Goal: Task Accomplishment & Management: Manage account settings

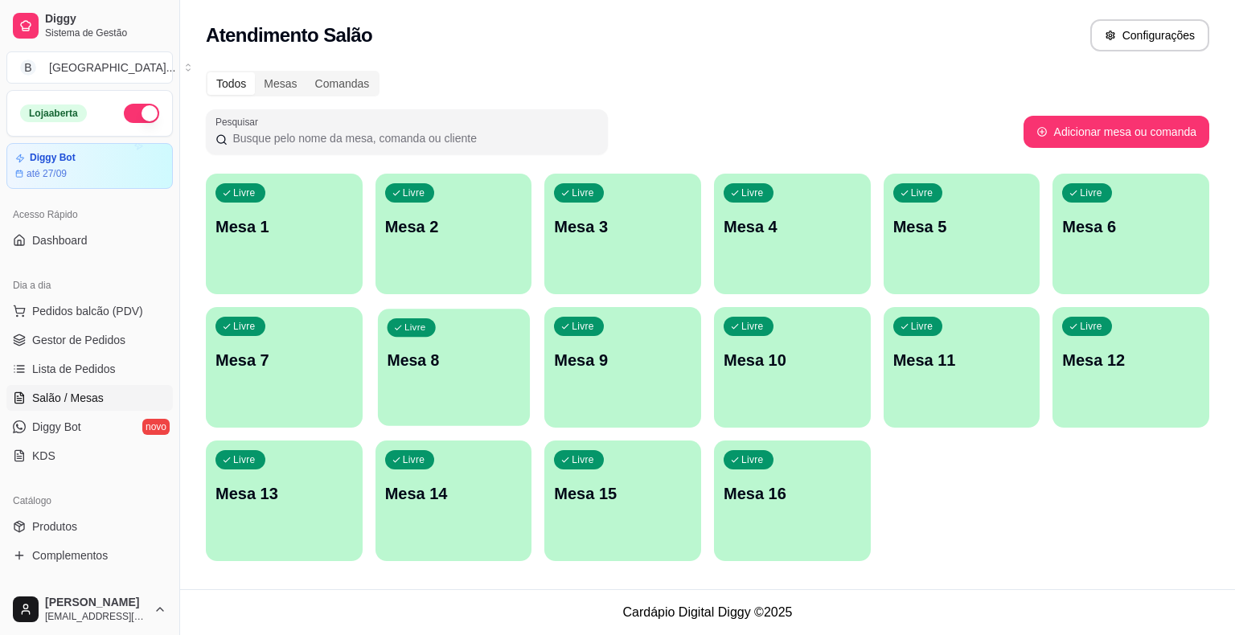
click at [499, 336] on div "Livre Mesa 8" at bounding box center [454, 358] width 152 height 98
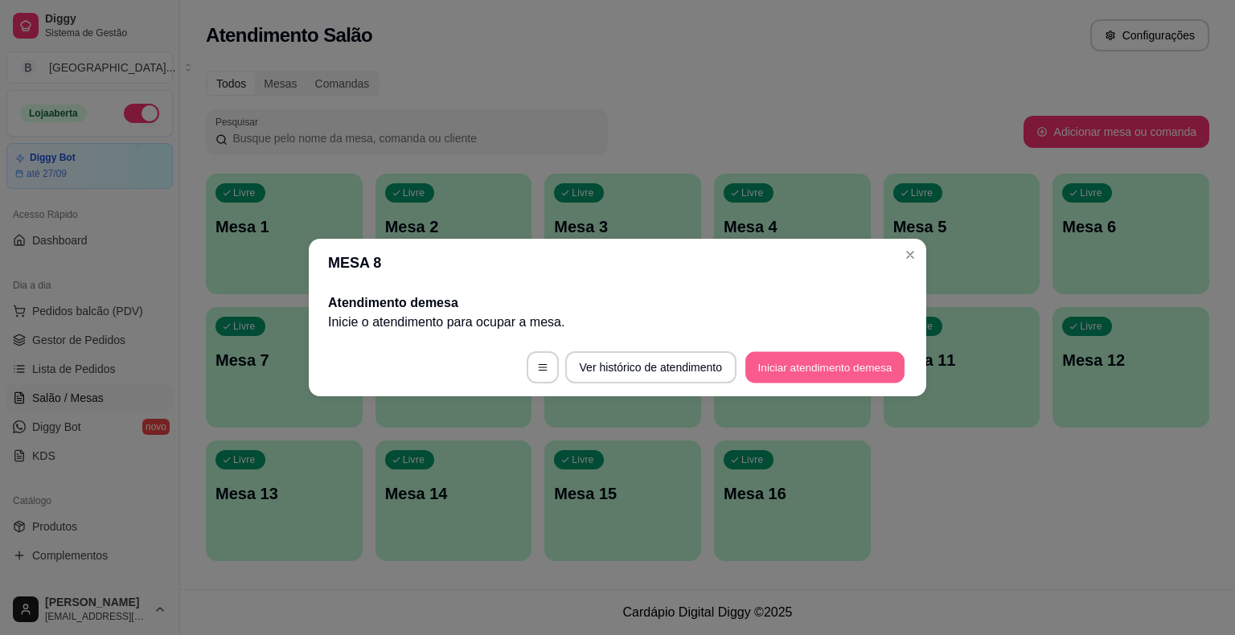
click at [795, 371] on button "Iniciar atendimento de mesa" at bounding box center [825, 367] width 159 height 31
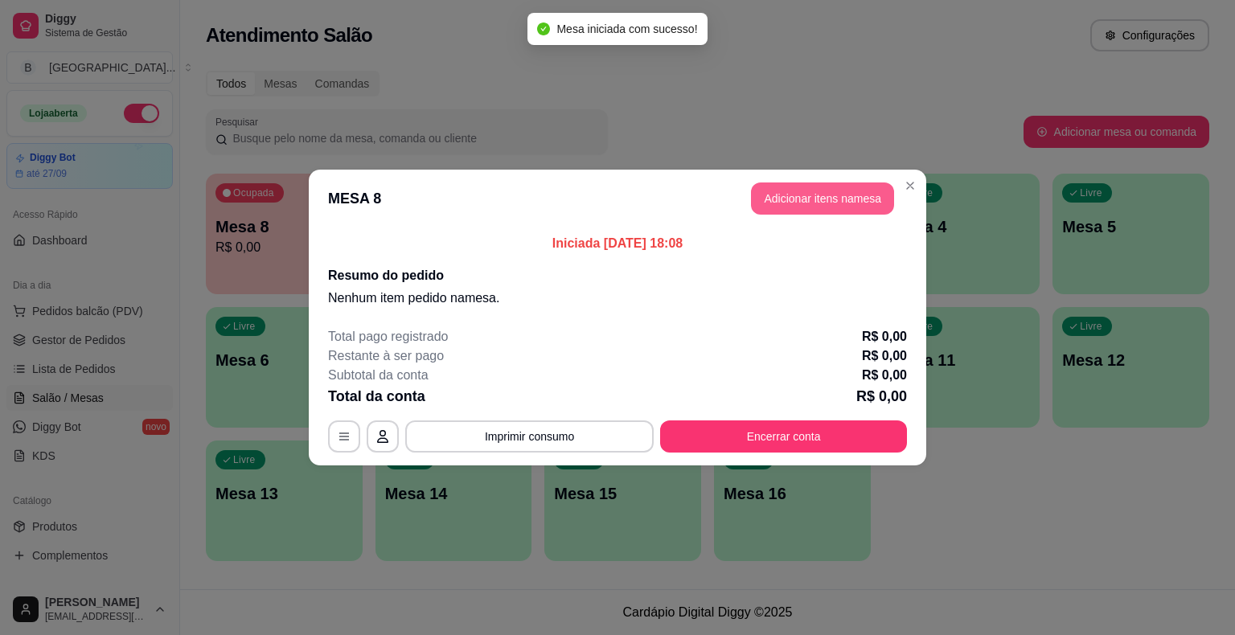
click at [884, 204] on button "Adicionar itens na mesa" at bounding box center [822, 199] width 143 height 32
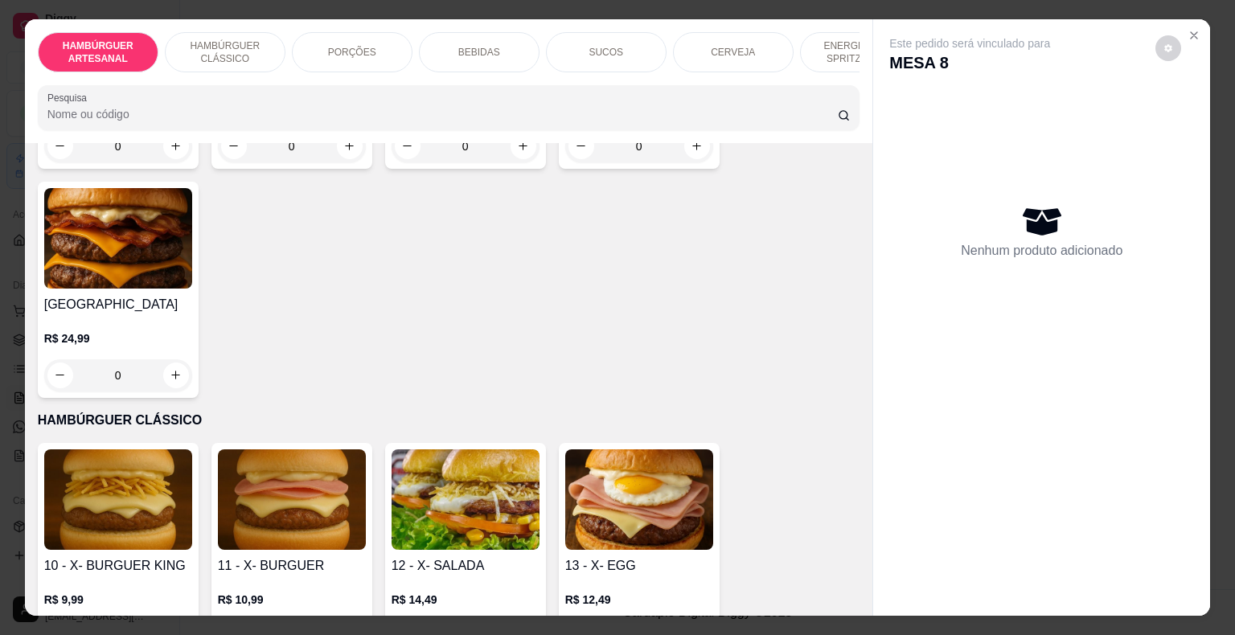
scroll to position [804, 0]
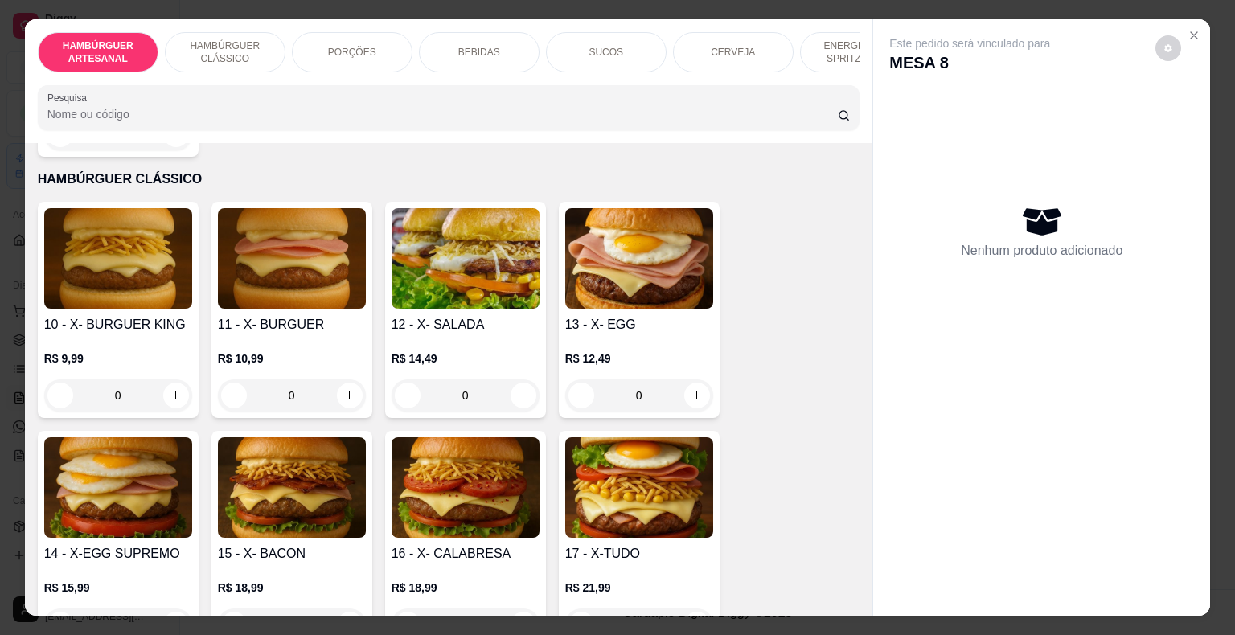
click at [639, 315] on h4 "13 - X- EGG" at bounding box center [639, 324] width 148 height 19
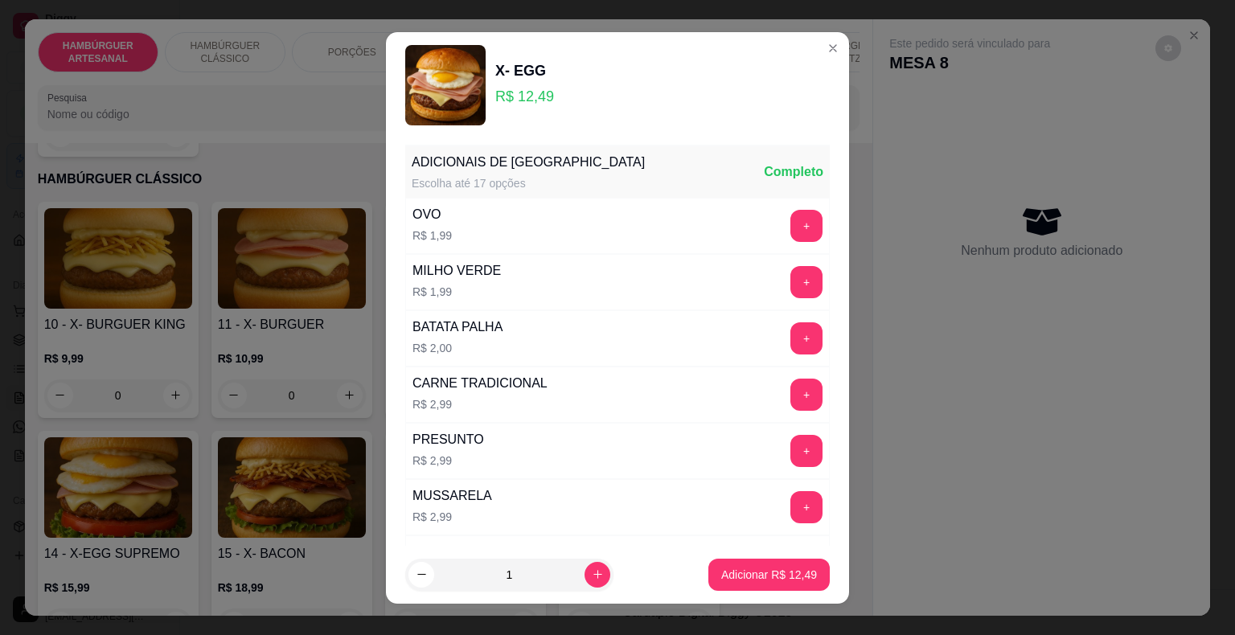
scroll to position [241, 0]
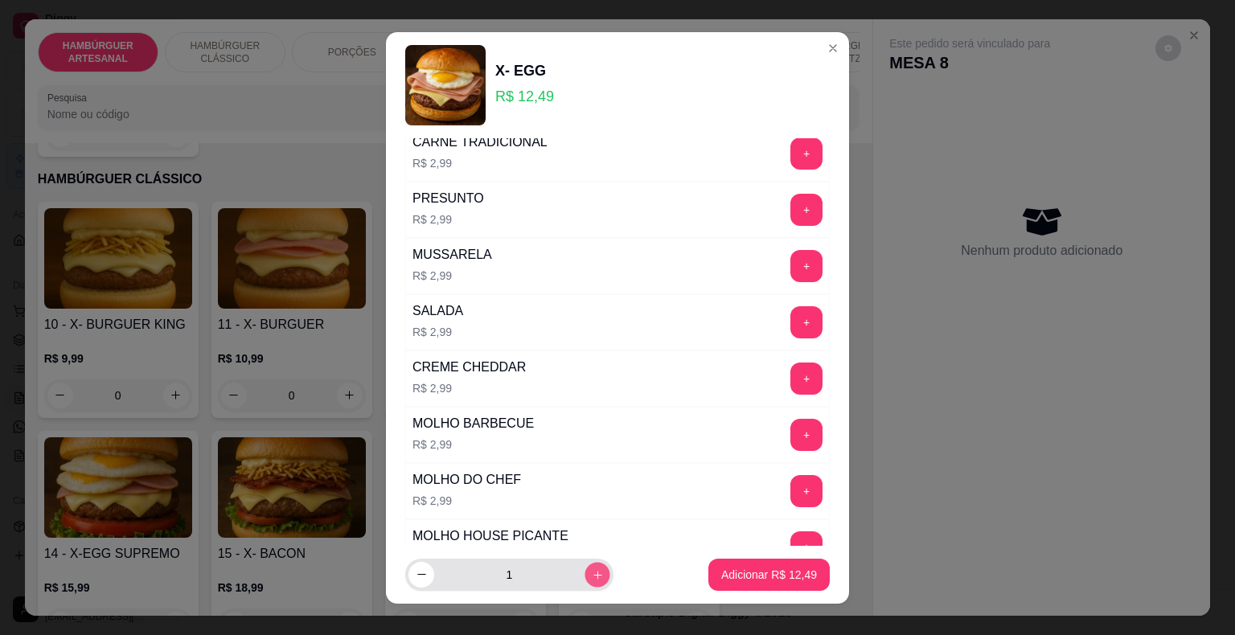
click at [592, 573] on icon "increase-product-quantity" at bounding box center [598, 575] width 12 height 12
type input "3"
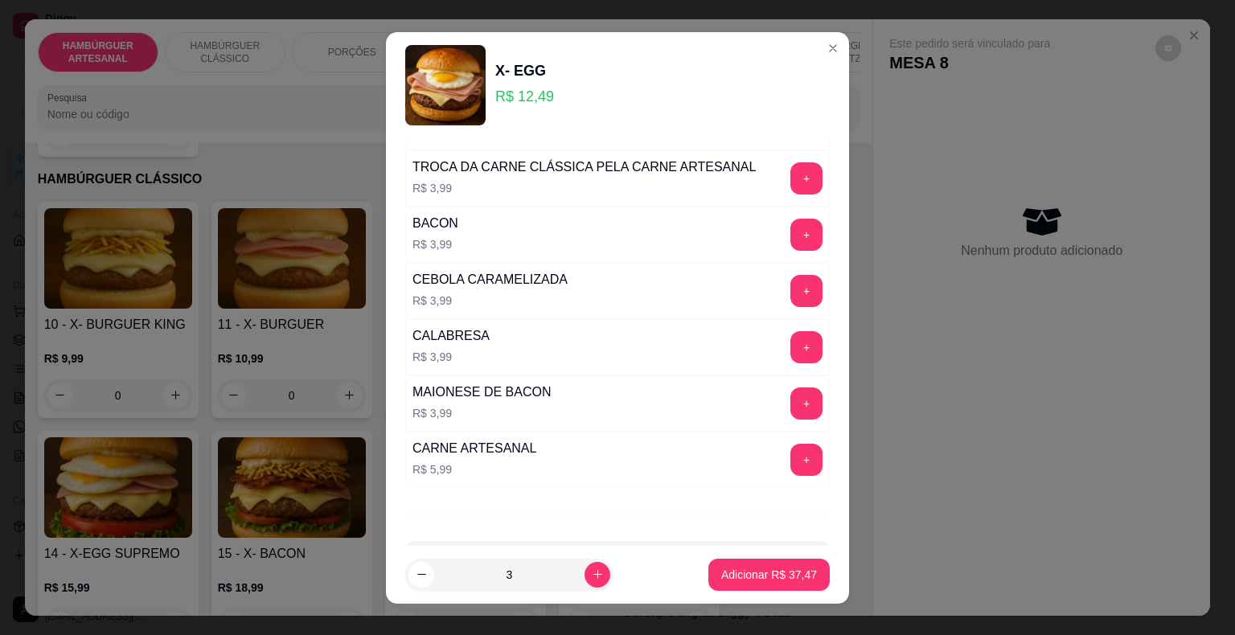
scroll to position [724, 0]
click at [791, 176] on button "+" at bounding box center [807, 178] width 32 height 32
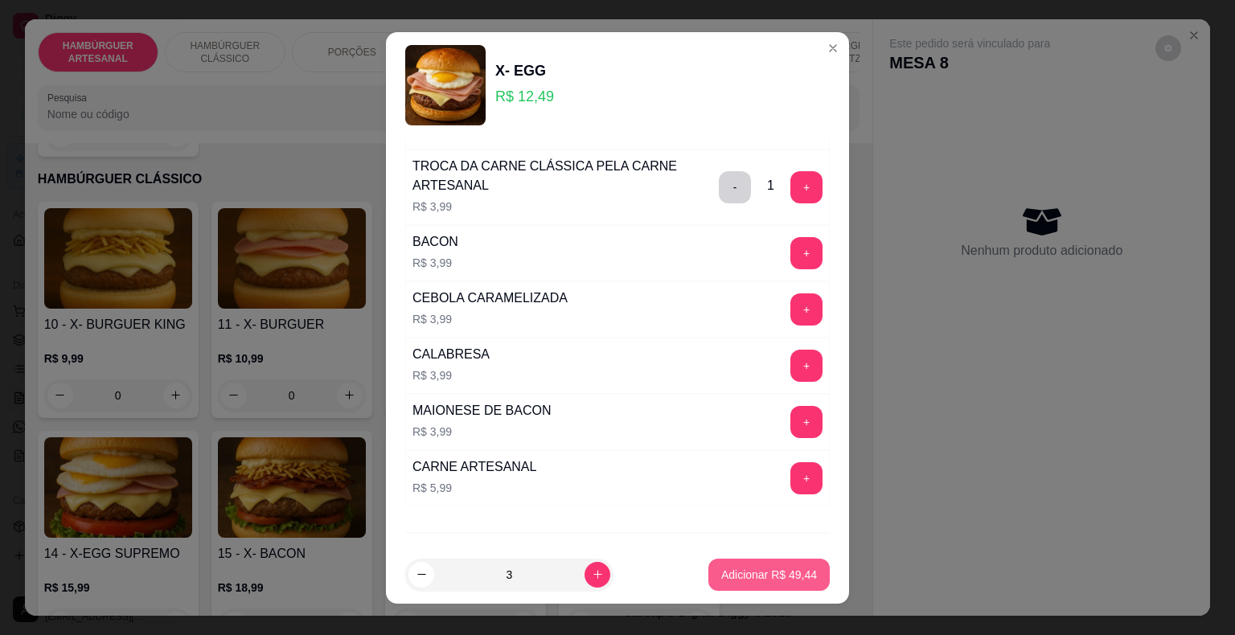
click at [724, 571] on p "Adicionar R$ 49,44" at bounding box center [769, 575] width 96 height 16
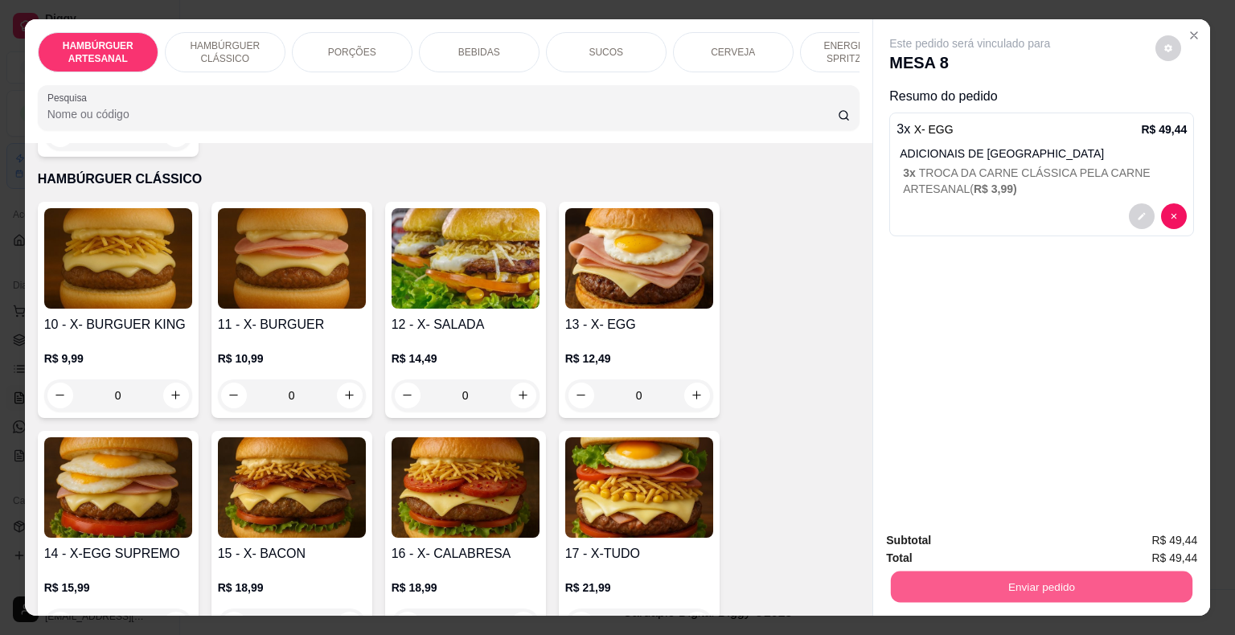
click at [932, 578] on button "Enviar pedido" at bounding box center [1042, 587] width 302 height 31
click at [962, 534] on button "Não registrar e enviar pedido" at bounding box center [988, 542] width 167 height 31
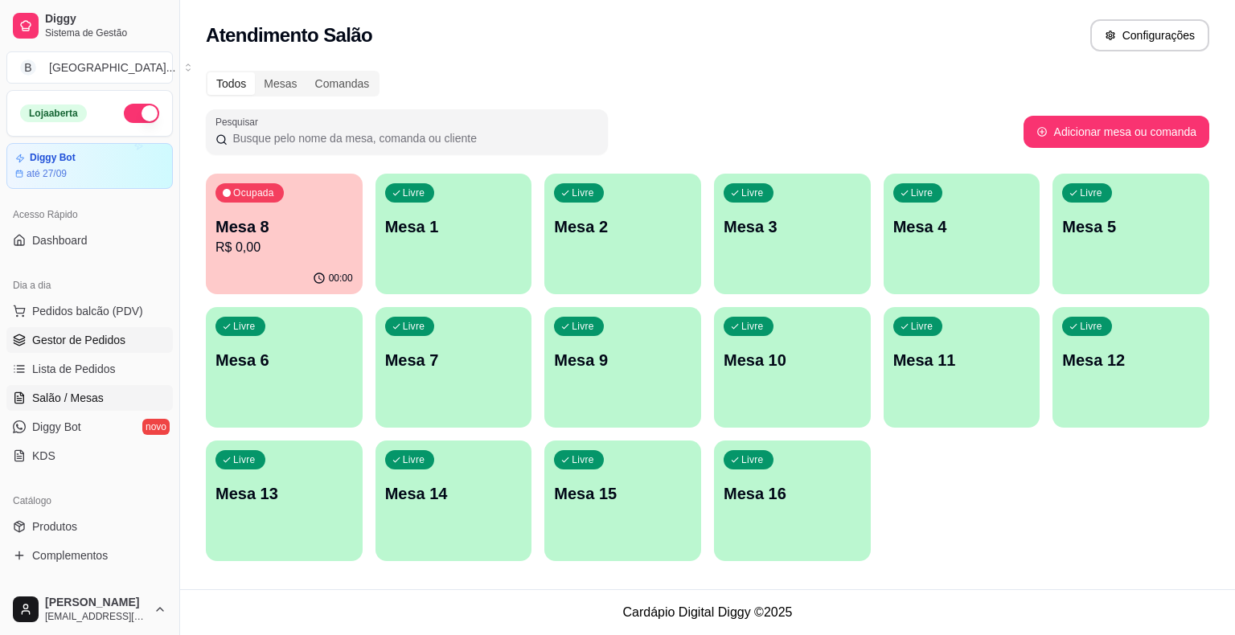
click at [106, 339] on span "Gestor de Pedidos" at bounding box center [78, 340] width 93 height 16
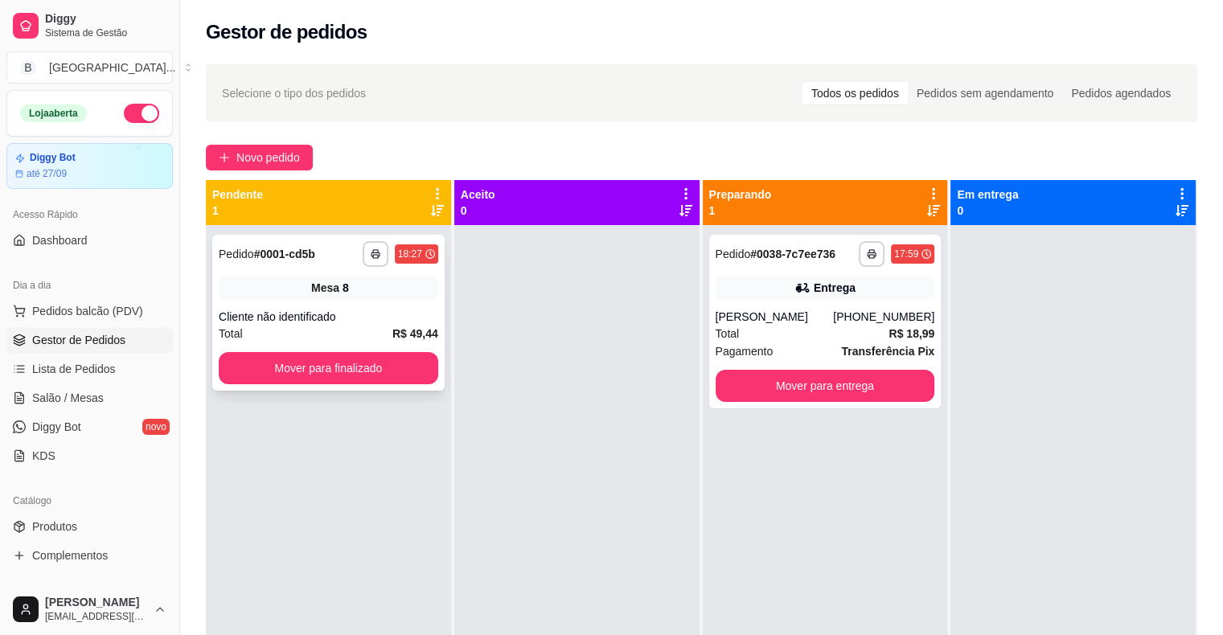
click at [302, 290] on div "Mesa 8" at bounding box center [329, 288] width 220 height 23
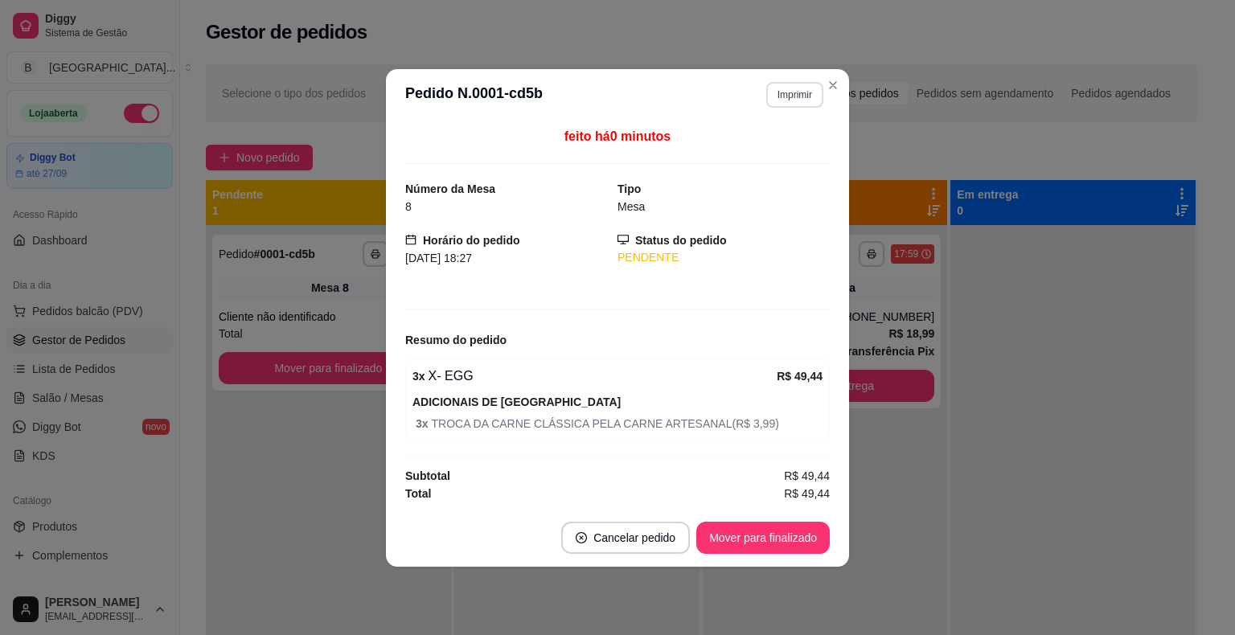
click at [779, 98] on button "Imprimir" at bounding box center [794, 95] width 57 height 26
click at [764, 142] on button "IMPRESSORA" at bounding box center [766, 151] width 113 height 25
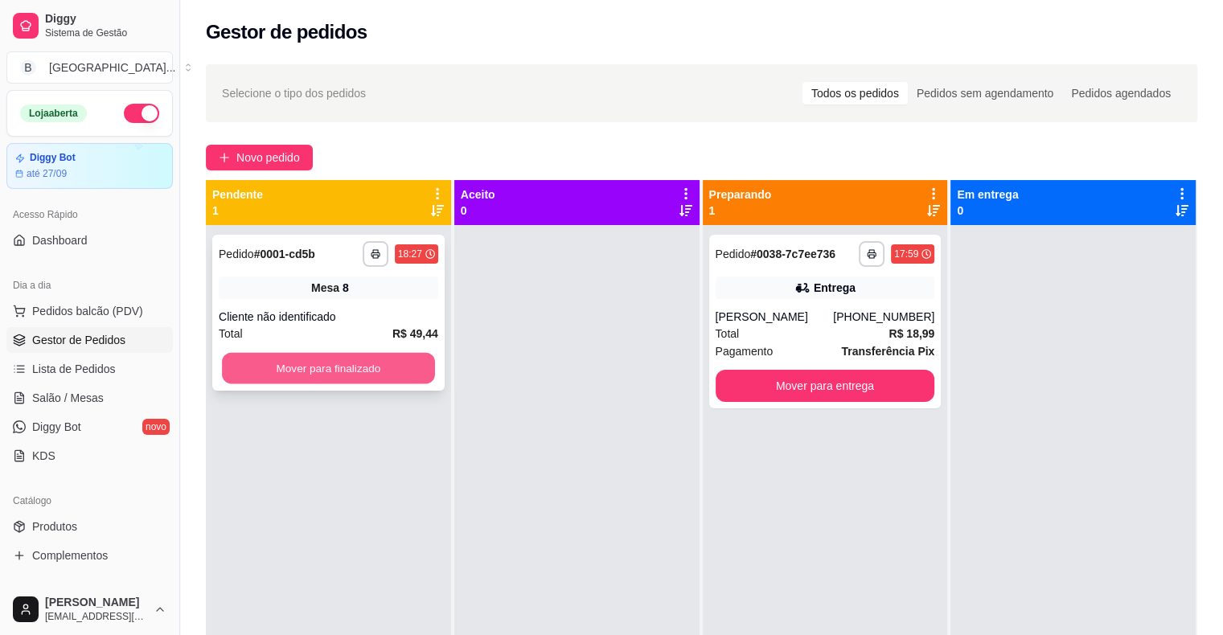
click at [388, 355] on button "Mover para finalizado" at bounding box center [328, 368] width 213 height 31
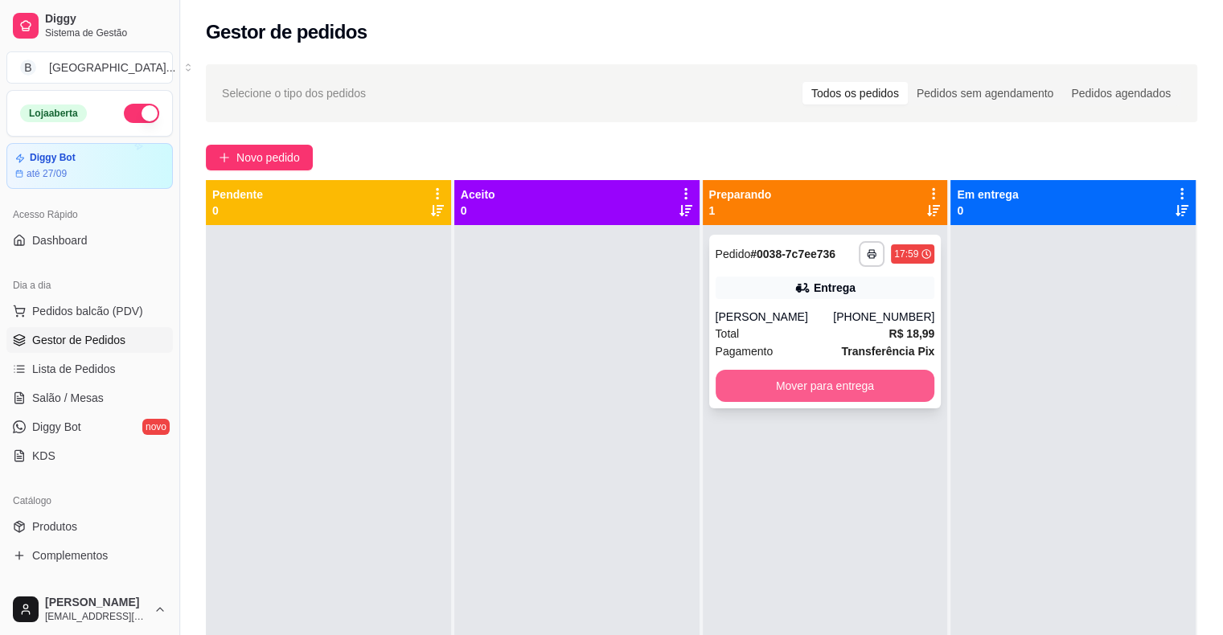
click at [864, 389] on button "Mover para entrega" at bounding box center [826, 386] width 220 height 32
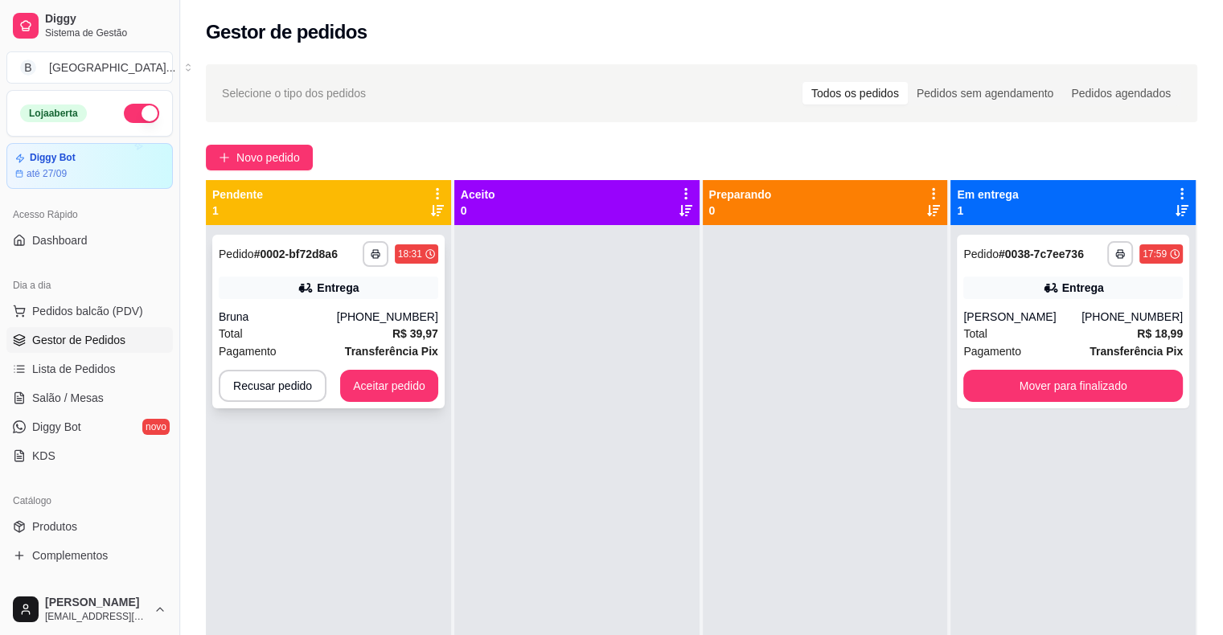
click at [247, 299] on div "**********" at bounding box center [328, 322] width 232 height 174
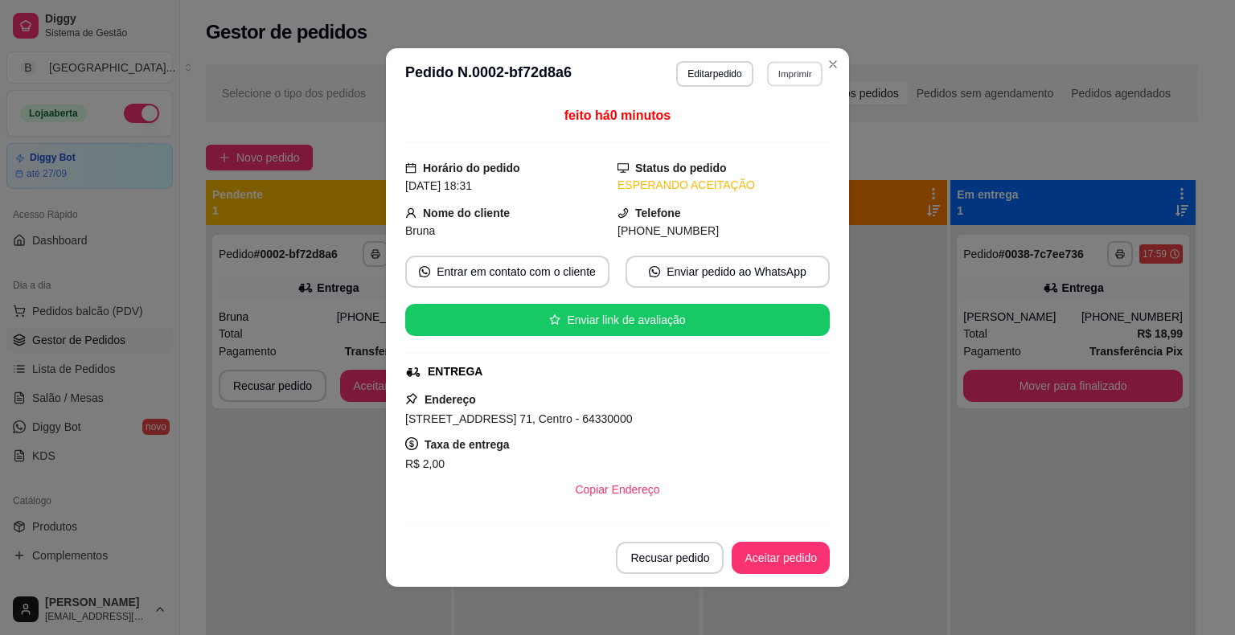
click at [768, 77] on button "Imprimir" at bounding box center [794, 73] width 55 height 25
click at [769, 124] on button "IMPRESSORA" at bounding box center [760, 130] width 117 height 26
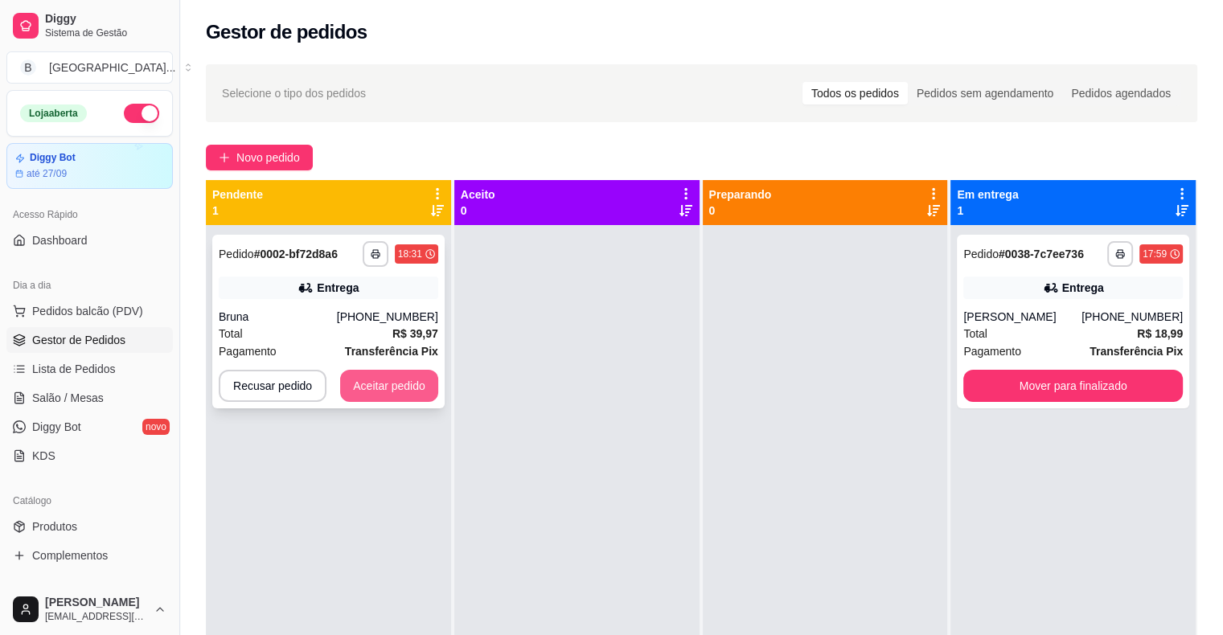
click at [376, 376] on button "Aceitar pedido" at bounding box center [389, 386] width 98 height 32
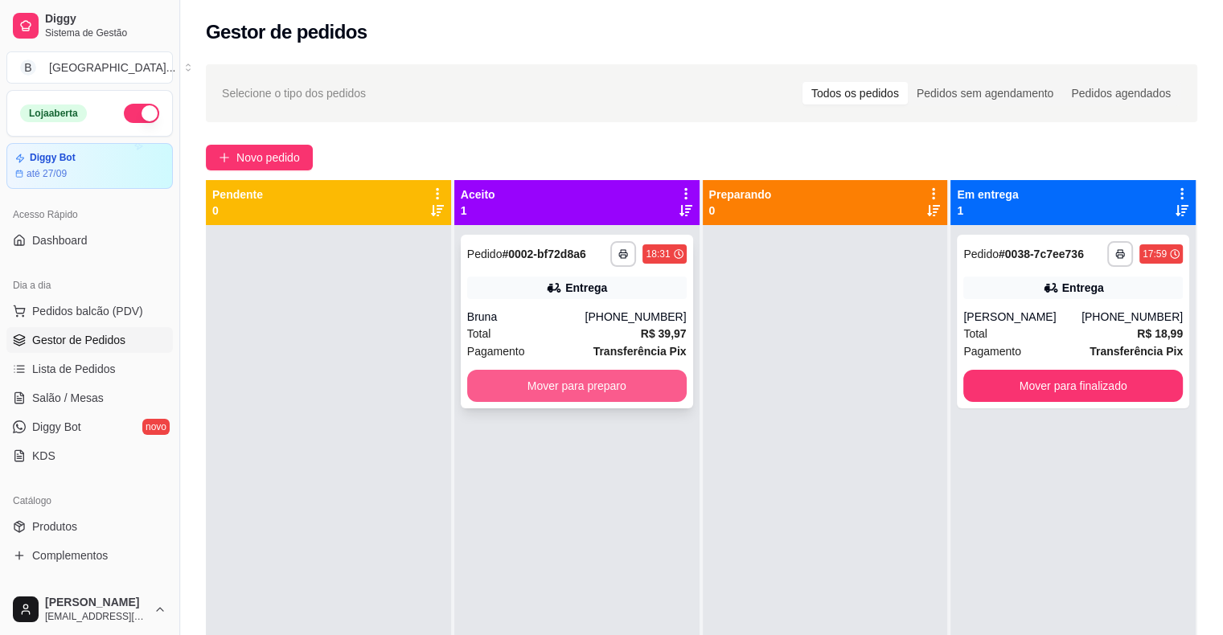
click at [653, 388] on button "Mover para preparo" at bounding box center [577, 386] width 220 height 32
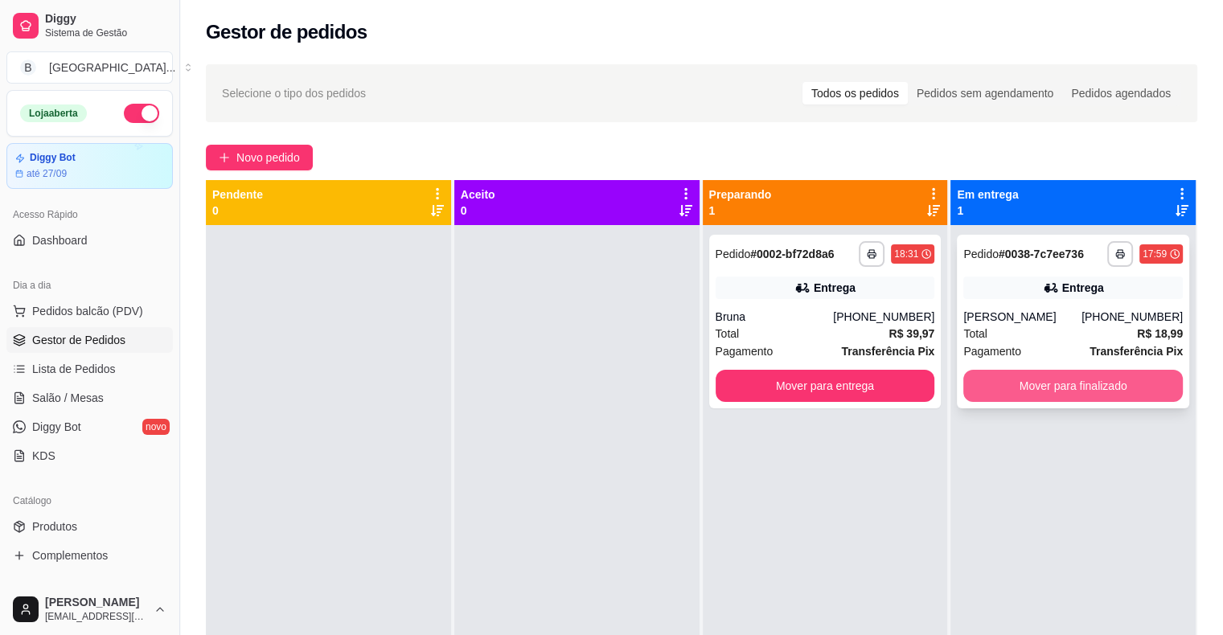
click at [997, 381] on button "Mover para finalizado" at bounding box center [1073, 386] width 220 height 32
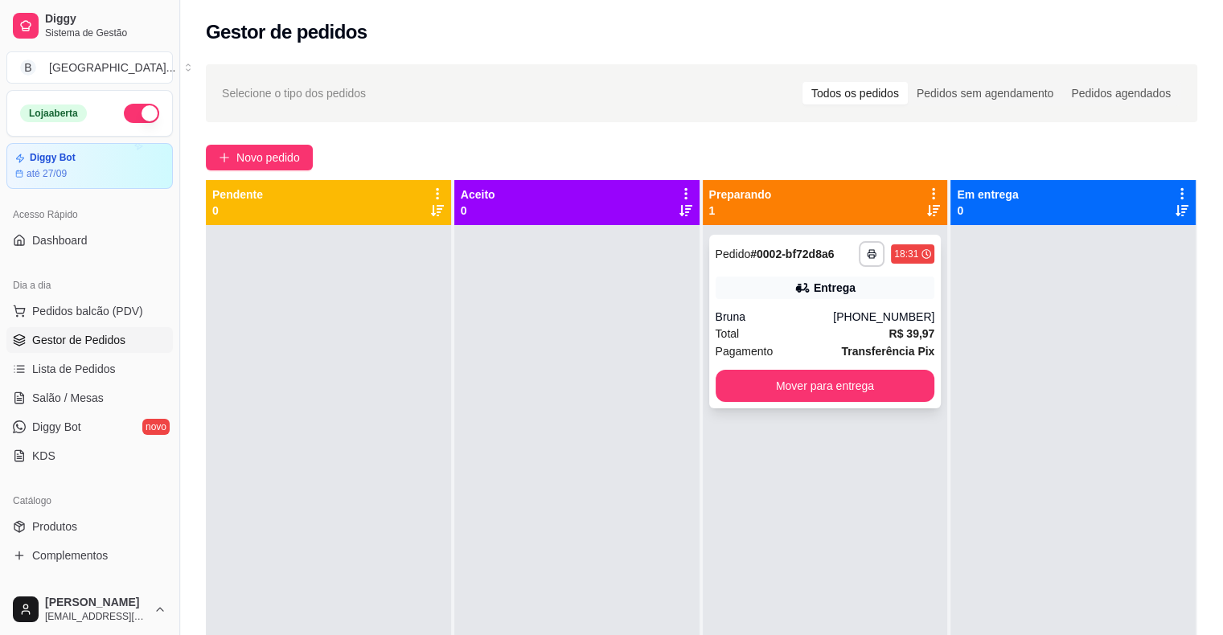
click at [817, 327] on div "Total R$ 39,97" at bounding box center [826, 334] width 220 height 18
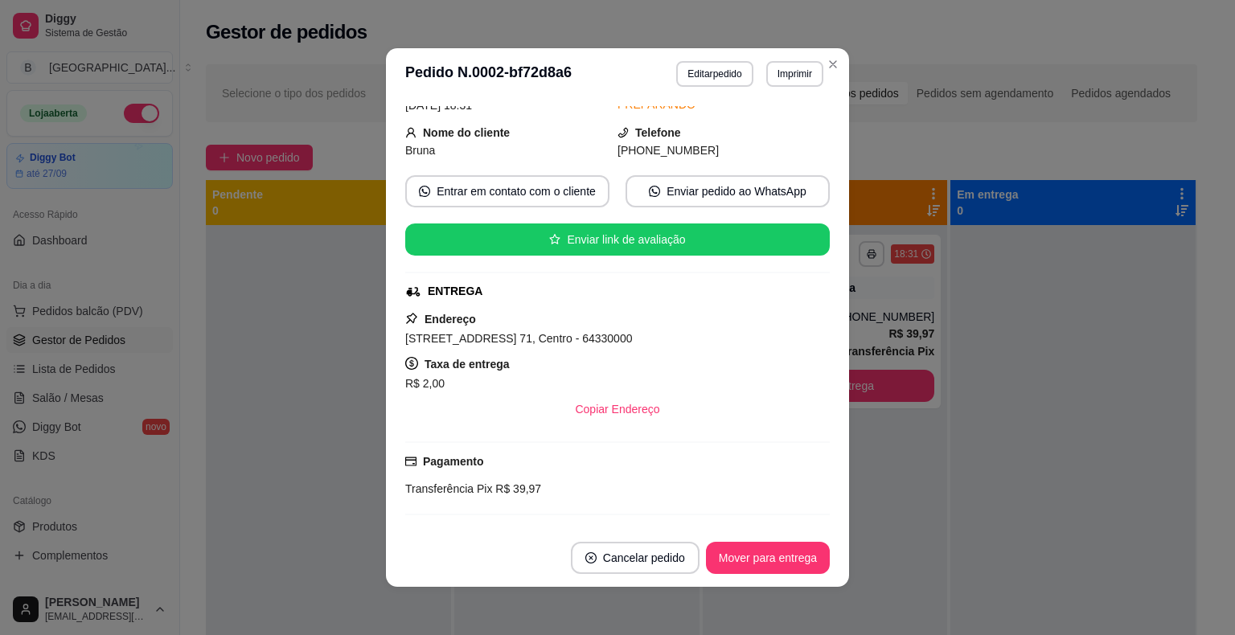
scroll to position [241, 0]
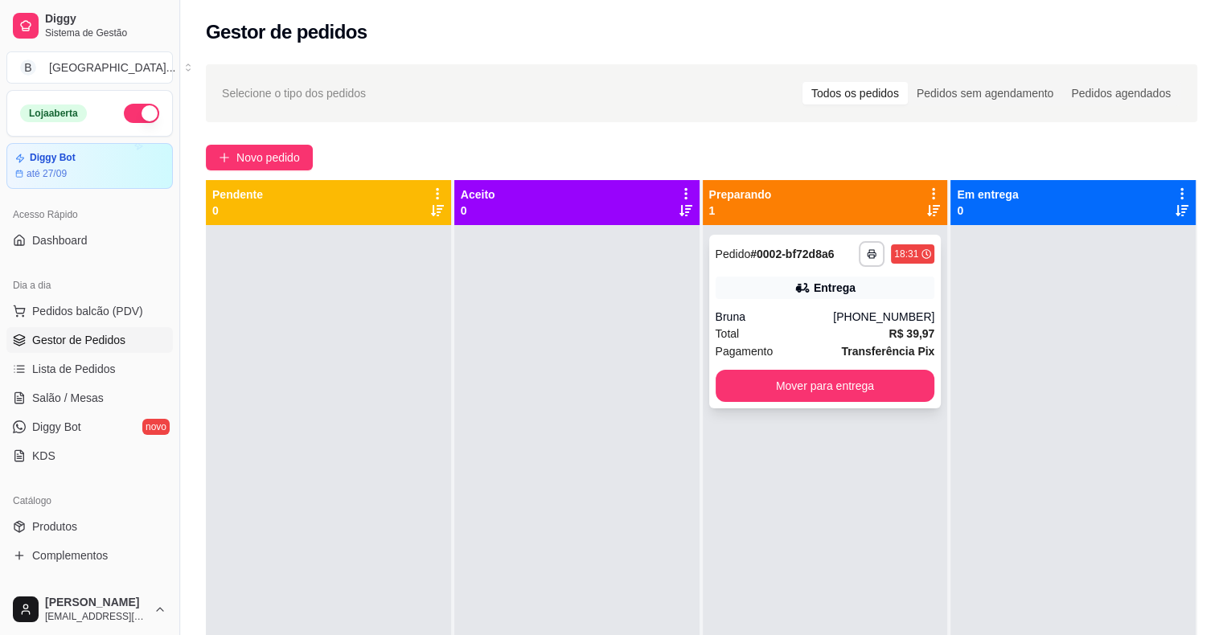
click at [856, 327] on div "Total R$ 39,97" at bounding box center [826, 334] width 220 height 18
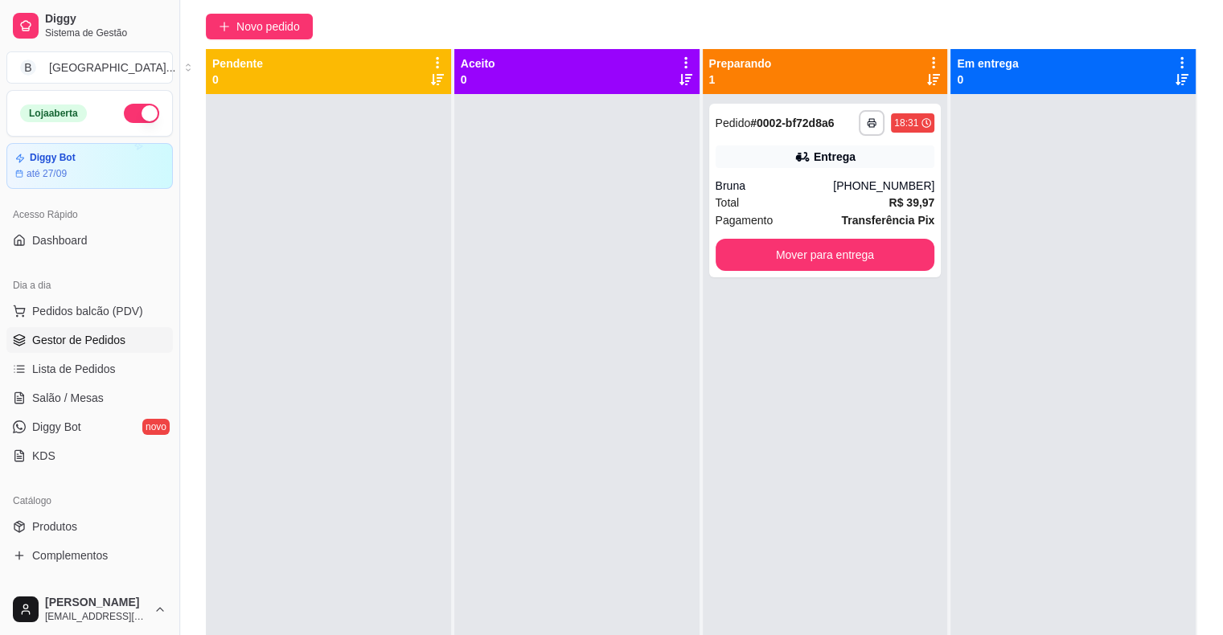
scroll to position [0, 0]
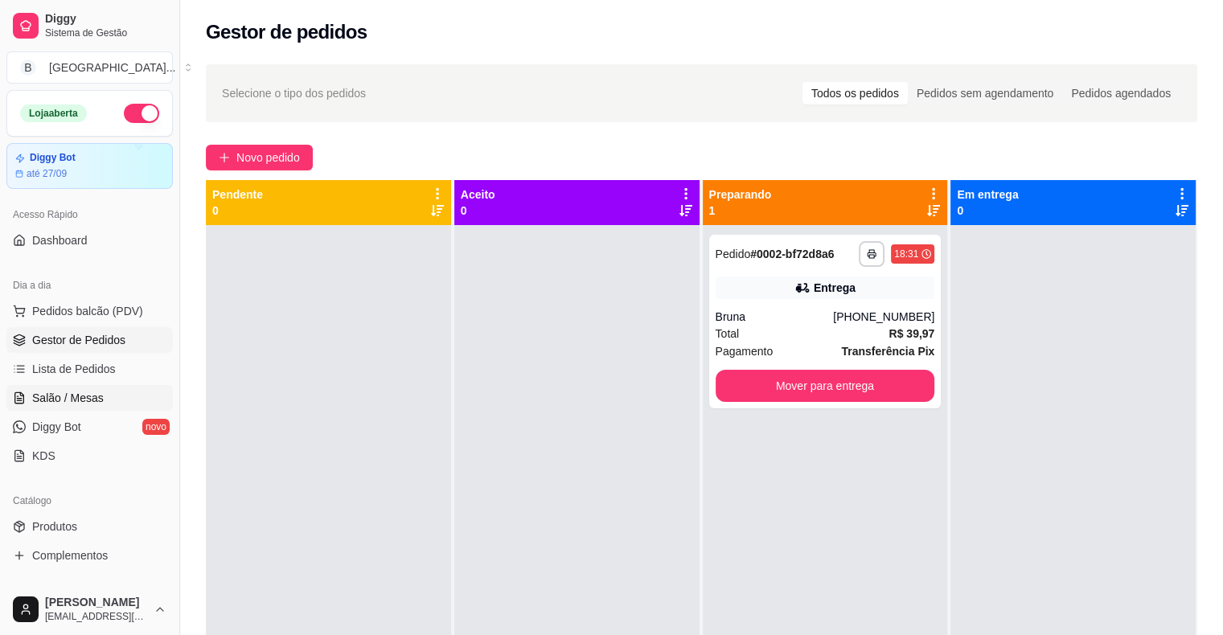
click at [84, 386] on link "Salão / Mesas" at bounding box center [89, 398] width 166 height 26
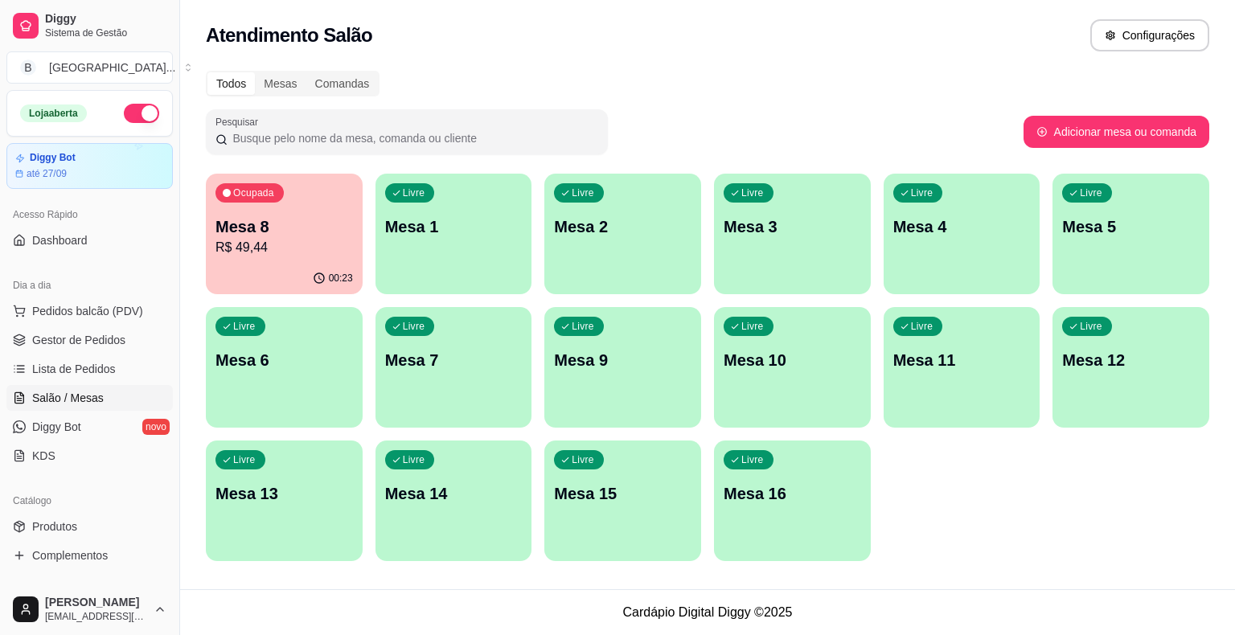
click at [257, 230] on p "Mesa 8" at bounding box center [285, 227] width 138 height 23
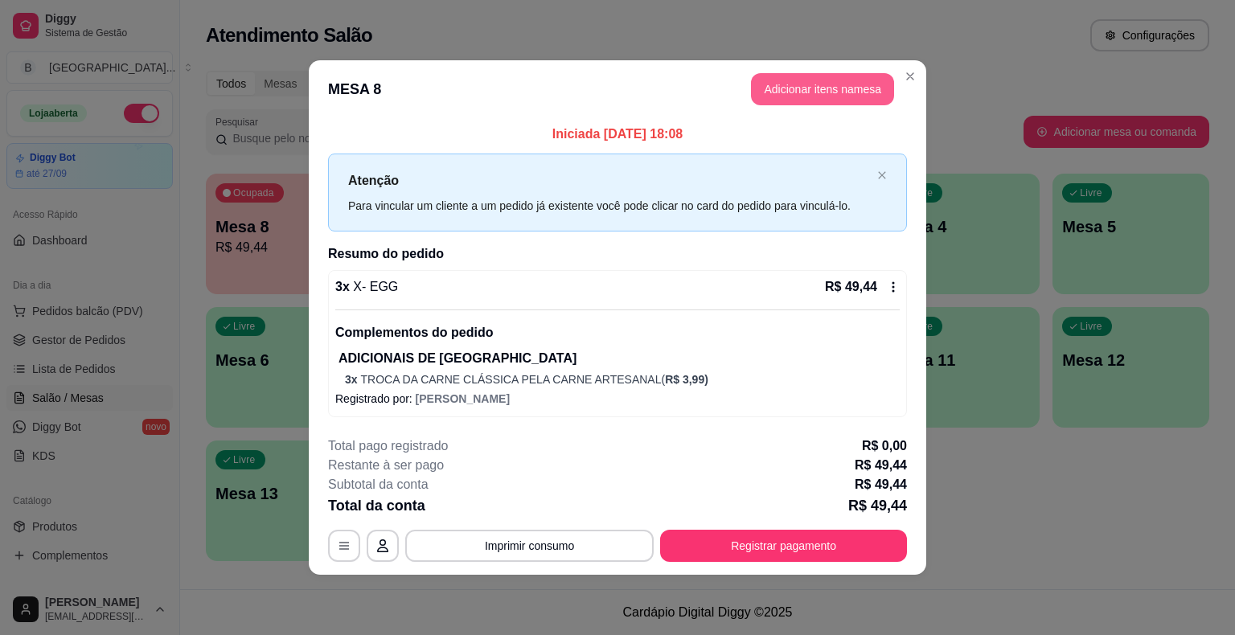
click at [811, 96] on button "Adicionar itens na mesa" at bounding box center [822, 89] width 143 height 32
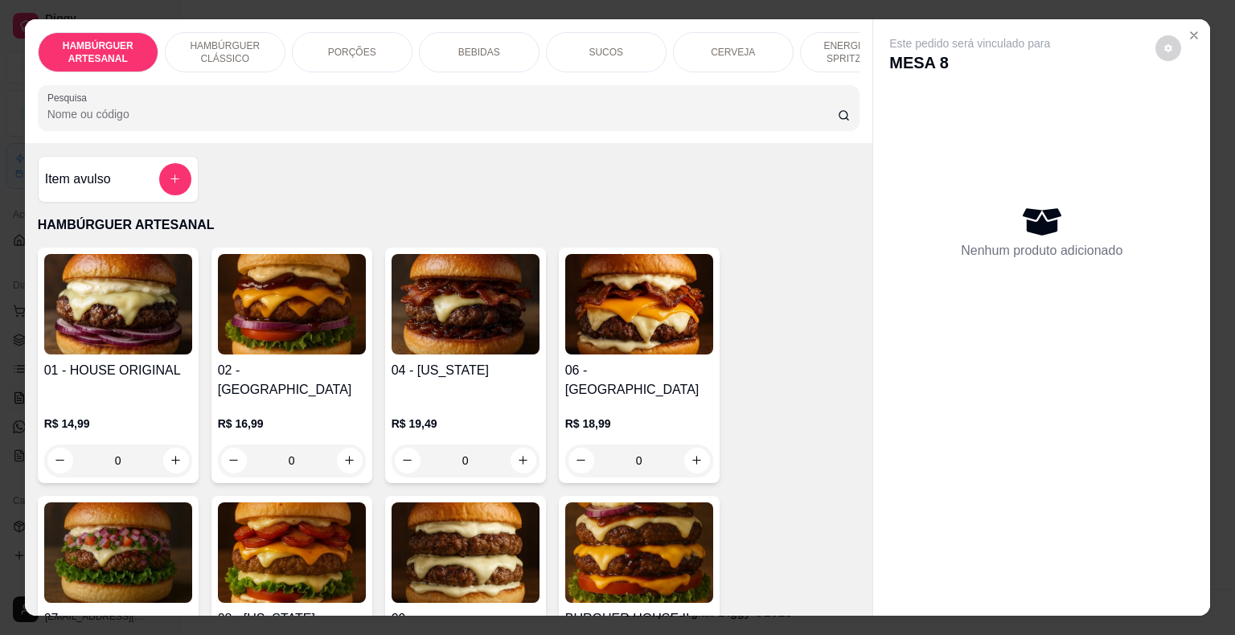
click at [419, 40] on div "BEBIDAS" at bounding box center [479, 52] width 121 height 40
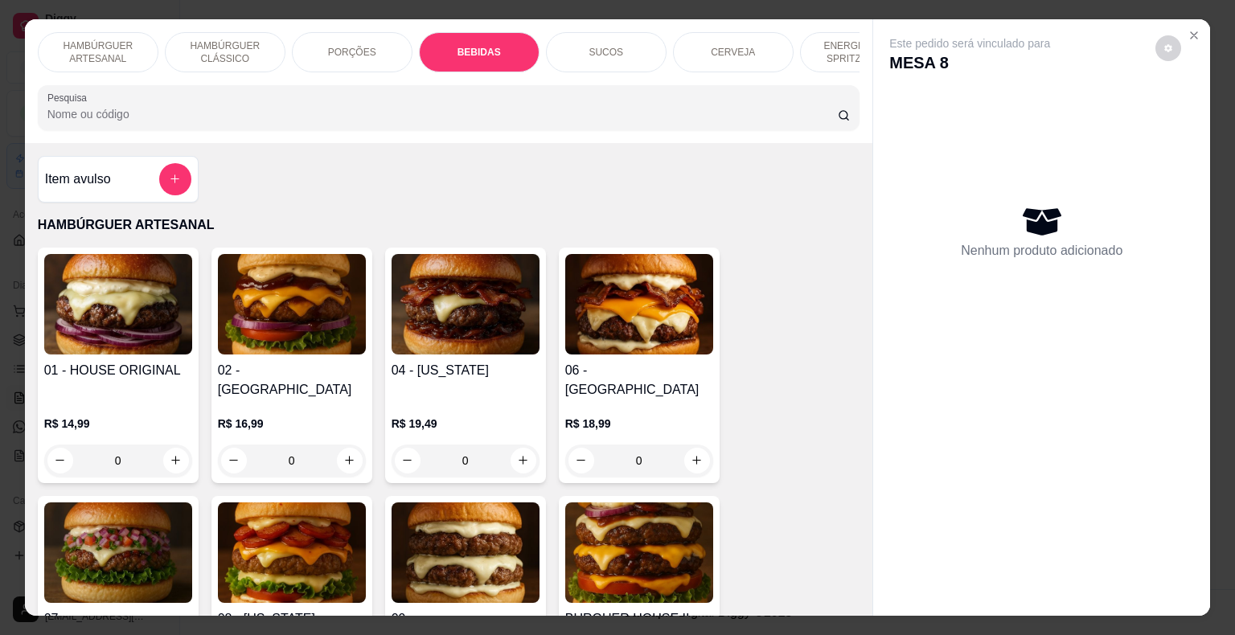
scroll to position [39, 0]
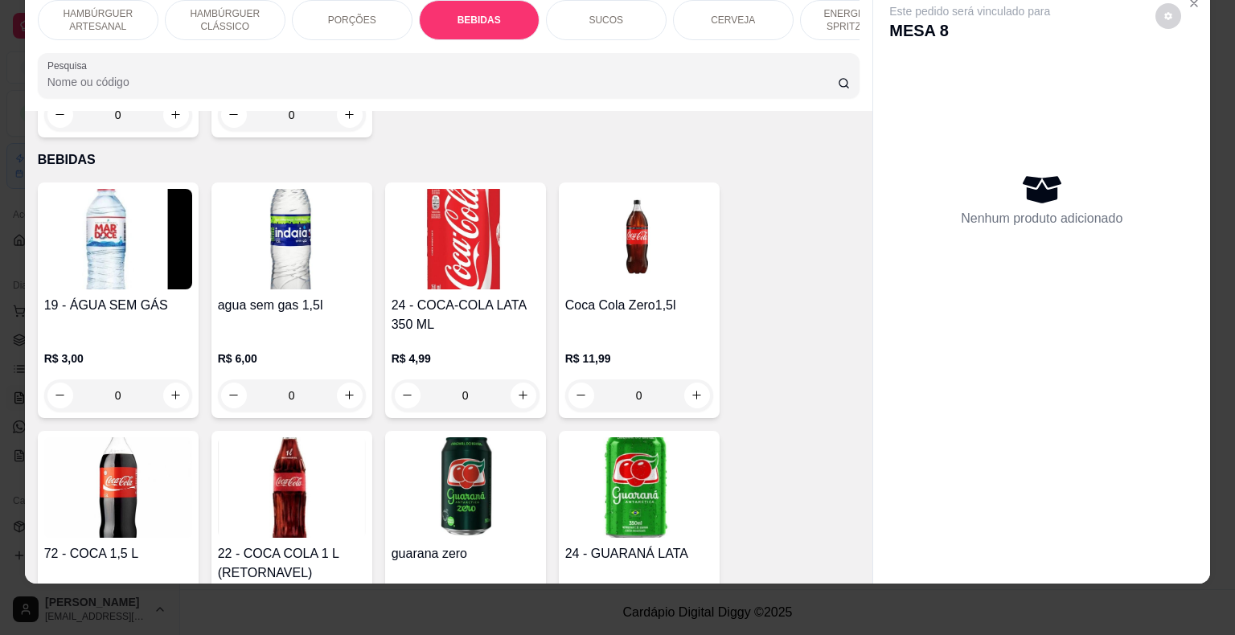
click at [593, 14] on div "SUCOS" at bounding box center [606, 20] width 121 height 40
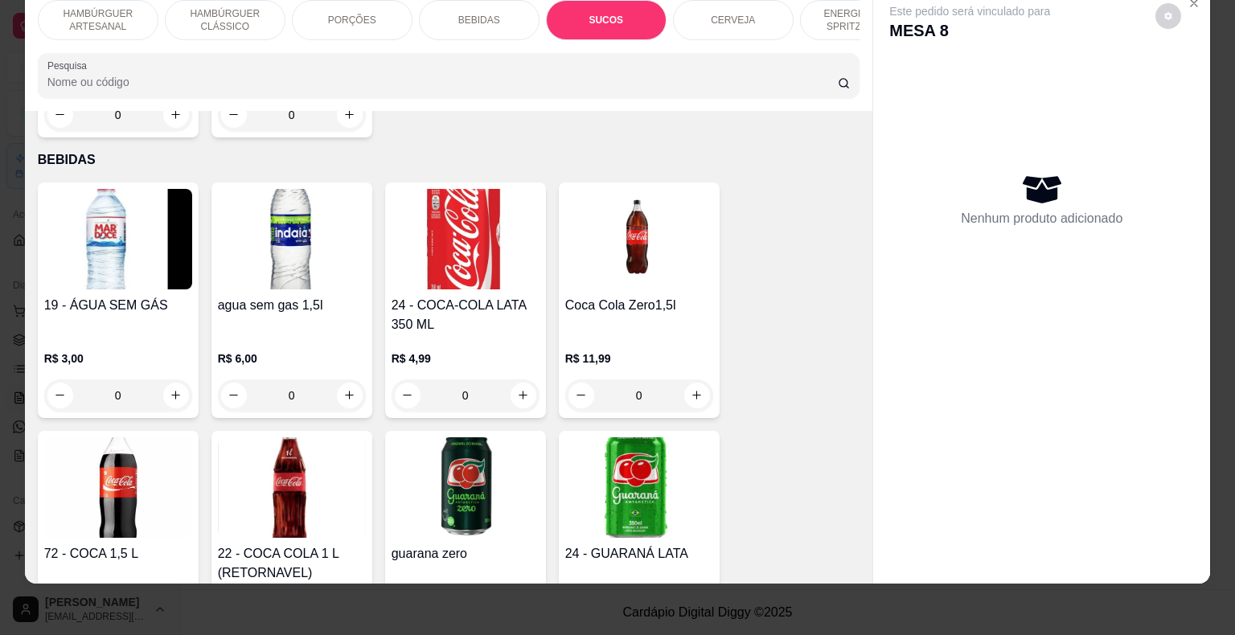
scroll to position [2570, 0]
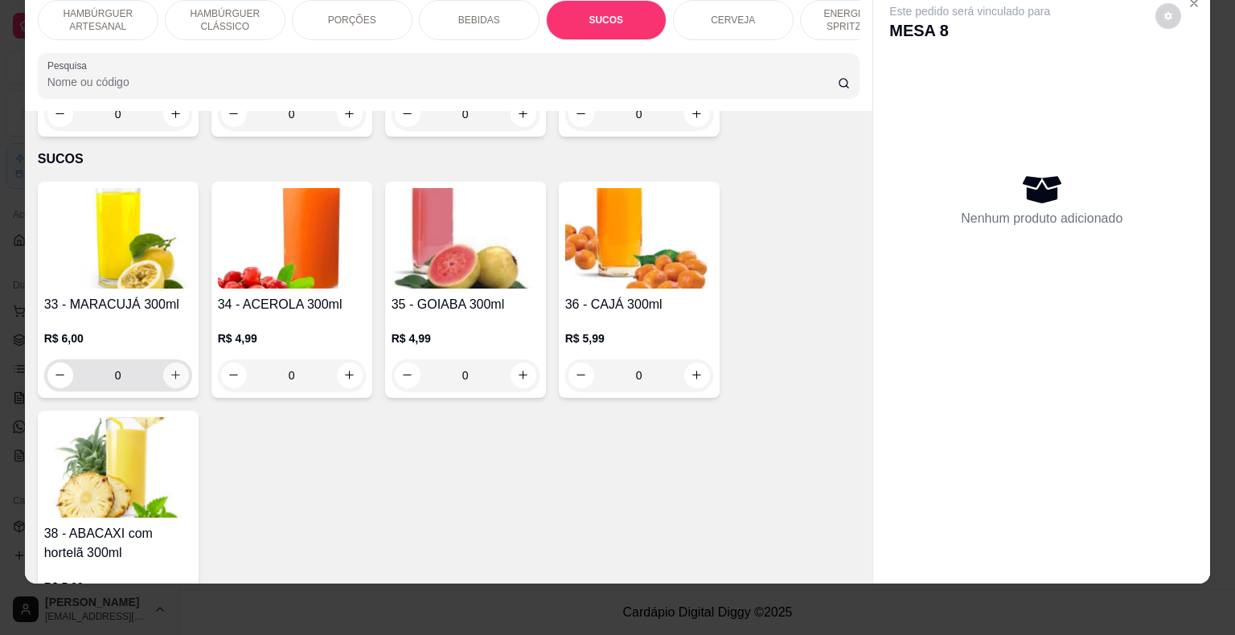
click at [174, 359] on div "0" at bounding box center [118, 375] width 142 height 32
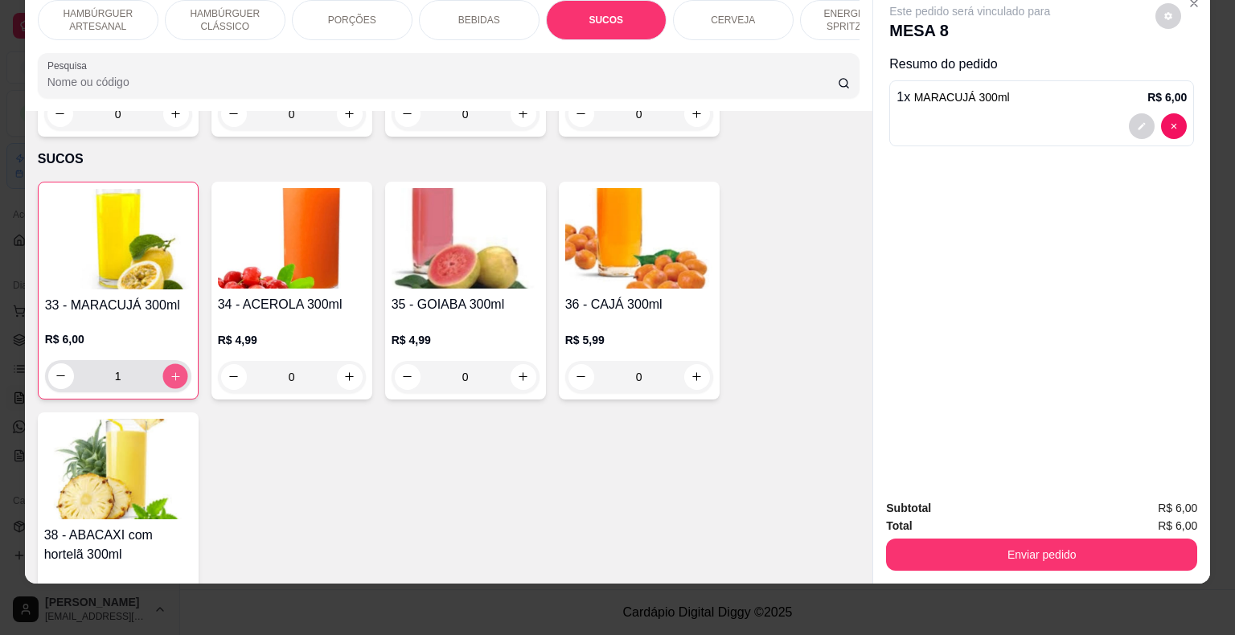
click at [174, 370] on icon "increase-product-quantity" at bounding box center [175, 376] width 12 height 12
type input "2"
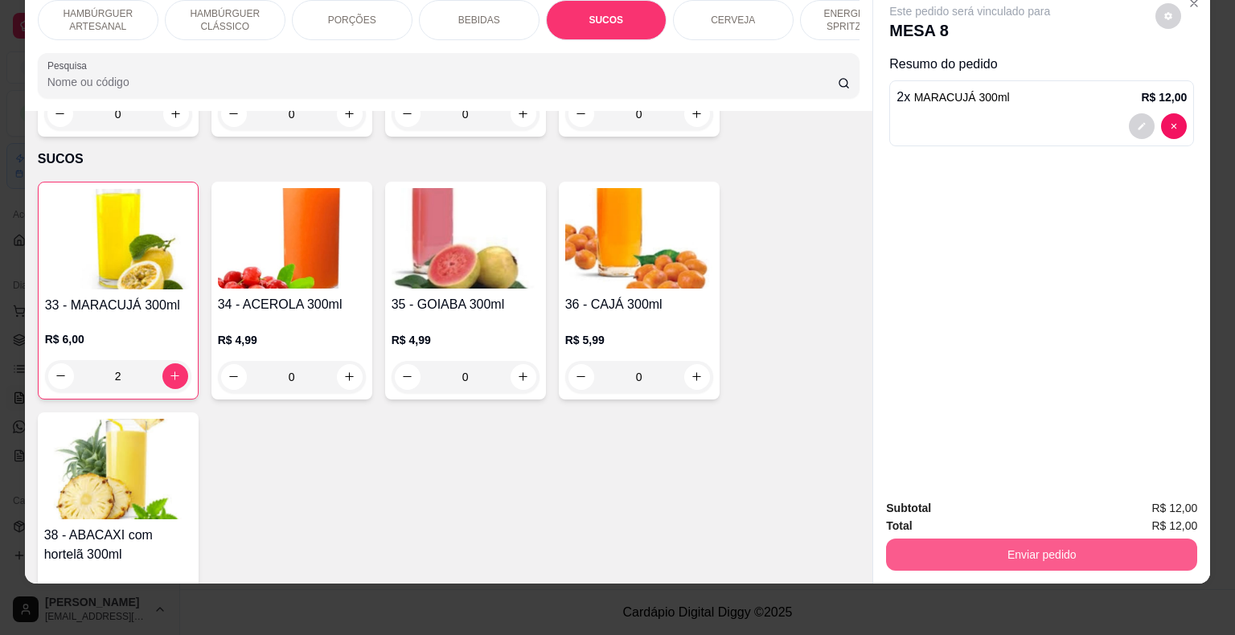
click at [1007, 539] on button "Enviar pedido" at bounding box center [1041, 555] width 311 height 32
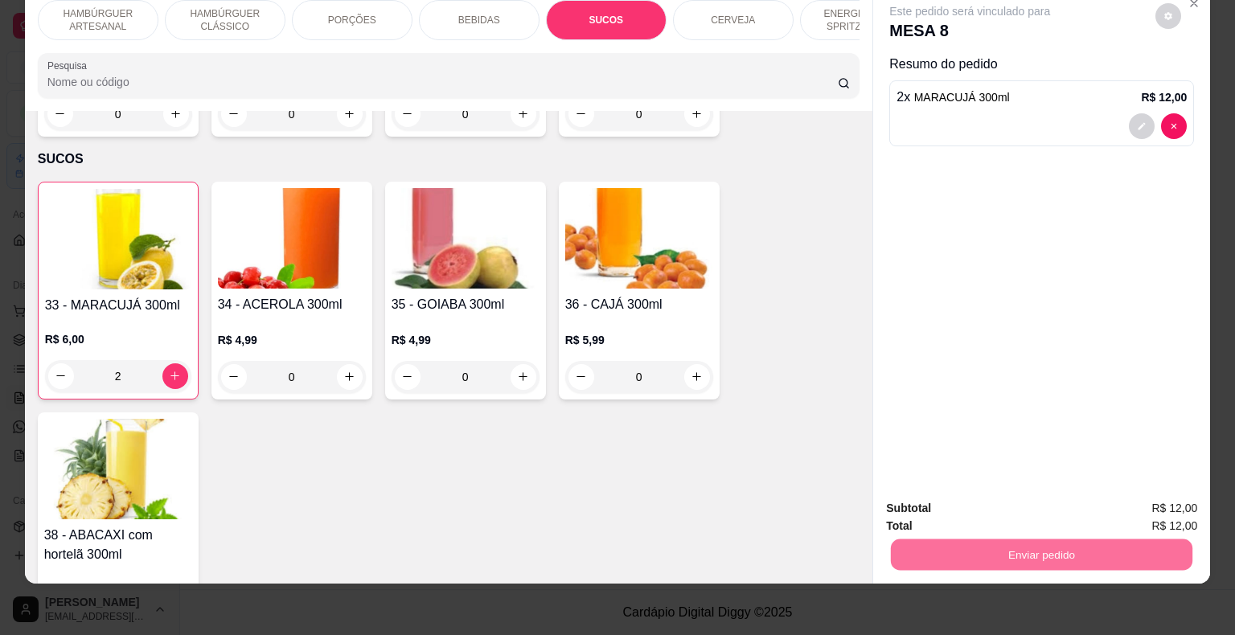
click at [975, 504] on button "Não registrar e enviar pedido" at bounding box center [988, 503] width 162 height 30
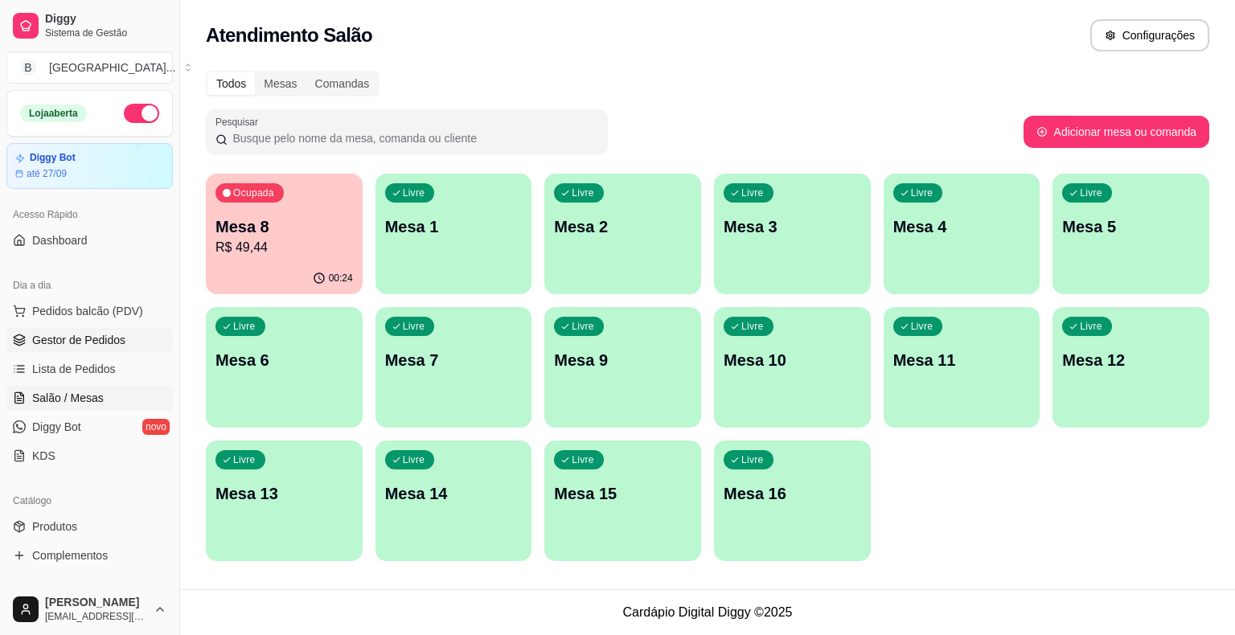
click at [72, 349] on link "Gestor de Pedidos" at bounding box center [89, 340] width 166 height 26
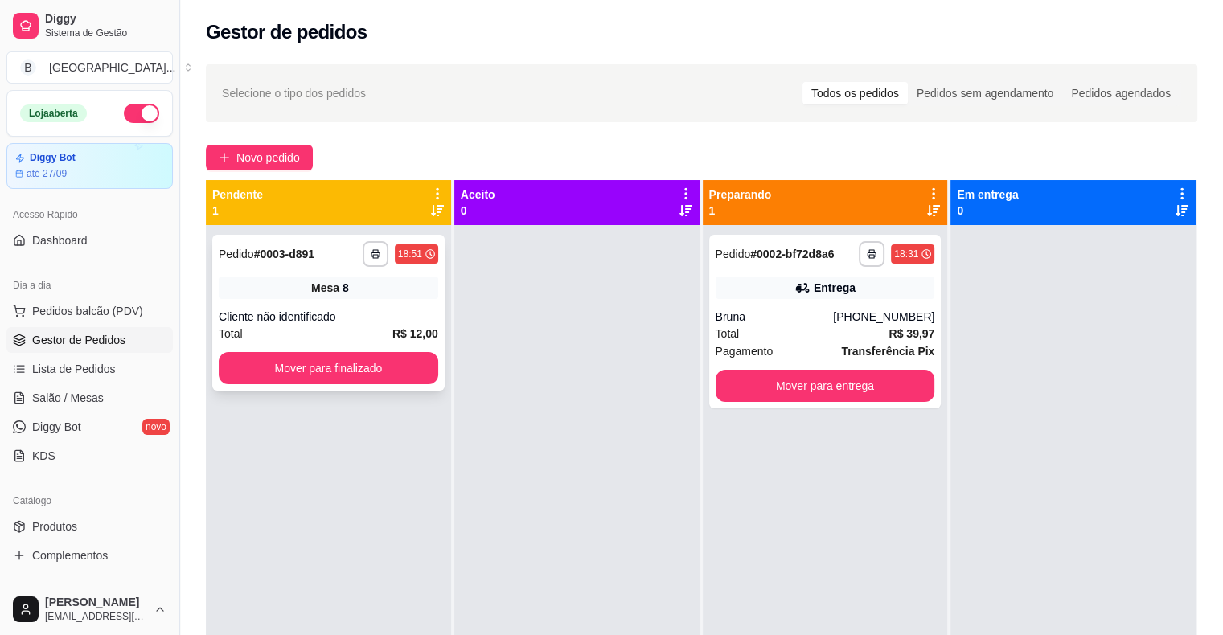
click at [367, 384] on div "**********" at bounding box center [328, 313] width 232 height 156
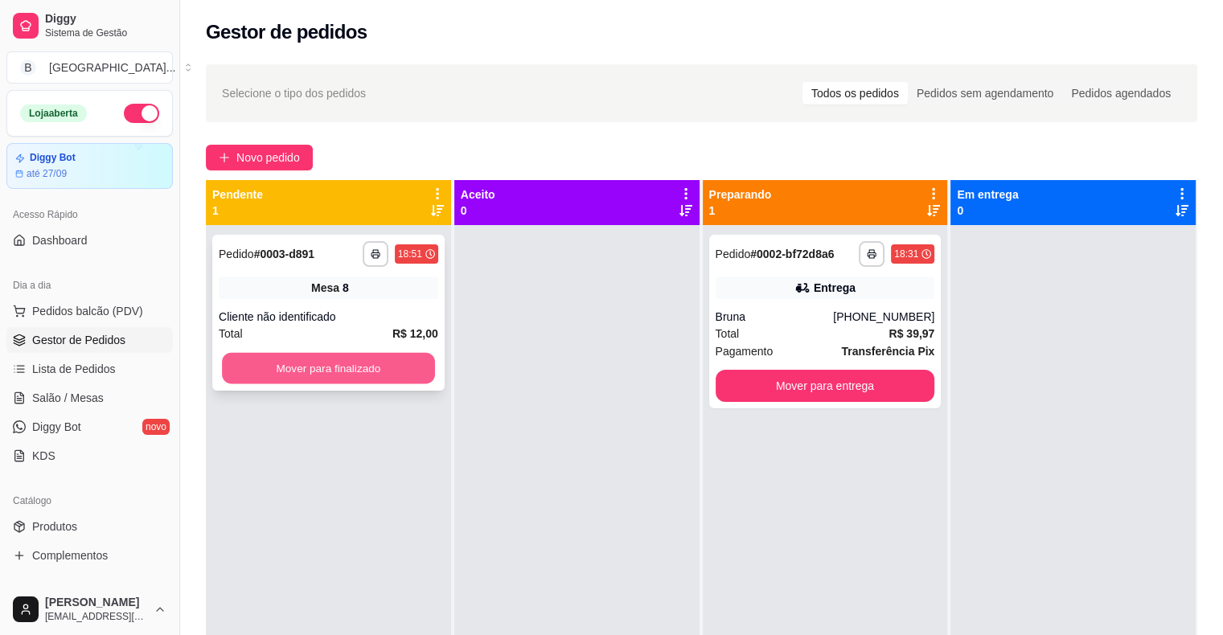
click at [346, 355] on button "Mover para finalizado" at bounding box center [328, 368] width 213 height 31
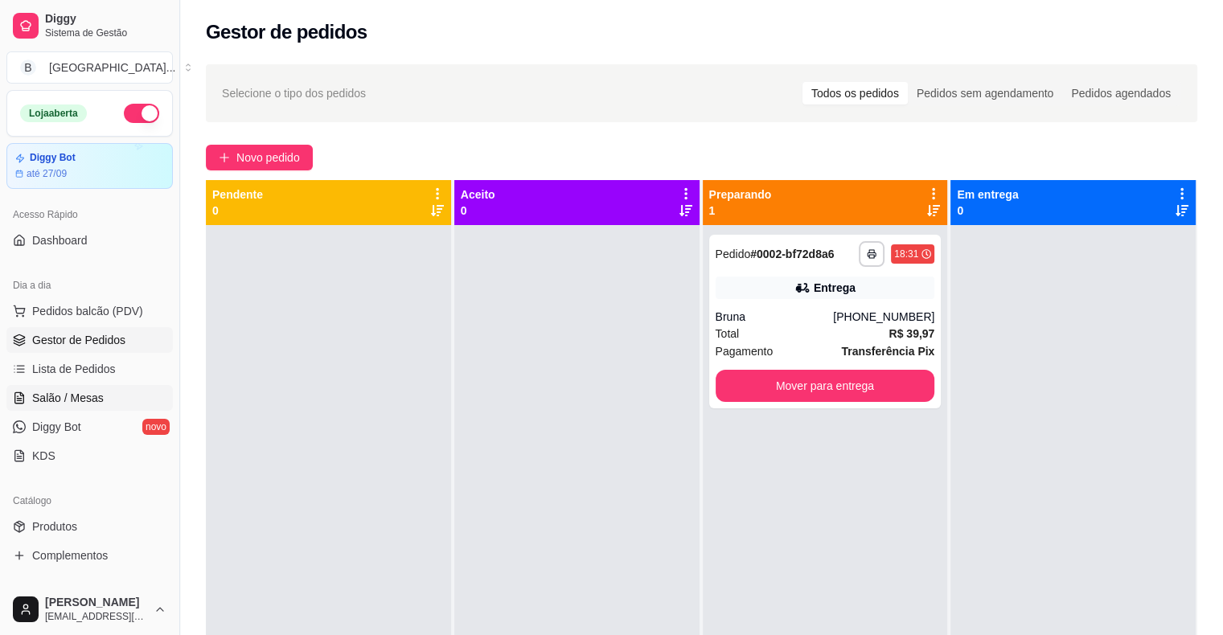
click at [75, 398] on span "Salão / Mesas" at bounding box center [68, 398] width 72 height 16
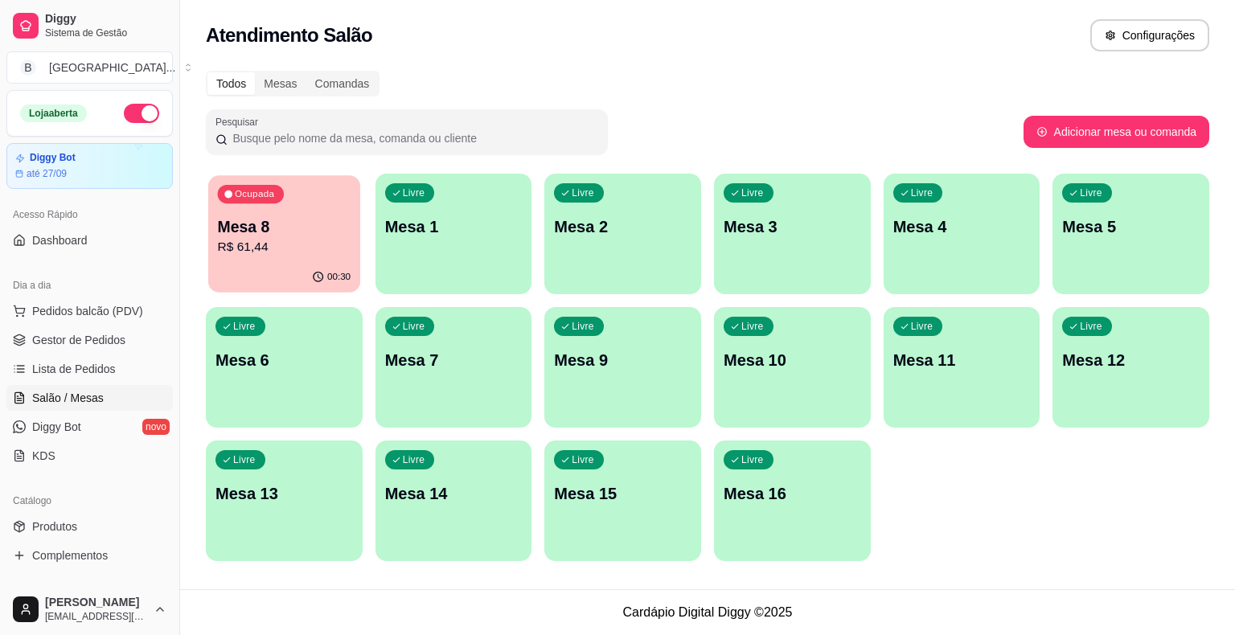
click at [277, 204] on div "Ocupada Mesa 8 R$ 61,44" at bounding box center [284, 218] width 152 height 87
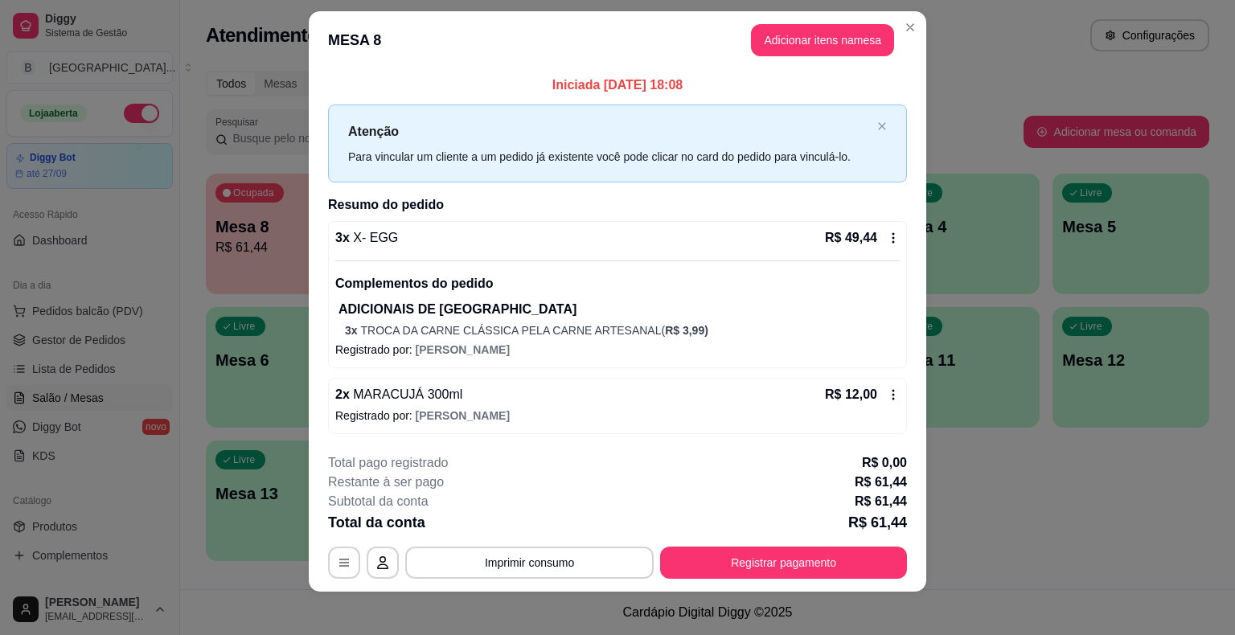
scroll to position [23, 0]
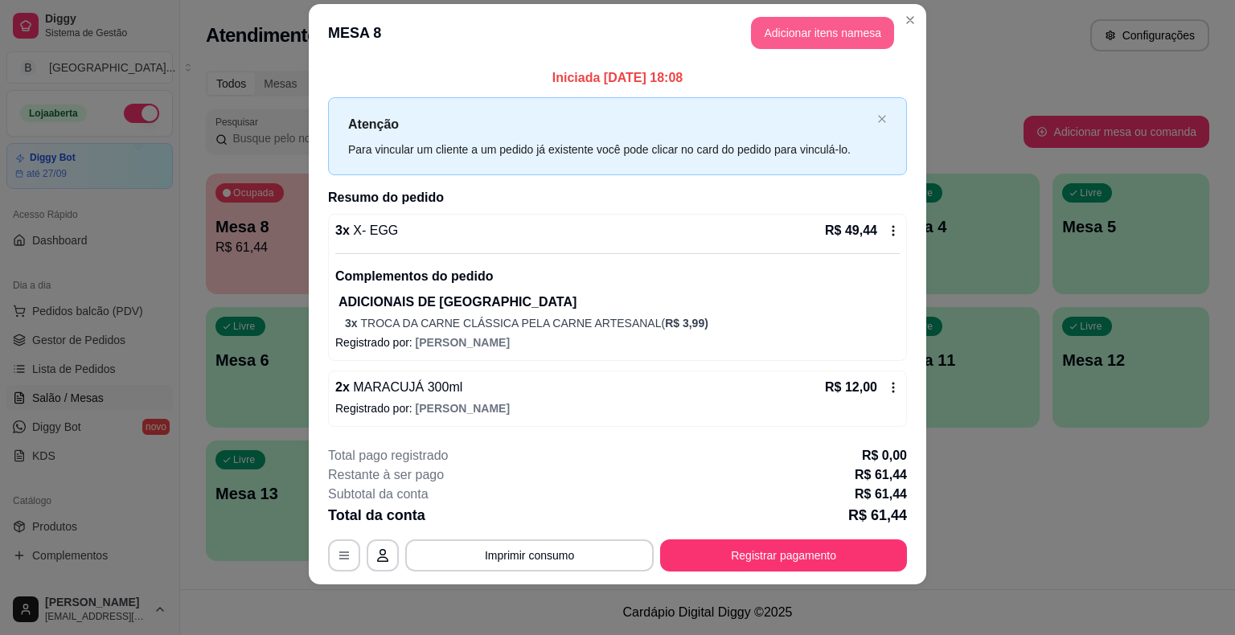
click at [817, 37] on button "Adicionar itens na mesa" at bounding box center [822, 33] width 143 height 32
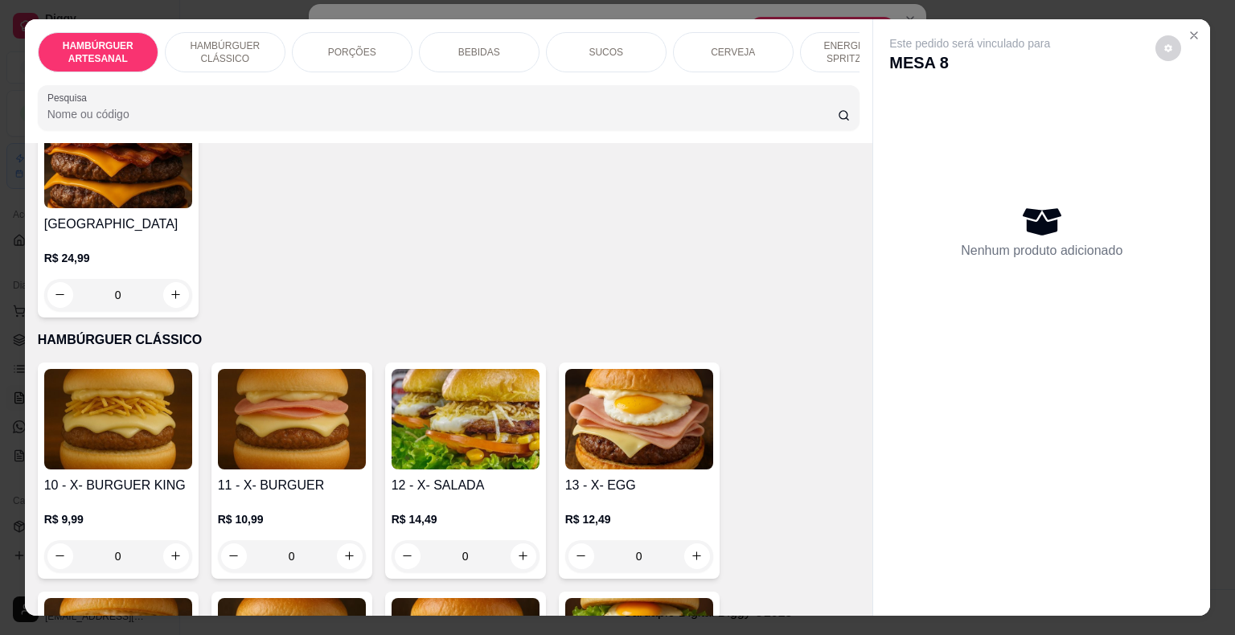
scroll to position [724, 0]
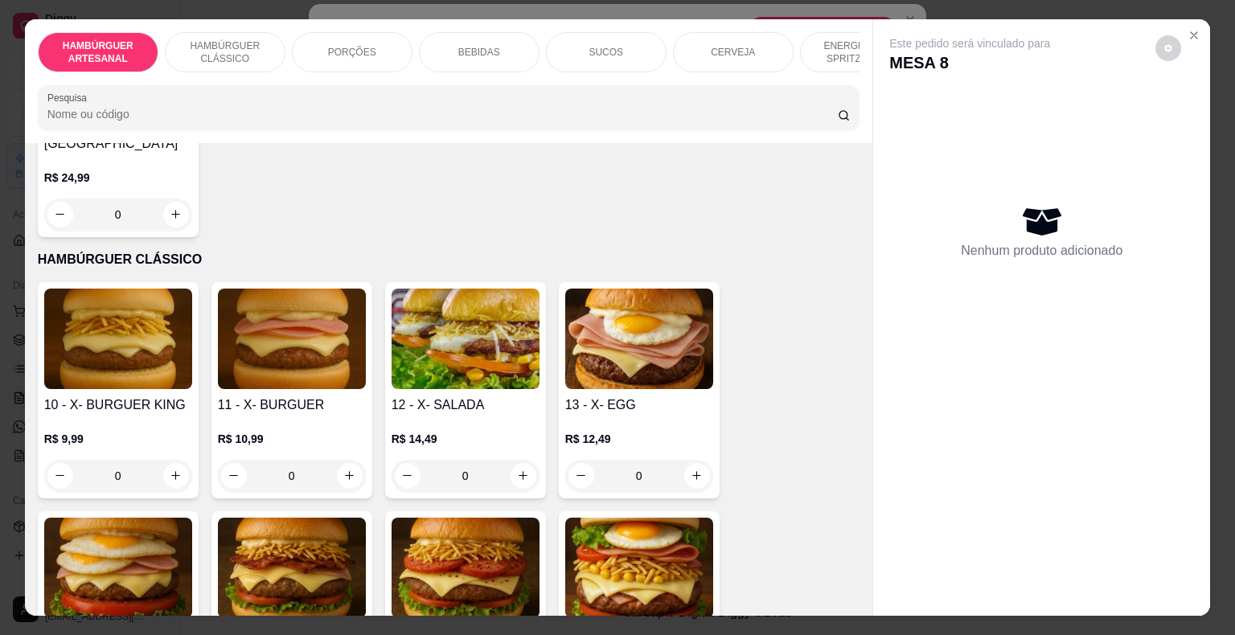
click at [661, 396] on h4 "13 - X- EGG" at bounding box center [639, 405] width 148 height 19
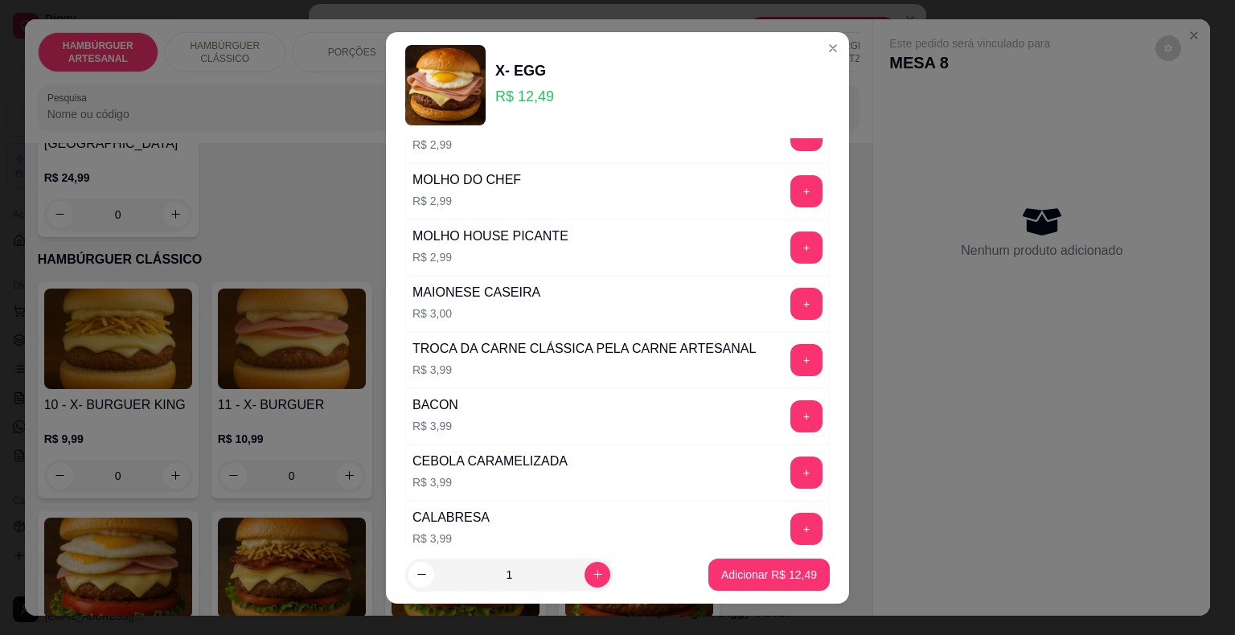
scroll to position [563, 0]
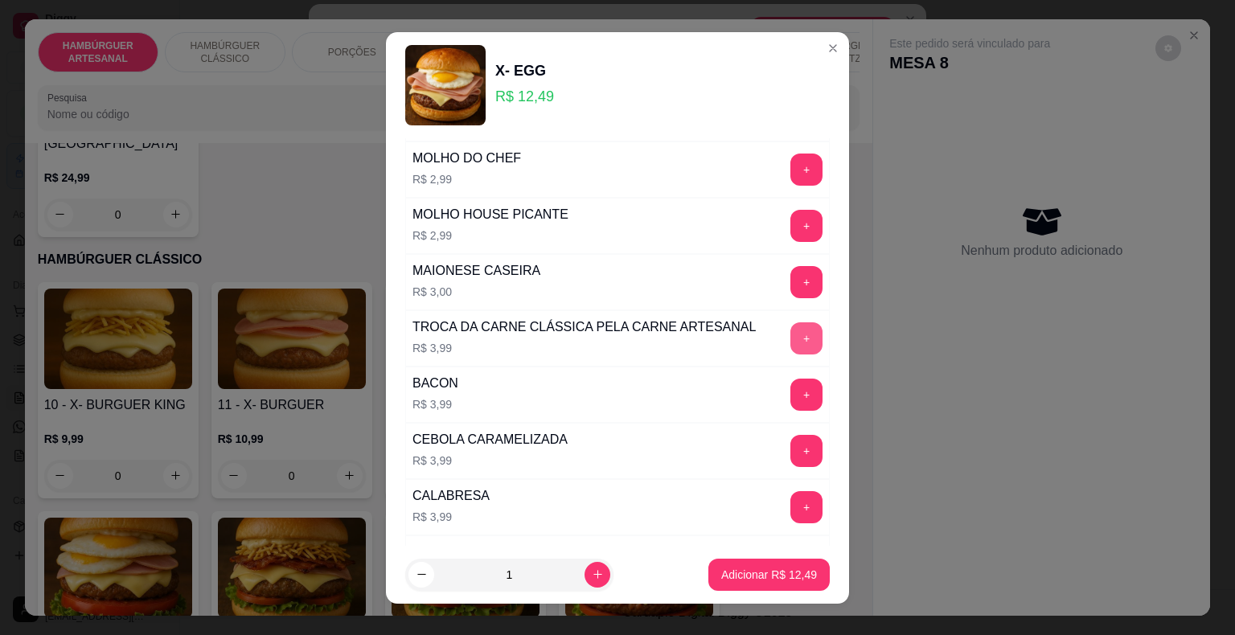
click at [791, 324] on button "+" at bounding box center [807, 339] width 32 height 32
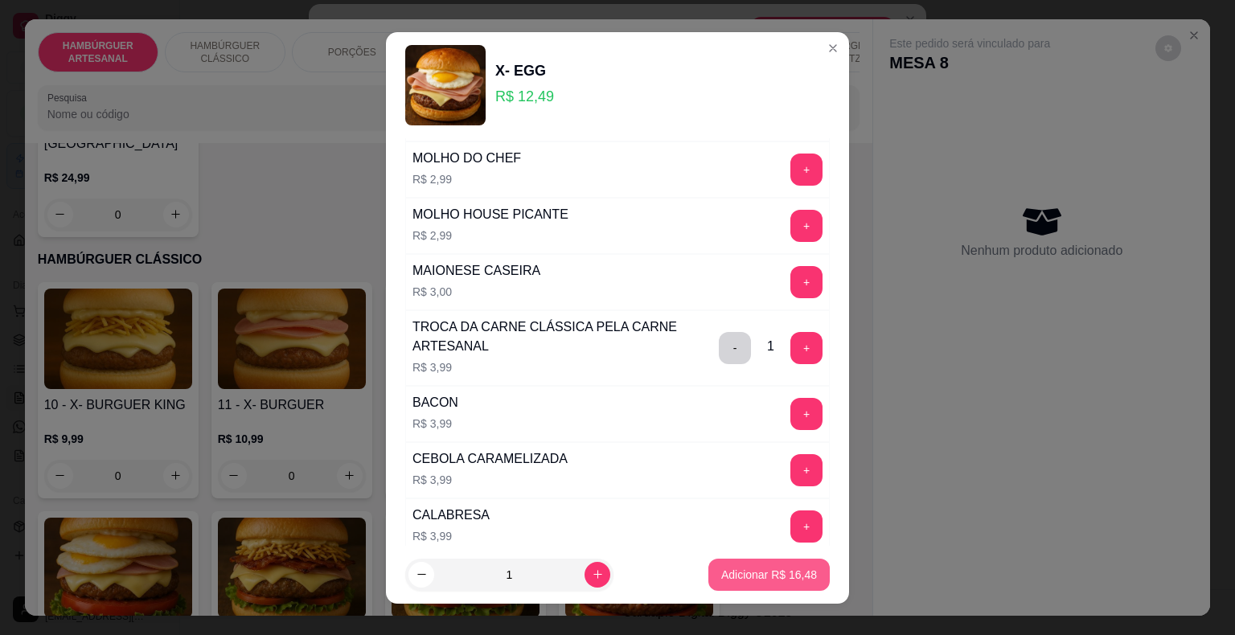
click at [721, 571] on p "Adicionar R$ 16,48" at bounding box center [769, 575] width 96 height 16
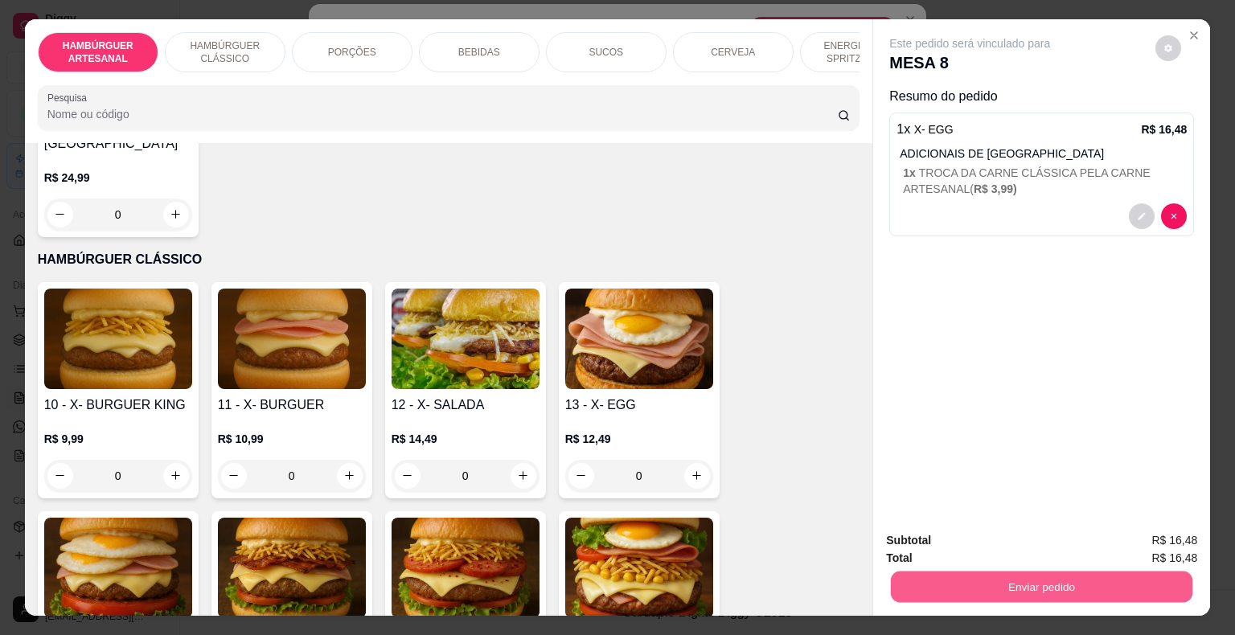
click at [919, 586] on button "Enviar pedido" at bounding box center [1042, 587] width 302 height 31
click at [998, 542] on button "Não registrar e enviar pedido" at bounding box center [988, 542] width 167 height 31
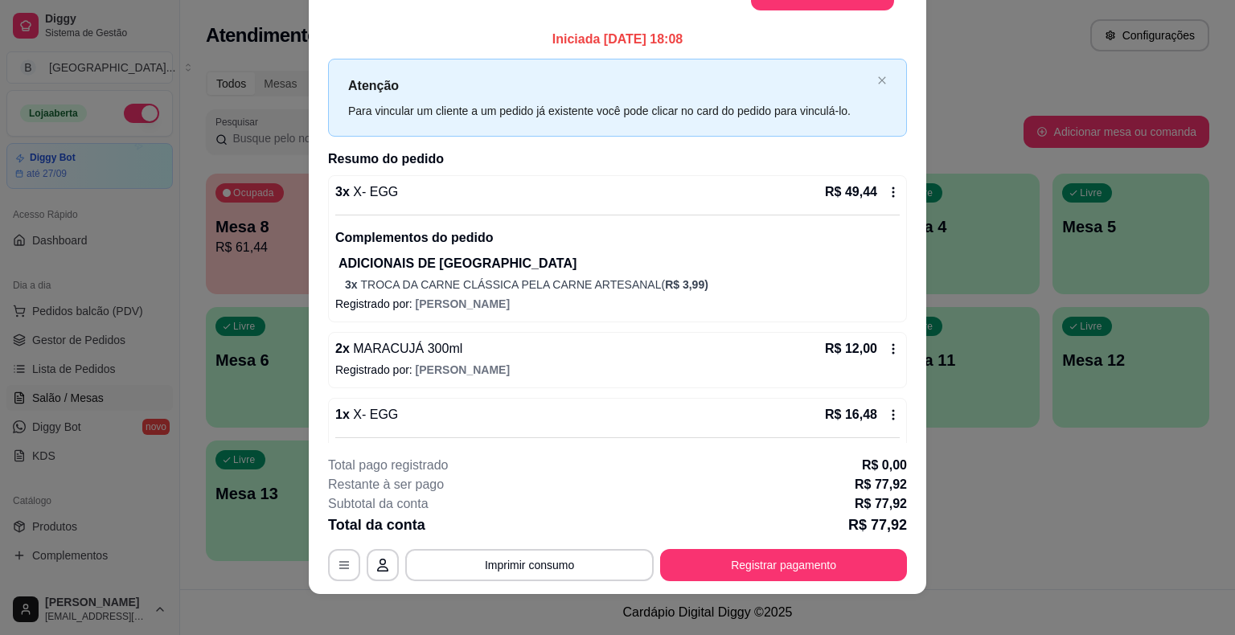
scroll to position [48, 0]
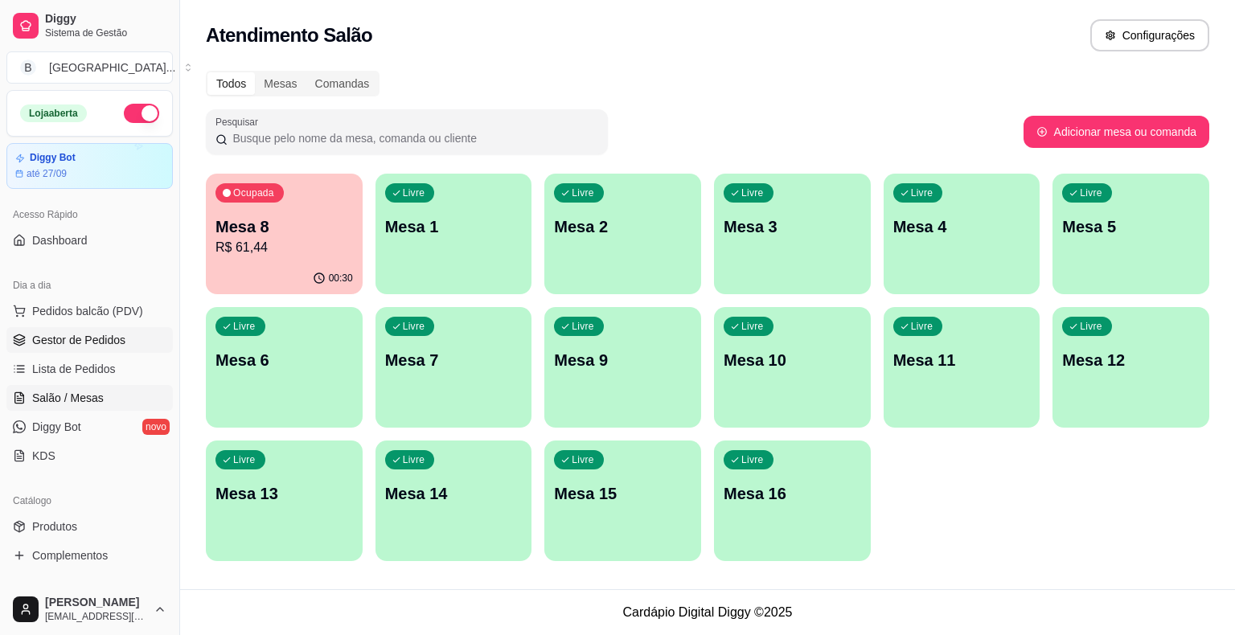
click at [35, 332] on span "Gestor de Pedidos" at bounding box center [78, 340] width 93 height 16
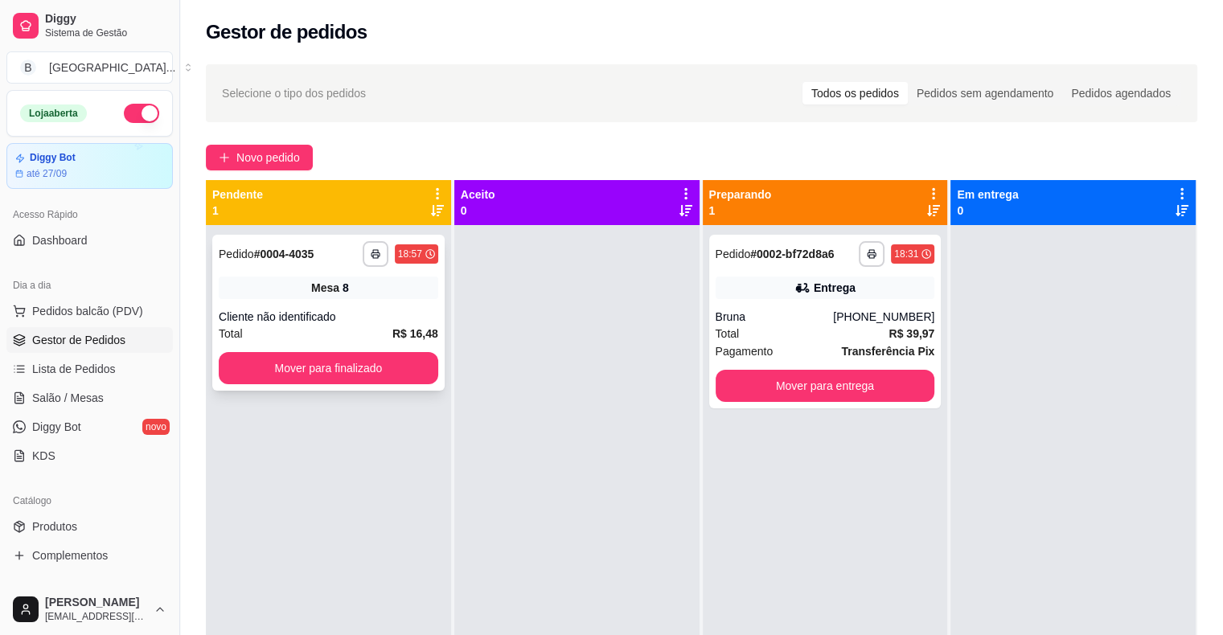
click at [279, 310] on div "Cliente não identificado" at bounding box center [329, 317] width 220 height 16
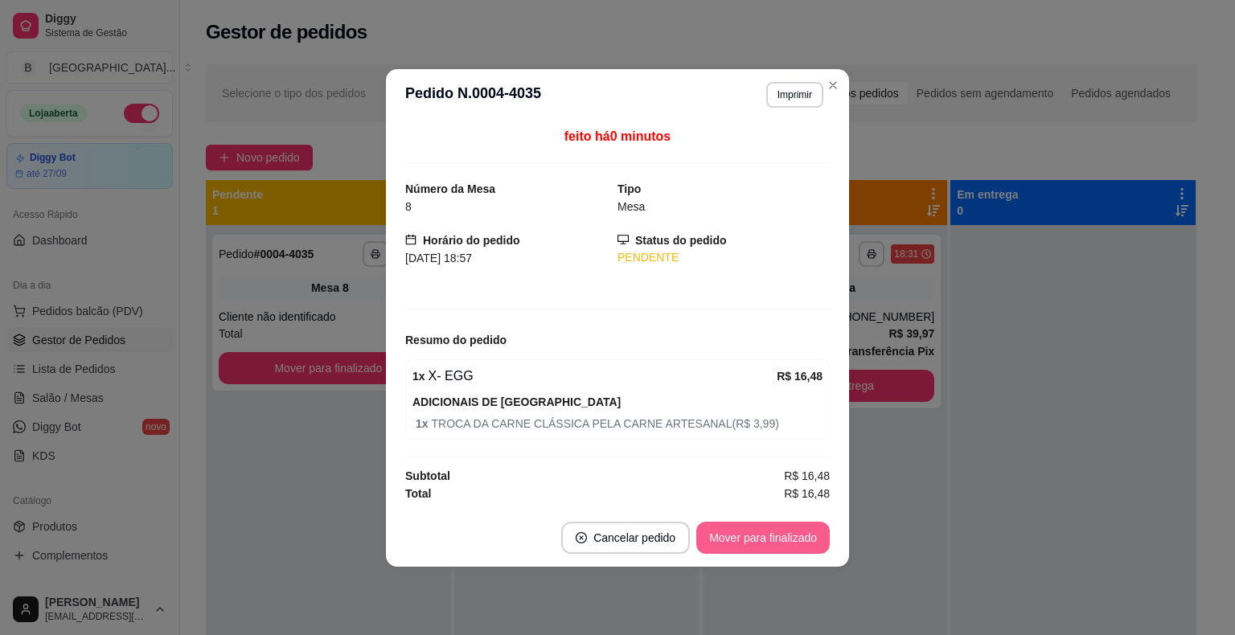
click at [774, 536] on button "Mover para finalizado" at bounding box center [763, 538] width 134 height 32
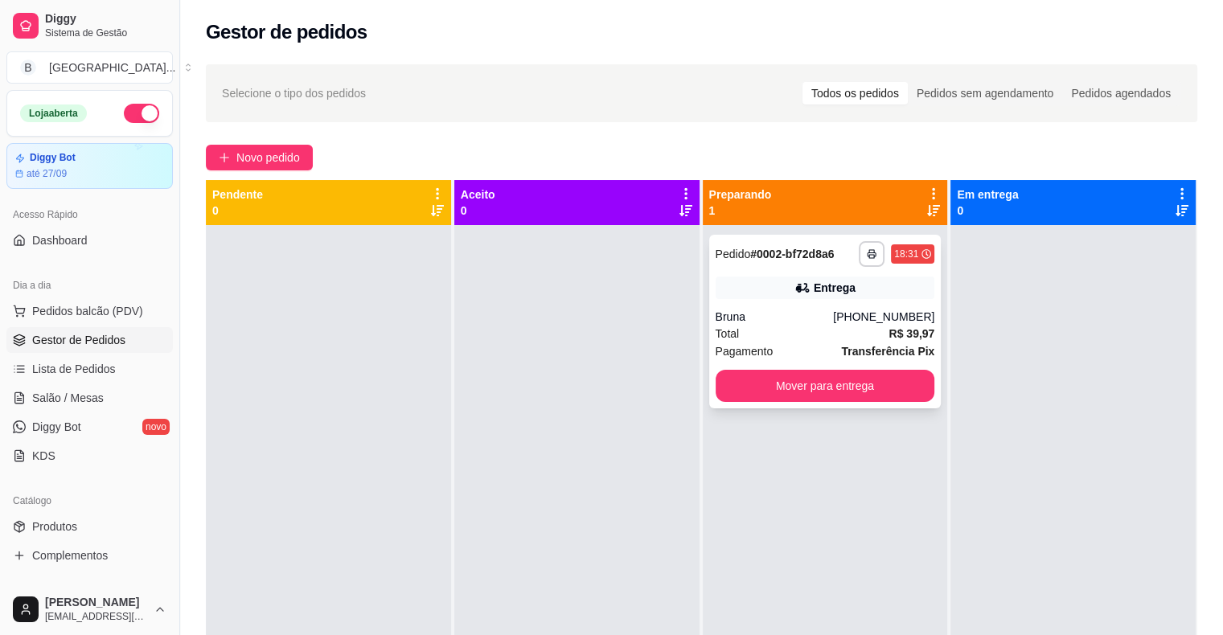
click at [869, 355] on strong "Transferência Pix" at bounding box center [887, 351] width 93 height 13
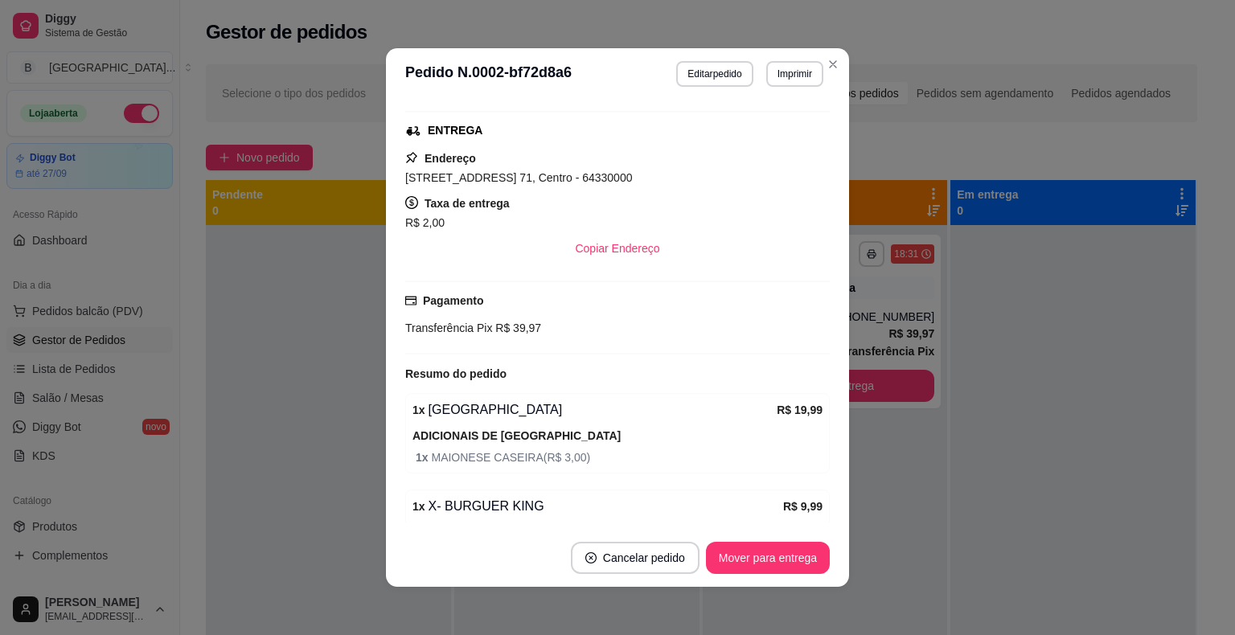
scroll to position [393, 0]
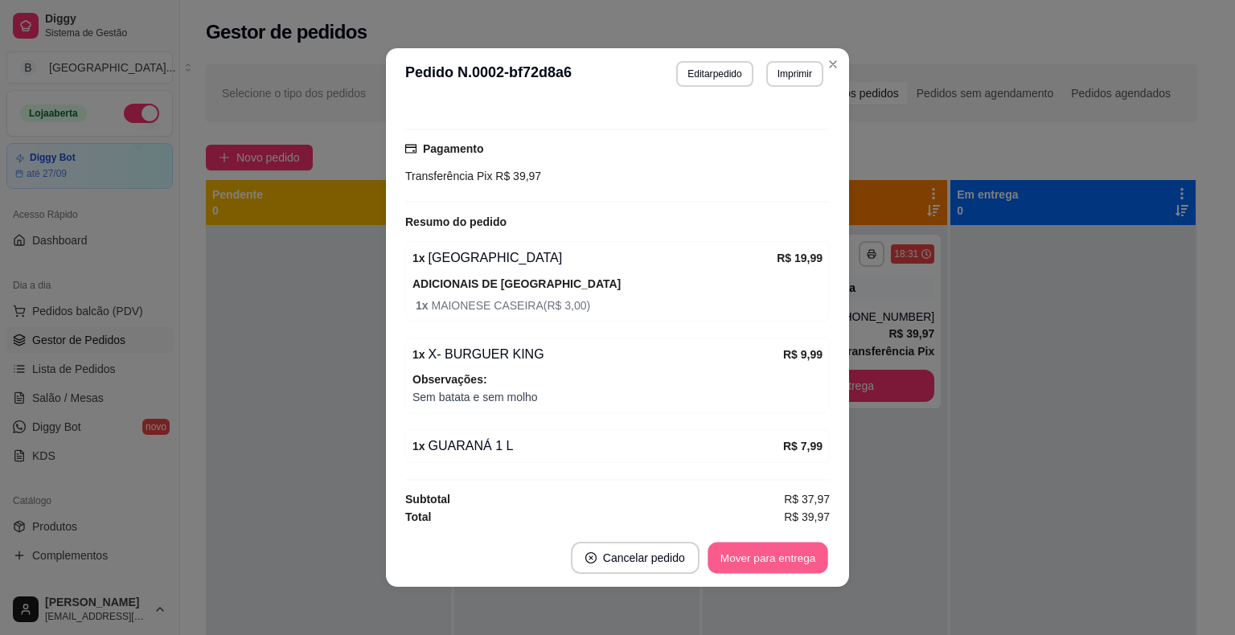
click at [783, 550] on button "Mover para entrega" at bounding box center [768, 558] width 121 height 31
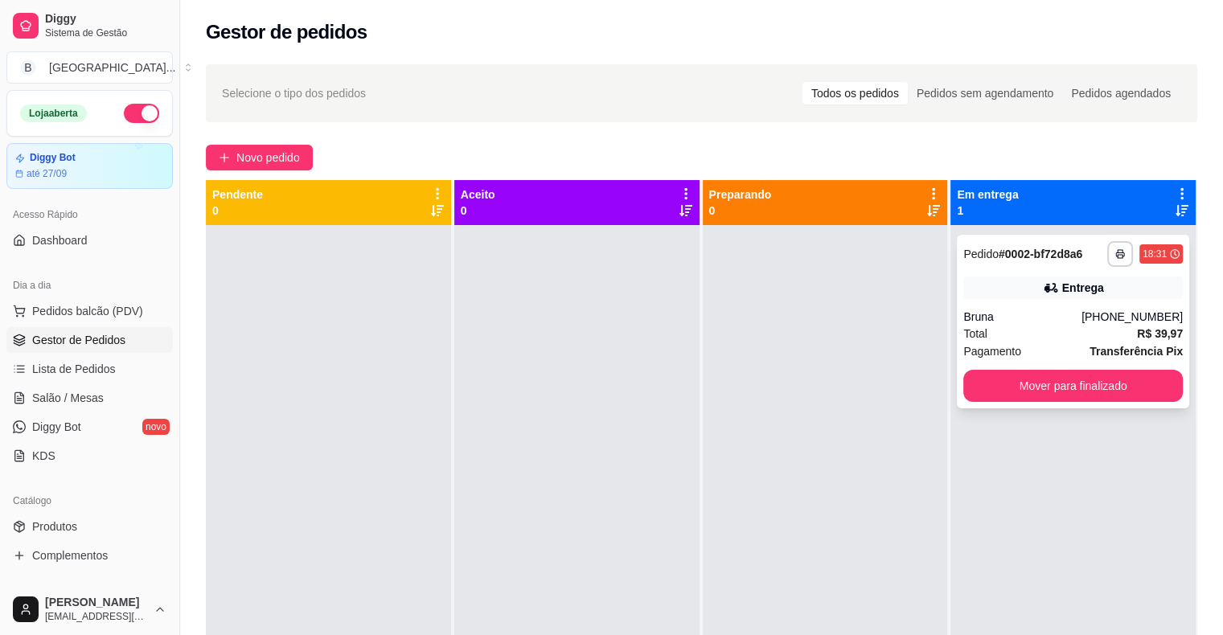
click at [999, 350] on span "Pagamento" at bounding box center [992, 352] width 58 height 18
click at [1058, 384] on button "Mover para finalizado" at bounding box center [1073, 386] width 213 height 31
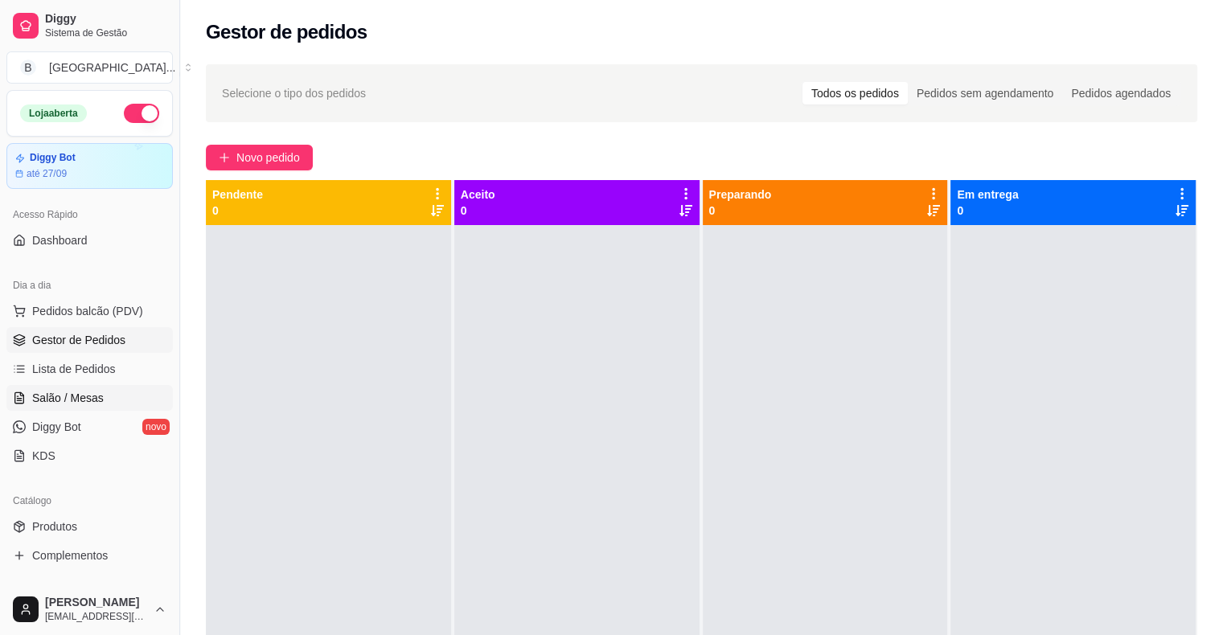
click at [66, 404] on span "Salão / Mesas" at bounding box center [68, 398] width 72 height 16
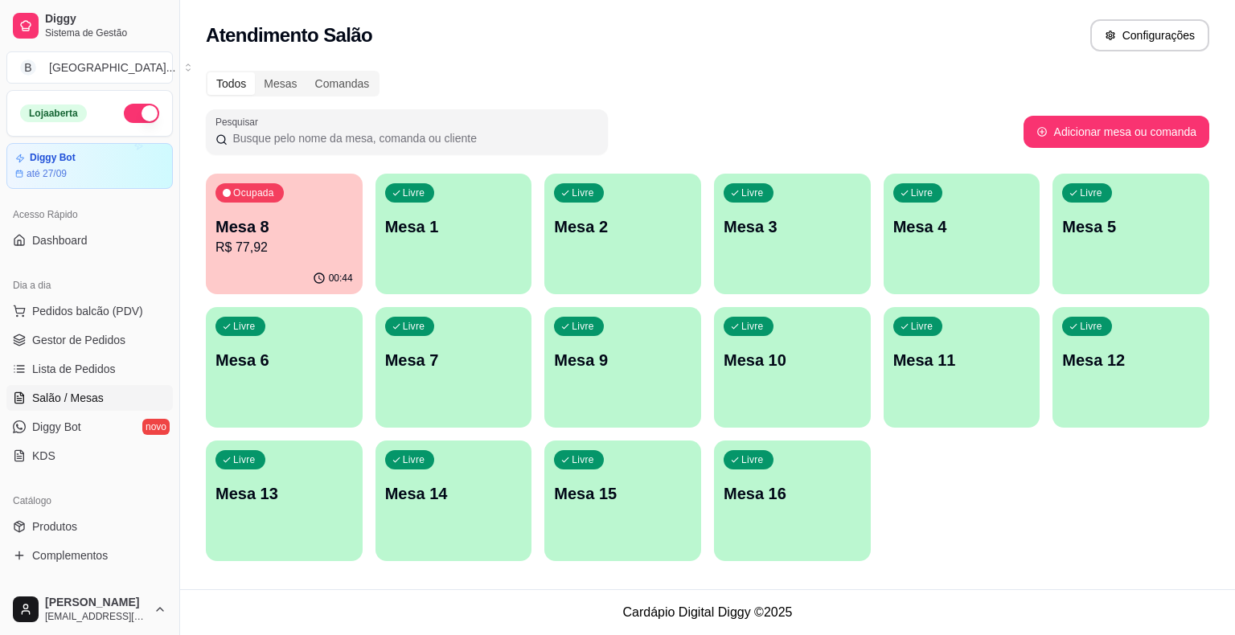
click at [314, 238] on p "R$ 77,92" at bounding box center [285, 247] width 138 height 19
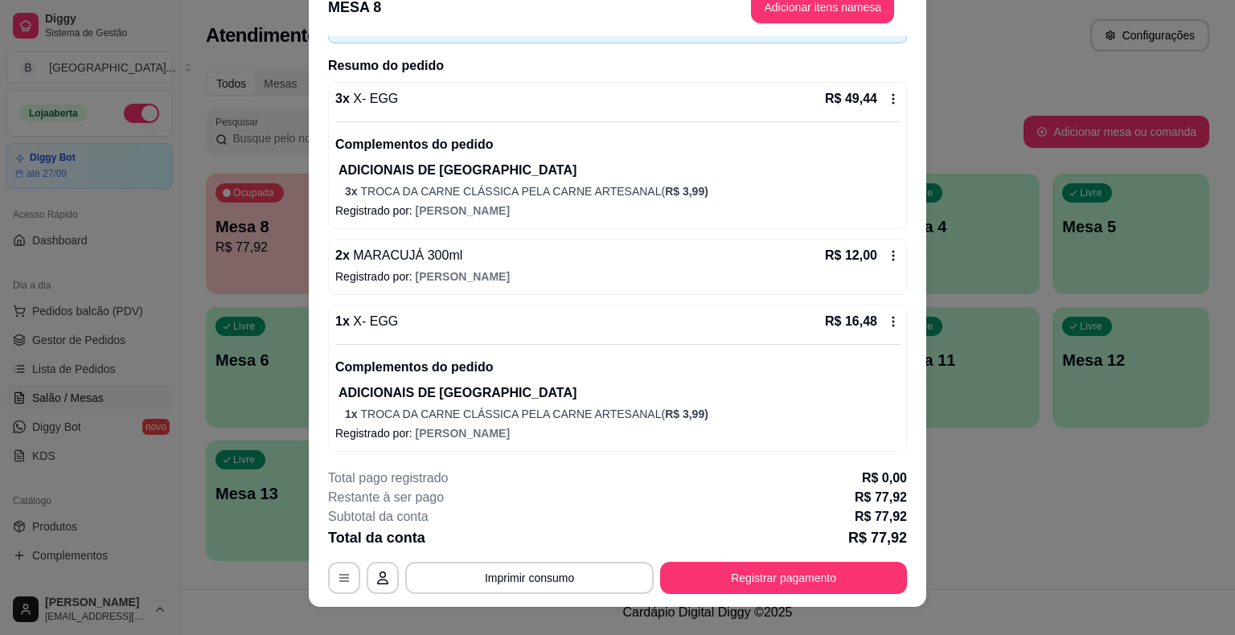
scroll to position [48, 0]
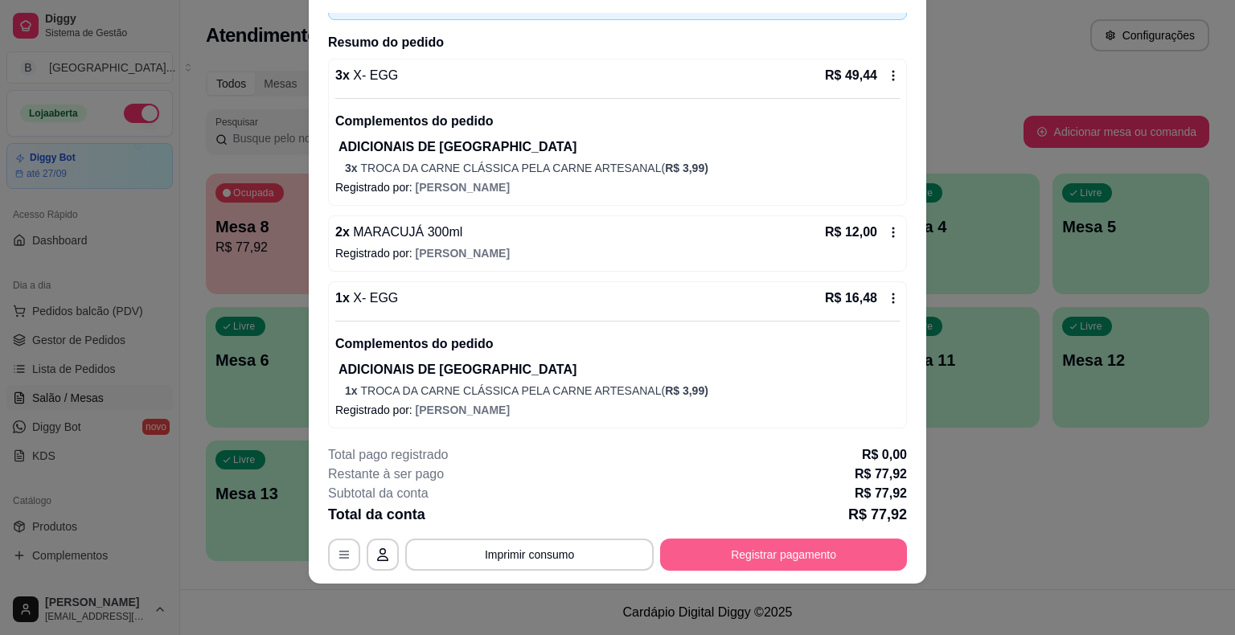
click at [676, 547] on button "Registrar pagamento" at bounding box center [783, 555] width 247 height 32
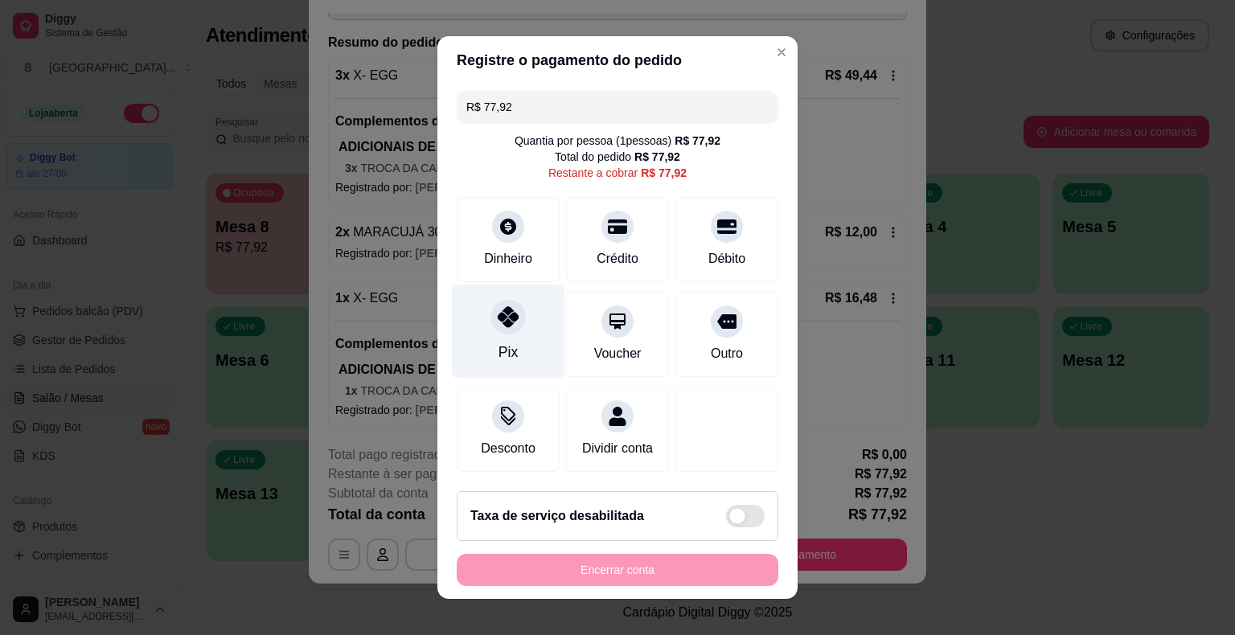
click at [502, 323] on icon at bounding box center [508, 316] width 21 height 21
type input "R$ 0,00"
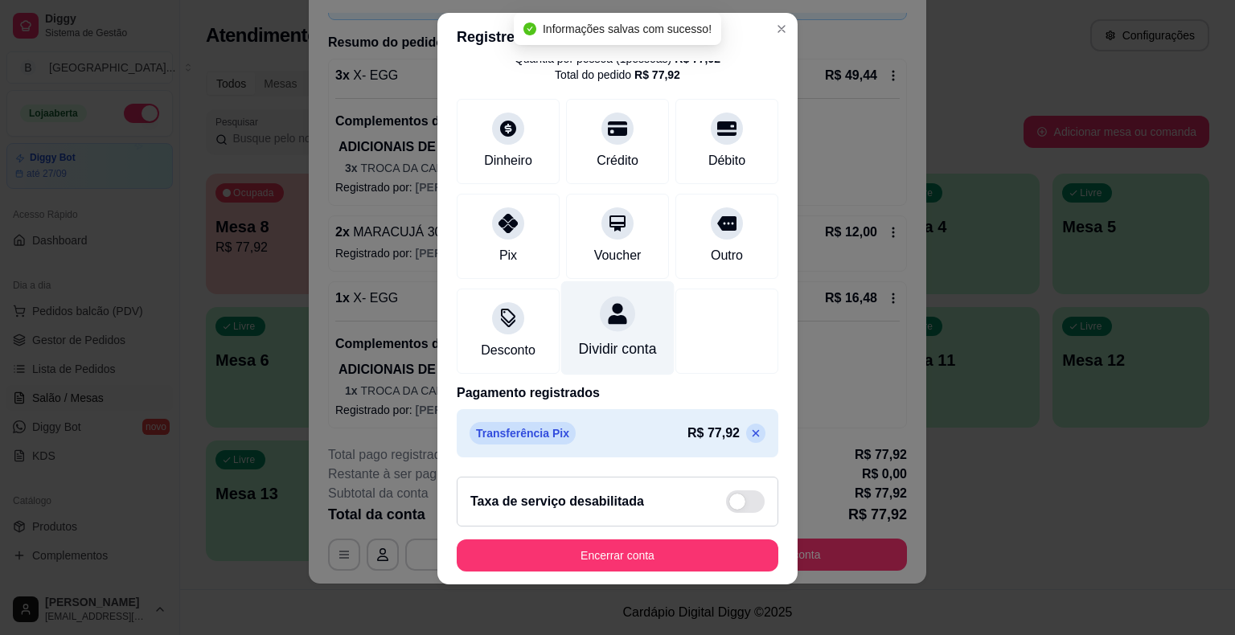
scroll to position [19, 0]
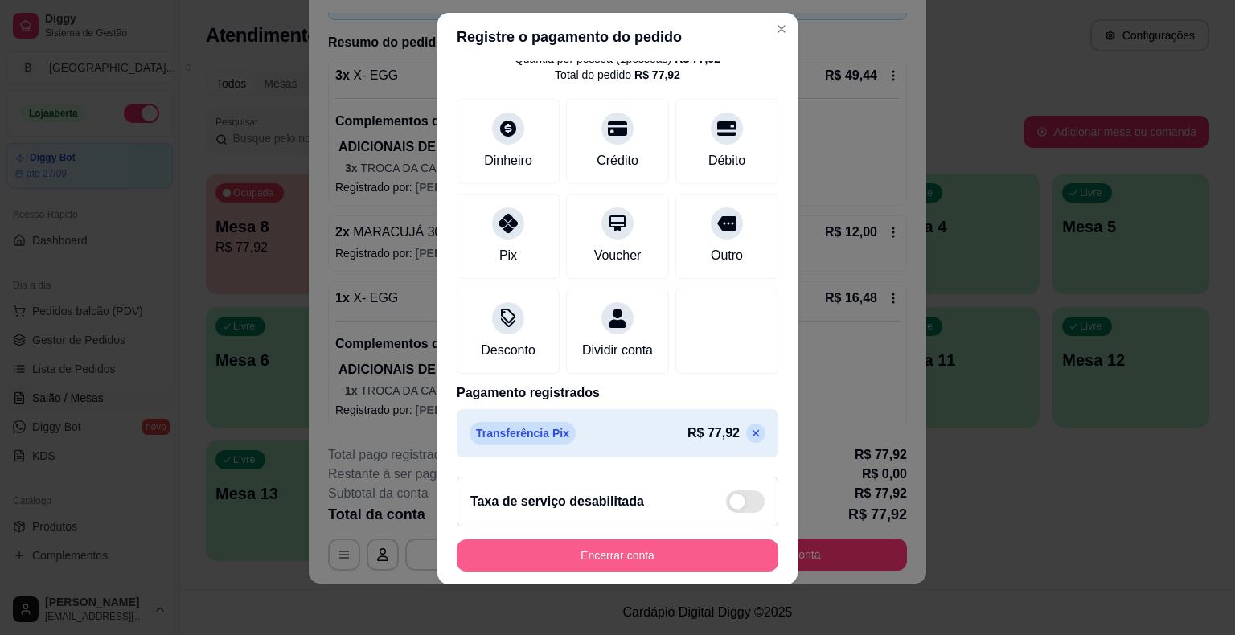
click at [659, 551] on button "Encerrar conta" at bounding box center [618, 556] width 322 height 32
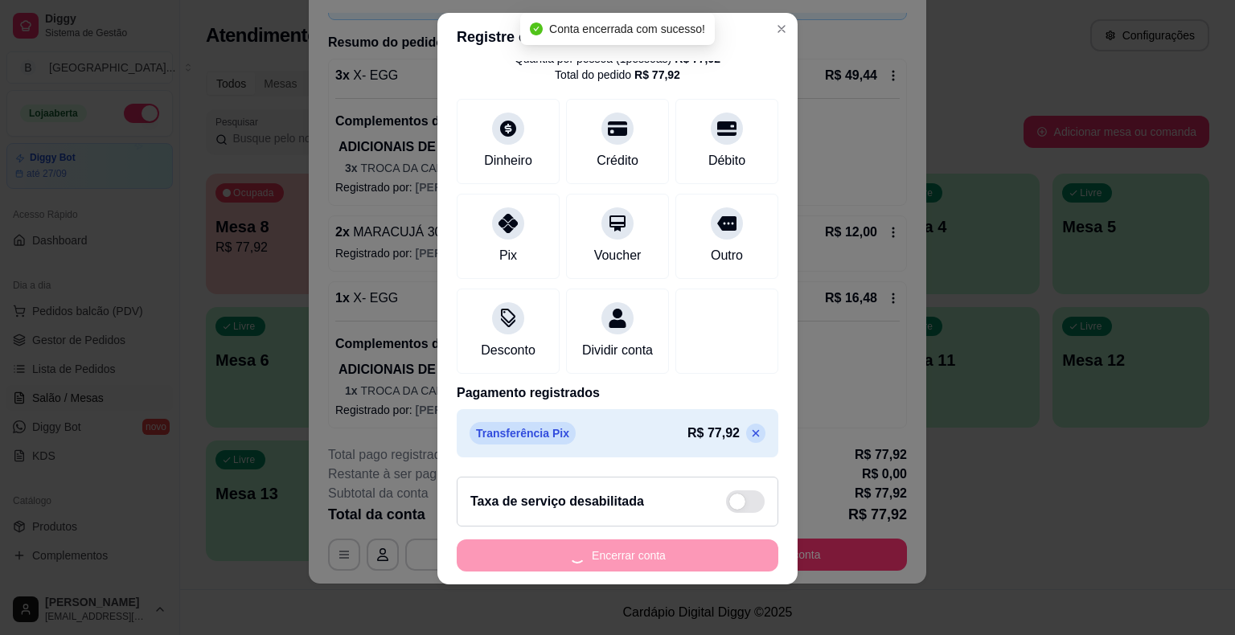
scroll to position [0, 0]
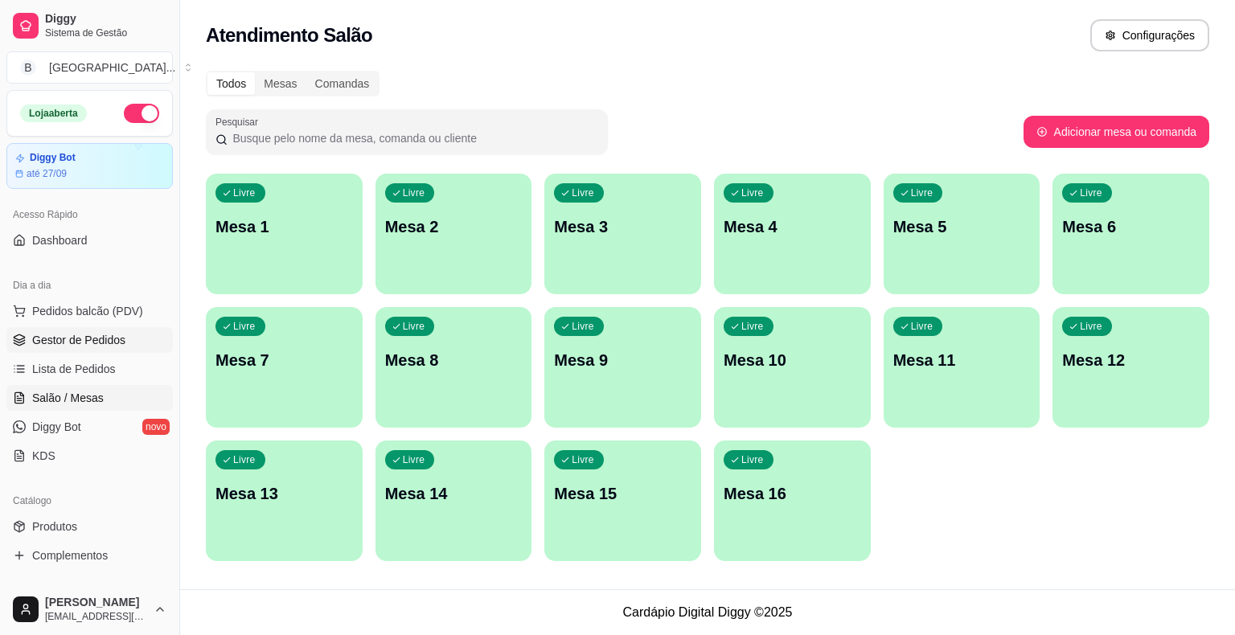
click at [85, 332] on span "Gestor de Pedidos" at bounding box center [78, 340] width 93 height 16
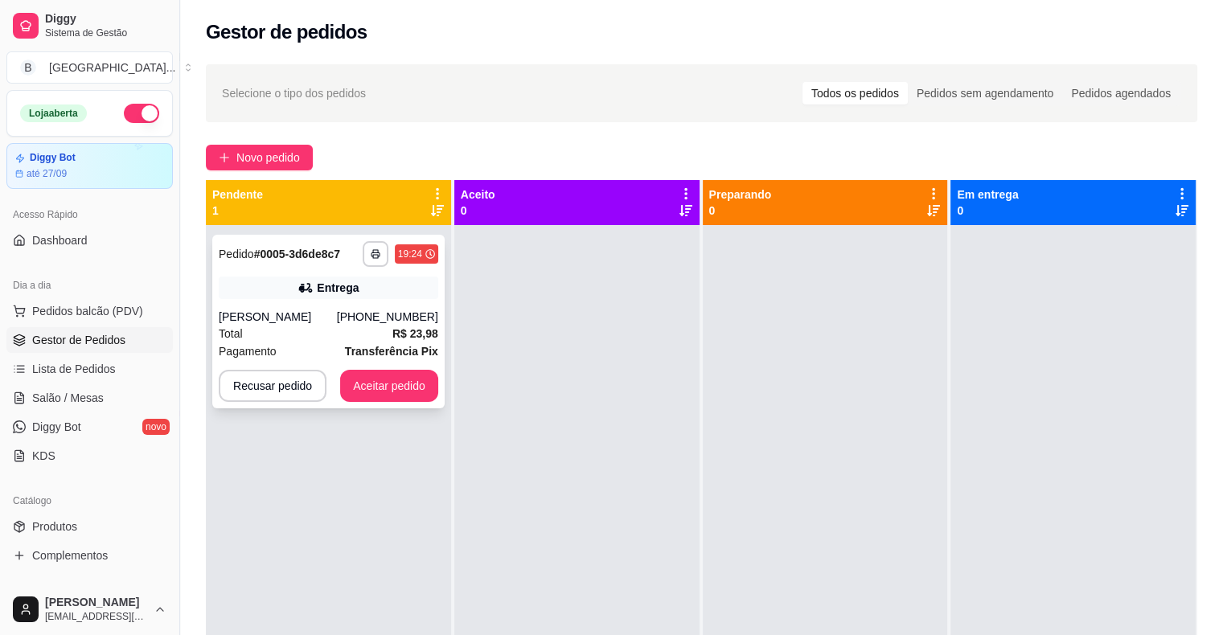
click at [287, 299] on div "**********" at bounding box center [328, 322] width 232 height 174
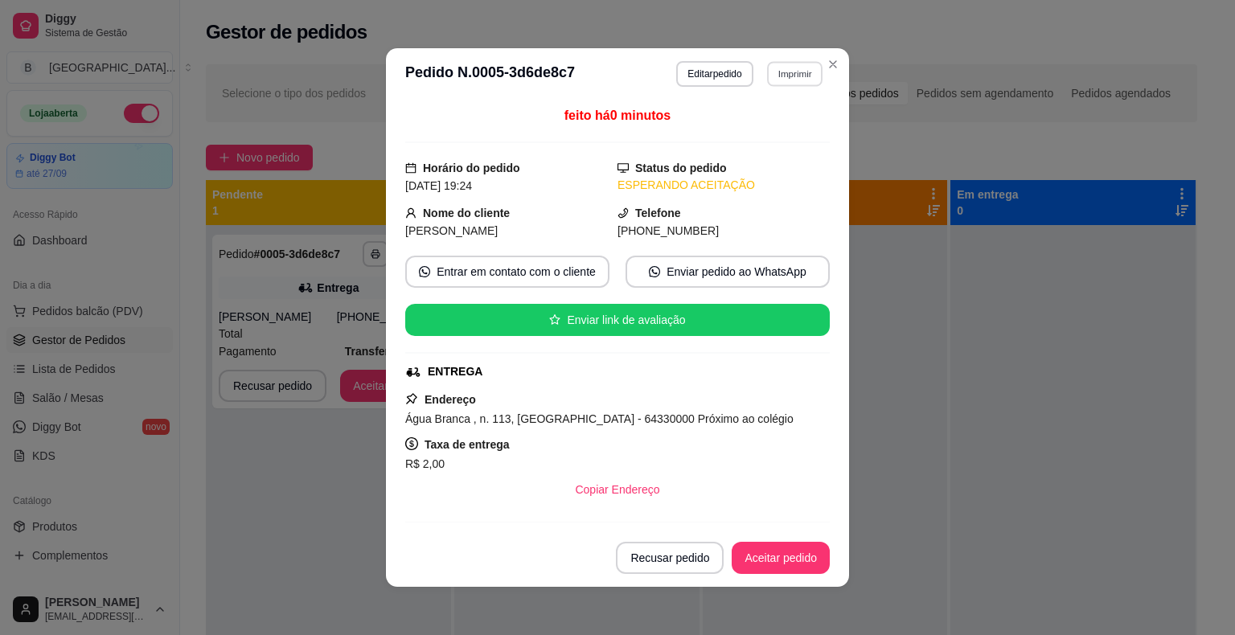
click at [802, 69] on button "Imprimir" at bounding box center [794, 73] width 55 height 25
click at [792, 125] on button "IMPRESSORA" at bounding box center [760, 130] width 117 height 26
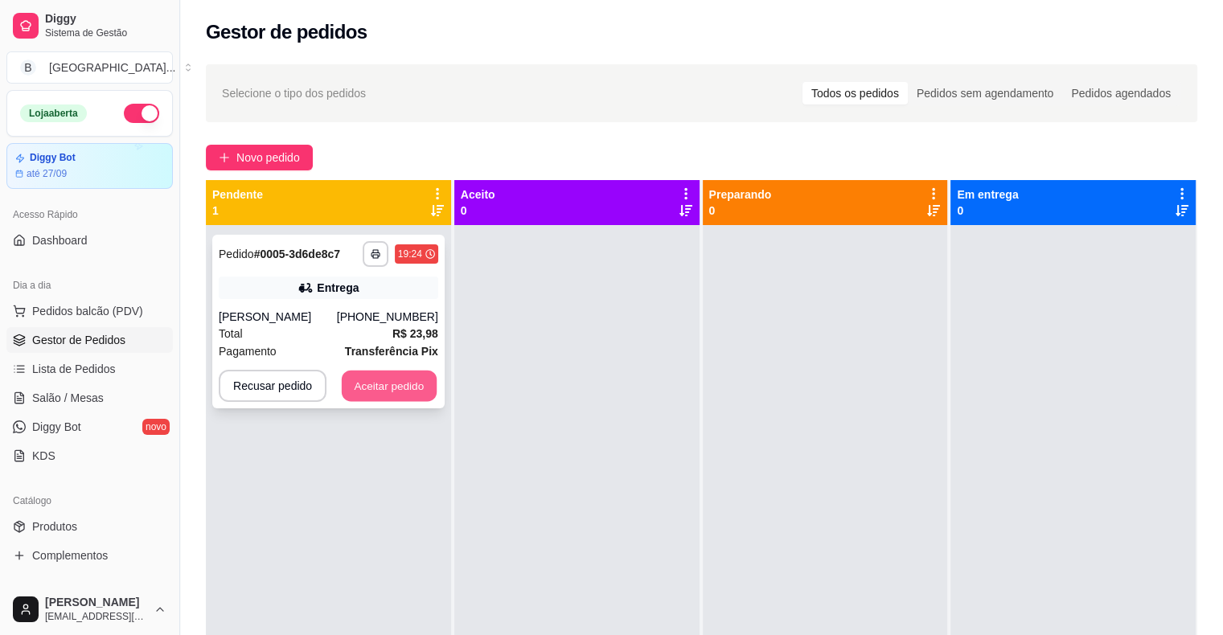
click at [384, 390] on button "Aceitar pedido" at bounding box center [389, 386] width 95 height 31
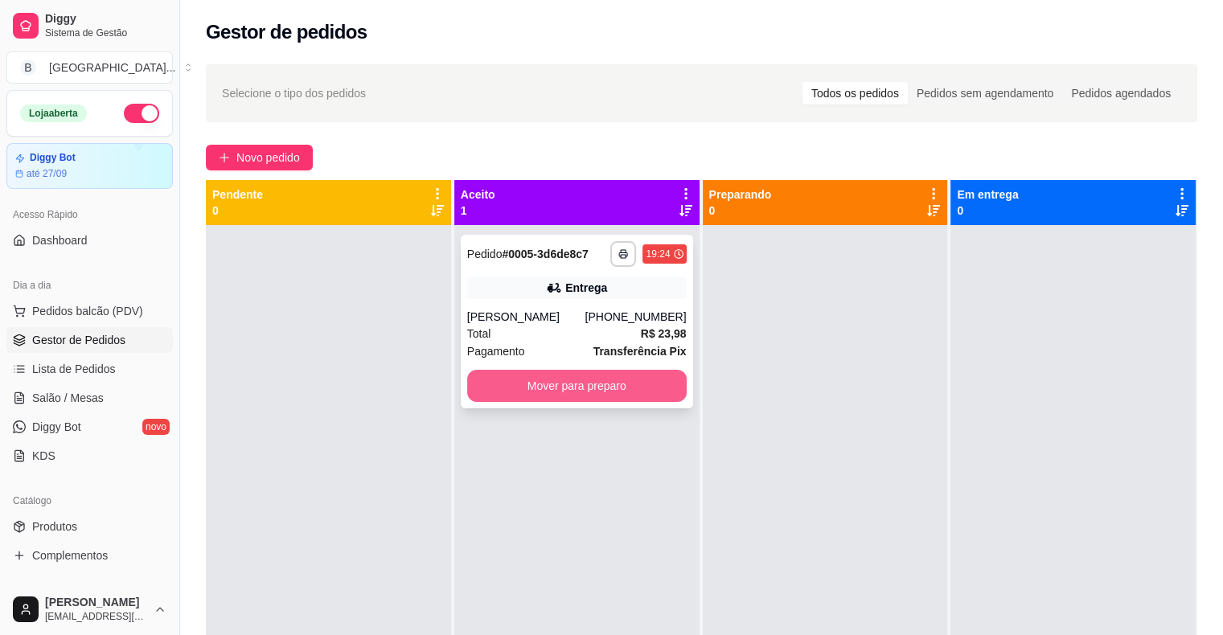
click at [504, 397] on button "Mover para preparo" at bounding box center [577, 386] width 220 height 32
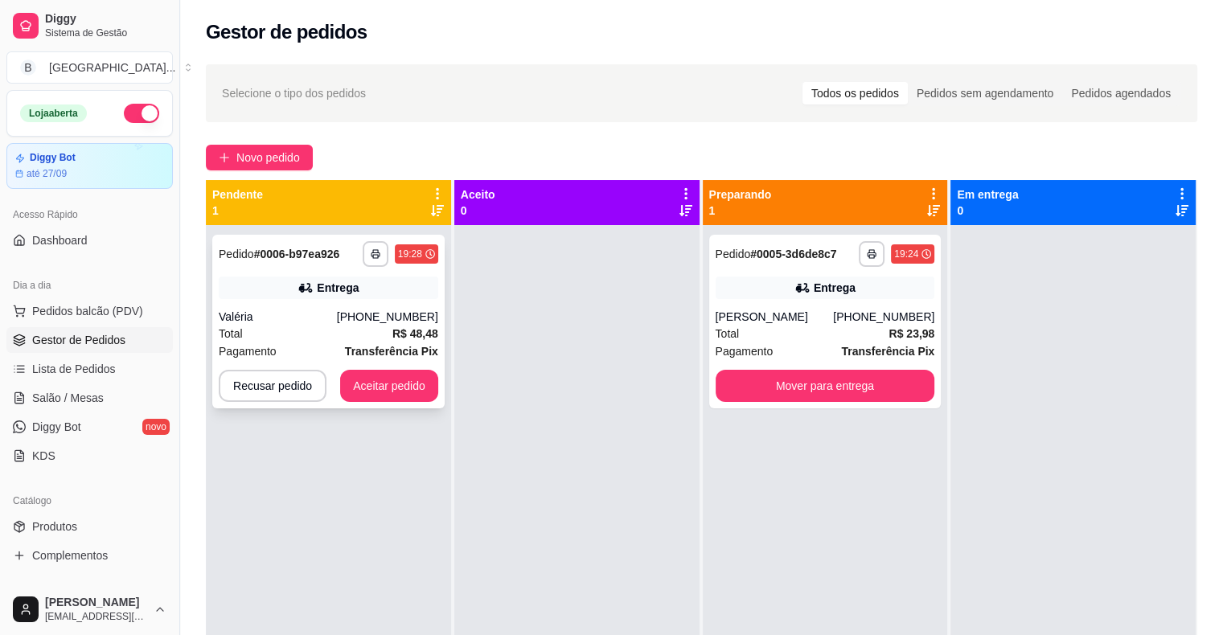
click at [293, 312] on div "Valéria" at bounding box center [278, 317] width 118 height 16
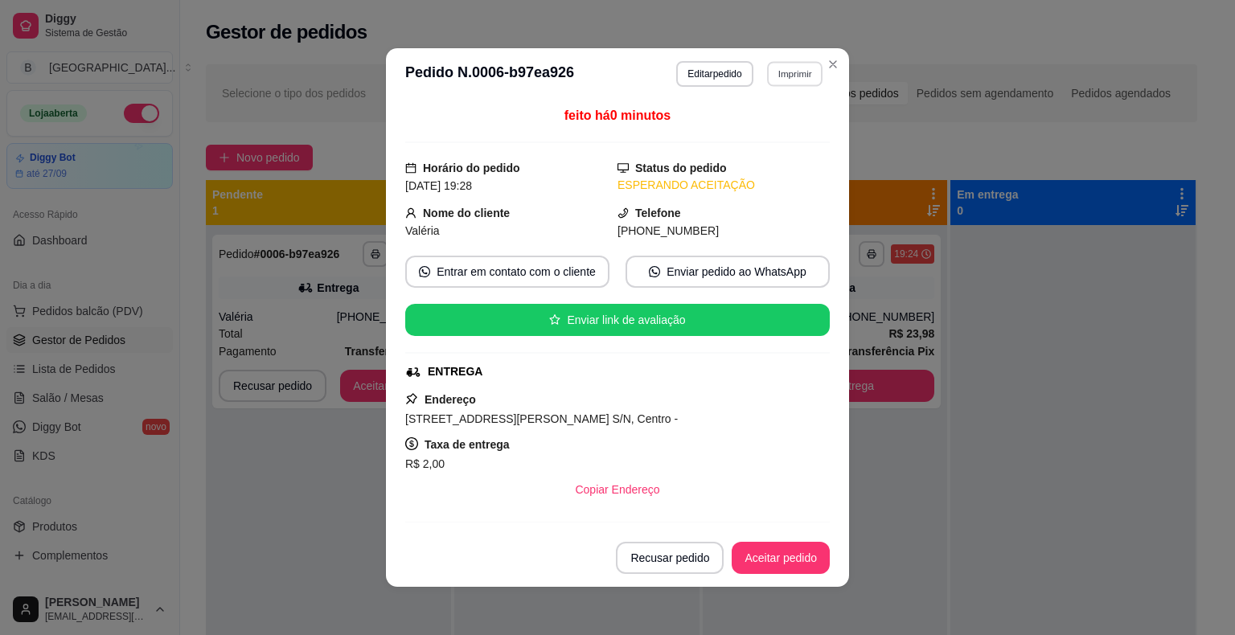
click at [807, 73] on button "Imprimir" at bounding box center [794, 73] width 55 height 25
click at [779, 124] on button "IMPRESSORA" at bounding box center [760, 129] width 113 height 25
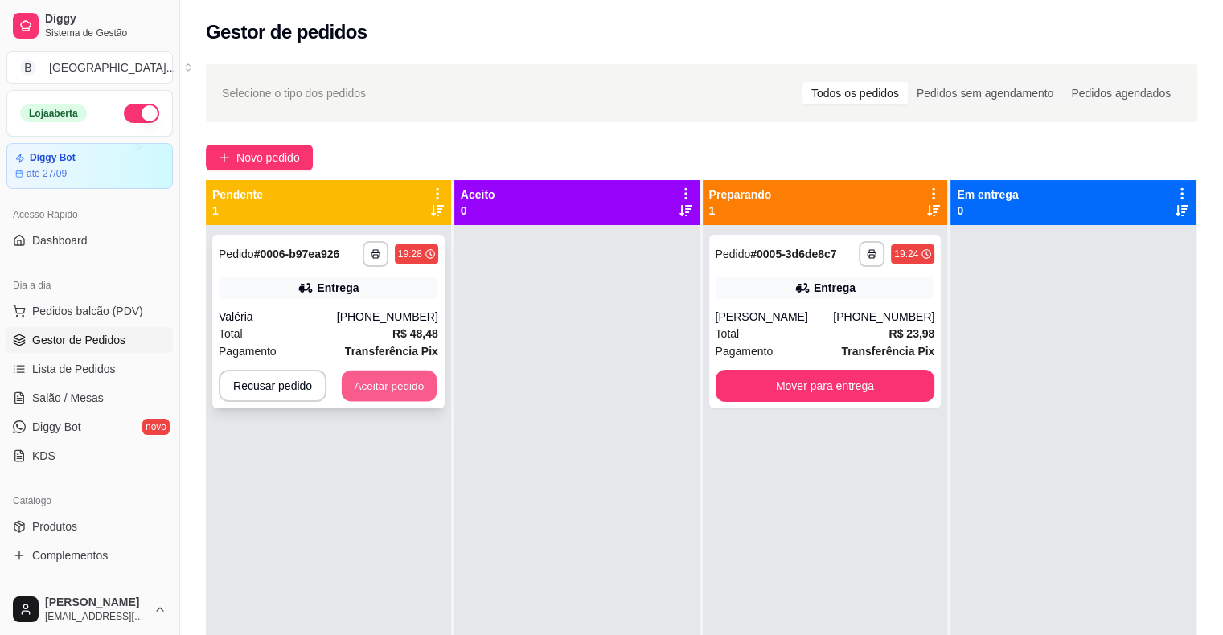
click at [380, 386] on button "Aceitar pedido" at bounding box center [389, 386] width 95 height 31
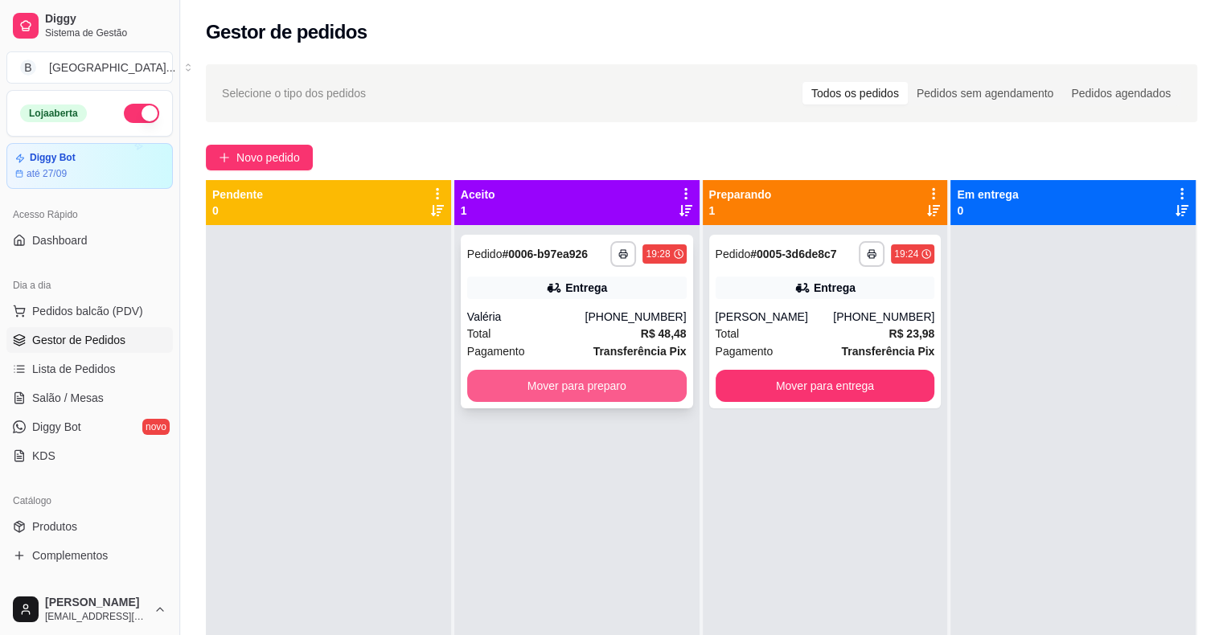
click at [538, 384] on button "Mover para preparo" at bounding box center [577, 386] width 220 height 32
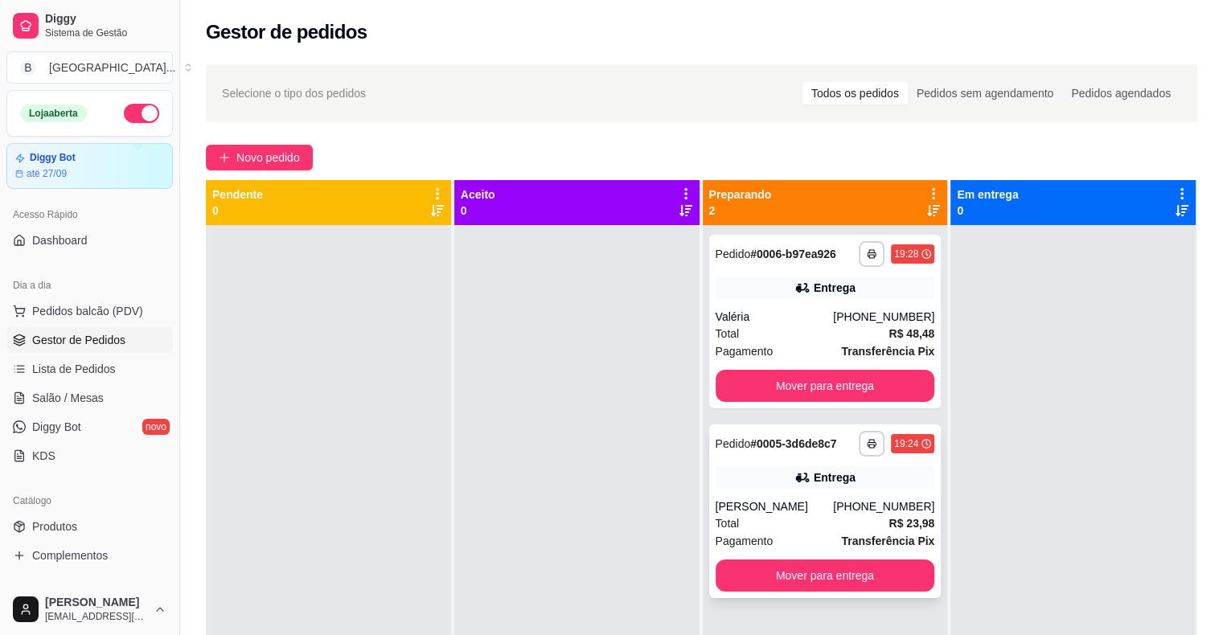
click at [772, 480] on div "Entrega" at bounding box center [826, 477] width 220 height 23
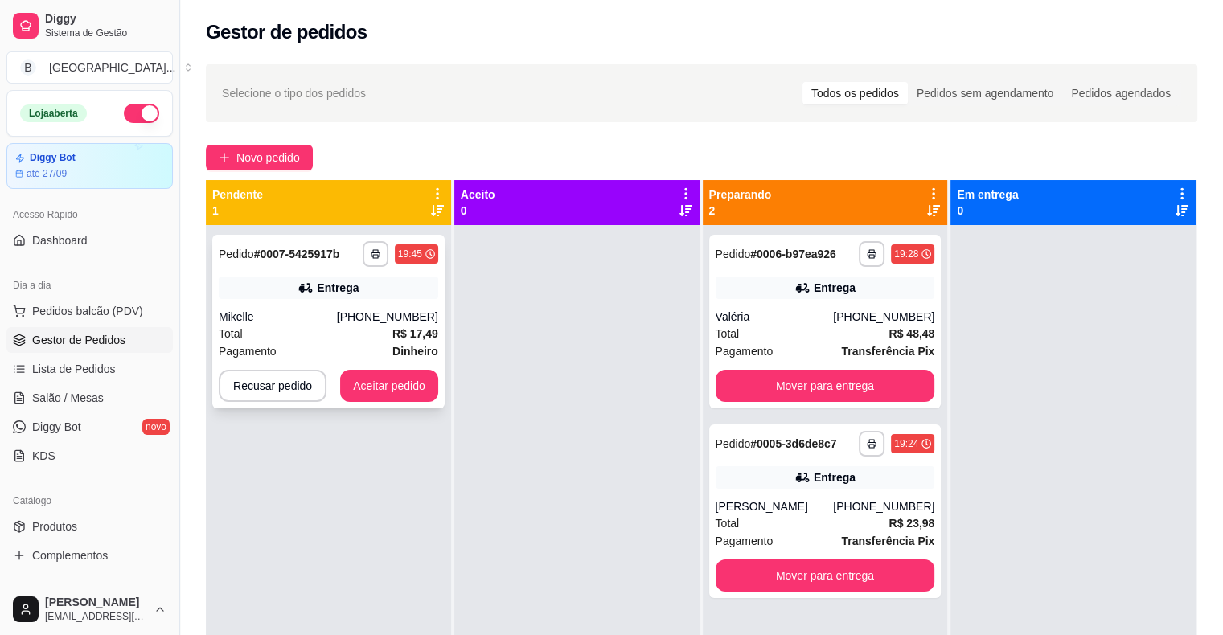
click at [392, 356] on strong "Dinheiro" at bounding box center [415, 351] width 46 height 13
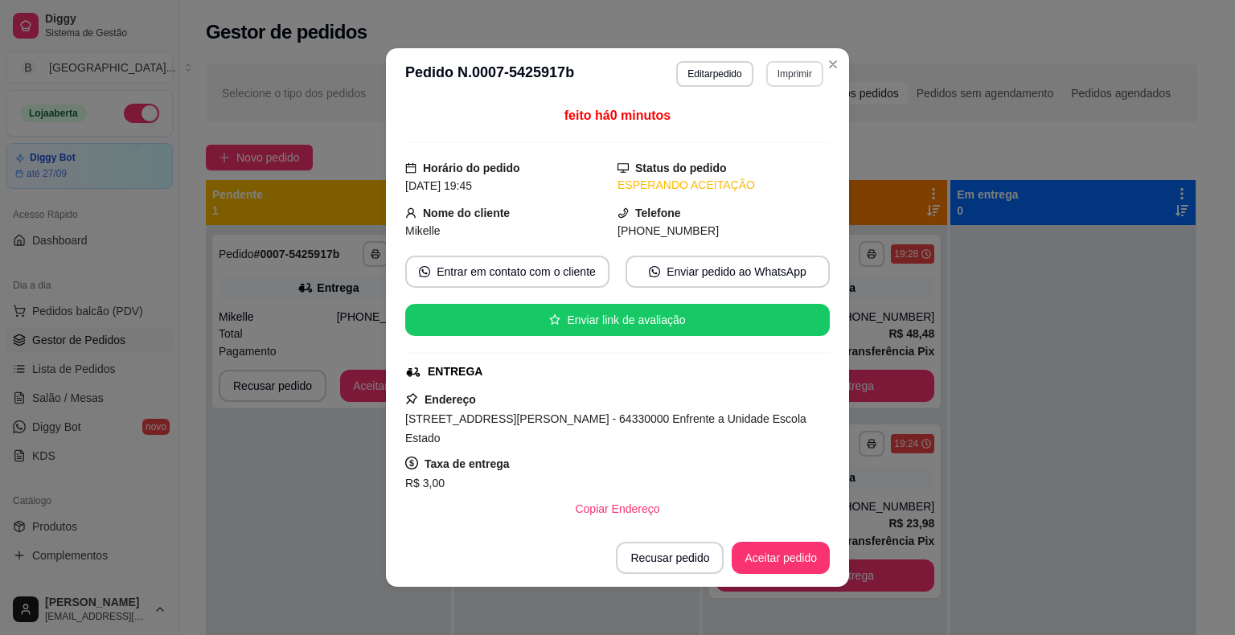
click at [766, 63] on button "Imprimir" at bounding box center [794, 74] width 57 height 26
click at [738, 117] on div "Escolha a impressora IMPRESSORA Impressora" at bounding box center [760, 135] width 133 height 87
click at [754, 126] on button "IMPRESSORA" at bounding box center [760, 129] width 113 height 25
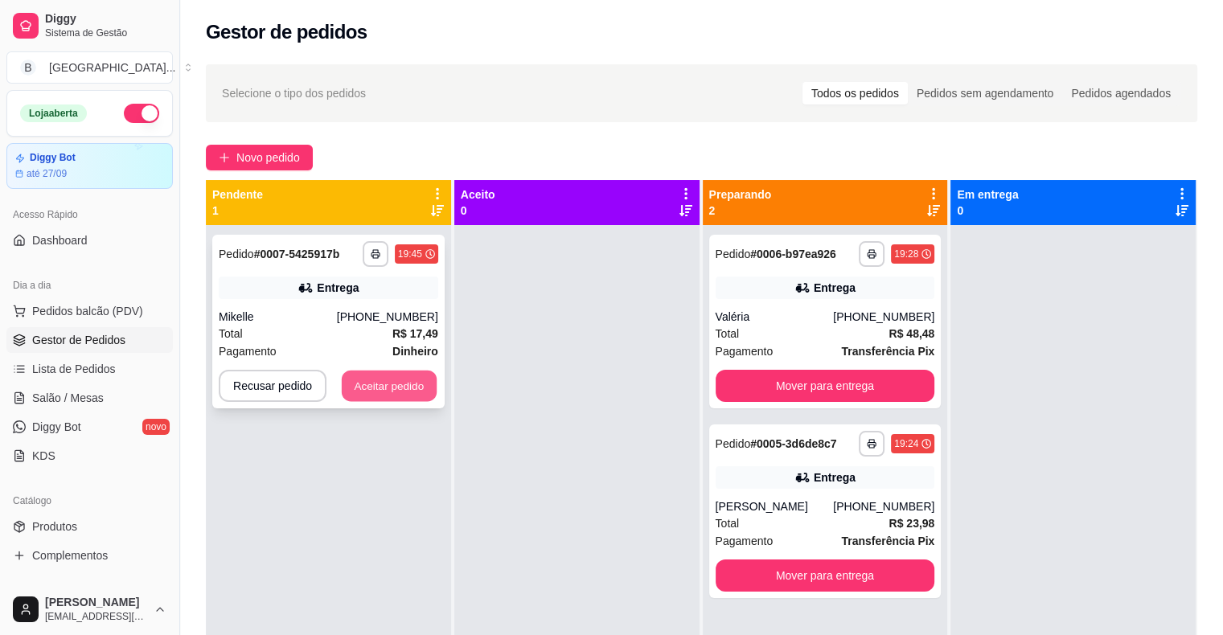
click at [371, 383] on button "Aceitar pedido" at bounding box center [389, 386] width 95 height 31
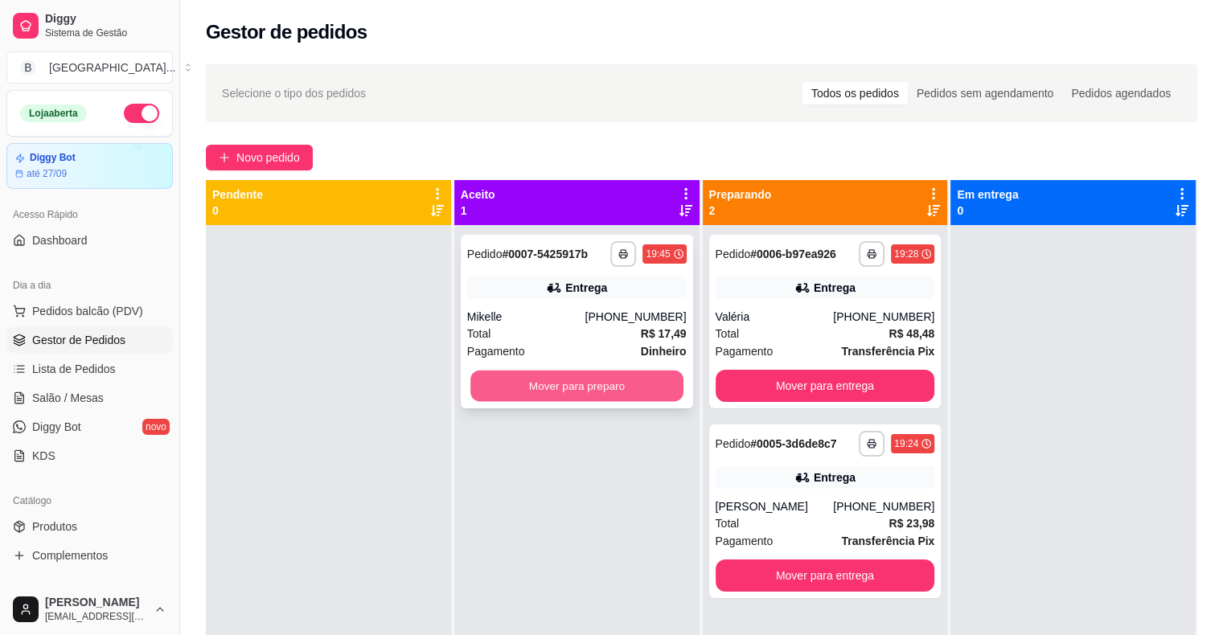
click at [533, 386] on button "Mover para preparo" at bounding box center [576, 386] width 213 height 31
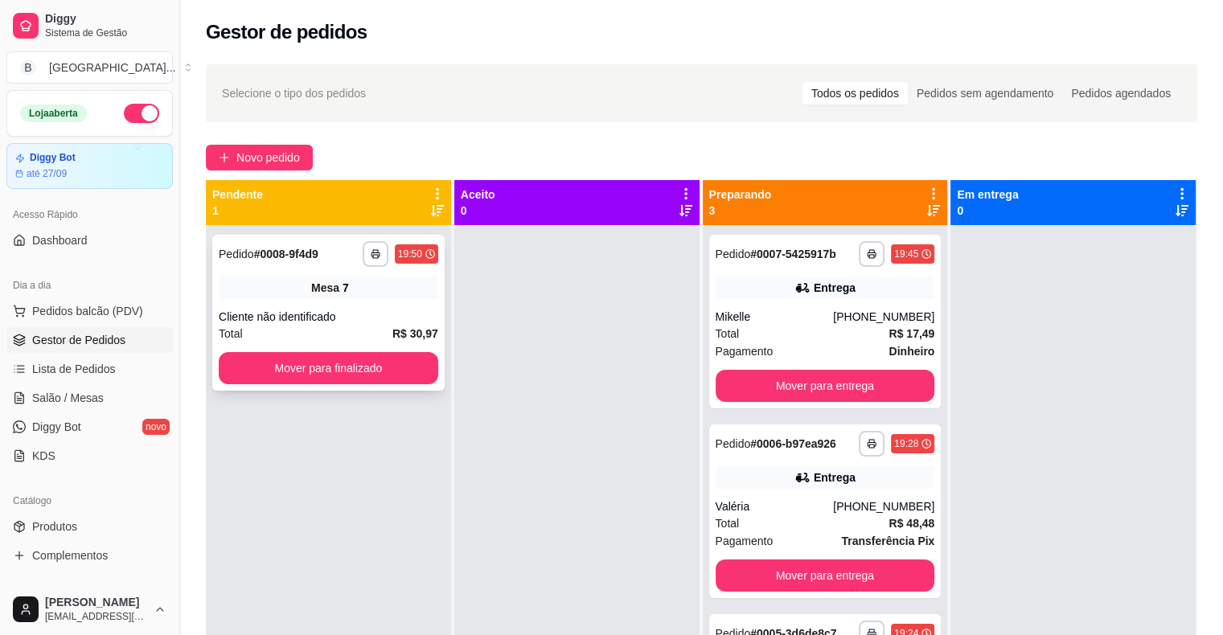
click at [306, 327] on div "Total R$ 30,97" at bounding box center [329, 334] width 220 height 18
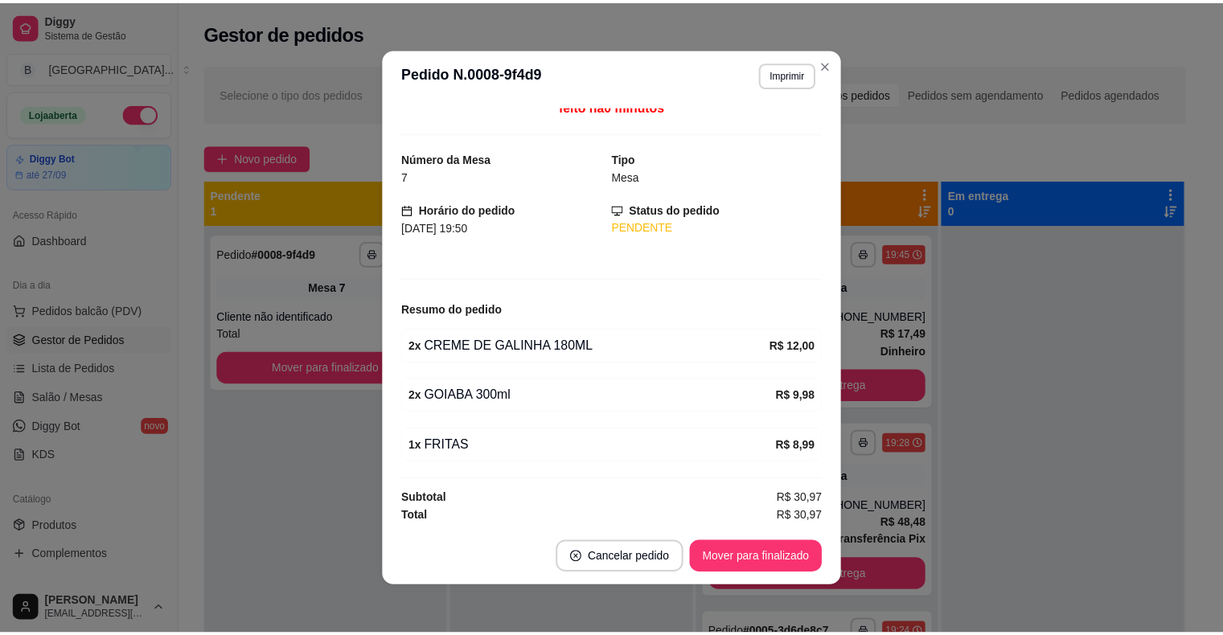
scroll to position [3, 0]
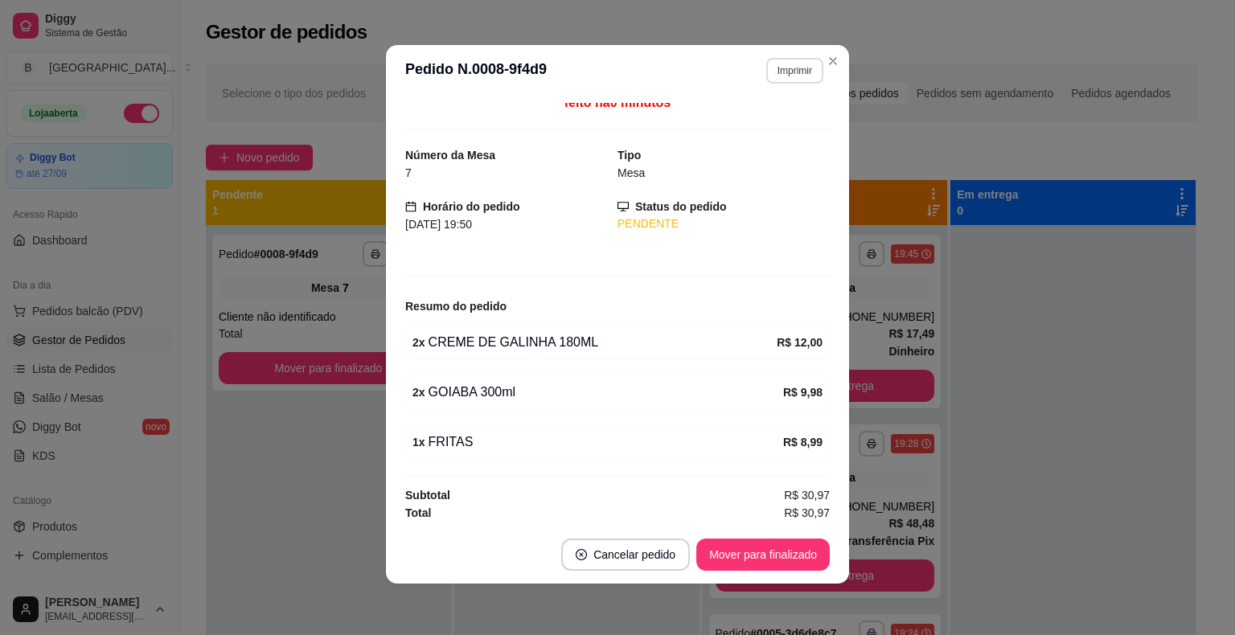
click at [771, 76] on button "Imprimir" at bounding box center [794, 71] width 57 height 26
click at [786, 132] on button "IMPRESSORA" at bounding box center [760, 127] width 117 height 26
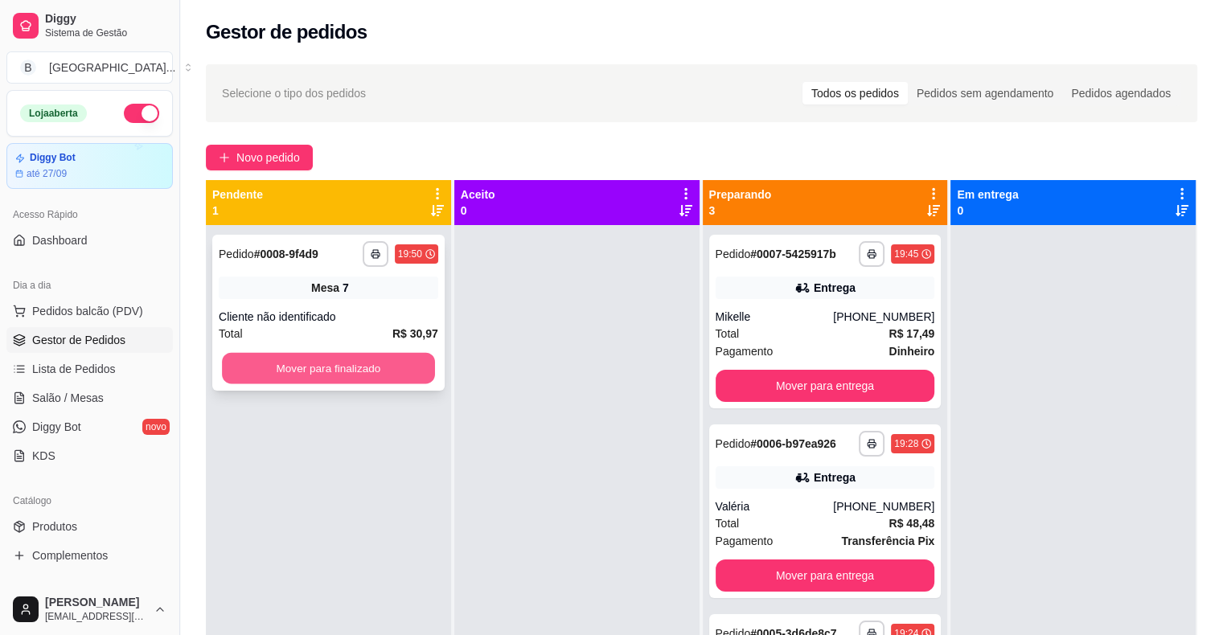
click at [352, 383] on button "Mover para finalizado" at bounding box center [328, 368] width 213 height 31
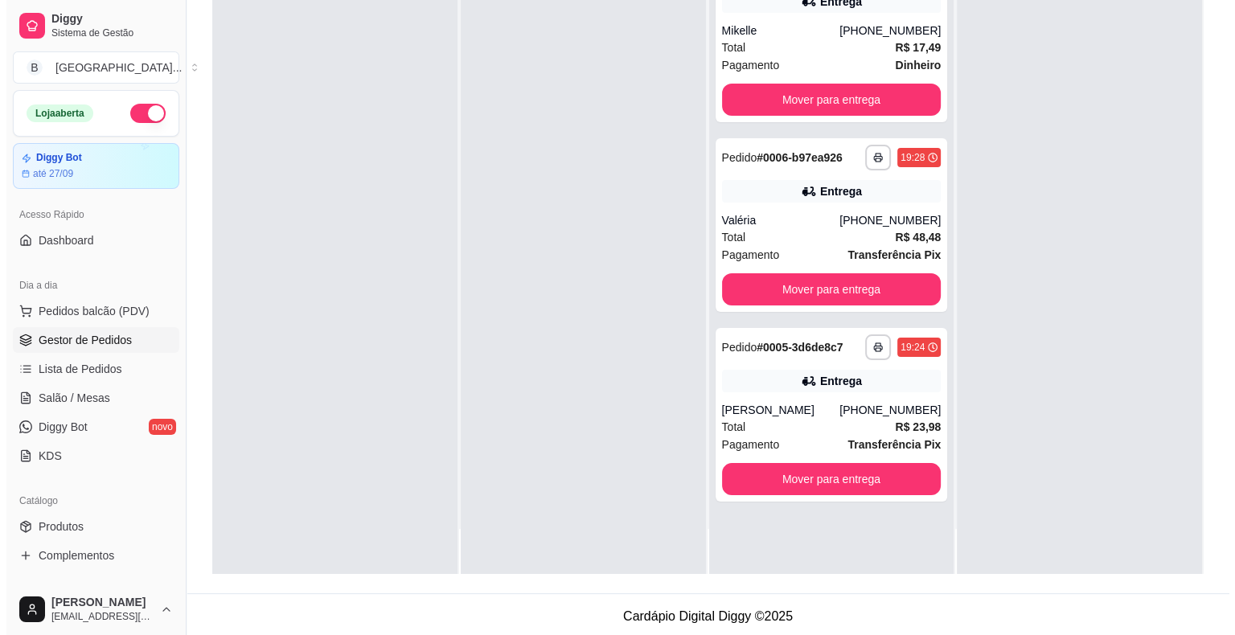
scroll to position [244, 0]
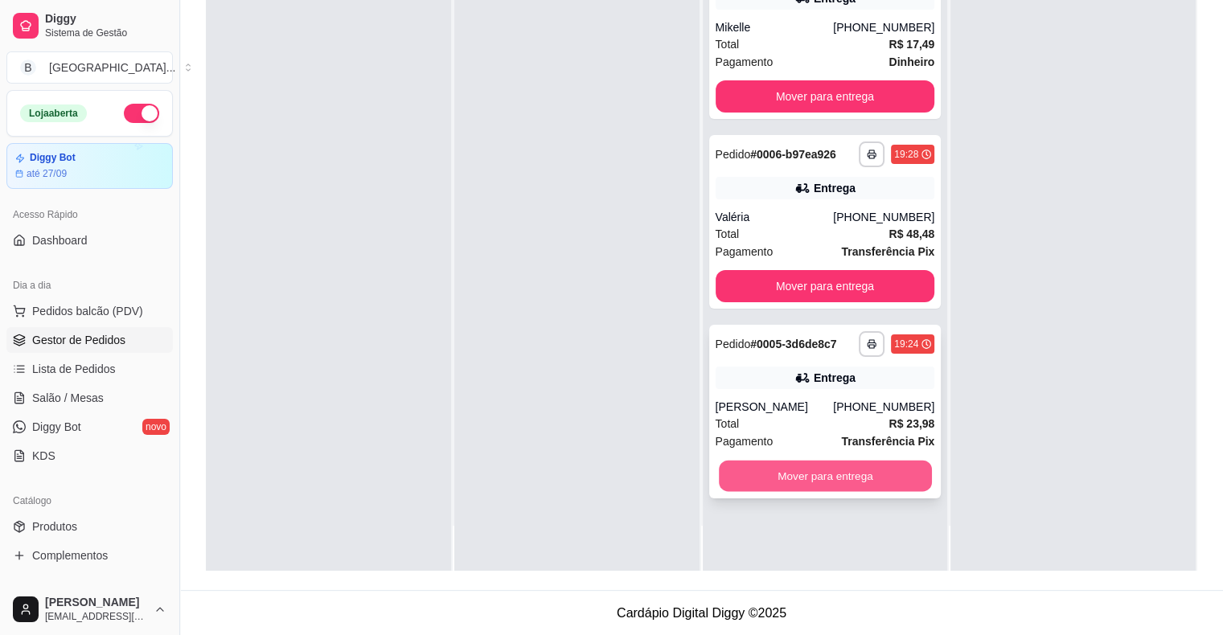
click at [852, 471] on button "Mover para entrega" at bounding box center [825, 476] width 213 height 31
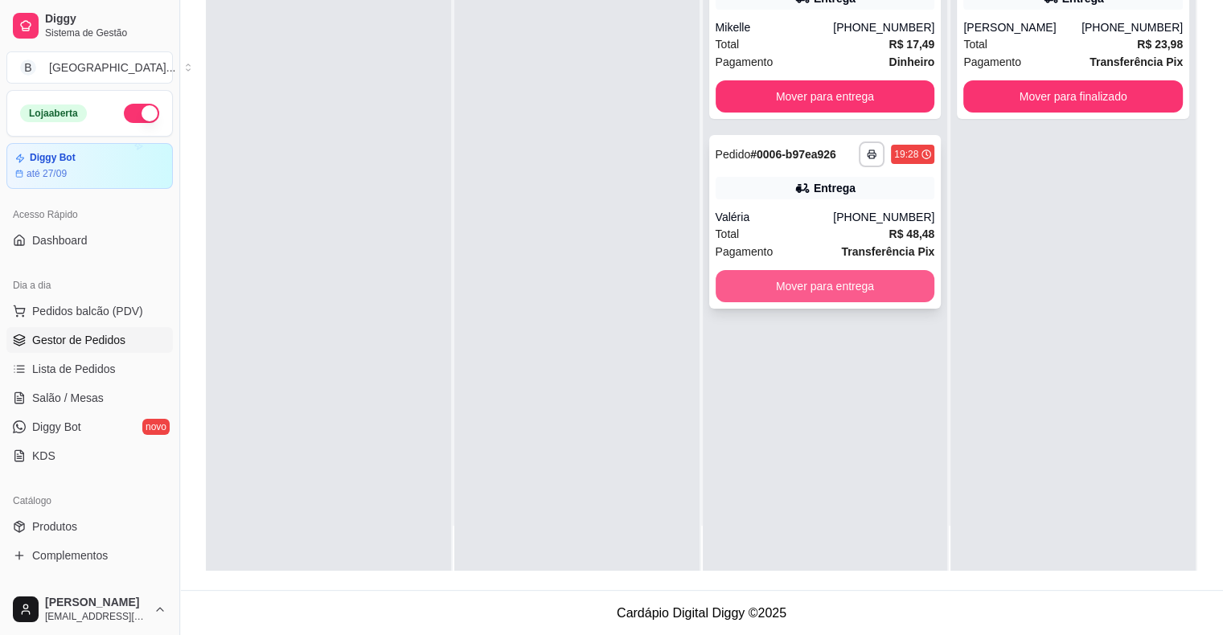
click at [844, 279] on button "Mover para entrega" at bounding box center [826, 286] width 220 height 32
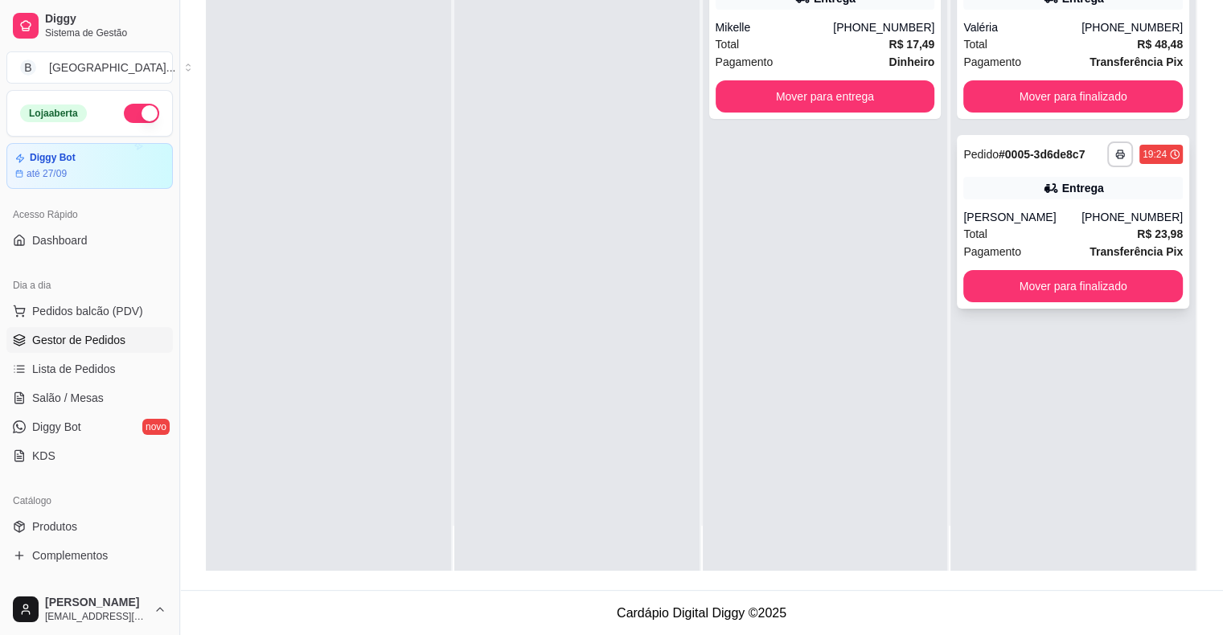
click at [1089, 199] on div "**********" at bounding box center [1073, 222] width 232 height 174
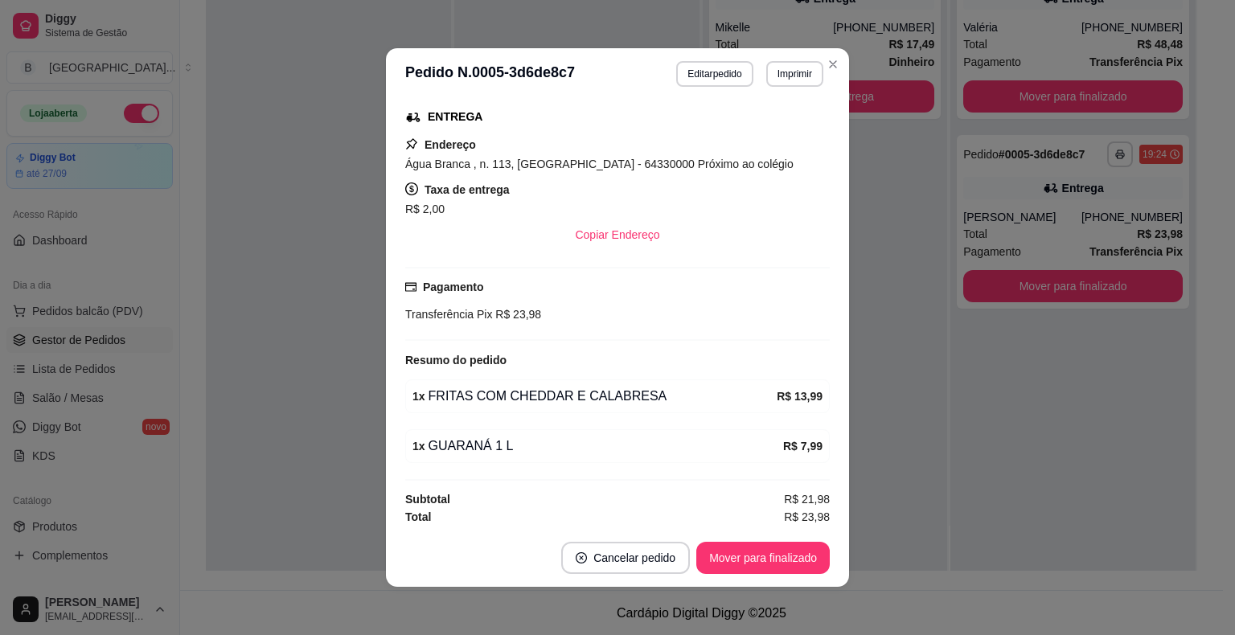
scroll to position [3, 0]
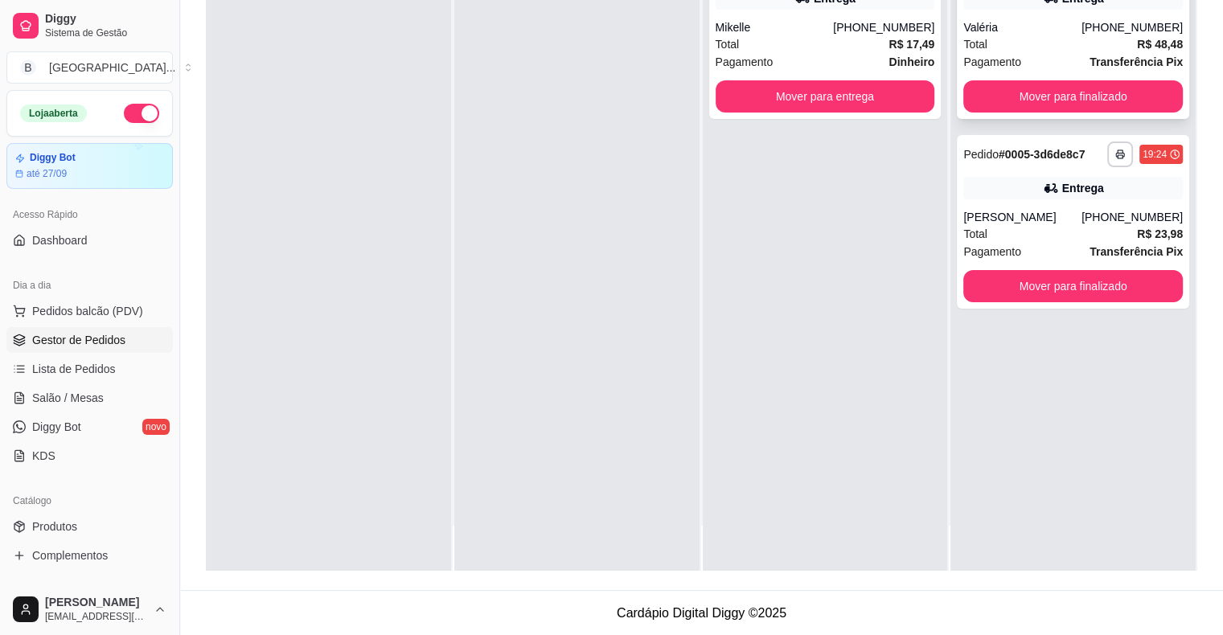
click at [984, 56] on span "Pagamento" at bounding box center [992, 62] width 58 height 18
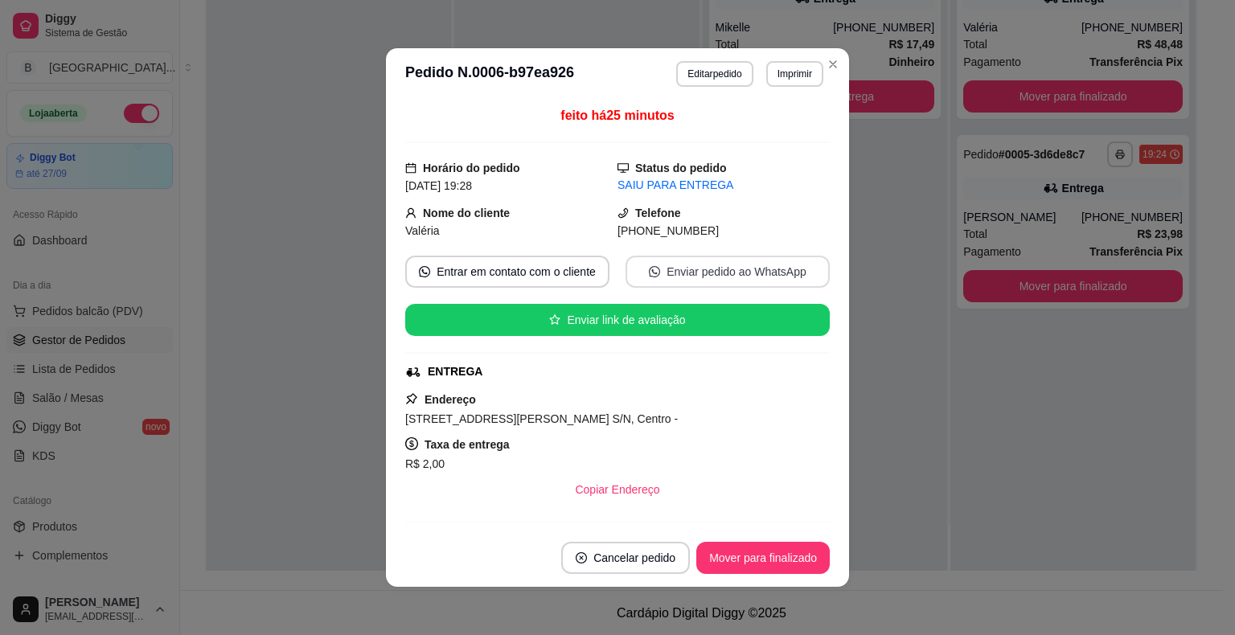
scroll to position [305, 0]
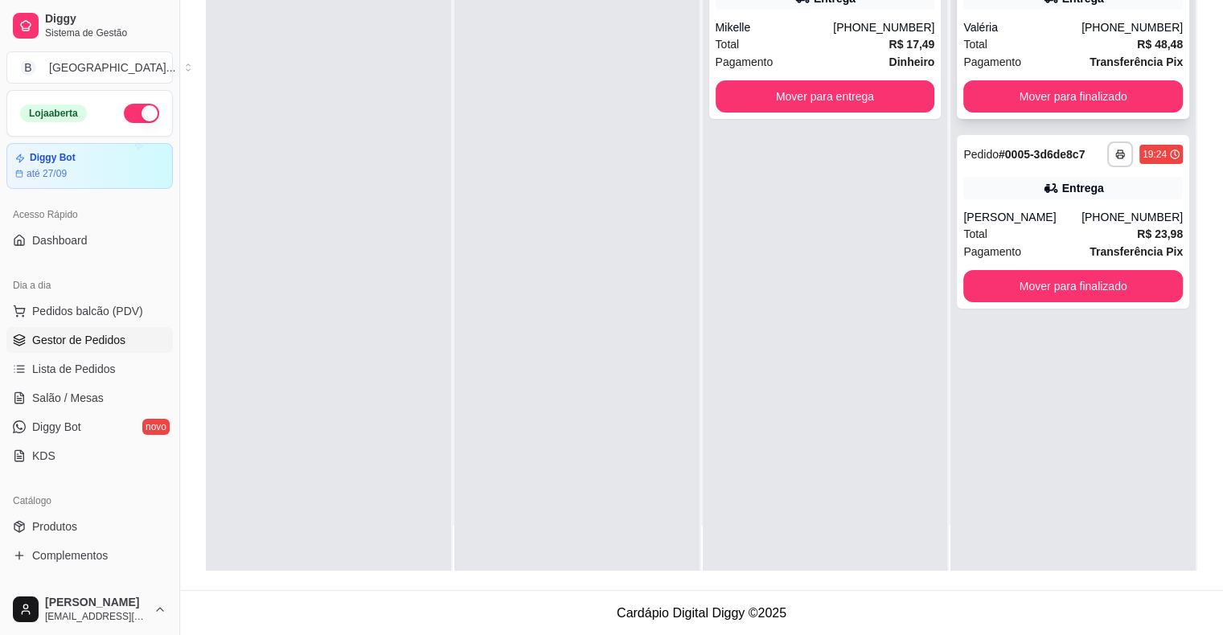
click at [1037, 27] on div "Valéria" at bounding box center [1022, 27] width 118 height 16
click at [1095, 212] on div "[PHONE_NUMBER]" at bounding box center [1132, 217] width 101 height 16
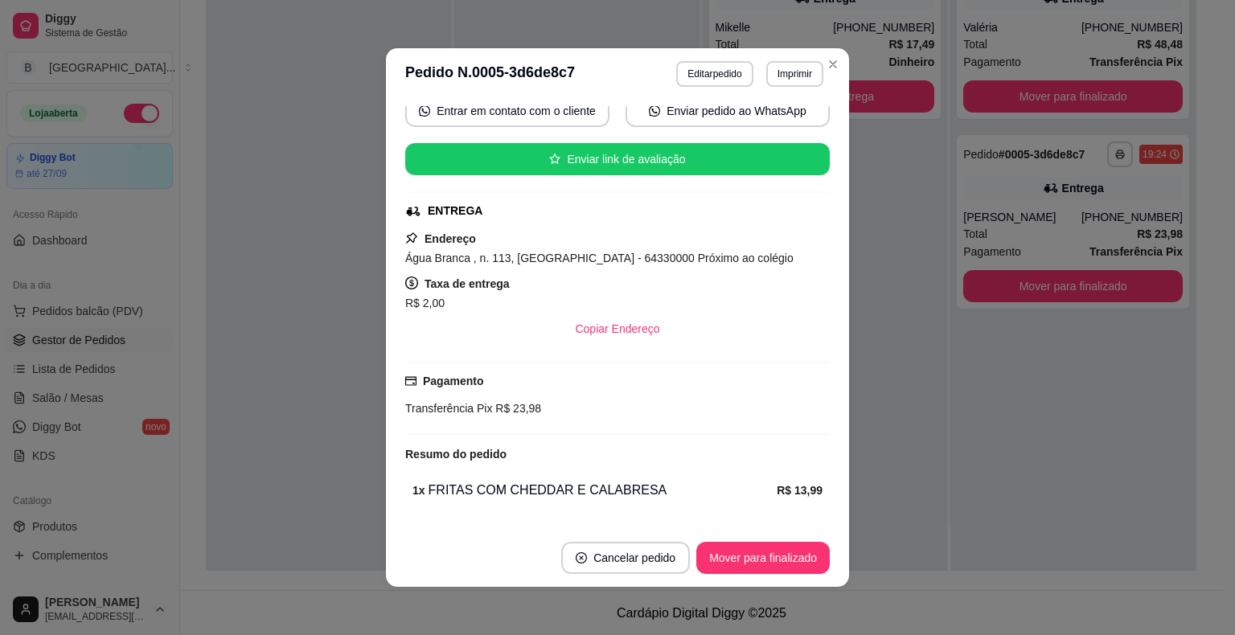
scroll to position [241, 0]
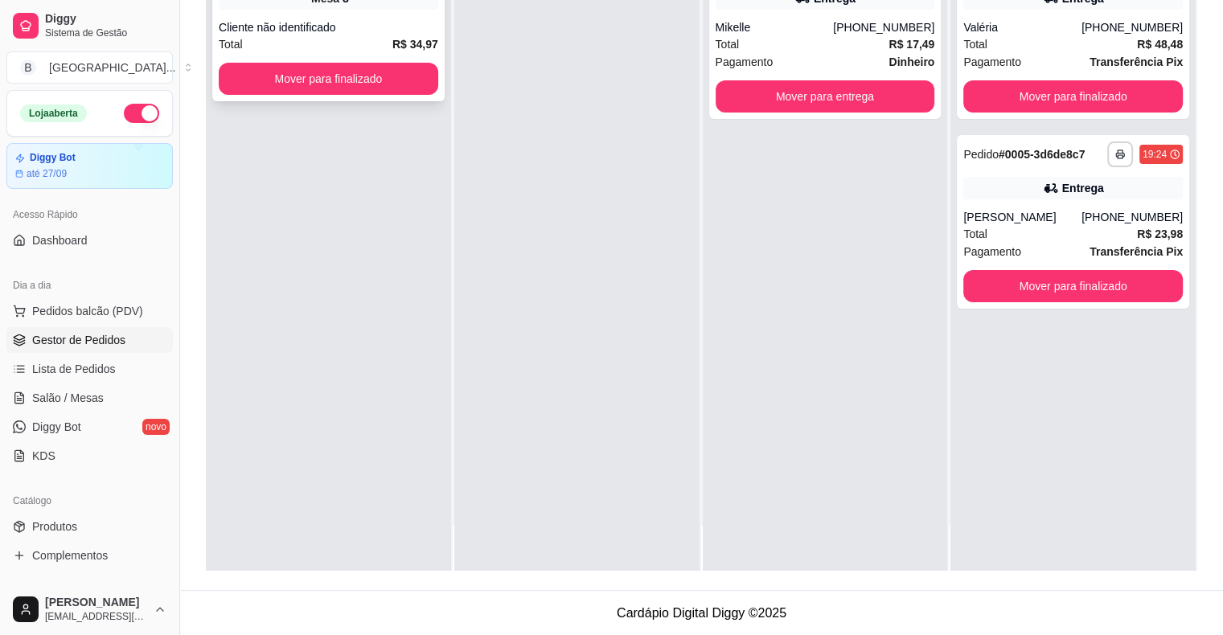
click at [347, 19] on div "Cliente não identificado" at bounding box center [329, 27] width 220 height 16
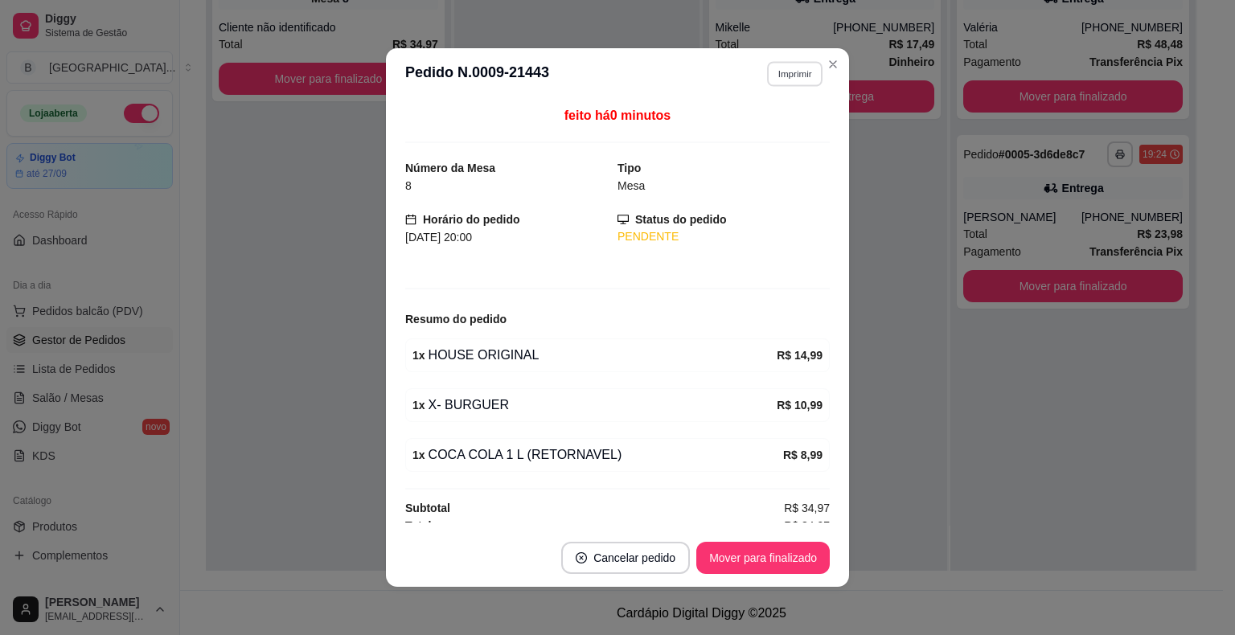
click at [791, 69] on button "Imprimir" at bounding box center [794, 73] width 55 height 25
click at [782, 114] on div "Escolha a impressora IMPRESSORA Impressora" at bounding box center [760, 135] width 133 height 87
click at [782, 134] on button "IMPRESSORA" at bounding box center [760, 131] width 117 height 26
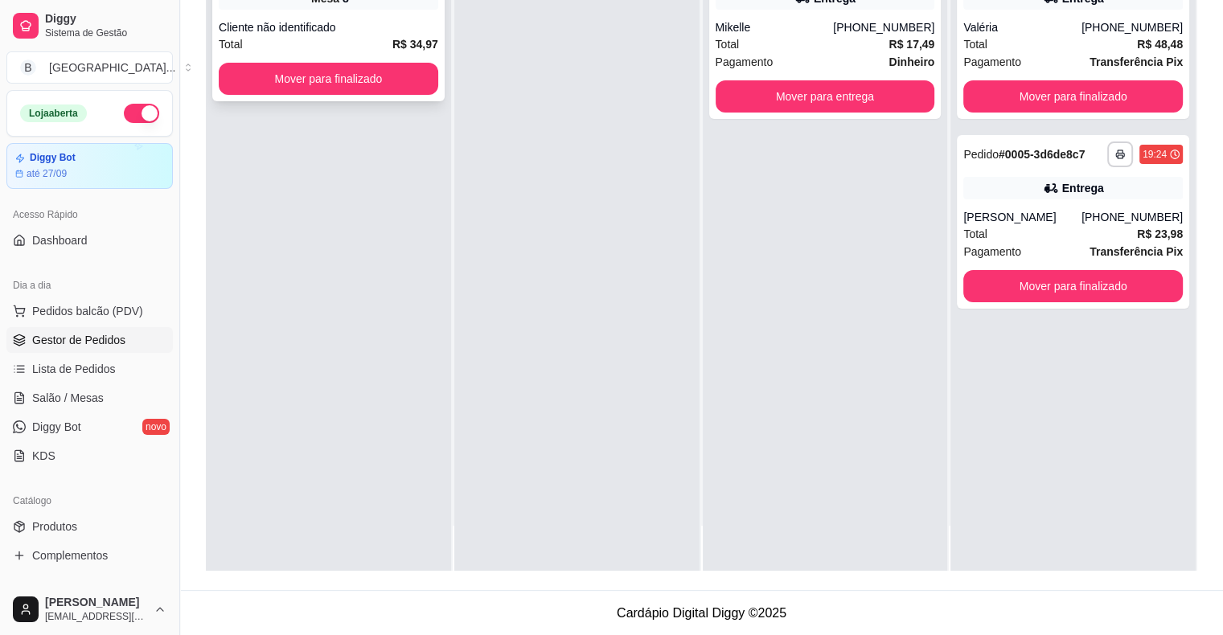
click at [392, 95] on div "**********" at bounding box center [328, 23] width 232 height 156
click at [339, 75] on button "Mover para finalizado" at bounding box center [329, 79] width 220 height 32
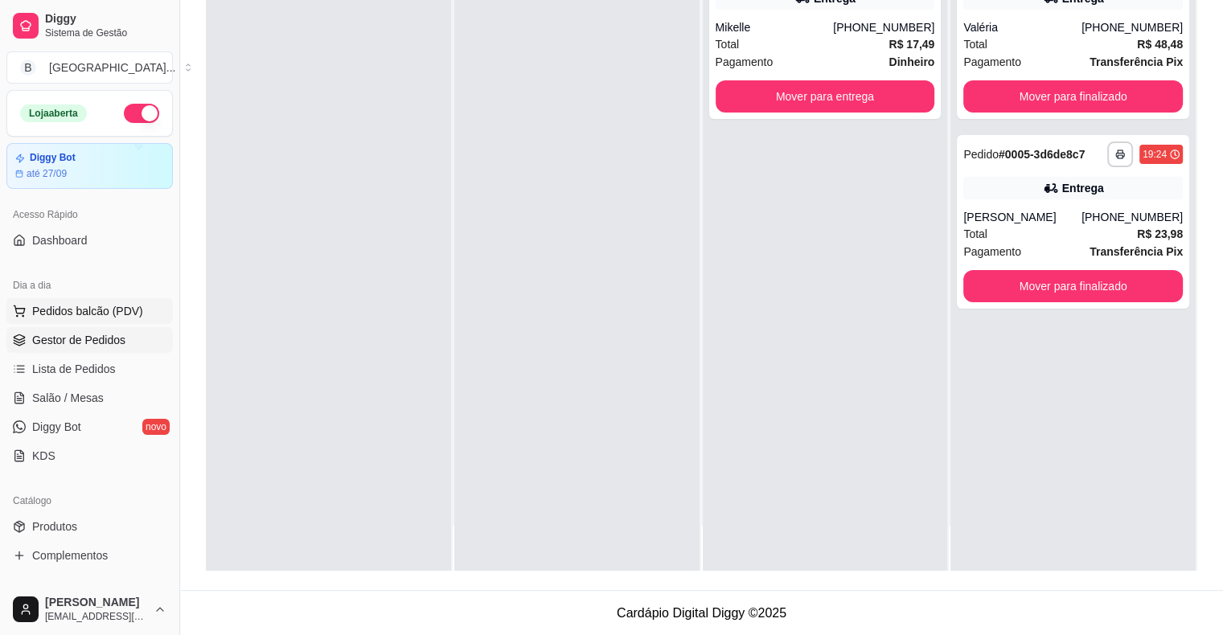
click at [110, 310] on span "Pedidos balcão (PDV)" at bounding box center [87, 311] width 111 height 16
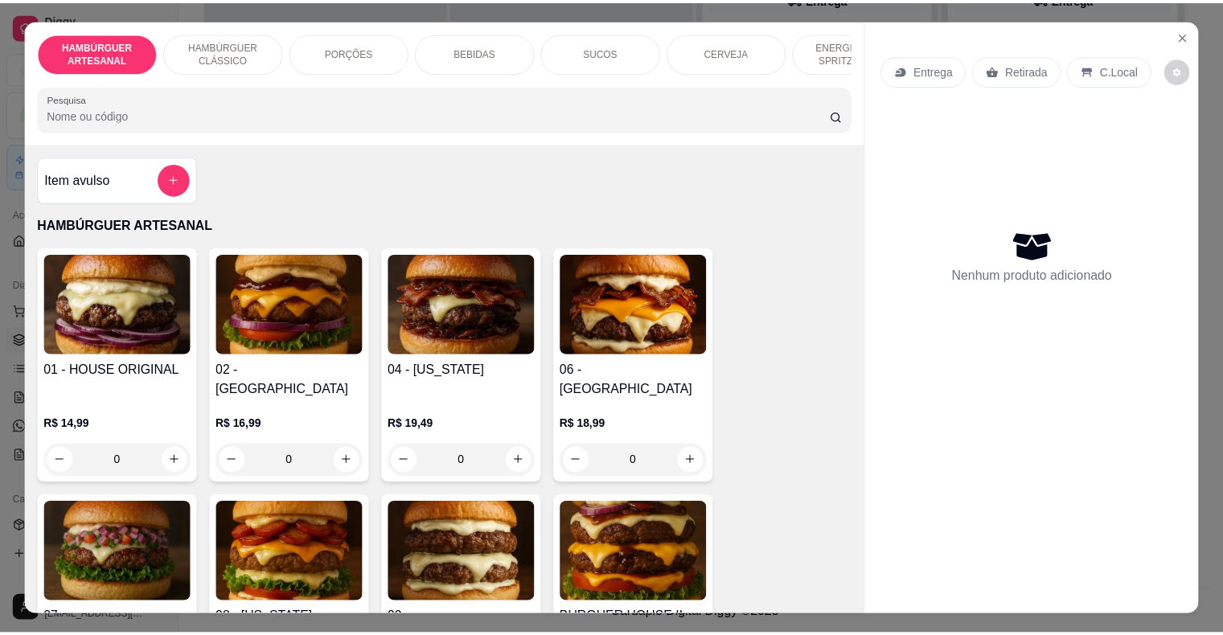
scroll to position [80, 0]
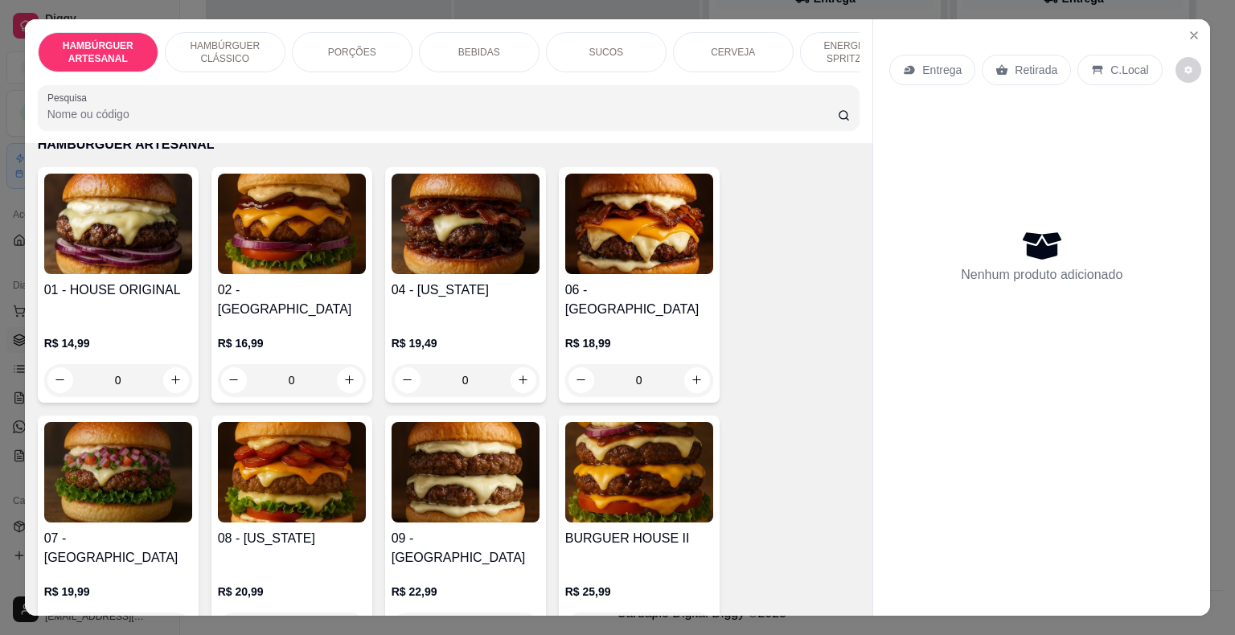
click at [333, 364] on div "0" at bounding box center [292, 380] width 148 height 32
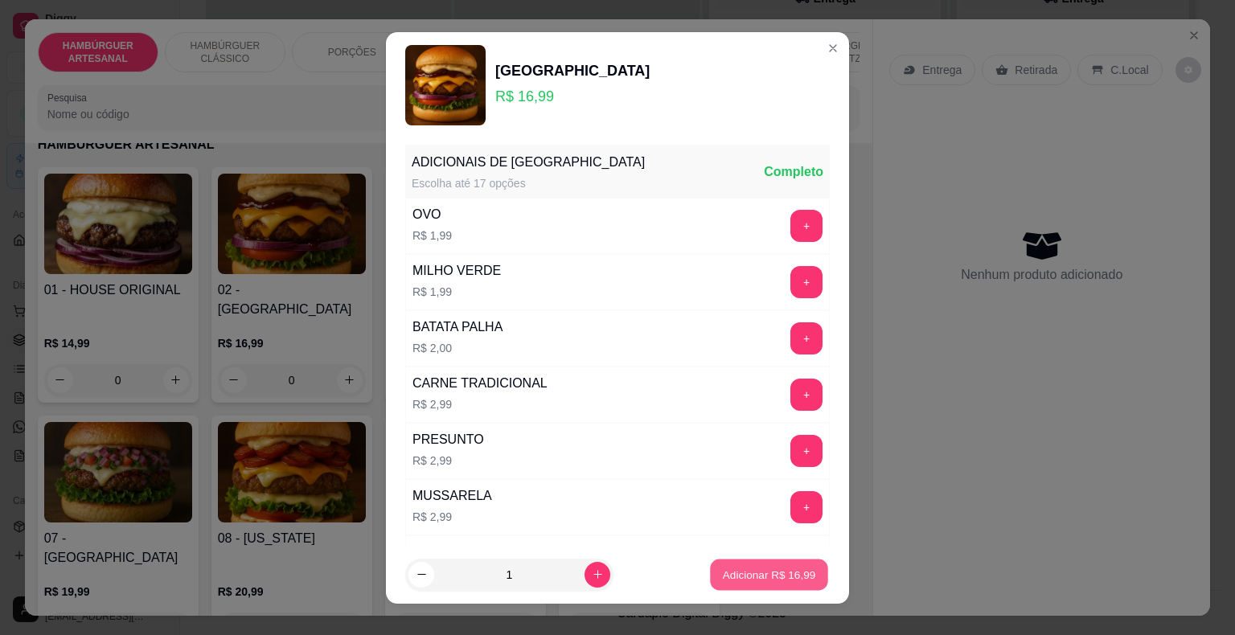
click at [778, 568] on p "Adicionar R$ 16,99" at bounding box center [769, 574] width 93 height 15
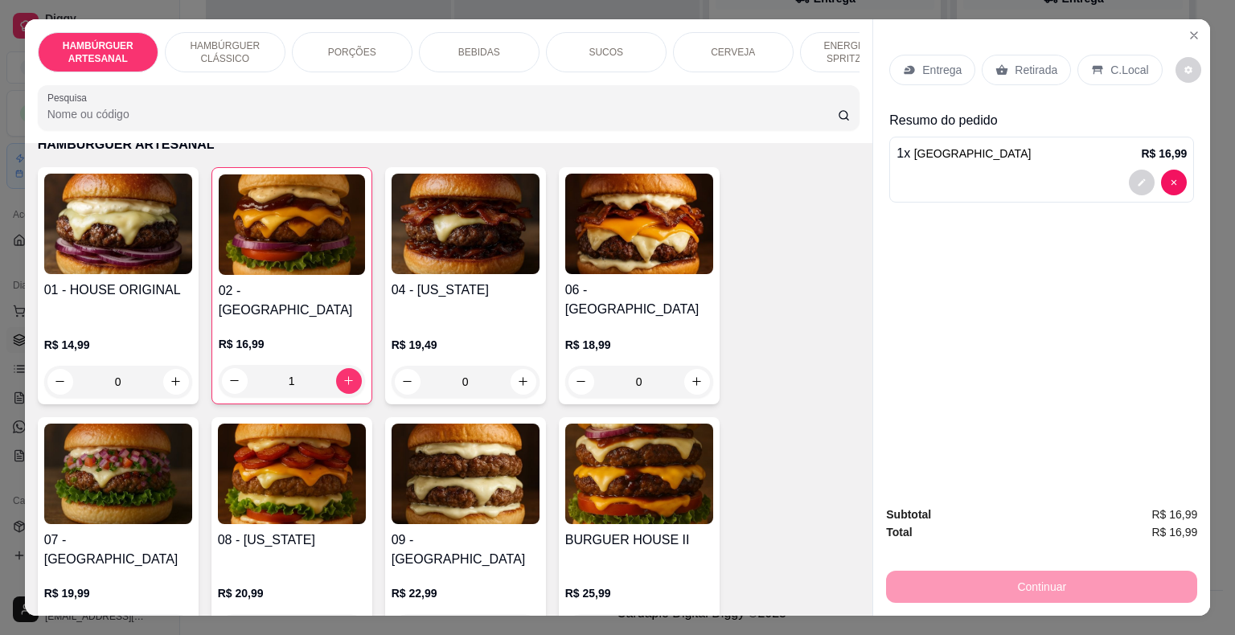
click at [1111, 64] on p "C.Local" at bounding box center [1130, 70] width 38 height 16
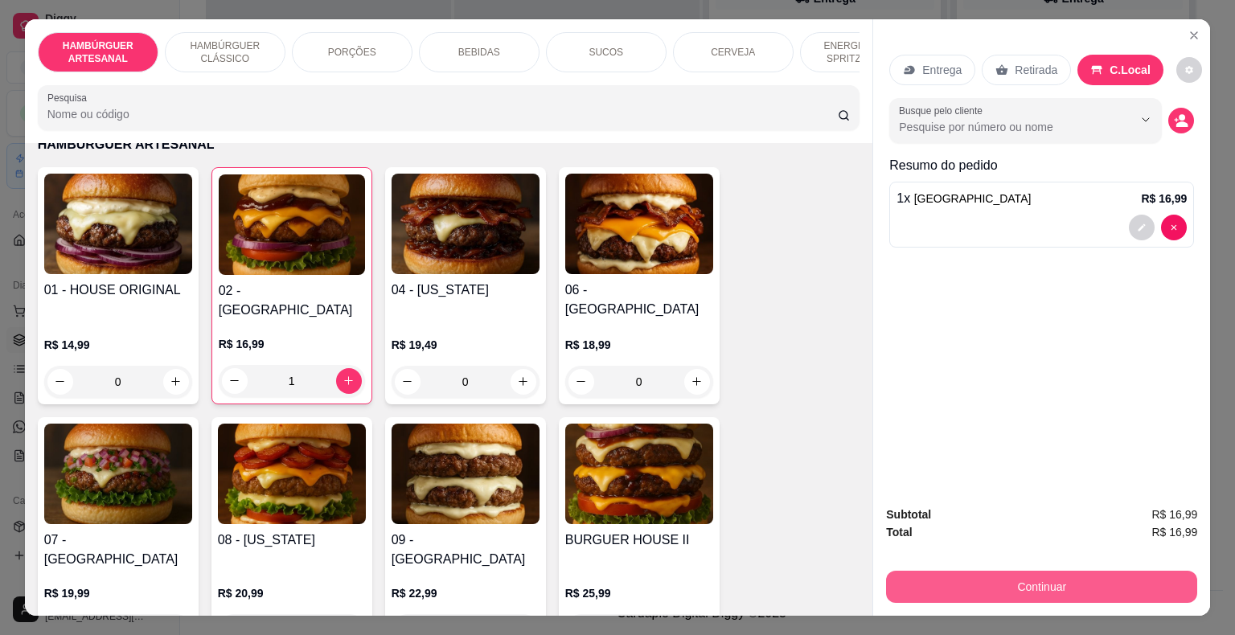
click at [1032, 578] on button "Continuar" at bounding box center [1041, 587] width 311 height 32
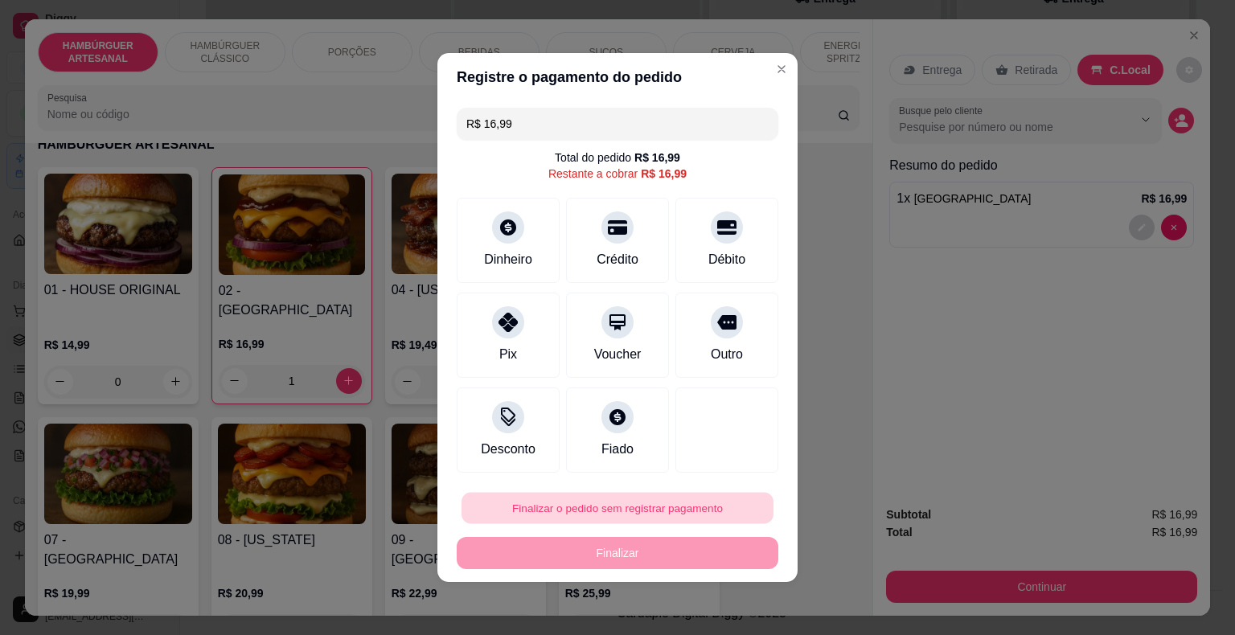
click at [671, 495] on button "Finalizar o pedido sem registrar pagamento" at bounding box center [618, 508] width 312 height 31
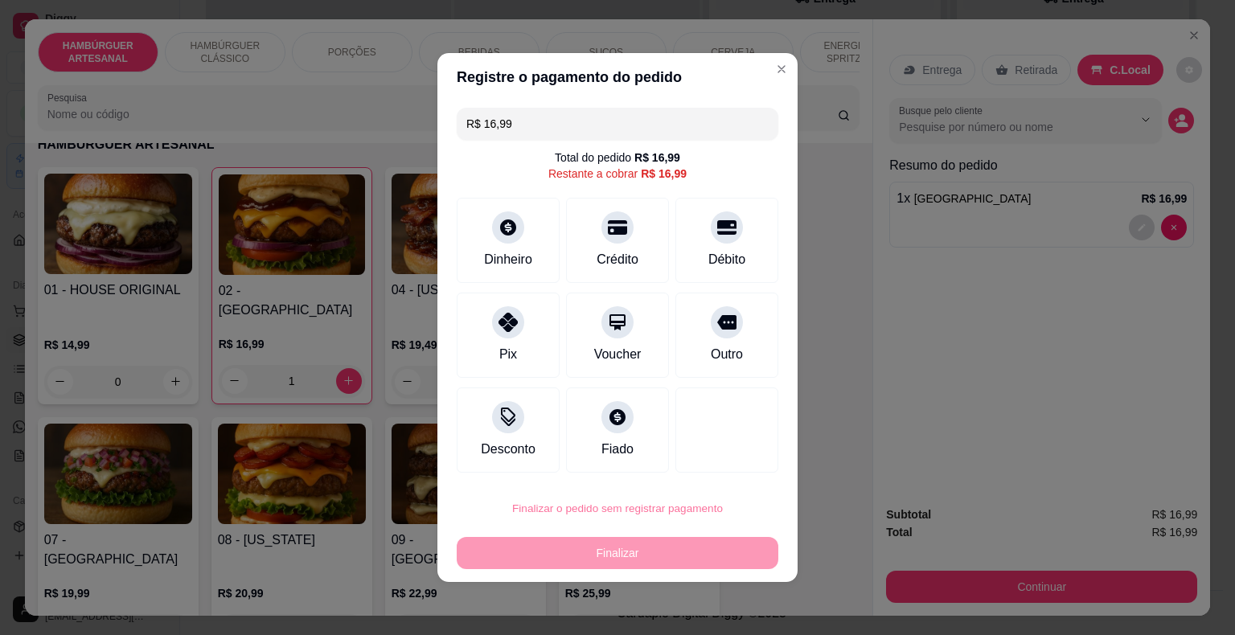
click at [706, 462] on button "Confirmar" at bounding box center [715, 462] width 60 height 25
type input "0"
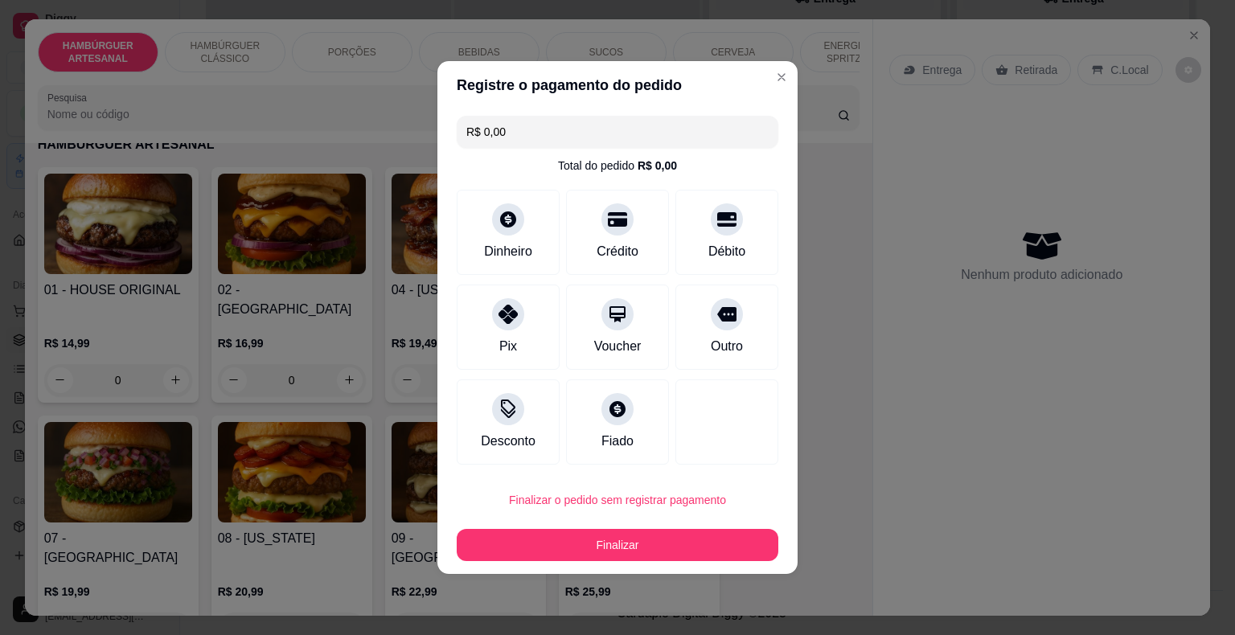
type input "R$ 0,00"
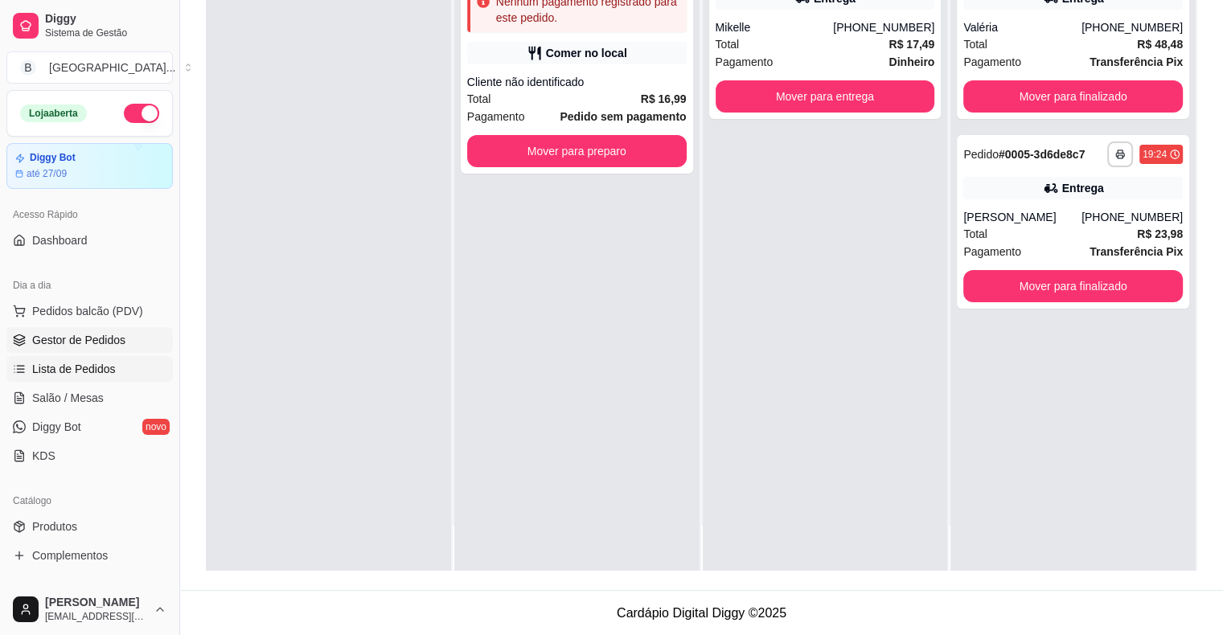
click at [125, 378] on link "Lista de Pedidos" at bounding box center [89, 369] width 166 height 26
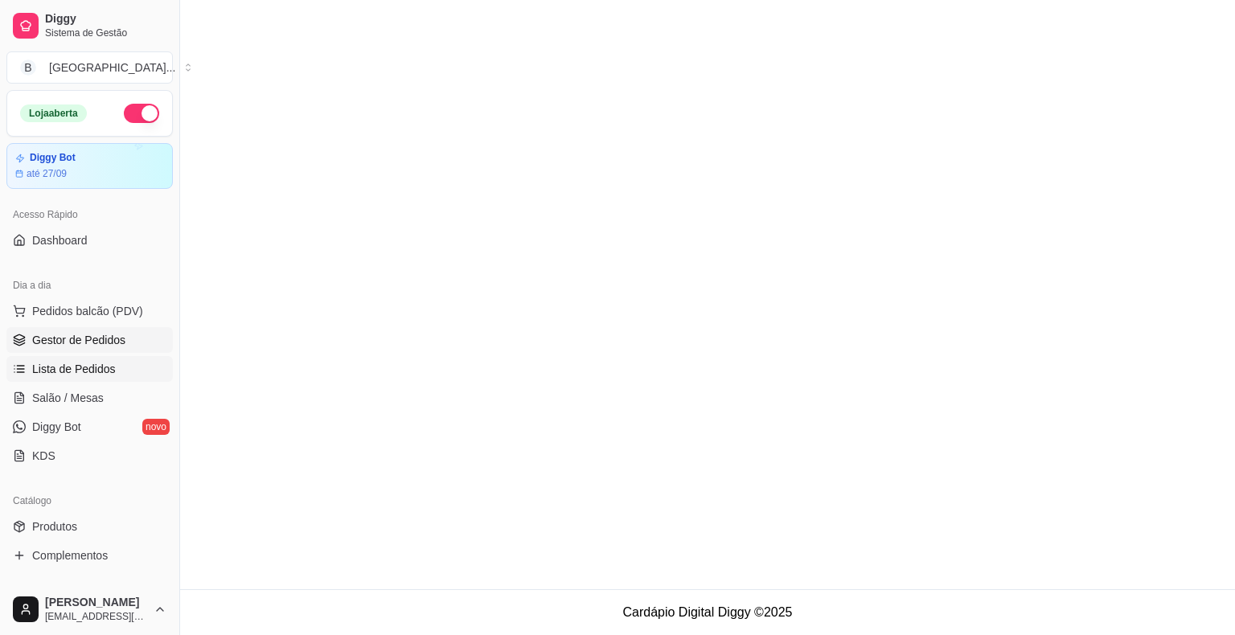
click at [122, 346] on link "Gestor de Pedidos" at bounding box center [89, 340] width 166 height 26
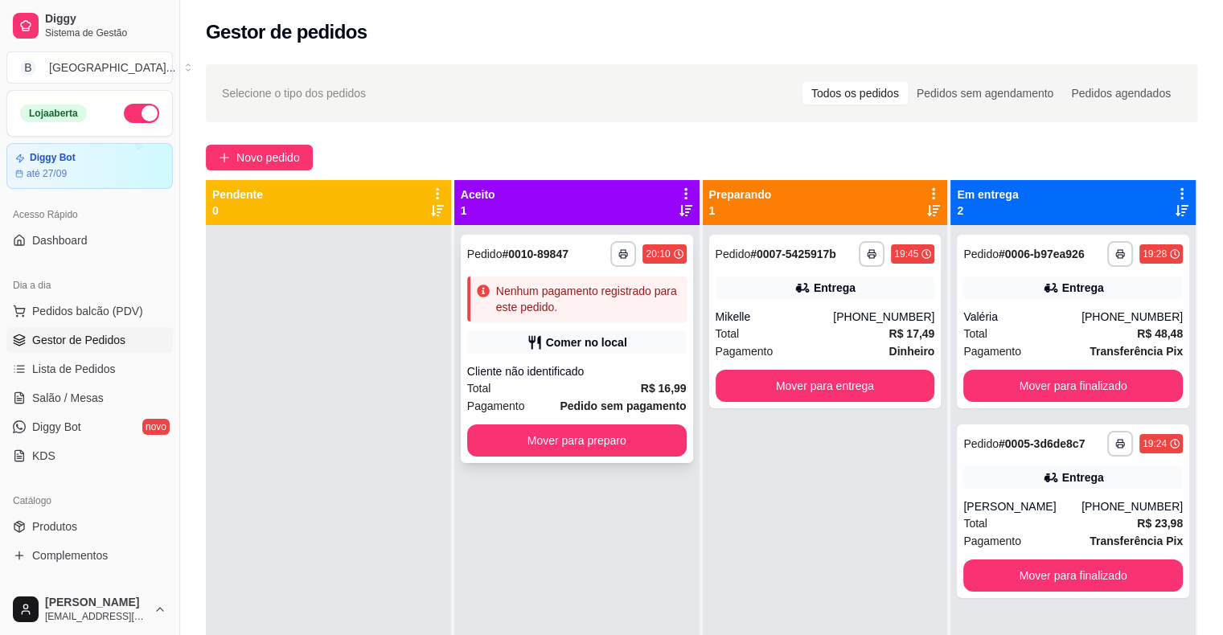
click at [632, 359] on div "**********" at bounding box center [577, 349] width 232 height 228
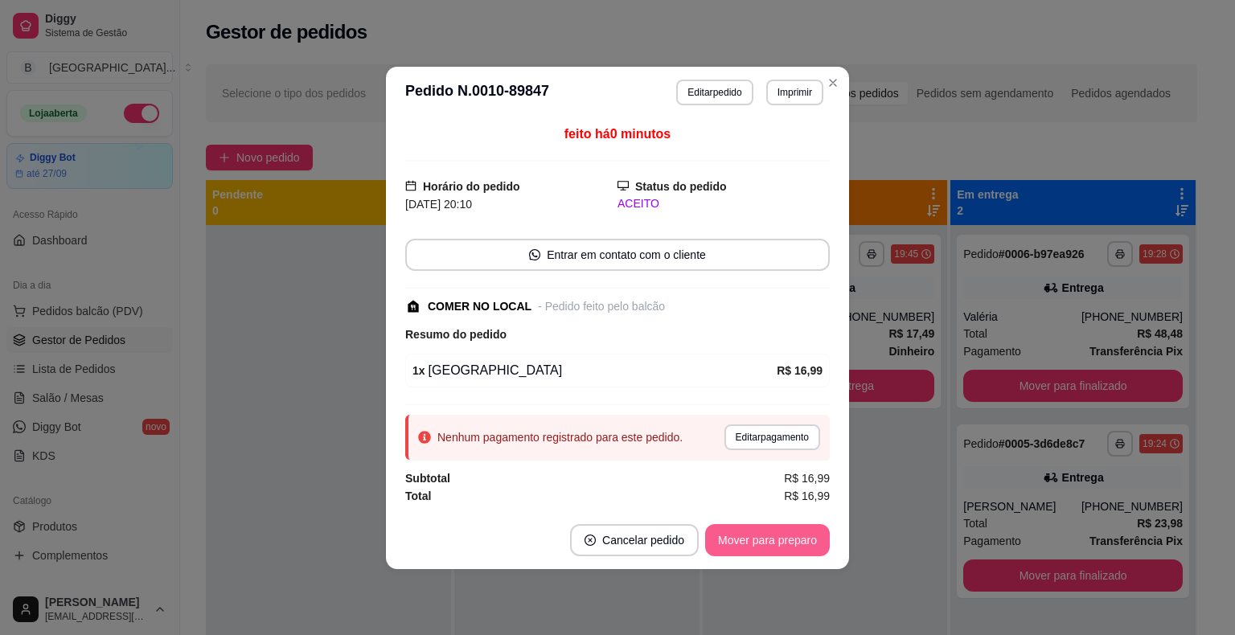
click at [767, 549] on button "Mover para preparo" at bounding box center [767, 540] width 125 height 32
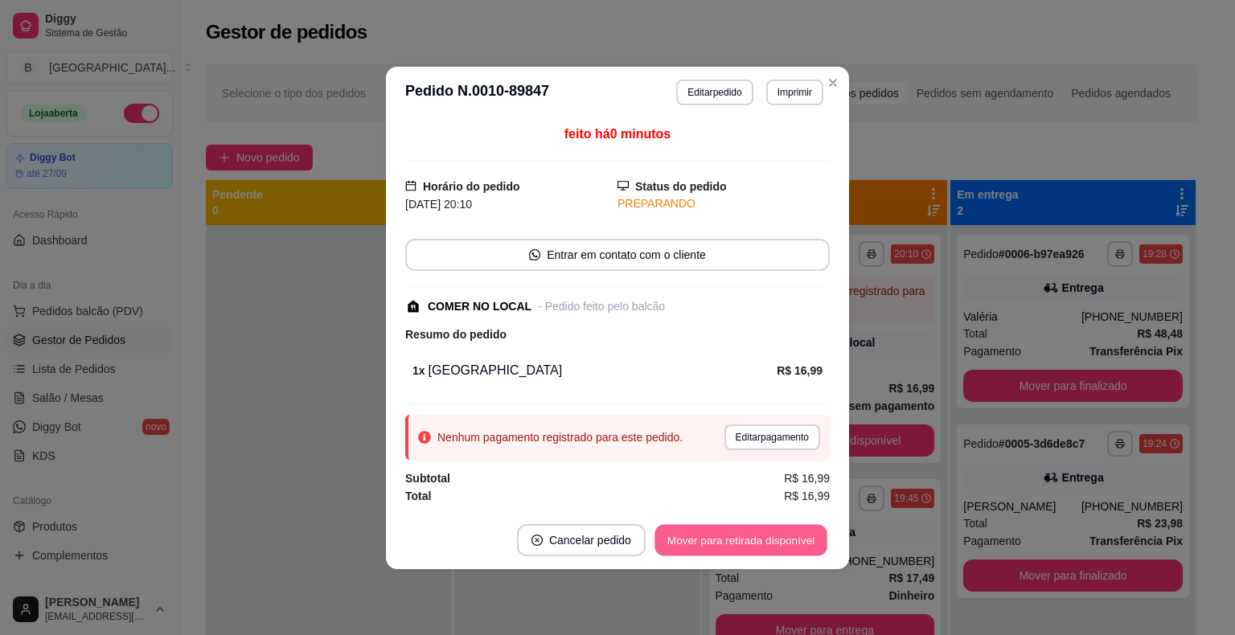
click at [785, 548] on button "Mover para retirada disponível" at bounding box center [741, 539] width 172 height 31
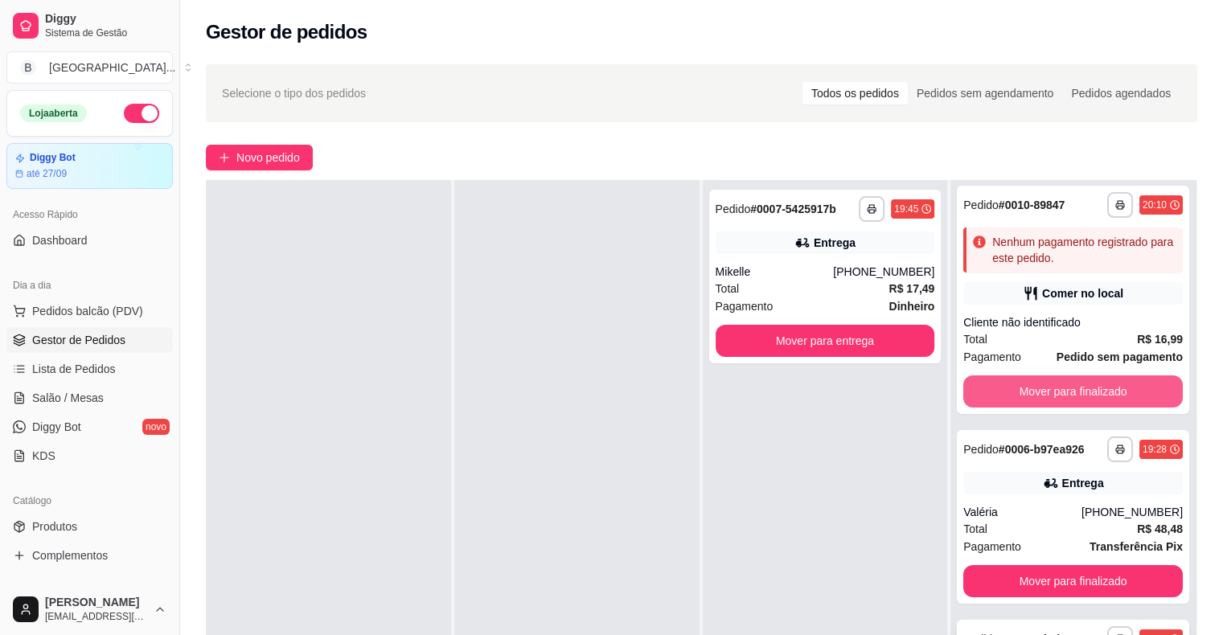
scroll to position [241, 0]
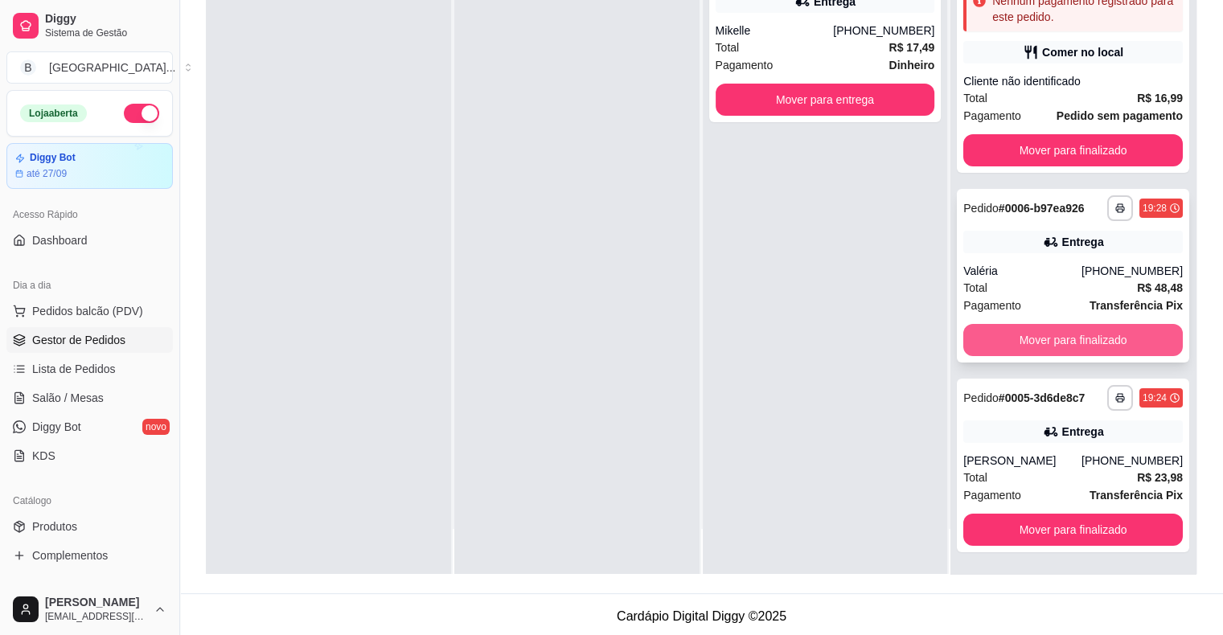
click at [1078, 341] on button "Mover para finalizado" at bounding box center [1073, 340] width 220 height 32
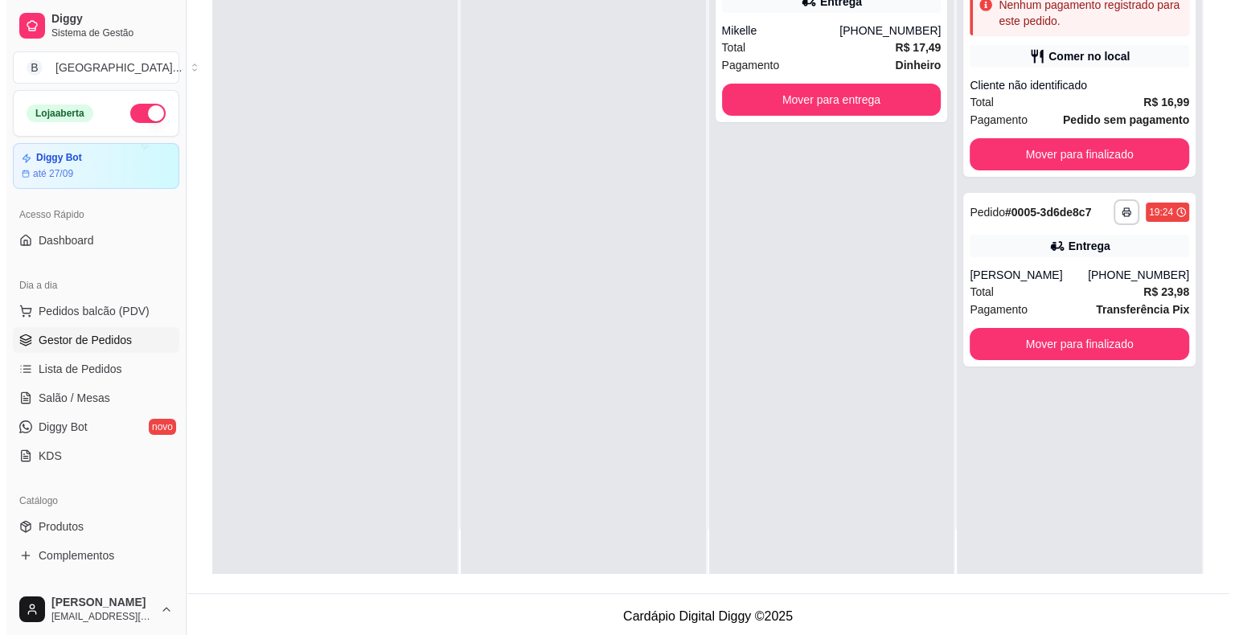
scroll to position [0, 0]
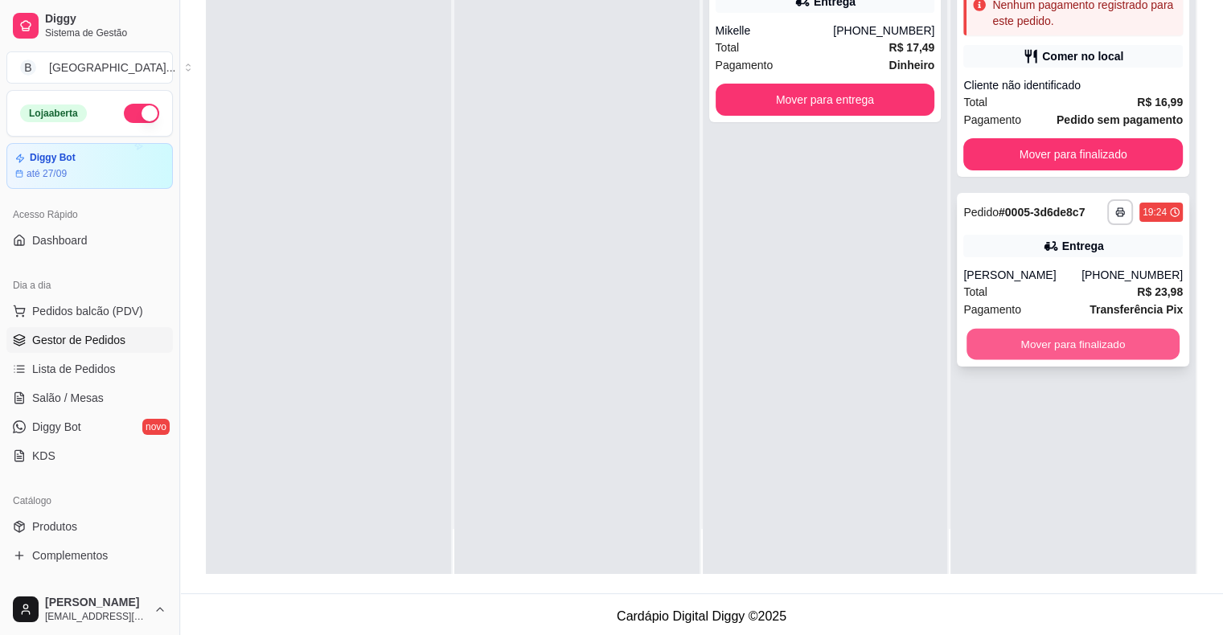
click at [1070, 345] on button "Mover para finalizado" at bounding box center [1073, 344] width 213 height 31
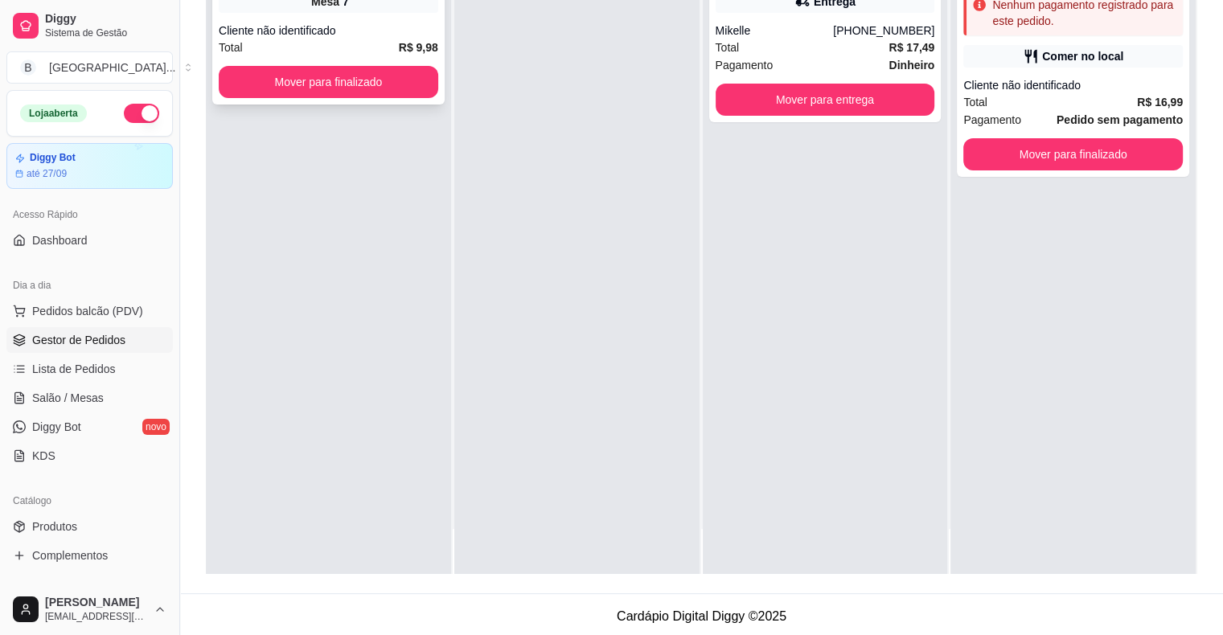
click at [309, 50] on div "Total R$ 9,98" at bounding box center [329, 48] width 220 height 18
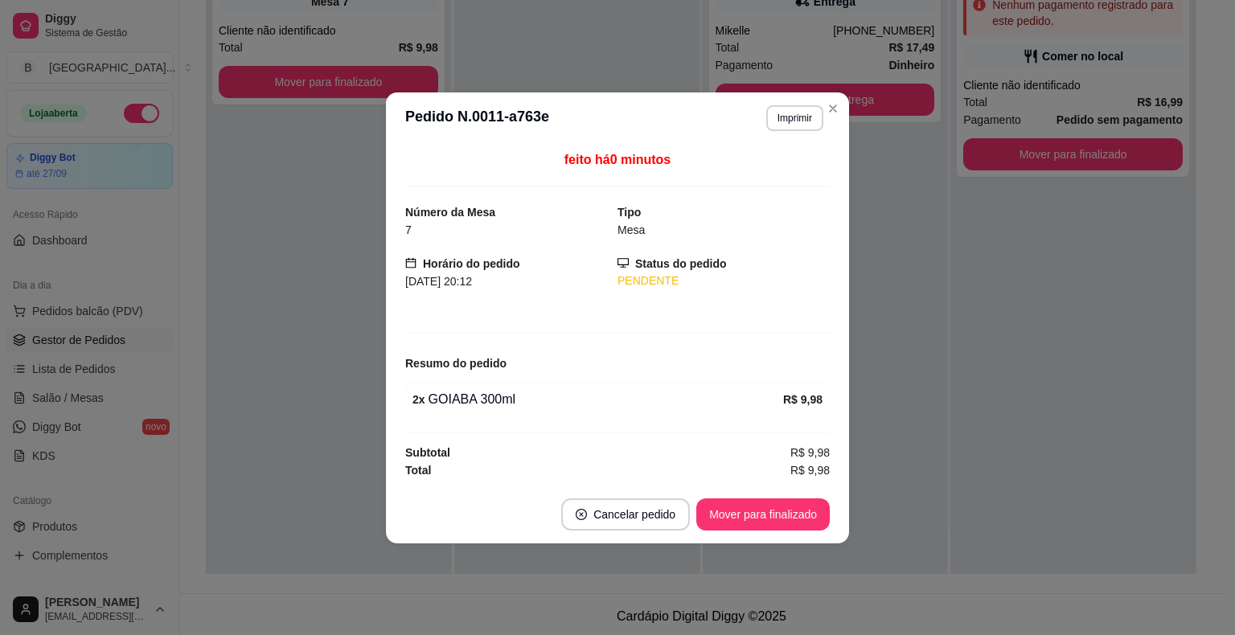
click at [306, 76] on button "Mover para finalizado" at bounding box center [329, 82] width 220 height 32
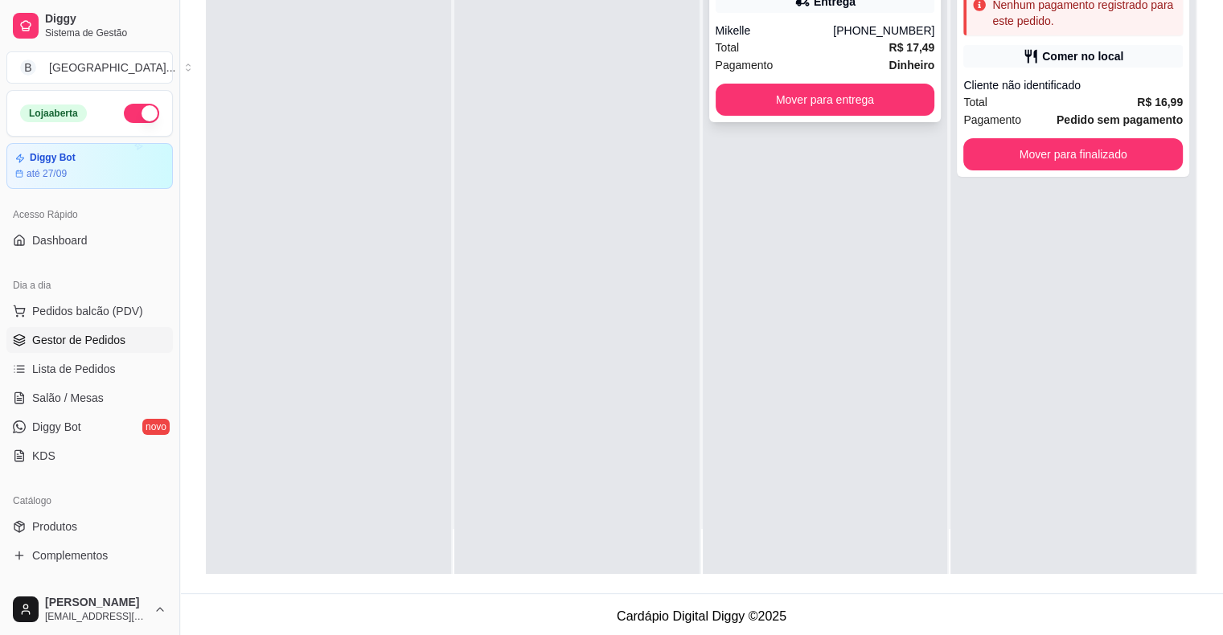
click at [782, 71] on div "Pagamento Dinheiro" at bounding box center [826, 65] width 220 height 18
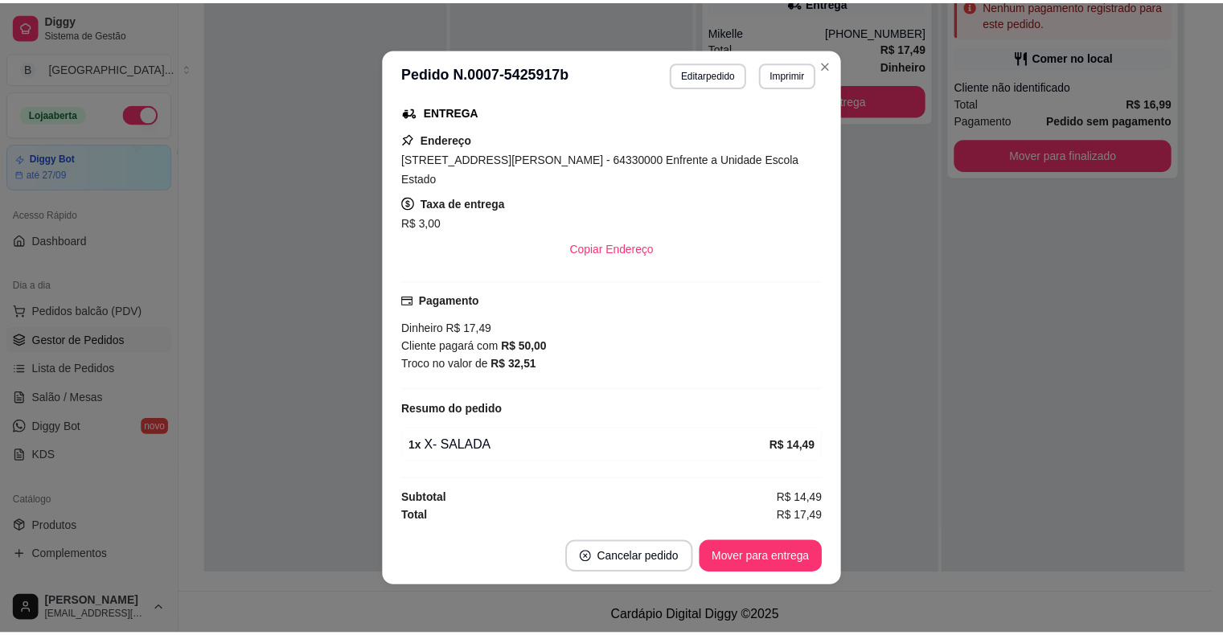
scroll to position [3, 0]
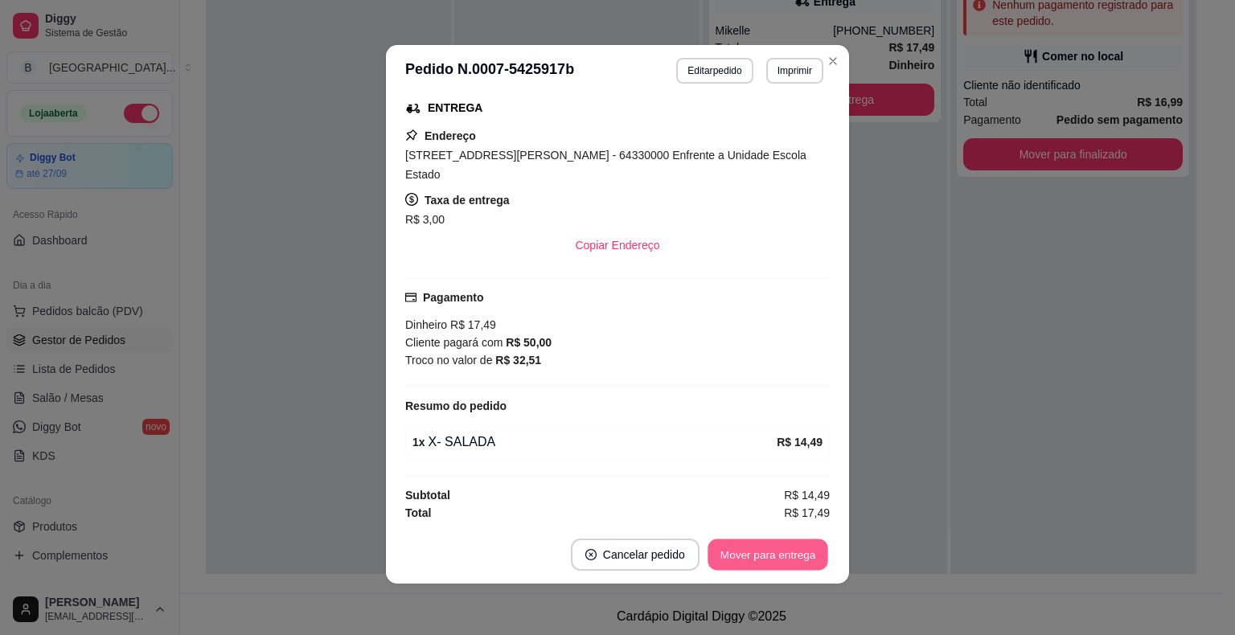
click at [750, 556] on button "Mover para entrega" at bounding box center [768, 555] width 121 height 31
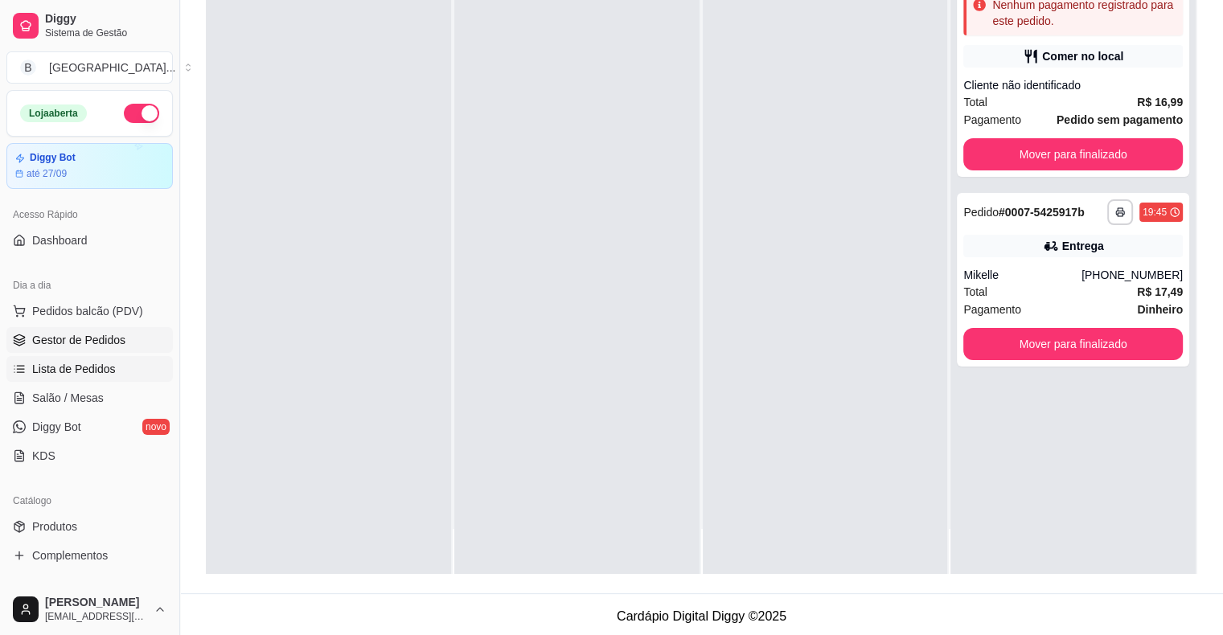
click at [87, 370] on span "Lista de Pedidos" at bounding box center [74, 369] width 84 height 16
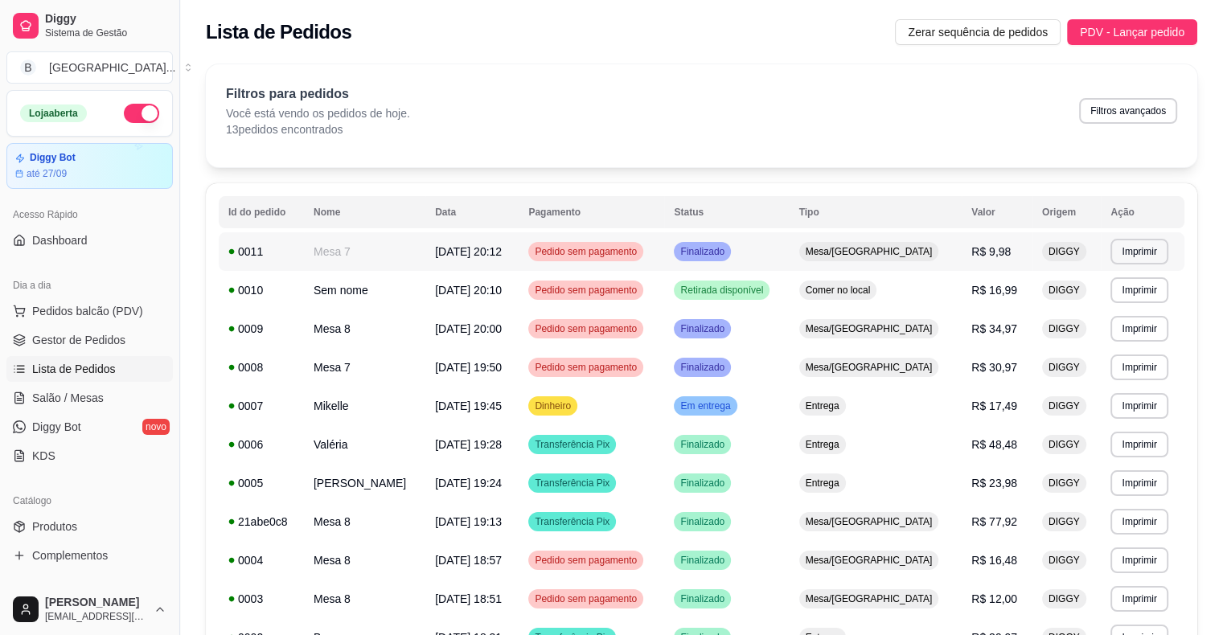
click at [294, 247] on div "0011" at bounding box center [261, 252] width 66 height 16
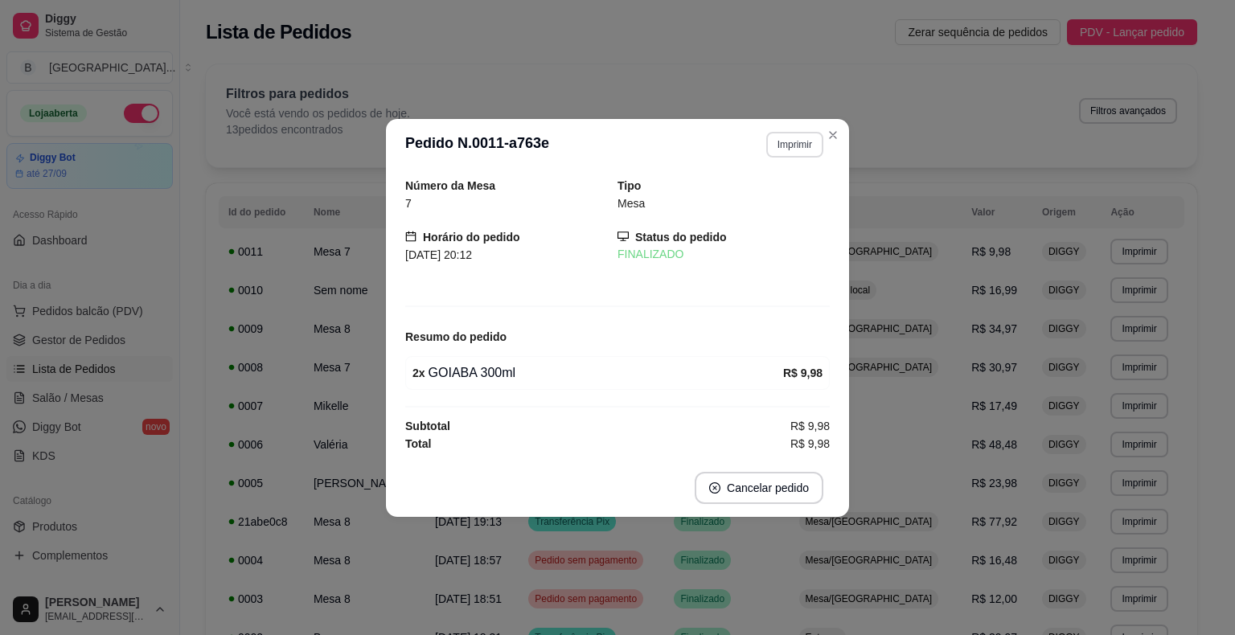
click at [777, 146] on button "Imprimir" at bounding box center [794, 145] width 57 height 26
click at [783, 200] on button "IMPRESSORA" at bounding box center [767, 201] width 117 height 26
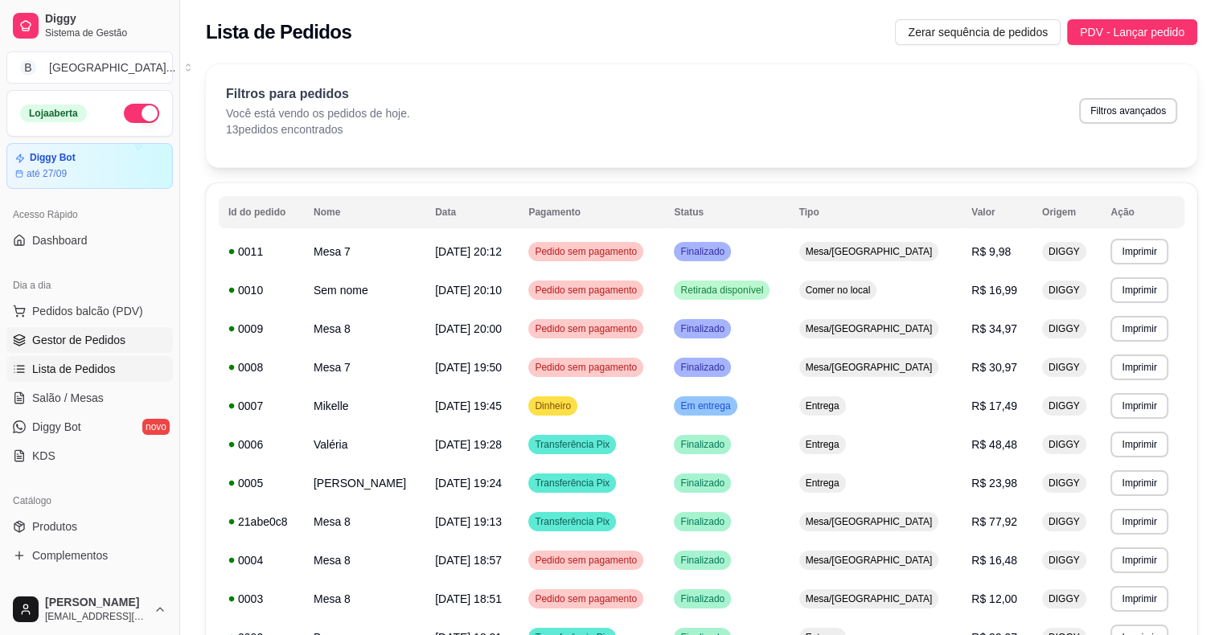
click at [116, 333] on span "Gestor de Pedidos" at bounding box center [78, 340] width 93 height 16
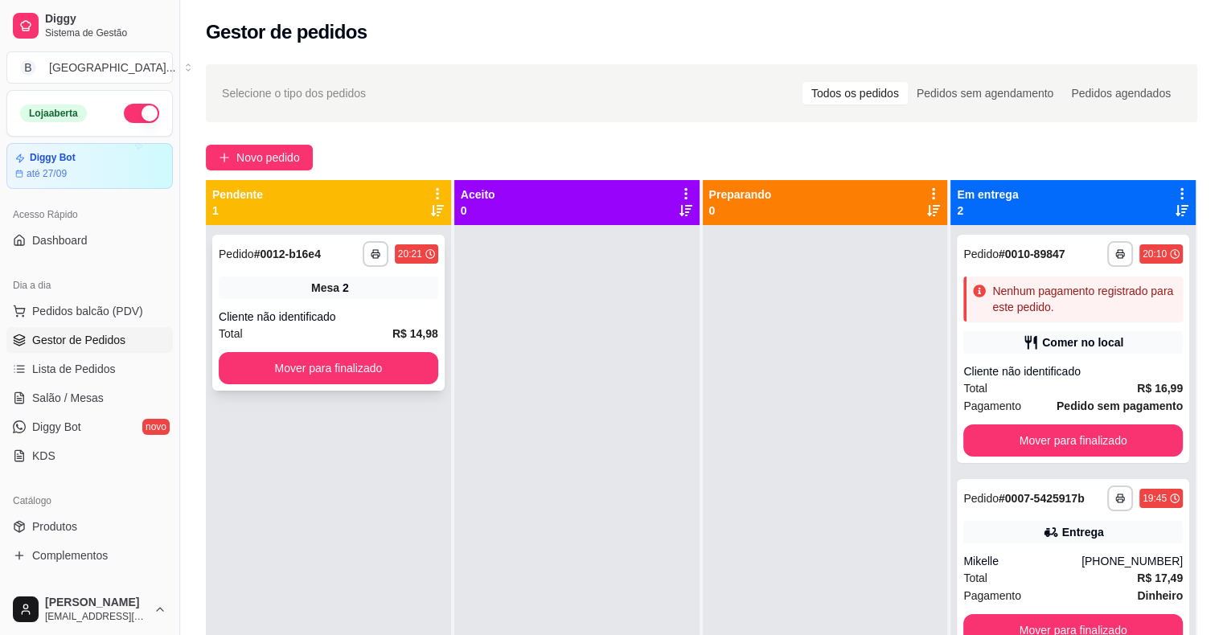
click at [320, 316] on div "Cliente não identificado" at bounding box center [329, 317] width 220 height 16
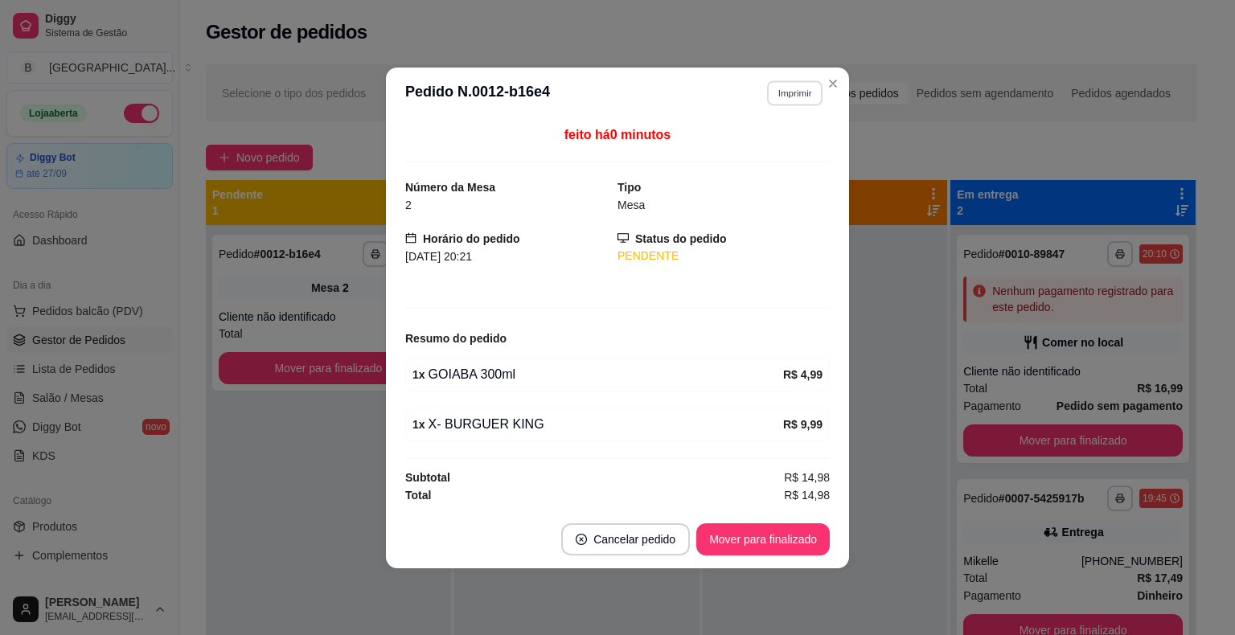
click at [800, 91] on button "Imprimir" at bounding box center [794, 92] width 55 height 25
click at [789, 150] on button "IMPRESSORA" at bounding box center [766, 150] width 113 height 25
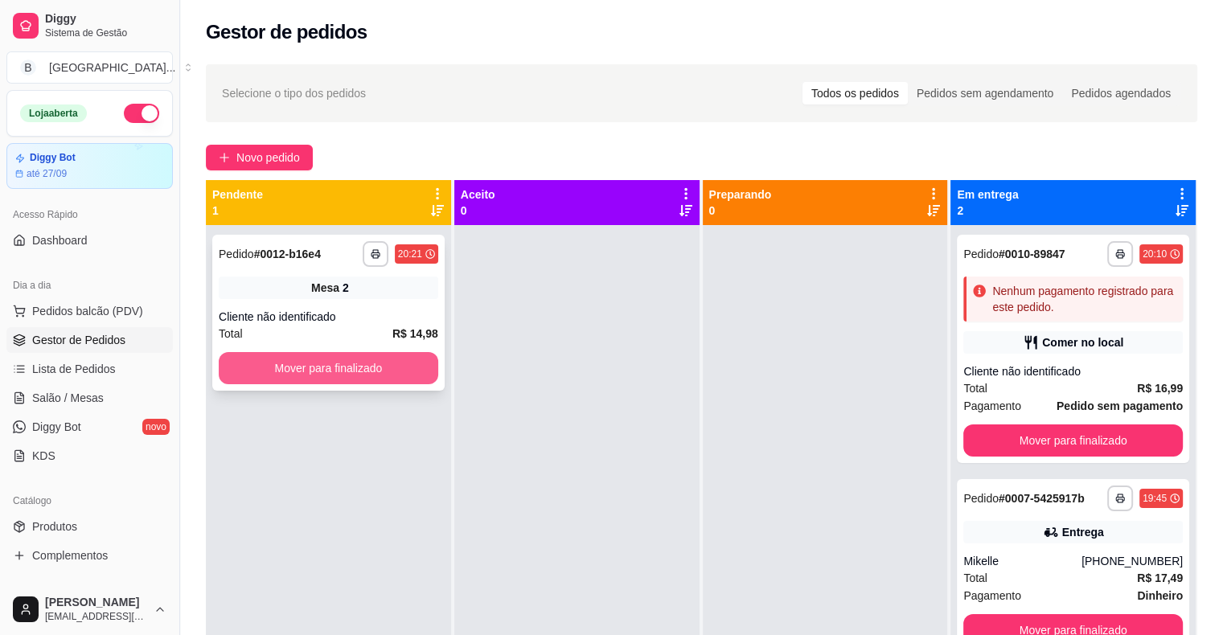
click at [376, 372] on button "Mover para finalizado" at bounding box center [329, 368] width 220 height 32
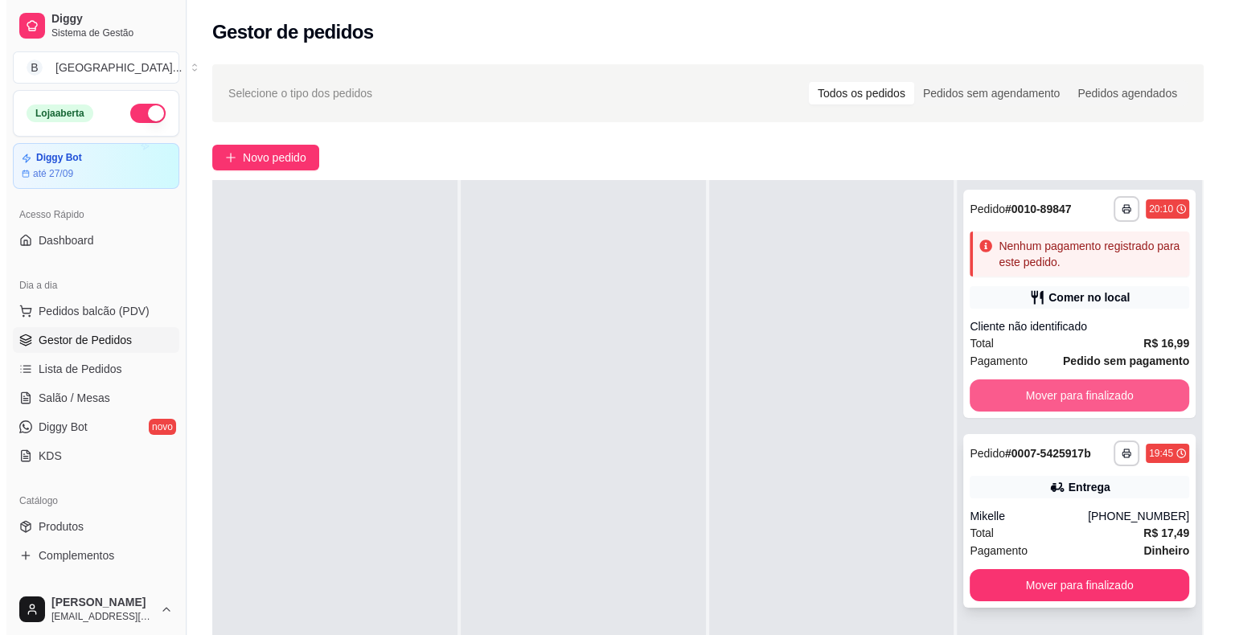
scroll to position [244, 0]
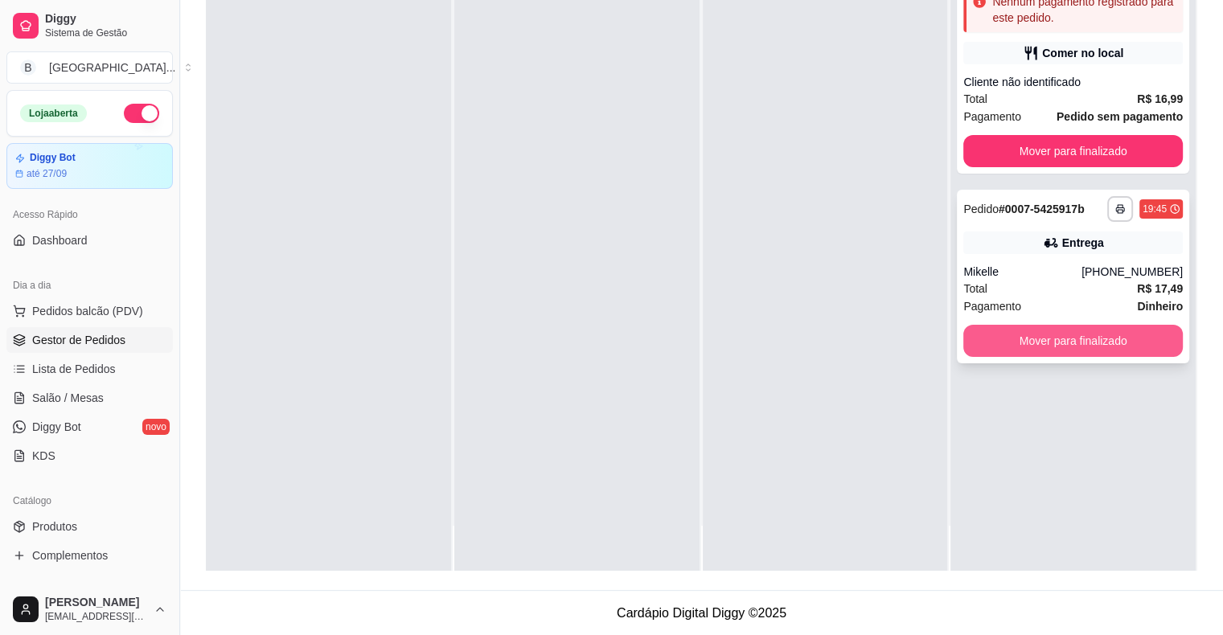
click at [976, 339] on button "Mover para finalizado" at bounding box center [1073, 341] width 220 height 32
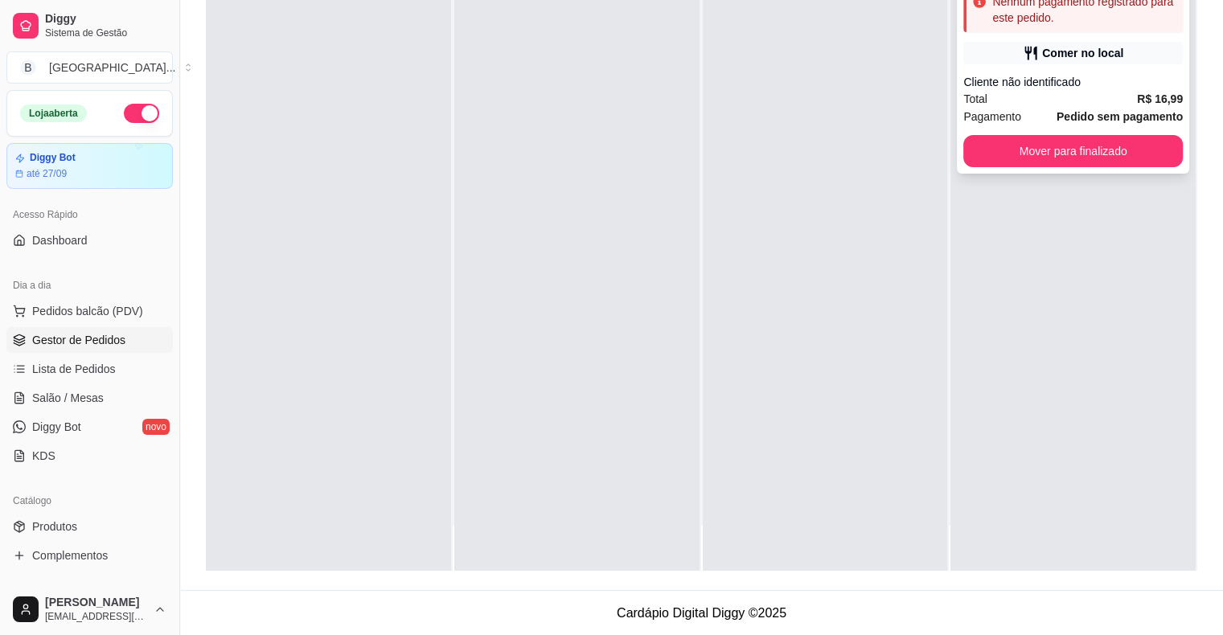
click at [1083, 60] on div "Comer no local" at bounding box center [1073, 53] width 220 height 23
click at [1098, 91] on div "Total R$ 16,99" at bounding box center [1073, 99] width 220 height 18
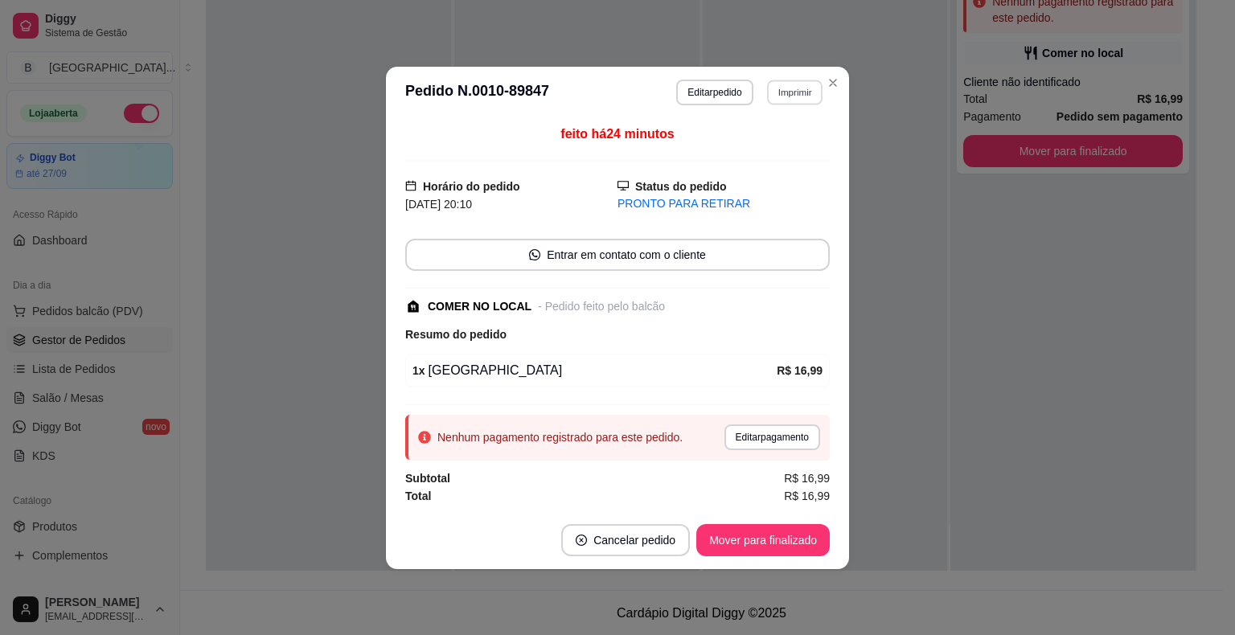
click at [779, 84] on button "Imprimir" at bounding box center [794, 92] width 55 height 25
click at [750, 137] on button "IMPRESSORA" at bounding box center [766, 149] width 113 height 25
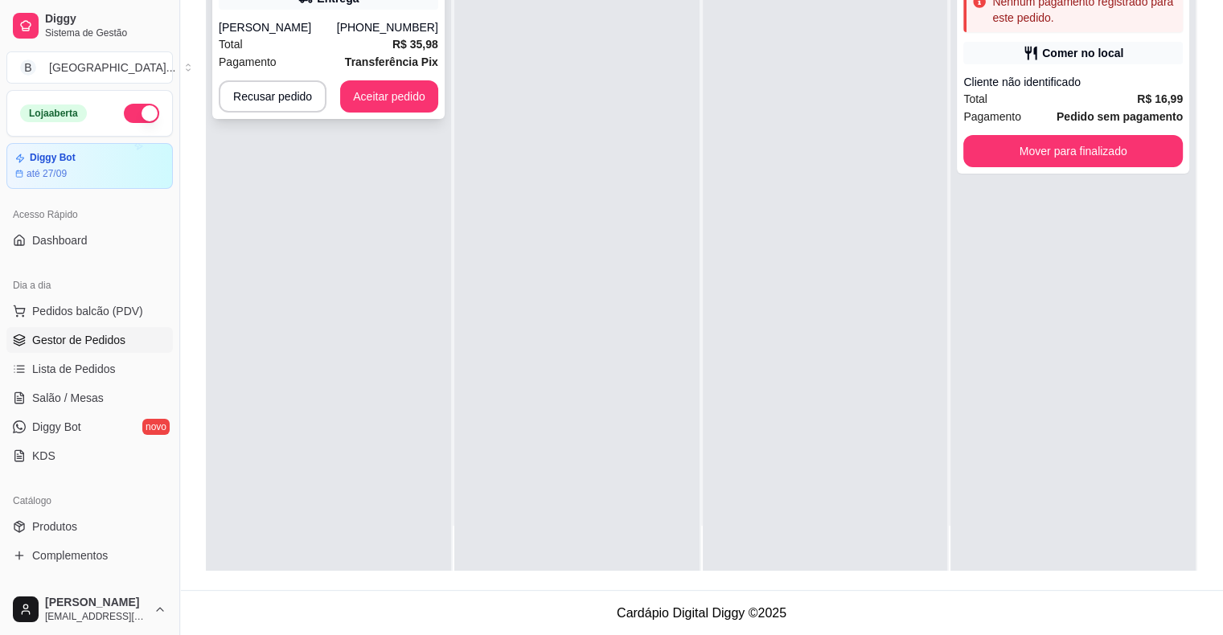
click at [291, 56] on div "Pagamento Transferência Pix" at bounding box center [329, 62] width 220 height 18
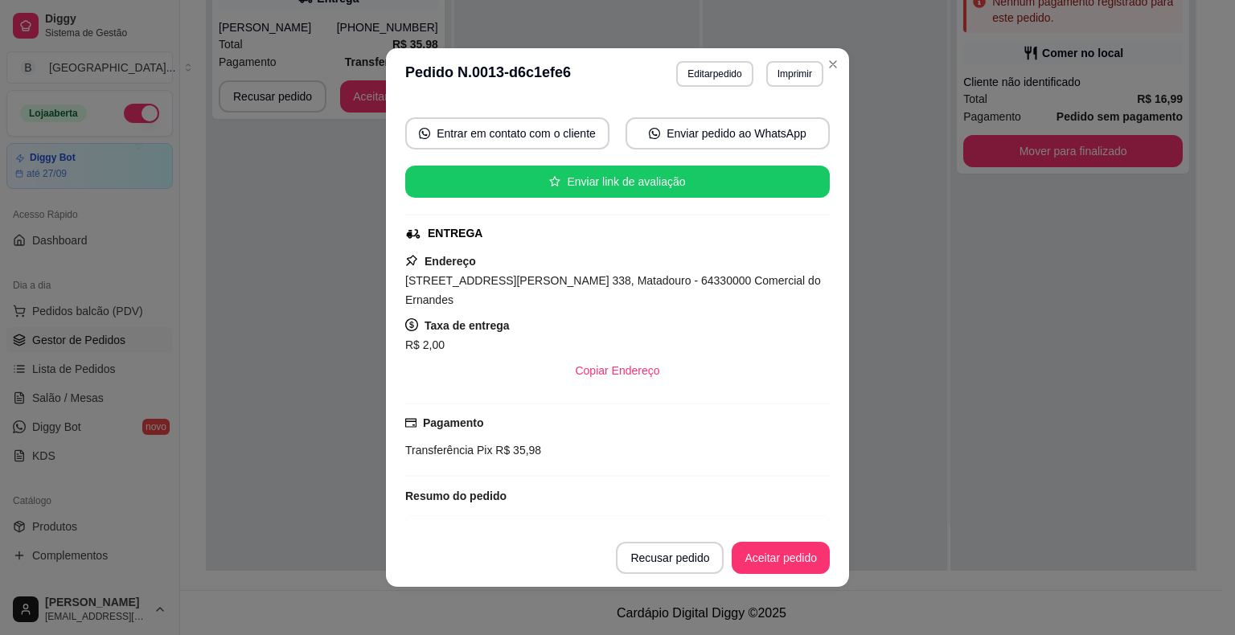
scroll to position [45, 0]
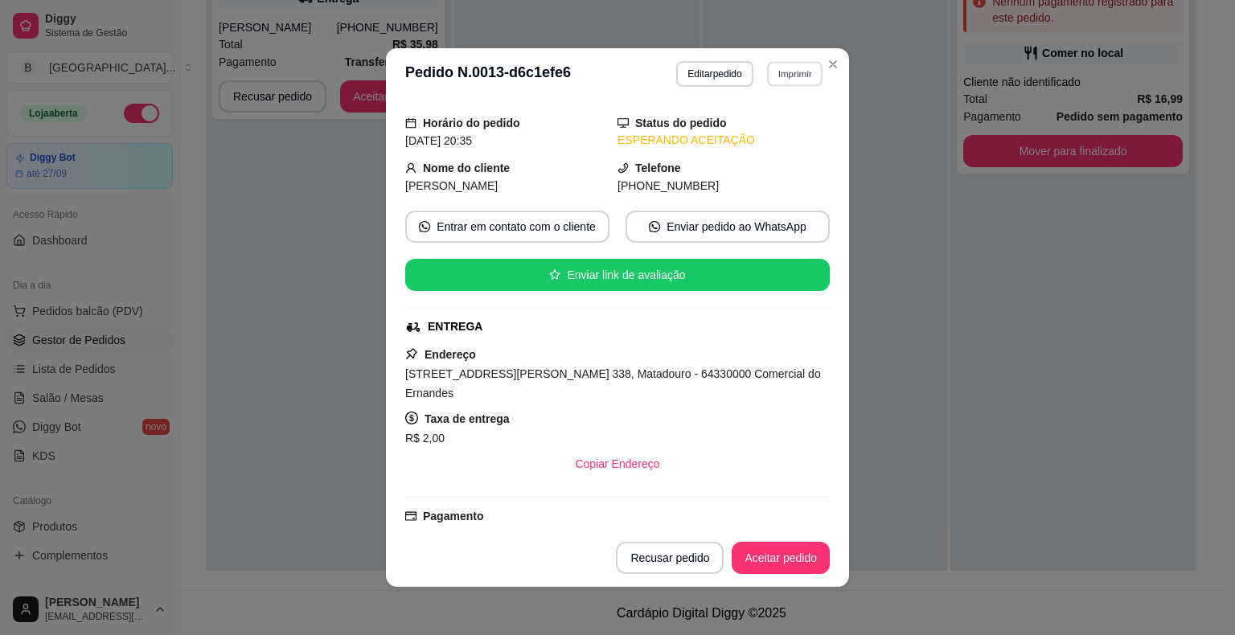
click at [769, 74] on button "Imprimir" at bounding box center [794, 73] width 55 height 25
click at [754, 116] on div "Escolha a impressora IMPRESSORA Impressora" at bounding box center [760, 135] width 133 height 87
click at [754, 130] on button "IMPRESSORA" at bounding box center [760, 130] width 113 height 25
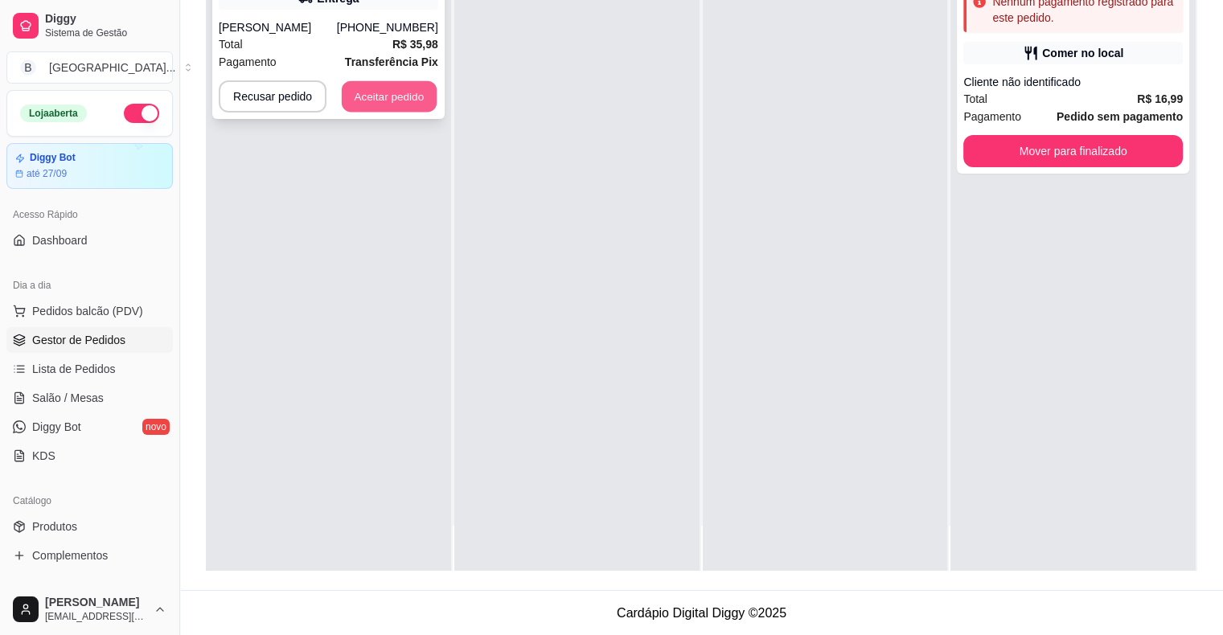
click at [411, 100] on button "Aceitar pedido" at bounding box center [389, 96] width 95 height 31
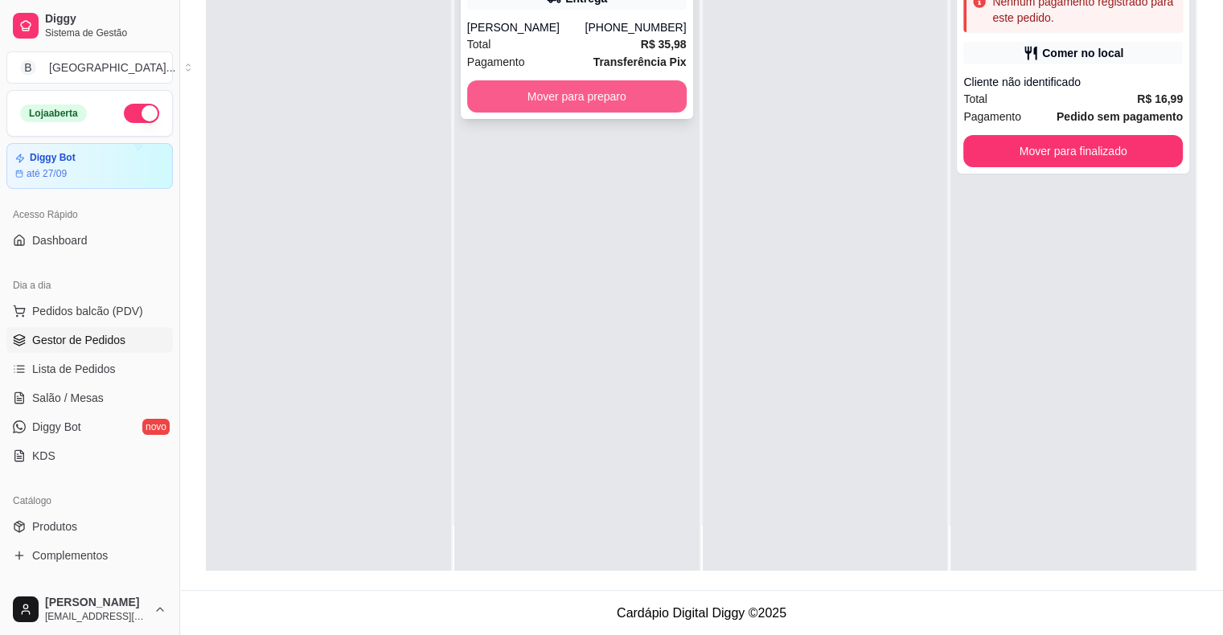
click at [559, 102] on button "Mover para preparo" at bounding box center [577, 96] width 220 height 32
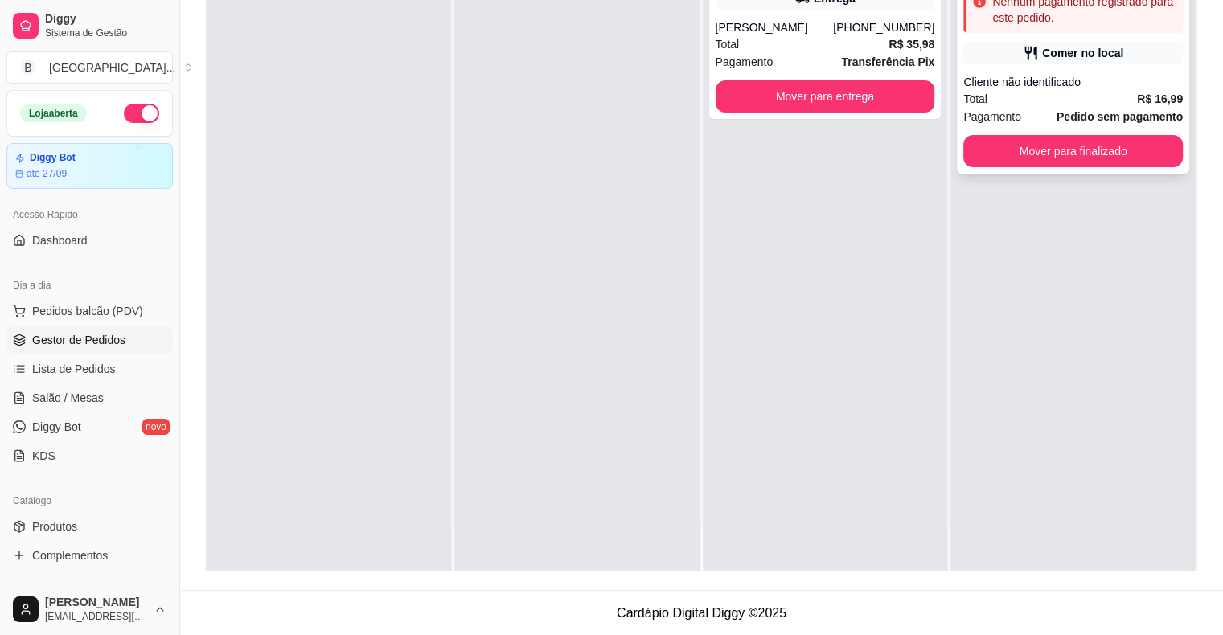
click at [991, 71] on div "**********" at bounding box center [1073, 59] width 232 height 228
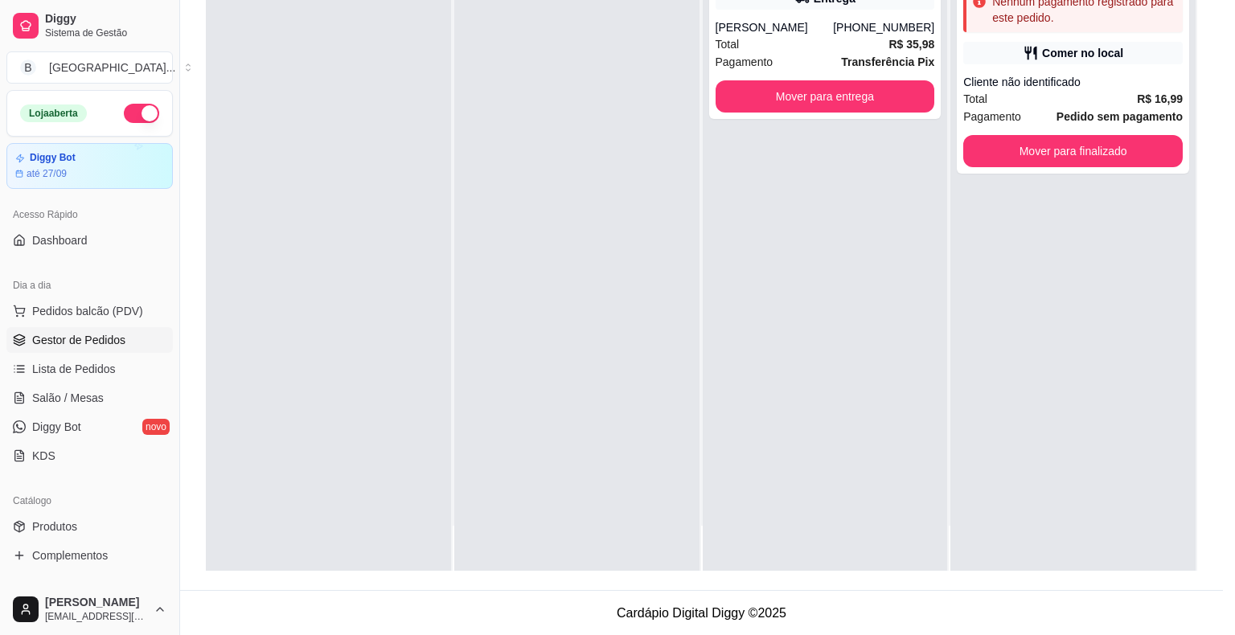
click at [717, 98] on button "Editar pedido" at bounding box center [714, 92] width 76 height 26
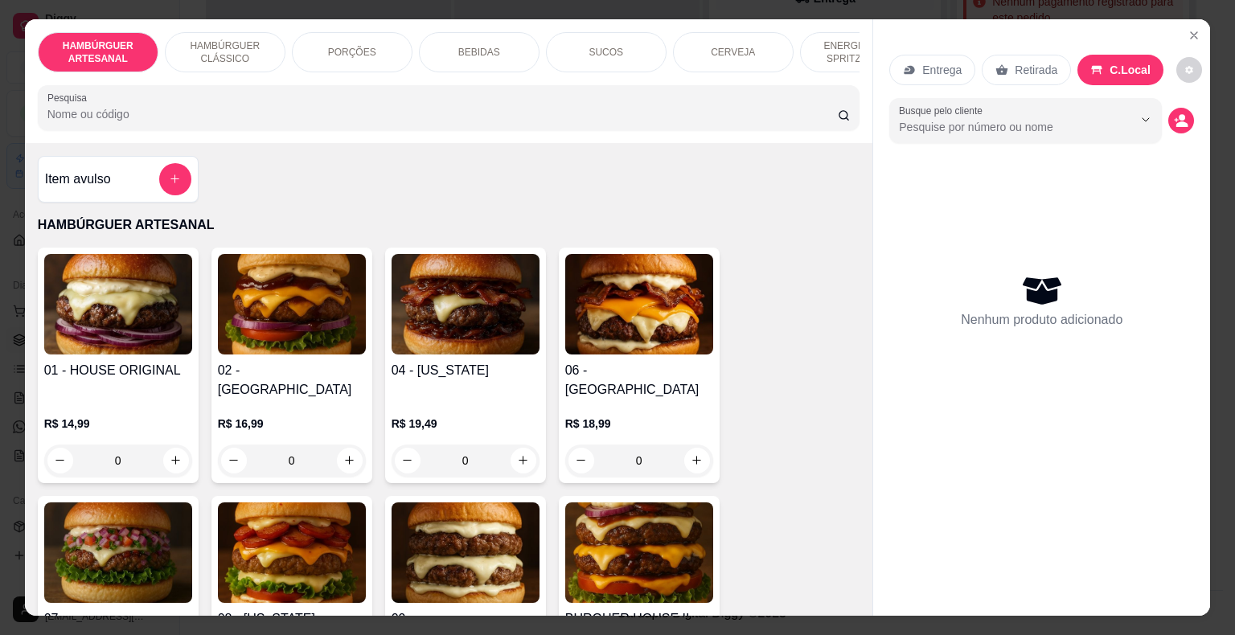
type input "0"
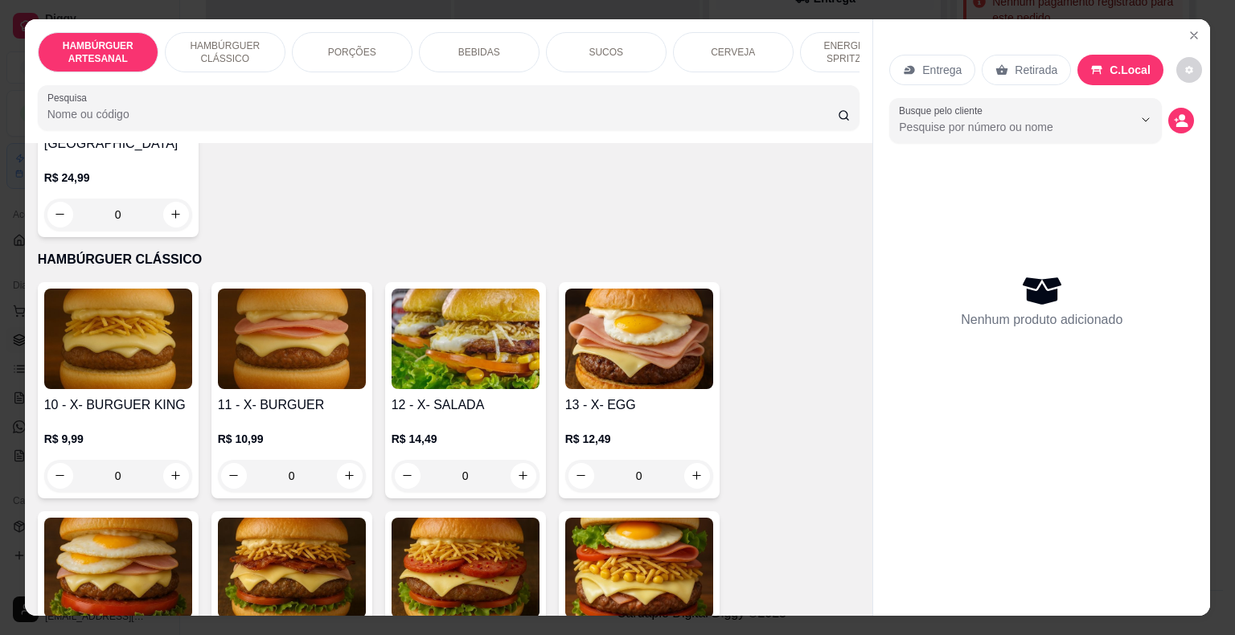
scroll to position [965, 0]
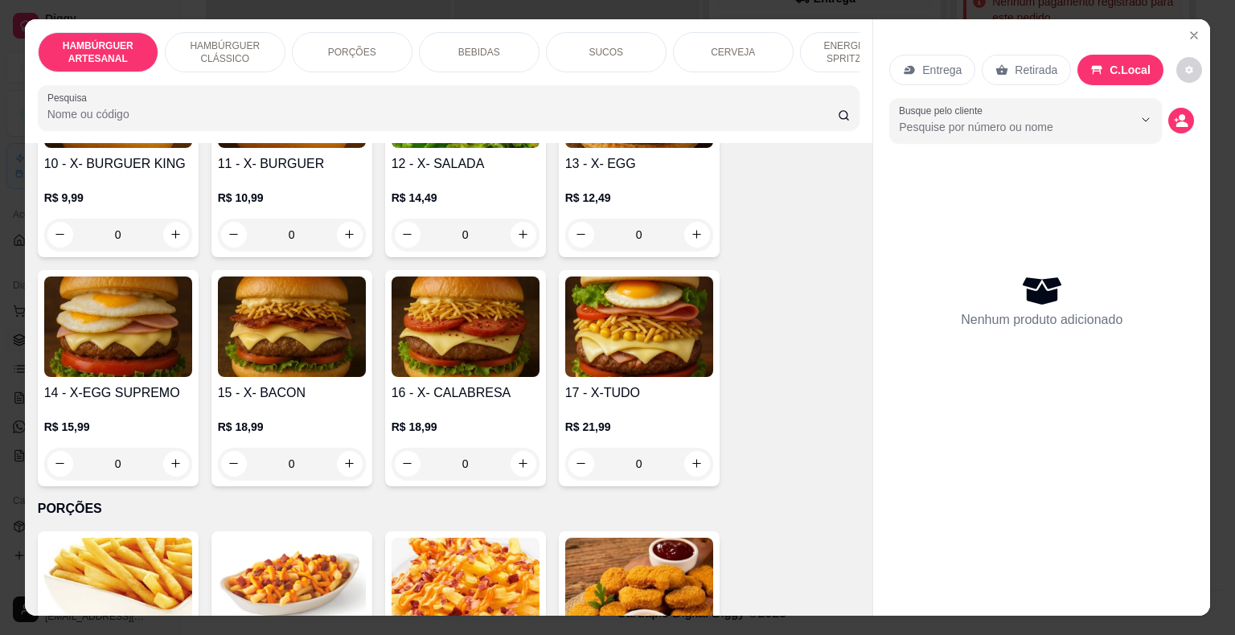
click at [176, 448] on div "0" at bounding box center [118, 464] width 148 height 32
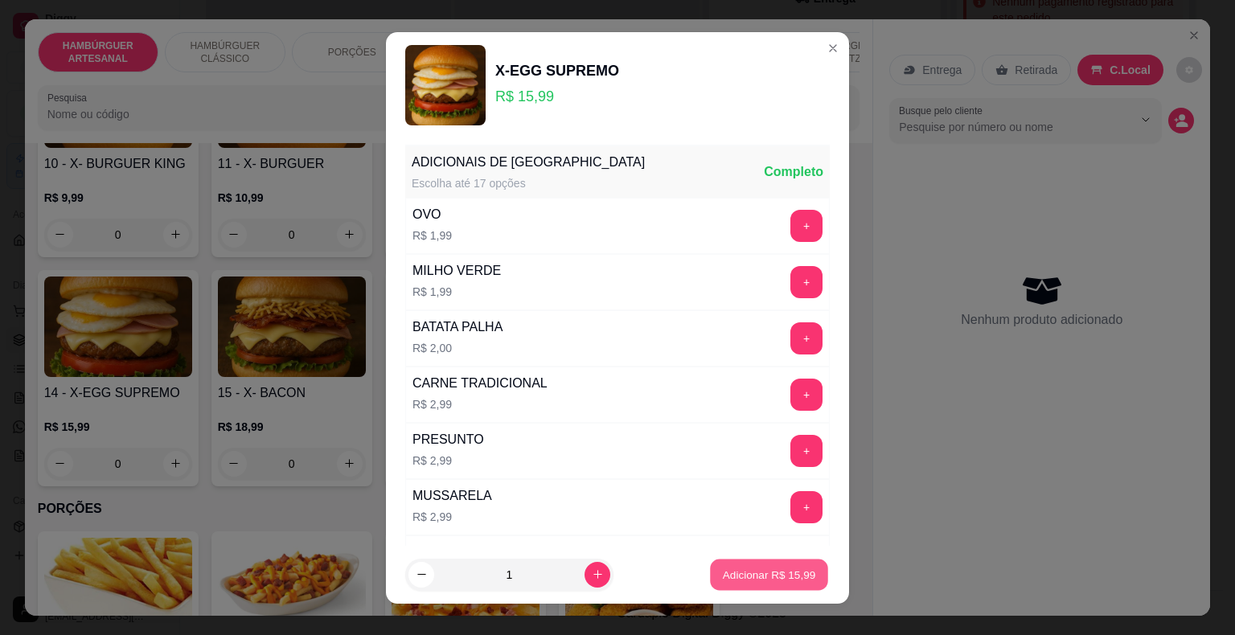
click at [742, 586] on button "Adicionar R$ 15,99" at bounding box center [769, 574] width 118 height 31
type input "1"
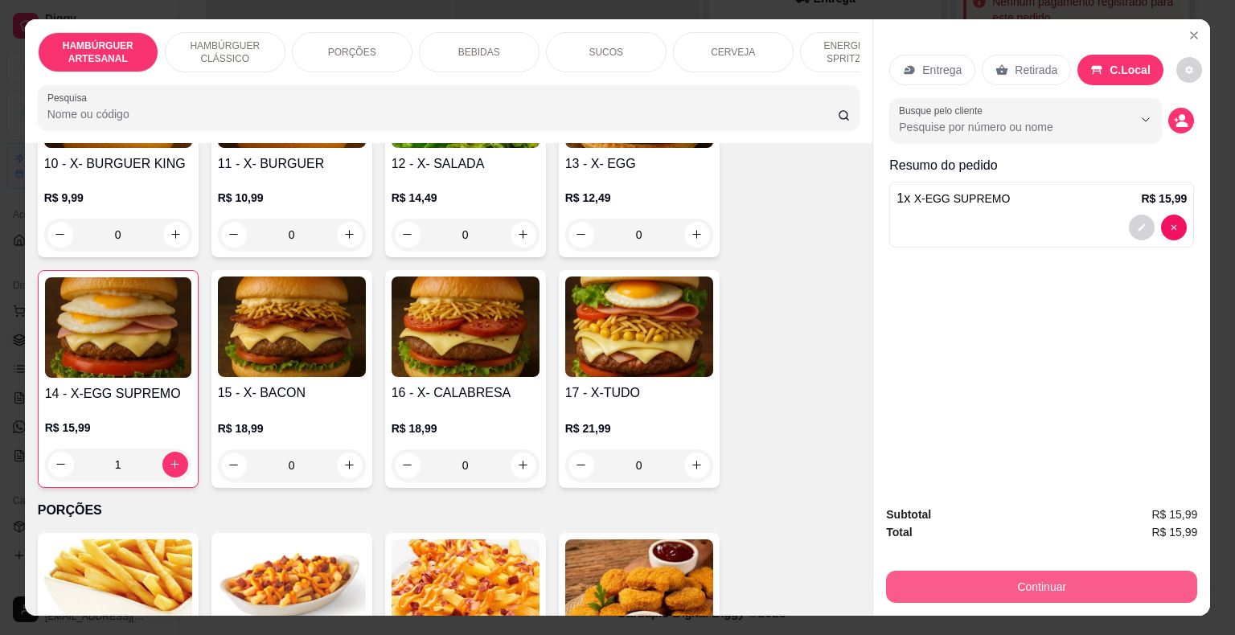
click at [944, 587] on button "Continuar" at bounding box center [1041, 587] width 311 height 32
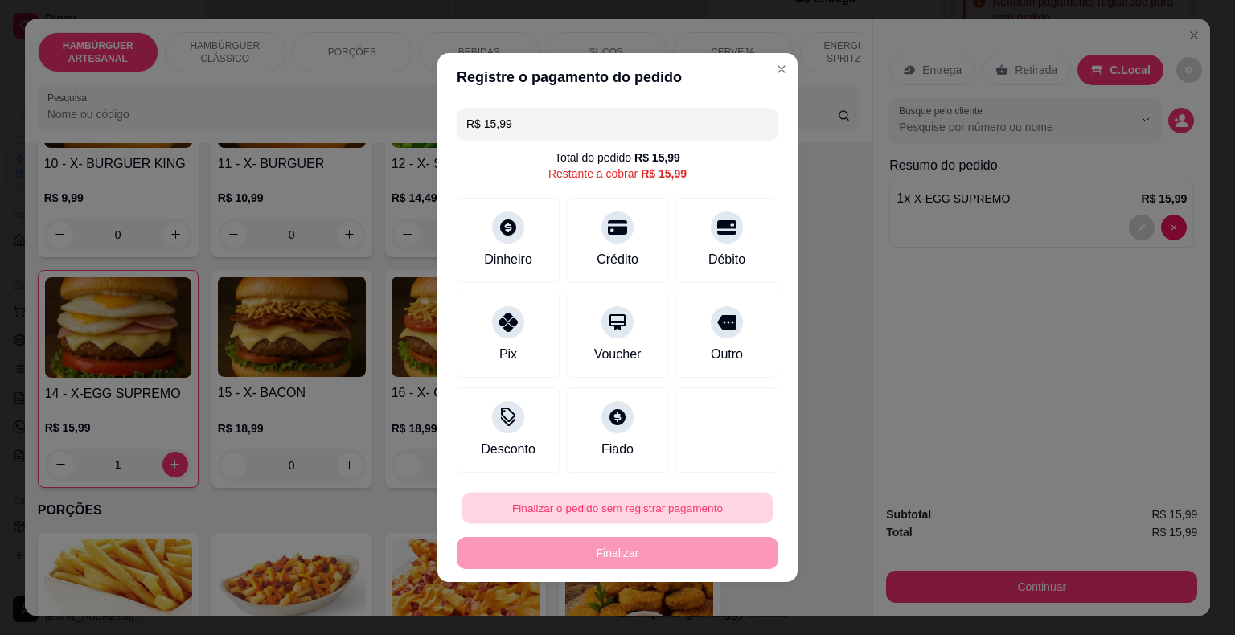
click at [680, 503] on button "Finalizar o pedido sem registrar pagamento" at bounding box center [618, 508] width 312 height 31
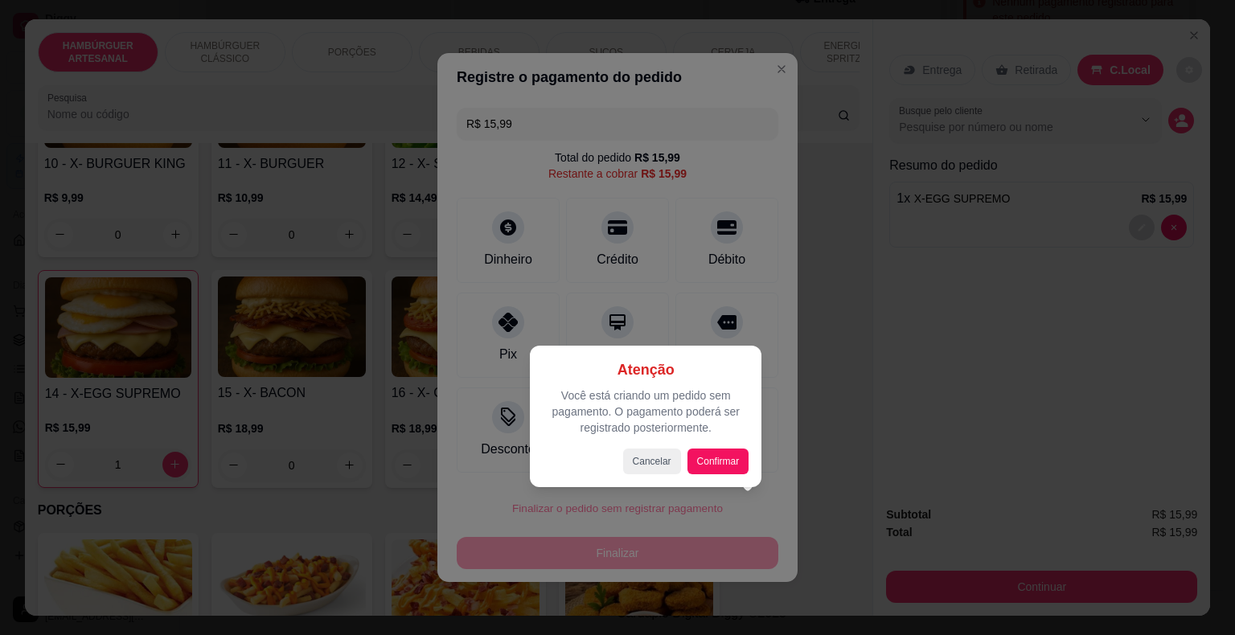
click at [942, 355] on div at bounding box center [617, 317] width 1235 height 635
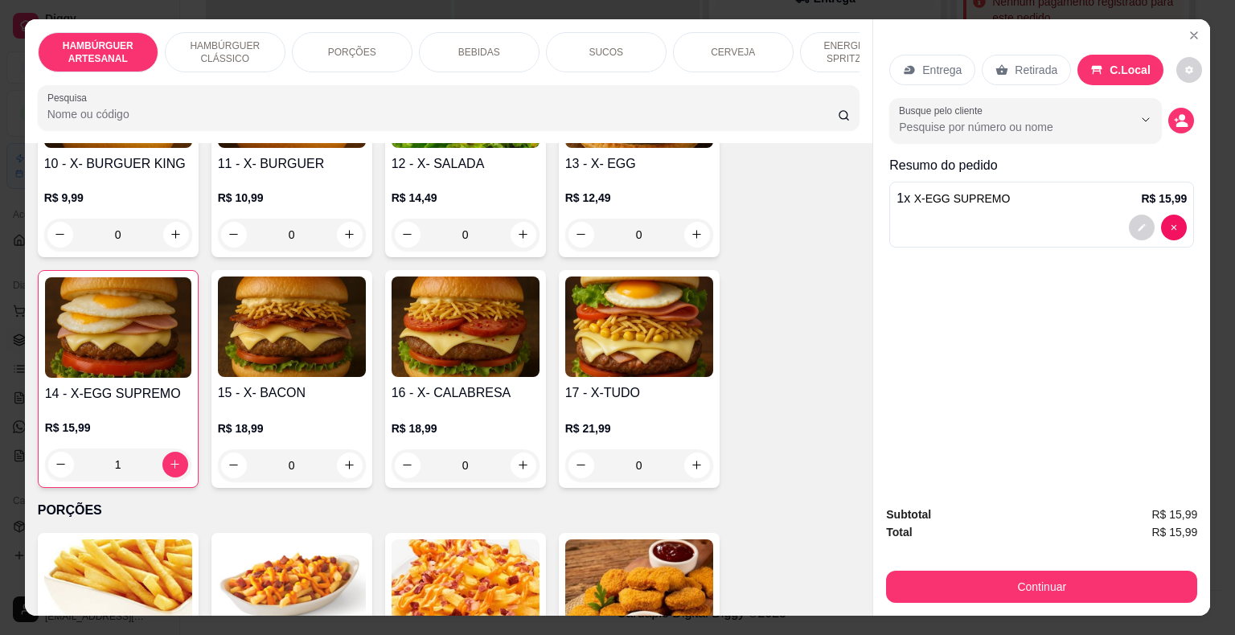
click at [458, 47] on p "BEBIDAS" at bounding box center [479, 52] width 42 height 13
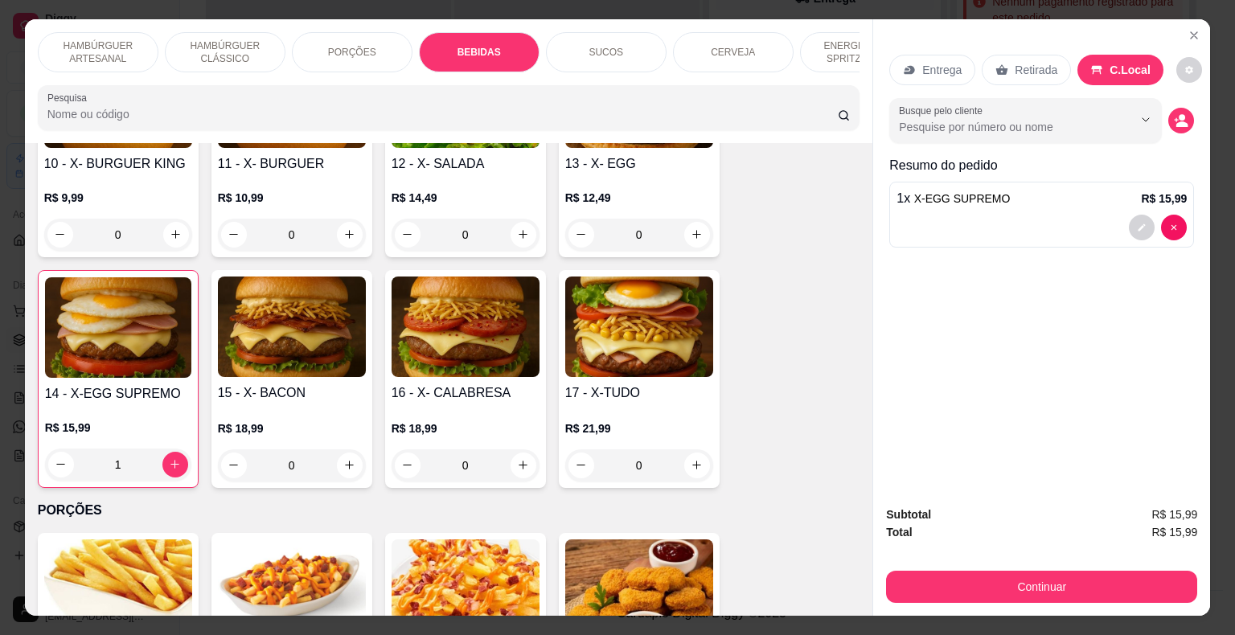
scroll to position [39, 0]
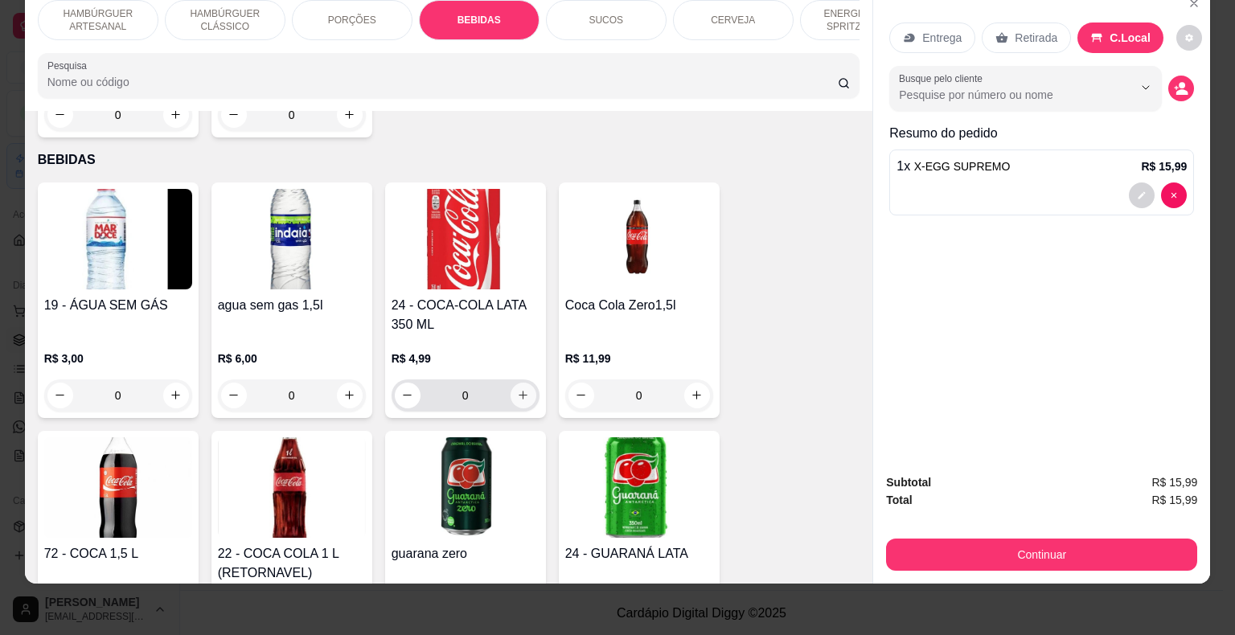
click at [518, 383] on button "increase-product-quantity" at bounding box center [524, 396] width 26 height 26
type input "1"
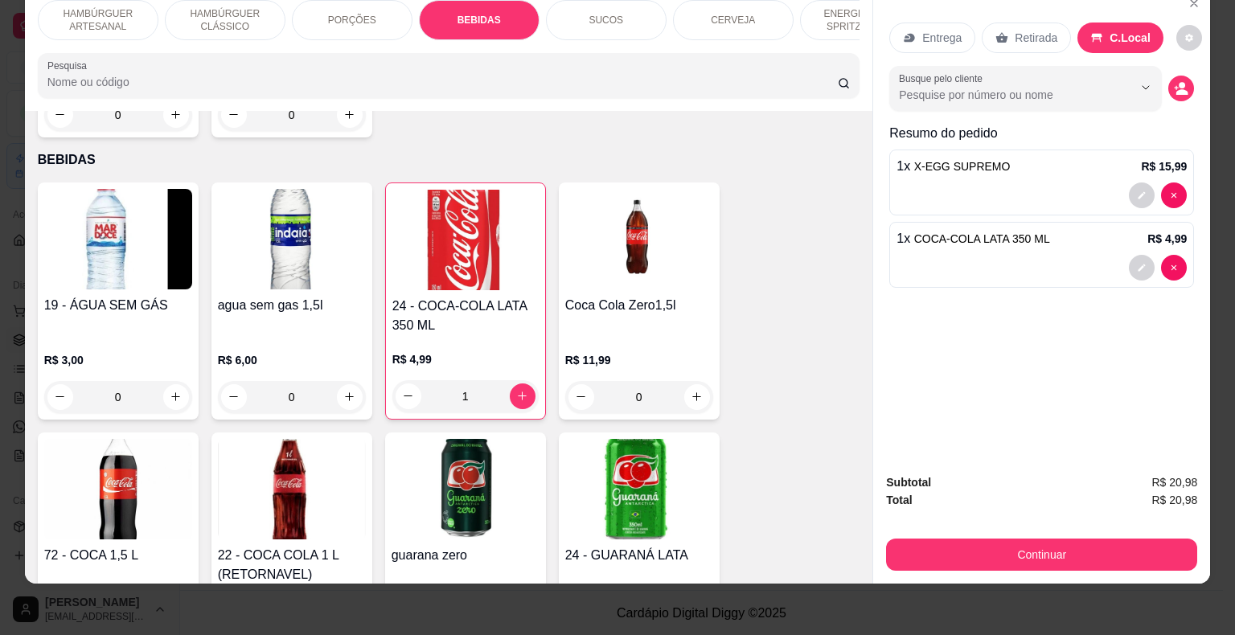
click at [1107, 561] on div "Subtotal R$ 20,98 Total R$ 20,98 Continuar" at bounding box center [1041, 522] width 337 height 123
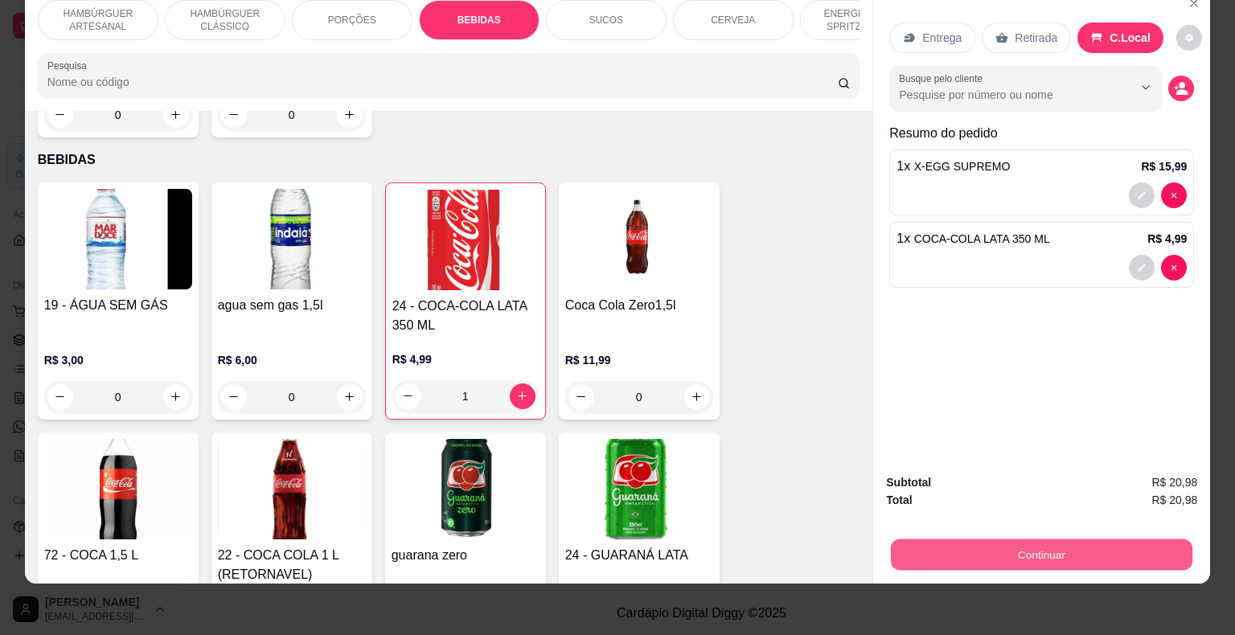
click at [1106, 553] on button "Continuar" at bounding box center [1042, 555] width 302 height 31
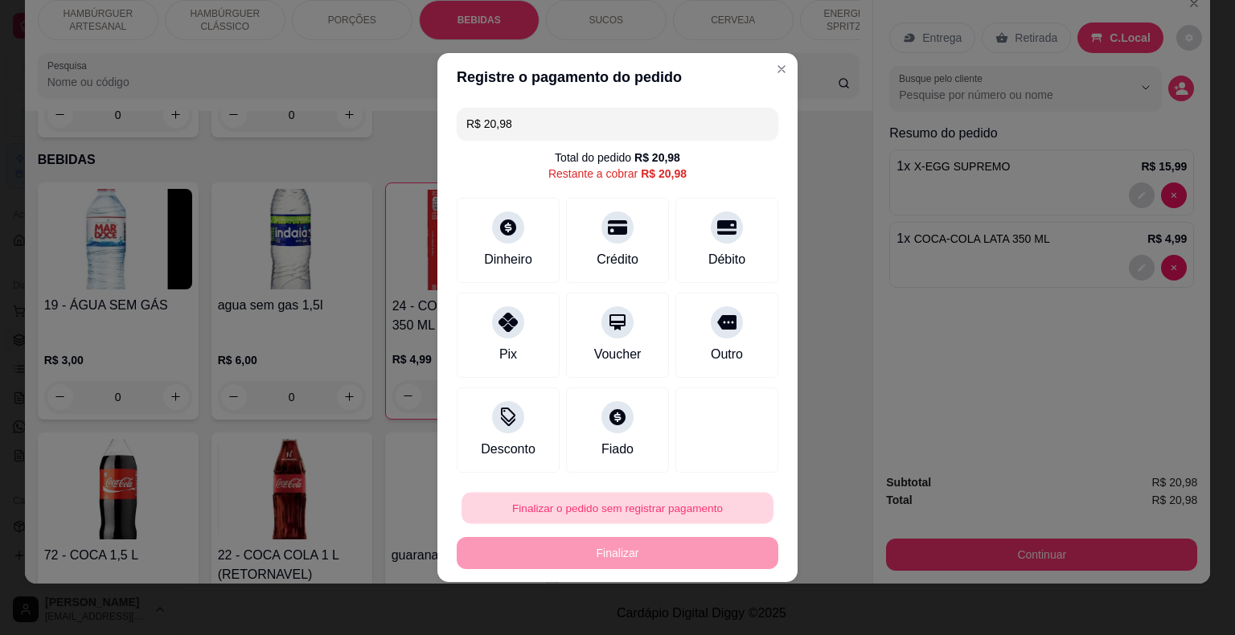
click at [672, 514] on button "Finalizar o pedido sem registrar pagamento" at bounding box center [618, 508] width 312 height 31
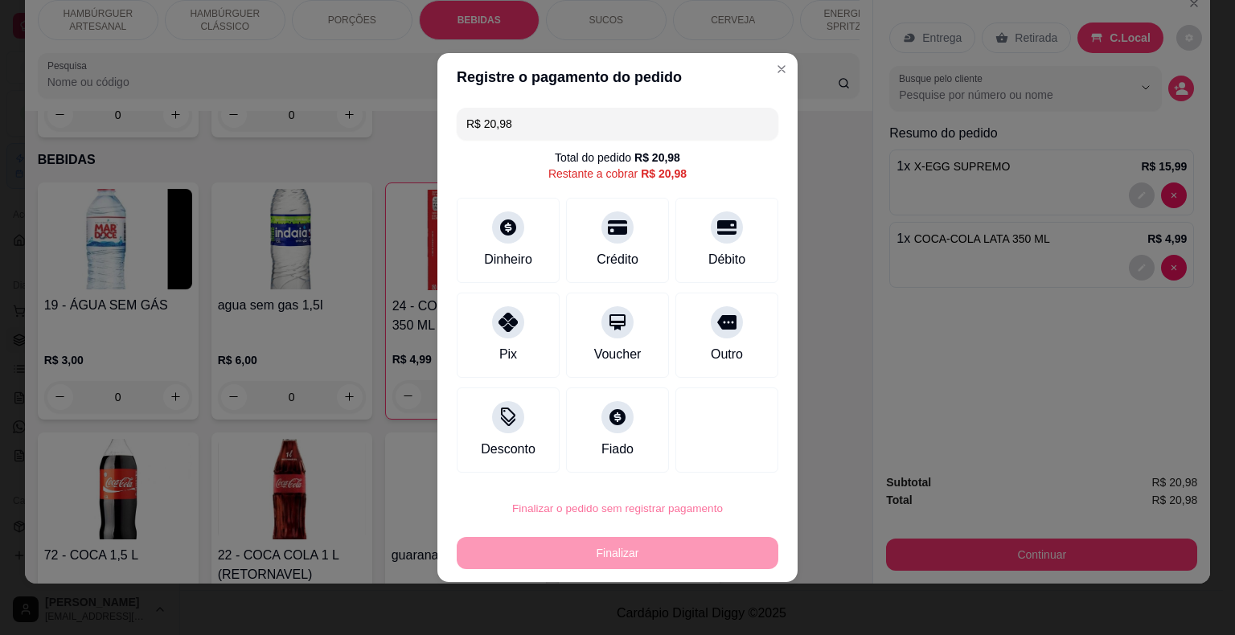
click at [727, 466] on button "Confirmar" at bounding box center [715, 462] width 57 height 24
type input "0"
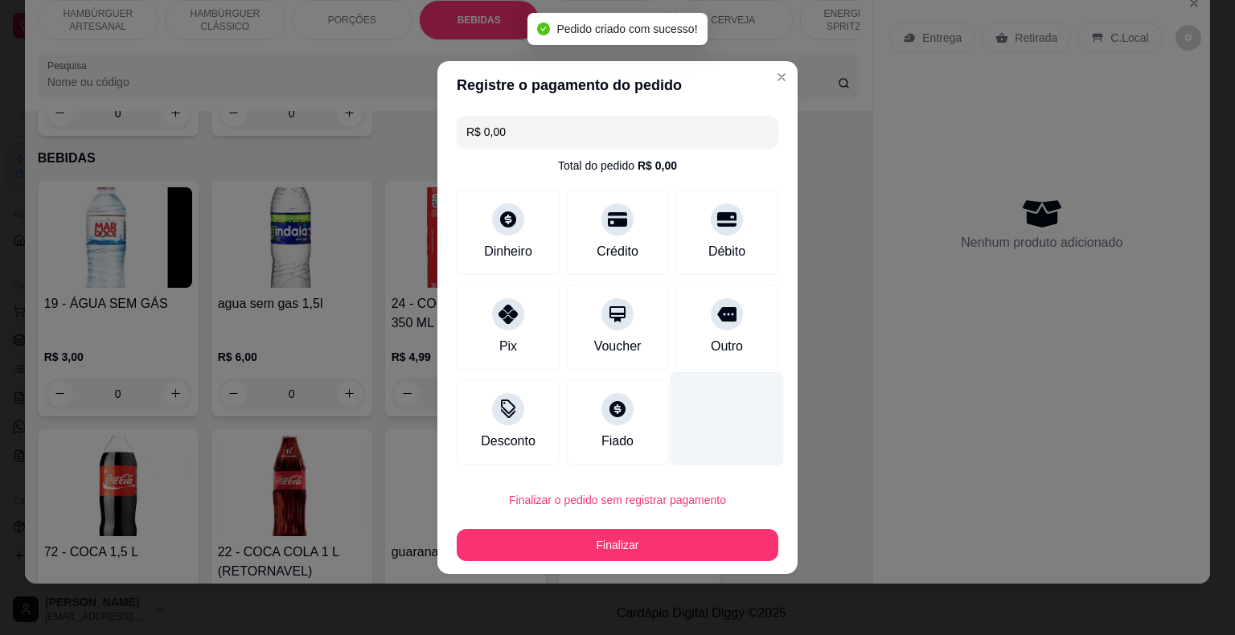
type input "R$ 0,00"
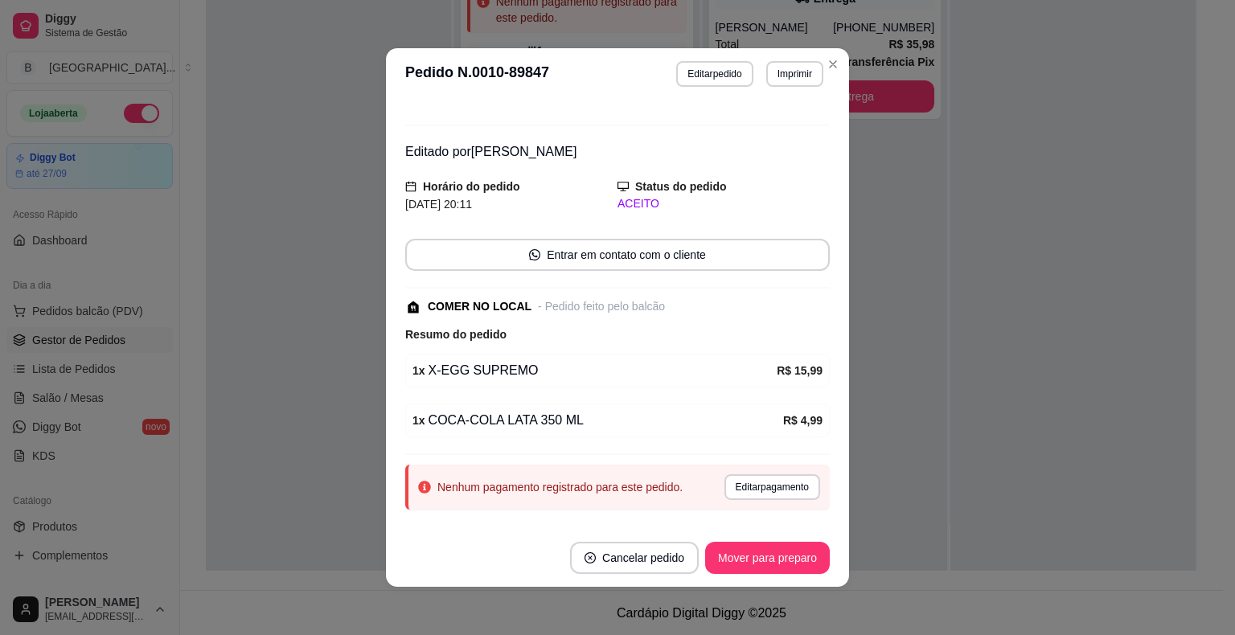
scroll to position [47, 0]
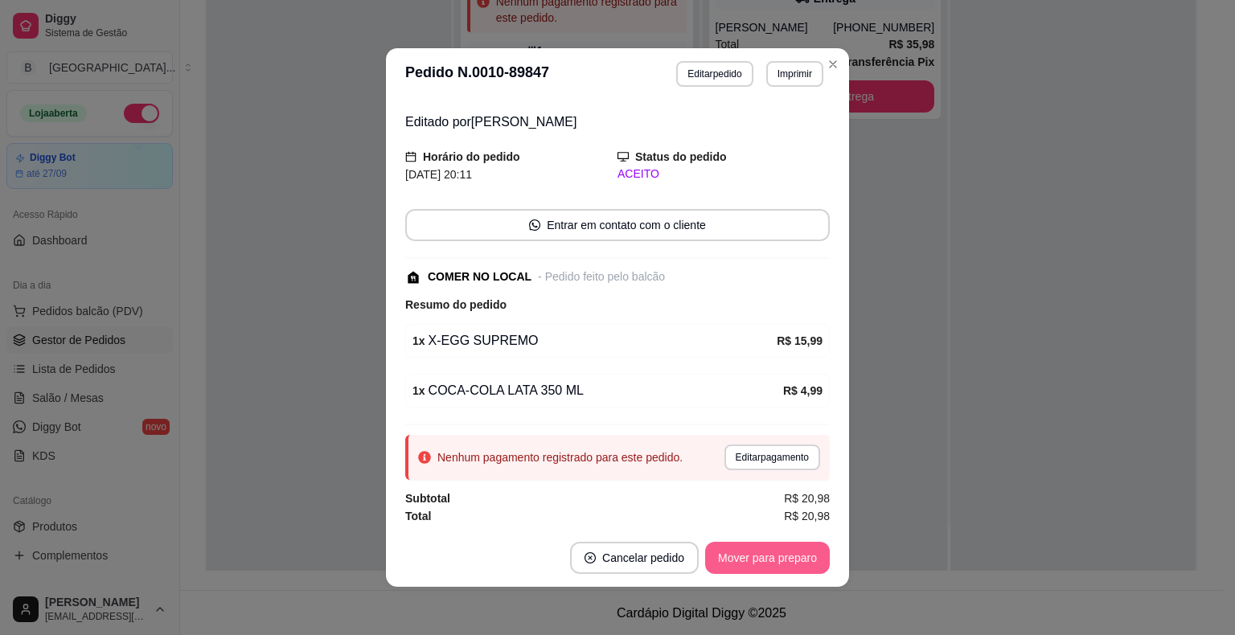
click at [775, 557] on button "Mover para preparo" at bounding box center [767, 558] width 125 height 32
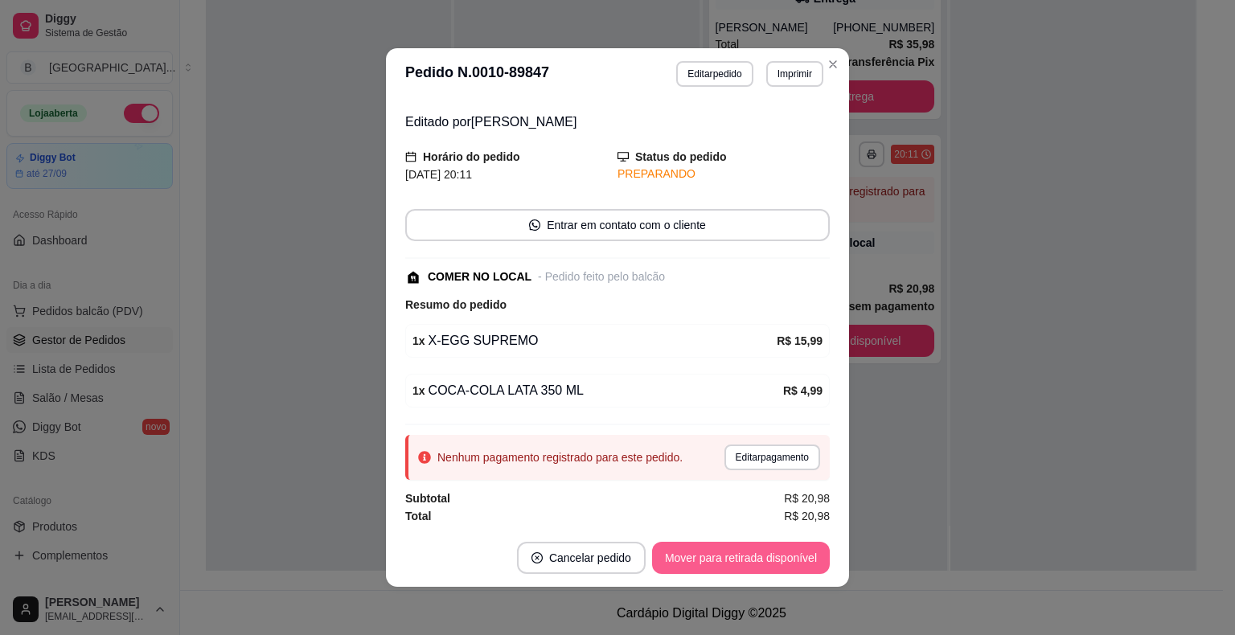
click at [788, 570] on button "Mover para retirada disponível" at bounding box center [741, 558] width 178 height 32
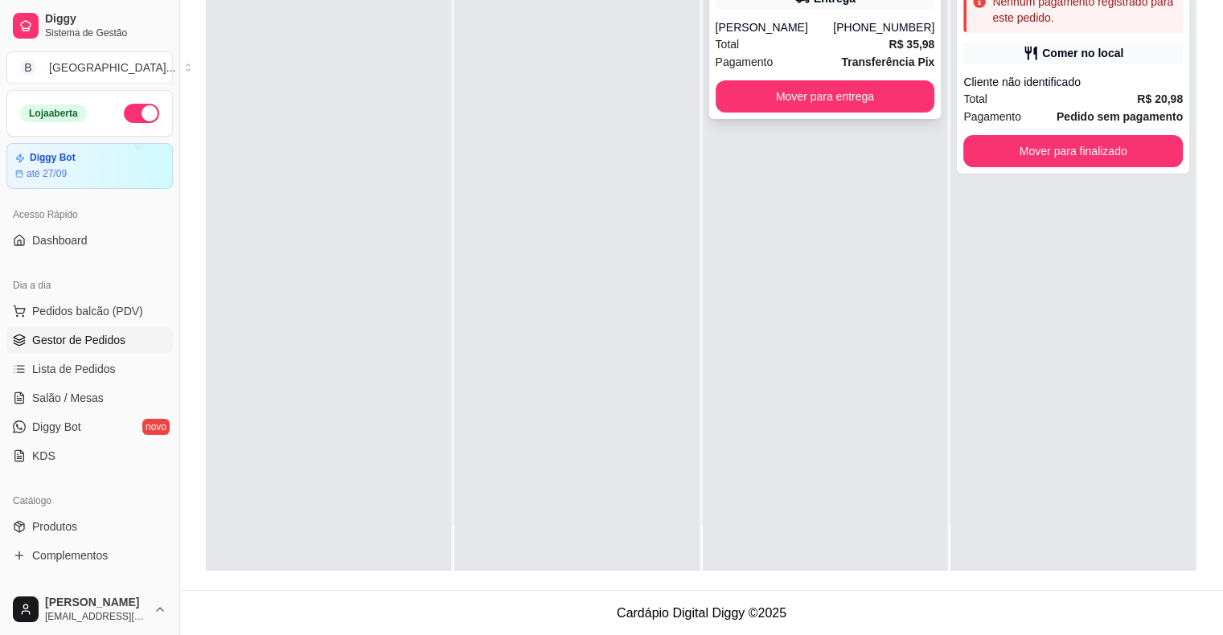
click at [849, 47] on div "Total R$ 35,98" at bounding box center [826, 44] width 220 height 18
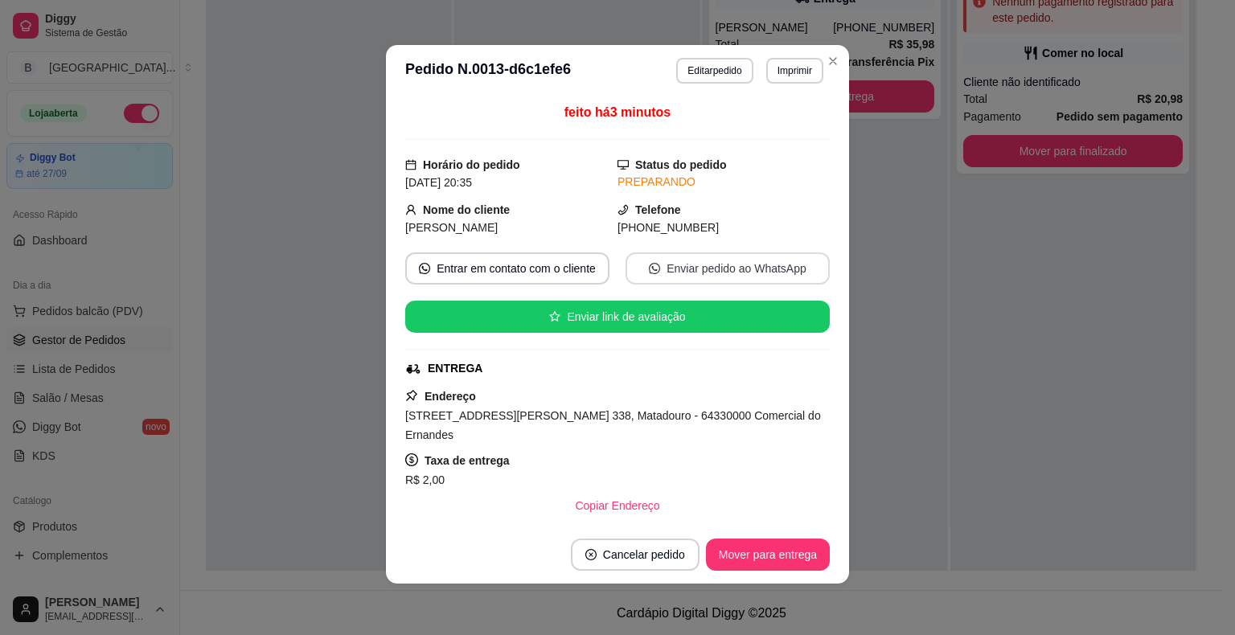
scroll to position [206, 0]
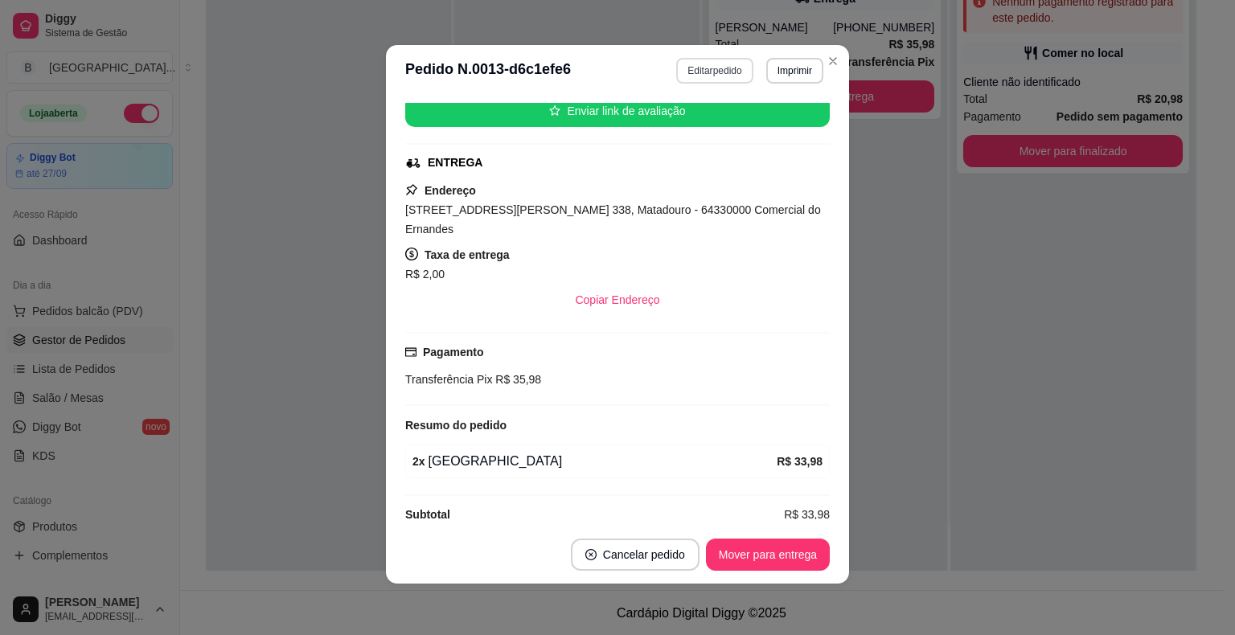
click at [712, 63] on button "Editar pedido" at bounding box center [714, 71] width 76 height 26
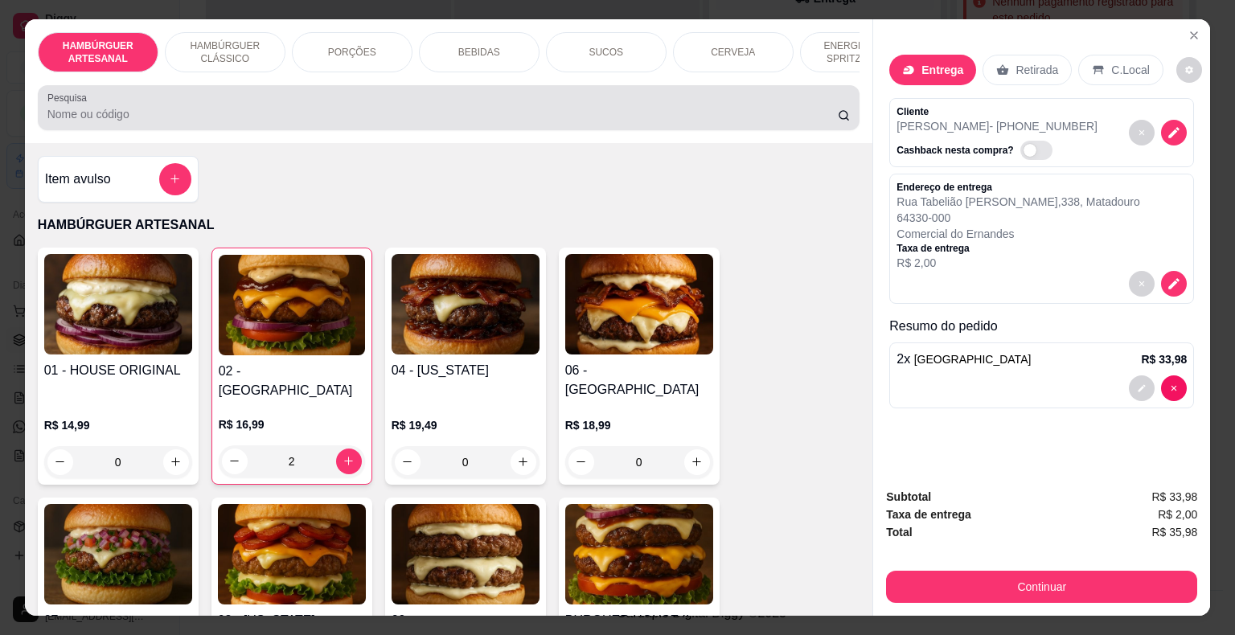
click at [452, 47] on div "BEBIDAS" at bounding box center [479, 52] width 121 height 40
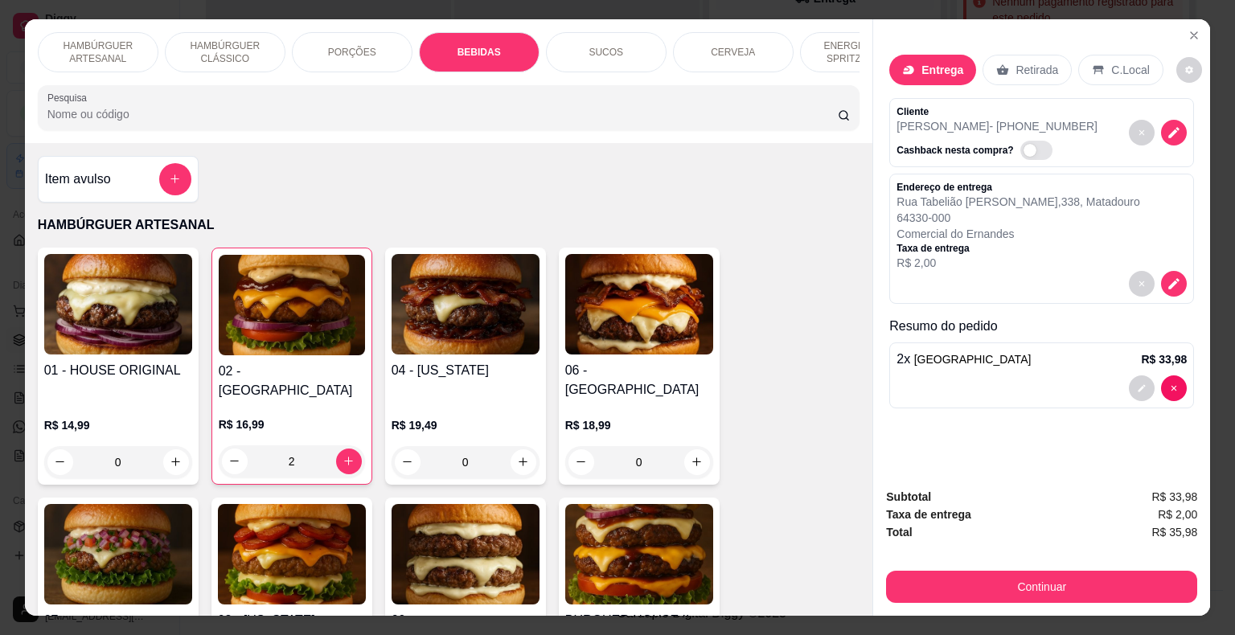
scroll to position [39, 0]
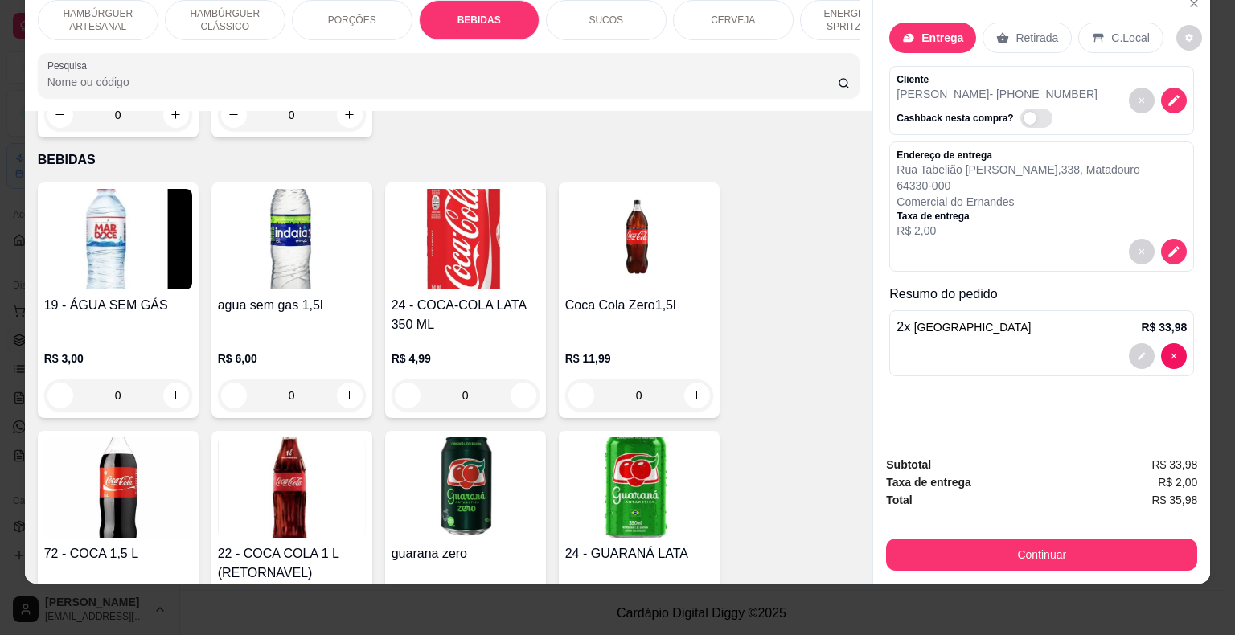
click at [629, 19] on div "SUCOS" at bounding box center [606, 20] width 121 height 40
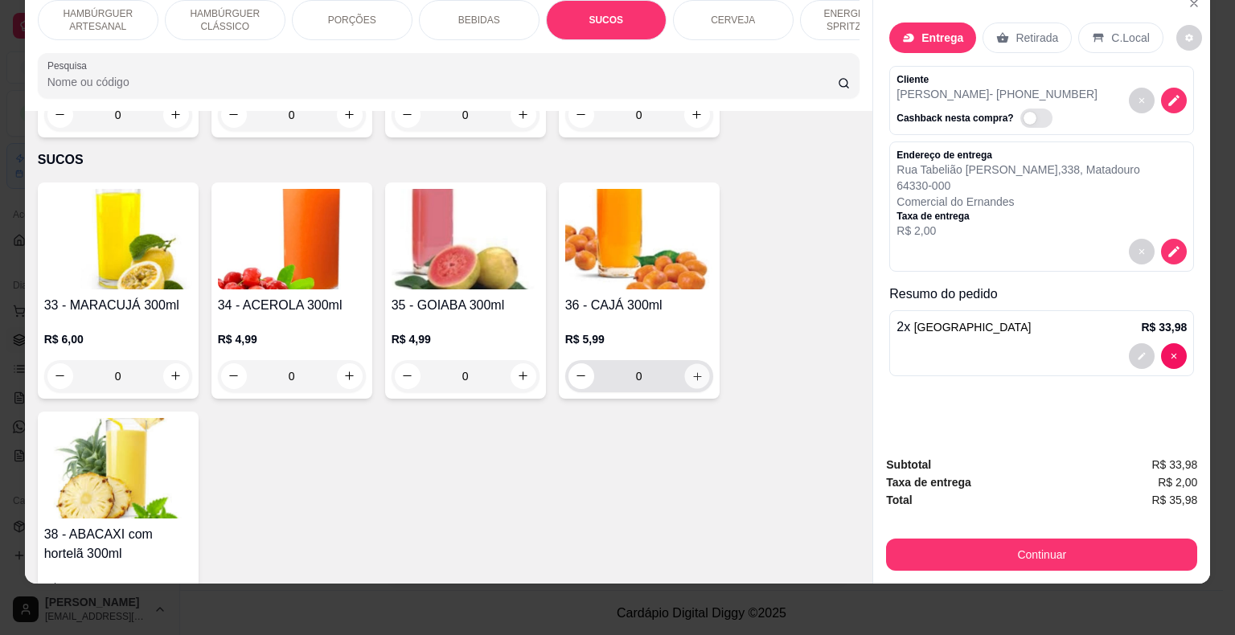
click at [699, 364] on button "increase-product-quantity" at bounding box center [696, 376] width 25 height 25
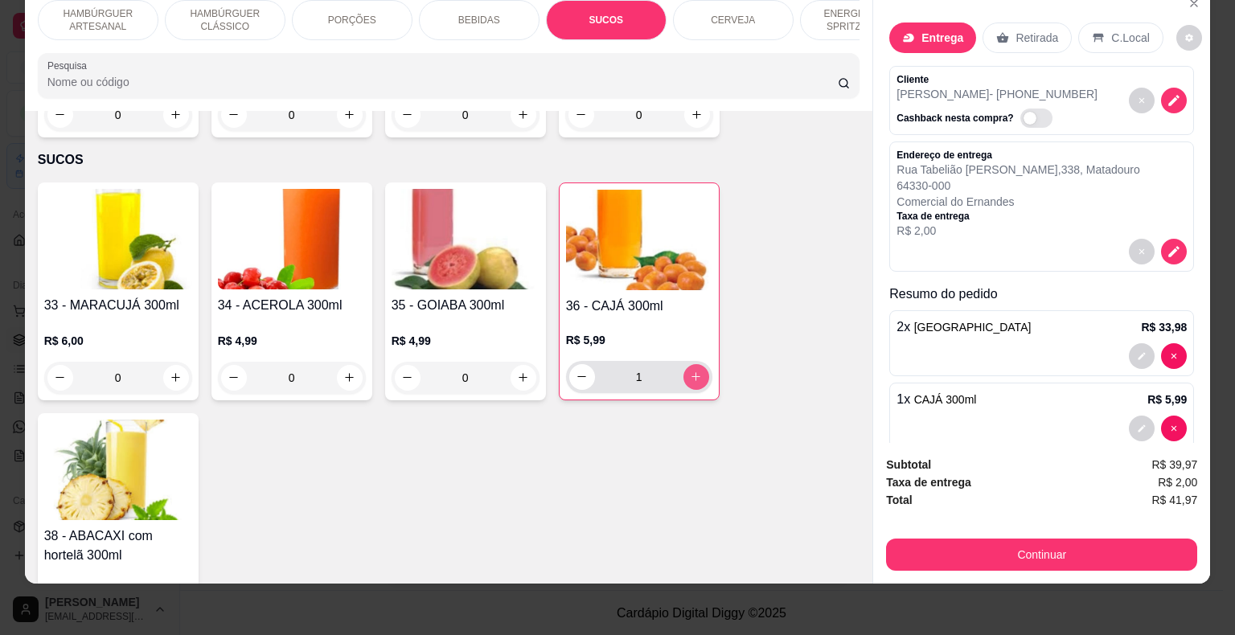
click at [699, 364] on button "increase-product-quantity" at bounding box center [697, 377] width 26 height 26
type input "2"
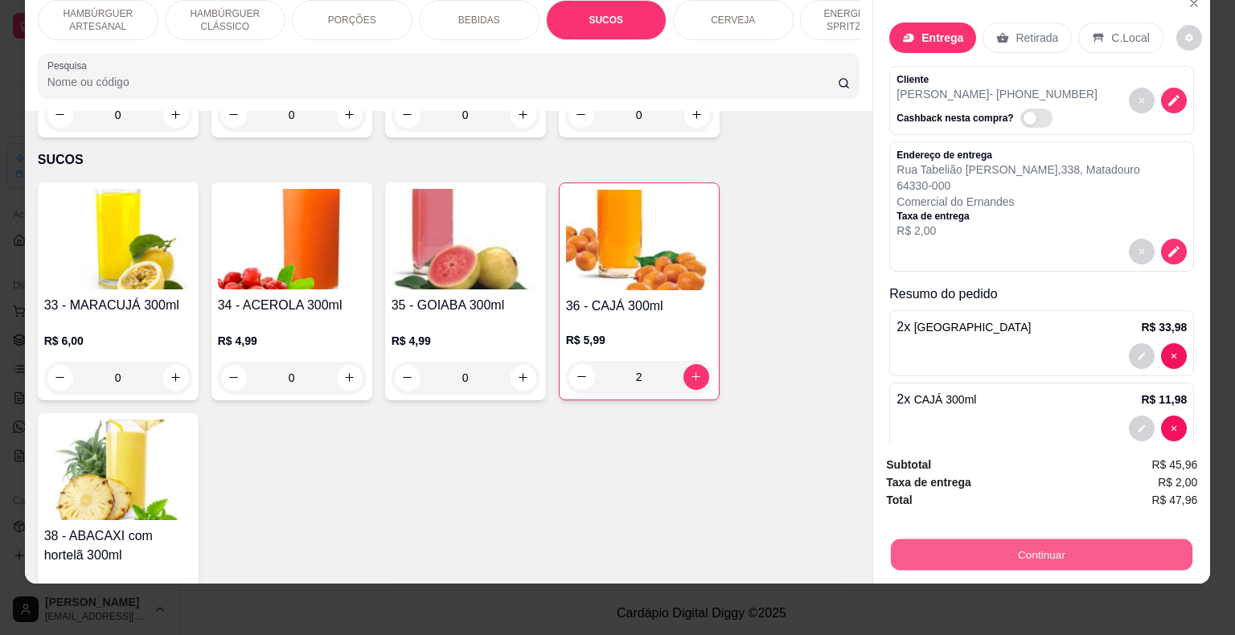
click at [891, 540] on button "Continuar" at bounding box center [1042, 555] width 302 height 31
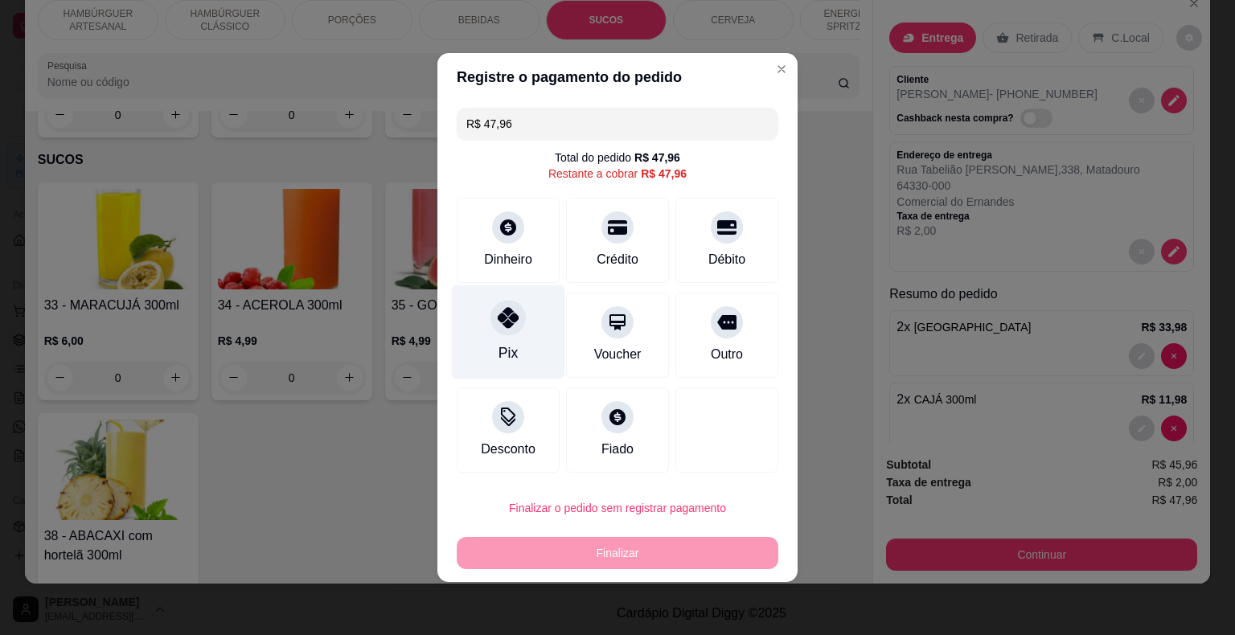
click at [519, 350] on div "Pix" at bounding box center [508, 333] width 113 height 94
type input "R$ 0,00"
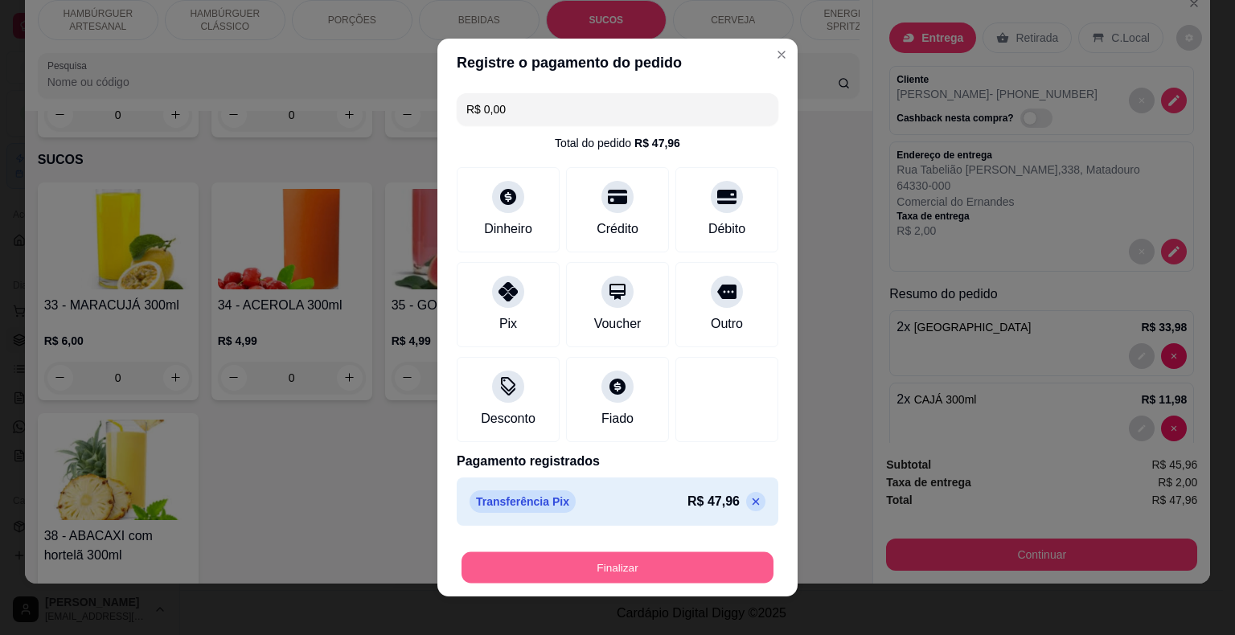
click at [548, 565] on button "Finalizar" at bounding box center [618, 568] width 312 height 31
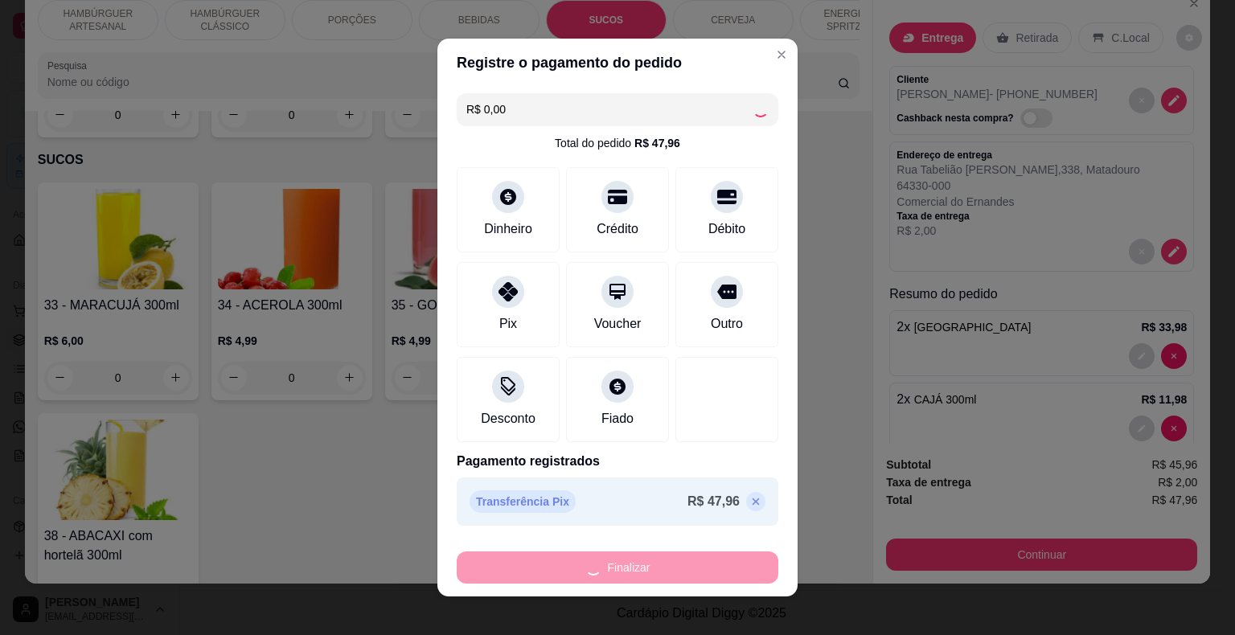
type input "0"
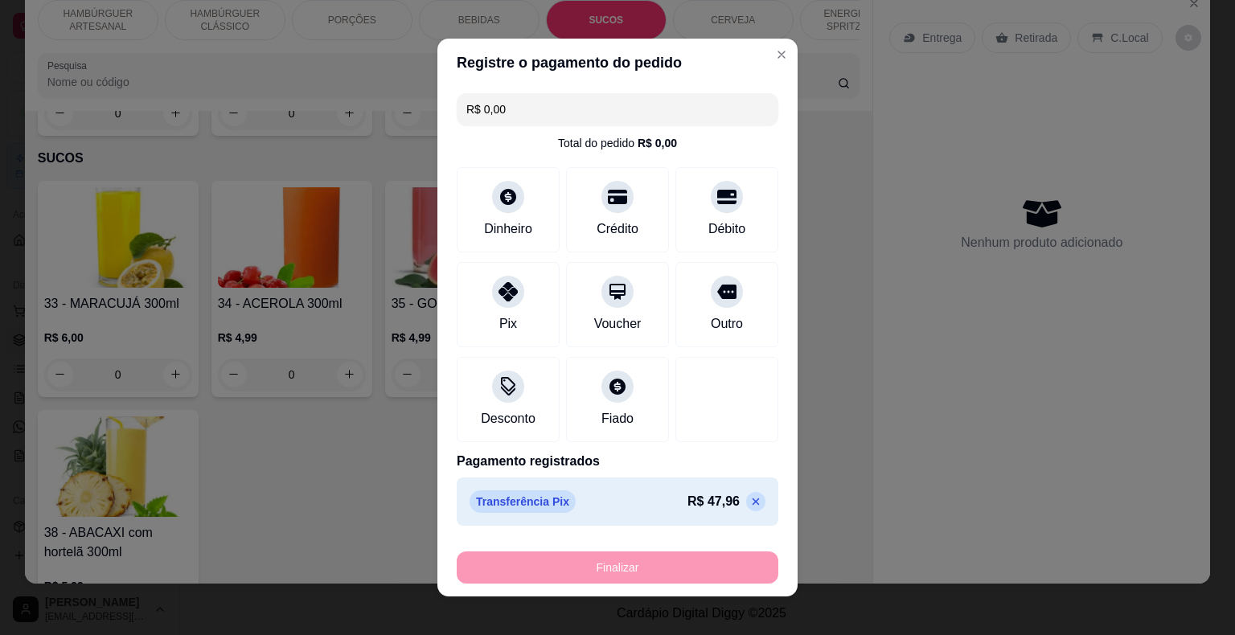
type input "-R$ 47,96"
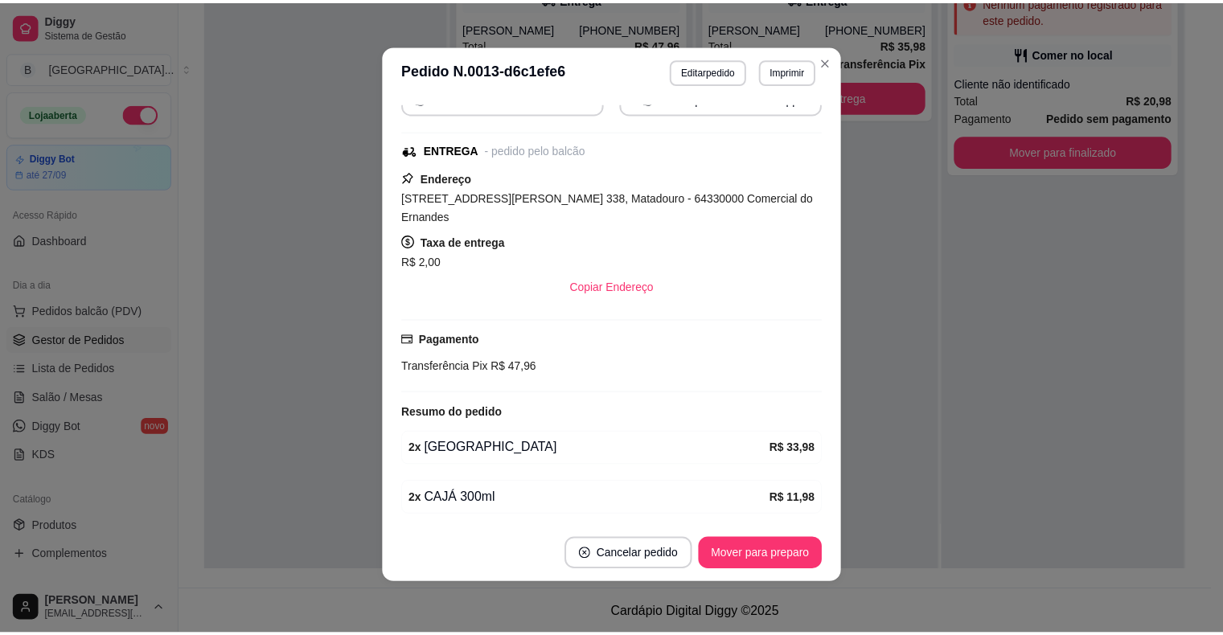
scroll to position [193, 0]
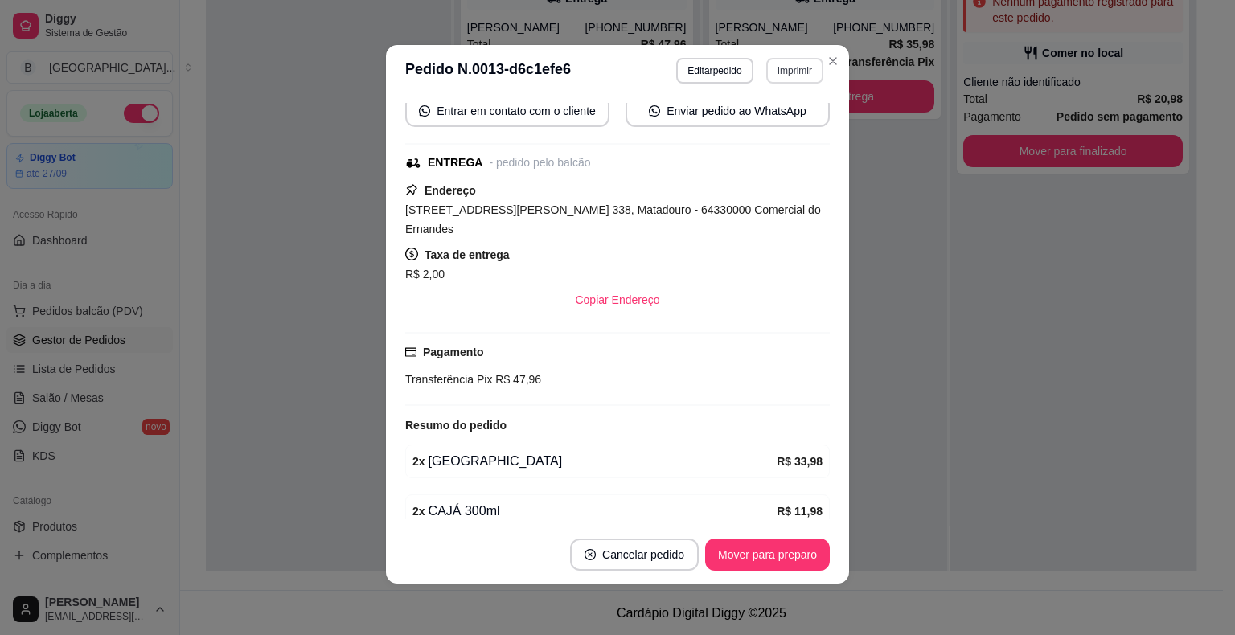
click at [787, 73] on button "Imprimir" at bounding box center [794, 71] width 57 height 26
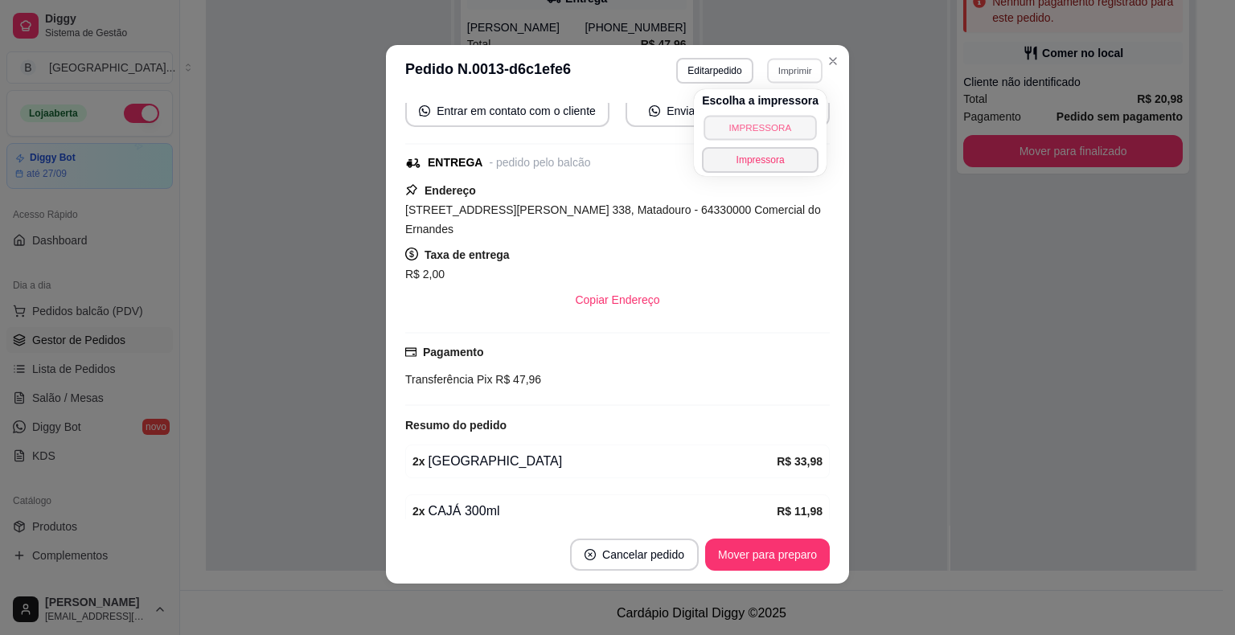
click at [774, 127] on button "IMPRESSORA" at bounding box center [760, 127] width 113 height 25
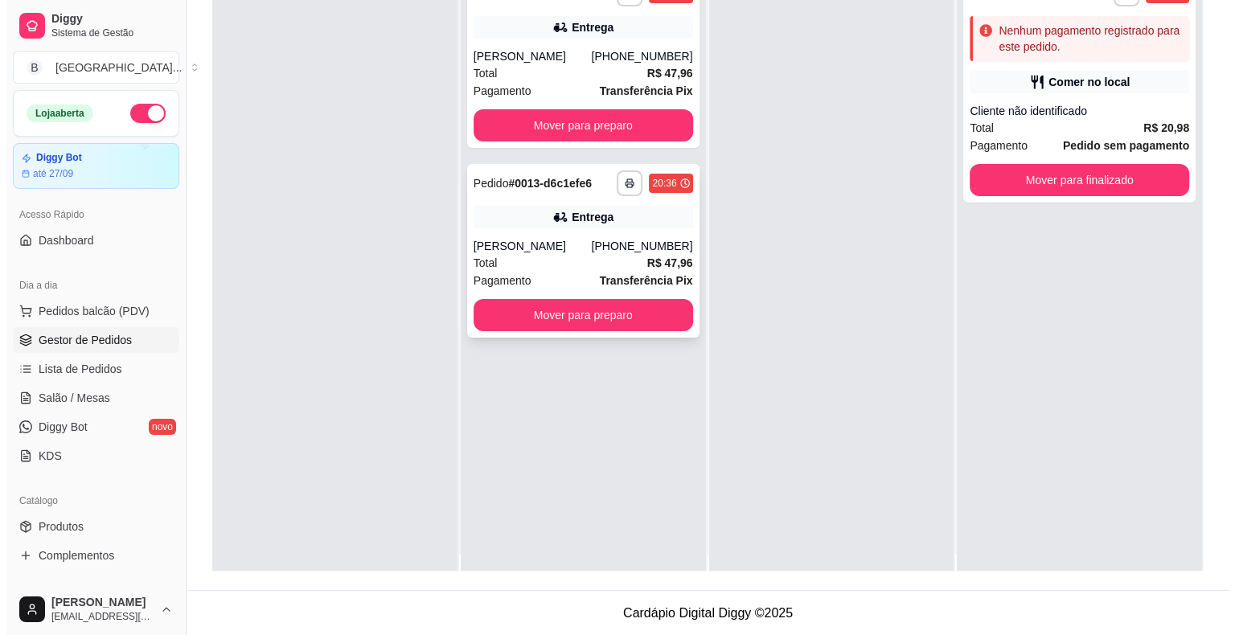
scroll to position [0, 0]
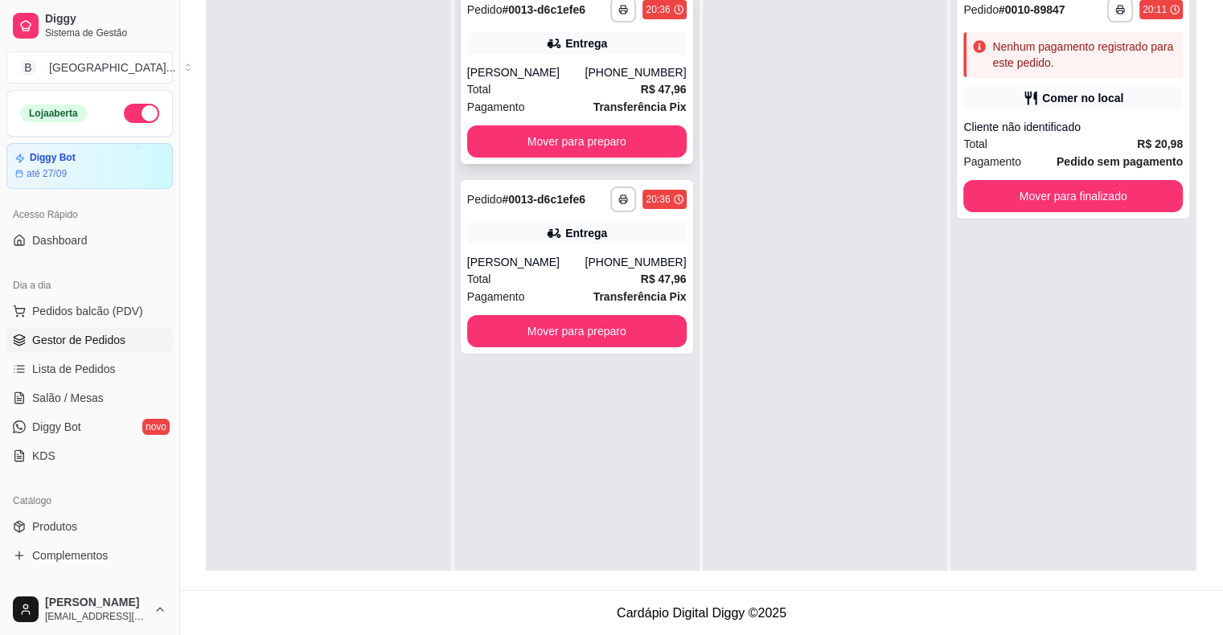
click at [606, 89] on div "Total R$ 47,96" at bounding box center [577, 89] width 220 height 18
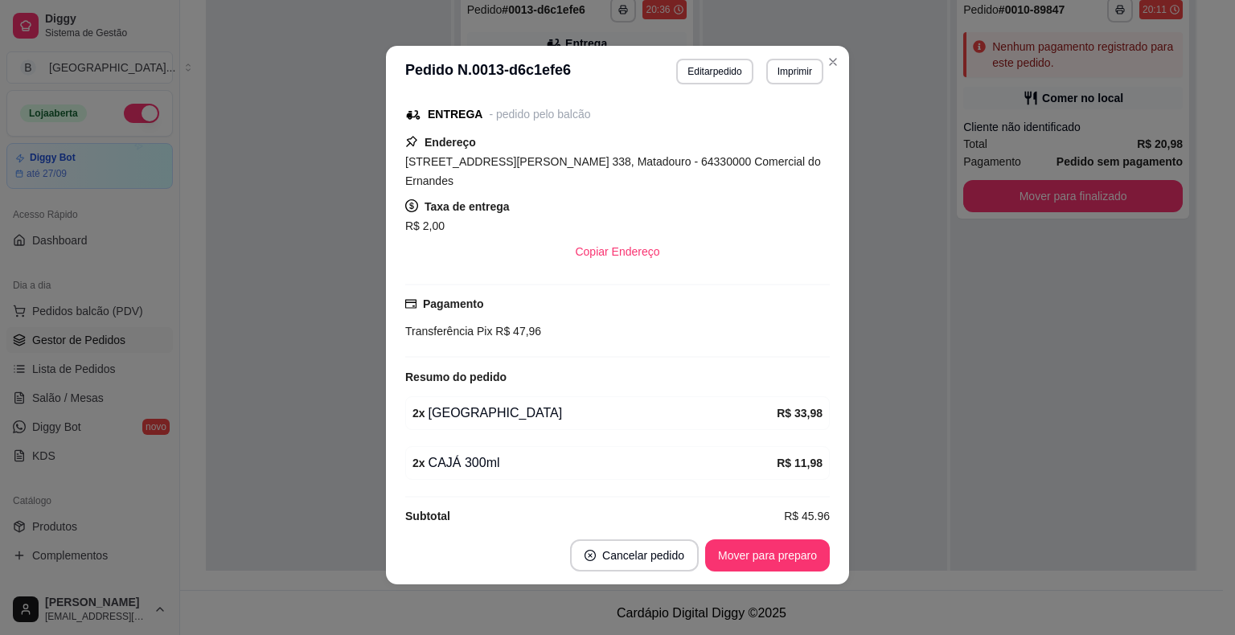
scroll to position [3, 0]
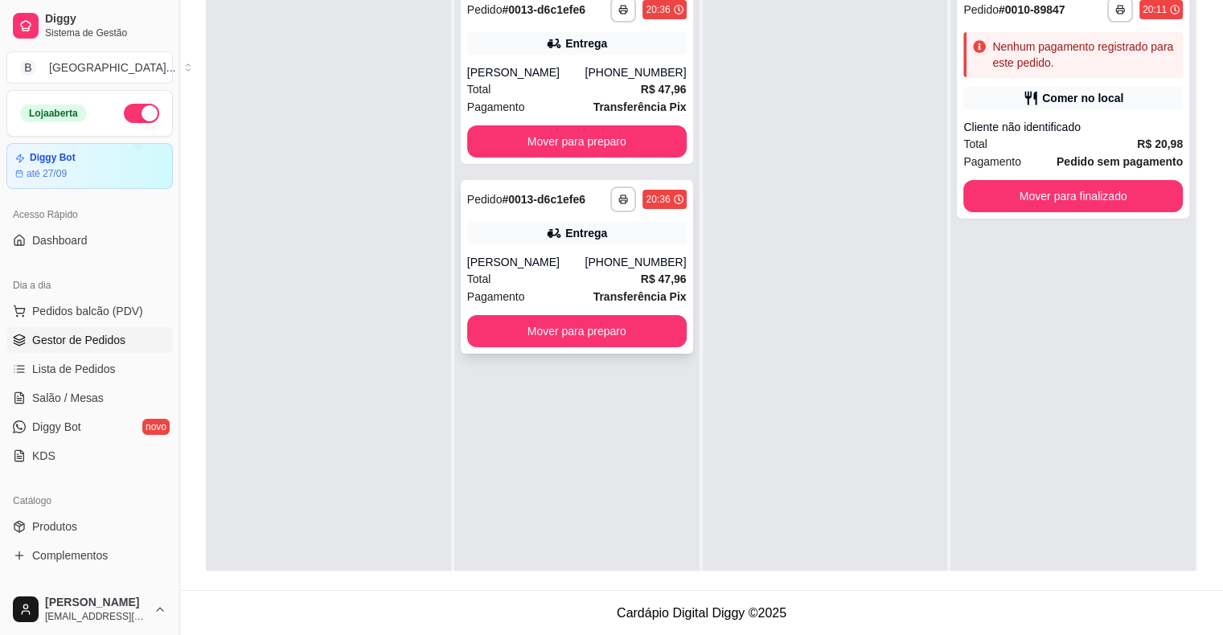
click at [585, 265] on div "[PERSON_NAME]" at bounding box center [526, 262] width 118 height 16
click at [586, 140] on button "Mover para preparo" at bounding box center [577, 141] width 220 height 32
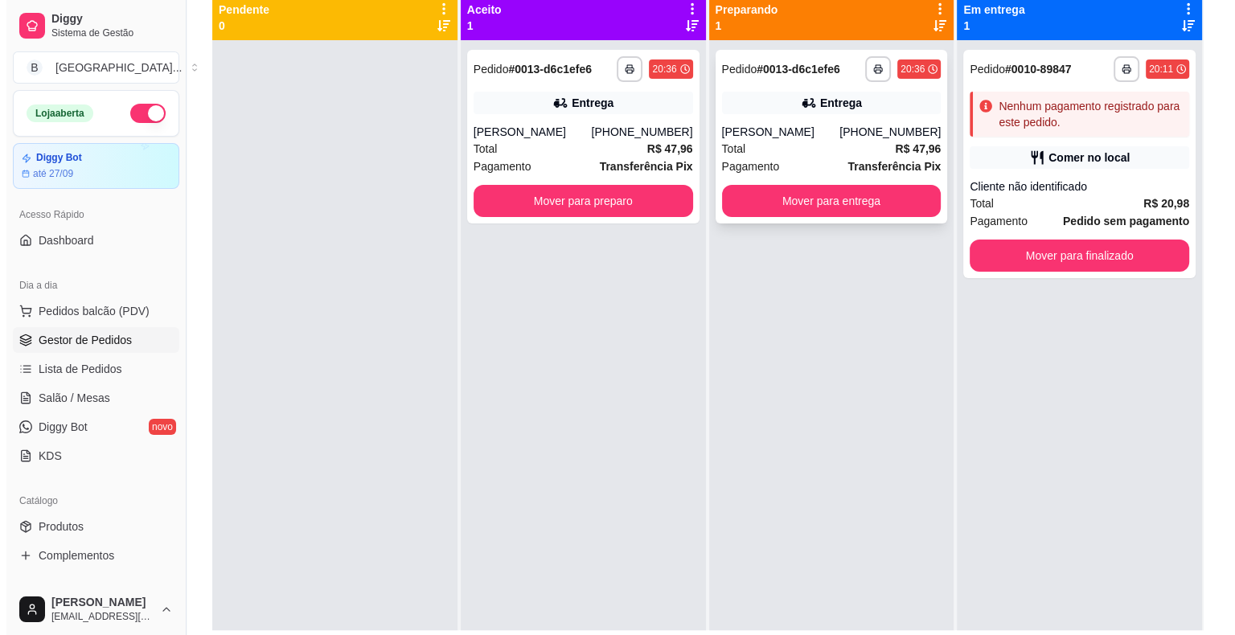
scroll to position [0, 0]
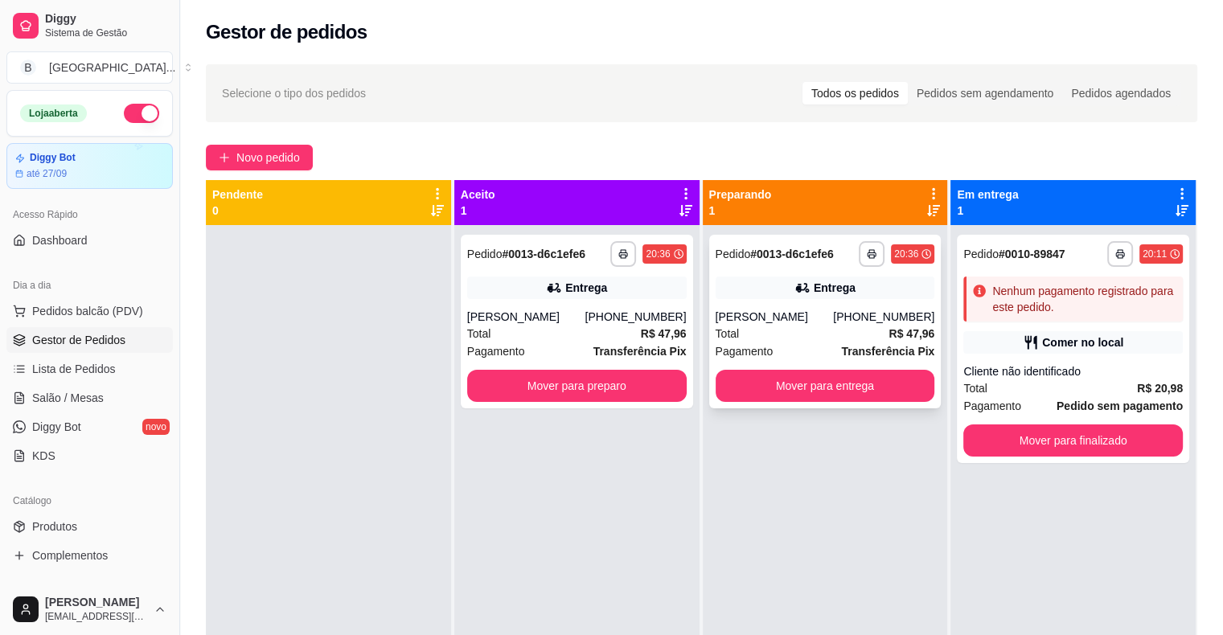
click at [801, 327] on div "Total R$ 47,96" at bounding box center [826, 334] width 220 height 18
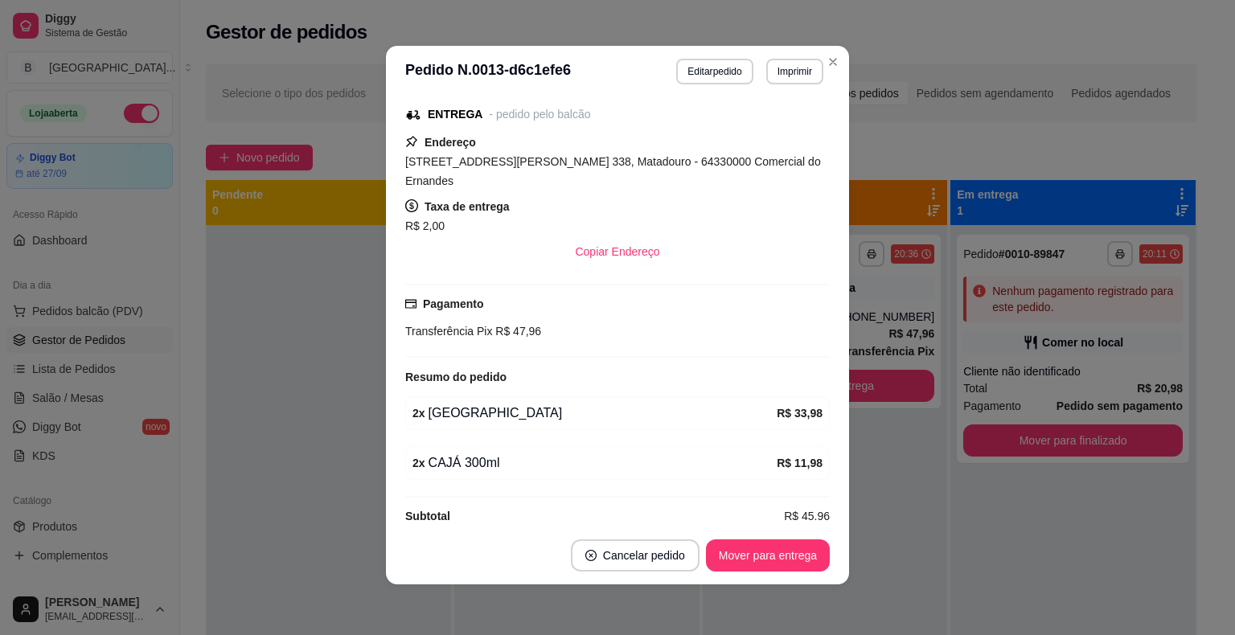
scroll to position [3, 0]
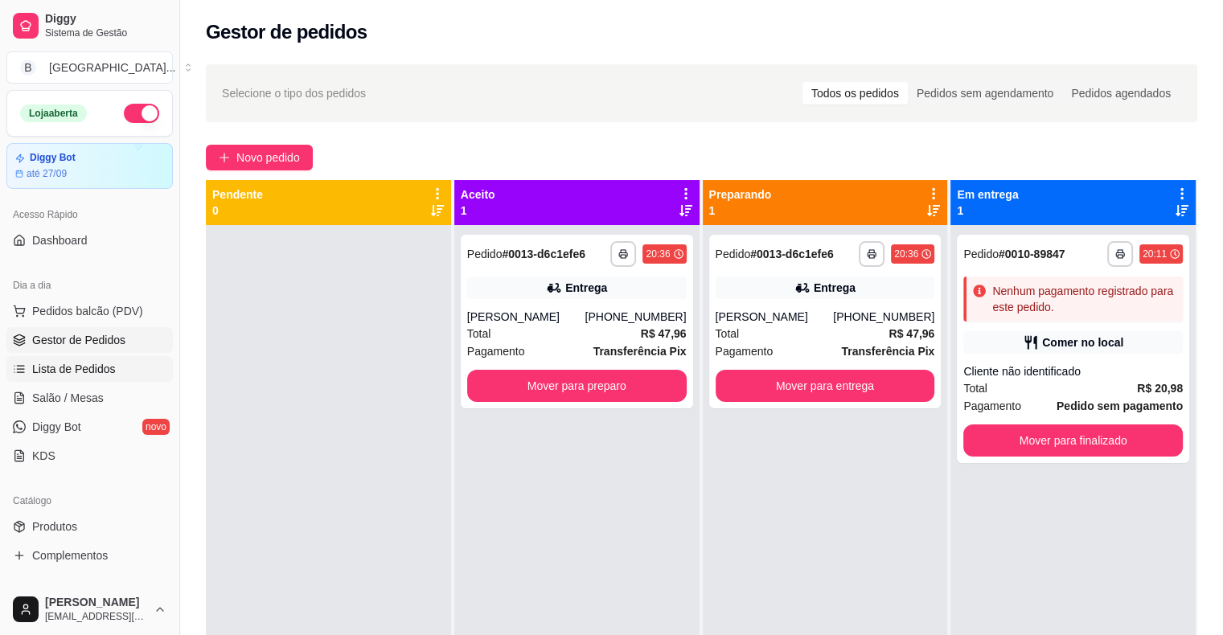
click at [91, 365] on span "Lista de Pedidos" at bounding box center [74, 369] width 84 height 16
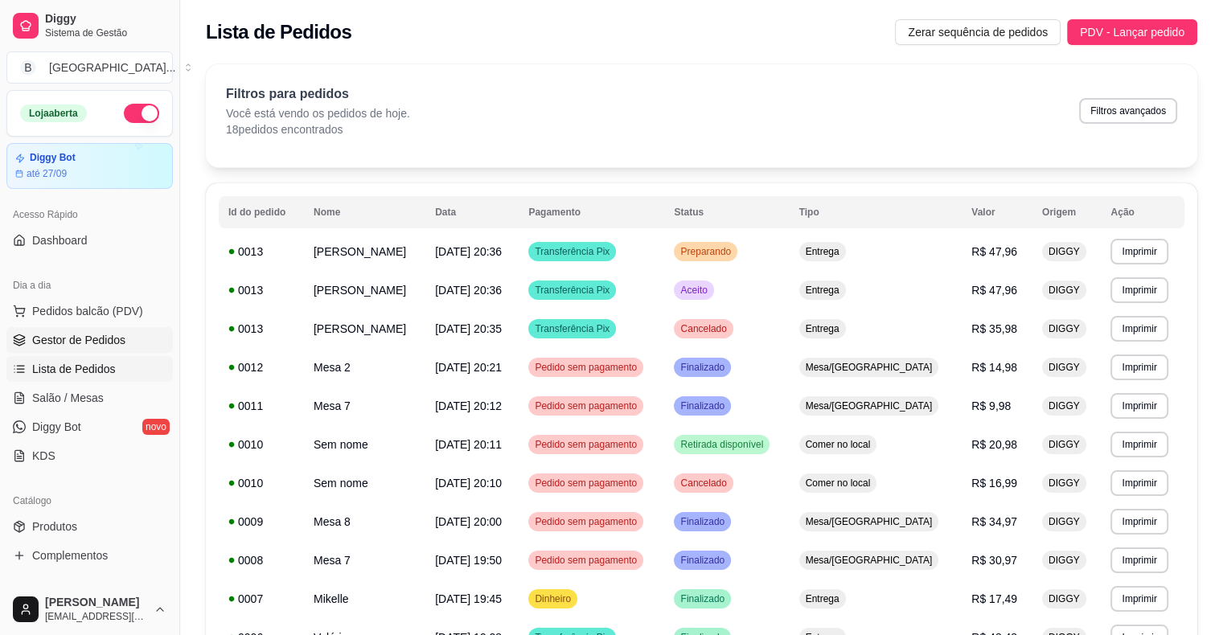
click at [58, 341] on span "Gestor de Pedidos" at bounding box center [78, 340] width 93 height 16
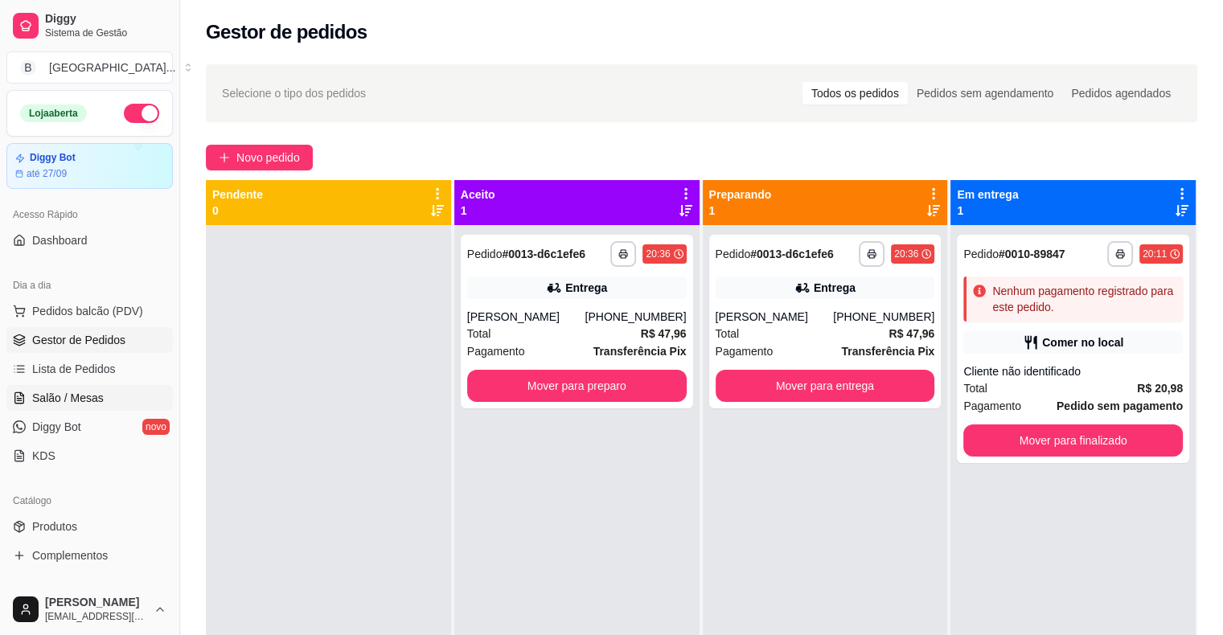
click at [38, 391] on span "Salão / Mesas" at bounding box center [68, 398] width 72 height 16
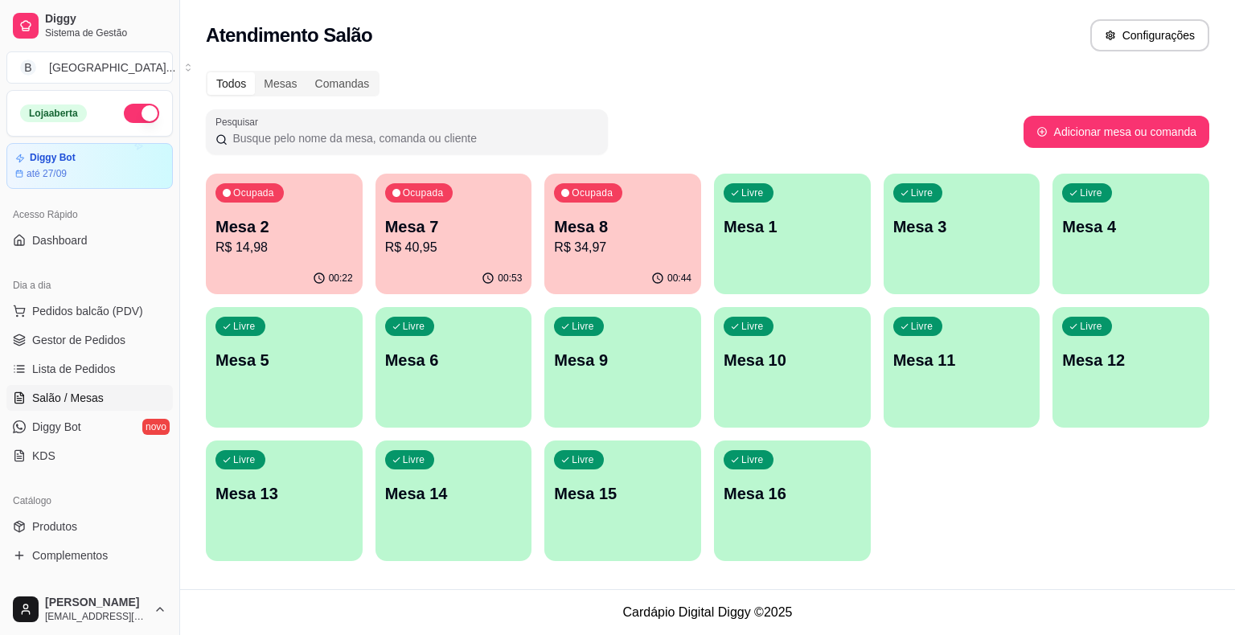
click at [501, 270] on div "00:53" at bounding box center [454, 278] width 157 height 31
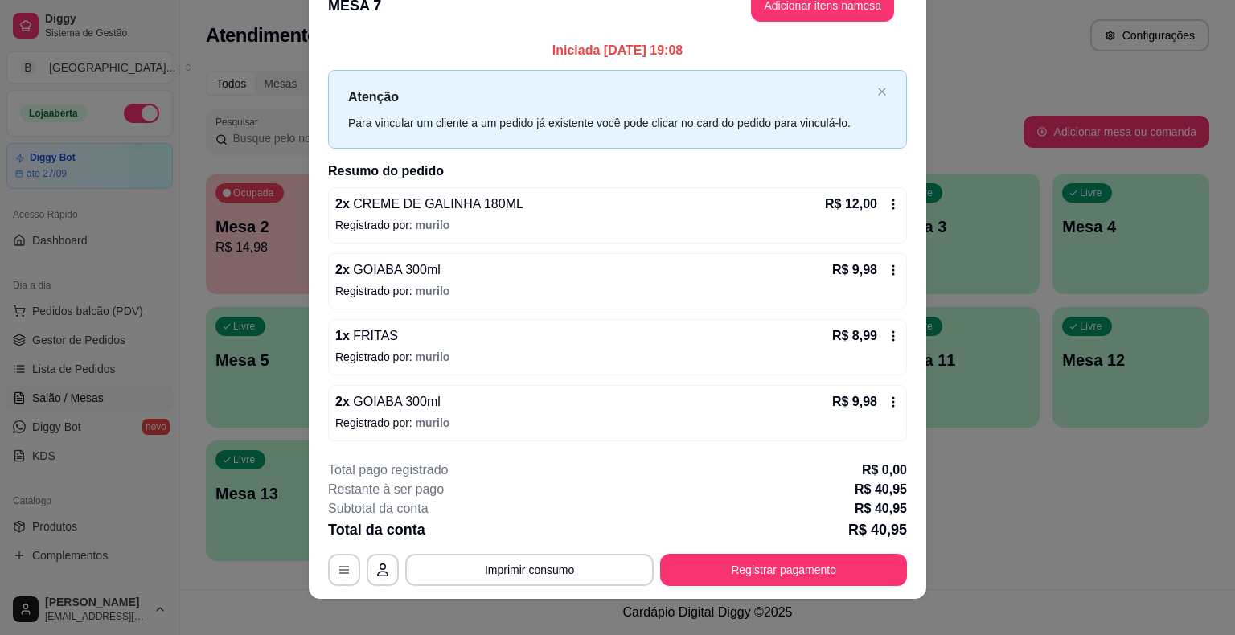
scroll to position [43, 0]
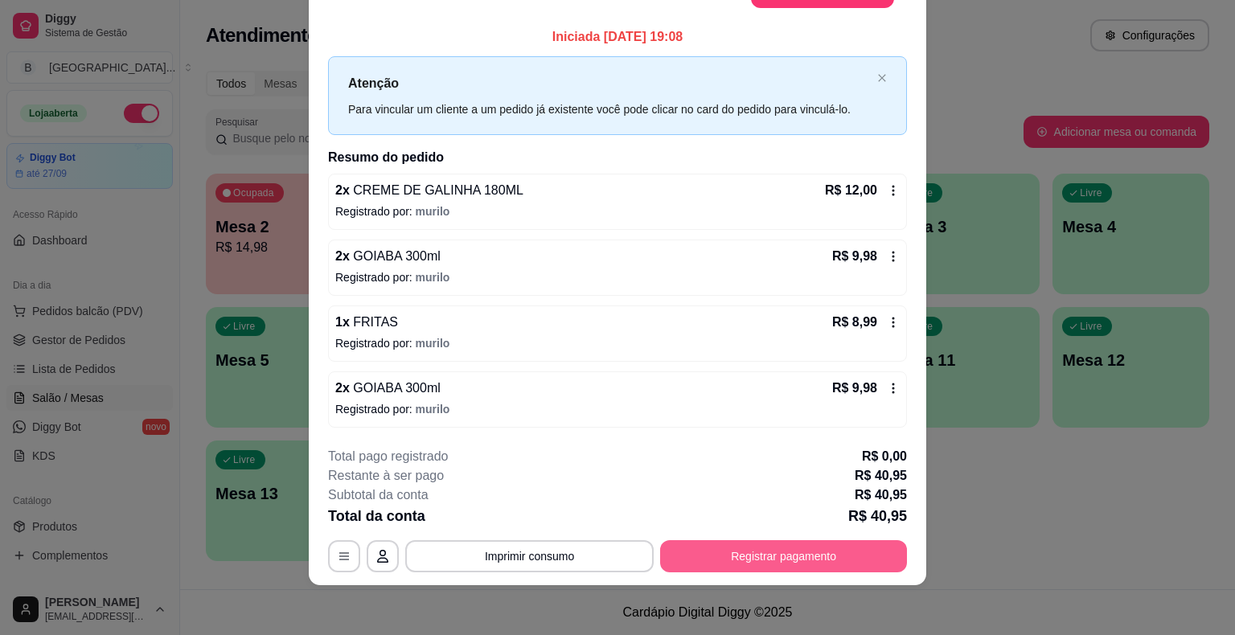
click at [847, 553] on button "Registrar pagamento" at bounding box center [783, 556] width 247 height 32
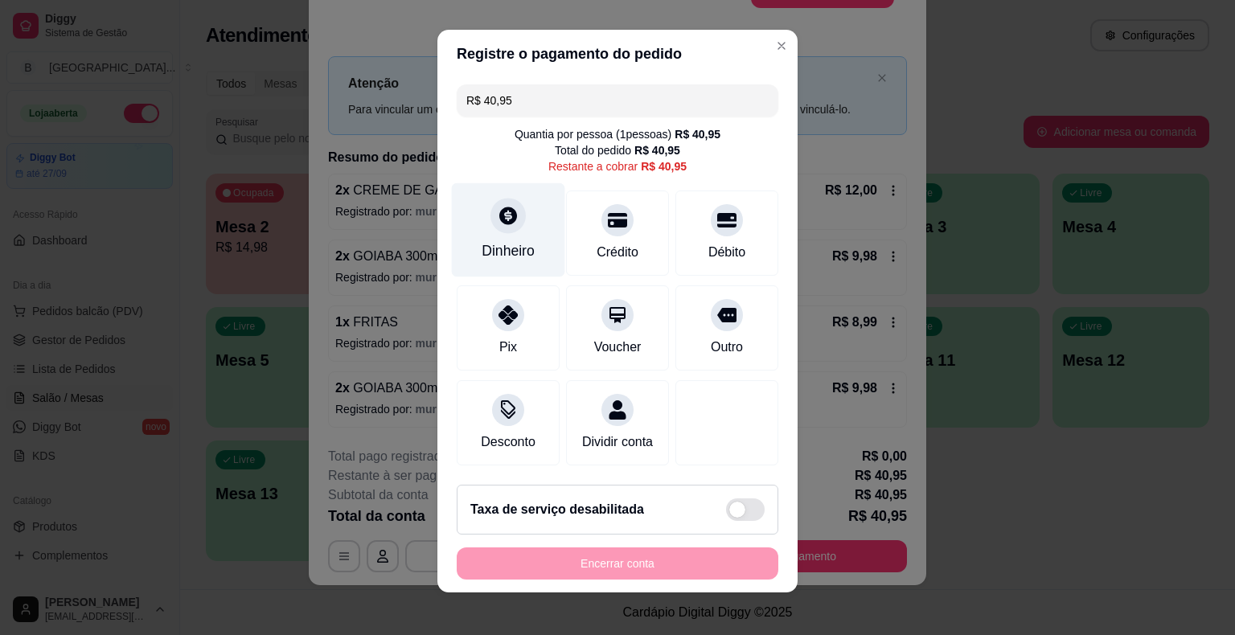
scroll to position [14, 0]
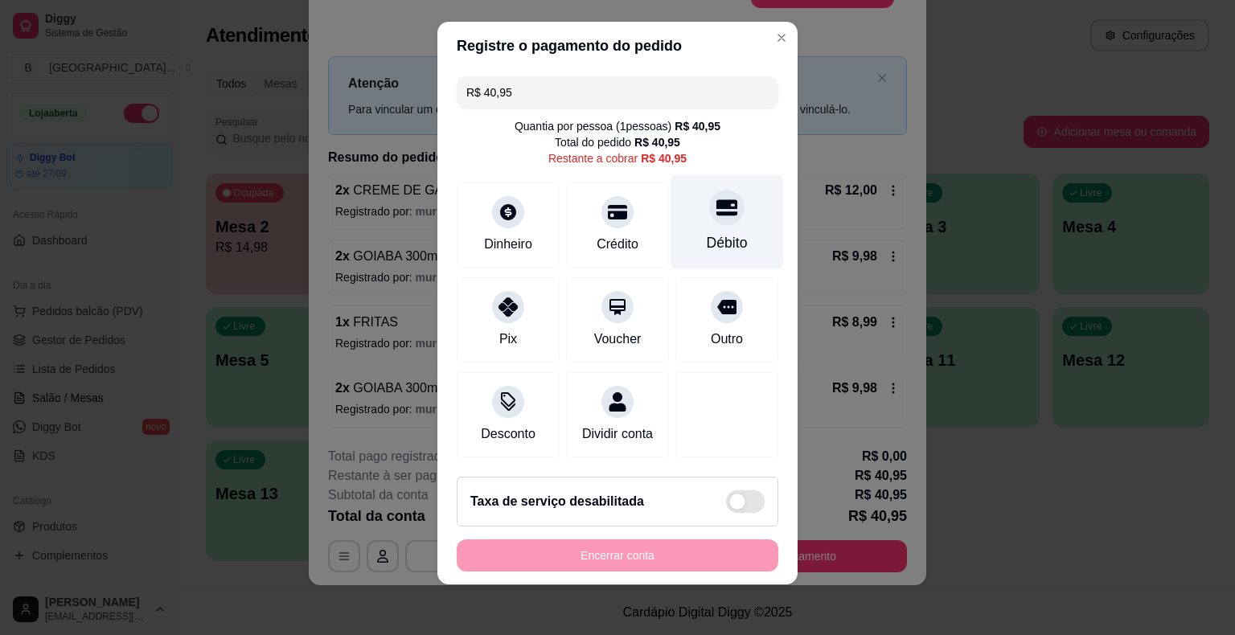
click at [710, 230] on div "Débito" at bounding box center [727, 222] width 113 height 94
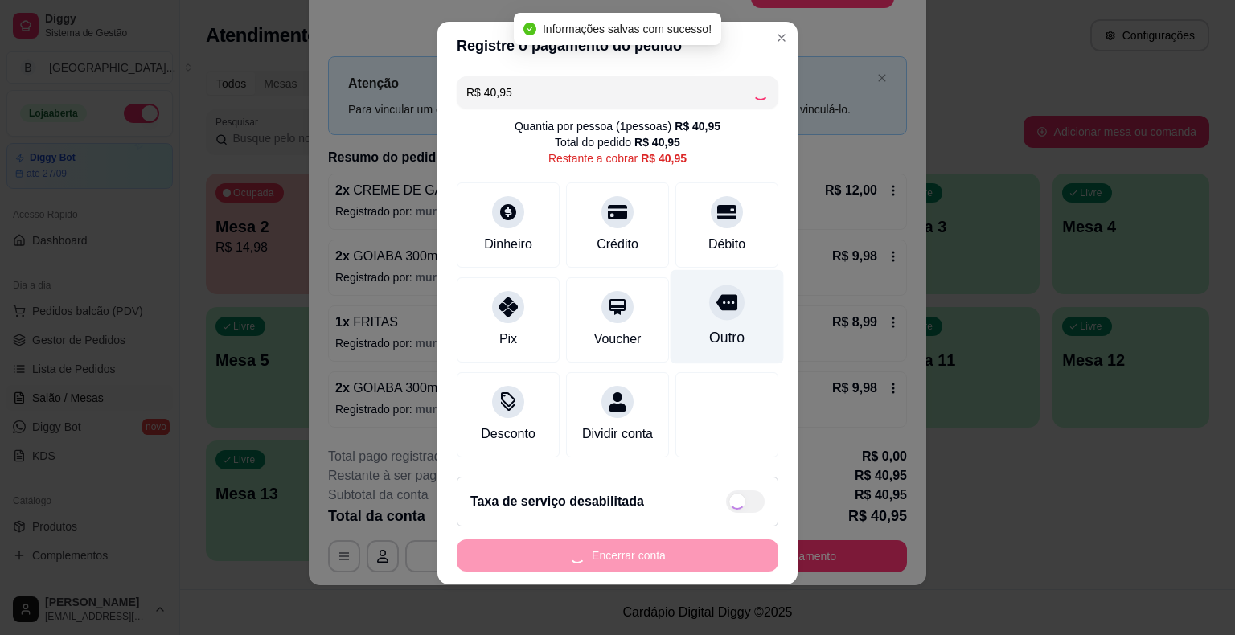
type input "R$ 0,00"
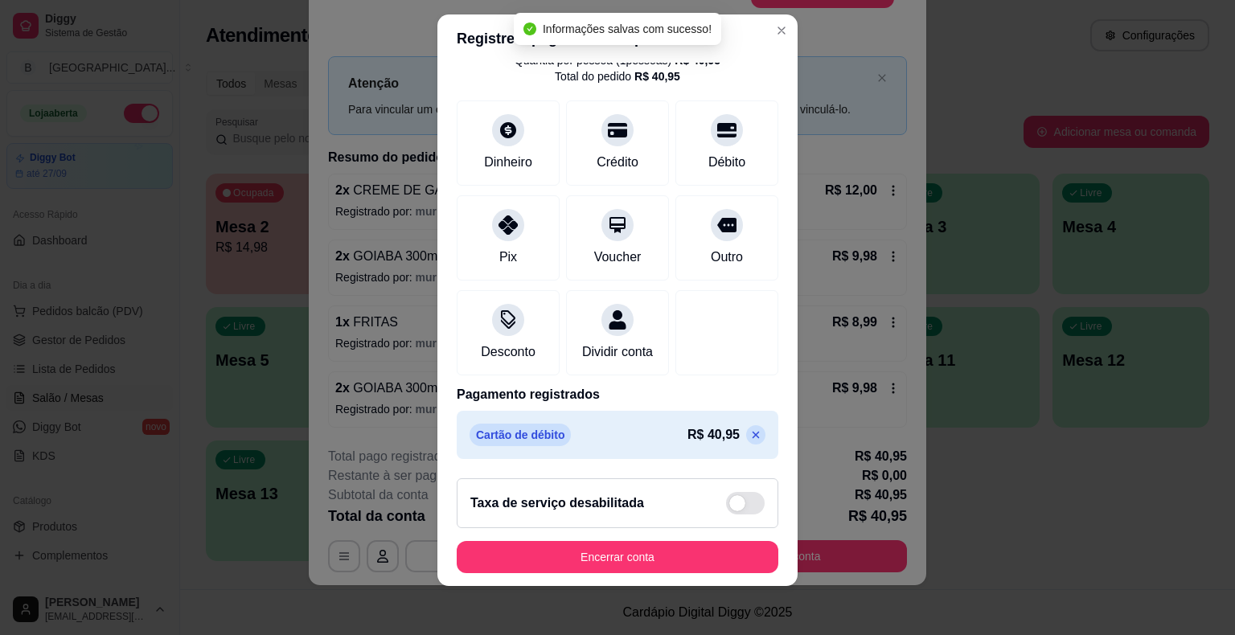
scroll to position [19, 0]
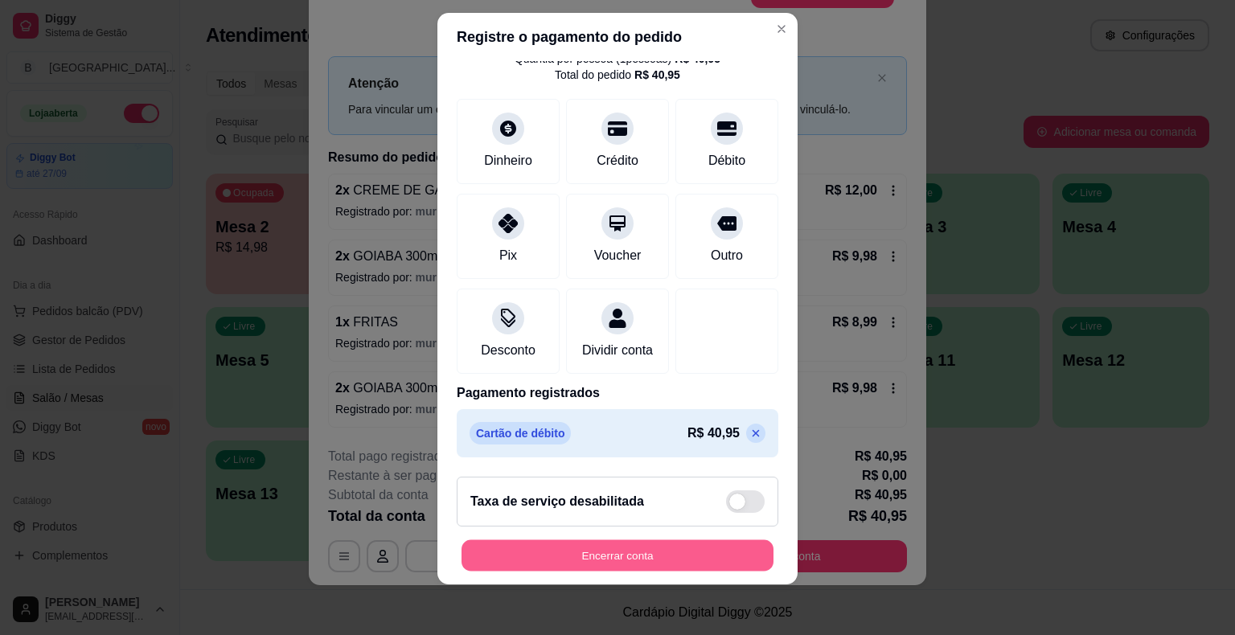
click at [662, 557] on button "Encerrar conta" at bounding box center [618, 555] width 312 height 31
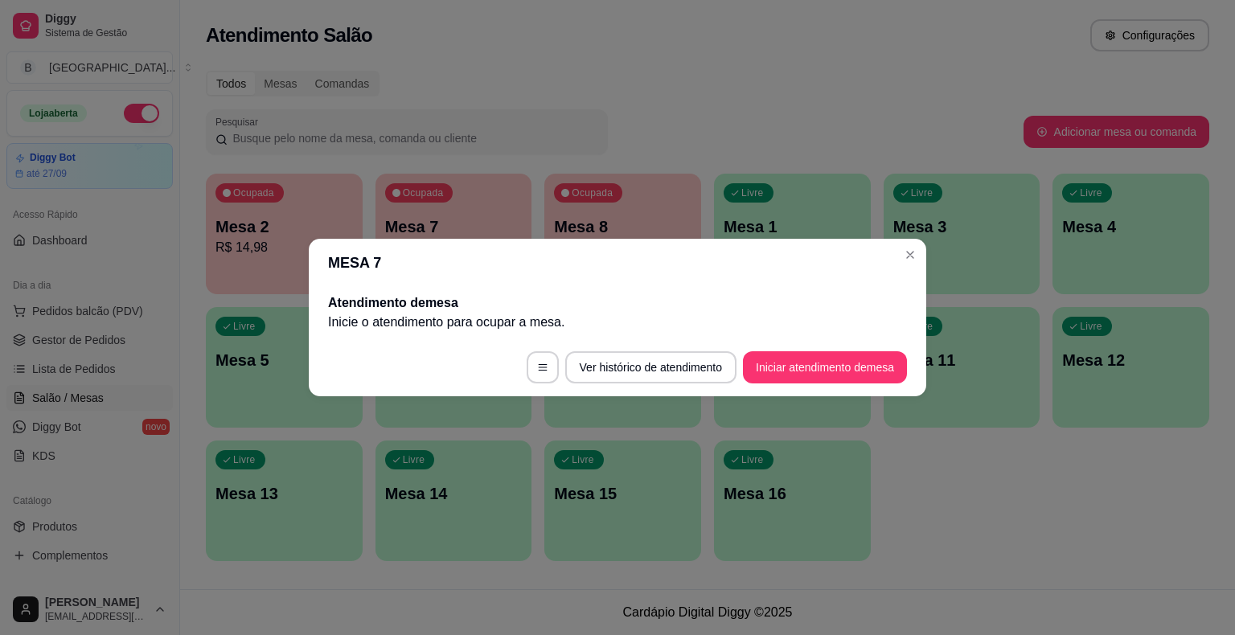
scroll to position [0, 0]
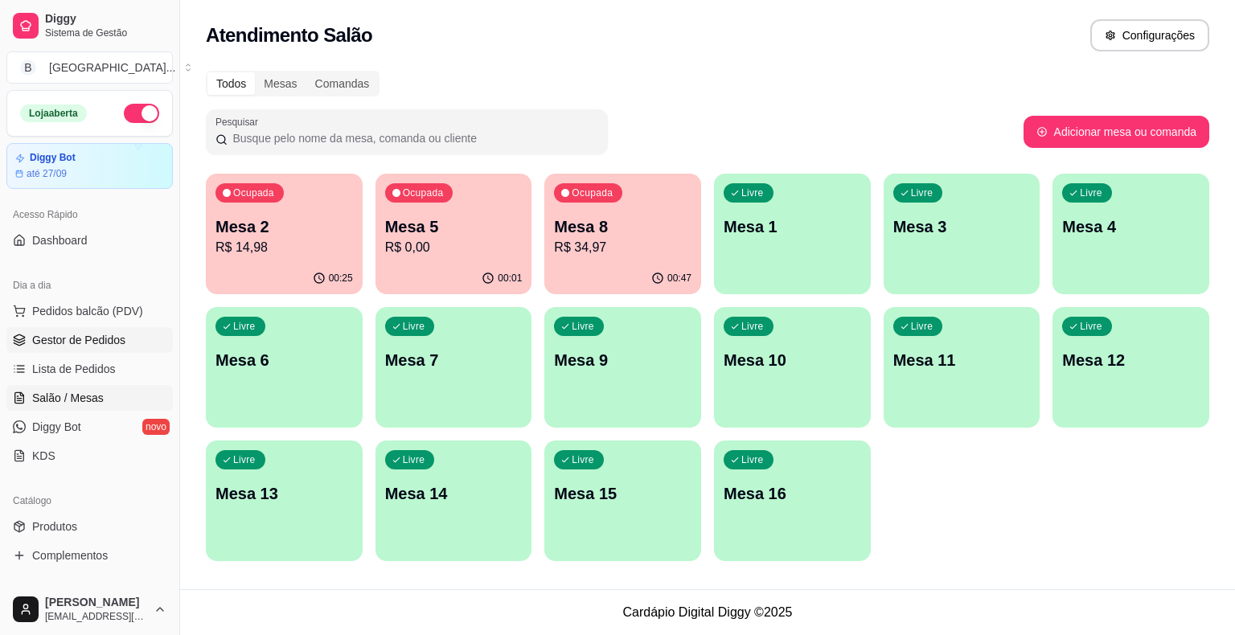
click at [102, 343] on span "Gestor de Pedidos" at bounding box center [78, 340] width 93 height 16
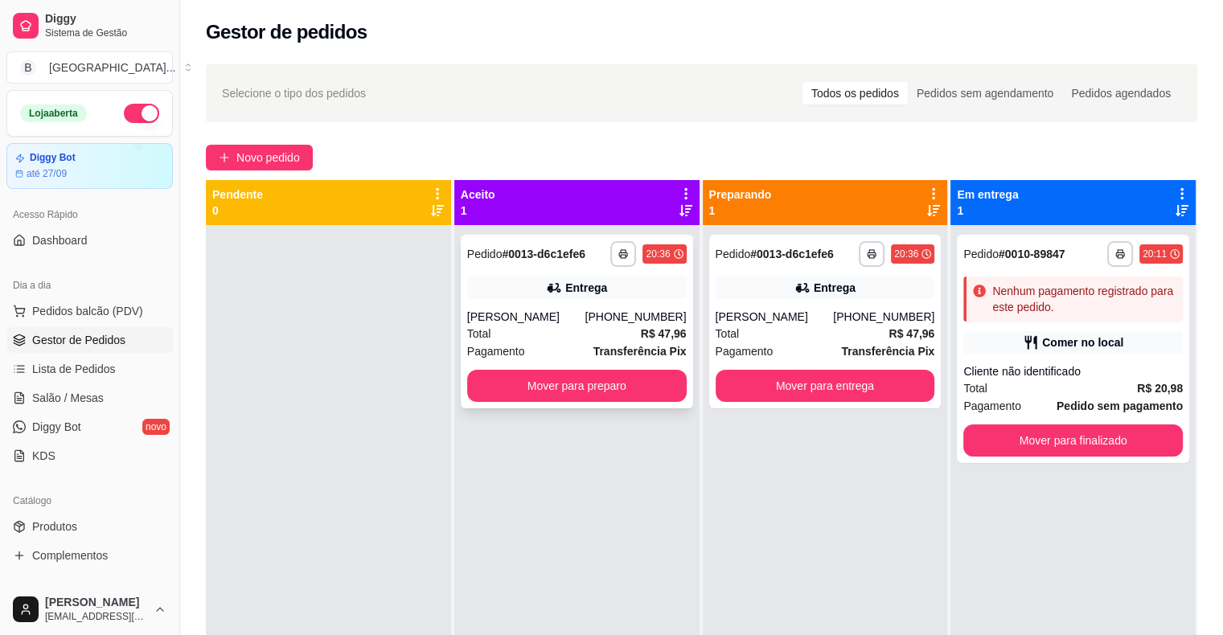
click at [560, 309] on div "[PERSON_NAME]" at bounding box center [526, 317] width 118 height 16
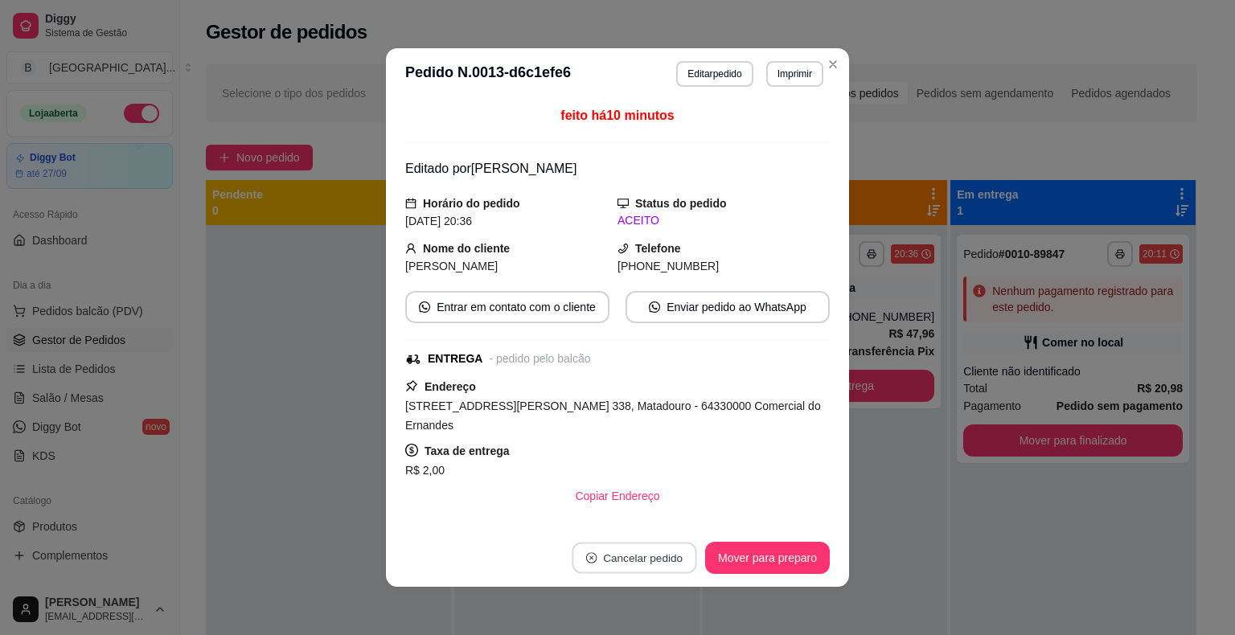
click at [589, 557] on icon "close-circle" at bounding box center [591, 558] width 11 height 11
click at [663, 528] on button "Sim" at bounding box center [673, 518] width 64 height 32
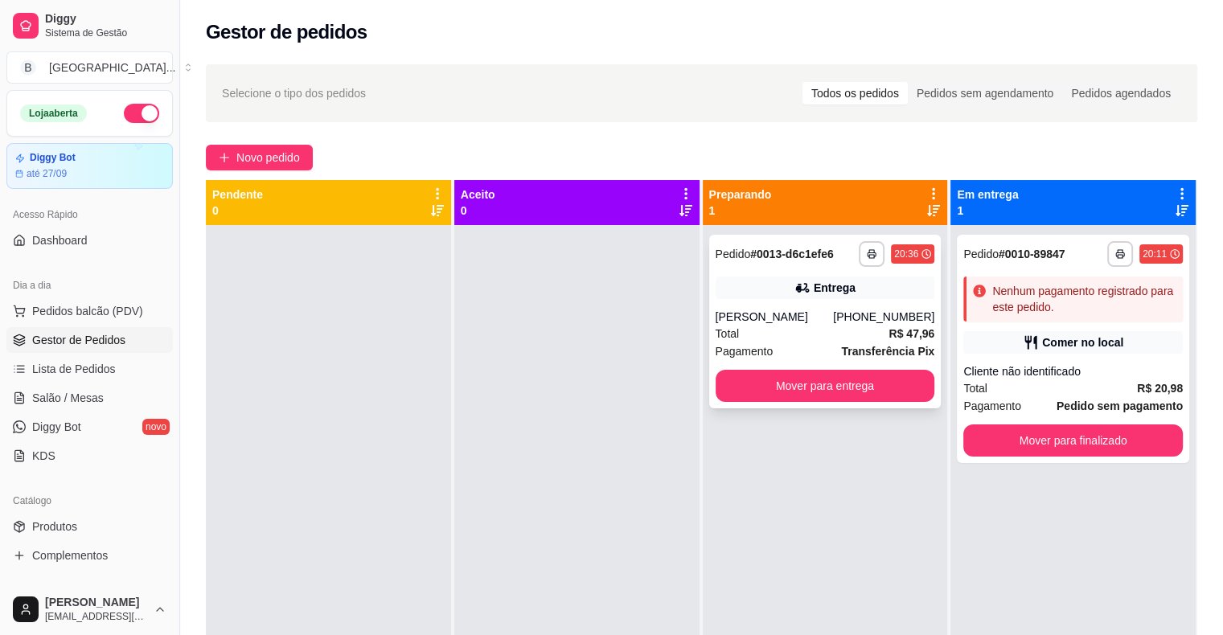
click at [788, 324] on div "[PERSON_NAME]" at bounding box center [775, 317] width 118 height 16
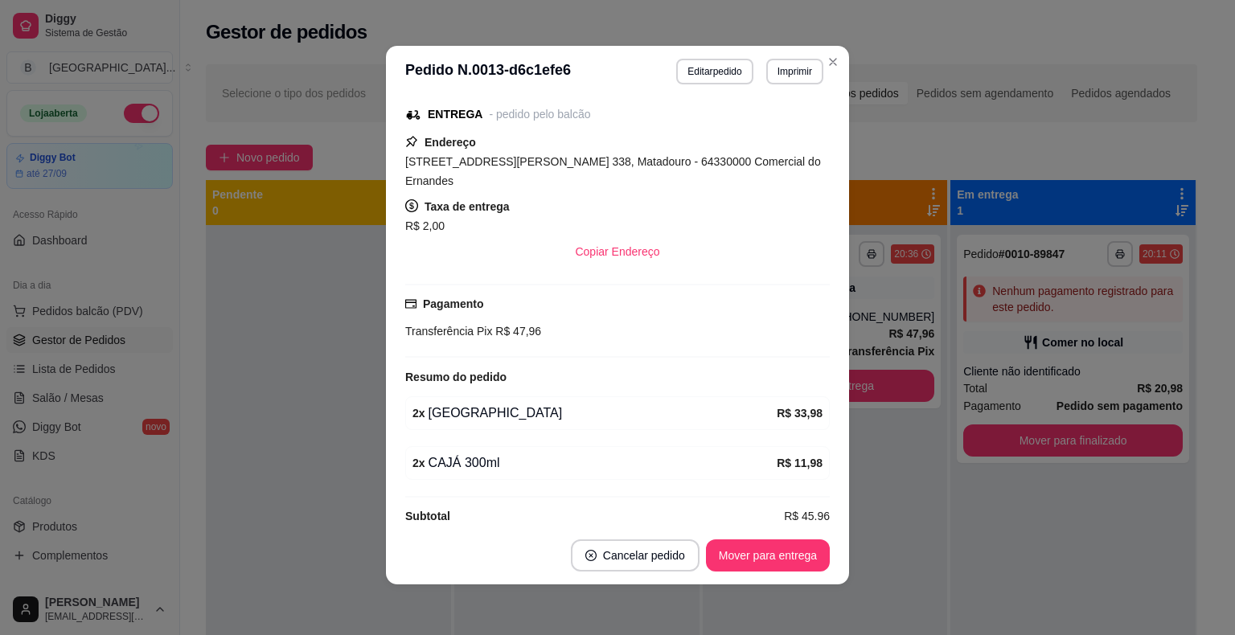
scroll to position [3, 0]
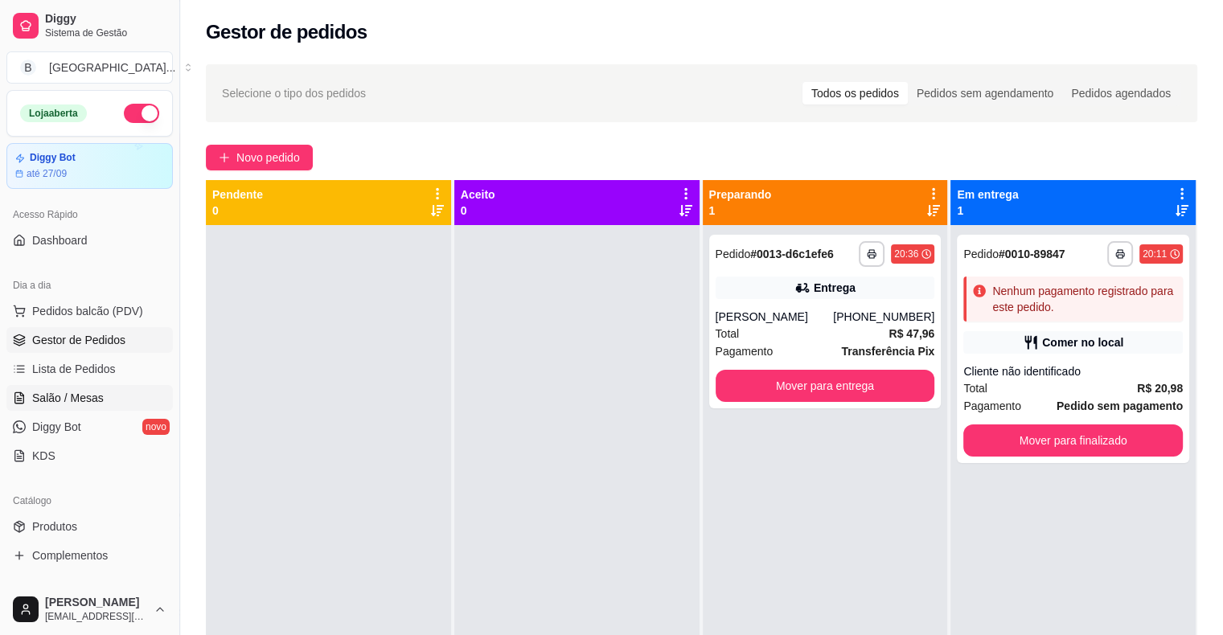
click at [112, 388] on link "Salão / Mesas" at bounding box center [89, 398] width 166 height 26
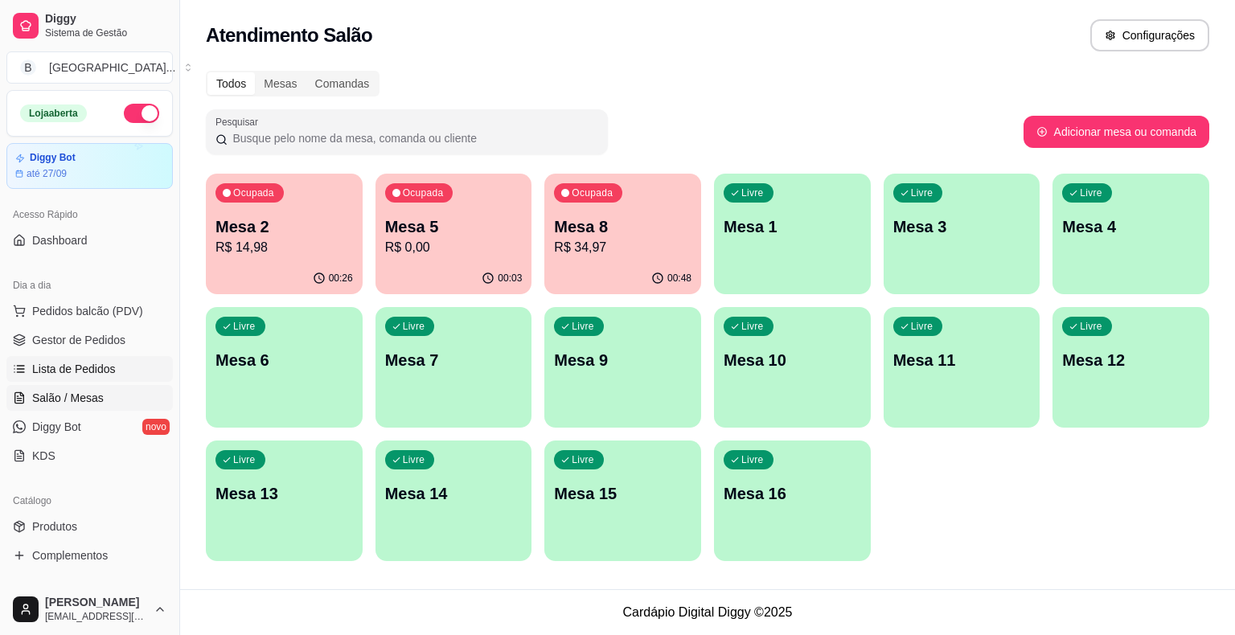
click at [105, 358] on link "Lista de Pedidos" at bounding box center [89, 369] width 166 height 26
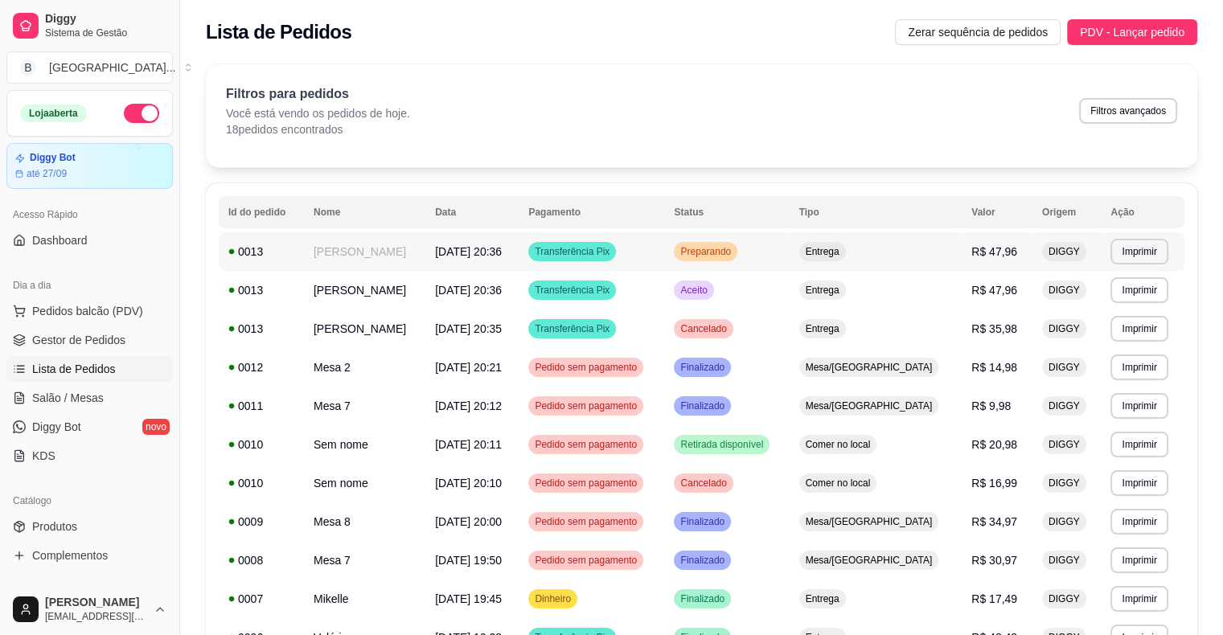
click at [283, 250] on div "0013" at bounding box center [261, 252] width 66 height 16
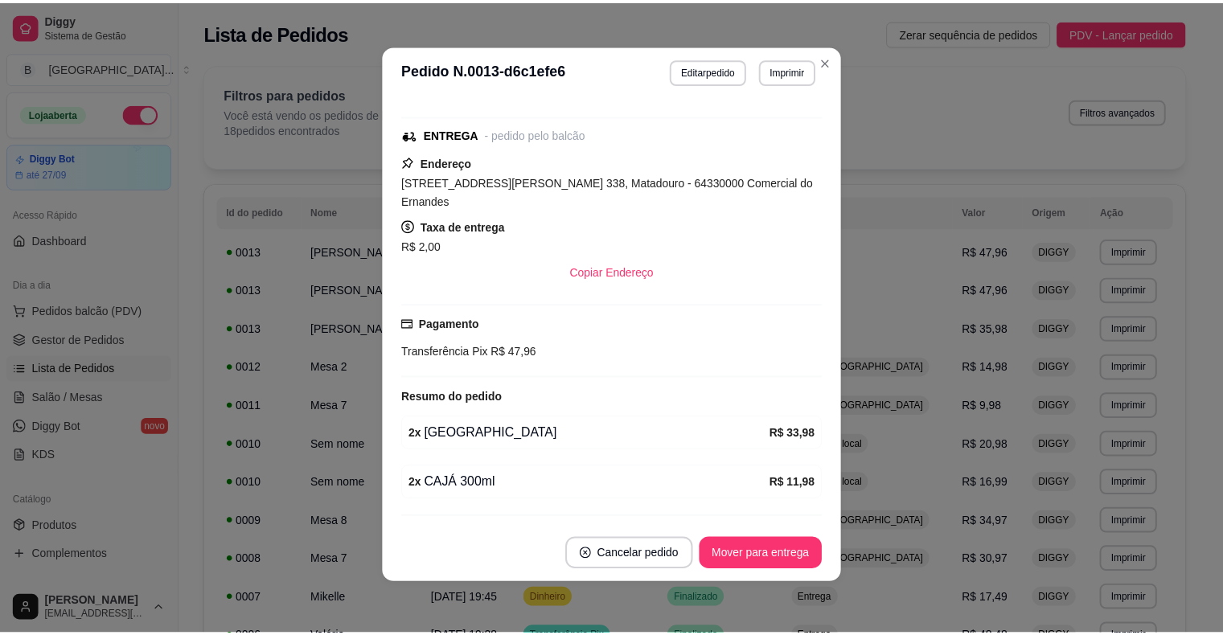
scroll to position [242, 0]
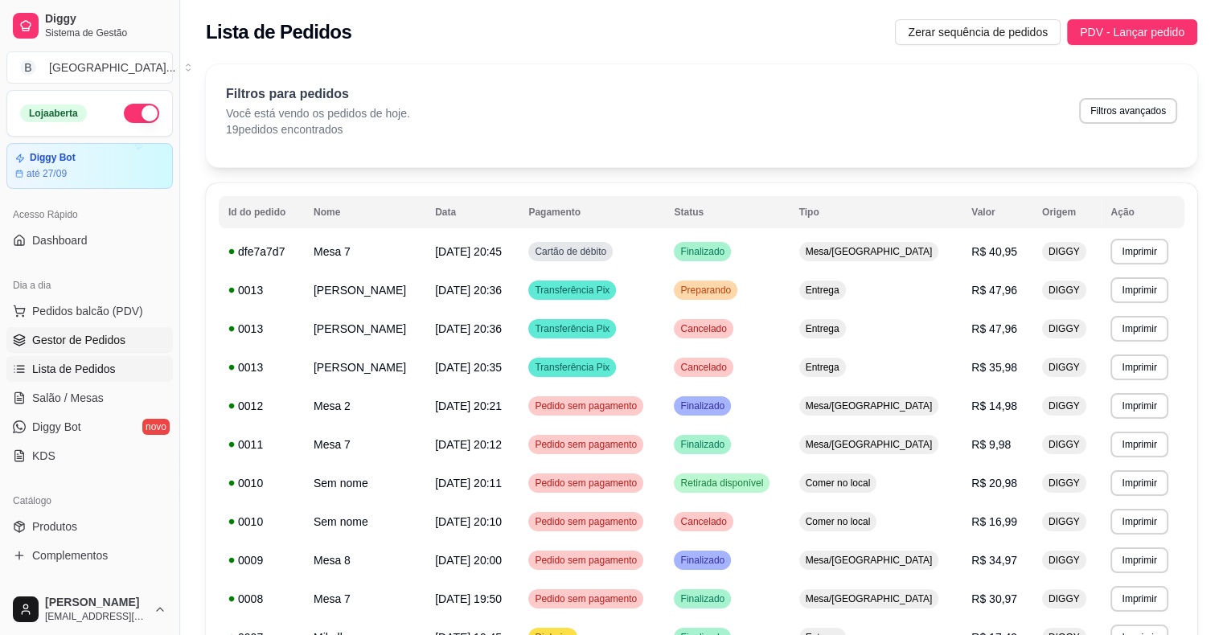
click at [94, 327] on link "Gestor de Pedidos" at bounding box center [89, 340] width 166 height 26
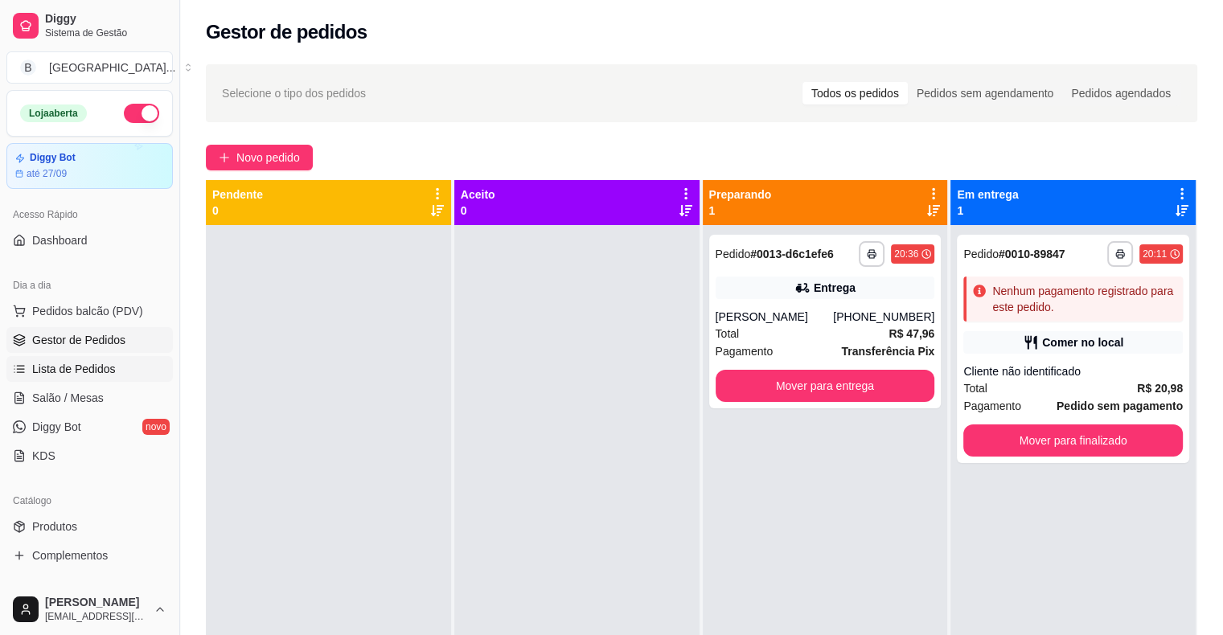
click at [114, 368] on link "Lista de Pedidos" at bounding box center [89, 369] width 166 height 26
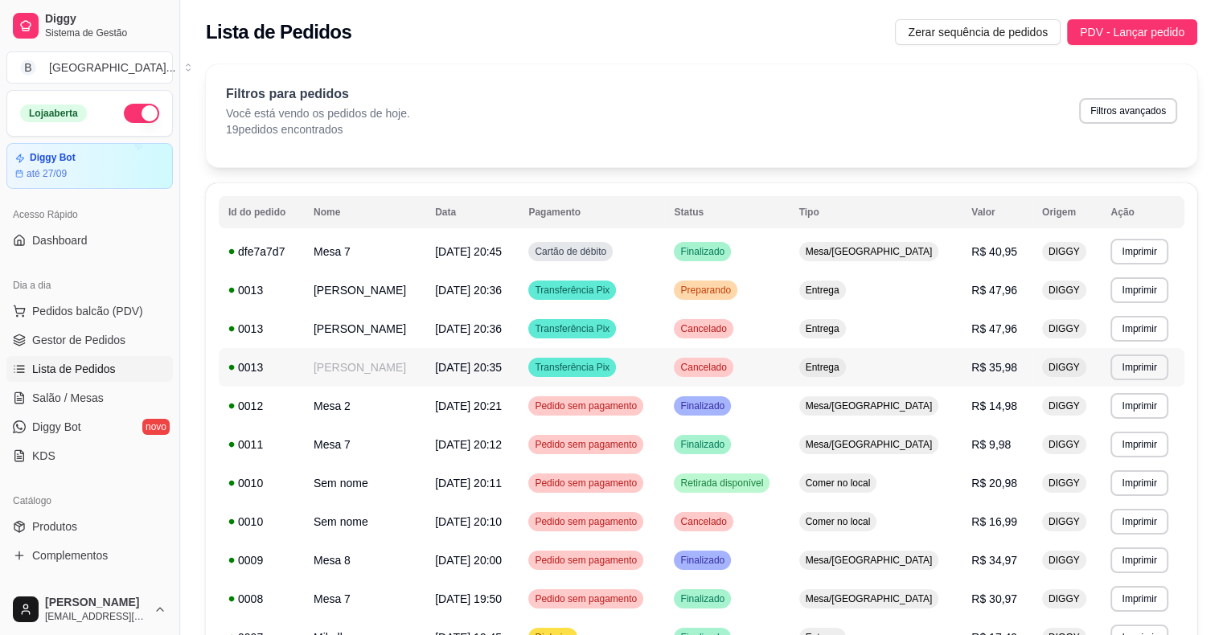
click at [462, 372] on span "[DATE] 20:35" at bounding box center [468, 367] width 67 height 13
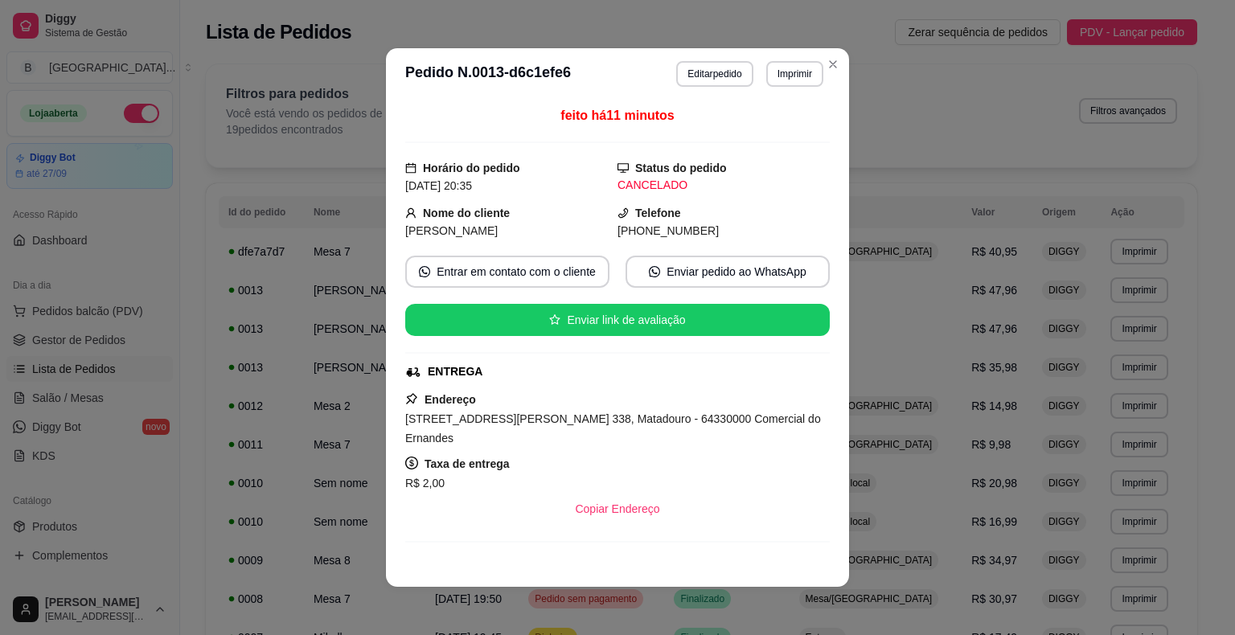
scroll to position [174, 0]
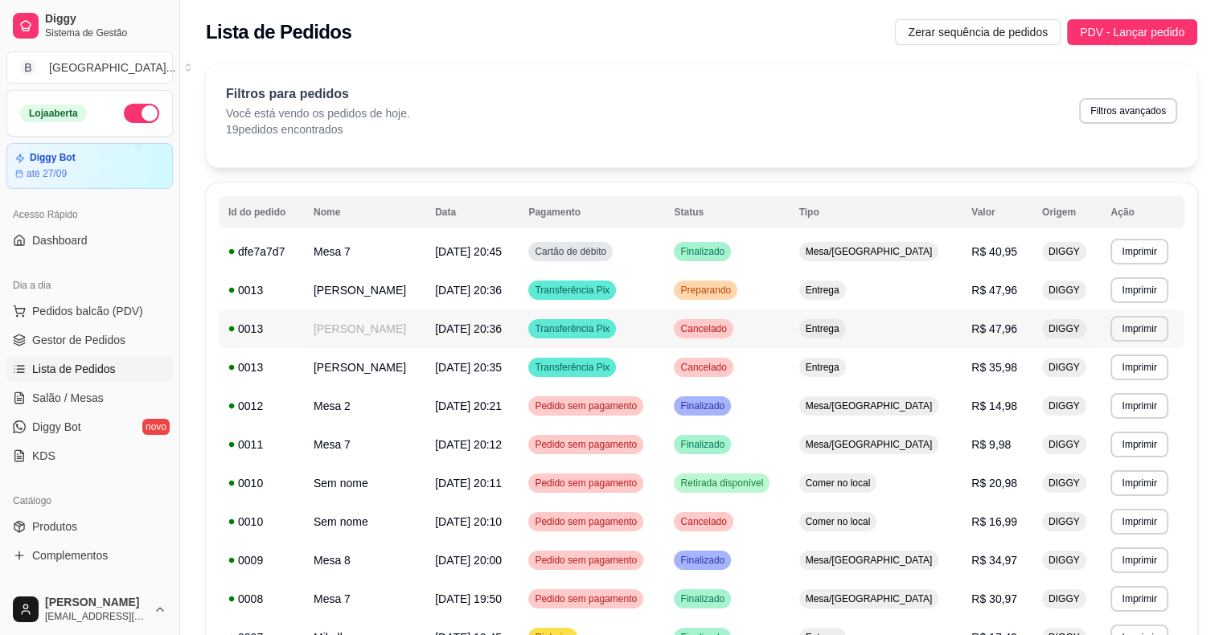
click at [435, 323] on span "[DATE] 20:36" at bounding box center [468, 329] width 67 height 13
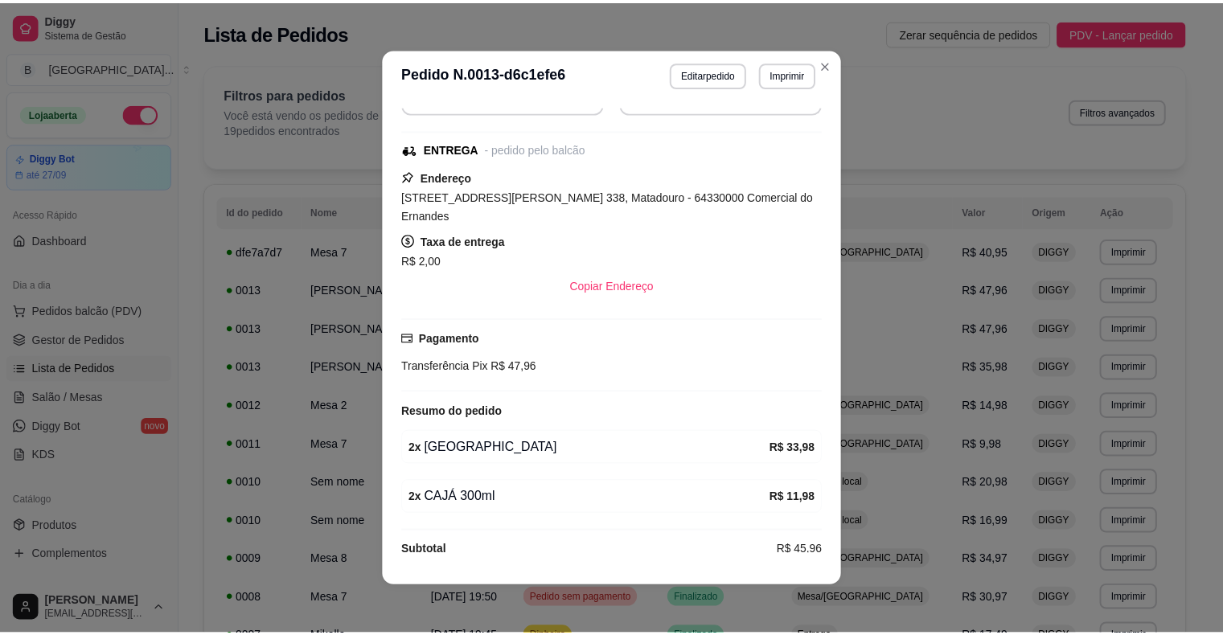
scroll to position [3, 0]
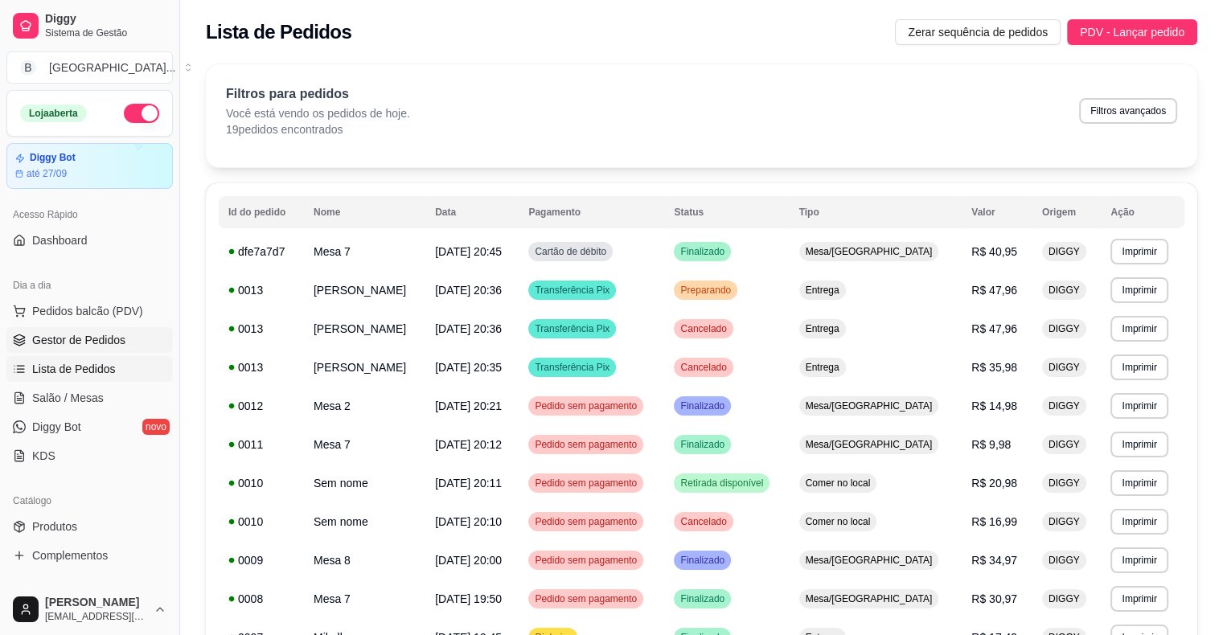
click at [117, 336] on span "Gestor de Pedidos" at bounding box center [78, 340] width 93 height 16
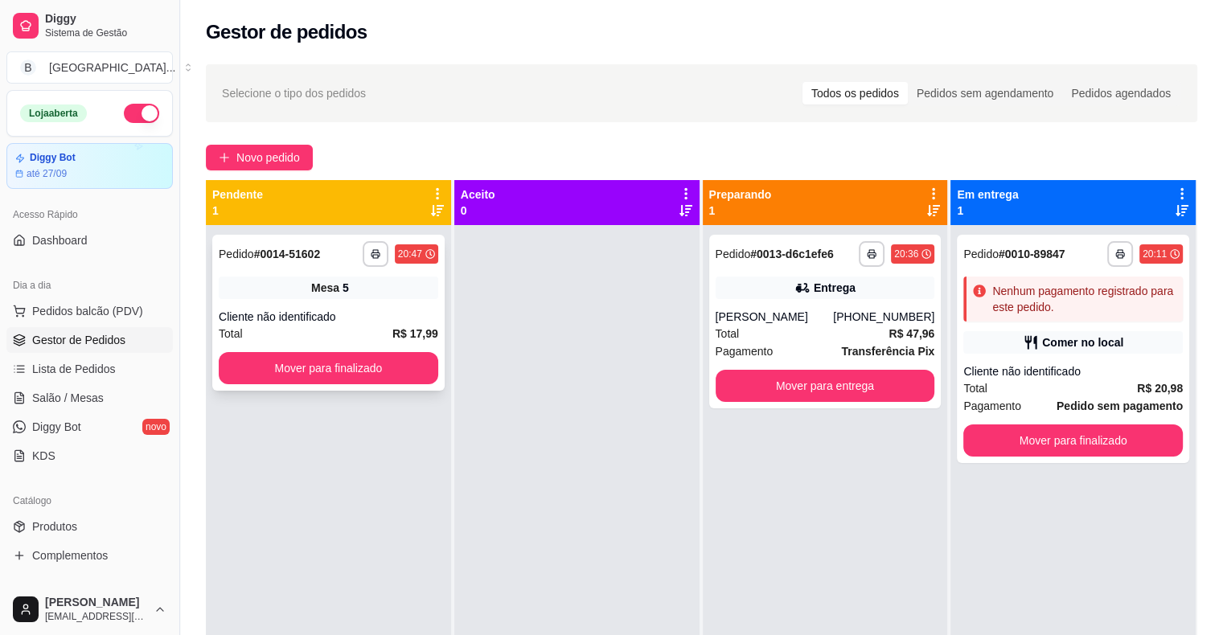
click at [288, 323] on div "Cliente não identificado" at bounding box center [329, 317] width 220 height 16
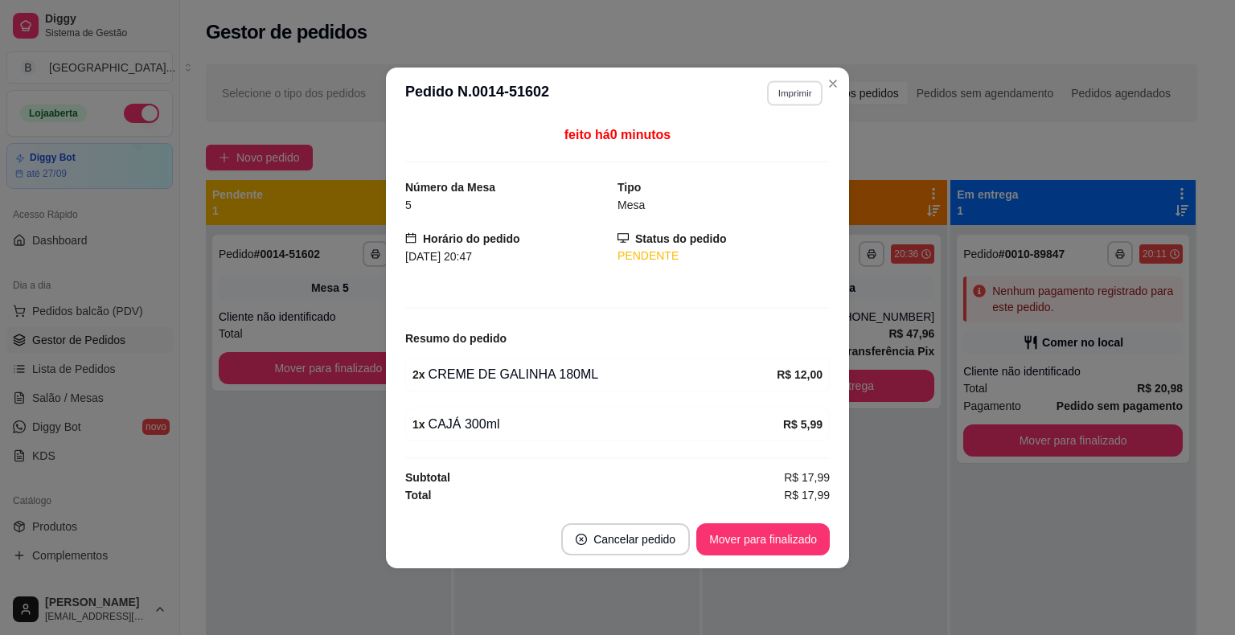
click at [788, 93] on button "Imprimir" at bounding box center [794, 92] width 55 height 25
click at [793, 154] on button "IMPRESSORA" at bounding box center [767, 151] width 117 height 26
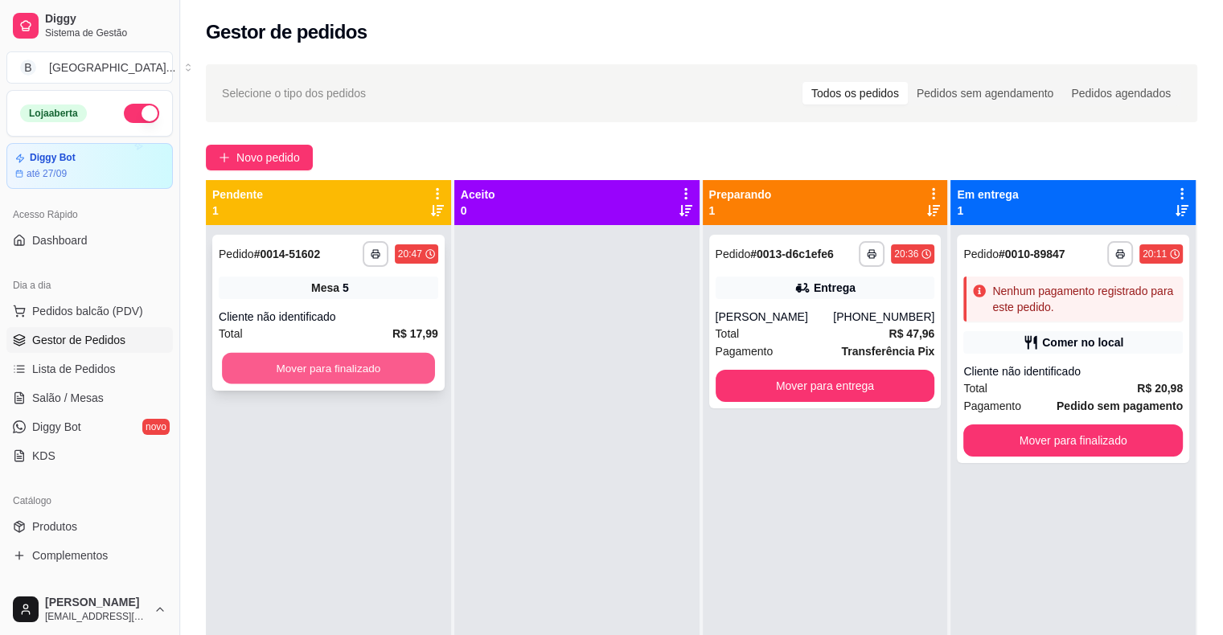
click at [395, 368] on button "Mover para finalizado" at bounding box center [328, 368] width 213 height 31
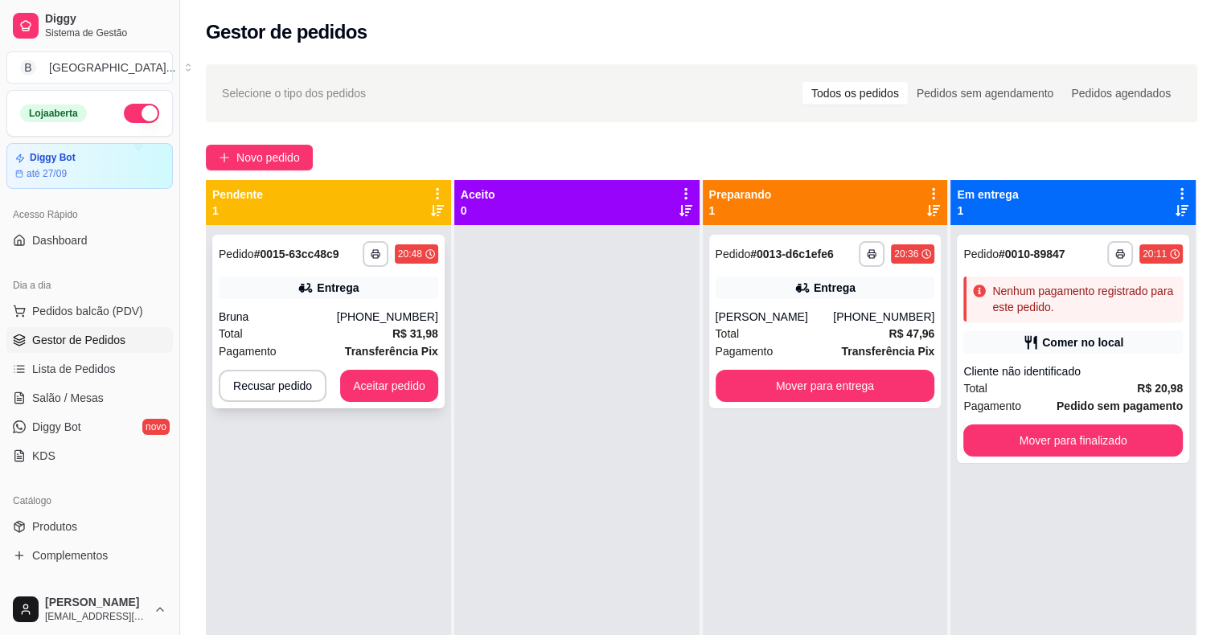
click at [330, 331] on div "Total R$ 31,98" at bounding box center [329, 334] width 220 height 18
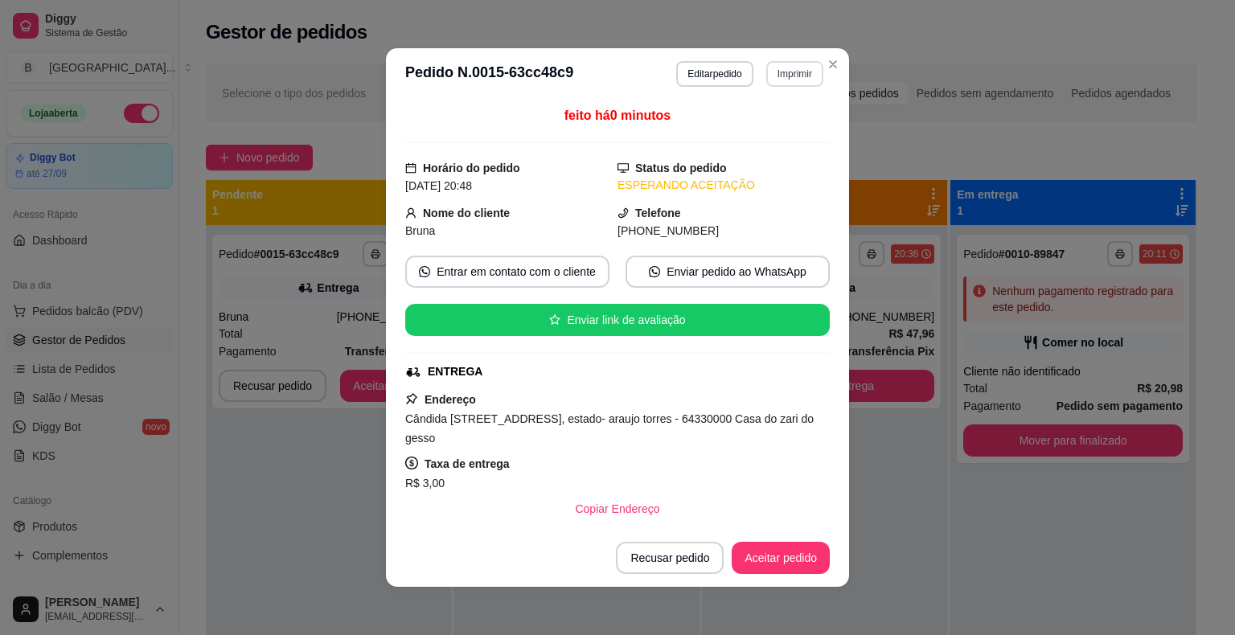
click at [811, 73] on button "Imprimir" at bounding box center [794, 74] width 57 height 26
click at [787, 127] on button "IMPRESSORA" at bounding box center [760, 129] width 113 height 25
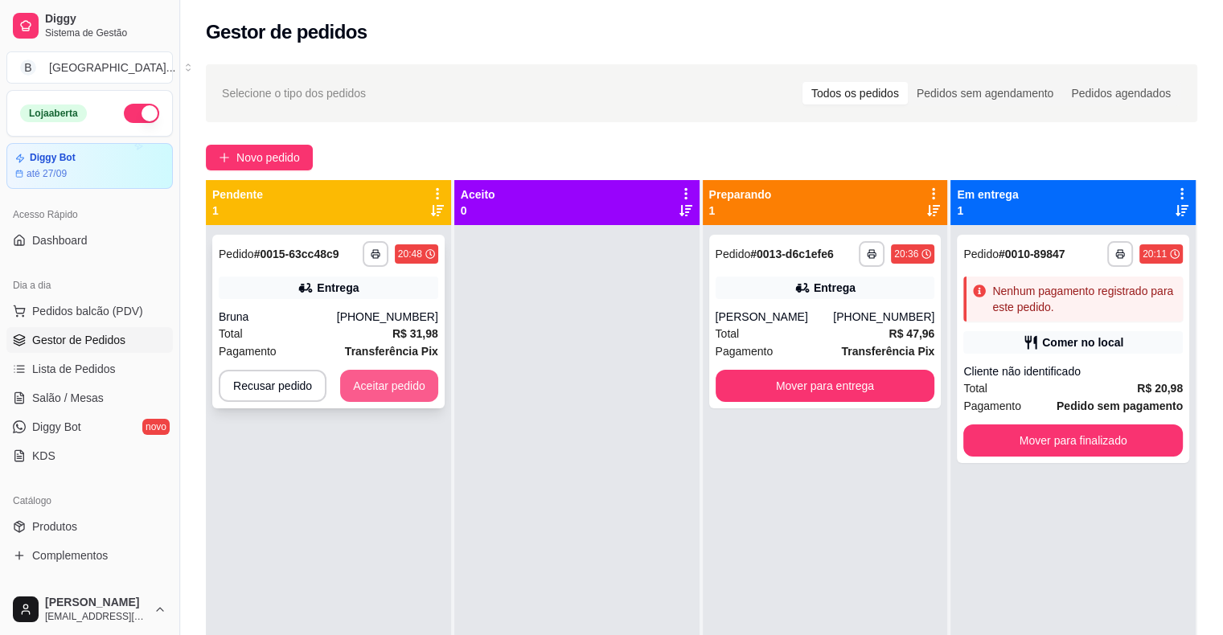
click at [368, 396] on button "Aceitar pedido" at bounding box center [389, 386] width 98 height 32
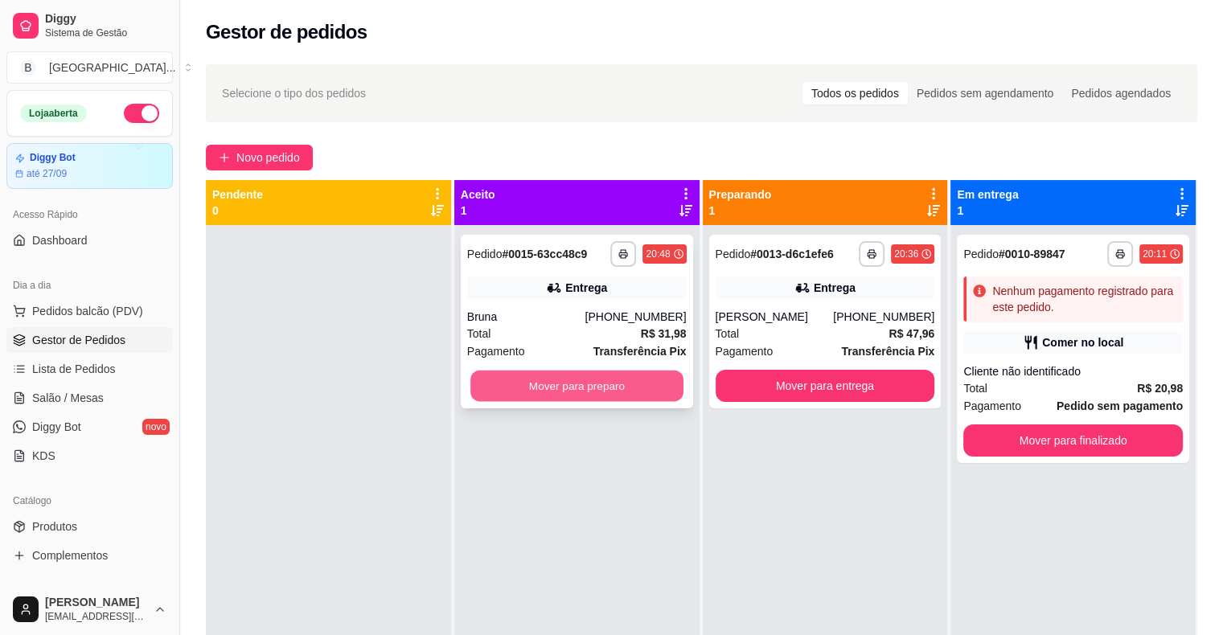
click at [524, 392] on button "Mover para preparo" at bounding box center [576, 386] width 213 height 31
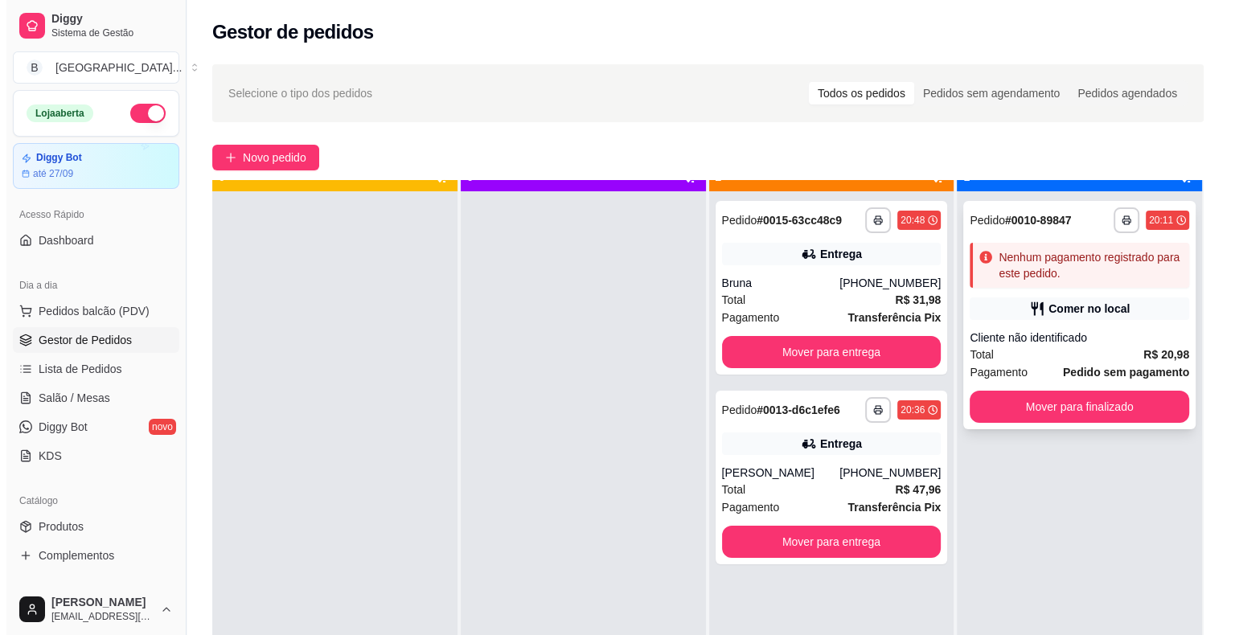
scroll to position [45, 0]
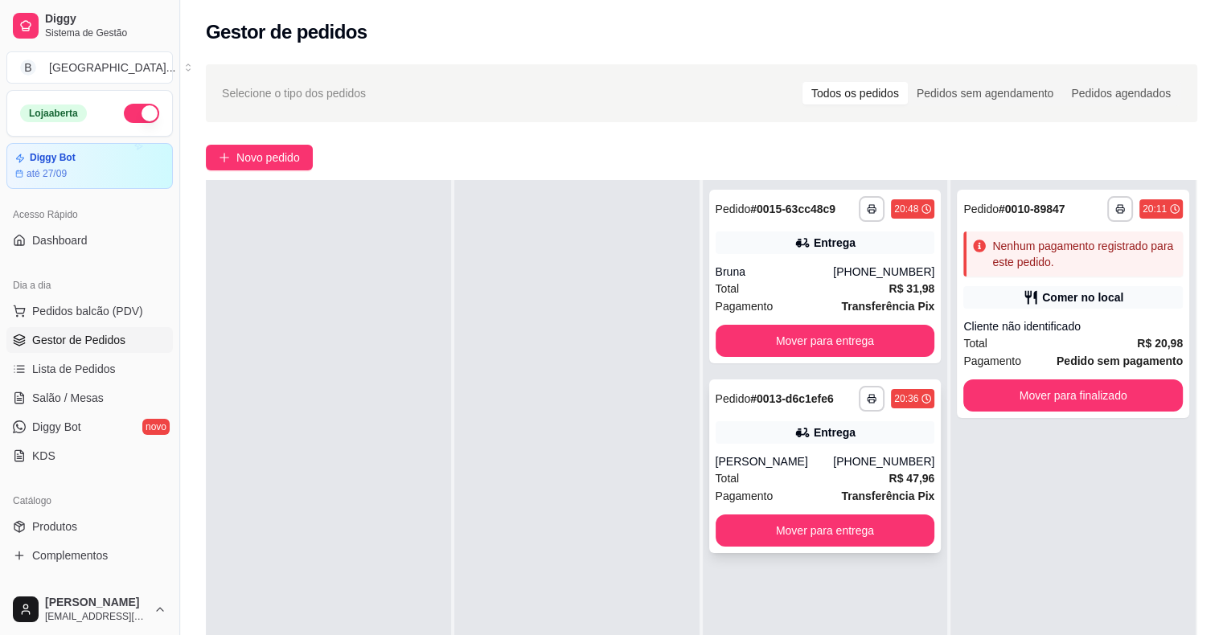
click at [762, 462] on div "[PERSON_NAME]" at bounding box center [775, 462] width 118 height 16
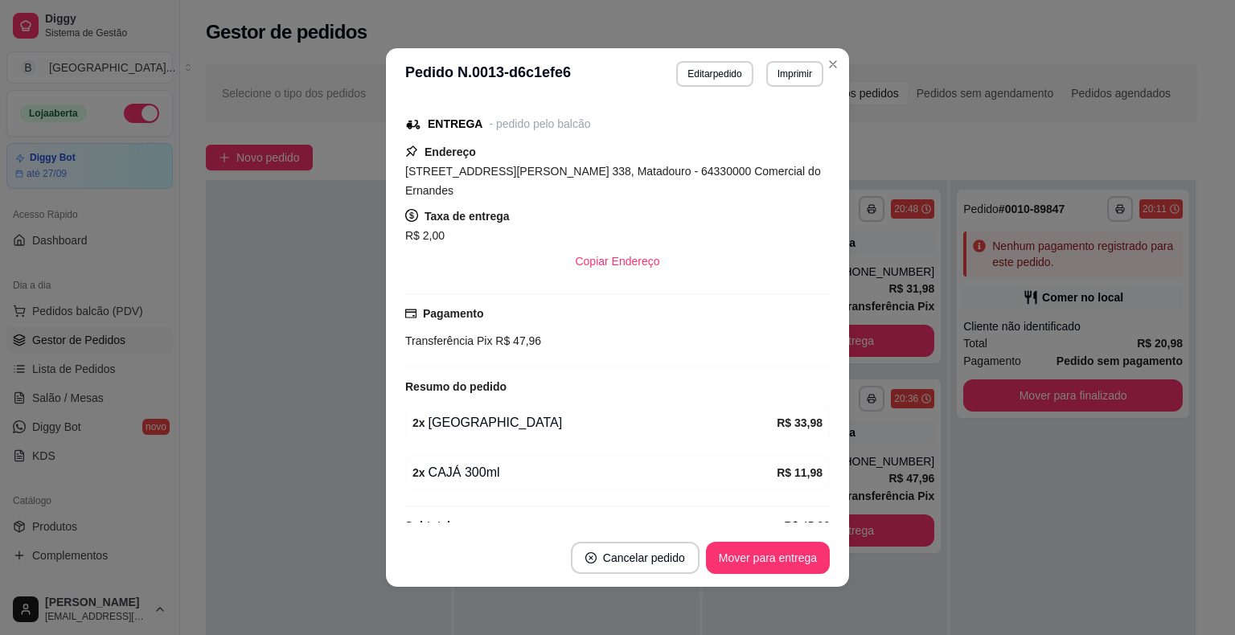
scroll to position [242, 0]
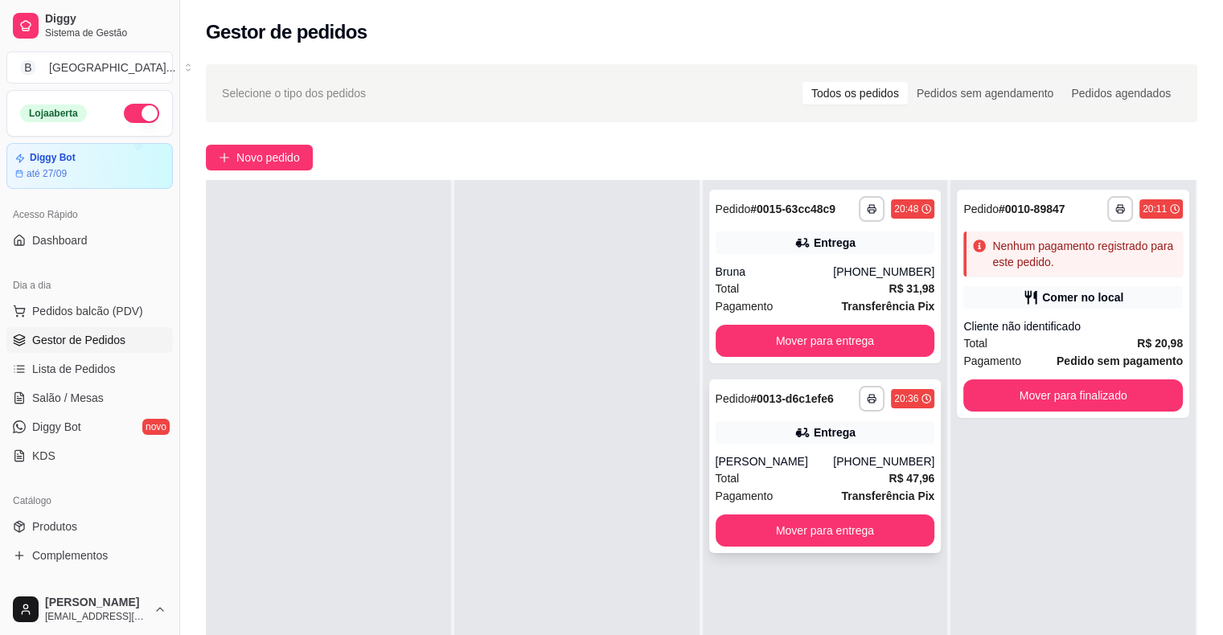
click at [830, 494] on div "Pagamento Transferência Pix" at bounding box center [826, 496] width 220 height 18
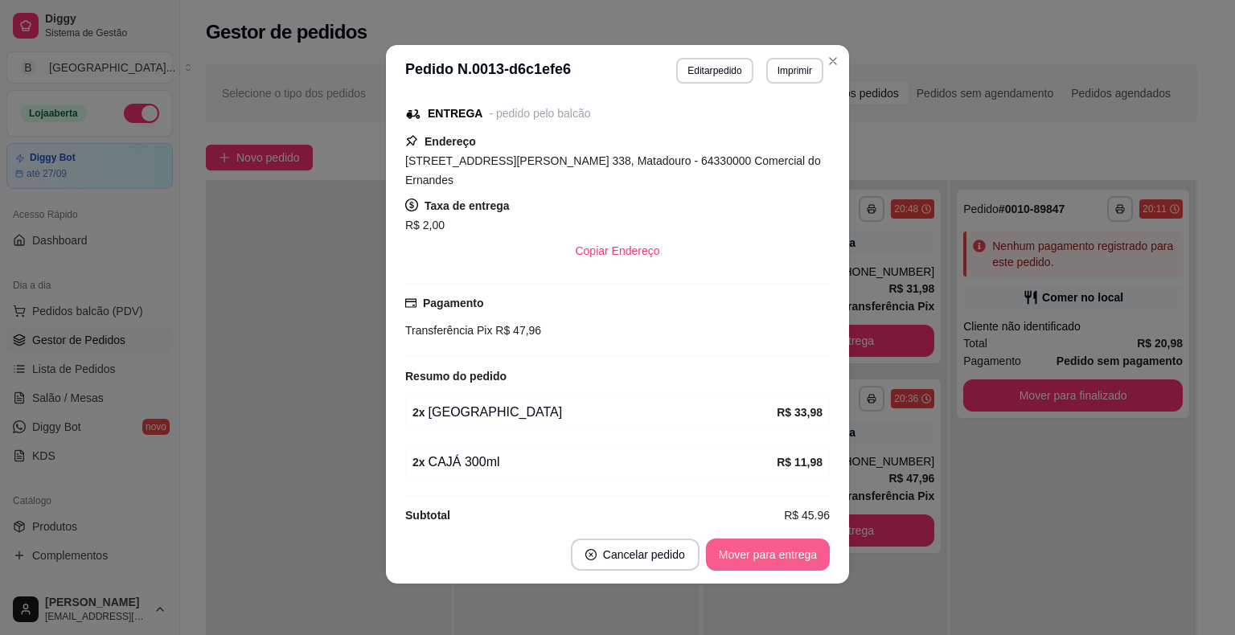
click at [782, 549] on button "Mover para entrega" at bounding box center [768, 555] width 124 height 32
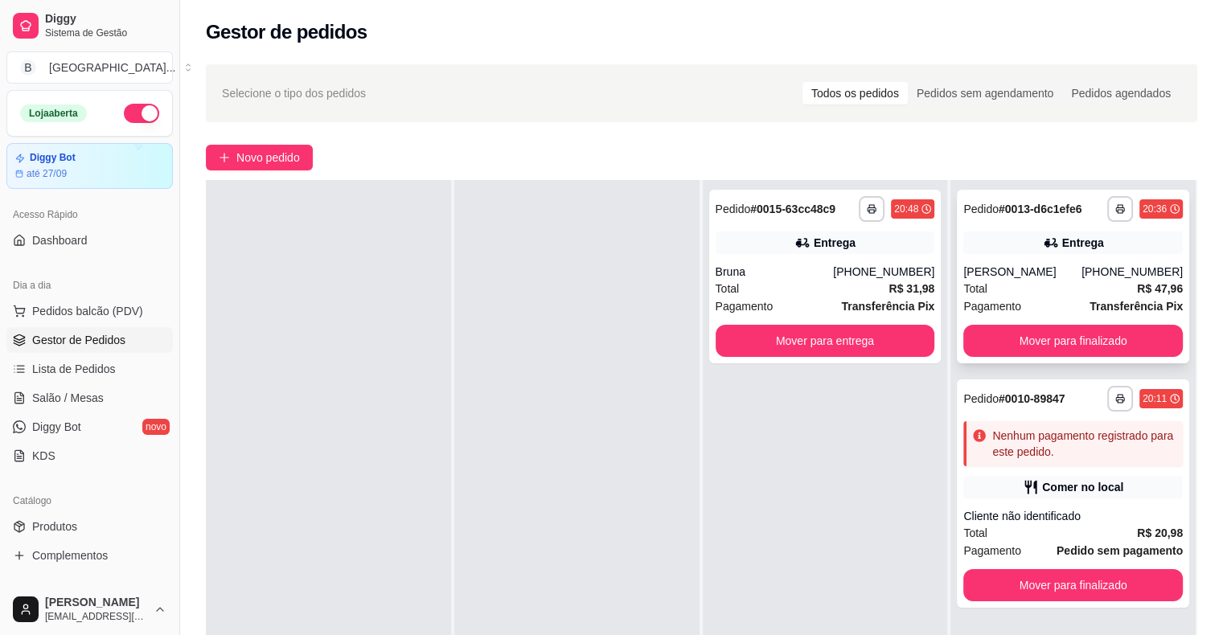
click at [982, 269] on div "[PERSON_NAME]" at bounding box center [1022, 272] width 118 height 16
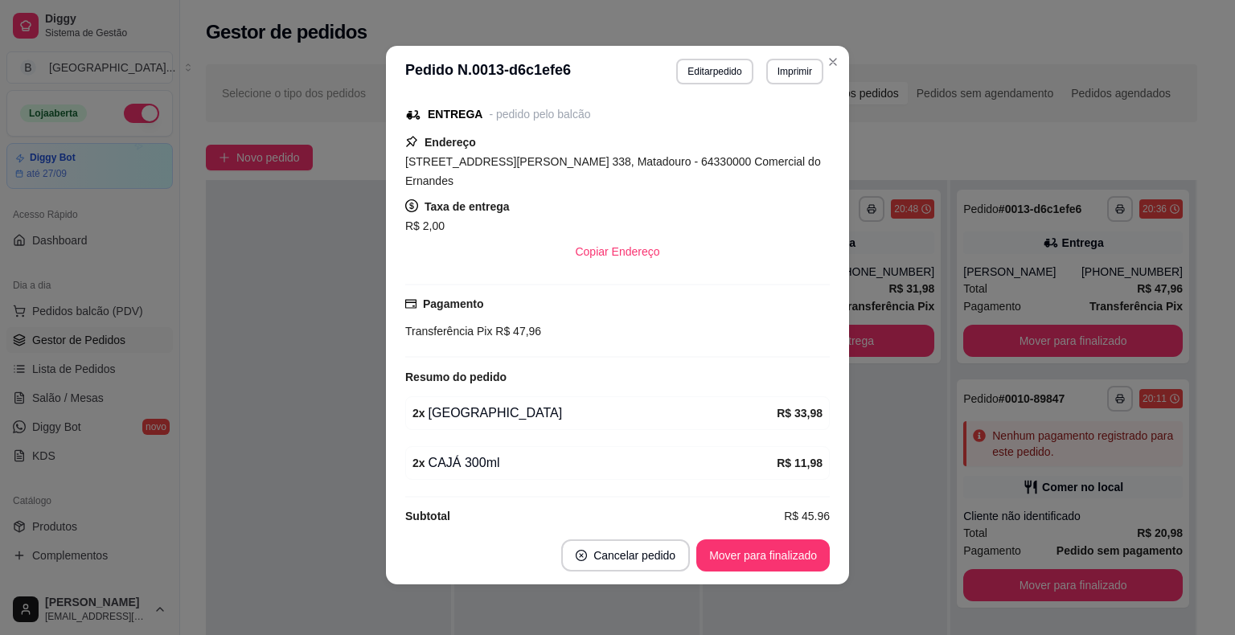
scroll to position [3, 0]
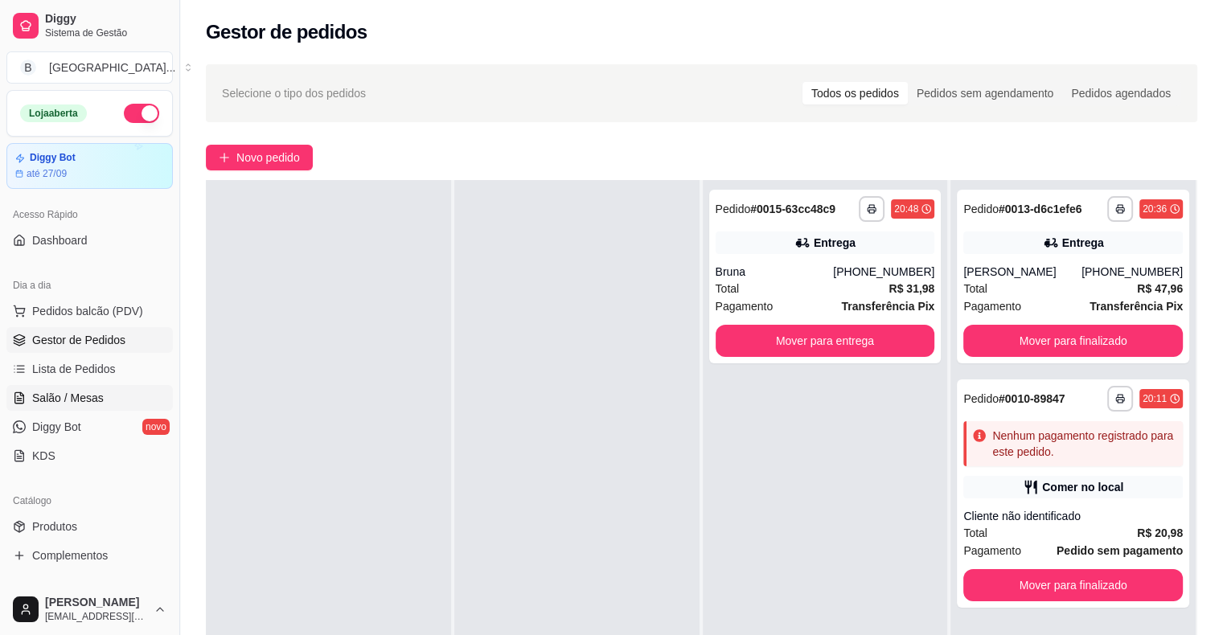
click at [69, 393] on span "Salão / Mesas" at bounding box center [68, 398] width 72 height 16
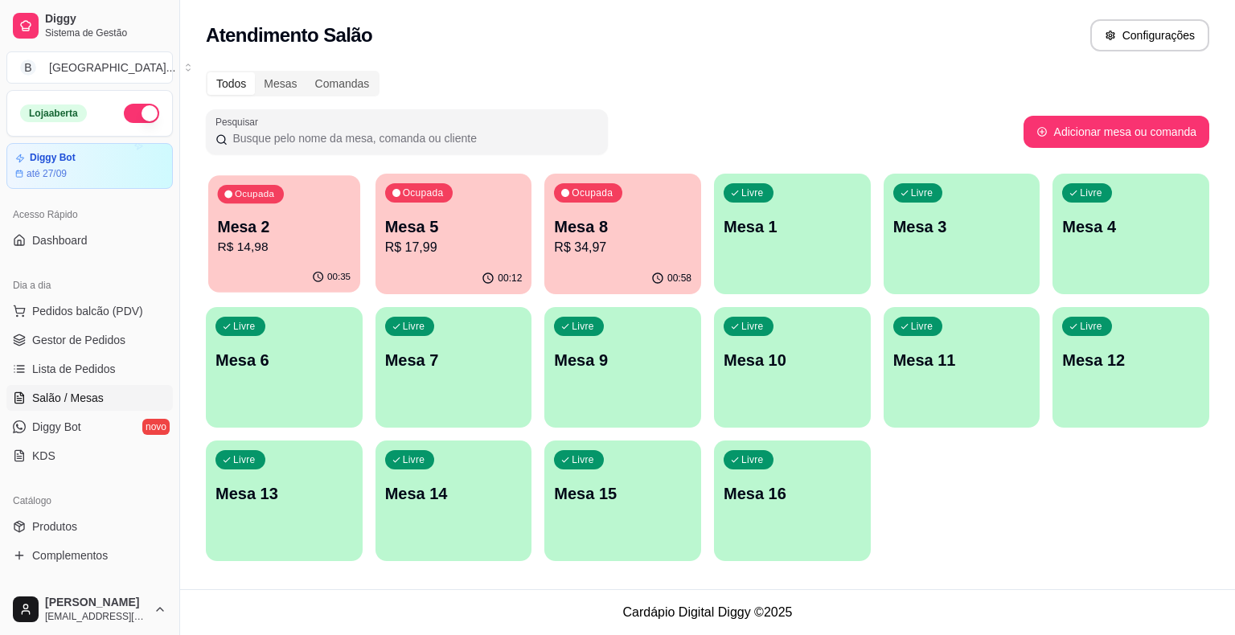
click at [331, 227] on p "Mesa 2" at bounding box center [285, 227] width 134 height 22
click at [406, 233] on p "Mesa 5" at bounding box center [454, 227] width 134 height 22
click at [624, 274] on div "00:58" at bounding box center [623, 277] width 152 height 31
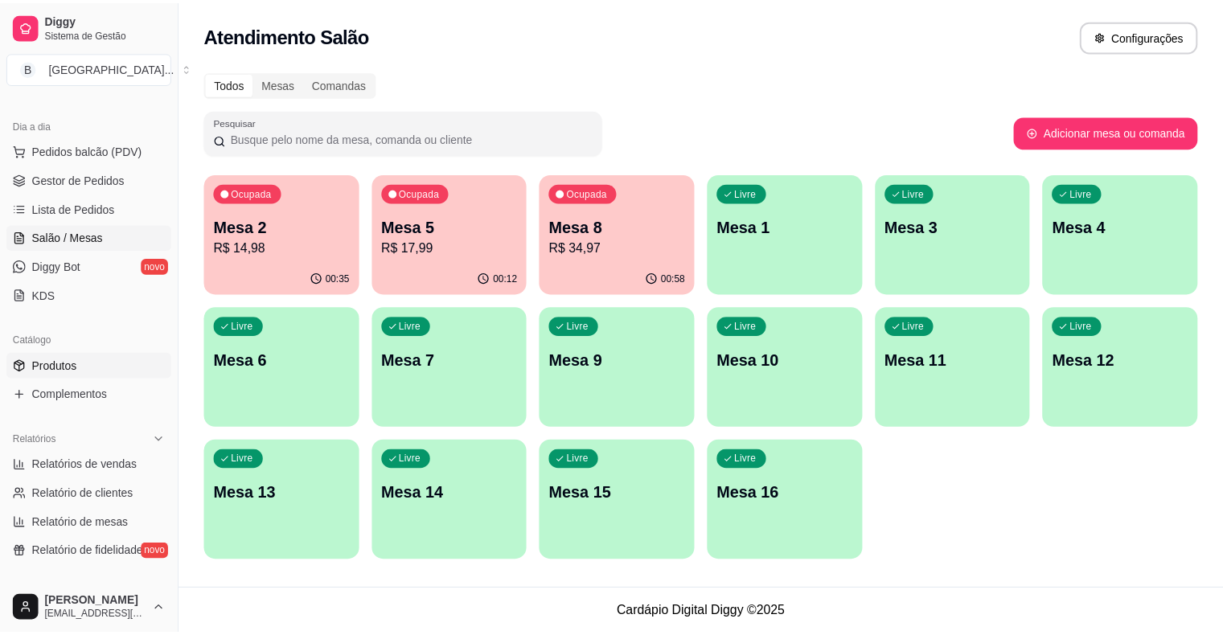
scroll to position [241, 0]
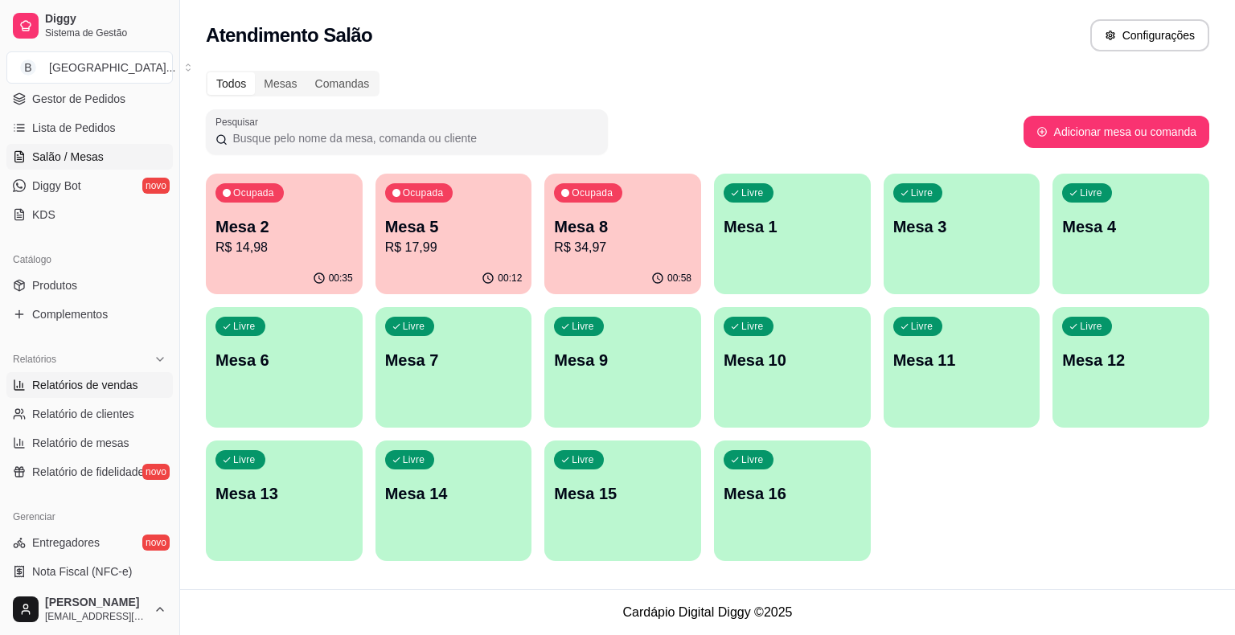
click at [121, 377] on span "Relatórios de vendas" at bounding box center [85, 385] width 106 height 16
select select "ALL"
select select "0"
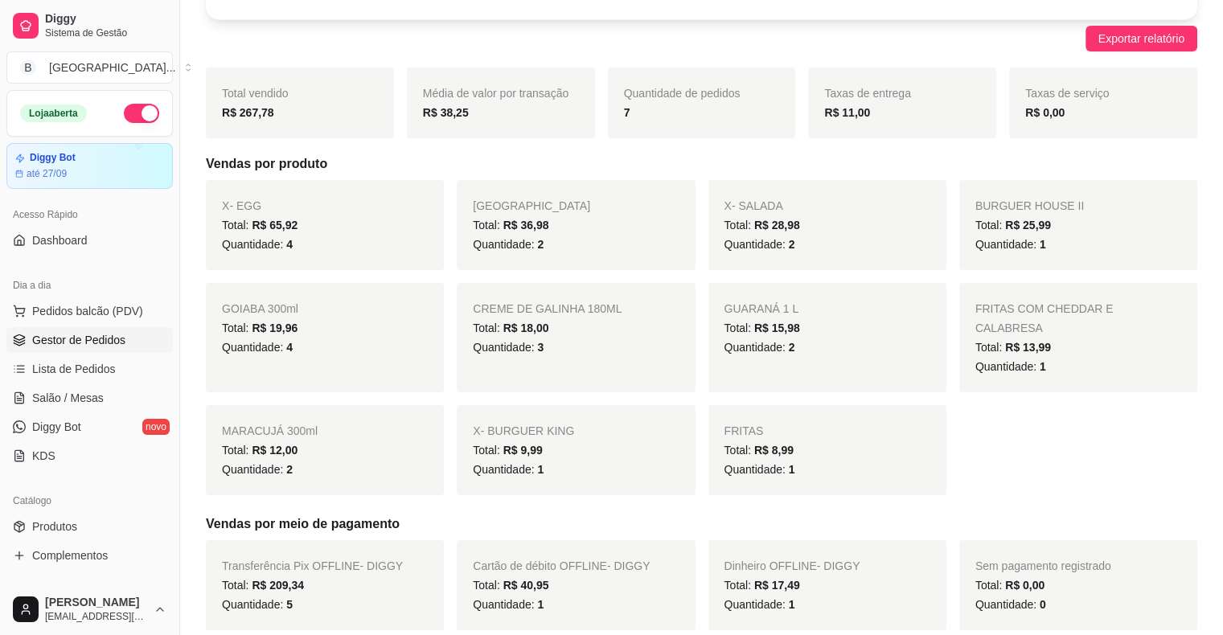
click at [97, 333] on span "Gestor de Pedidos" at bounding box center [78, 340] width 93 height 16
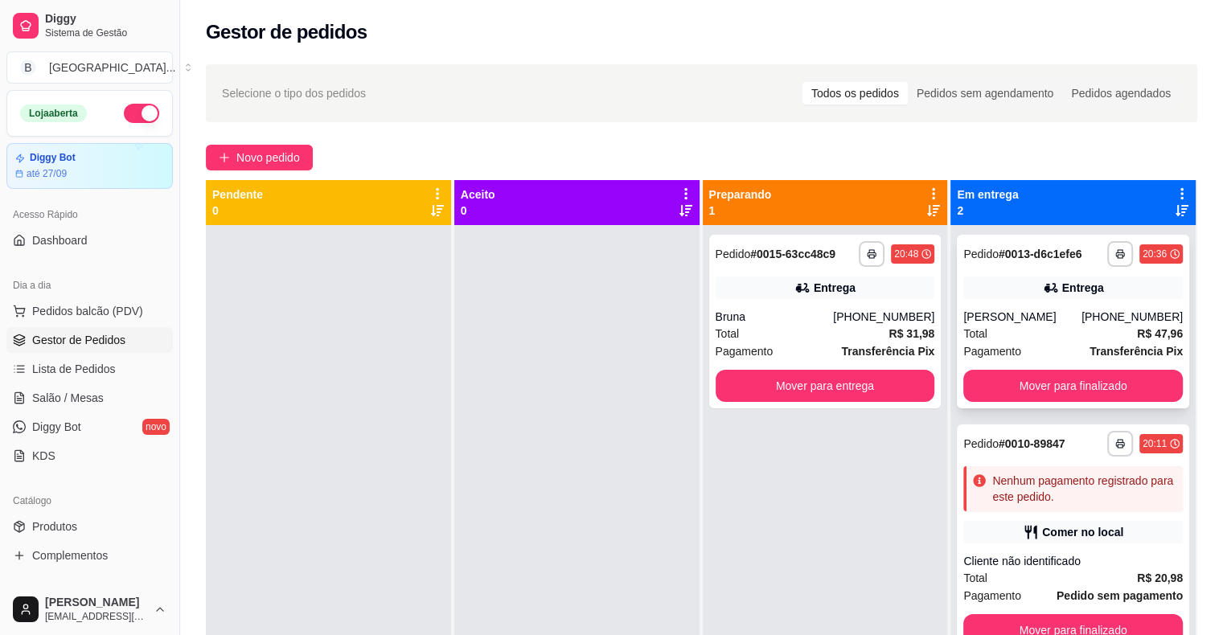
click at [1099, 406] on div "**********" at bounding box center [1073, 322] width 232 height 174
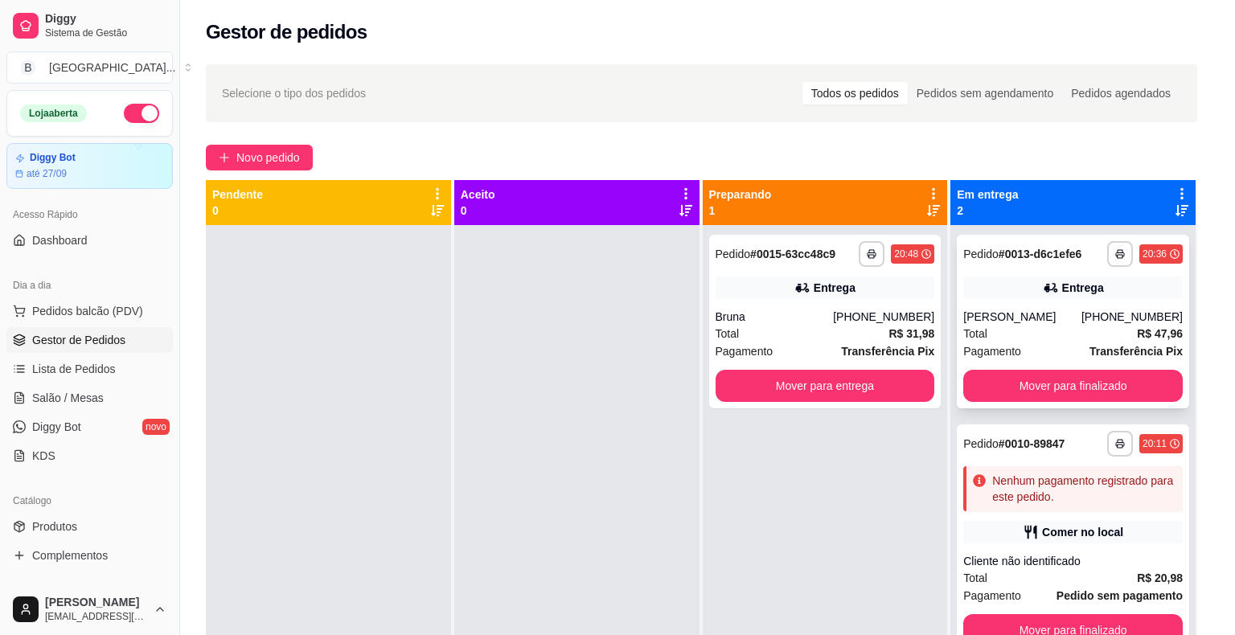
click at [1099, 403] on div "**********" at bounding box center [1073, 322] width 232 height 174
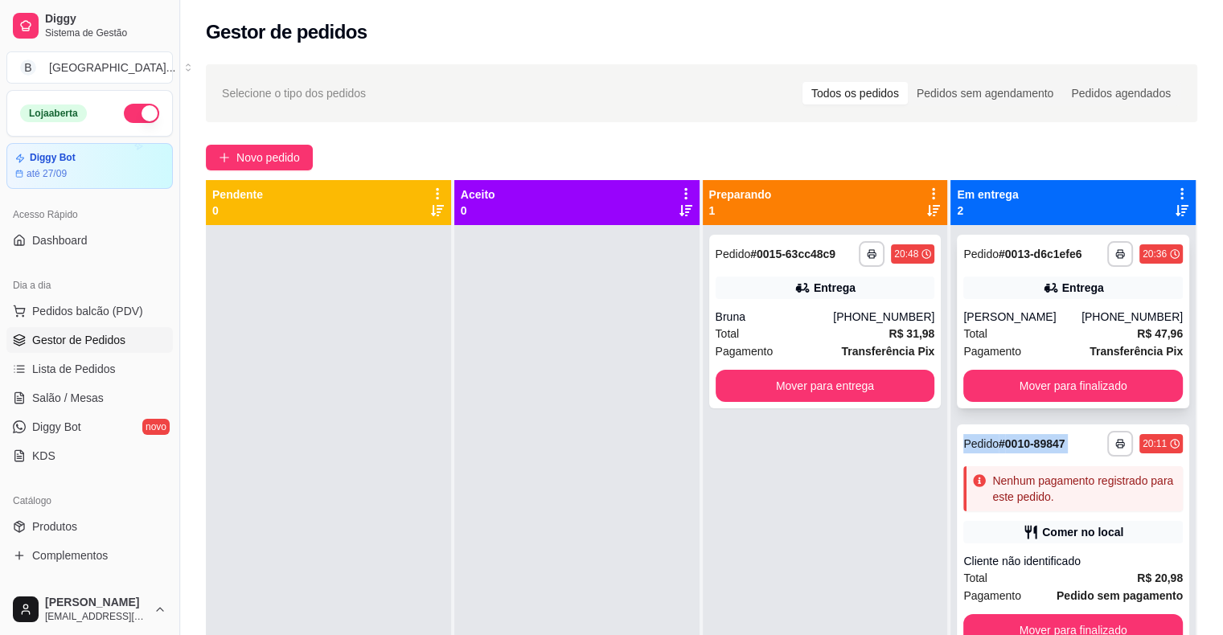
click at [1099, 403] on div "**********" at bounding box center [1073, 322] width 232 height 174
click at [1099, 394] on button "Mover para finalizado" at bounding box center [1073, 386] width 213 height 31
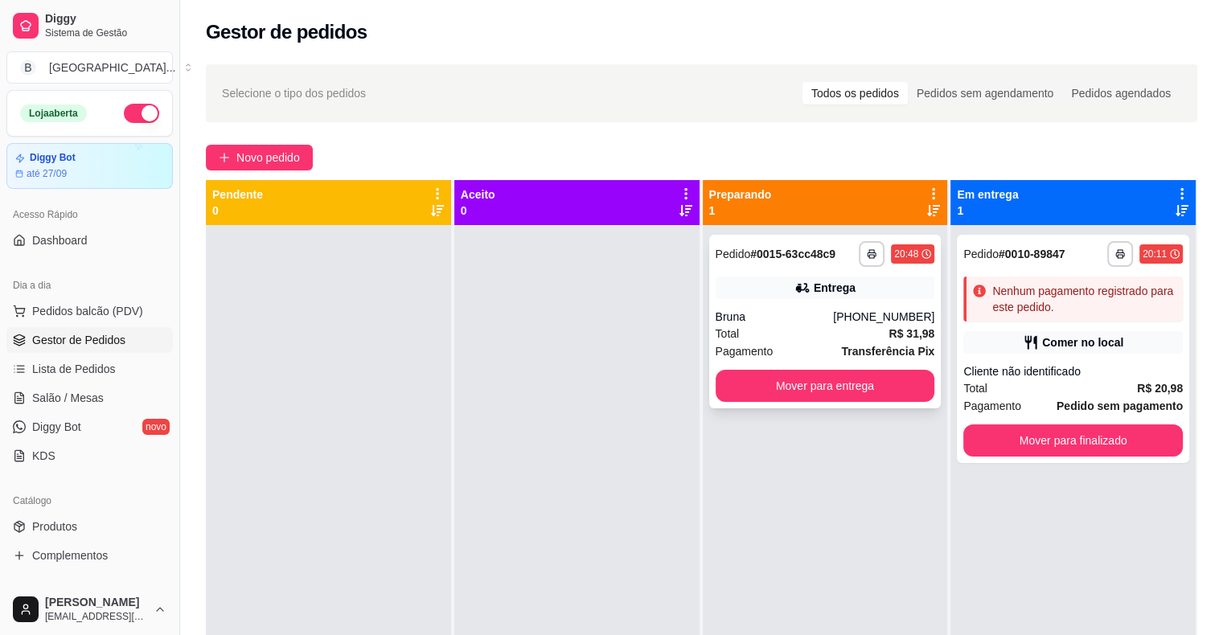
click at [833, 310] on div "Bruna" at bounding box center [775, 317] width 118 height 16
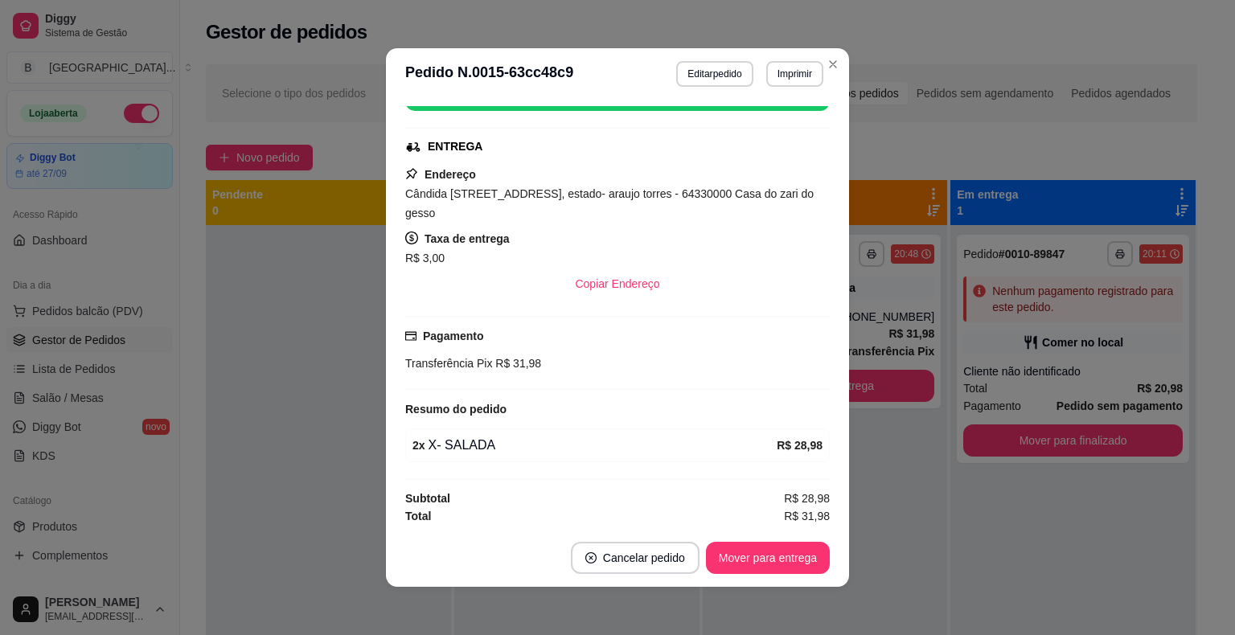
scroll to position [3, 0]
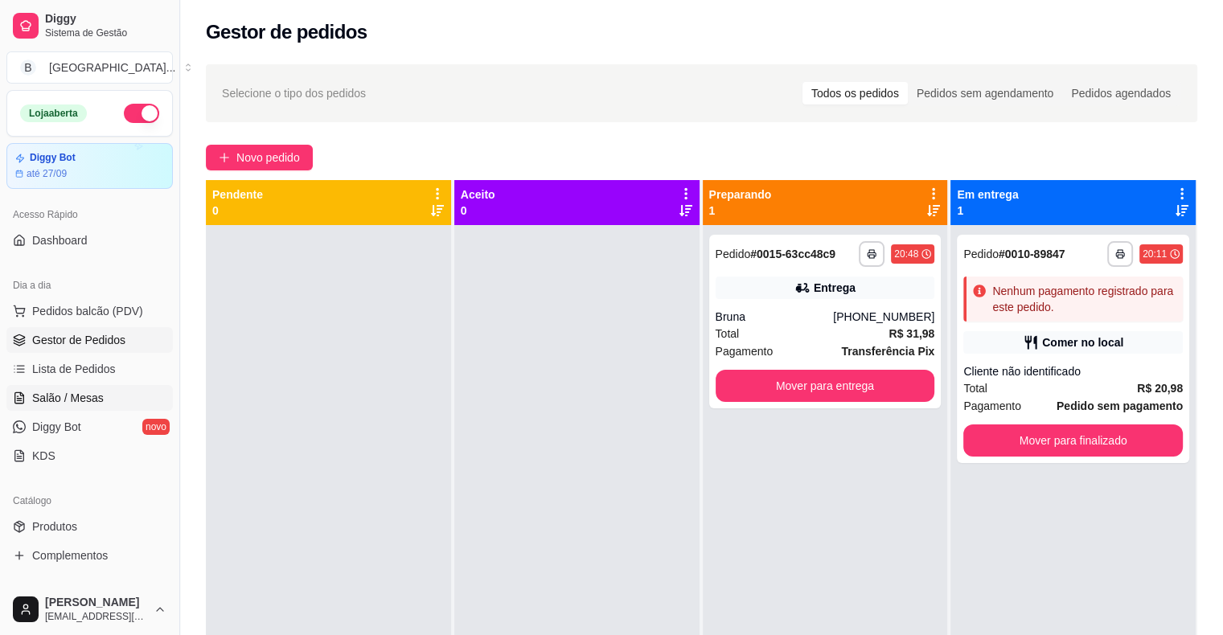
click at [61, 395] on span "Salão / Mesas" at bounding box center [68, 398] width 72 height 16
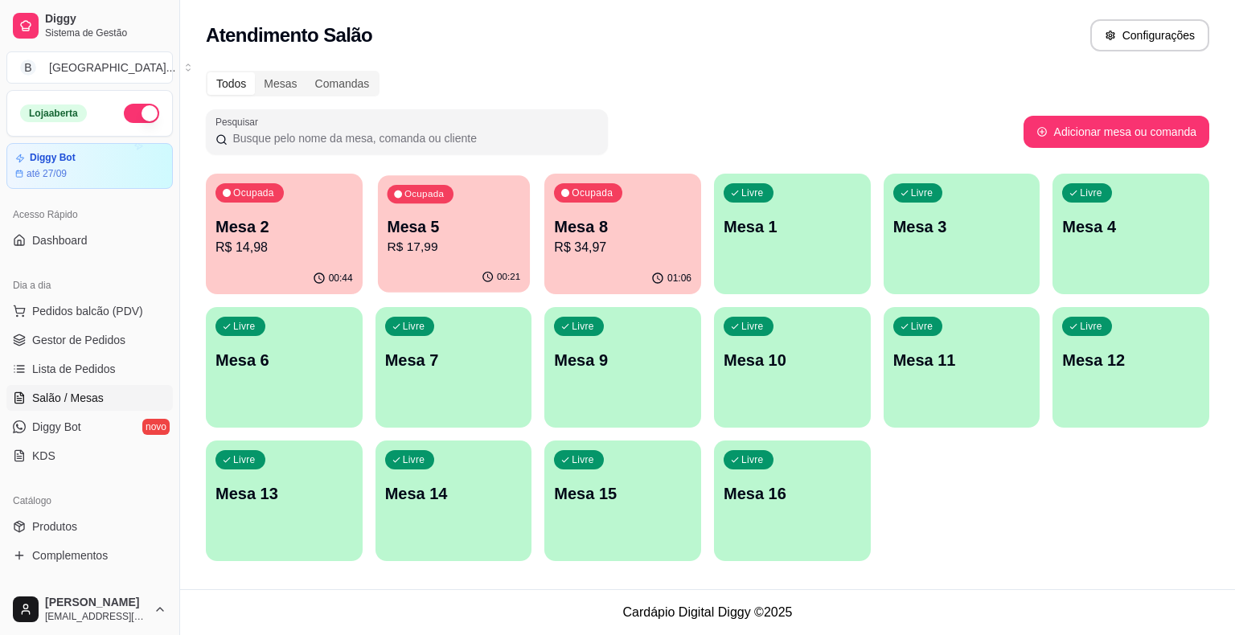
click at [442, 214] on div "Ocupada Mesa 5 R$ 17,99" at bounding box center [454, 218] width 152 height 87
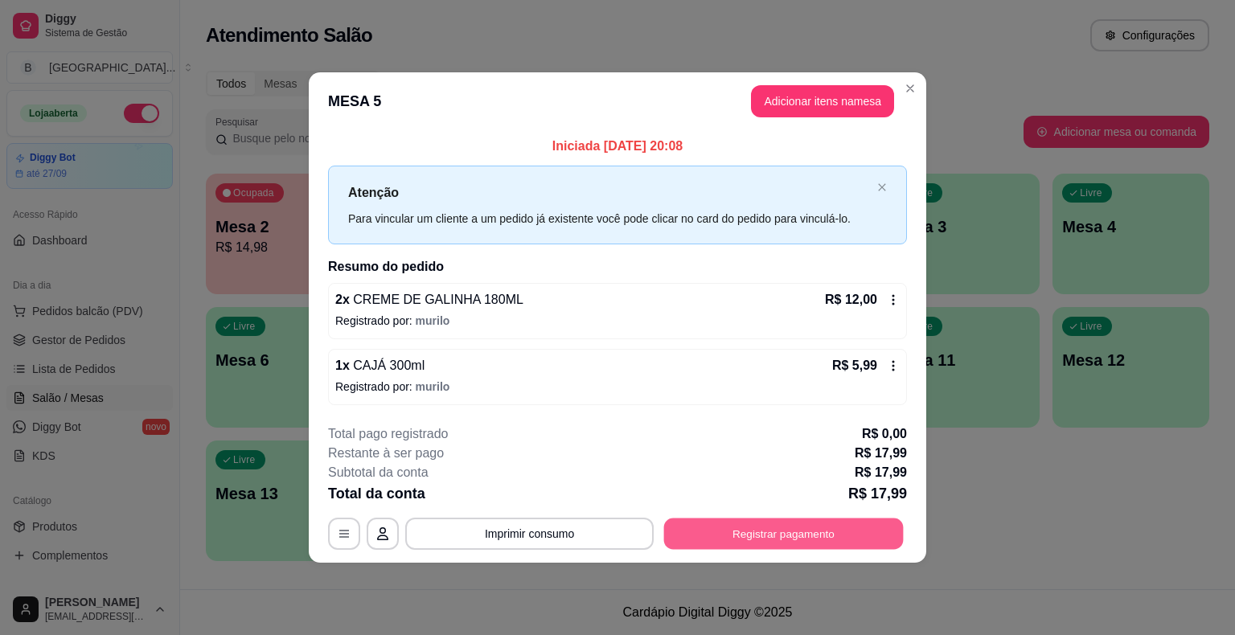
click at [786, 531] on button "Registrar pagamento" at bounding box center [784, 533] width 240 height 31
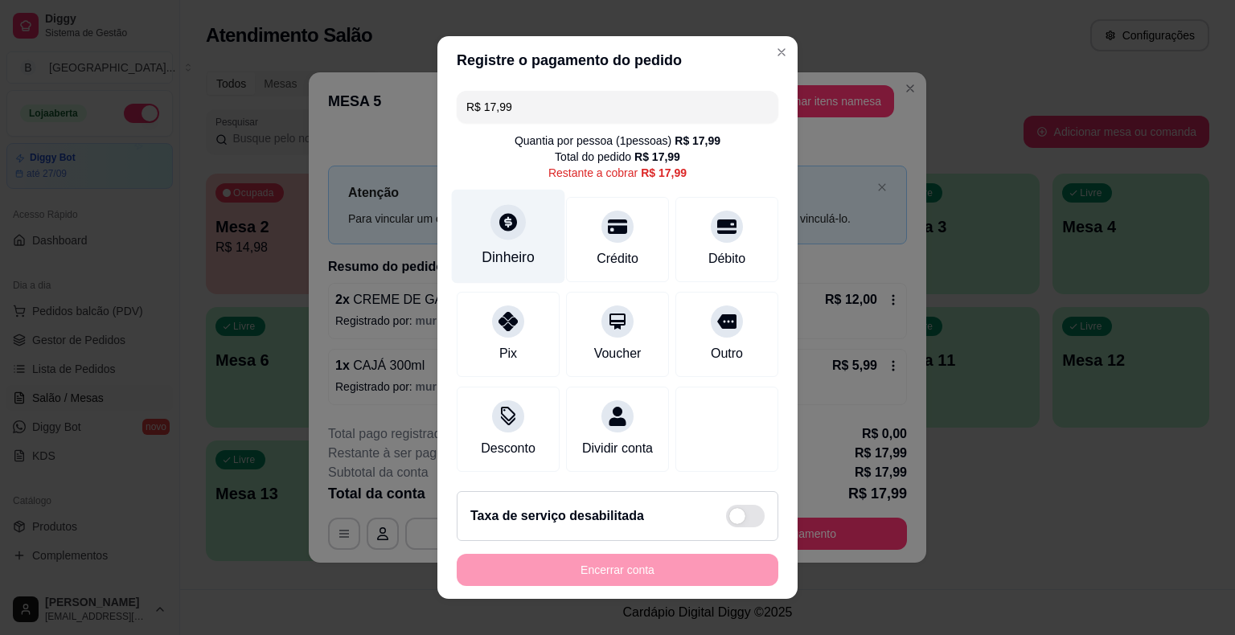
click at [471, 235] on div "Dinheiro" at bounding box center [508, 237] width 113 height 94
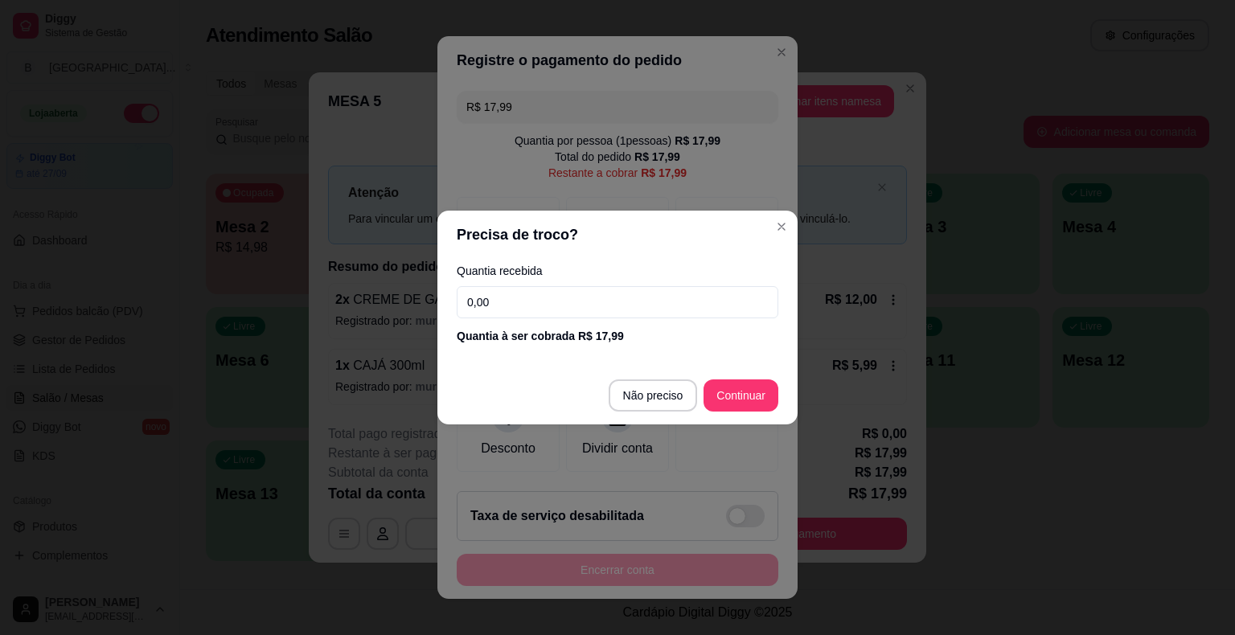
click at [518, 302] on input "0,00" at bounding box center [618, 302] width 322 height 32
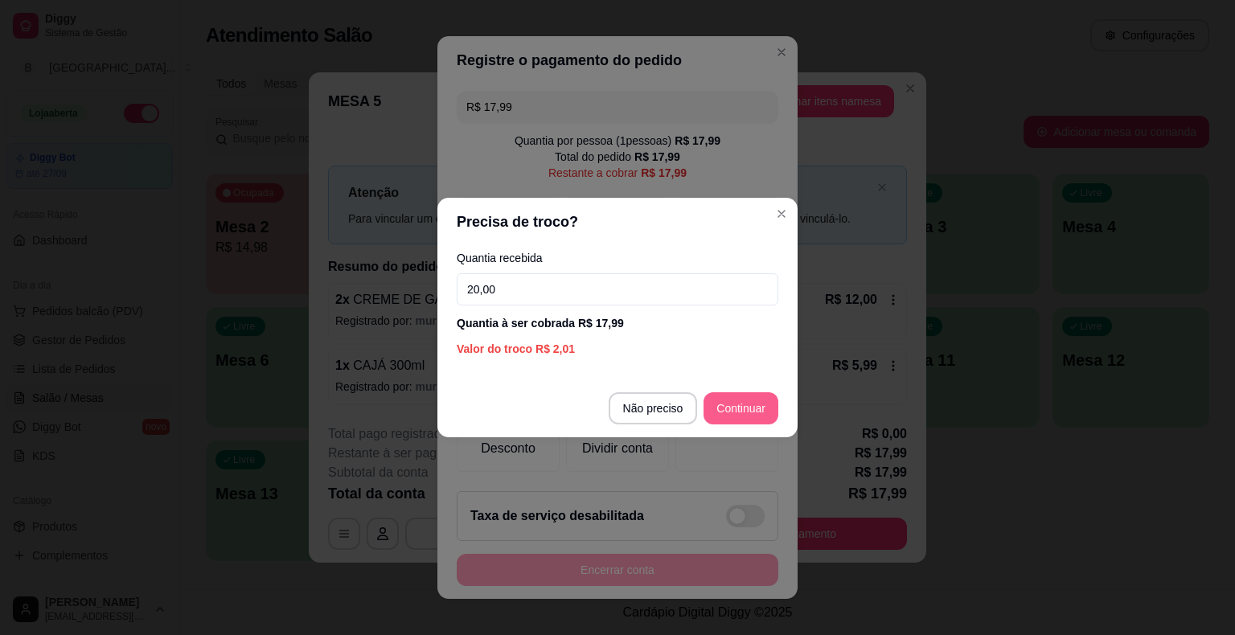
type input "20,00"
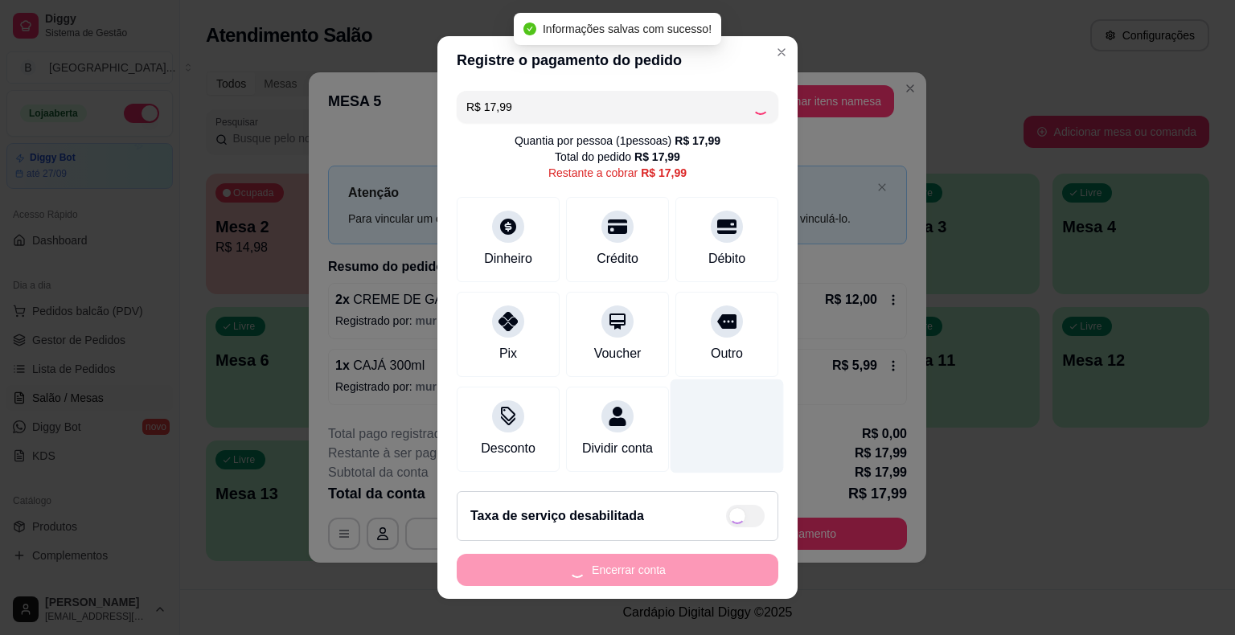
type input "R$ 0,00"
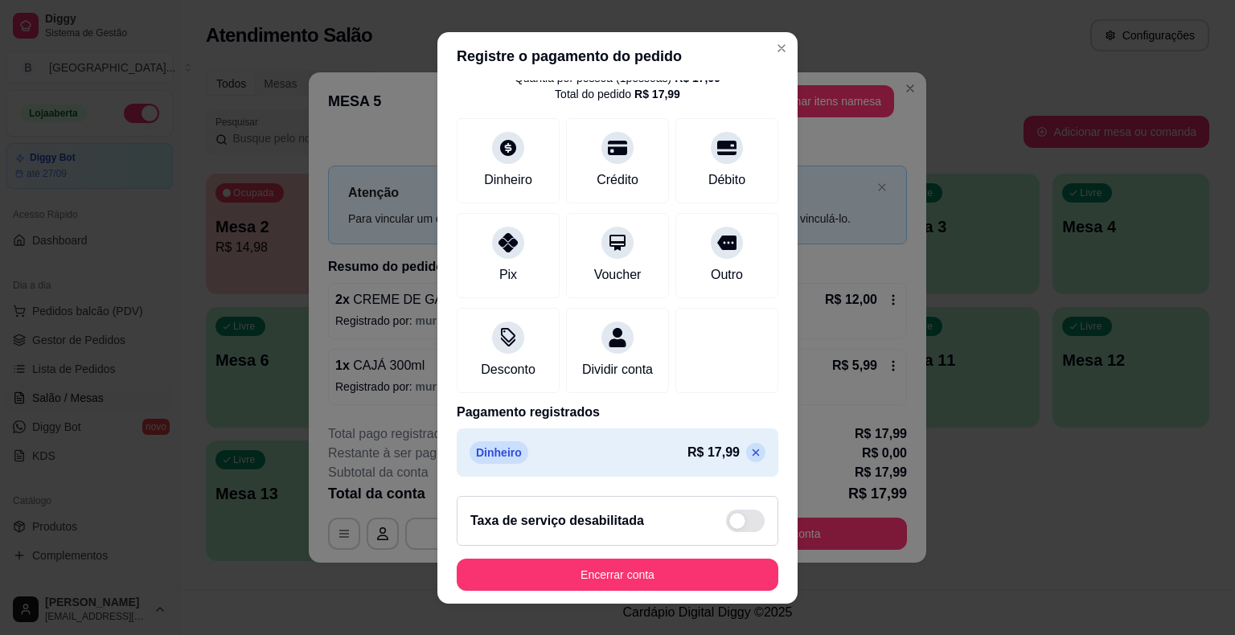
scroll to position [19, 0]
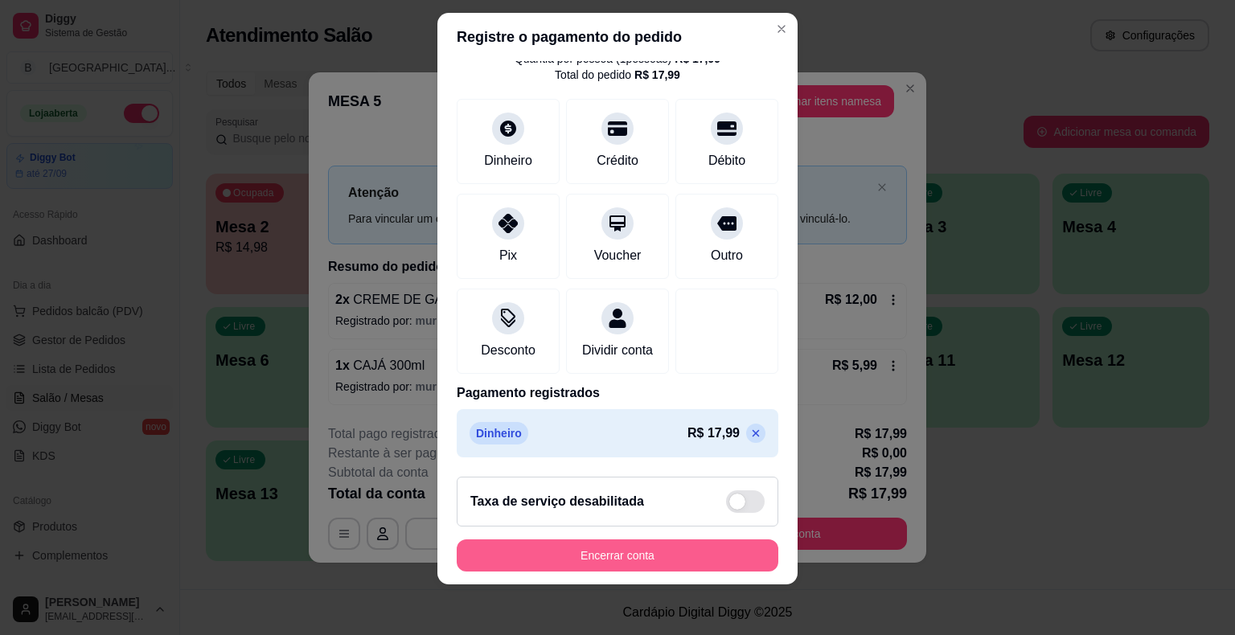
click at [660, 555] on button "Encerrar conta" at bounding box center [618, 556] width 322 height 32
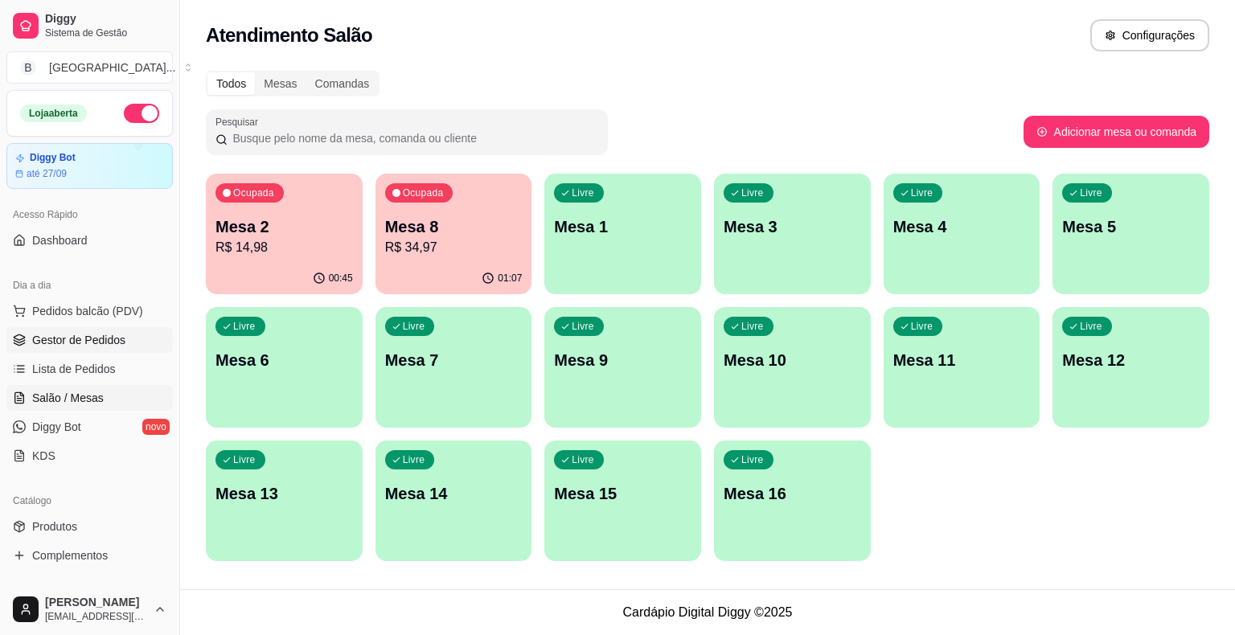
click at [64, 347] on span "Gestor de Pedidos" at bounding box center [78, 340] width 93 height 16
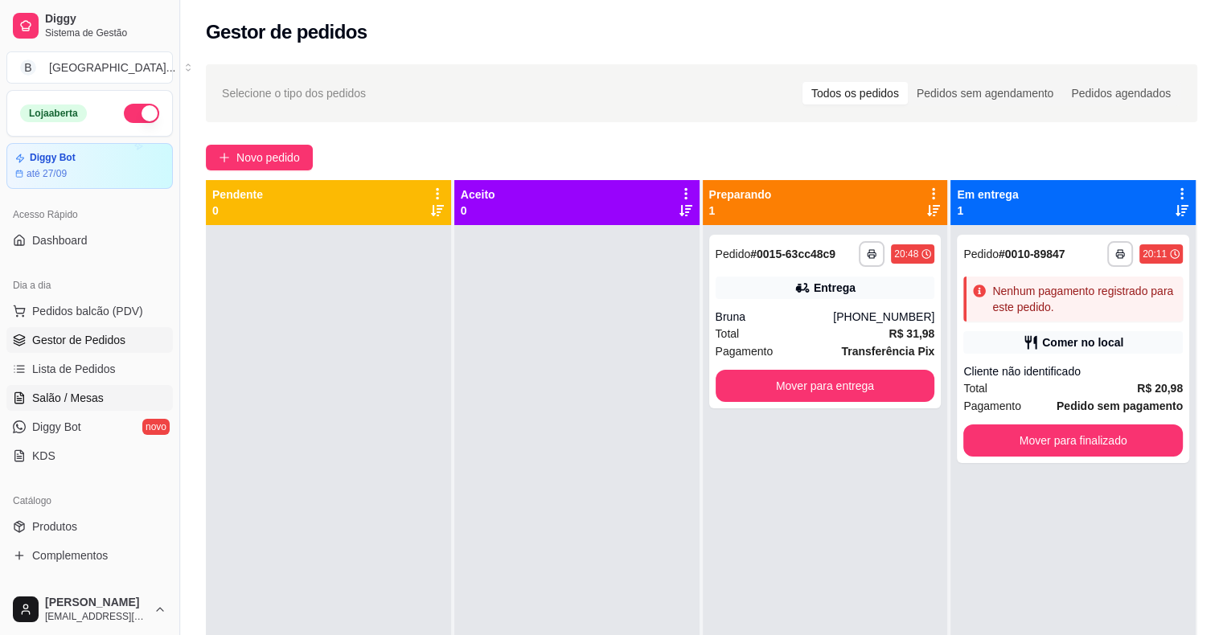
click at [68, 396] on span "Salão / Mesas" at bounding box center [68, 398] width 72 height 16
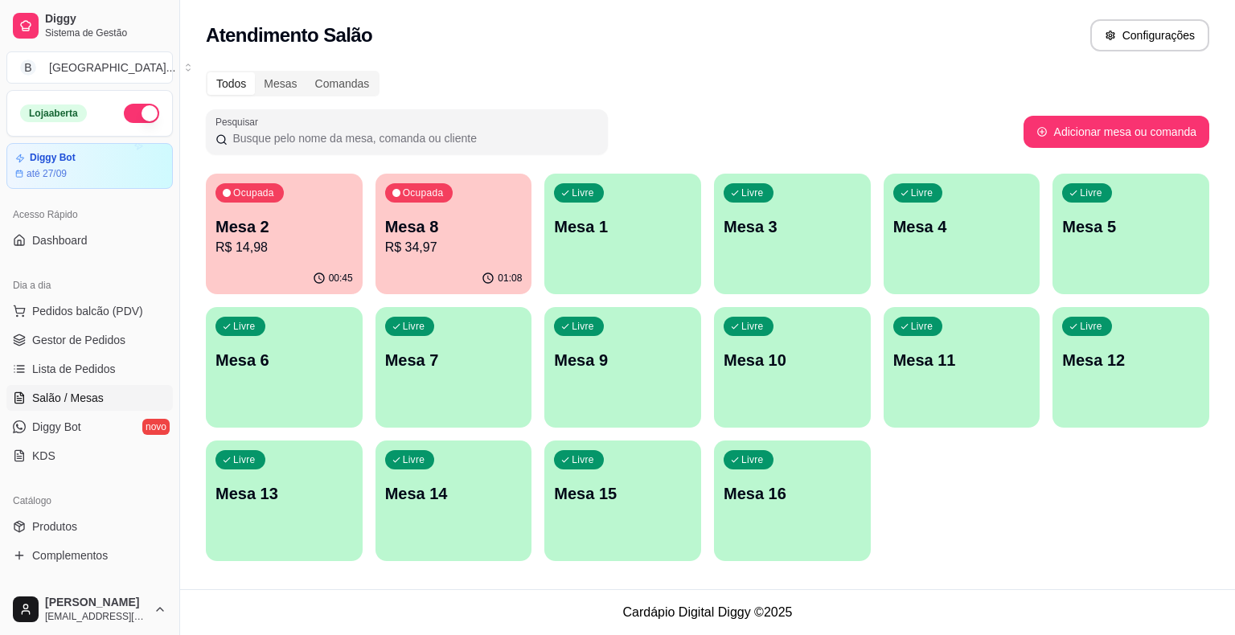
click at [410, 256] on p "R$ 34,97" at bounding box center [454, 247] width 138 height 19
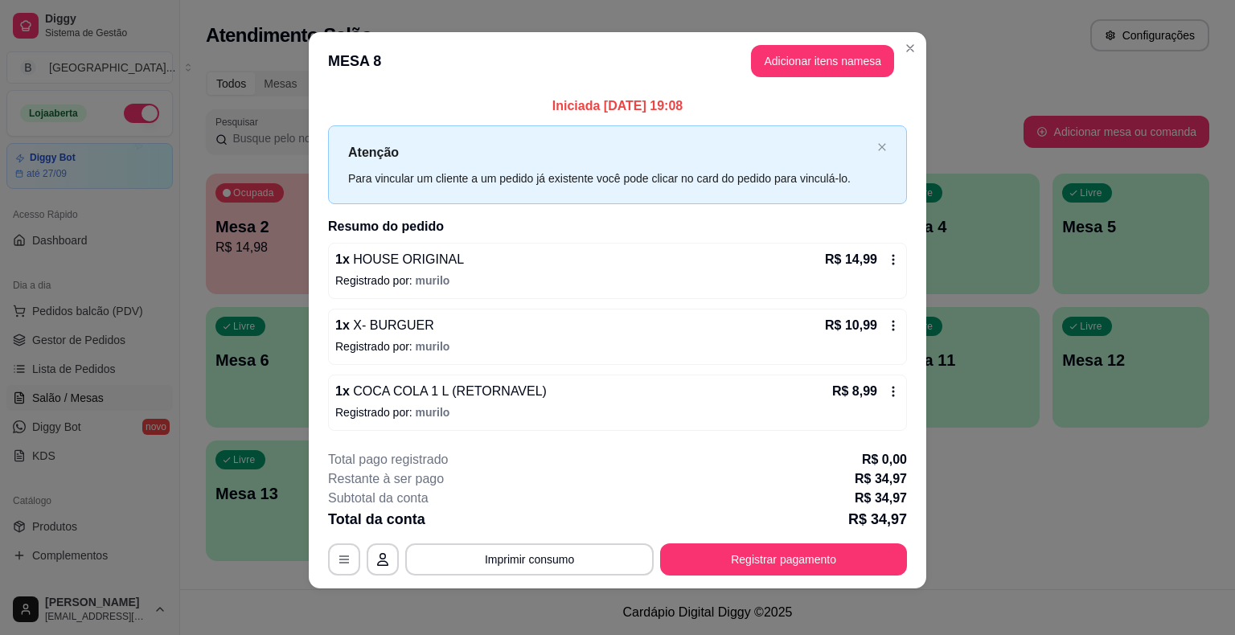
scroll to position [10, 0]
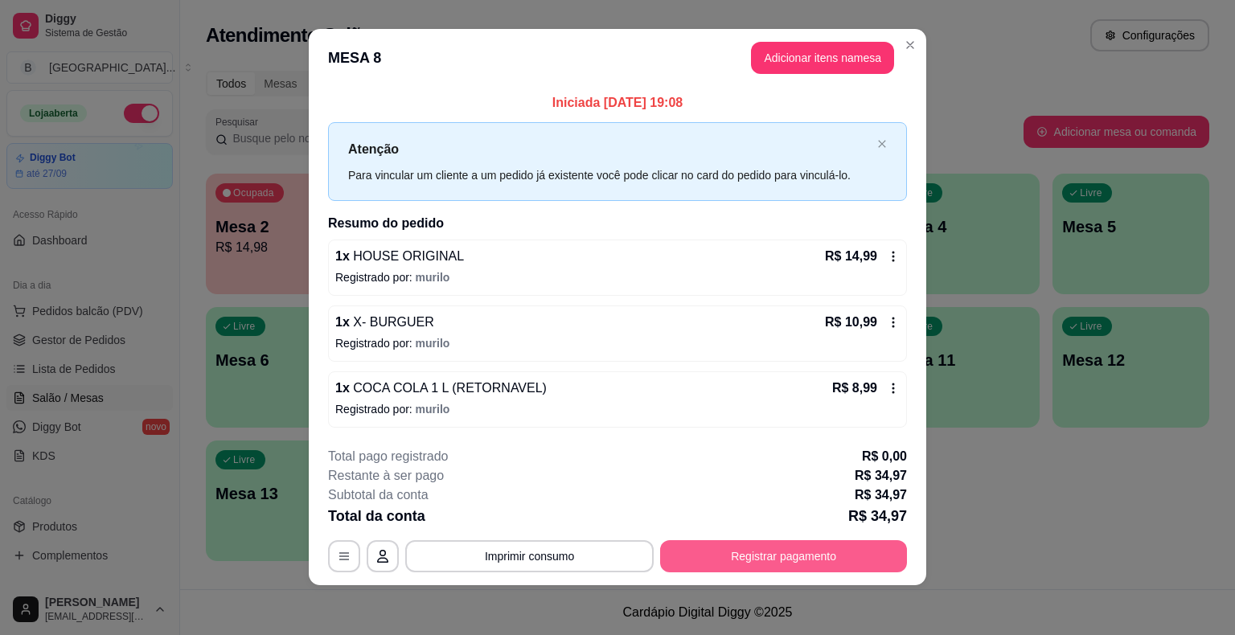
click at [828, 553] on button "Registrar pagamento" at bounding box center [783, 556] width 247 height 32
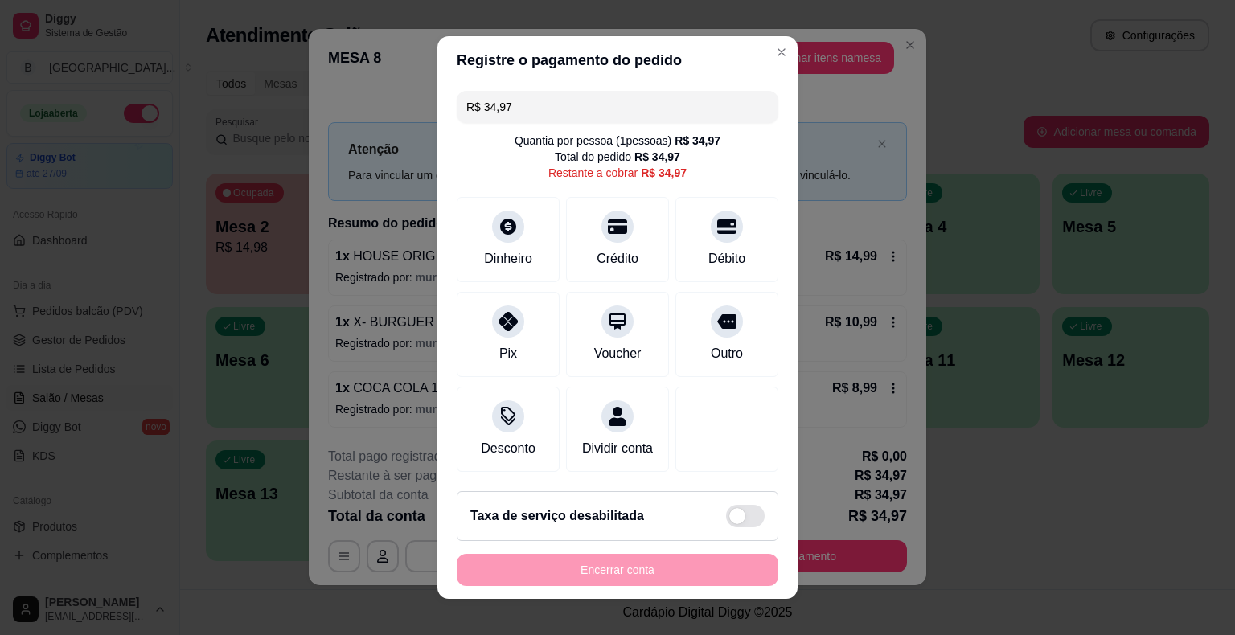
click at [595, 101] on input "R$ 34,97" at bounding box center [617, 107] width 302 height 32
click at [518, 313] on div "Pix" at bounding box center [508, 332] width 113 height 94
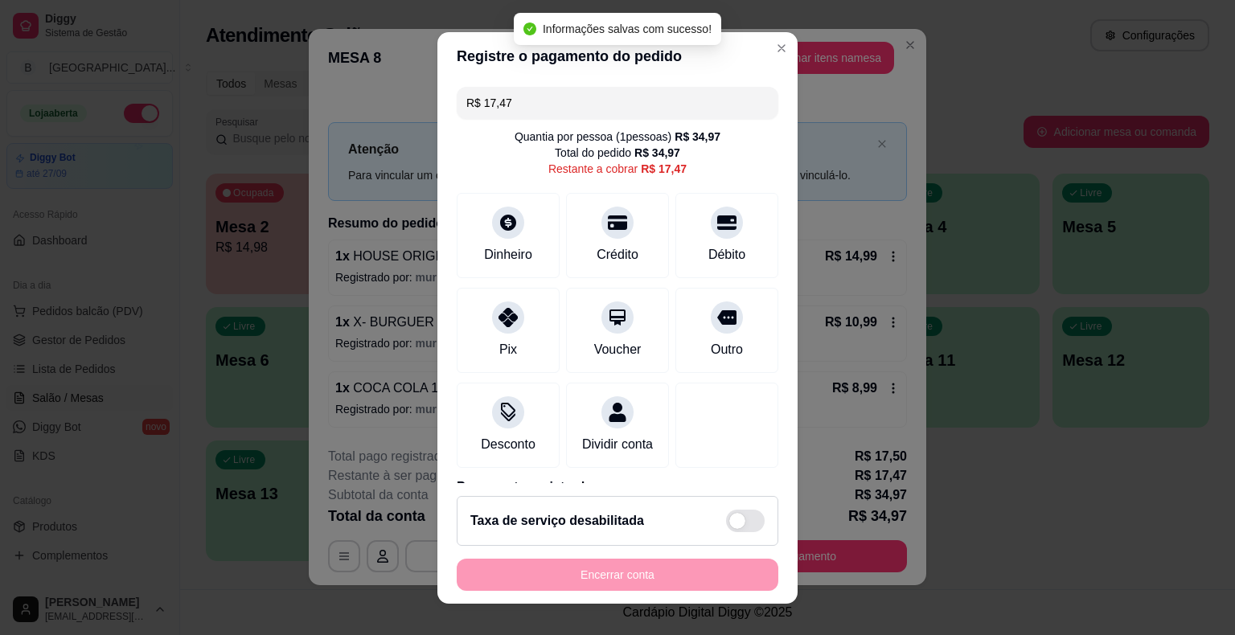
scroll to position [19, 0]
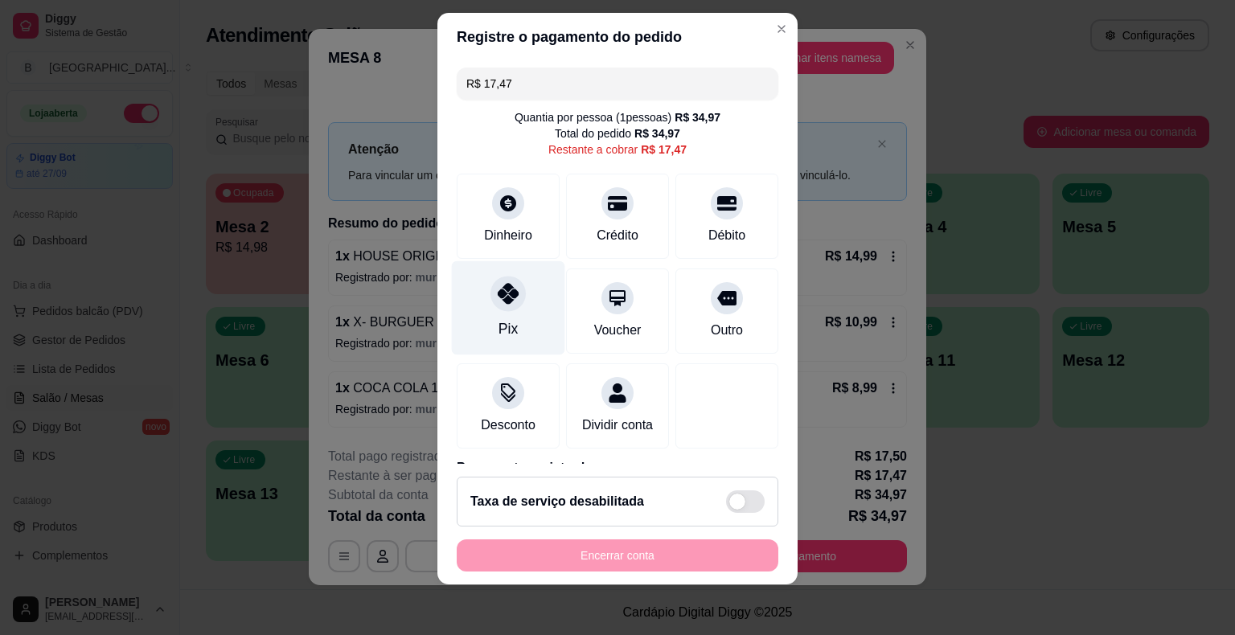
click at [524, 297] on div "Pix" at bounding box center [508, 308] width 113 height 94
type input "R$ 0,00"
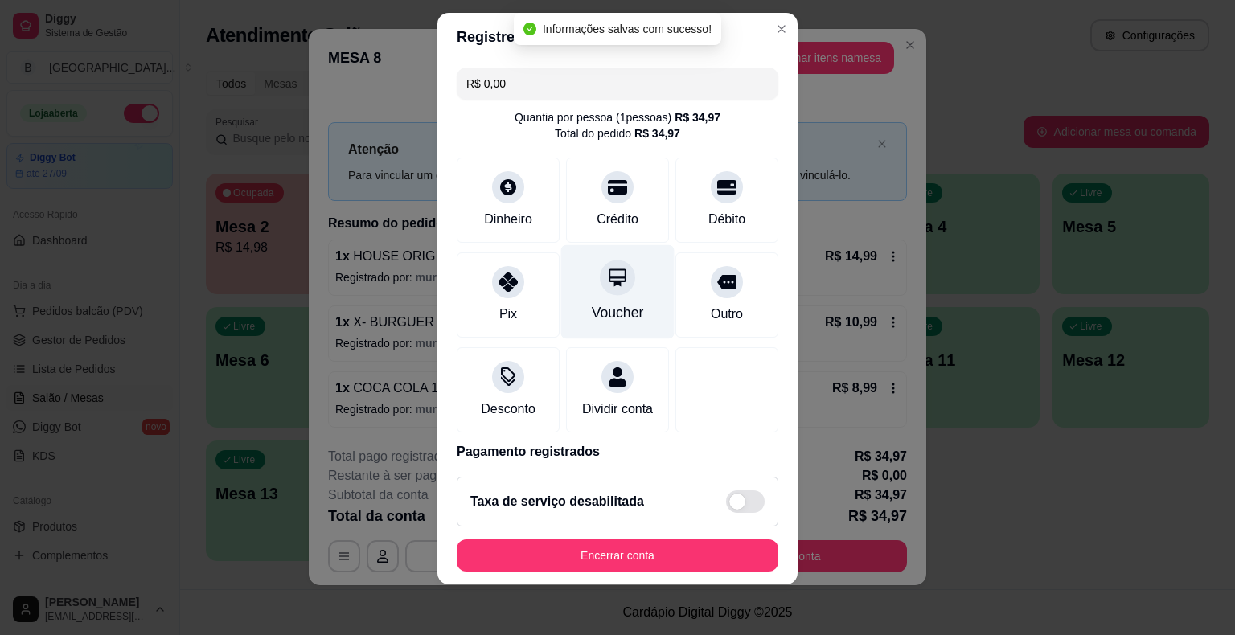
scroll to position [137, 0]
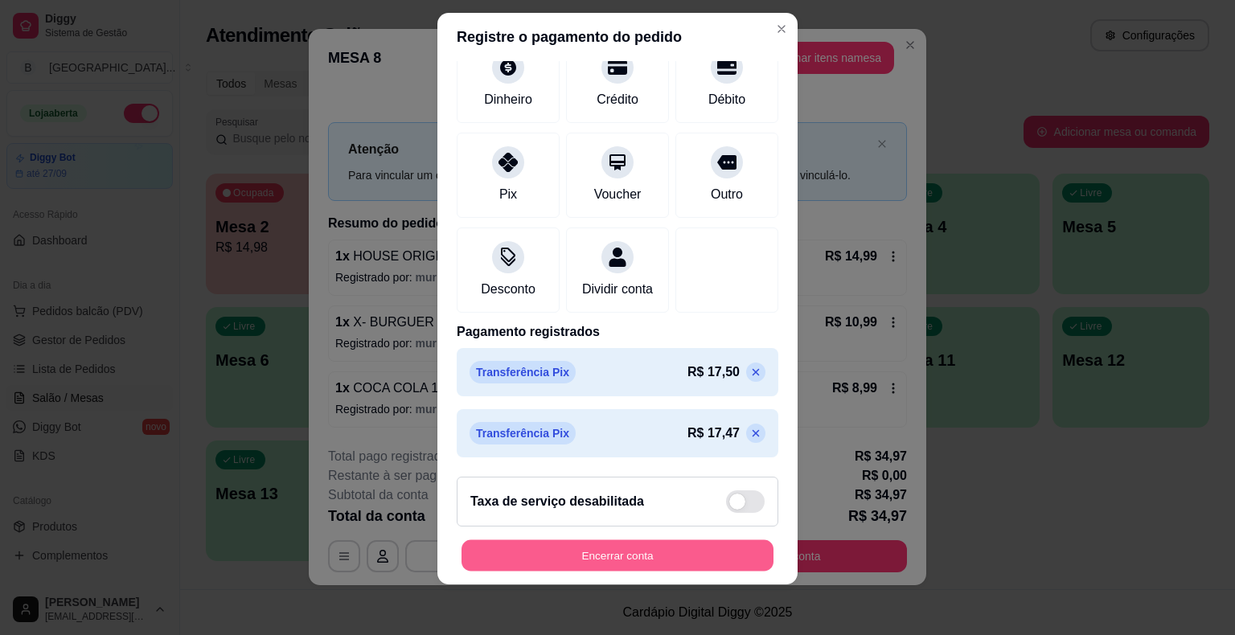
click at [737, 548] on button "Encerrar conta" at bounding box center [618, 555] width 312 height 31
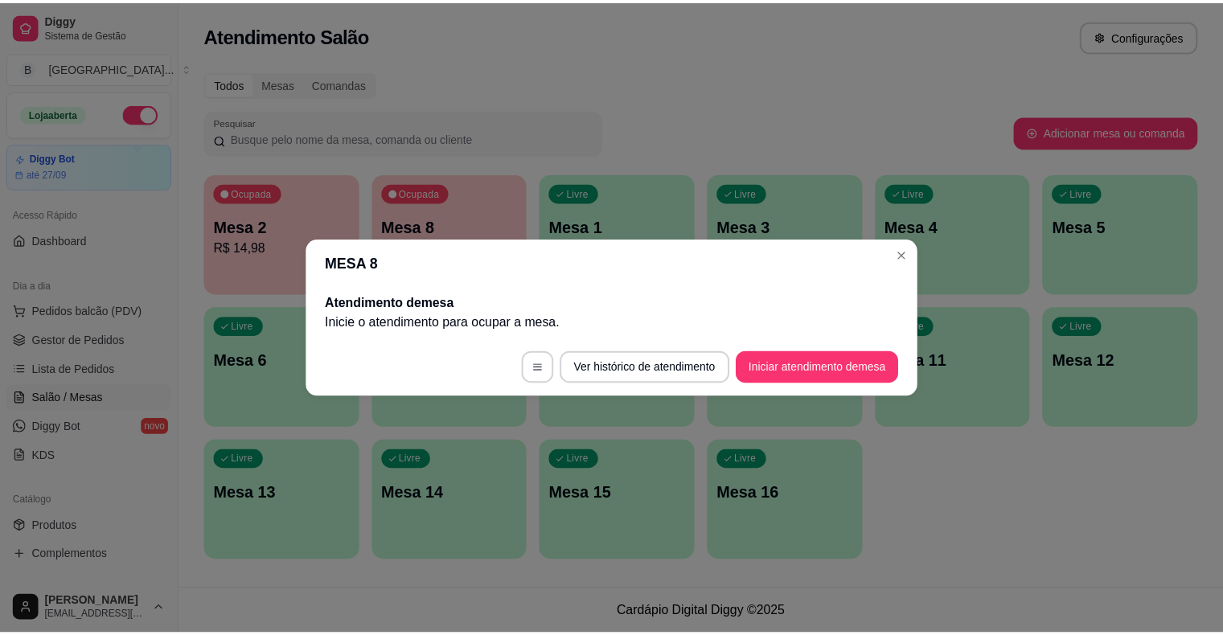
scroll to position [0, 0]
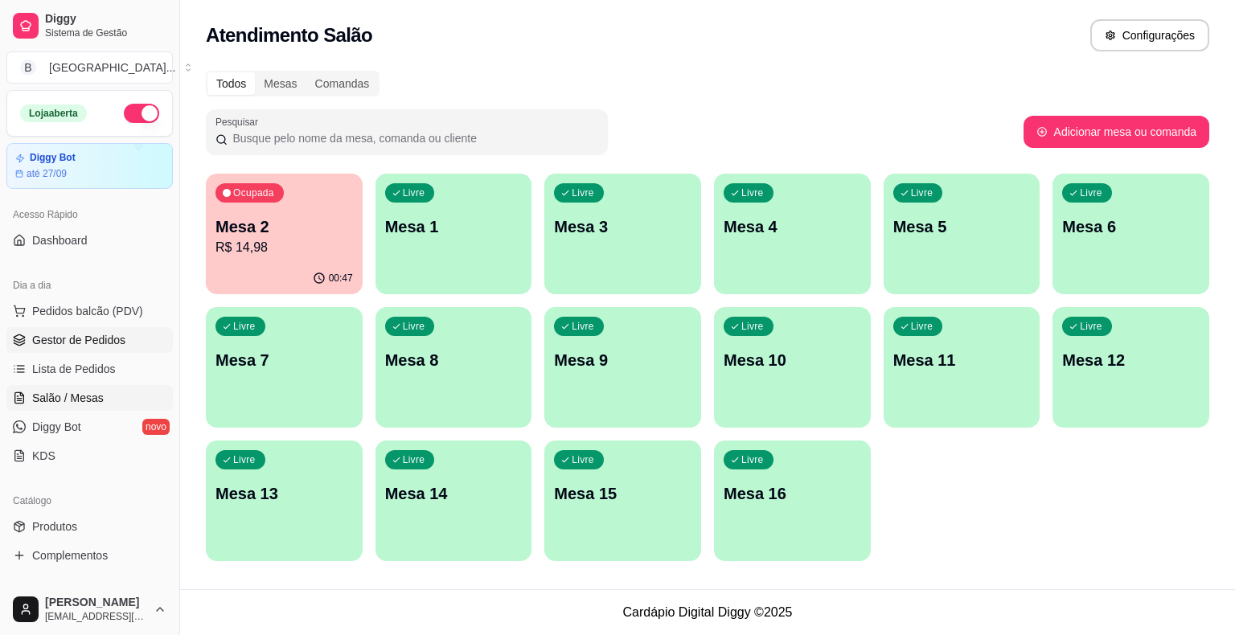
click at [23, 328] on link "Gestor de Pedidos" at bounding box center [89, 340] width 166 height 26
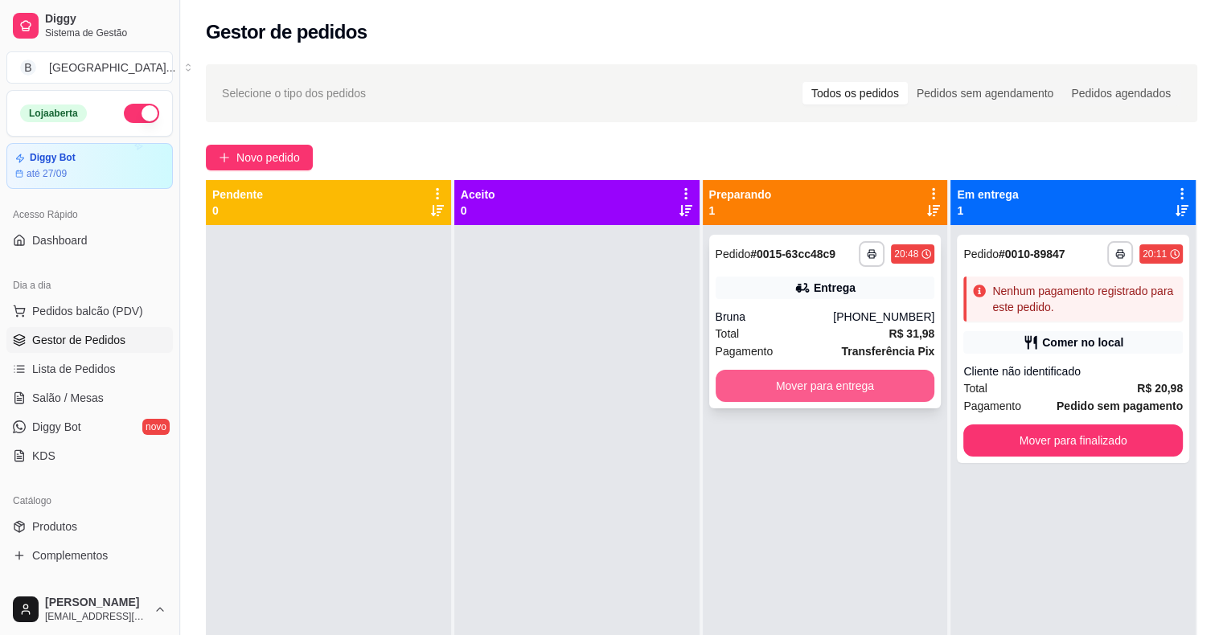
click at [843, 384] on button "Mover para entrega" at bounding box center [826, 386] width 220 height 32
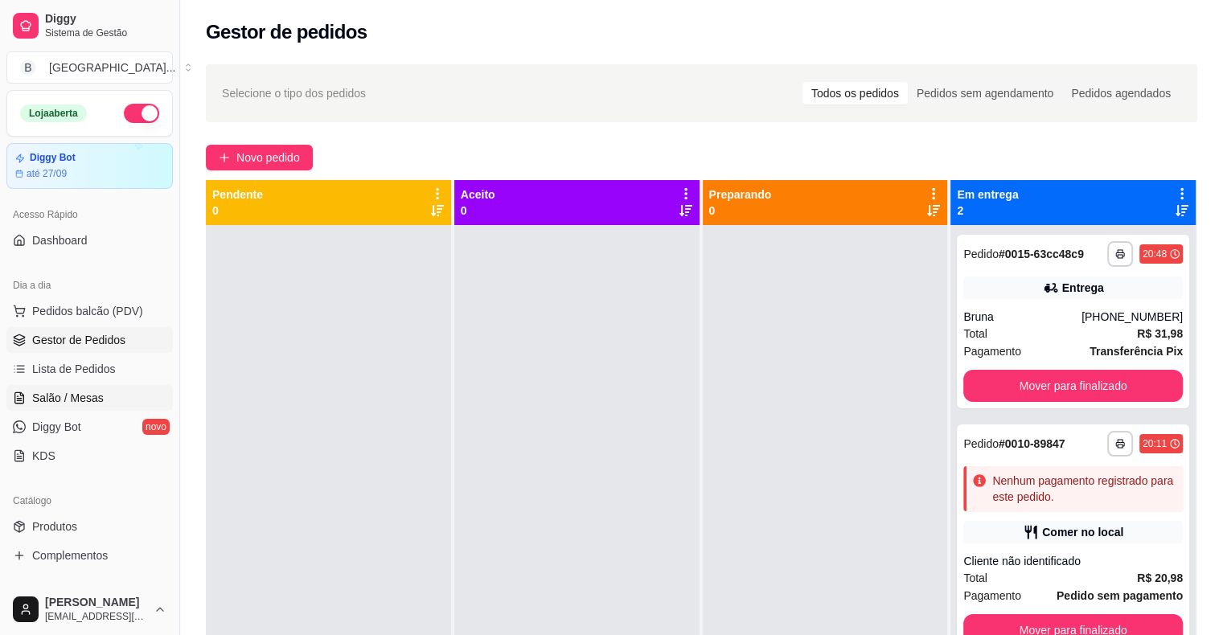
click at [75, 391] on span "Salão / Mesas" at bounding box center [68, 398] width 72 height 16
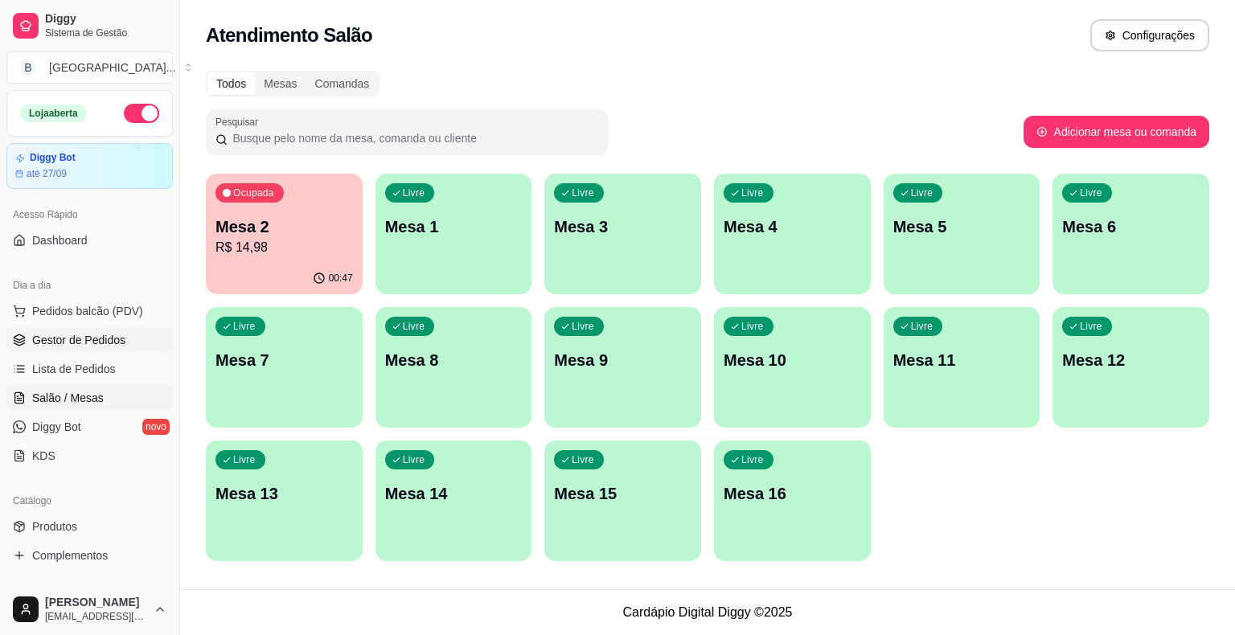
click at [106, 333] on span "Gestor de Pedidos" at bounding box center [78, 340] width 93 height 16
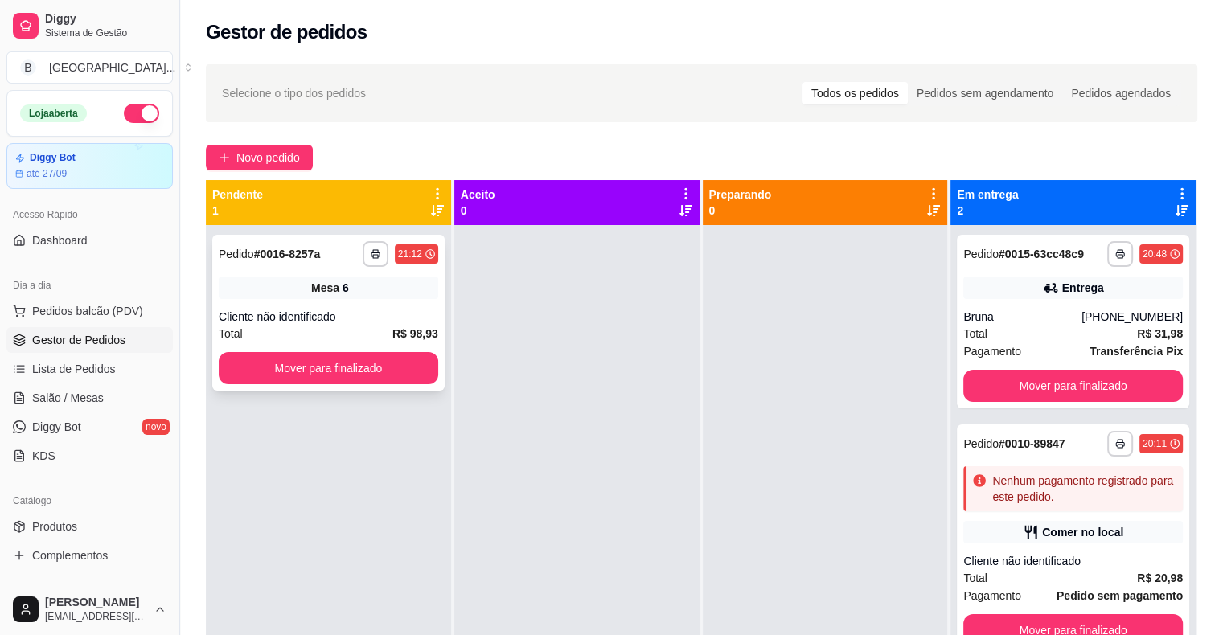
click at [390, 323] on div "Cliente não identificado" at bounding box center [329, 317] width 220 height 16
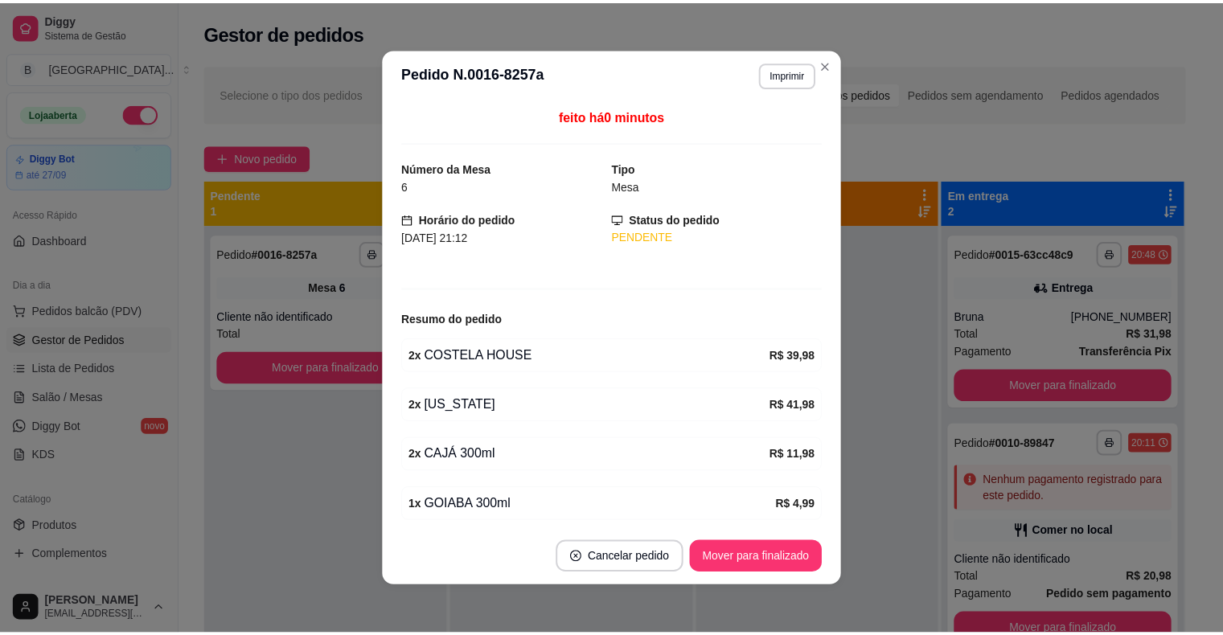
scroll to position [59, 0]
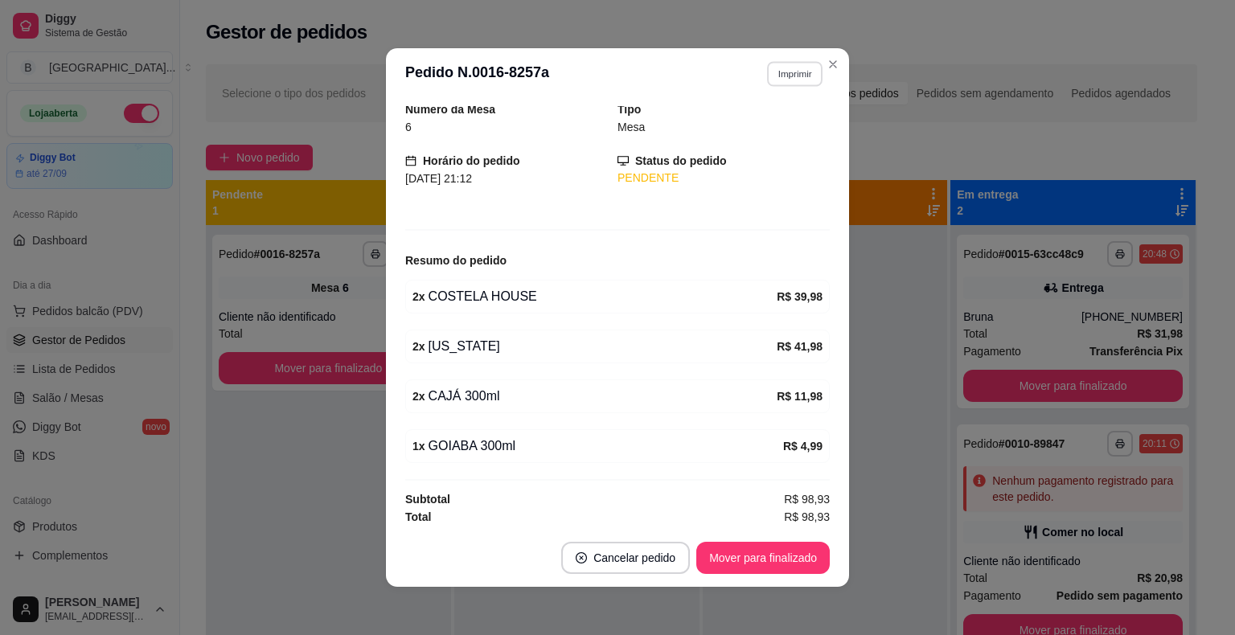
click at [800, 73] on button "Imprimir" at bounding box center [794, 73] width 55 height 25
click at [789, 127] on button "IMPRESSORA" at bounding box center [760, 130] width 117 height 26
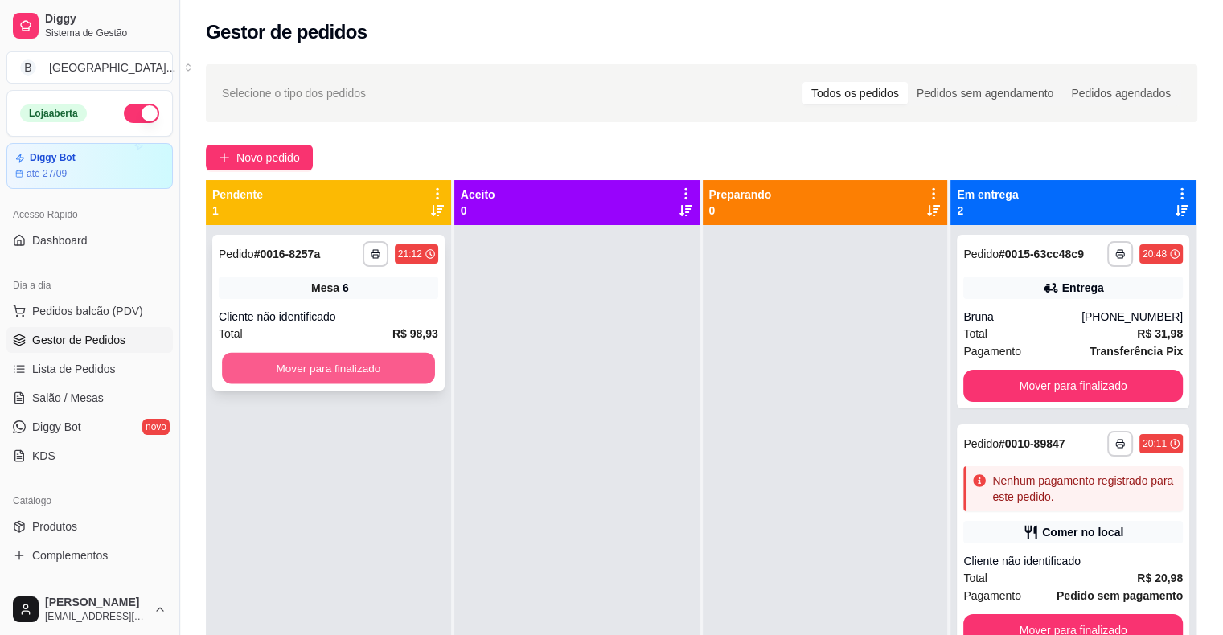
click at [410, 376] on button "Mover para finalizado" at bounding box center [328, 368] width 213 height 31
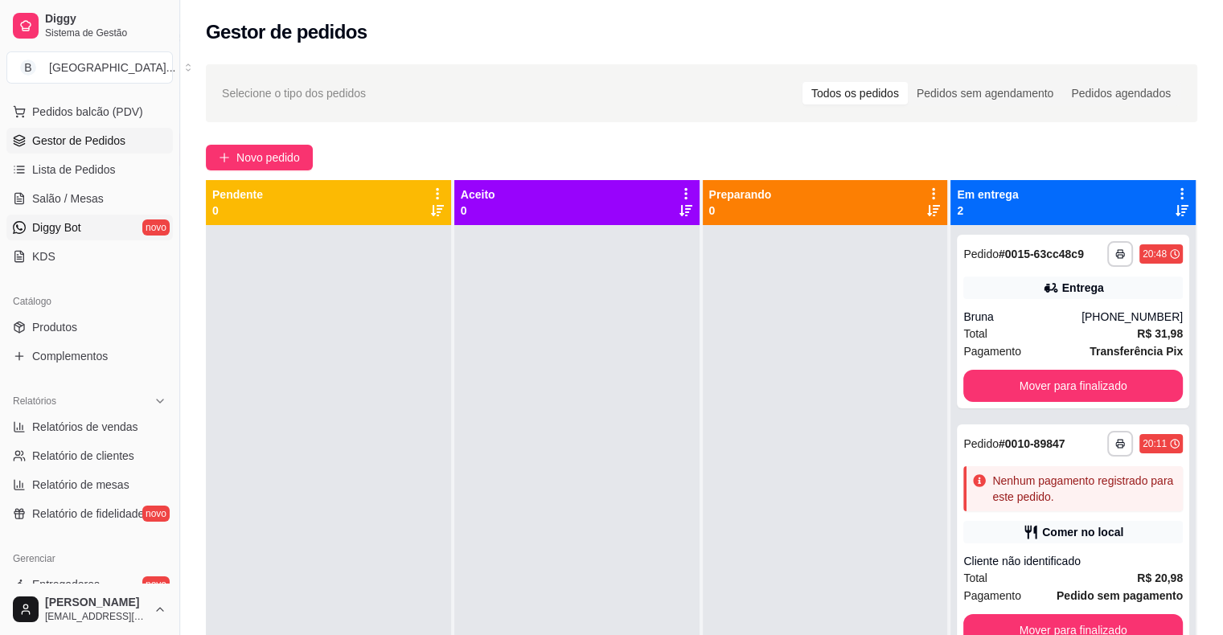
scroll to position [322, 0]
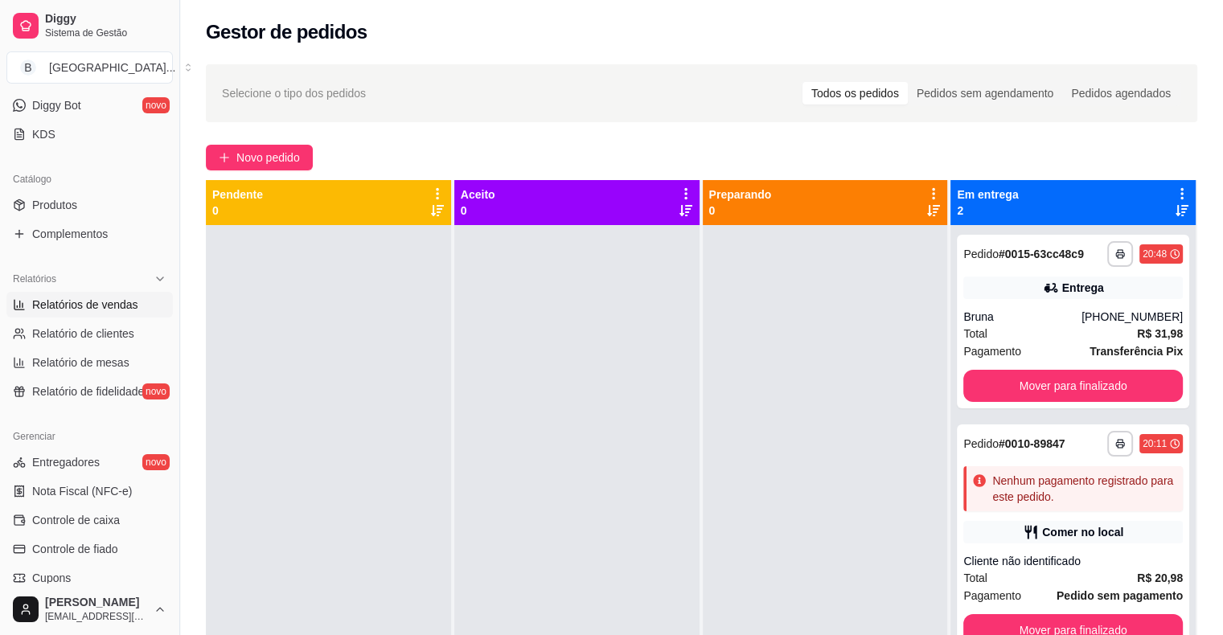
click at [59, 297] on span "Relatórios de vendas" at bounding box center [85, 305] width 106 height 16
select select "ALL"
select select "0"
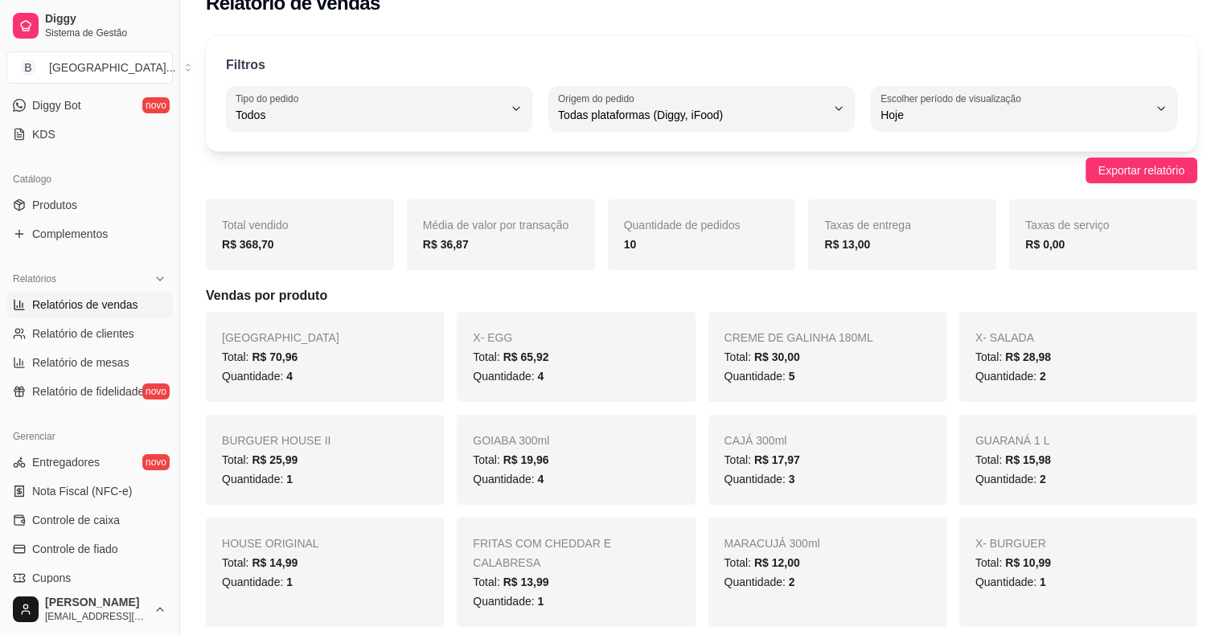
scroll to position [80, 0]
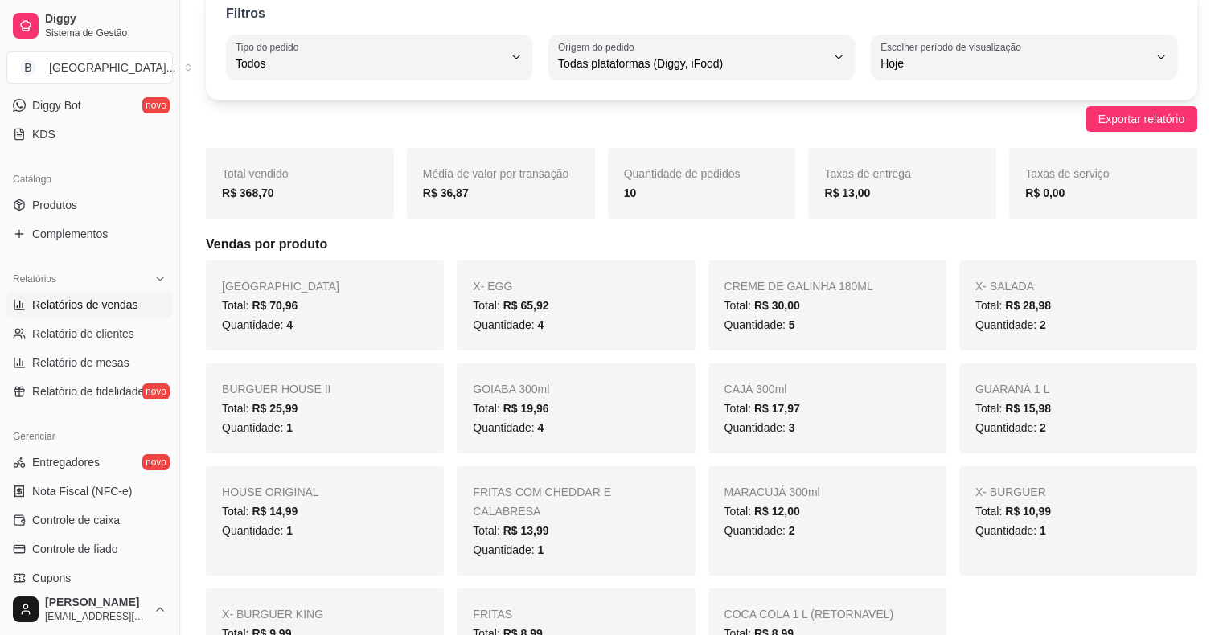
click at [828, 318] on div "Quantidade: 5" at bounding box center [828, 324] width 206 height 19
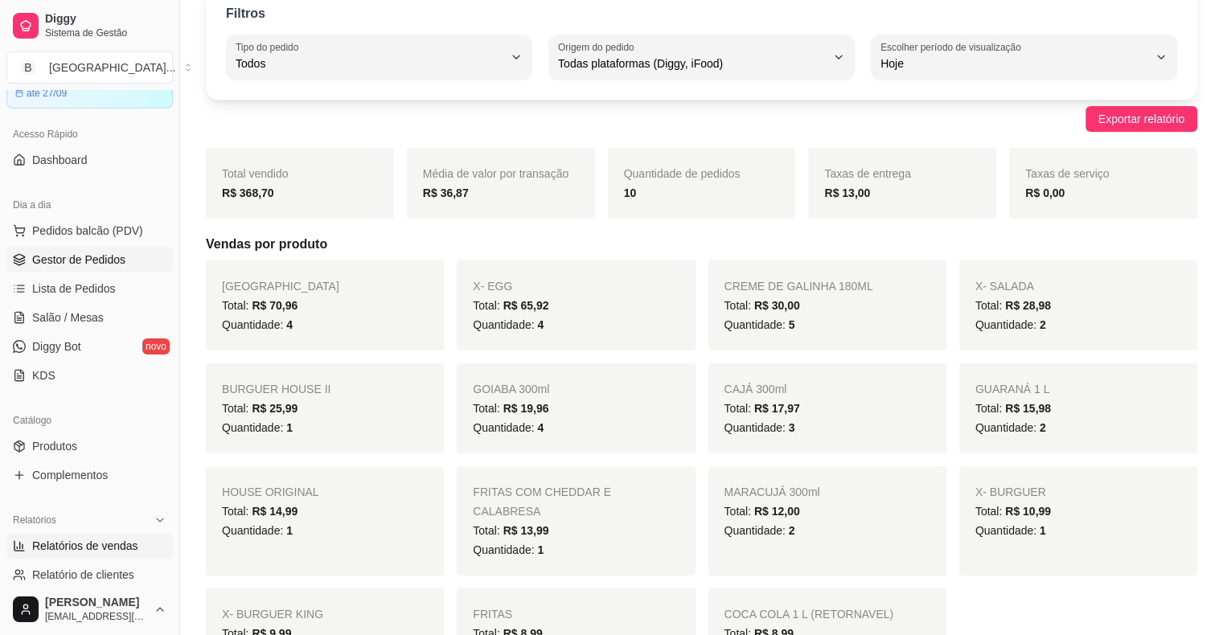
click at [56, 259] on span "Gestor de Pedidos" at bounding box center [78, 260] width 93 height 16
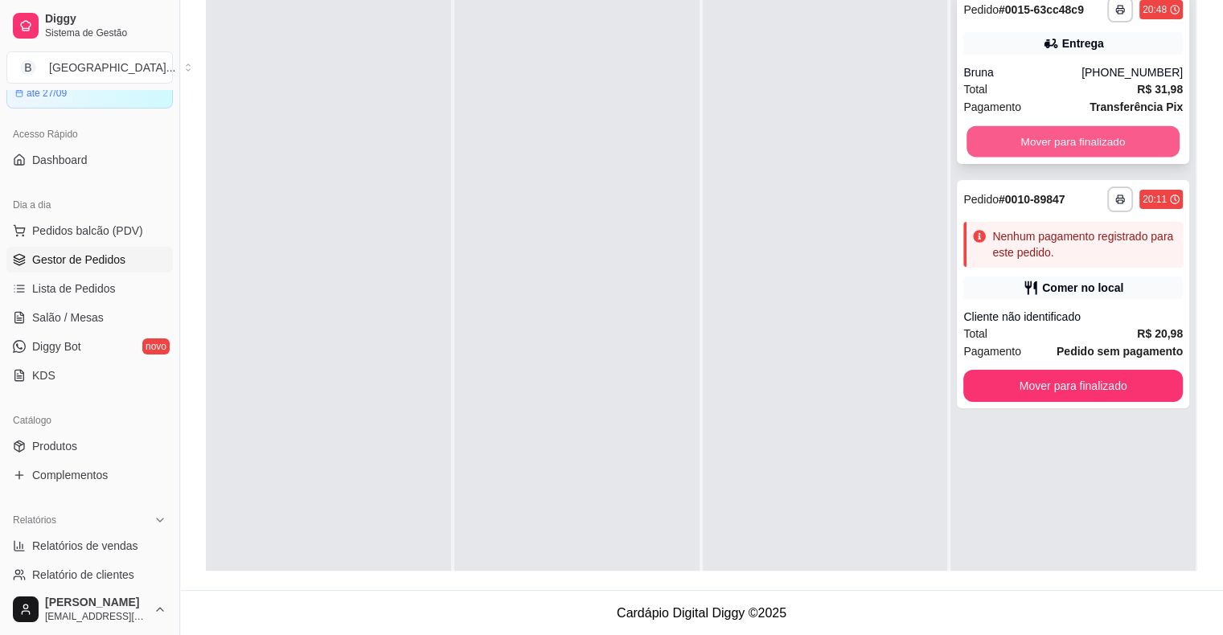
click at [1106, 134] on button "Mover para finalizado" at bounding box center [1073, 141] width 213 height 31
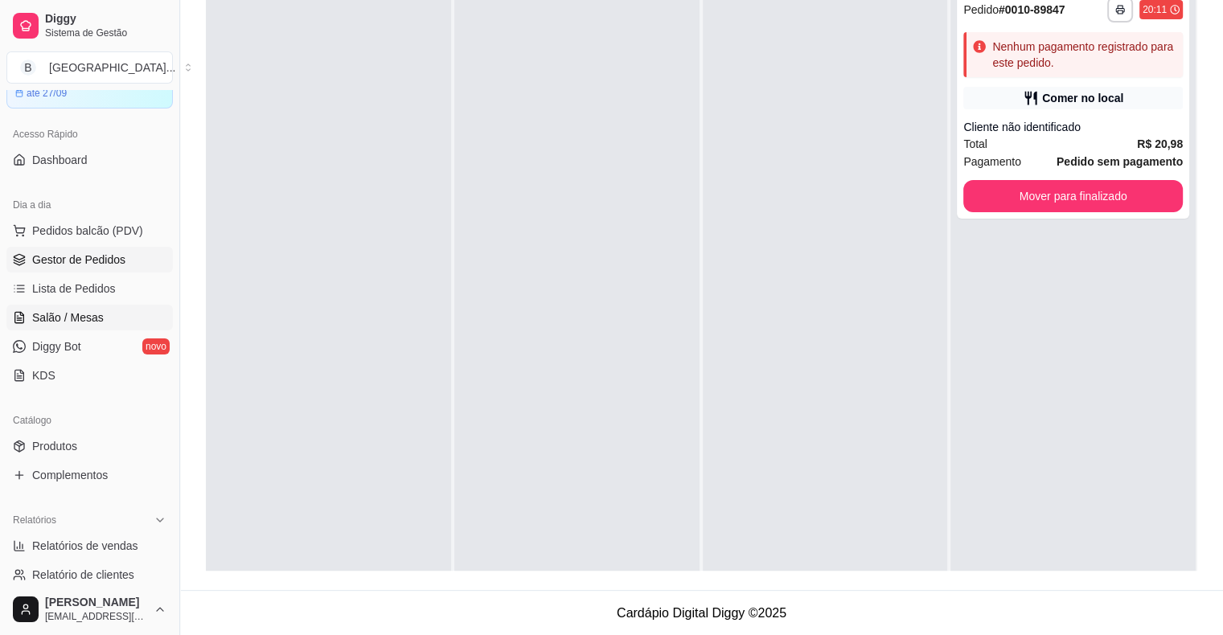
click at [84, 323] on span "Salão / Mesas" at bounding box center [68, 318] width 72 height 16
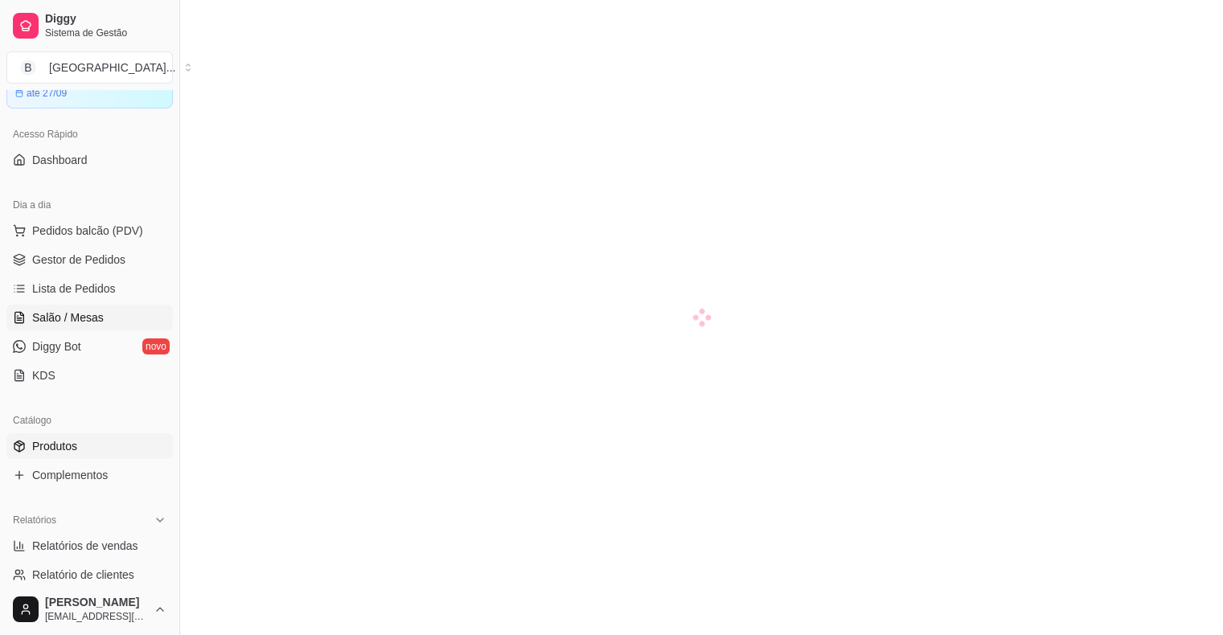
click at [51, 451] on span "Produtos" at bounding box center [54, 446] width 45 height 16
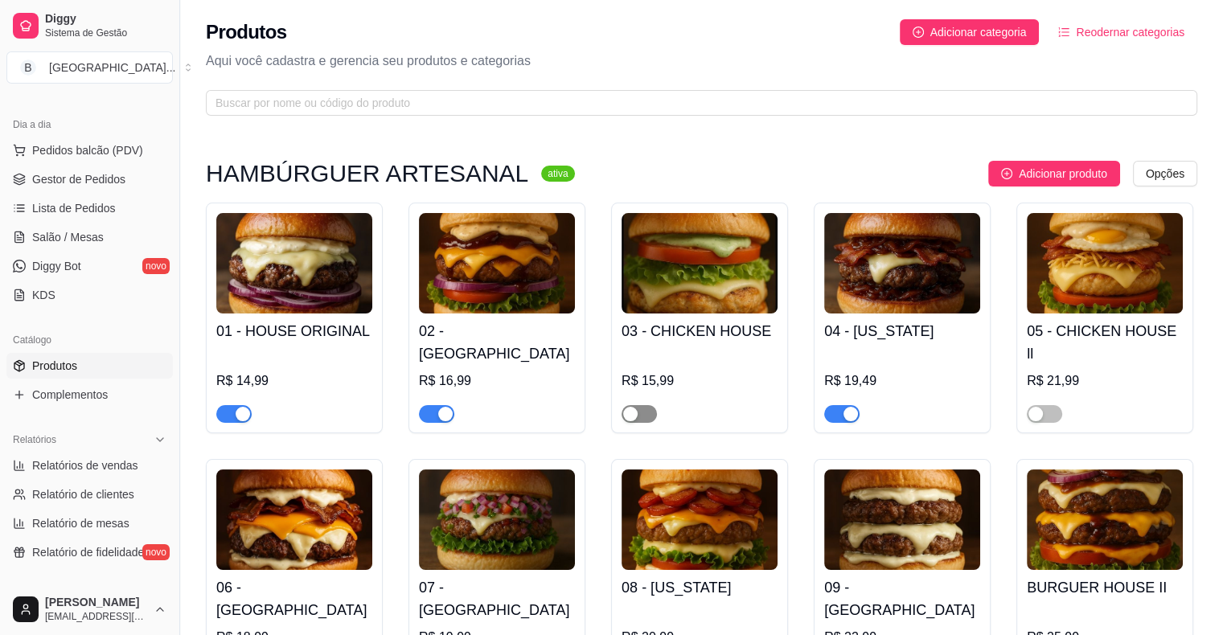
click at [642, 405] on span "button" at bounding box center [639, 414] width 35 height 18
click at [1033, 407] on div "button" at bounding box center [1036, 414] width 14 height 14
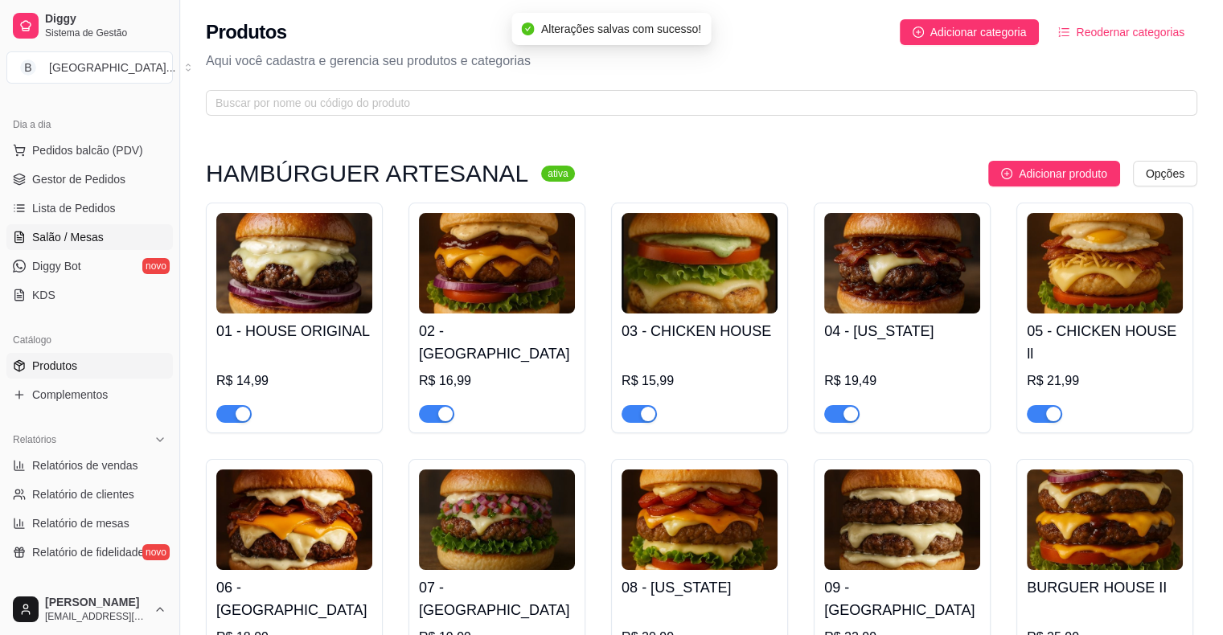
click at [71, 241] on span "Salão / Mesas" at bounding box center [68, 237] width 72 height 16
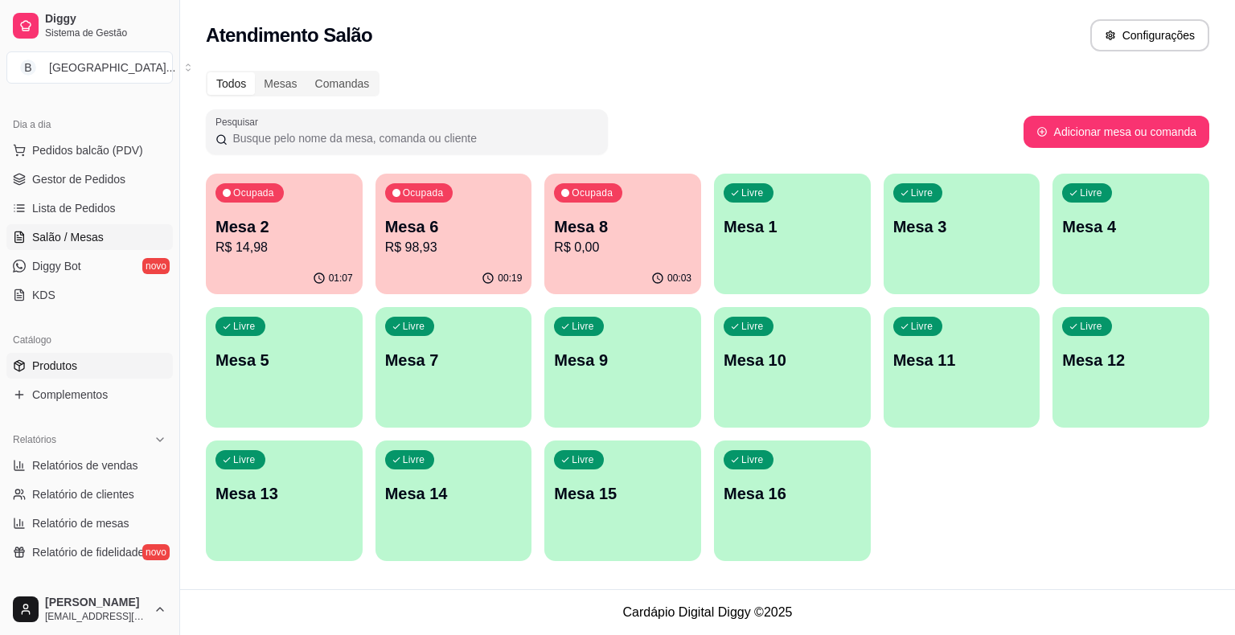
click at [98, 362] on link "Produtos" at bounding box center [89, 366] width 166 height 26
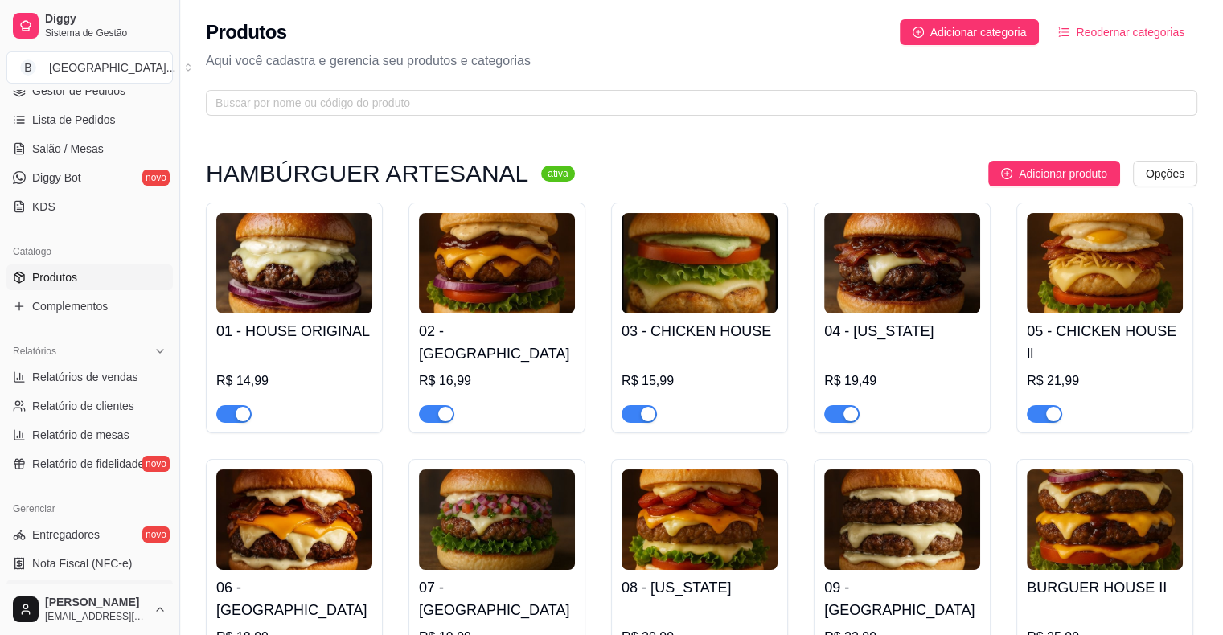
scroll to position [322, 0]
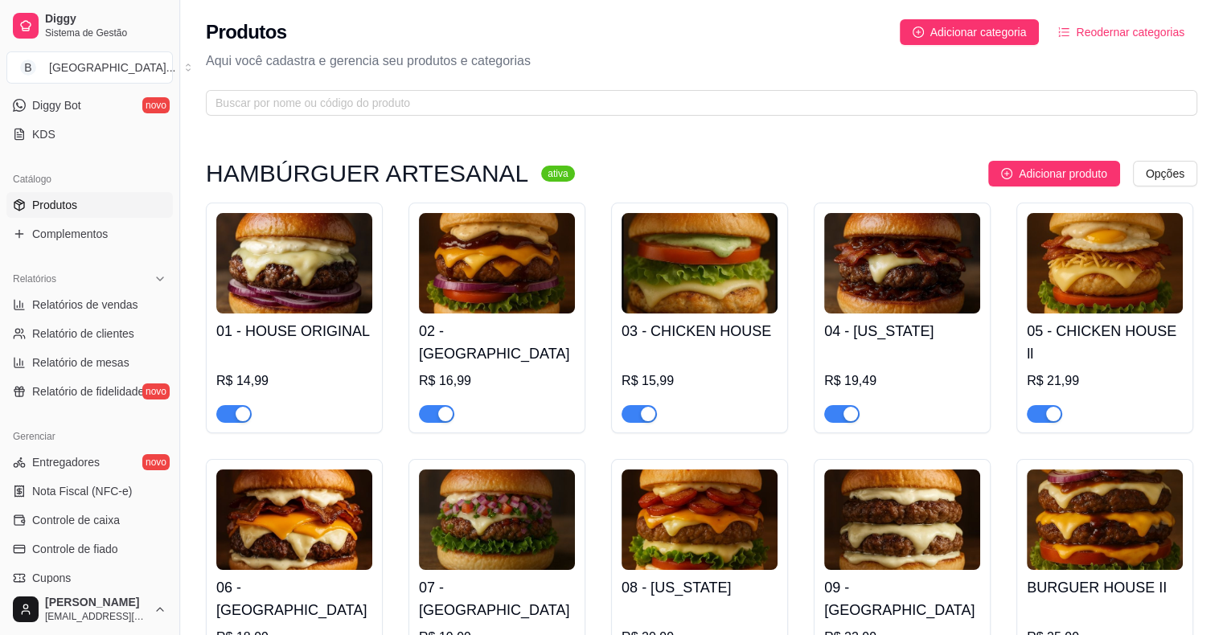
click at [126, 202] on link "Produtos" at bounding box center [89, 205] width 166 height 26
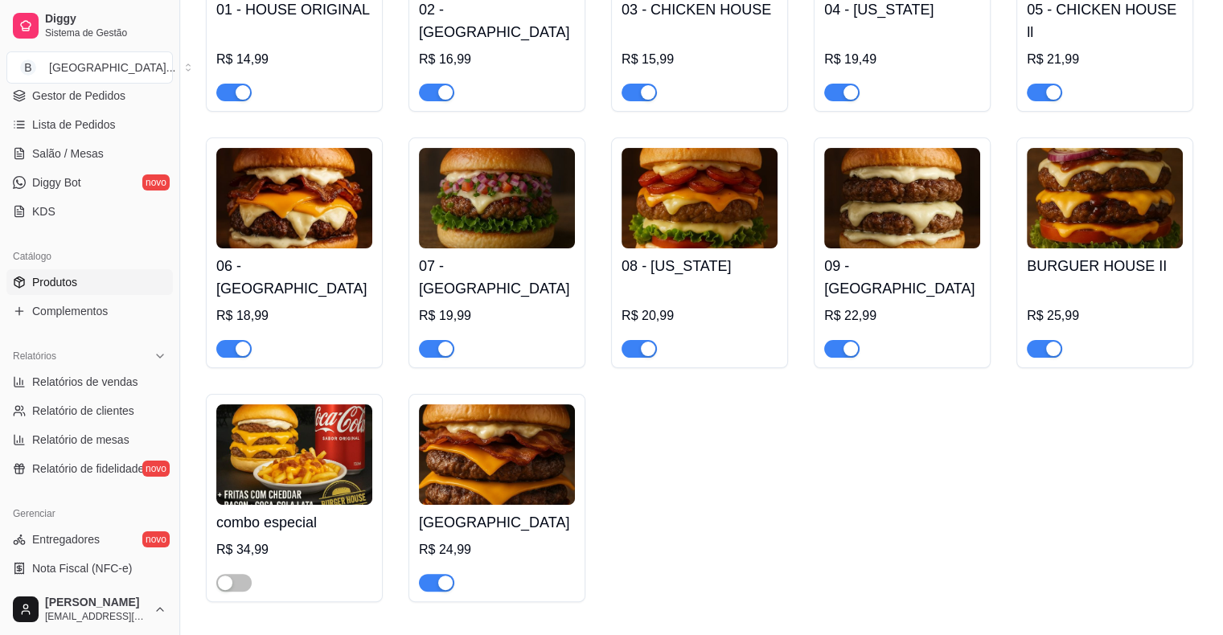
scroll to position [161, 0]
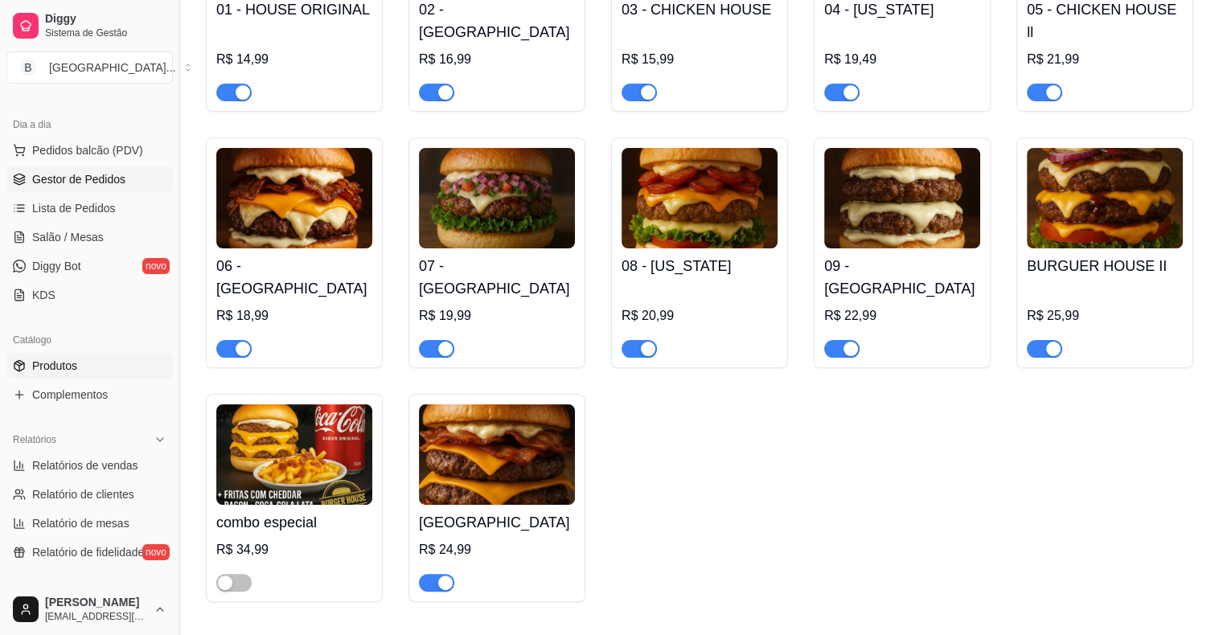
click at [87, 177] on span "Gestor de Pedidos" at bounding box center [78, 179] width 93 height 16
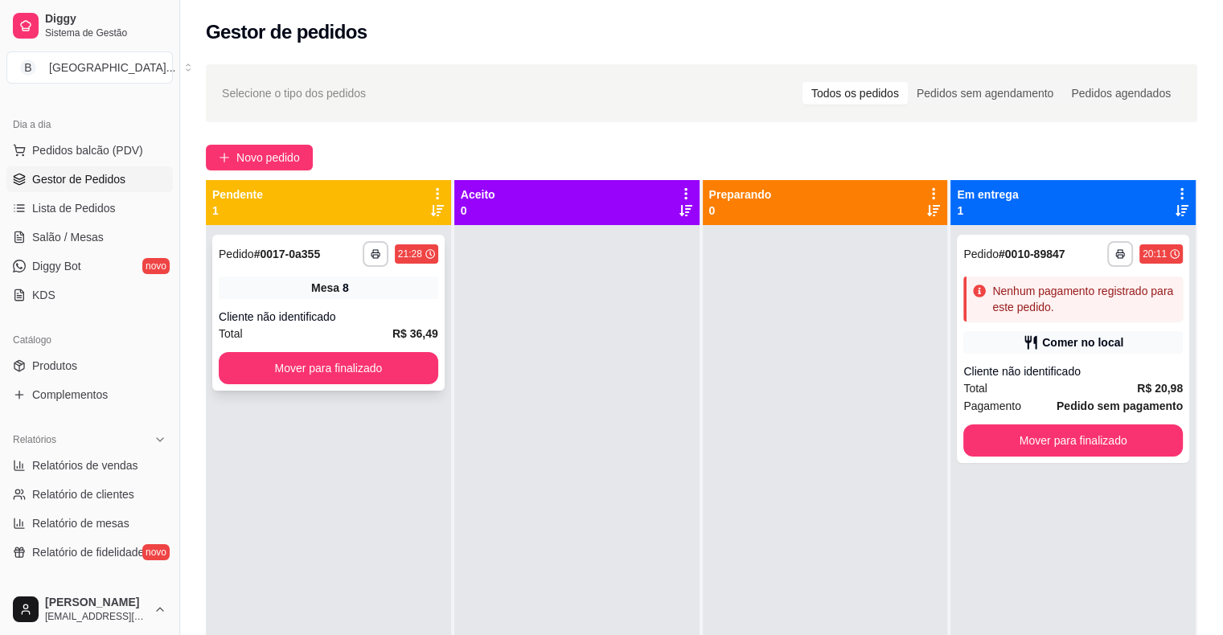
click at [347, 330] on div "Total R$ 36,49" at bounding box center [329, 334] width 220 height 18
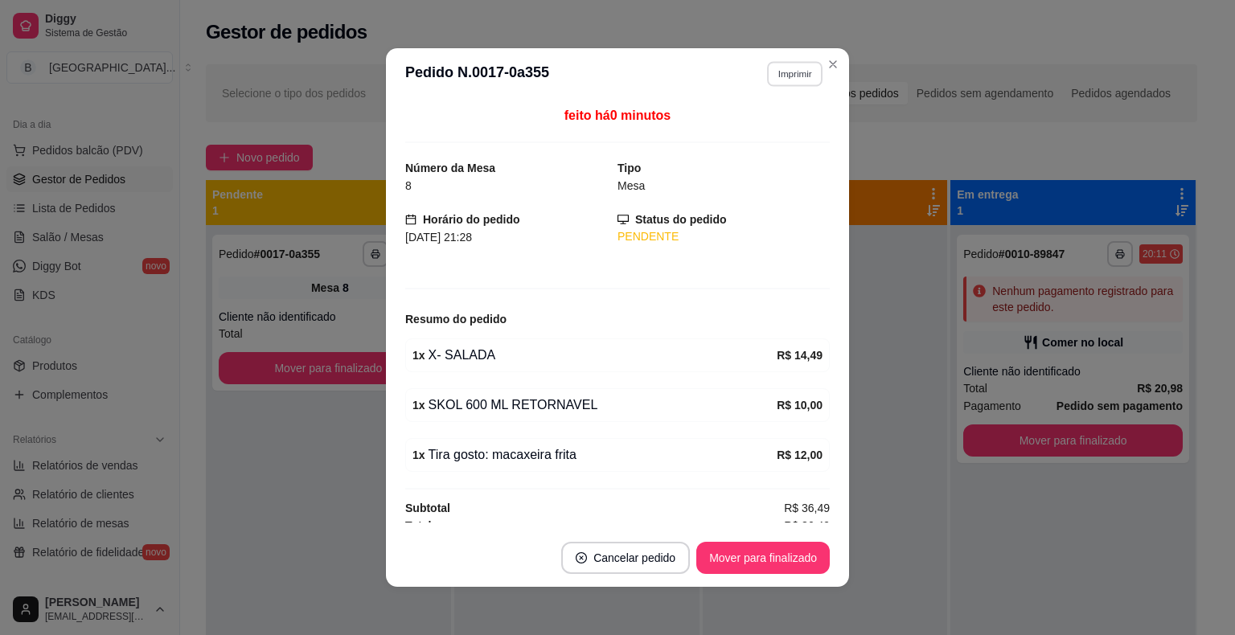
click at [800, 80] on button "Imprimir" at bounding box center [794, 73] width 55 height 25
click at [796, 140] on button "IMPRESSORA" at bounding box center [760, 130] width 117 height 26
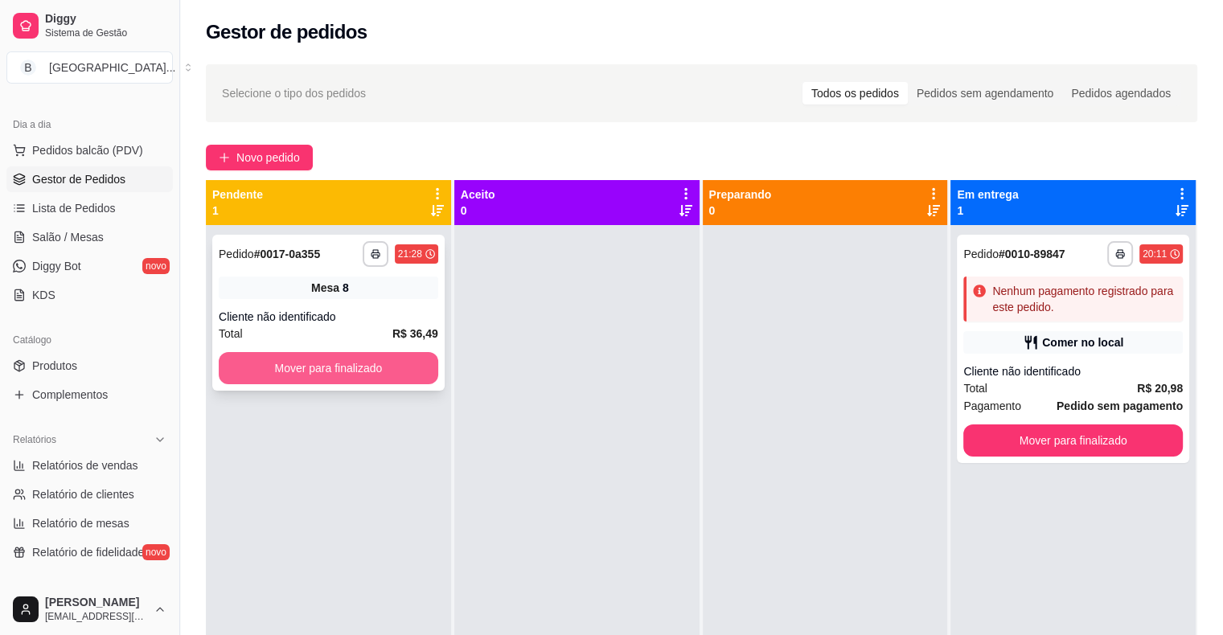
click at [338, 374] on button "Mover para finalizado" at bounding box center [329, 368] width 220 height 32
click at [387, 292] on div "Mesa 8" at bounding box center [329, 288] width 220 height 23
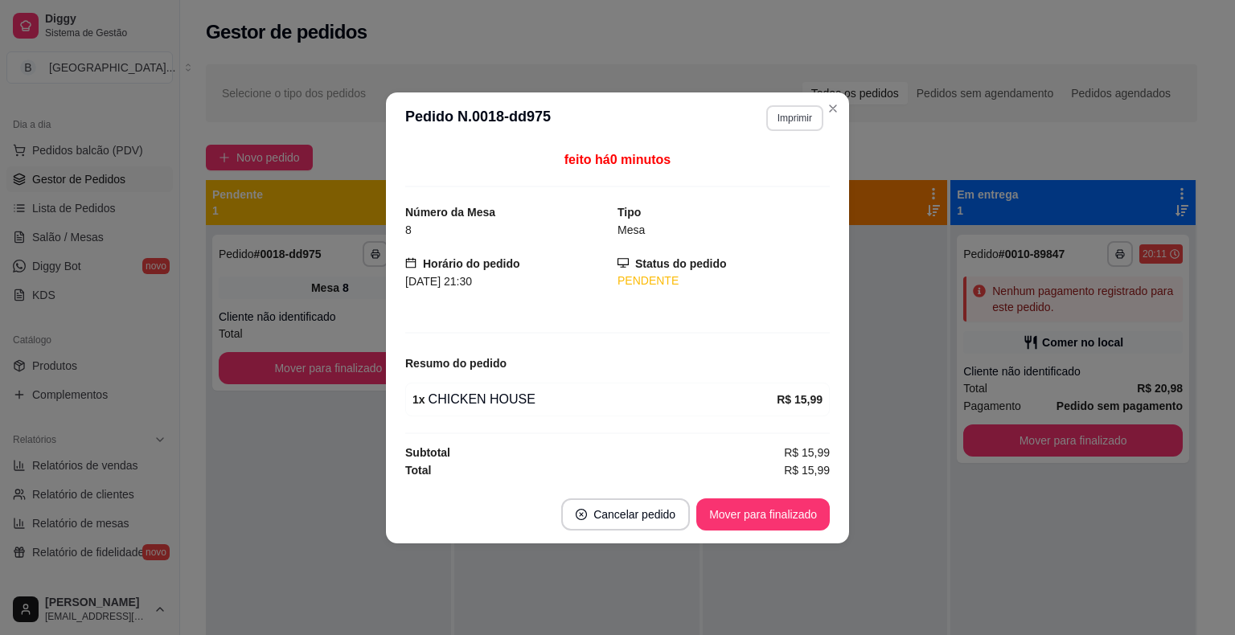
click at [795, 127] on button "Imprimir" at bounding box center [794, 118] width 57 height 26
click at [787, 171] on button "IMPRESSORA" at bounding box center [766, 174] width 113 height 25
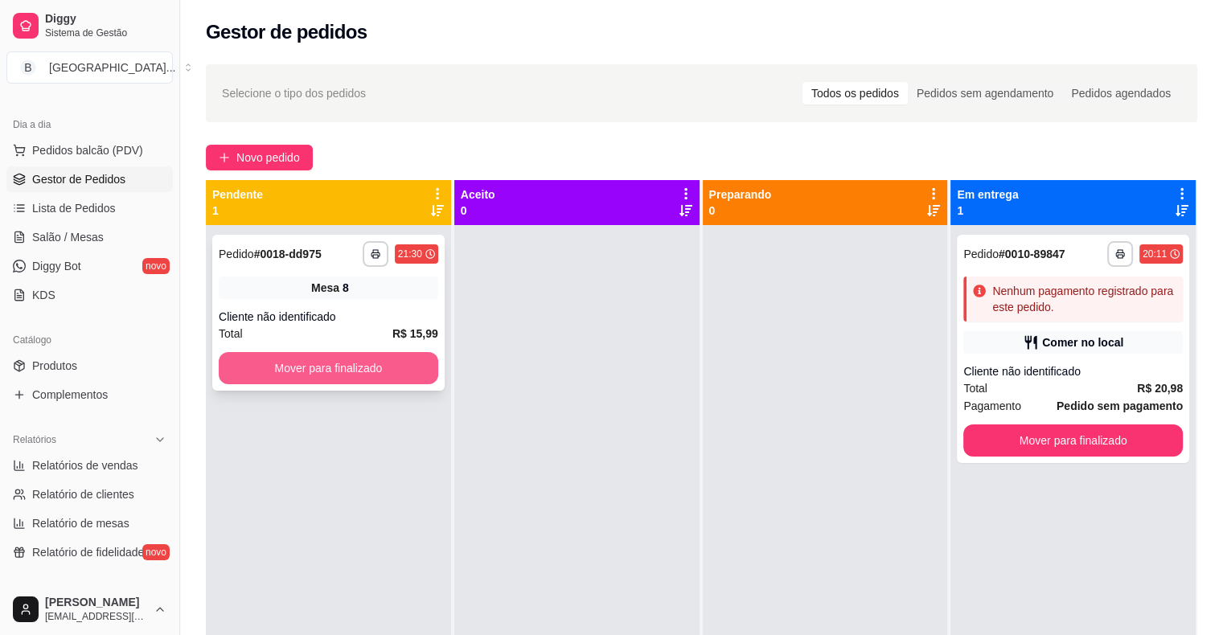
click at [324, 372] on button "Mover para finalizado" at bounding box center [329, 368] width 220 height 32
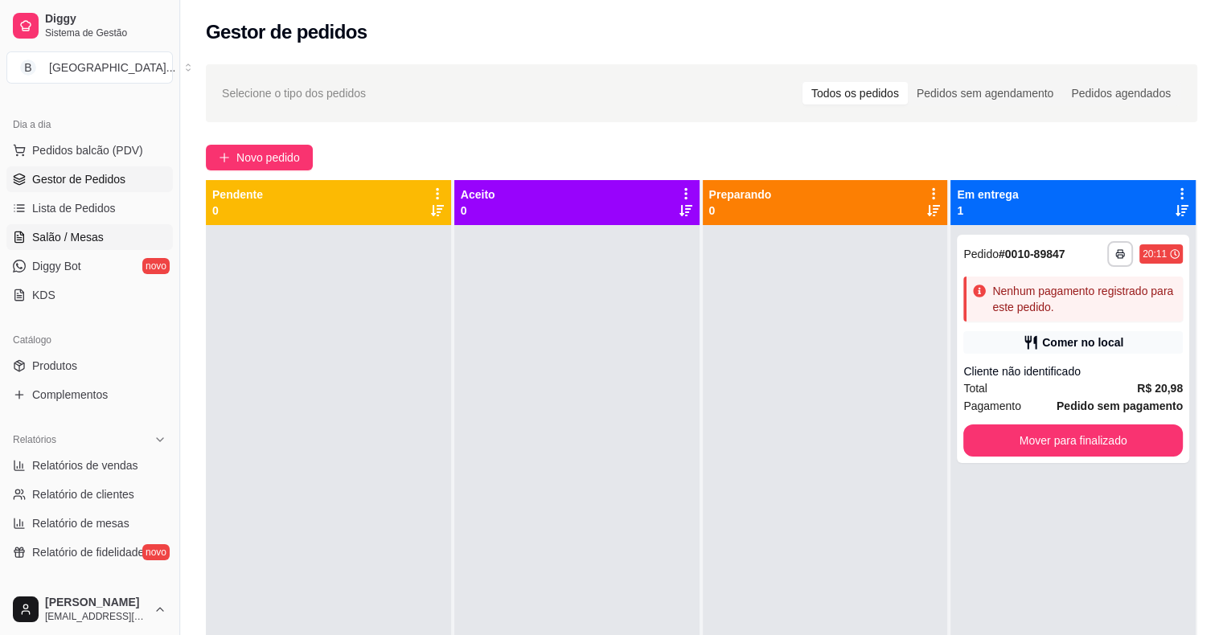
click at [60, 244] on link "Salão / Mesas" at bounding box center [89, 237] width 166 height 26
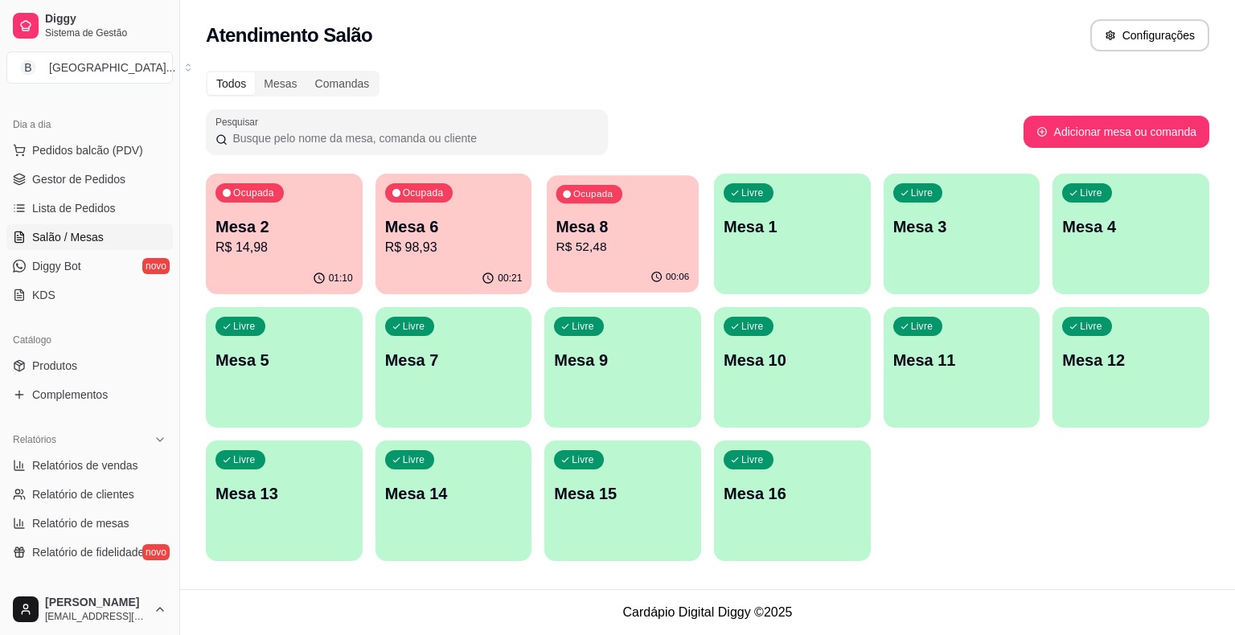
click at [605, 243] on p "R$ 52,48" at bounding box center [624, 247] width 134 height 18
click at [369, 247] on div "Ocupada Mesa 2 R$ 14,98 01:10 Ocupada Mesa 6 R$ 98,93 00:21 Ocupada Mesa 8 R$ 5…" at bounding box center [708, 368] width 1004 height 388
click at [462, 242] on p "R$ 98,93" at bounding box center [454, 247] width 138 height 19
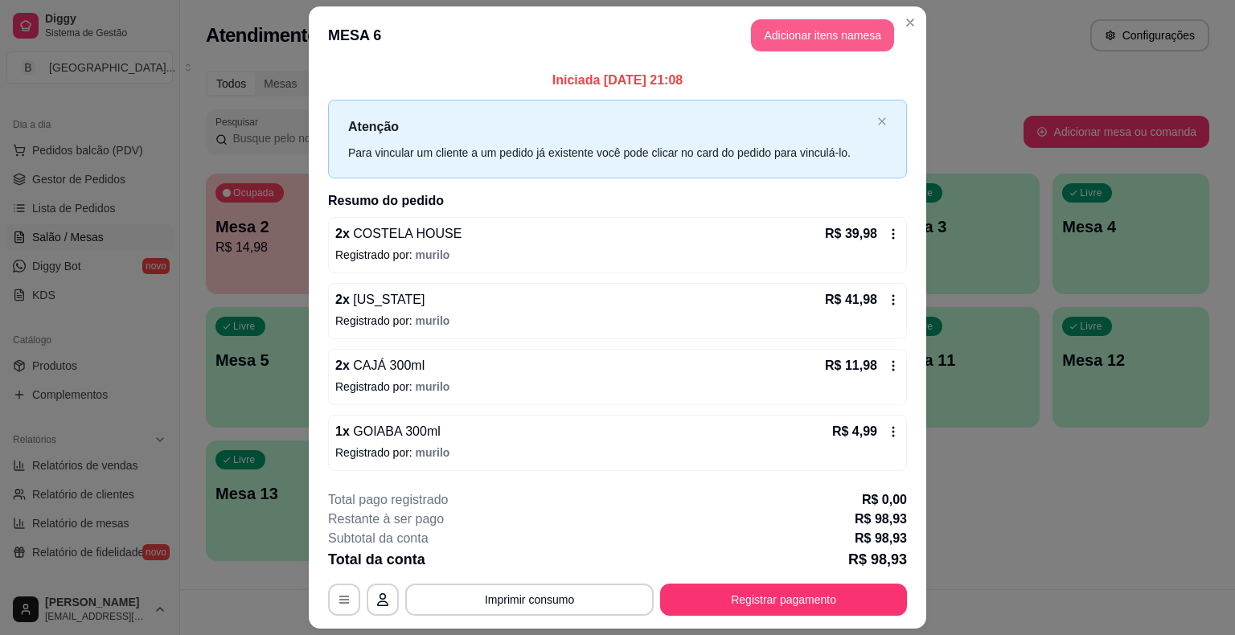
click at [759, 39] on button "Adicionar itens na mesa" at bounding box center [822, 35] width 143 height 32
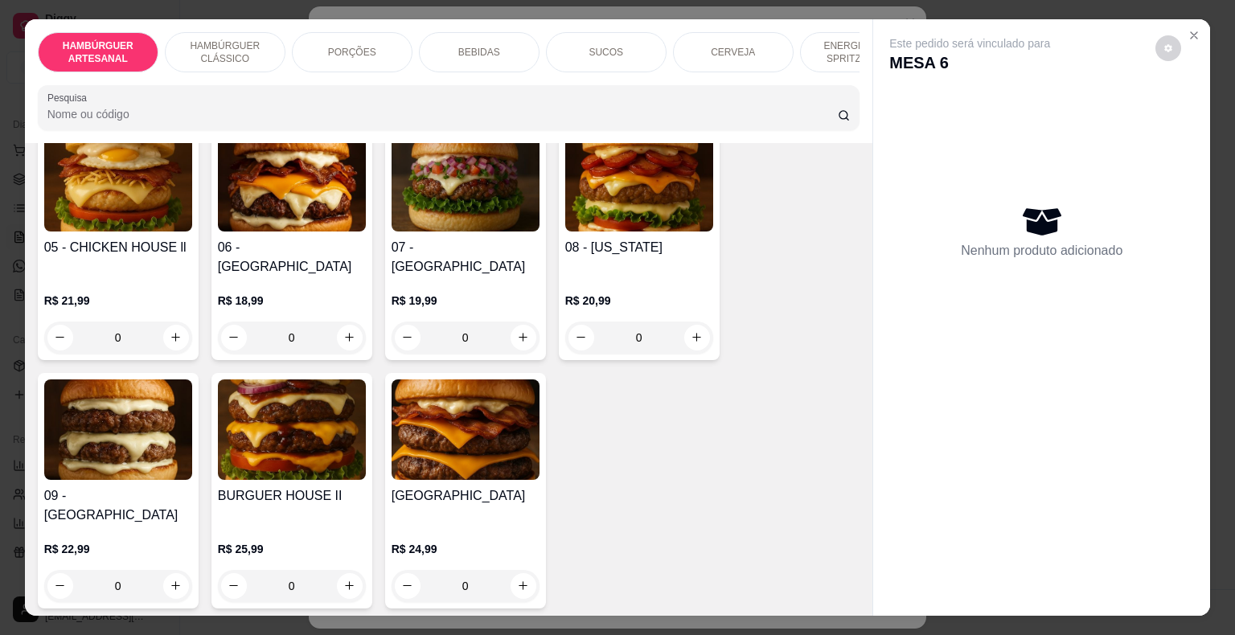
scroll to position [402, 0]
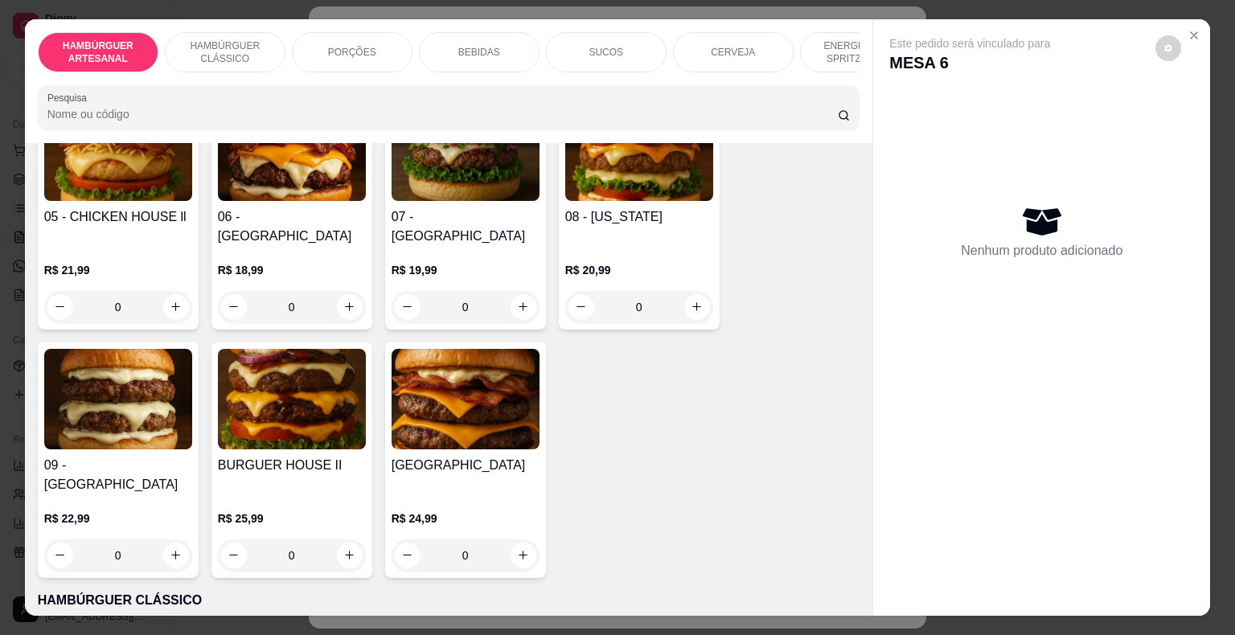
click at [523, 291] on div "0" at bounding box center [466, 307] width 148 height 32
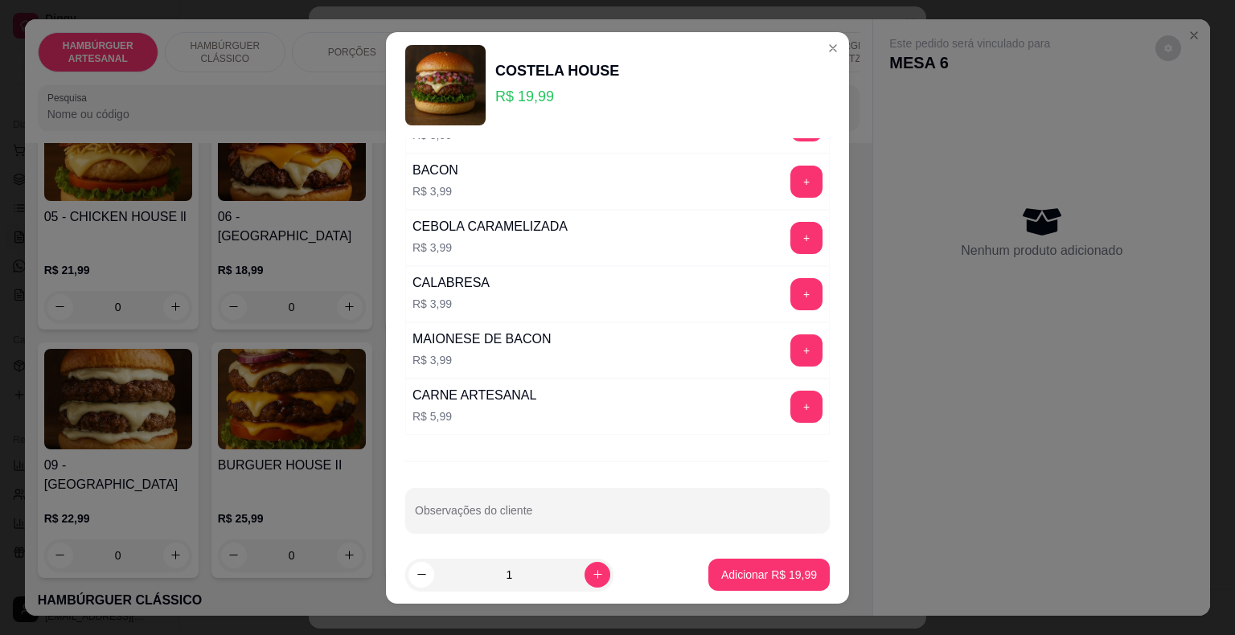
scroll to position [779, 0]
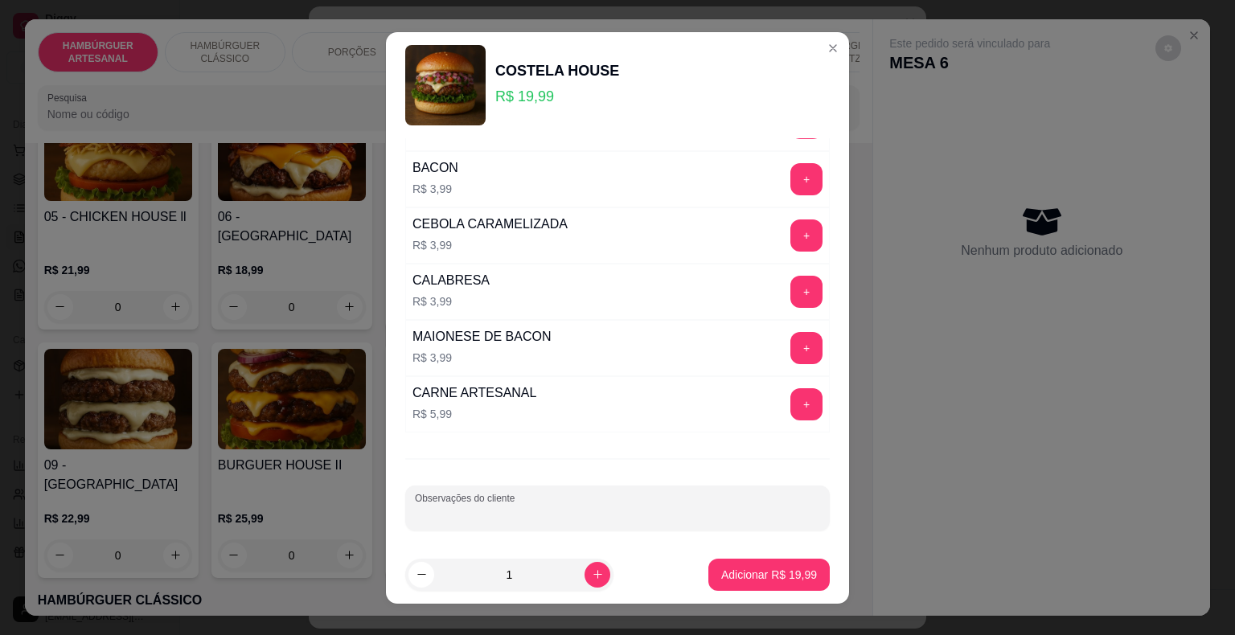
click at [526, 512] on input "Observações do cliente" at bounding box center [617, 515] width 405 height 16
type input "viagem"
click at [750, 576] on p "Adicionar R$ 19,99" at bounding box center [769, 574] width 93 height 15
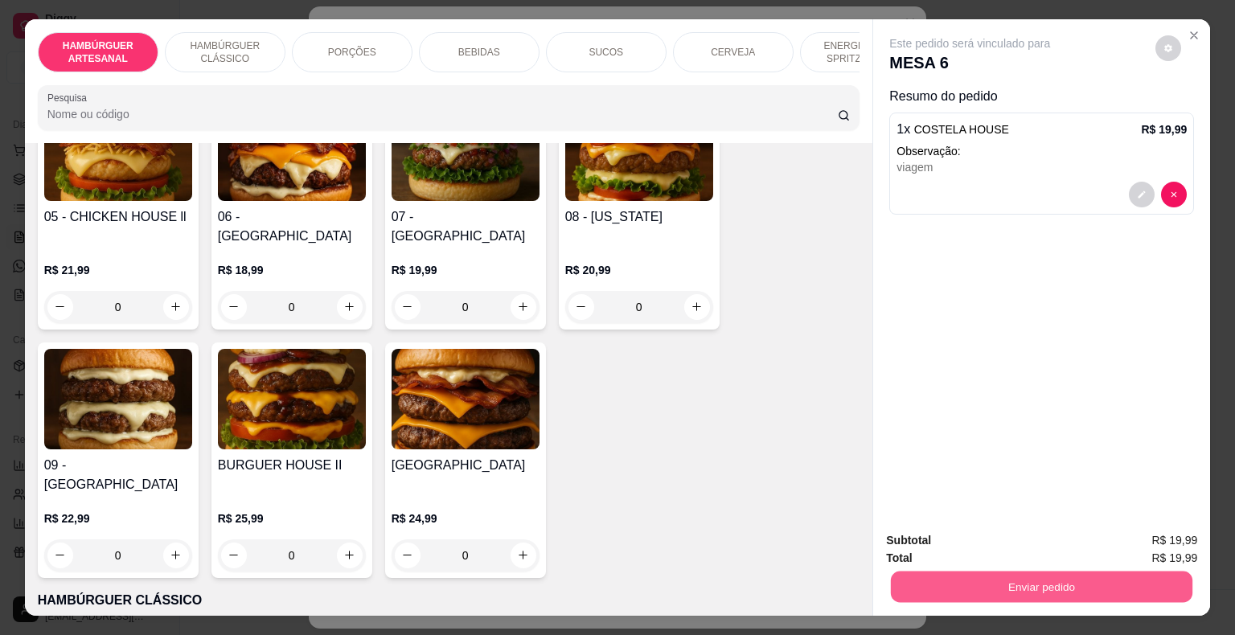
click at [902, 575] on button "Enviar pedido" at bounding box center [1042, 587] width 302 height 31
click at [934, 553] on button "Não registrar e enviar pedido" at bounding box center [988, 542] width 162 height 30
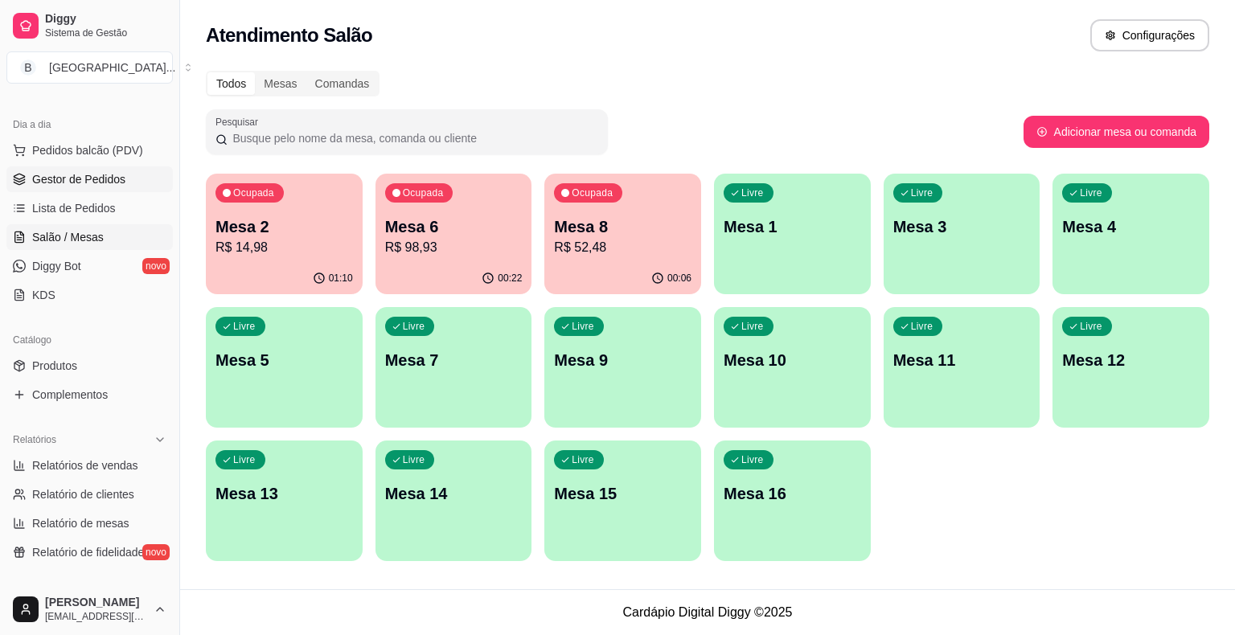
click at [109, 175] on span "Gestor de Pedidos" at bounding box center [78, 179] width 93 height 16
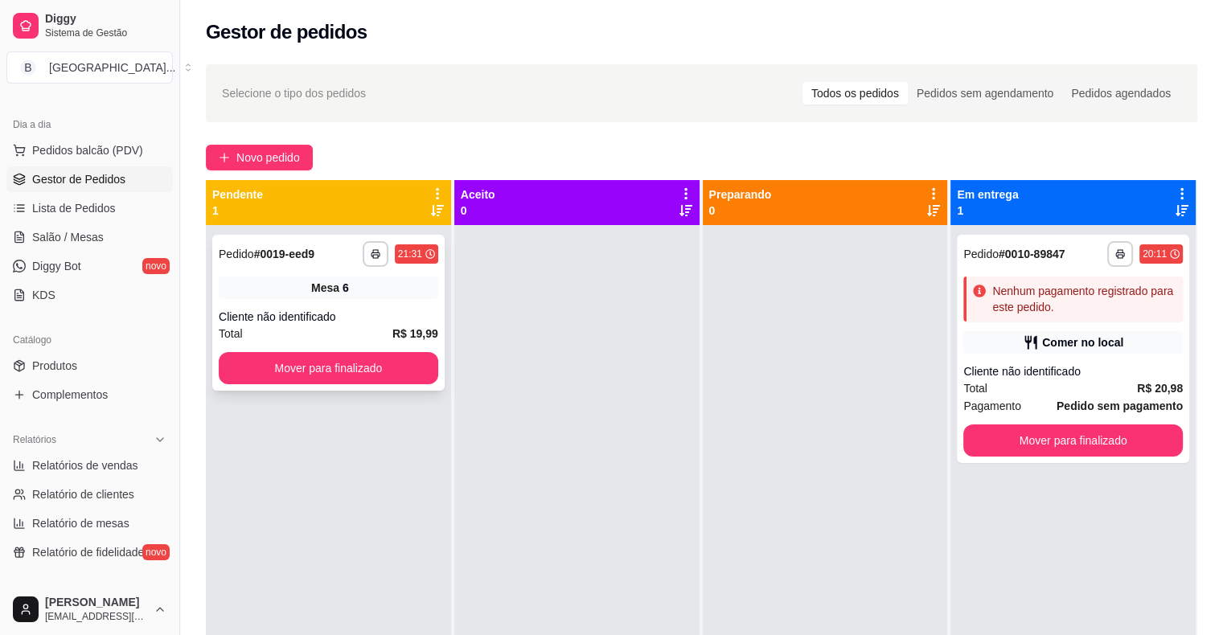
click at [387, 288] on div "Mesa 6" at bounding box center [329, 288] width 220 height 23
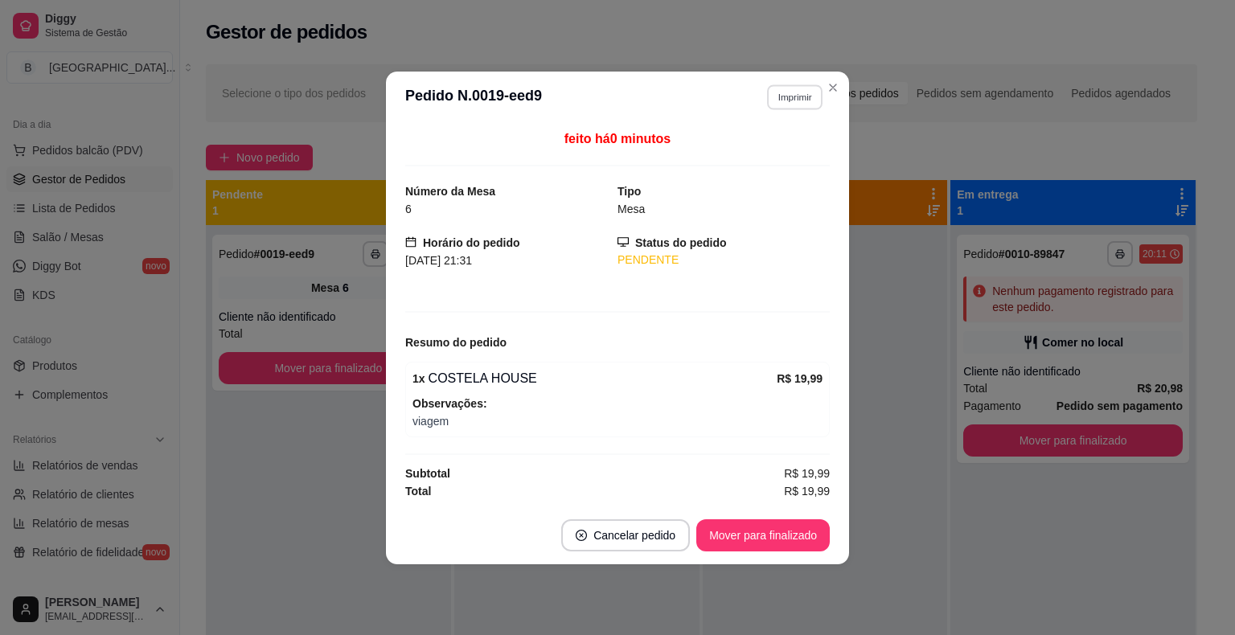
click at [797, 106] on button "Imprimir" at bounding box center [794, 96] width 55 height 25
click at [791, 142] on button "IMPRESSORA" at bounding box center [766, 154] width 113 height 25
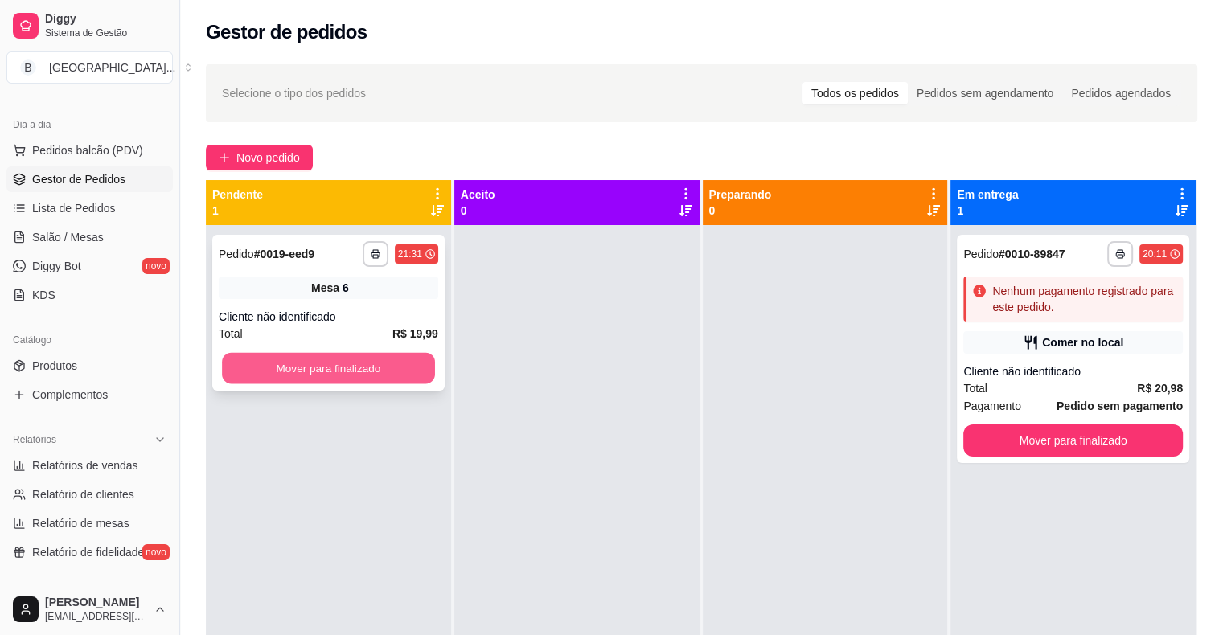
click at [344, 373] on button "Mover para finalizado" at bounding box center [328, 368] width 213 height 31
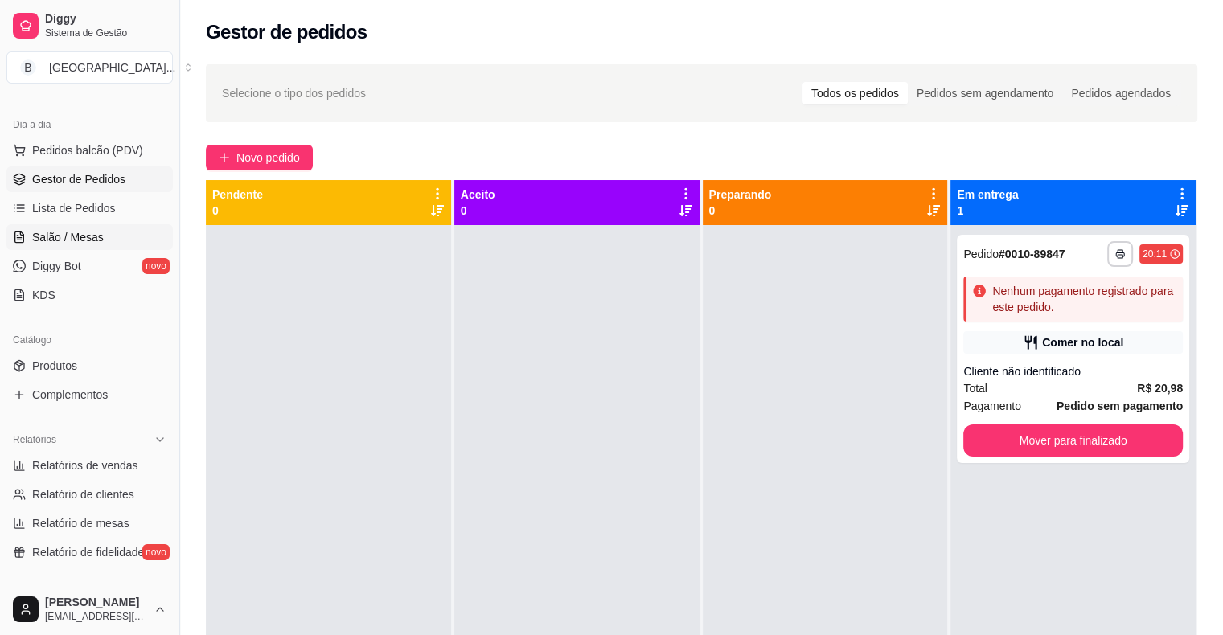
click at [97, 240] on span "Salão / Mesas" at bounding box center [68, 237] width 72 height 16
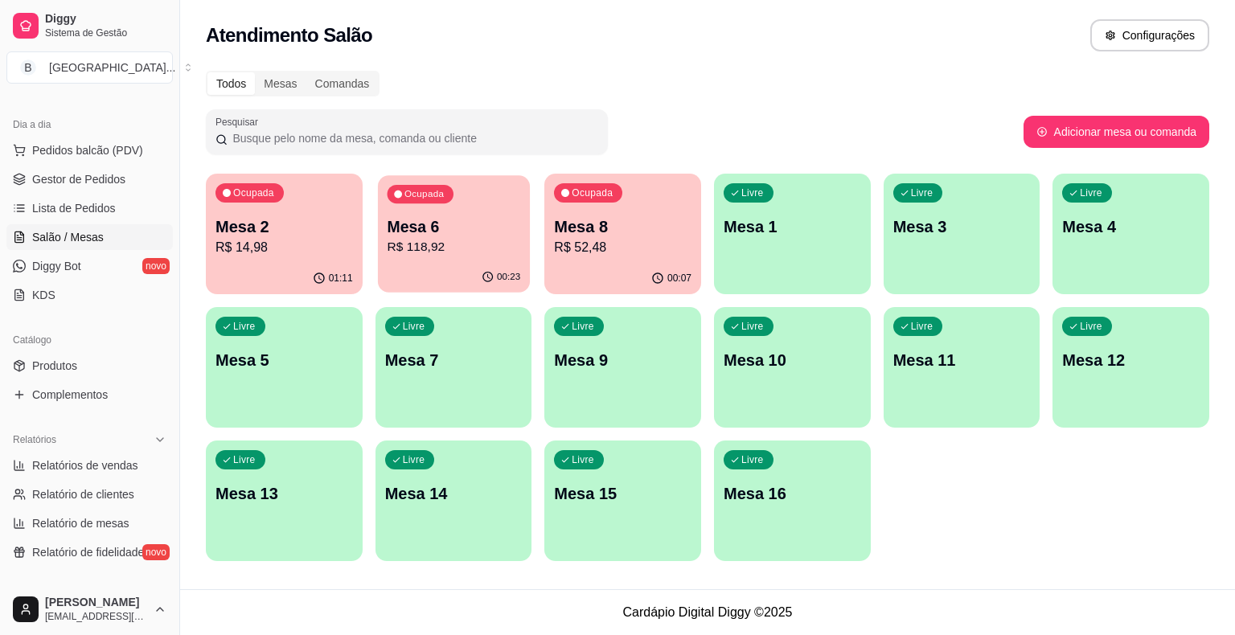
click at [472, 254] on p "R$ 118,92" at bounding box center [454, 247] width 134 height 18
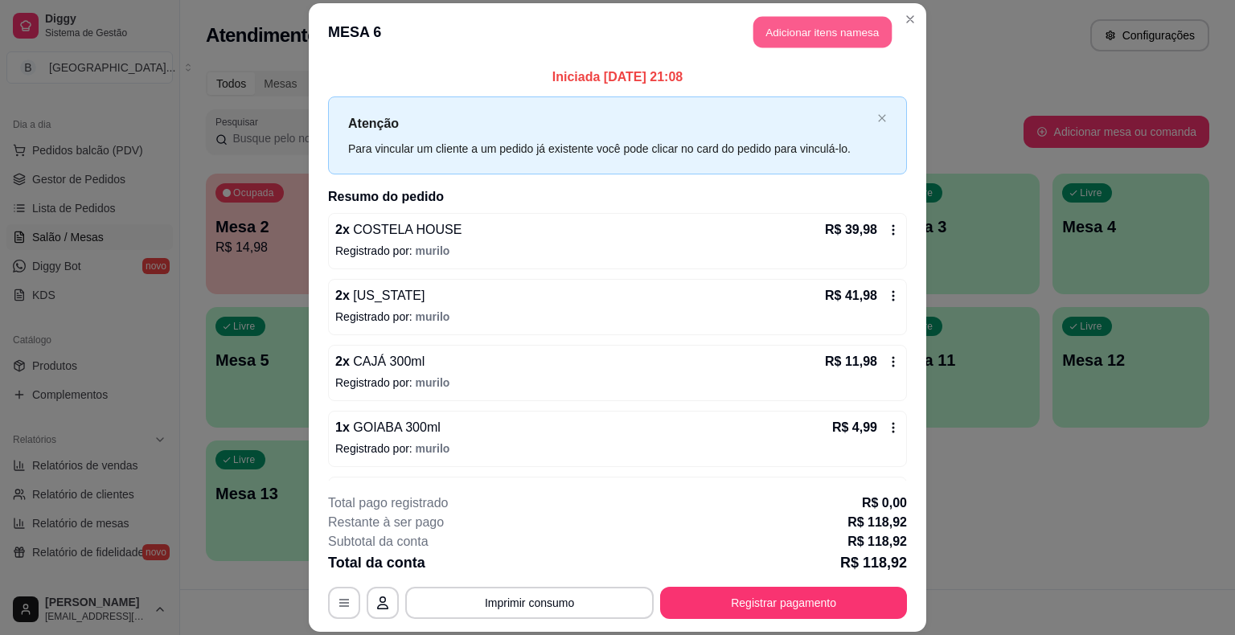
click at [820, 35] on button "Adicionar itens na mesa" at bounding box center [823, 32] width 138 height 31
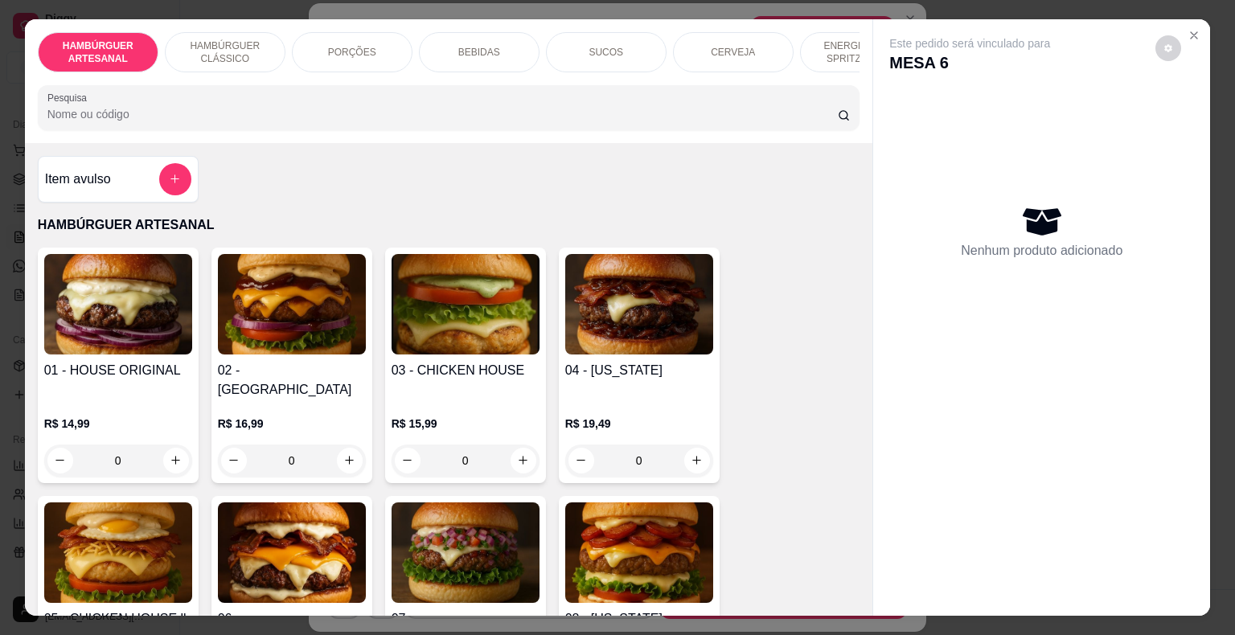
click at [479, 37] on div "BEBIDAS" at bounding box center [479, 52] width 121 height 40
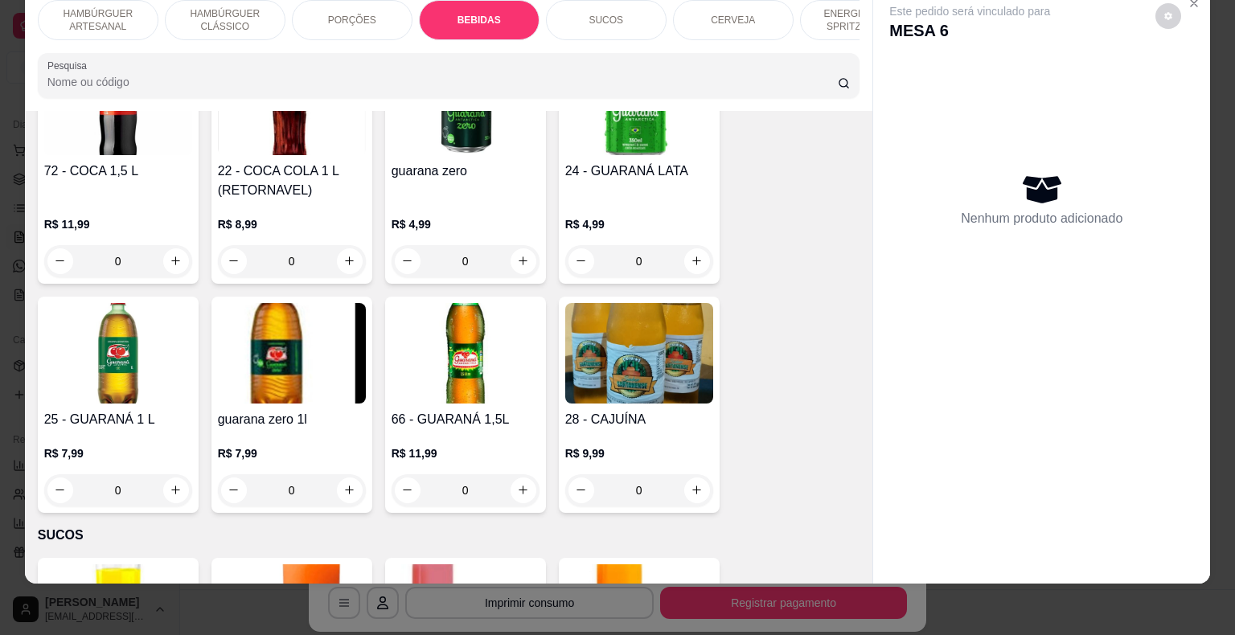
scroll to position [0, 442]
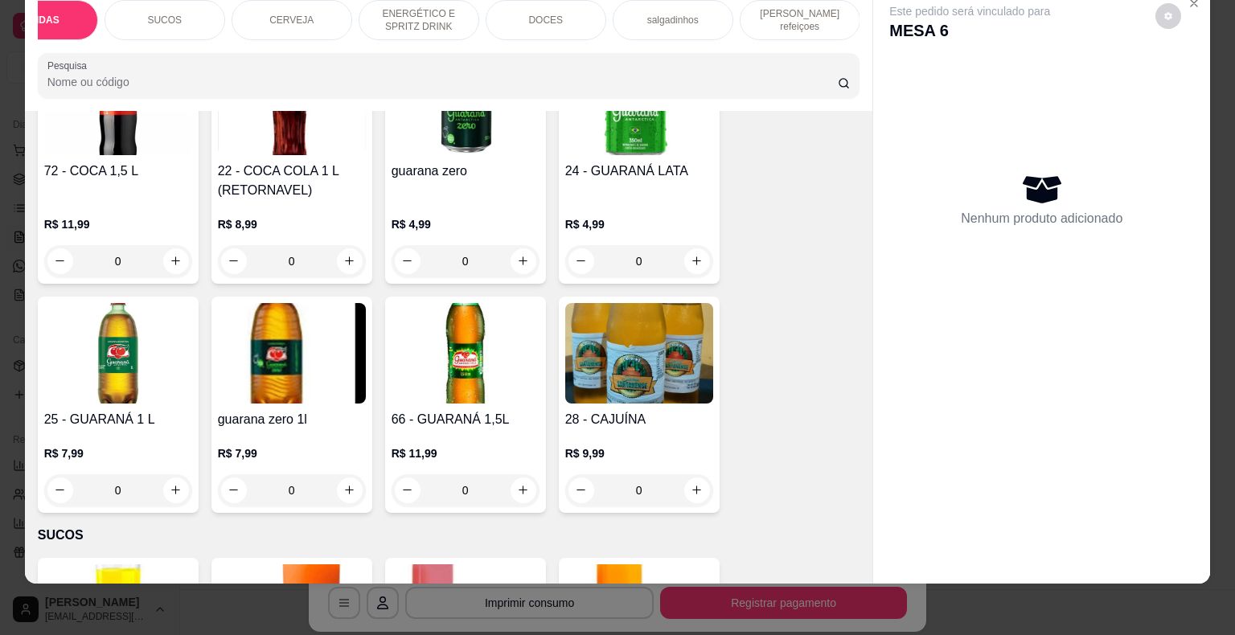
click at [184, 16] on div "SUCOS" at bounding box center [165, 20] width 121 height 40
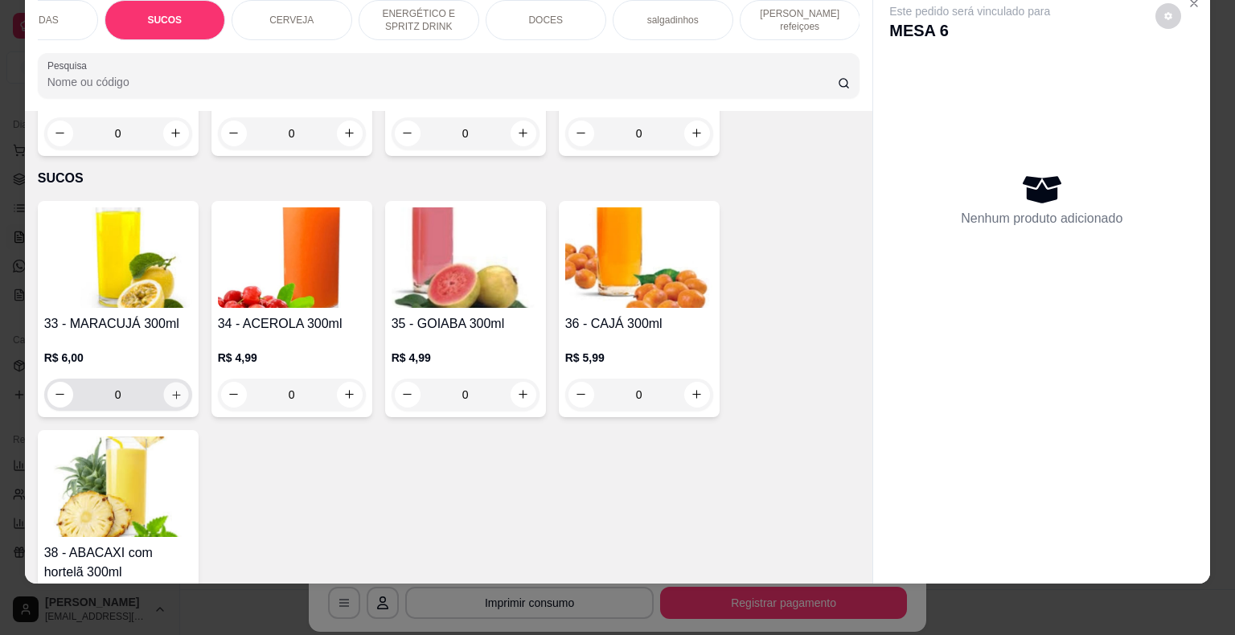
click at [176, 382] on button "increase-product-quantity" at bounding box center [175, 394] width 25 height 25
type input "1"
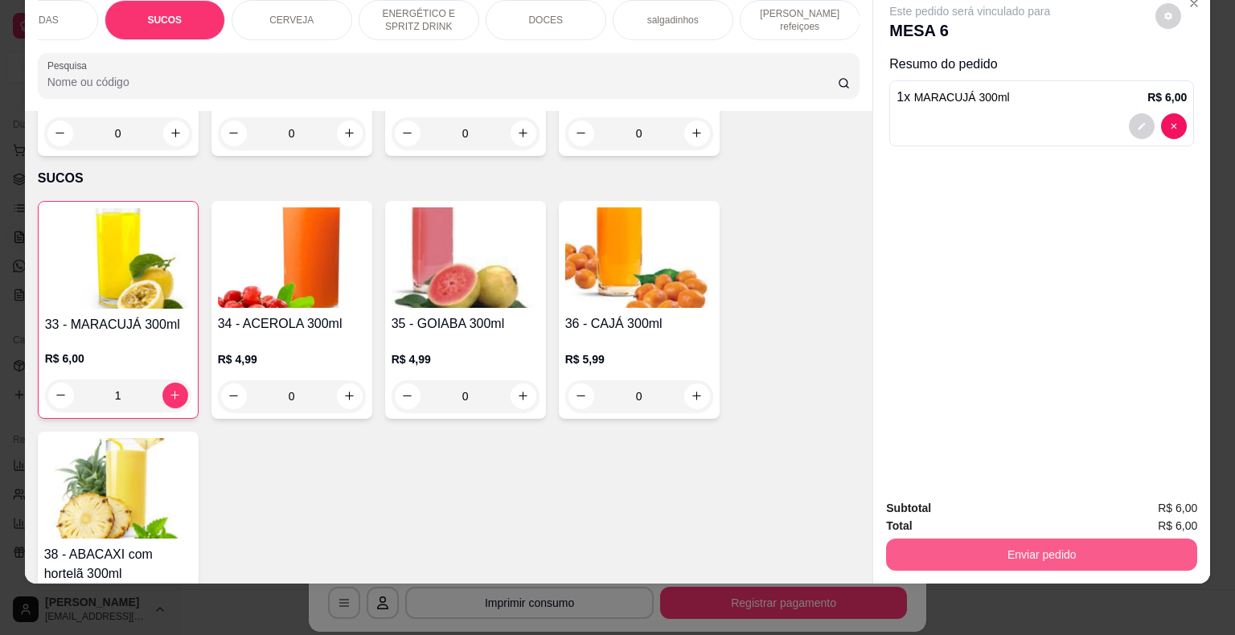
click at [1042, 547] on button "Enviar pedido" at bounding box center [1041, 555] width 311 height 32
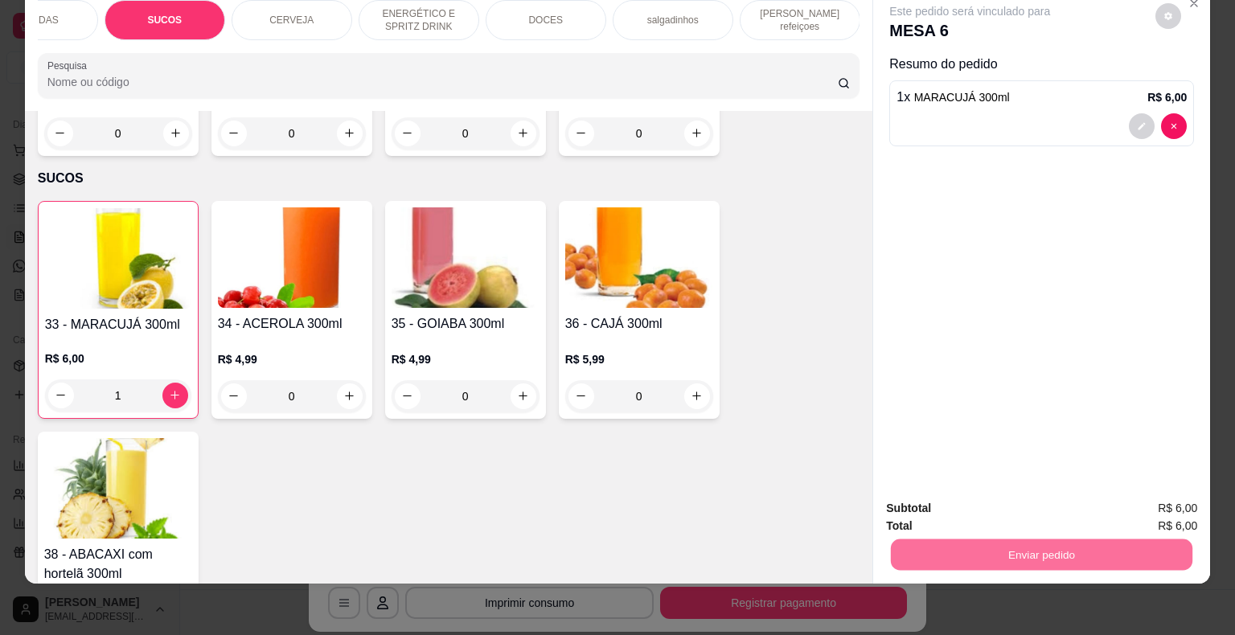
click at [1004, 494] on button "Não registrar e enviar pedido" at bounding box center [988, 503] width 162 height 30
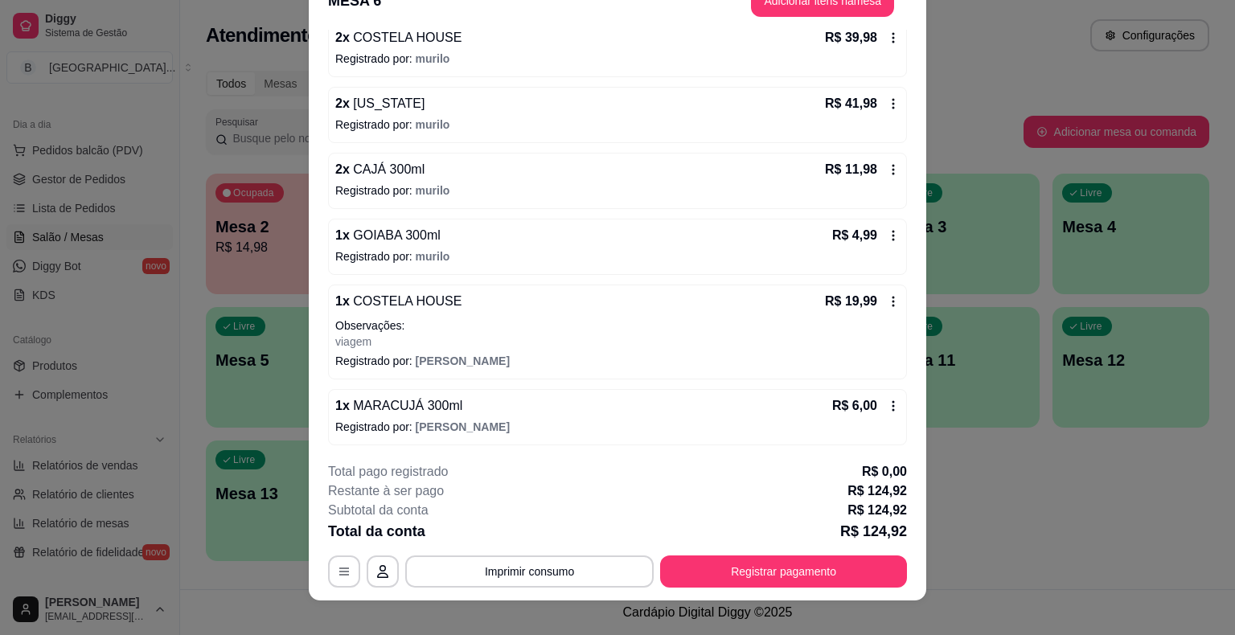
scroll to position [48, 0]
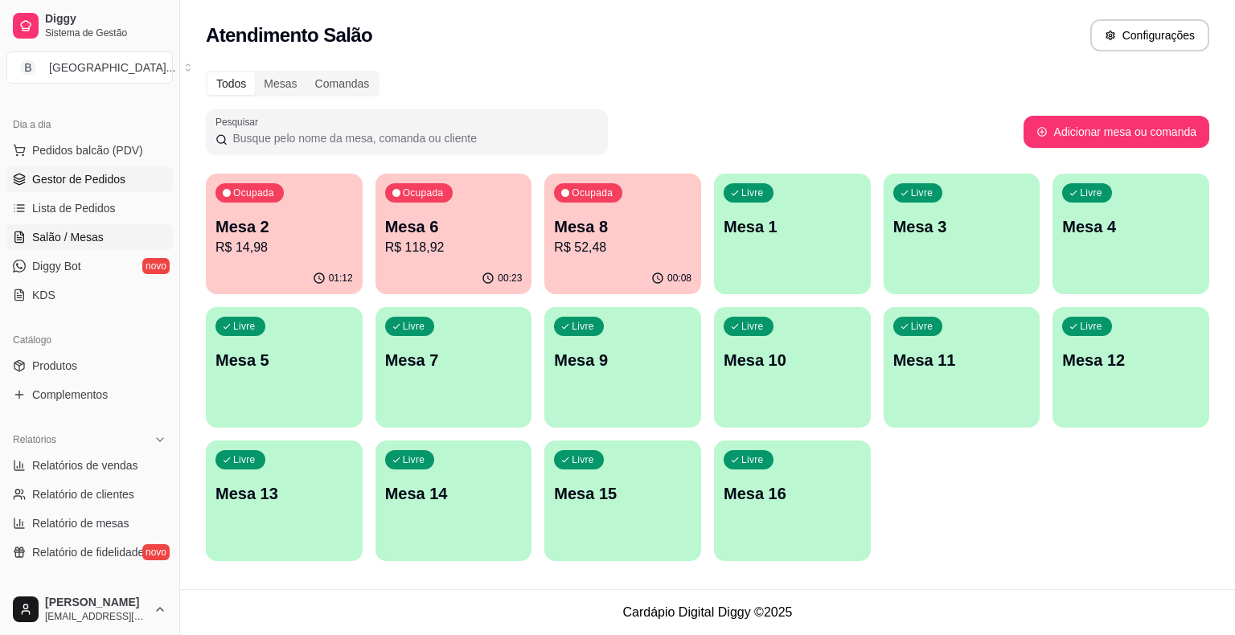
click at [60, 174] on span "Gestor de Pedidos" at bounding box center [78, 179] width 93 height 16
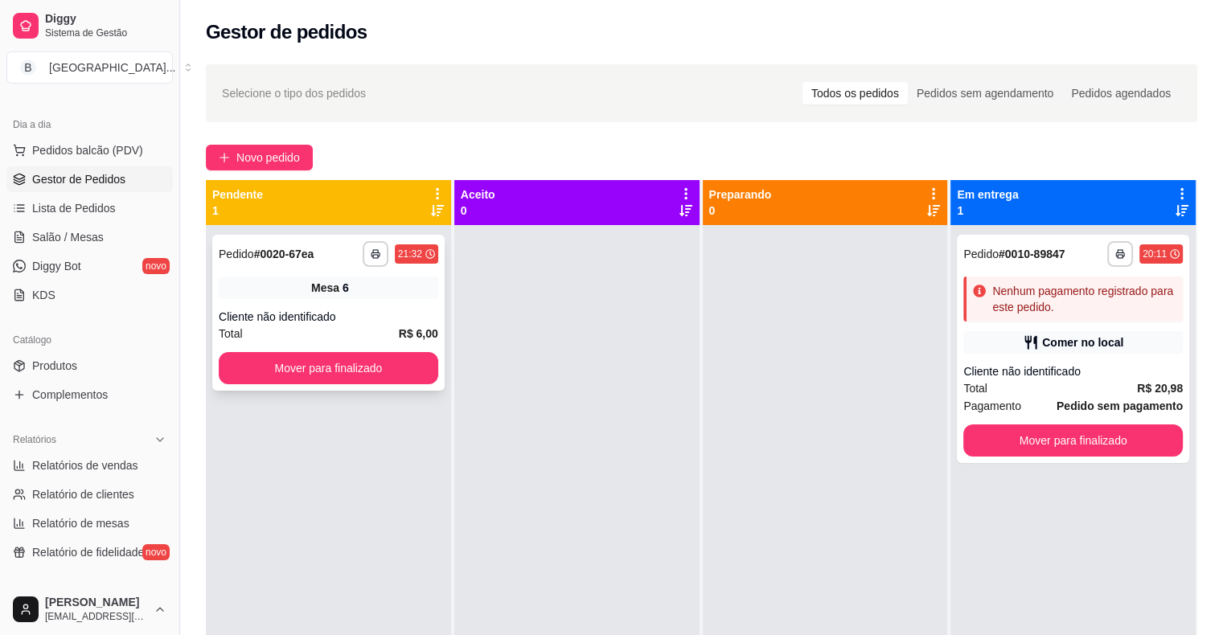
click at [402, 307] on div "**********" at bounding box center [328, 313] width 232 height 156
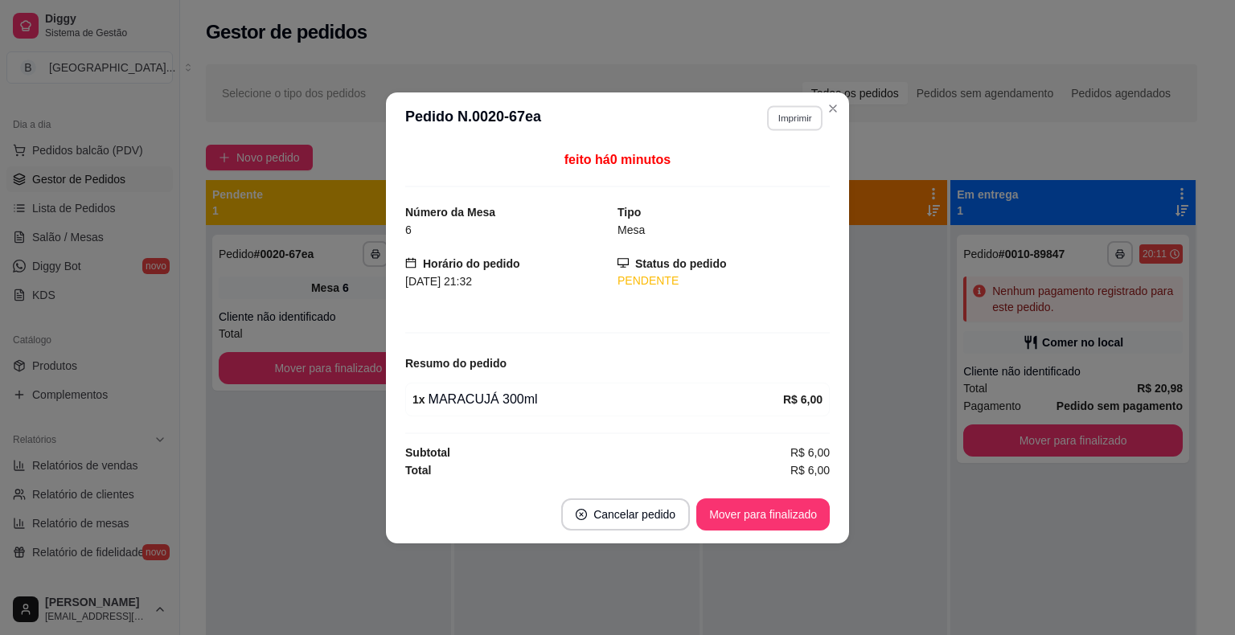
click at [785, 121] on button "Imprimir" at bounding box center [794, 117] width 55 height 25
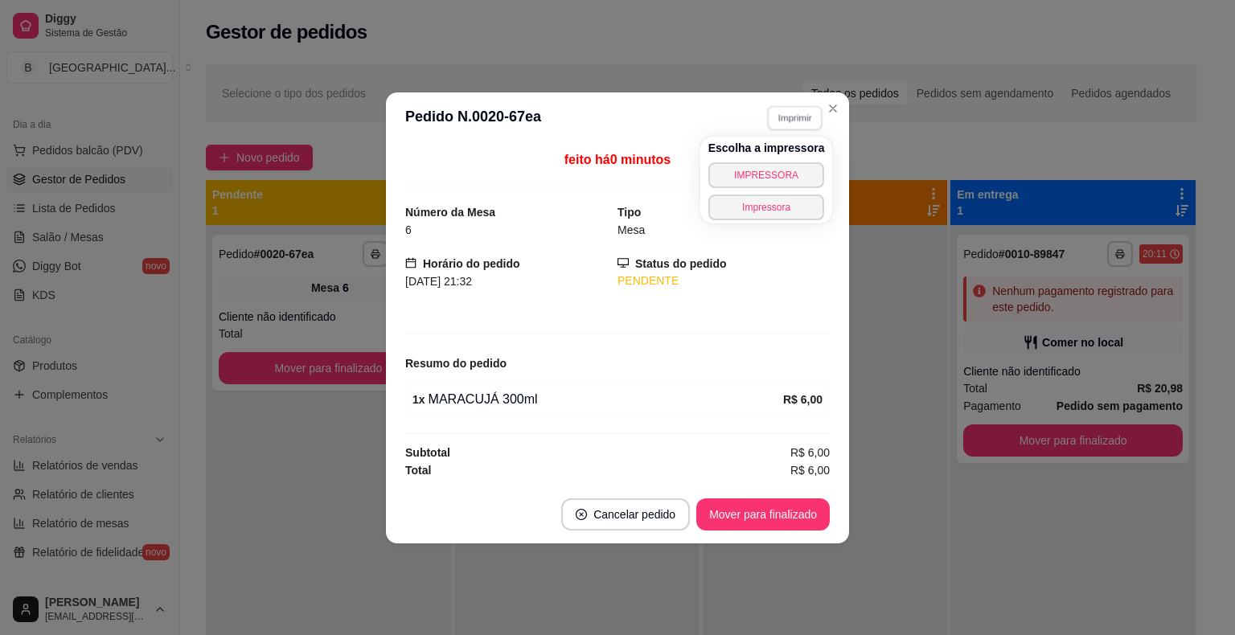
click at [774, 191] on div "Escolha a impressora IMPRESSORA Impressora" at bounding box center [766, 180] width 133 height 87
click at [776, 179] on button "IMPRESSORA" at bounding box center [766, 174] width 113 height 25
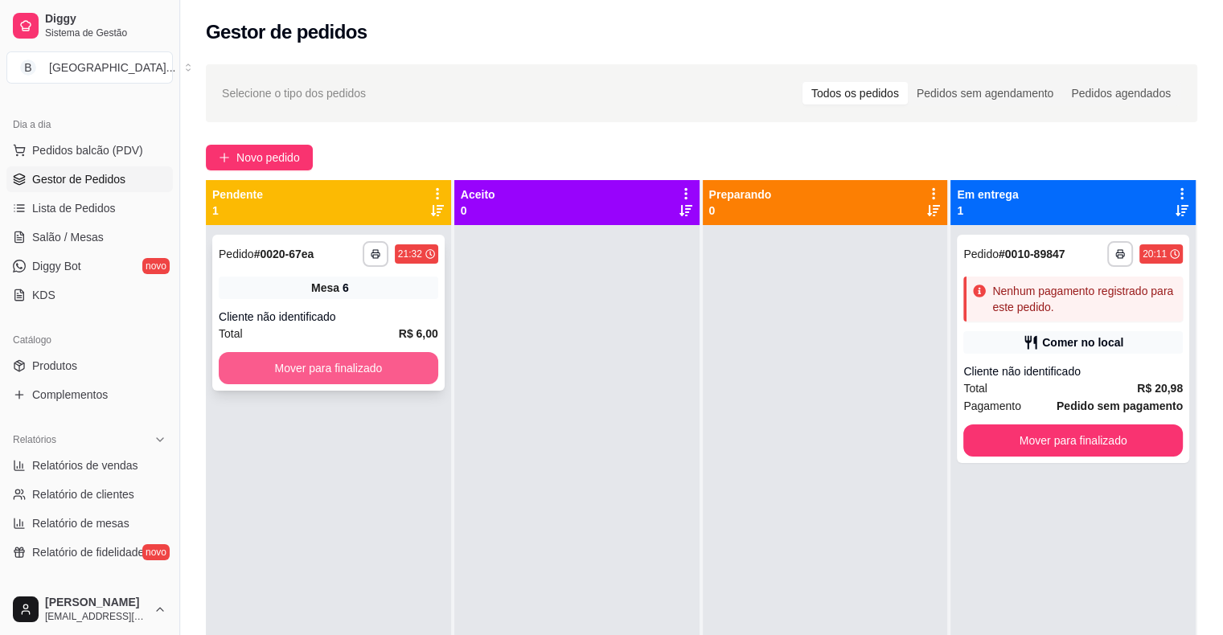
click at [363, 373] on button "Mover para finalizado" at bounding box center [329, 368] width 220 height 32
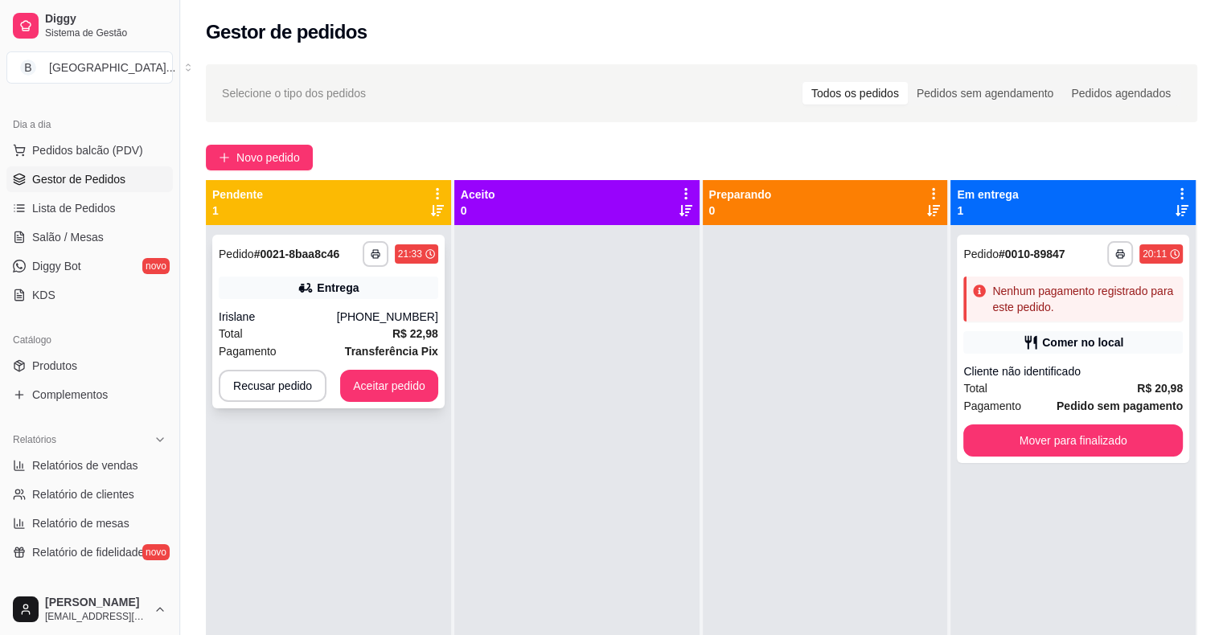
click at [305, 325] on div "Total R$ 22,98" at bounding box center [329, 334] width 220 height 18
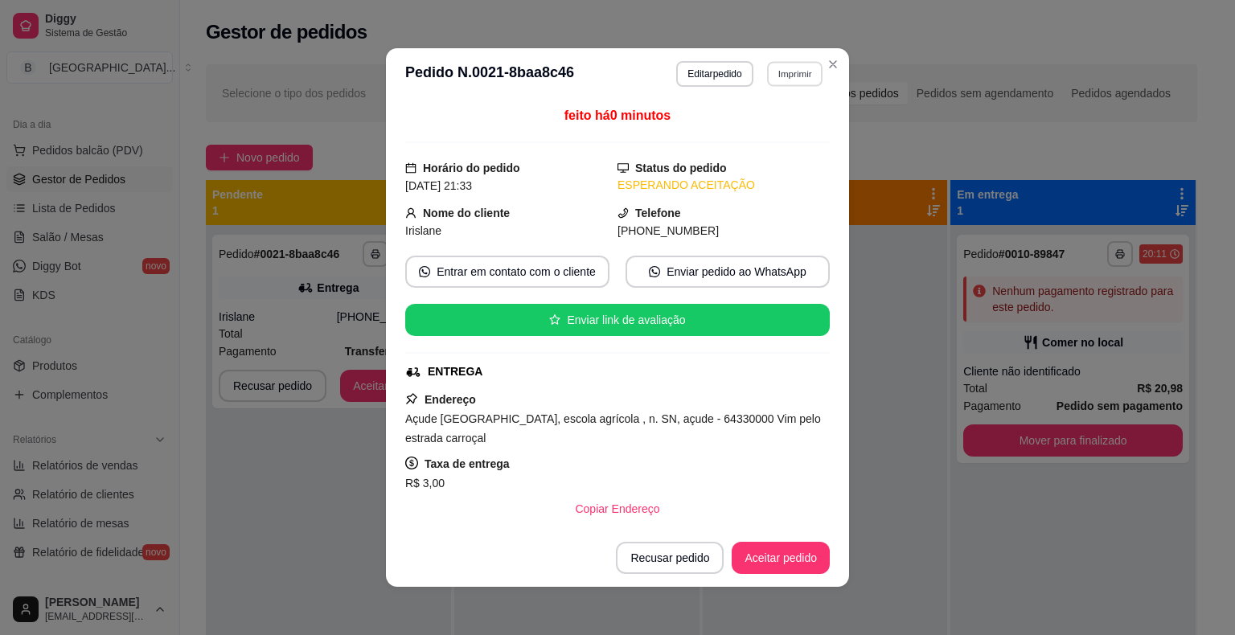
click at [804, 68] on button "Imprimir" at bounding box center [794, 73] width 55 height 25
click at [791, 125] on button "IMPRESSORA" at bounding box center [760, 130] width 117 height 26
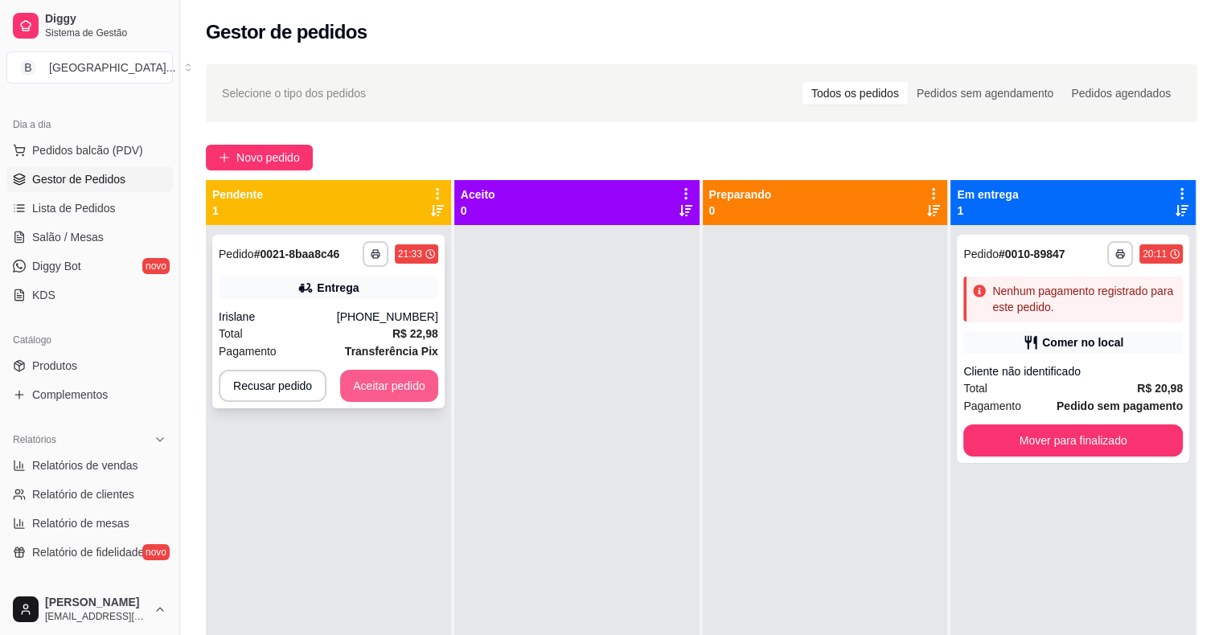
click at [388, 383] on button "Aceitar pedido" at bounding box center [389, 386] width 98 height 32
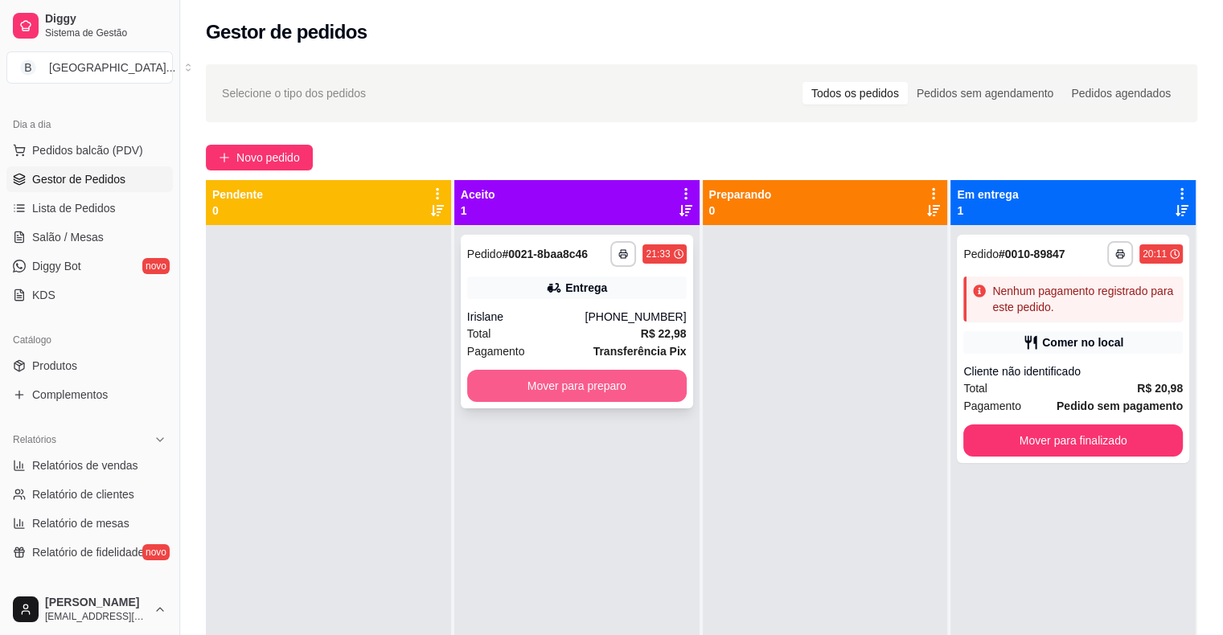
click at [520, 375] on button "Mover para preparo" at bounding box center [577, 386] width 220 height 32
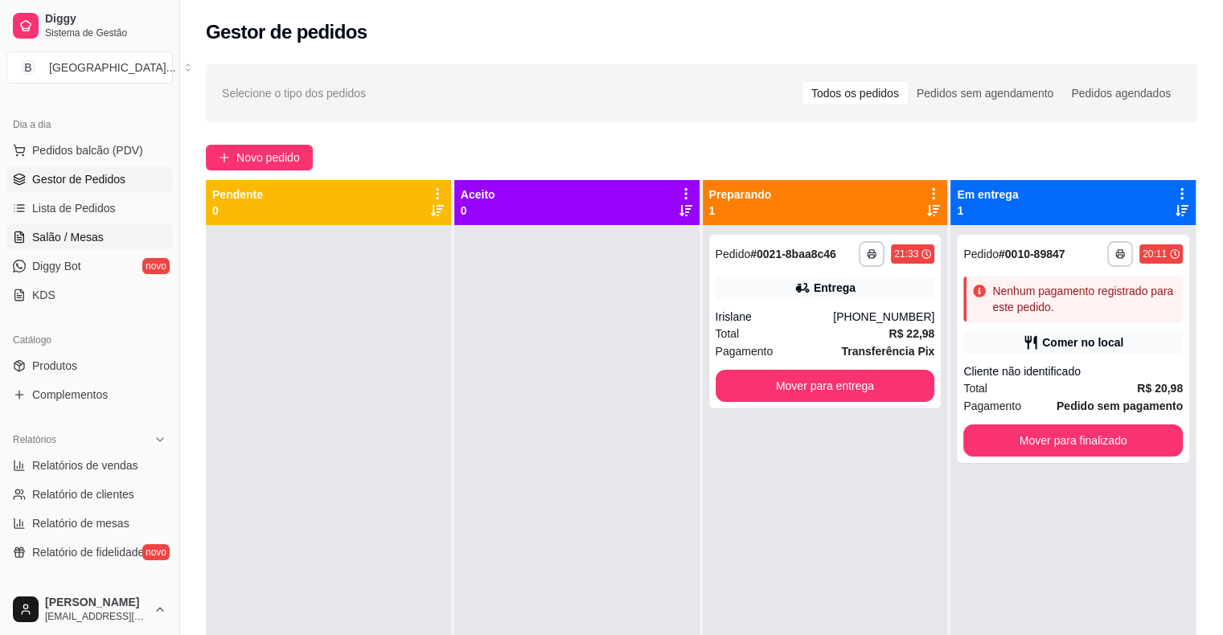
click at [81, 238] on span "Salão / Mesas" at bounding box center [68, 237] width 72 height 16
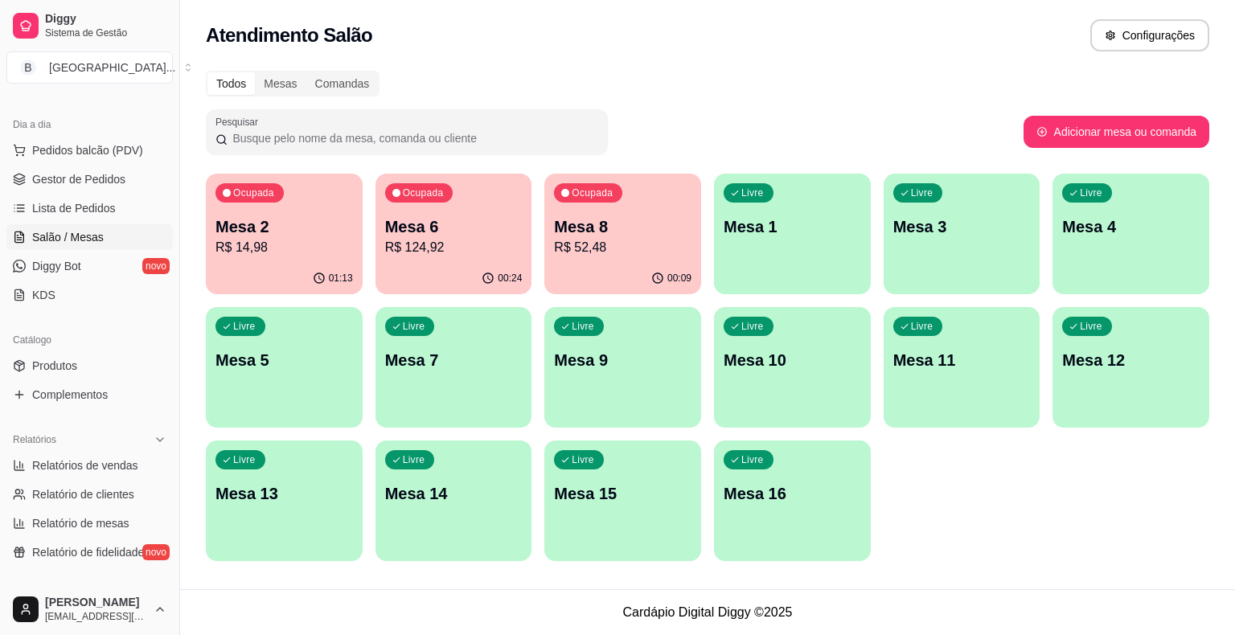
click at [251, 244] on p "R$ 14,98" at bounding box center [285, 247] width 138 height 19
click at [84, 169] on link "Gestor de Pedidos" at bounding box center [89, 179] width 166 height 26
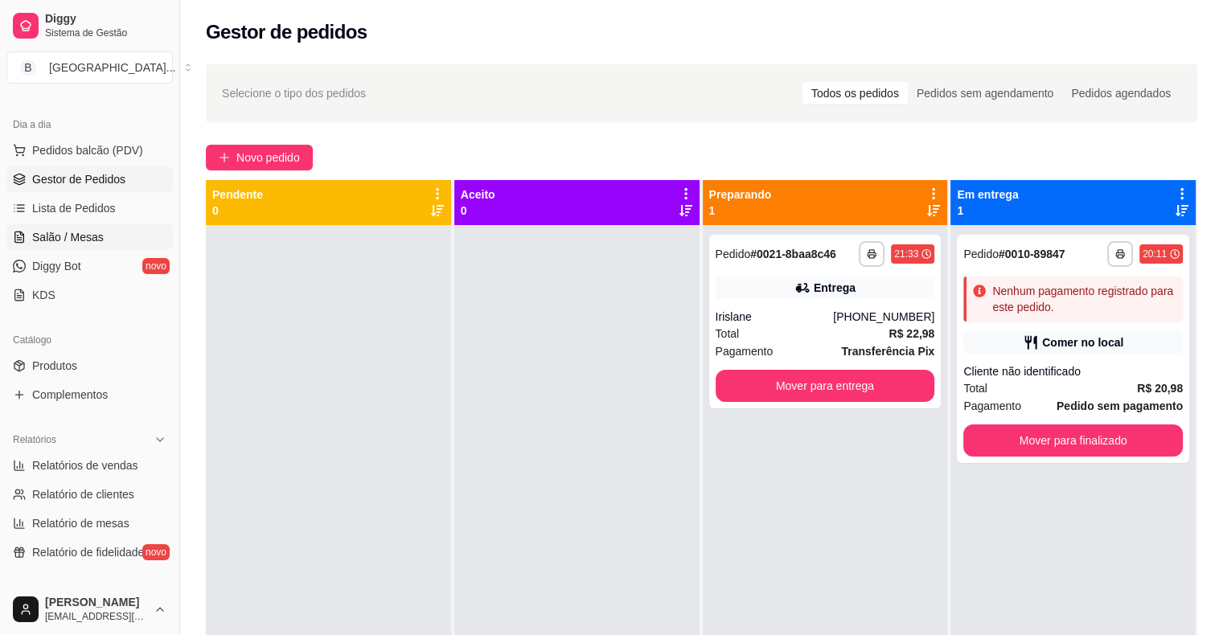
click at [22, 243] on icon at bounding box center [19, 237] width 13 height 13
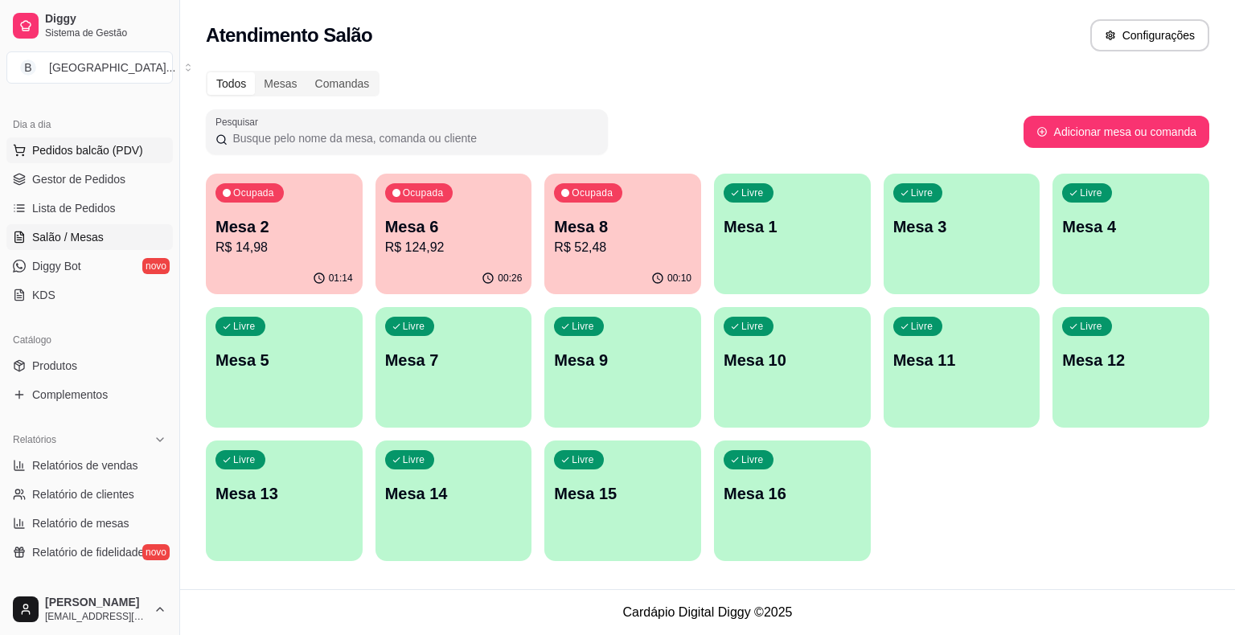
click at [109, 154] on span "Pedidos balcão (PDV)" at bounding box center [87, 150] width 111 height 16
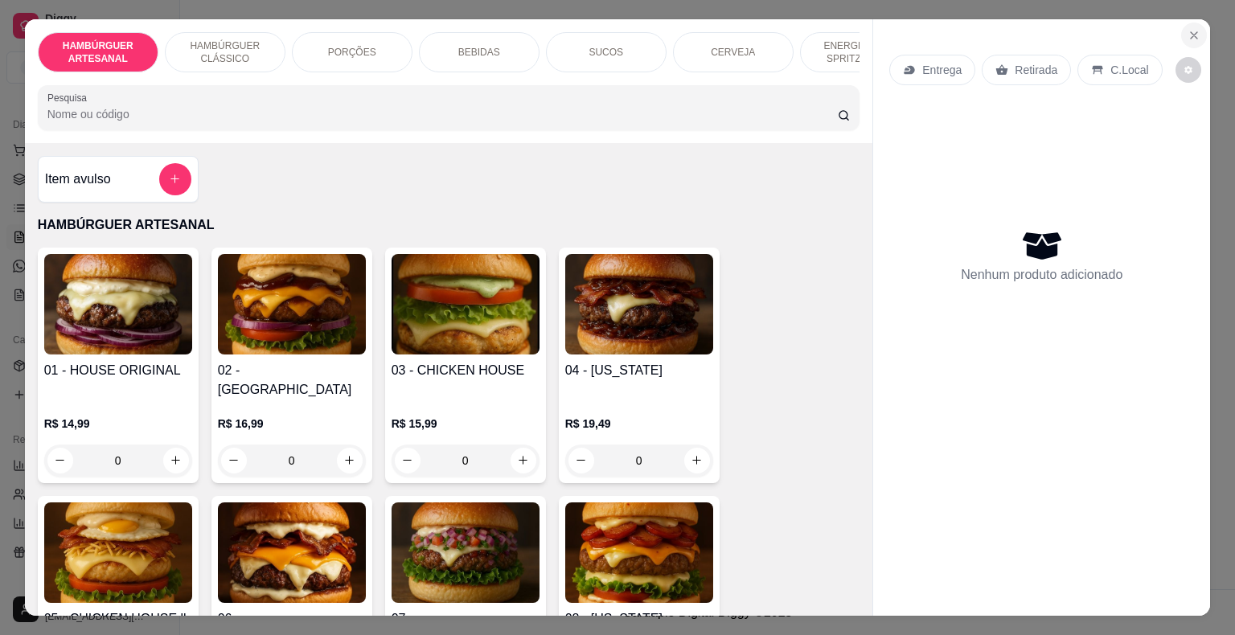
click at [1190, 29] on icon "Close" at bounding box center [1194, 35] width 13 height 13
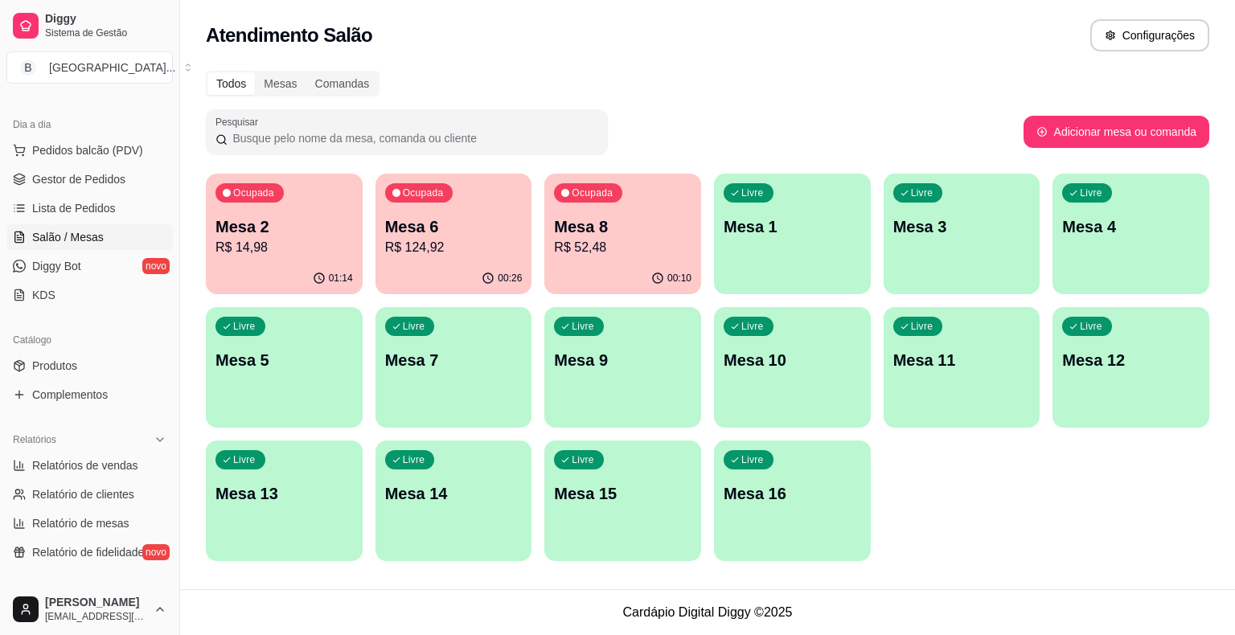
click at [207, 277] on div "01:14" at bounding box center [284, 278] width 157 height 31
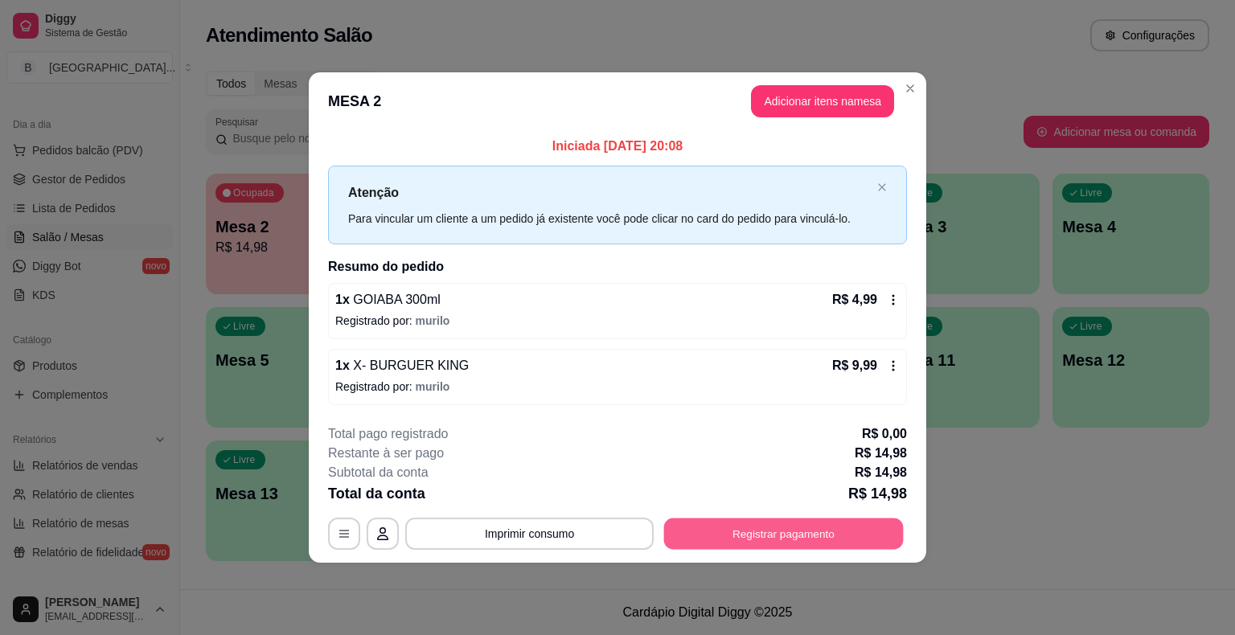
click at [775, 525] on button "Registrar pagamento" at bounding box center [784, 533] width 240 height 31
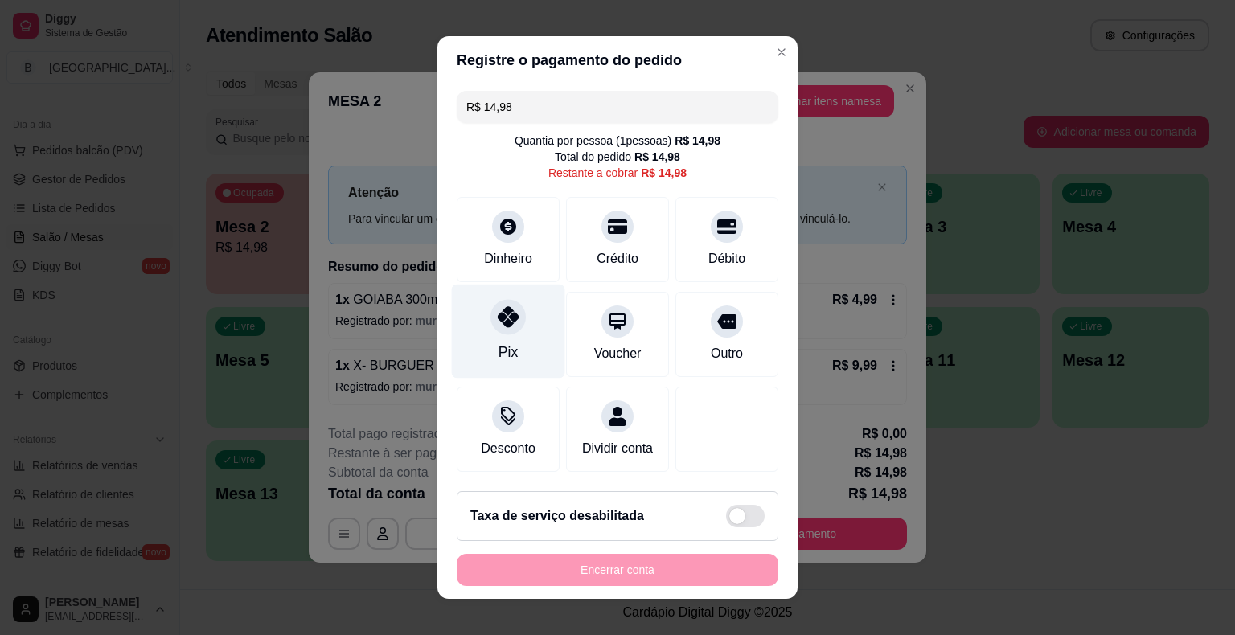
click at [524, 318] on div "Pix" at bounding box center [508, 332] width 113 height 94
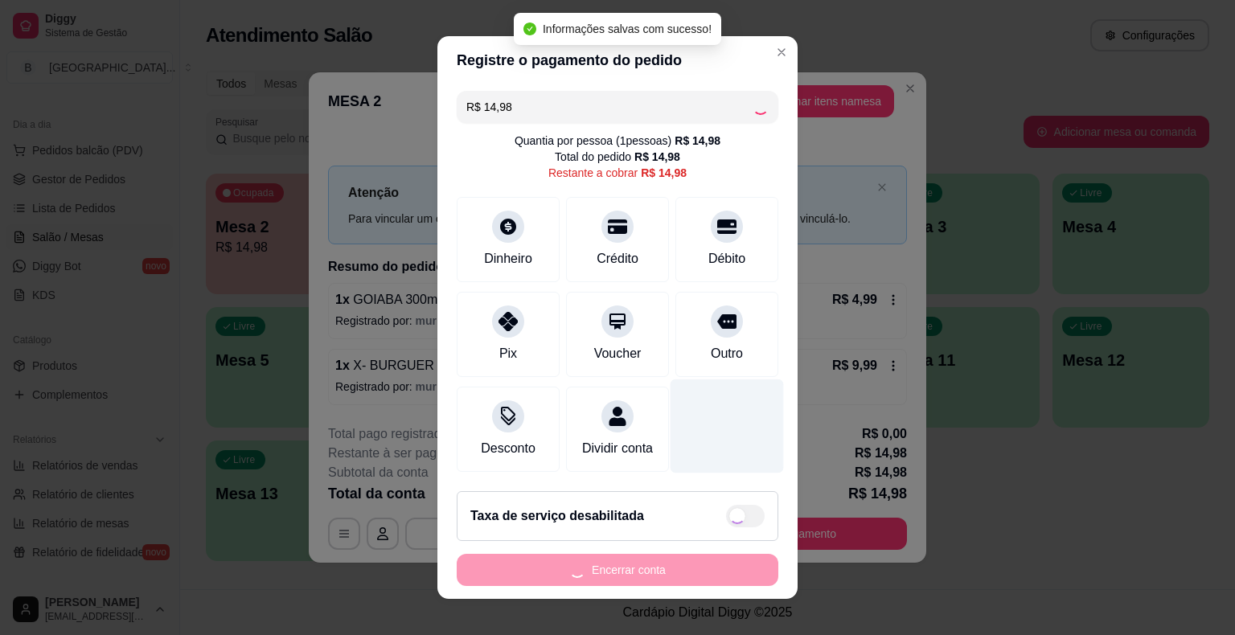
type input "R$ 0,00"
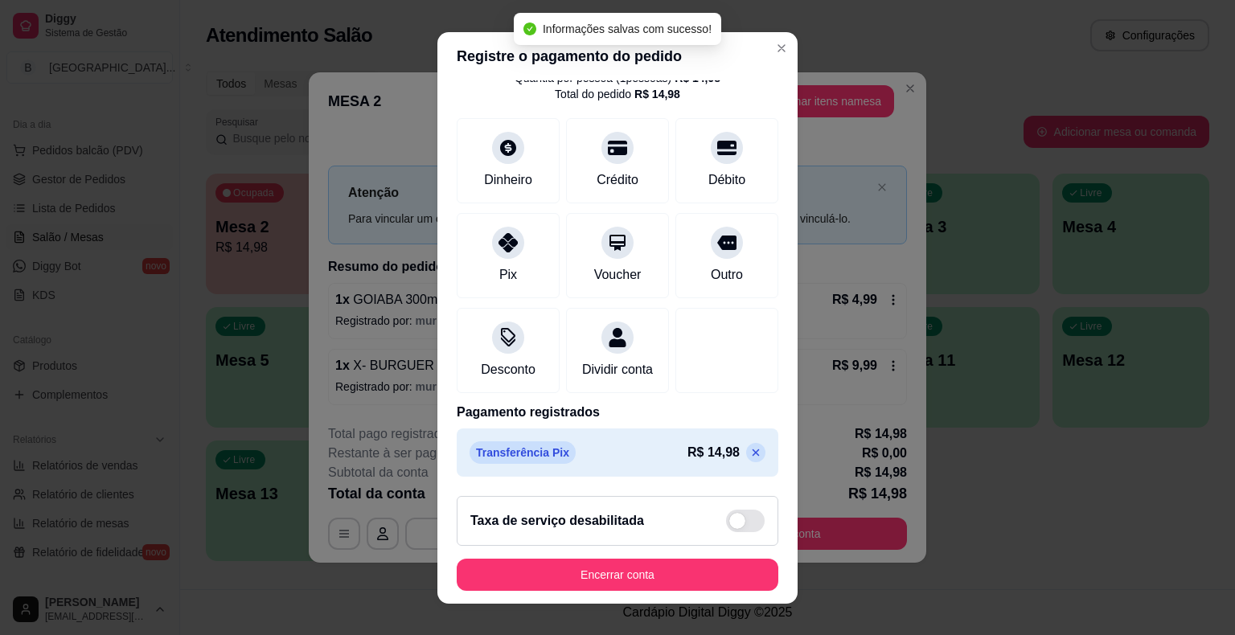
scroll to position [76, 0]
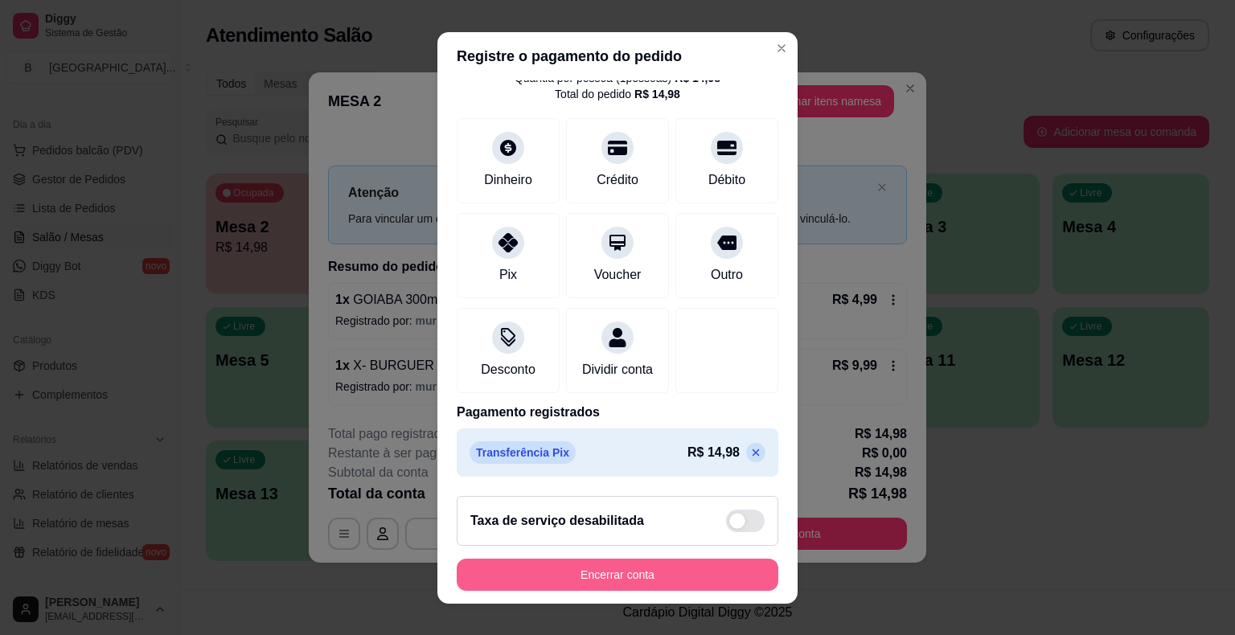
click at [676, 576] on button "Encerrar conta" at bounding box center [618, 575] width 322 height 32
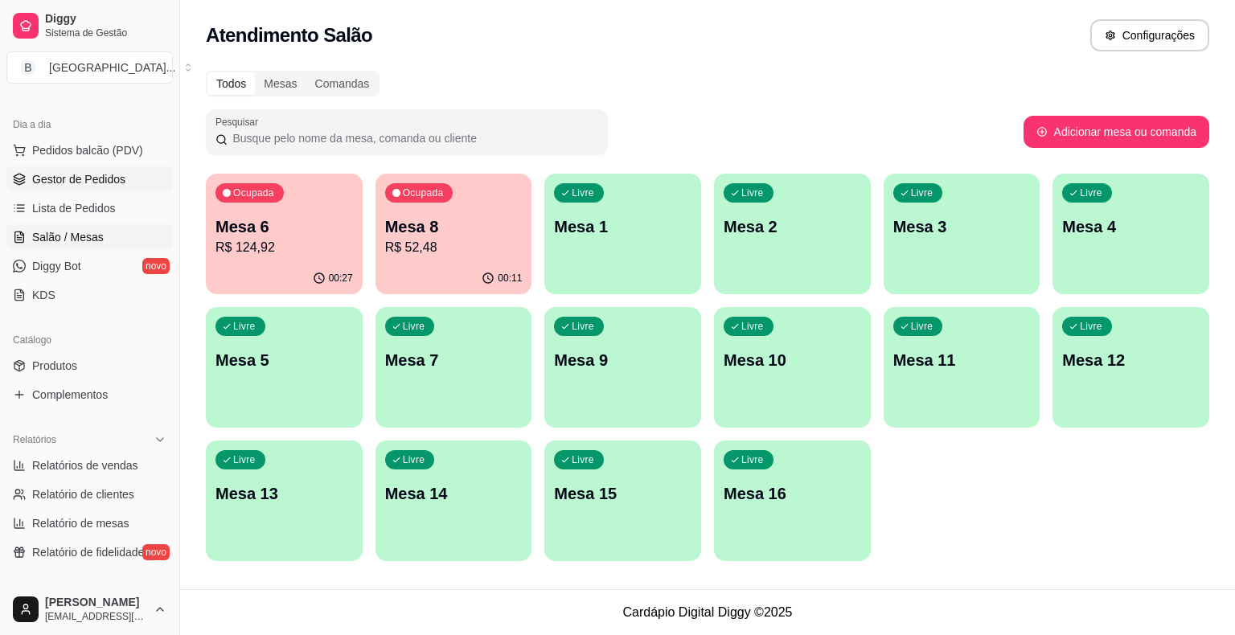
click at [75, 180] on span "Gestor de Pedidos" at bounding box center [78, 179] width 93 height 16
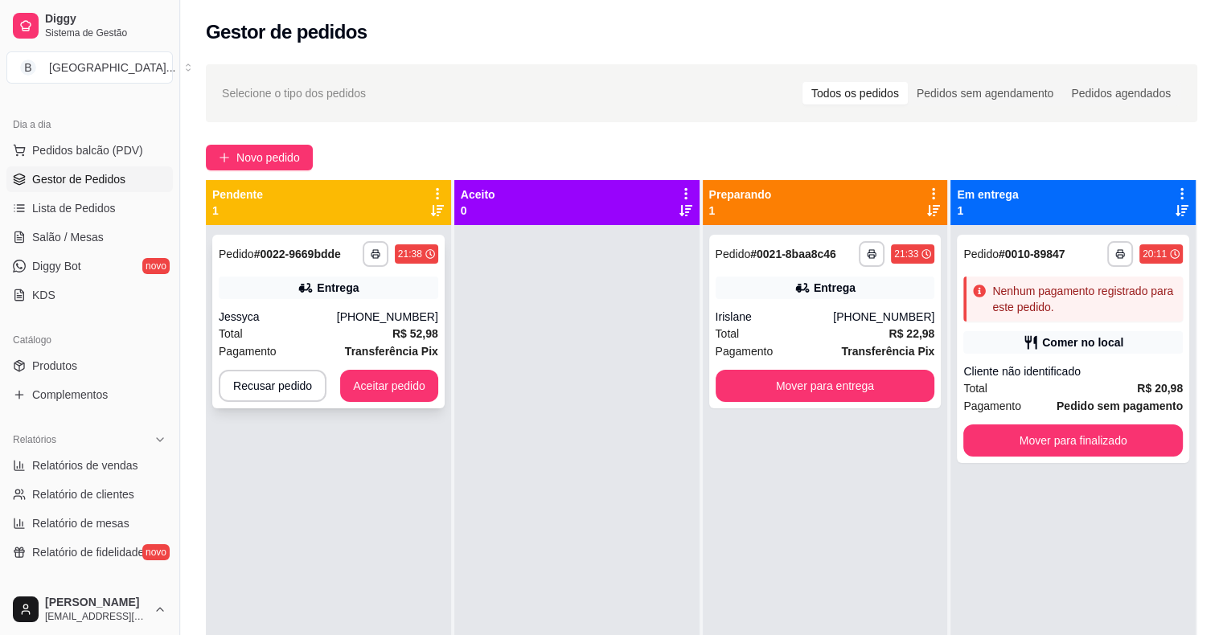
click at [330, 310] on div "Jessyca" at bounding box center [278, 317] width 118 height 16
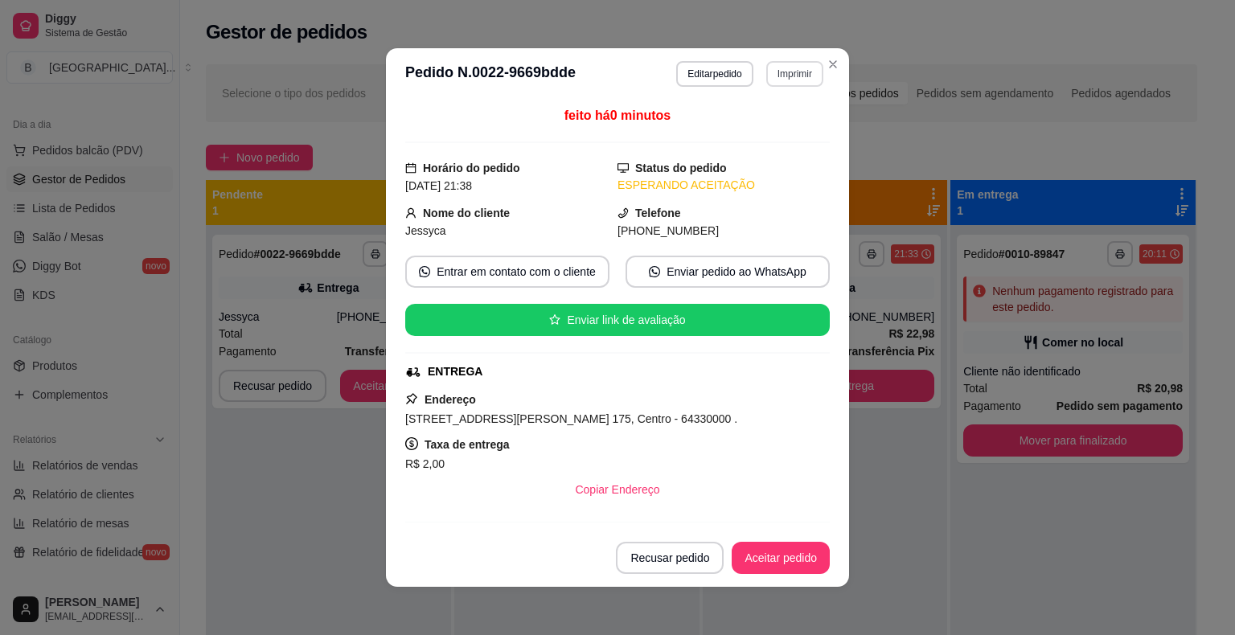
click at [791, 77] on button "Imprimir" at bounding box center [794, 74] width 57 height 26
click at [783, 121] on button "IMPRESSORA" at bounding box center [760, 130] width 117 height 26
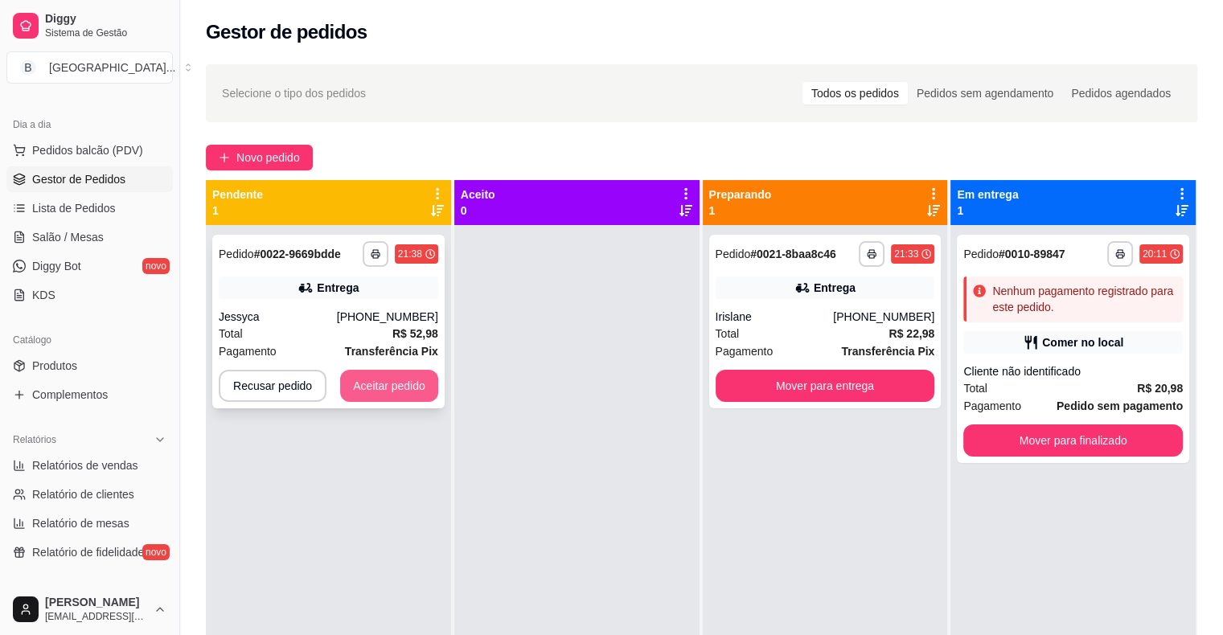
click at [398, 382] on button "Aceitar pedido" at bounding box center [389, 386] width 98 height 32
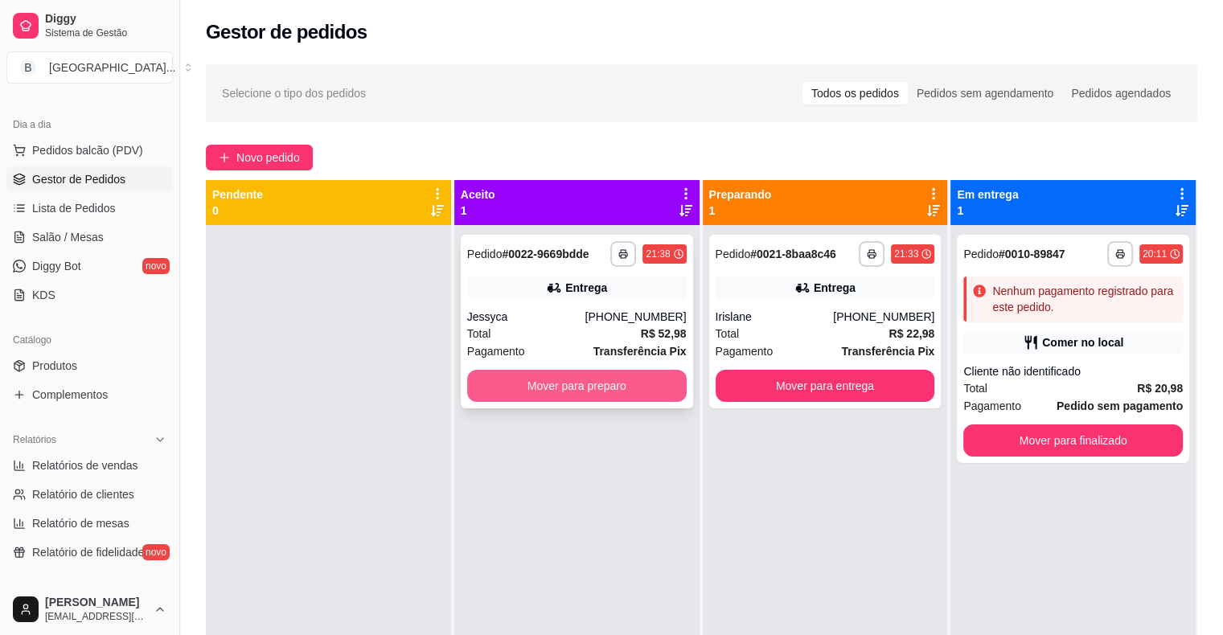
click at [521, 376] on button "Mover para preparo" at bounding box center [577, 386] width 220 height 32
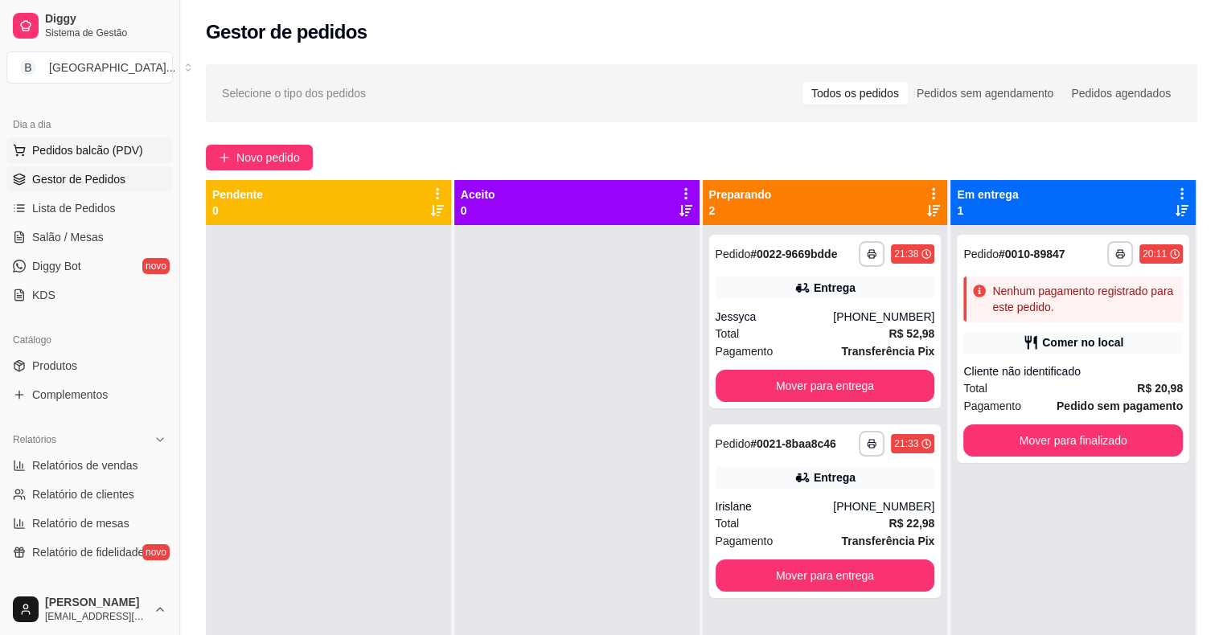
click at [84, 149] on span "Pedidos balcão (PDV)" at bounding box center [87, 150] width 111 height 16
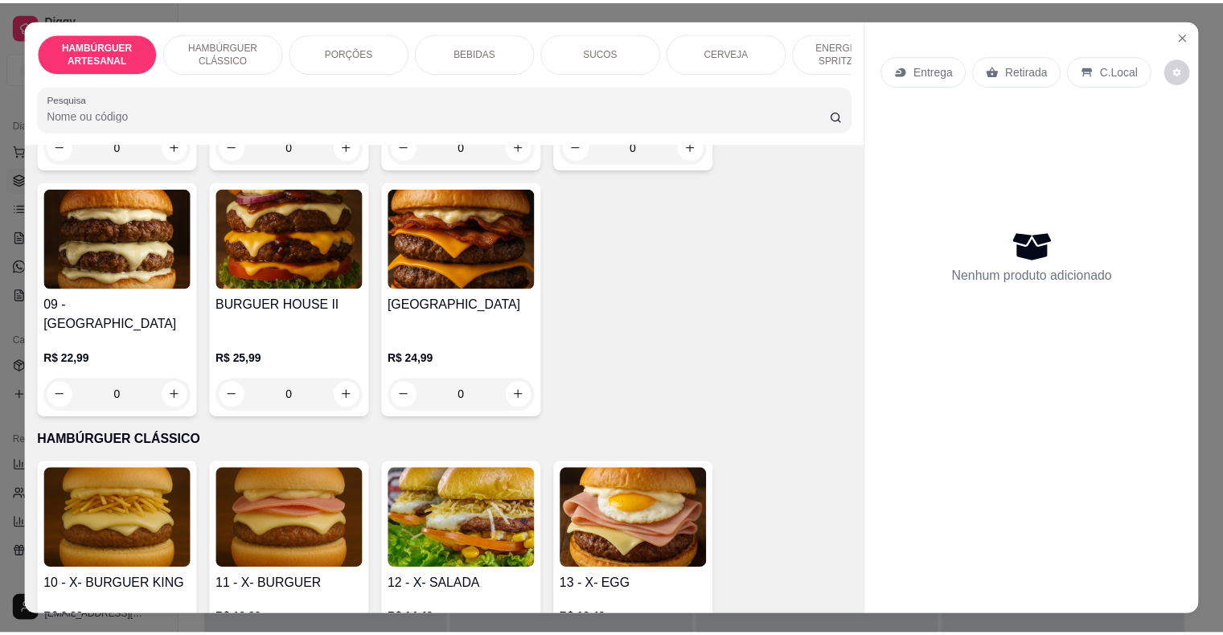
scroll to position [724, 0]
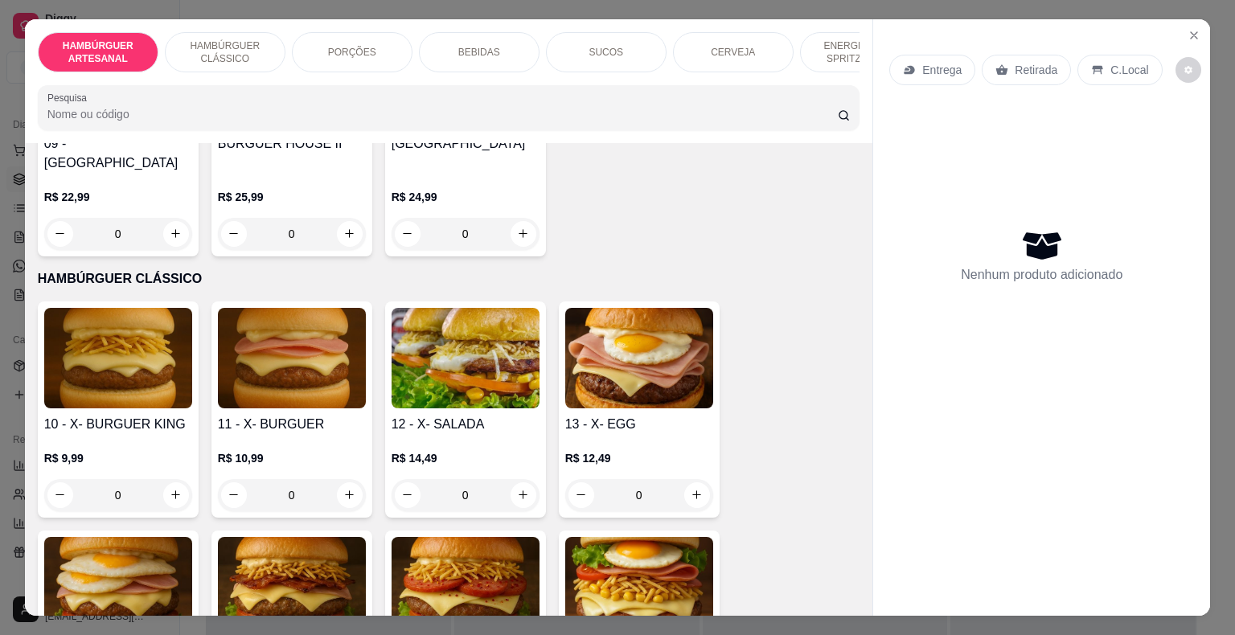
click at [167, 479] on div "0" at bounding box center [118, 495] width 148 height 32
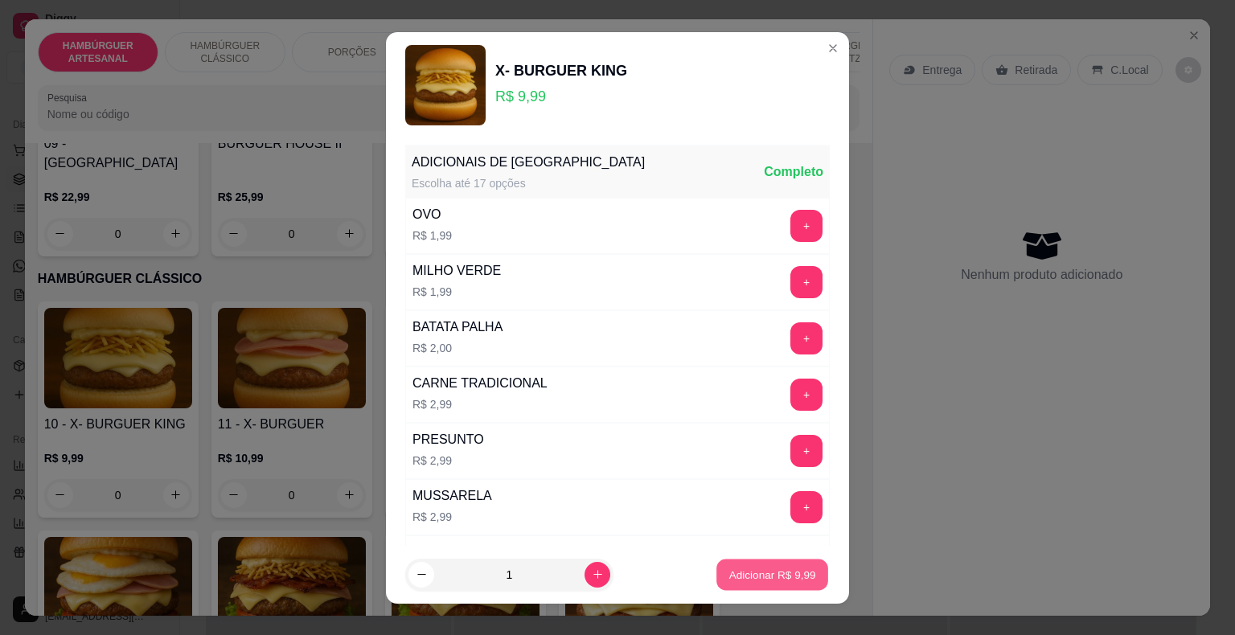
click at [731, 571] on p "Adicionar R$ 9,99" at bounding box center [772, 574] width 87 height 15
type input "1"
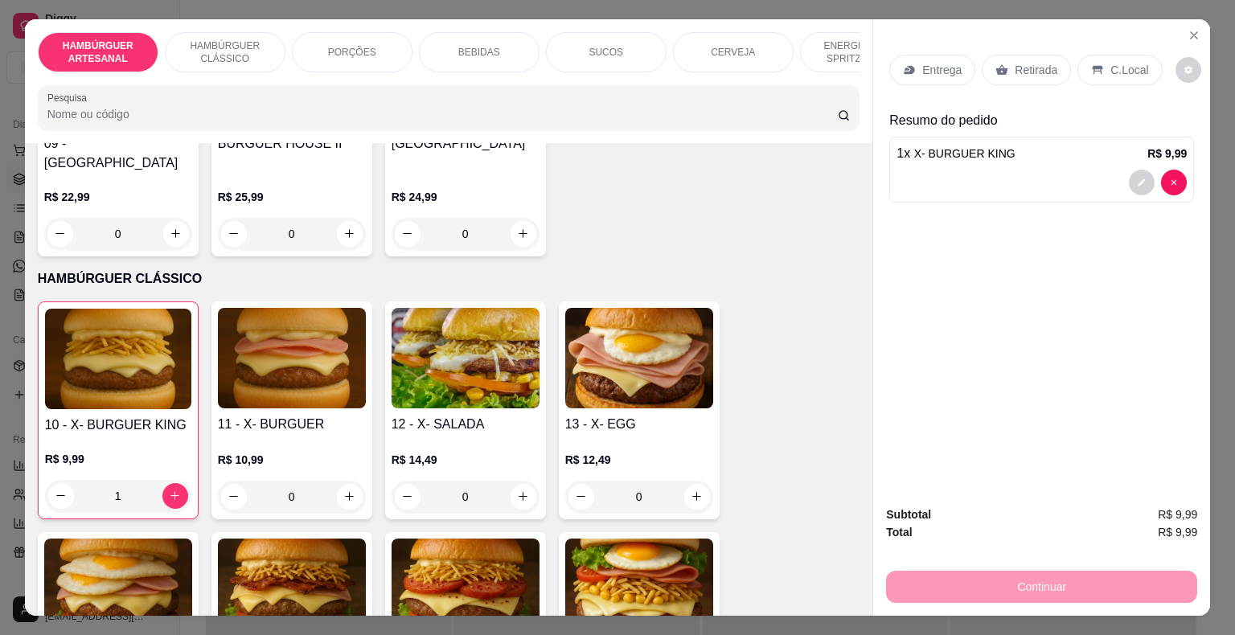
click at [939, 66] on p "Entrega" at bounding box center [941, 70] width 39 height 16
click at [1020, 67] on p "Retirada" at bounding box center [1036, 70] width 43 height 16
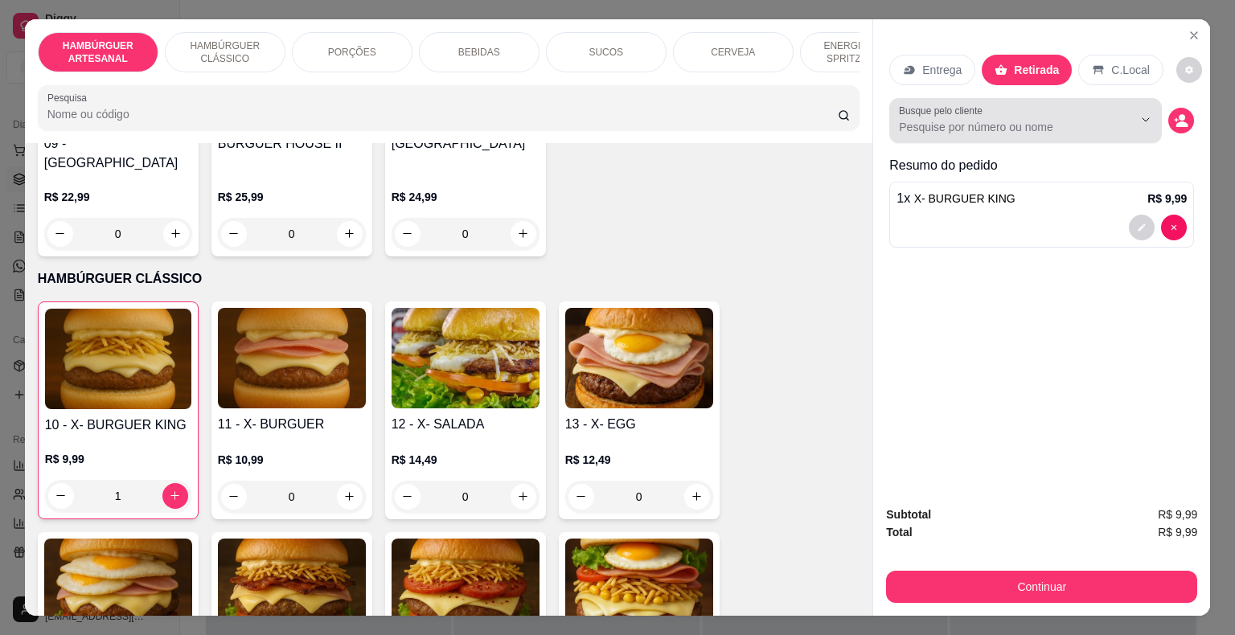
click at [1037, 119] on input "Busque pelo cliente" at bounding box center [1003, 127] width 208 height 16
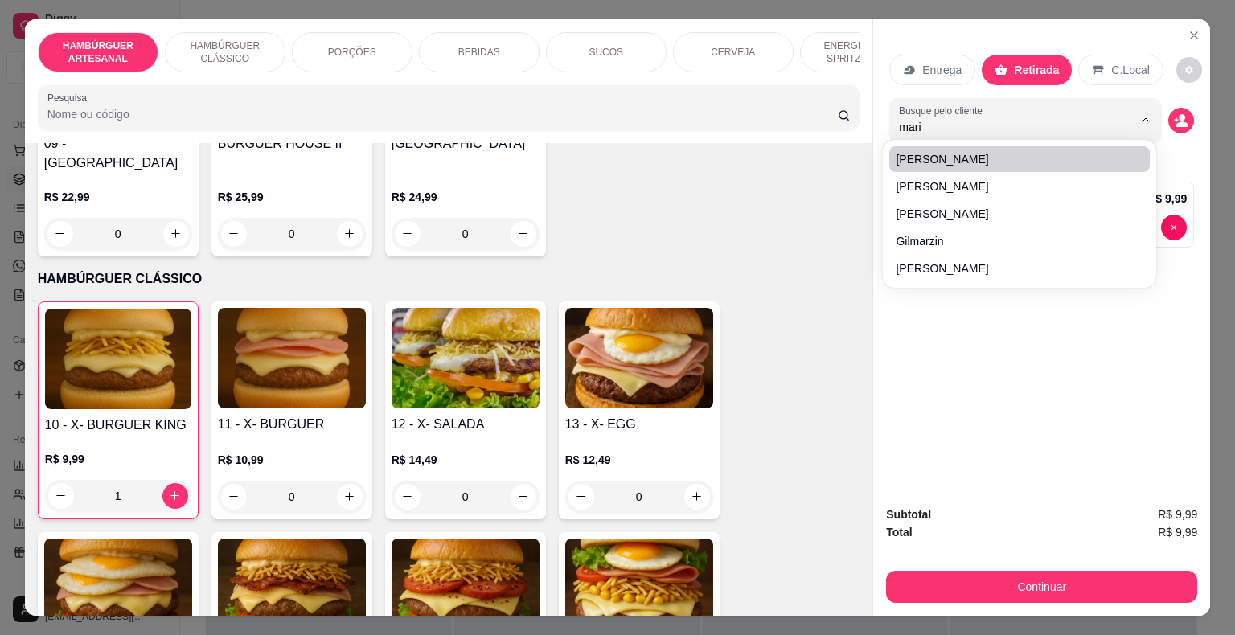
type input "maria"
click at [1174, 115] on icon "decrease-product-quantity" at bounding box center [1181, 120] width 14 height 14
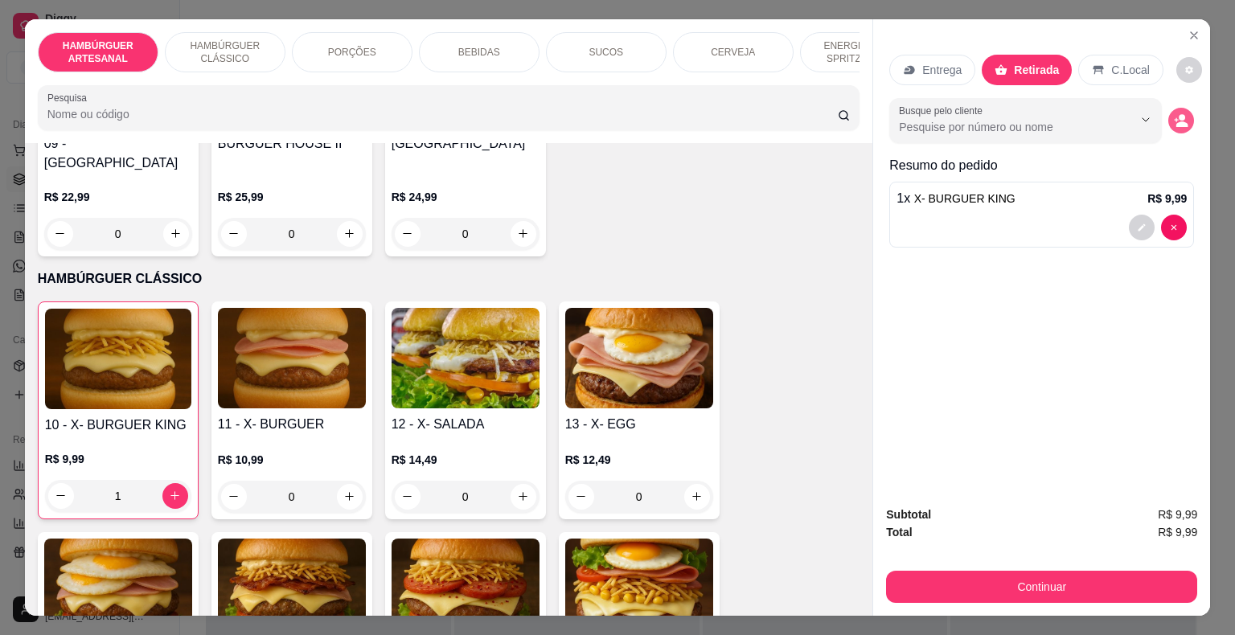
click at [1179, 114] on circle "decrease-product-quantity" at bounding box center [1182, 117] width 6 height 6
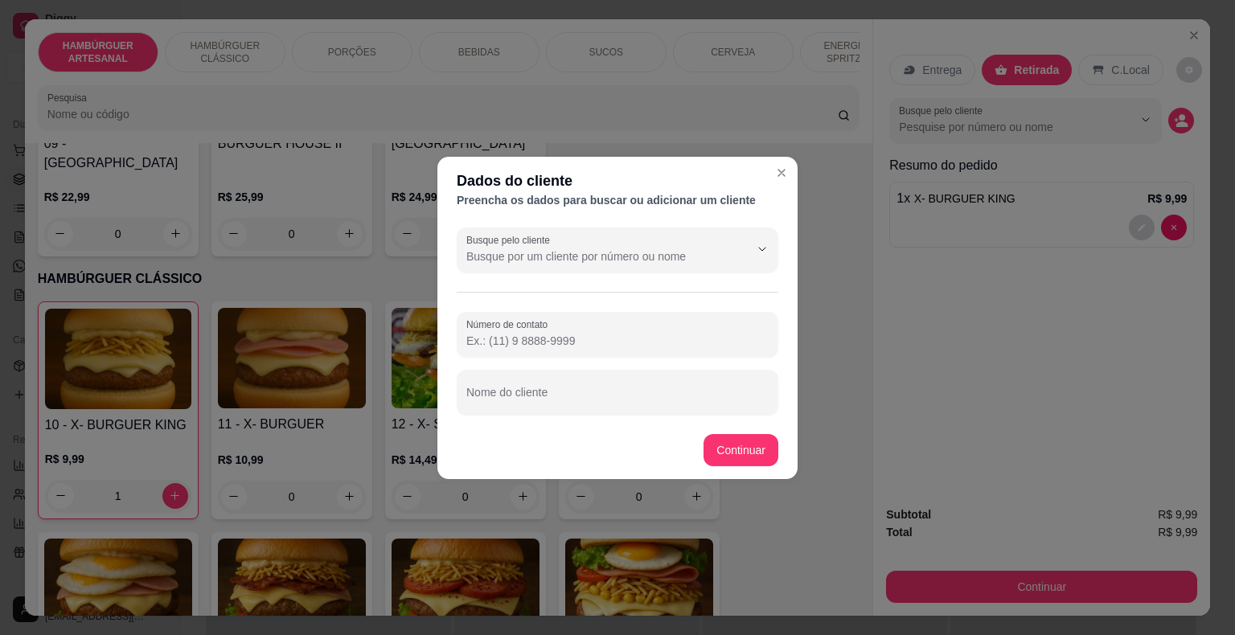
click at [631, 344] on input "Número de contato" at bounding box center [617, 341] width 302 height 16
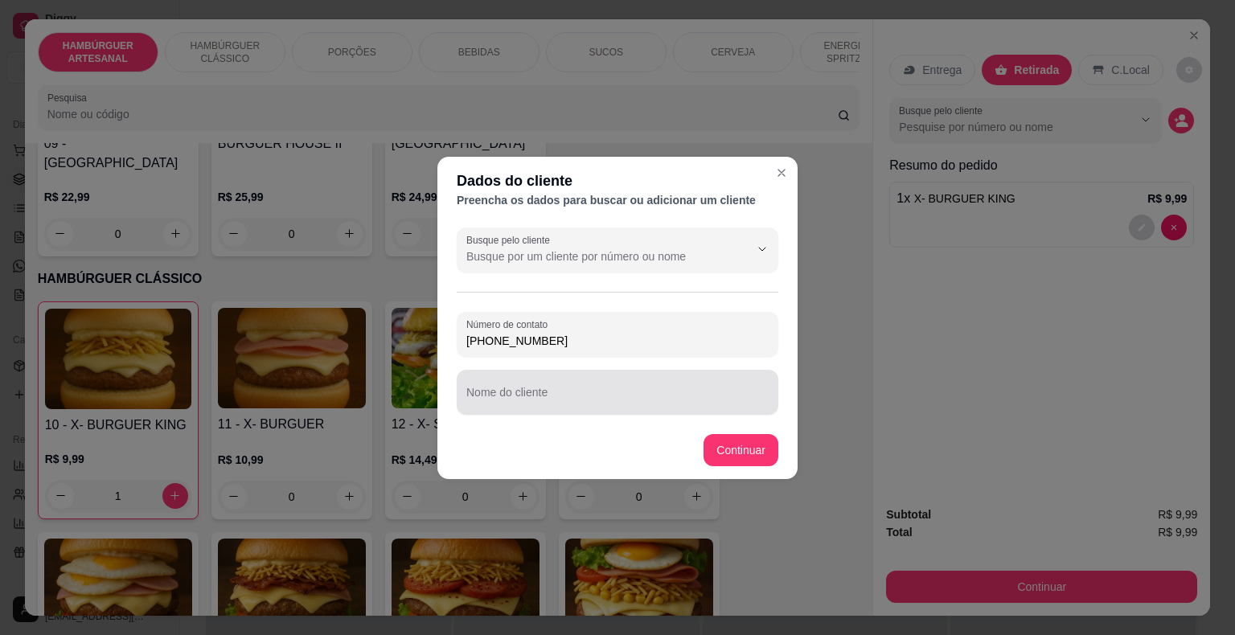
type input "[PHONE_NUMBER]"
click at [729, 391] on input "Nome do cliente" at bounding box center [617, 399] width 302 height 16
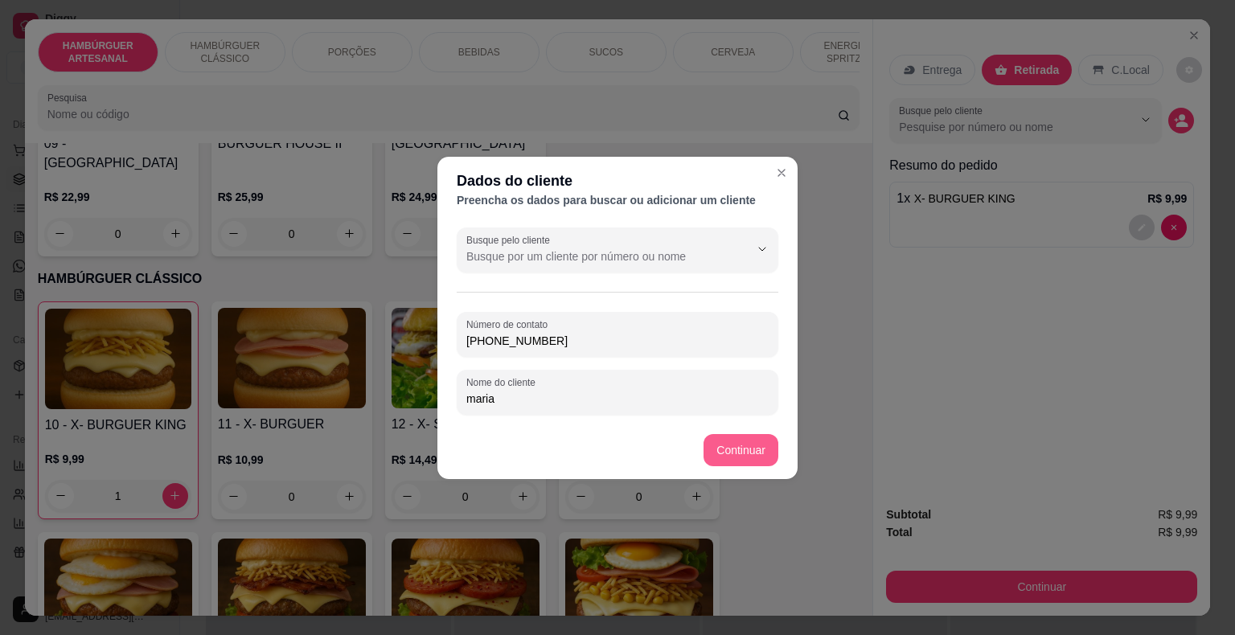
type input "maria"
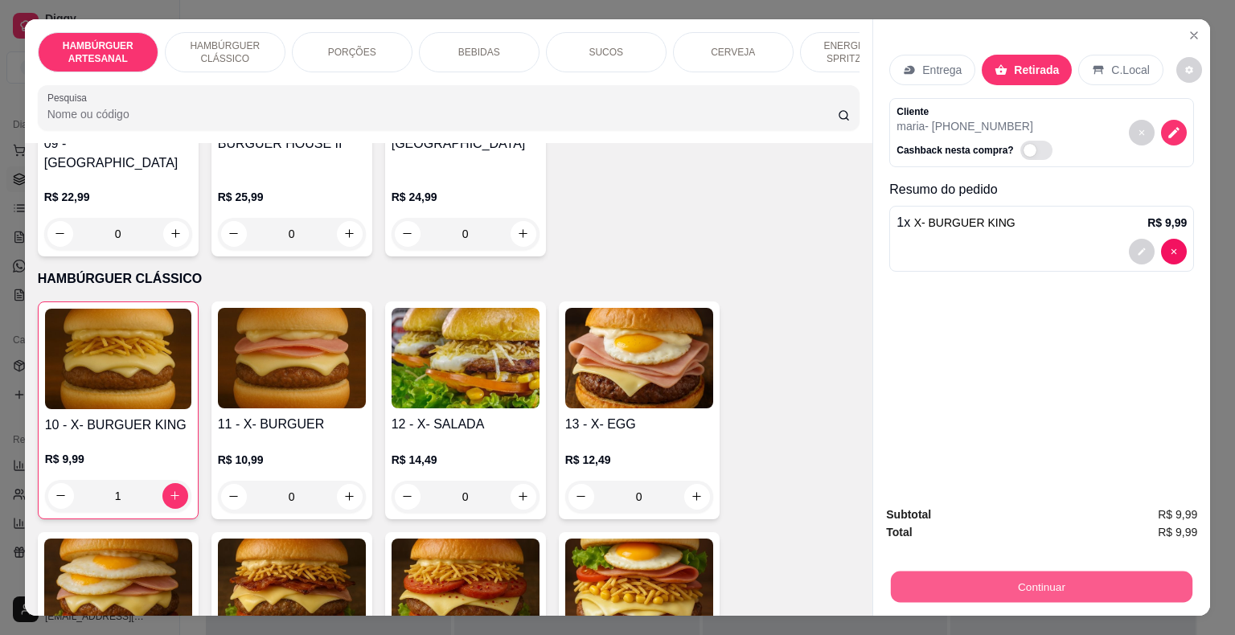
click at [951, 583] on button "Continuar" at bounding box center [1042, 587] width 302 height 31
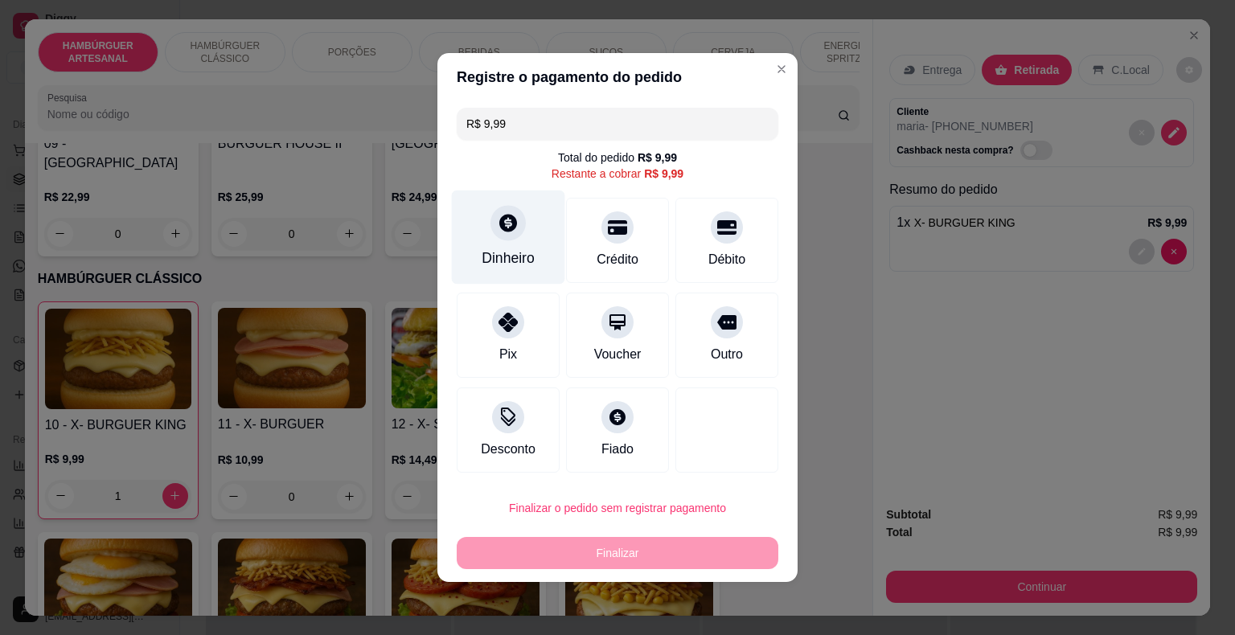
click at [502, 237] on div at bounding box center [508, 222] width 35 height 35
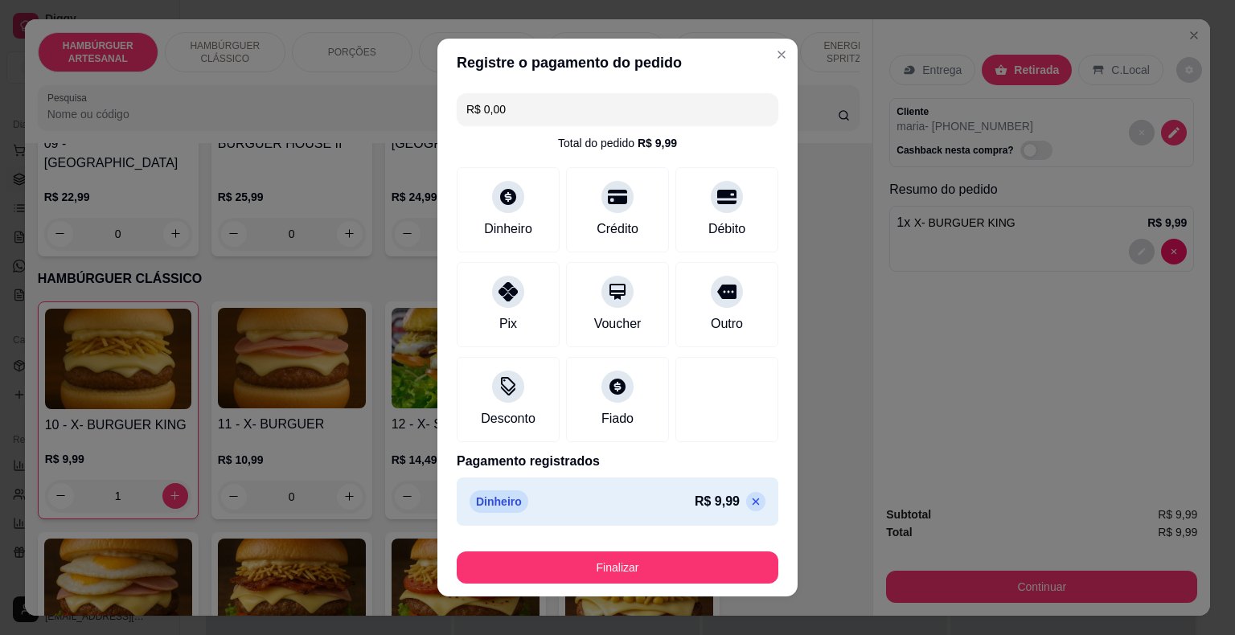
type input "R$ 0,00"
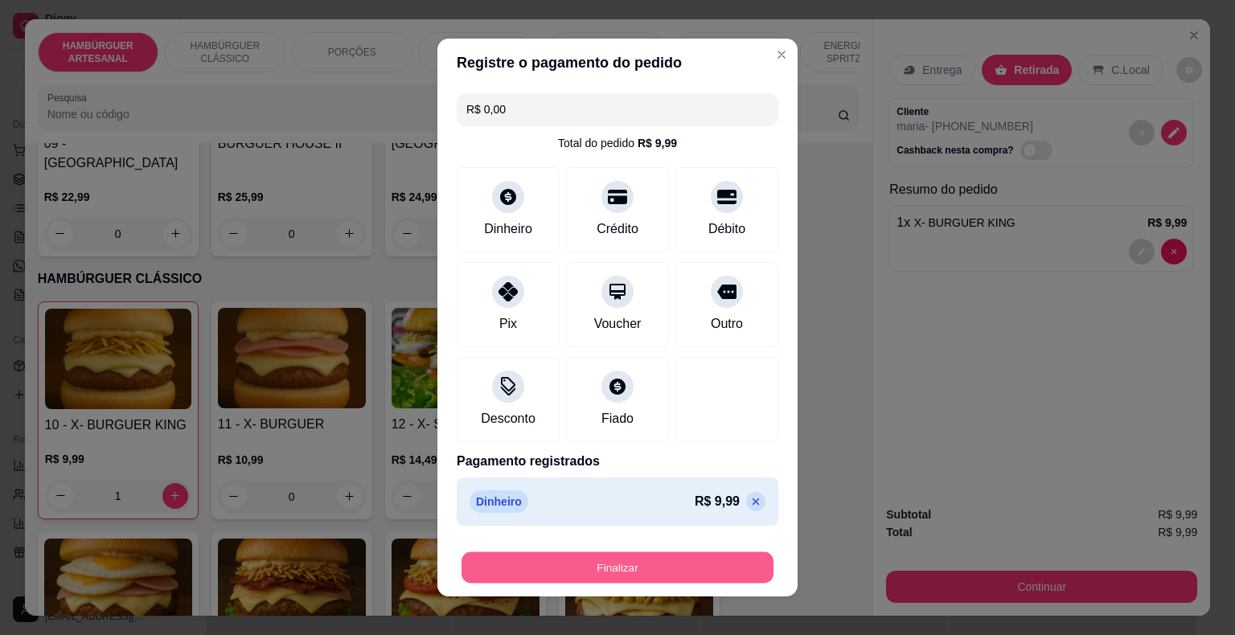
click at [636, 565] on button "Finalizar" at bounding box center [618, 568] width 312 height 31
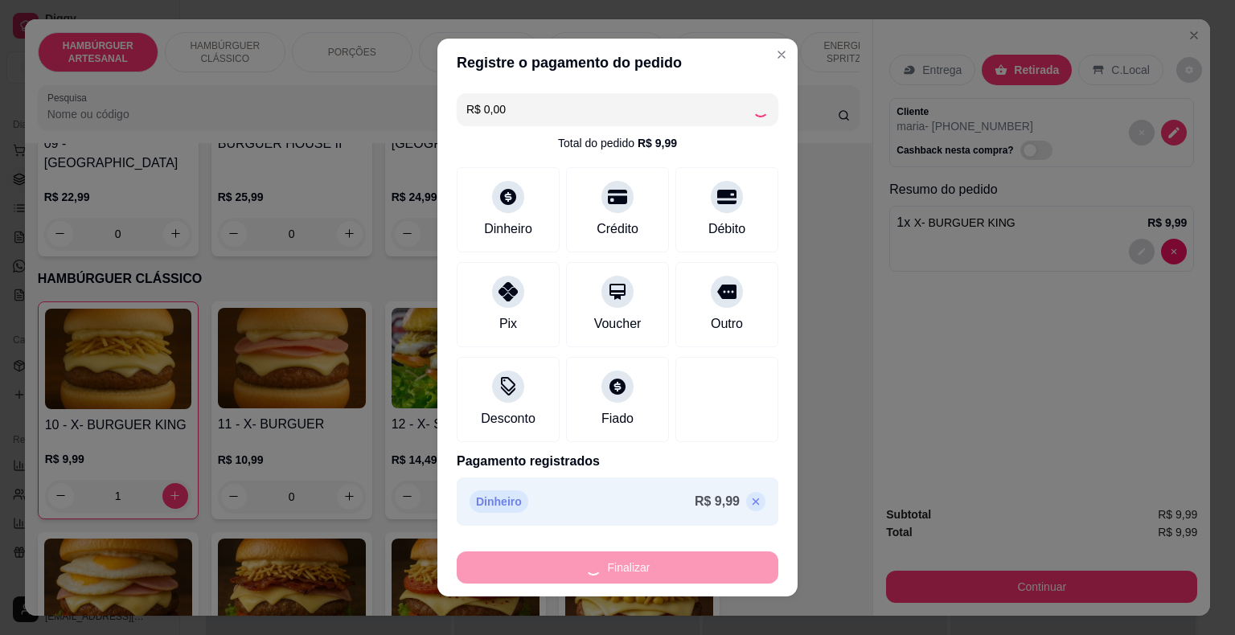
type input "0"
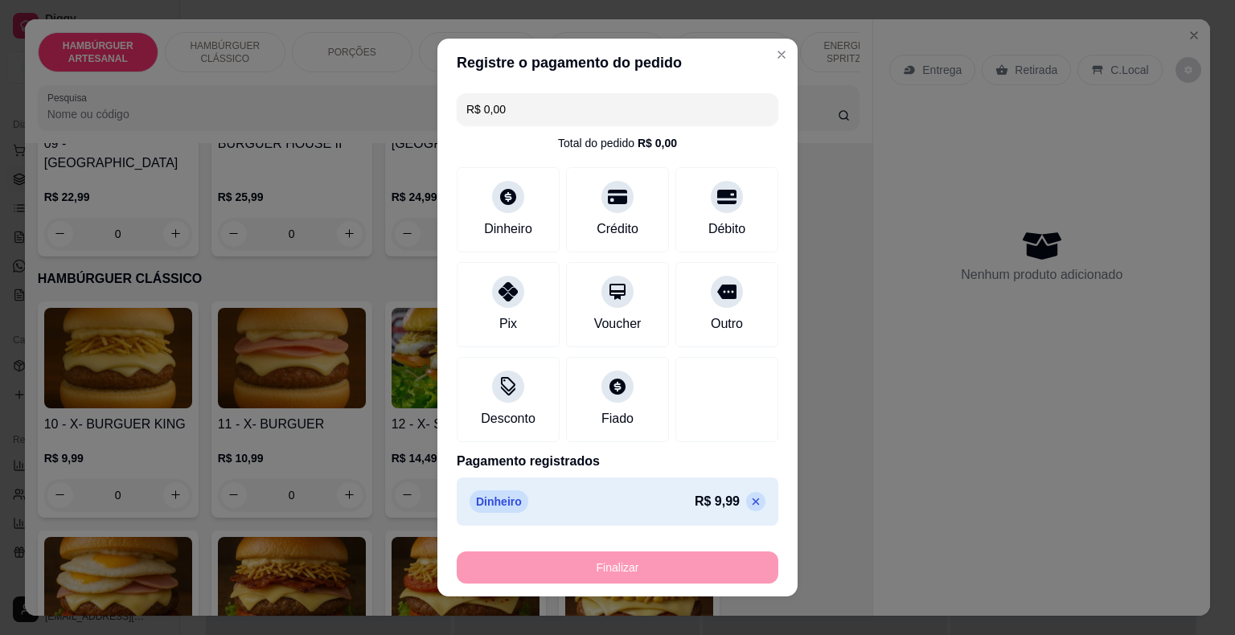
type input "-R$ 9,99"
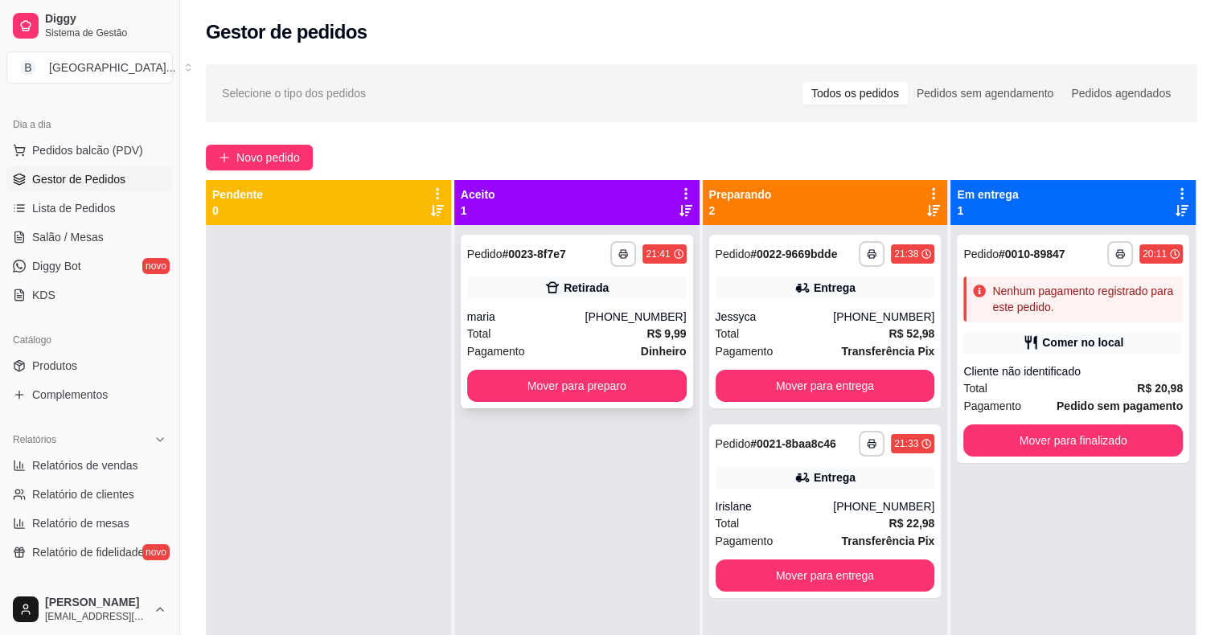
click at [524, 322] on div "maria" at bounding box center [526, 317] width 118 height 16
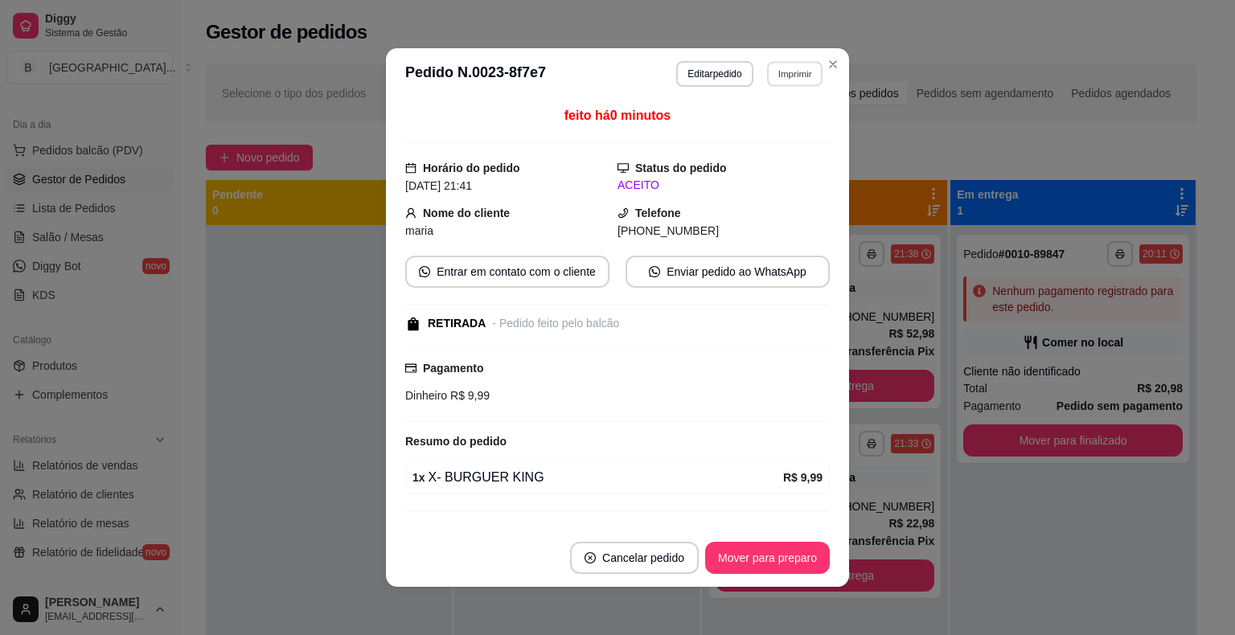
click at [778, 71] on button "Imprimir" at bounding box center [794, 73] width 55 height 25
click at [780, 109] on h4 "Escolha a impressora" at bounding box center [760, 103] width 117 height 16
click at [779, 120] on button "IMPRESSORA" at bounding box center [760, 129] width 113 height 25
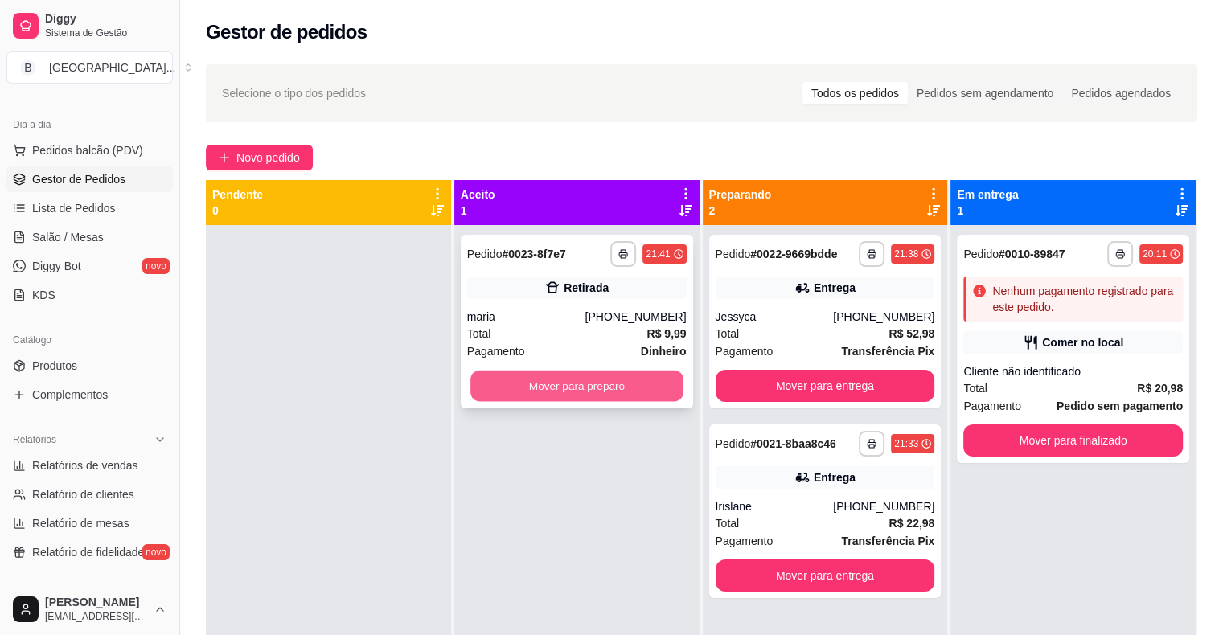
click at [624, 396] on button "Mover para preparo" at bounding box center [576, 386] width 213 height 31
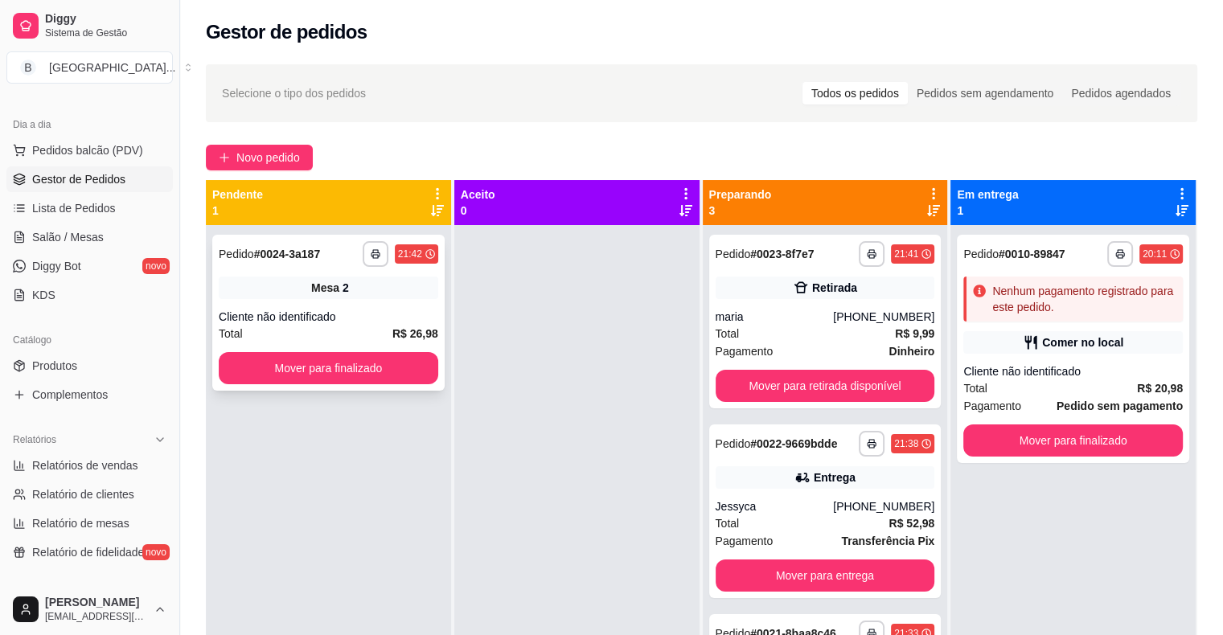
click at [312, 288] on span "Mesa" at bounding box center [325, 288] width 28 height 16
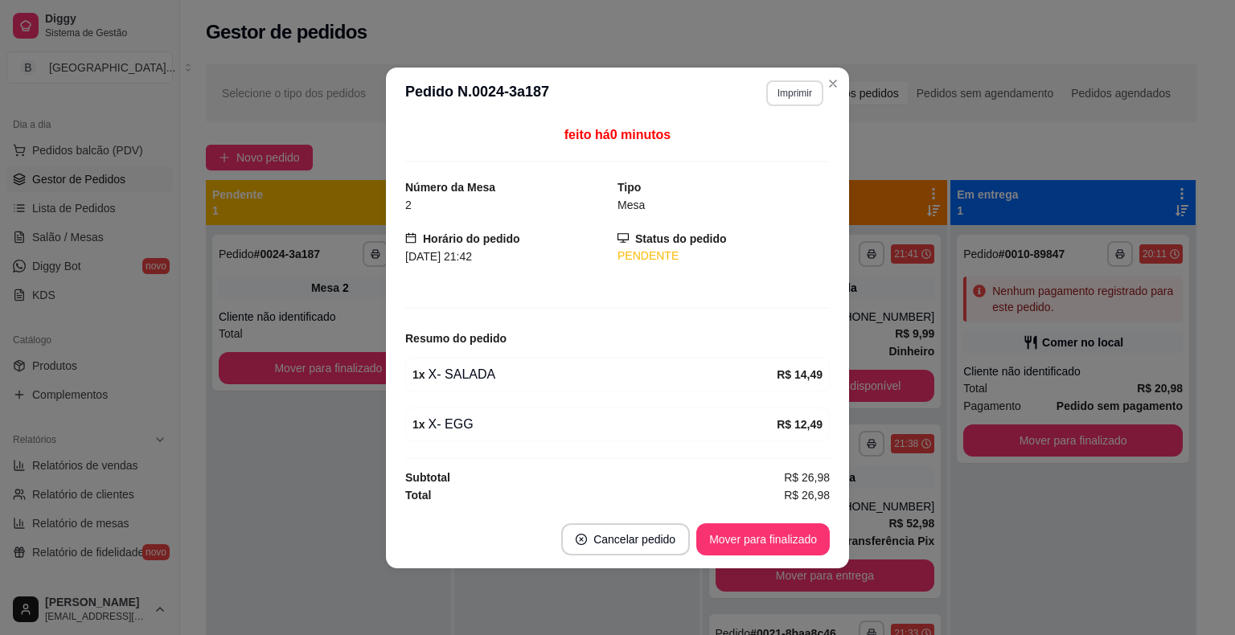
click at [800, 102] on button "Imprimir" at bounding box center [794, 93] width 57 height 26
click at [780, 158] on button "IMPRESSORA" at bounding box center [767, 150] width 113 height 25
click at [747, 536] on button "Mover para finalizado" at bounding box center [763, 540] width 134 height 32
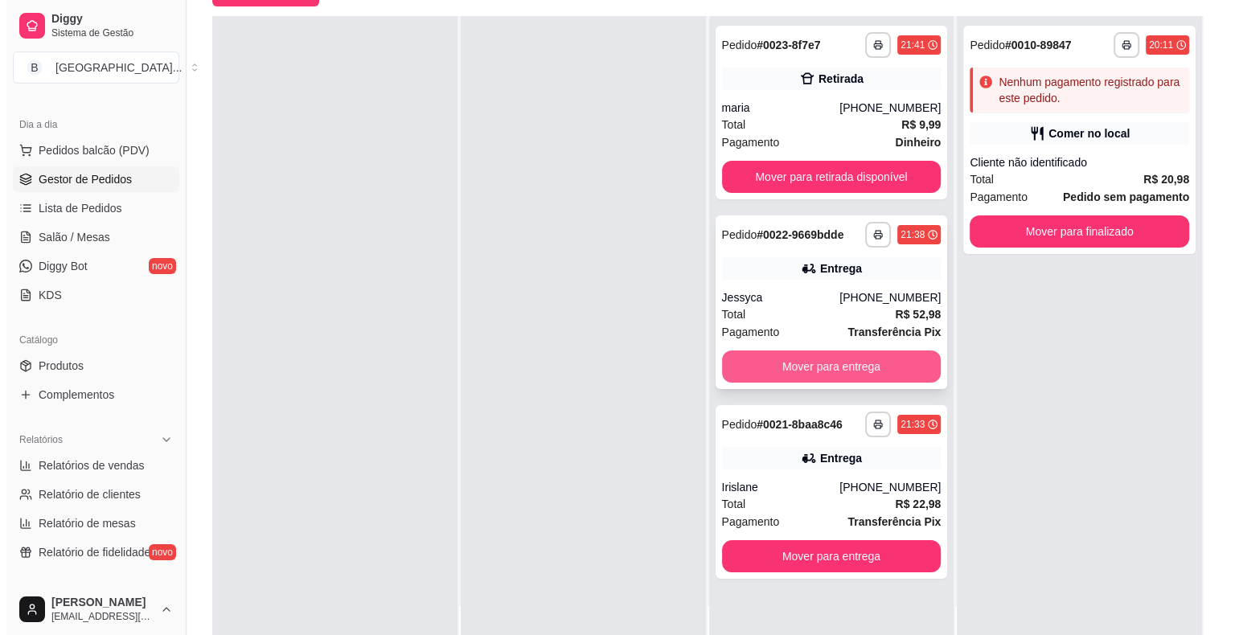
scroll to position [244, 0]
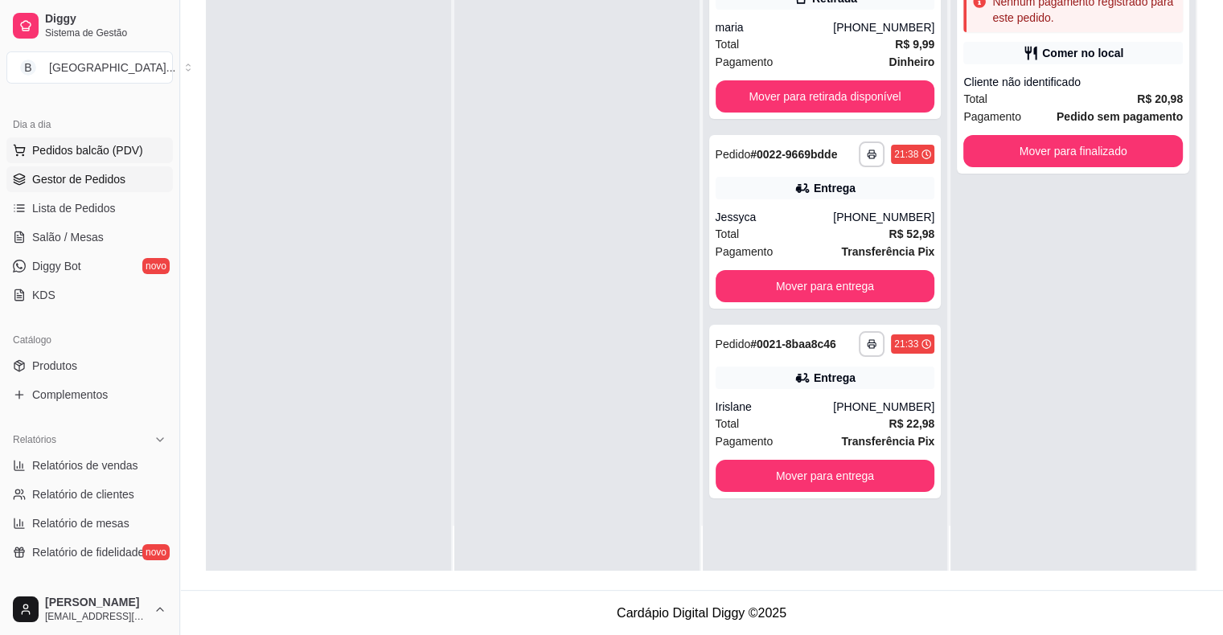
click at [142, 149] on button "Pedidos balcão (PDV)" at bounding box center [89, 151] width 166 height 26
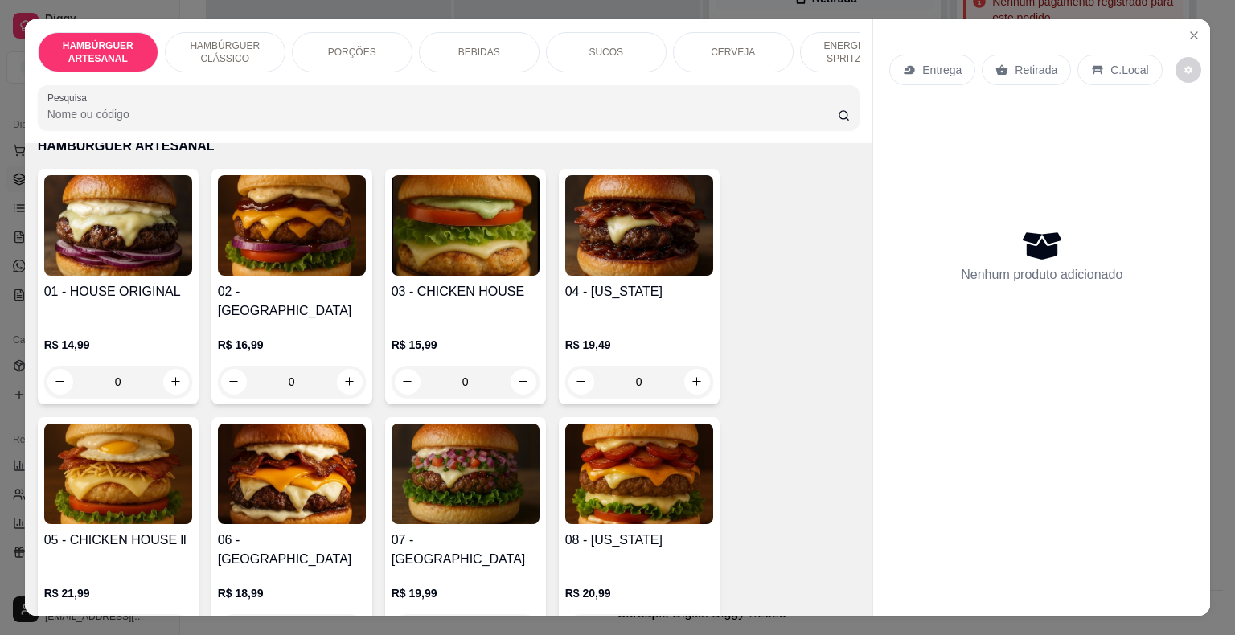
scroll to position [80, 0]
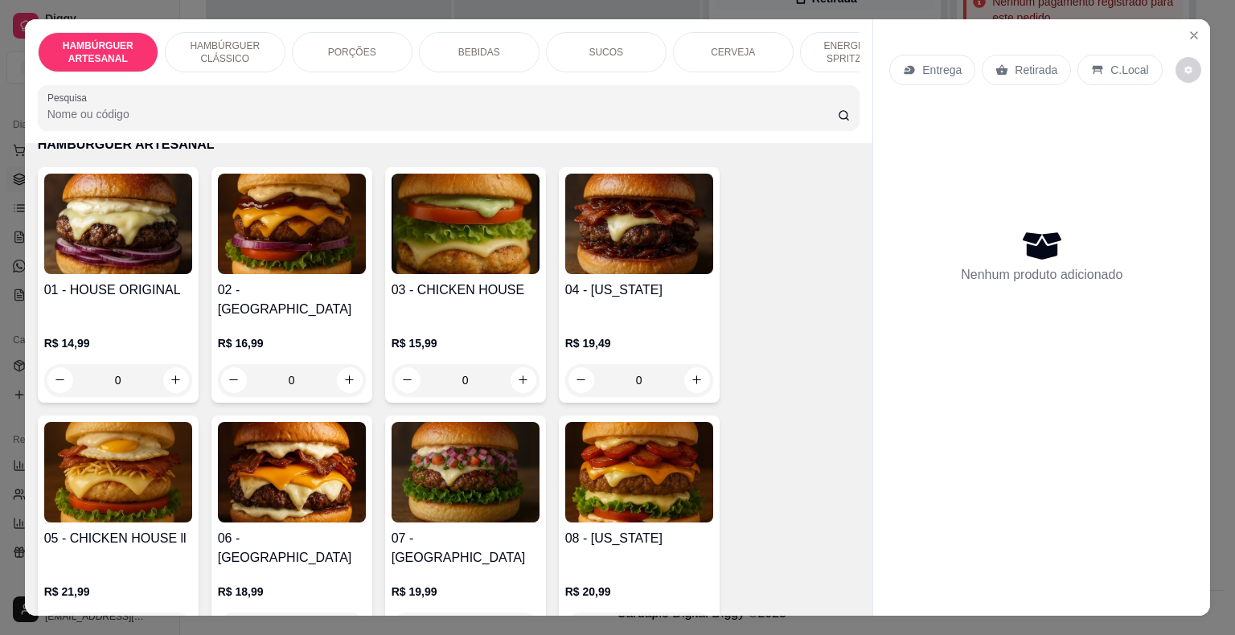
click at [339, 367] on div "0" at bounding box center [292, 380] width 148 height 32
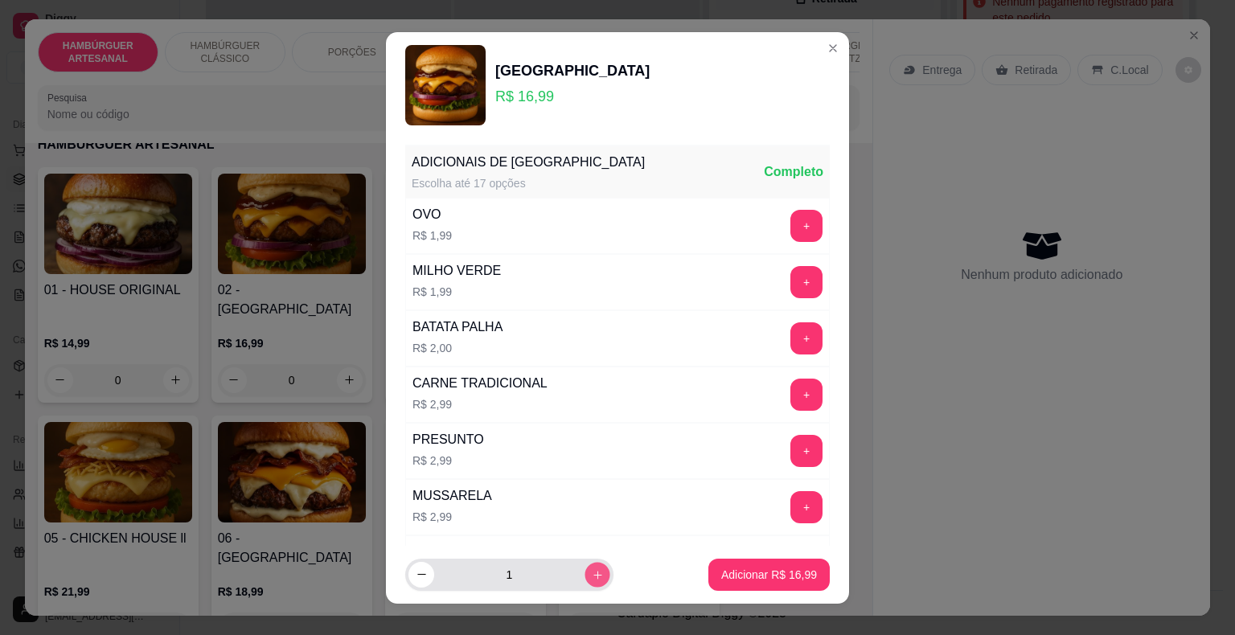
click at [585, 577] on button "increase-product-quantity" at bounding box center [597, 574] width 25 height 25
type input "2"
click at [721, 570] on p "Adicionar R$ 33,98" at bounding box center [769, 575] width 96 height 16
type input "2"
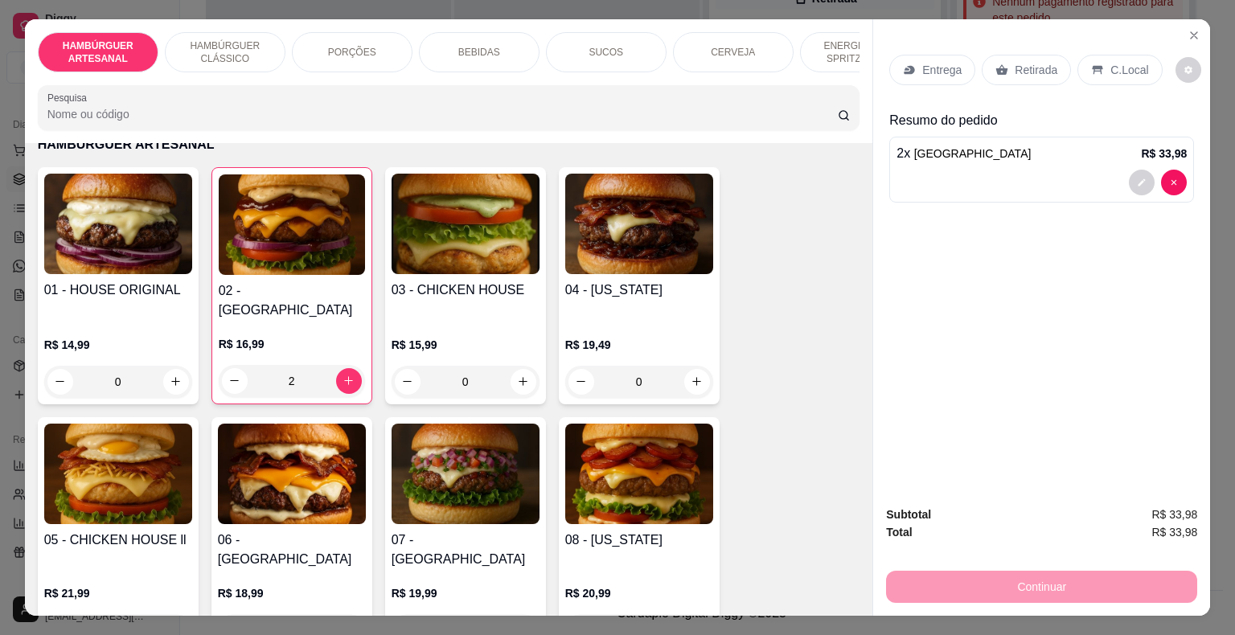
click at [476, 50] on p "BEBIDAS" at bounding box center [479, 52] width 42 height 13
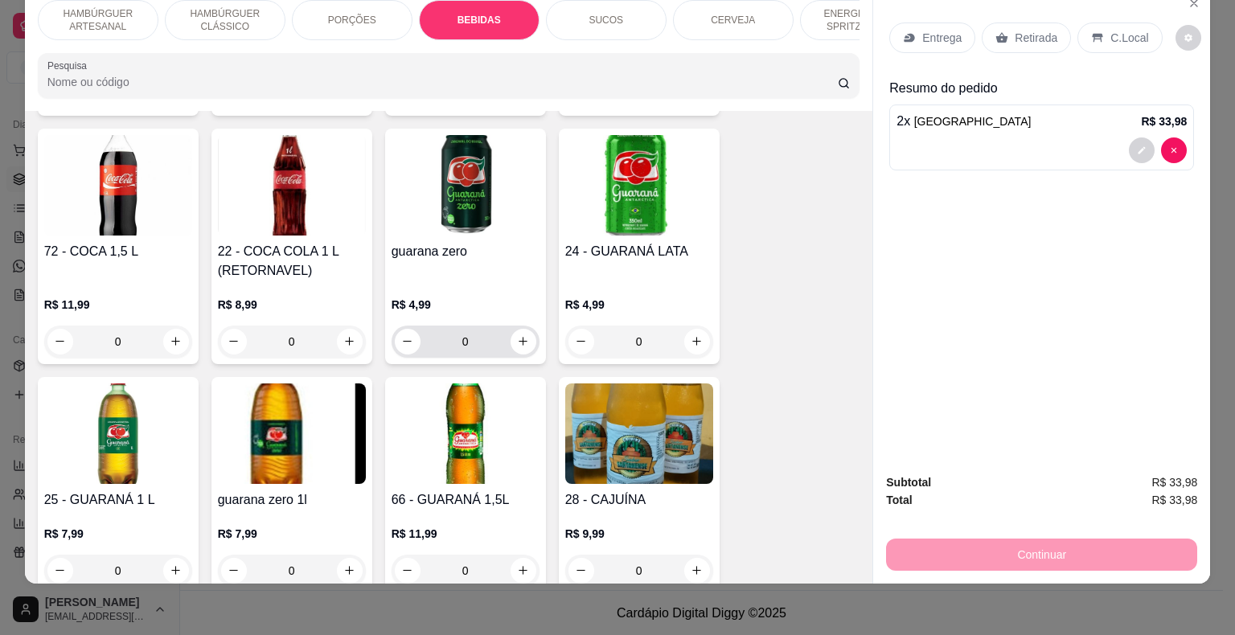
scroll to position [2215, 0]
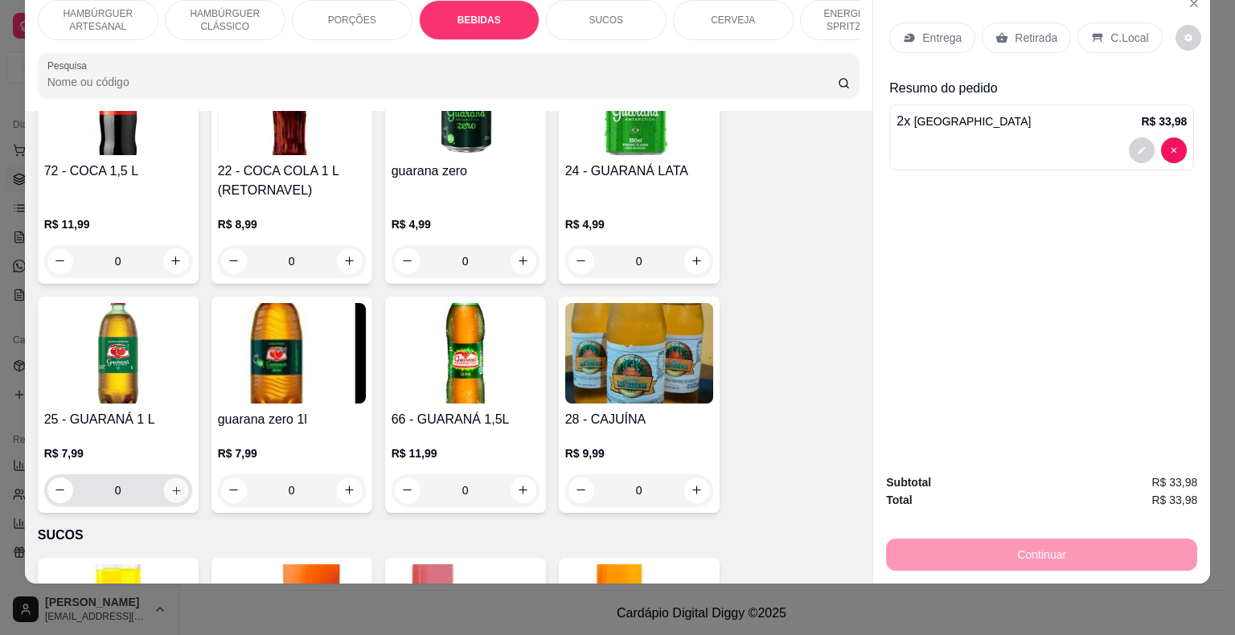
click at [169, 478] on button "increase-product-quantity" at bounding box center [175, 490] width 25 height 25
type input "1"
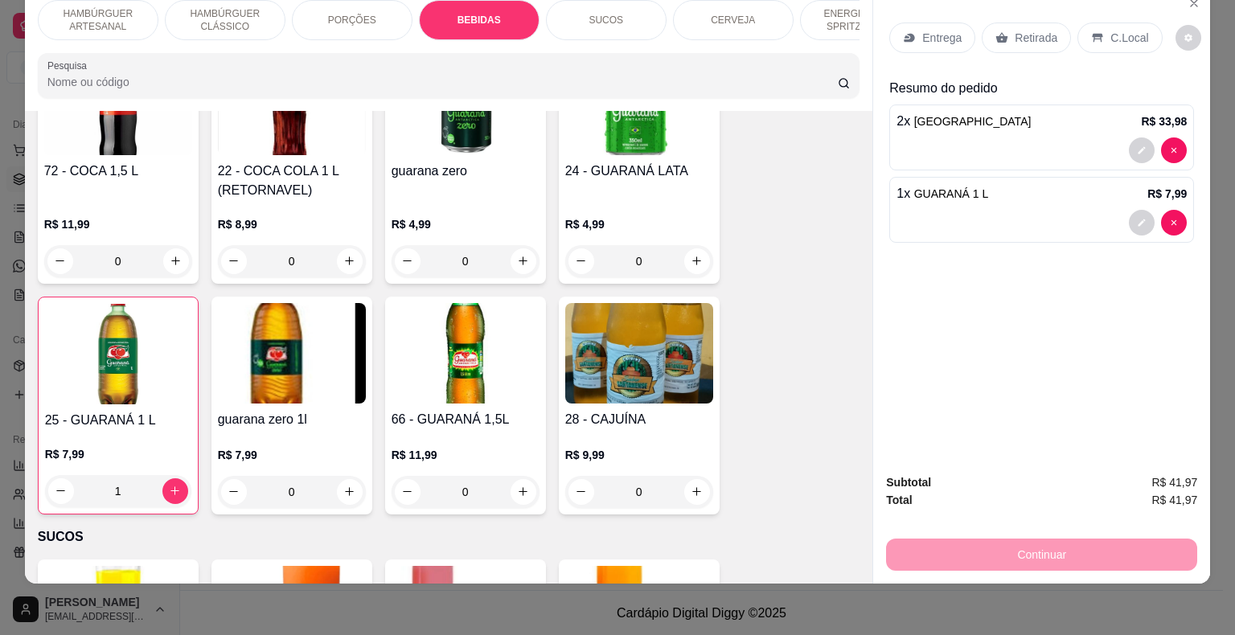
click at [1029, 23] on div "Retirada" at bounding box center [1026, 38] width 89 height 31
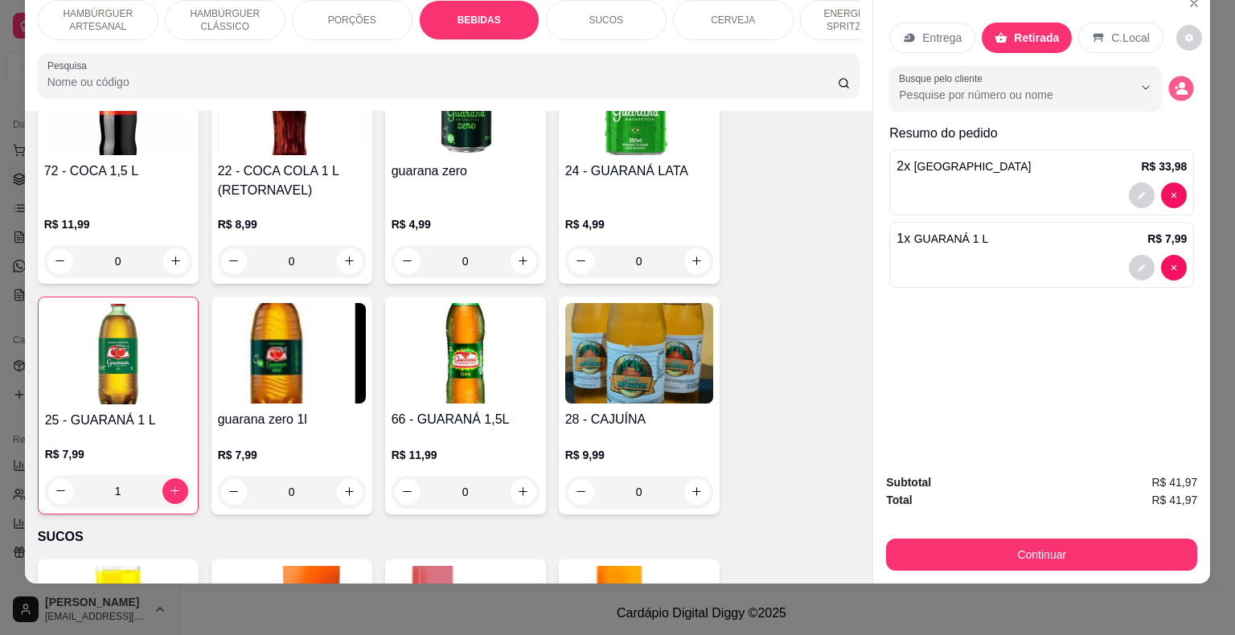
click at [1175, 81] on icon "decrease-product-quantity" at bounding box center [1182, 88] width 14 height 14
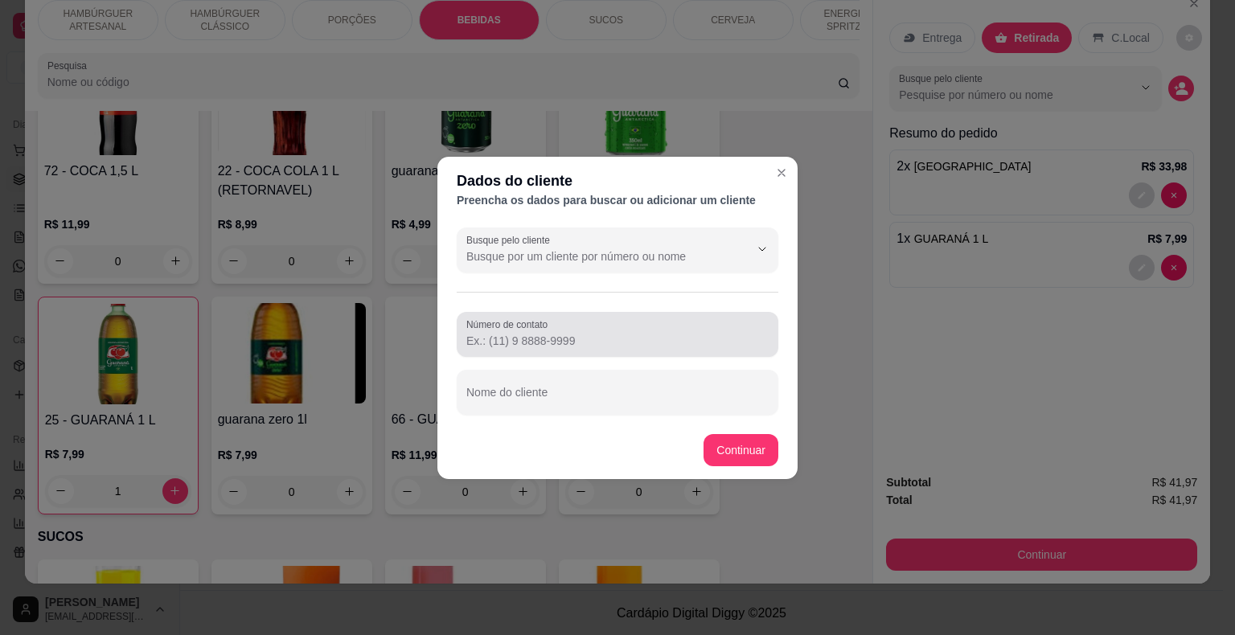
click at [589, 324] on div at bounding box center [617, 334] width 302 height 32
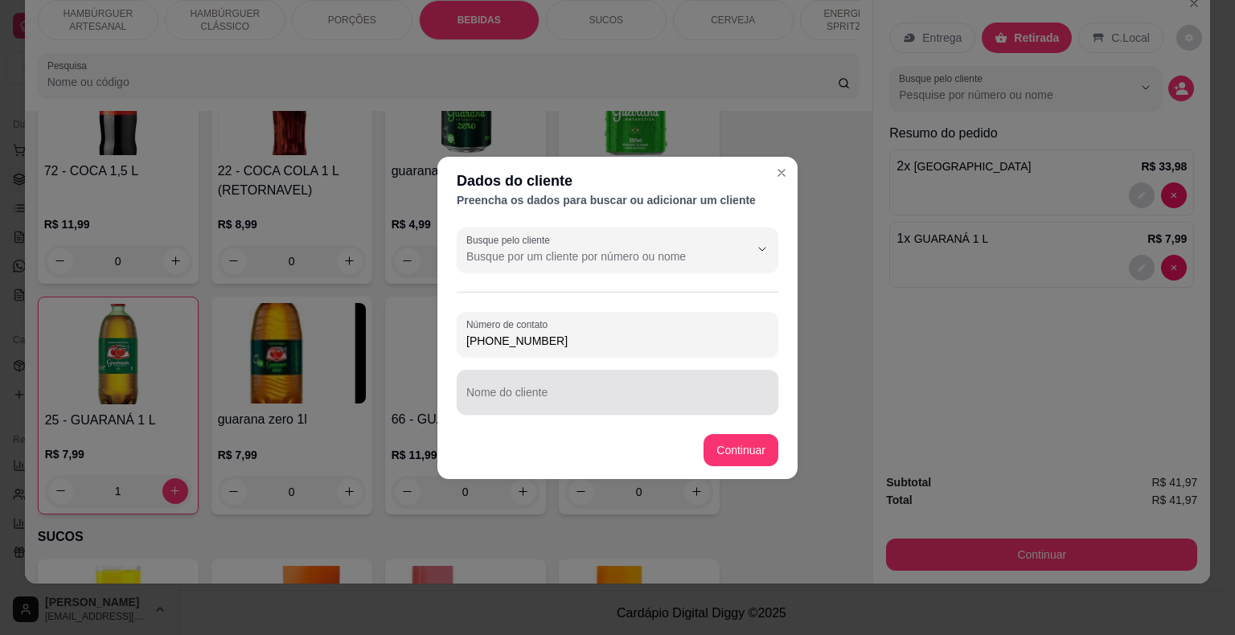
type input "[PHONE_NUMBER]"
click at [647, 372] on div "Nome do cliente" at bounding box center [618, 392] width 322 height 45
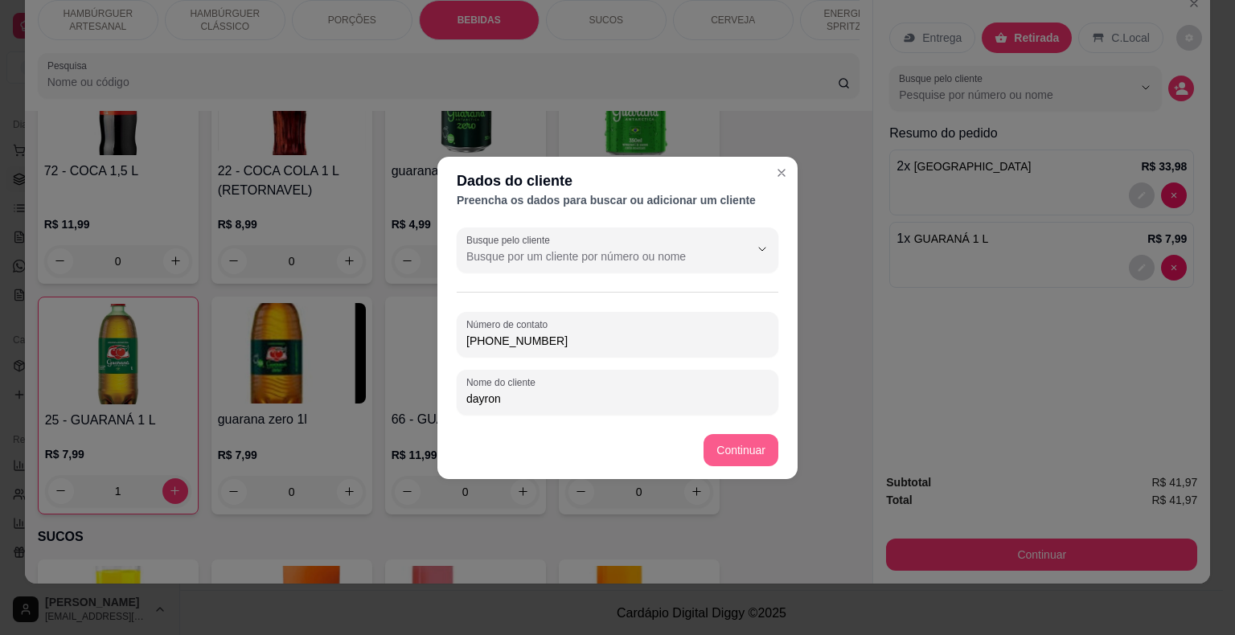
type input "dayron"
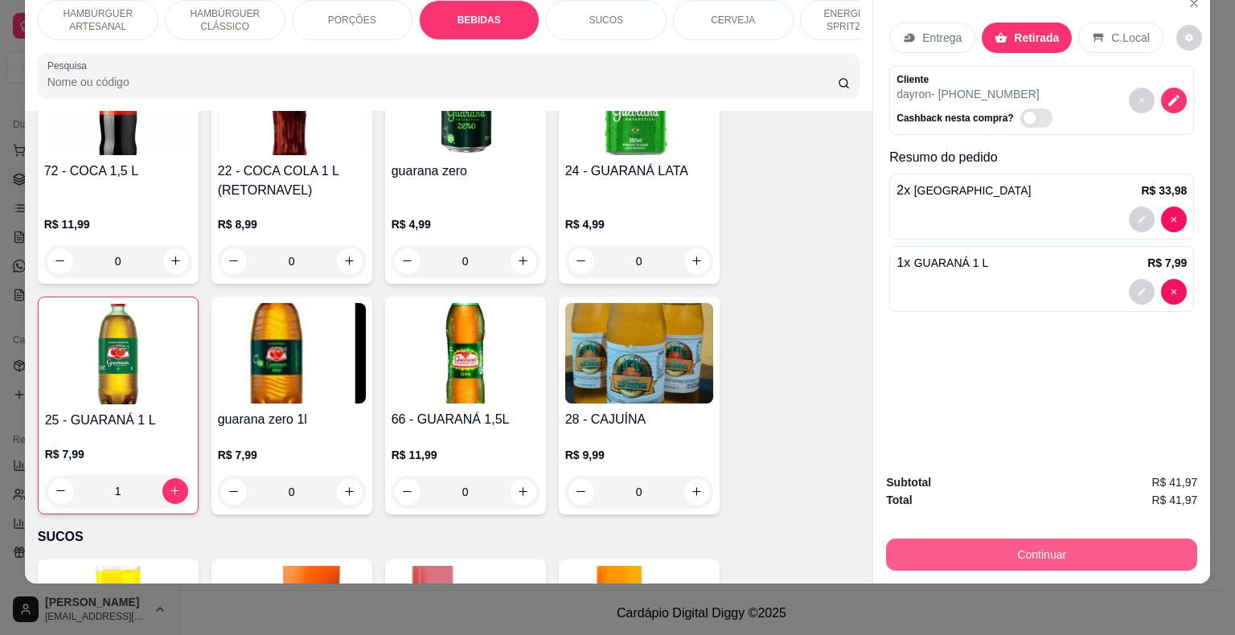
click at [963, 539] on button "Continuar" at bounding box center [1041, 555] width 311 height 32
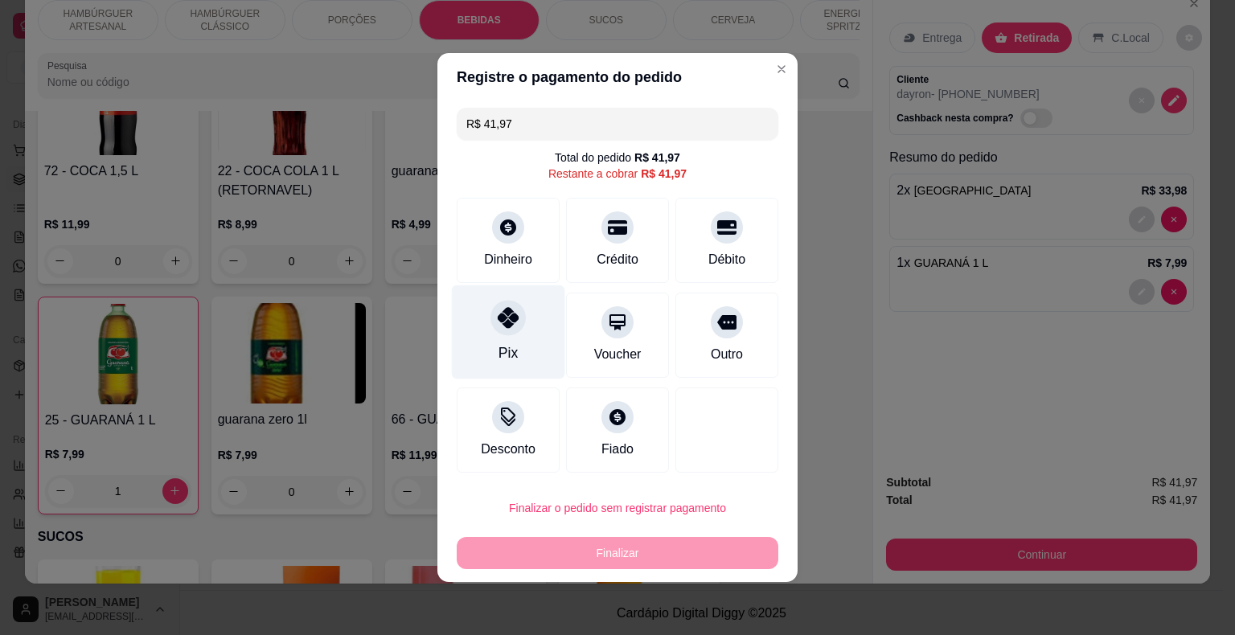
click at [524, 329] on div "Pix" at bounding box center [508, 333] width 113 height 94
type input "R$ 0,00"
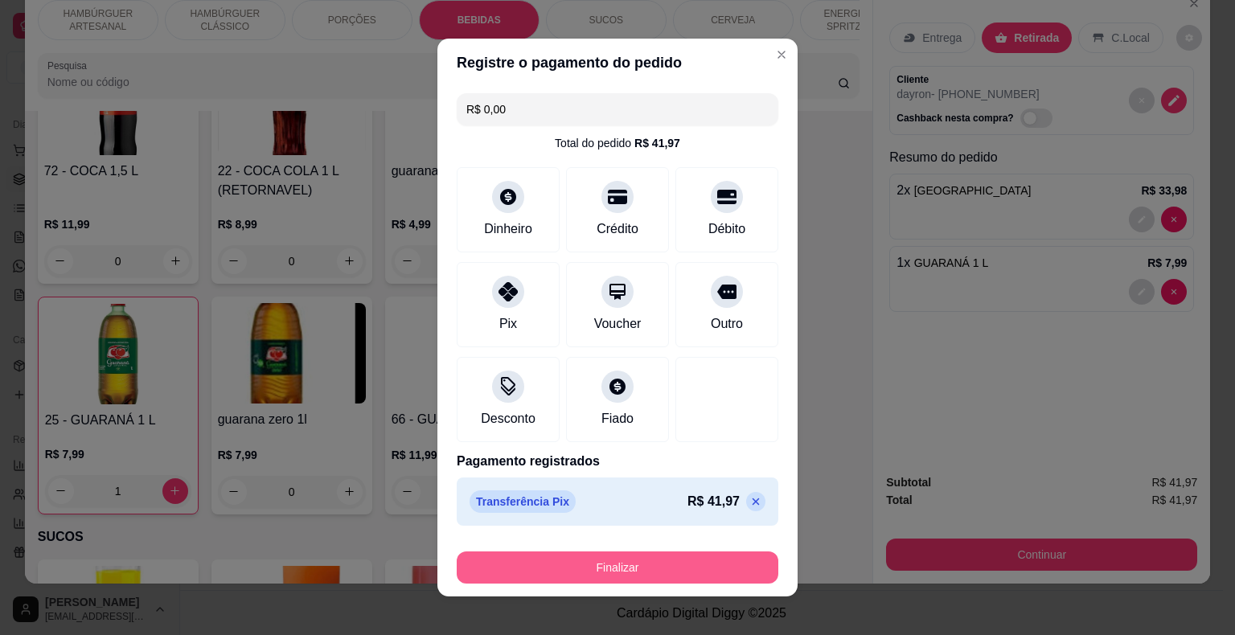
click at [635, 563] on button "Finalizar" at bounding box center [618, 568] width 322 height 32
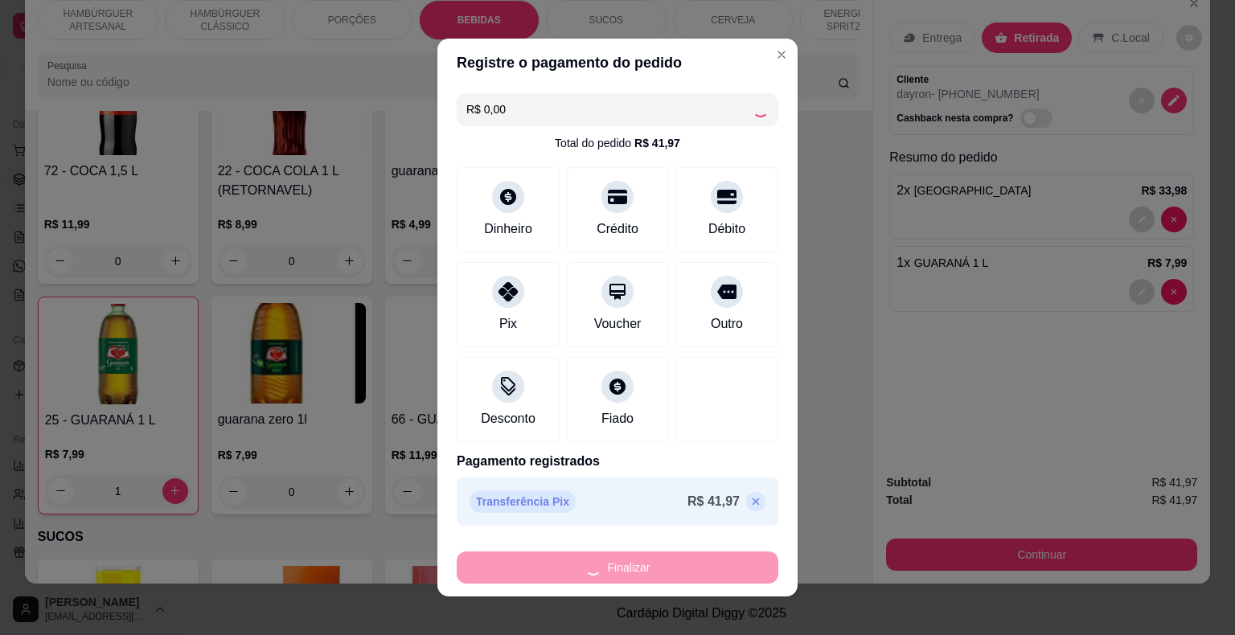
type input "0"
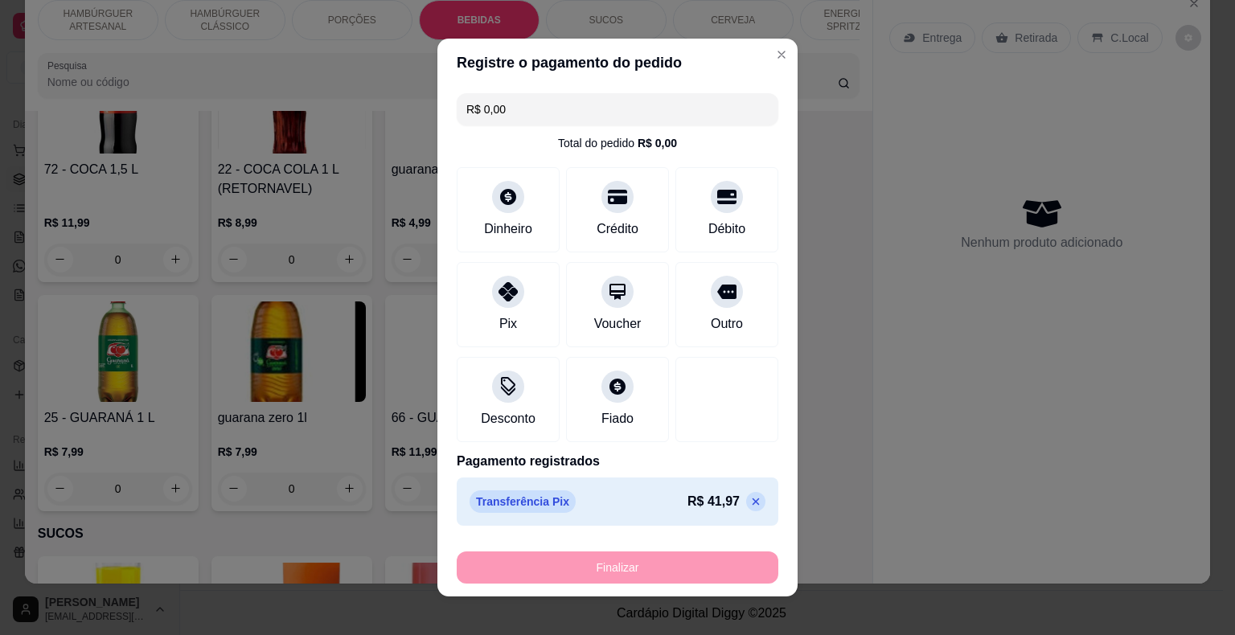
type input "-R$ 41,97"
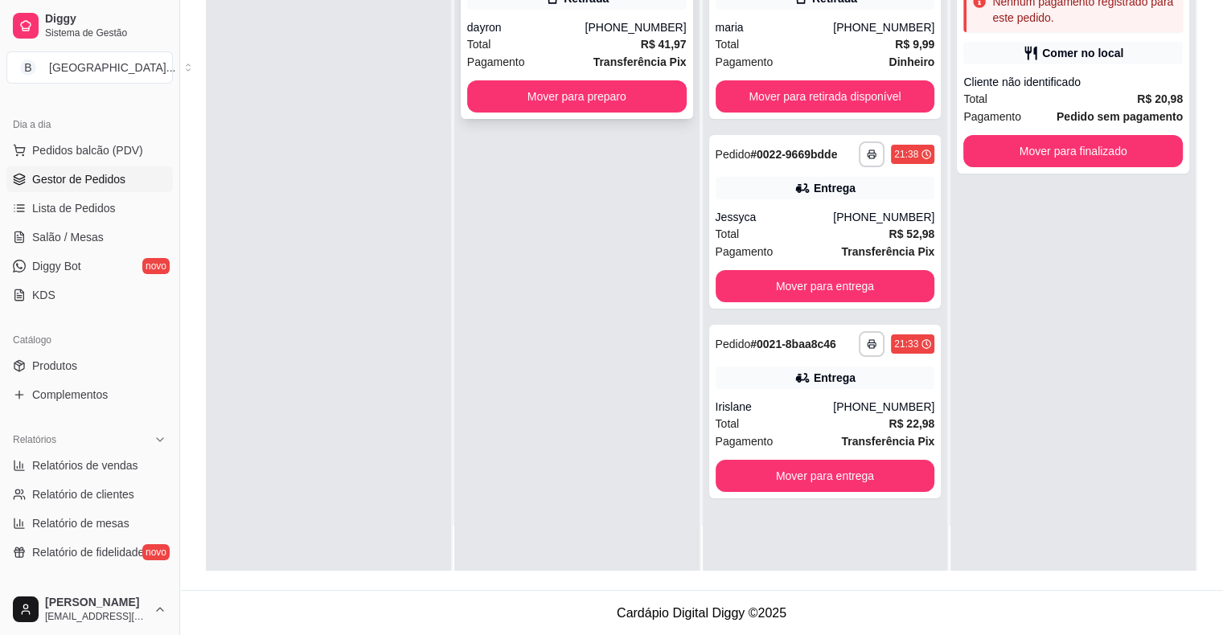
click at [517, 43] on div "Total R$ 41,97" at bounding box center [577, 44] width 220 height 18
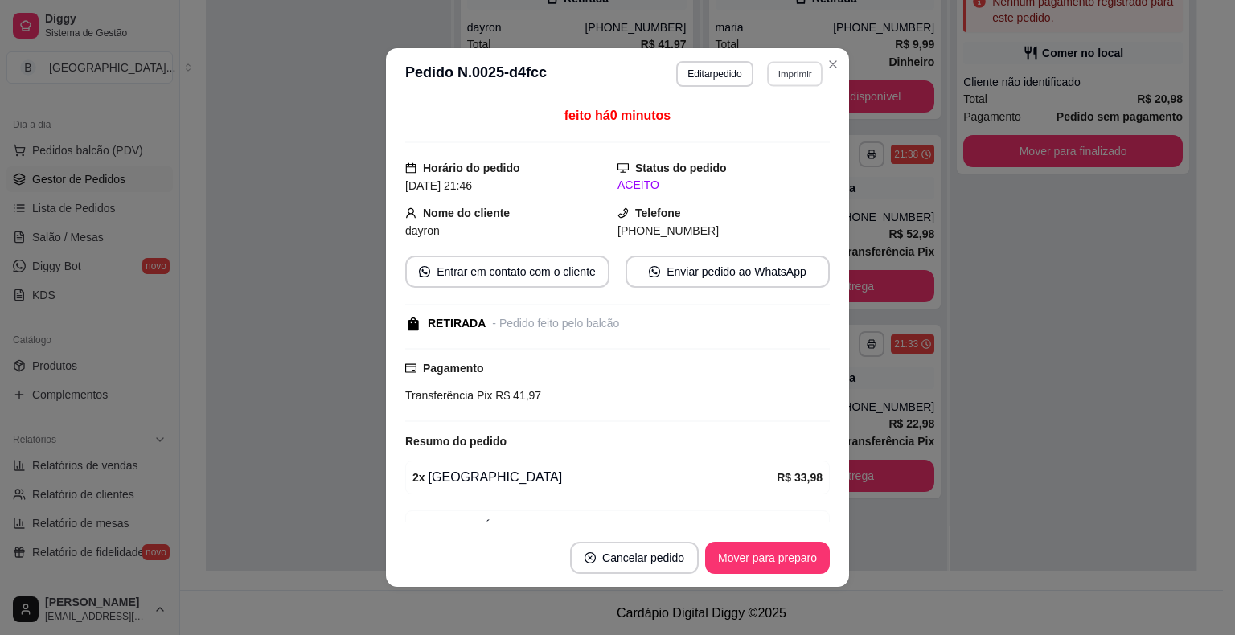
click at [779, 70] on button "Imprimir" at bounding box center [794, 73] width 55 height 25
click at [785, 118] on button "IMPRESSORA" at bounding box center [760, 131] width 117 height 26
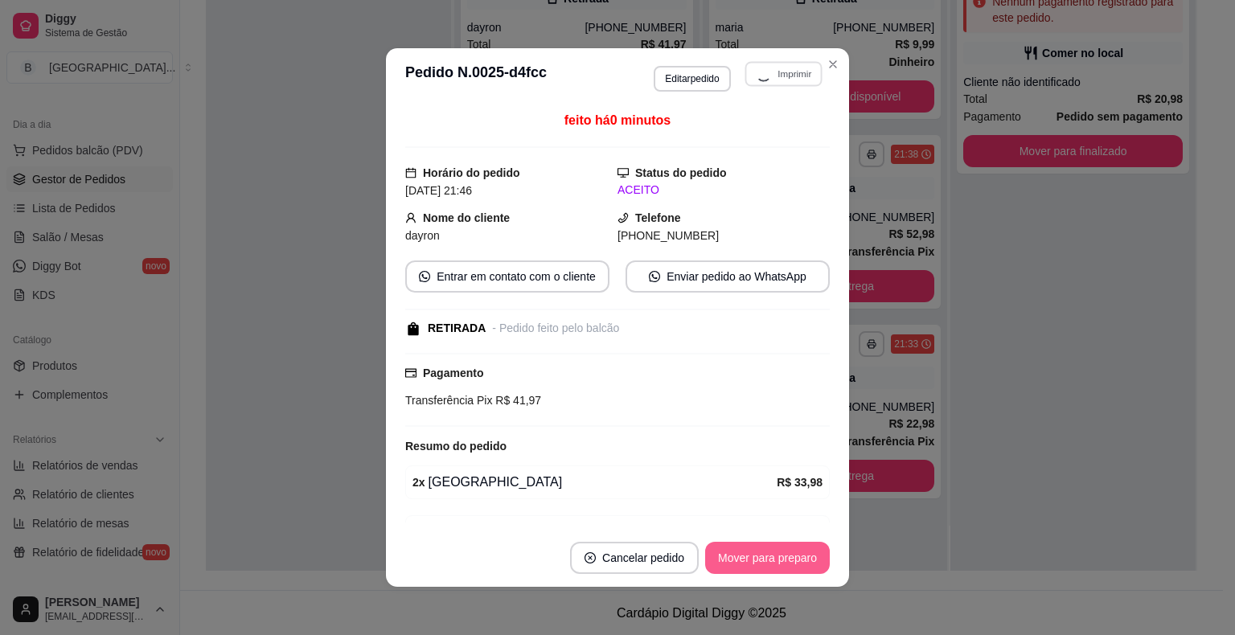
click at [722, 550] on button "Mover para preparo" at bounding box center [767, 558] width 125 height 32
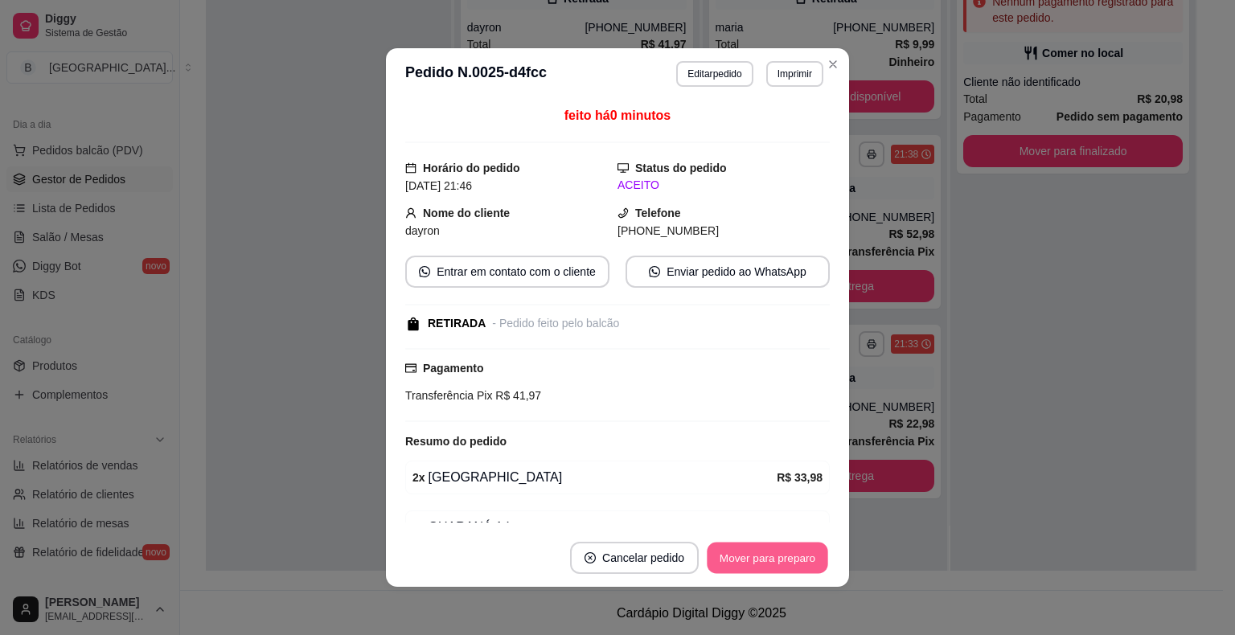
click at [732, 552] on button "Mover para preparo" at bounding box center [767, 558] width 121 height 31
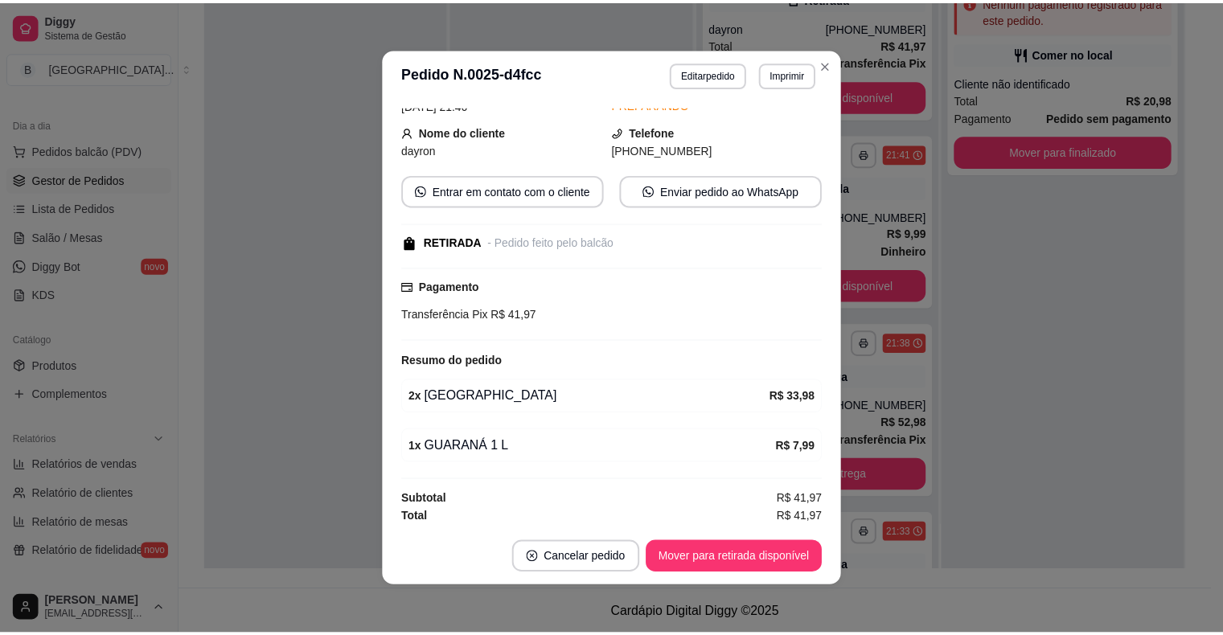
scroll to position [3, 0]
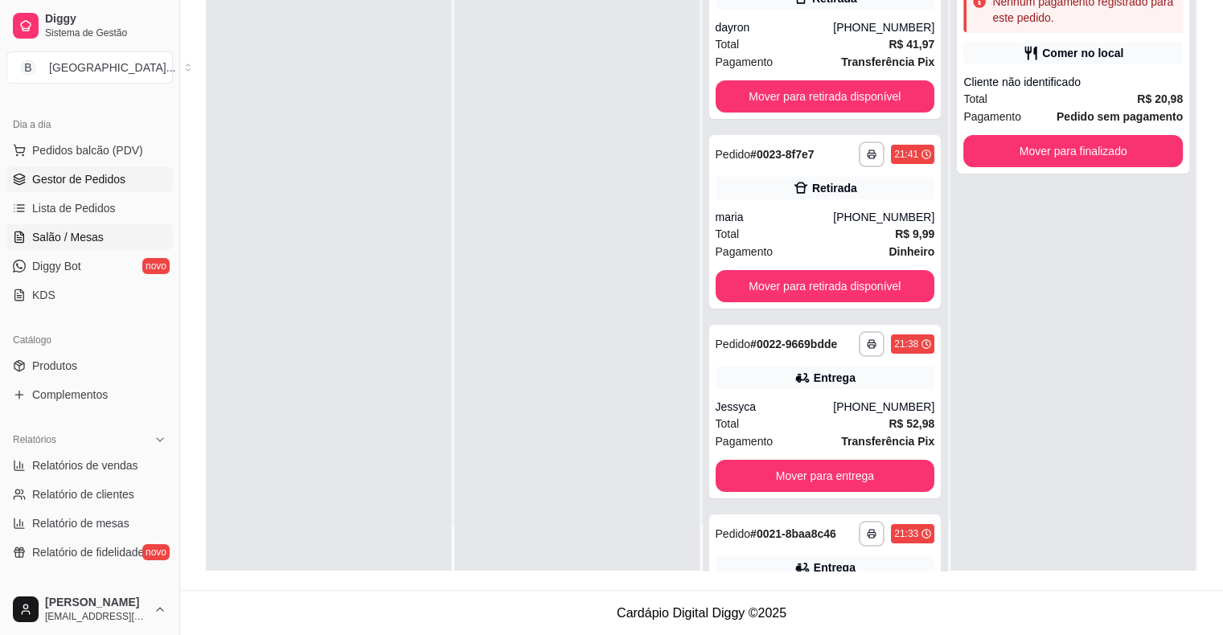
click at [19, 240] on icon at bounding box center [19, 237] width 13 height 13
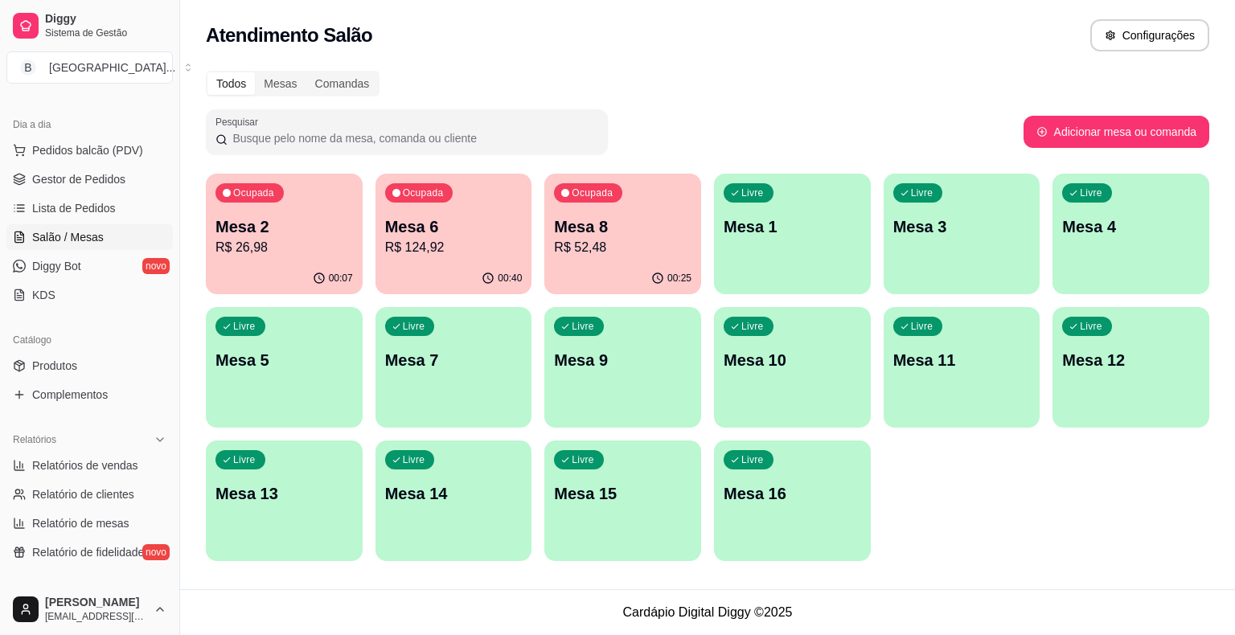
click at [461, 249] on p "R$ 124,92" at bounding box center [454, 247] width 138 height 19
click at [88, 174] on span "Gestor de Pedidos" at bounding box center [78, 179] width 93 height 16
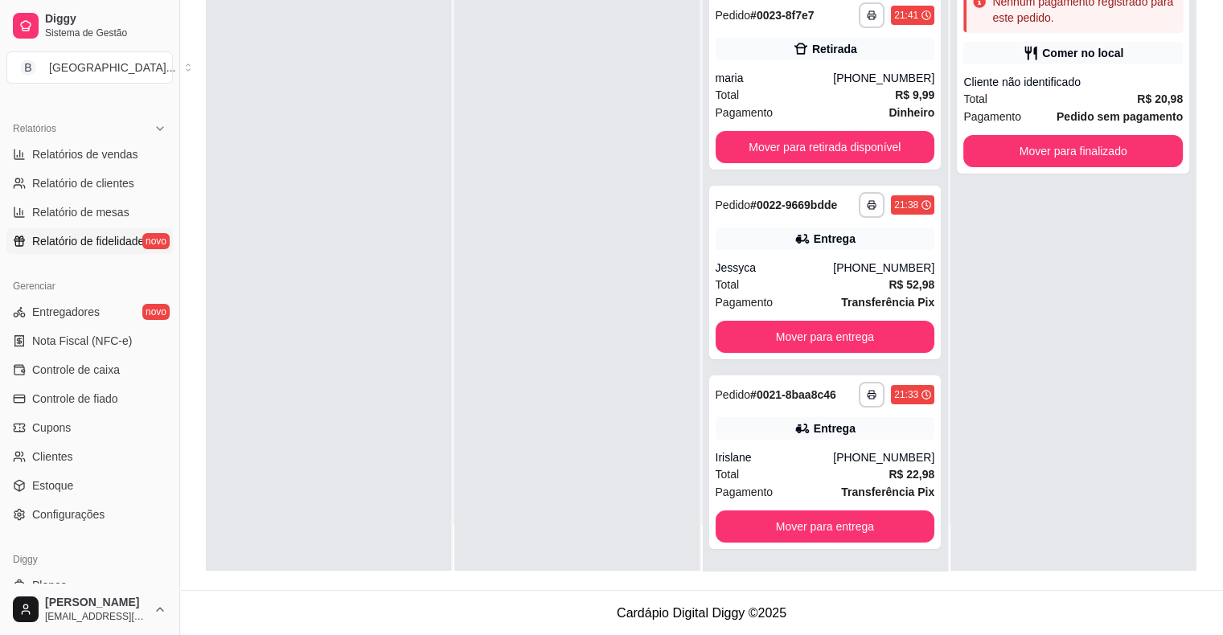
scroll to position [483, 0]
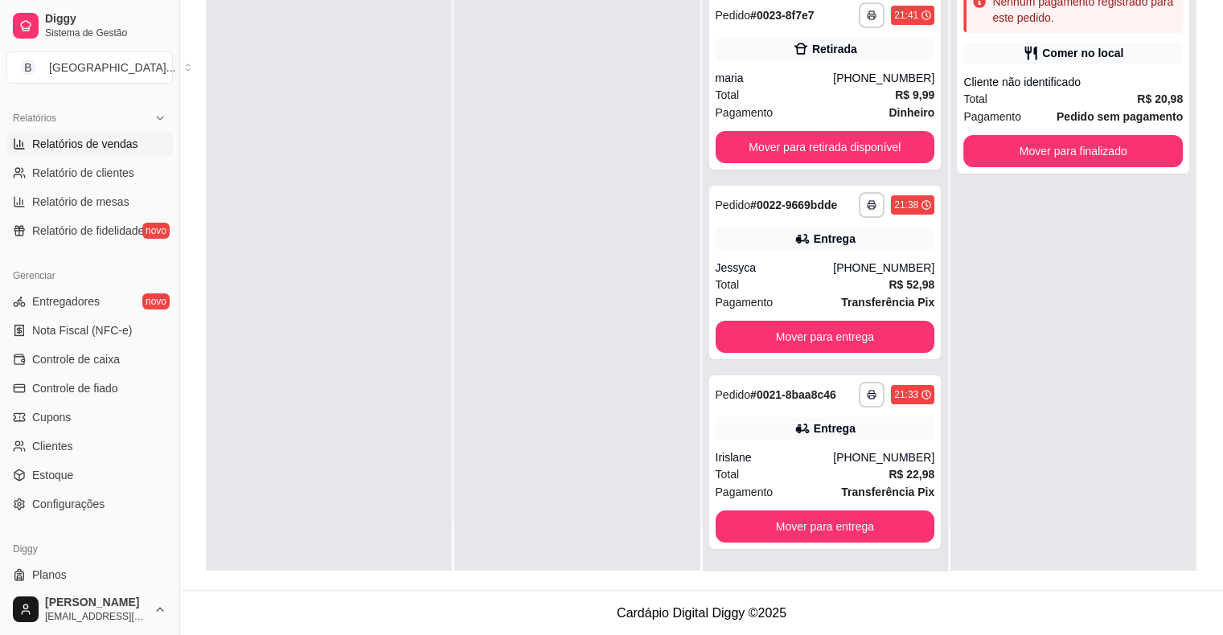
click at [137, 143] on link "Relatórios de vendas" at bounding box center [89, 144] width 166 height 26
select select "ALL"
select select "0"
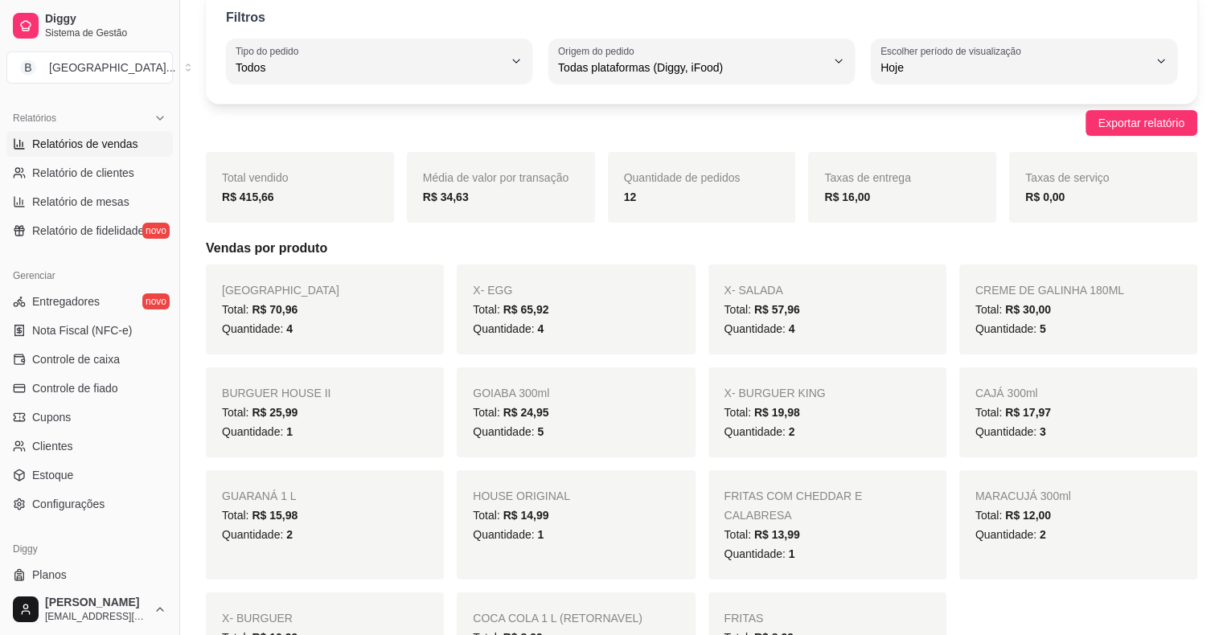
scroll to position [80, 0]
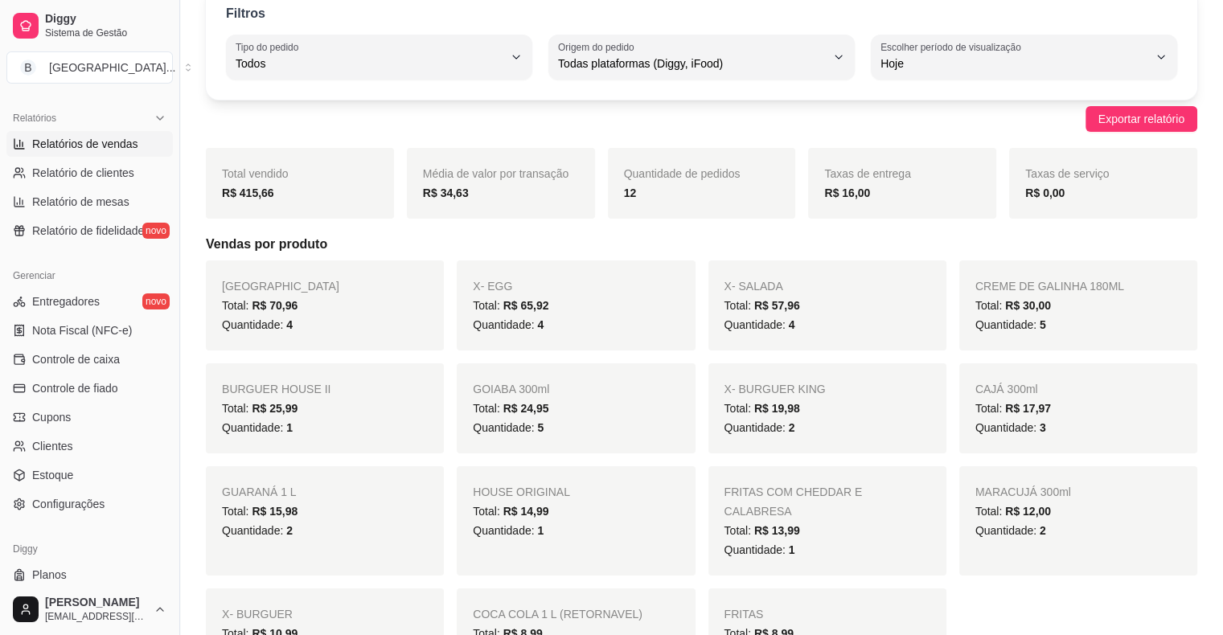
click at [1120, 309] on div "Total: R$ 30,00" at bounding box center [1079, 305] width 206 height 19
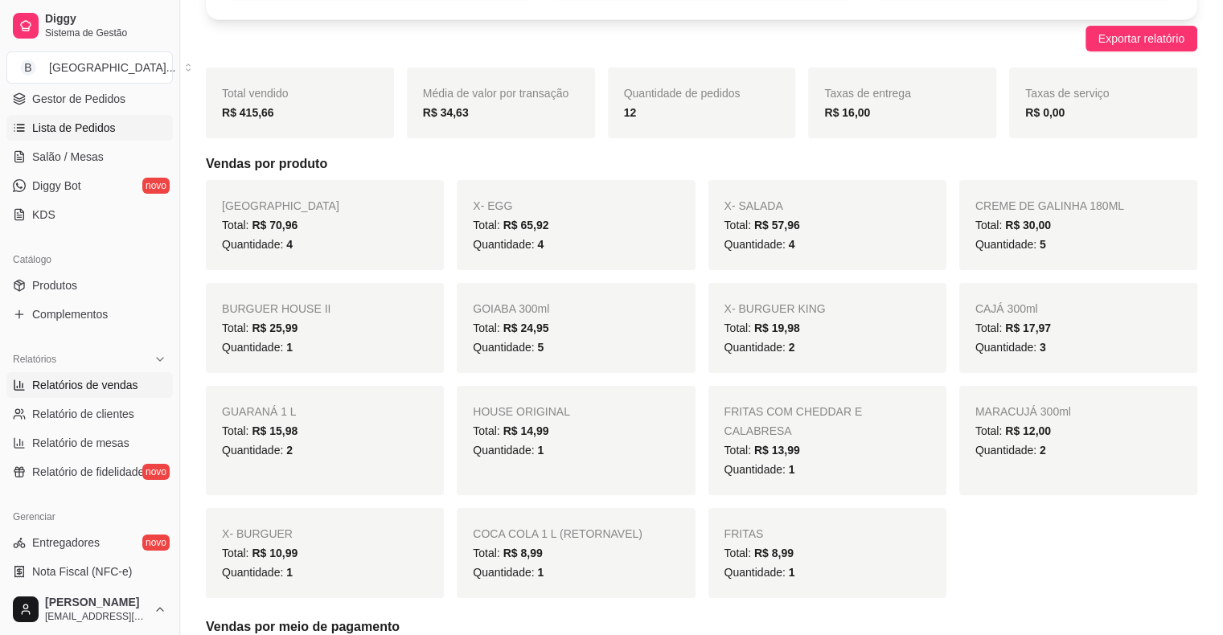
scroll to position [161, 0]
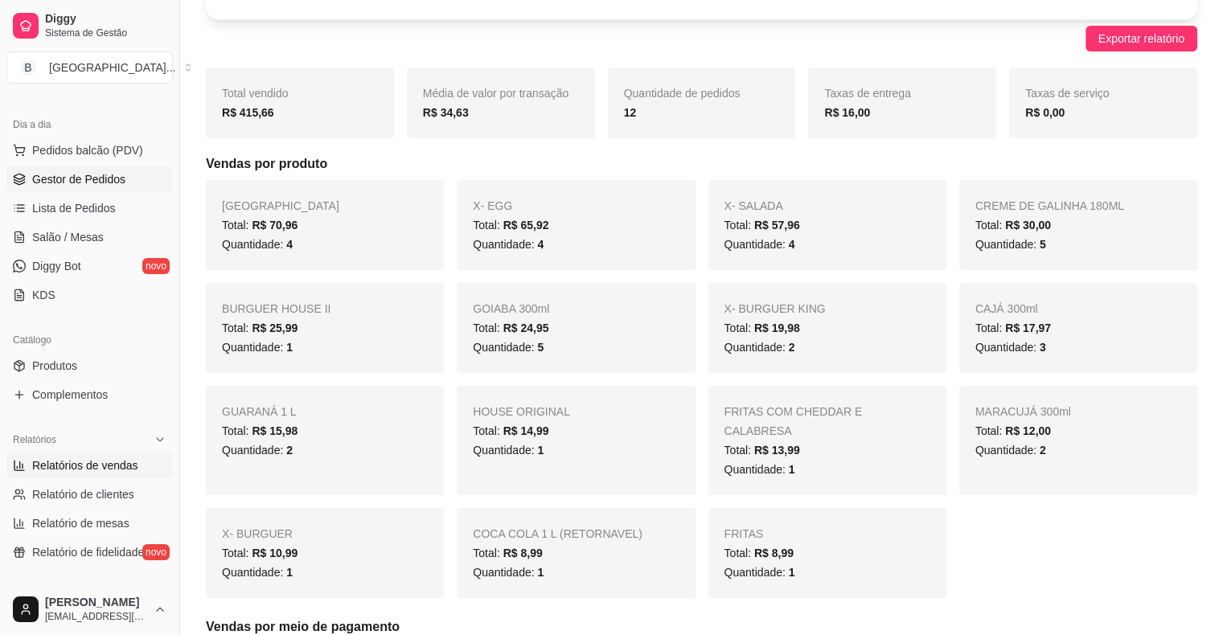
click at [90, 169] on link "Gestor de Pedidos" at bounding box center [89, 179] width 166 height 26
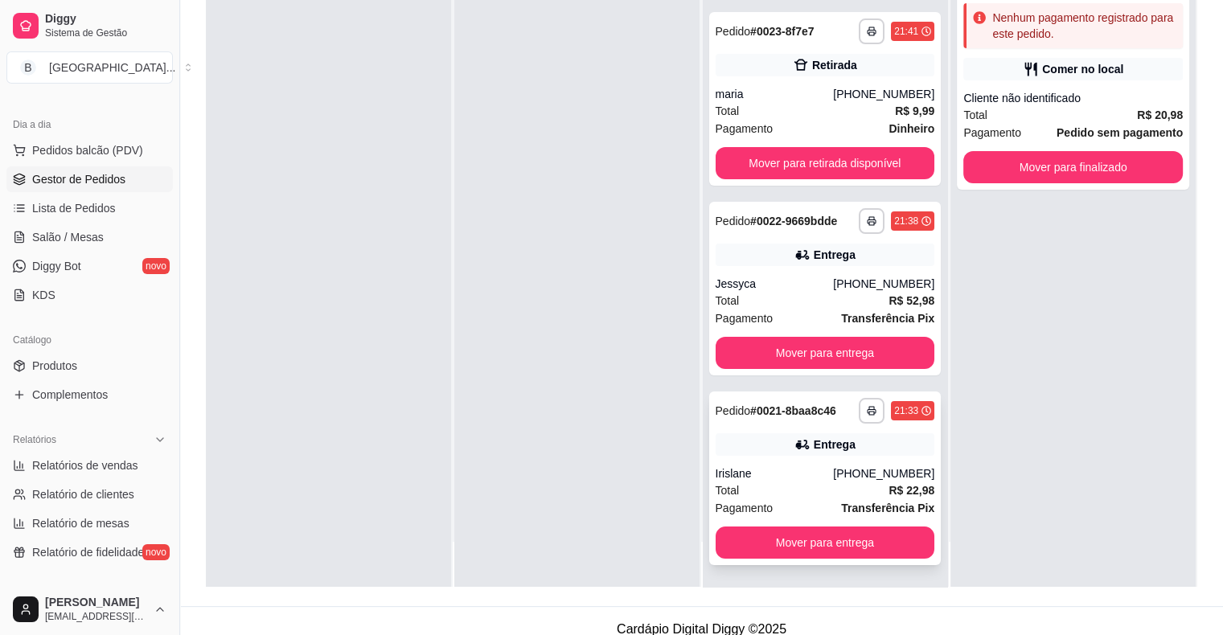
scroll to position [244, 0]
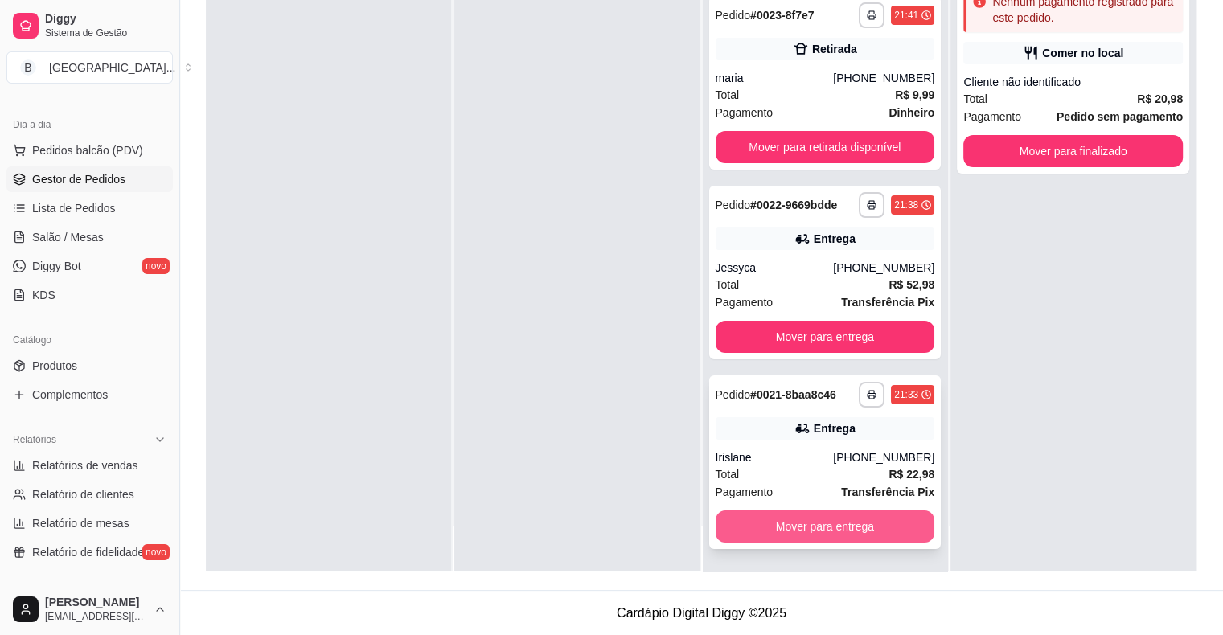
click at [850, 528] on button "Mover para entrega" at bounding box center [826, 527] width 220 height 32
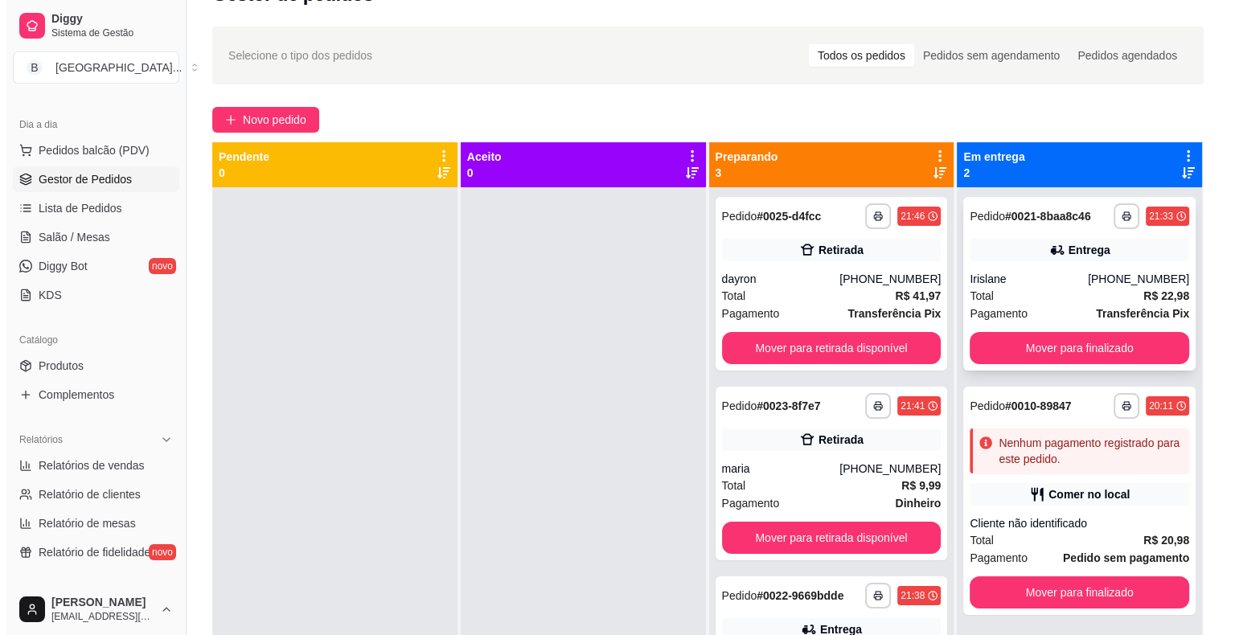
scroll to position [0, 0]
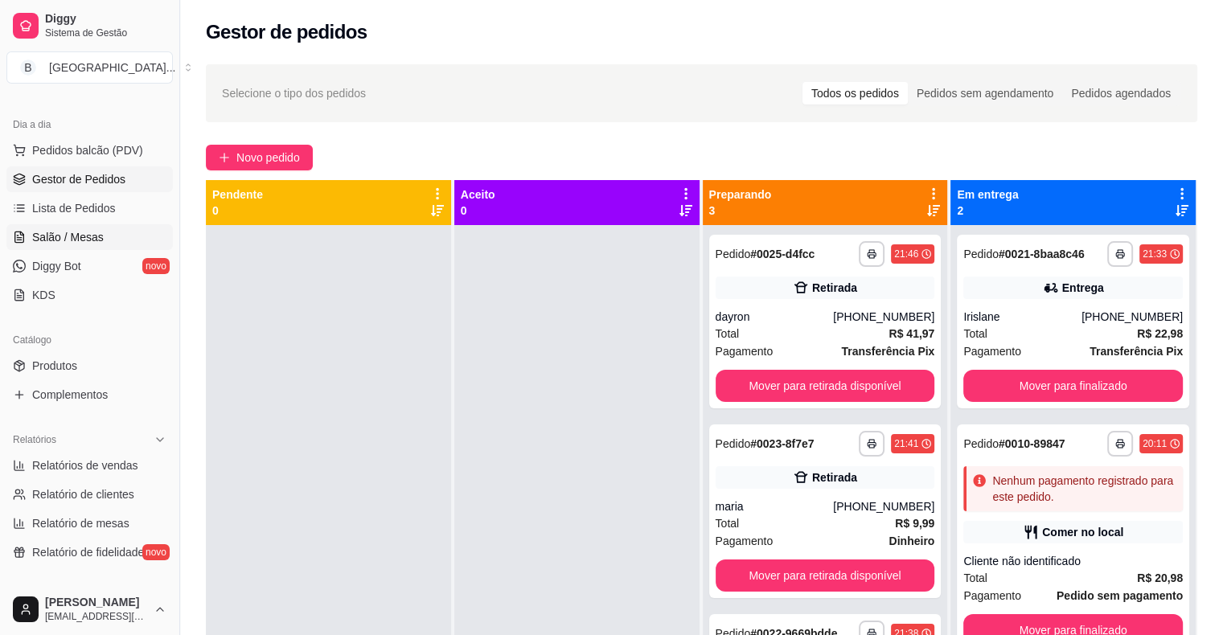
click at [93, 245] on link "Salão / Mesas" at bounding box center [89, 237] width 166 height 26
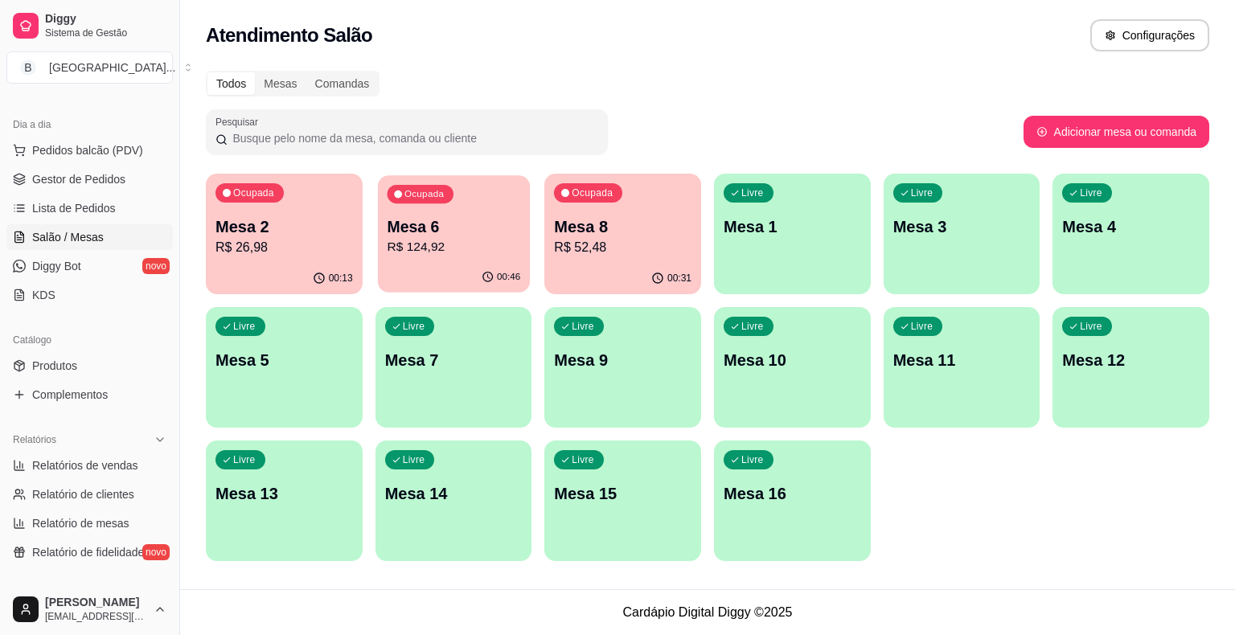
click at [487, 213] on div "Ocupada Mesa 6 R$ 124,92" at bounding box center [454, 218] width 152 height 87
click at [618, 261] on div "Ocupada Mesa 8 R$ 52,48" at bounding box center [622, 218] width 157 height 89
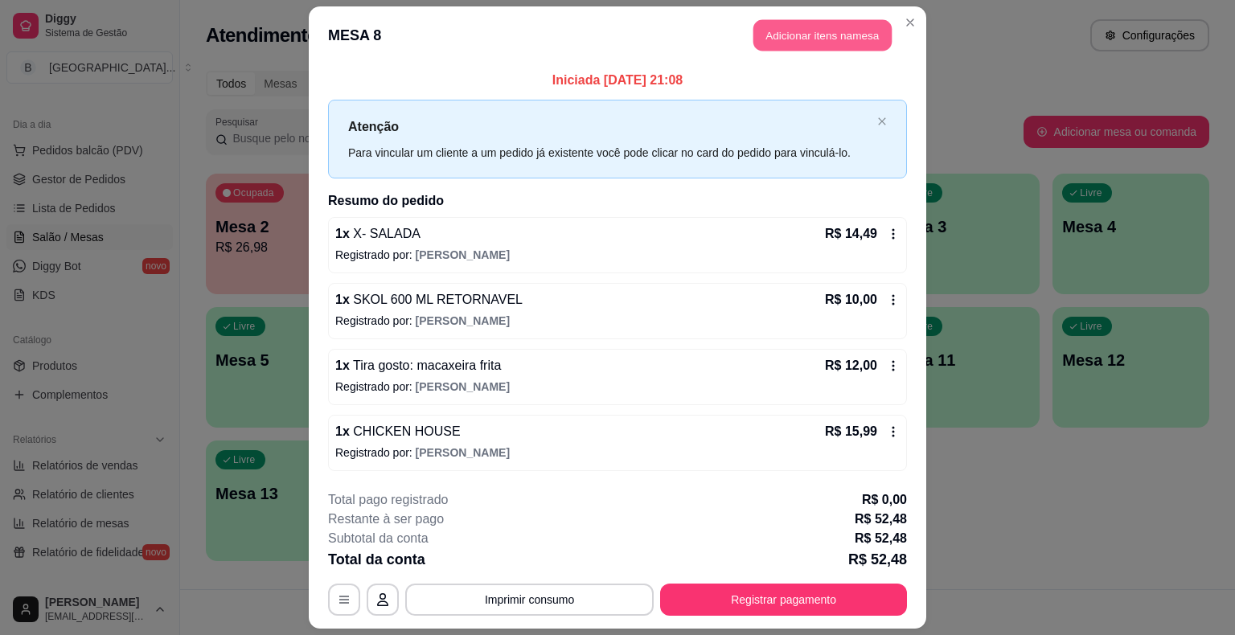
click at [762, 42] on button "Adicionar itens na mesa" at bounding box center [823, 35] width 138 height 31
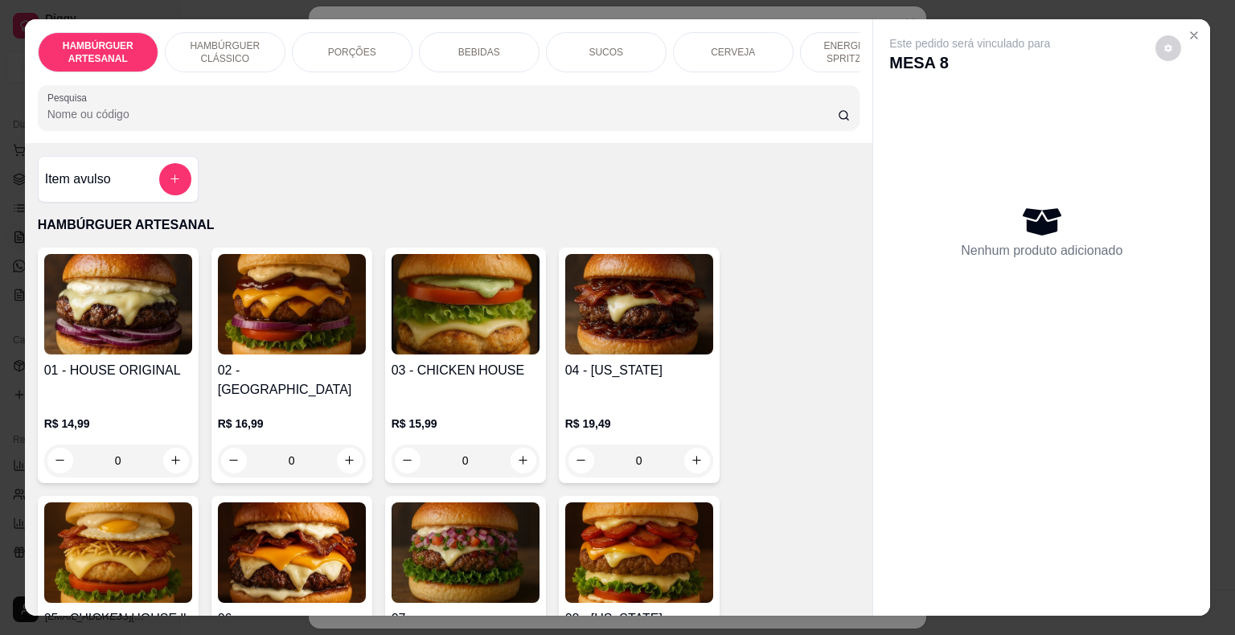
click at [447, 56] on div "BEBIDAS" at bounding box center [479, 52] width 121 height 40
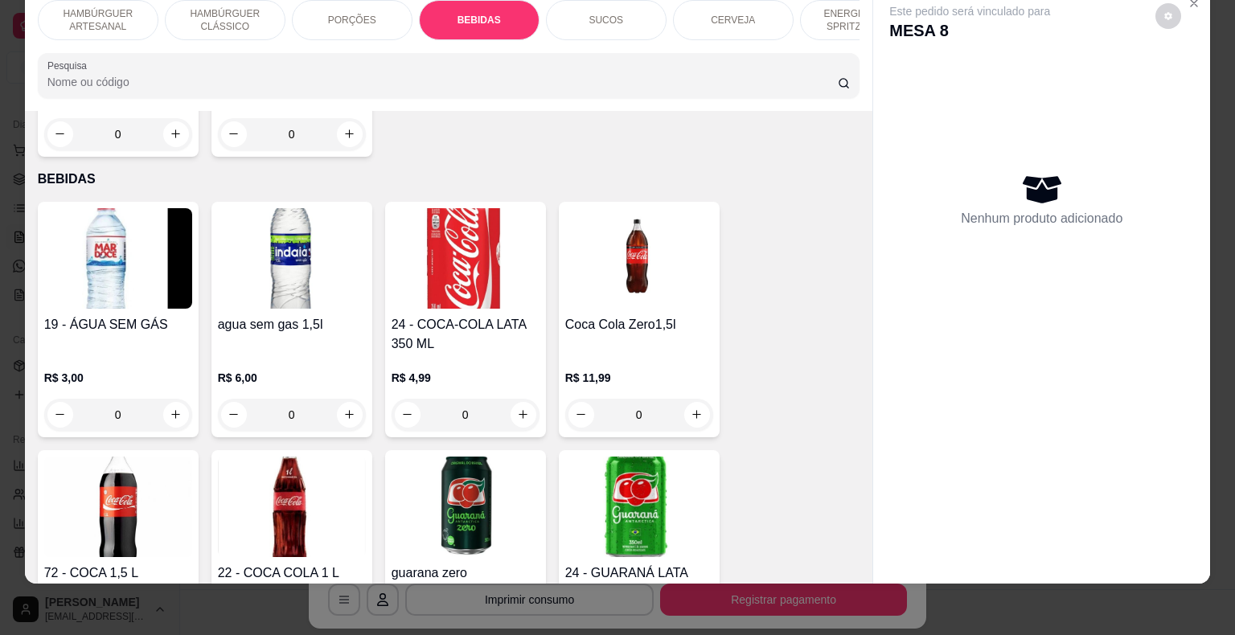
scroll to position [2133, 0]
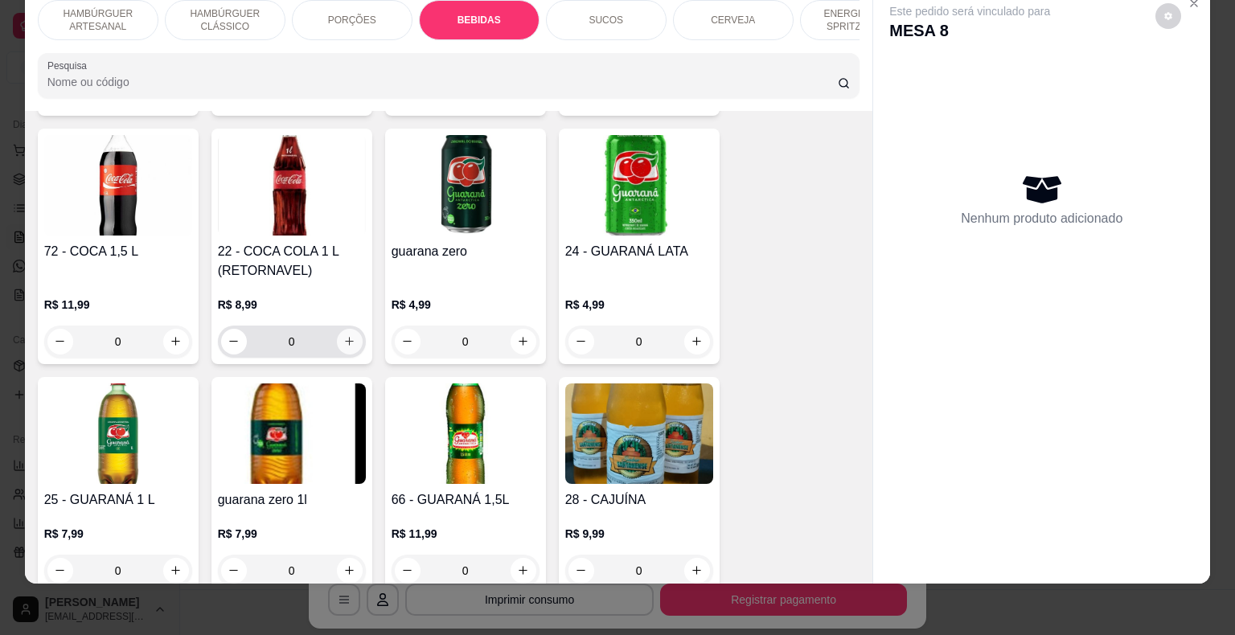
click at [345, 335] on icon "increase-product-quantity" at bounding box center [349, 341] width 12 height 12
type input "1"
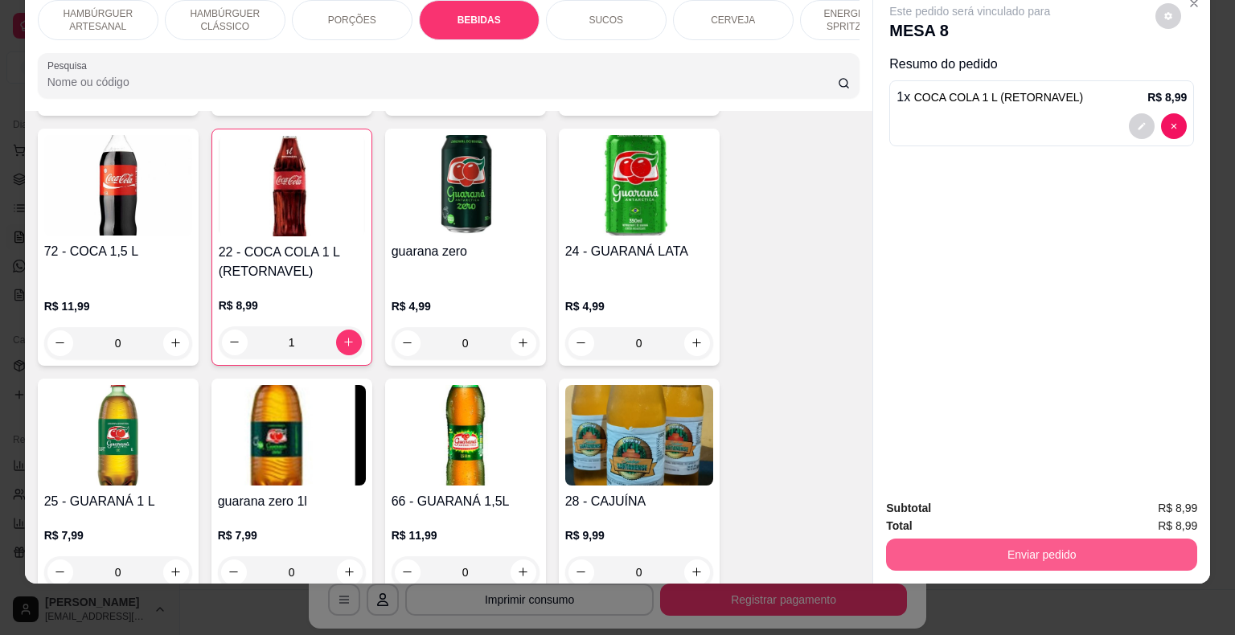
click at [960, 539] on button "Enviar pedido" at bounding box center [1041, 555] width 311 height 32
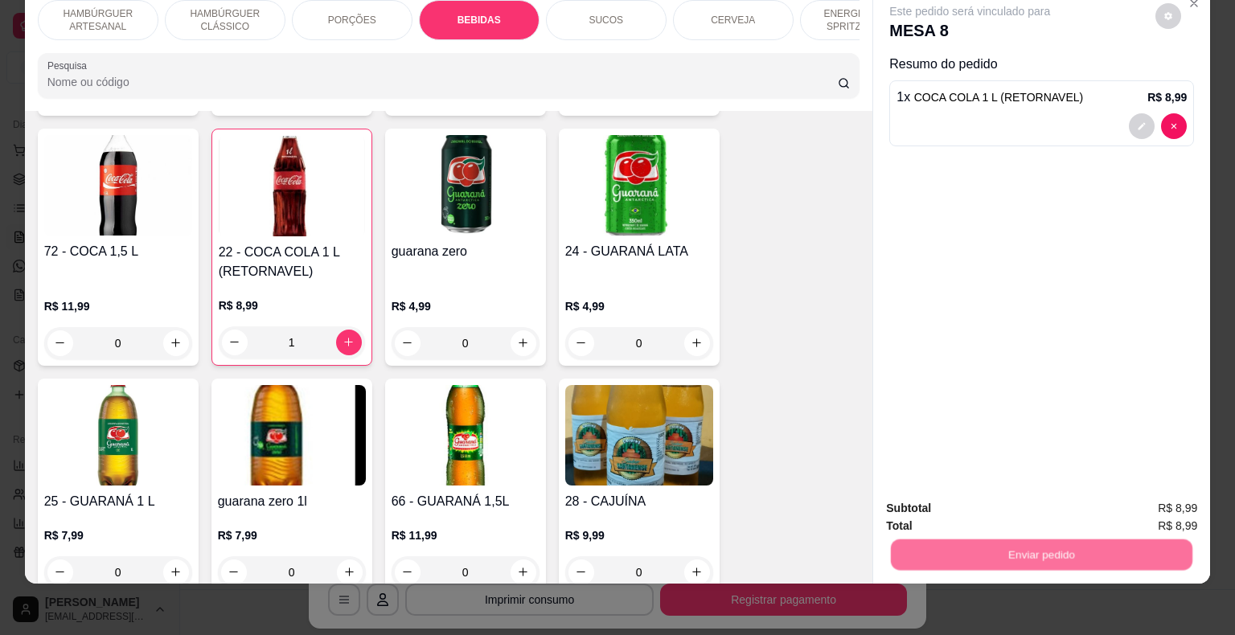
click at [958, 510] on button "Não registrar e enviar pedido" at bounding box center [988, 503] width 167 height 31
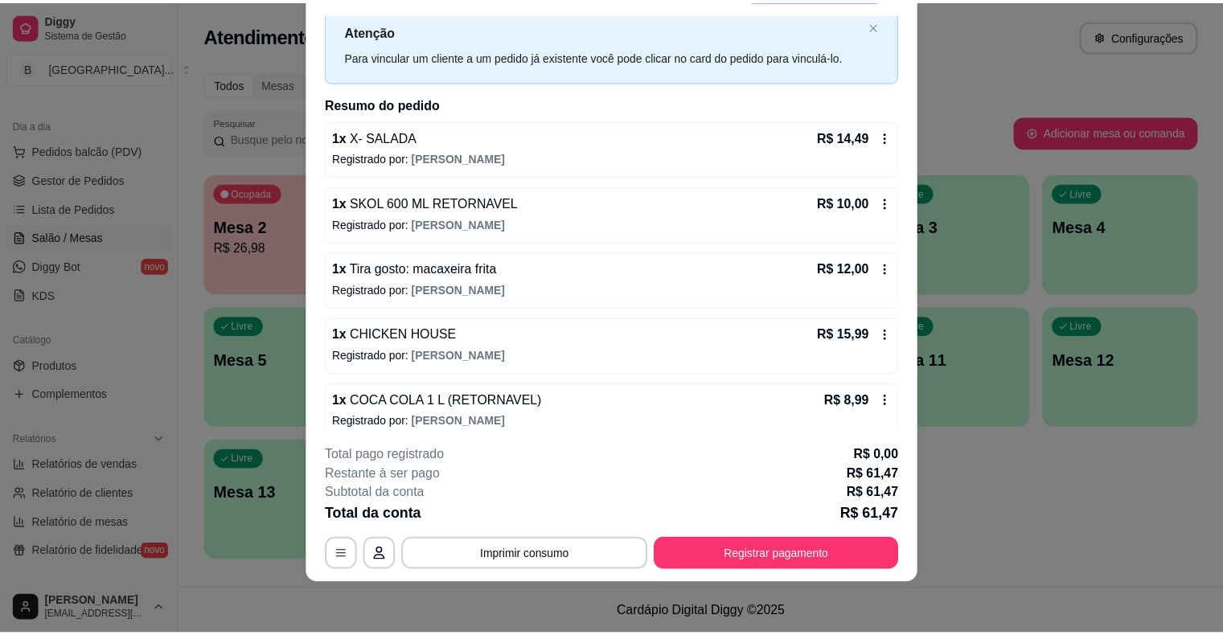
scroll to position [56, 0]
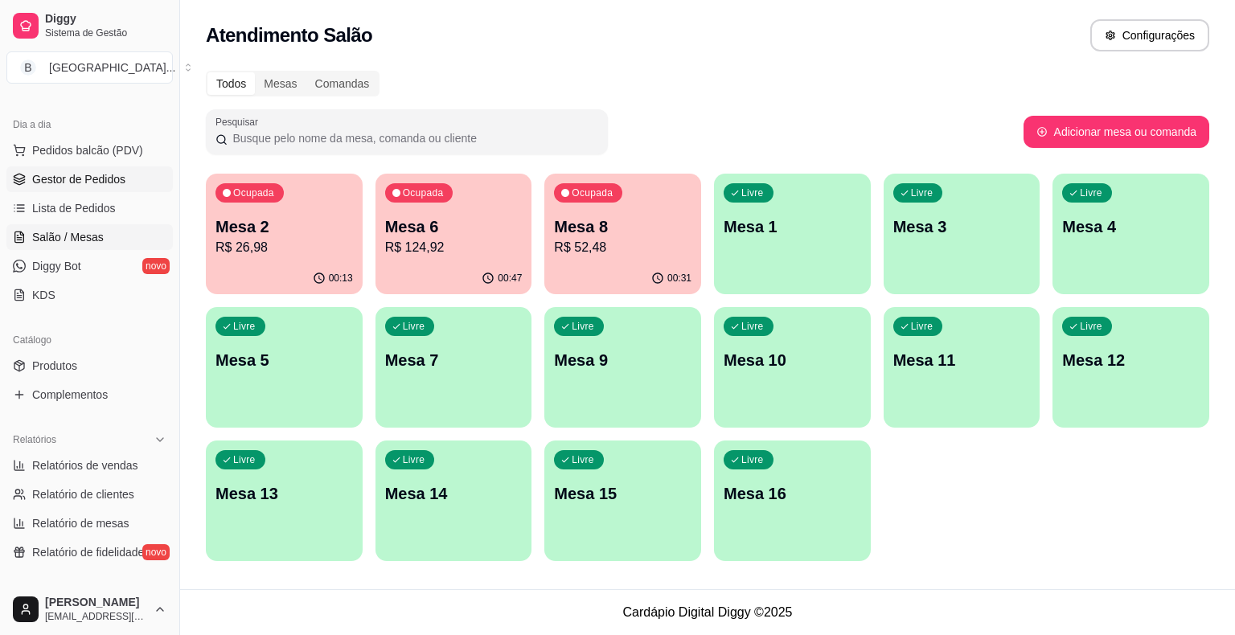
click at [55, 169] on link "Gestor de Pedidos" at bounding box center [89, 179] width 166 height 26
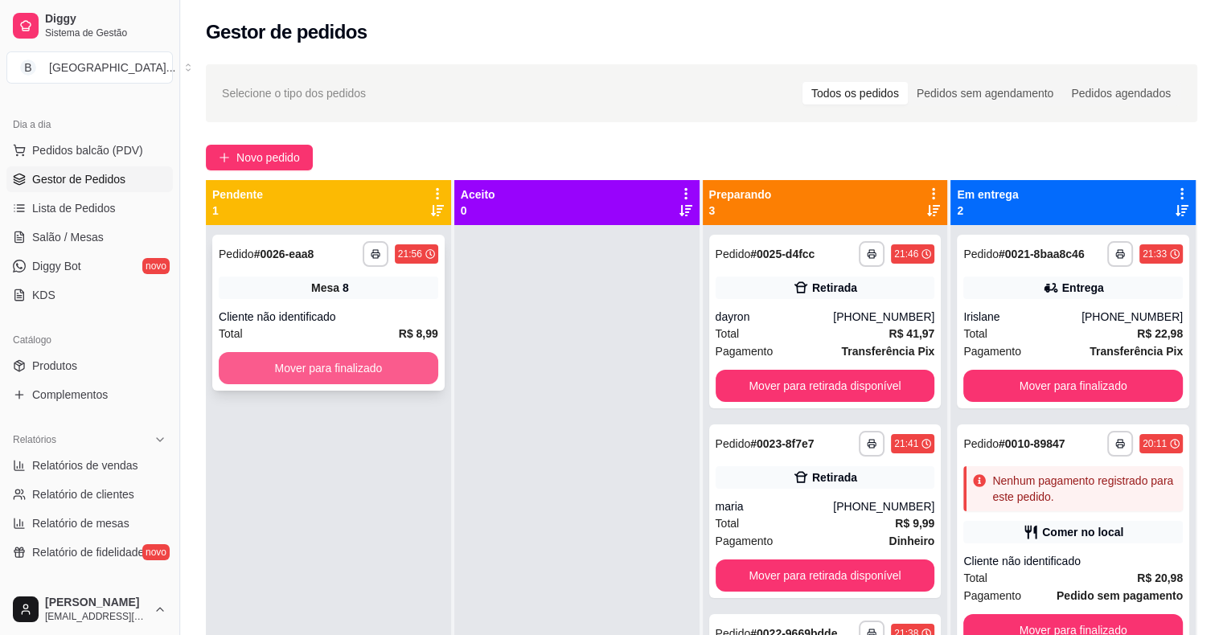
click at [396, 376] on button "Mover para finalizado" at bounding box center [329, 368] width 220 height 32
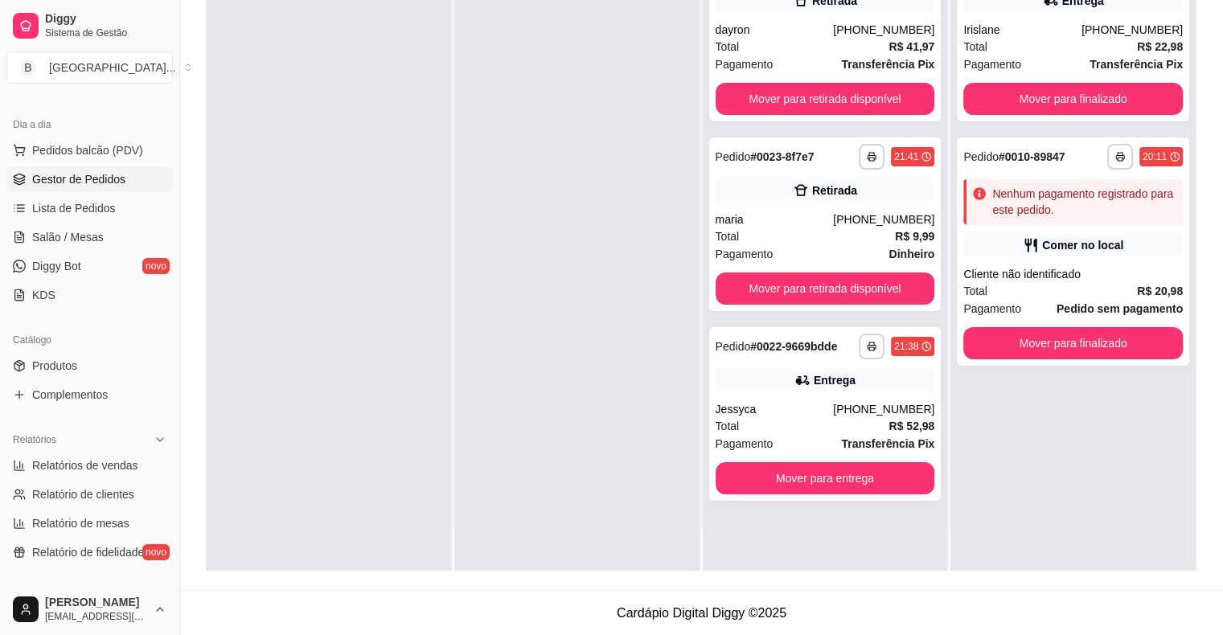
scroll to position [45, 0]
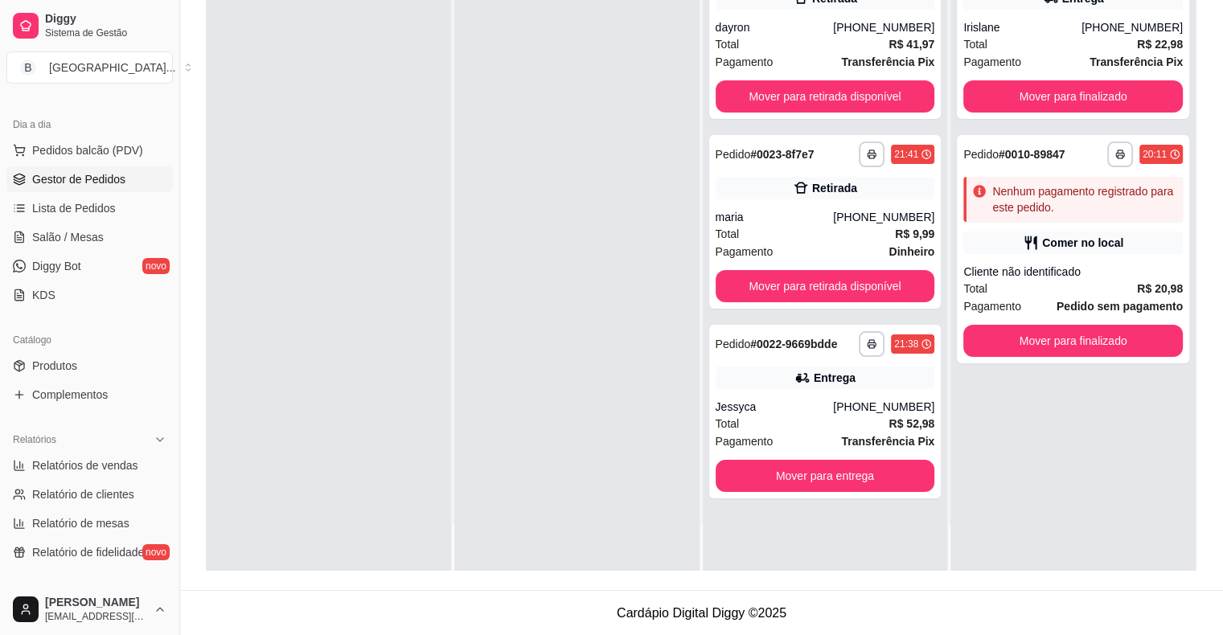
click at [1058, 462] on div "**********" at bounding box center [1073, 253] width 245 height 635
click at [1020, 462] on div "**********" at bounding box center [1073, 253] width 245 height 635
click at [1039, 446] on div "**********" at bounding box center [1073, 253] width 245 height 635
click at [1041, 446] on div "**********" at bounding box center [1073, 253] width 245 height 635
click at [1075, 519] on div "**********" at bounding box center [1073, 253] width 245 height 635
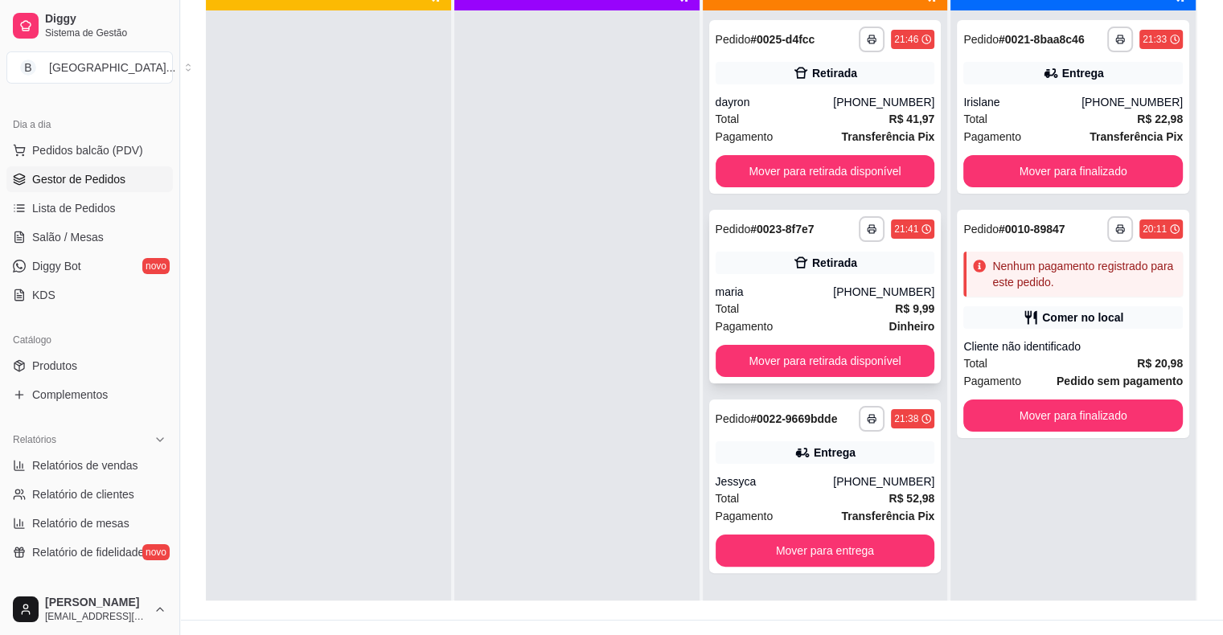
scroll to position [244, 0]
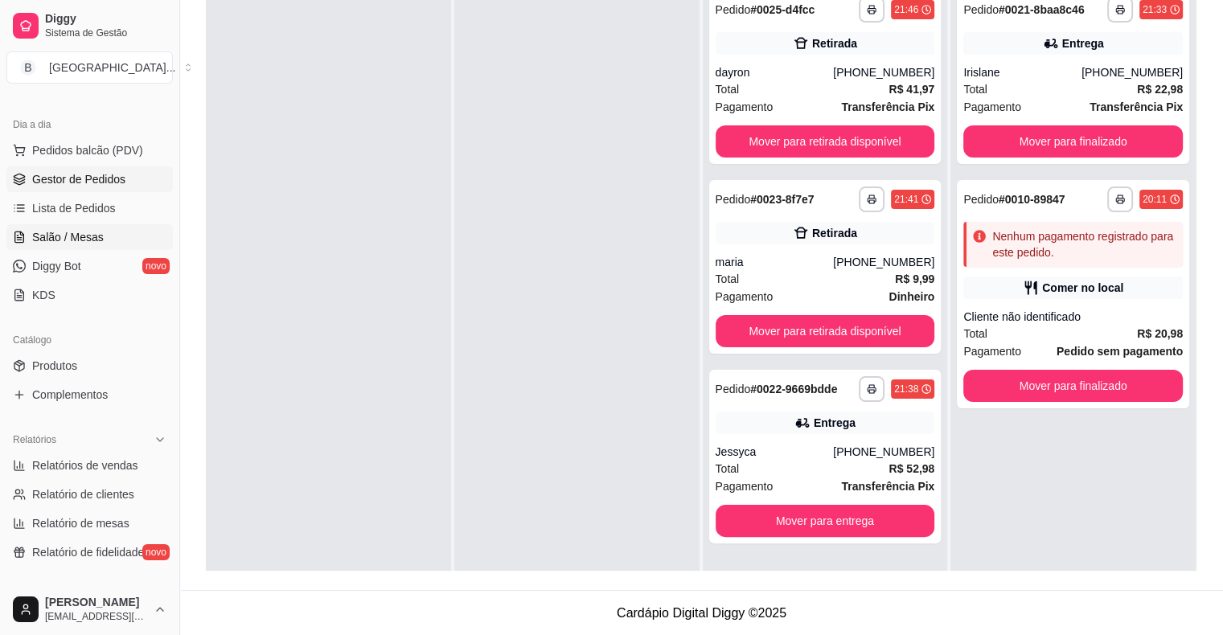
click at [109, 228] on link "Salão / Mesas" at bounding box center [89, 237] width 166 height 26
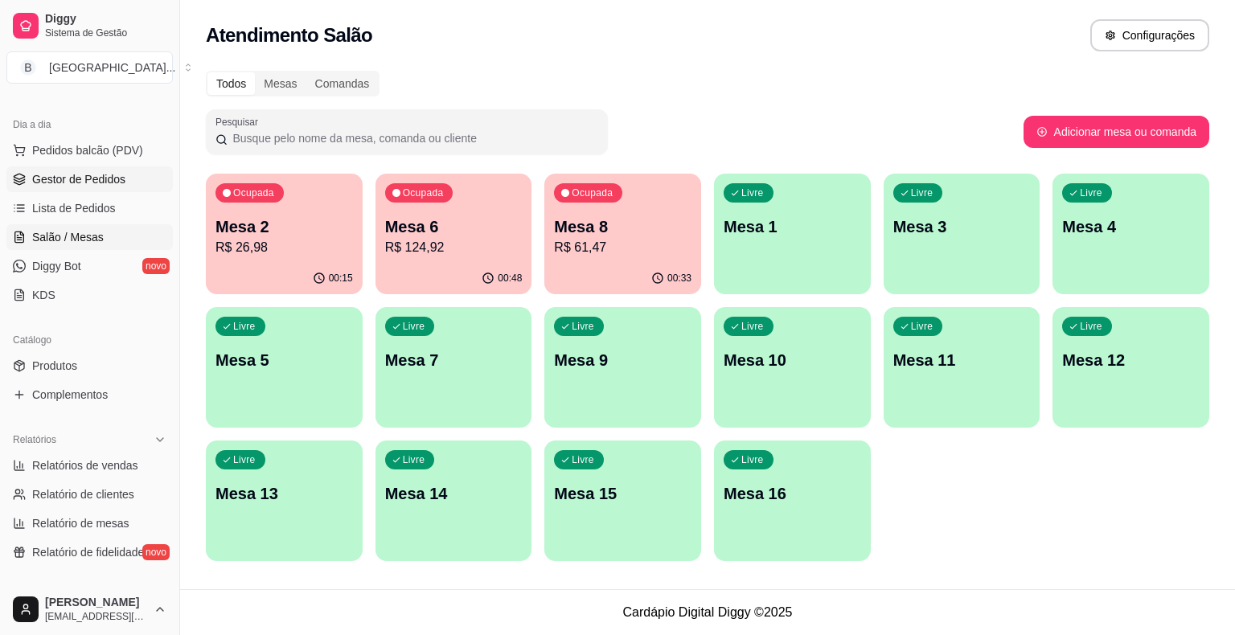
click at [76, 183] on span "Gestor de Pedidos" at bounding box center [78, 179] width 93 height 16
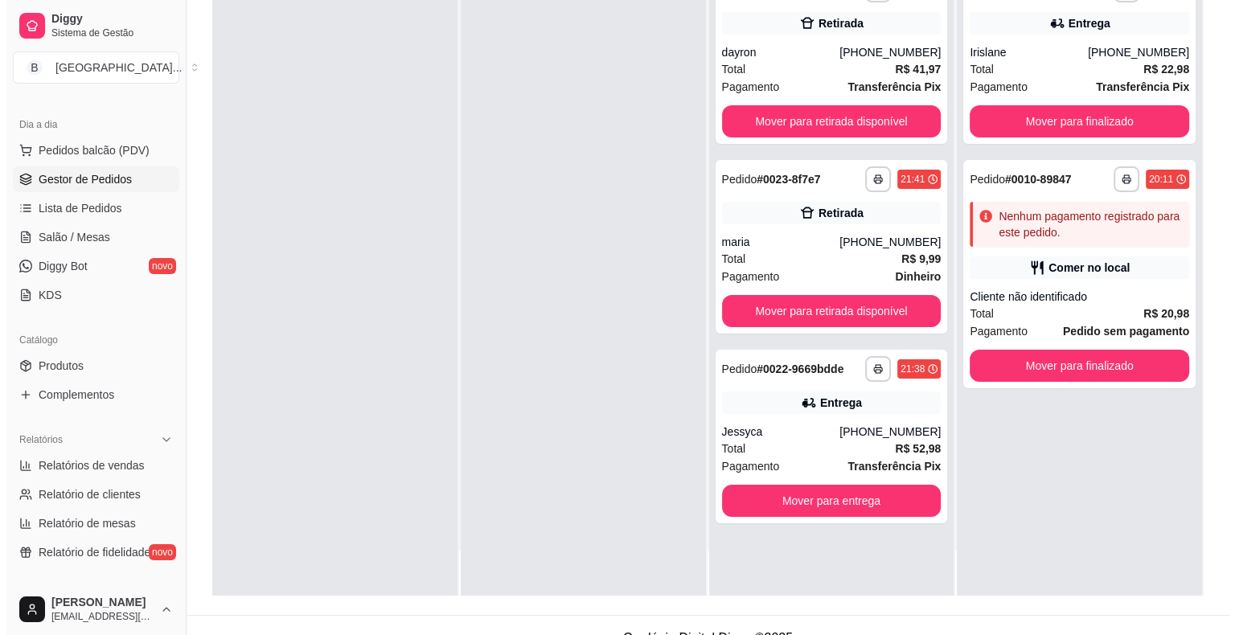
scroll to position [244, 0]
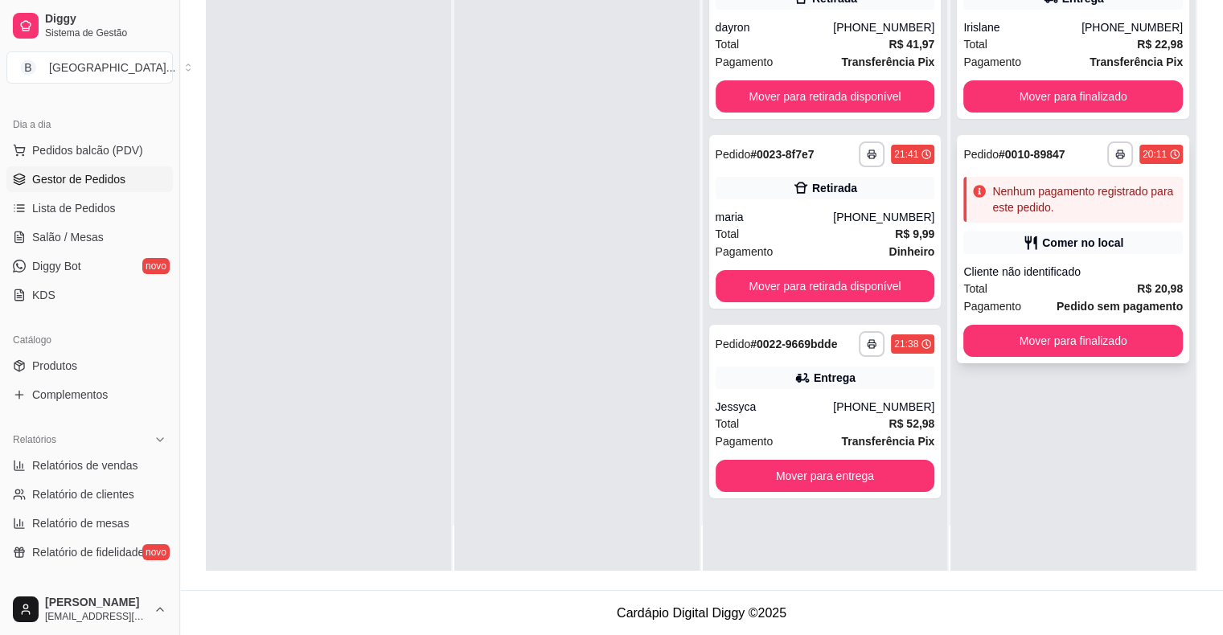
click at [1029, 289] on div "Total R$ 20,98" at bounding box center [1073, 289] width 220 height 18
click at [1028, 281] on div "Total R$ 20,98" at bounding box center [1073, 289] width 220 height 18
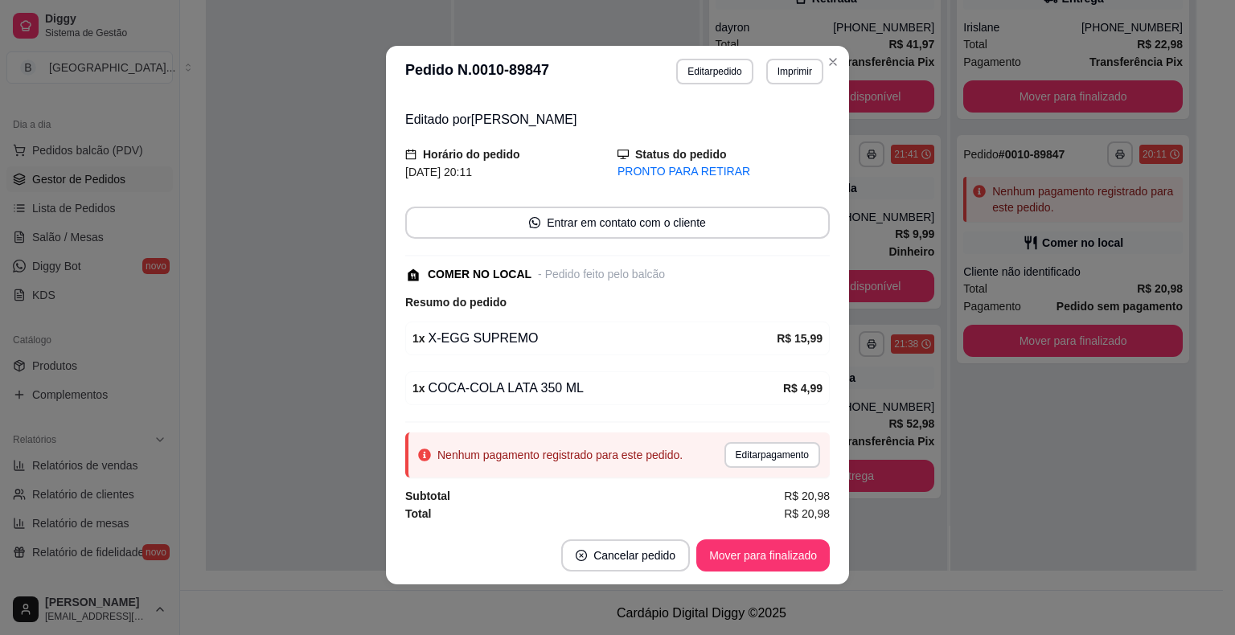
scroll to position [3, 0]
click at [735, 454] on button "Editar pagamento" at bounding box center [771, 454] width 93 height 25
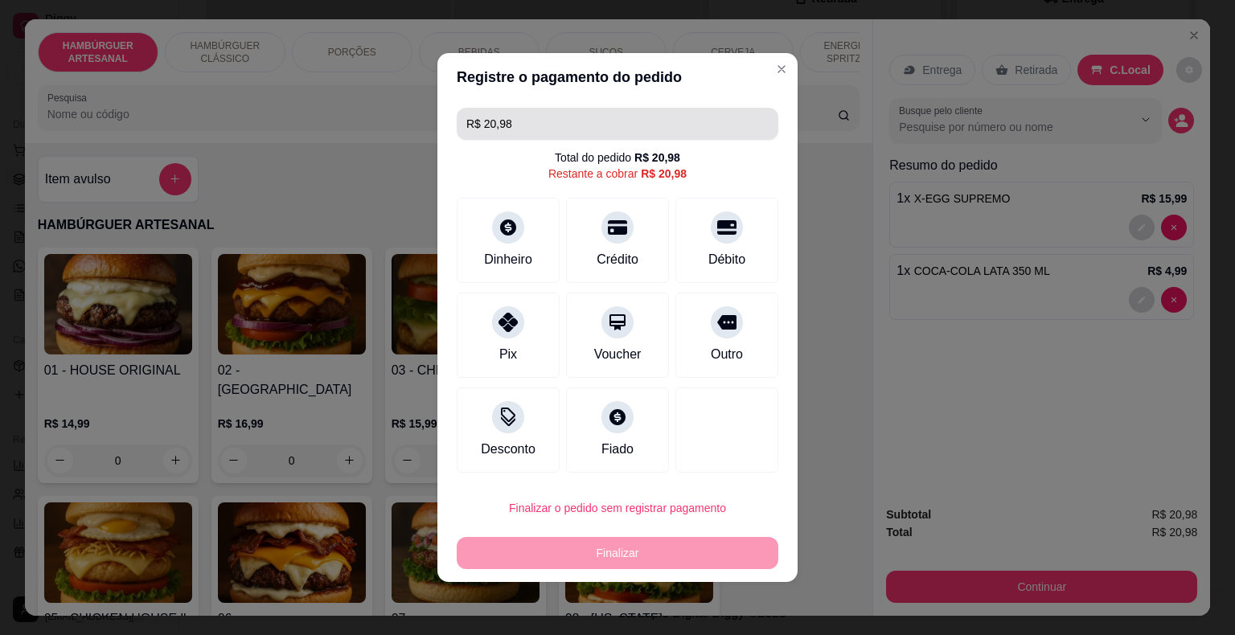
click at [724, 117] on input "R$ 20,98" at bounding box center [617, 124] width 302 height 32
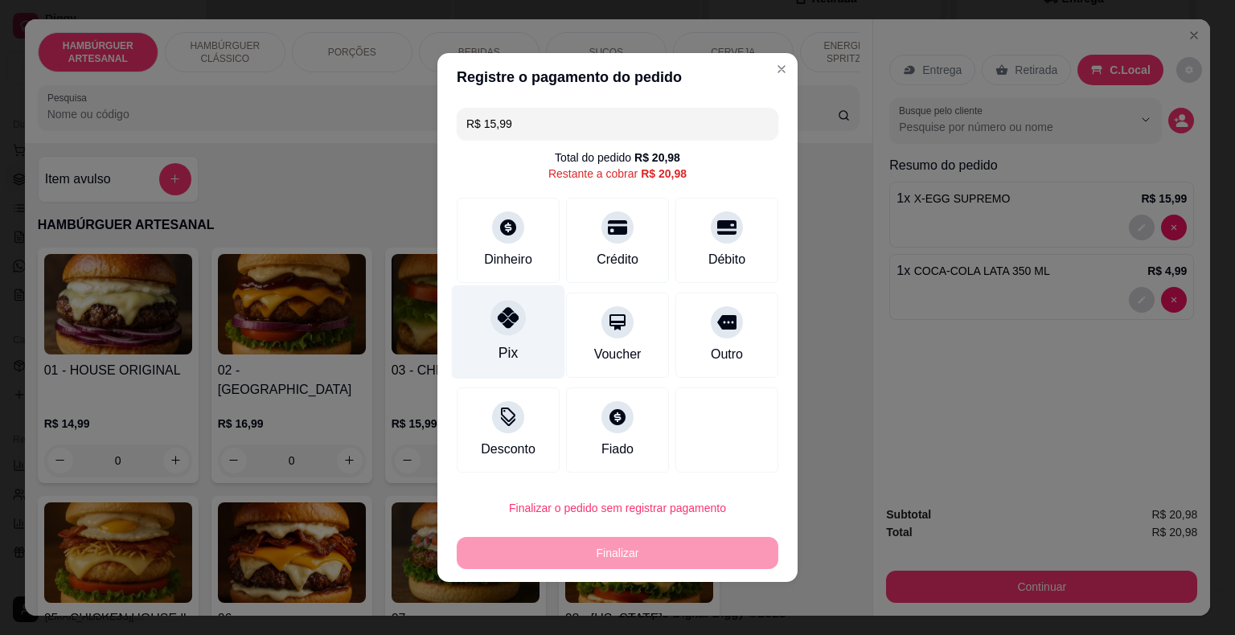
click at [506, 318] on icon at bounding box center [508, 317] width 21 height 21
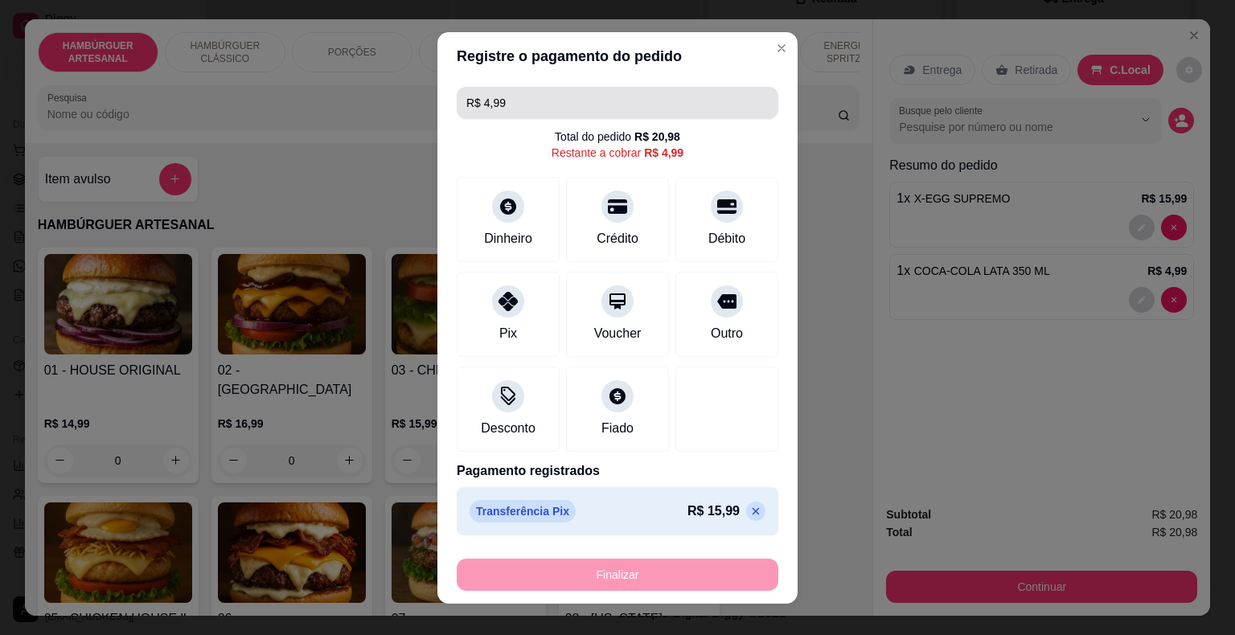
scroll to position [0, 0]
click at [550, 101] on input "R$ 4,99" at bounding box center [617, 103] width 302 height 32
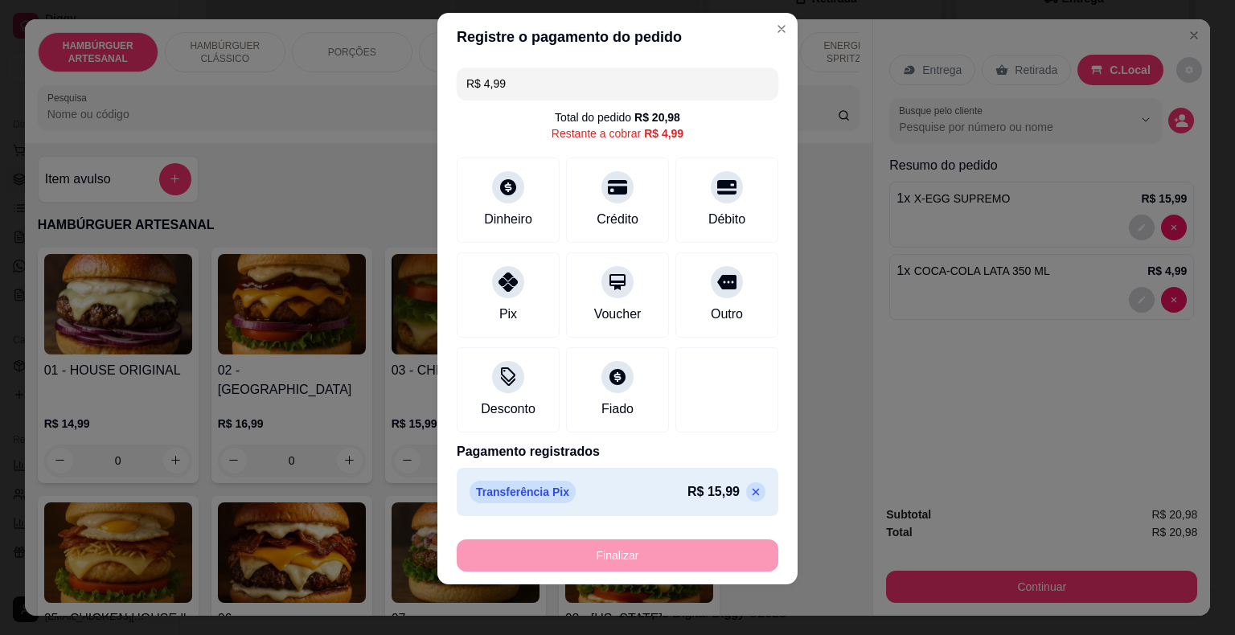
click at [746, 486] on p at bounding box center [755, 492] width 19 height 19
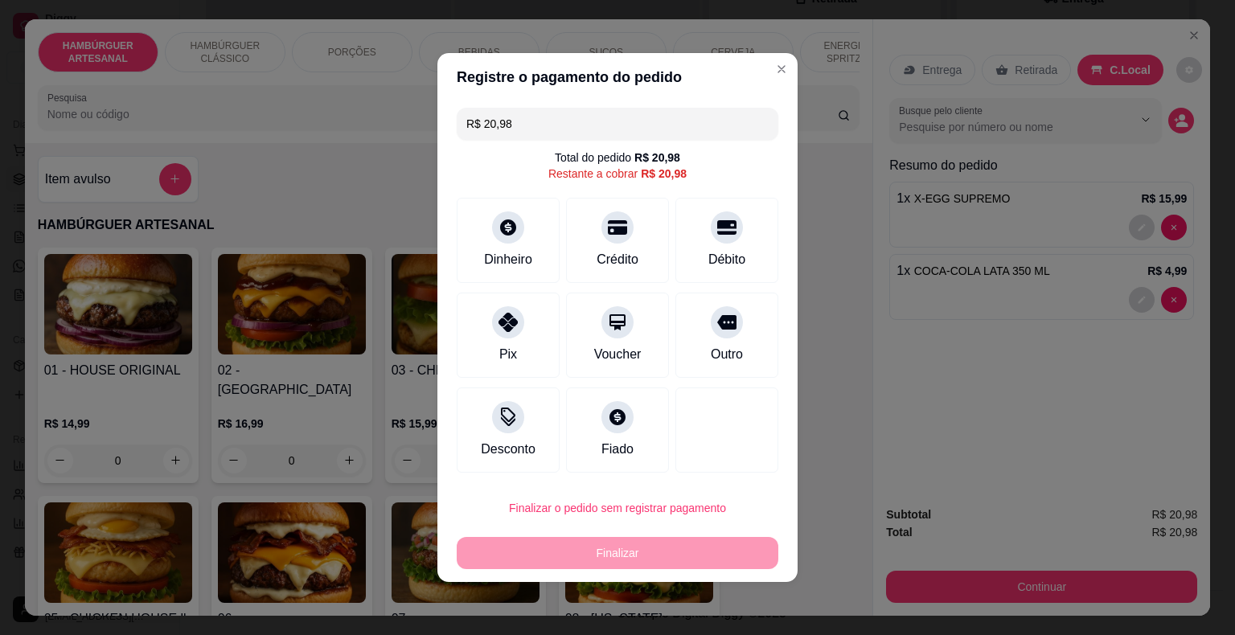
click at [631, 130] on input "R$ 20,98" at bounding box center [617, 124] width 302 height 32
click at [505, 327] on icon at bounding box center [508, 317] width 21 height 21
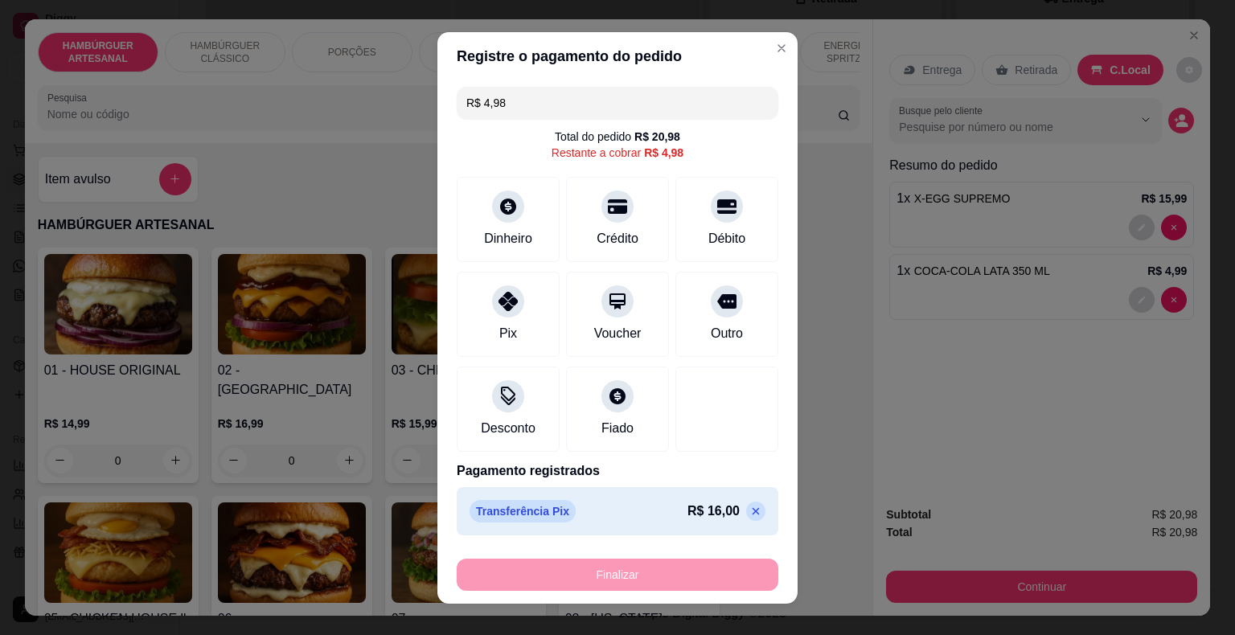
scroll to position [19, 0]
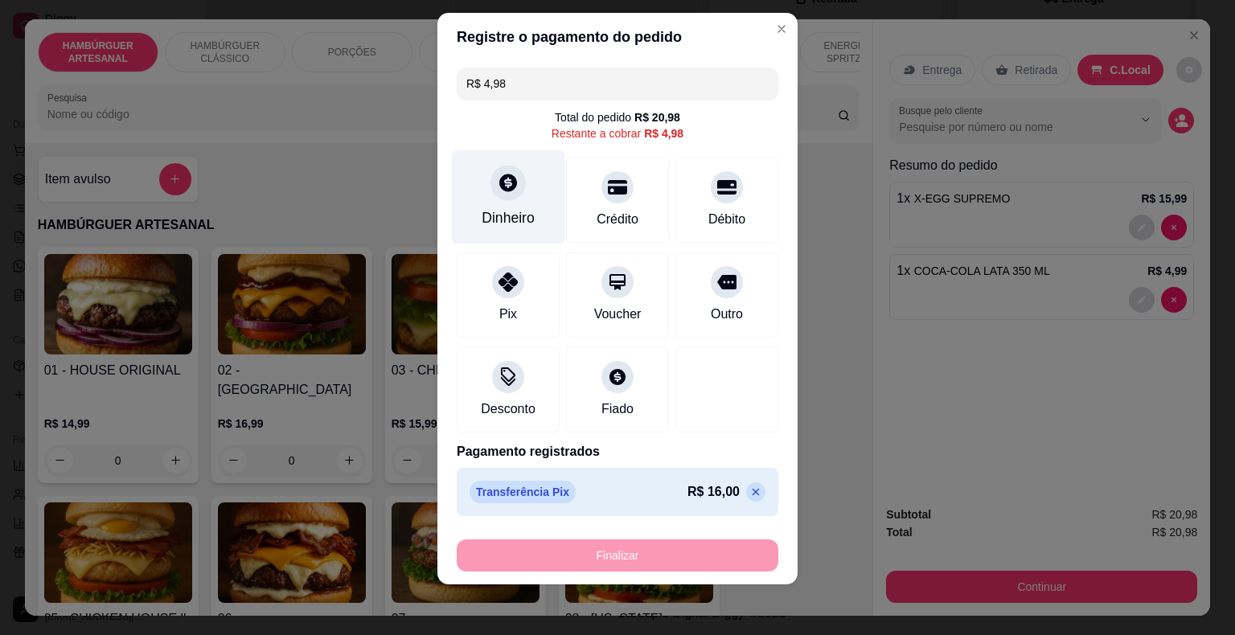
click at [513, 192] on div "Dinheiro" at bounding box center [508, 197] width 113 height 94
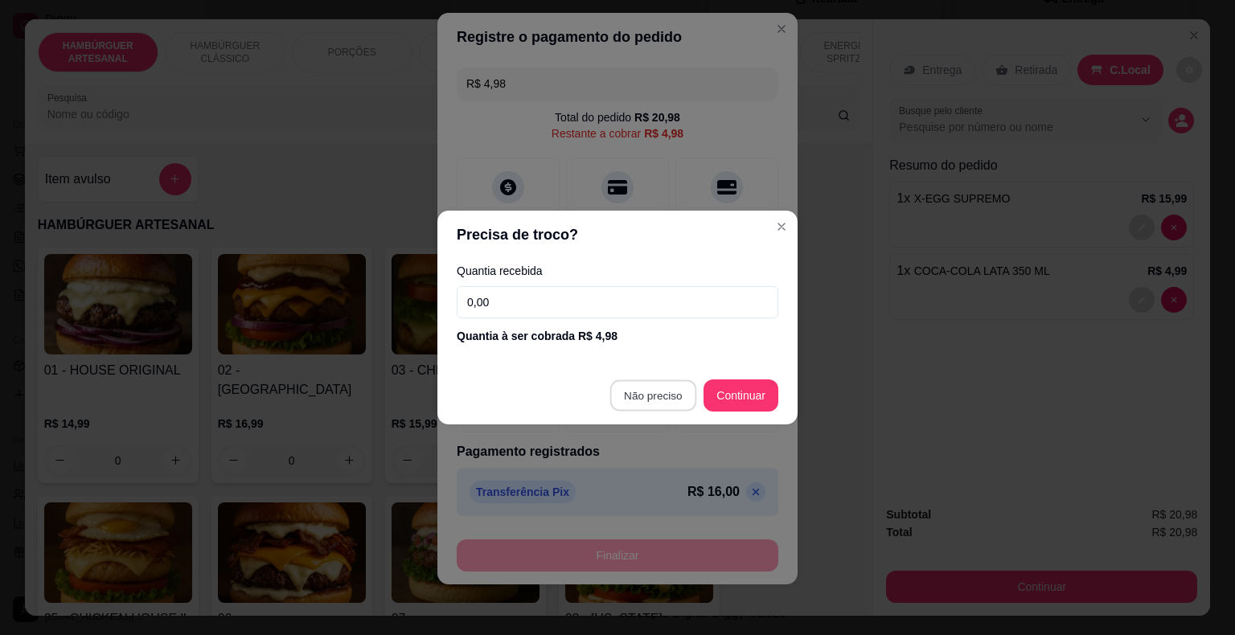
type input "R$ 0,00"
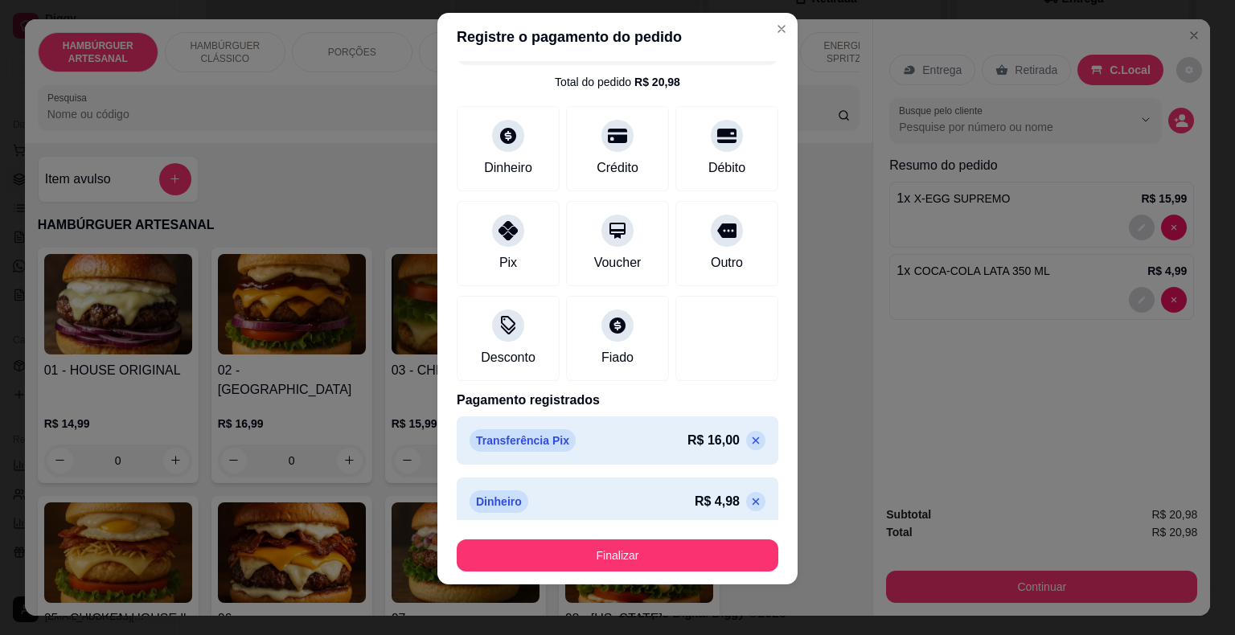
scroll to position [45, 0]
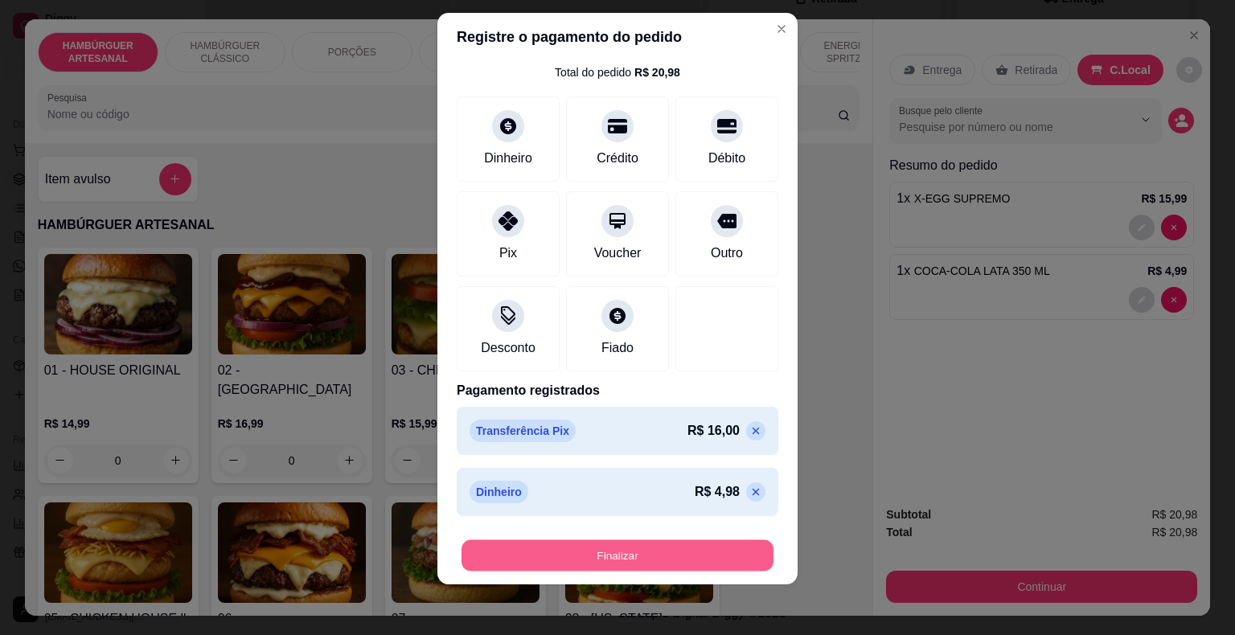
click at [704, 551] on button "Finalizar" at bounding box center [618, 555] width 312 height 31
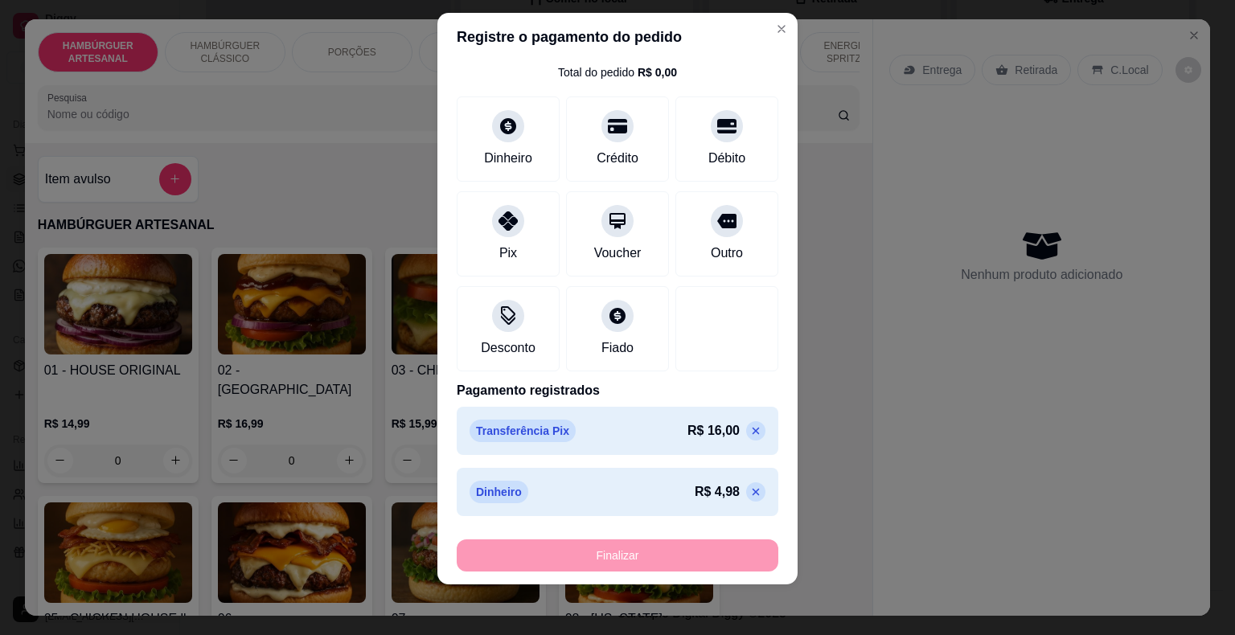
type input "0"
type input "-R$ 20,98"
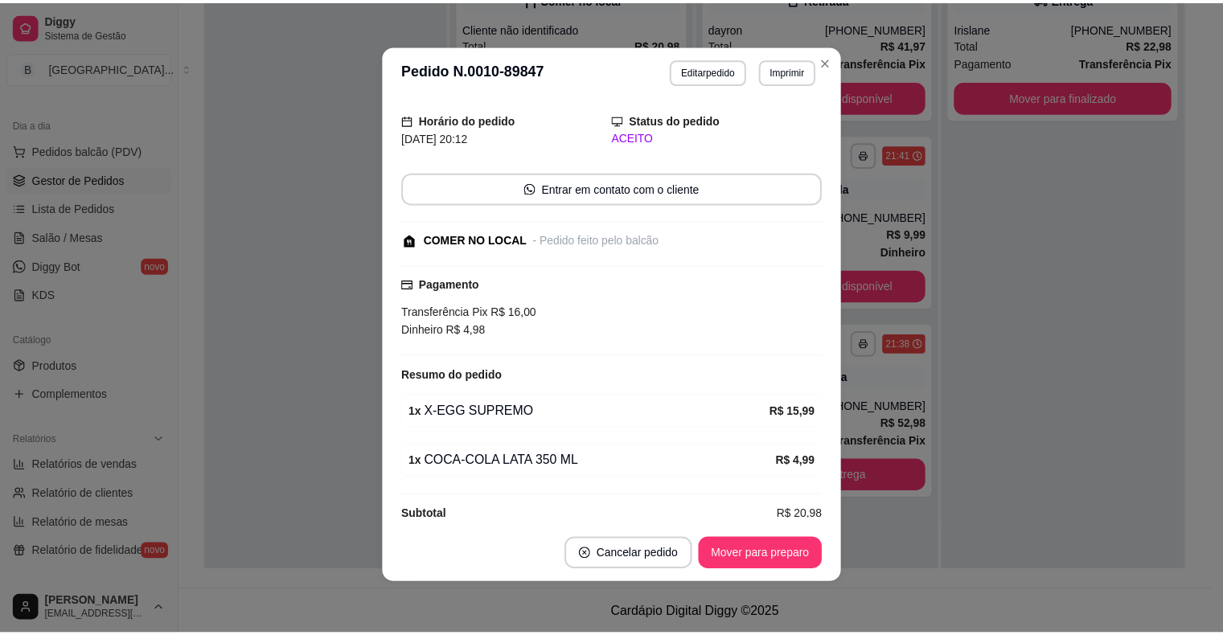
scroll to position [100, 0]
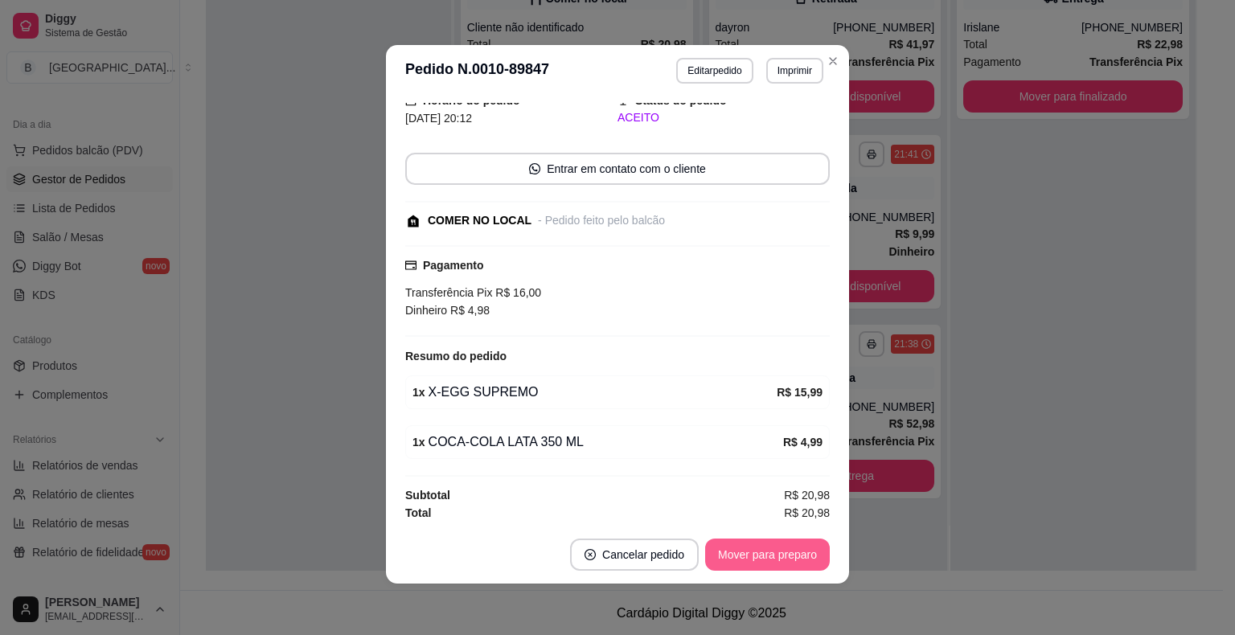
click at [815, 547] on button "Mover para preparo" at bounding box center [767, 555] width 125 height 32
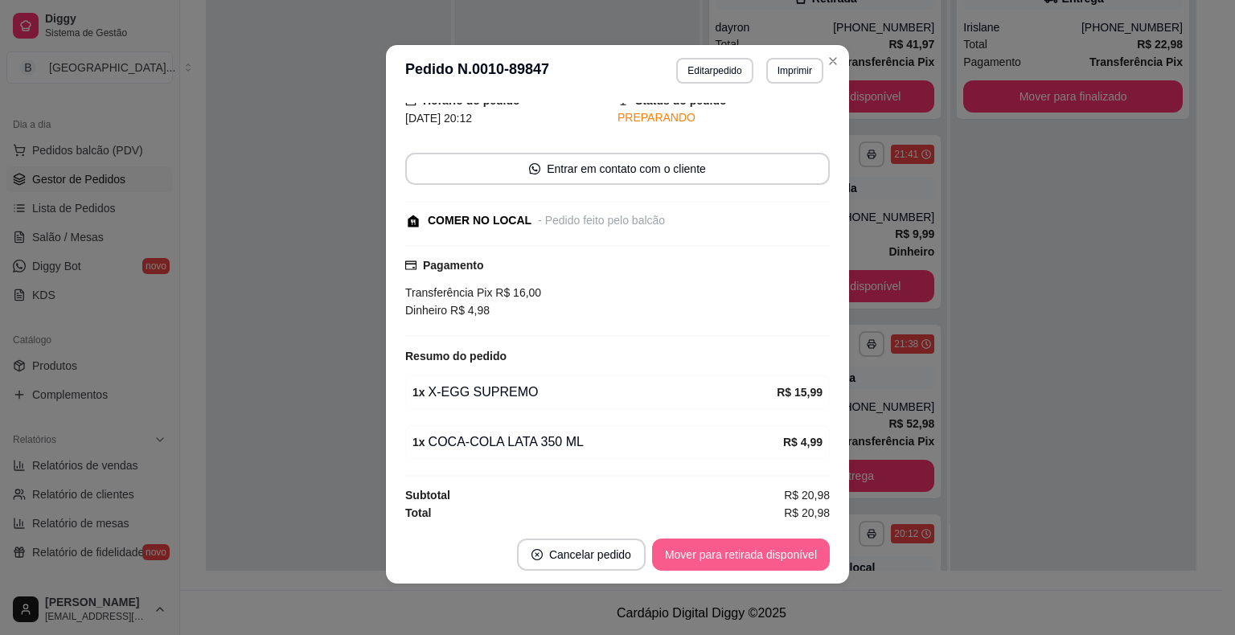
click at [782, 556] on button "Mover para retirada disponível" at bounding box center [741, 555] width 178 height 32
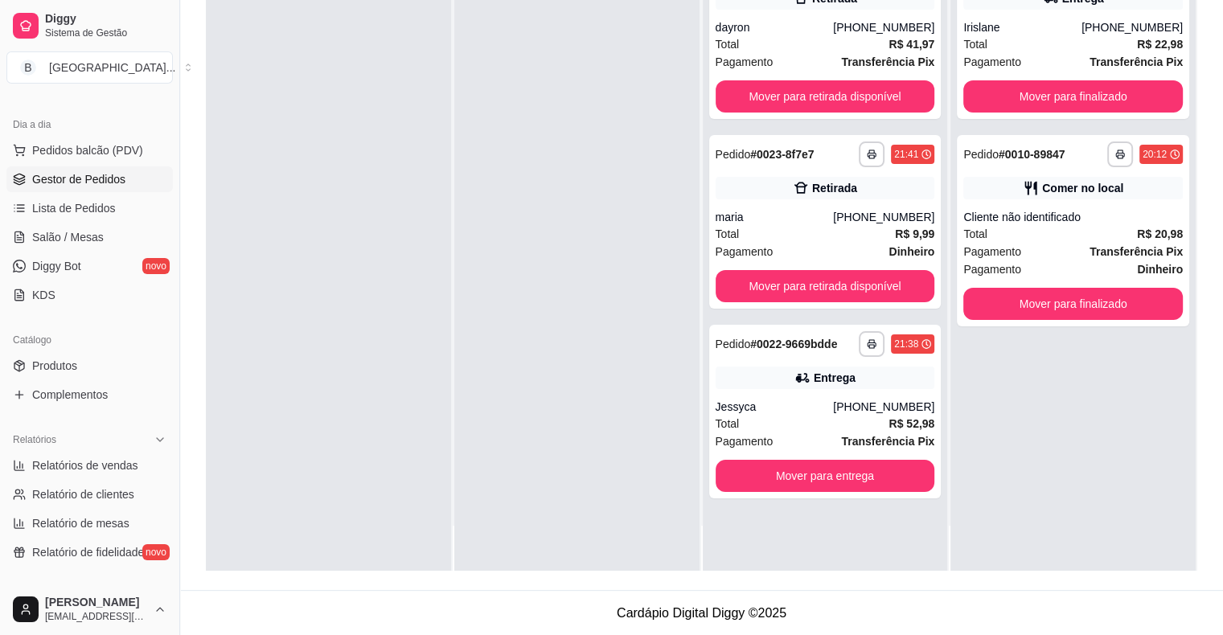
scroll to position [0, 0]
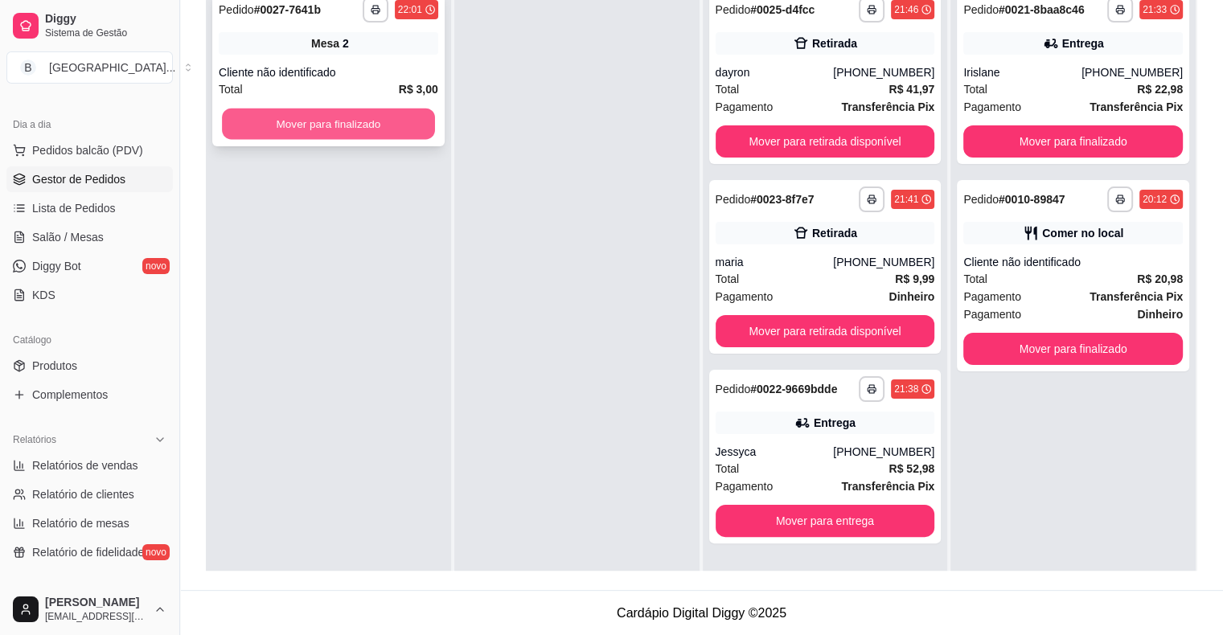
click at [352, 130] on button "Mover para finalizado" at bounding box center [328, 124] width 213 height 31
click at [283, 72] on div "Cliente não identificado" at bounding box center [329, 72] width 220 height 16
click at [332, 112] on button "Mover para finalizado" at bounding box center [328, 124] width 213 height 31
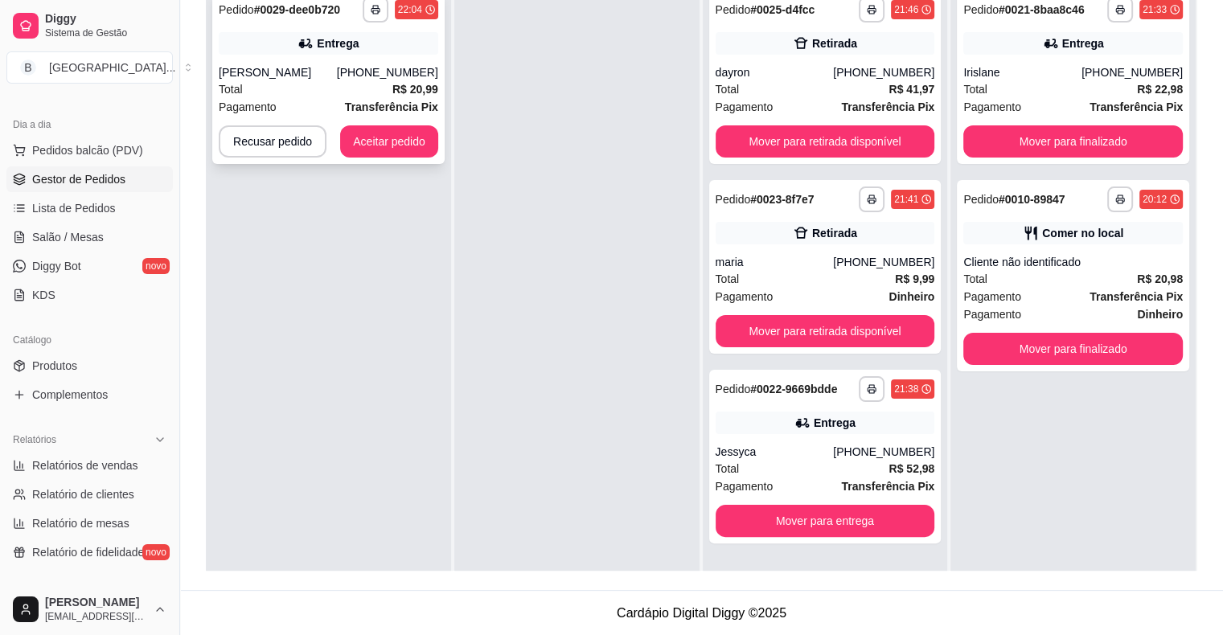
click at [337, 71] on div "[PERSON_NAME]" at bounding box center [278, 72] width 118 height 16
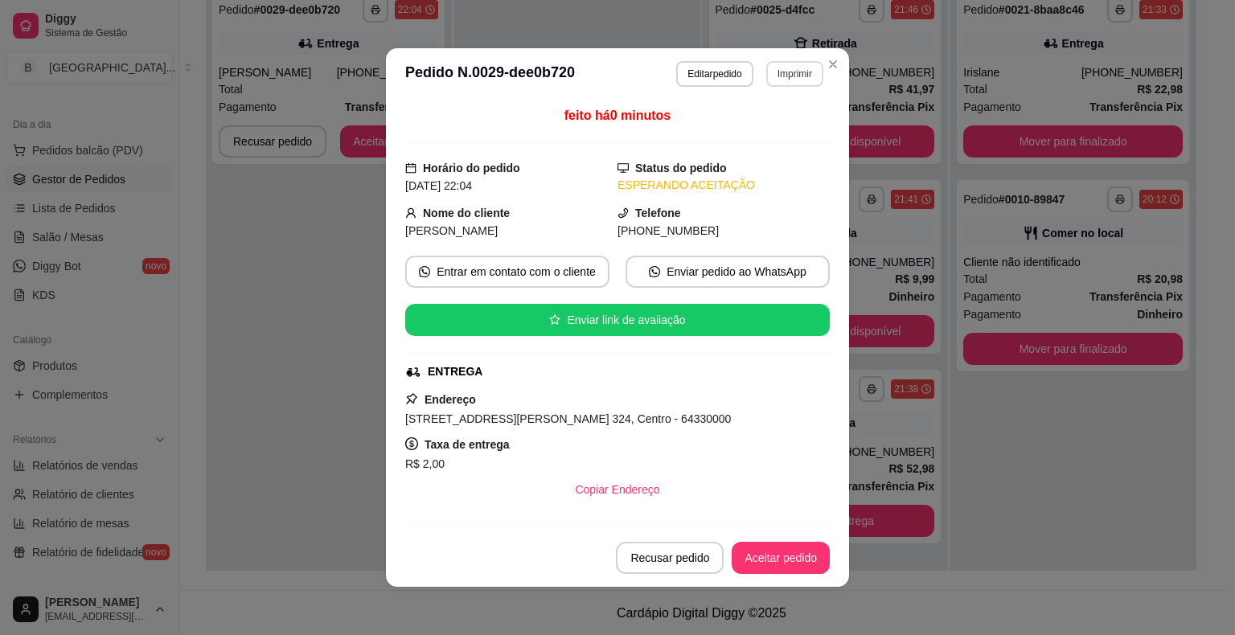
click at [787, 72] on button "Imprimir" at bounding box center [794, 74] width 57 height 26
click at [782, 118] on button "IMPRESSORA" at bounding box center [760, 130] width 113 height 25
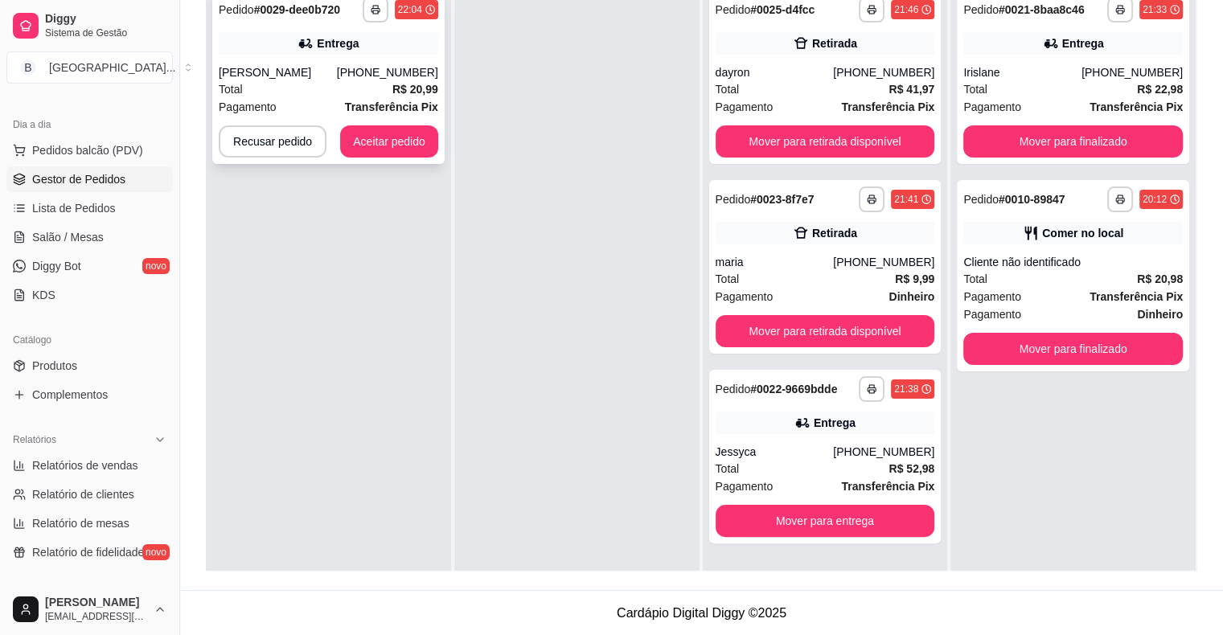
click at [358, 88] on div "Total R$ 20,99" at bounding box center [329, 89] width 220 height 18
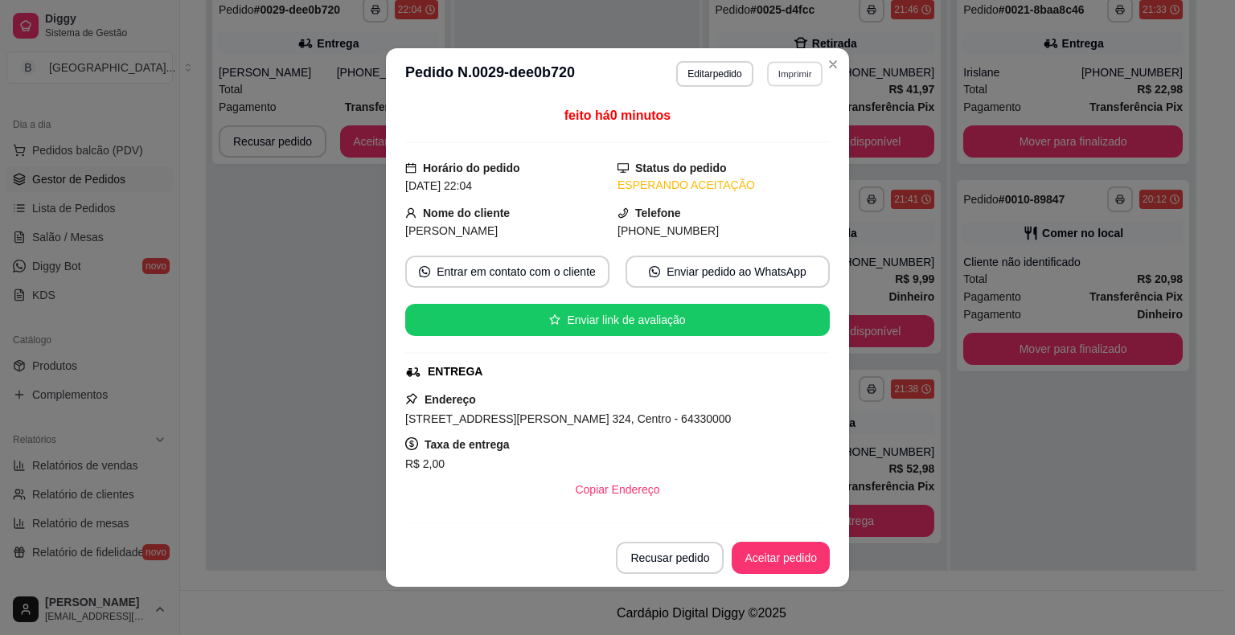
click at [785, 80] on button "Imprimir" at bounding box center [794, 73] width 55 height 25
click at [779, 128] on button "IMPRESSORA" at bounding box center [760, 130] width 113 height 25
click at [749, 558] on button "Aceitar pedido" at bounding box center [781, 558] width 98 height 32
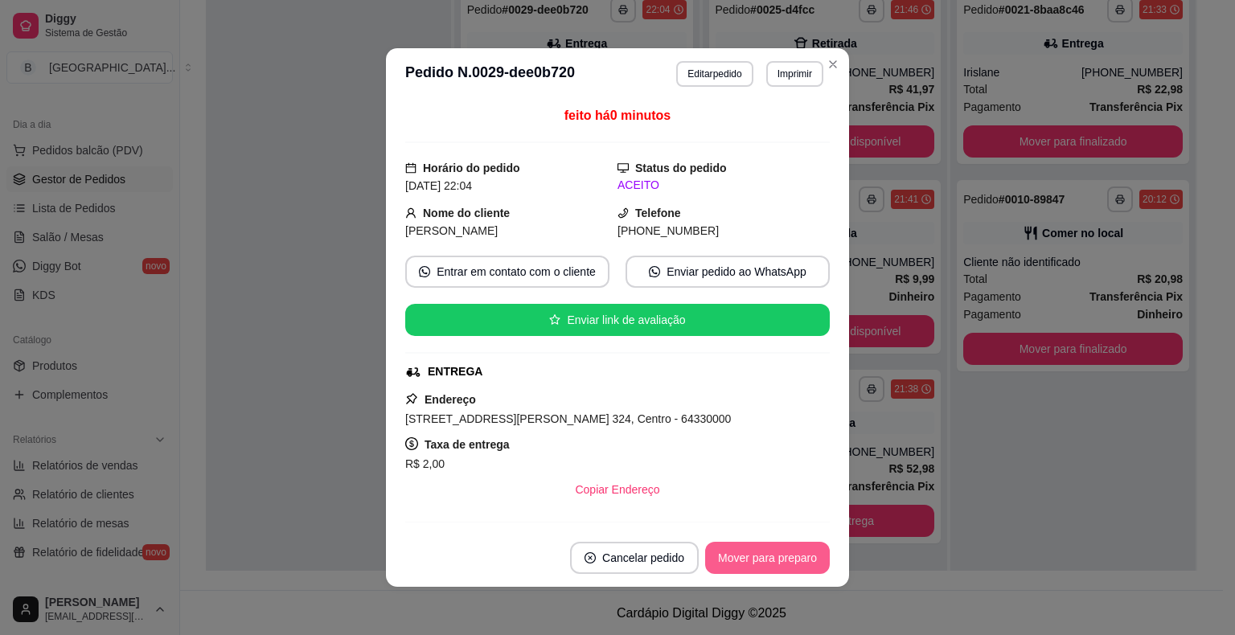
click at [720, 565] on button "Mover para preparo" at bounding box center [767, 558] width 125 height 32
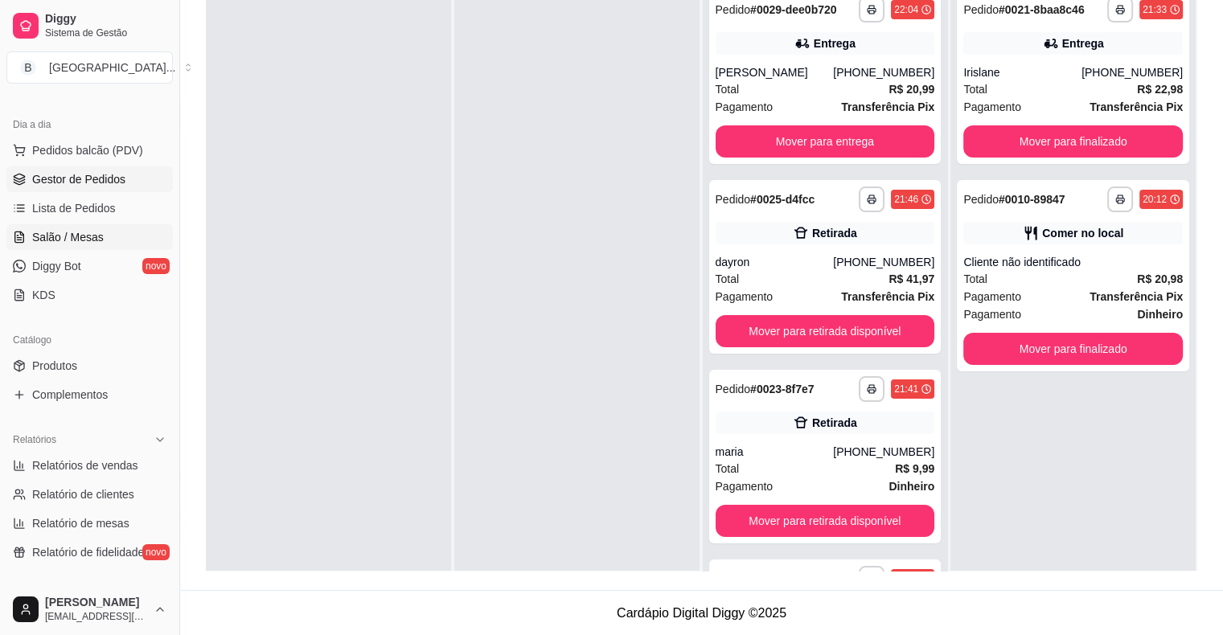
click at [75, 246] on link "Salão / Mesas" at bounding box center [89, 237] width 166 height 26
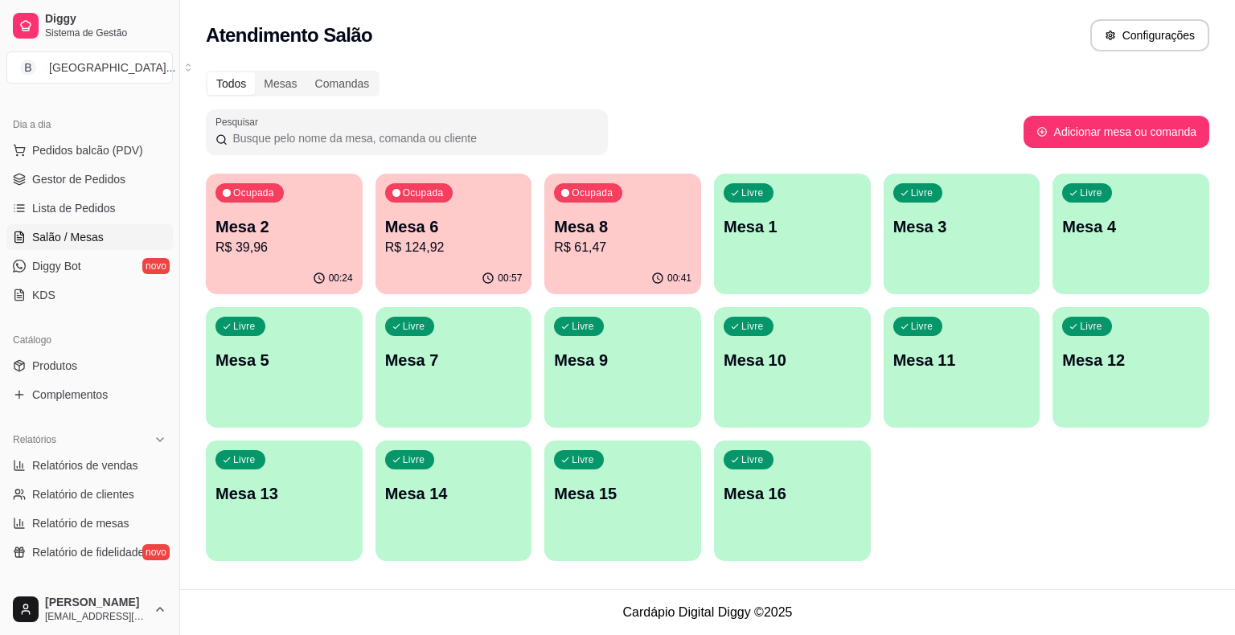
click at [602, 253] on p "R$ 61,47" at bounding box center [623, 247] width 138 height 19
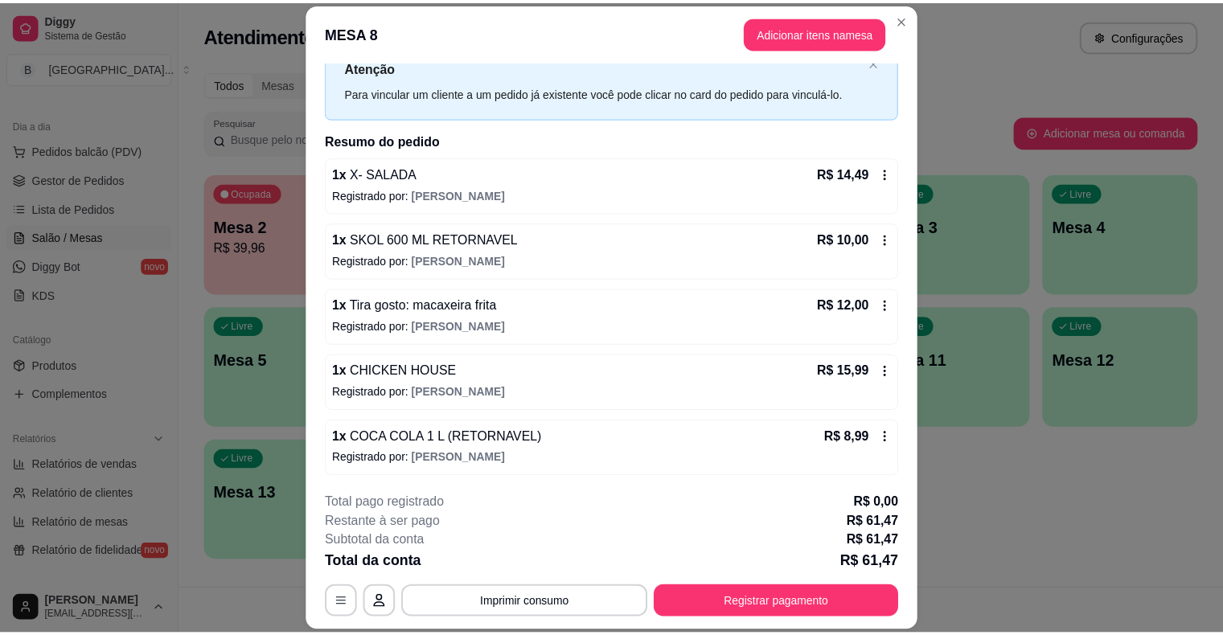
scroll to position [48, 0]
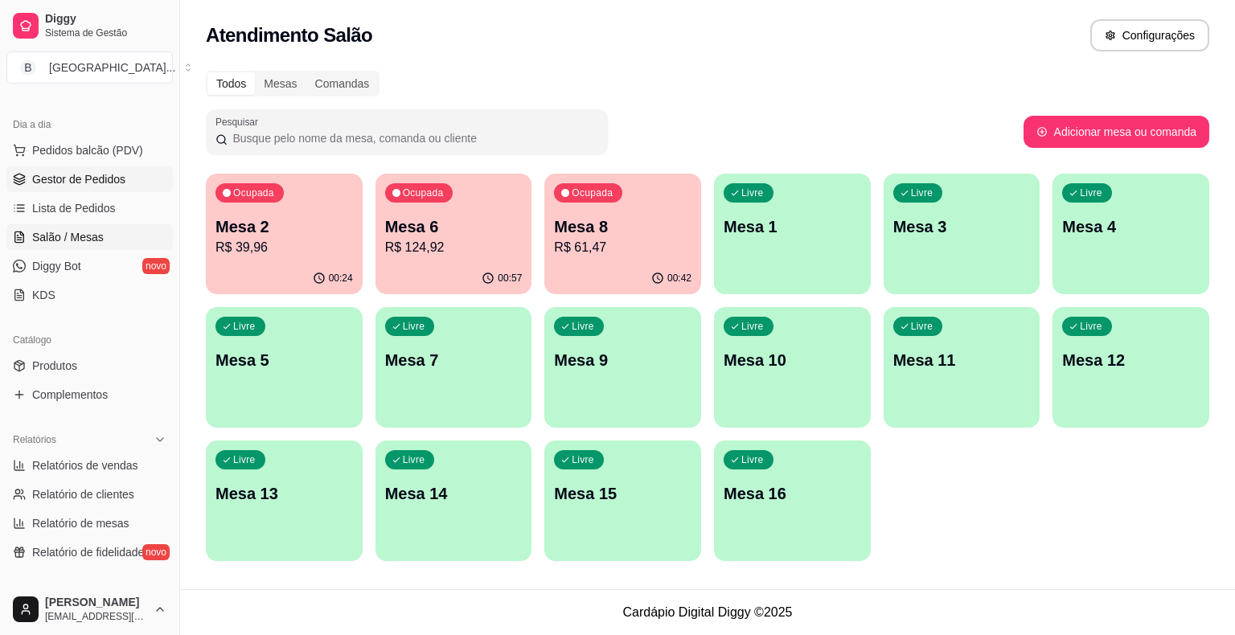
click at [70, 175] on span "Gestor de Pedidos" at bounding box center [78, 179] width 93 height 16
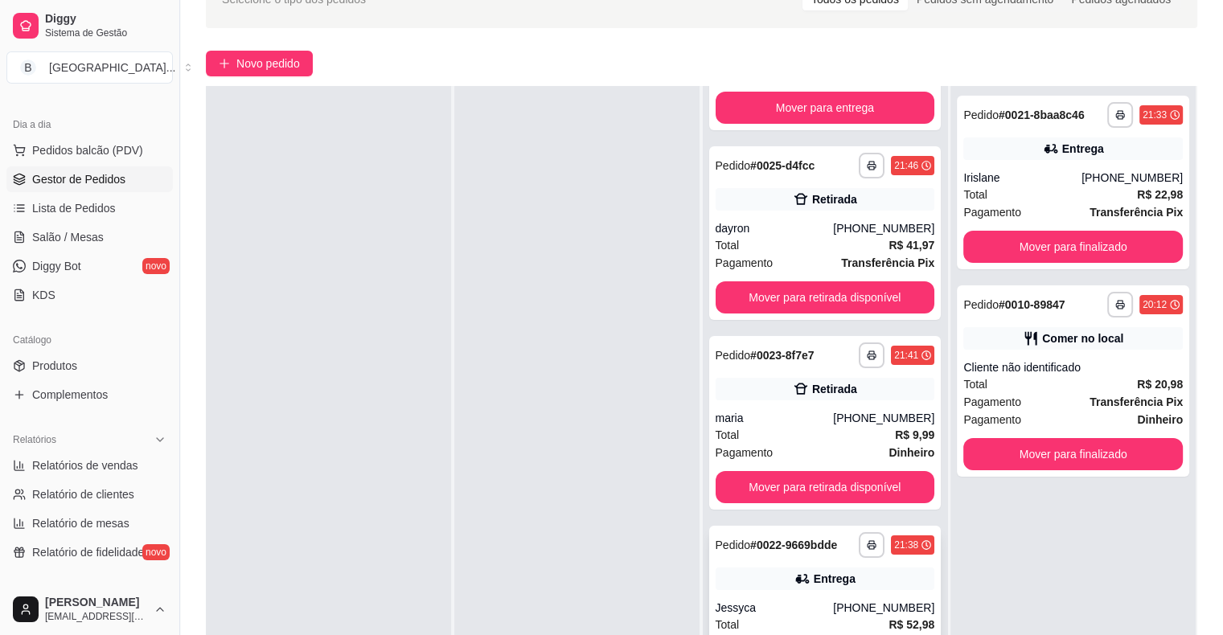
scroll to position [244, 0]
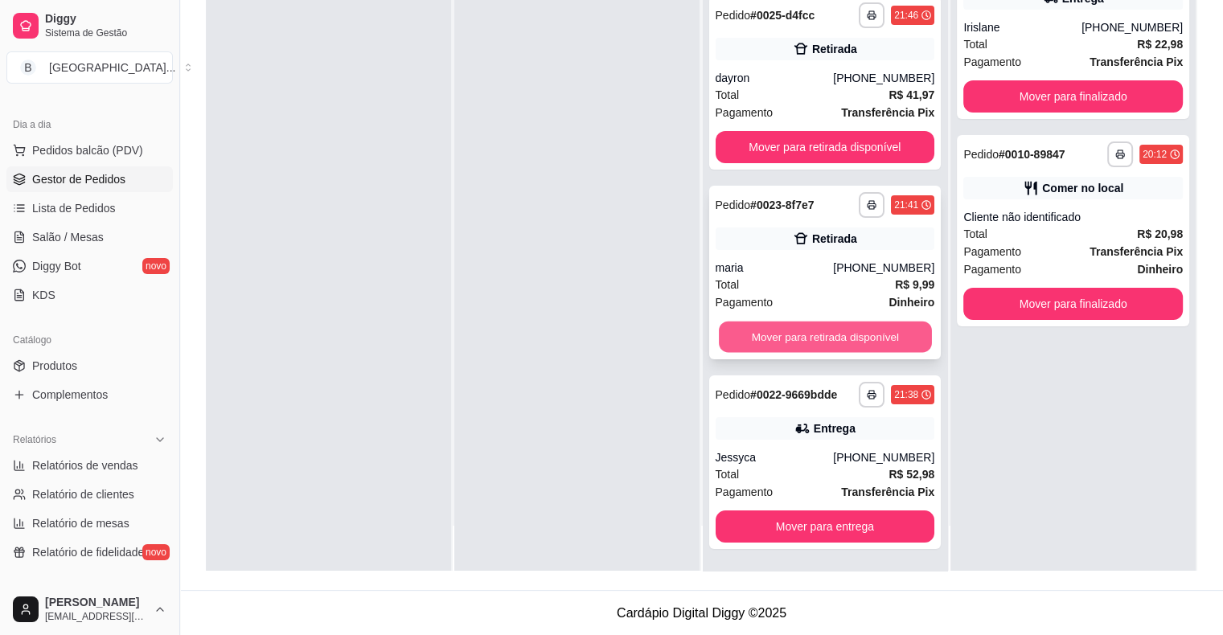
click at [844, 339] on button "Mover para retirada disponível" at bounding box center [825, 337] width 213 height 31
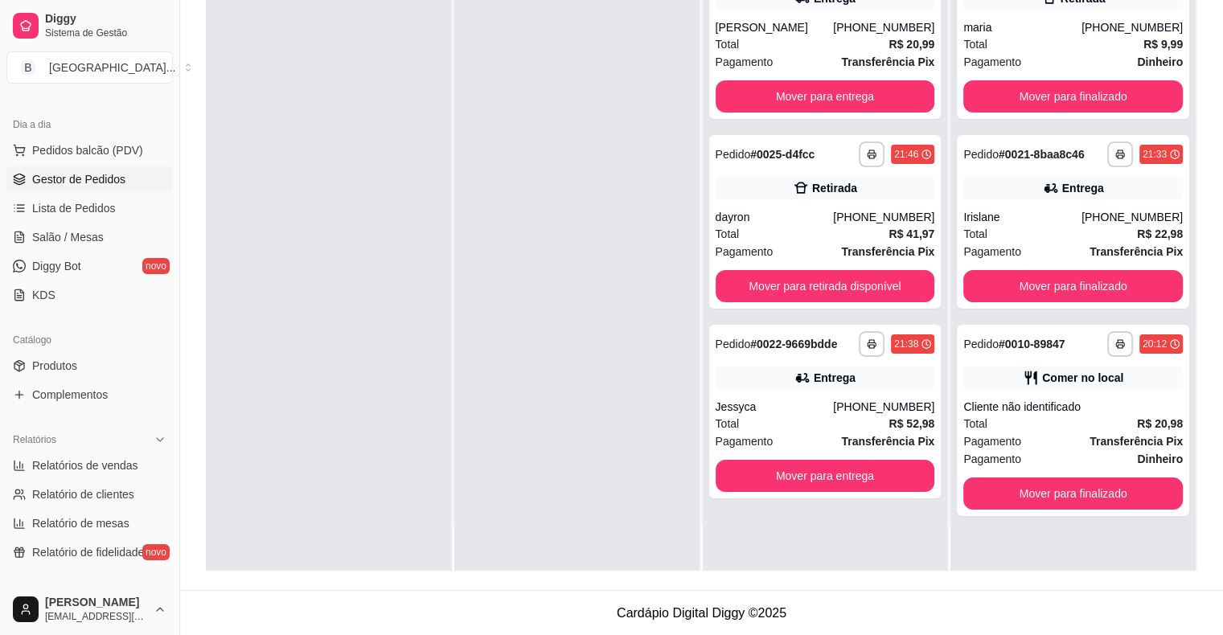
scroll to position [0, 0]
click at [77, 229] on span "Salão / Mesas" at bounding box center [68, 237] width 72 height 16
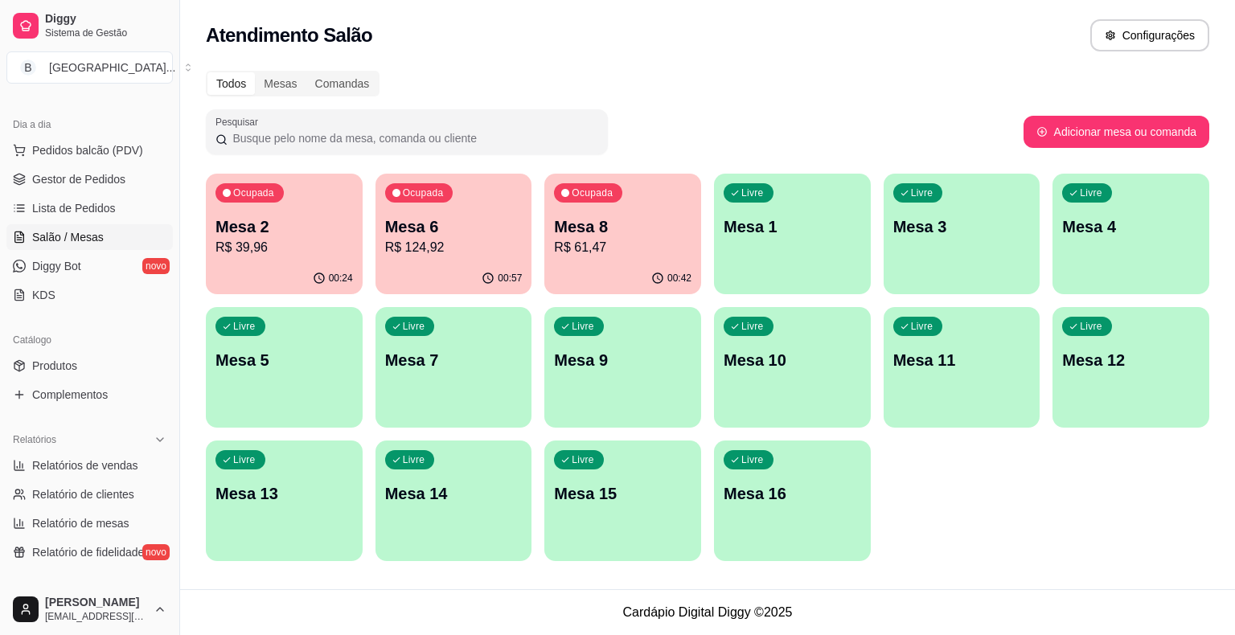
click at [554, 282] on div "00:42" at bounding box center [622, 278] width 157 height 31
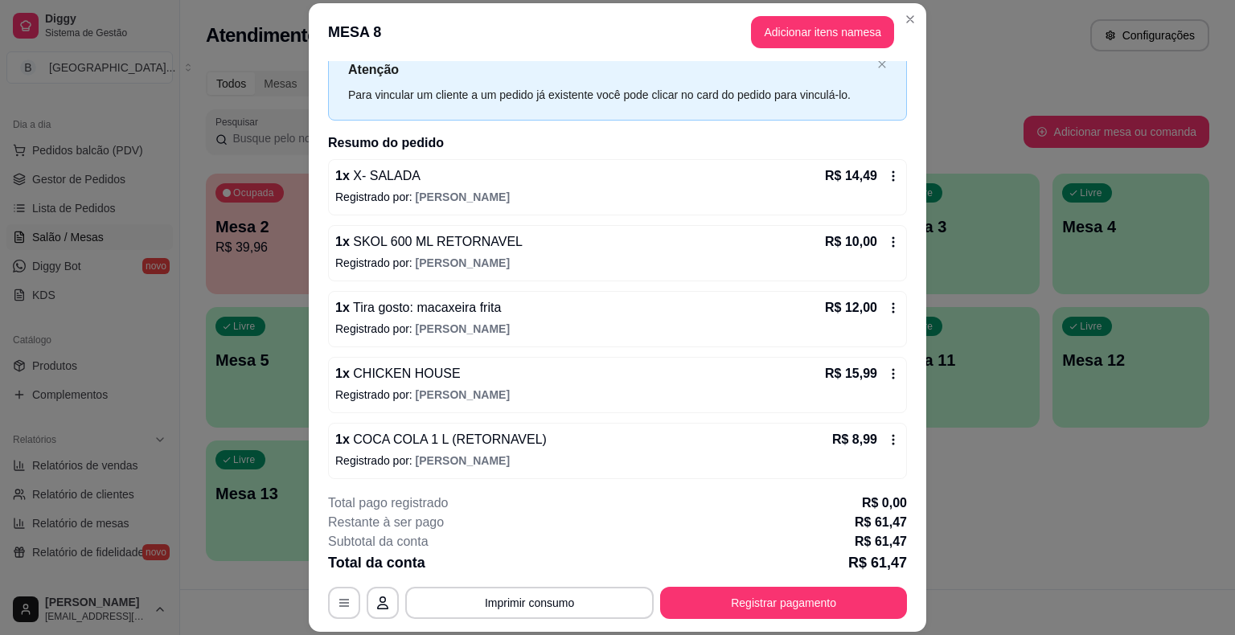
scroll to position [56, 0]
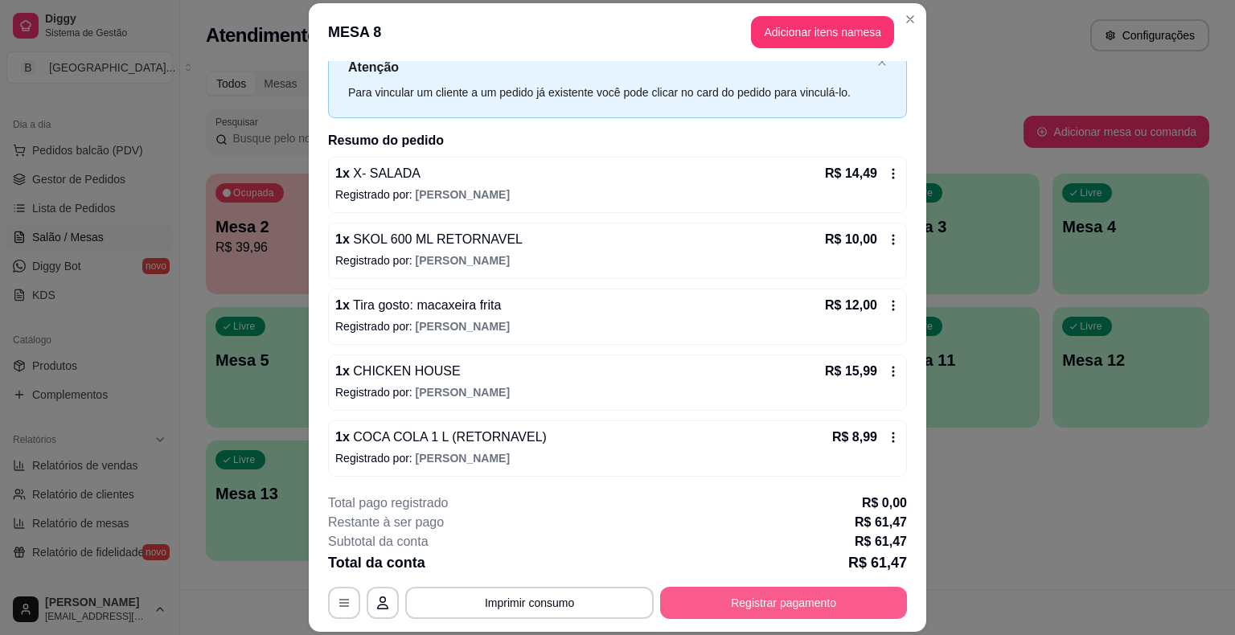
click at [762, 596] on button "Registrar pagamento" at bounding box center [783, 603] width 247 height 32
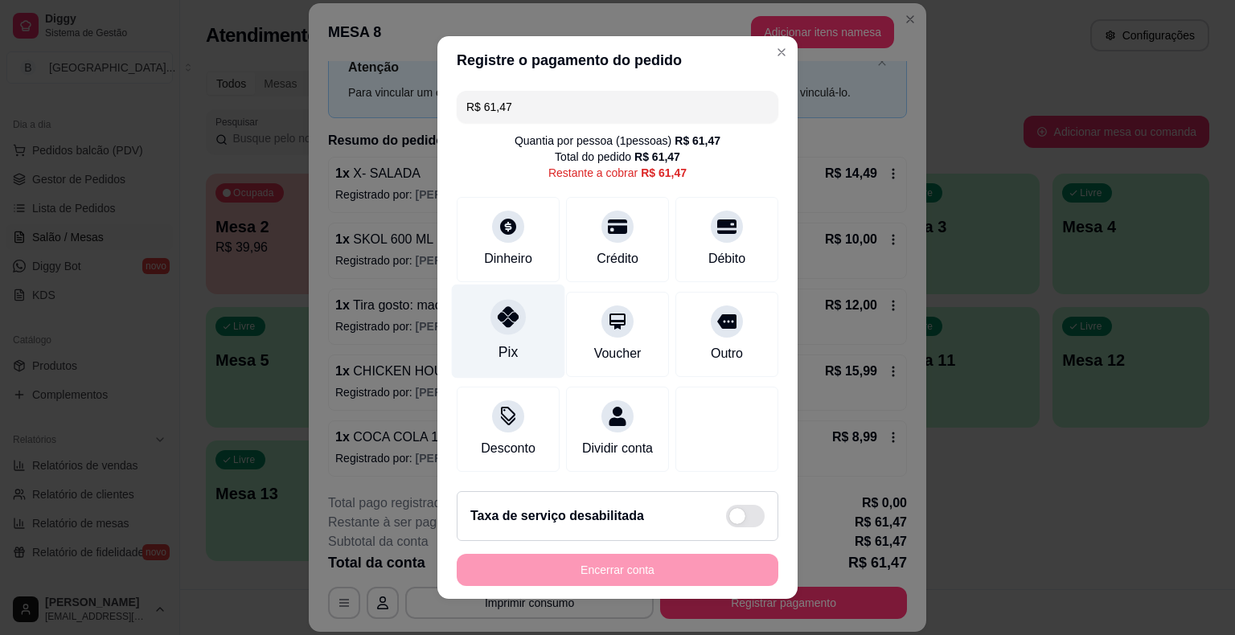
click at [491, 327] on div at bounding box center [508, 316] width 35 height 35
type input "R$ 0,00"
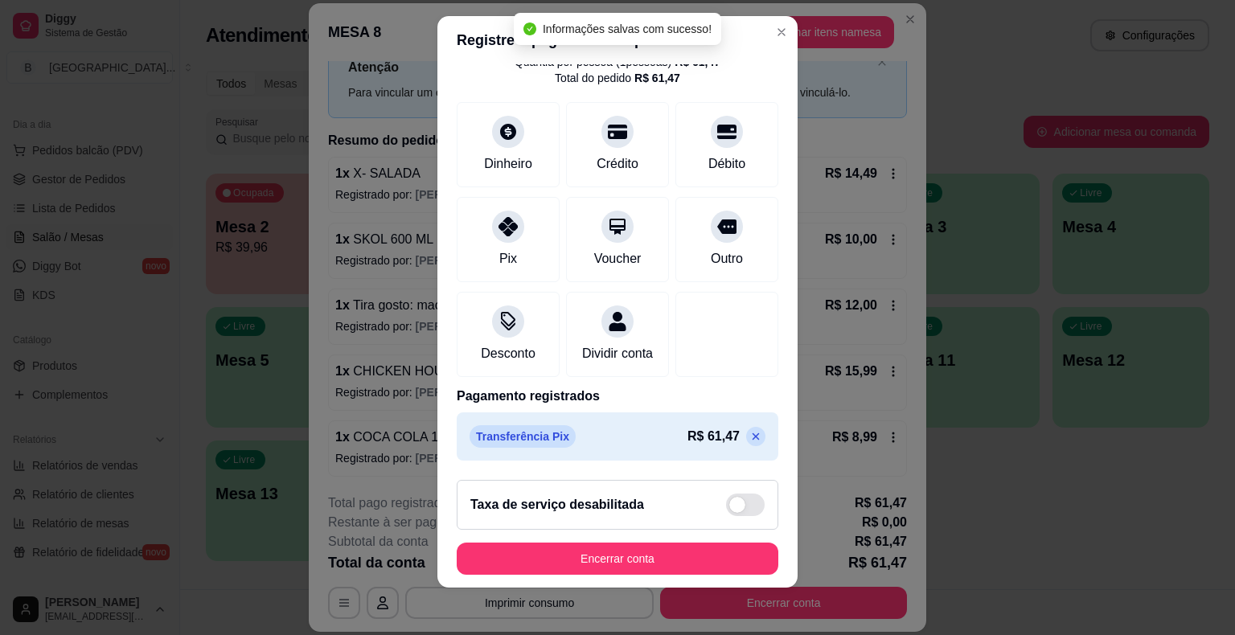
scroll to position [19, 0]
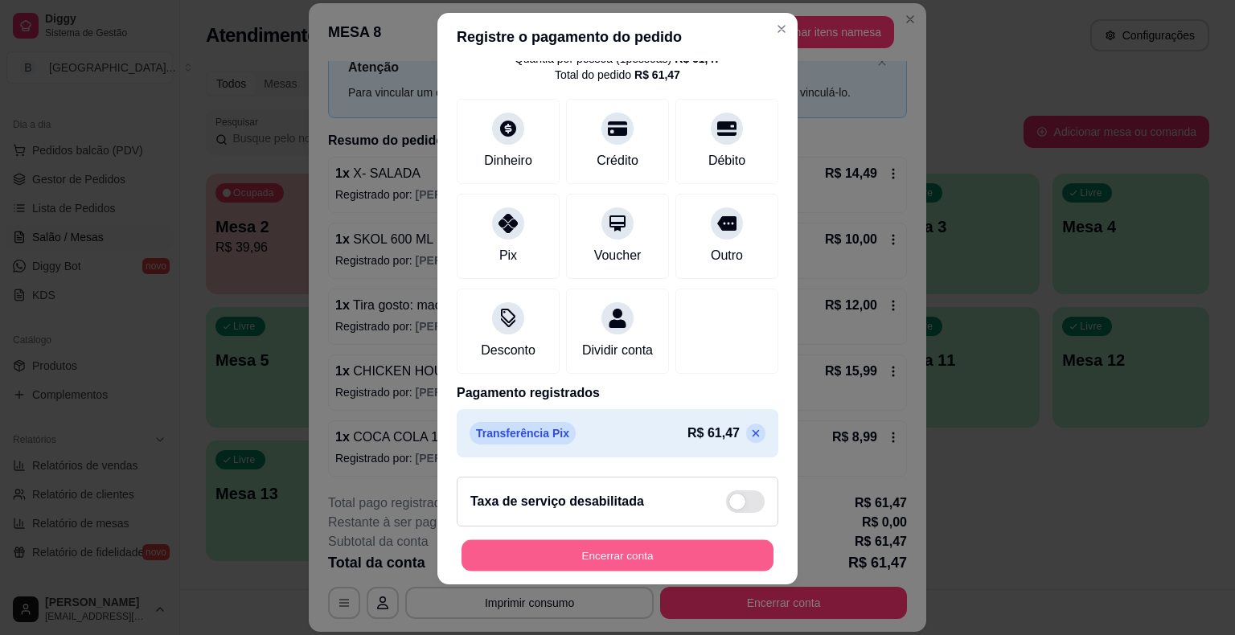
click at [632, 563] on button "Encerrar conta" at bounding box center [618, 555] width 312 height 31
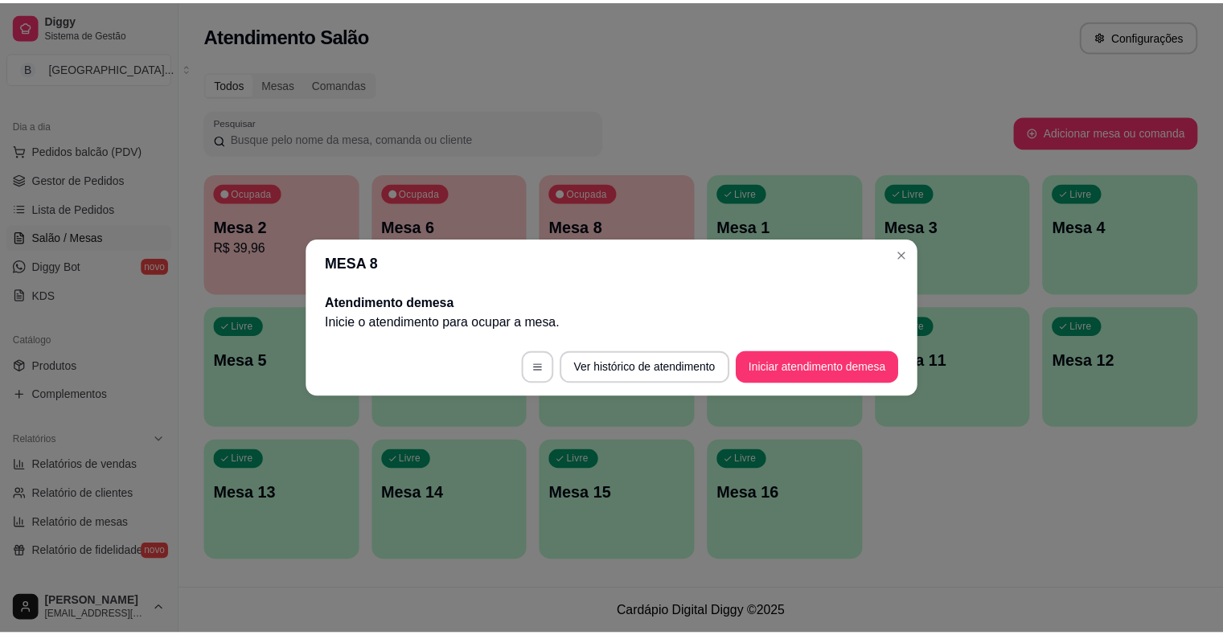
scroll to position [0, 0]
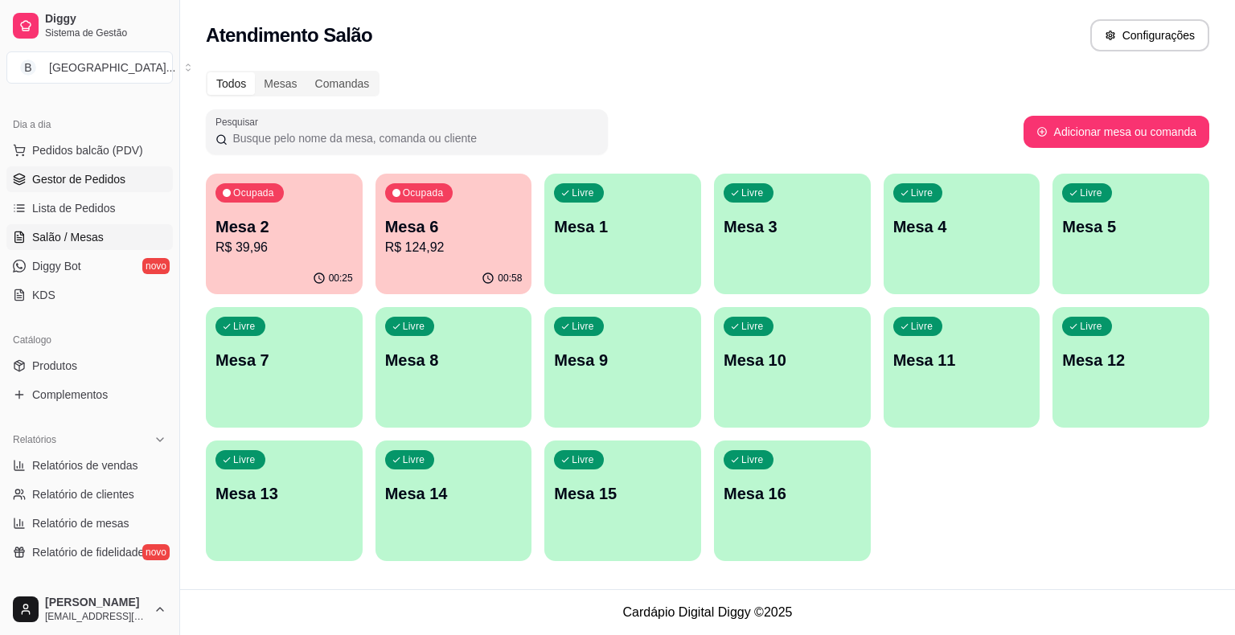
click at [46, 175] on span "Gestor de Pedidos" at bounding box center [78, 179] width 93 height 16
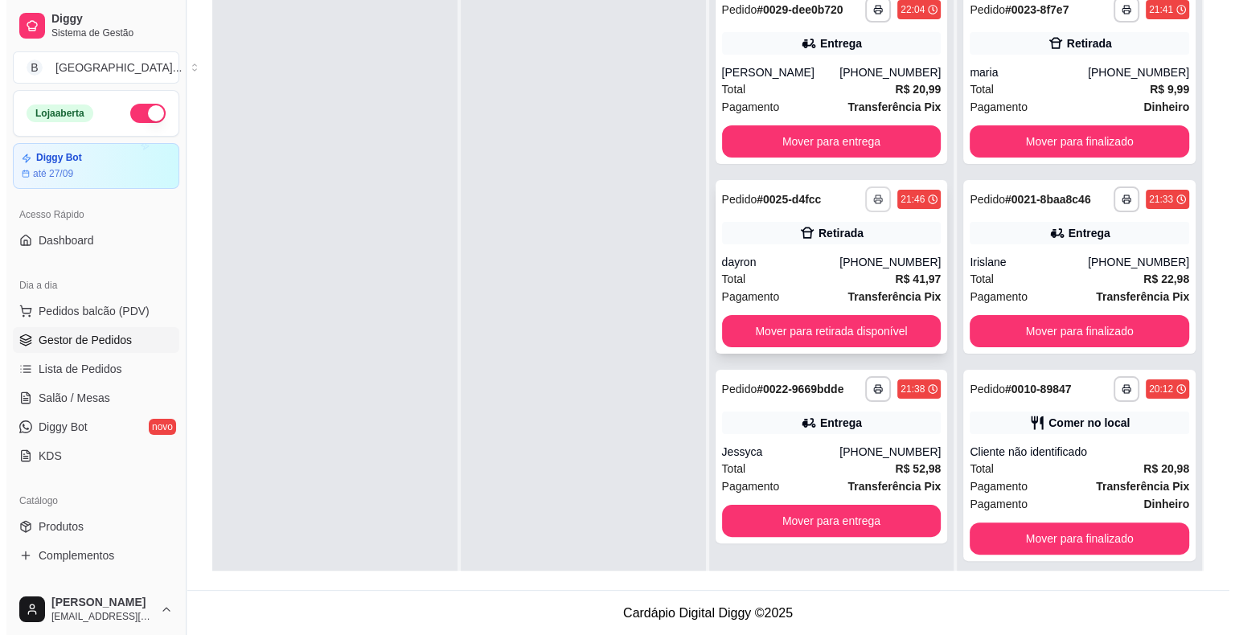
scroll to position [164, 0]
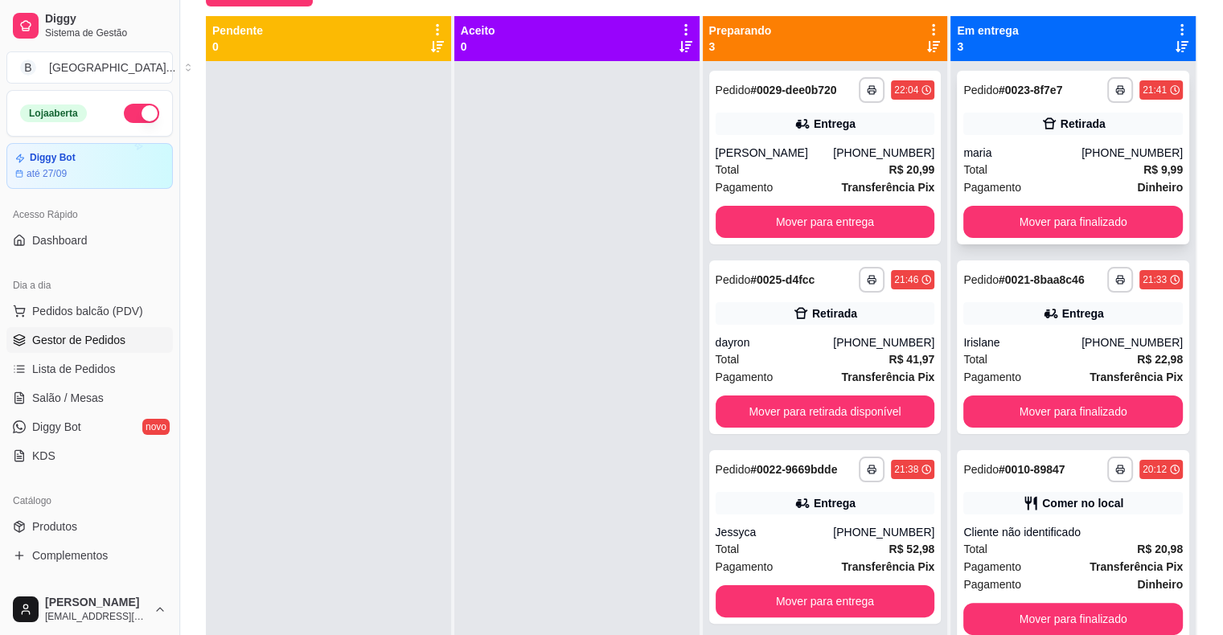
click at [1002, 184] on span "Pagamento" at bounding box center [992, 188] width 58 height 18
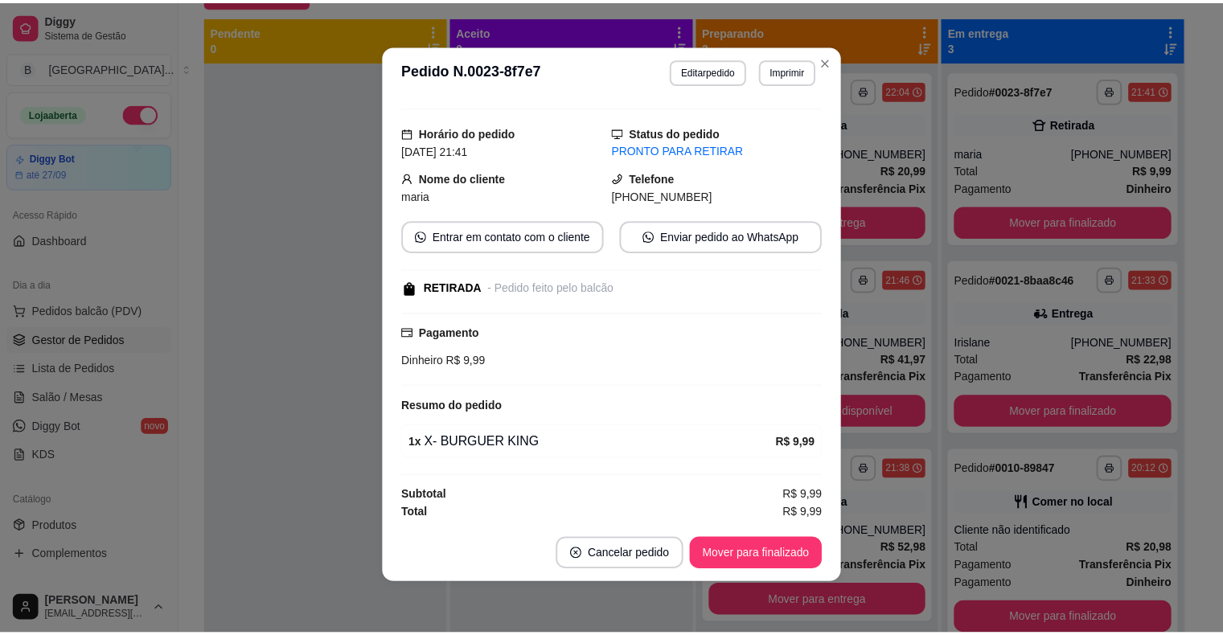
scroll to position [0, 0]
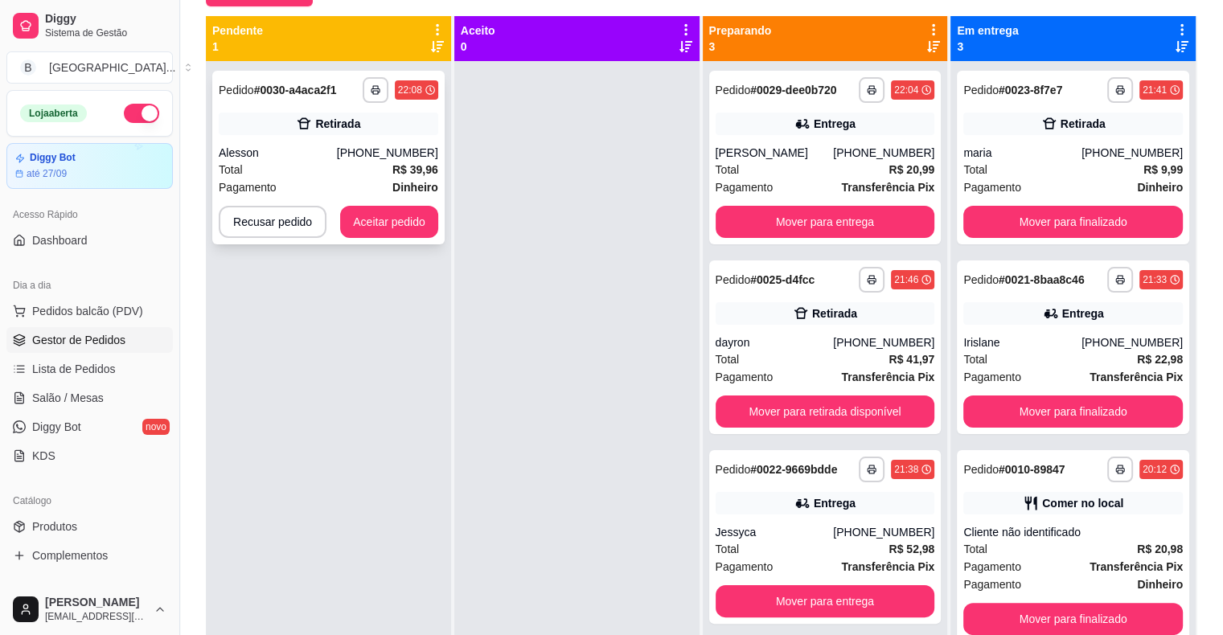
click at [321, 156] on div "Alesson" at bounding box center [278, 153] width 118 height 16
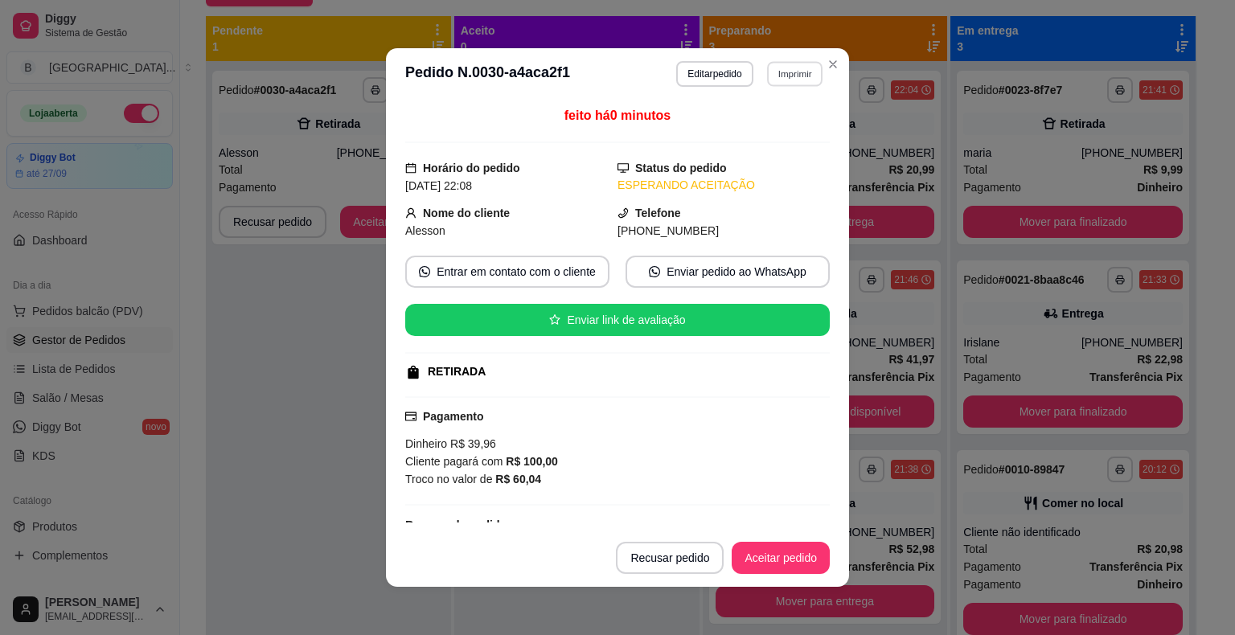
click at [786, 79] on button "Imprimir" at bounding box center [794, 73] width 55 height 25
click at [791, 129] on button "IMPRESSORA" at bounding box center [760, 131] width 117 height 26
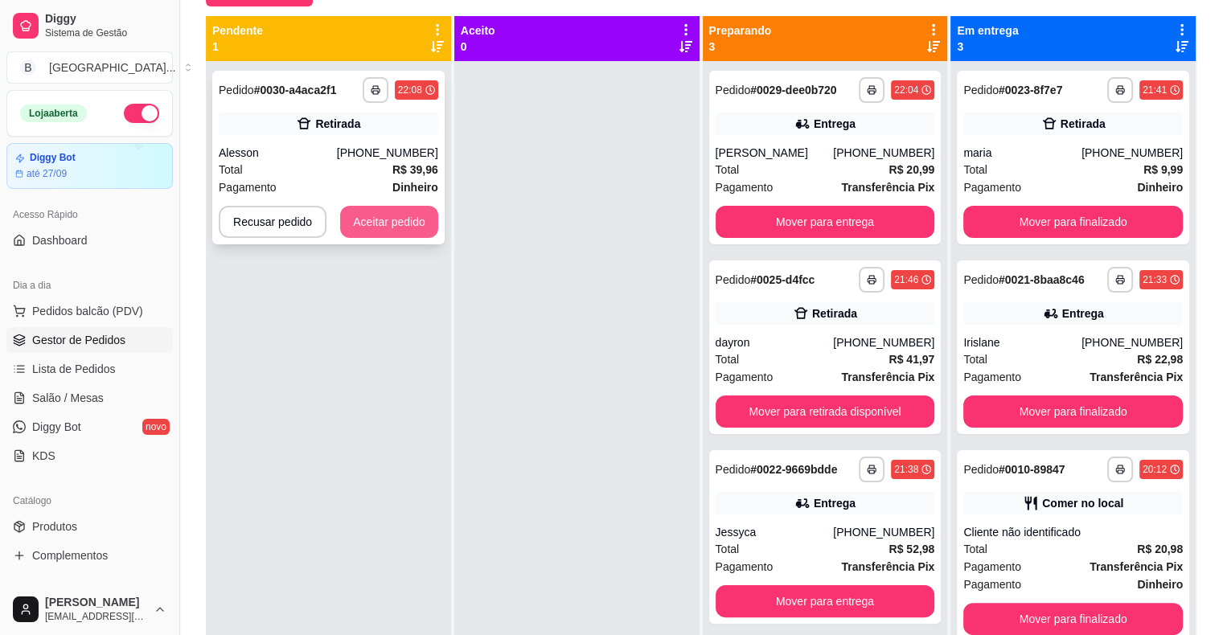
click at [404, 224] on button "Aceitar pedido" at bounding box center [389, 222] width 98 height 32
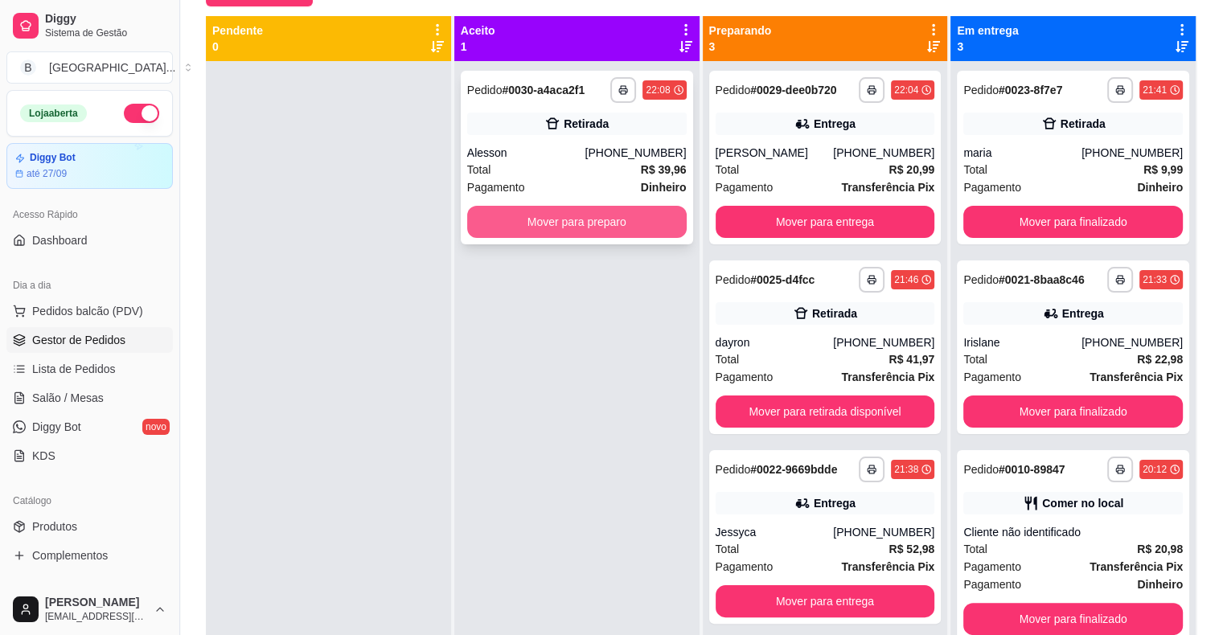
click at [510, 223] on button "Mover para preparo" at bounding box center [577, 222] width 220 height 32
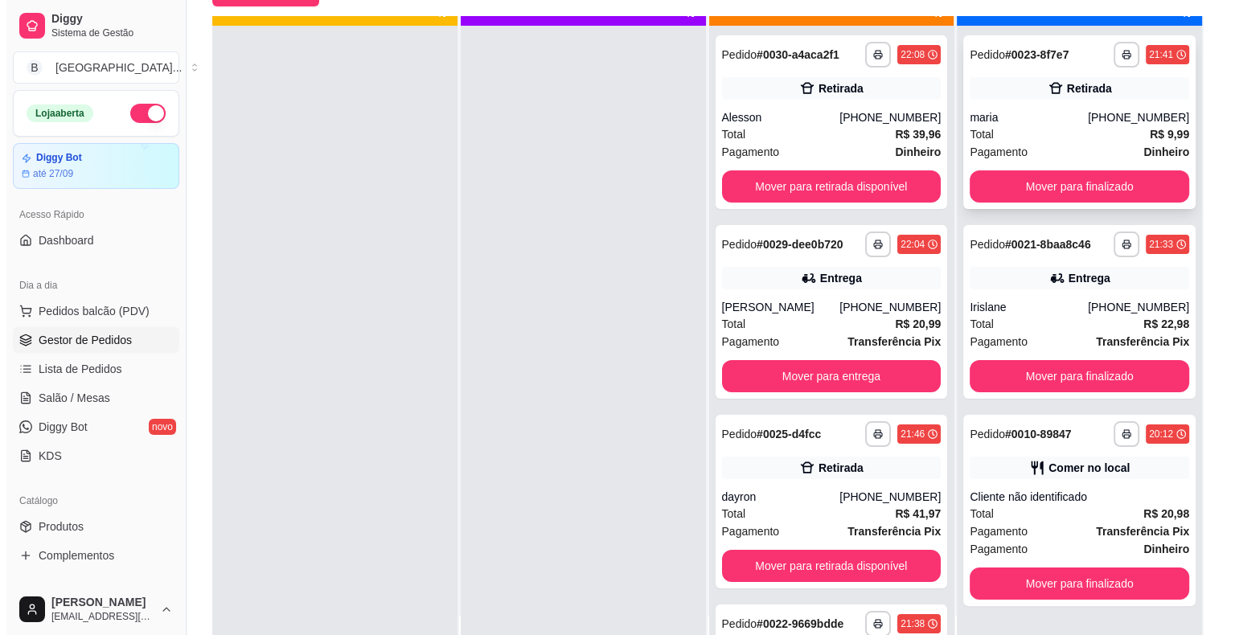
scroll to position [45, 0]
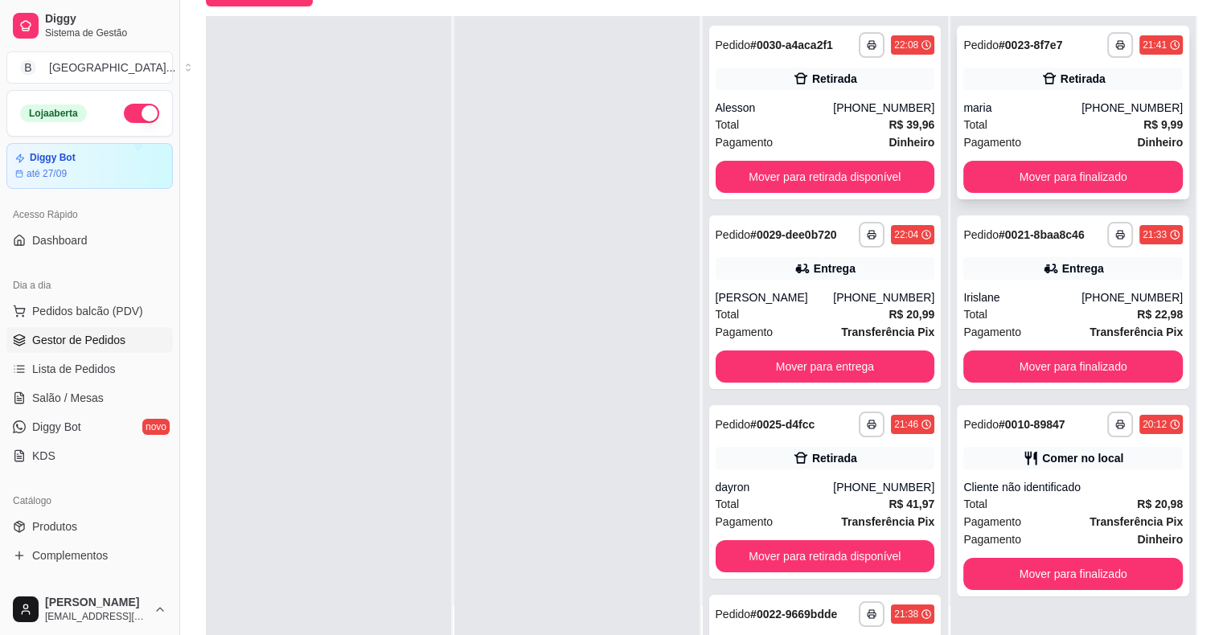
click at [1000, 101] on div "maria" at bounding box center [1022, 108] width 118 height 16
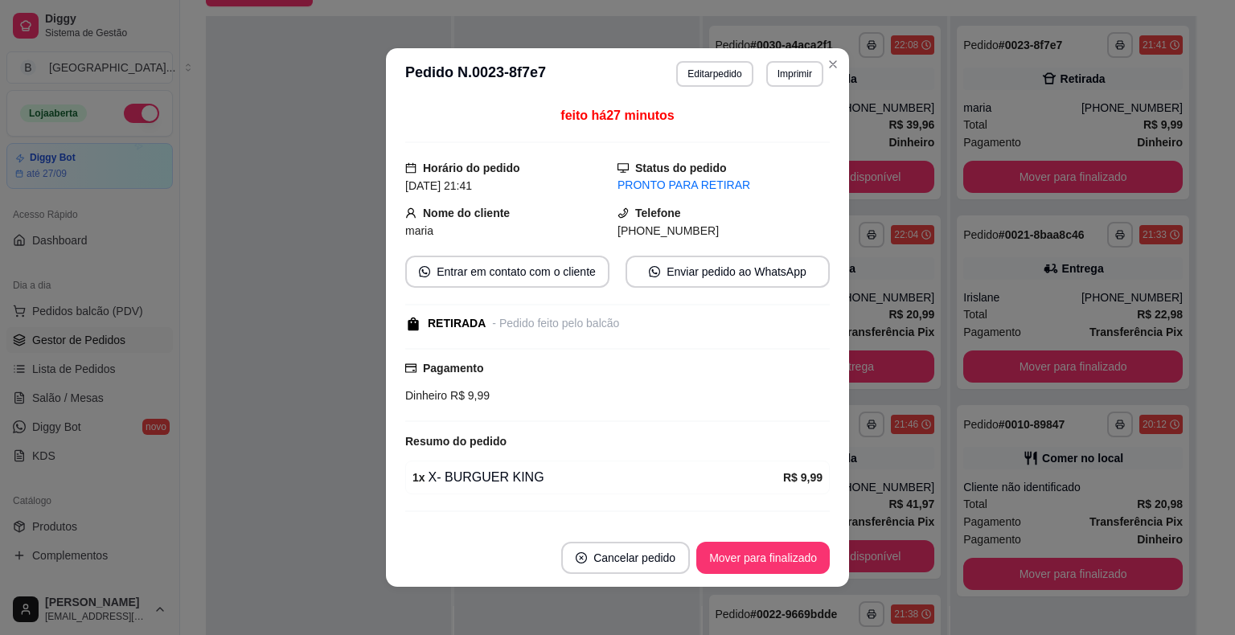
scroll to position [32, 0]
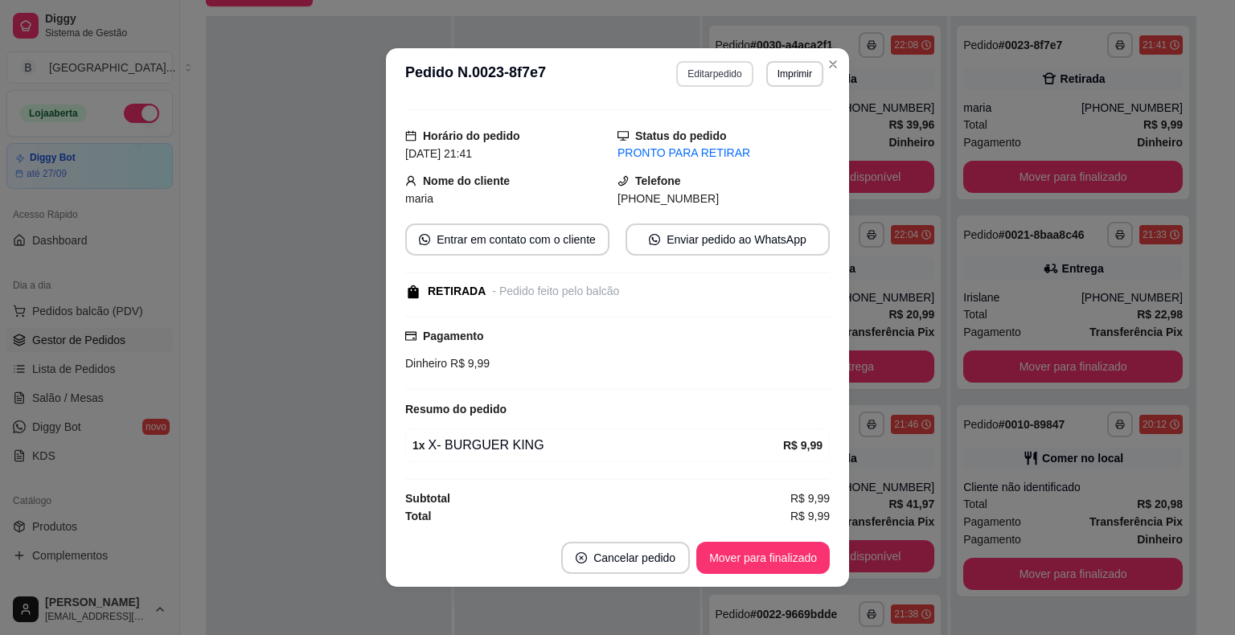
click at [695, 69] on button "Editar pedido" at bounding box center [714, 74] width 76 height 26
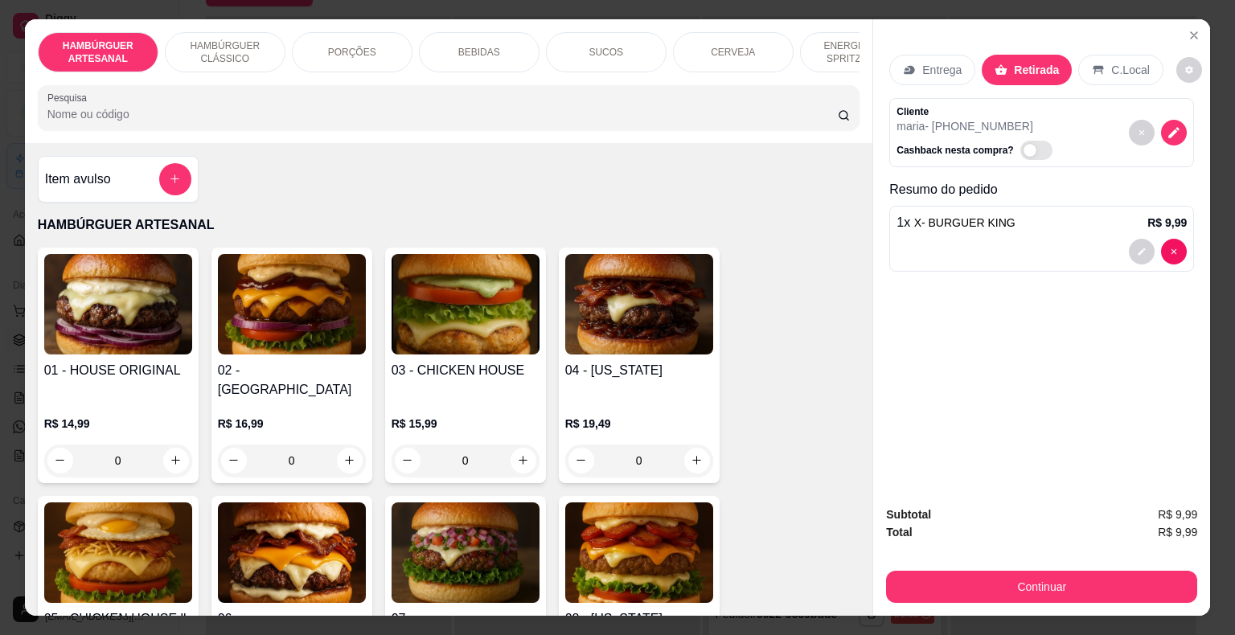
click at [468, 51] on p "BEBIDAS" at bounding box center [479, 52] width 42 height 13
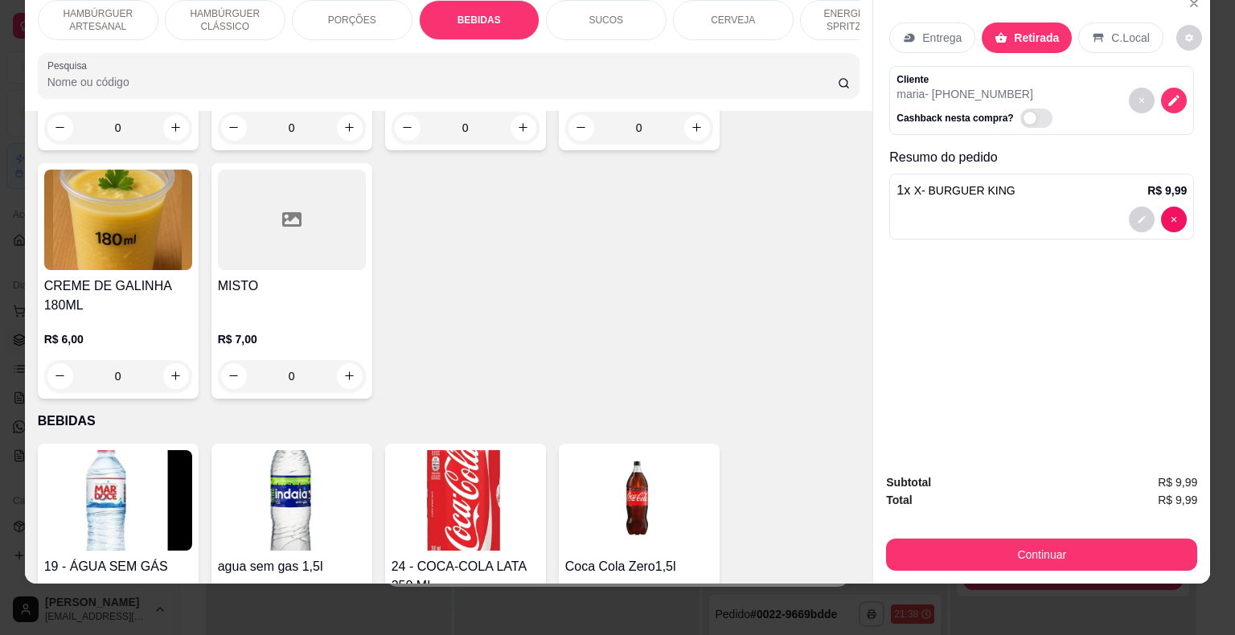
scroll to position [1893, 0]
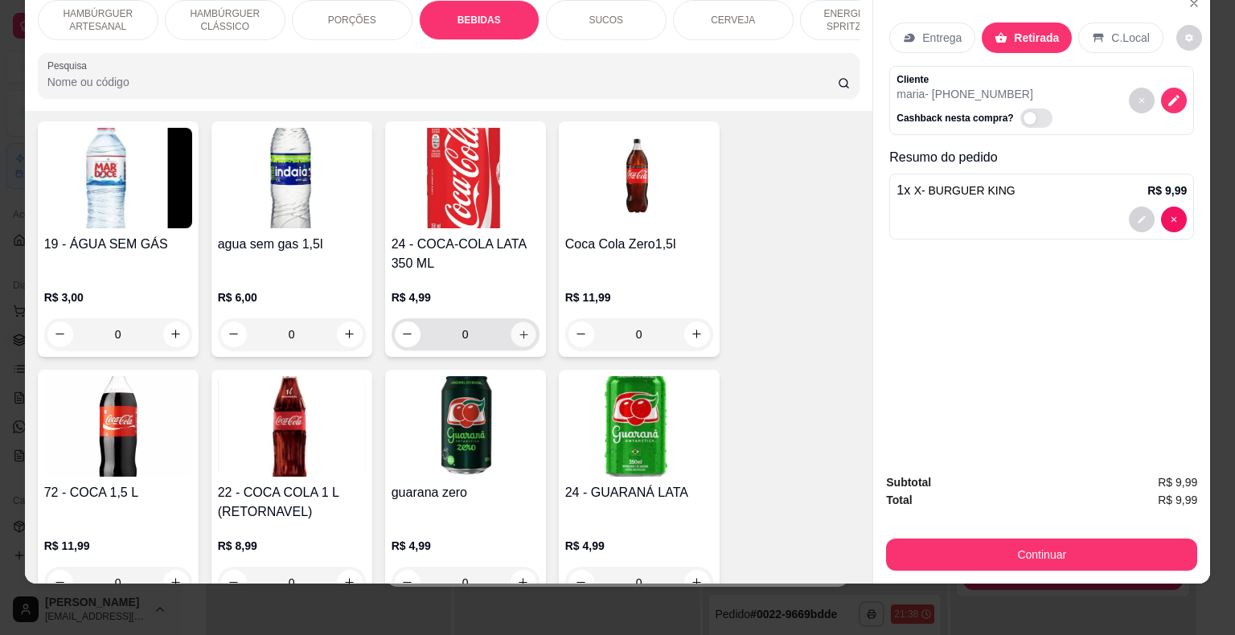
click at [519, 322] on button "increase-product-quantity" at bounding box center [523, 334] width 25 height 25
type input "1"
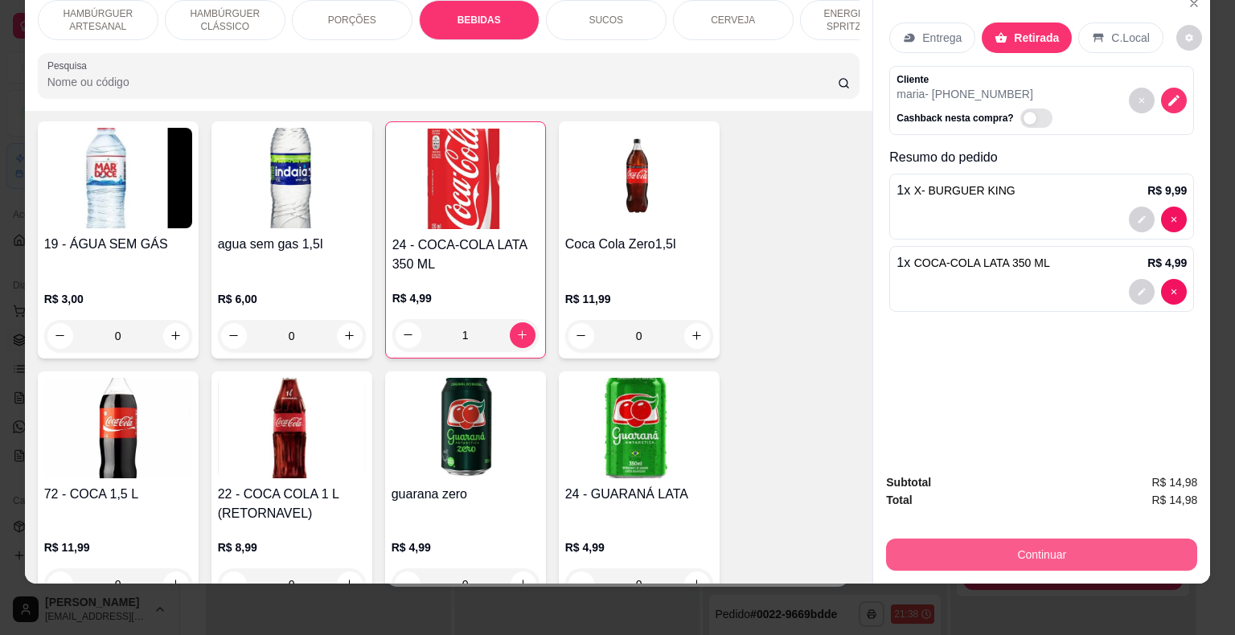
click at [1005, 545] on button "Continuar" at bounding box center [1041, 555] width 311 height 32
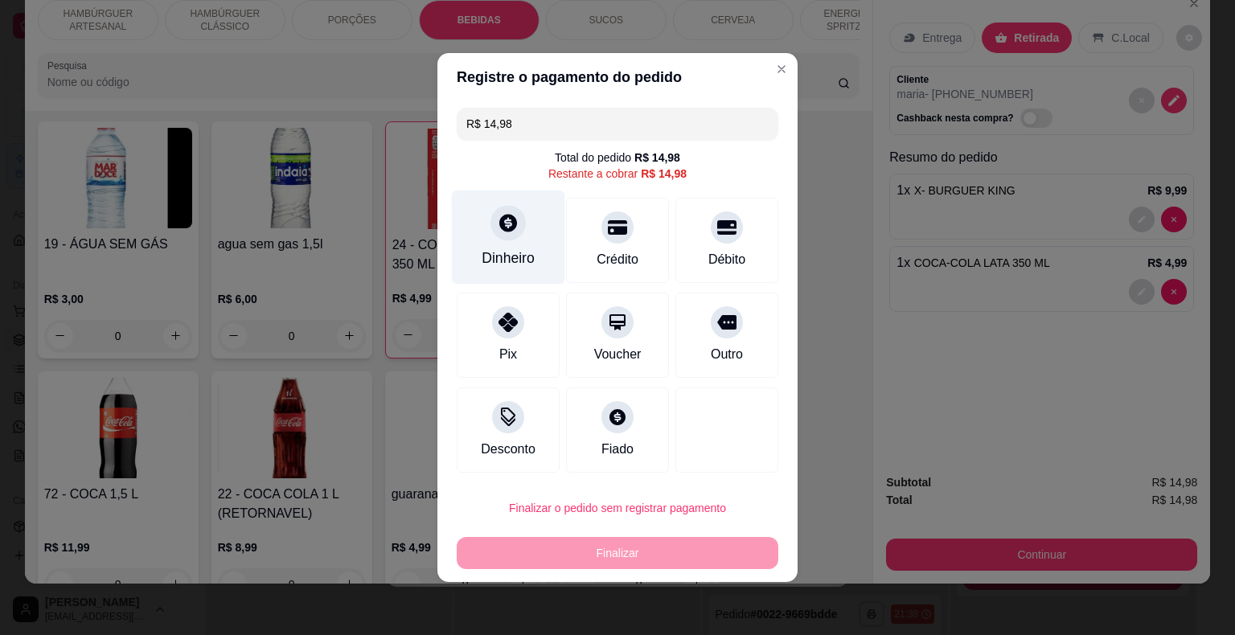
click at [524, 256] on div "Dinheiro" at bounding box center [508, 258] width 53 height 21
click at [549, 308] on input "0,00" at bounding box center [618, 302] width 323 height 32
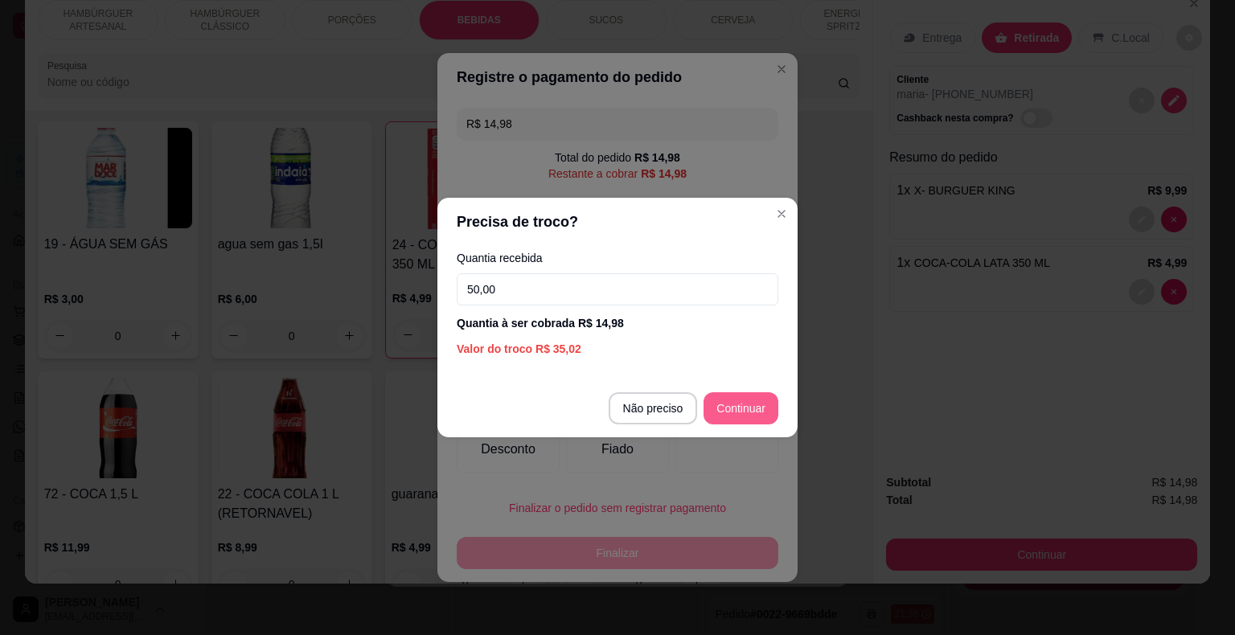
type input "50,00"
type input "R$ 0,00"
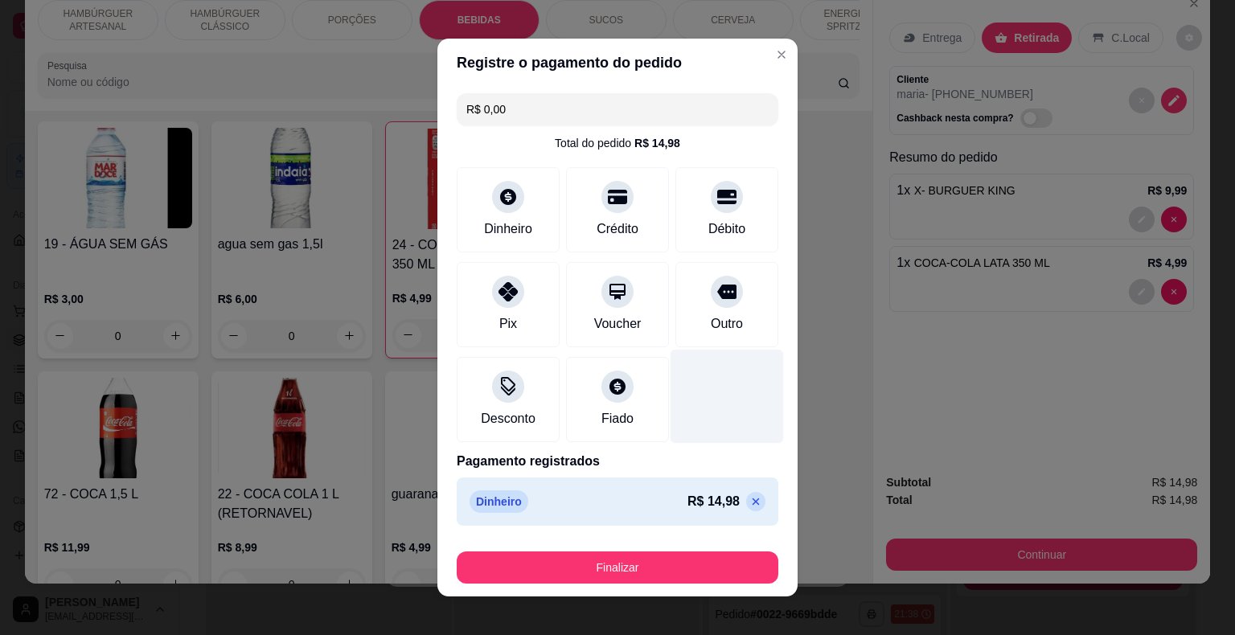
scroll to position [12, 0]
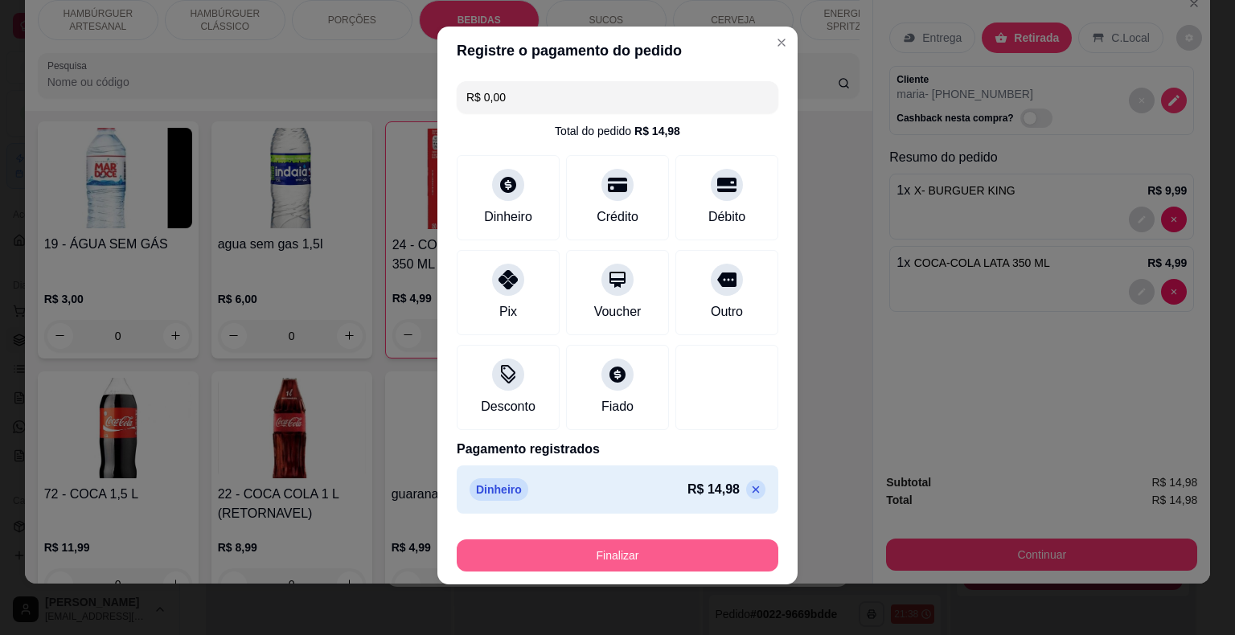
click at [684, 552] on button "Finalizar" at bounding box center [618, 556] width 322 height 32
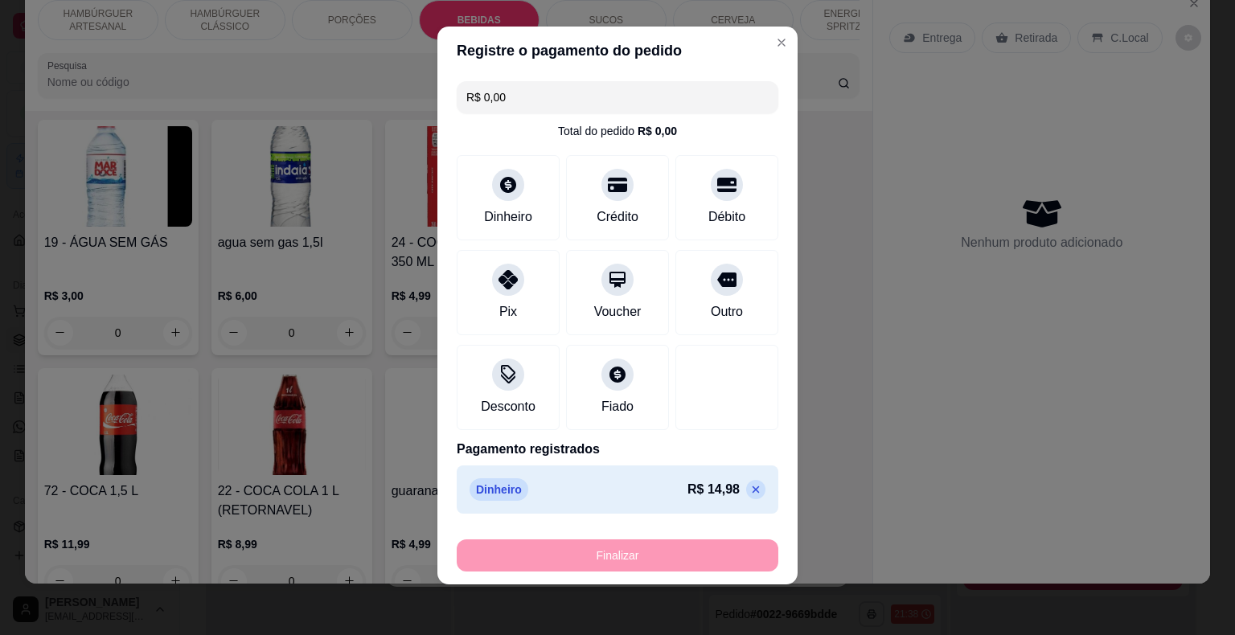
type input "0"
type input "-R$ 14,98"
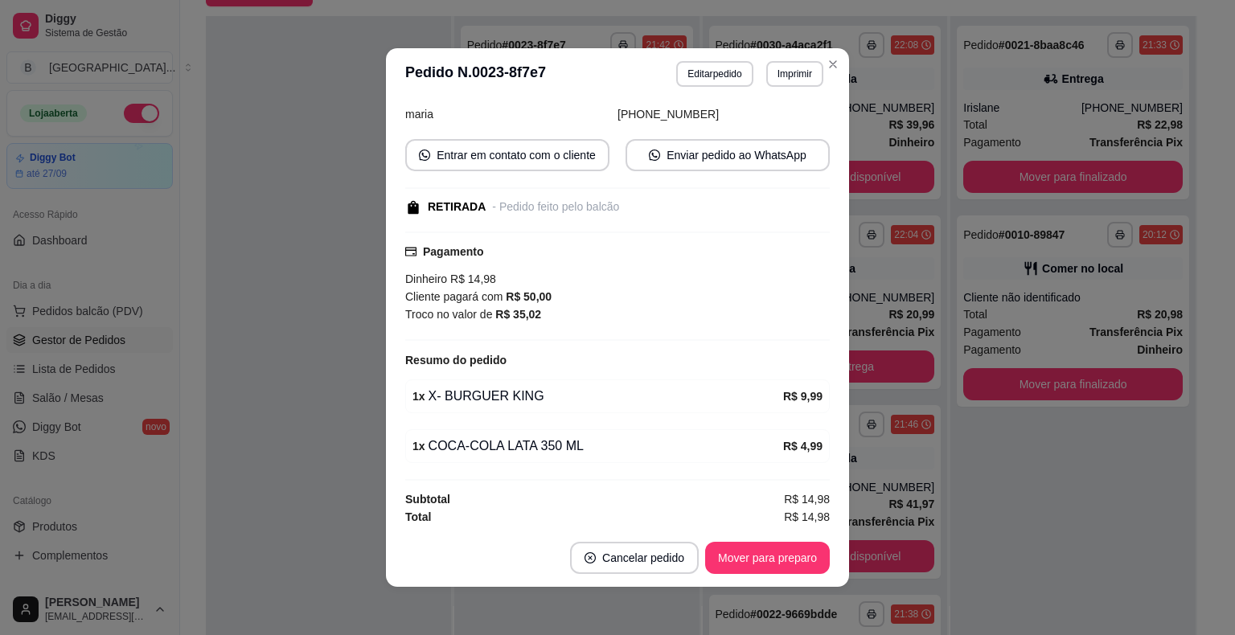
scroll to position [3, 0]
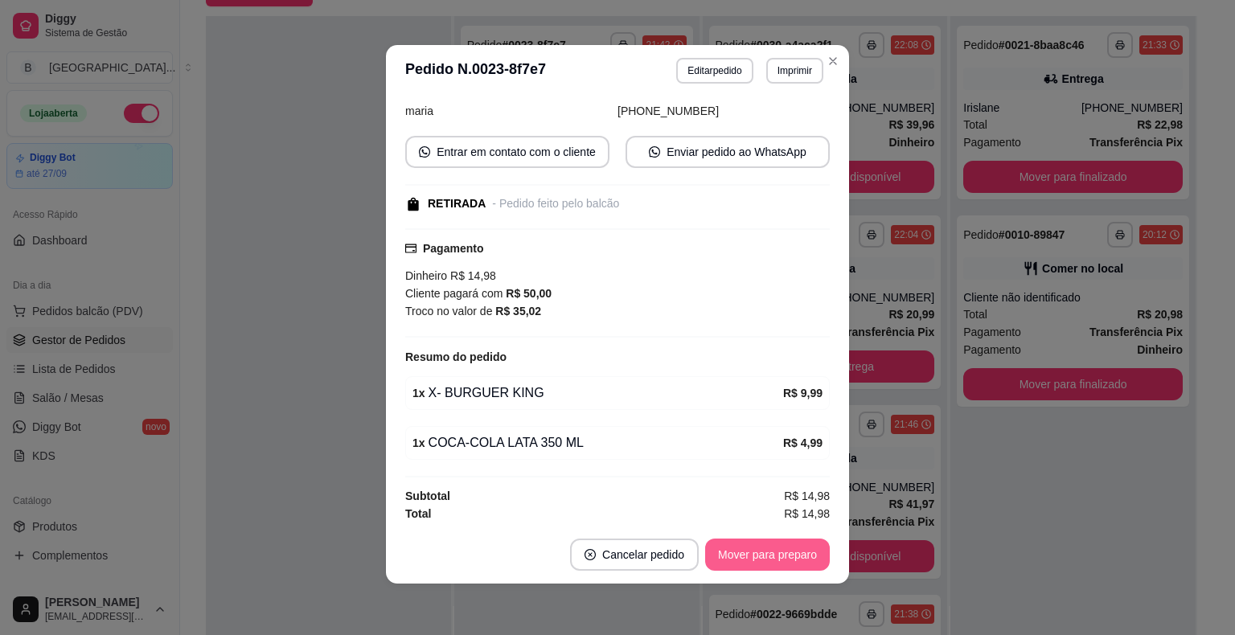
click at [775, 562] on button "Mover para preparo" at bounding box center [767, 555] width 125 height 32
click at [775, 562] on button "Mover para retirada disponível" at bounding box center [741, 555] width 178 height 32
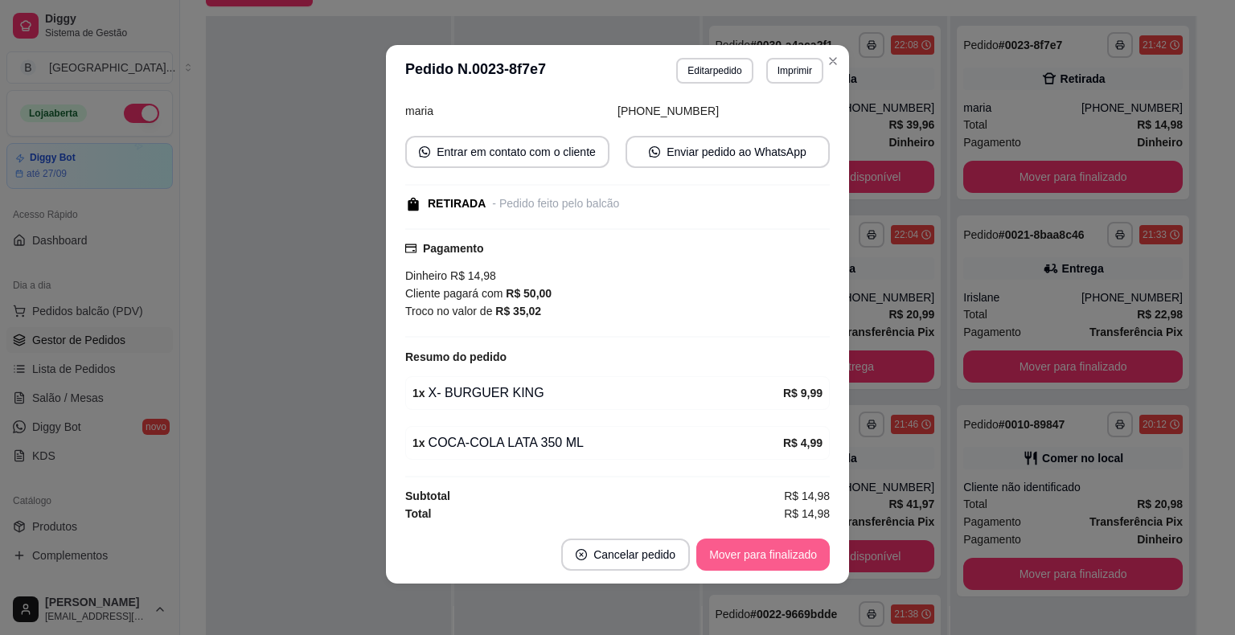
click at [775, 562] on button "Mover para finalizado" at bounding box center [763, 555] width 134 height 32
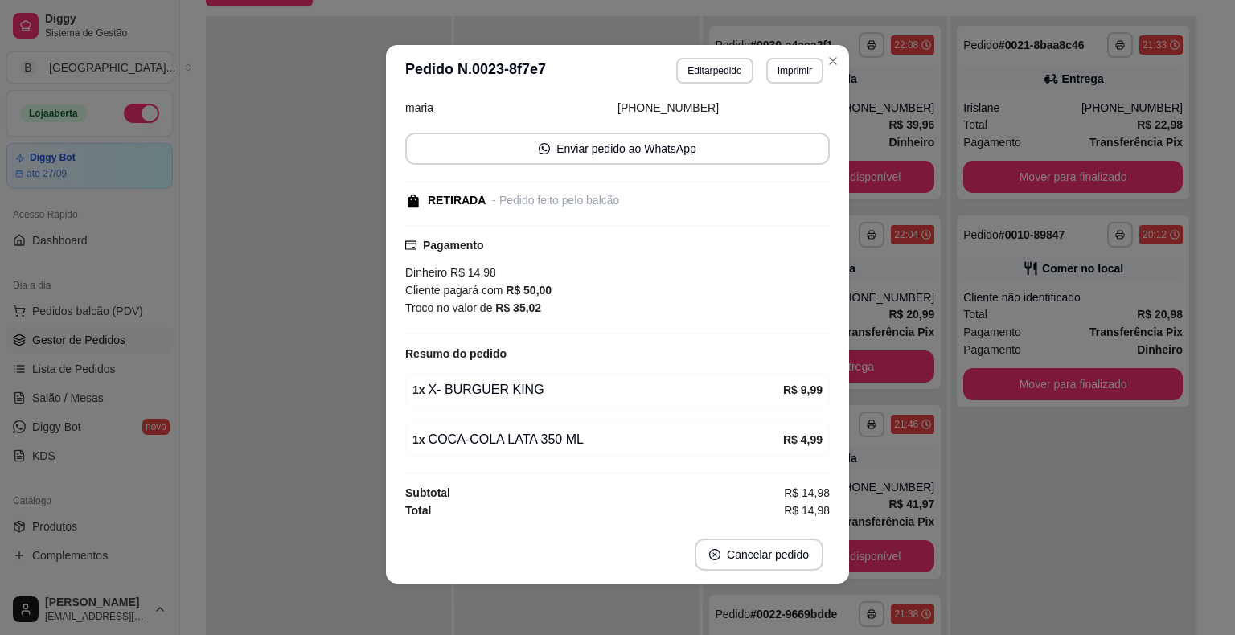
scroll to position [100, 0]
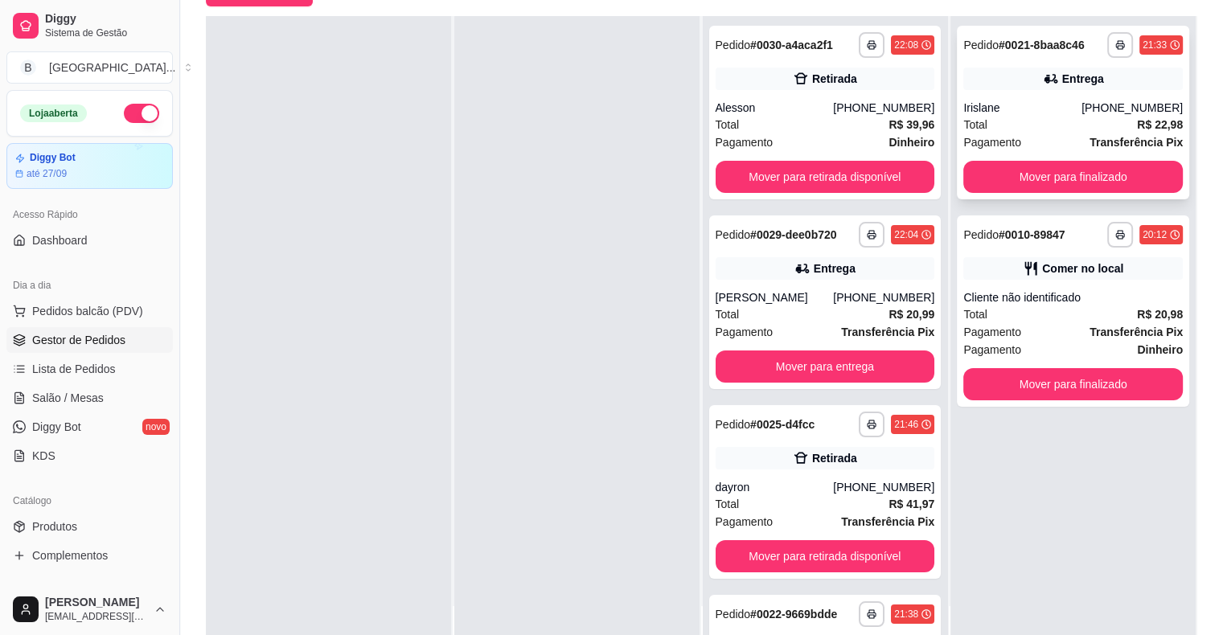
click at [1004, 117] on div "Total R$ 22,98" at bounding box center [1073, 125] width 220 height 18
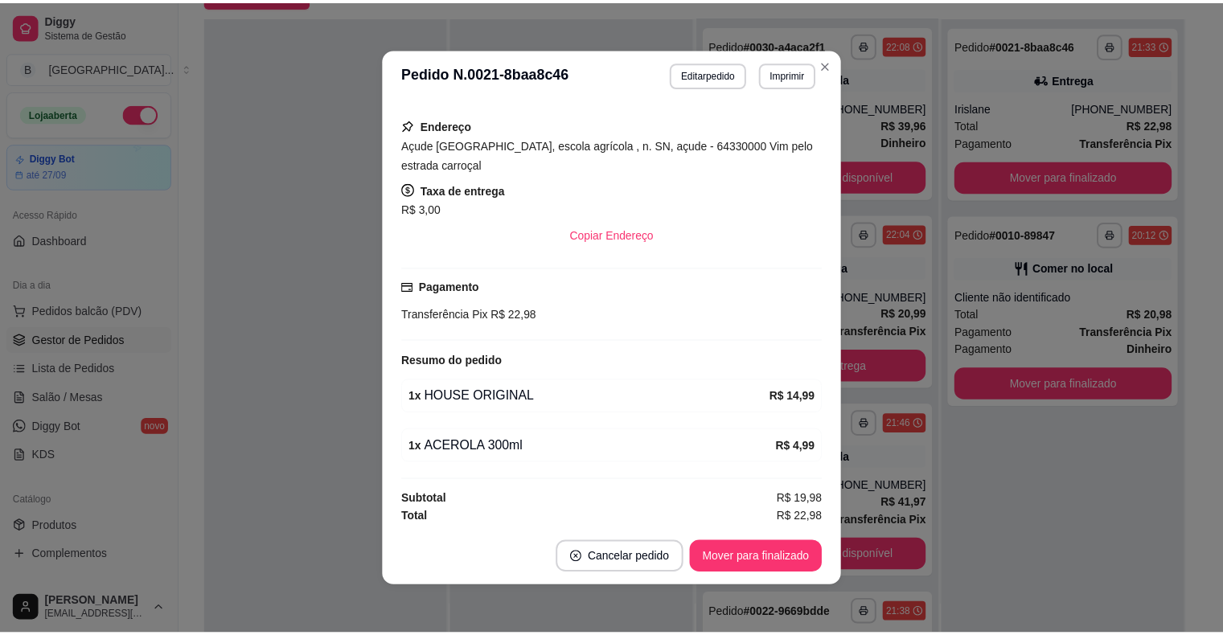
scroll to position [3, 0]
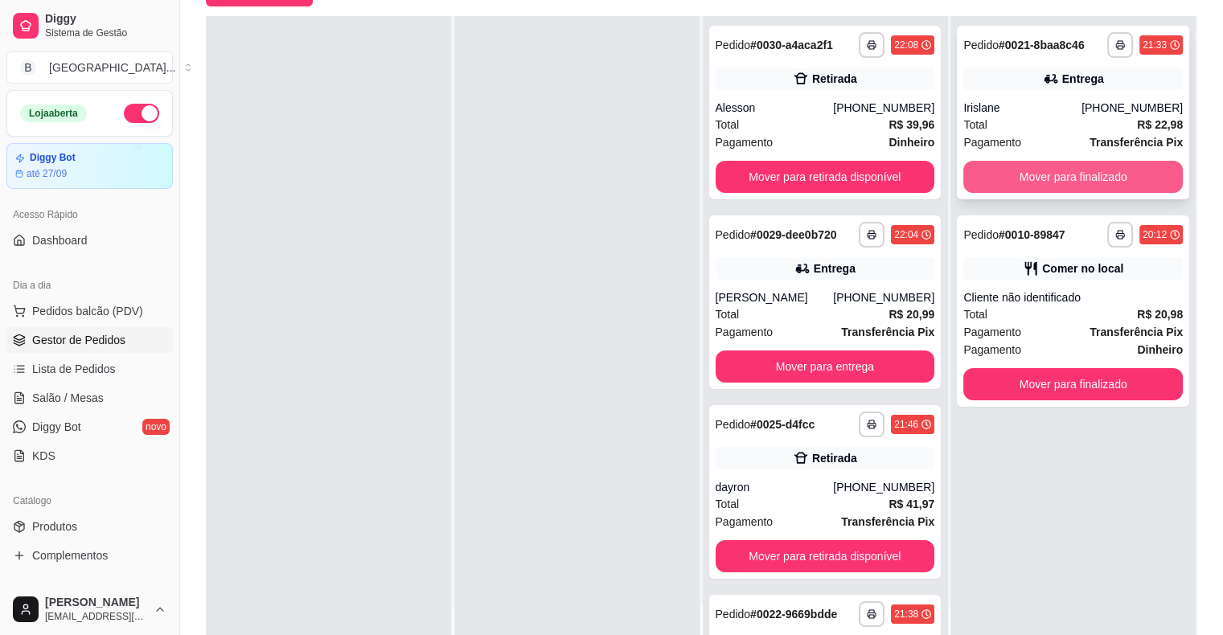
click at [1095, 183] on button "Mover para finalizado" at bounding box center [1073, 177] width 220 height 32
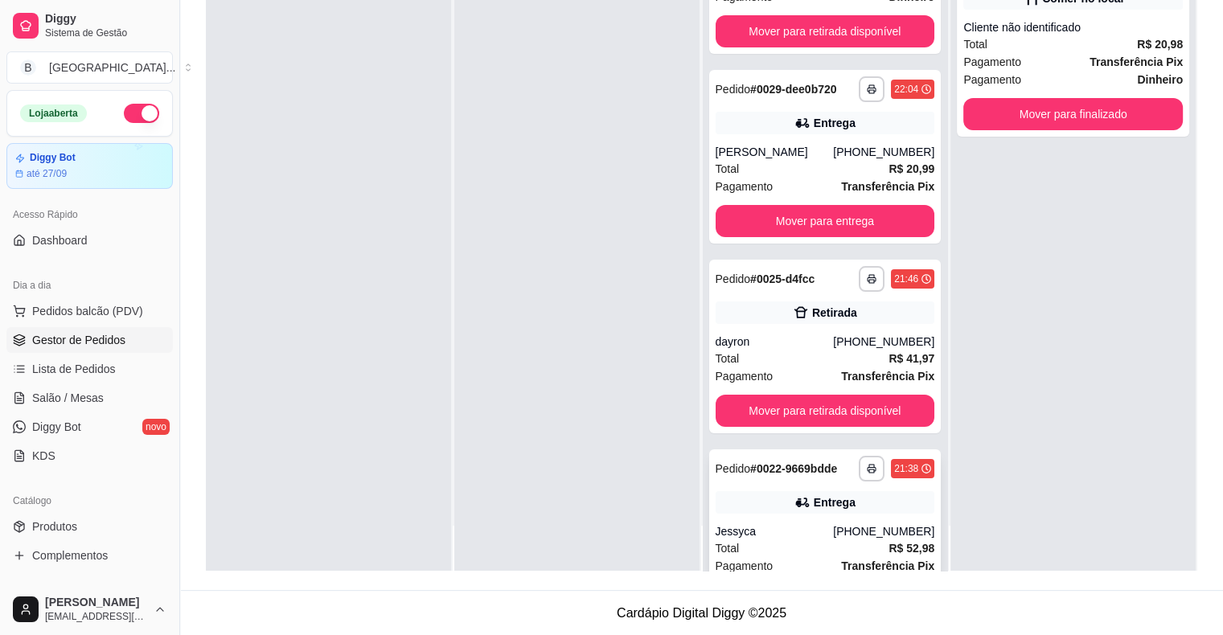
scroll to position [139, 0]
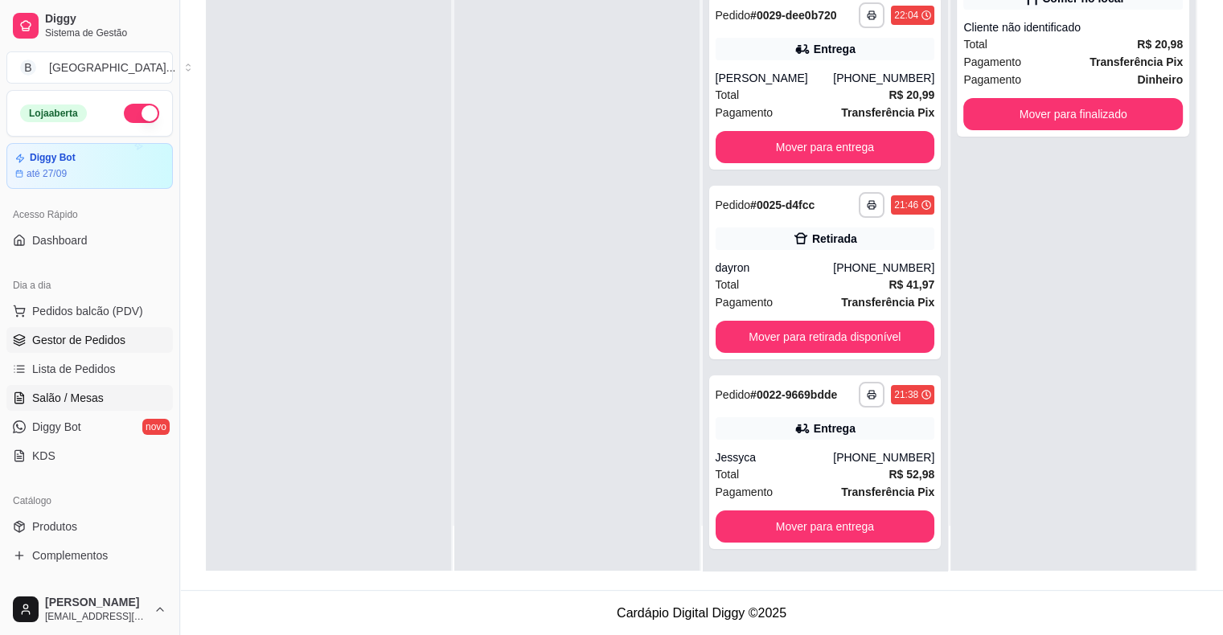
click at [61, 394] on span "Salão / Mesas" at bounding box center [68, 398] width 72 height 16
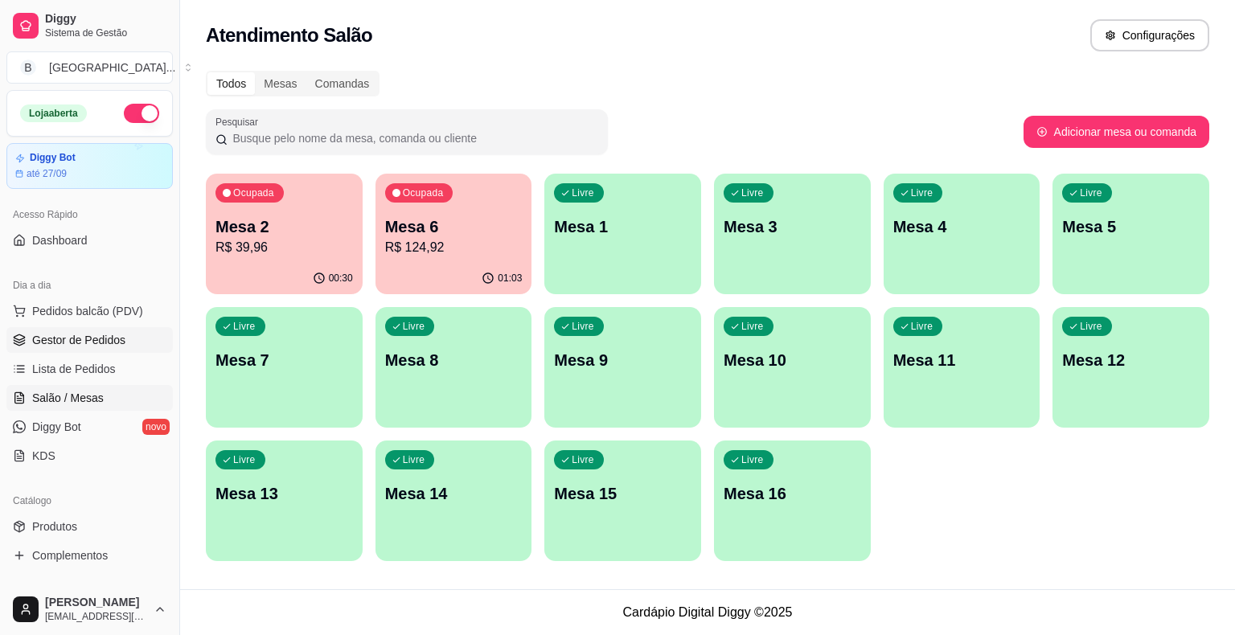
click at [80, 332] on span "Gestor de Pedidos" at bounding box center [78, 340] width 93 height 16
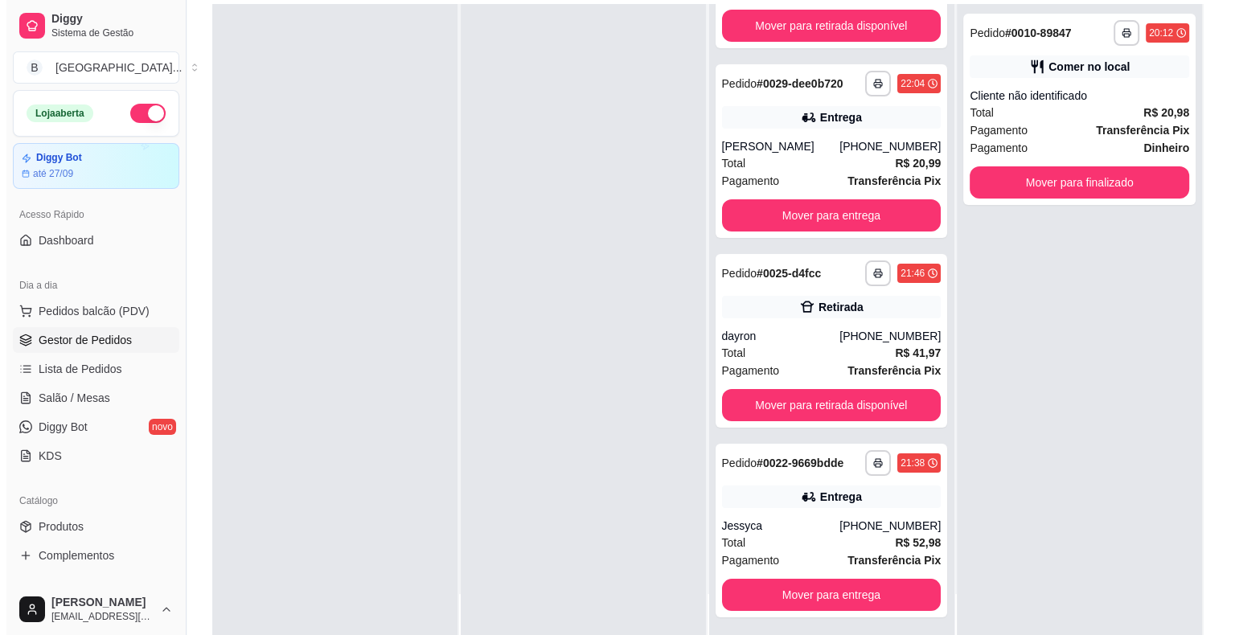
scroll to position [244, 0]
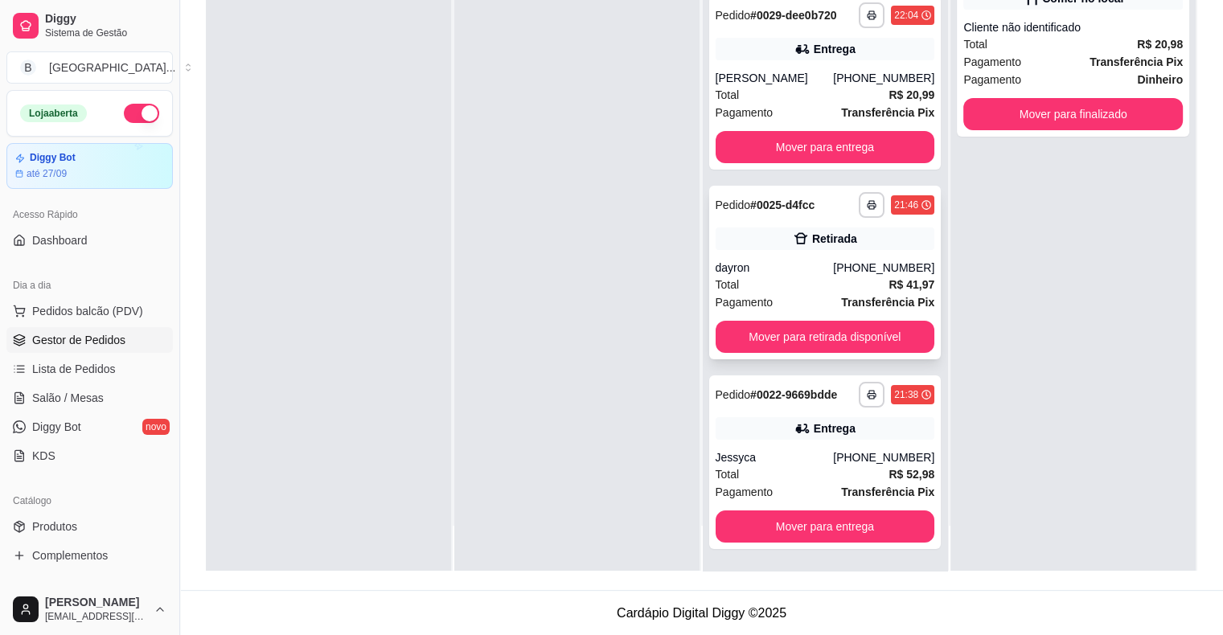
click at [807, 284] on div "Total R$ 41,97" at bounding box center [826, 285] width 220 height 18
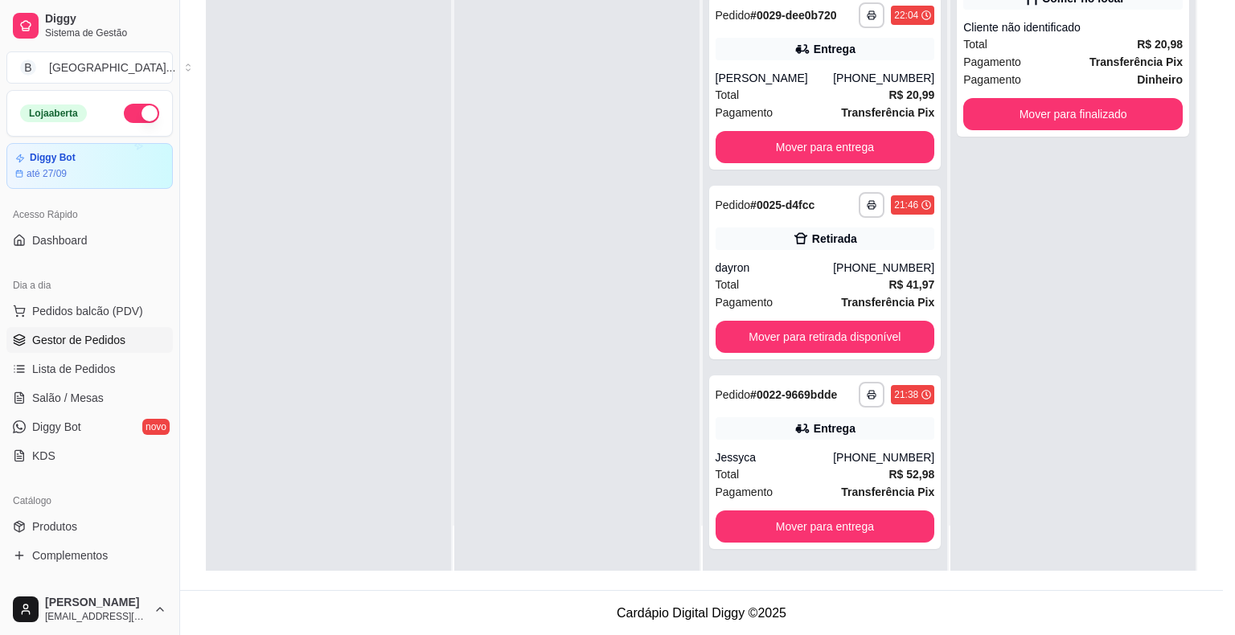
scroll to position [81, 0]
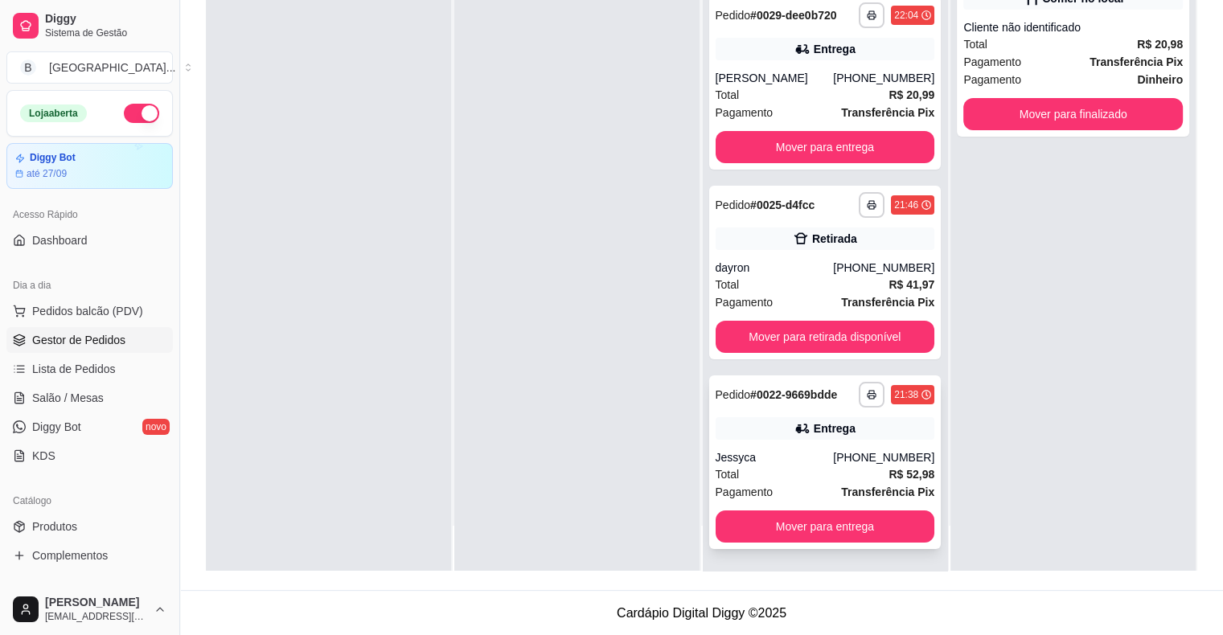
click at [807, 468] on div "Total R$ 52,98" at bounding box center [826, 475] width 220 height 18
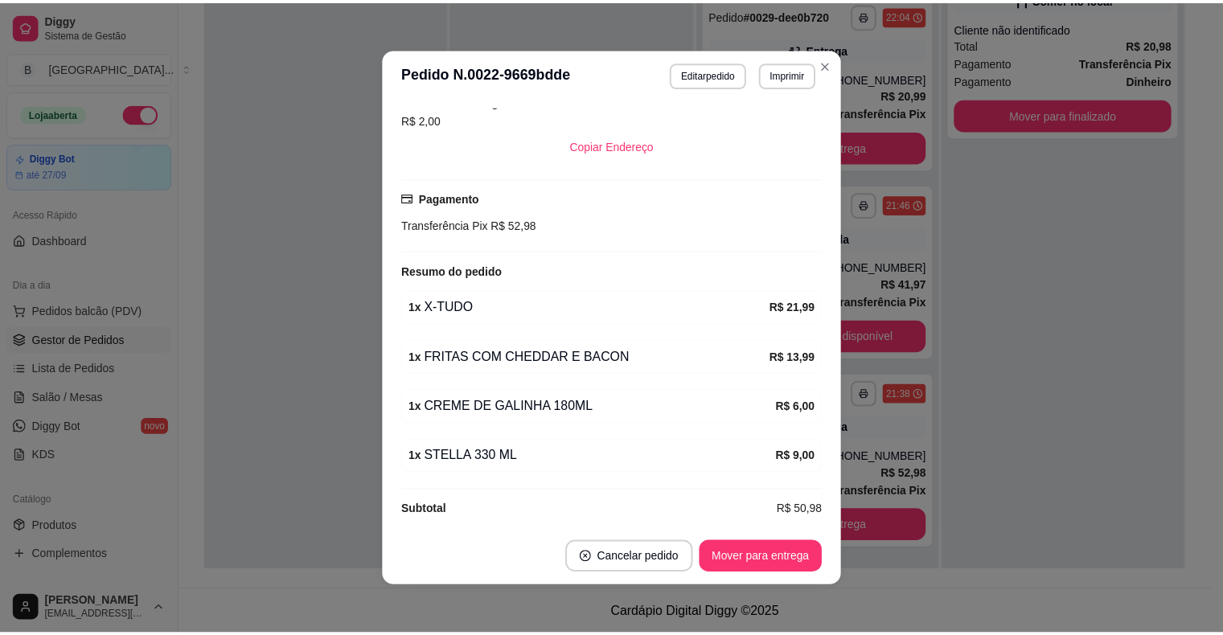
scroll to position [354, 0]
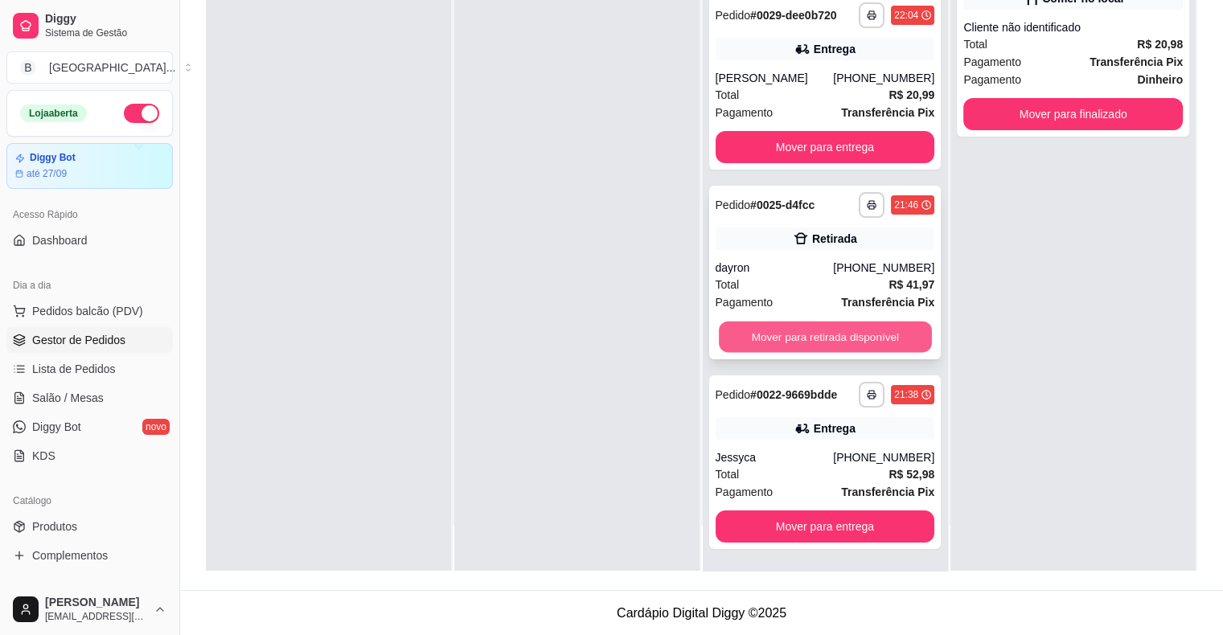
click at [807, 339] on button "Mover para retirada disponível" at bounding box center [825, 337] width 213 height 31
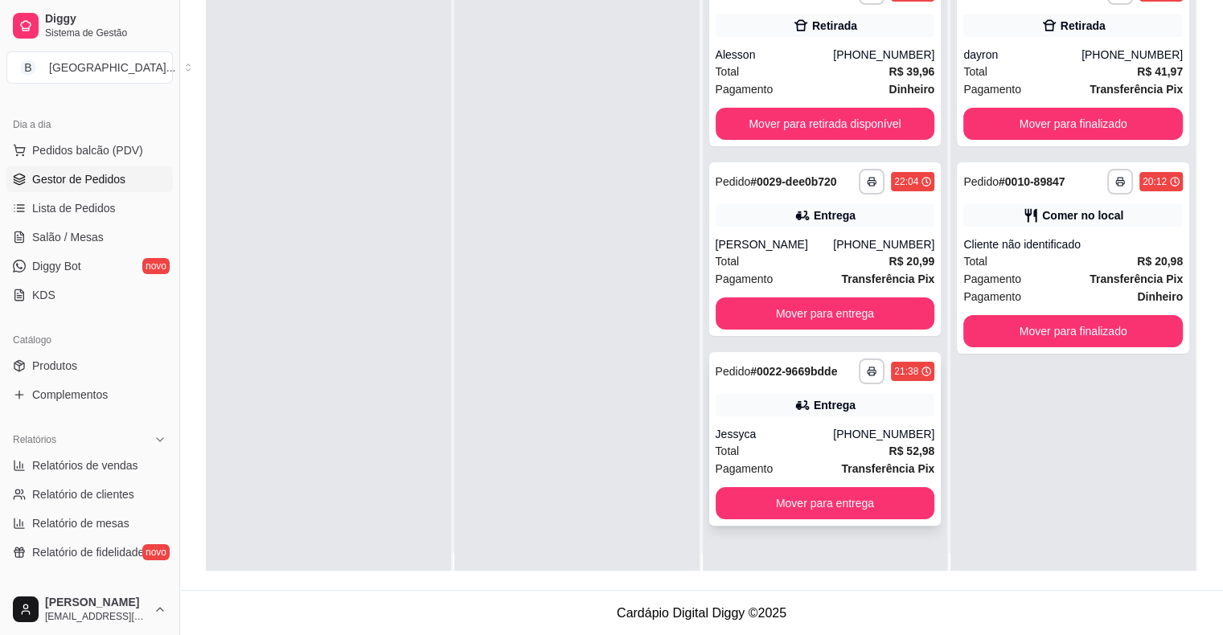
scroll to position [45, 0]
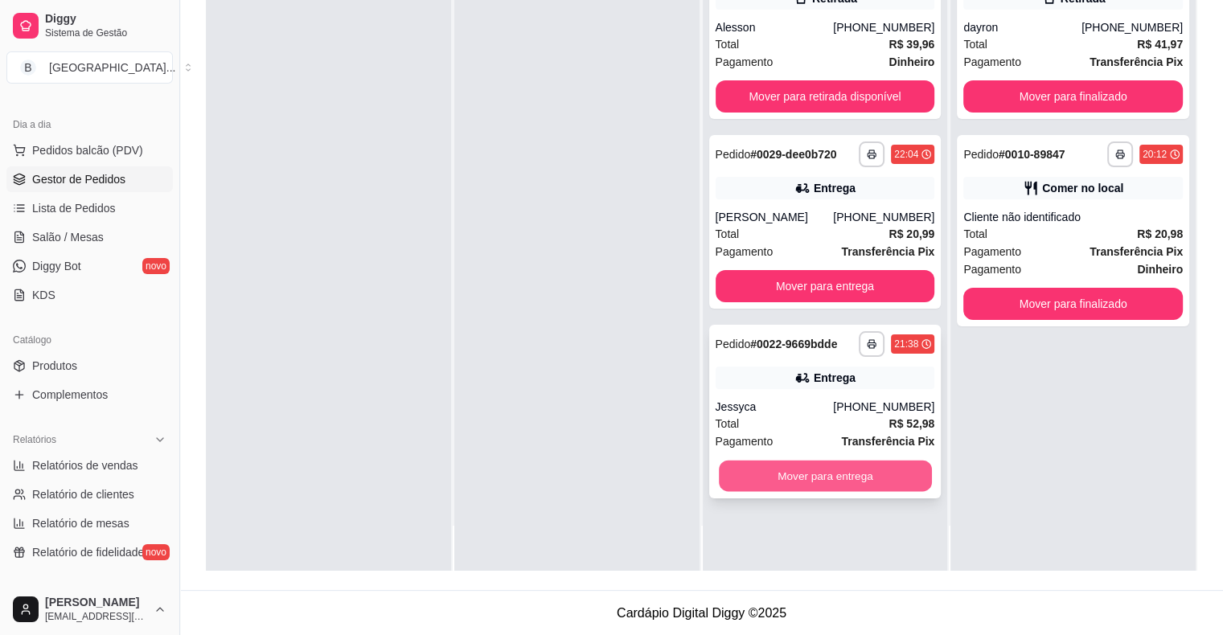
click at [794, 474] on button "Mover para entrega" at bounding box center [825, 476] width 213 height 31
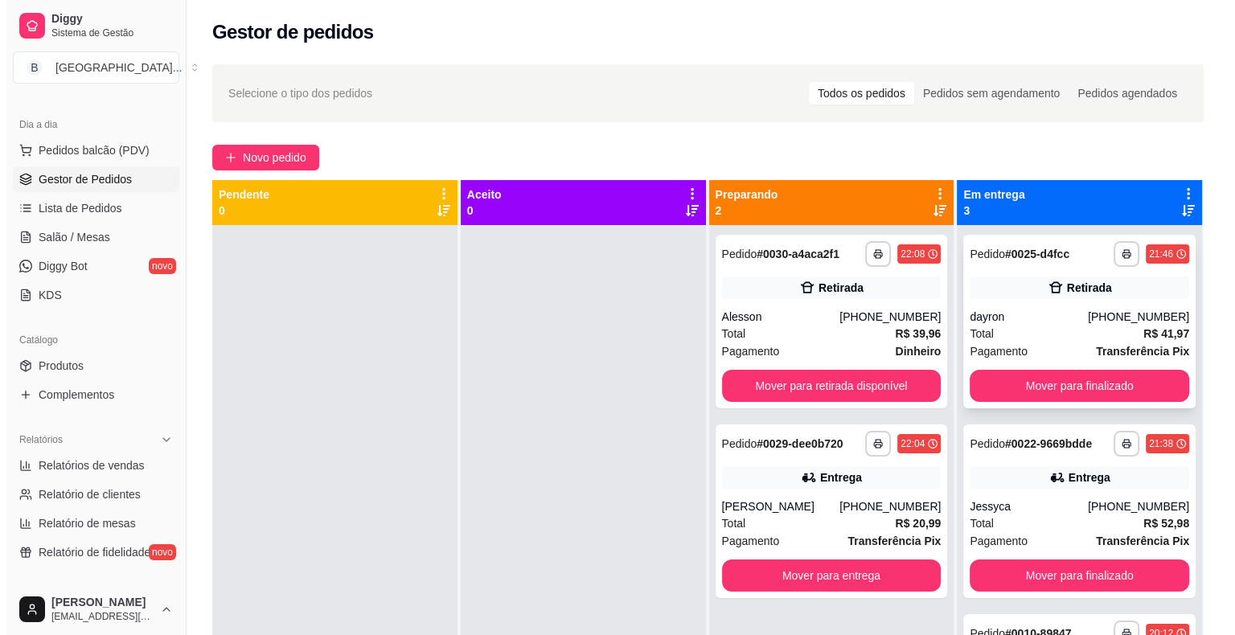
scroll to position [0, 0]
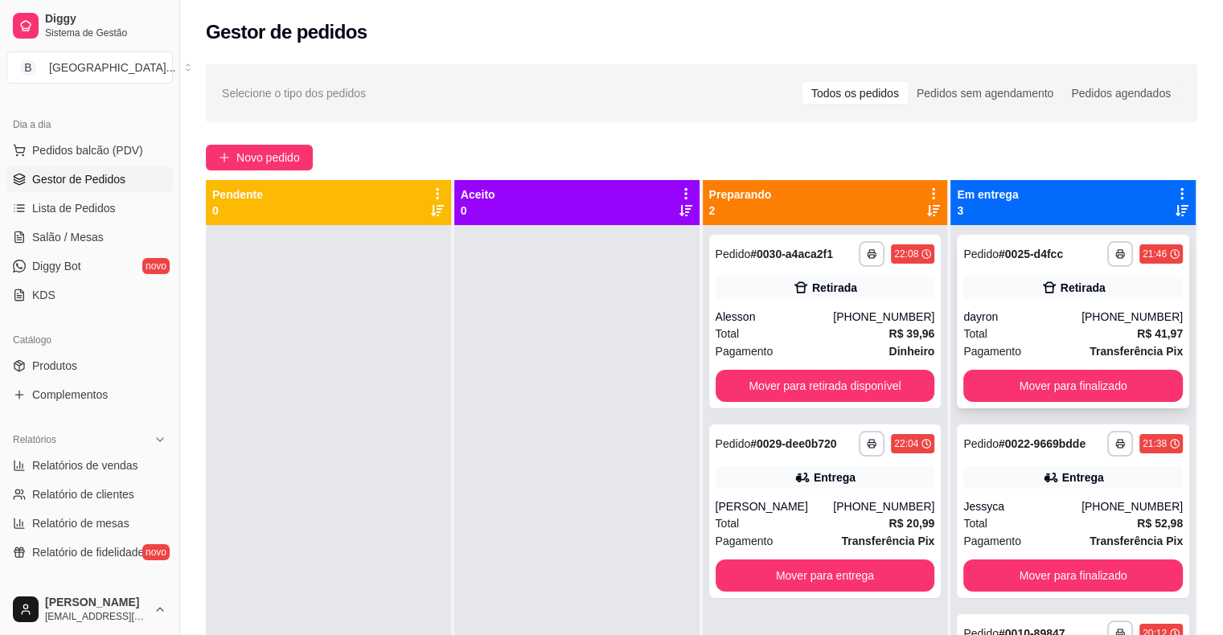
click at [1017, 331] on div "Total R$ 41,97" at bounding box center [1073, 334] width 220 height 18
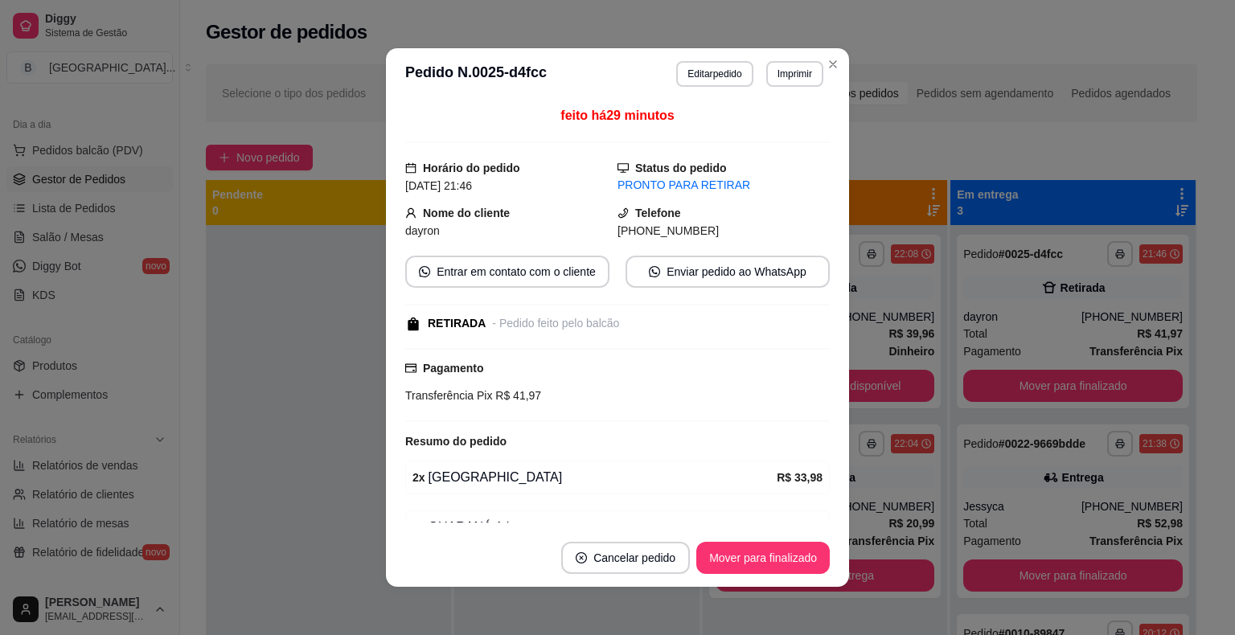
scroll to position [81, 0]
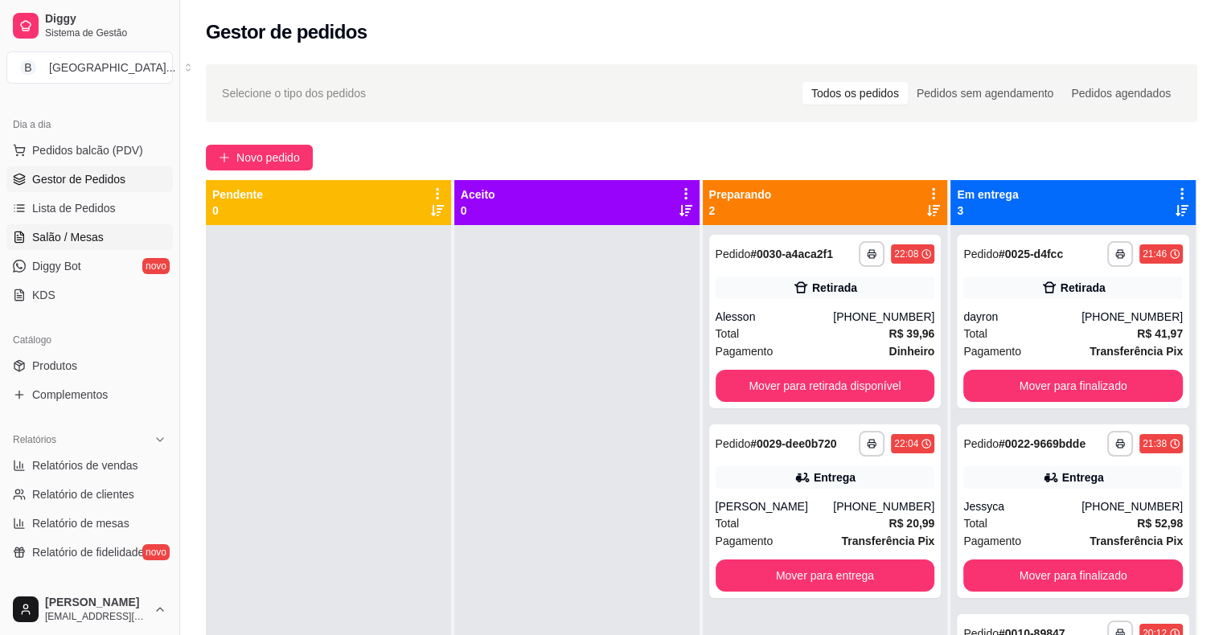
click at [92, 229] on span "Salão / Mesas" at bounding box center [68, 237] width 72 height 16
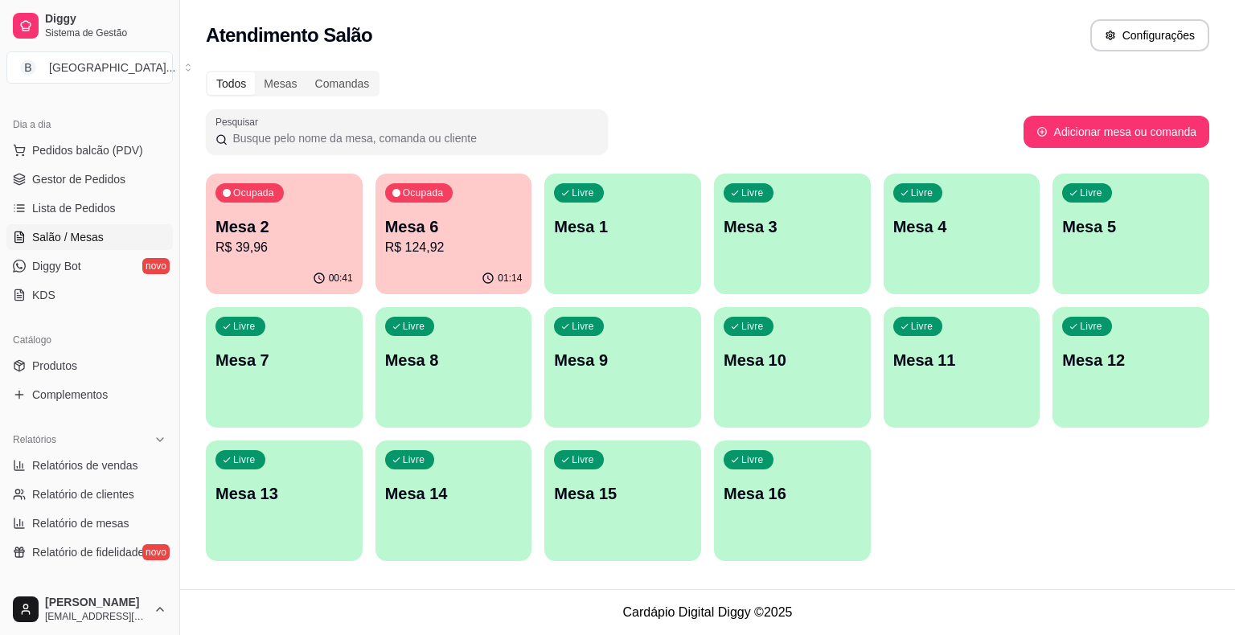
click at [479, 258] on div "Ocupada Mesa 6 R$ 124,92" at bounding box center [454, 218] width 157 height 89
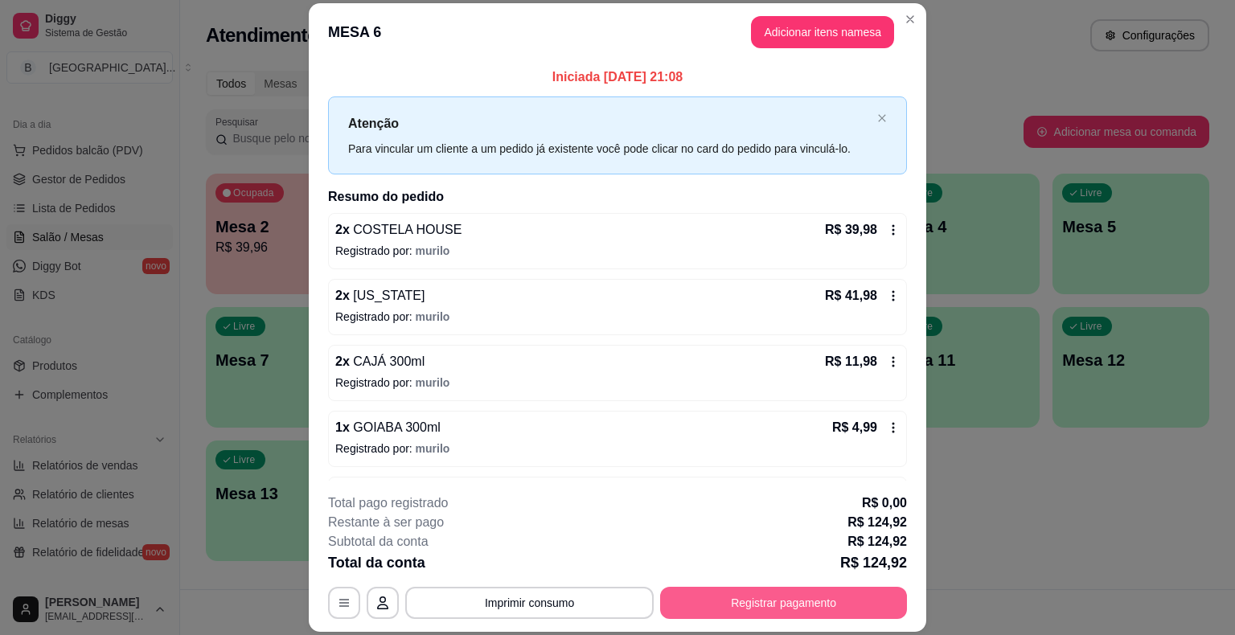
click at [724, 610] on button "Registrar pagamento" at bounding box center [783, 603] width 247 height 32
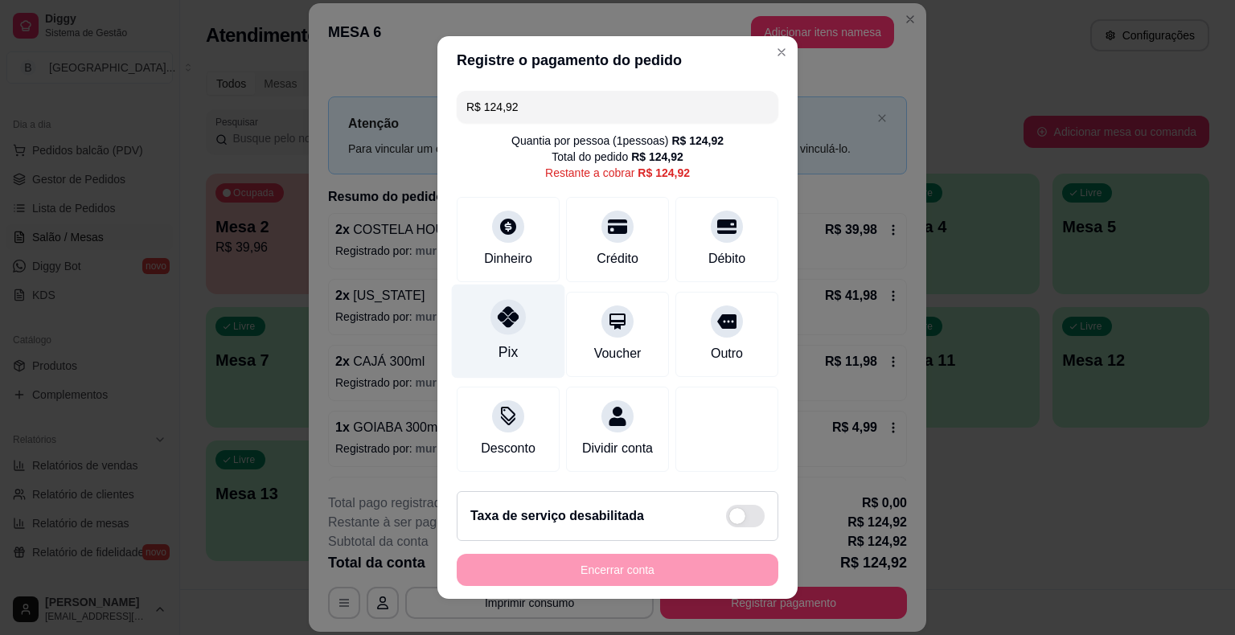
click at [510, 352] on div "Pix" at bounding box center [508, 332] width 113 height 94
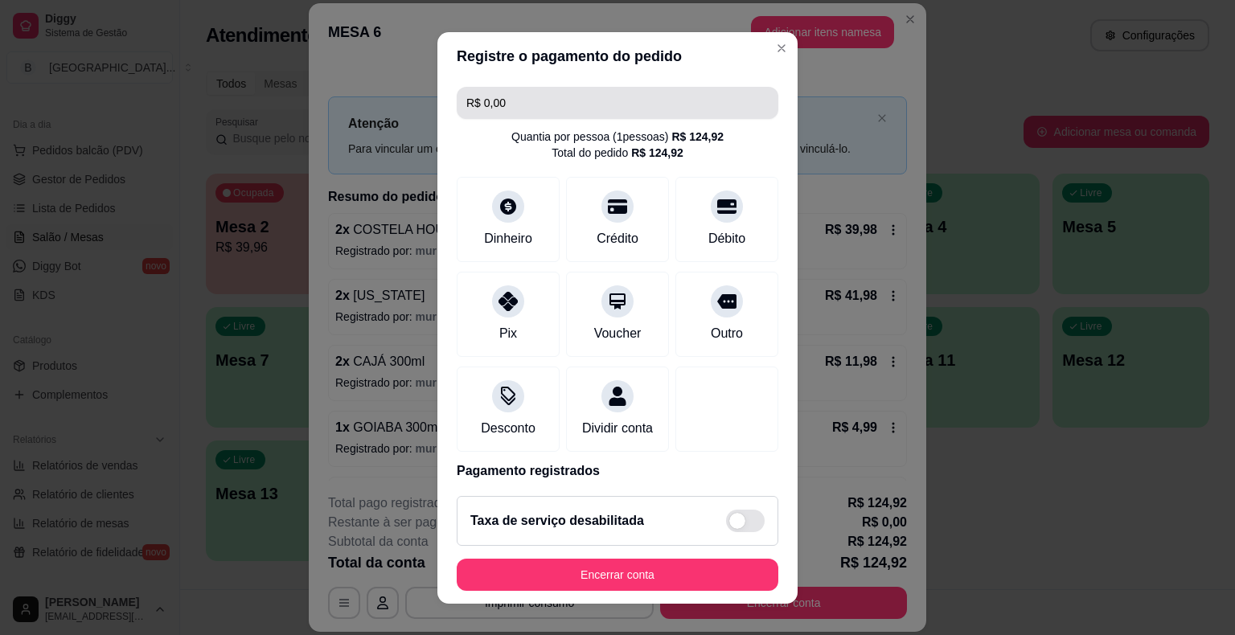
click at [564, 101] on input "R$ 0,00" at bounding box center [617, 103] width 302 height 32
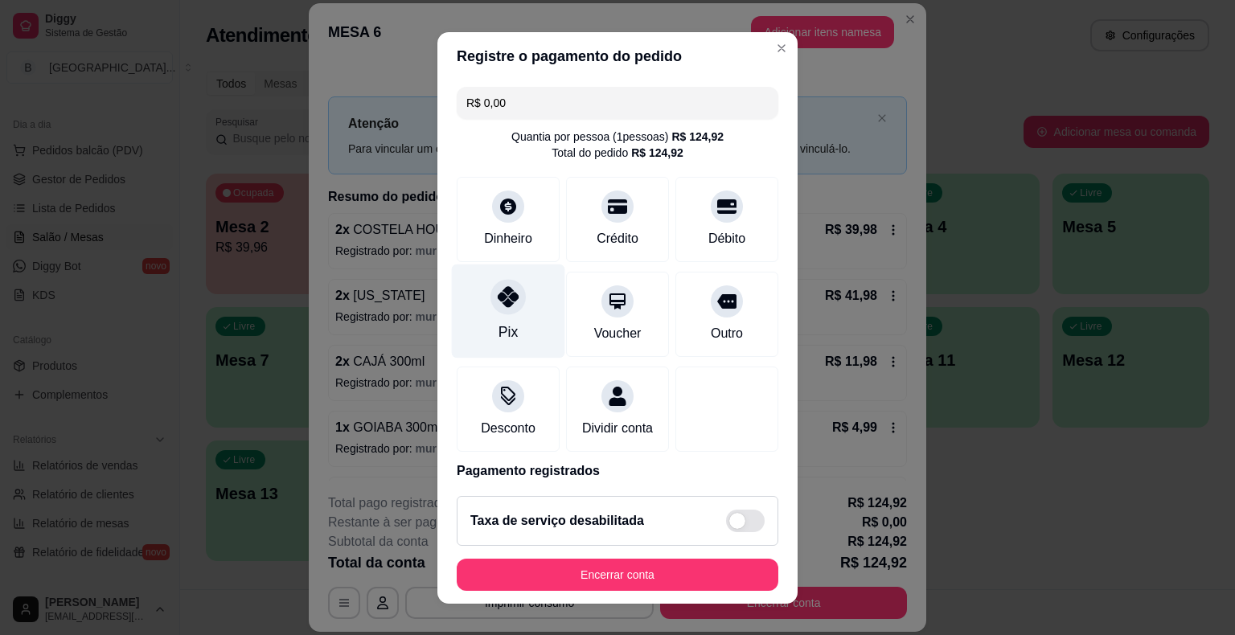
click at [506, 298] on icon at bounding box center [508, 296] width 21 height 21
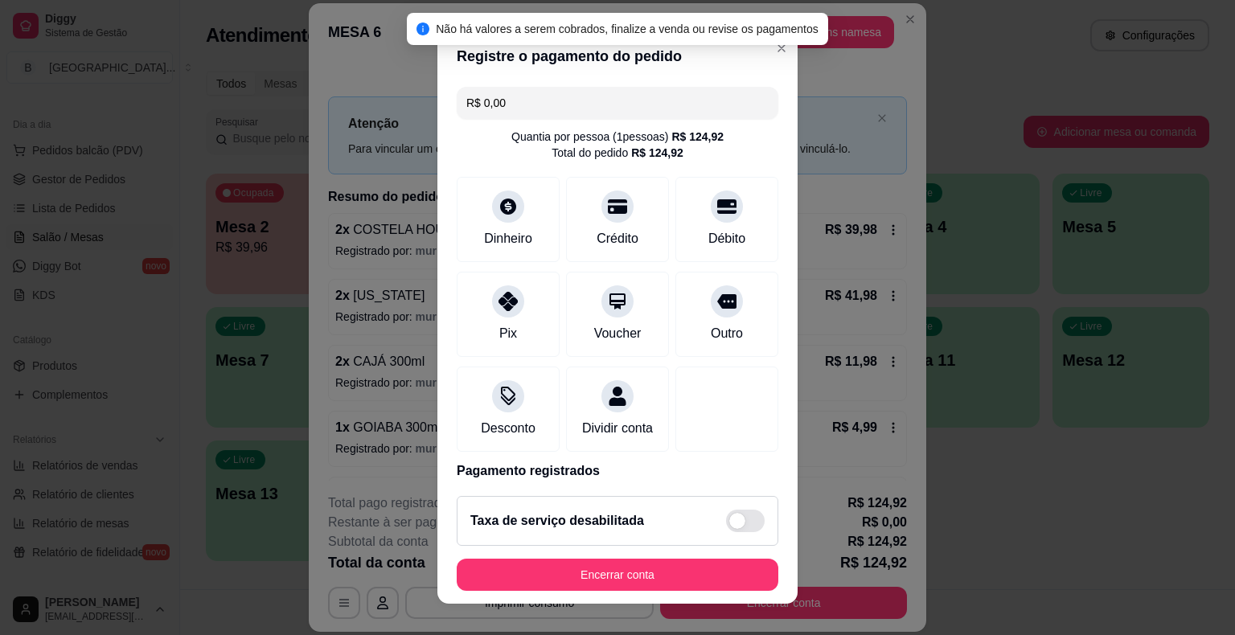
click at [561, 113] on input "R$ 0,00" at bounding box center [617, 103] width 302 height 32
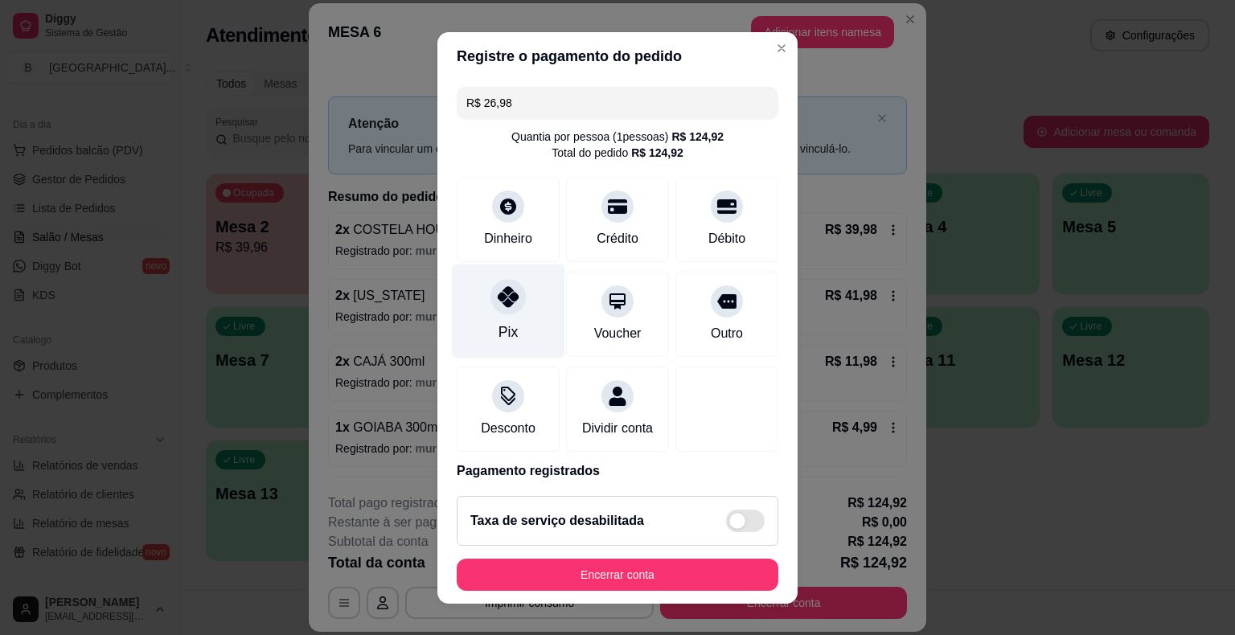
type input "R$ 26,98"
click at [508, 309] on div at bounding box center [508, 296] width 35 height 35
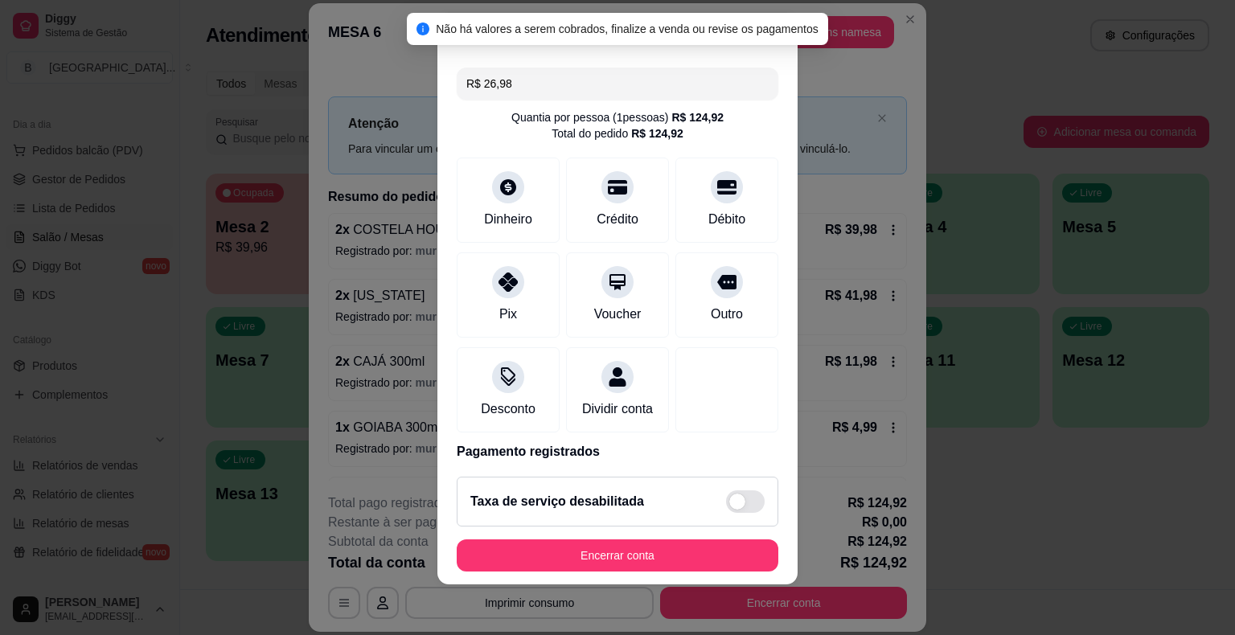
scroll to position [19, 0]
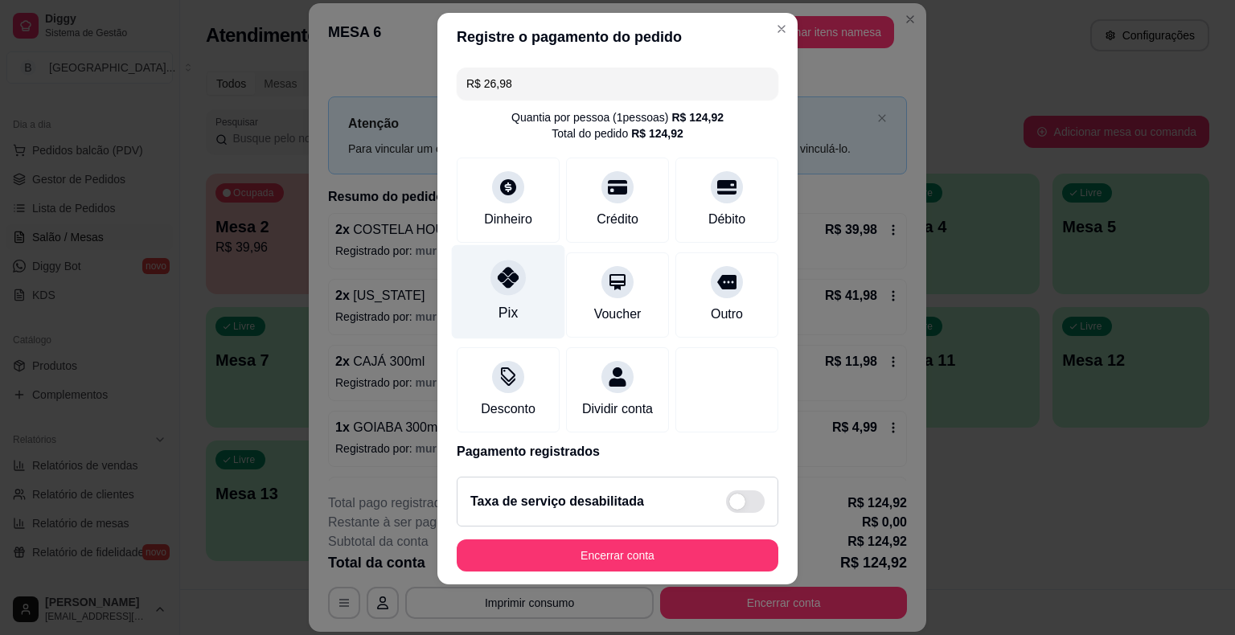
click at [495, 290] on div at bounding box center [508, 277] width 35 height 35
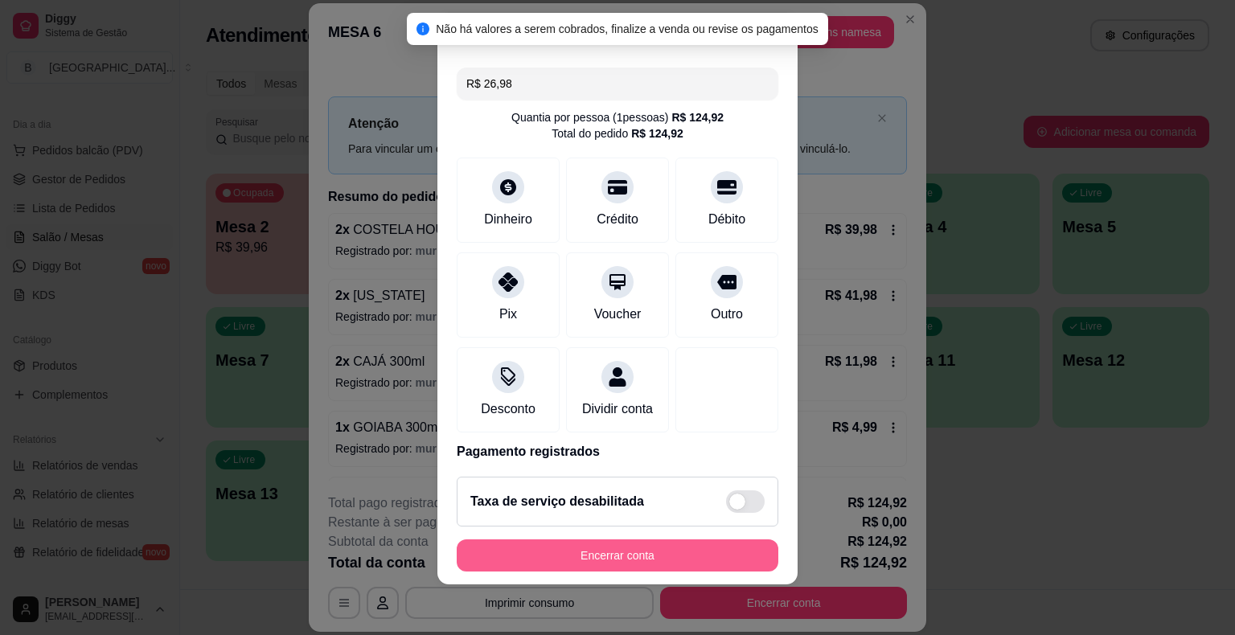
click at [638, 561] on button "Encerrar conta" at bounding box center [618, 556] width 322 height 32
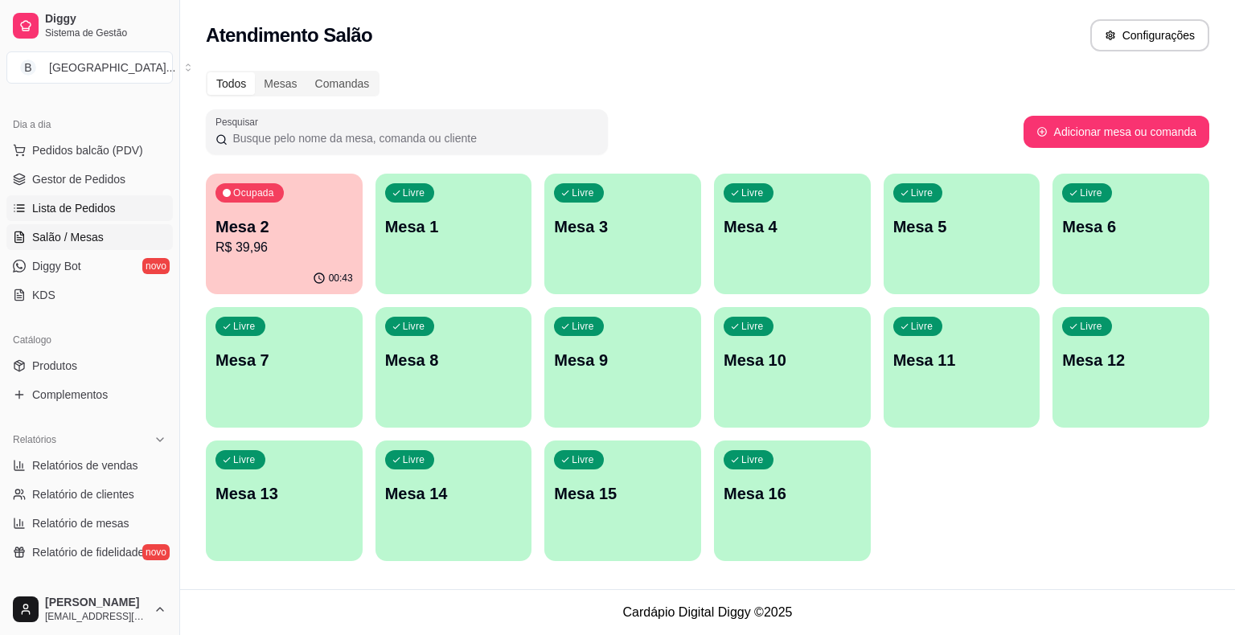
click at [84, 211] on span "Lista de Pedidos" at bounding box center [74, 208] width 84 height 16
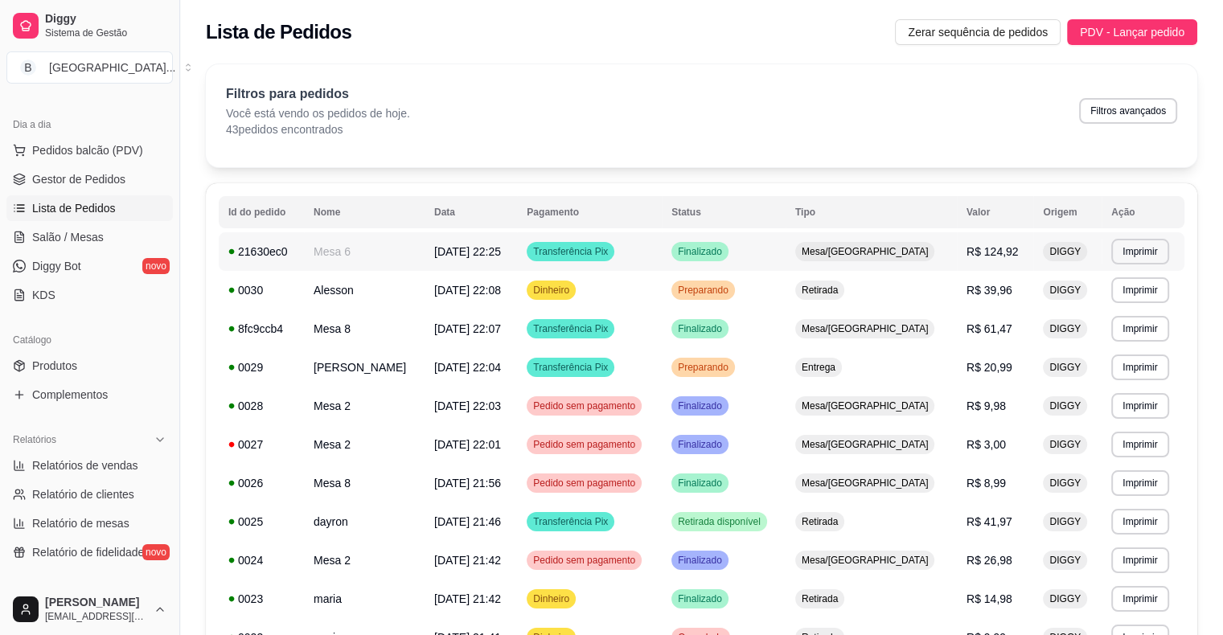
click at [422, 257] on td "Mesa 6" at bounding box center [364, 251] width 121 height 39
click at [387, 253] on td "Mesa 6" at bounding box center [364, 251] width 121 height 39
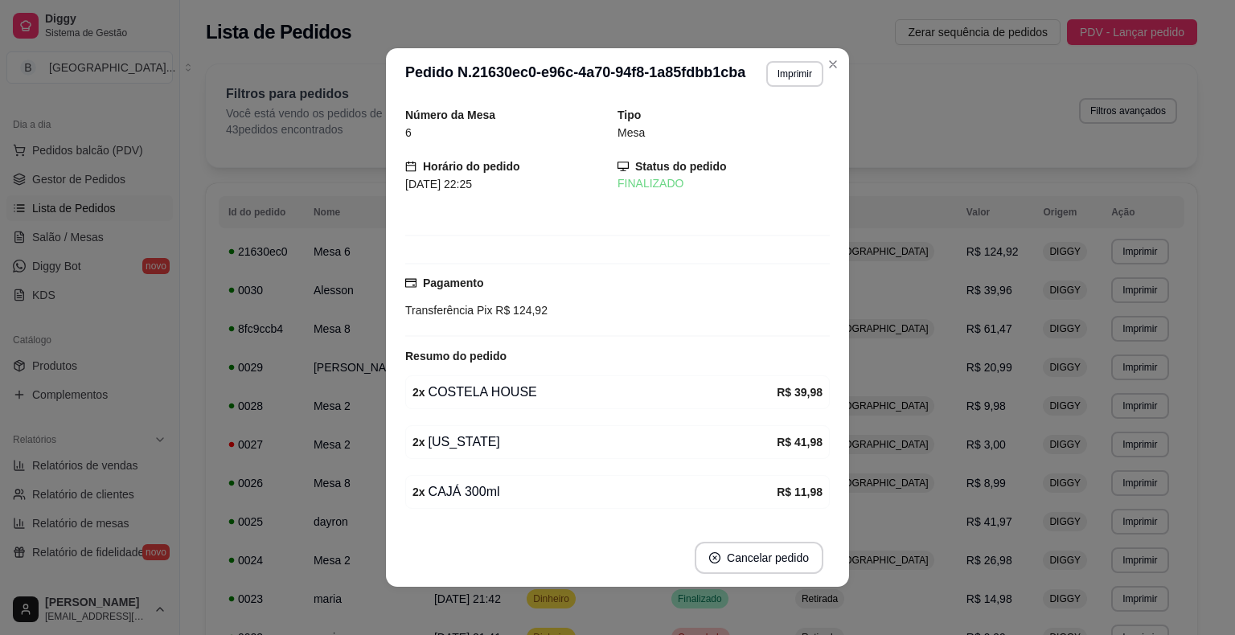
click at [499, 304] on span "R$ 124,92" at bounding box center [519, 310] width 55 height 13
click at [527, 317] on span "R$ 124,92" at bounding box center [519, 310] width 55 height 13
click at [552, 298] on div "Pagamento Transferência Pix R$ 124,92" at bounding box center [617, 296] width 425 height 45
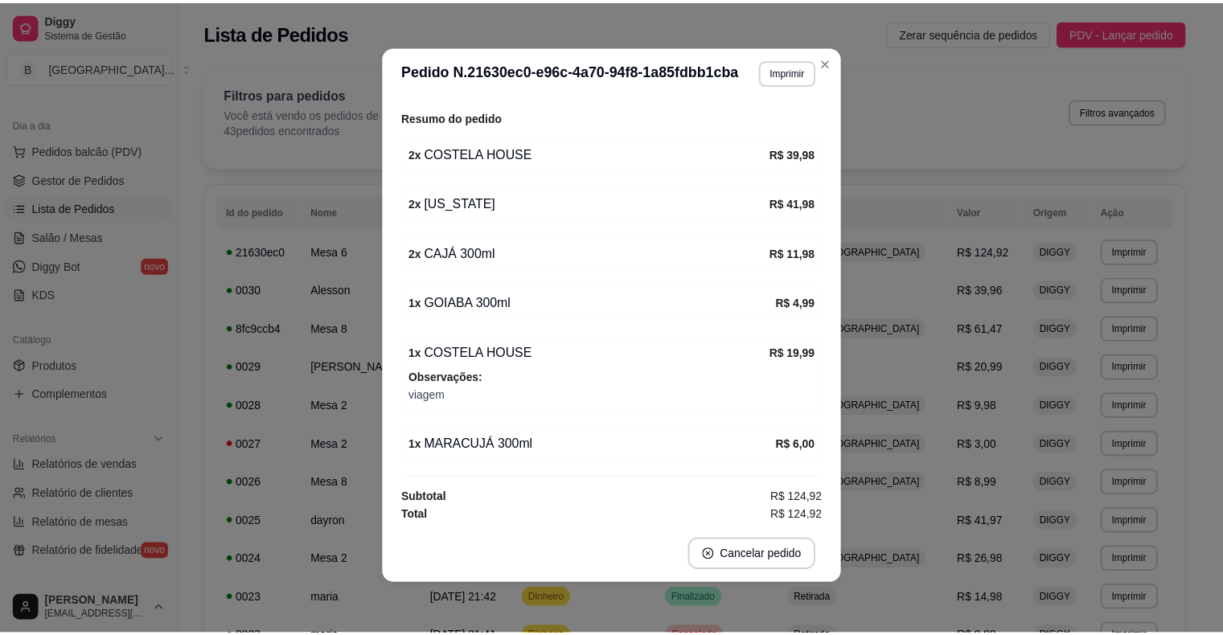
scroll to position [3, 0]
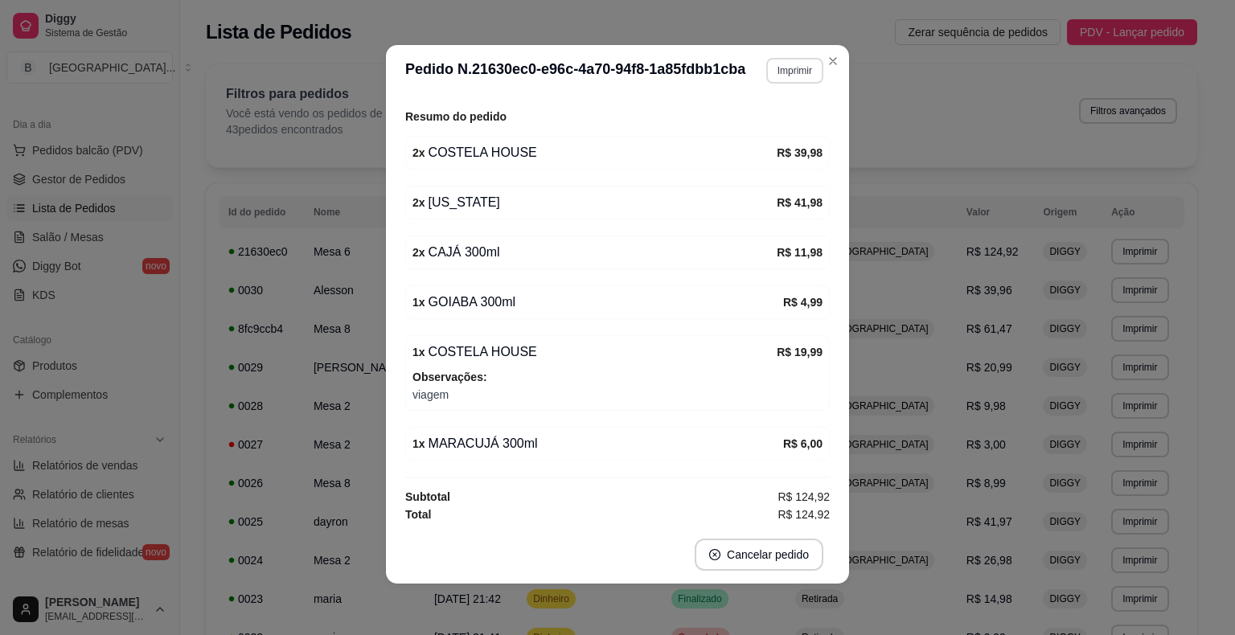
click at [799, 75] on button "Imprimir" at bounding box center [794, 71] width 57 height 26
click at [781, 136] on button "IMPRESSORA" at bounding box center [760, 127] width 117 height 26
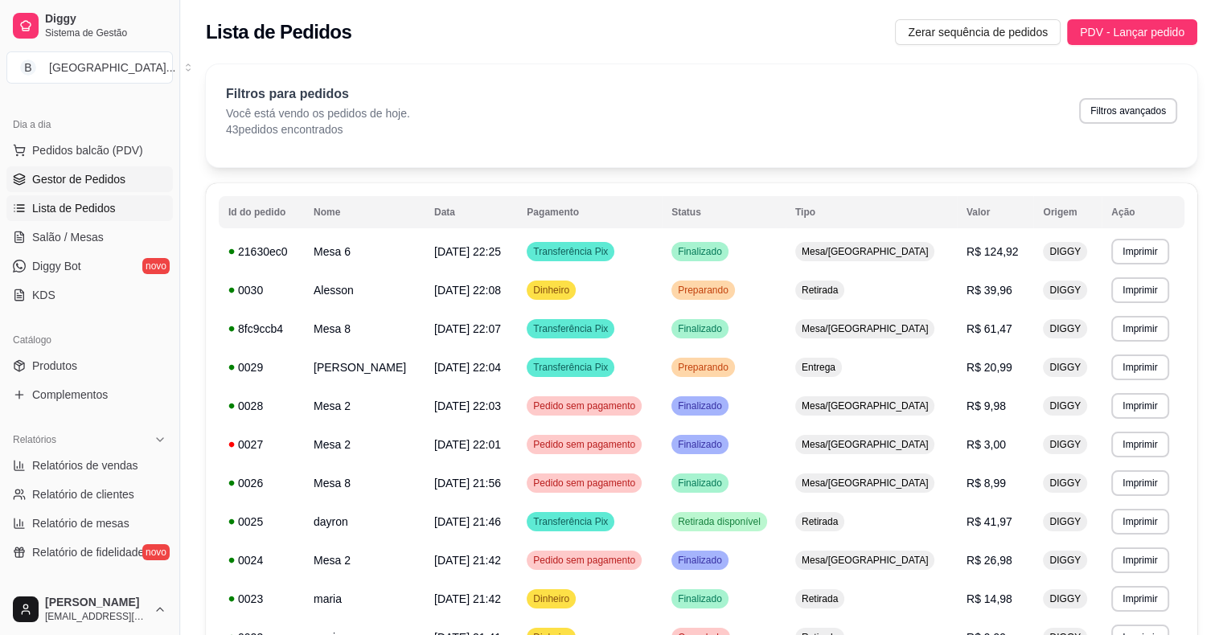
click at [71, 186] on span "Gestor de Pedidos" at bounding box center [78, 179] width 93 height 16
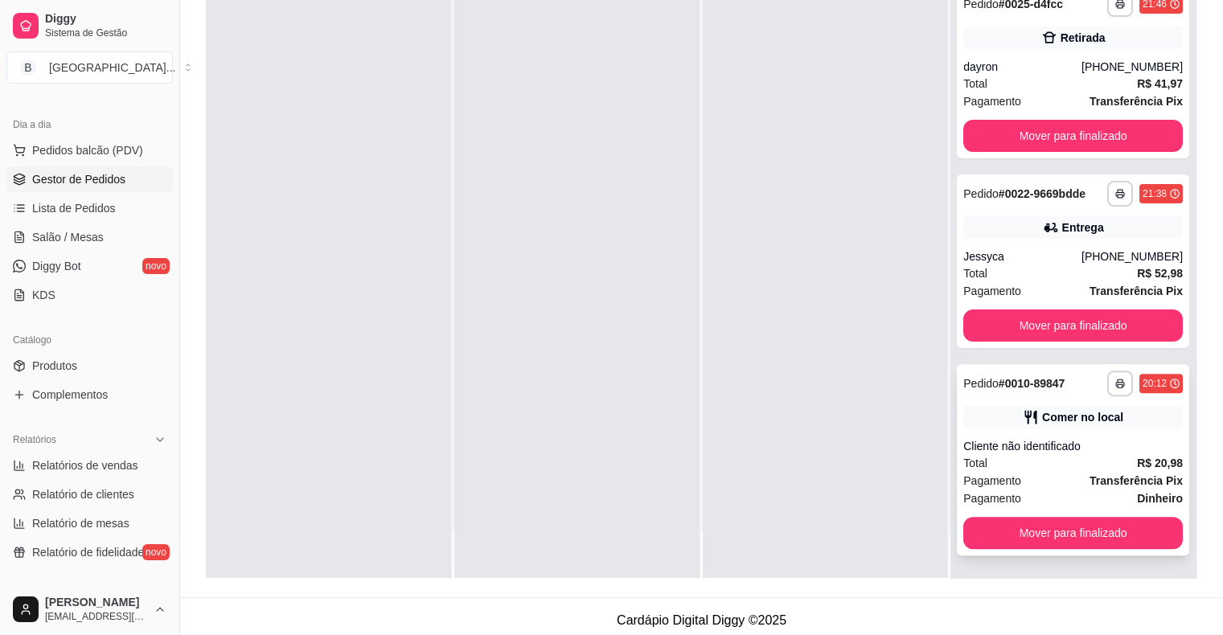
scroll to position [244, 0]
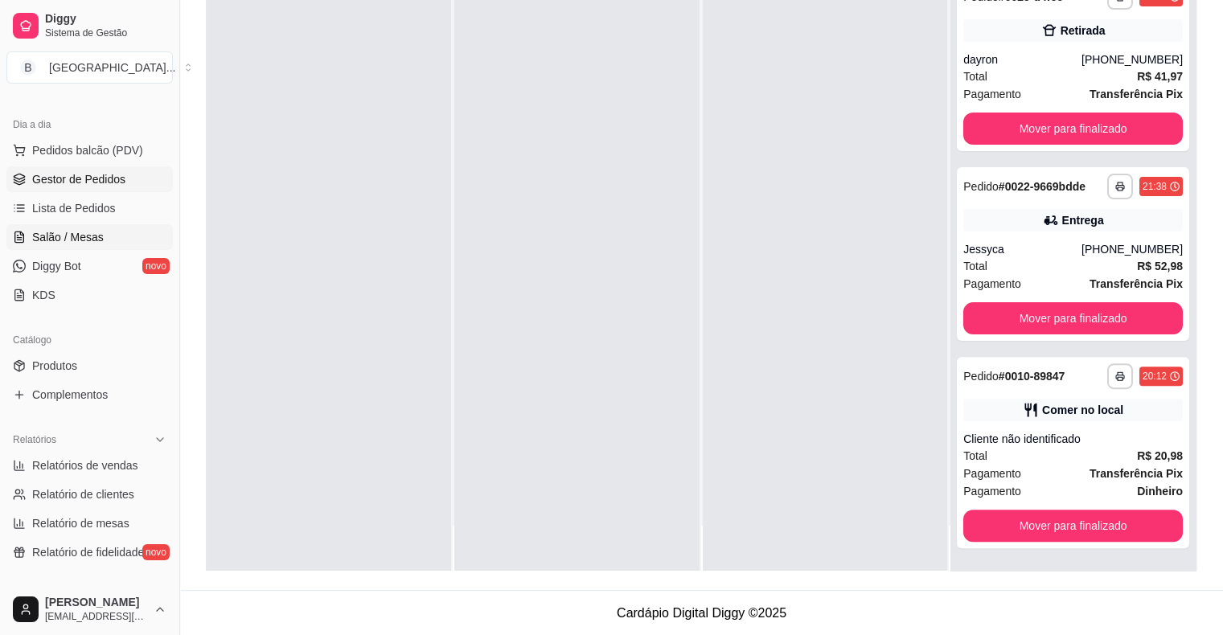
click at [117, 237] on link "Salão / Mesas" at bounding box center [89, 237] width 166 height 26
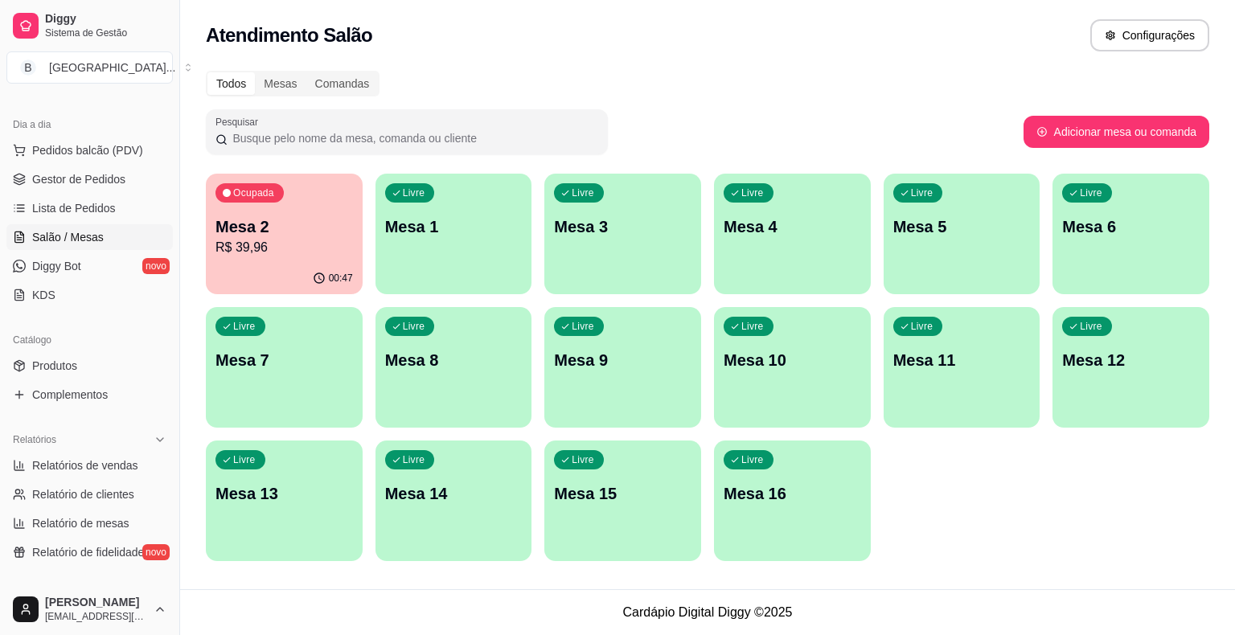
click at [222, 232] on p "Mesa 2" at bounding box center [285, 227] width 138 height 23
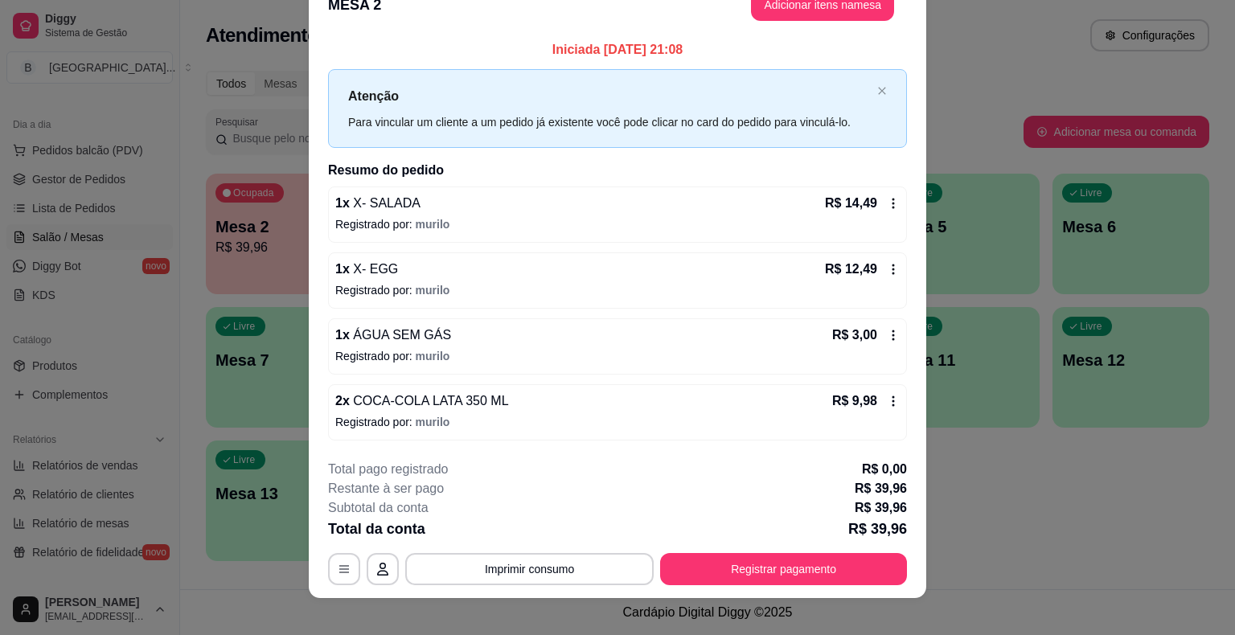
scroll to position [43, 0]
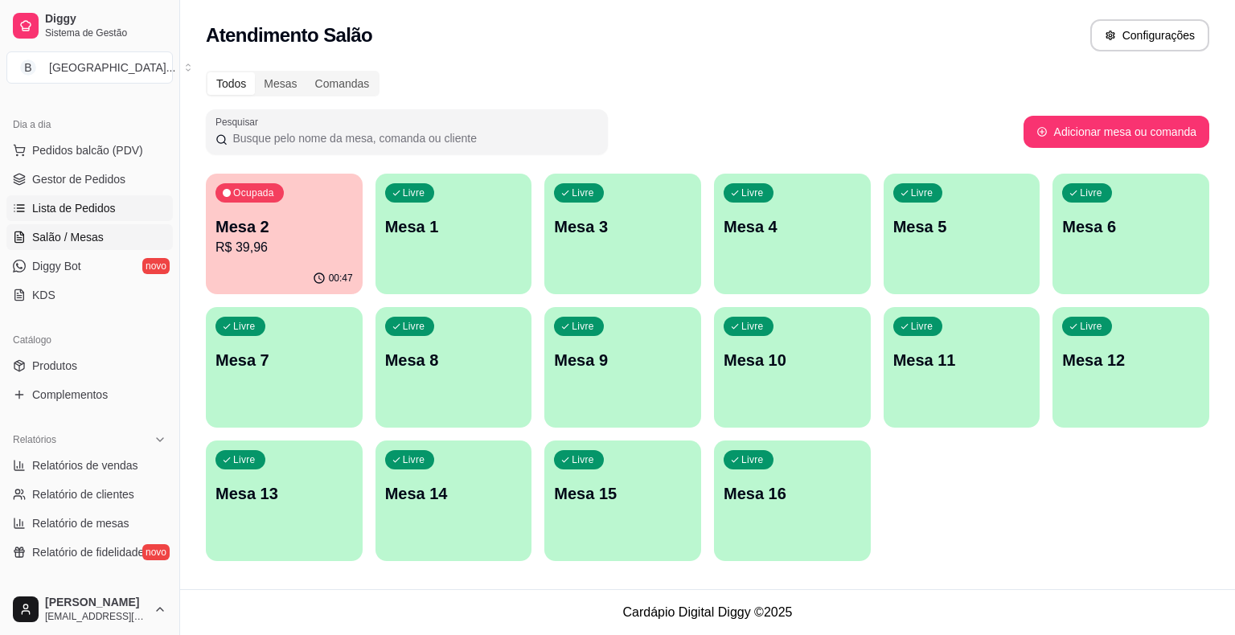
click at [55, 200] on span "Lista de Pedidos" at bounding box center [74, 208] width 84 height 16
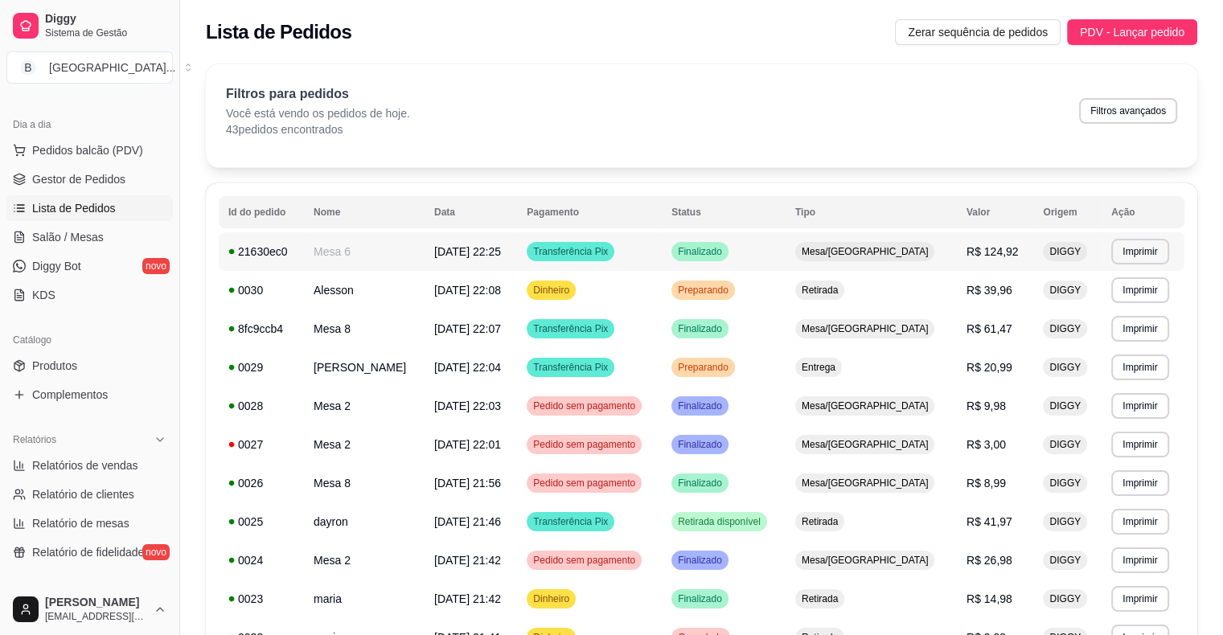
click at [333, 259] on td "Mesa 6" at bounding box center [364, 251] width 121 height 39
click at [80, 225] on link "Salão / Mesas" at bounding box center [89, 237] width 166 height 26
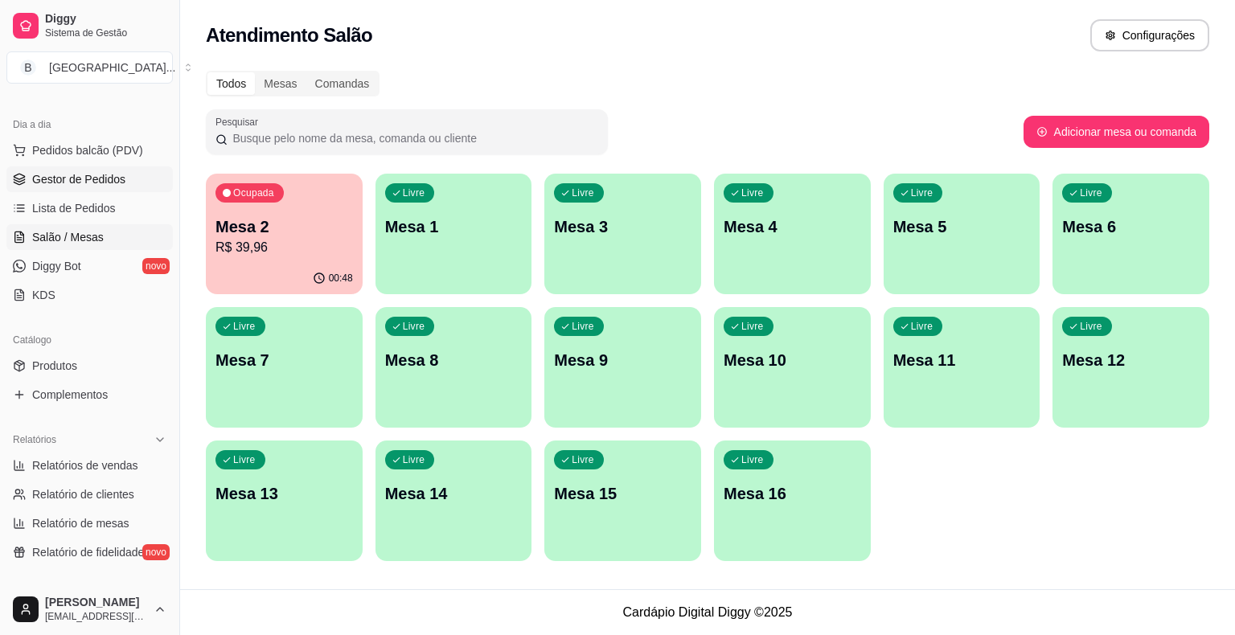
click at [70, 179] on span "Gestor de Pedidos" at bounding box center [78, 179] width 93 height 16
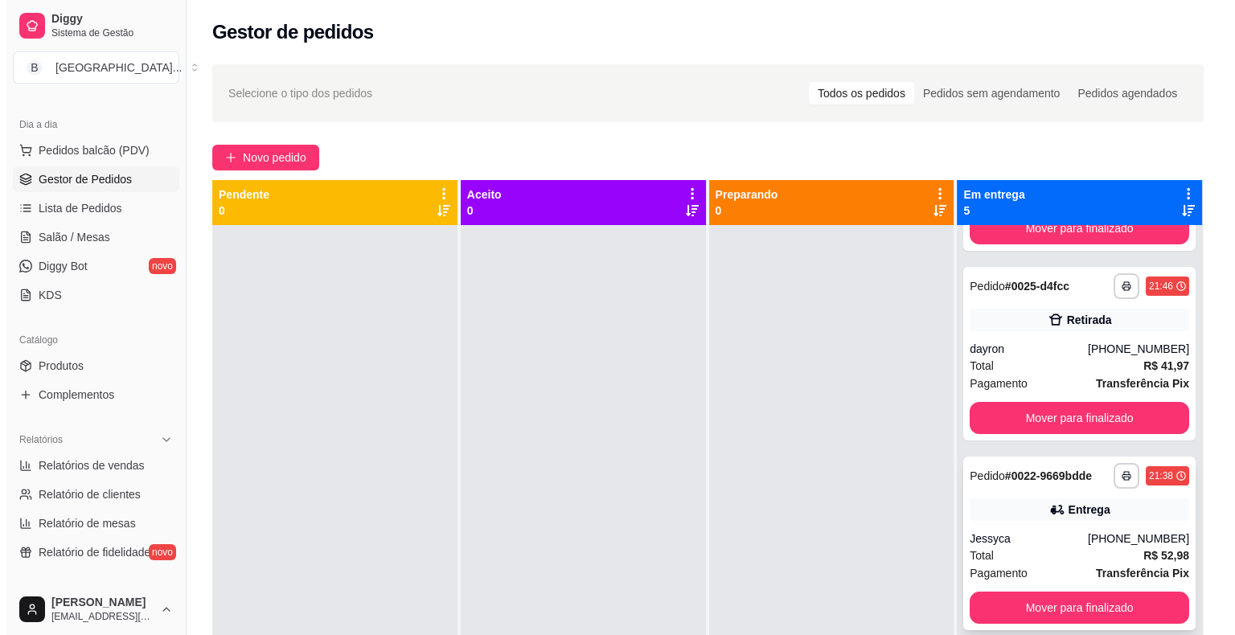
scroll to position [45, 0]
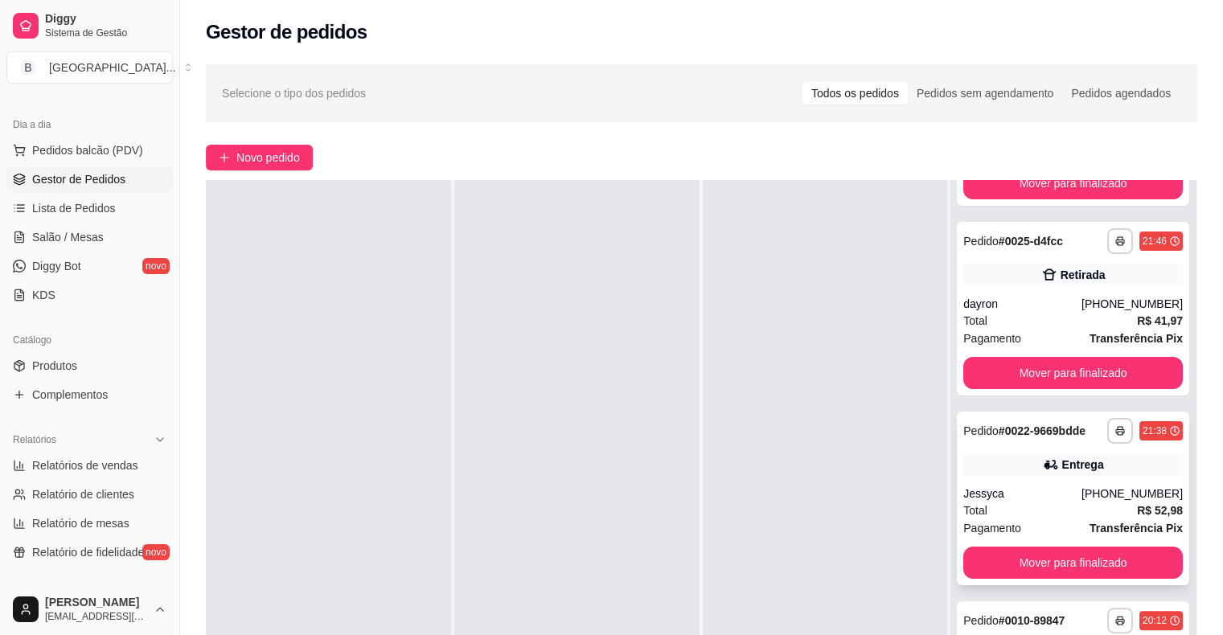
click at [1062, 472] on div "Entrega" at bounding box center [1083, 465] width 42 height 16
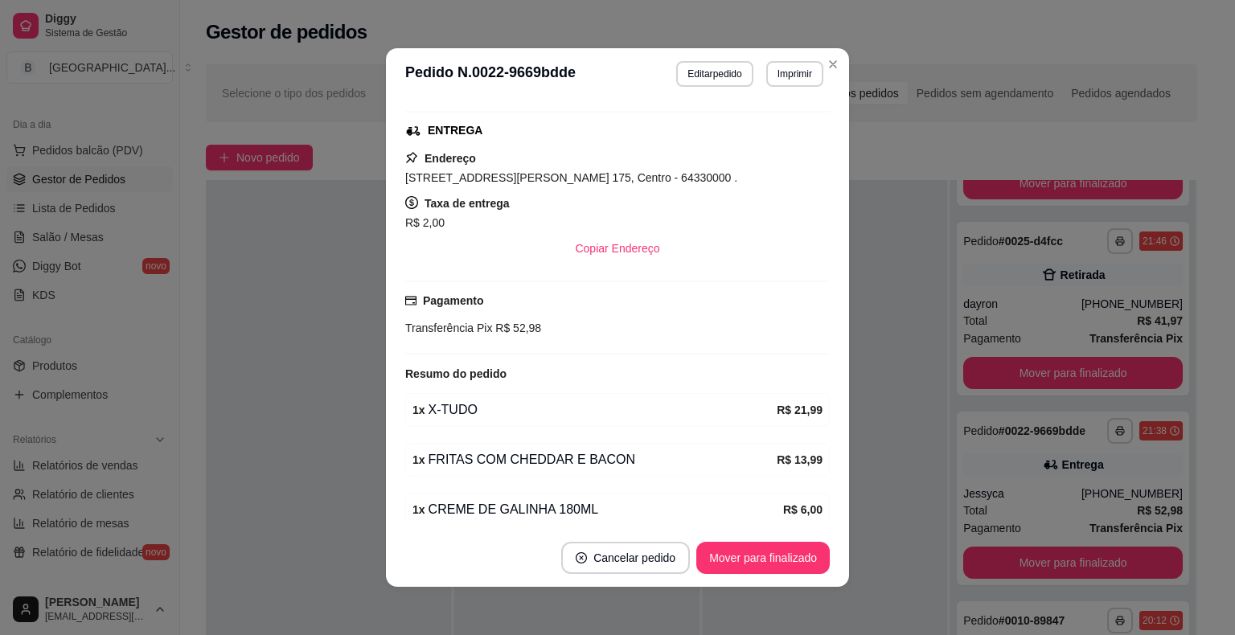
scroll to position [354, 0]
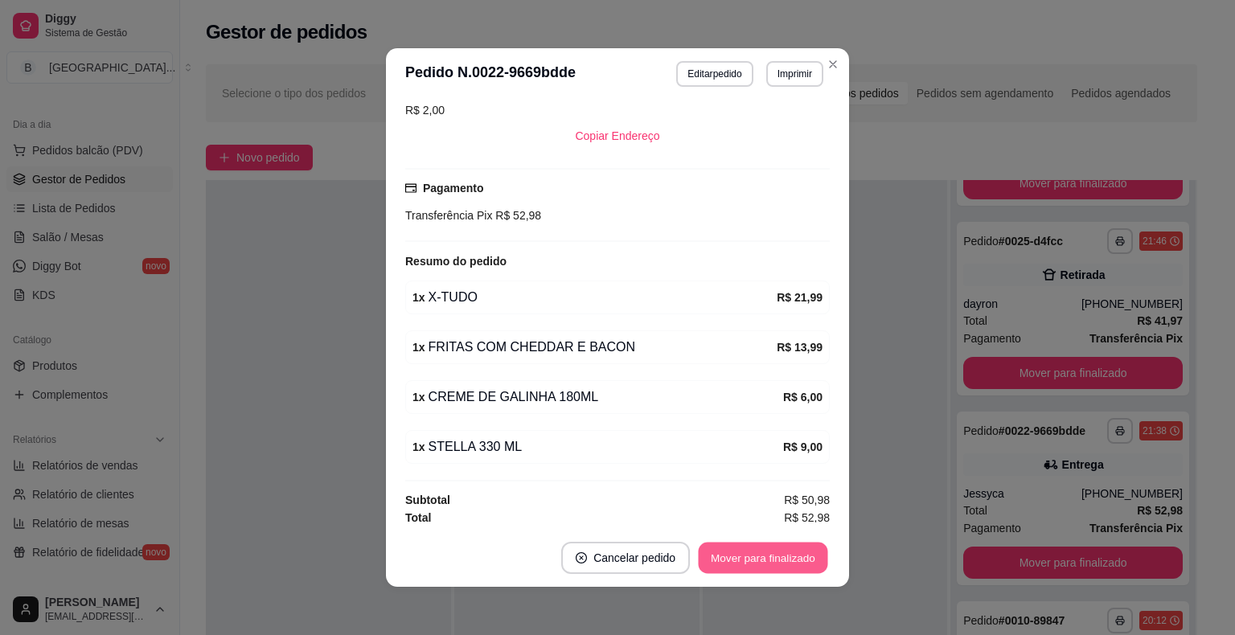
click at [776, 554] on button "Mover para finalizado" at bounding box center [763, 558] width 129 height 31
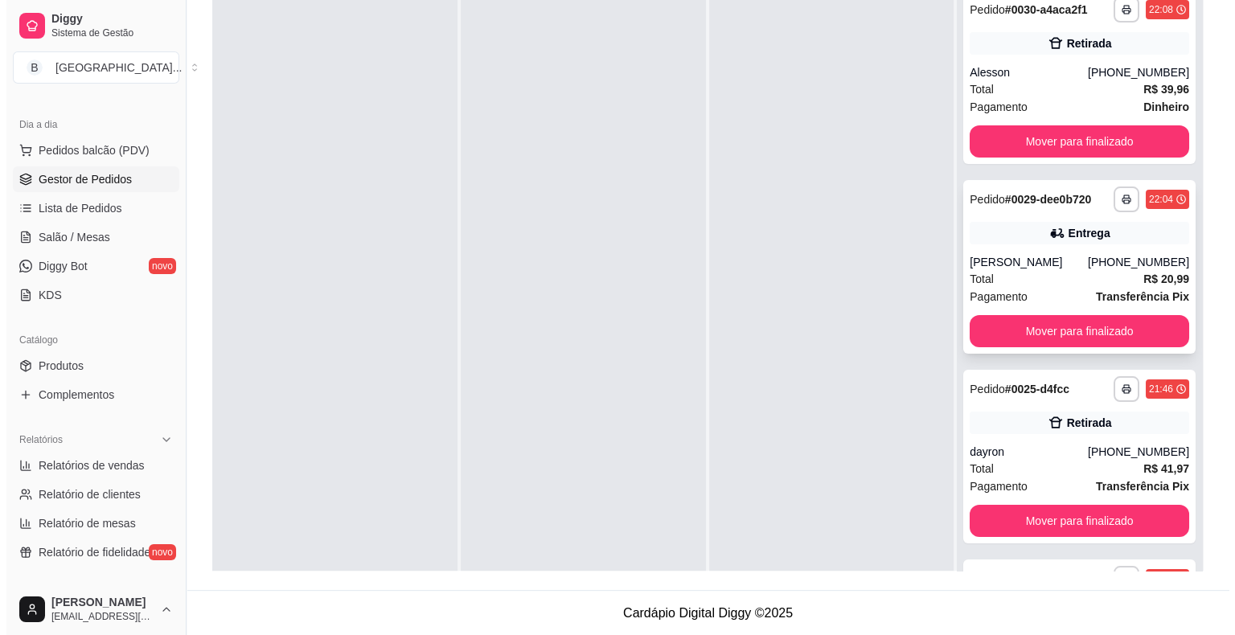
scroll to position [54, 0]
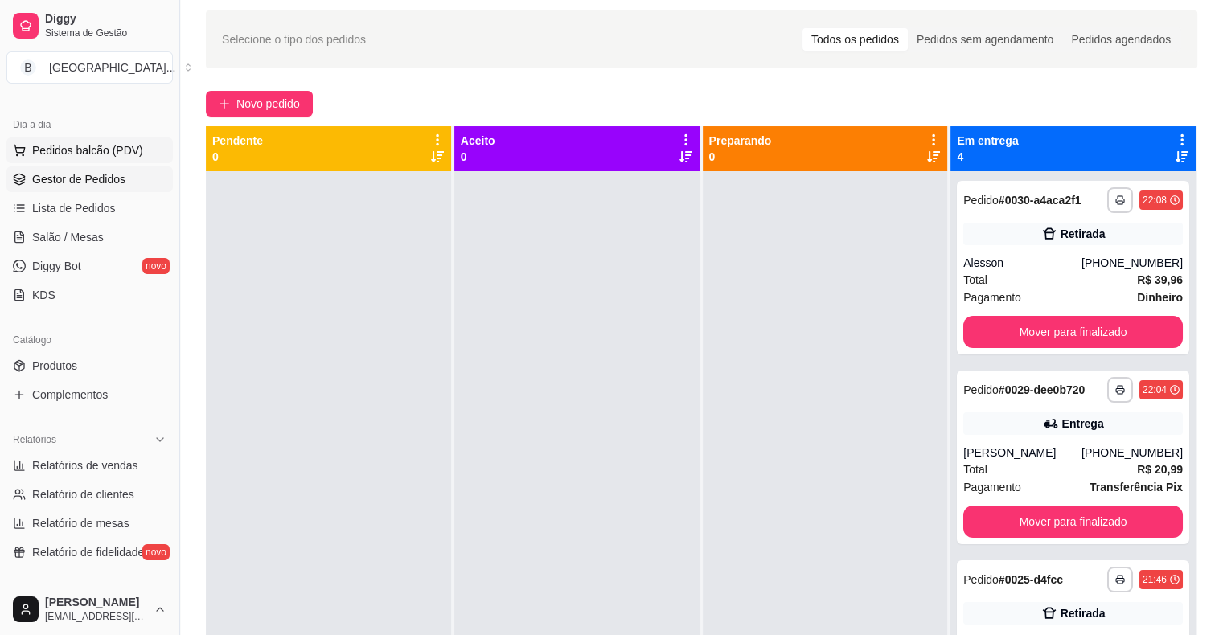
click at [98, 138] on button "Pedidos balcão (PDV)" at bounding box center [89, 151] width 166 height 26
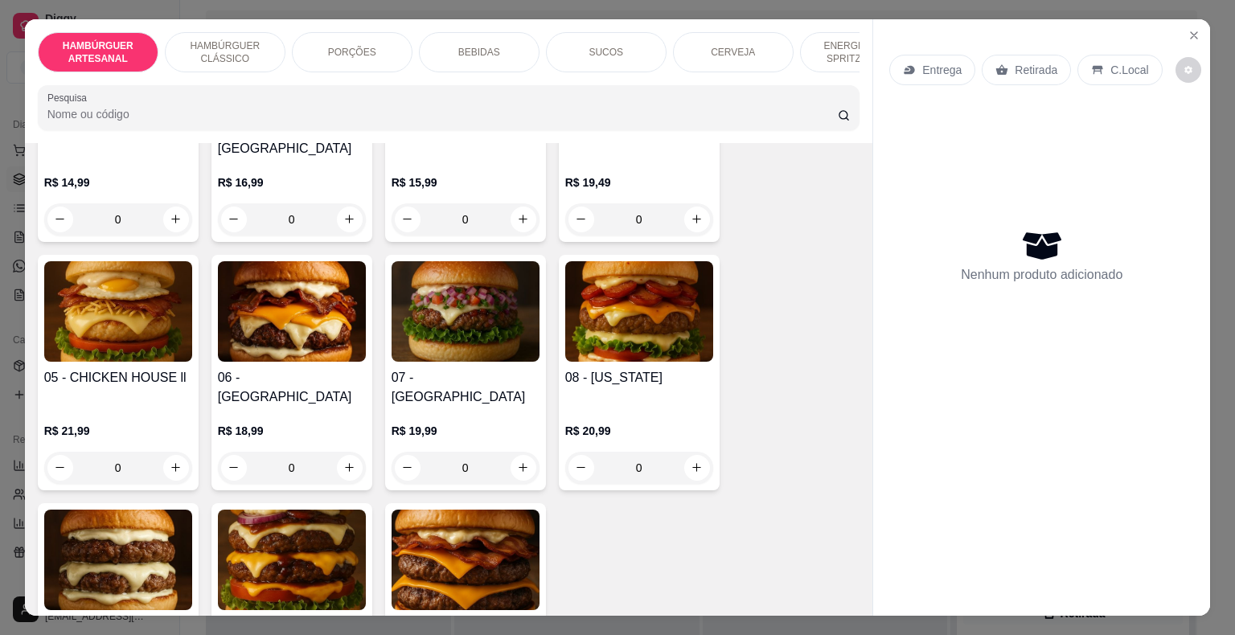
scroll to position [322, 0]
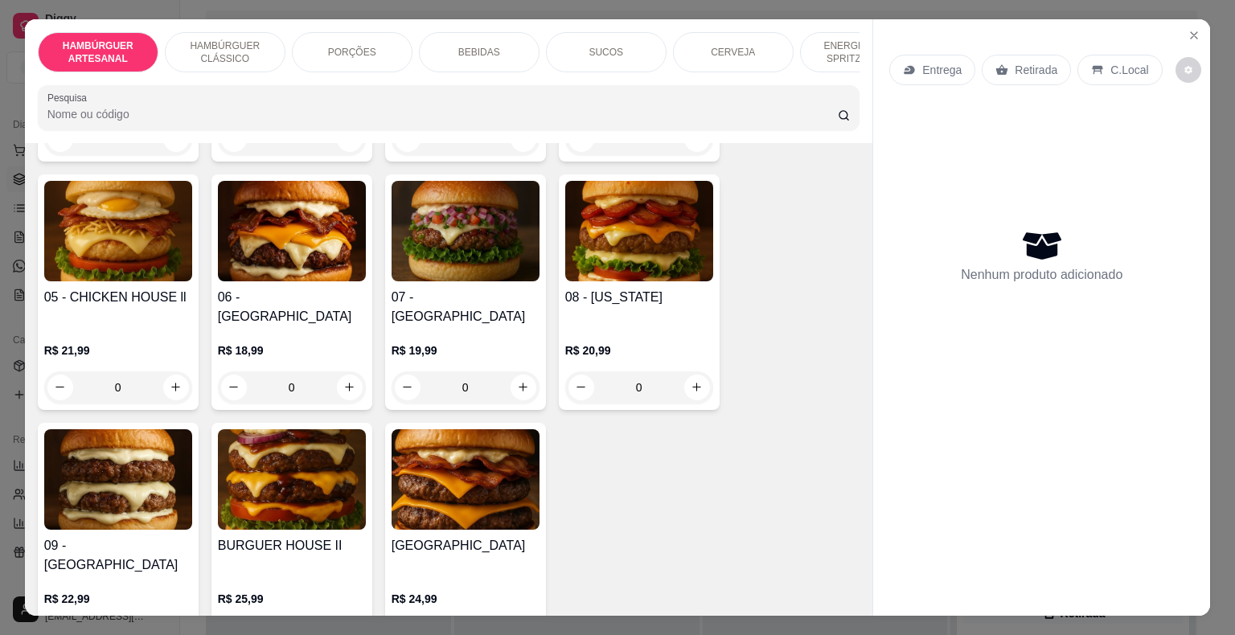
click at [520, 372] on div "0" at bounding box center [466, 388] width 148 height 32
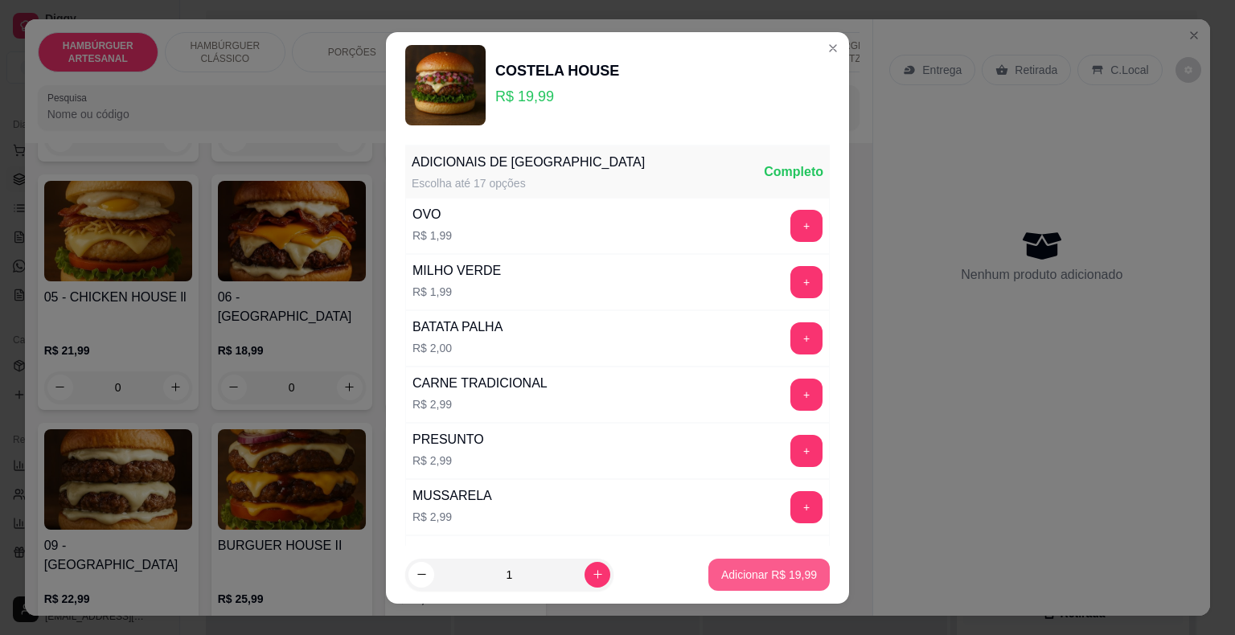
click at [746, 569] on p "Adicionar R$ 19,99" at bounding box center [769, 575] width 96 height 16
type input "1"
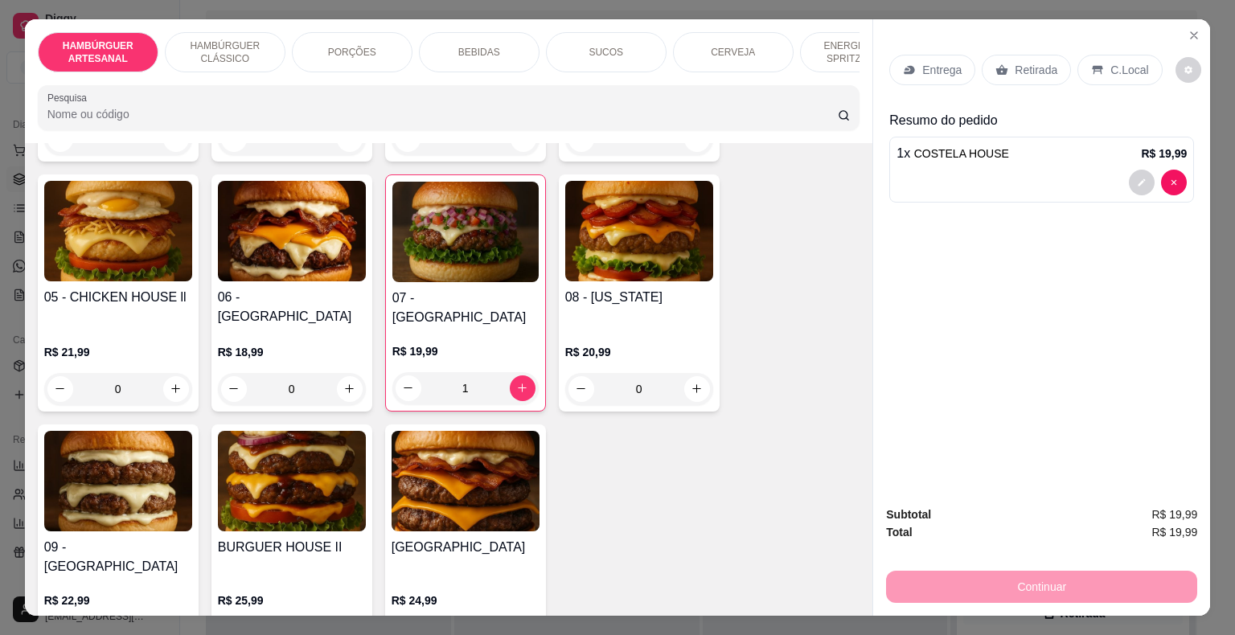
click at [467, 60] on div "BEBIDAS" at bounding box center [479, 52] width 121 height 40
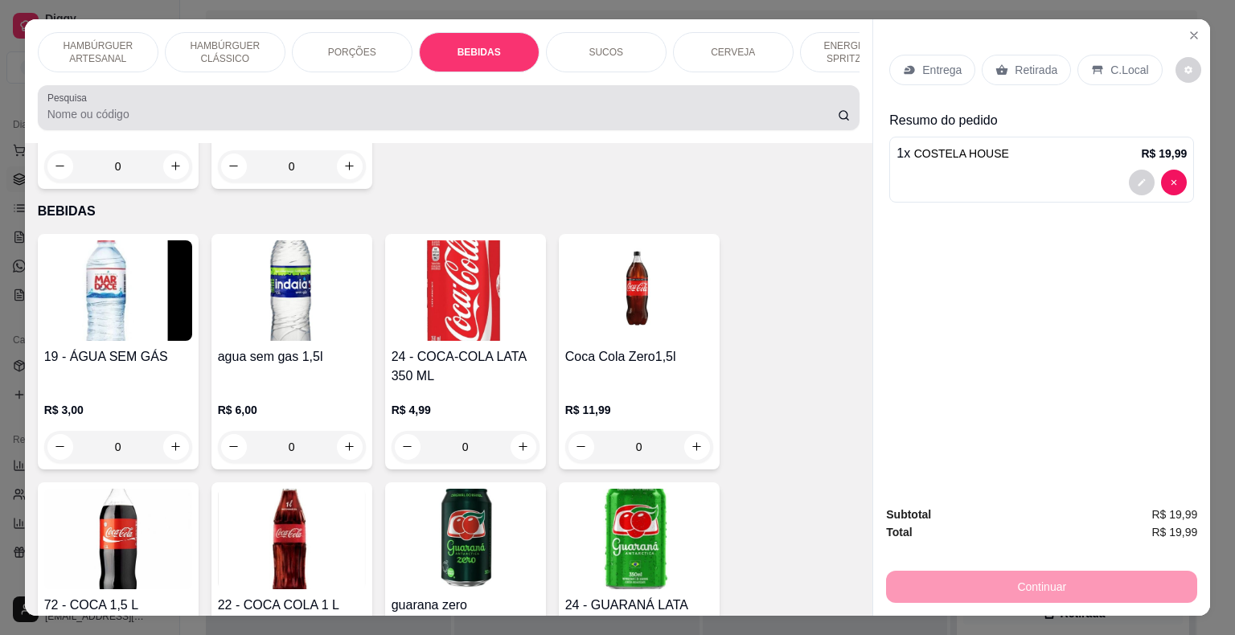
scroll to position [39, 0]
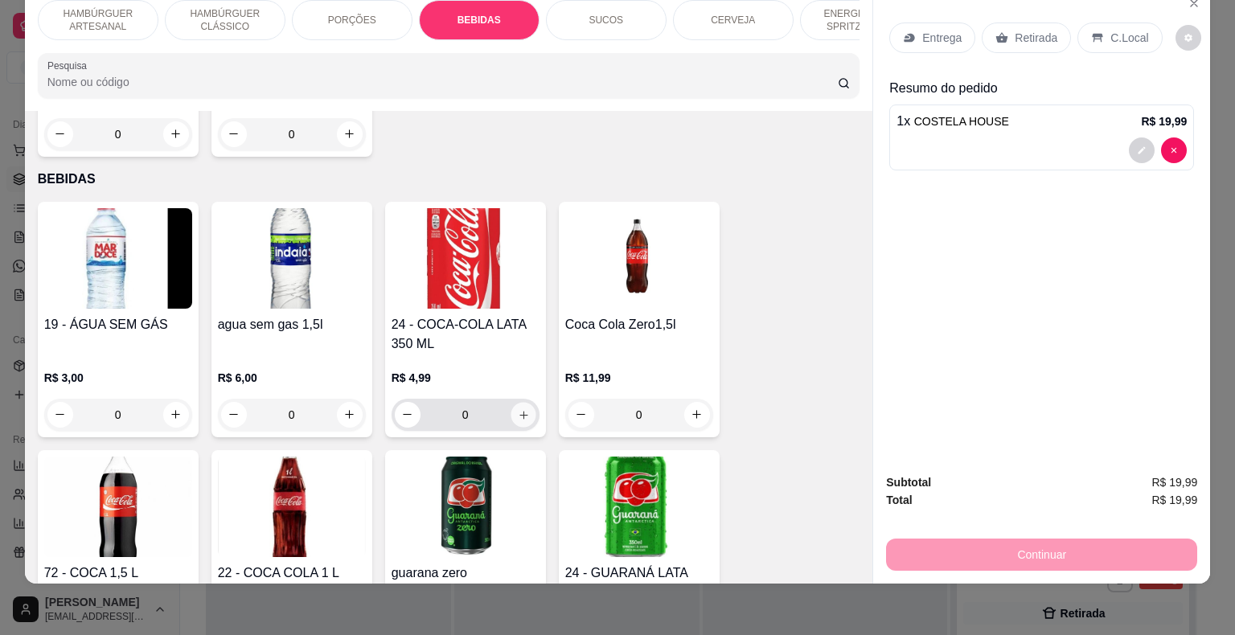
click at [517, 409] on icon "increase-product-quantity" at bounding box center [523, 415] width 12 height 12
type input "1"
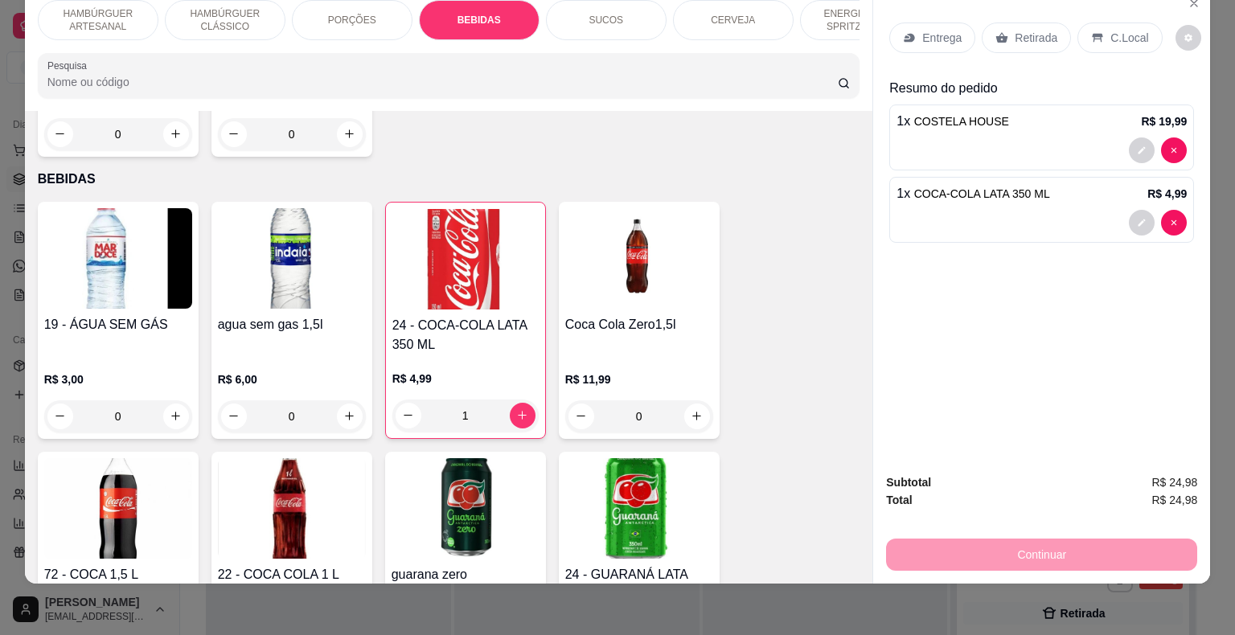
click at [922, 30] on p "Entrega" at bounding box center [941, 38] width 39 height 16
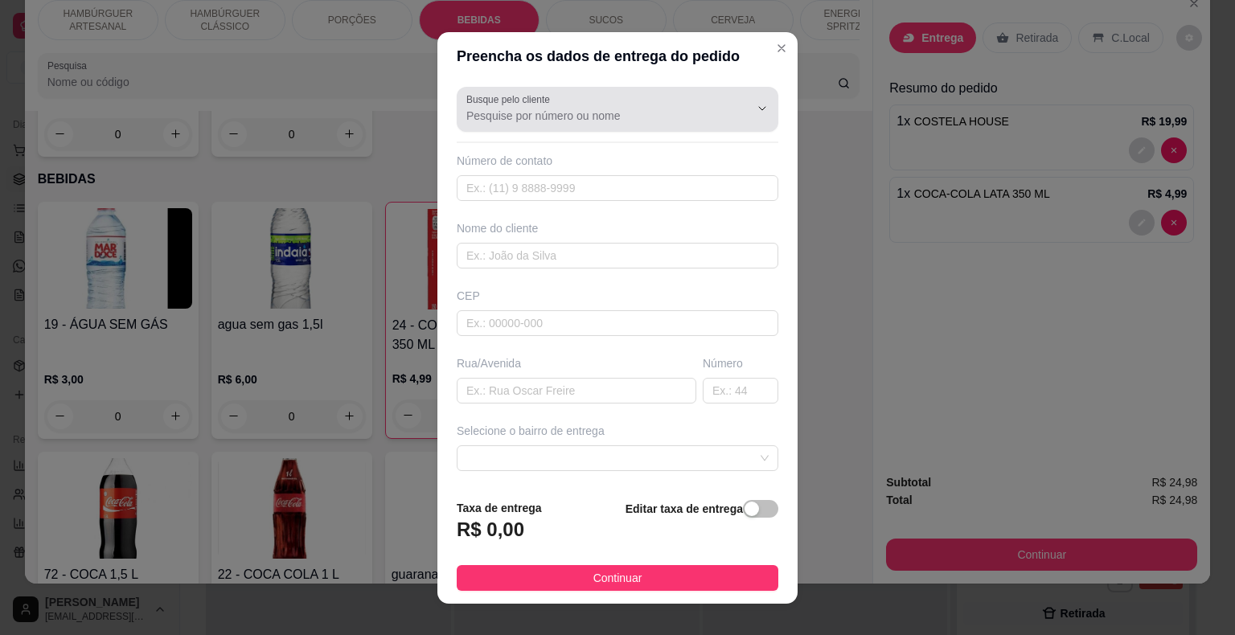
click at [672, 129] on div "Busque pelo cliente" at bounding box center [618, 109] width 322 height 45
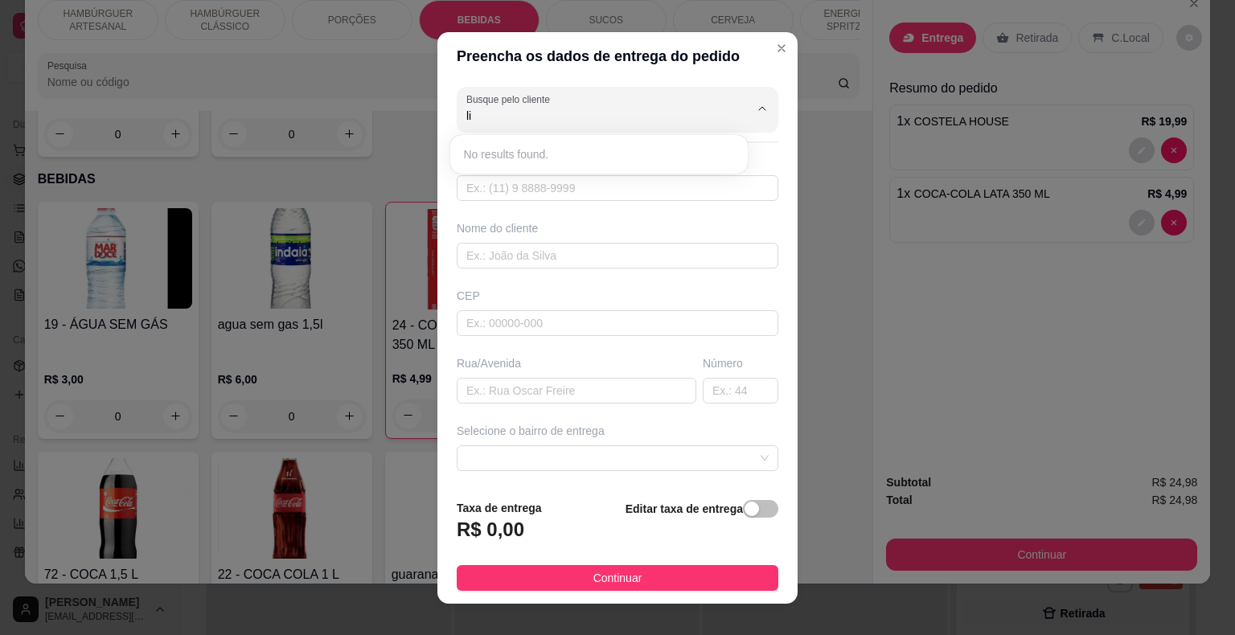
type input "l"
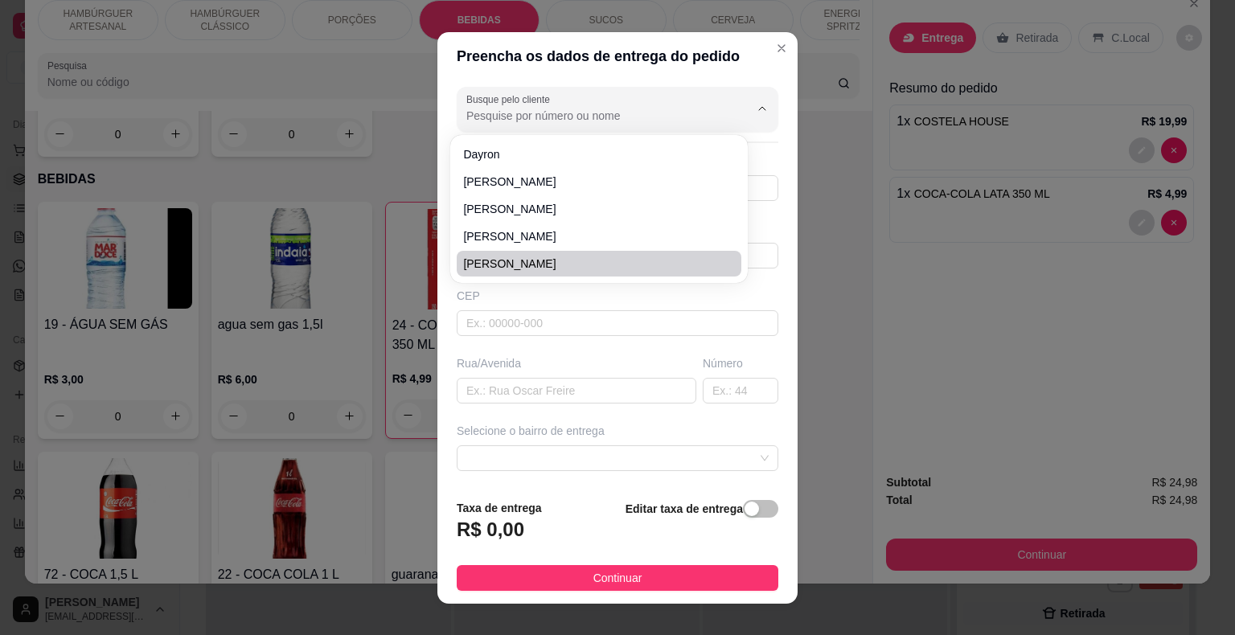
click at [647, 420] on div "Busque pelo cliente Número de contato Nome do cliente CEP Rua/[GEOGRAPHIC_DATA]…" at bounding box center [618, 283] width 360 height 406
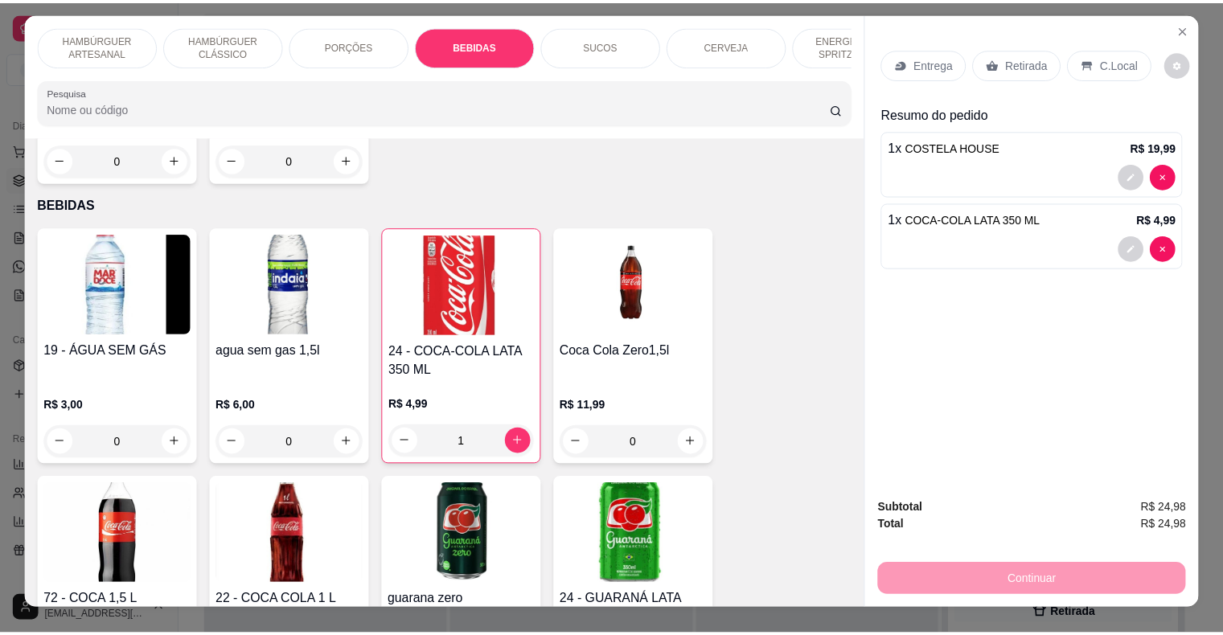
scroll to position [0, 0]
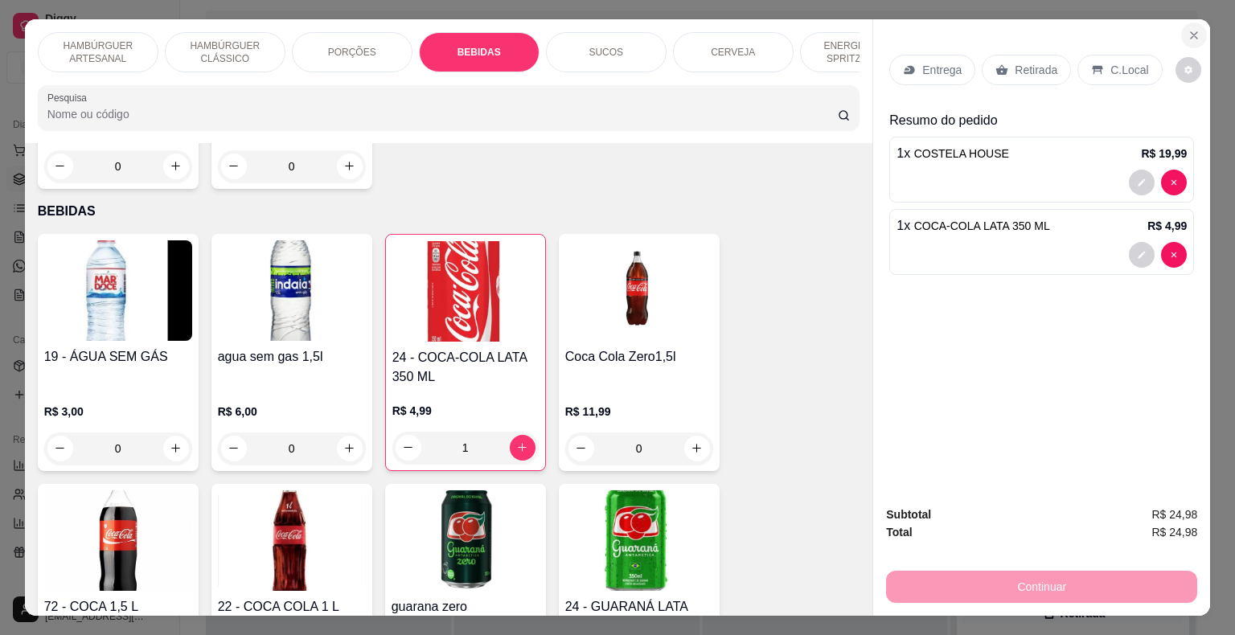
click at [1197, 27] on button "Close" at bounding box center [1194, 36] width 26 height 26
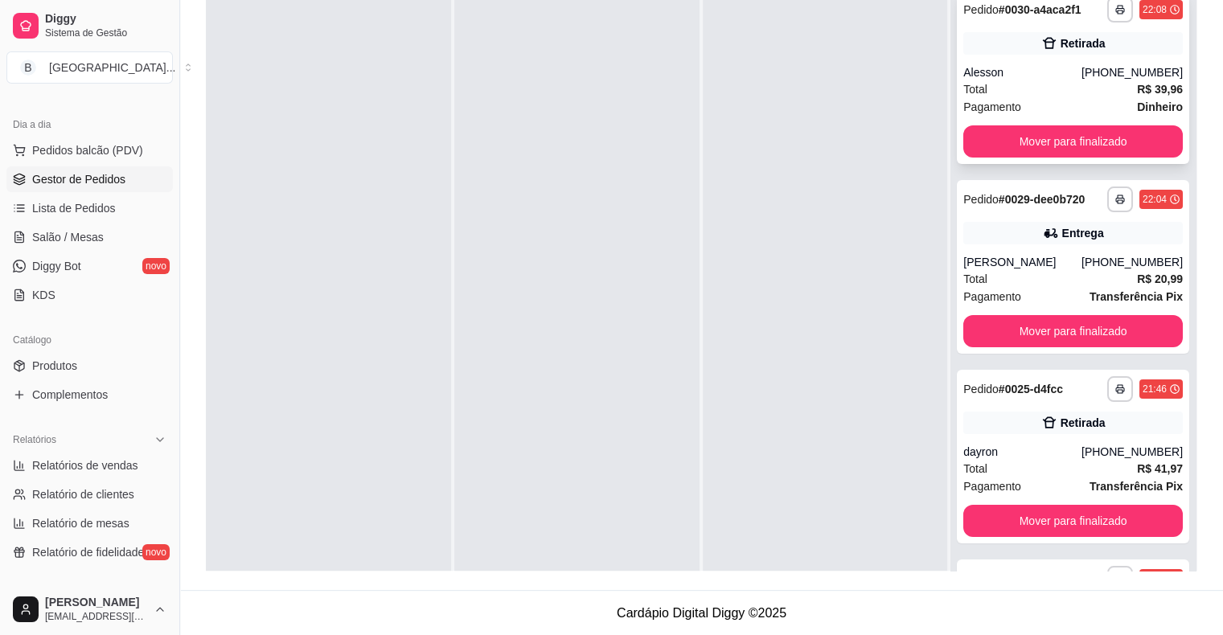
click at [1049, 86] on div "Total R$ 39,96" at bounding box center [1073, 89] width 220 height 18
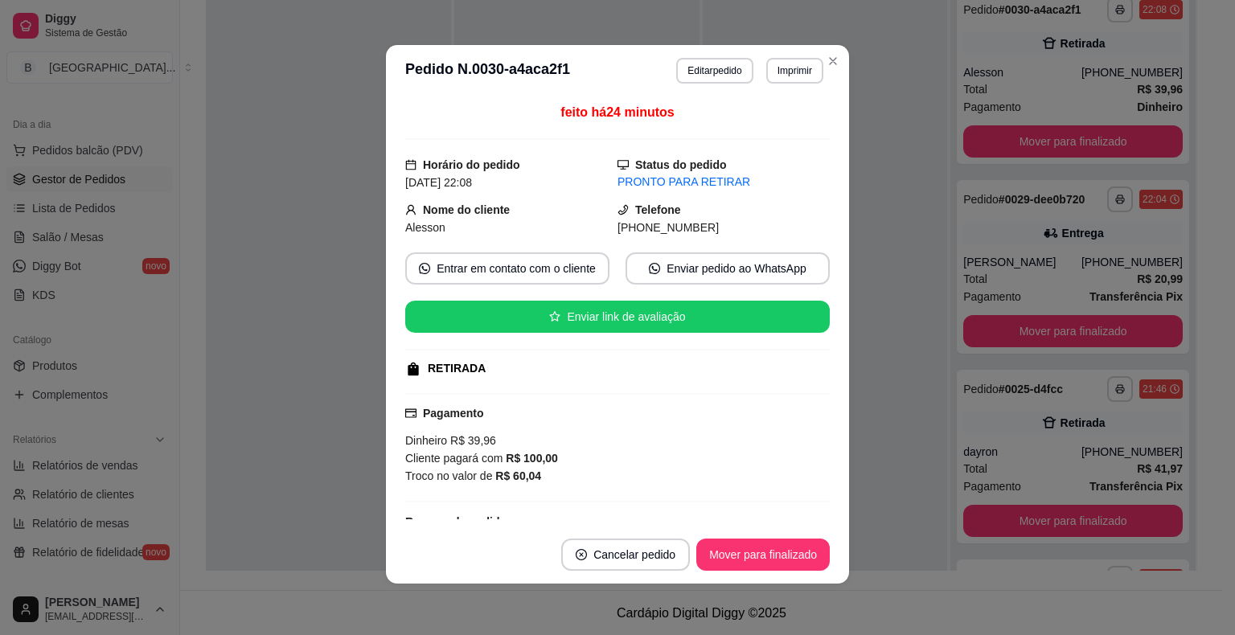
scroll to position [215, 0]
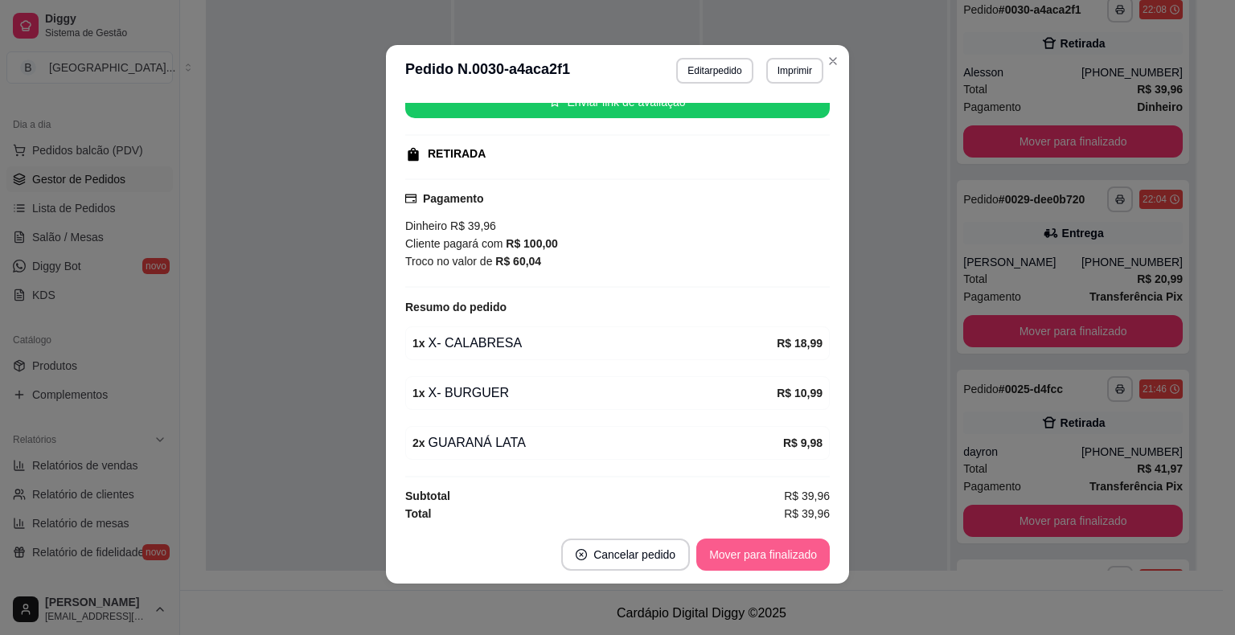
click at [754, 557] on button "Mover para finalizado" at bounding box center [763, 555] width 134 height 32
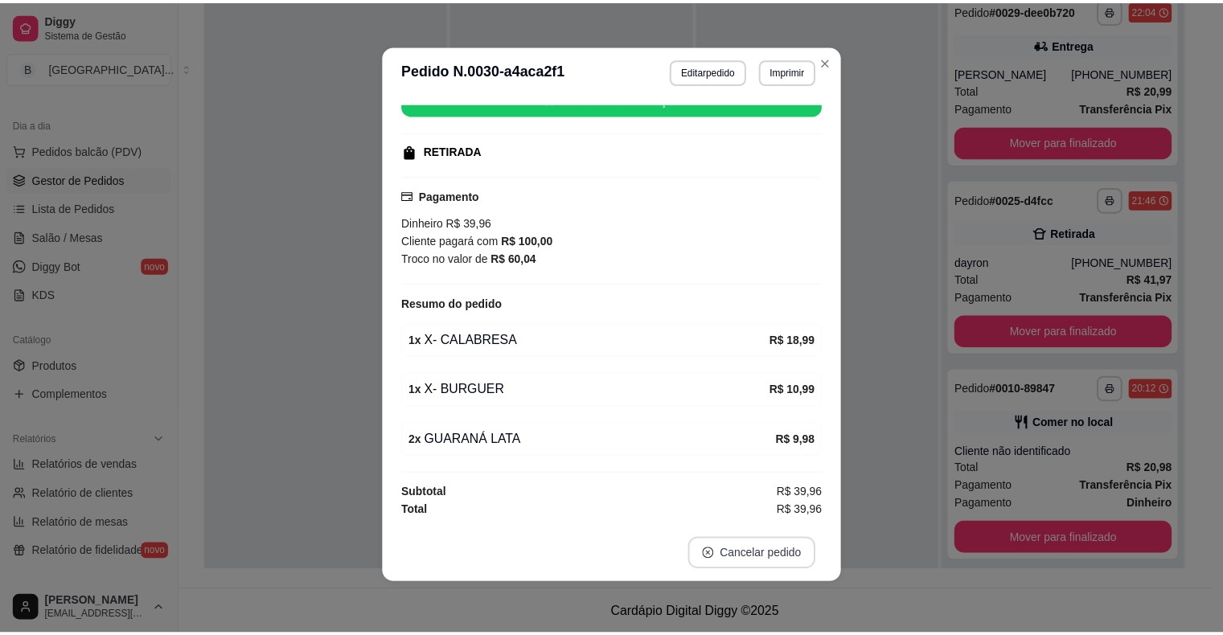
scroll to position [178, 0]
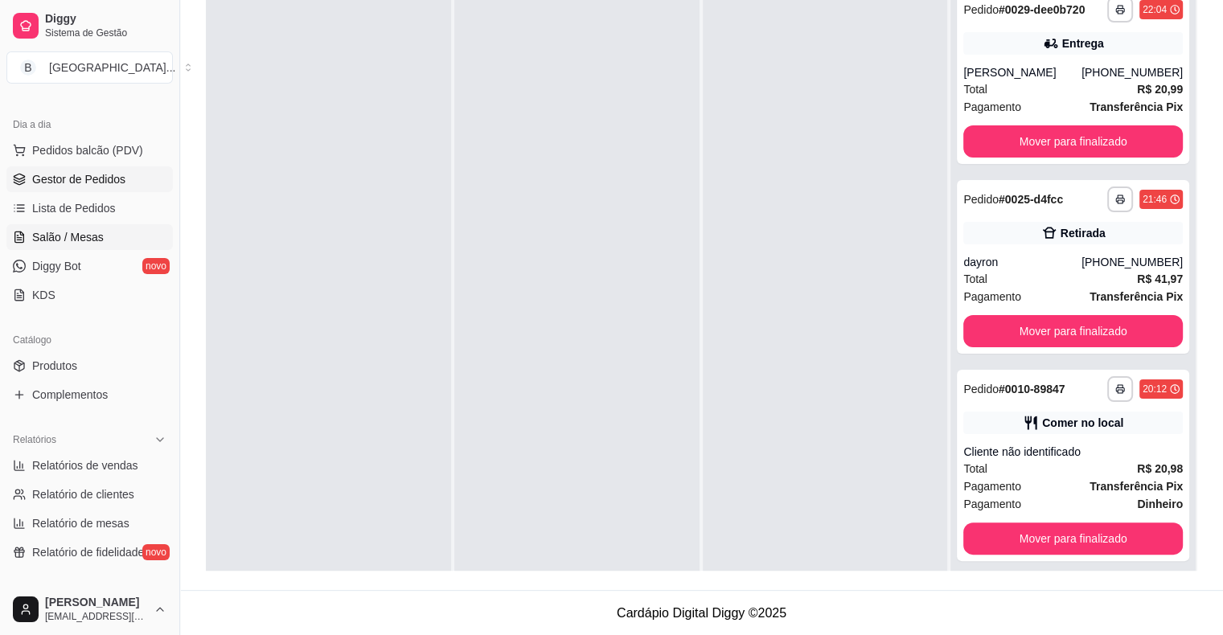
click at [94, 229] on span "Salão / Mesas" at bounding box center [68, 237] width 72 height 16
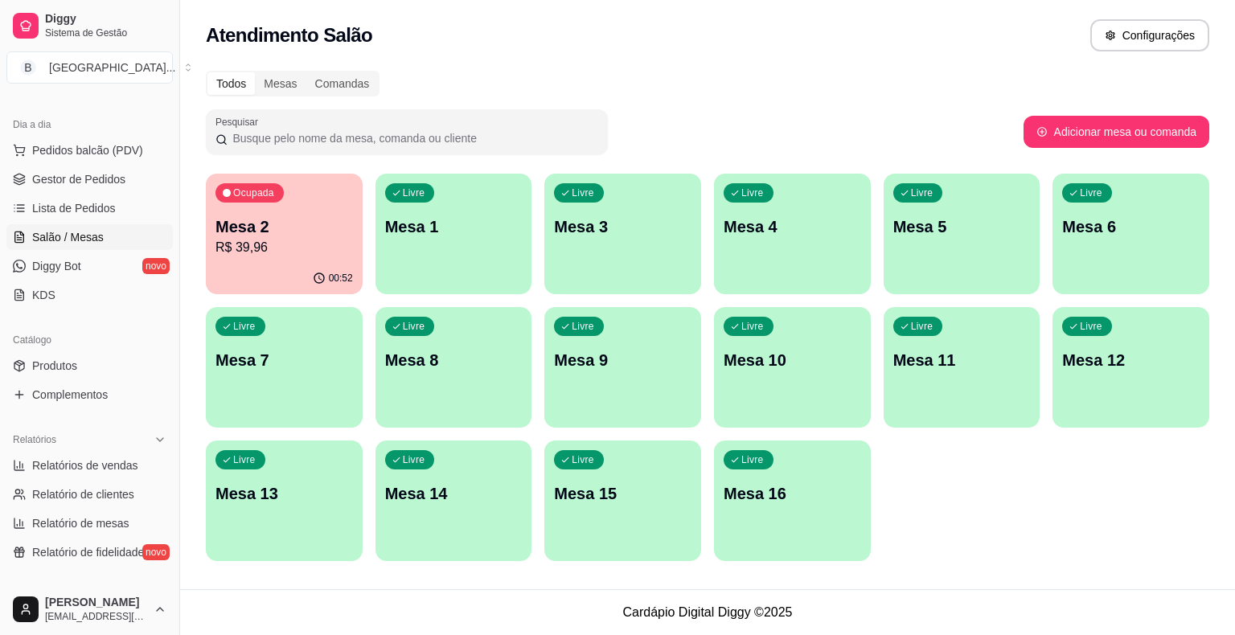
click at [254, 242] on p "R$ 39,96" at bounding box center [285, 247] width 138 height 19
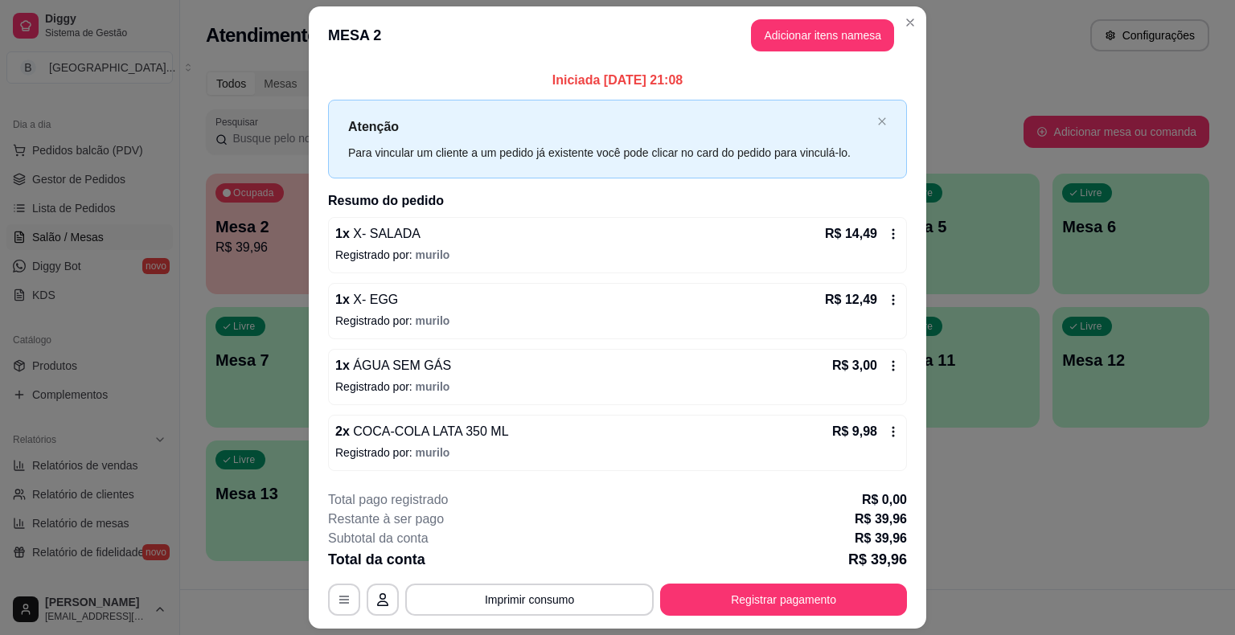
scroll to position [43, 0]
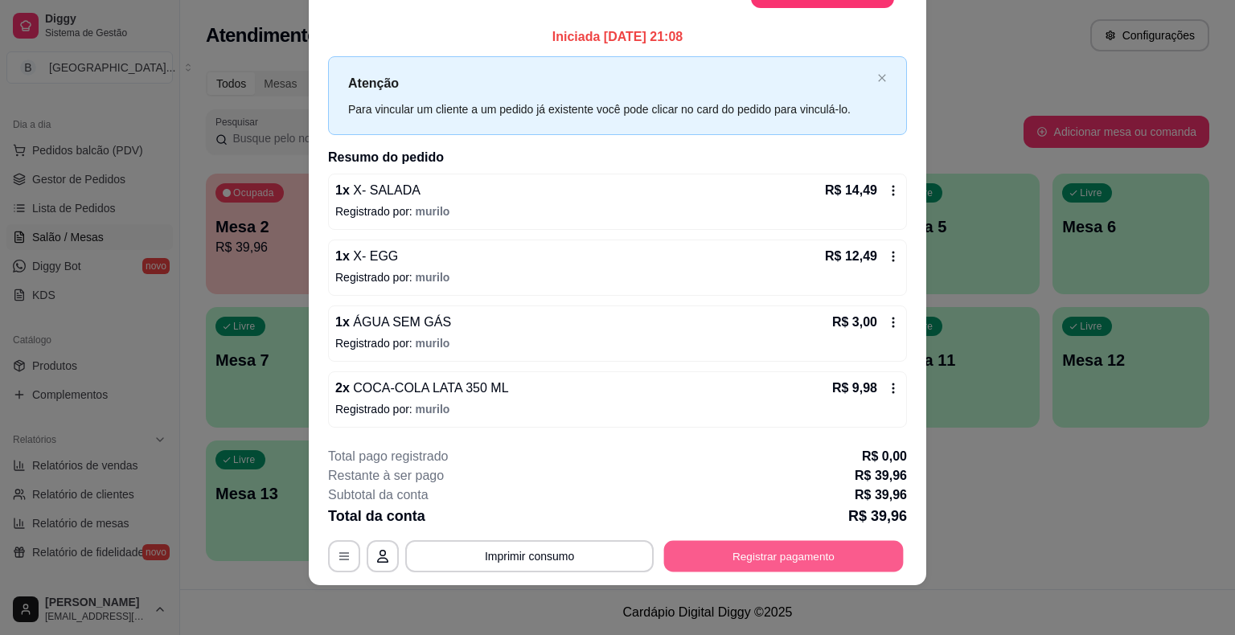
click at [846, 554] on button "Registrar pagamento" at bounding box center [784, 555] width 240 height 31
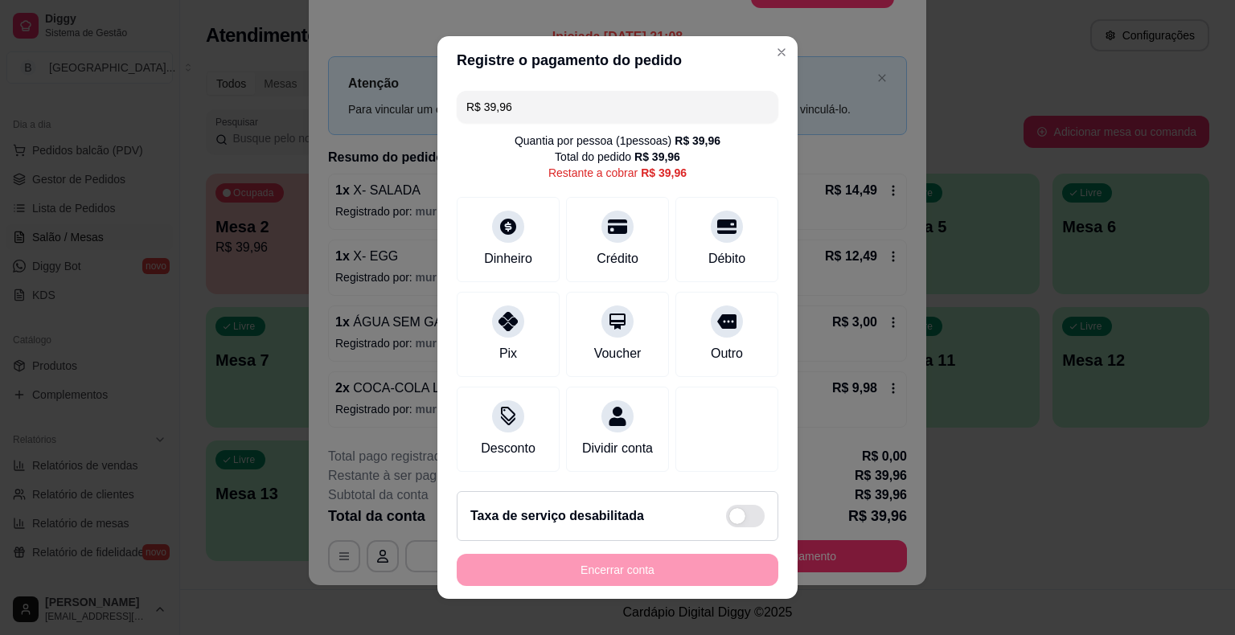
scroll to position [14, 0]
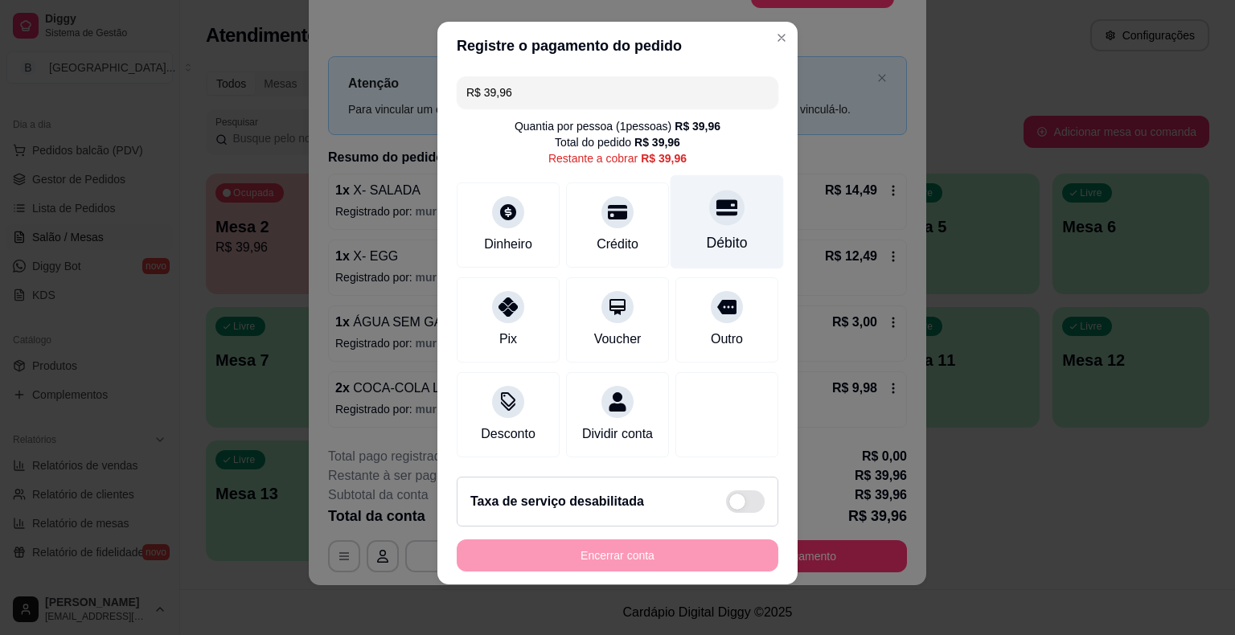
click at [701, 265] on div "Débito" at bounding box center [727, 222] width 113 height 94
type input "R$ 0,00"
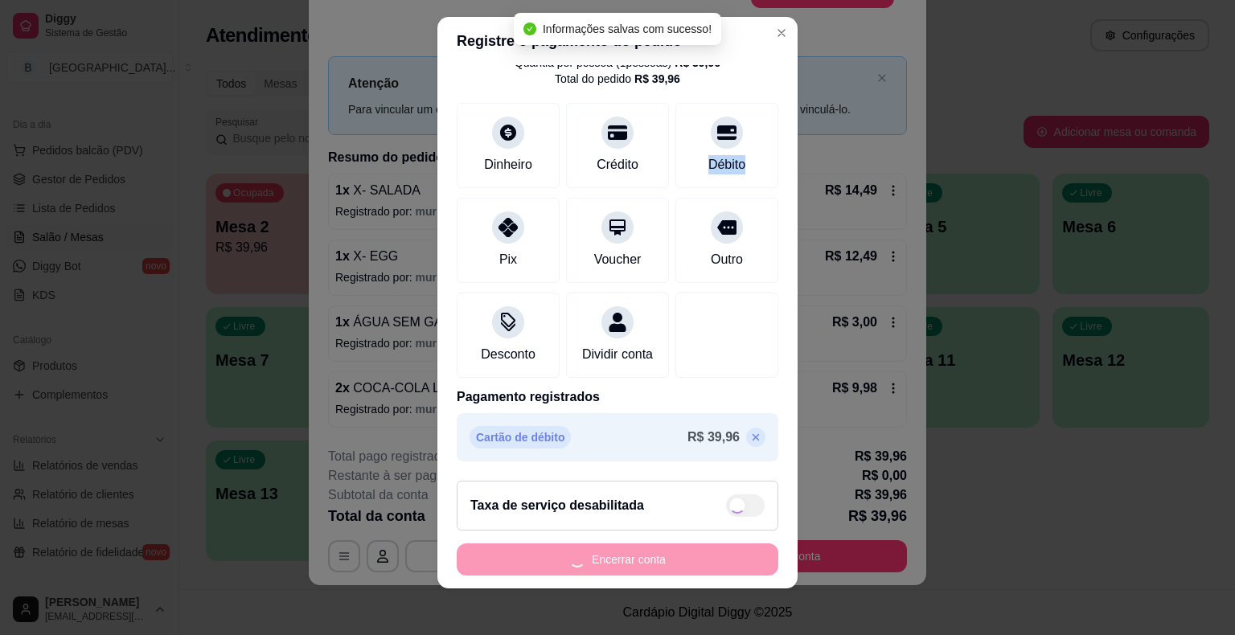
scroll to position [19, 0]
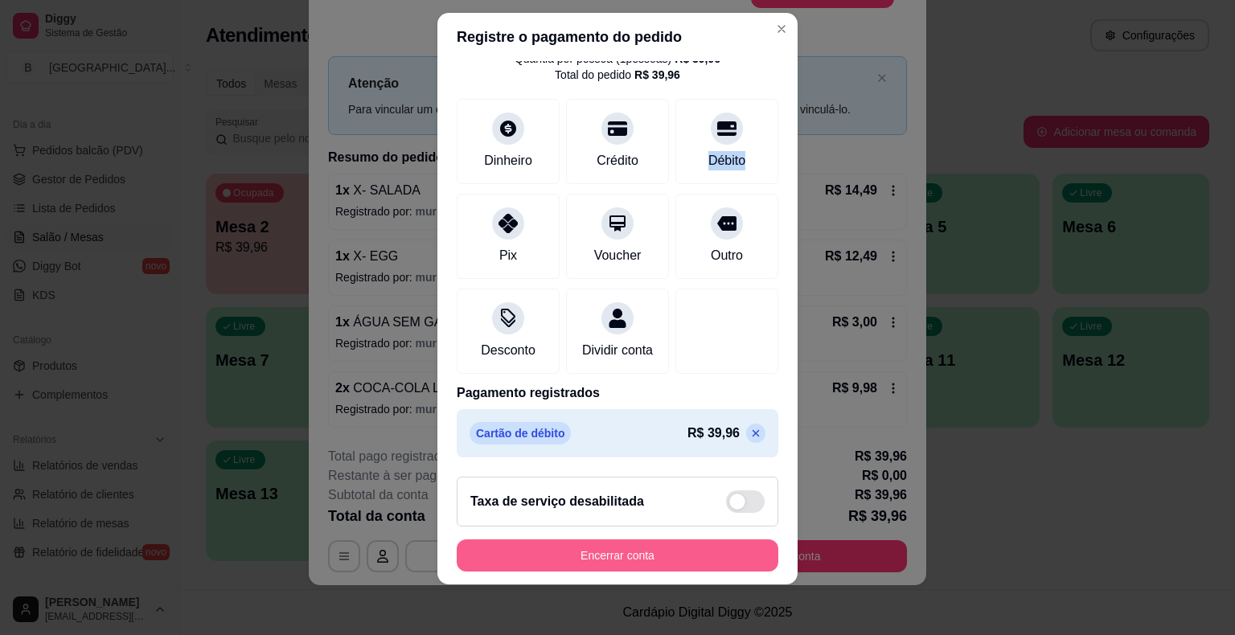
click at [685, 545] on button "Encerrar conta" at bounding box center [618, 556] width 322 height 32
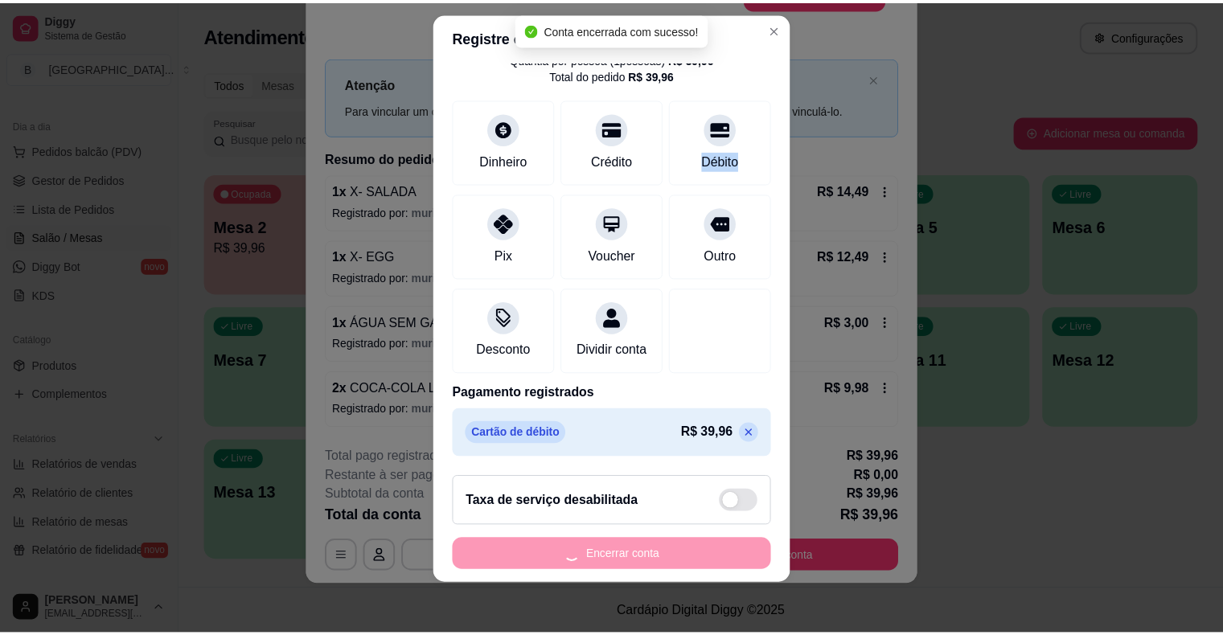
scroll to position [0, 0]
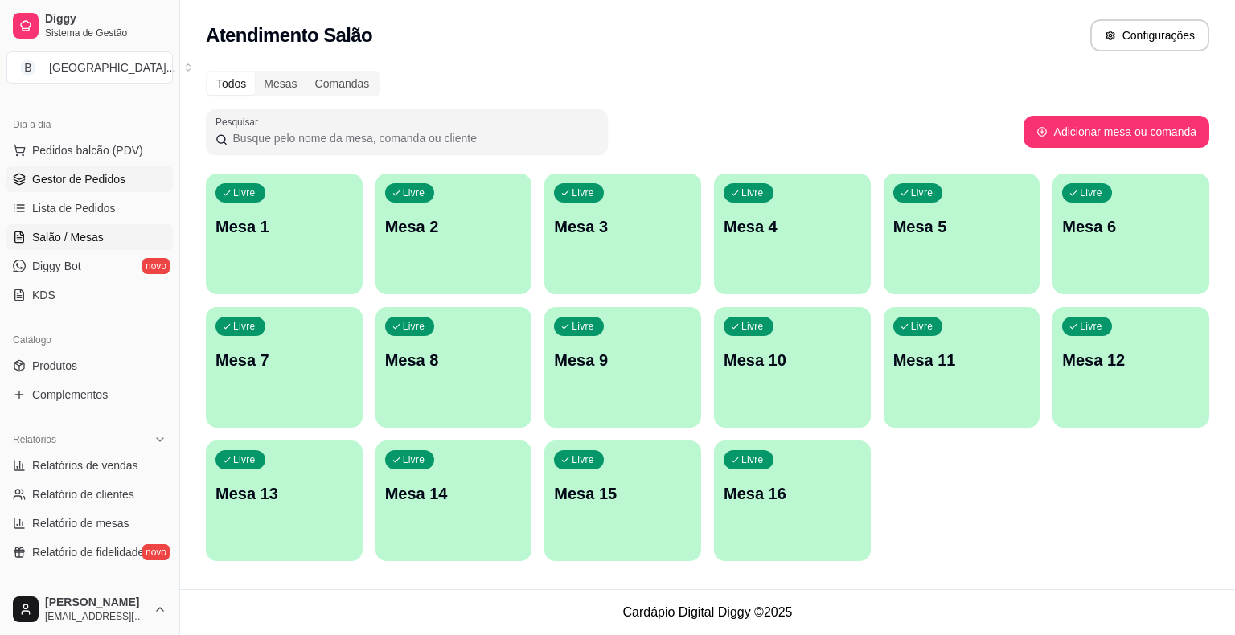
click at [47, 184] on span "Gestor de Pedidos" at bounding box center [78, 179] width 93 height 16
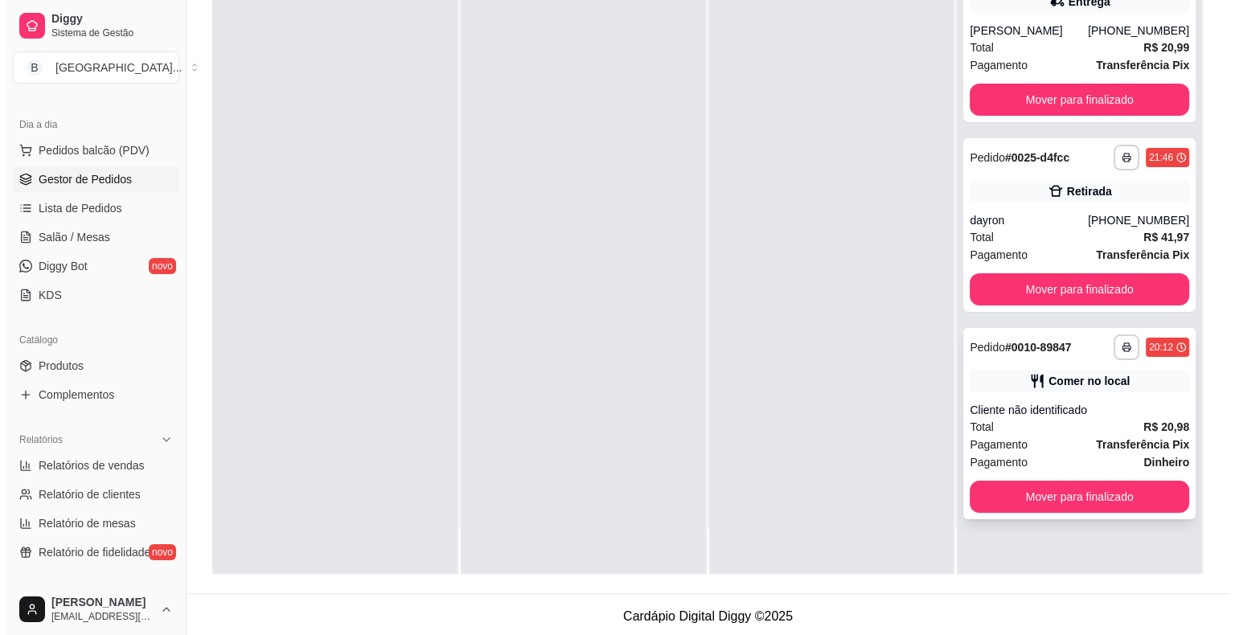
scroll to position [244, 0]
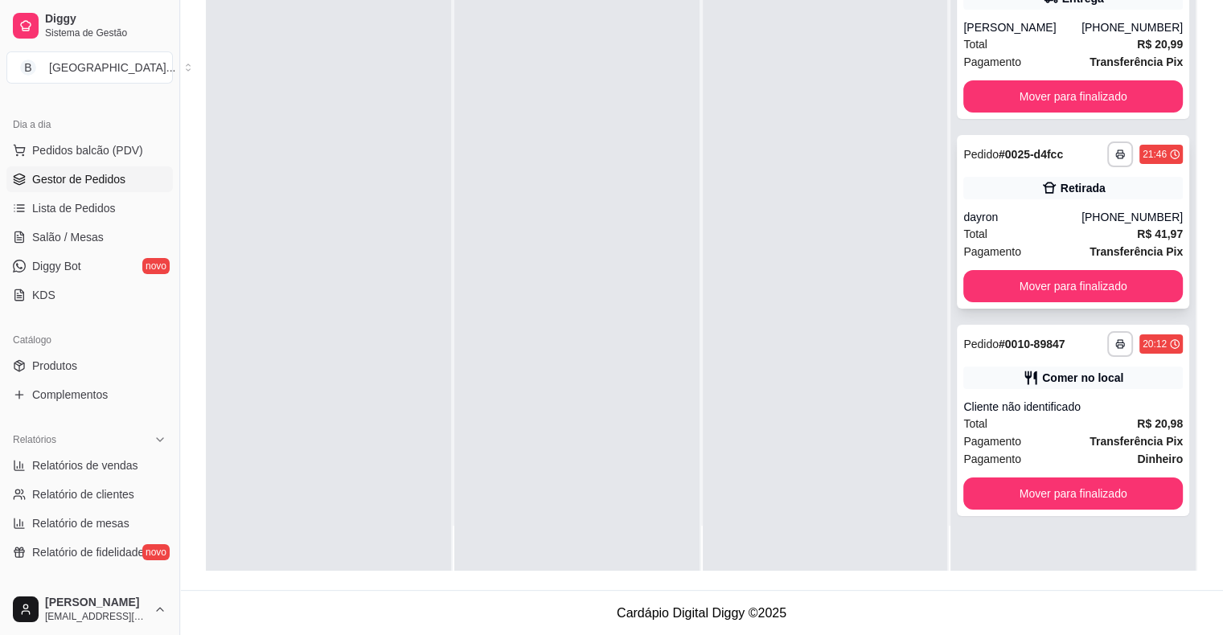
click at [1026, 207] on div "**********" at bounding box center [1073, 222] width 232 height 174
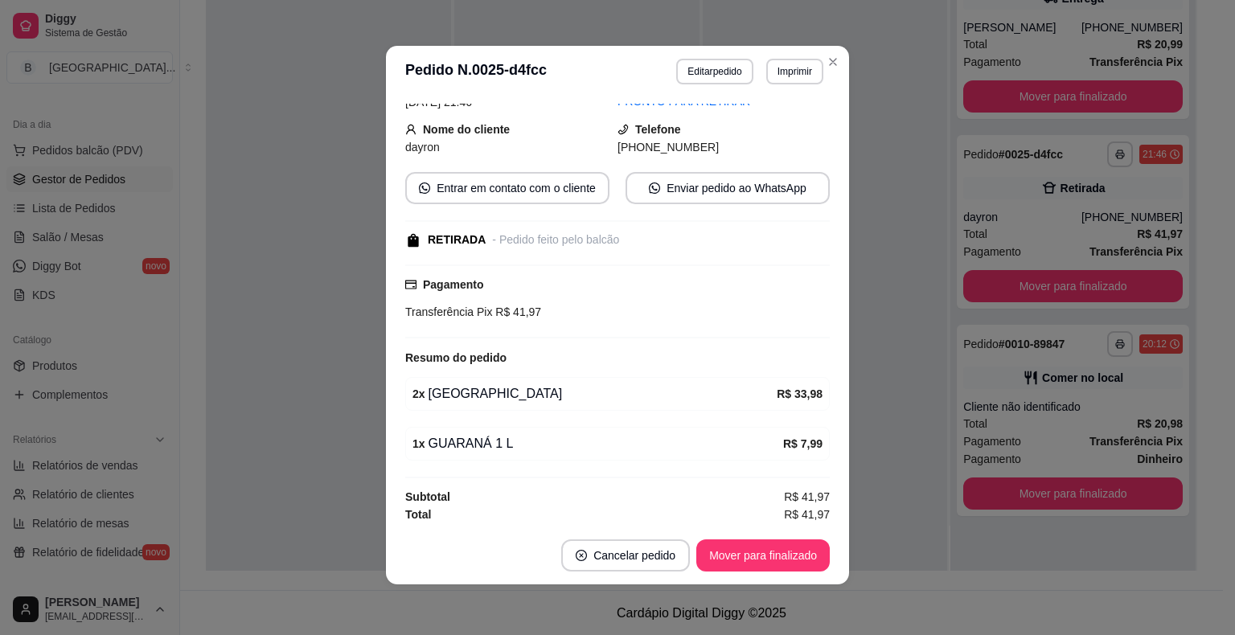
scroll to position [3, 0]
click at [708, 555] on button "Mover para finalizado" at bounding box center [763, 555] width 129 height 31
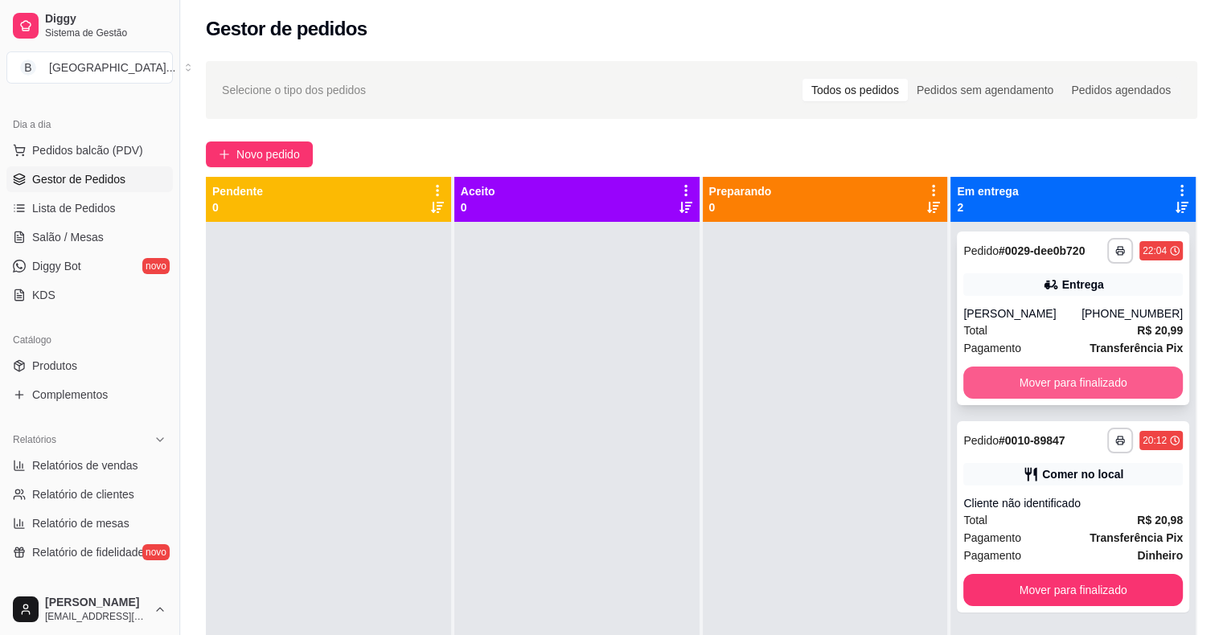
click at [1036, 379] on button "Mover para finalizado" at bounding box center [1073, 383] width 220 height 32
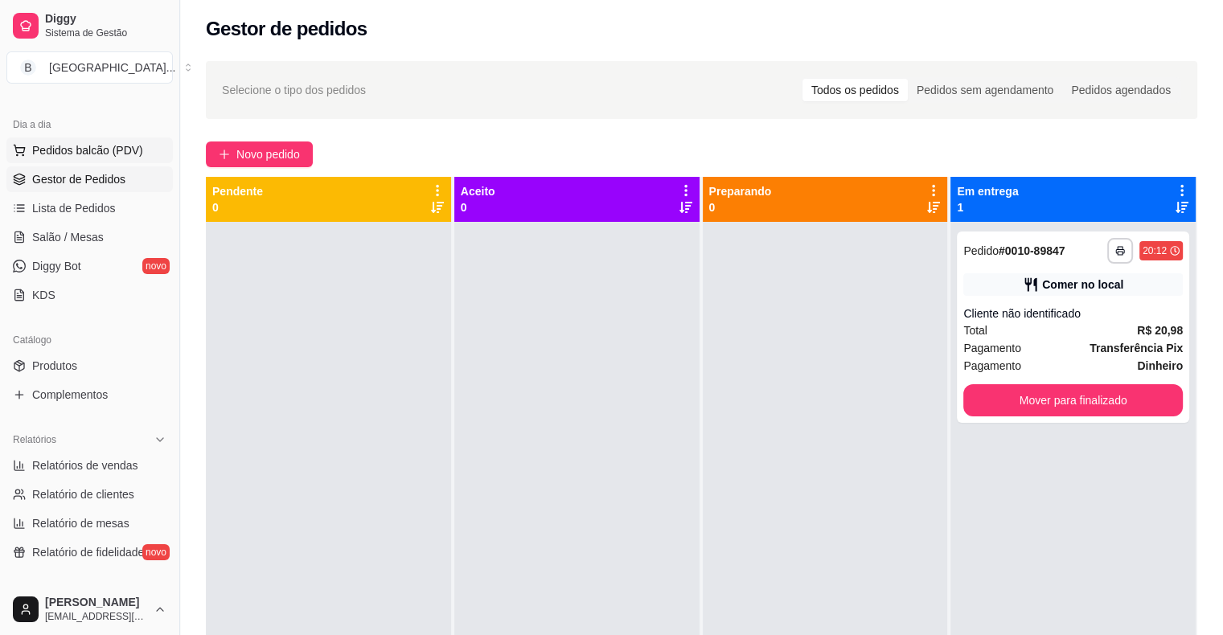
click at [105, 146] on span "Pedidos balcão (PDV)" at bounding box center [87, 150] width 111 height 16
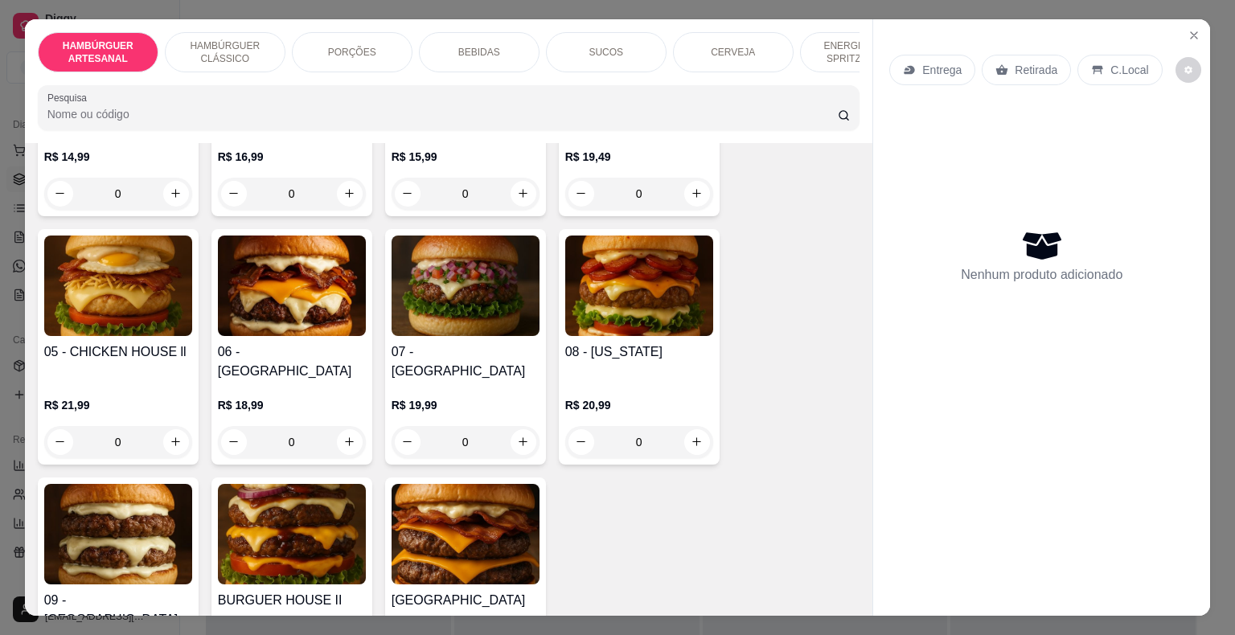
scroll to position [322, 0]
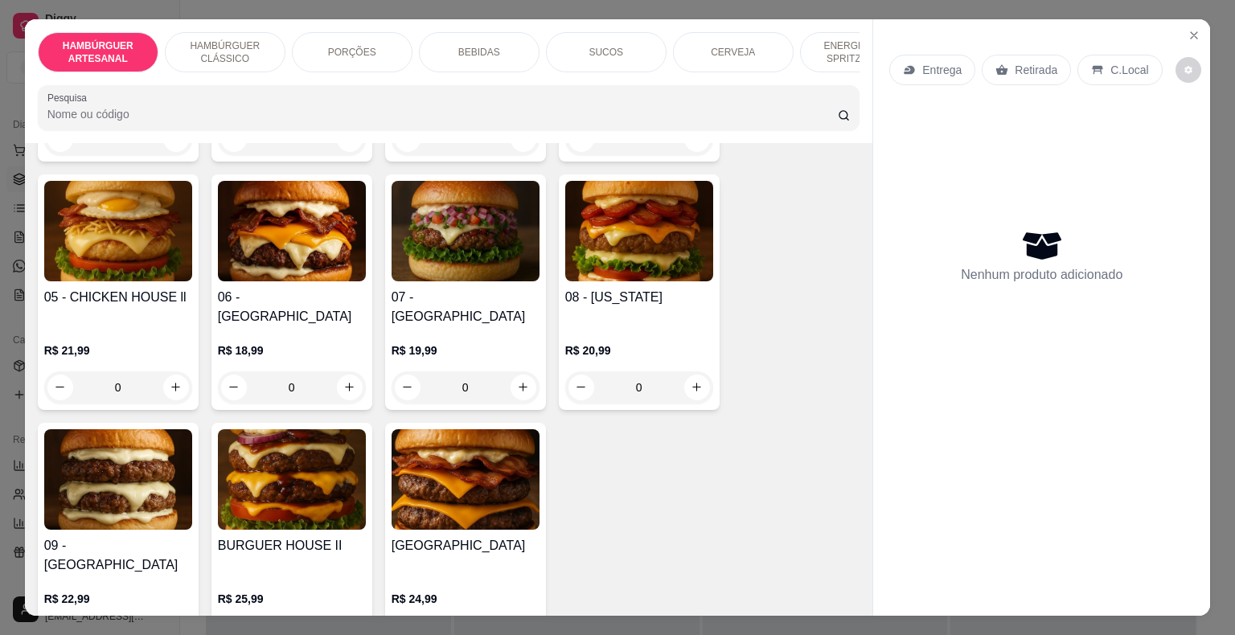
click at [513, 372] on div "0" at bounding box center [466, 388] width 148 height 32
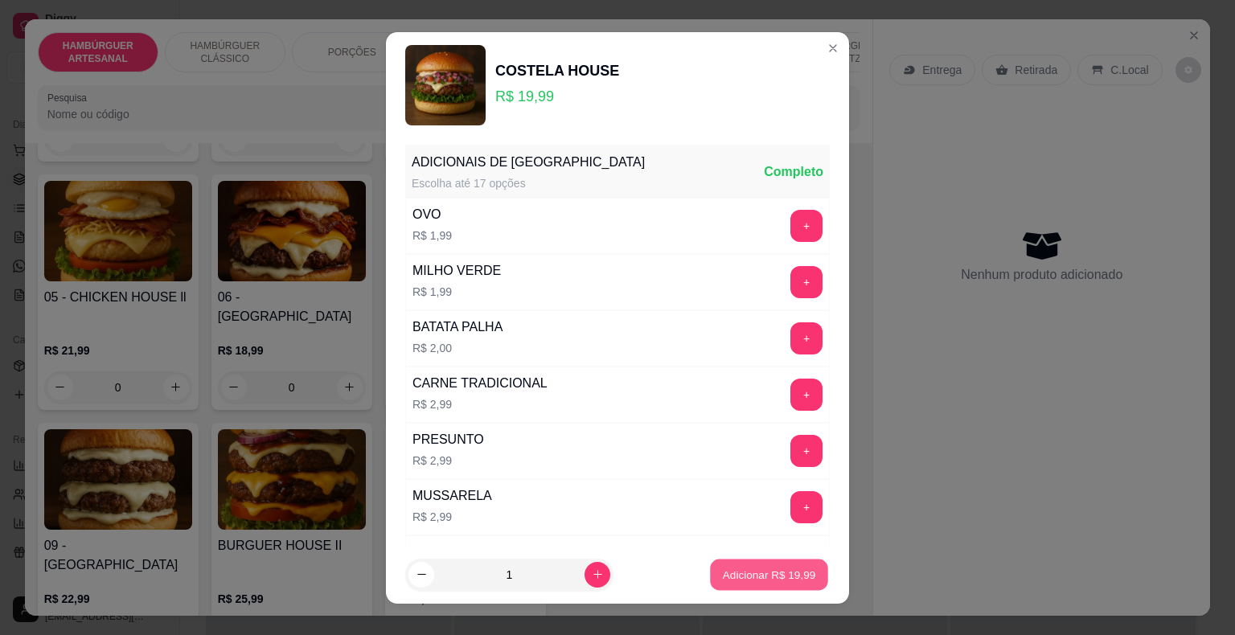
click at [723, 576] on p "Adicionar R$ 19,99" at bounding box center [769, 574] width 93 height 15
type input "1"
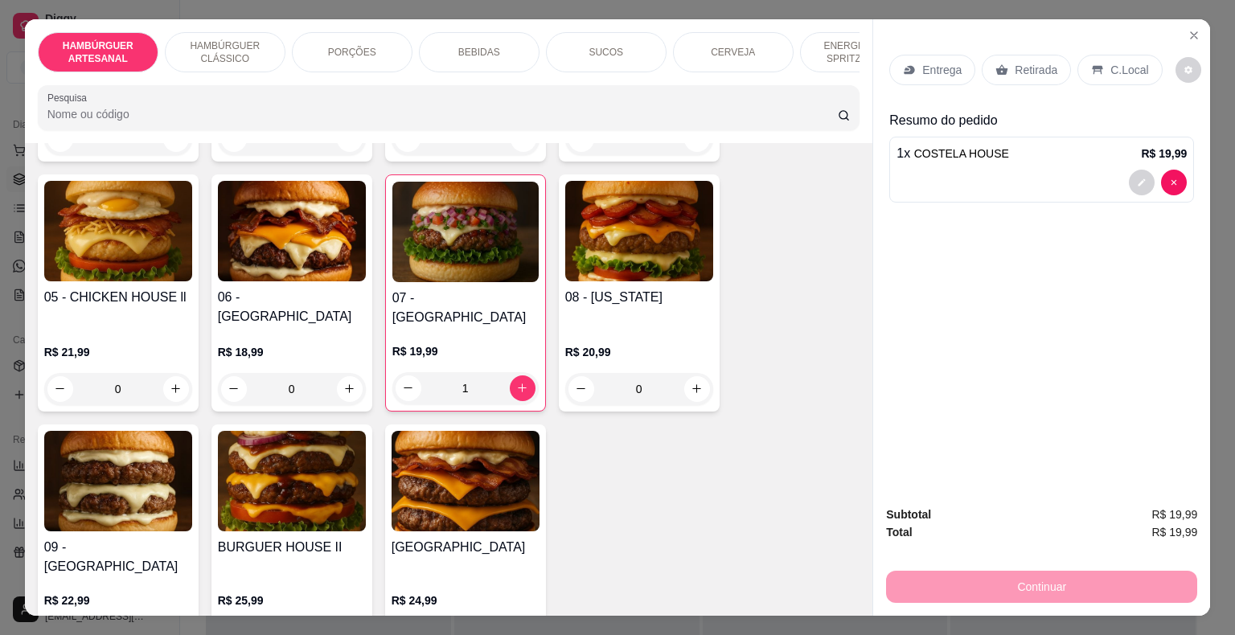
click at [473, 46] on p "BEBIDAS" at bounding box center [479, 52] width 42 height 13
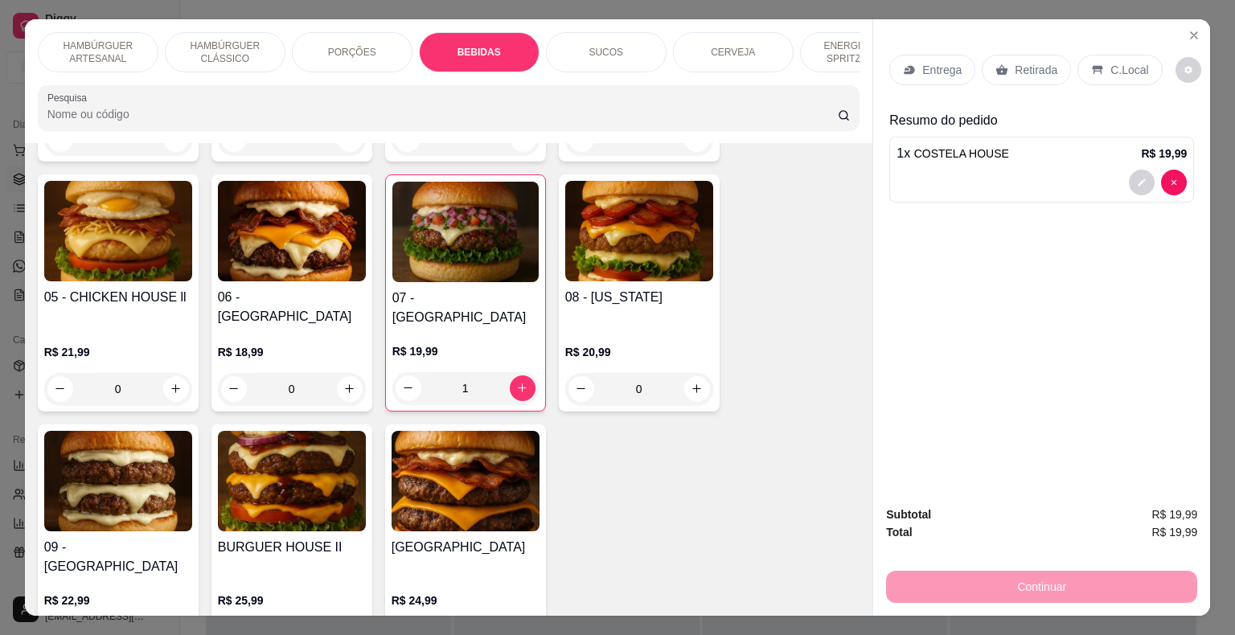
scroll to position [39, 0]
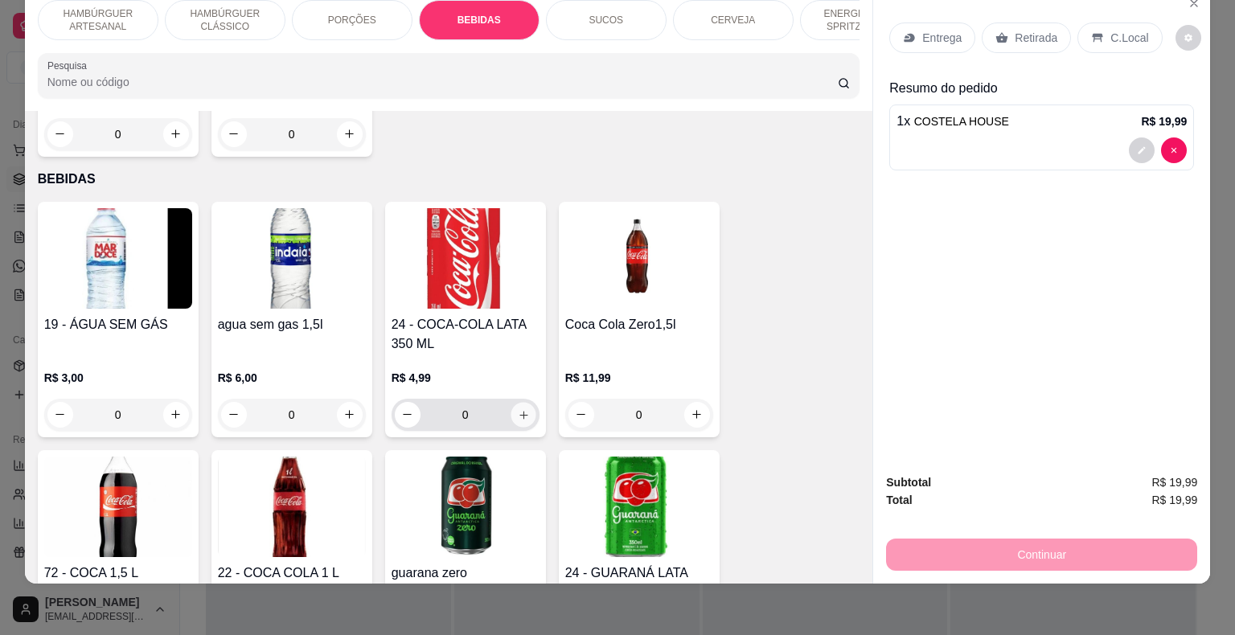
click at [525, 402] on button "increase-product-quantity" at bounding box center [523, 414] width 25 height 25
type input "1"
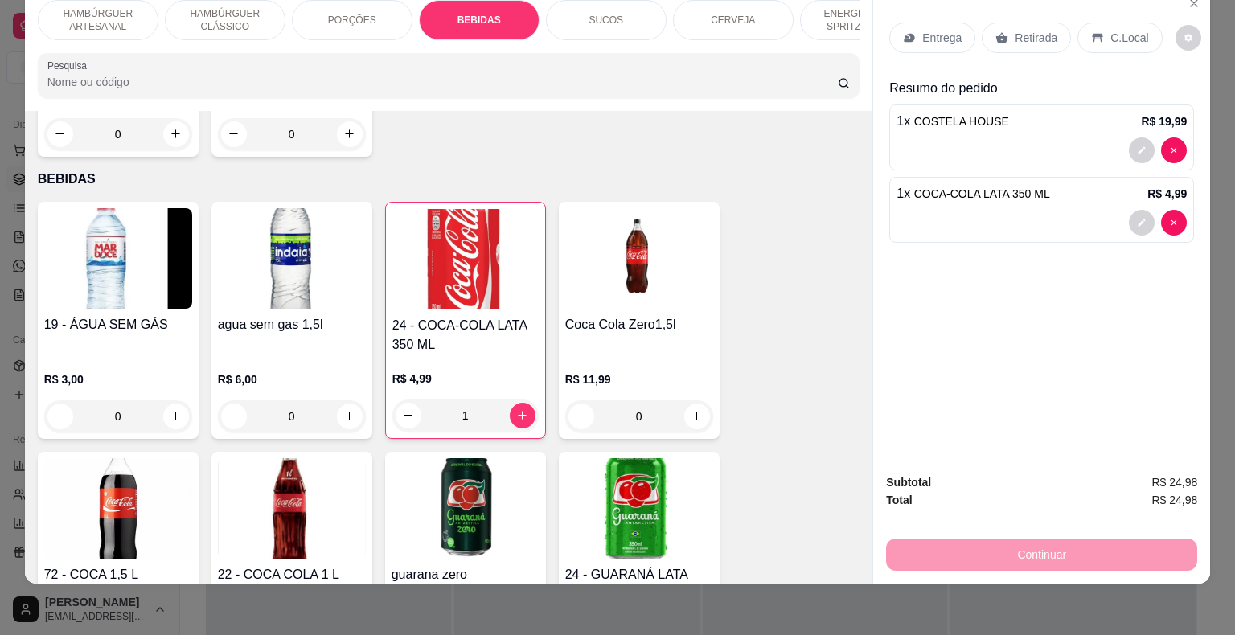
click at [928, 31] on p "Entrega" at bounding box center [941, 38] width 39 height 16
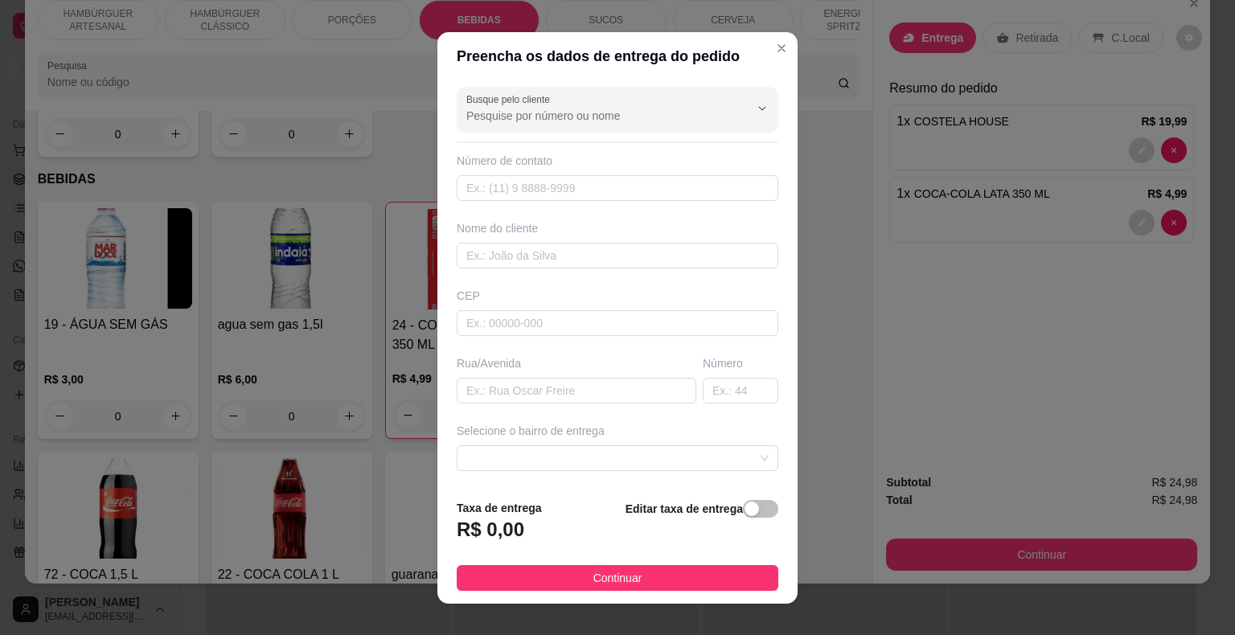
click at [606, 167] on div "Número de contato" at bounding box center [618, 161] width 322 height 16
click at [600, 180] on div "Número de contato" at bounding box center [618, 177] width 322 height 48
click at [598, 121] on input "Busque pelo cliente" at bounding box center [594, 116] width 257 height 16
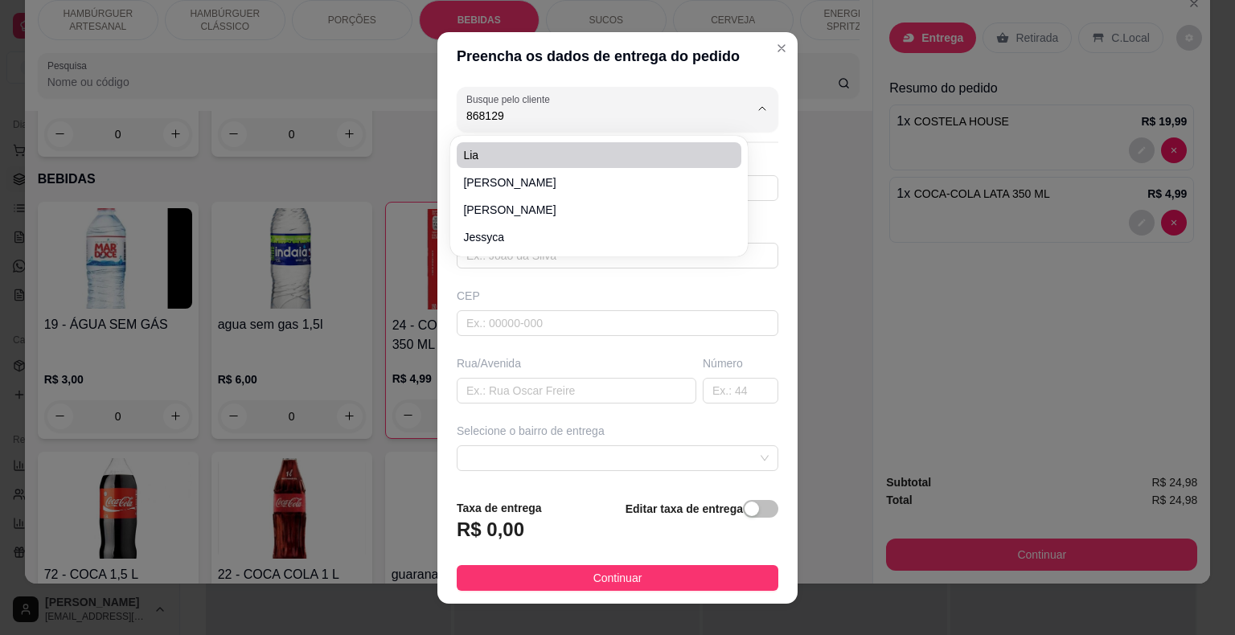
click at [576, 150] on span "lia" at bounding box center [591, 155] width 256 height 16
type input "lia"
type input "8681295154"
type input "lia"
type input "[DATE]"
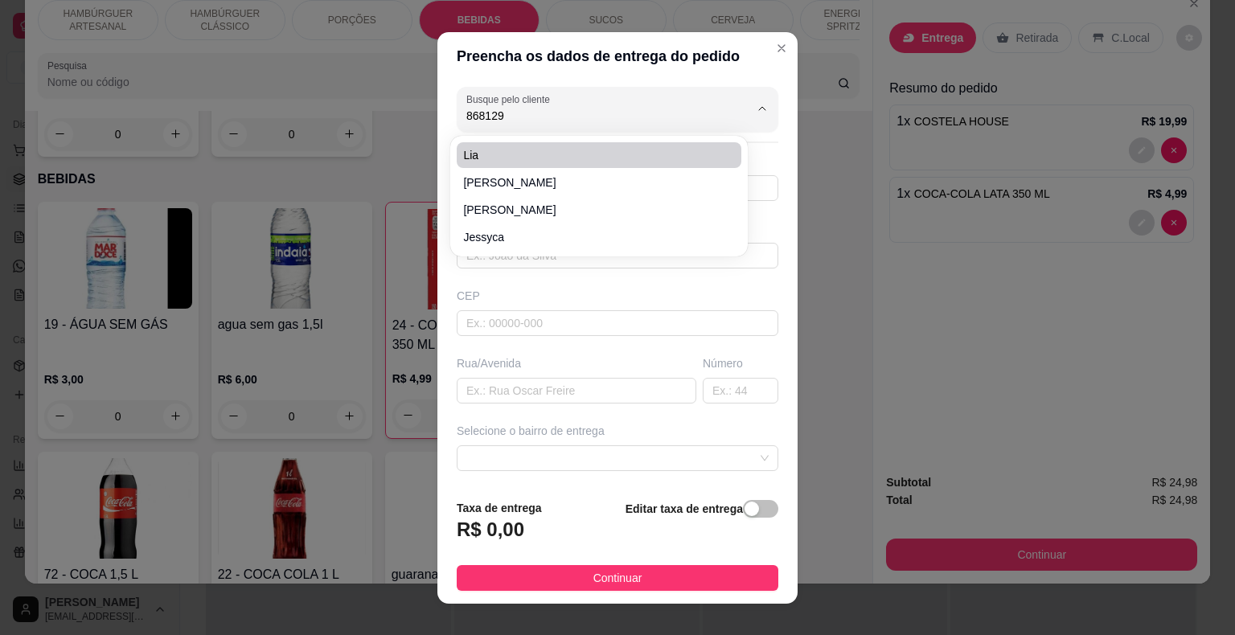
type input "São Miguel do Tapuio"
type input "comercial do [DEMOGRAPHIC_DATA]"
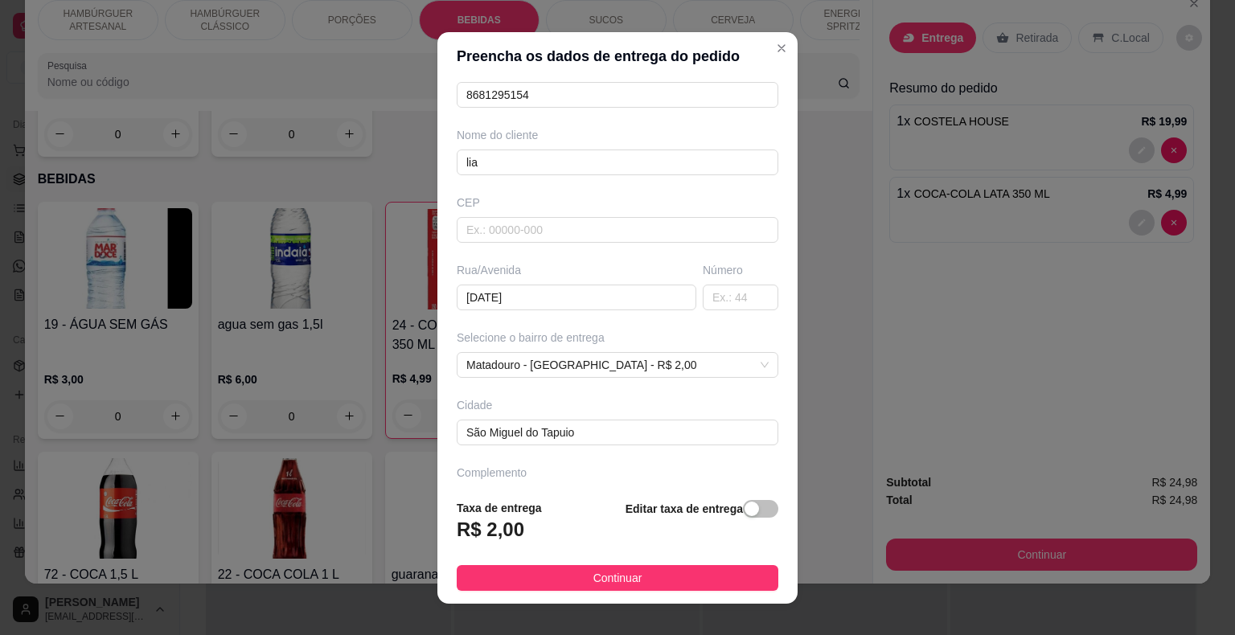
scroll to position [133, 0]
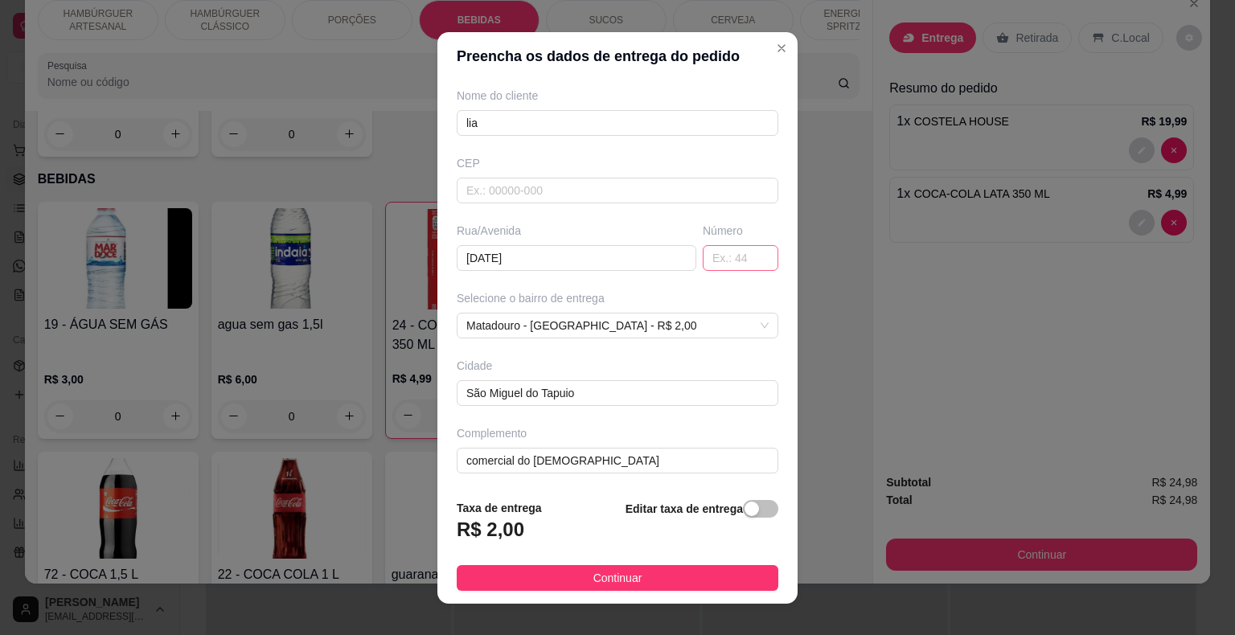
type input "lia"
click at [716, 257] on input "text" at bounding box center [741, 258] width 76 height 26
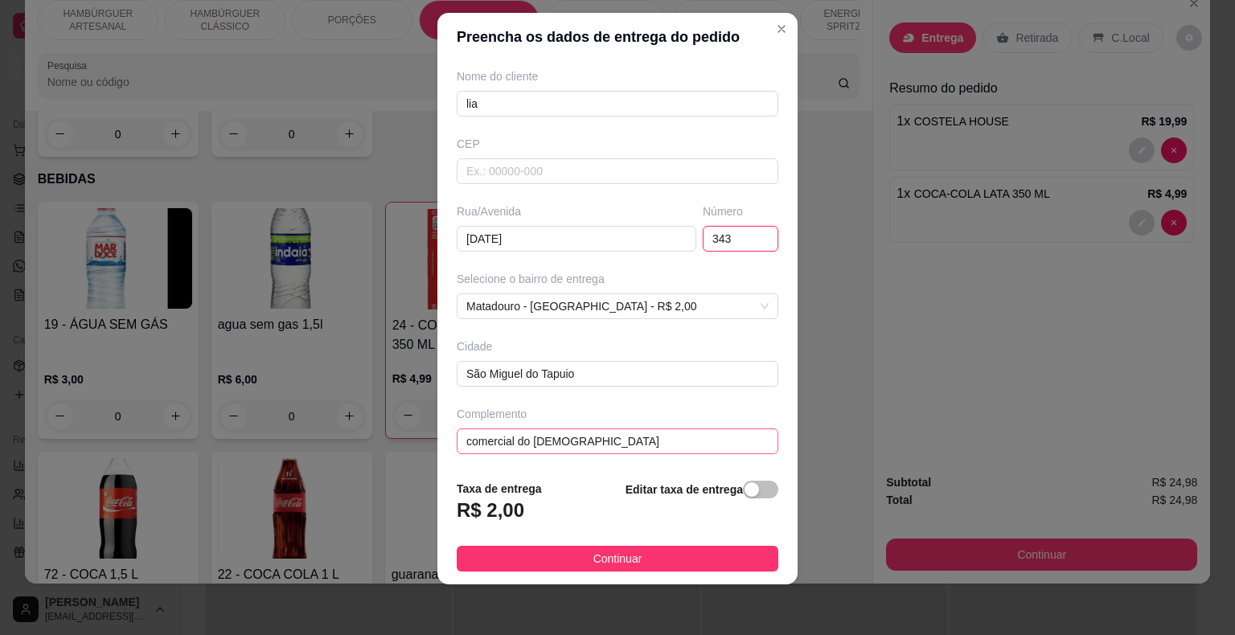
type input "343"
click at [461, 443] on input "comercial do [DEMOGRAPHIC_DATA]" at bounding box center [618, 442] width 322 height 26
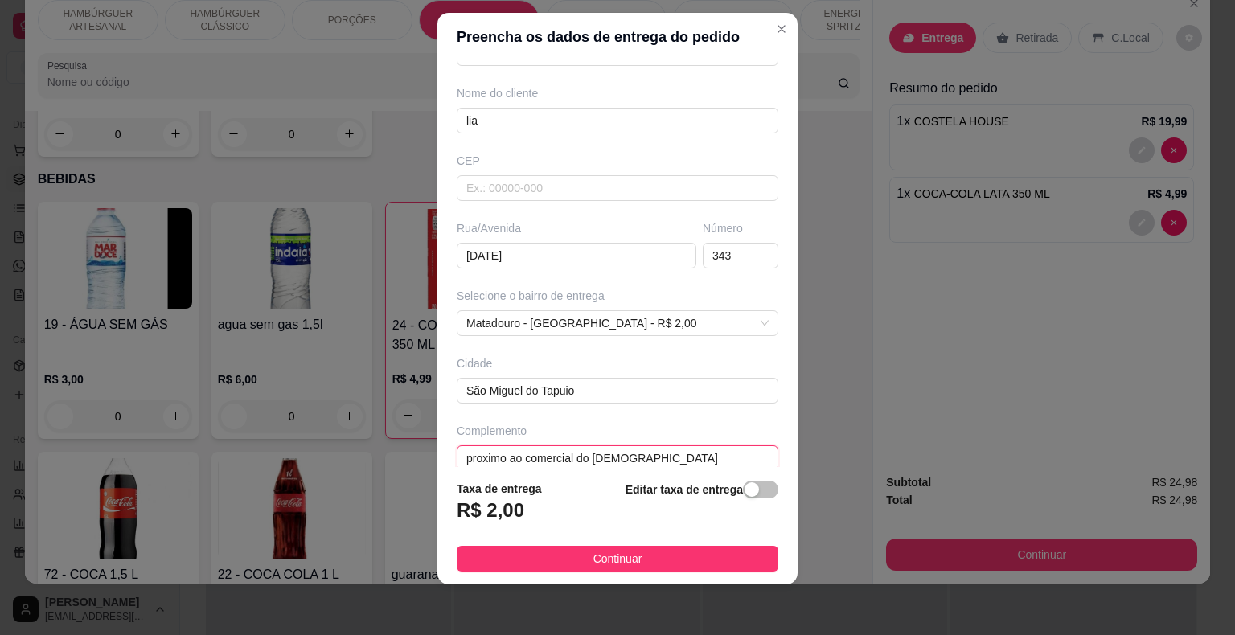
scroll to position [133, 0]
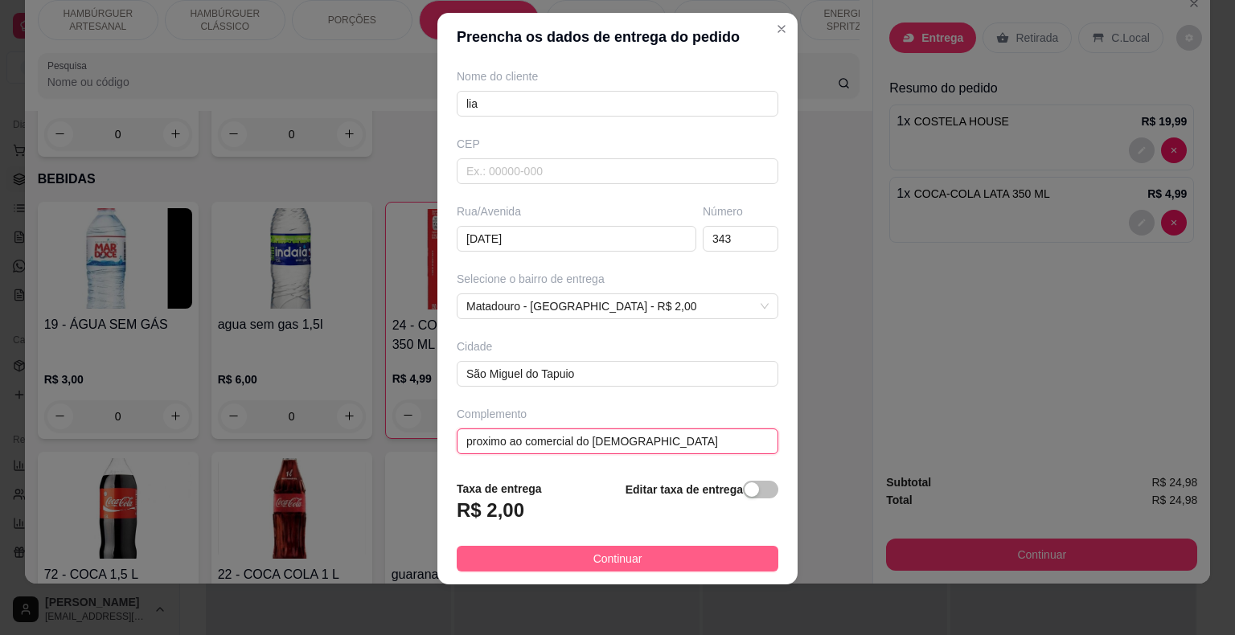
type input "proximo ao comercial do [DEMOGRAPHIC_DATA]"
click at [647, 556] on button "Continuar" at bounding box center [618, 559] width 322 height 26
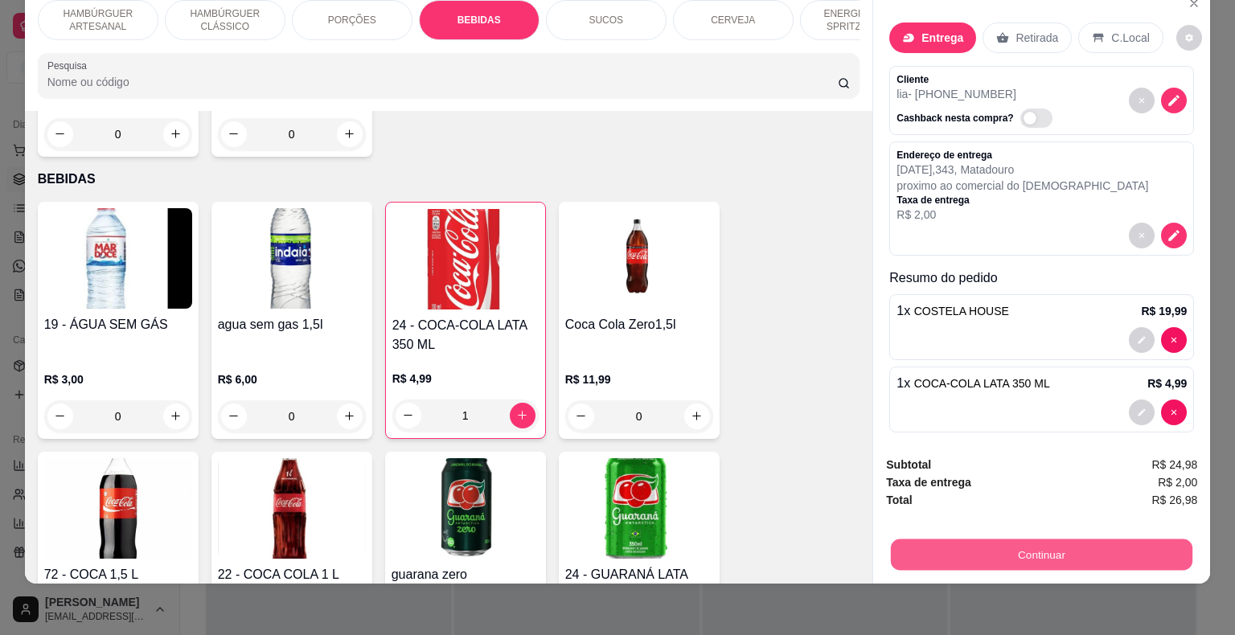
click at [959, 540] on button "Continuar" at bounding box center [1042, 555] width 302 height 31
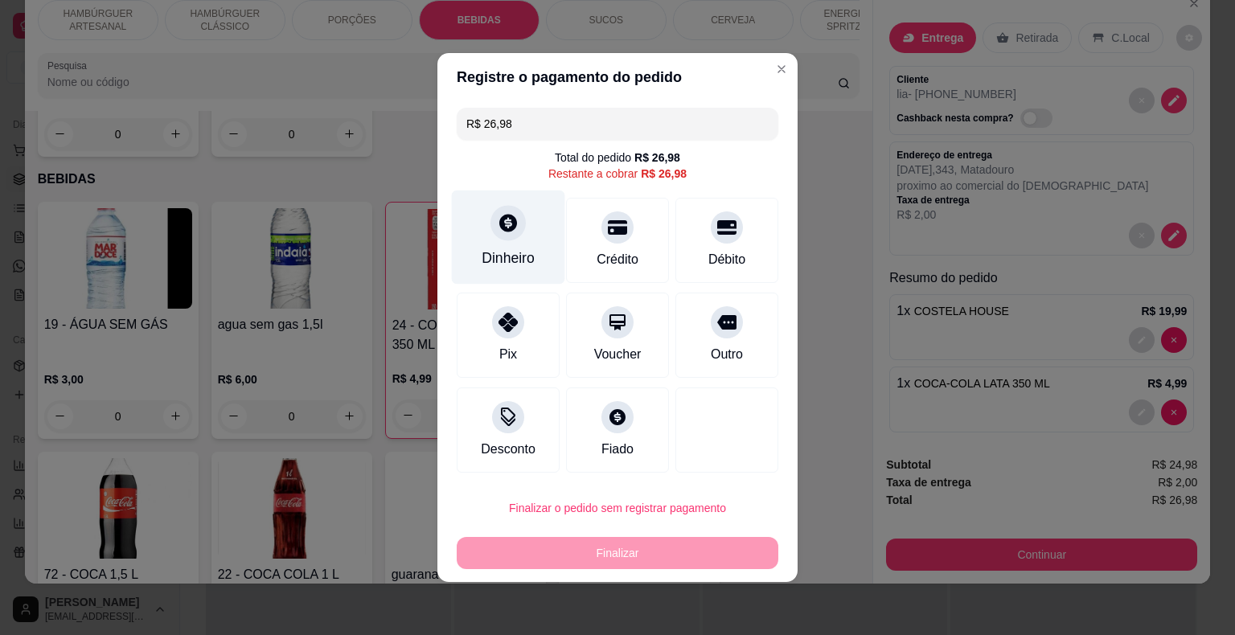
click at [507, 249] on div "Dinheiro" at bounding box center [508, 258] width 53 height 21
click at [531, 304] on input "0,00" at bounding box center [618, 302] width 322 height 32
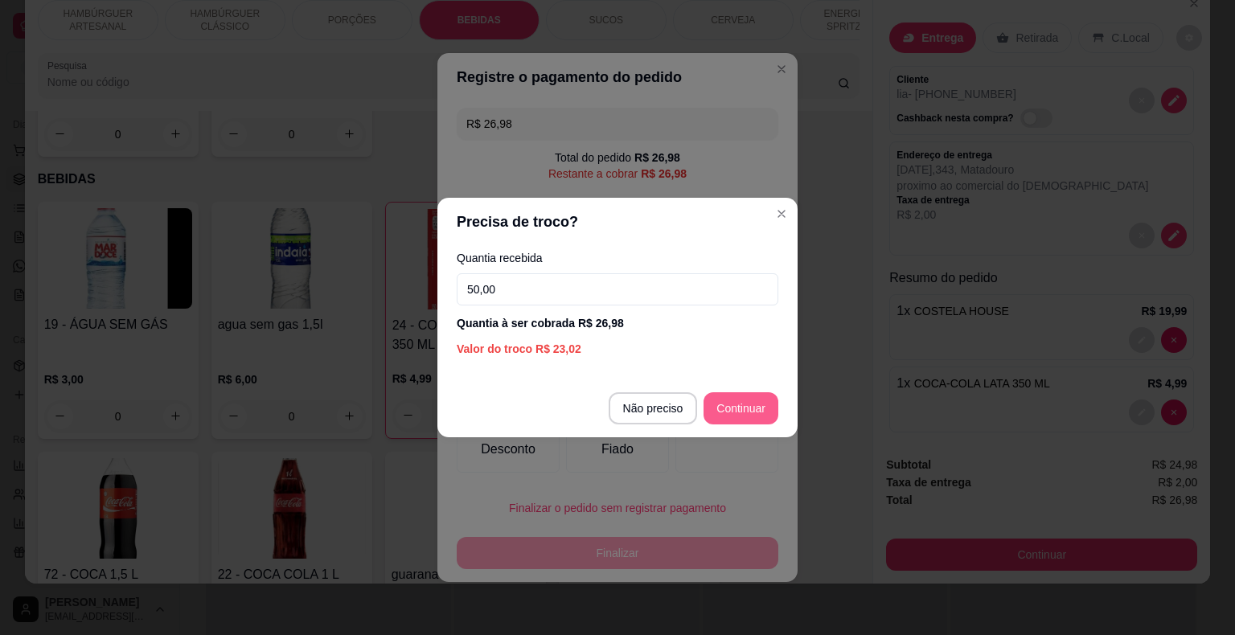
type input "50,00"
click at [746, 389] on footer "Não preciso Continuar" at bounding box center [618, 409] width 360 height 58
type input "R$ 0,00"
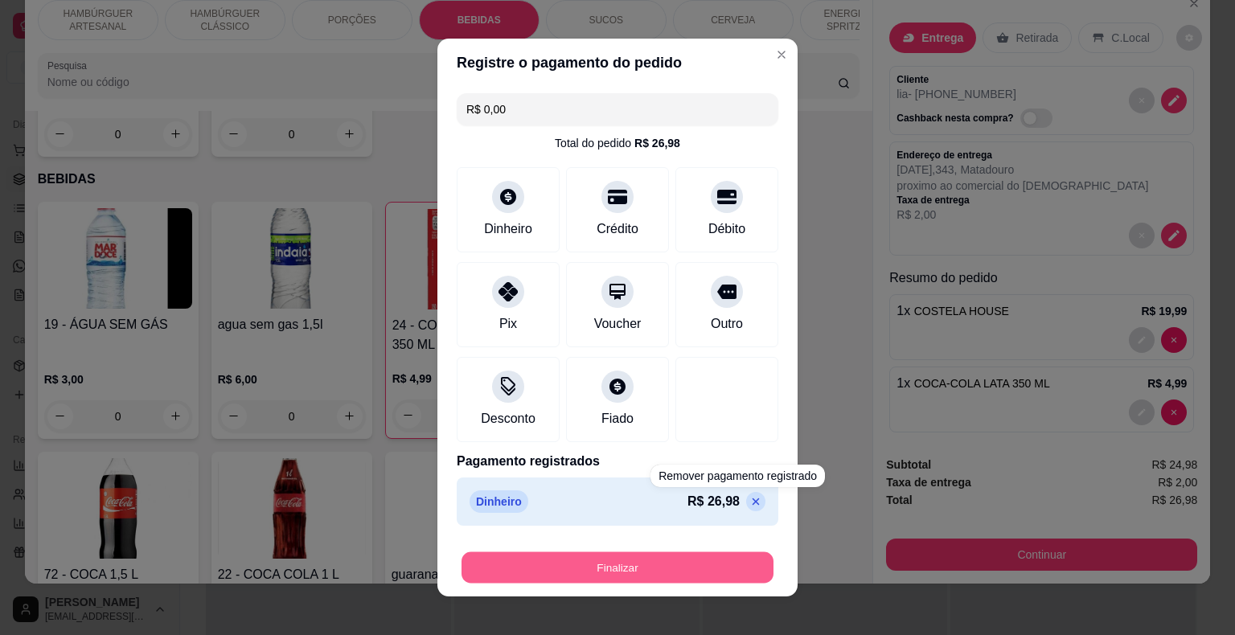
click at [736, 556] on button "Finalizar" at bounding box center [618, 568] width 312 height 31
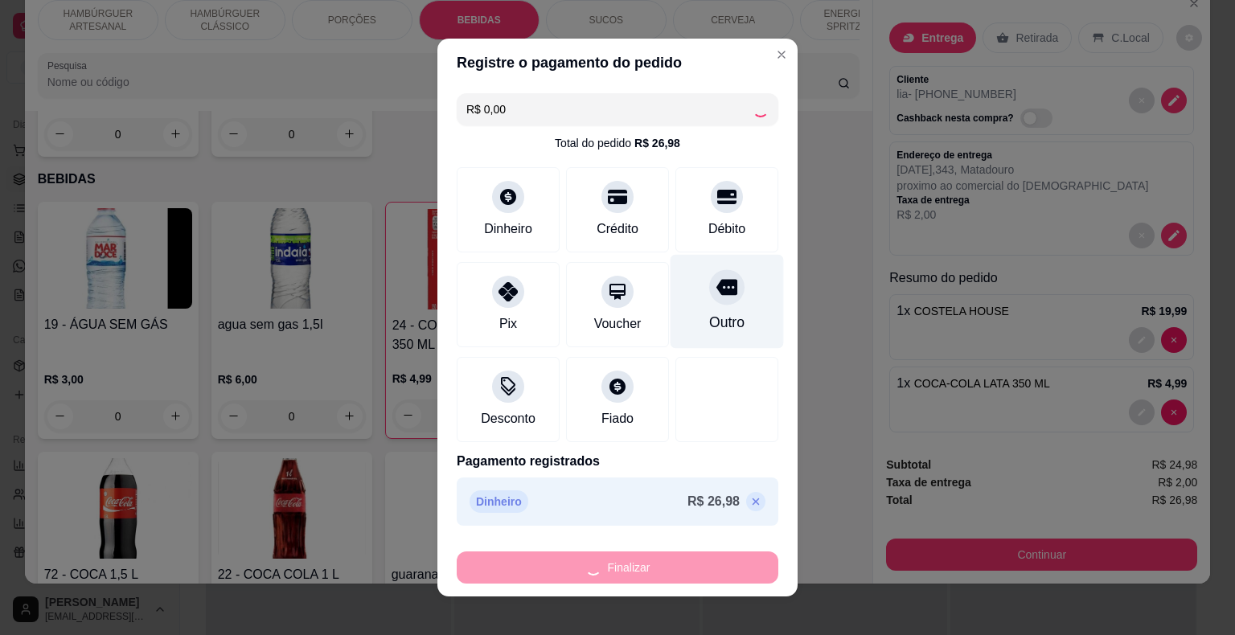
type input "0"
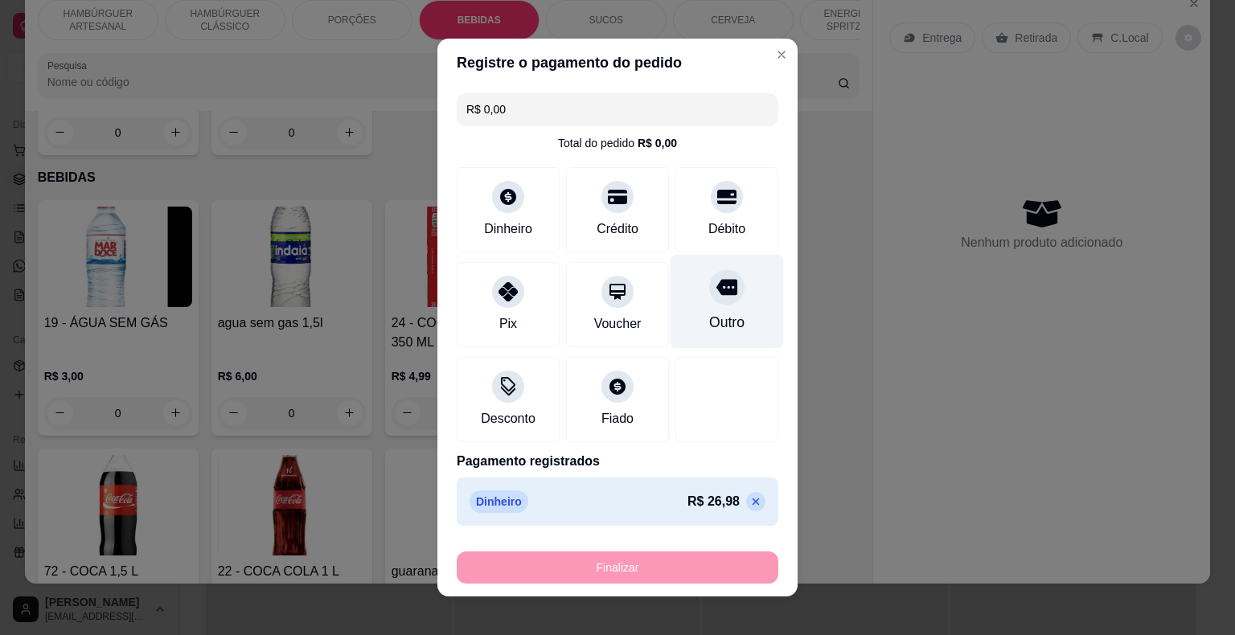
type input "-R$ 26,98"
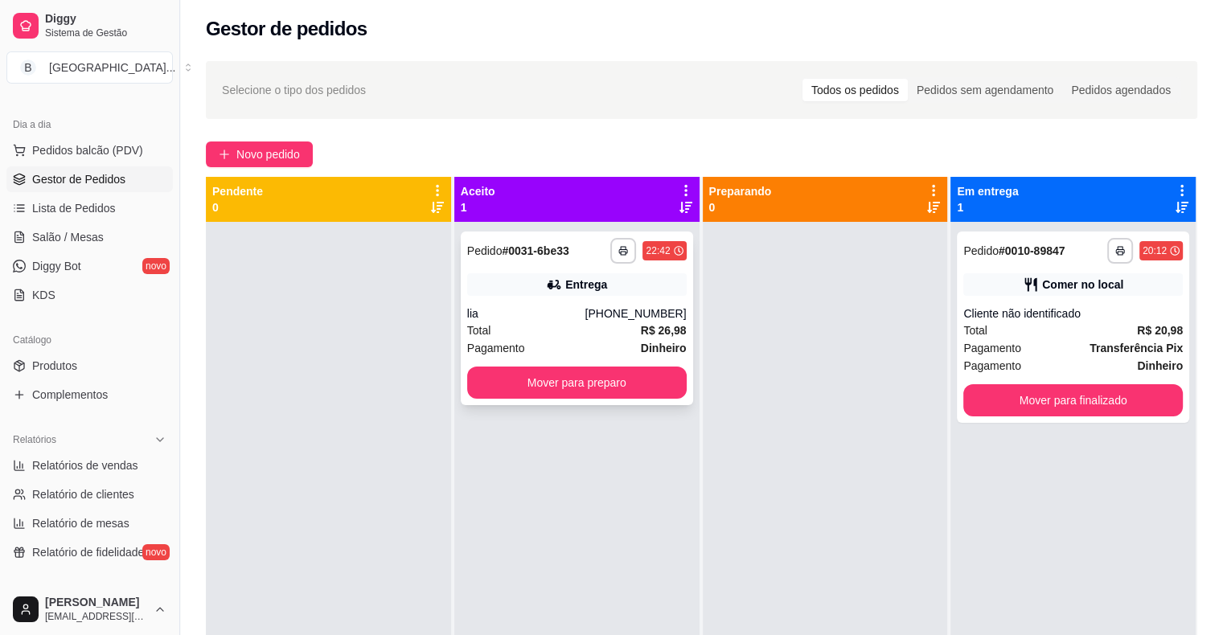
click at [511, 319] on div "lia" at bounding box center [526, 314] width 118 height 16
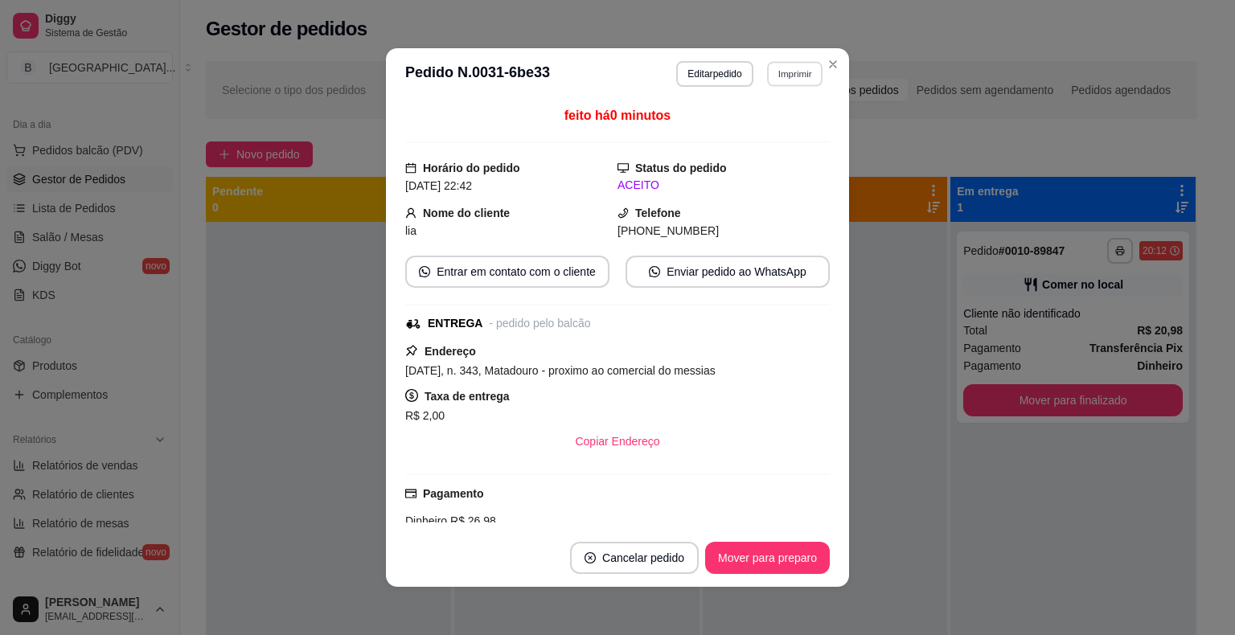
click at [790, 68] on button "Imprimir" at bounding box center [794, 73] width 55 height 25
click at [787, 124] on button "IMPRESSORA" at bounding box center [760, 131] width 117 height 26
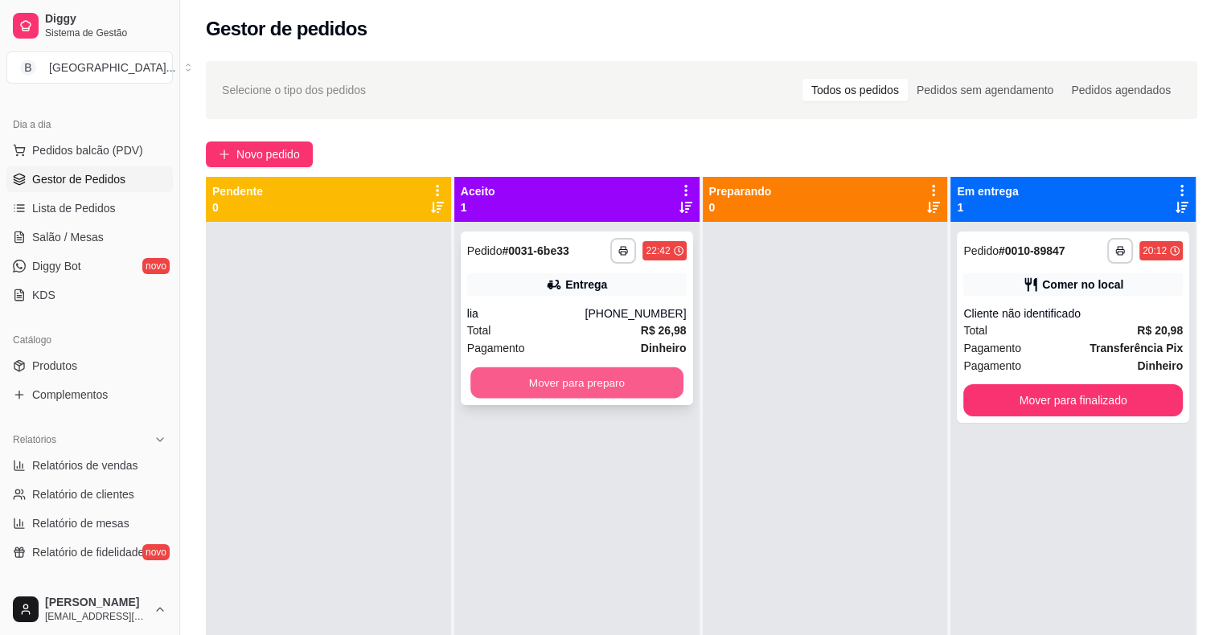
click at [626, 388] on button "Mover para preparo" at bounding box center [576, 383] width 213 height 31
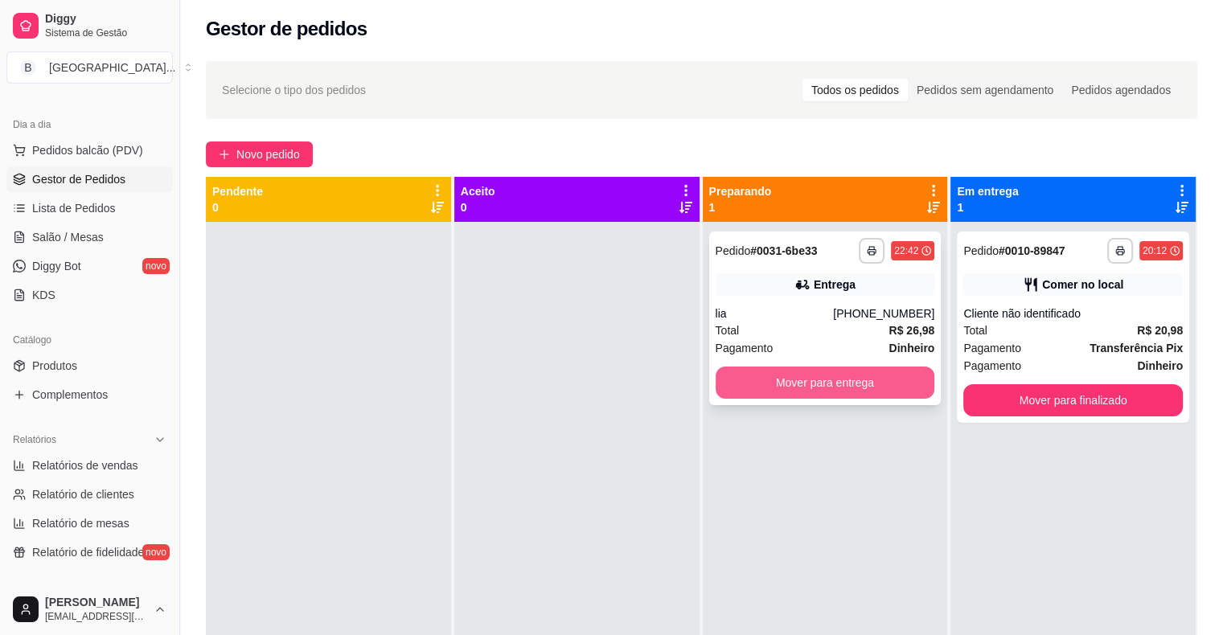
click at [832, 384] on button "Mover para entrega" at bounding box center [826, 383] width 220 height 32
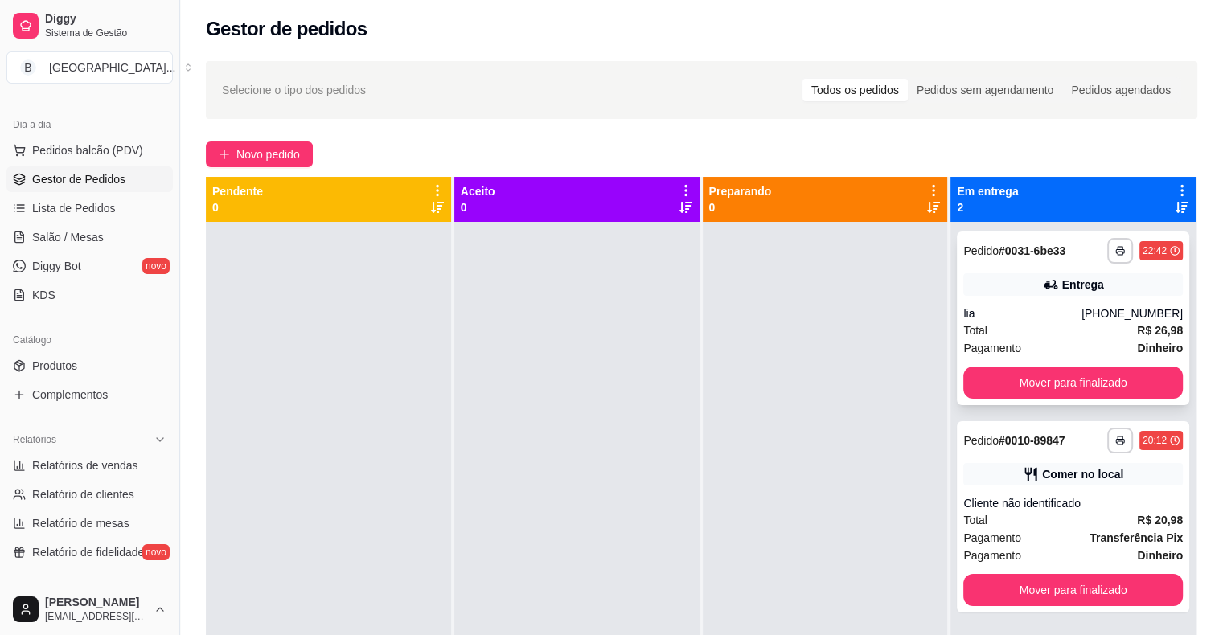
click at [1029, 307] on div "lia" at bounding box center [1022, 314] width 118 height 16
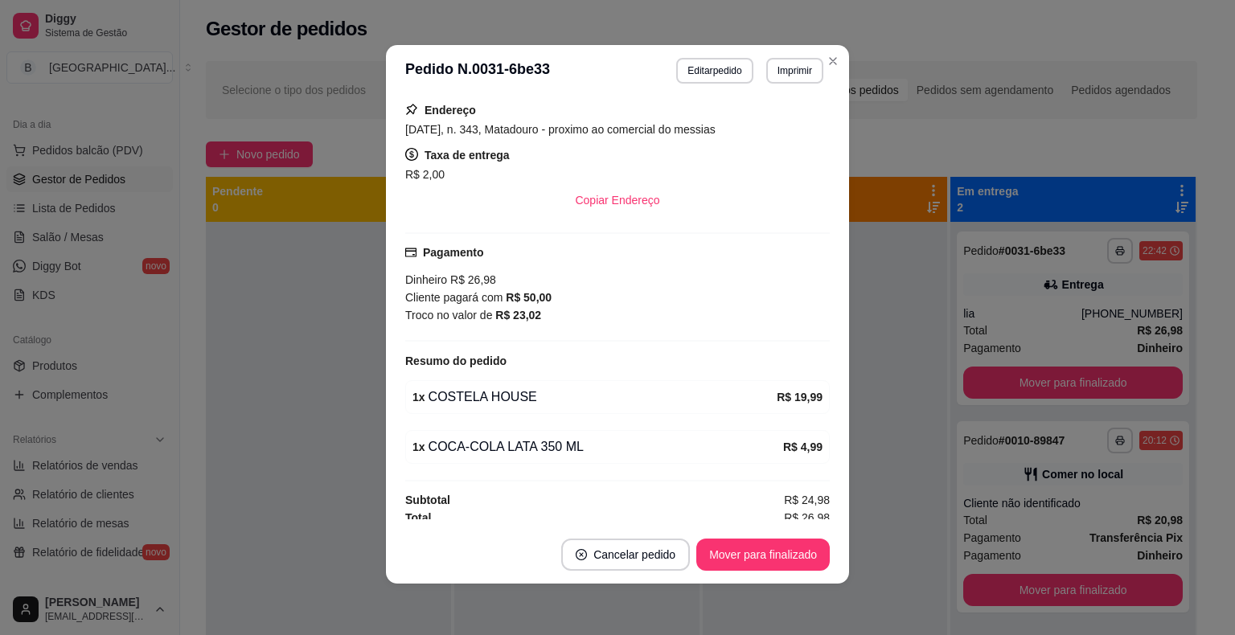
scroll to position [242, 0]
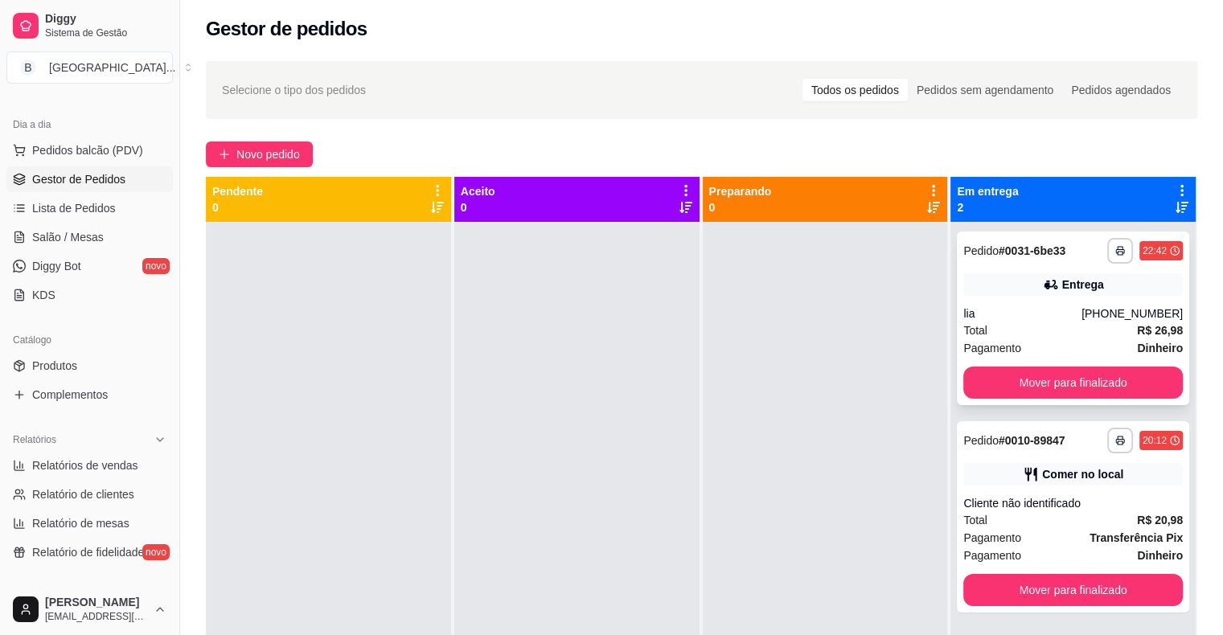
click at [996, 272] on div "**********" at bounding box center [1073, 319] width 232 height 174
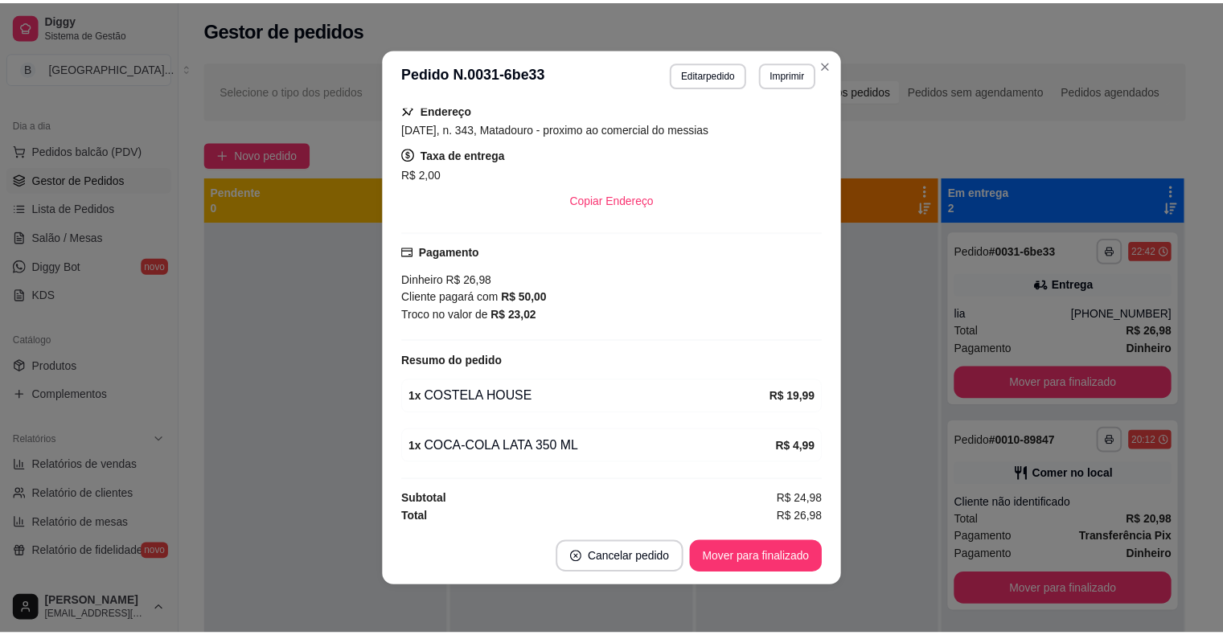
scroll to position [3, 0]
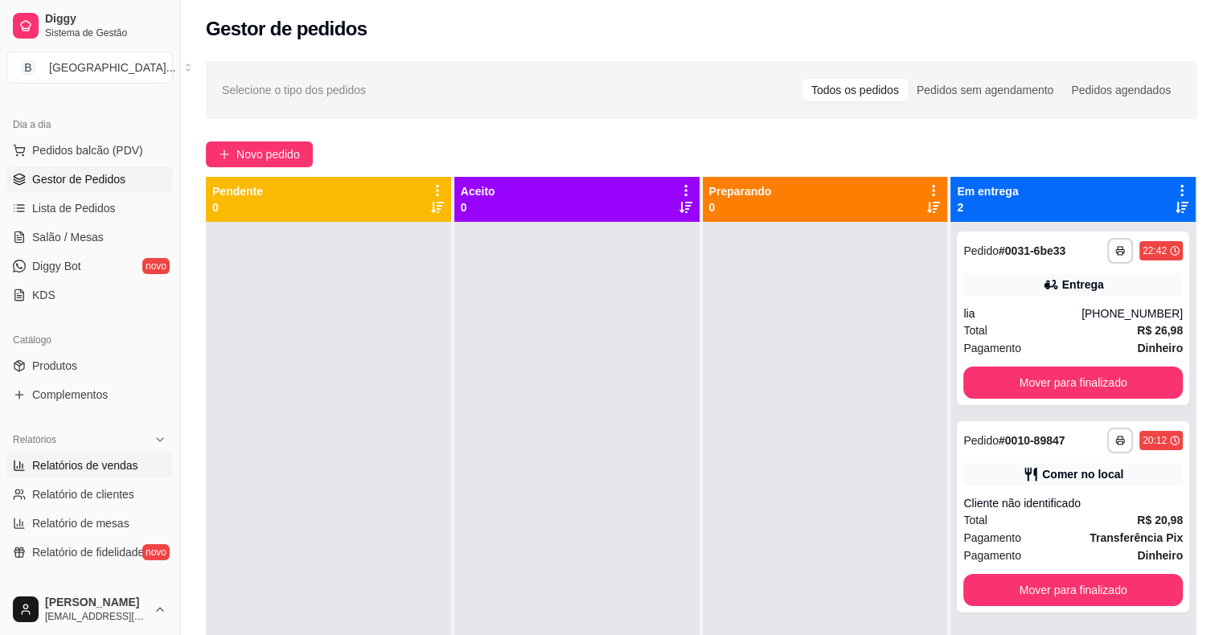
click at [92, 463] on span "Relatórios de vendas" at bounding box center [85, 466] width 106 height 16
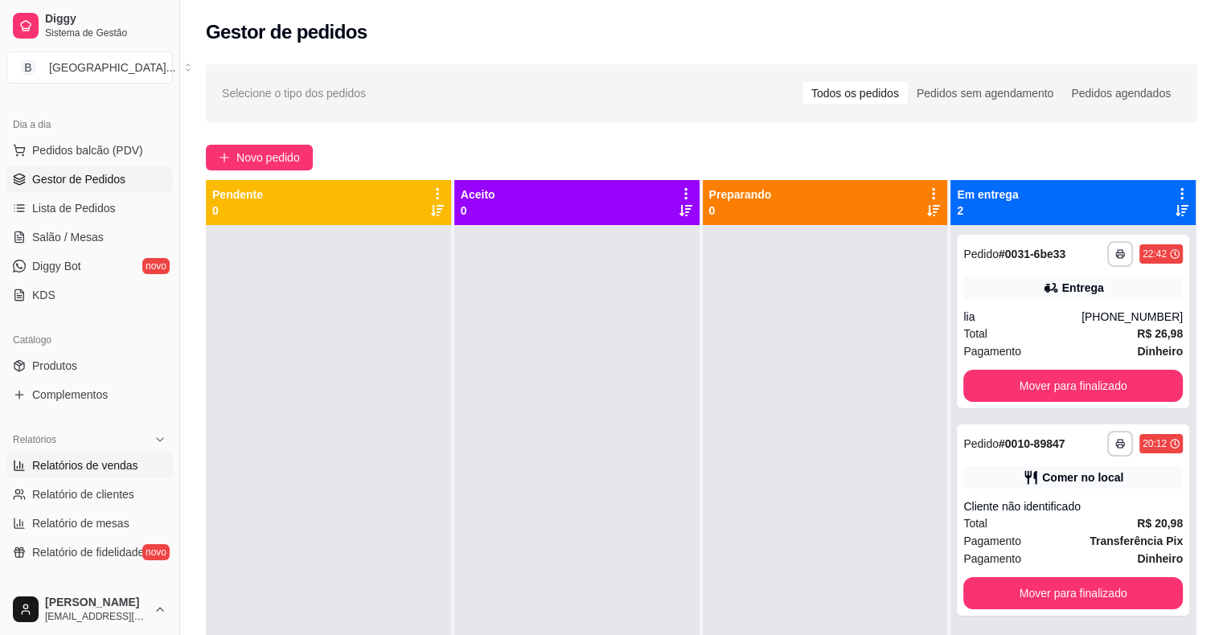
select select "ALL"
select select "0"
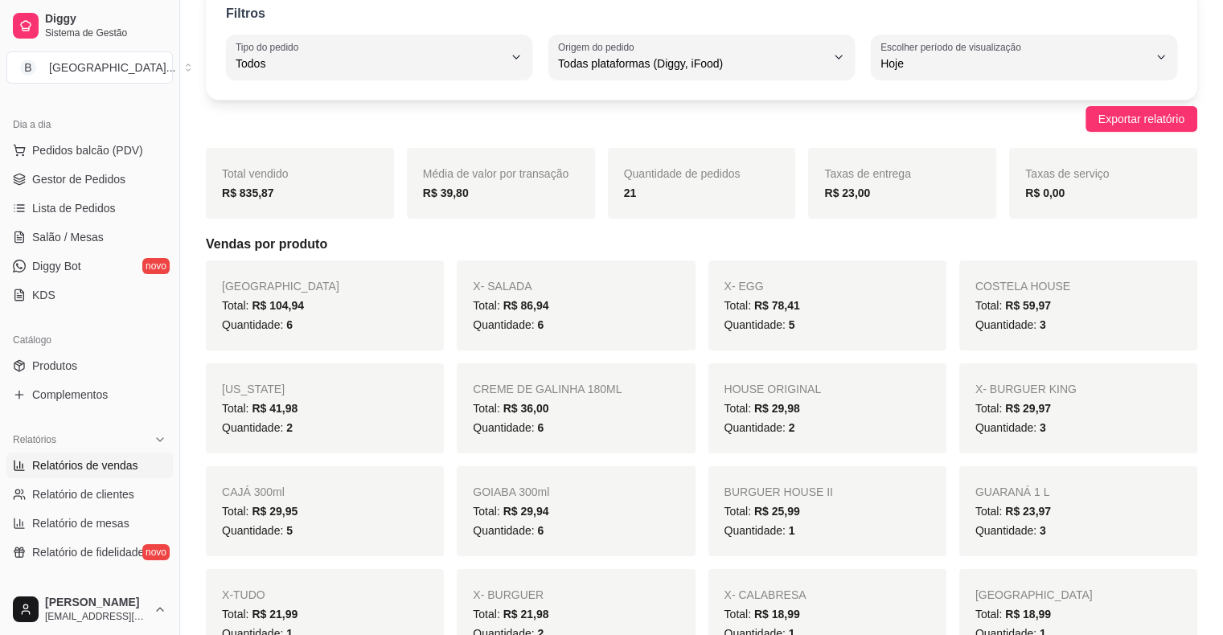
scroll to position [161, 0]
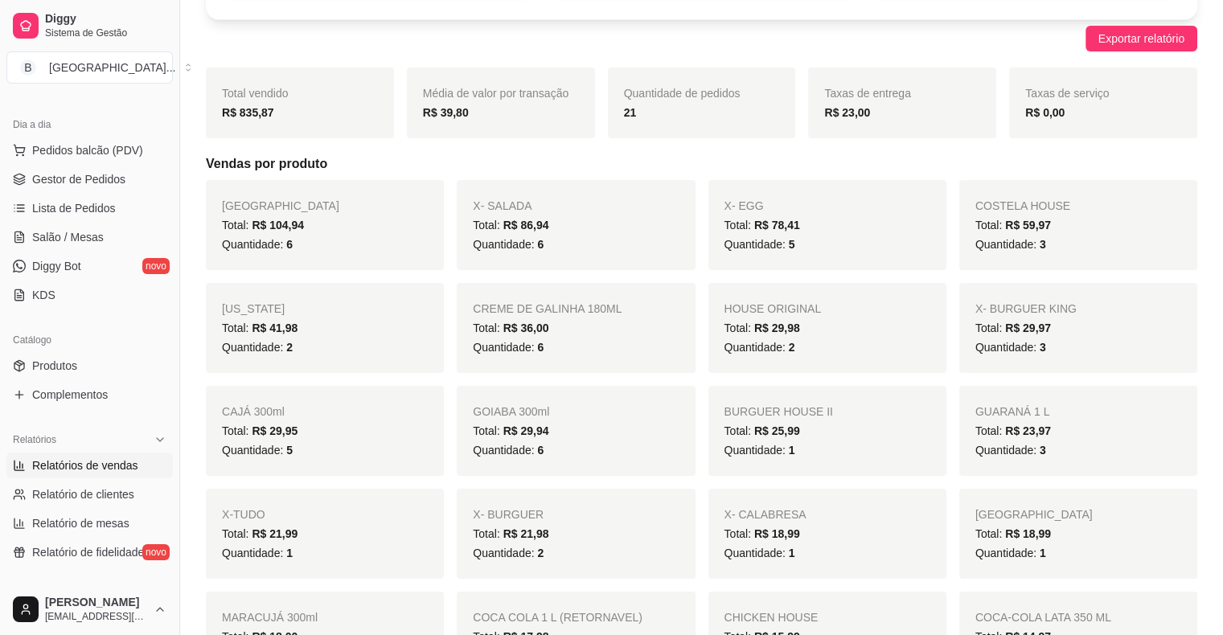
click at [635, 338] on div "Quantidade: 6" at bounding box center [576, 347] width 206 height 19
click at [10, 175] on link "Gestor de Pedidos" at bounding box center [89, 179] width 166 height 26
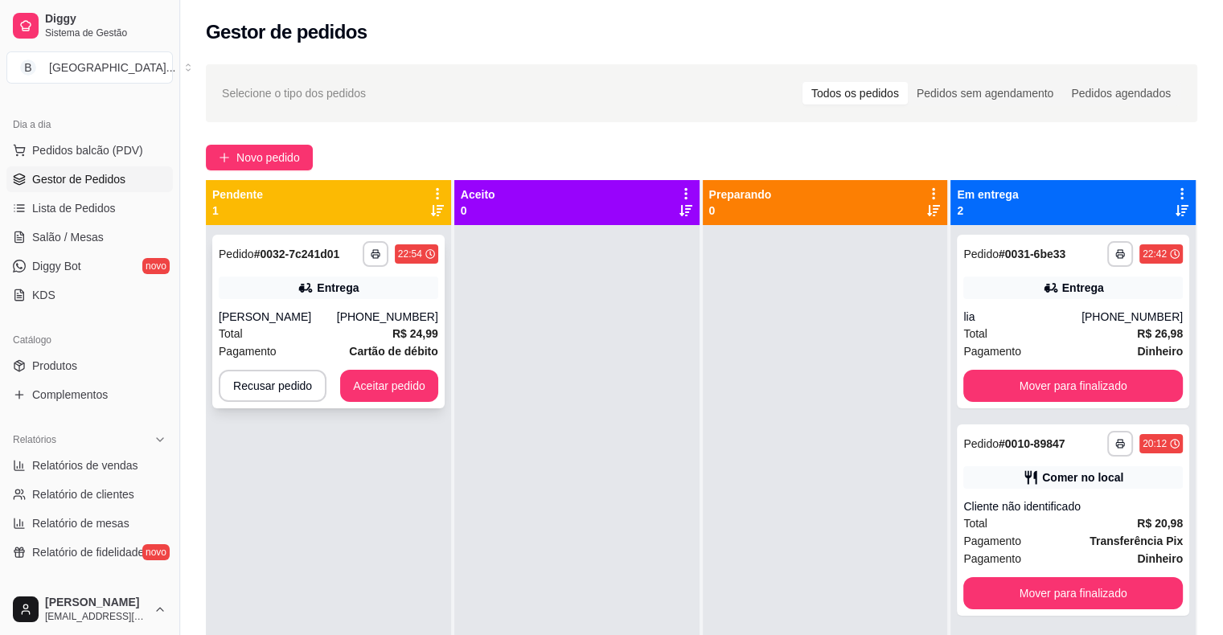
click at [325, 299] on div "**********" at bounding box center [328, 322] width 232 height 174
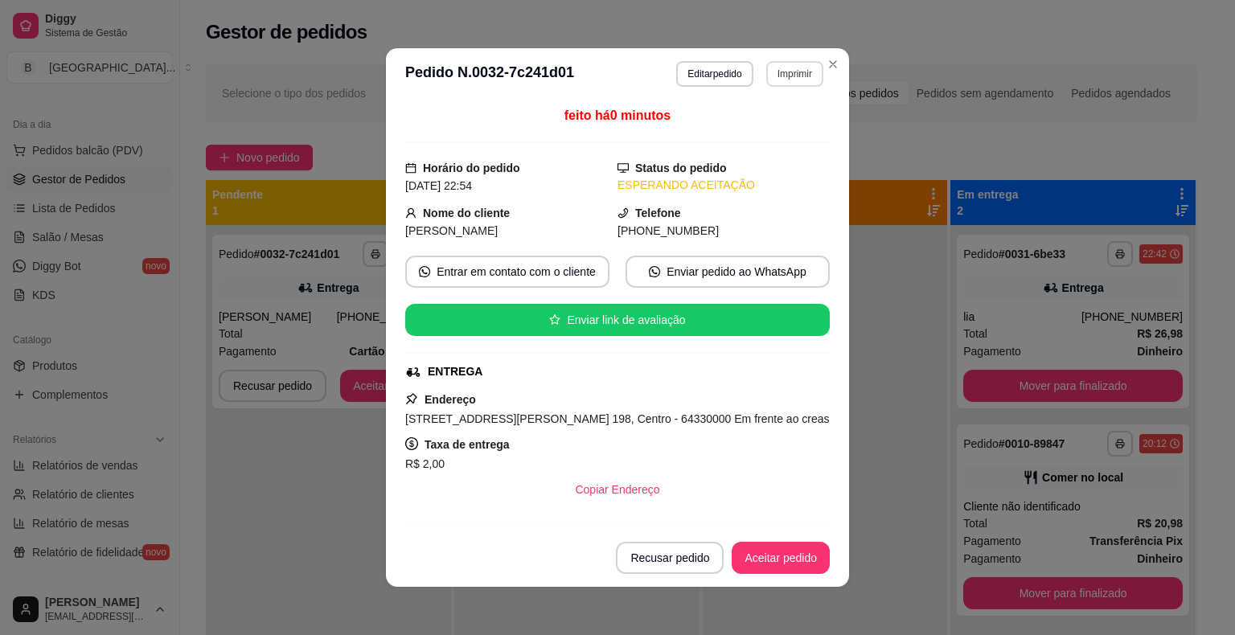
click at [782, 72] on button "Imprimir" at bounding box center [794, 74] width 57 height 26
click at [779, 132] on button "IMPRESSORA" at bounding box center [760, 130] width 117 height 26
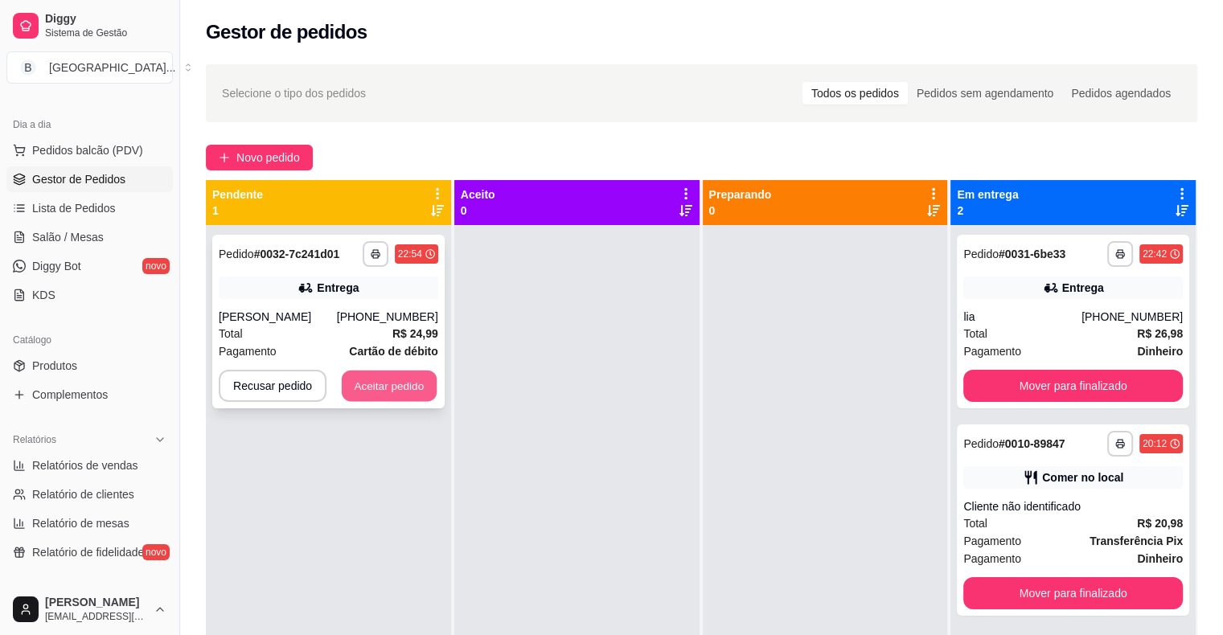
click at [388, 387] on button "Aceitar pedido" at bounding box center [389, 386] width 95 height 31
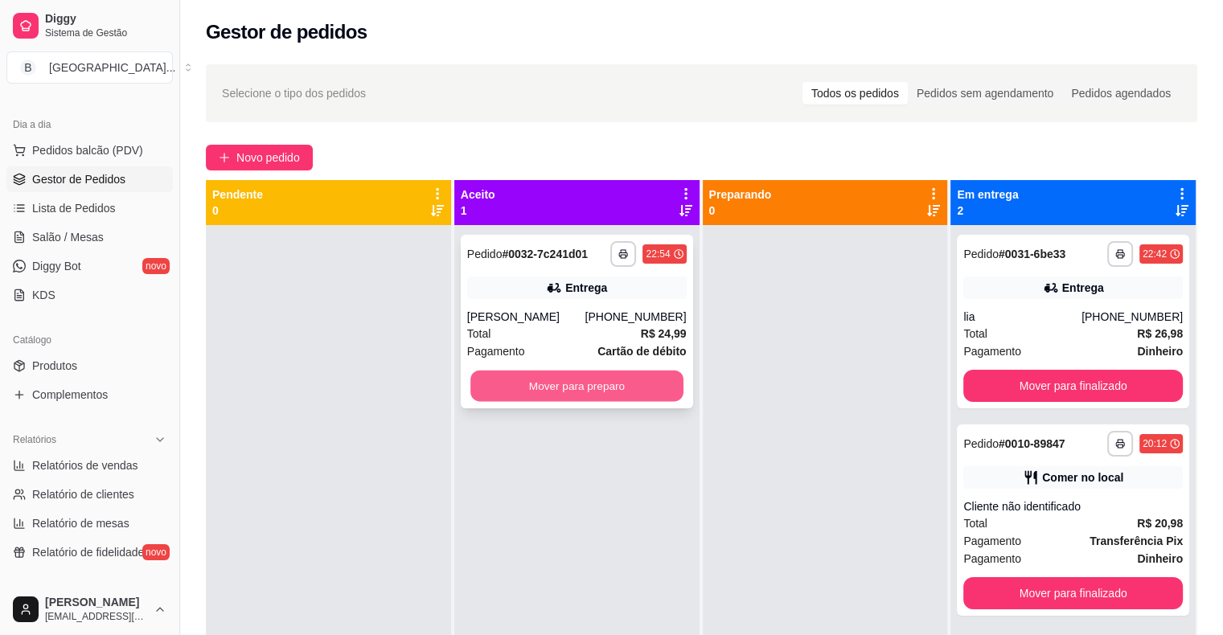
click at [557, 380] on button "Mover para preparo" at bounding box center [576, 386] width 213 height 31
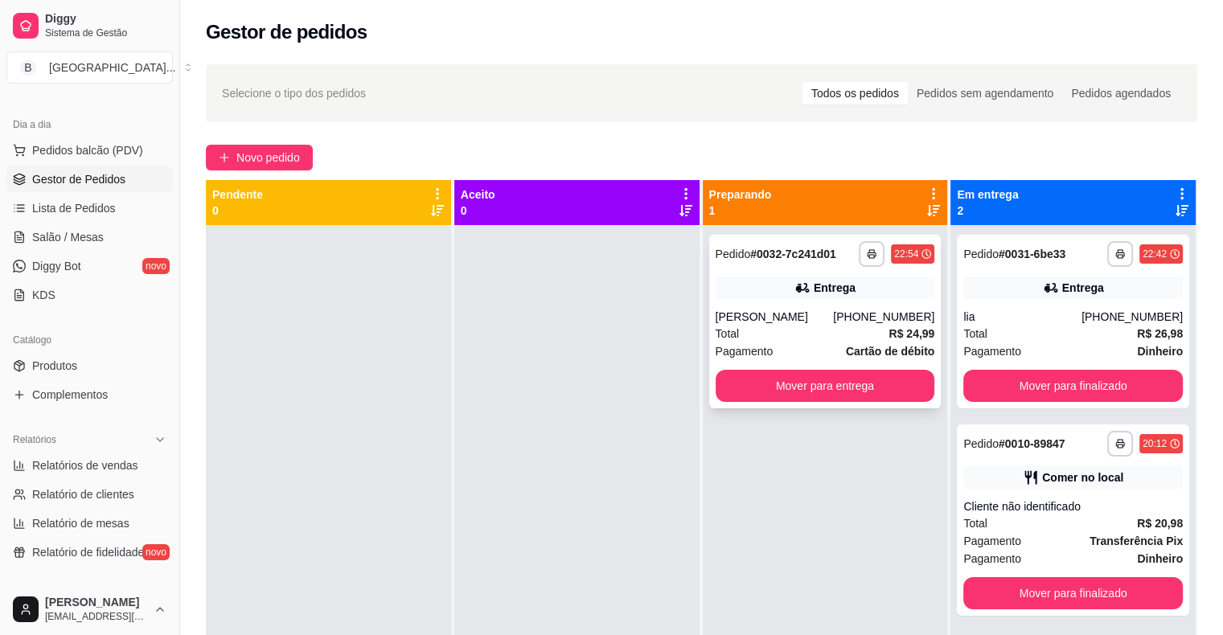
click at [754, 302] on div "**********" at bounding box center [825, 322] width 232 height 174
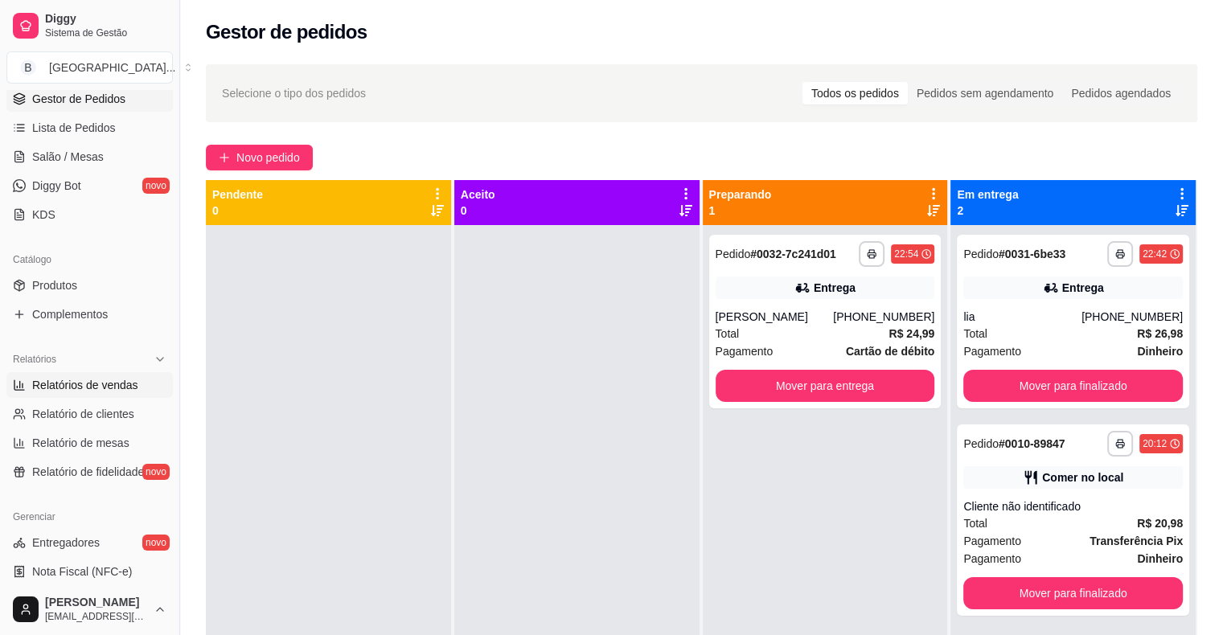
click at [116, 384] on span "Relatórios de vendas" at bounding box center [85, 385] width 106 height 16
select select "ALL"
select select "0"
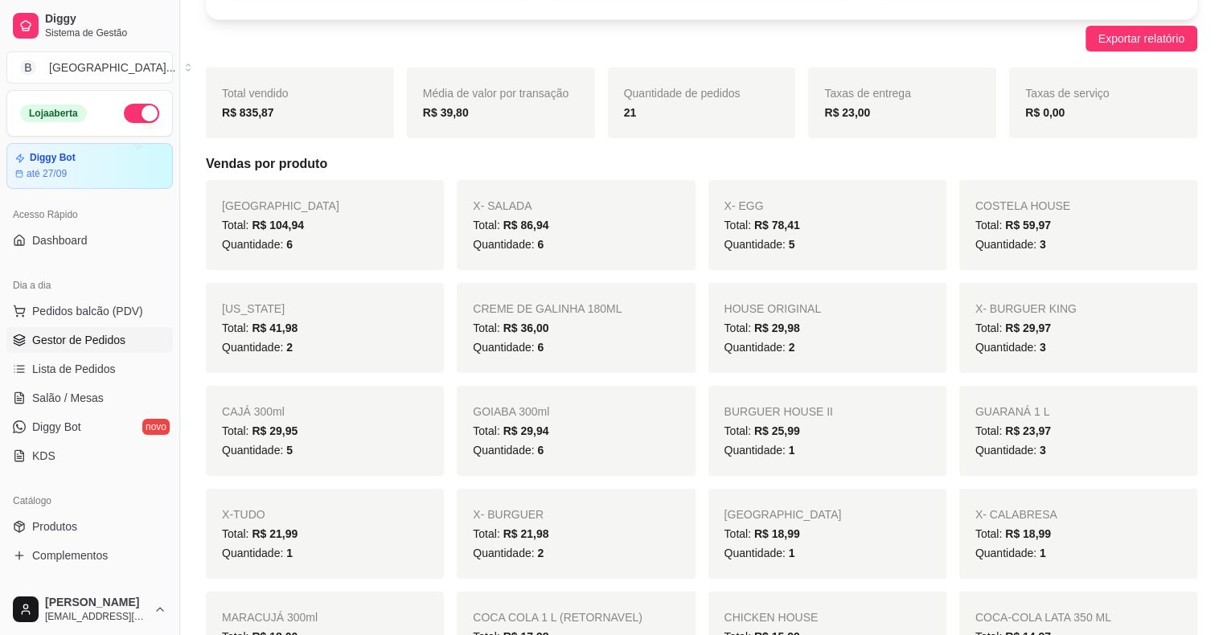
click at [69, 335] on span "Gestor de Pedidos" at bounding box center [78, 340] width 93 height 16
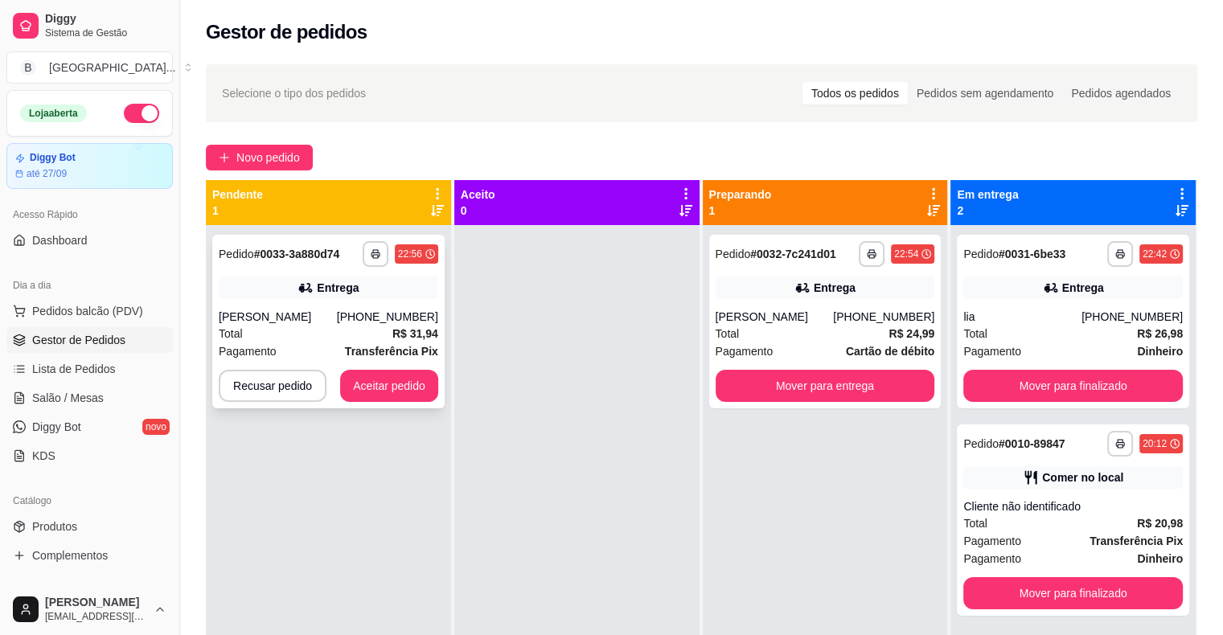
click at [341, 333] on div "Total R$ 31,94" at bounding box center [329, 334] width 220 height 18
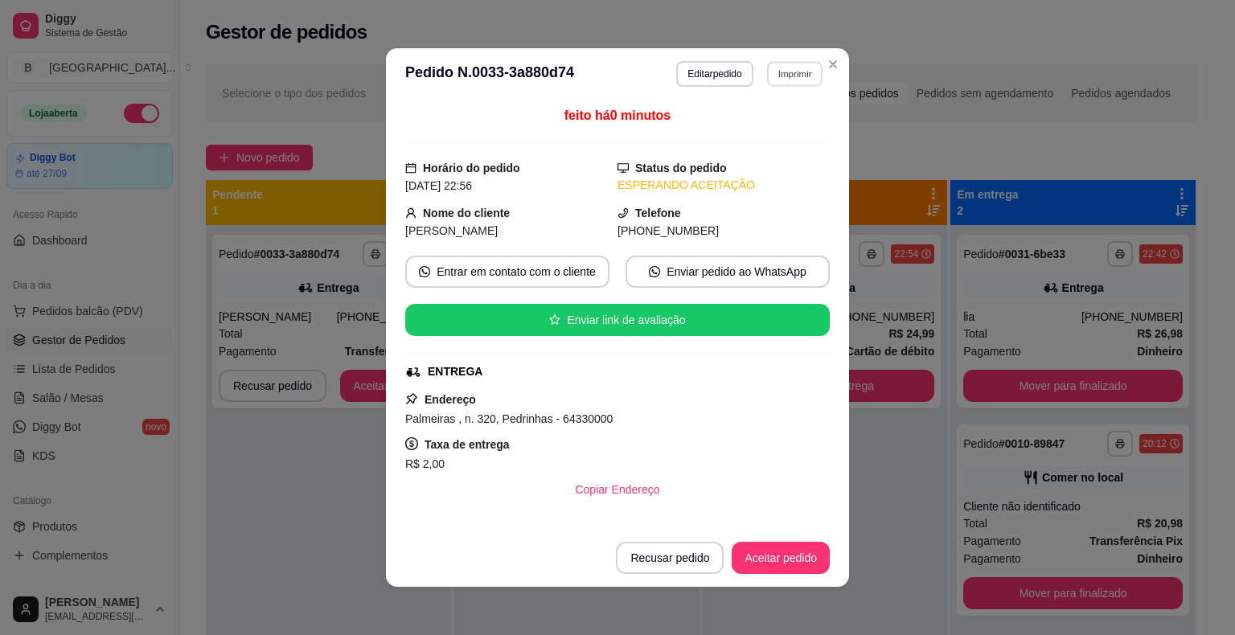
click at [779, 83] on button "Imprimir" at bounding box center [794, 73] width 55 height 25
click at [777, 129] on button "IMPRESSORA" at bounding box center [760, 129] width 113 height 25
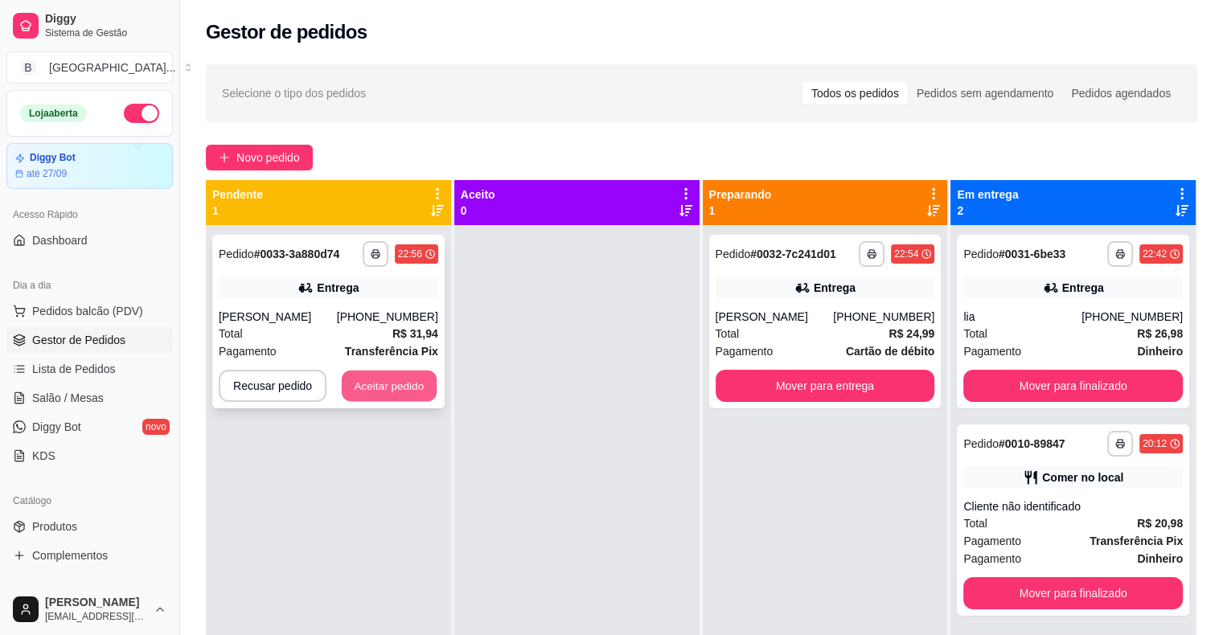
click at [385, 388] on button "Aceitar pedido" at bounding box center [389, 386] width 95 height 31
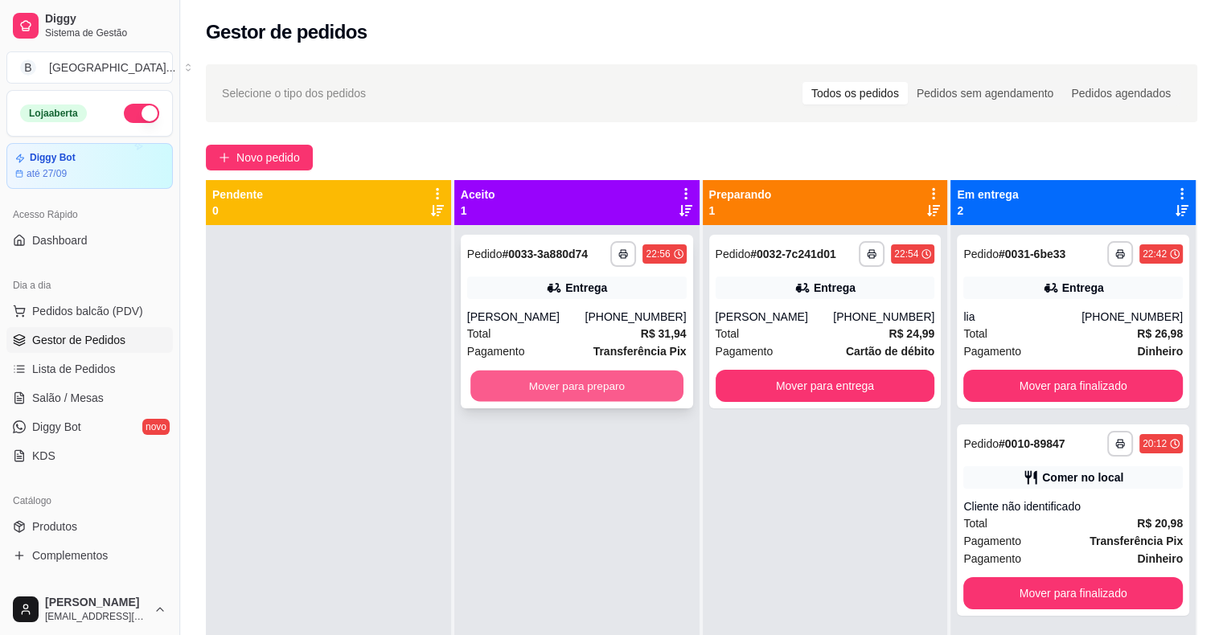
click at [510, 387] on button "Mover para preparo" at bounding box center [576, 386] width 213 height 31
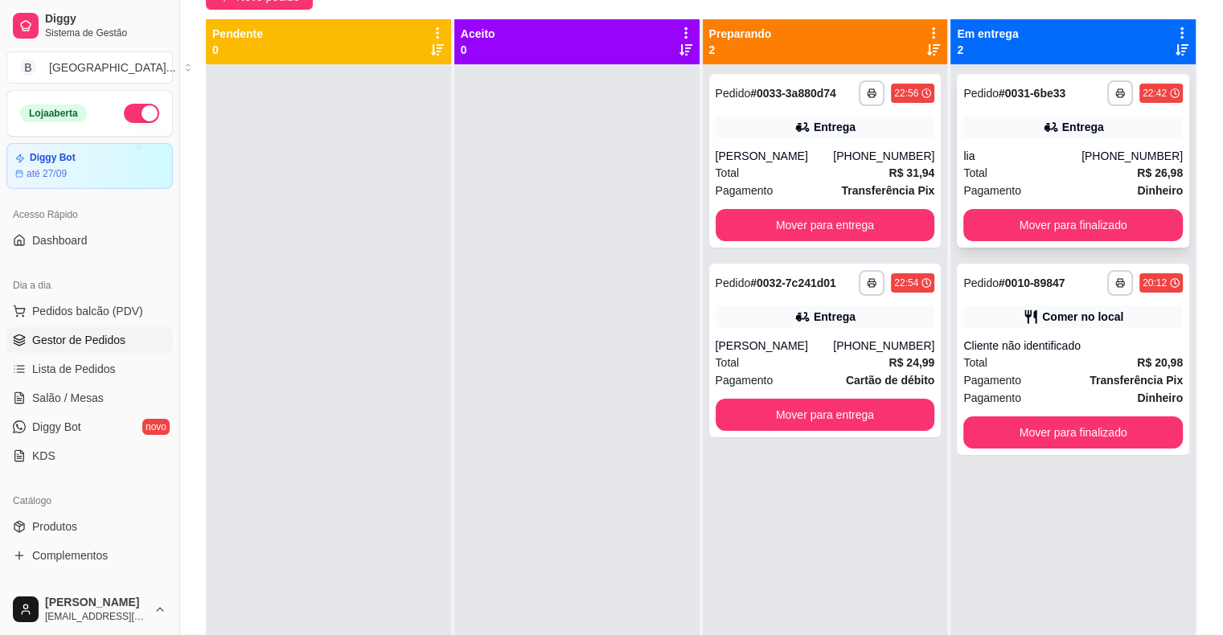
click at [1106, 156] on div "[PHONE_NUMBER]" at bounding box center [1132, 156] width 101 height 16
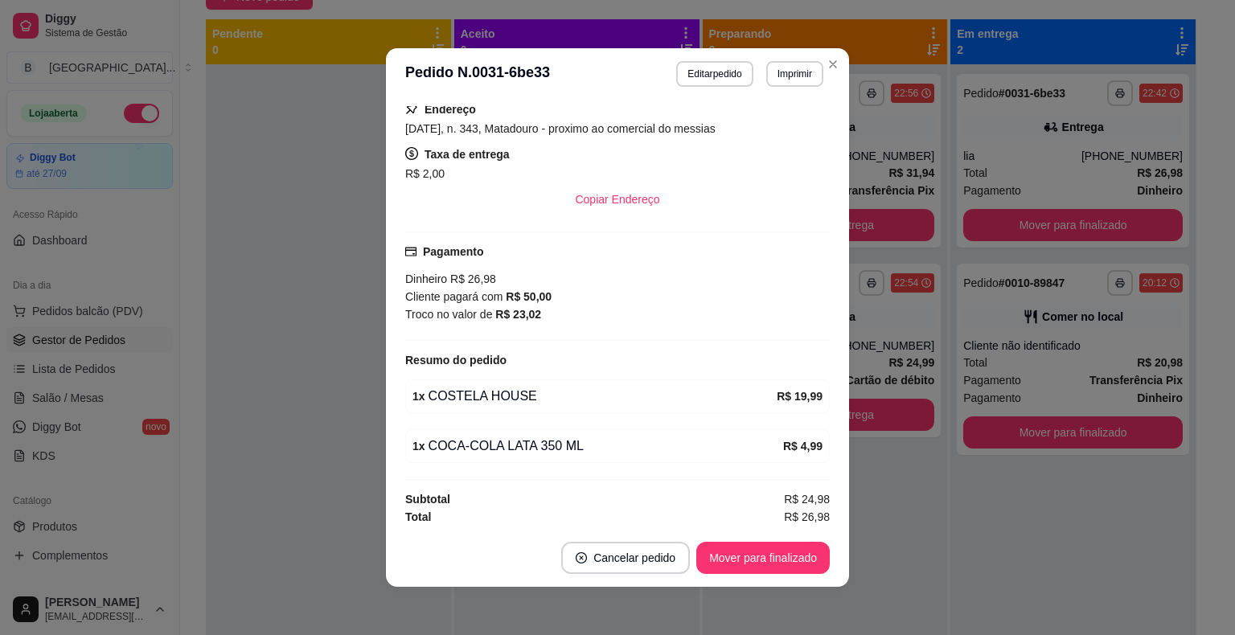
scroll to position [3, 0]
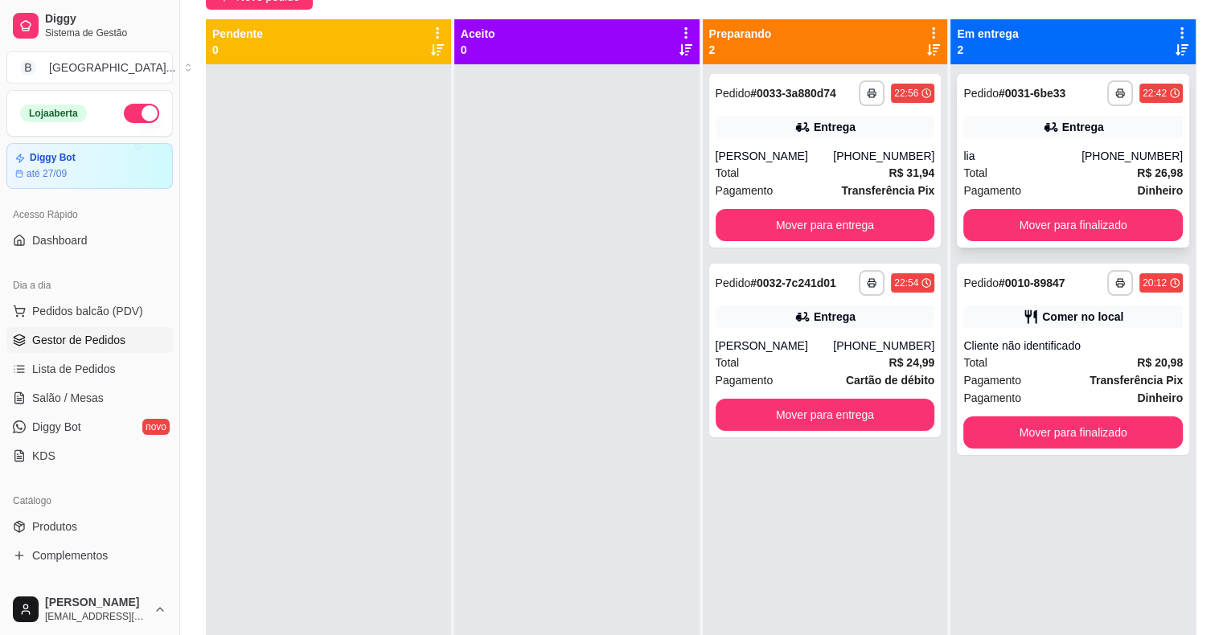
click at [1045, 171] on div "Total R$ 26,98" at bounding box center [1073, 173] width 220 height 18
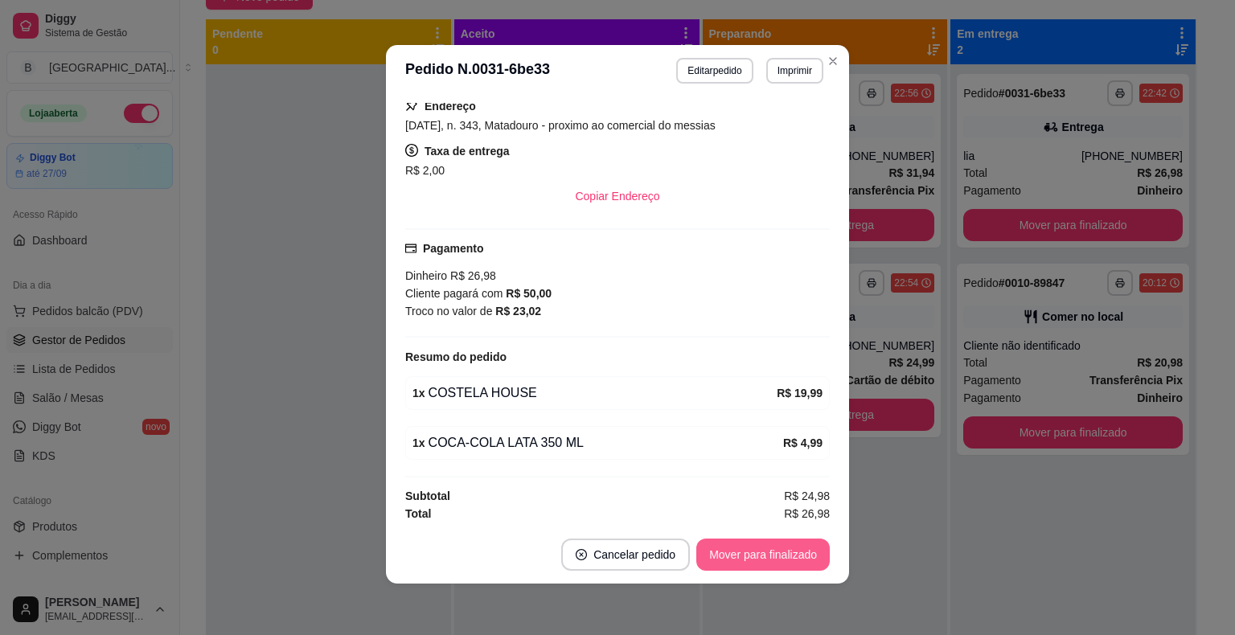
click at [799, 563] on button "Mover para finalizado" at bounding box center [763, 555] width 134 height 32
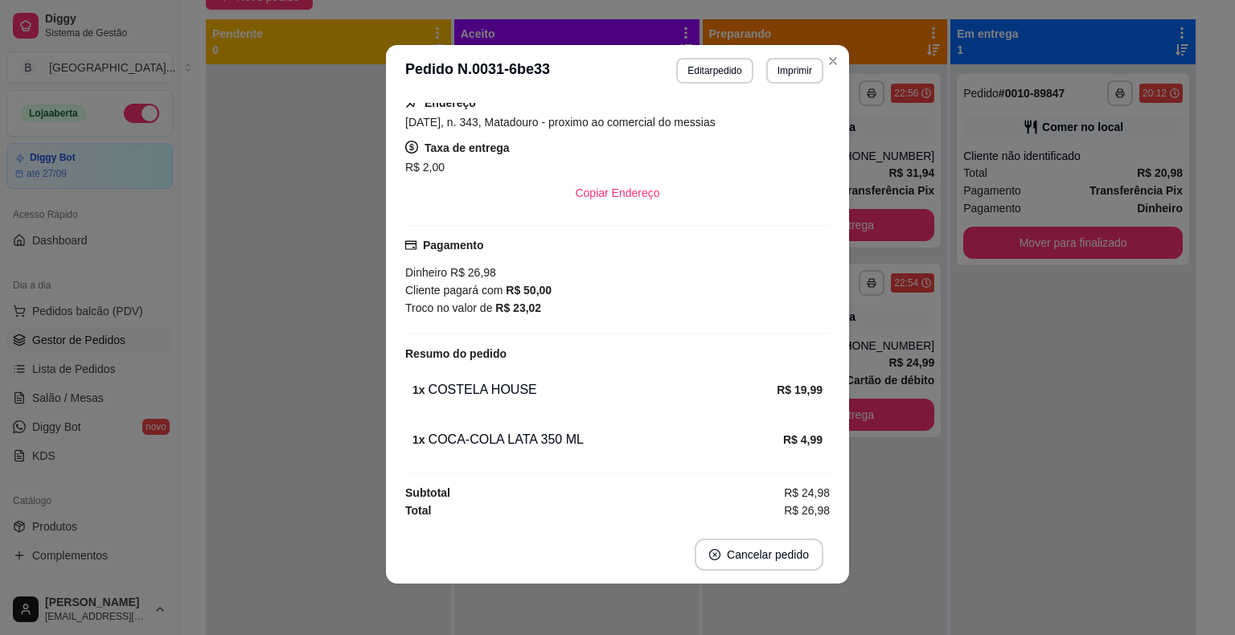
scroll to position [206, 0]
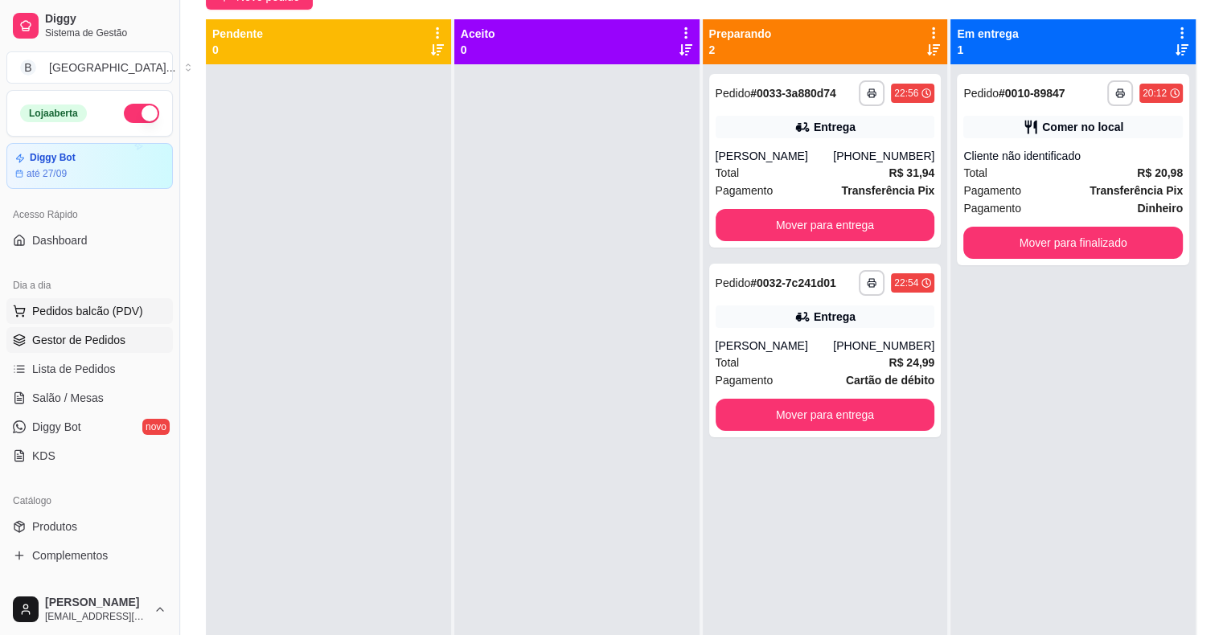
click at [107, 315] on span "Pedidos balcão (PDV)" at bounding box center [87, 311] width 111 height 16
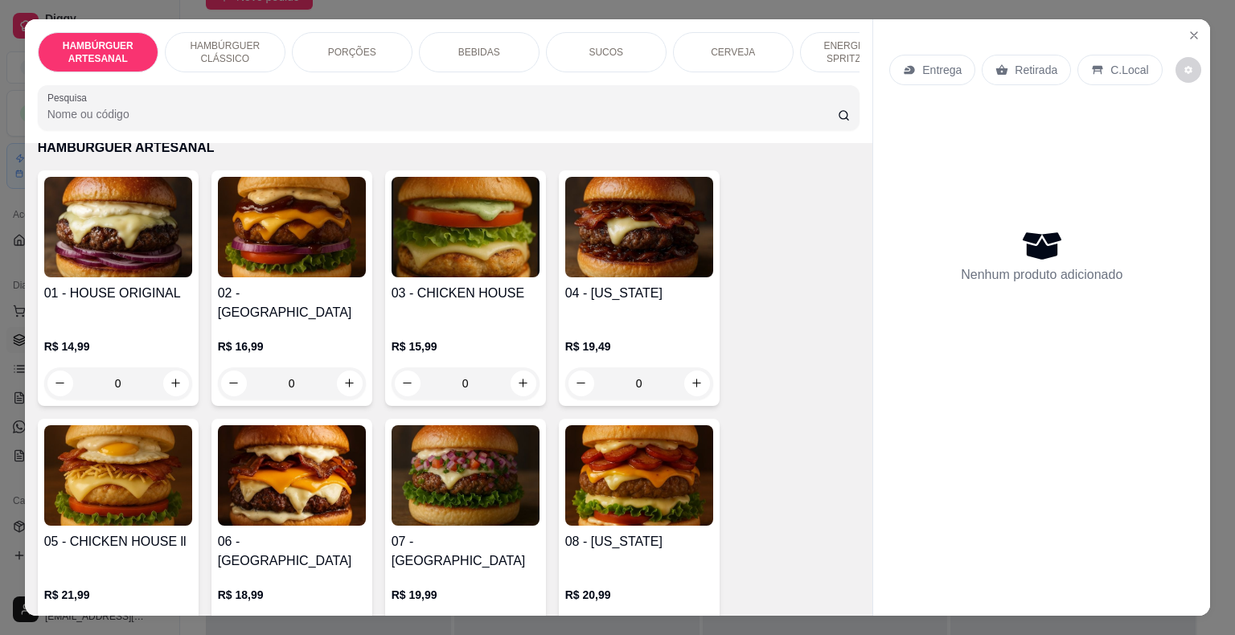
scroll to position [80, 0]
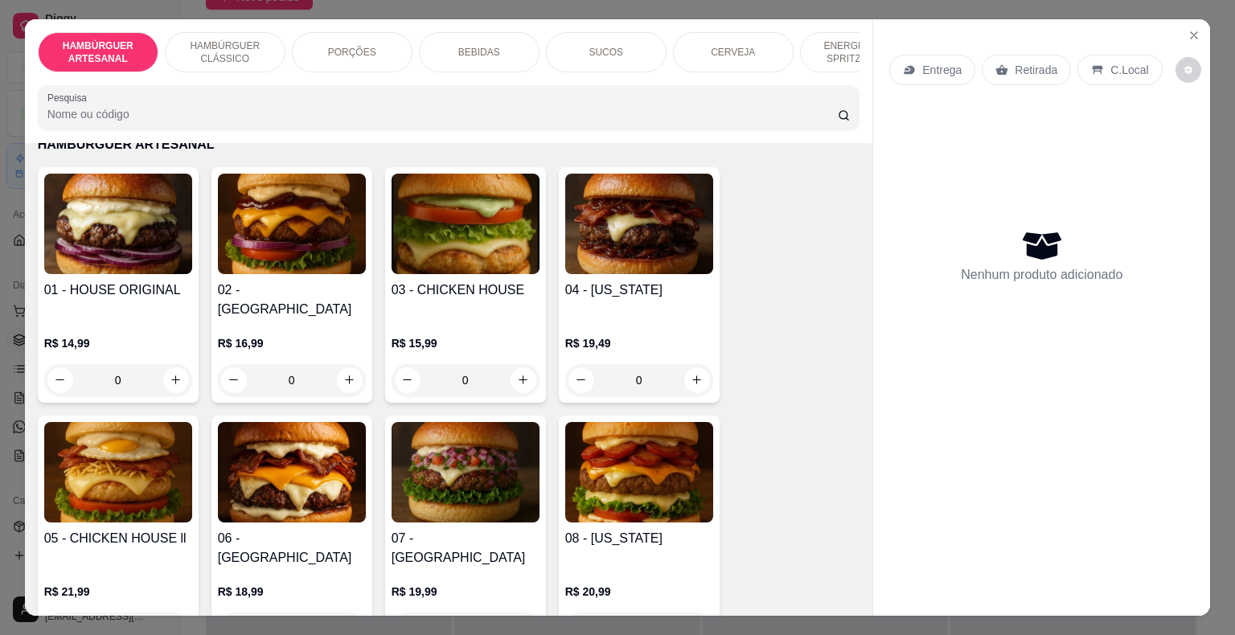
click at [334, 364] on div "0" at bounding box center [292, 380] width 148 height 32
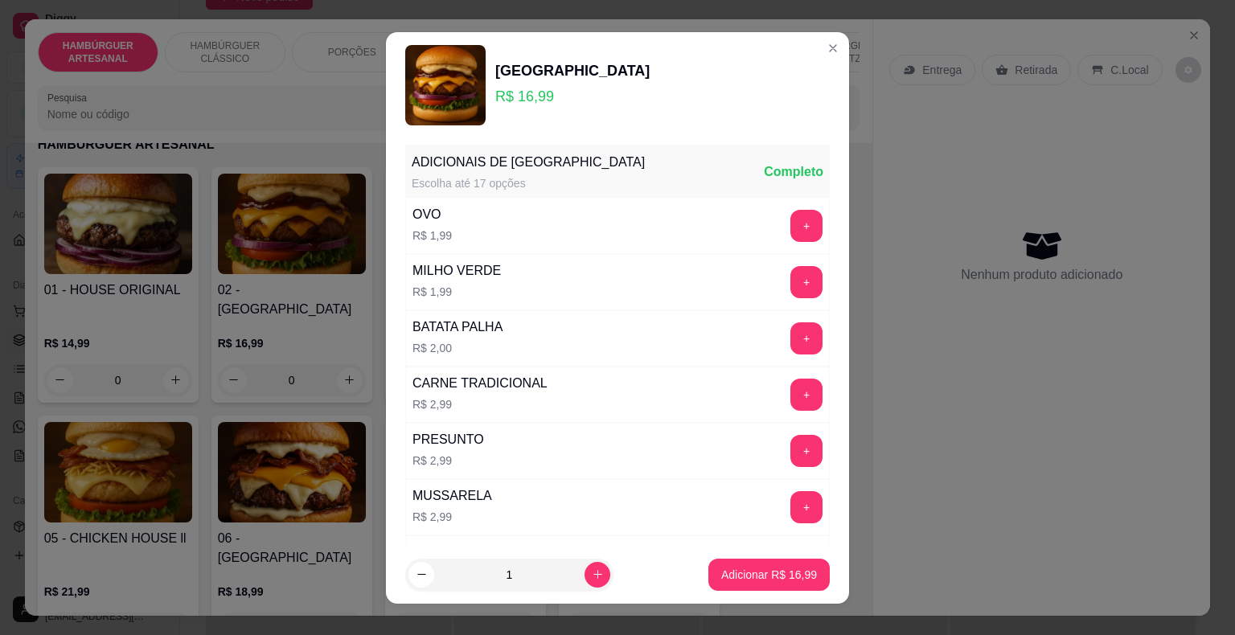
click at [592, 572] on icon "increase-product-quantity" at bounding box center [598, 575] width 12 height 12
type input "2"
click at [723, 571] on p "Adicionar R$ 33,98" at bounding box center [769, 574] width 93 height 15
type input "2"
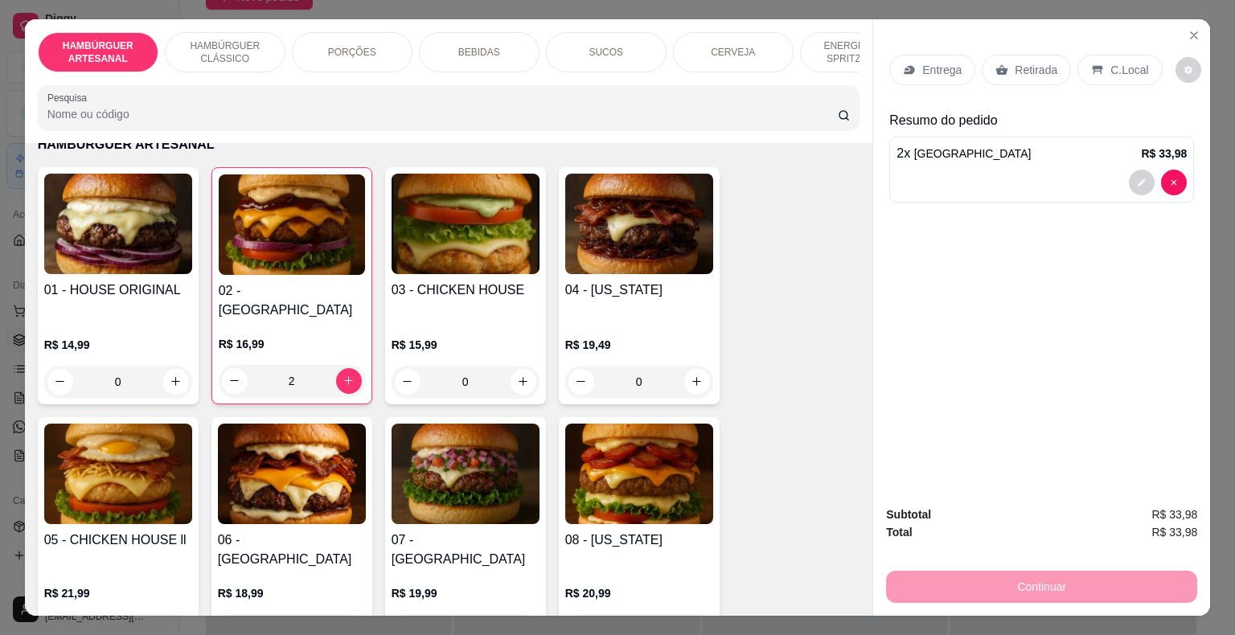
click at [938, 55] on div "Entrega" at bounding box center [932, 70] width 86 height 31
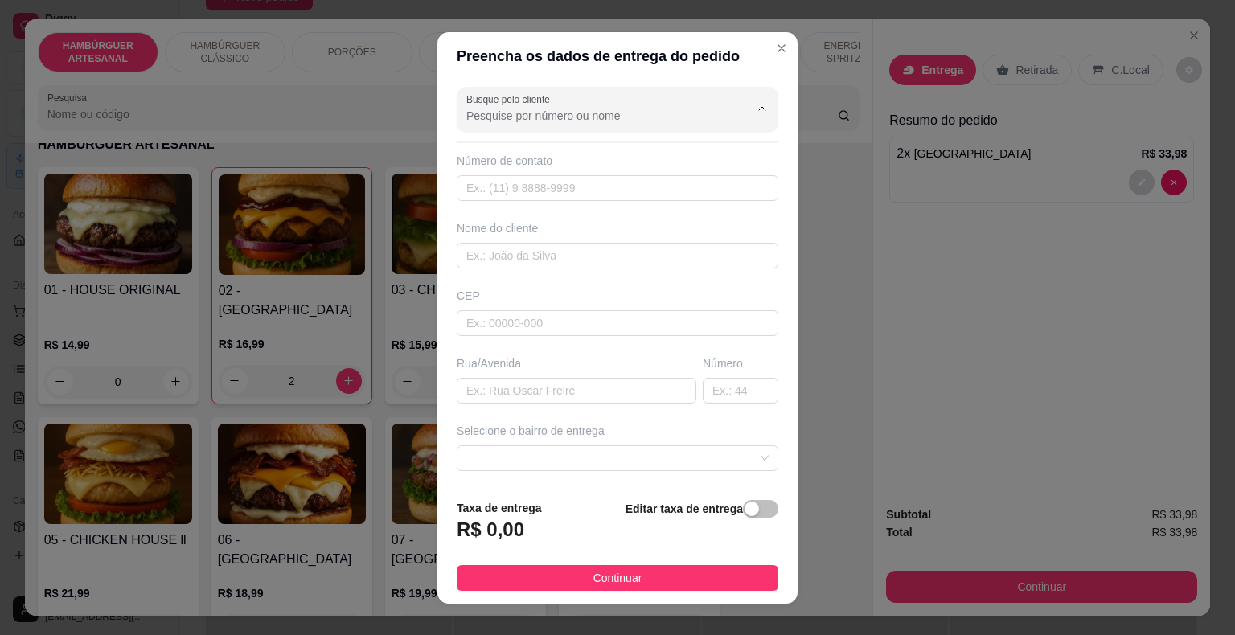
click at [640, 117] on input "Busque pelo cliente" at bounding box center [594, 116] width 257 height 16
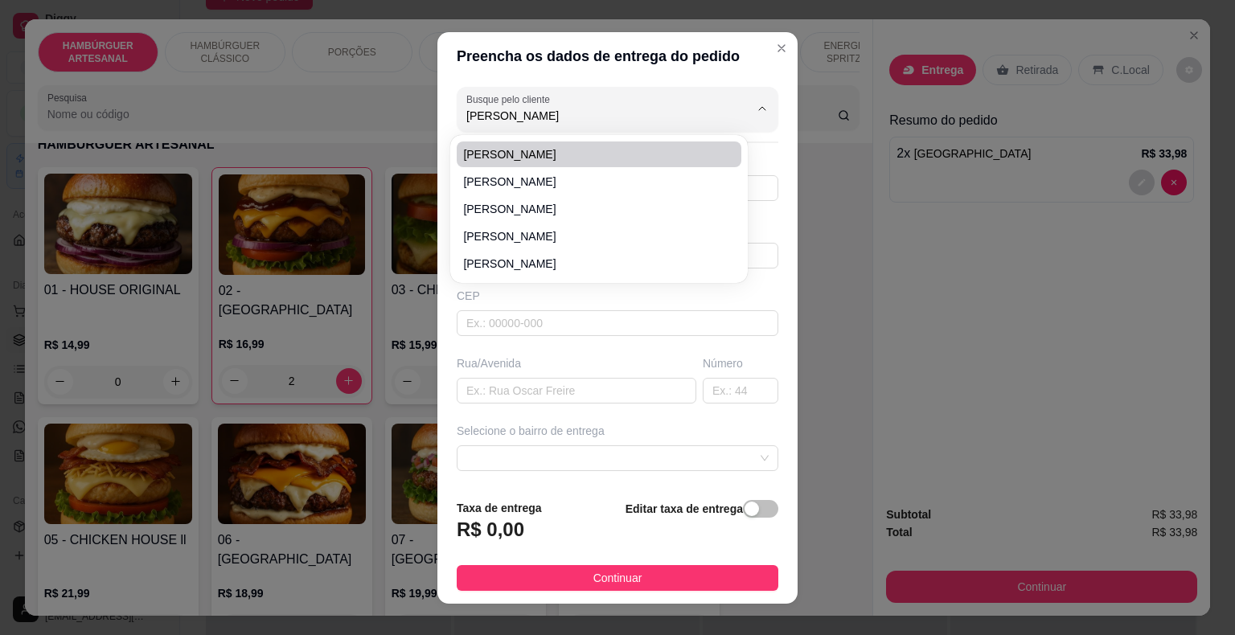
click at [656, 144] on li "[PERSON_NAME]" at bounding box center [599, 155] width 285 height 26
type input "[PERSON_NAME]"
type input "86981300431"
type input "[PERSON_NAME]"
type input "SETE DE SETEMBRO"
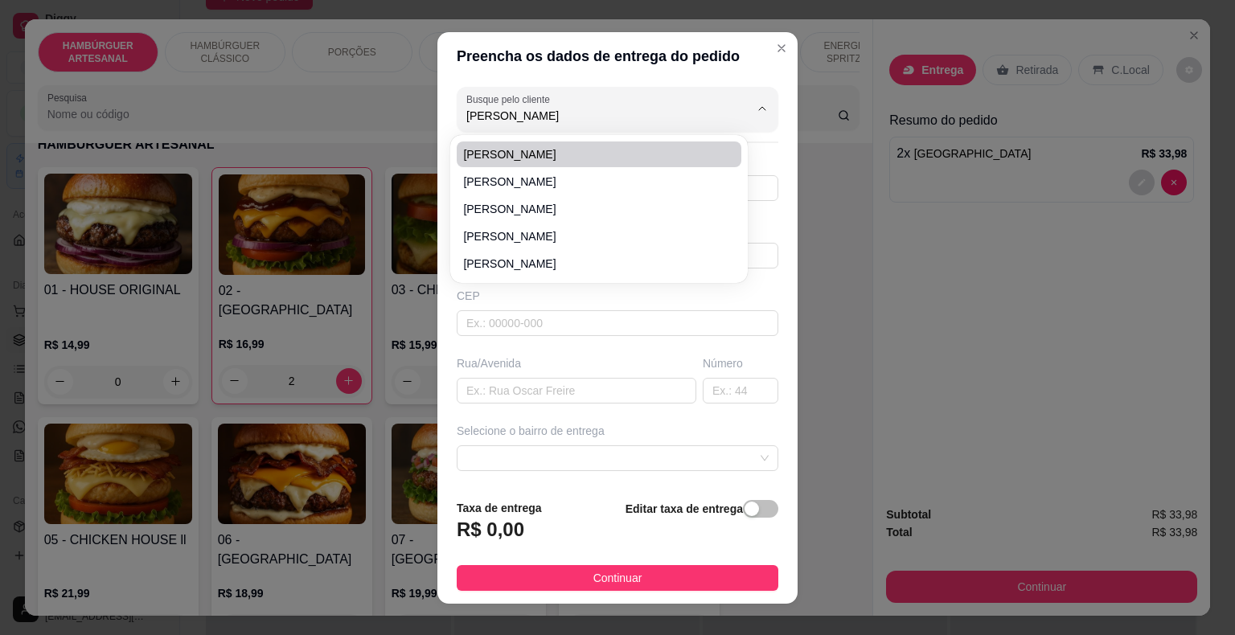
type input "EMFRENTE O BELO"
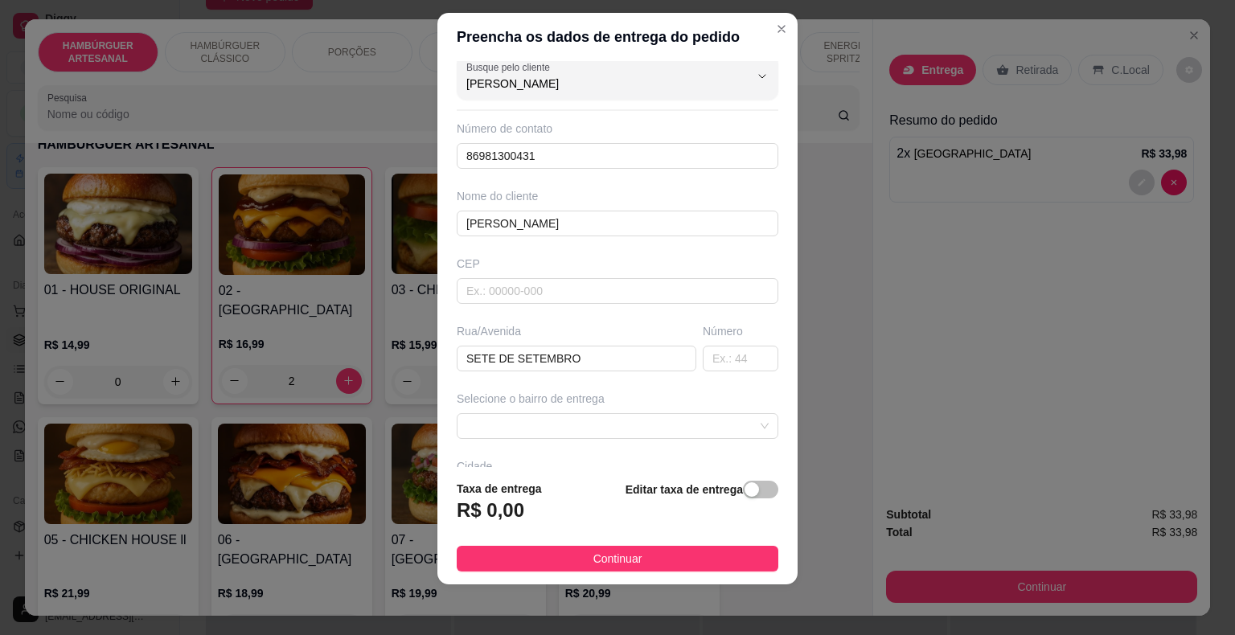
scroll to position [0, 0]
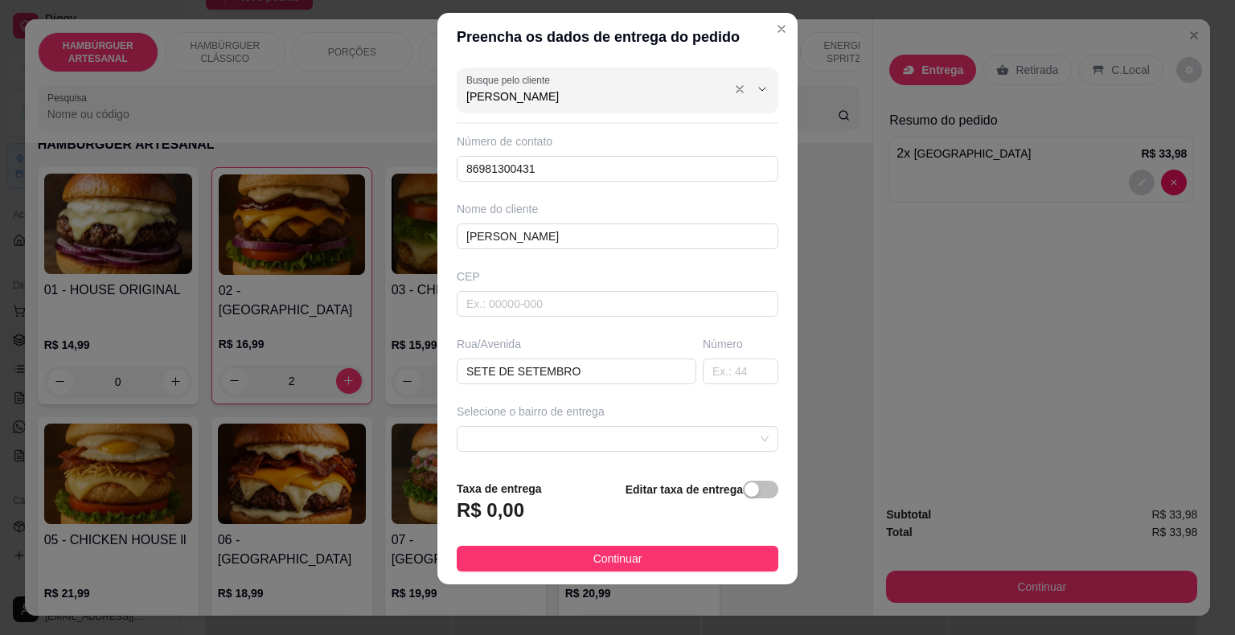
click at [680, 88] on input "[PERSON_NAME]" at bounding box center [594, 96] width 257 height 16
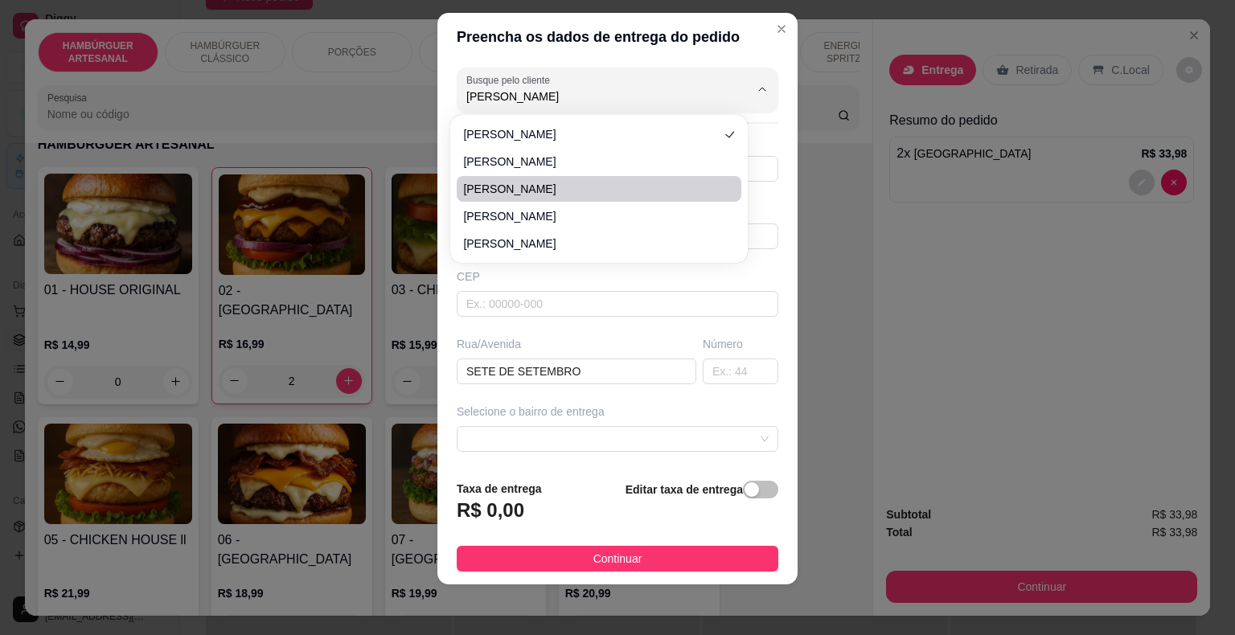
click at [609, 195] on span "[PERSON_NAME]" at bounding box center [591, 189] width 256 height 16
type input "[PERSON_NAME]"
type input "35992306014"
type input "[PERSON_NAME]"
type input "64330000"
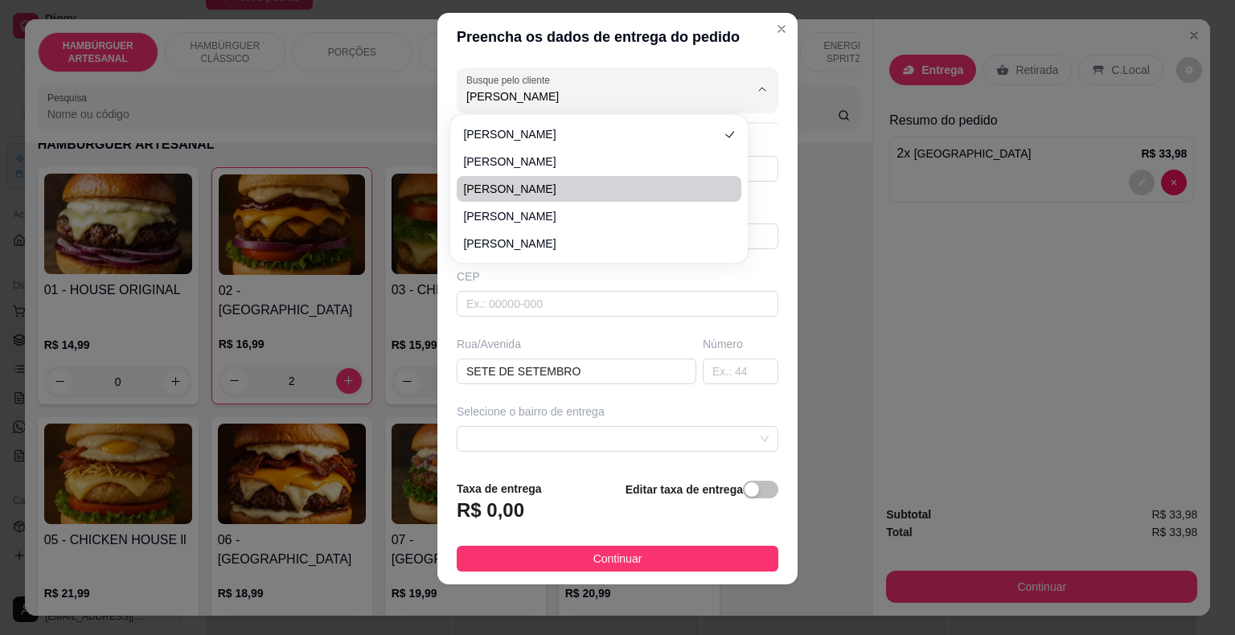
type input "Rua Coletor [PERSON_NAME]"
type input "153"
type input "São Miguel do Tapuio"
type input "AP frente ao hospital"
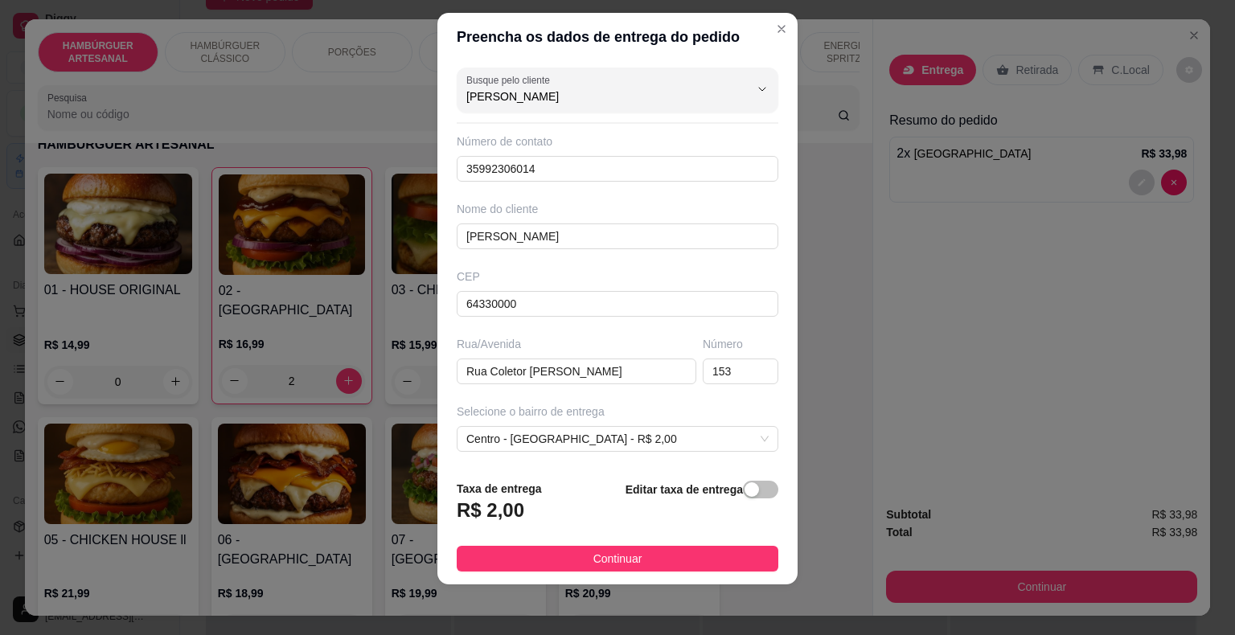
click at [682, 112] on div "Busque pelo cliente [PERSON_NAME] Número de contato 35992306014 Nome do cliente…" at bounding box center [618, 264] width 360 height 406
click at [682, 88] on input "[PERSON_NAME]" at bounding box center [594, 96] width 257 height 16
click at [650, 98] on input "[PERSON_NAME]" at bounding box center [594, 96] width 257 height 16
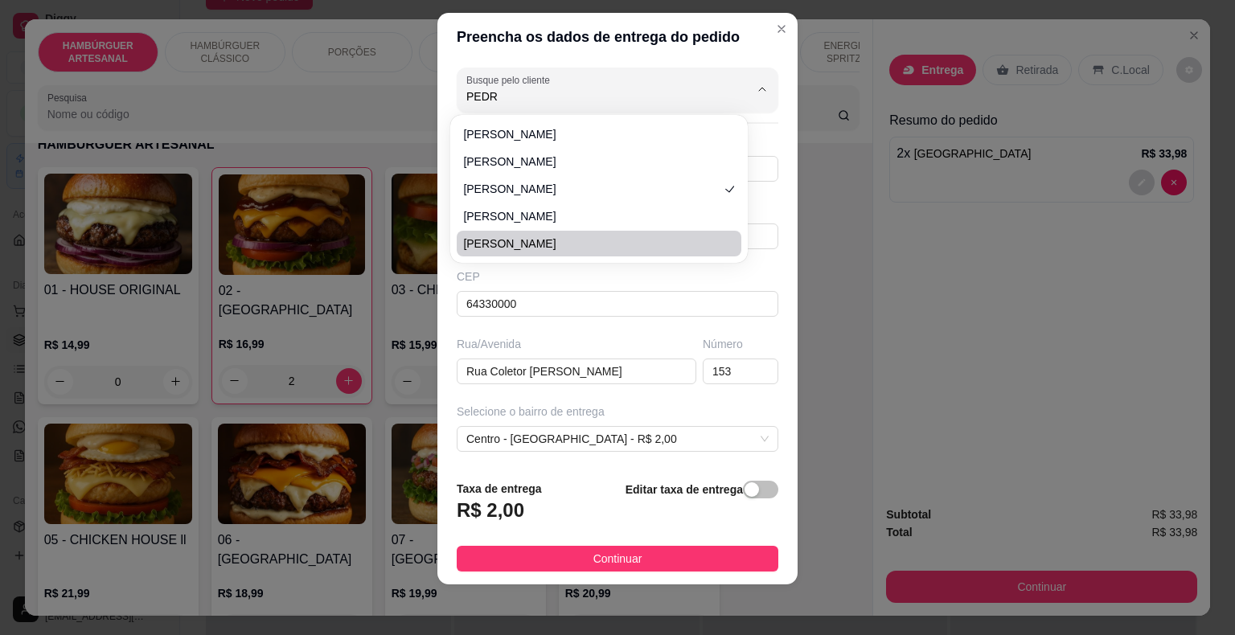
click at [647, 253] on li "[PERSON_NAME]" at bounding box center [599, 244] width 285 height 26
type input "[PERSON_NAME]"
type input "86981675446"
type input "[PERSON_NAME]"
type input "ONDE ERA A ANTIGA ACADEMIA DO MAIQUE, PRIMEIRA CASA A ESQUERTA TEM UM CARRO NA …"
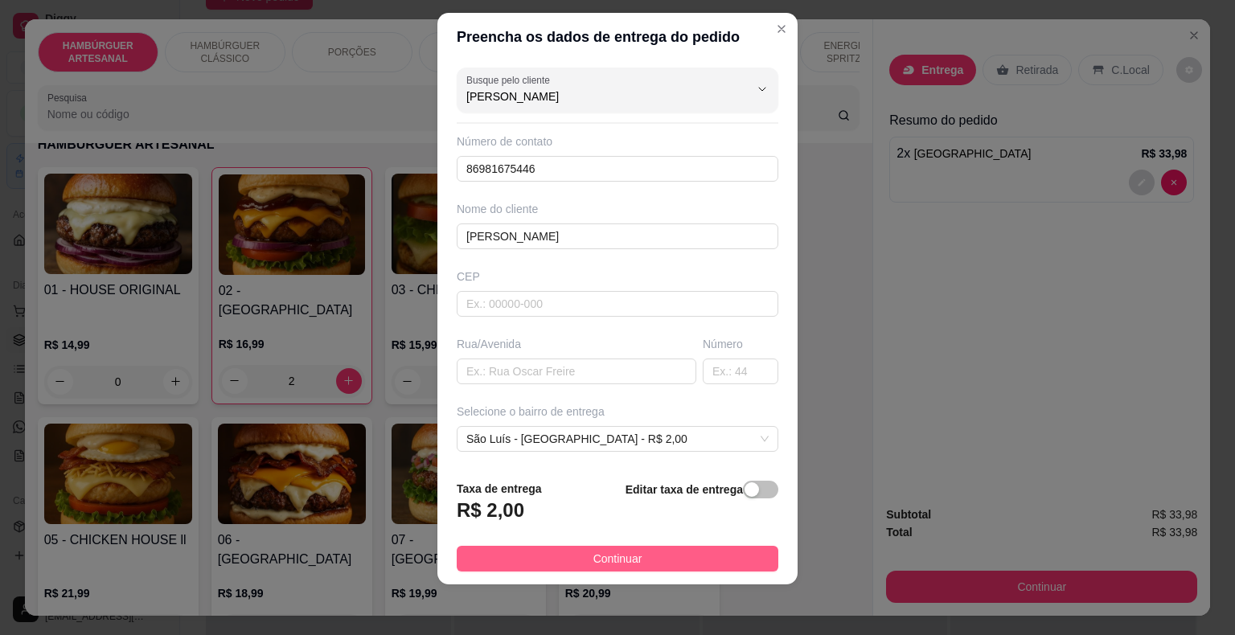
type input "[PERSON_NAME]"
click at [645, 561] on button "Continuar" at bounding box center [618, 559] width 322 height 26
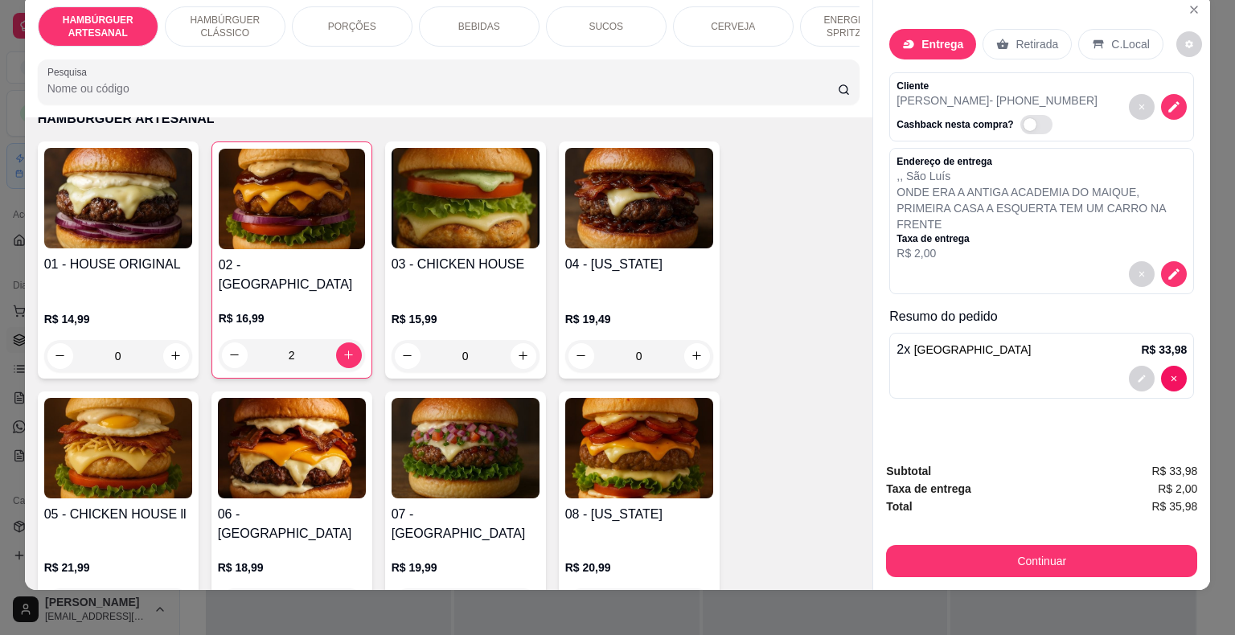
scroll to position [39, 0]
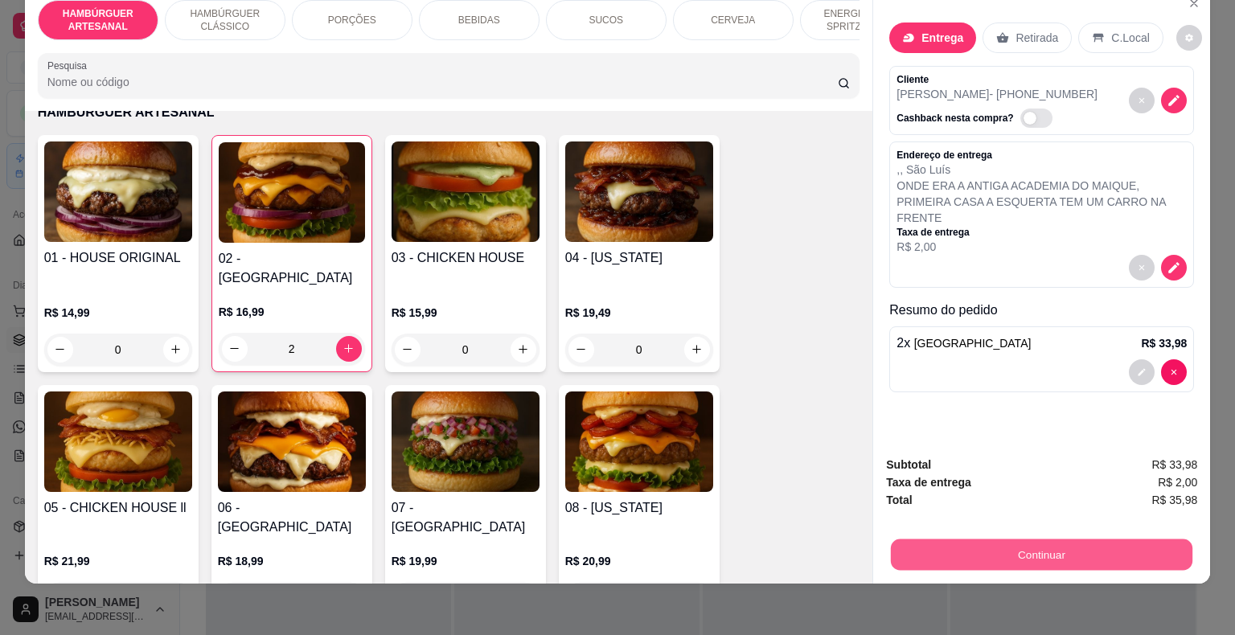
click at [979, 540] on button "Continuar" at bounding box center [1042, 555] width 302 height 31
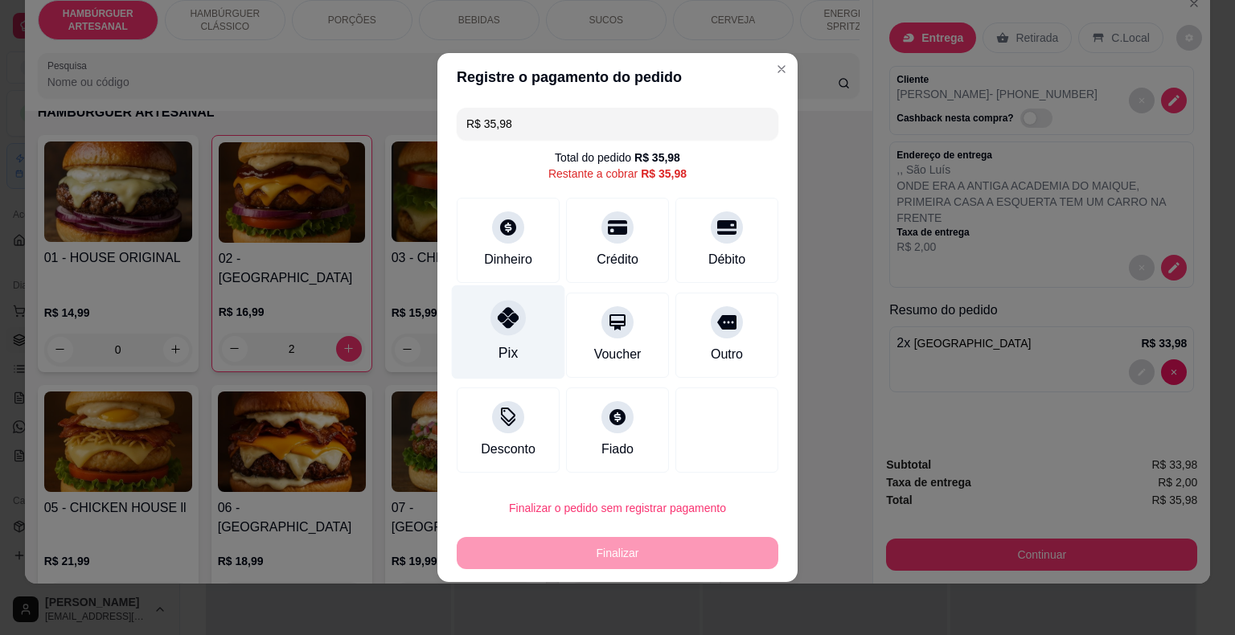
click at [534, 320] on div "Pix" at bounding box center [508, 333] width 113 height 94
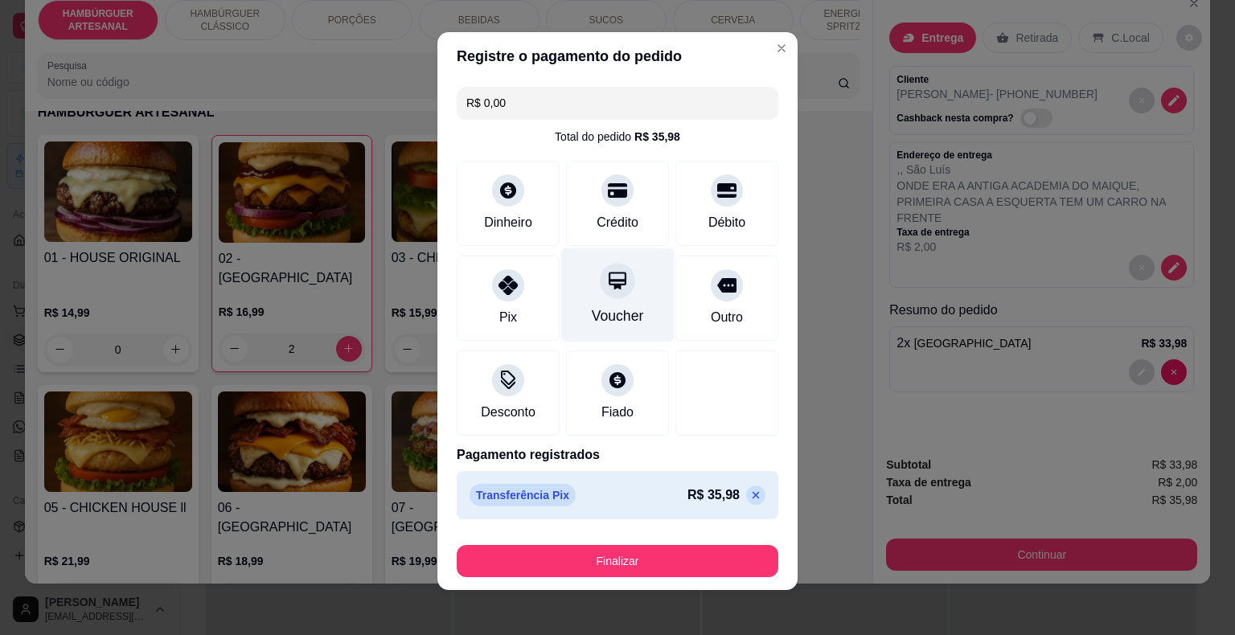
scroll to position [12, 0]
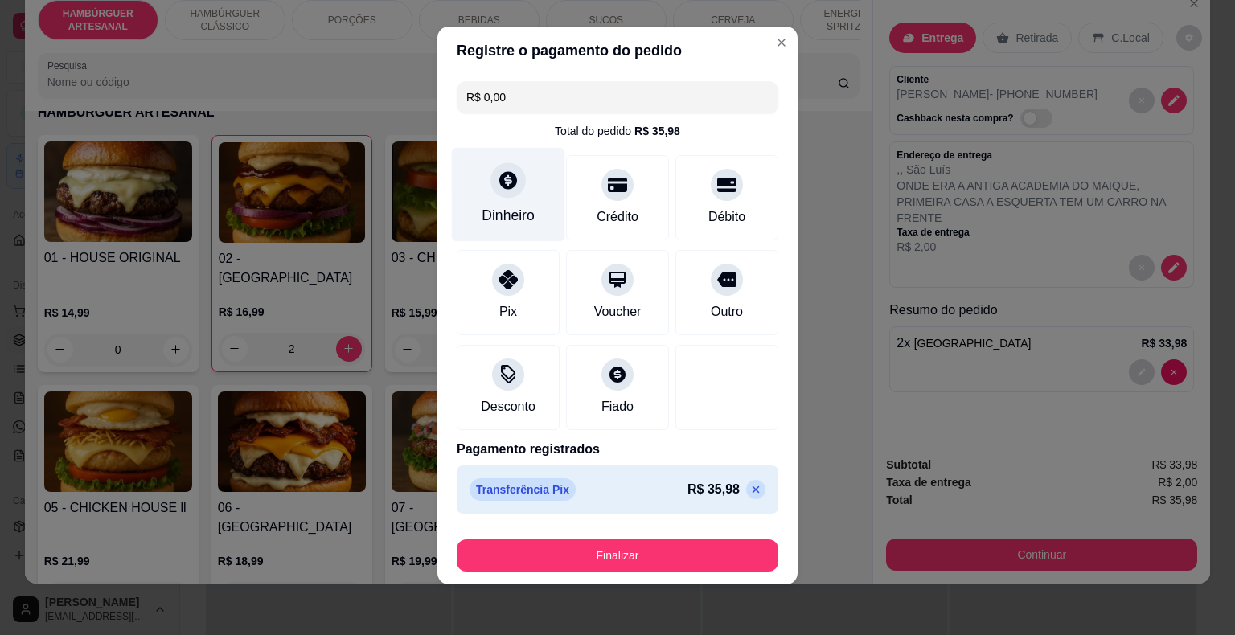
click at [490, 207] on div "Dinheiro" at bounding box center [508, 215] width 53 height 21
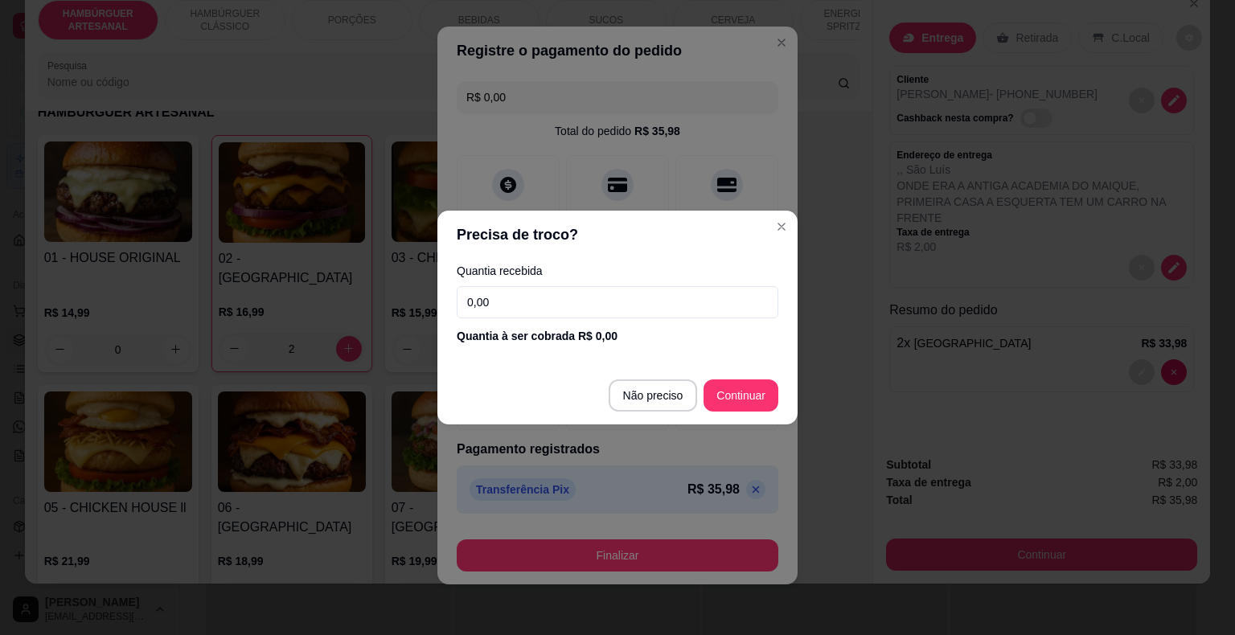
click at [552, 296] on input "0,00" at bounding box center [618, 302] width 322 height 32
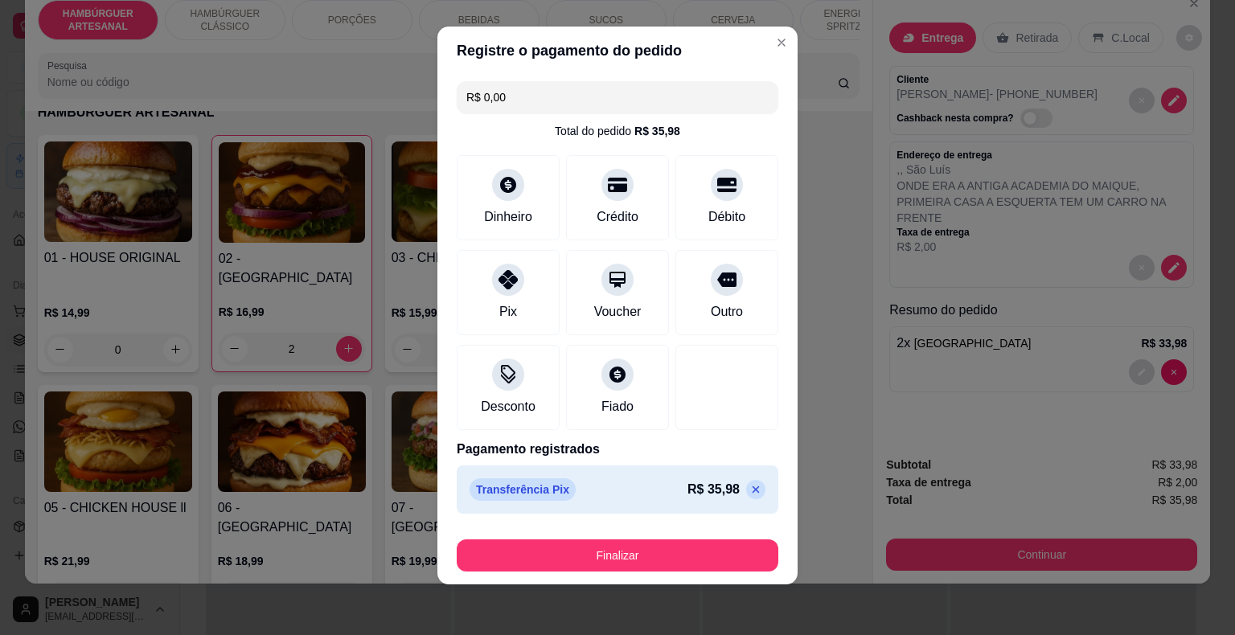
click at [750, 493] on icon at bounding box center [756, 489] width 13 height 13
type input "R$ 35,98"
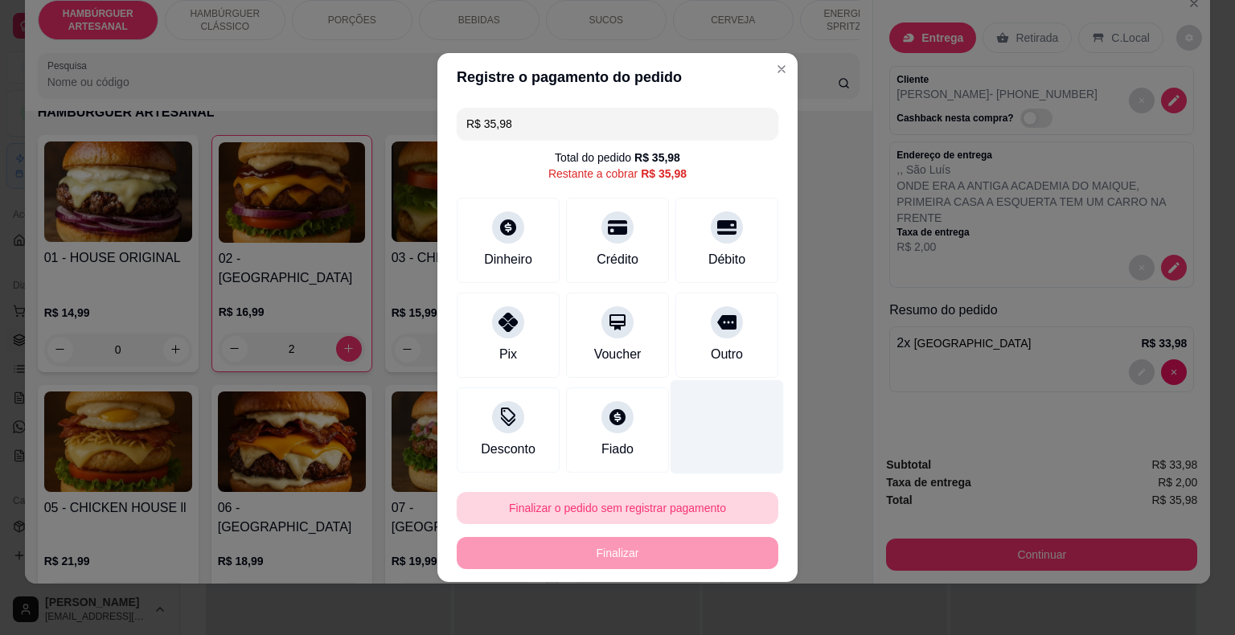
scroll to position [0, 0]
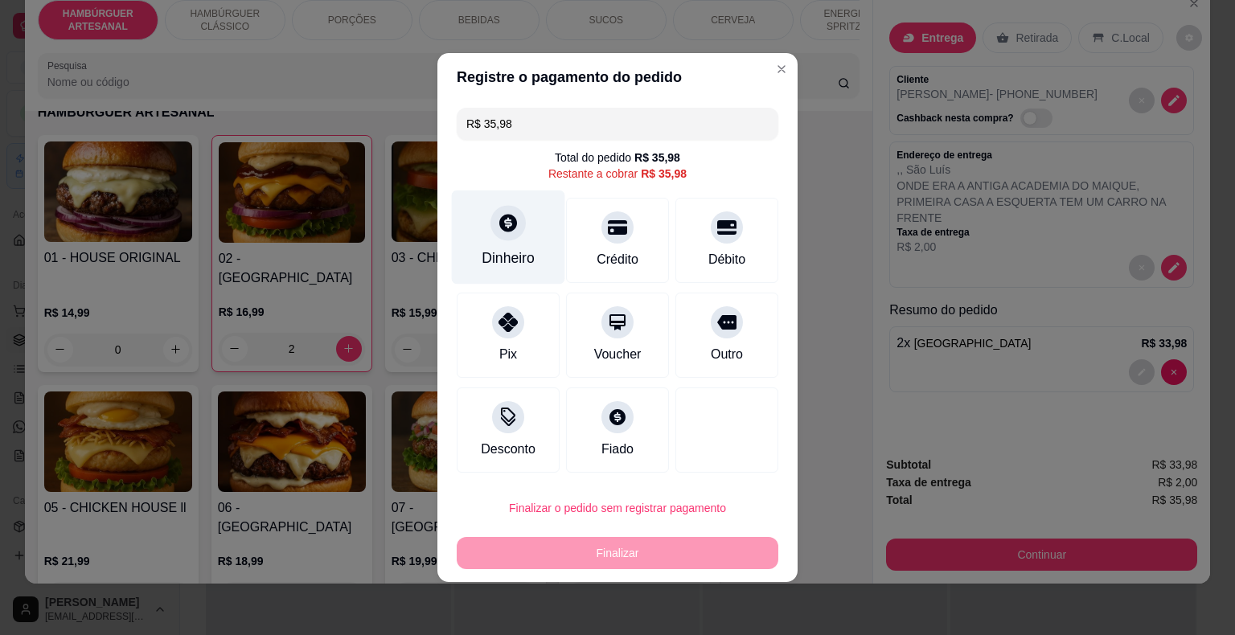
click at [547, 249] on div "Dinheiro" at bounding box center [508, 238] width 113 height 94
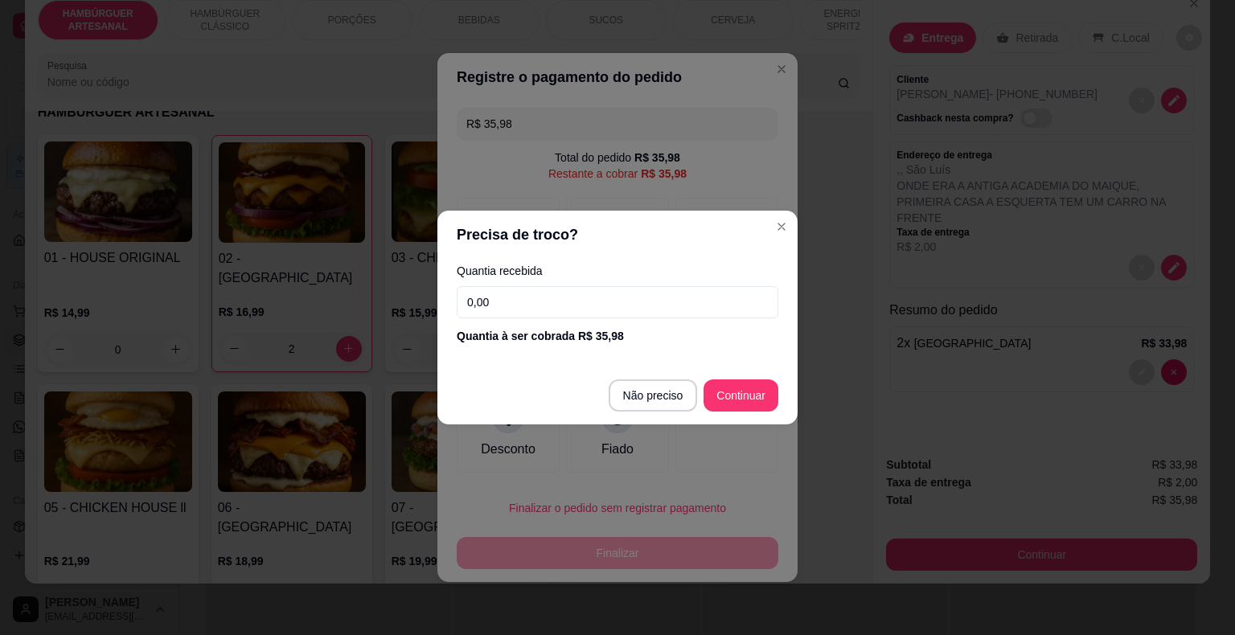
click at [551, 292] on input "0,00" at bounding box center [618, 302] width 322 height 32
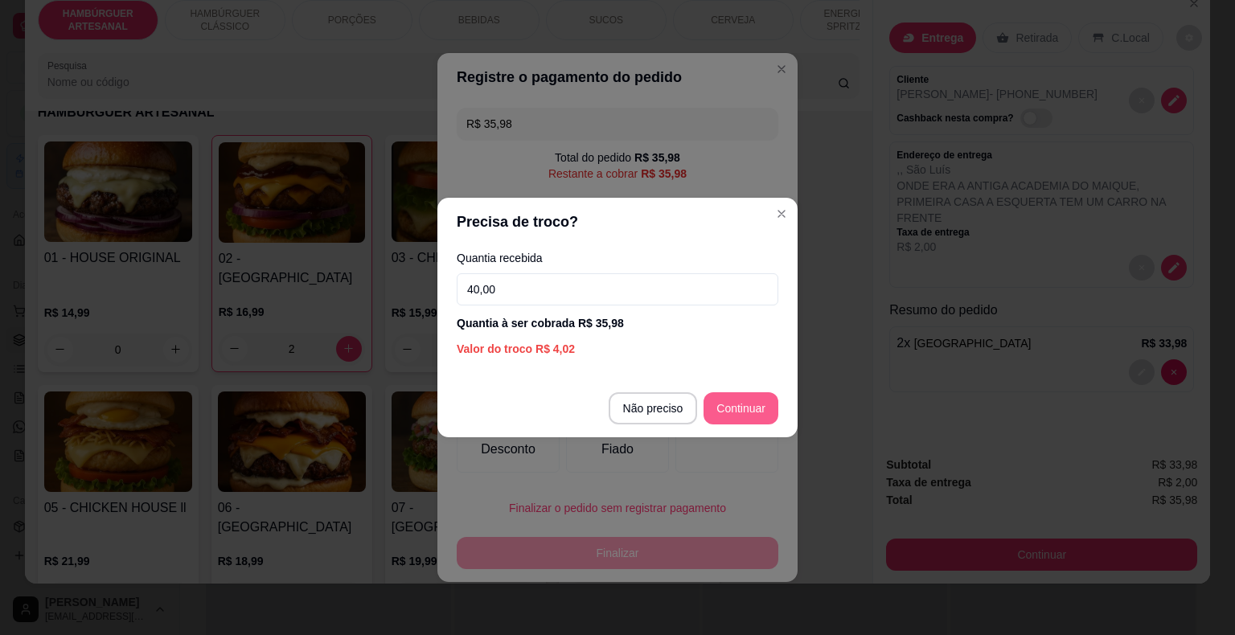
type input "40,00"
type input "R$ 0,00"
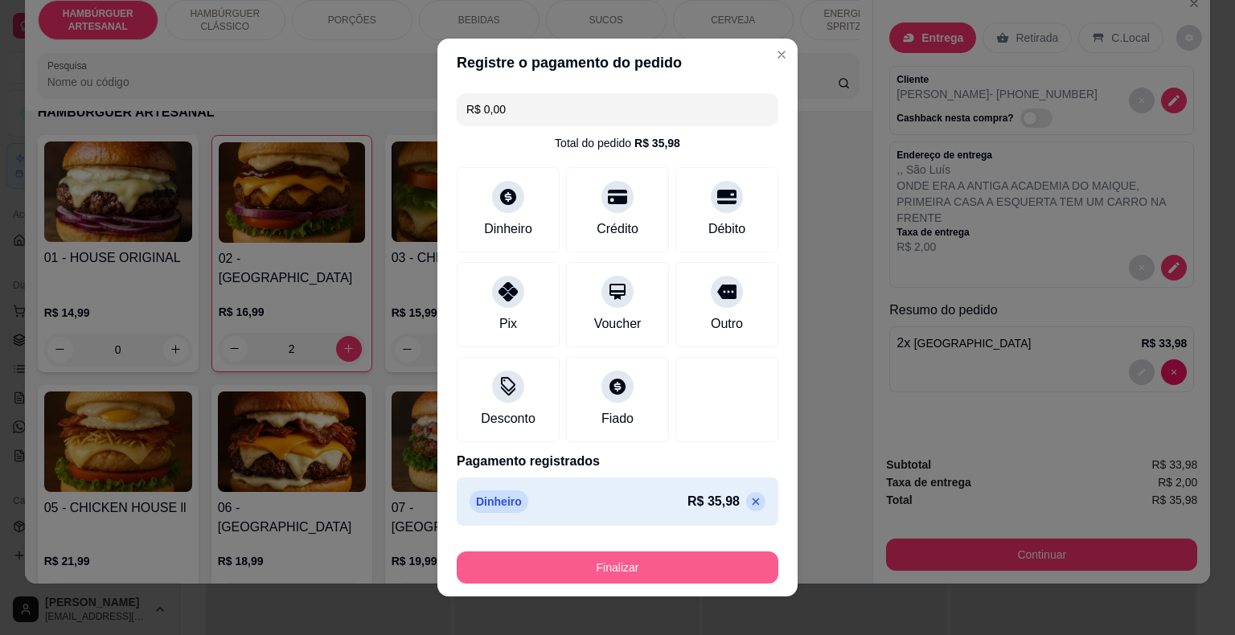
click at [696, 573] on button "Finalizar" at bounding box center [618, 568] width 322 height 32
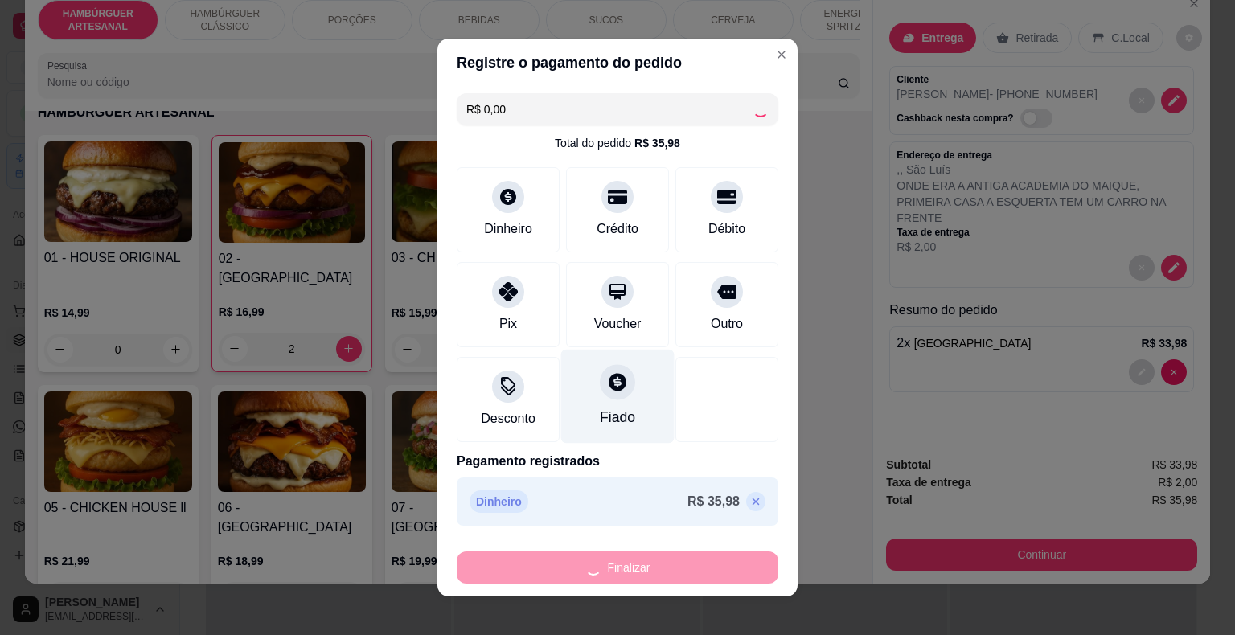
type input "0"
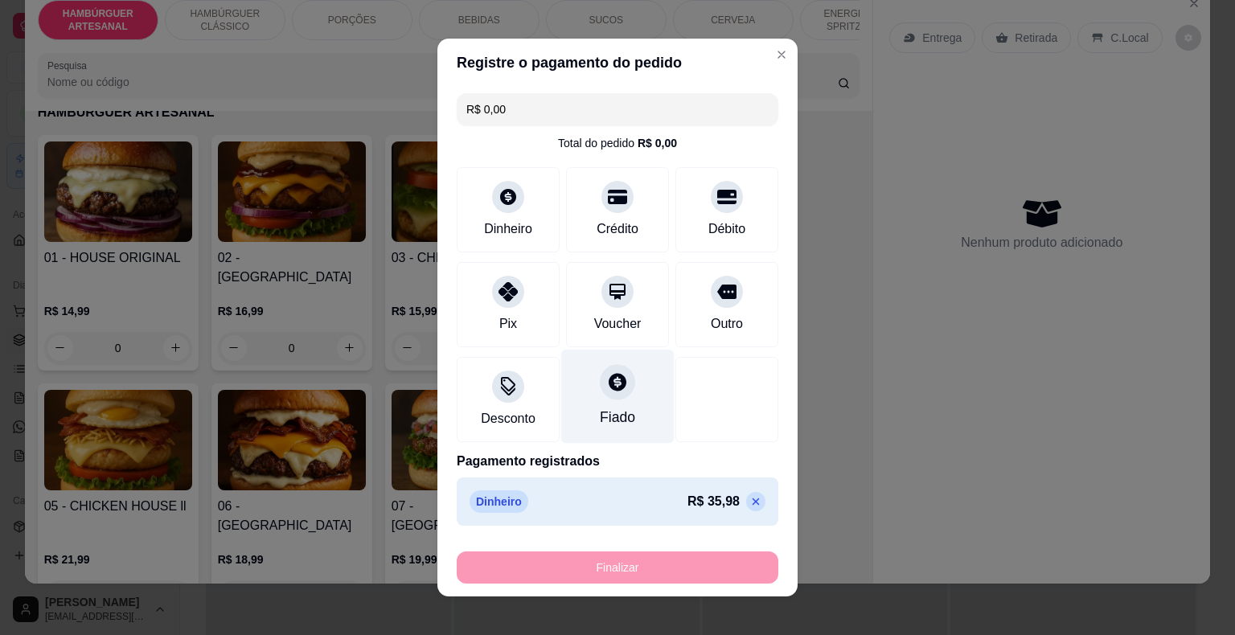
type input "-R$ 35,98"
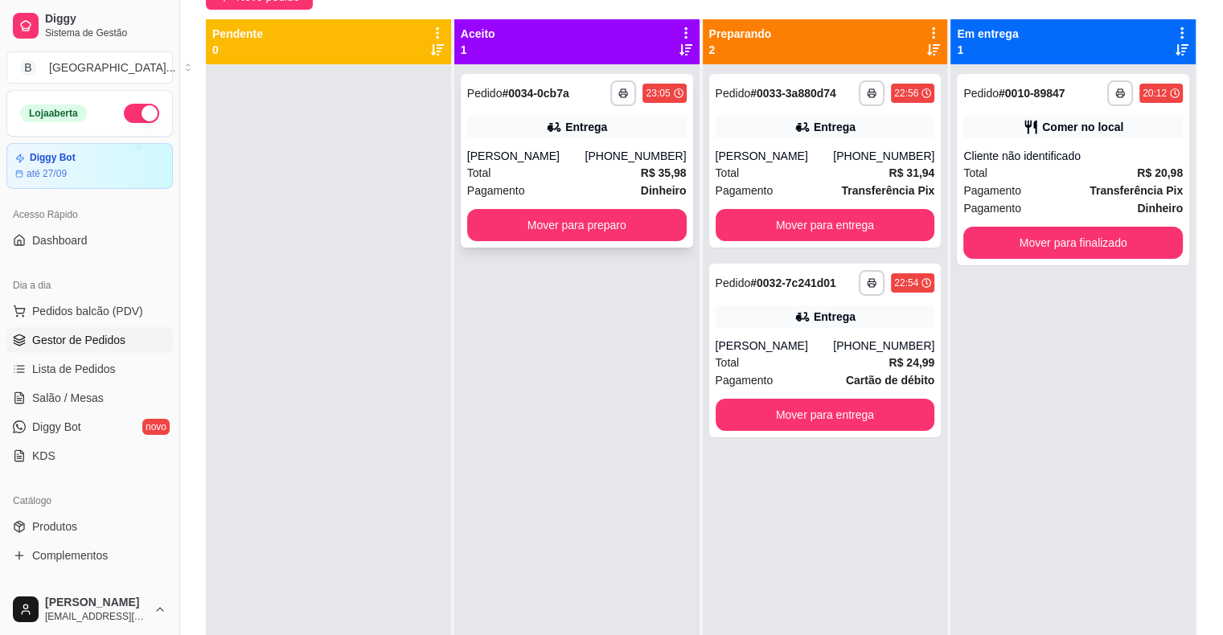
click at [559, 156] on div "[PERSON_NAME]" at bounding box center [526, 156] width 118 height 16
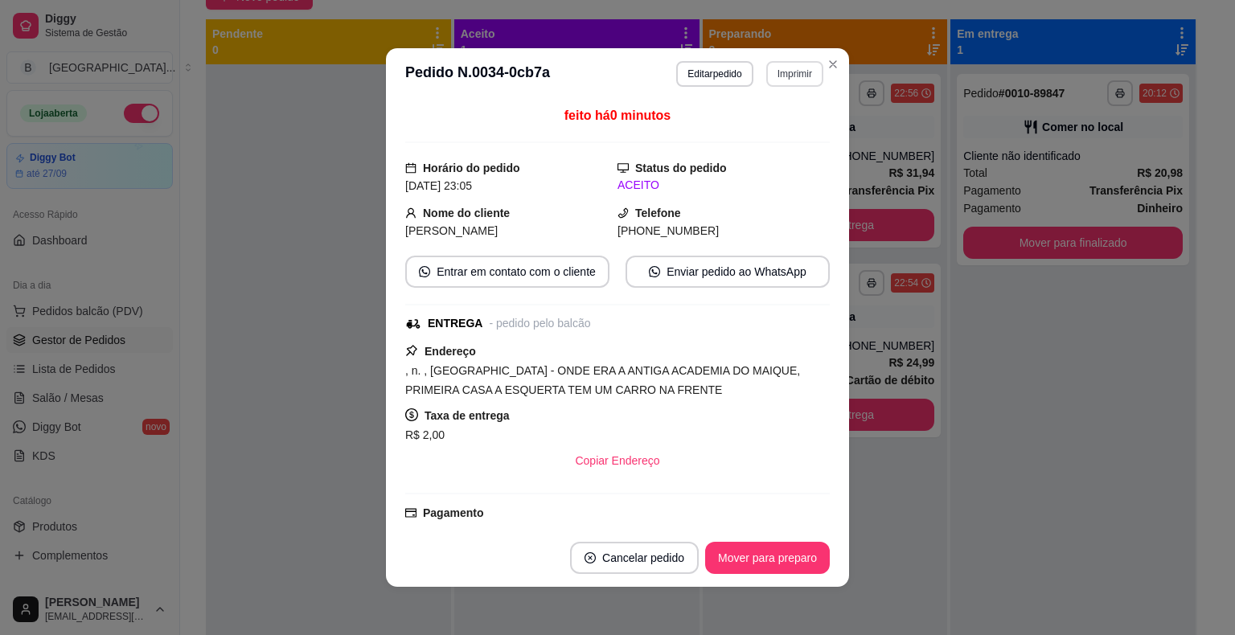
click at [769, 76] on button "Imprimir" at bounding box center [794, 74] width 57 height 26
click at [767, 134] on button "IMPRESSORA" at bounding box center [760, 130] width 117 height 26
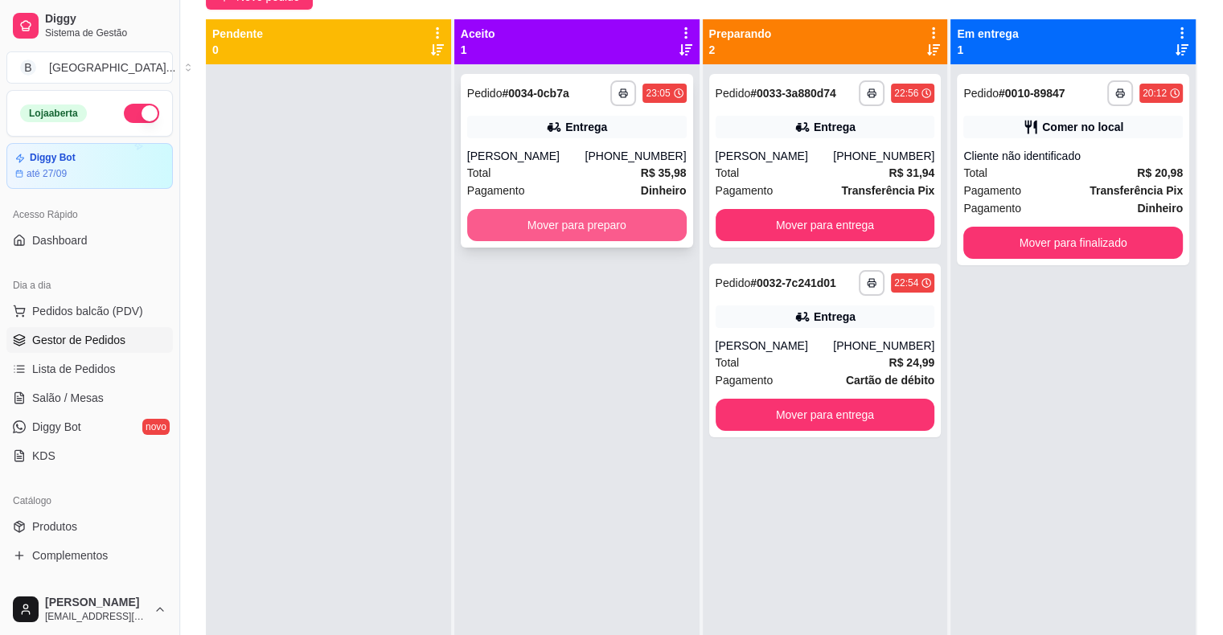
click at [649, 224] on button "Mover para preparo" at bounding box center [577, 225] width 220 height 32
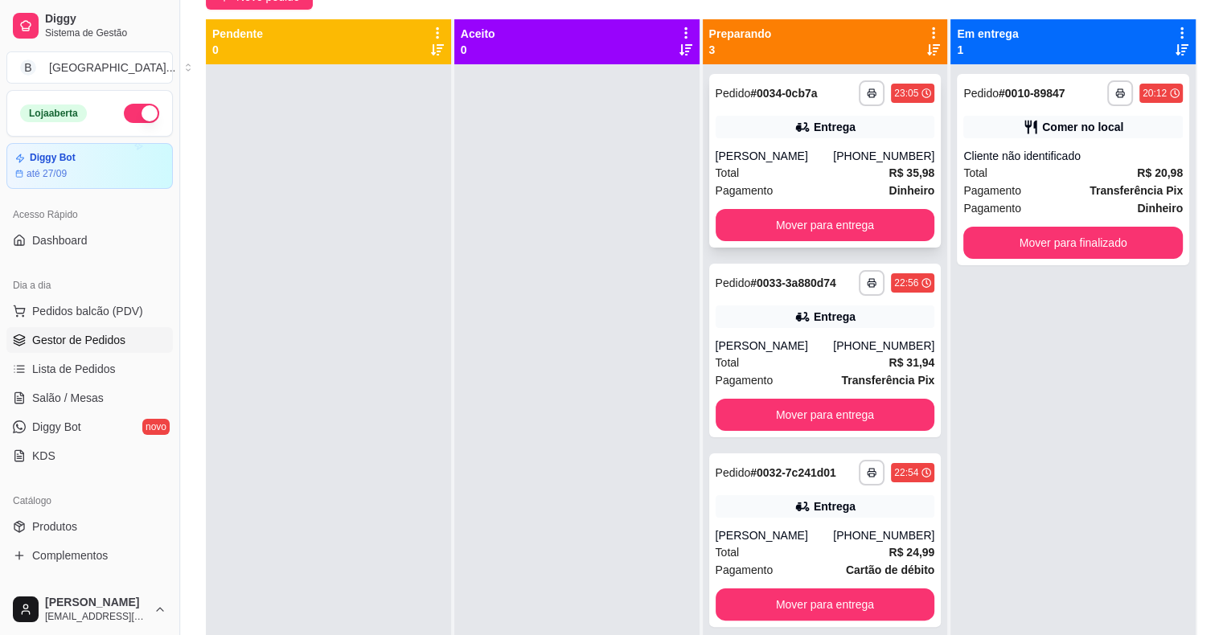
click at [820, 167] on div "Total R$ 35,98" at bounding box center [826, 173] width 220 height 18
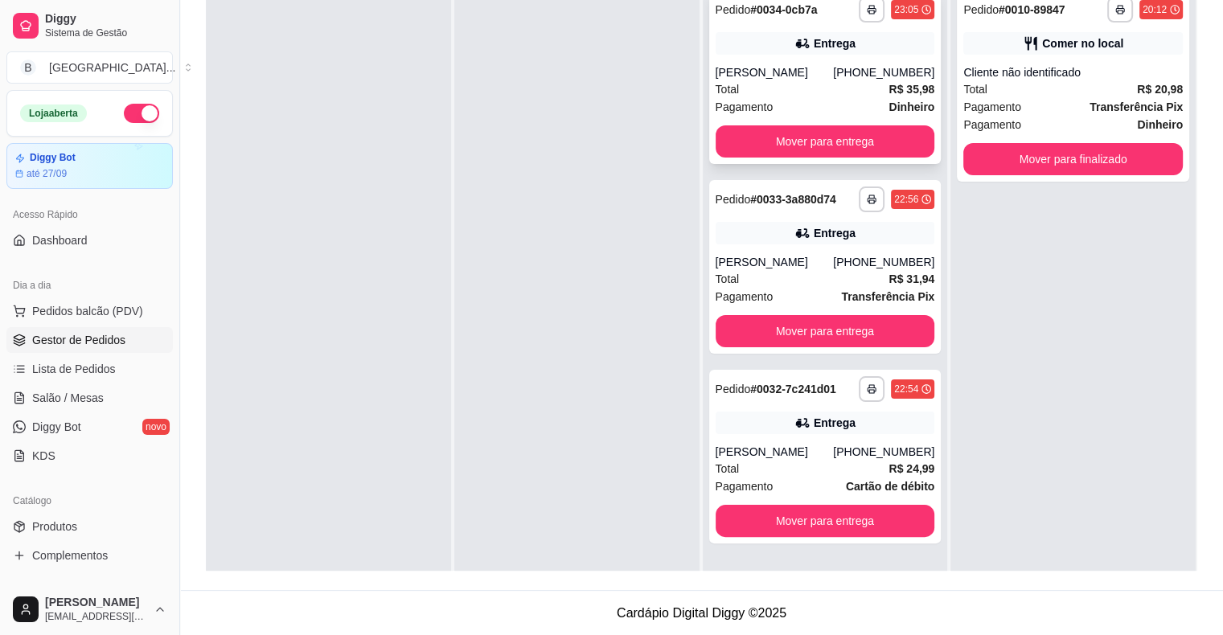
click at [824, 105] on div "Pagamento Dinheiro" at bounding box center [826, 107] width 220 height 18
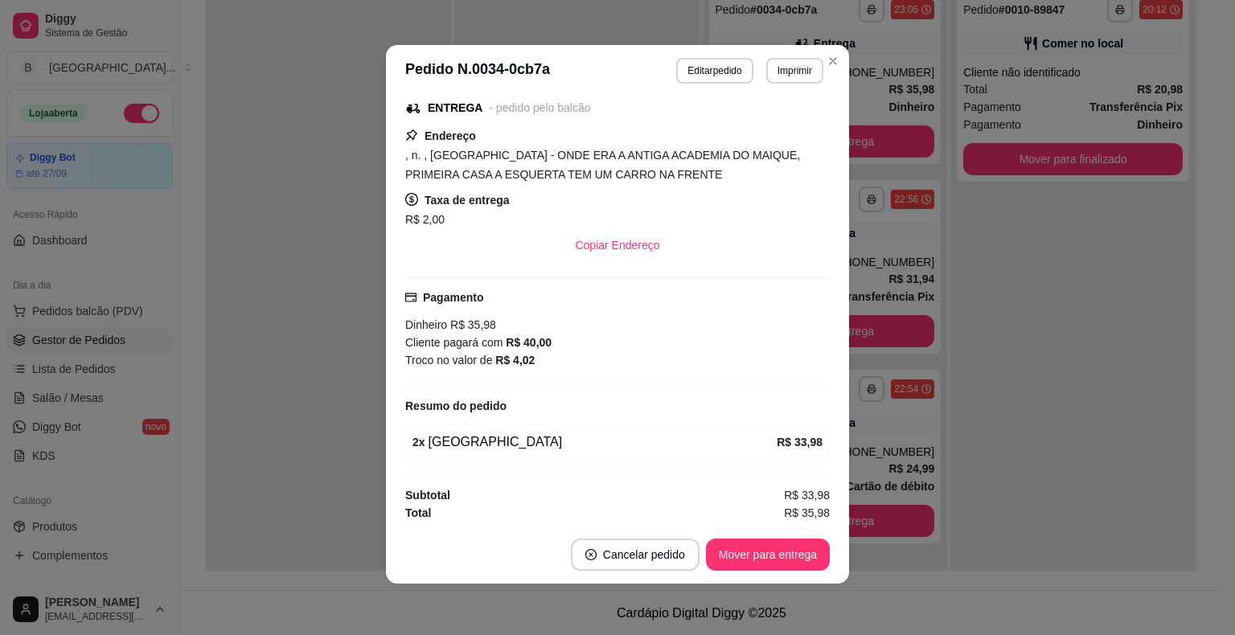
scroll to position [51, 0]
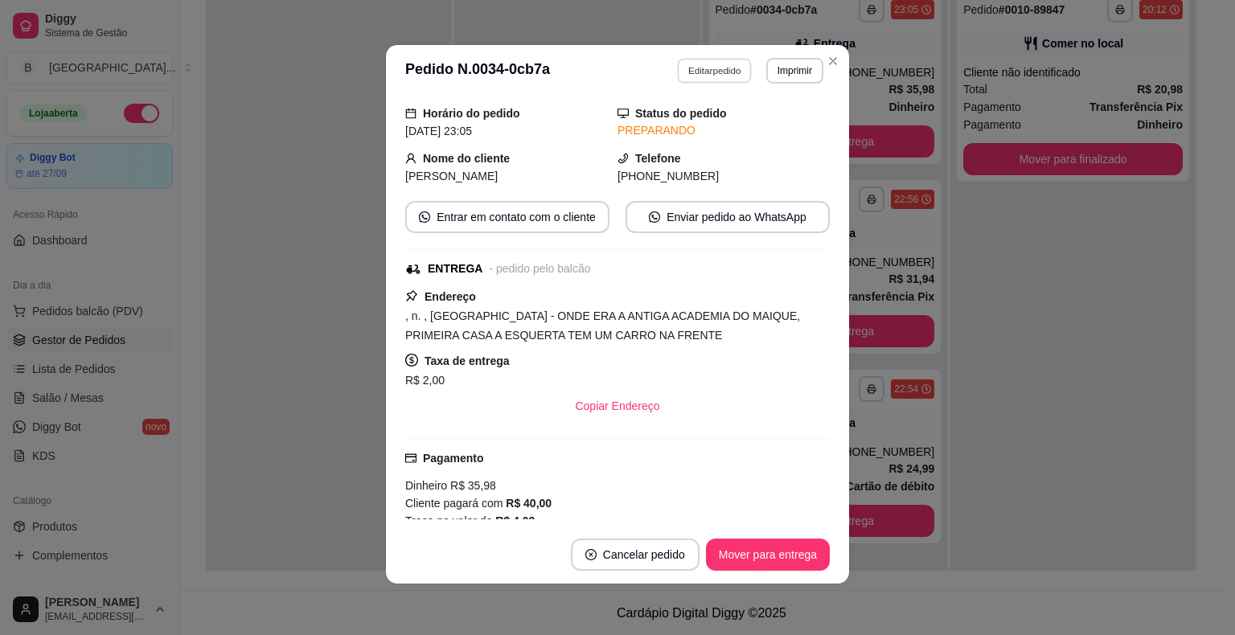
click at [716, 72] on button "Editar pedido" at bounding box center [715, 70] width 75 height 25
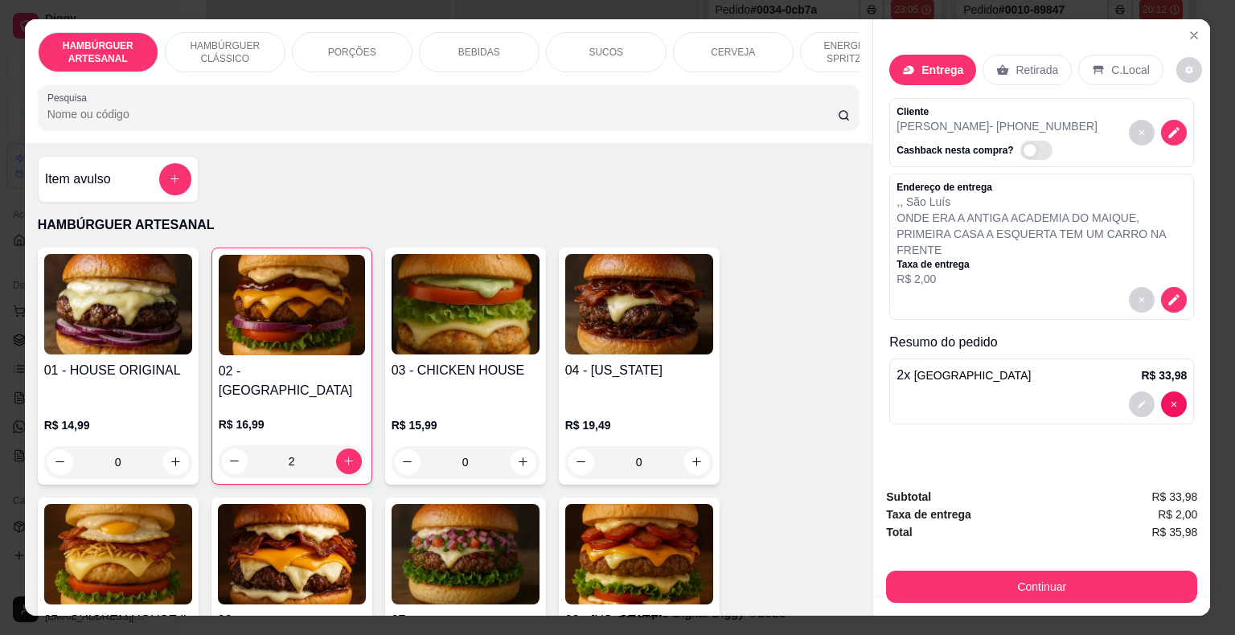
scroll to position [39, 0]
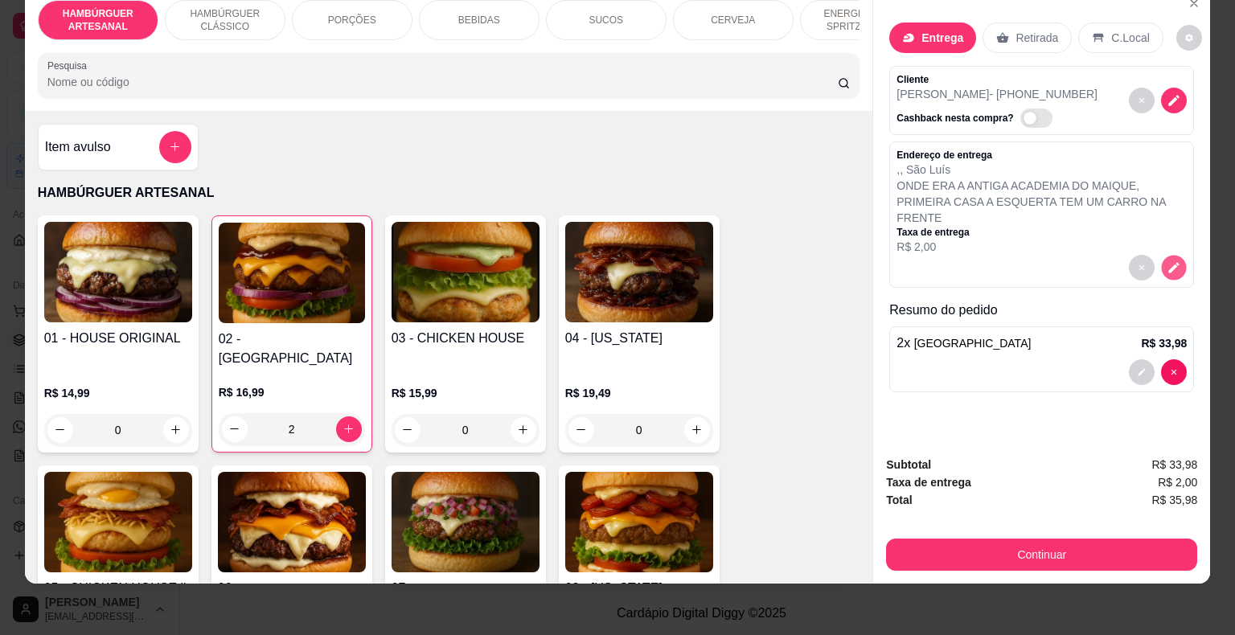
click at [1175, 255] on button "decrease-product-quantity" at bounding box center [1174, 267] width 25 height 25
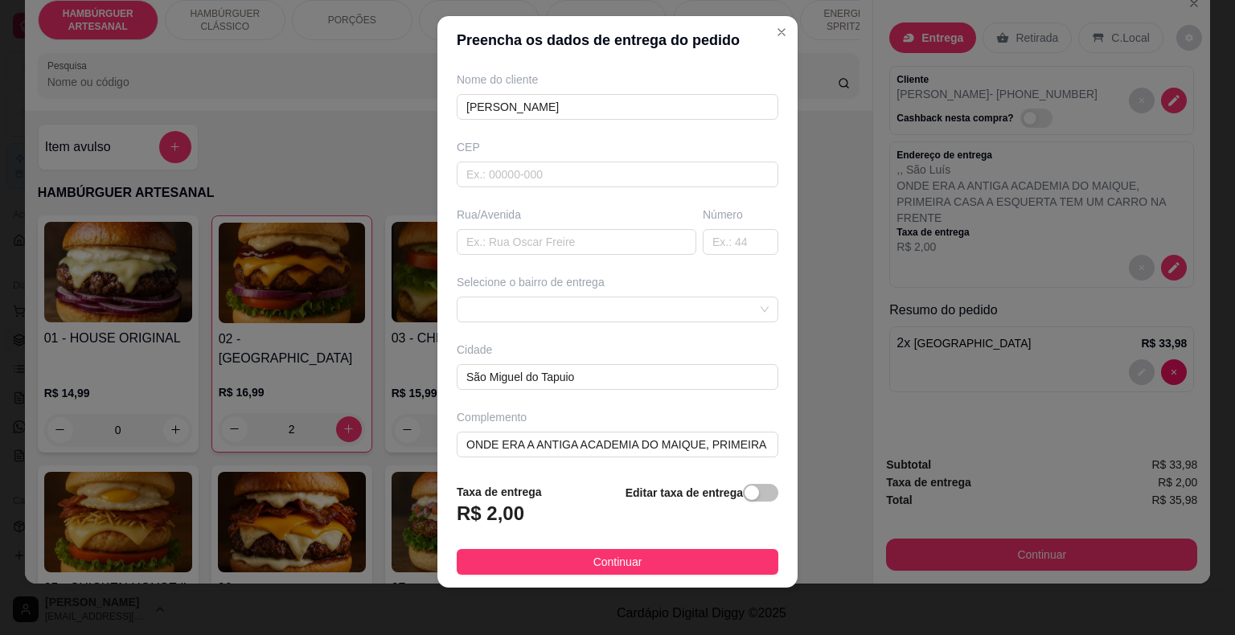
scroll to position [19, 0]
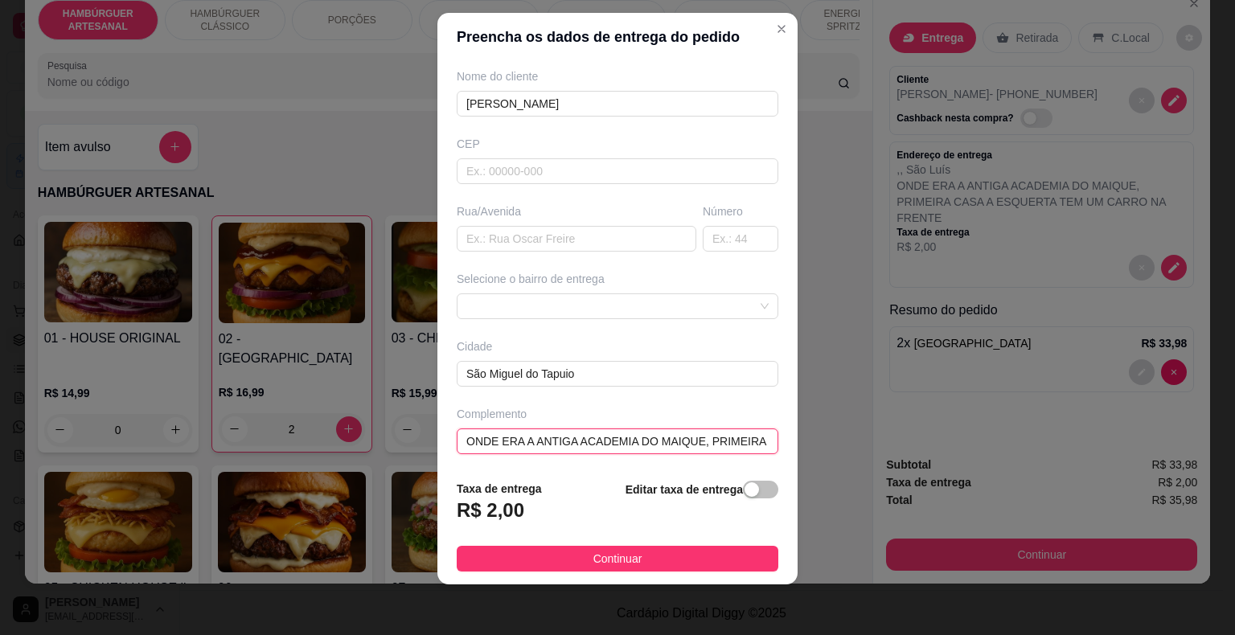
click at [740, 439] on input "ONDE ERA A ANTIGA ACADEMIA DO MAIQUE, PRIMEIRA CASA A ESQUERTA TEM UM CARRO NA …" at bounding box center [618, 442] width 322 height 26
click at [735, 435] on input "ONDE ERA A ANTIGA ACADEMIA DO MAIQUE, PRIMEIRA CASA A ESQUERTA TEM UM CARRO NA …" at bounding box center [618, 442] width 322 height 26
drag, startPoint x: 738, startPoint y: 442, endPoint x: 749, endPoint y: 442, distance: 10.5
click at [749, 442] on div "Complemento ONDE ERA A ANTIGA ACADEMIA DO MAIQUE, PRIMEIRA CASA A ESQUERTA TEM …" at bounding box center [618, 430] width 328 height 48
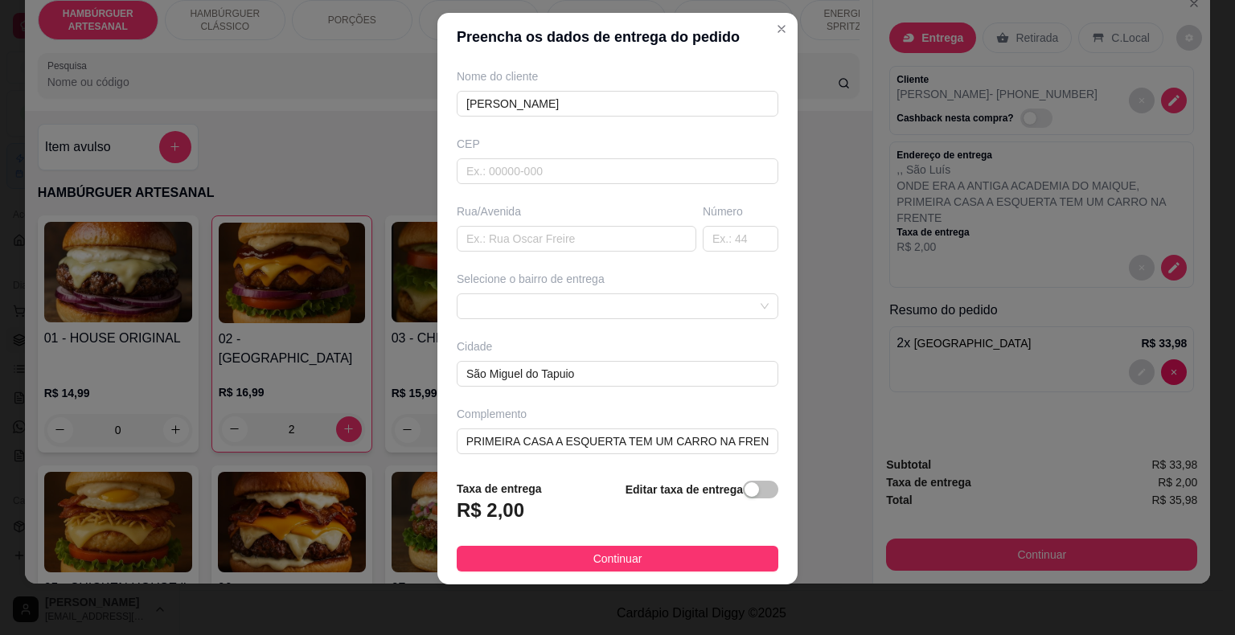
click at [749, 442] on div "Complemento ONDE ERA A ANTIGA ACADEMIA DO MAIQUE, PRIMEIRA CASA A ESQUERTA TEM …" at bounding box center [618, 430] width 328 height 48
drag, startPoint x: 740, startPoint y: 442, endPoint x: 764, endPoint y: 440, distance: 24.2
click at [764, 440] on div "Busque pelo cliente Número de contato 86981675446 Nome do cliente [PERSON_NAME]…" at bounding box center [618, 264] width 360 height 406
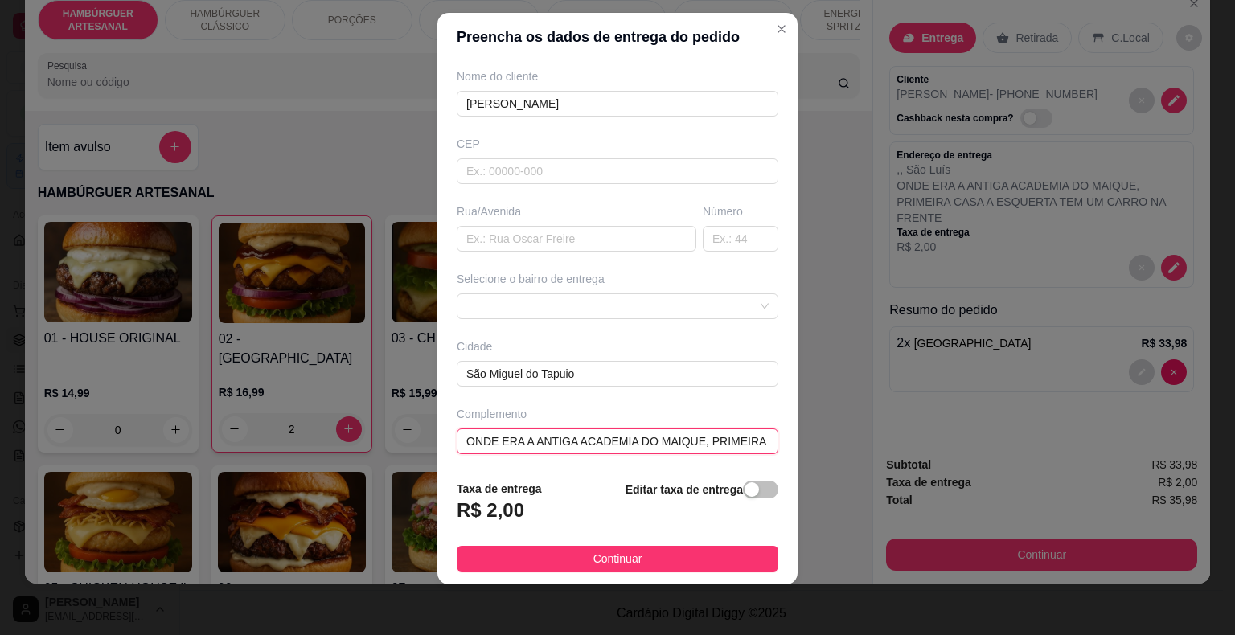
click at [741, 440] on input "ONDE ERA A ANTIGA ACADEMIA DO MAIQUE, PRIMEIRA CASA A ESQUERTA TEM UM CARRO NA …" at bounding box center [618, 442] width 322 height 26
click at [743, 440] on input "ONDE ERA A ANTIGA ACADEMIA DO MAIQUE, PRIMEIRA CASA A ESQUERTA TEM UM CARRO NA …" at bounding box center [618, 442] width 322 height 26
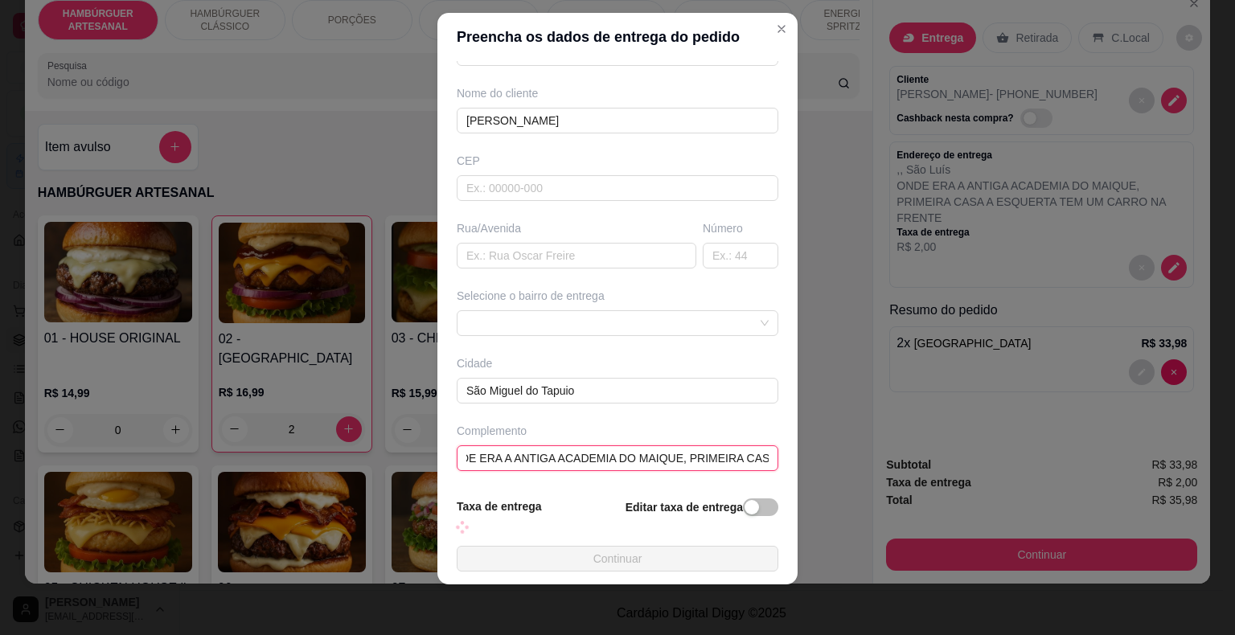
scroll to position [133, 0]
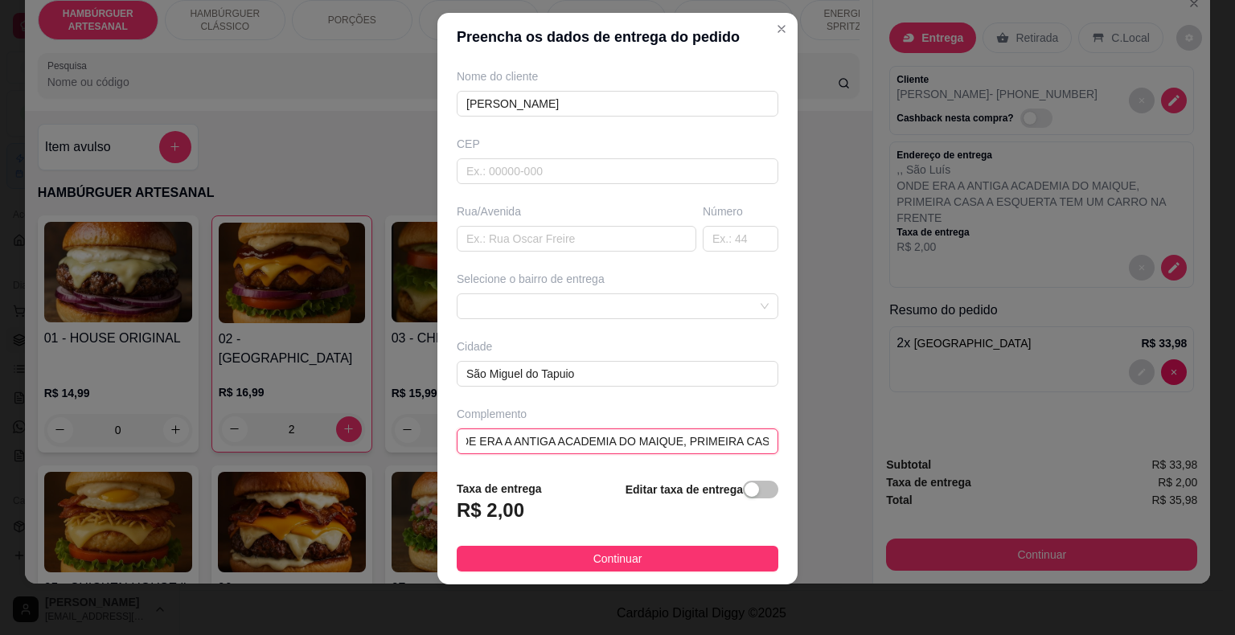
click at [733, 438] on input "ONDE ERA A ANTIGA ACADEMIA DO MAIQUE, PRIMEIRA CASA A ESQUERTA TEM UM CARRO NA …" at bounding box center [618, 442] width 322 height 26
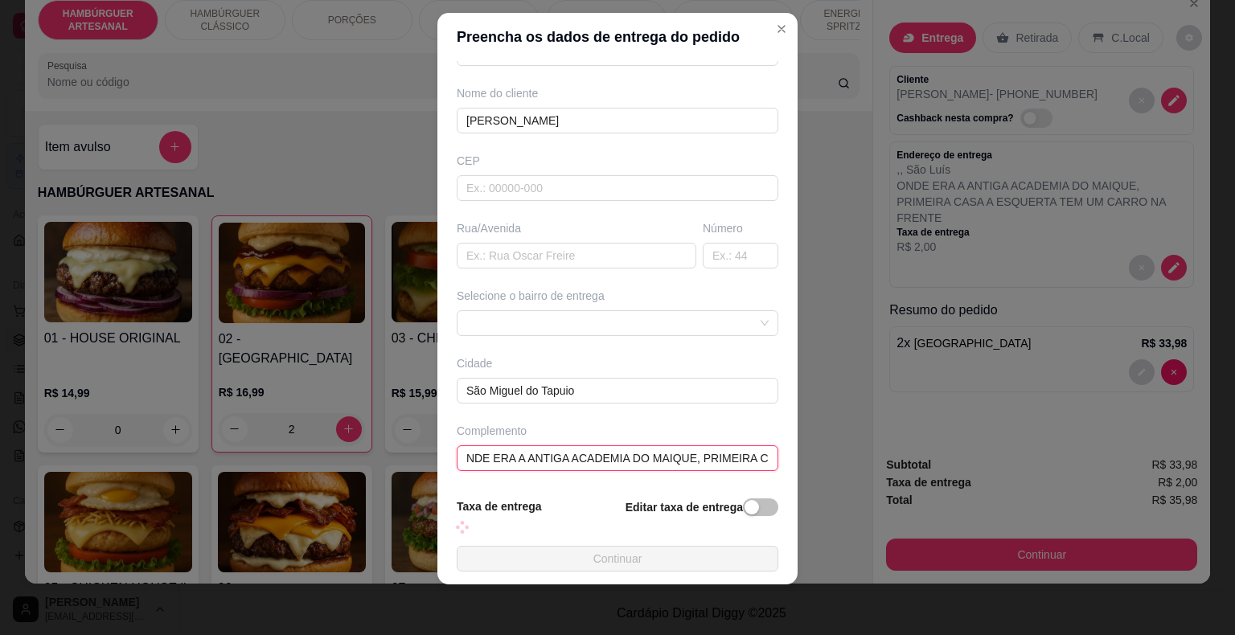
drag, startPoint x: 733, startPoint y: 438, endPoint x: 750, endPoint y: 441, distance: 17.2
click at [750, 441] on div "Complemento ONDE ERA A ANTIGA ACADEMIA DO MAIQUE, PRIMEIRA C" at bounding box center [618, 447] width 328 height 48
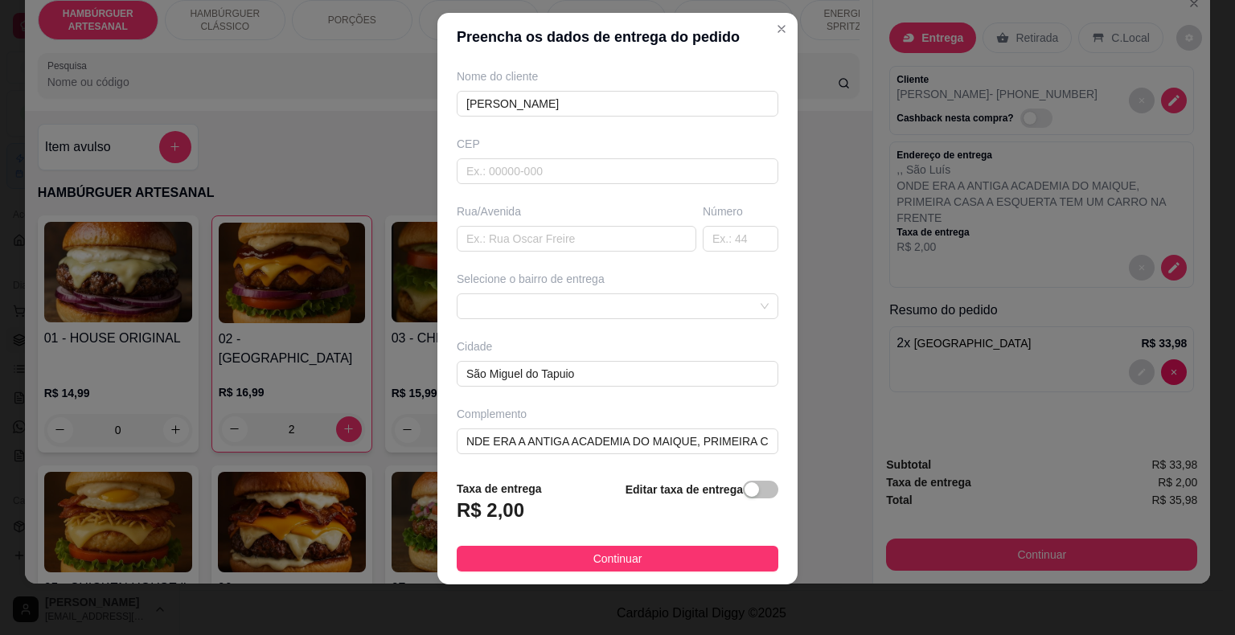
scroll to position [0, 0]
drag, startPoint x: 750, startPoint y: 441, endPoint x: 639, endPoint y: 439, distance: 111.8
click at [639, 439] on div "Complemento ONDE ERA A ANTIGA ACADEMIA DO MAIQUE, PRIMEIRA C" at bounding box center [618, 430] width 328 height 48
drag, startPoint x: 692, startPoint y: 421, endPoint x: 756, endPoint y: 442, distance: 67.7
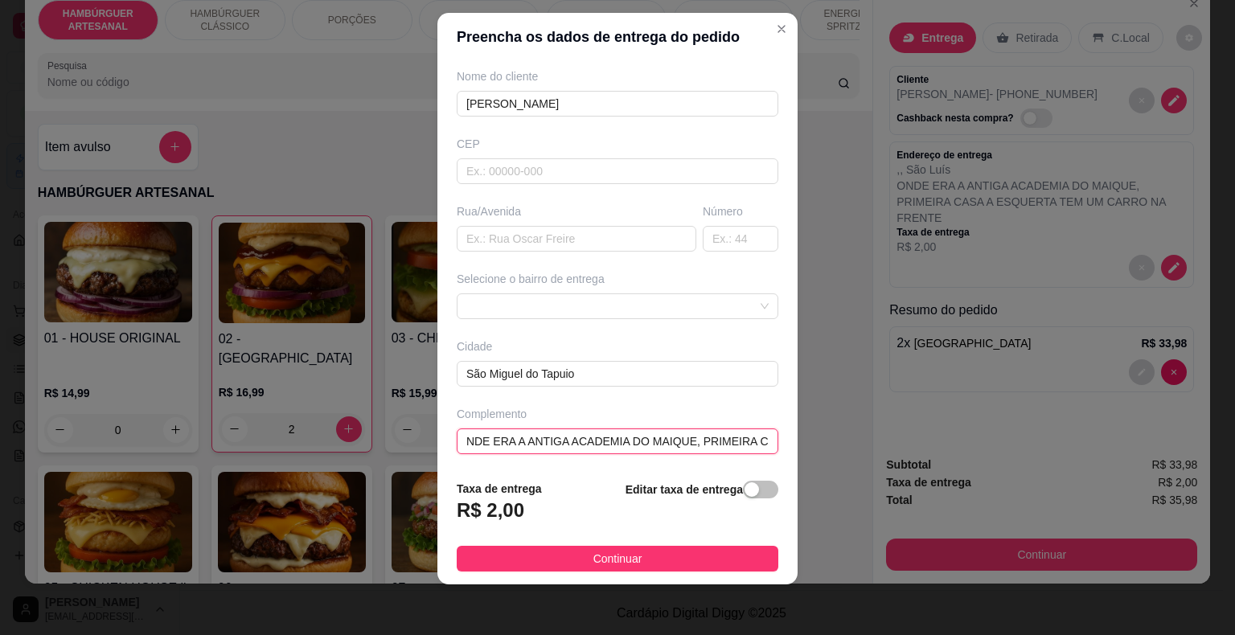
click at [756, 442] on div "Busque pelo cliente Número de contato 86981675446 Nome do cliente [PERSON_NAME]…" at bounding box center [618, 264] width 360 height 406
click at [742, 436] on input "ONDE ERA A ANTIGA ACADEMIA DO MAIQUE, PRIMEIRA C" at bounding box center [618, 442] width 322 height 26
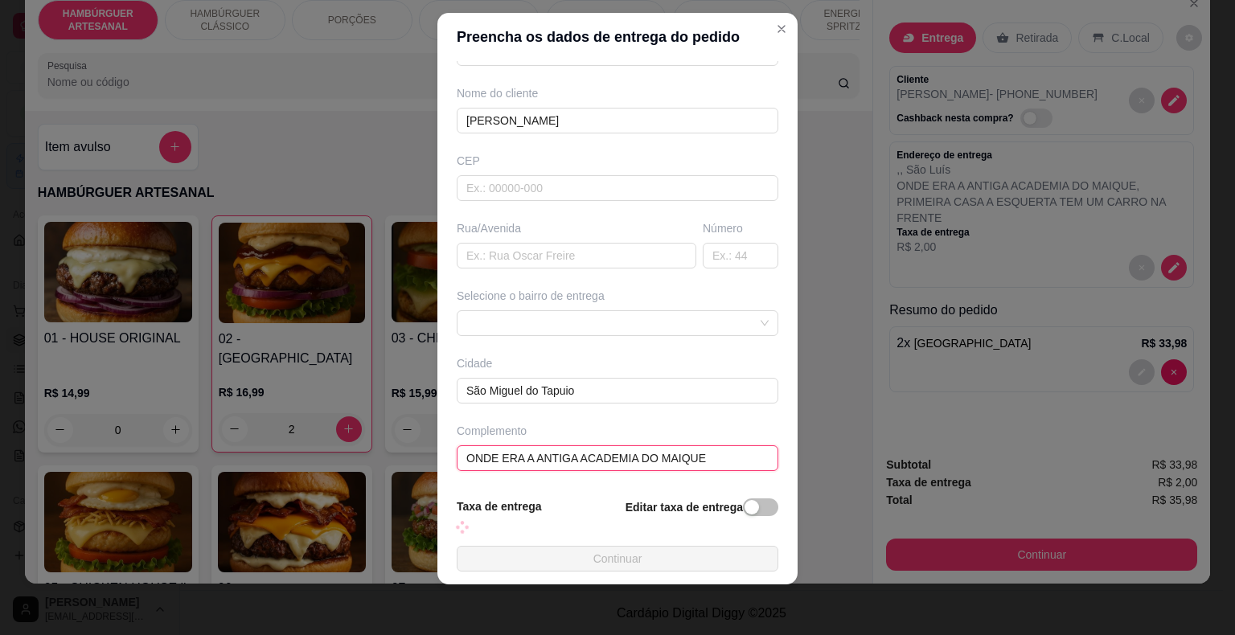
scroll to position [133, 0]
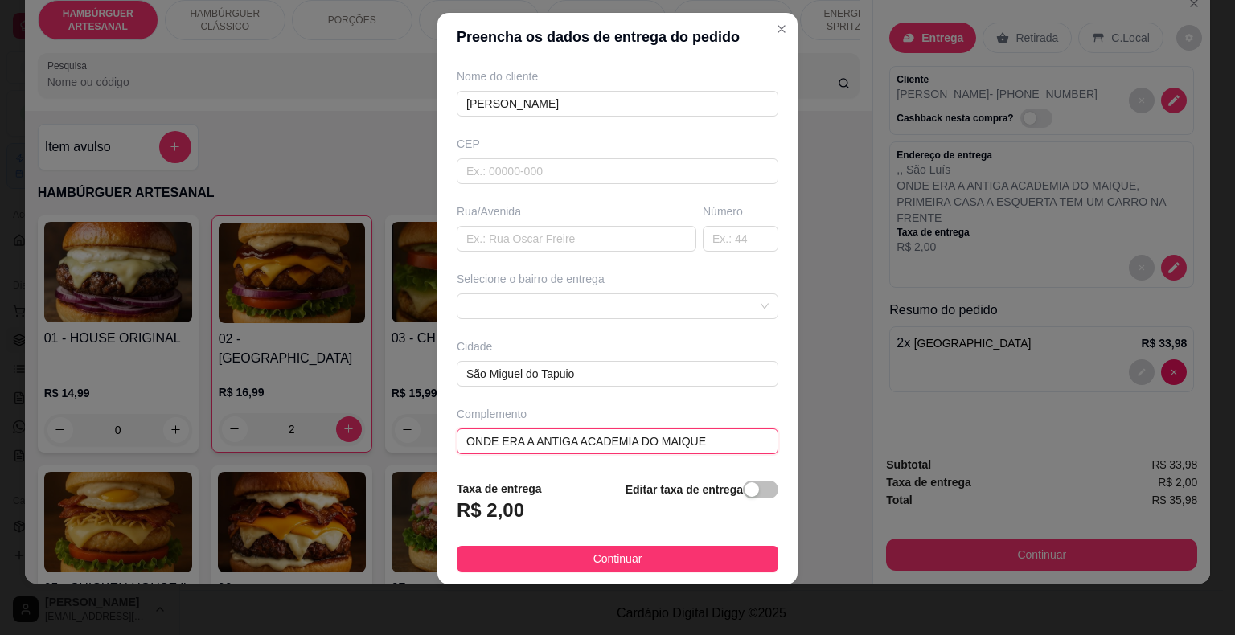
type input "ONDE ERA A ANTIGA ACADEMIA DO MAIQUE"
click at [713, 544] on footer "Taxa de entrega R$ 2,00 Editar taxa de entrega Continuar" at bounding box center [618, 525] width 360 height 117
click at [676, 565] on button "Continuar" at bounding box center [618, 559] width 322 height 26
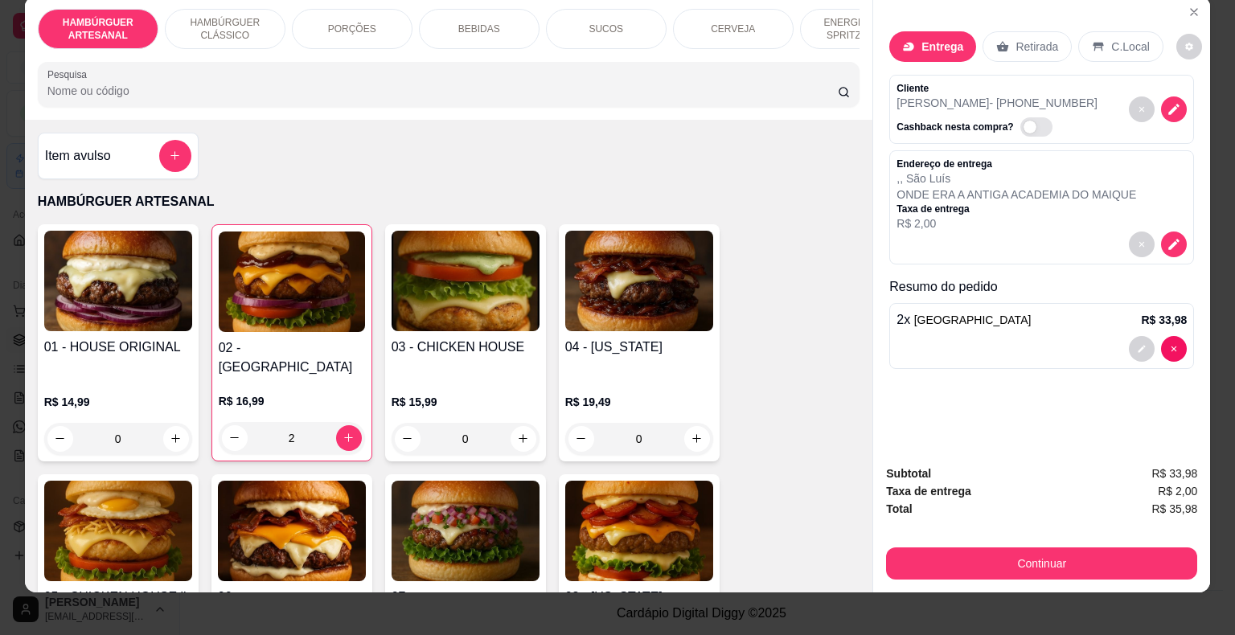
scroll to position [0, 0]
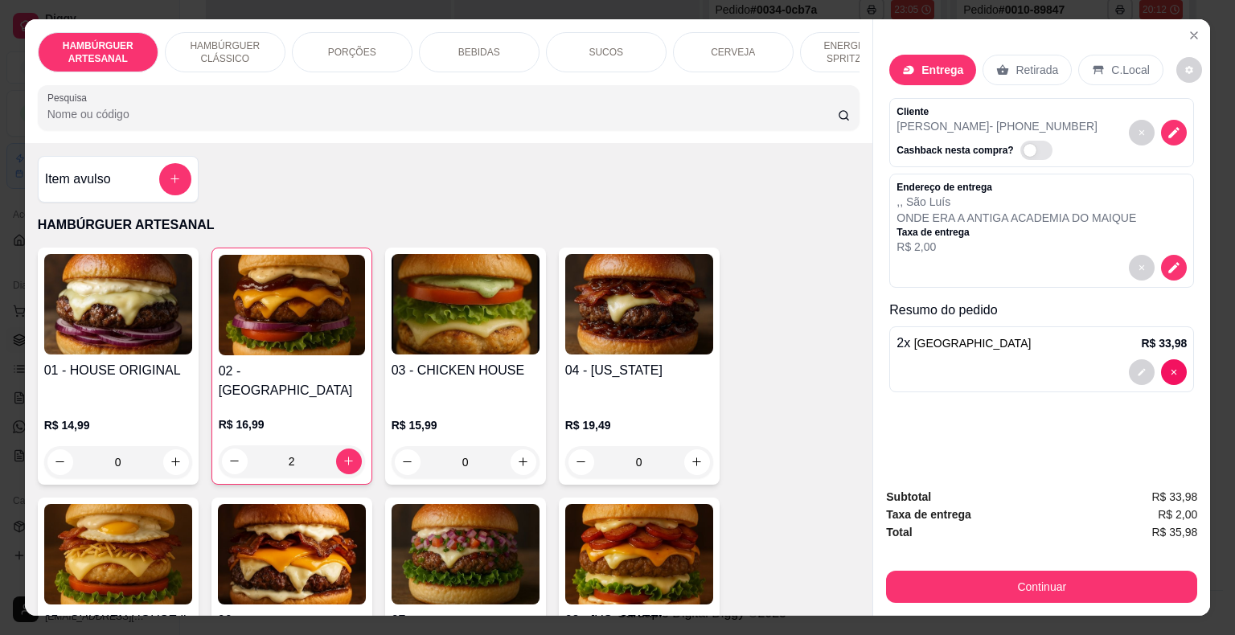
click at [1112, 210] on p "ONDE ERA A ANTIGA ACADEMIA DO MAIQUE" at bounding box center [1017, 218] width 240 height 16
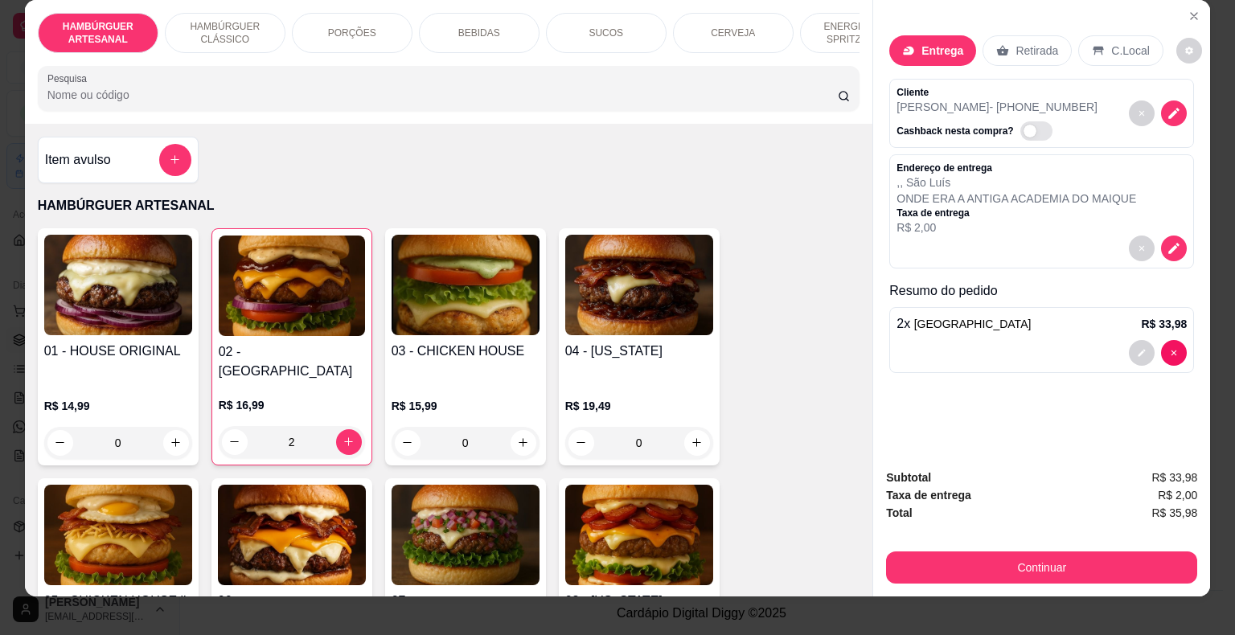
scroll to position [39, 0]
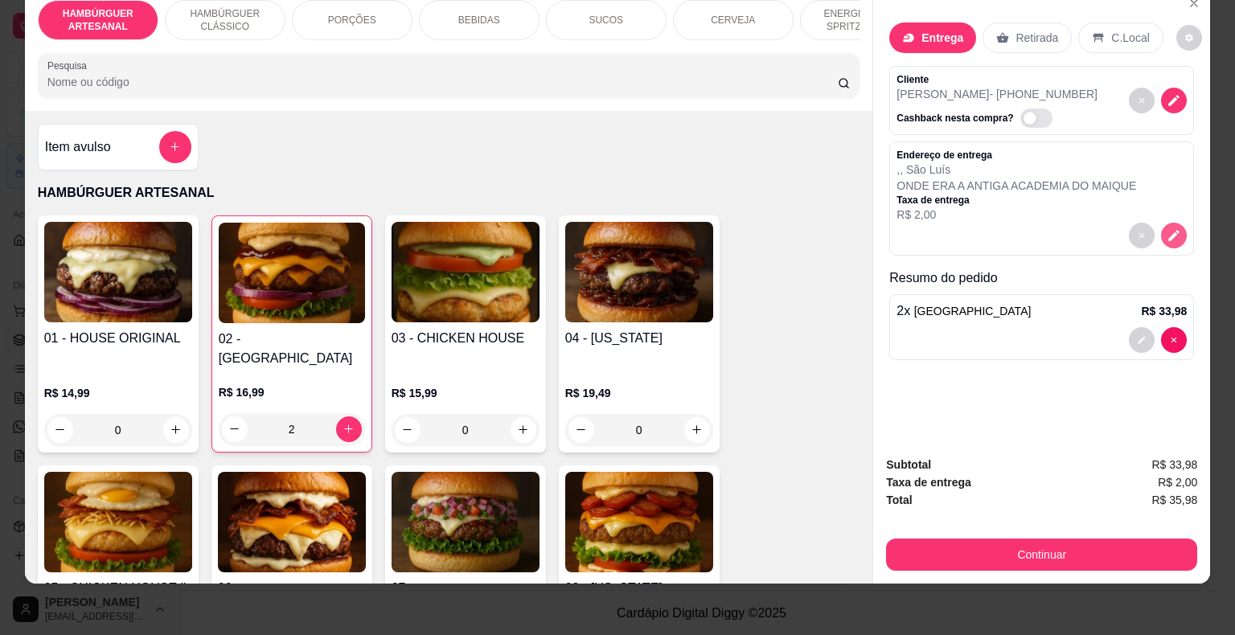
click at [1168, 228] on icon "decrease-product-quantity" at bounding box center [1174, 235] width 14 height 14
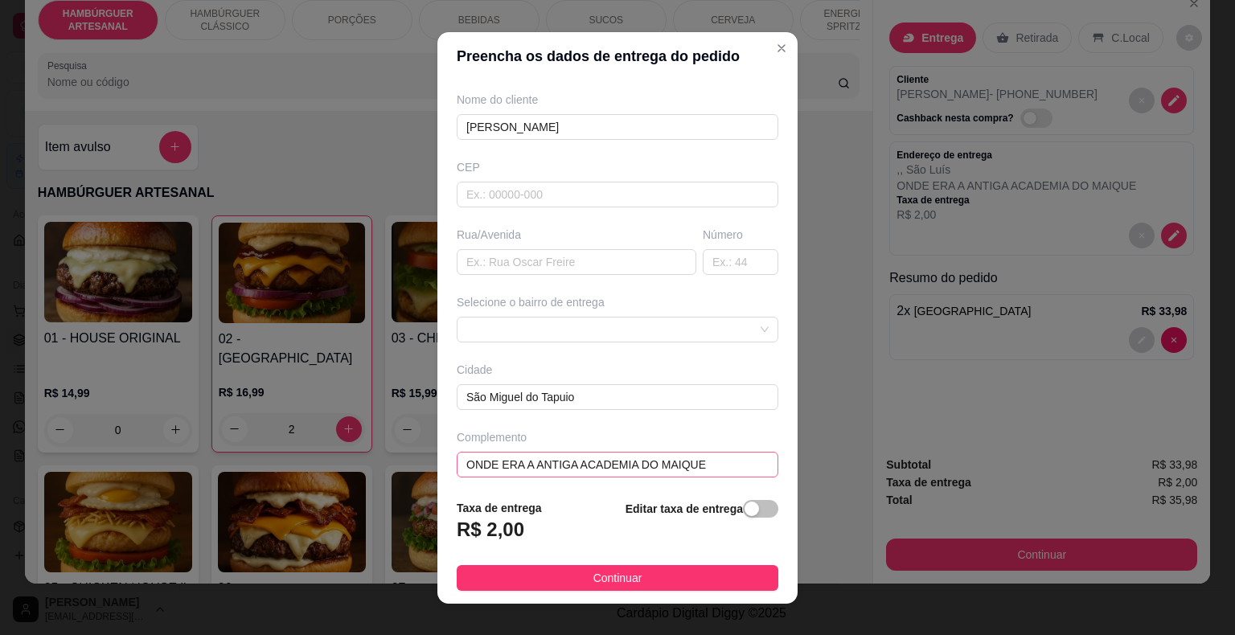
scroll to position [133, 0]
click at [690, 451] on input "ONDE ERA A ANTIGA ACADEMIA DO MAIQUE" at bounding box center [618, 461] width 322 height 26
click at [692, 467] on input "ONDE ERA A ANTIGA ACADEMIA DO MAIQUE" at bounding box center [618, 461] width 322 height 26
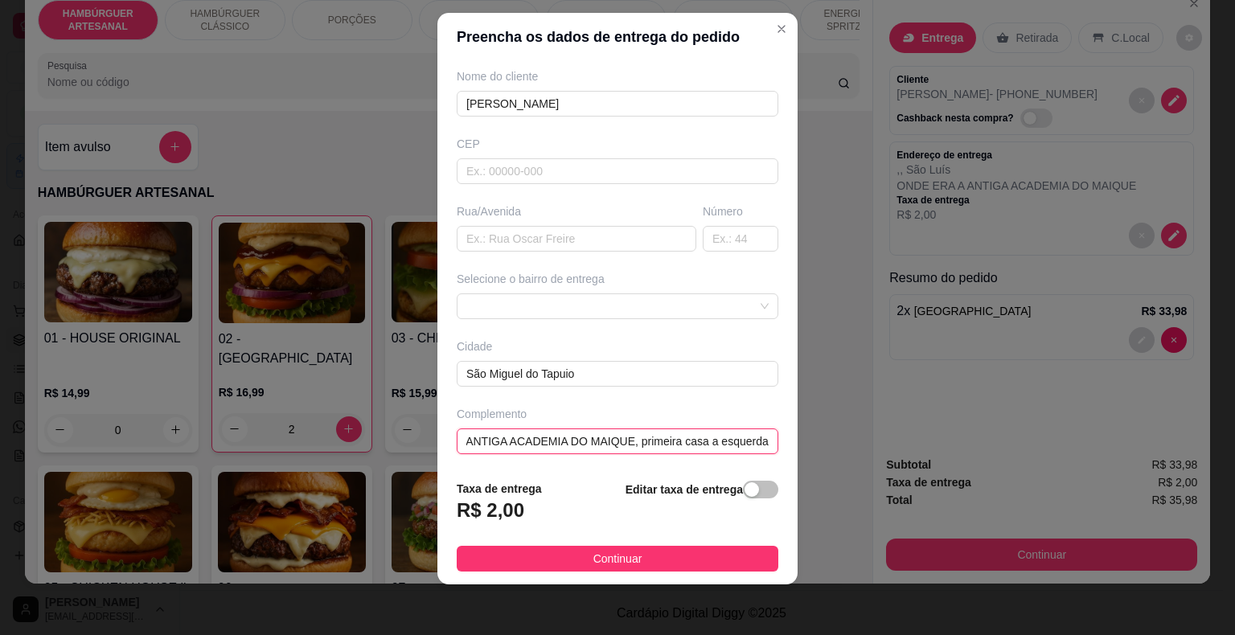
scroll to position [19, 0]
type input "ONDE ERA A ANTIGA ACADEMIA DO MAIQUE, primeira casa a esquerda"
click at [561, 552] on button "Continuar" at bounding box center [618, 559] width 322 height 26
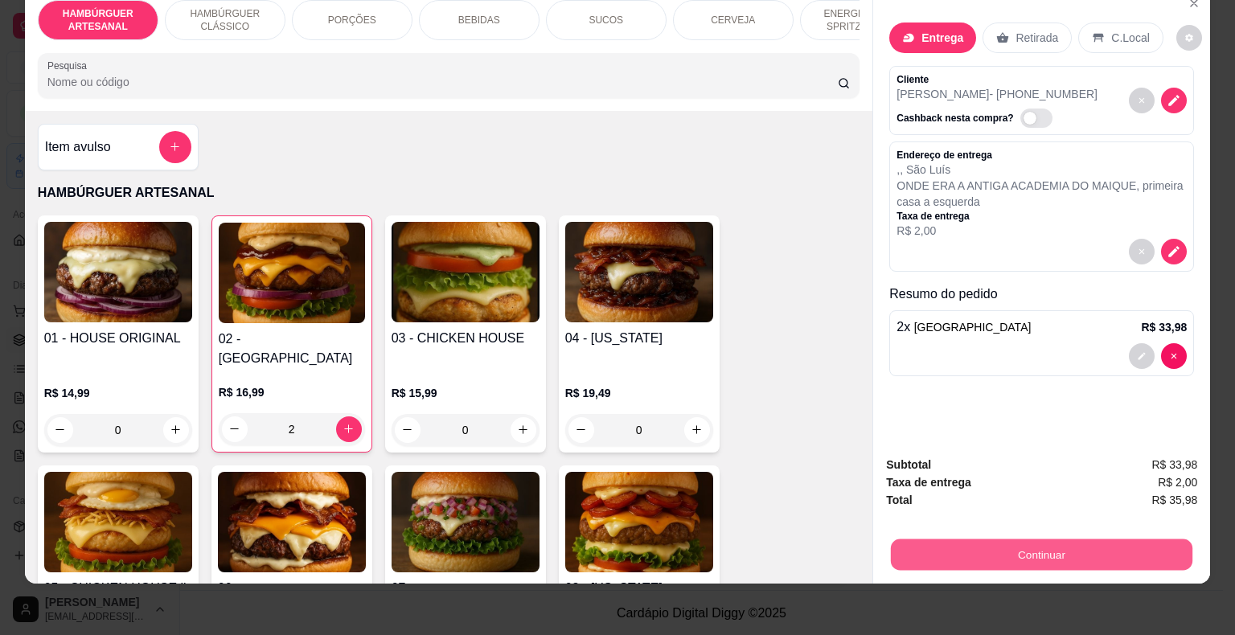
click at [1014, 550] on button "Continuar" at bounding box center [1042, 555] width 302 height 31
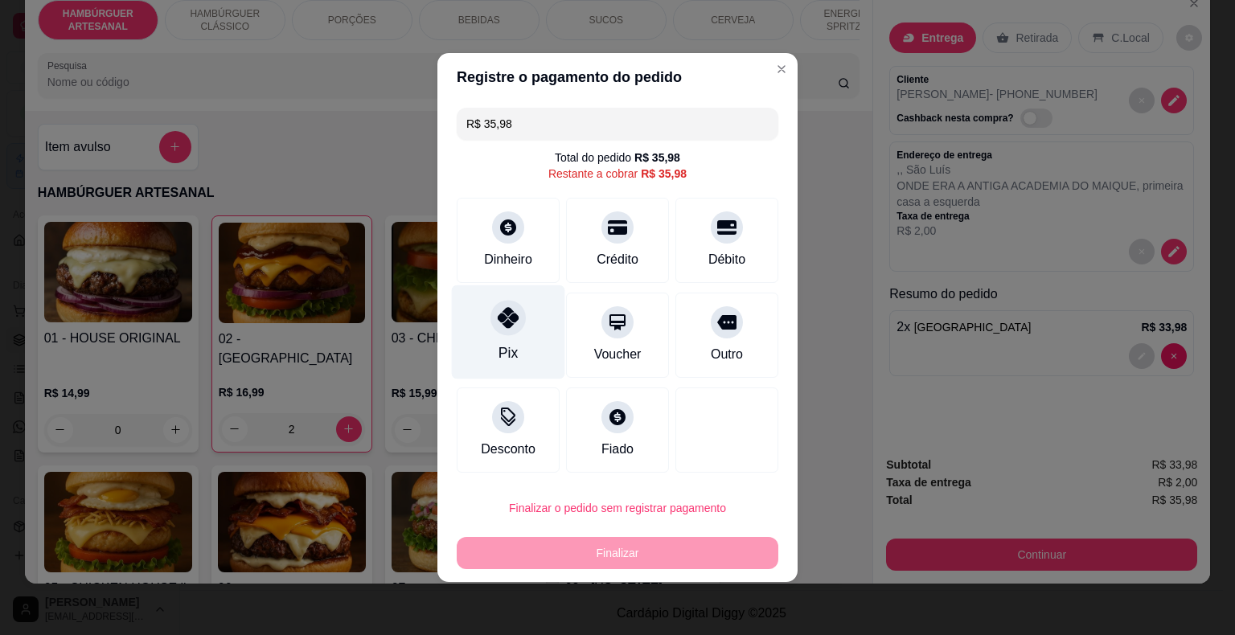
click at [532, 341] on div "Pix" at bounding box center [508, 333] width 113 height 94
type input "R$ 0,00"
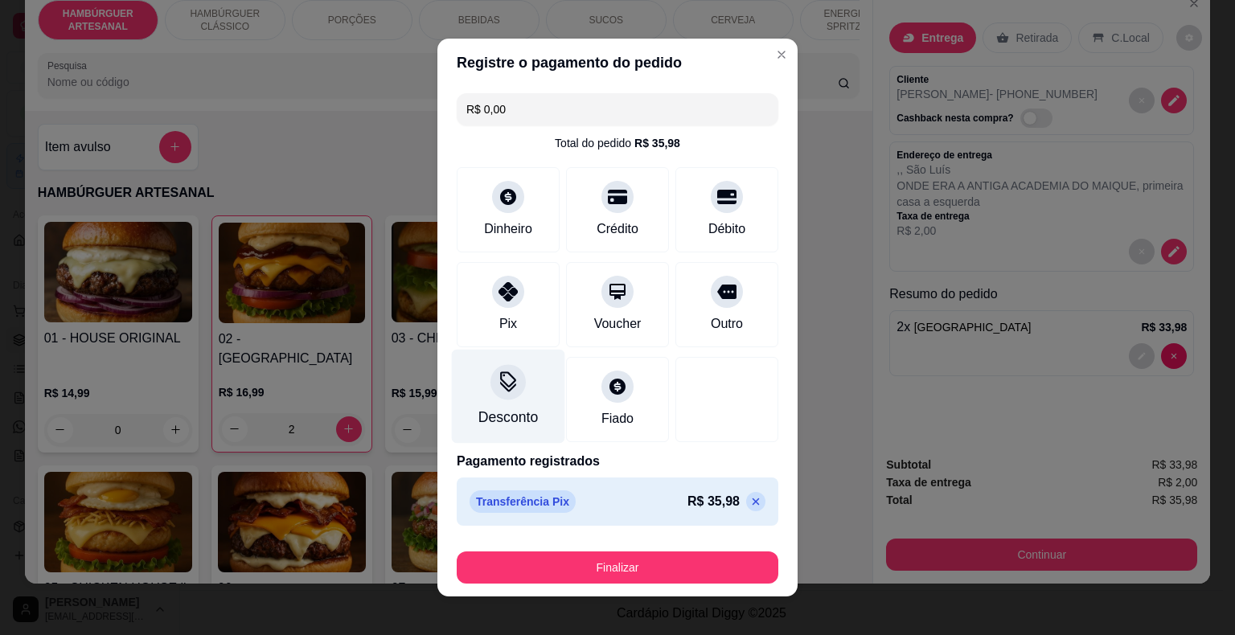
scroll to position [12, 0]
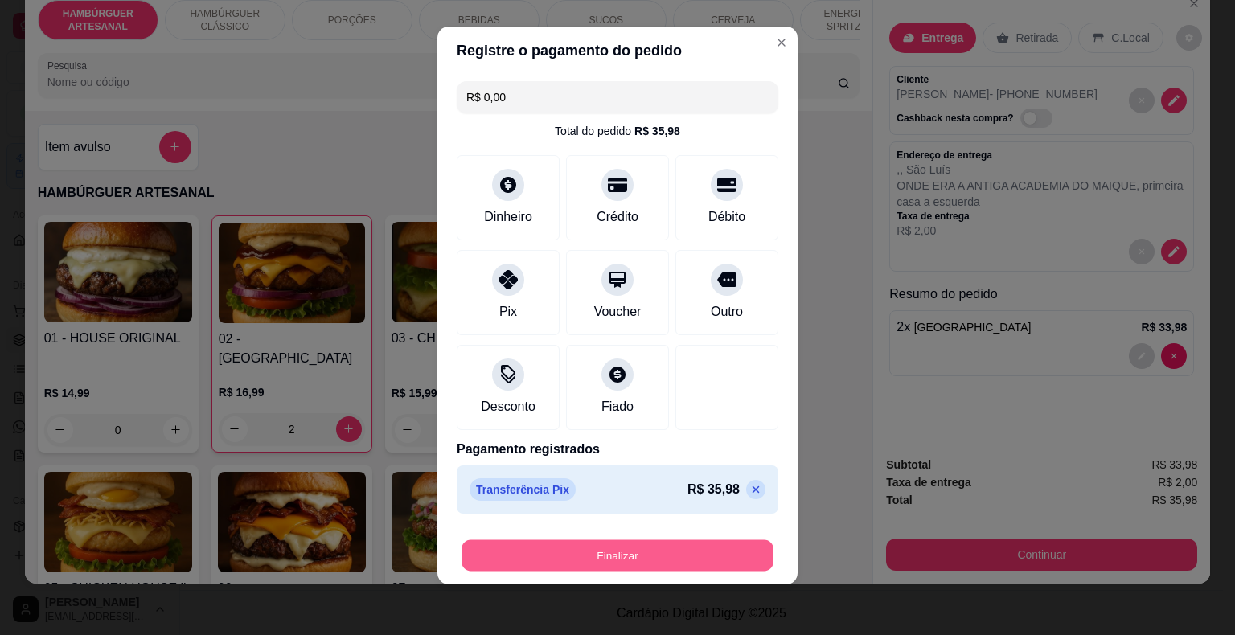
click at [580, 551] on button "Finalizar" at bounding box center [618, 555] width 312 height 31
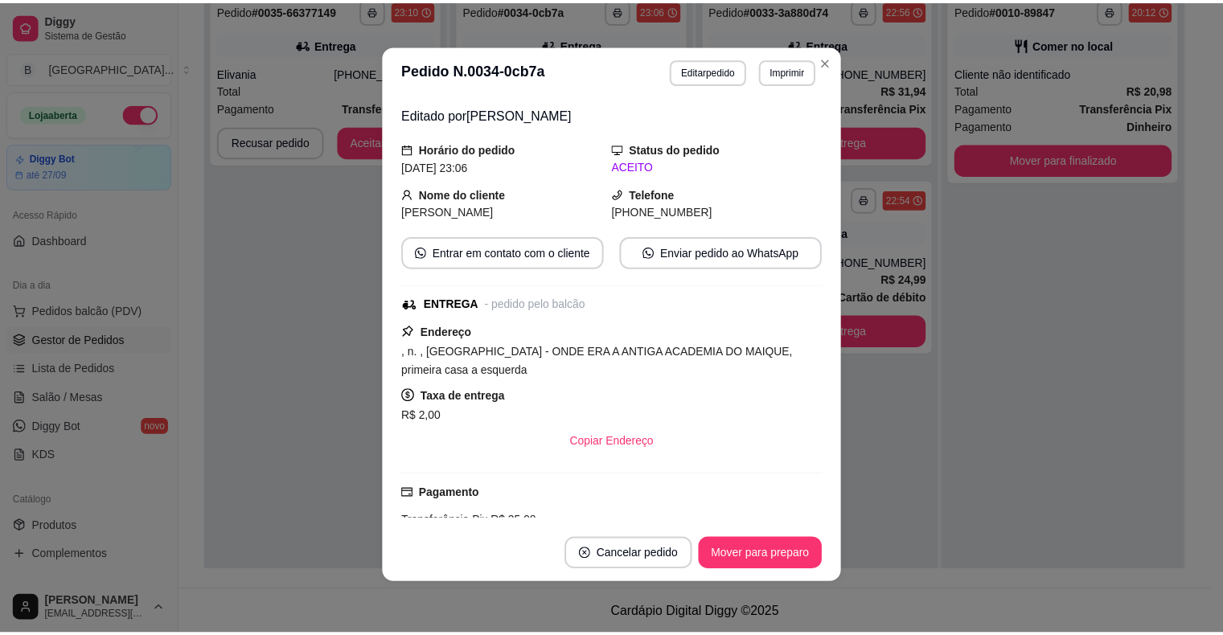
scroll to position [87, 0]
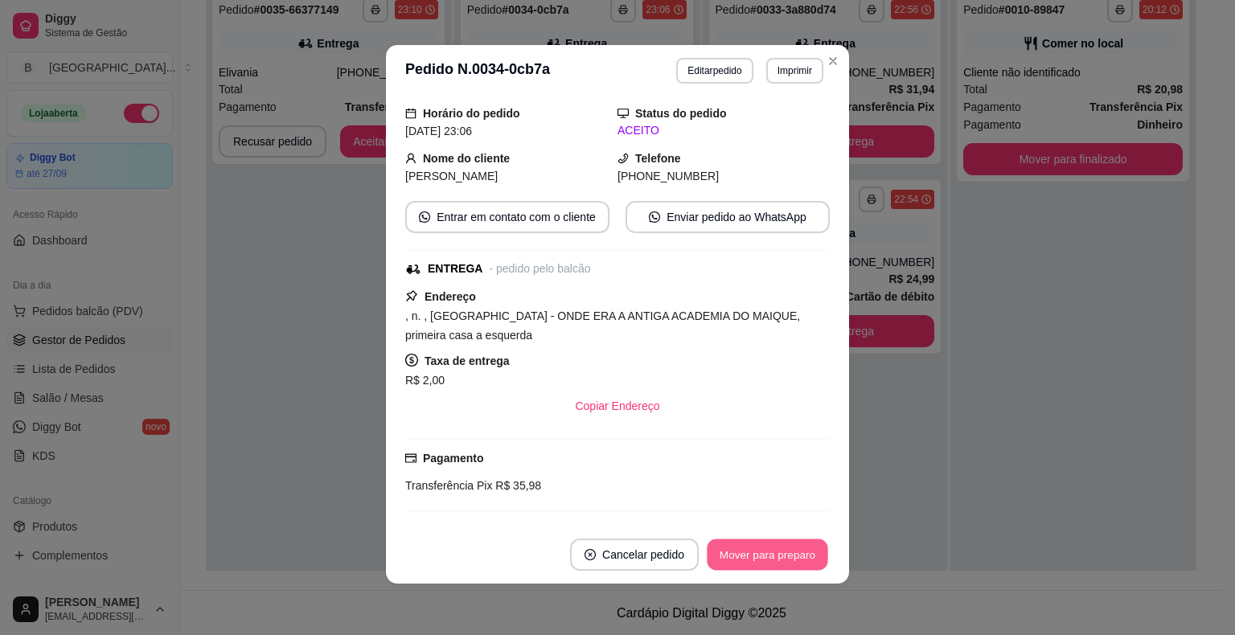
click at [746, 540] on button "Mover para preparo" at bounding box center [767, 555] width 121 height 31
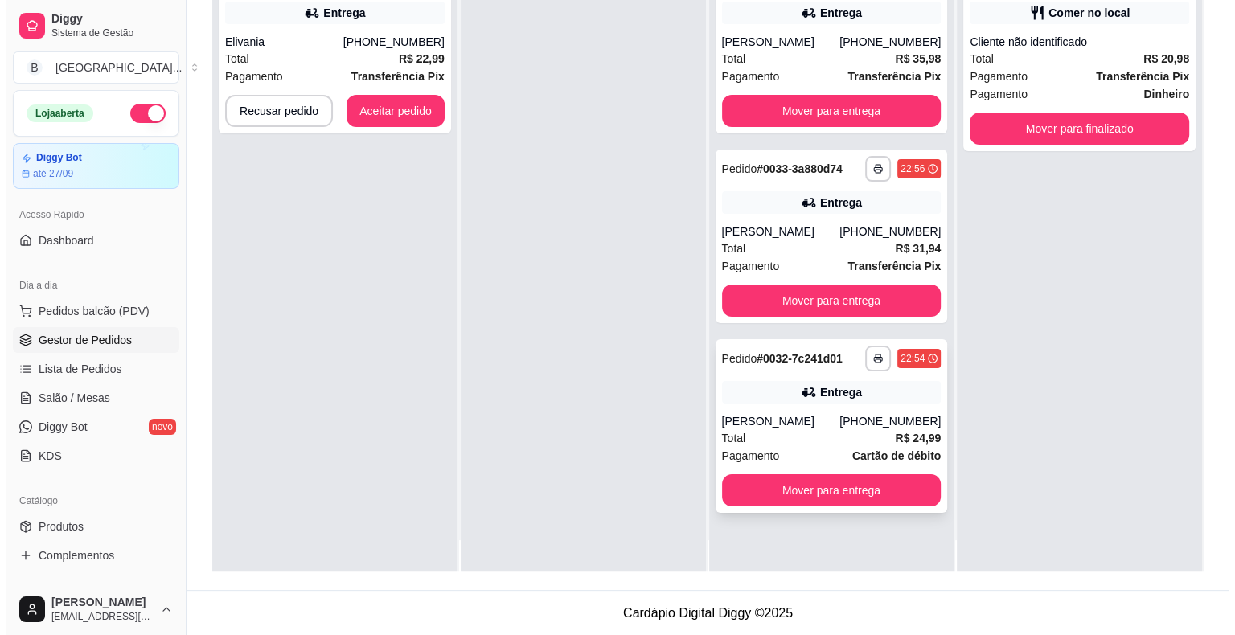
scroll to position [45, 0]
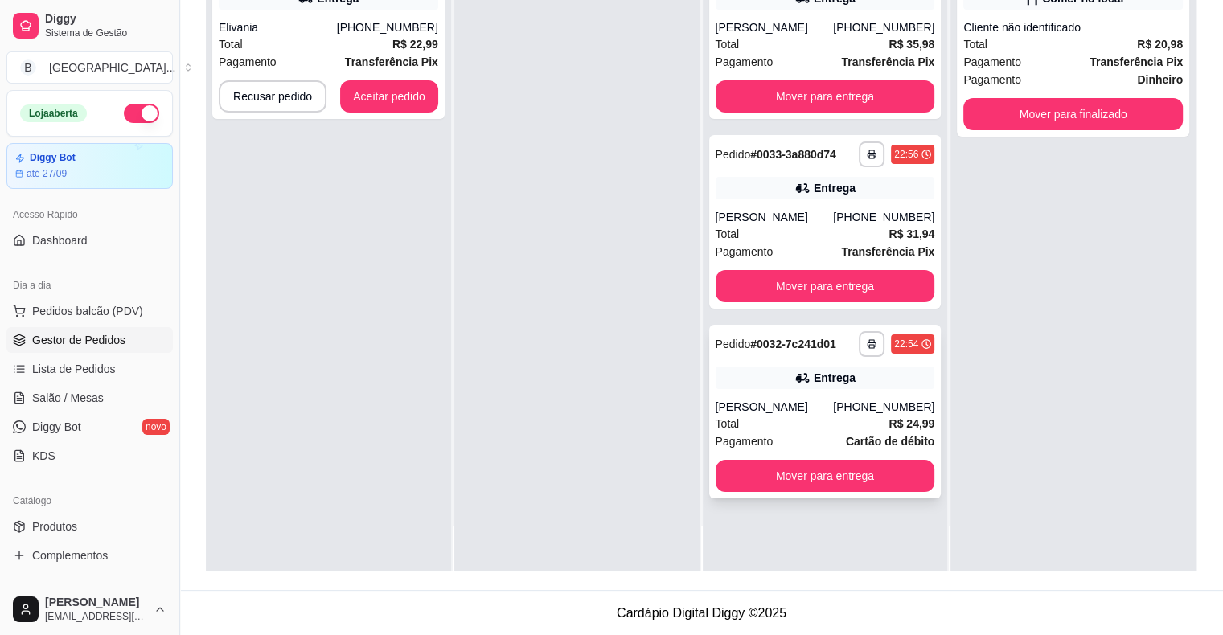
click at [742, 453] on div "**********" at bounding box center [825, 412] width 232 height 174
click at [887, 478] on button "Mover para entrega" at bounding box center [825, 476] width 213 height 31
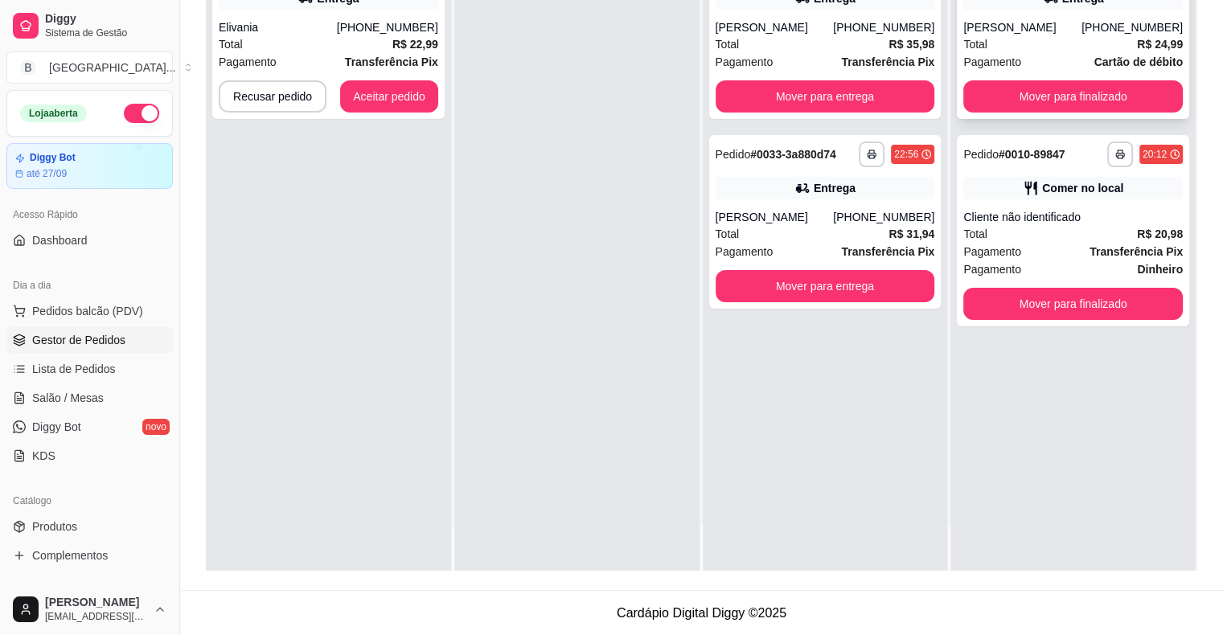
click at [972, 48] on span "Total" at bounding box center [975, 44] width 24 height 18
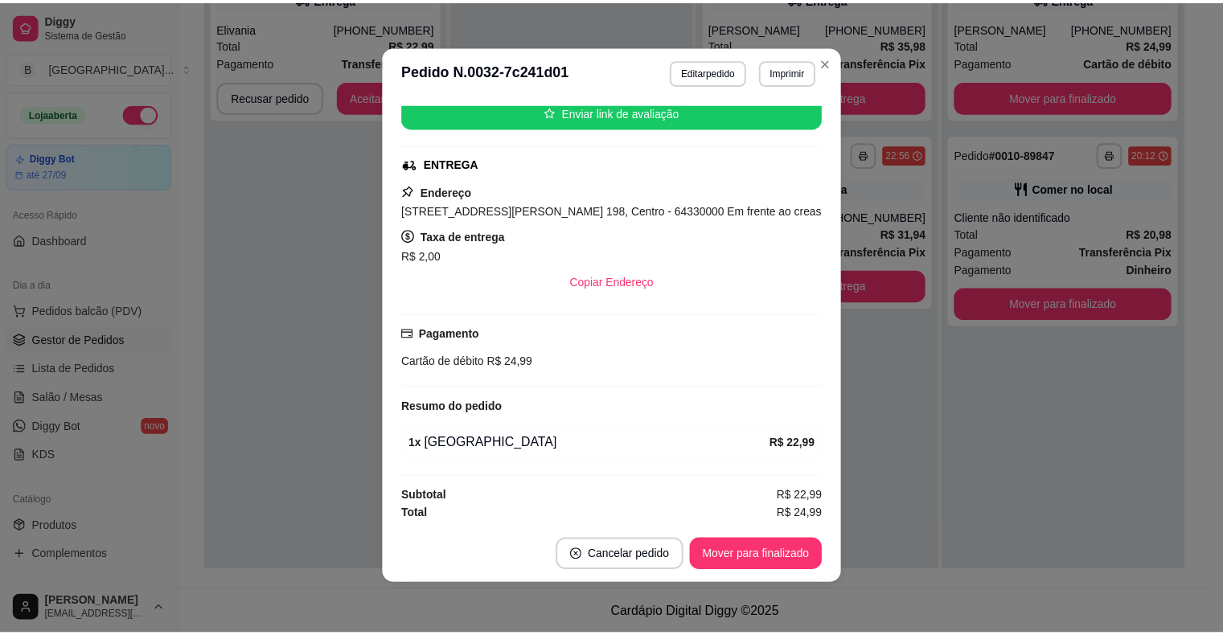
scroll to position [3, 0]
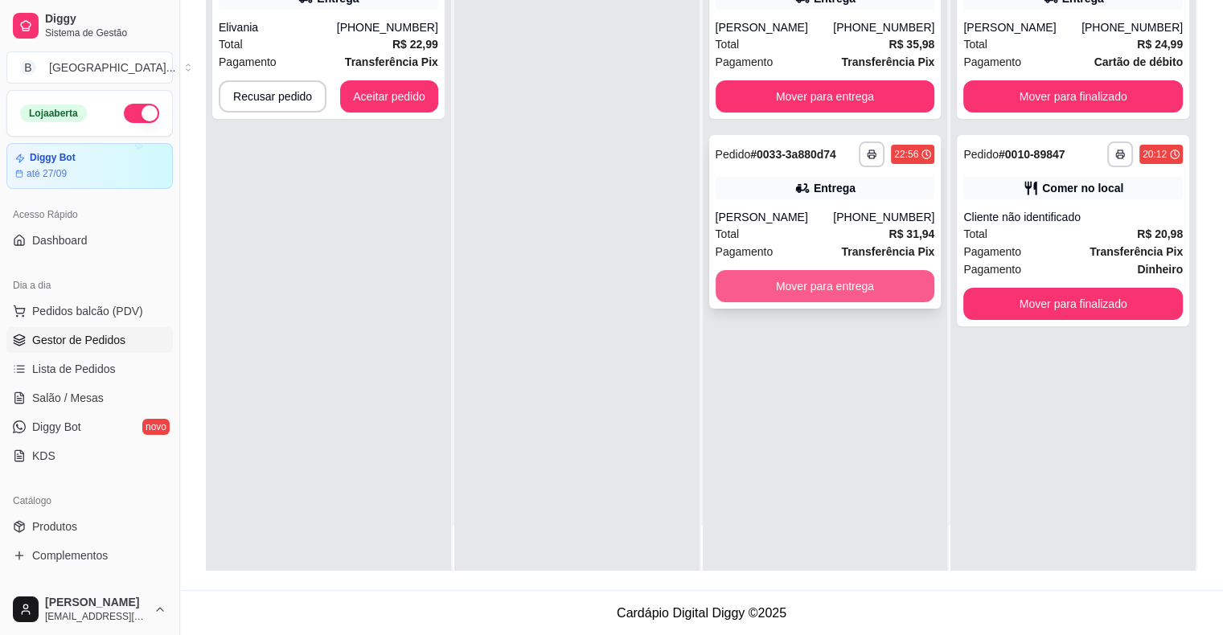
click at [730, 277] on button "Mover para entrega" at bounding box center [826, 286] width 220 height 32
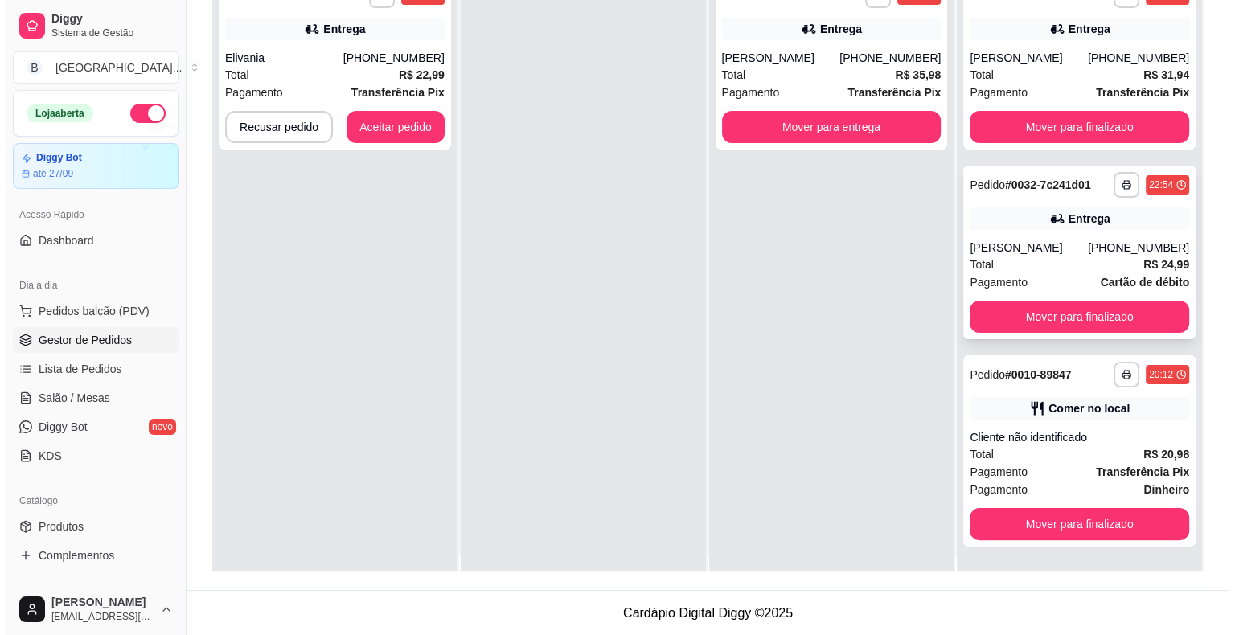
scroll to position [0, 0]
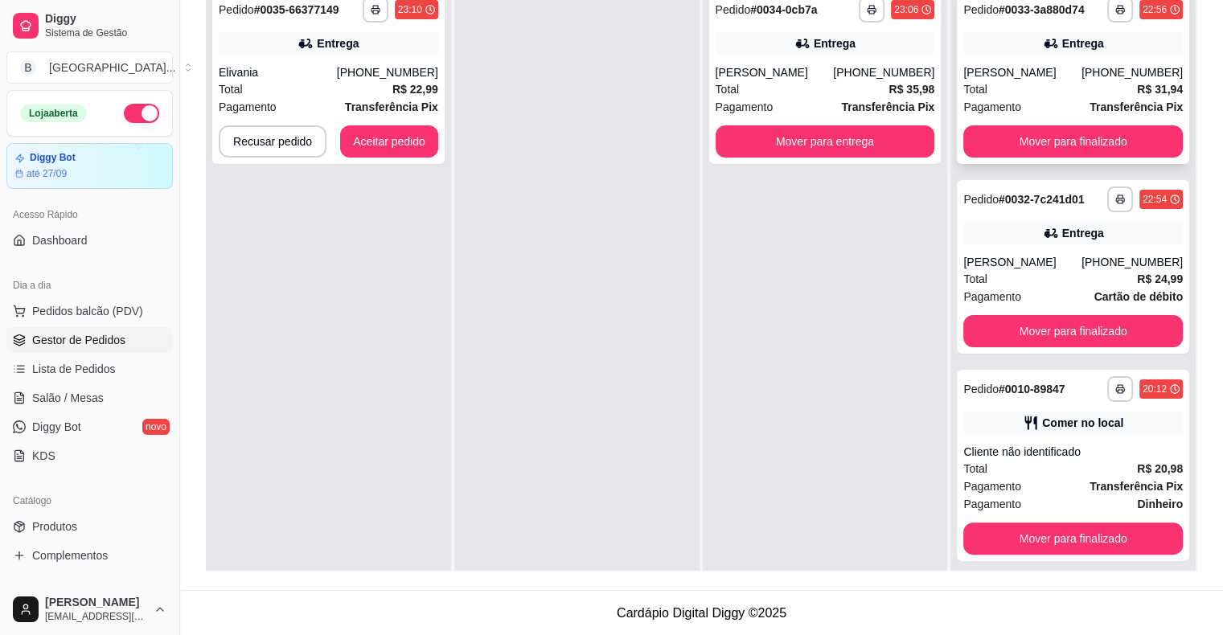
click at [1029, 84] on div "Total R$ 31,94" at bounding box center [1073, 89] width 220 height 18
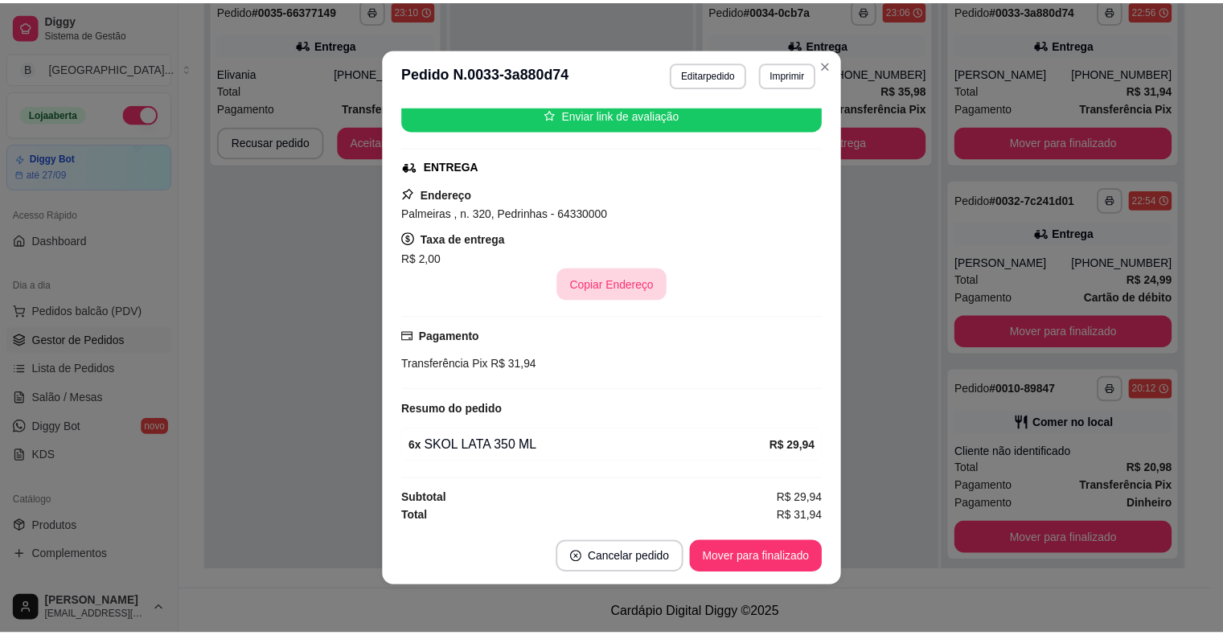
scroll to position [3, 0]
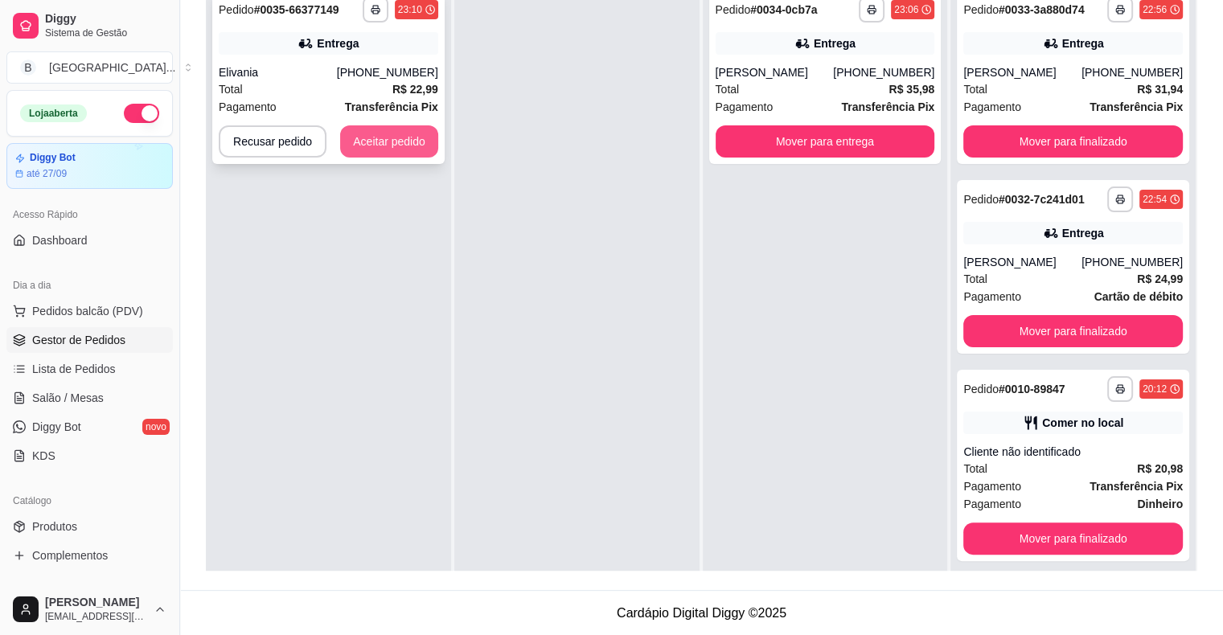
click at [423, 138] on button "Aceitar pedido" at bounding box center [389, 141] width 98 height 32
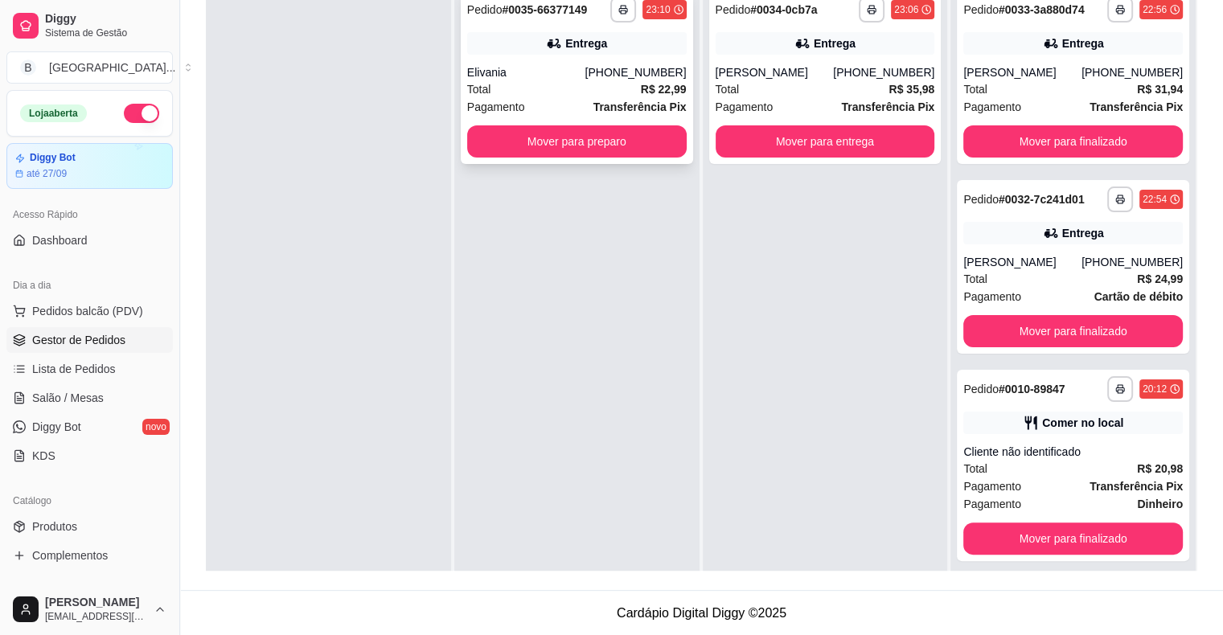
click at [500, 101] on span "Pagamento" at bounding box center [496, 107] width 58 height 18
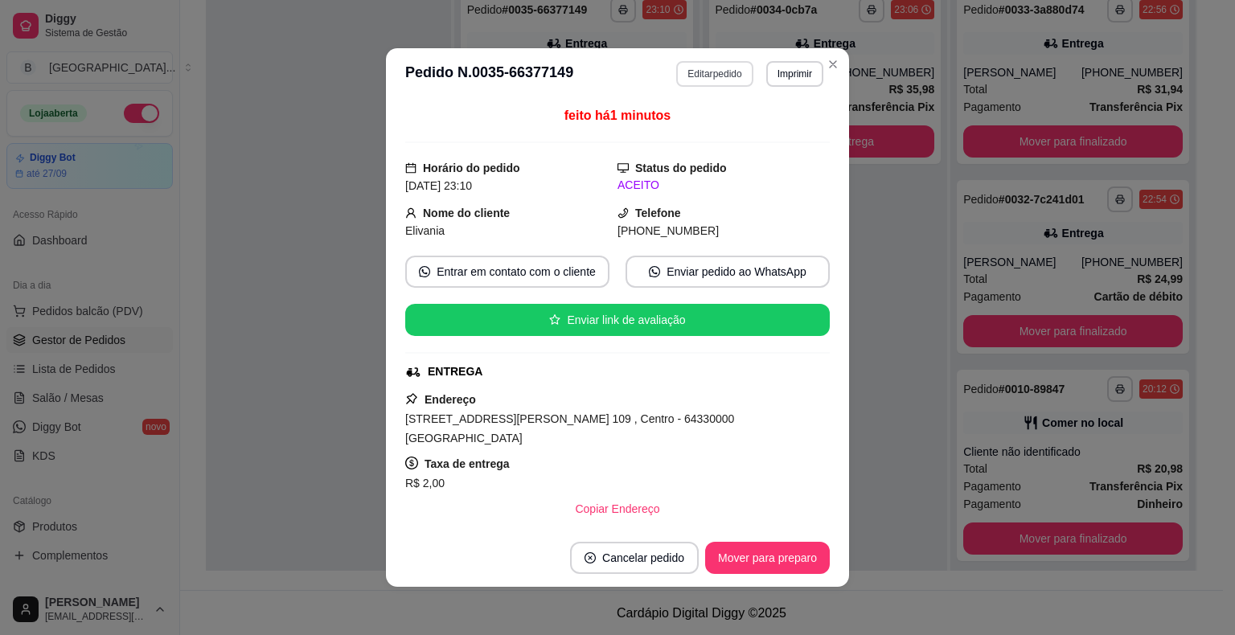
click at [788, 70] on button "Imprimir" at bounding box center [794, 74] width 57 height 26
click at [791, 125] on button "IMPRESSORA" at bounding box center [760, 131] width 117 height 26
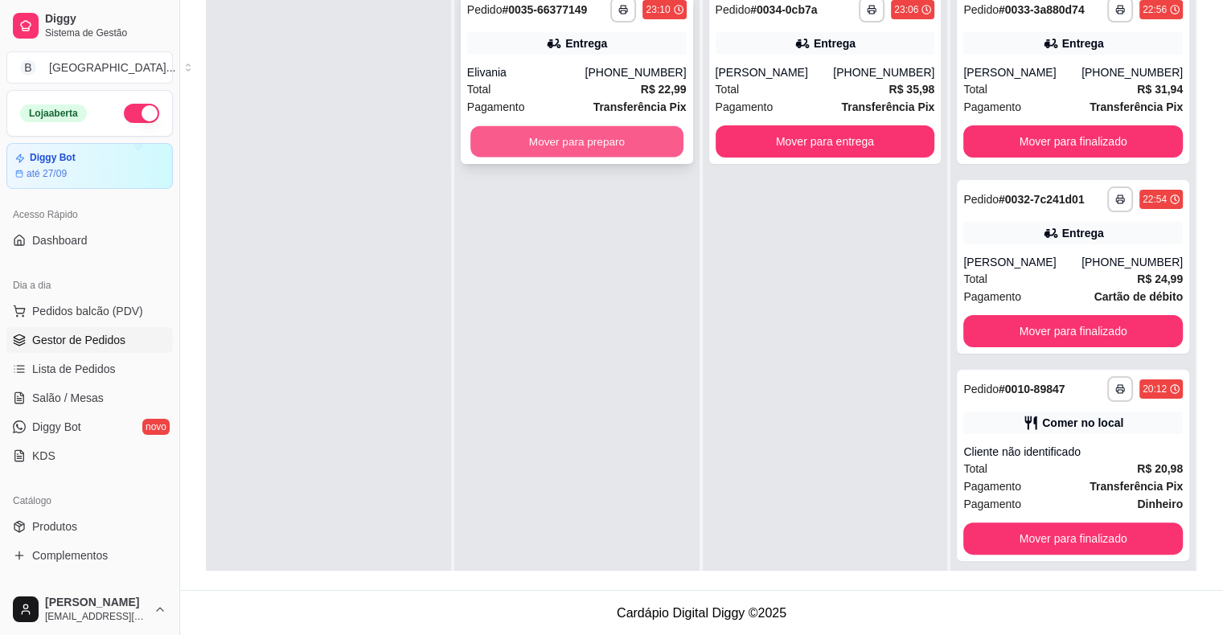
click at [543, 147] on button "Mover para preparo" at bounding box center [576, 141] width 213 height 31
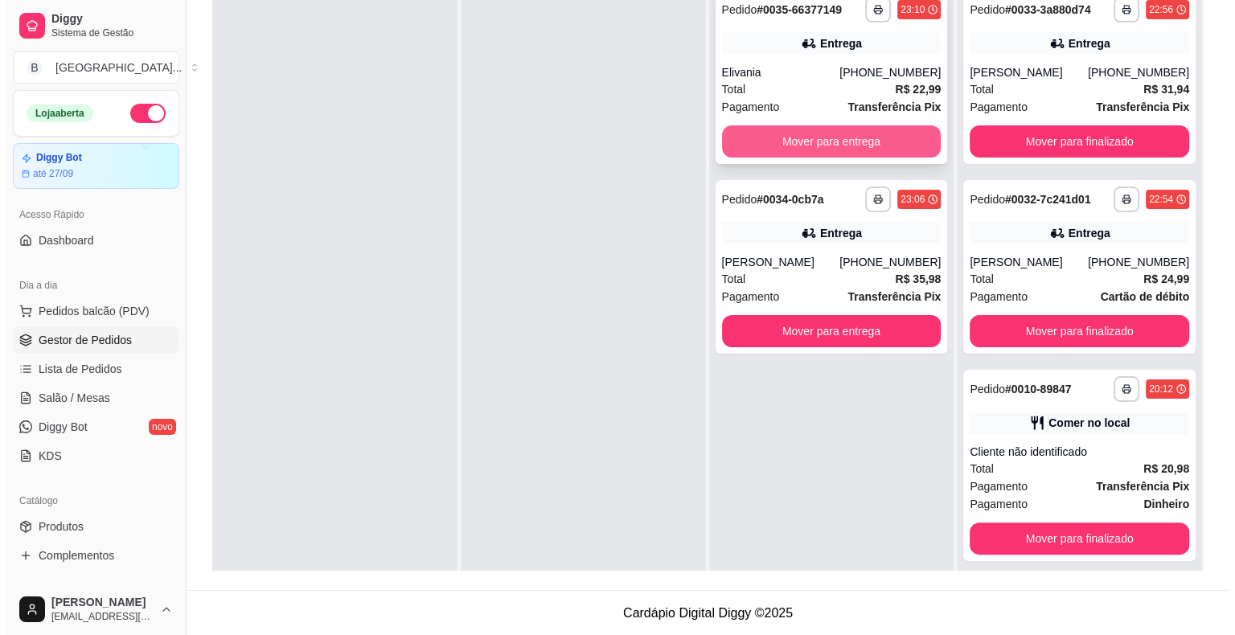
scroll to position [45, 0]
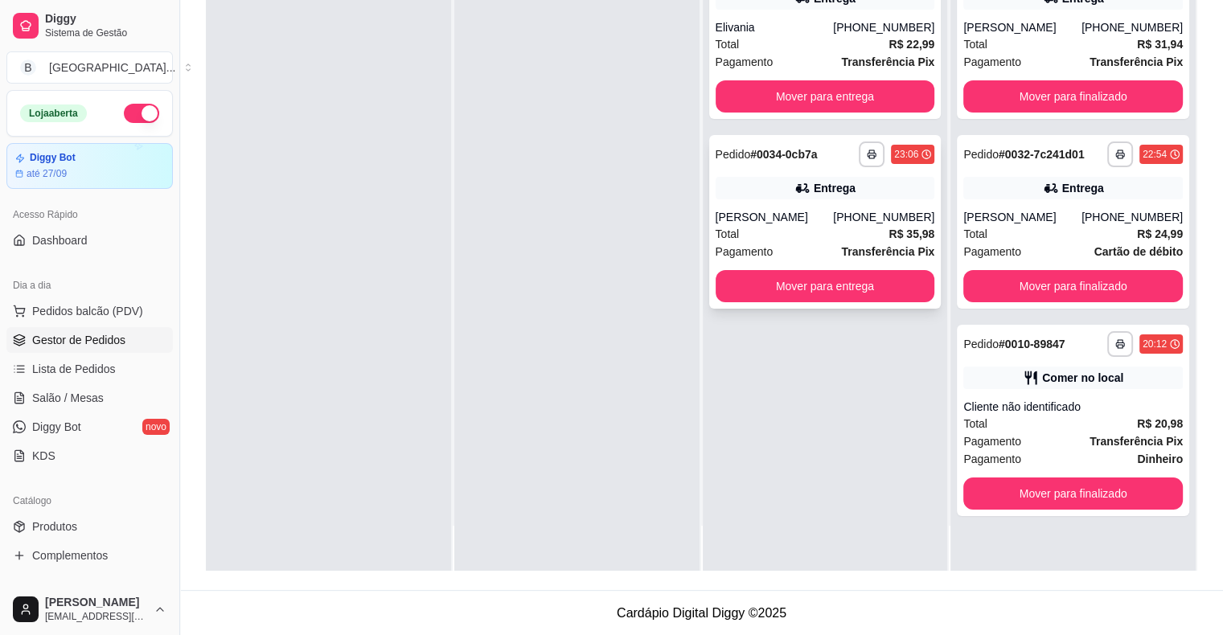
click at [803, 231] on div "Total R$ 35,98" at bounding box center [826, 234] width 220 height 18
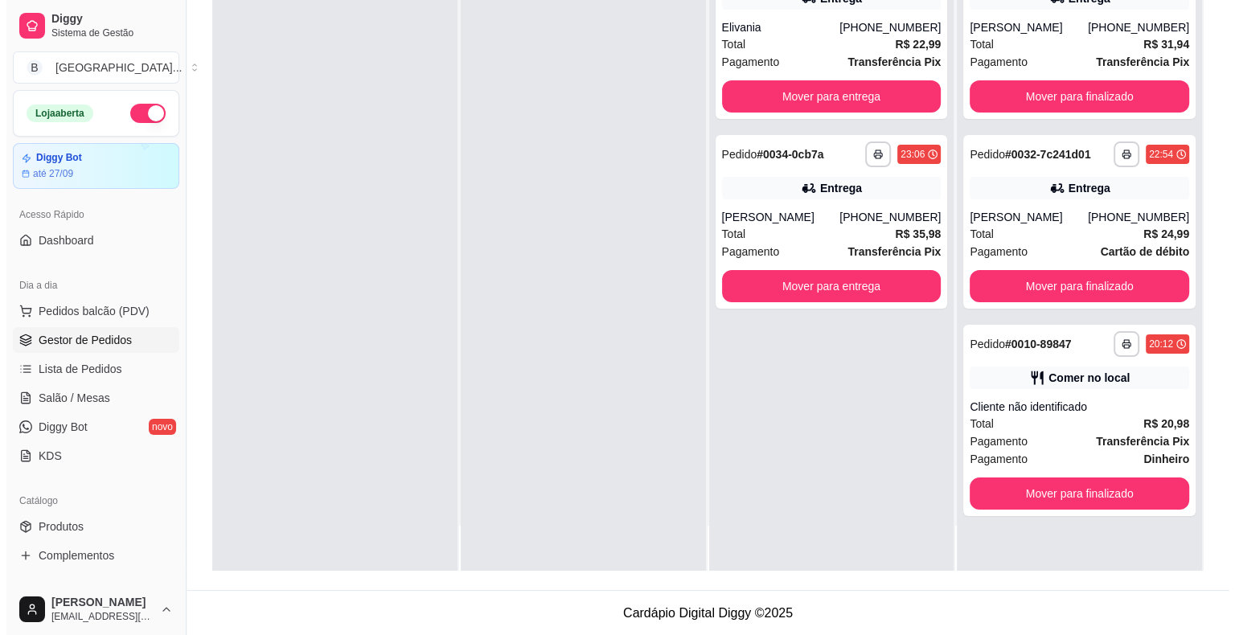
scroll to position [0, 0]
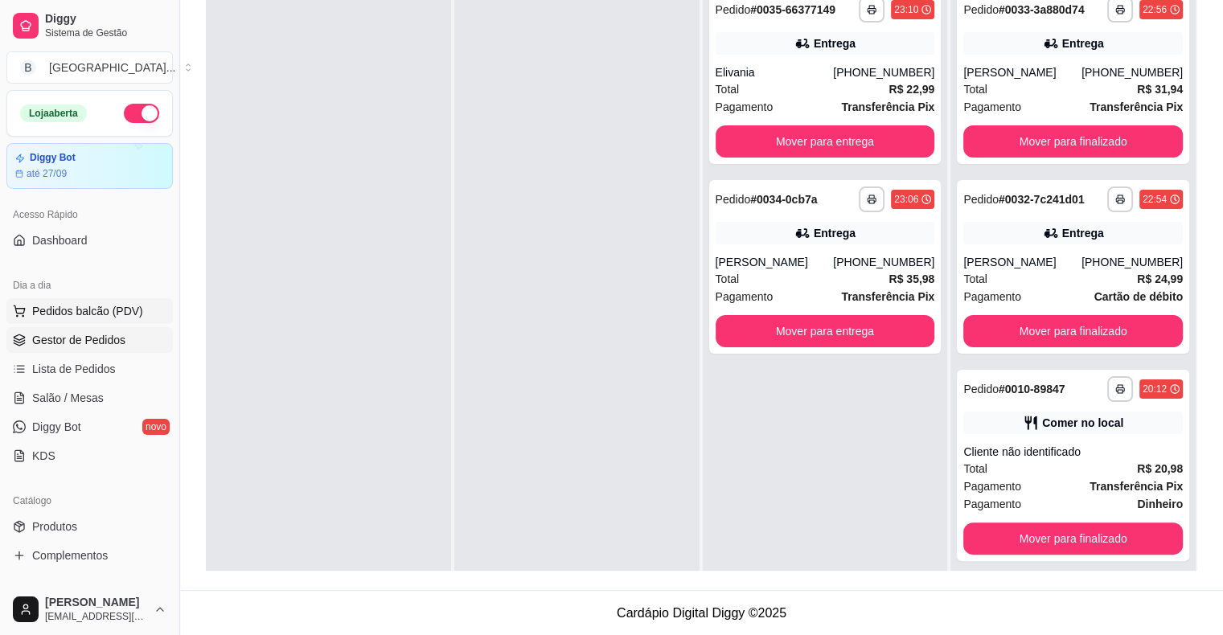
click at [84, 310] on span "Pedidos balcão (PDV)" at bounding box center [87, 311] width 111 height 16
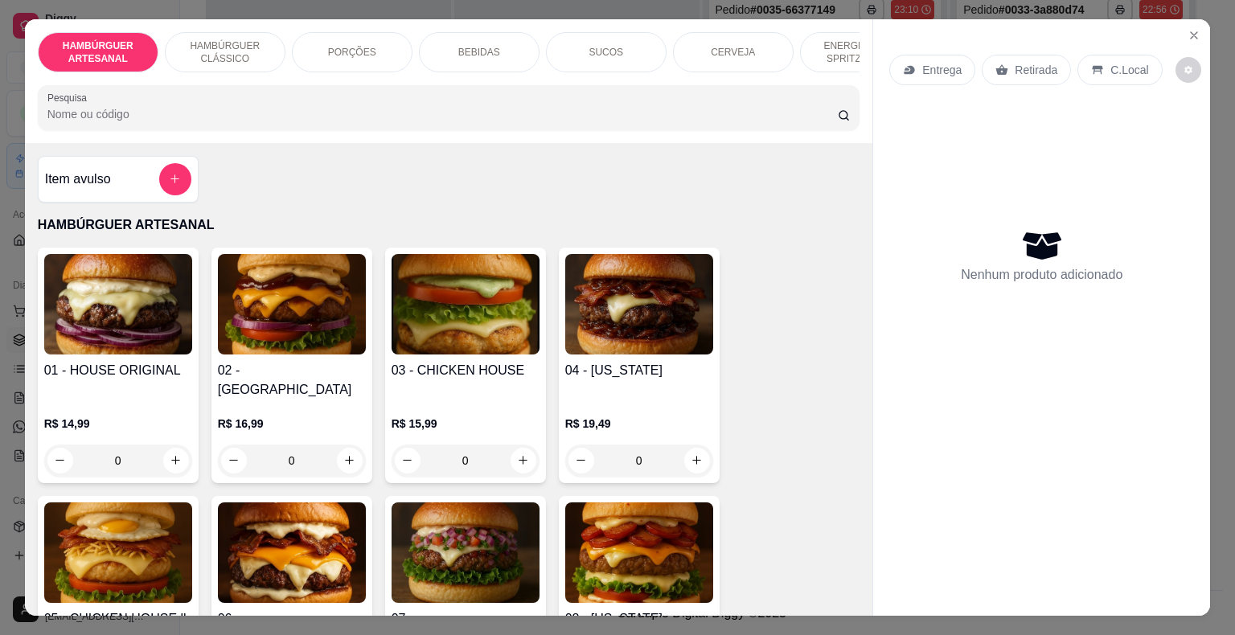
click at [353, 46] on p "PORÇÕES" at bounding box center [352, 52] width 48 height 13
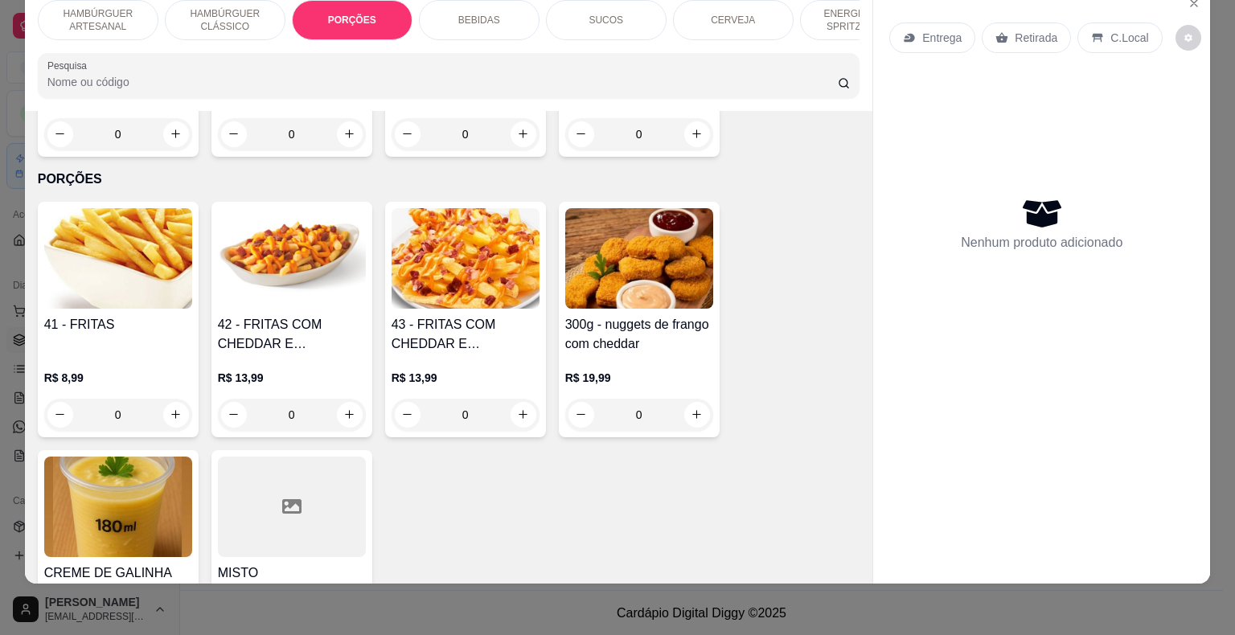
scroll to position [1684, 0]
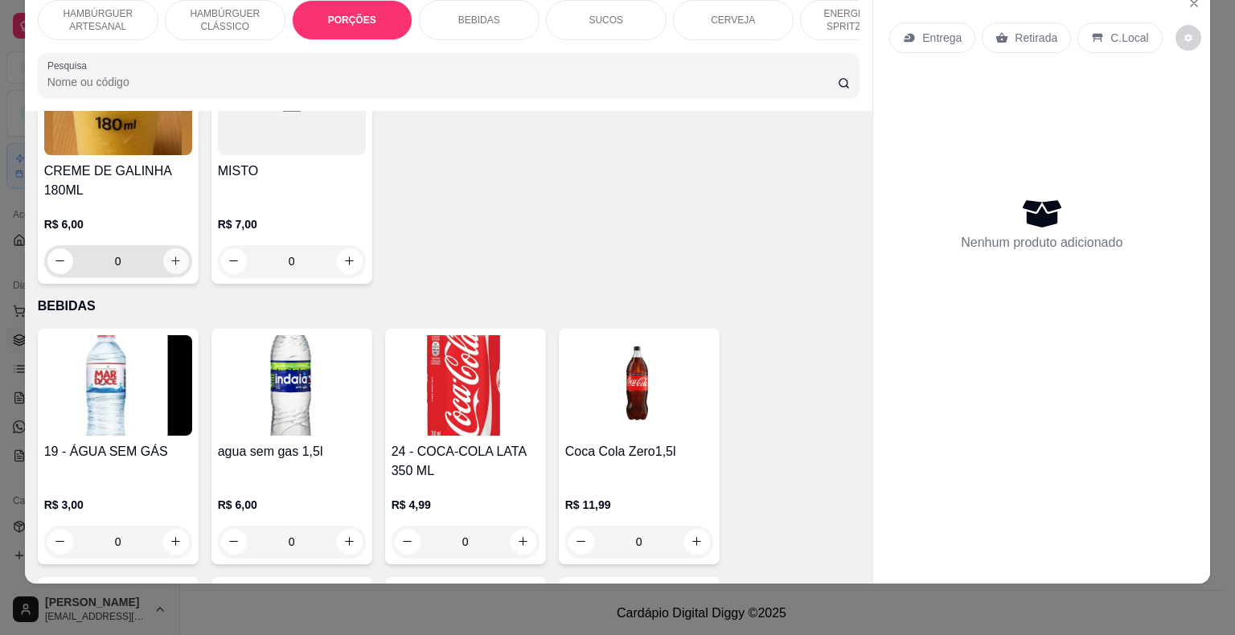
click at [168, 249] on button "increase-product-quantity" at bounding box center [176, 262] width 26 height 26
type input "1"
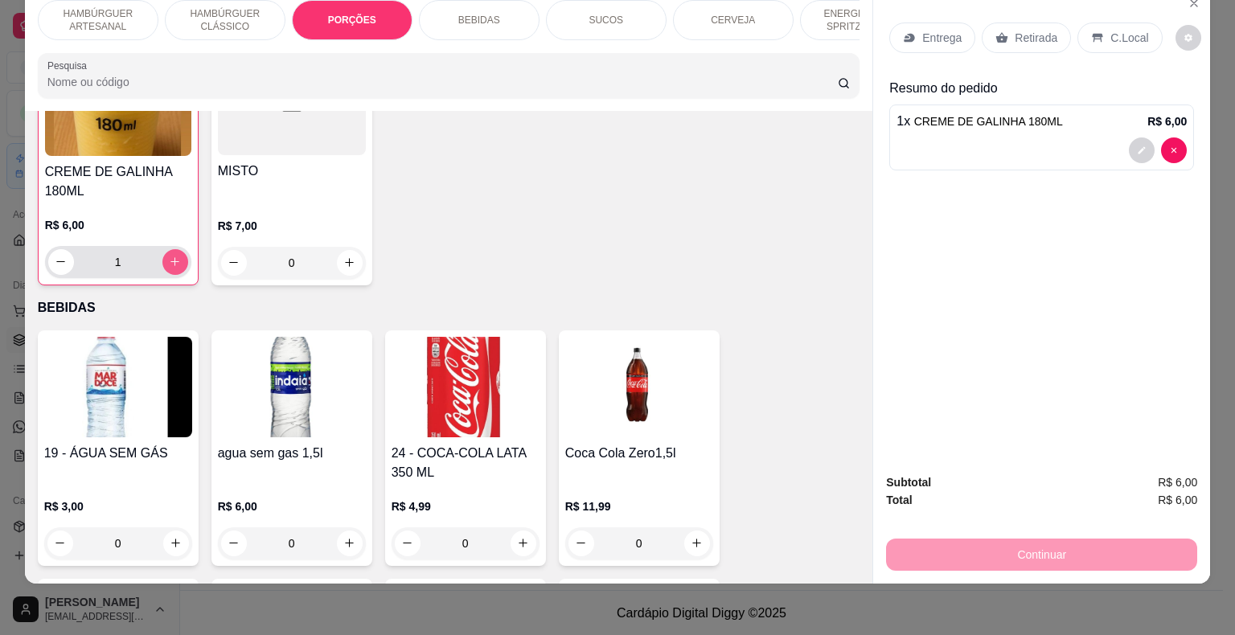
scroll to position [1685, 0]
click at [1025, 30] on p "Retirada" at bounding box center [1036, 38] width 43 height 16
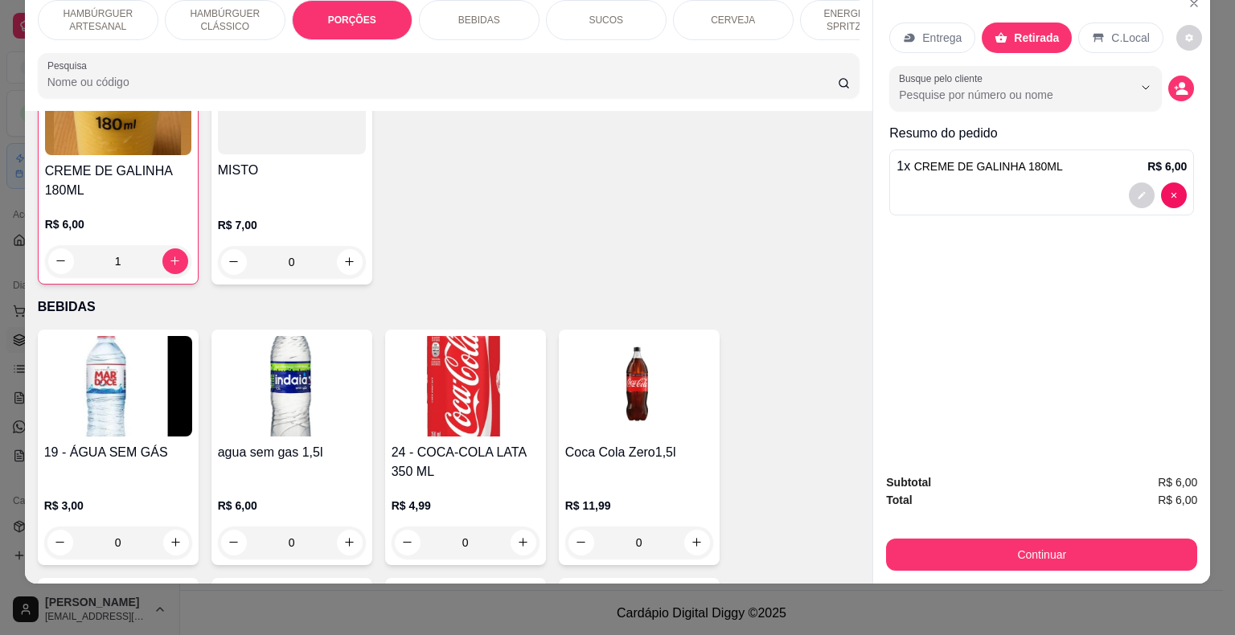
click at [984, 522] on div "Subtotal R$ 6,00 Total R$ 6,00 Continuar" at bounding box center [1041, 522] width 311 height 97
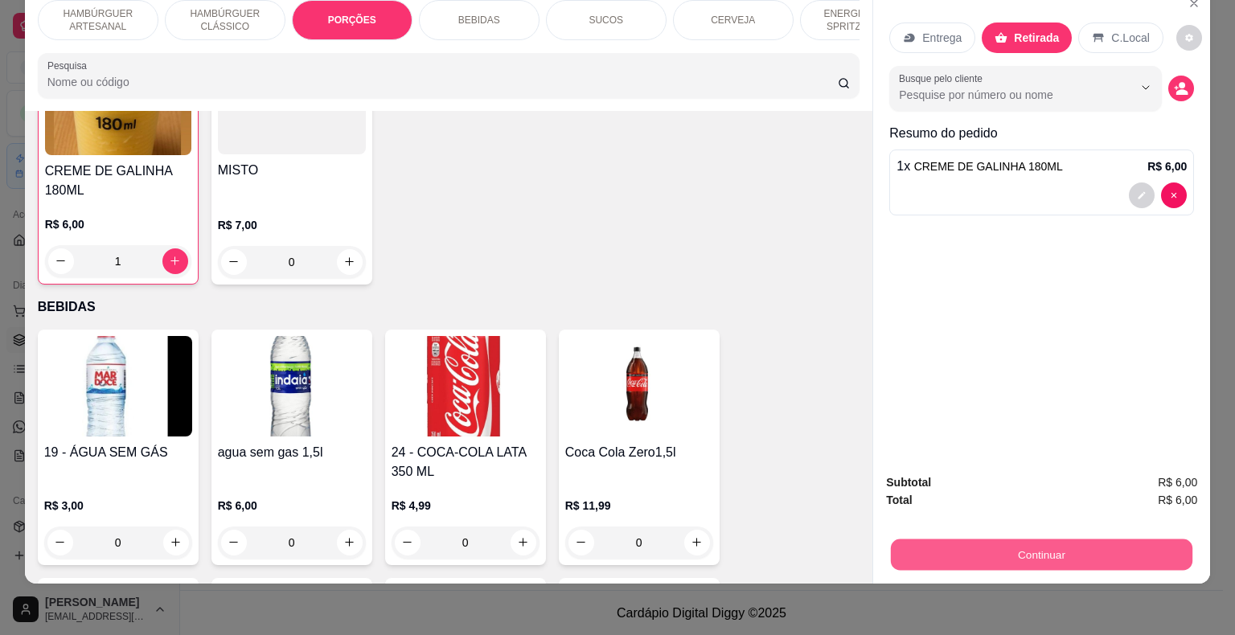
click at [981, 540] on button "Continuar" at bounding box center [1042, 555] width 302 height 31
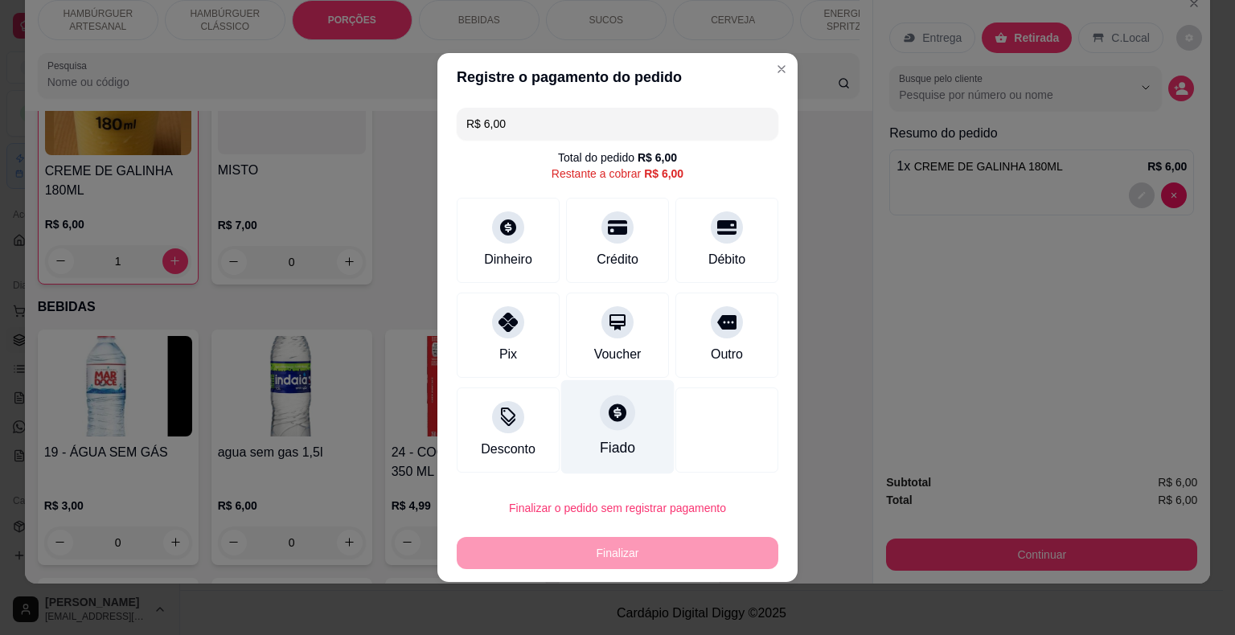
click at [607, 405] on icon at bounding box center [617, 412] width 21 height 21
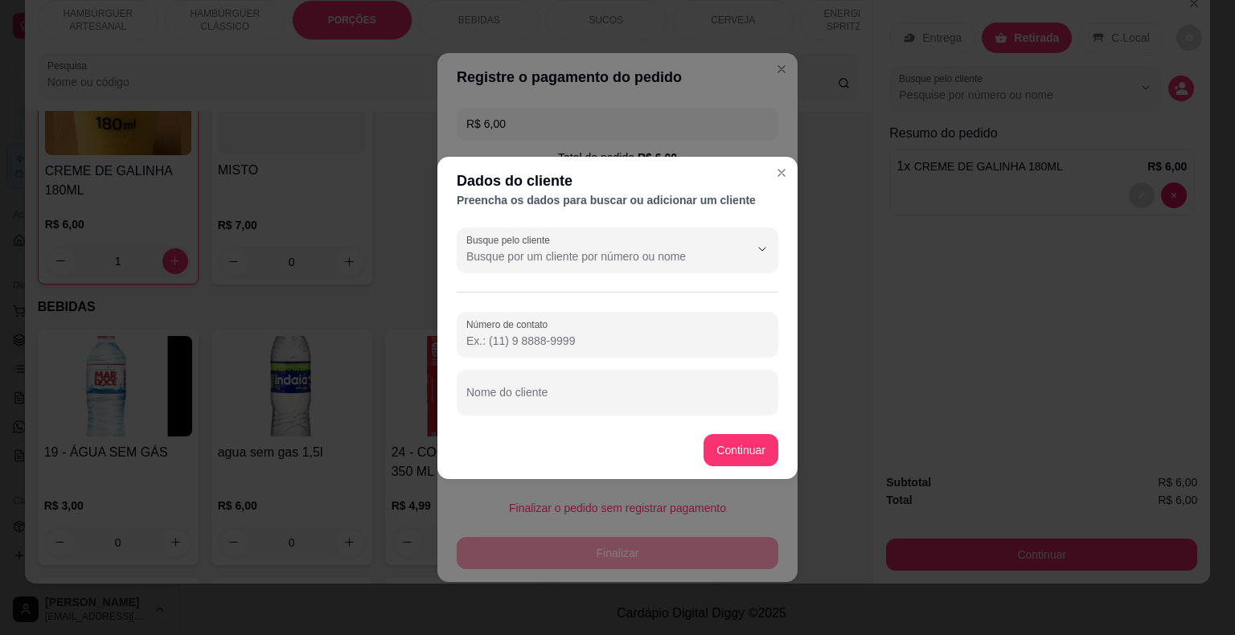
drag, startPoint x: 622, startPoint y: 275, endPoint x: 622, endPoint y: 256, distance: 19.3
click at [622, 275] on div "Busque pelo cliente Número de contato Nome do cliente" at bounding box center [618, 321] width 360 height 200
click at [622, 256] on input "Busque pelo cliente" at bounding box center [594, 257] width 257 height 16
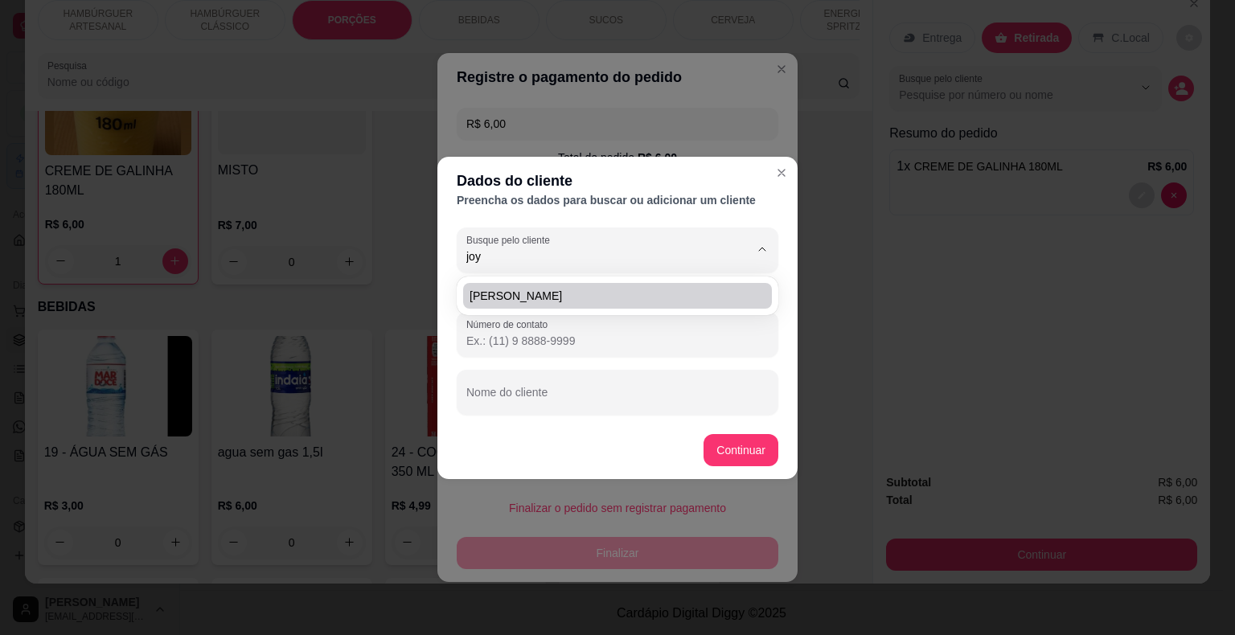
click at [589, 291] on span "[PERSON_NAME]" at bounding box center [610, 296] width 280 height 16
type input "[PERSON_NAME]"
type input "[PHONE_NUMBER]"
type input "[PERSON_NAME]"
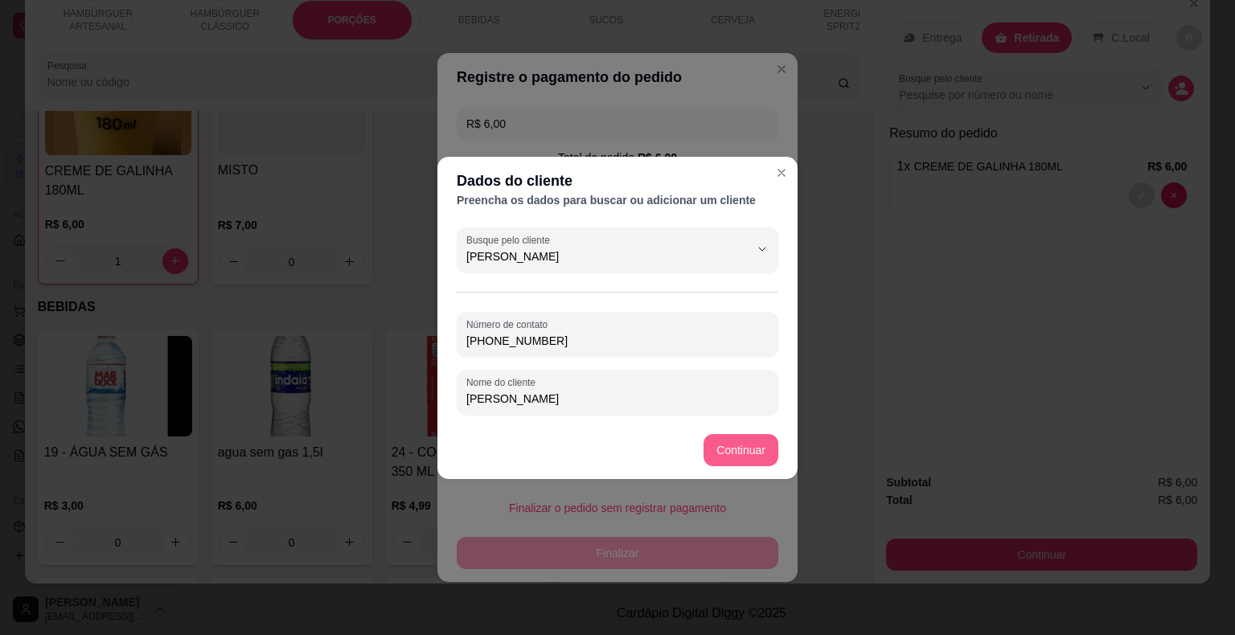
type input "[PERSON_NAME]"
type input "R$ 0,00"
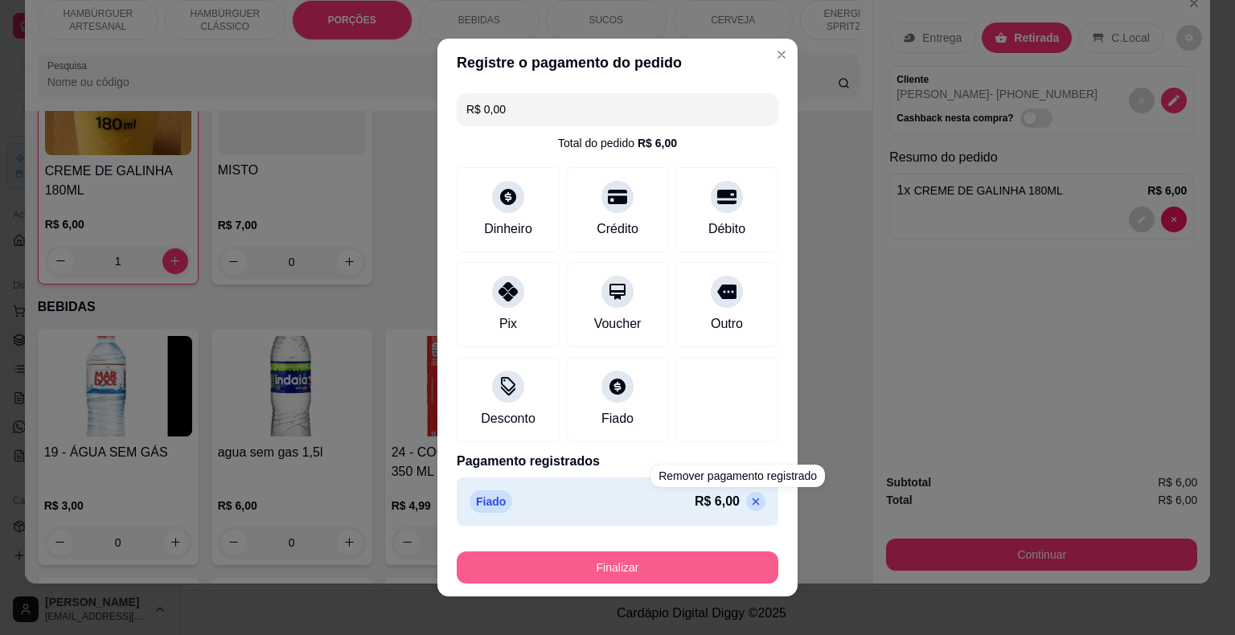
click at [711, 562] on button "Finalizar" at bounding box center [618, 568] width 322 height 32
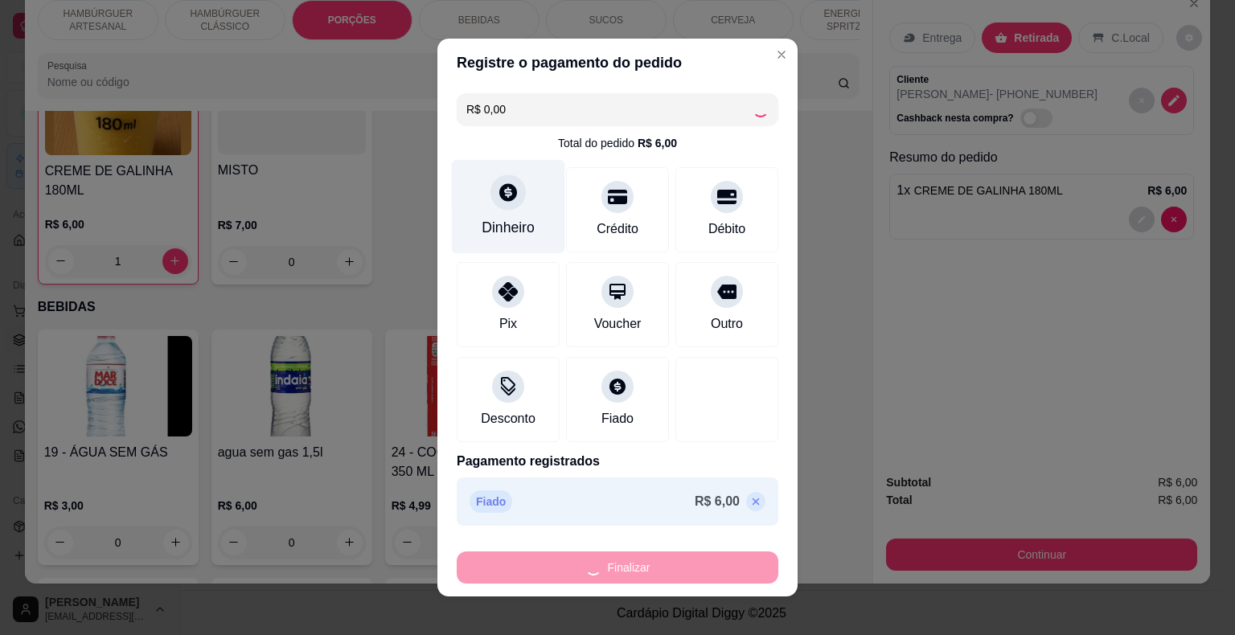
type input "0"
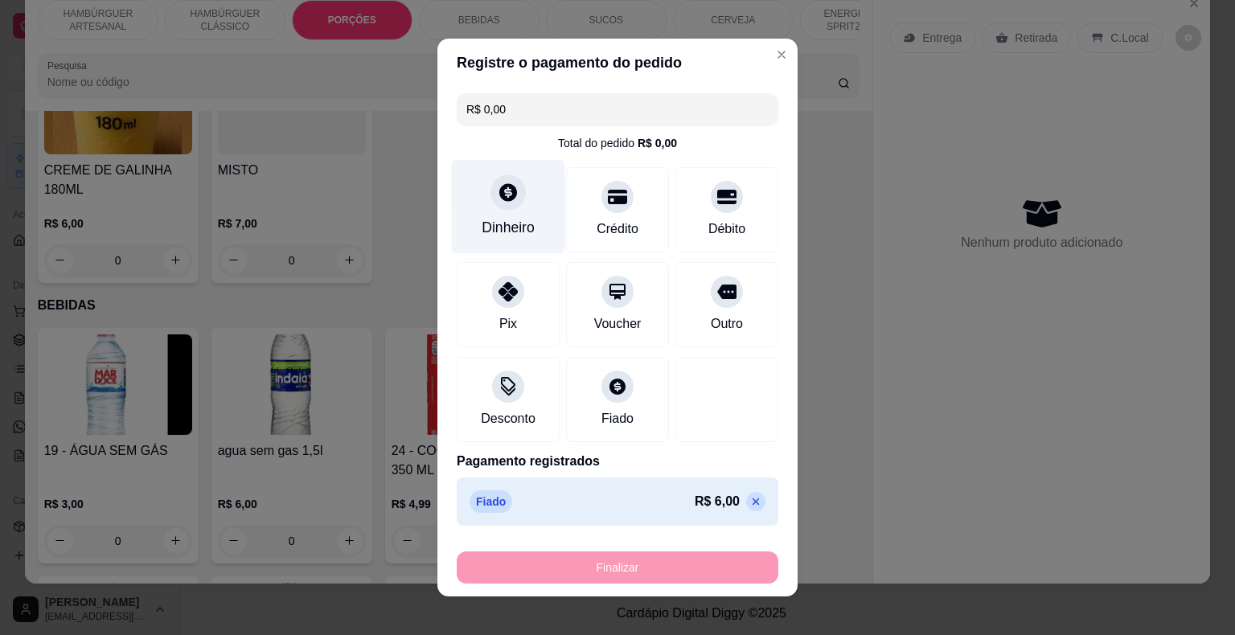
type input "-R$ 6,00"
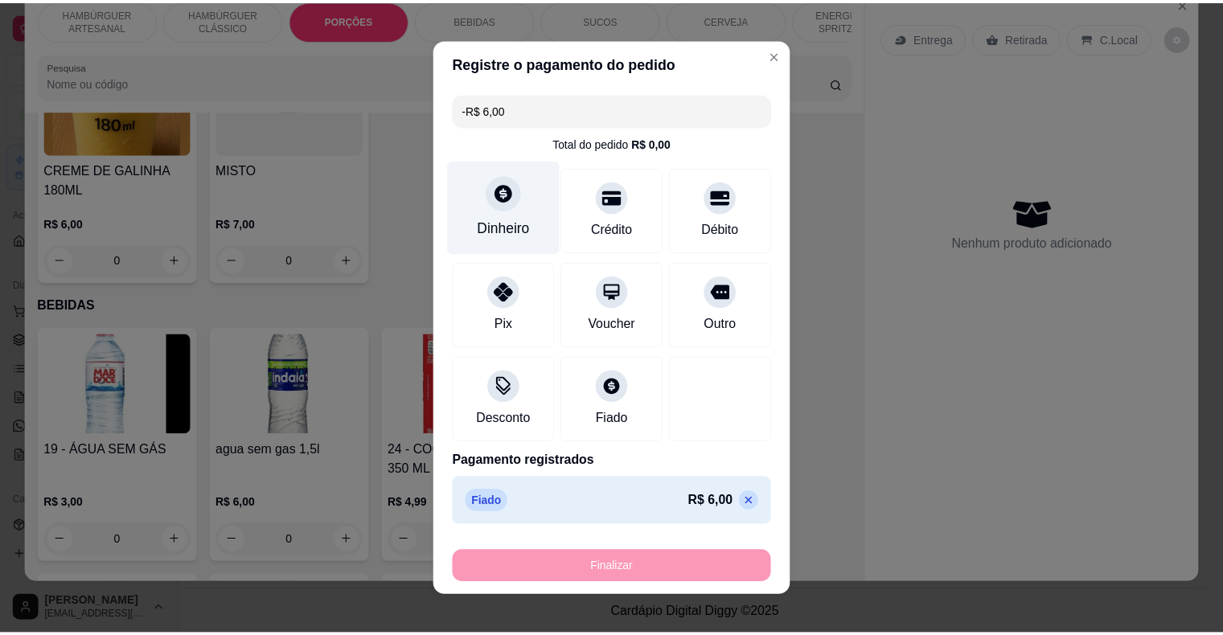
scroll to position [1684, 0]
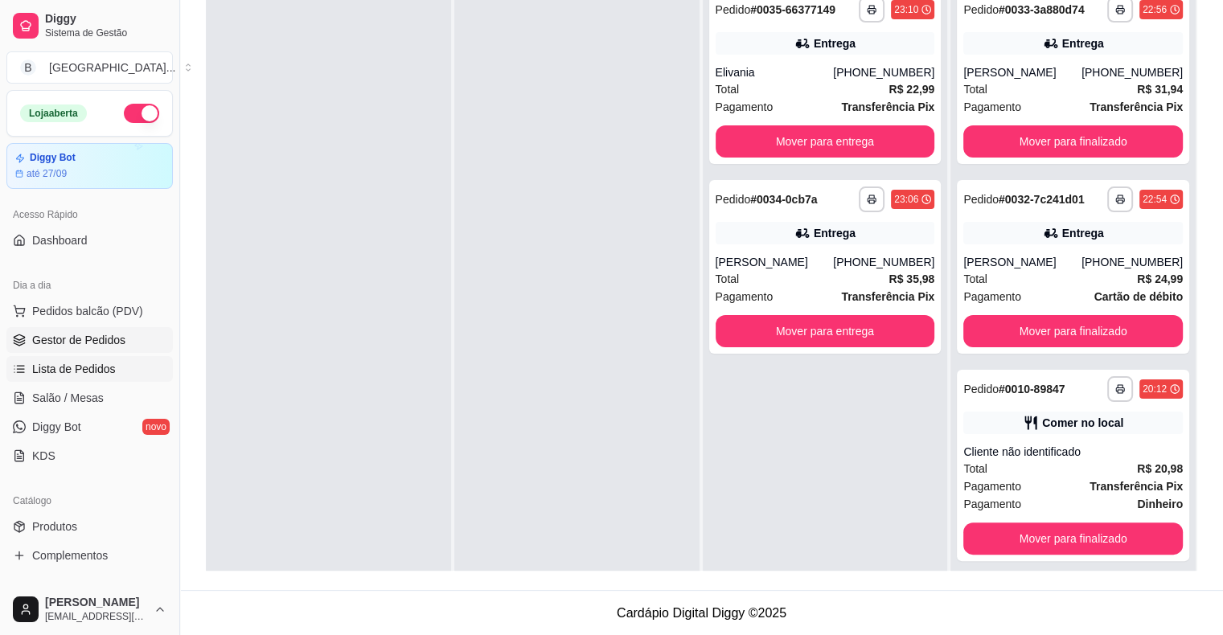
click at [99, 356] on link "Lista de Pedidos" at bounding box center [89, 369] width 166 height 26
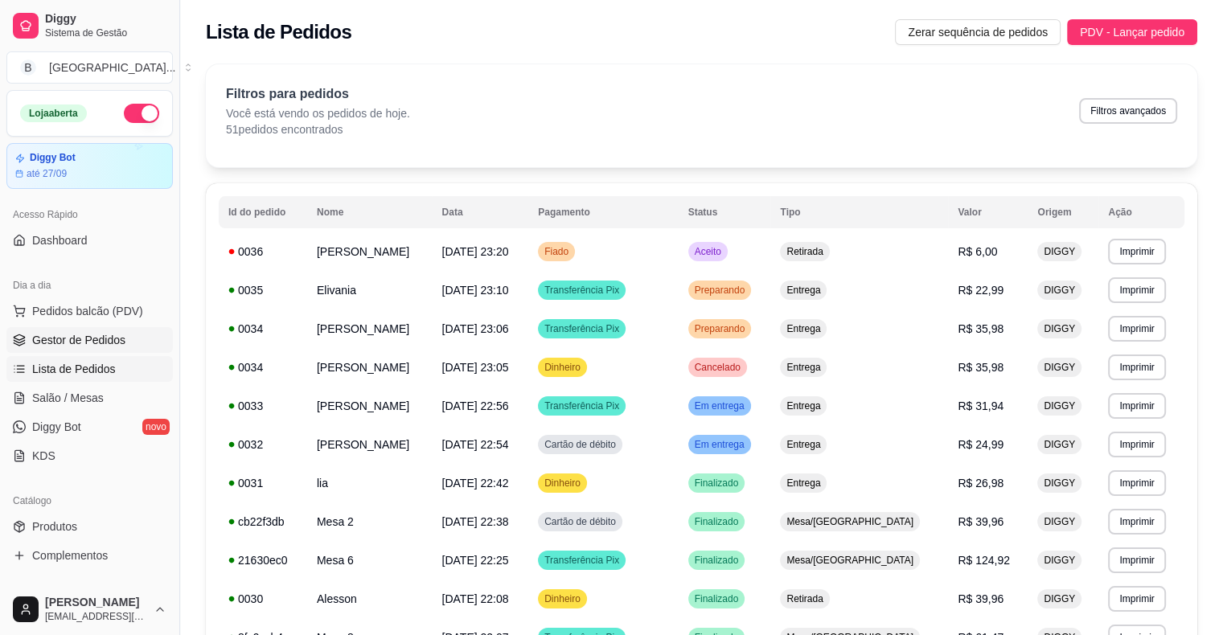
click at [99, 328] on link "Gestor de Pedidos" at bounding box center [89, 340] width 166 height 26
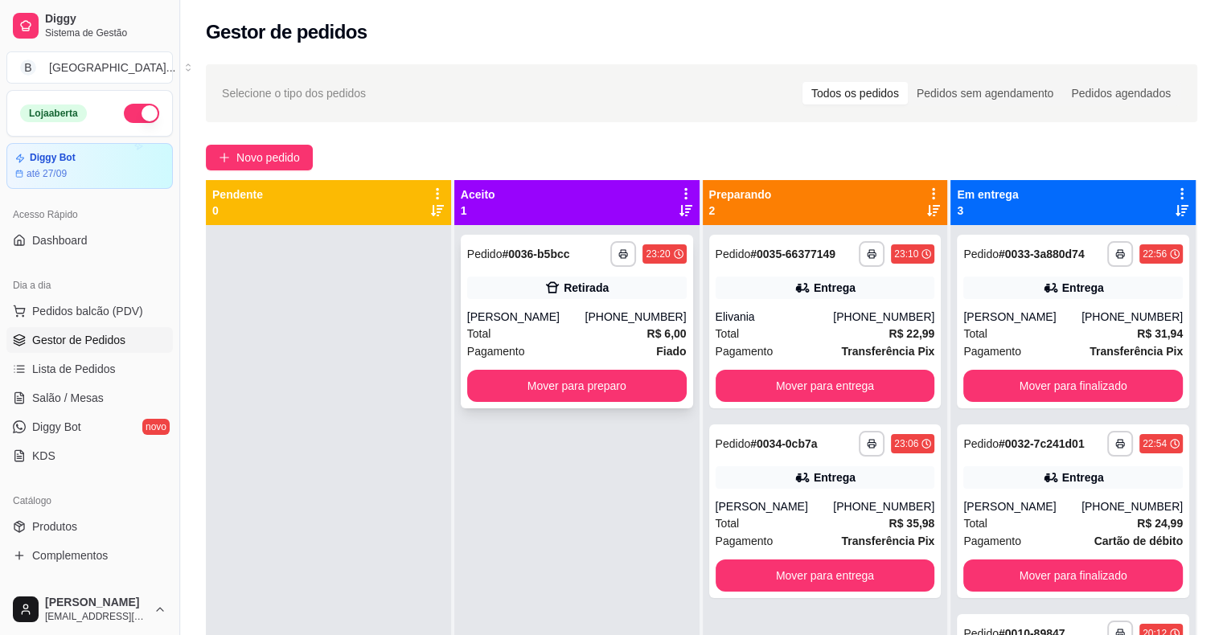
click at [537, 321] on div "[PERSON_NAME]" at bounding box center [526, 317] width 118 height 16
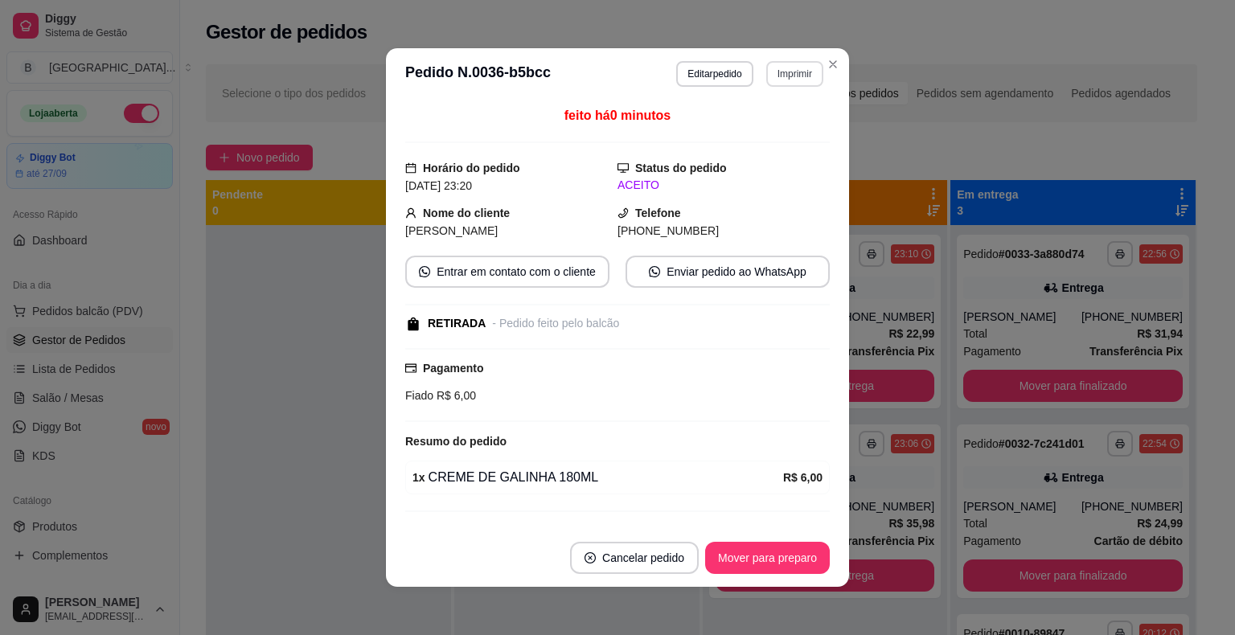
click at [787, 68] on button "Imprimir" at bounding box center [794, 74] width 57 height 26
click at [782, 134] on button "IMPRESSORA" at bounding box center [760, 130] width 117 height 26
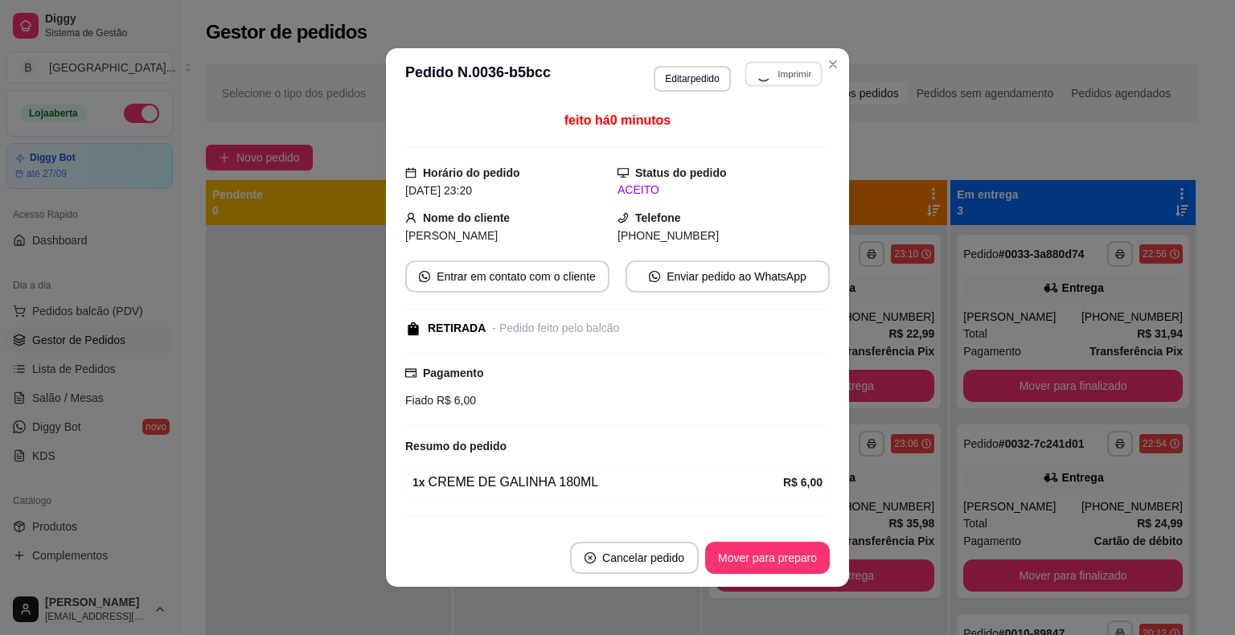
click at [908, 170] on div "**********" at bounding box center [701, 445] width 1043 height 780
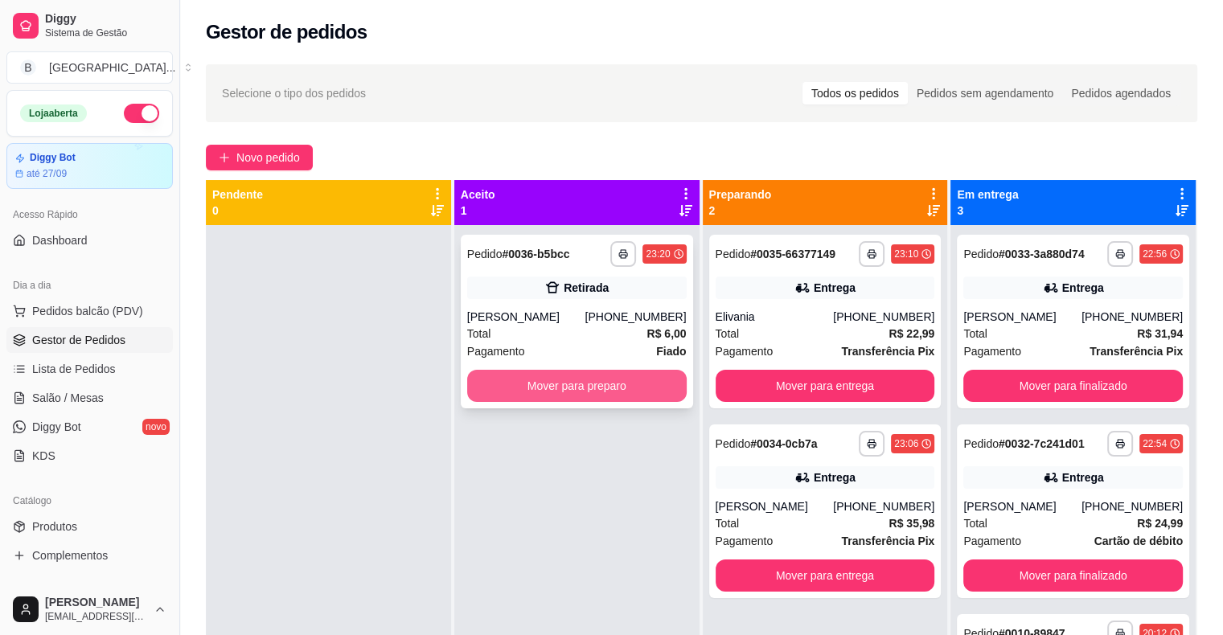
click at [617, 376] on button "Mover para preparo" at bounding box center [577, 386] width 220 height 32
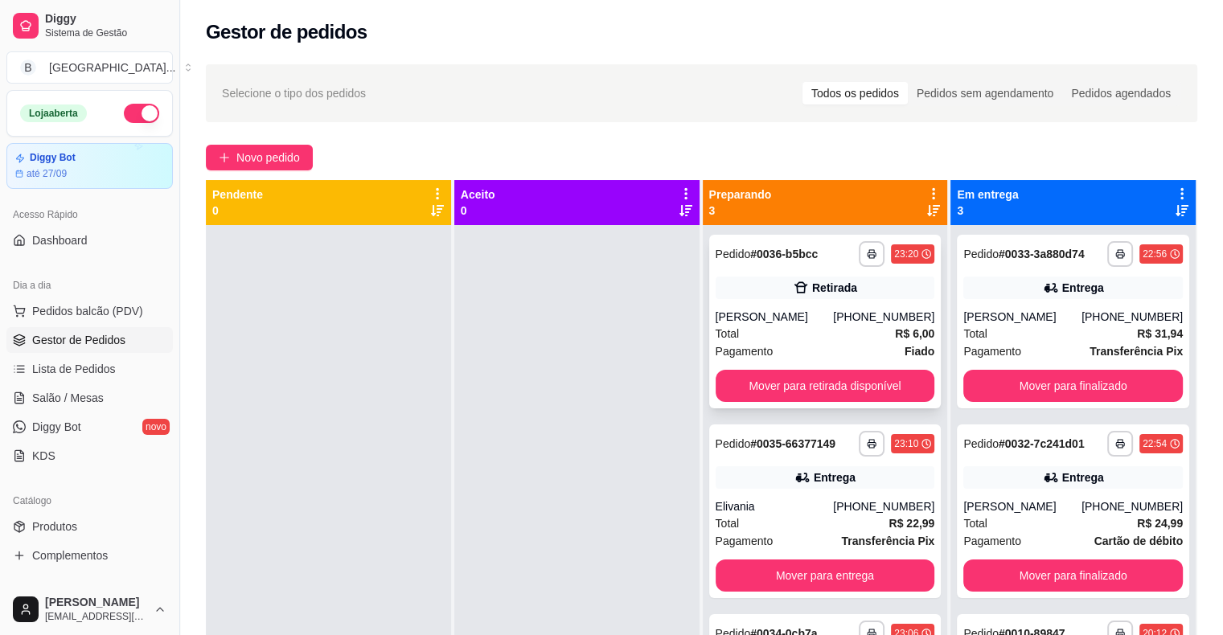
click at [795, 309] on div "[PERSON_NAME]" at bounding box center [775, 317] width 118 height 16
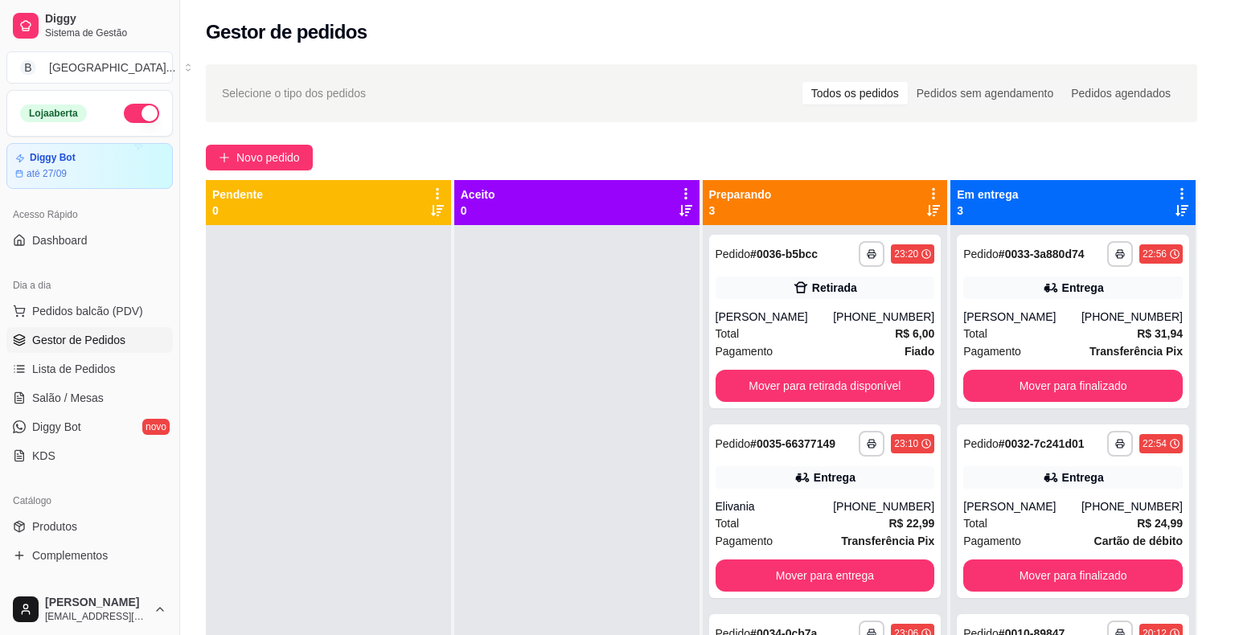
scroll to position [32, 0]
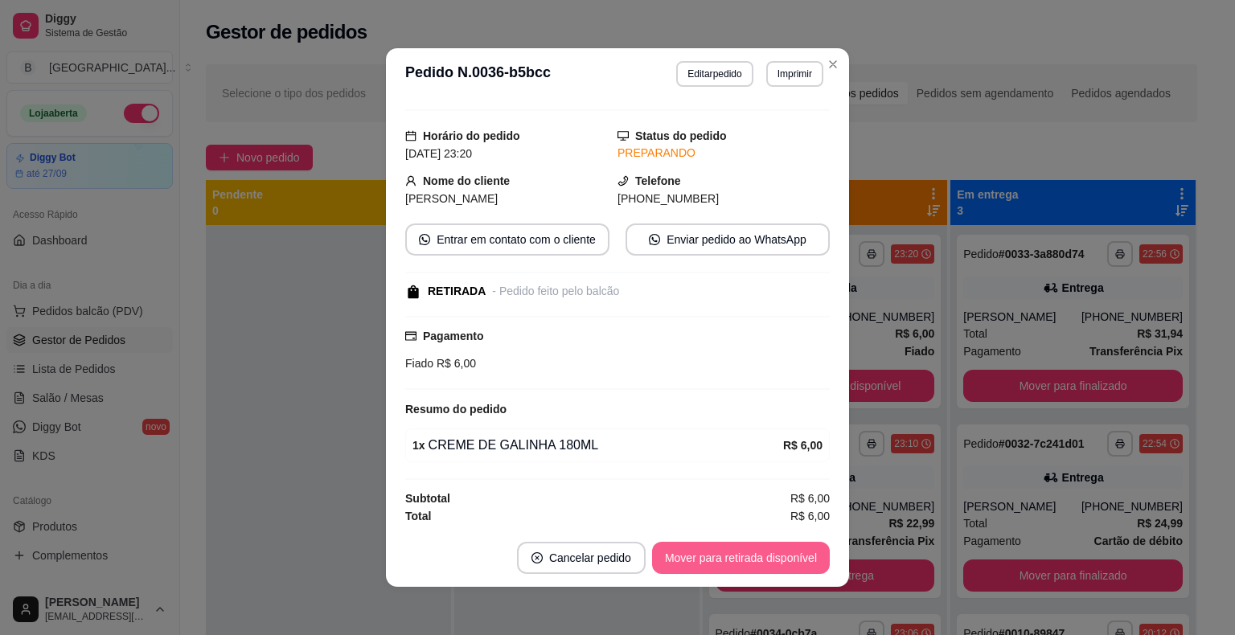
click at [723, 548] on button "Mover para retirada disponível" at bounding box center [741, 558] width 178 height 32
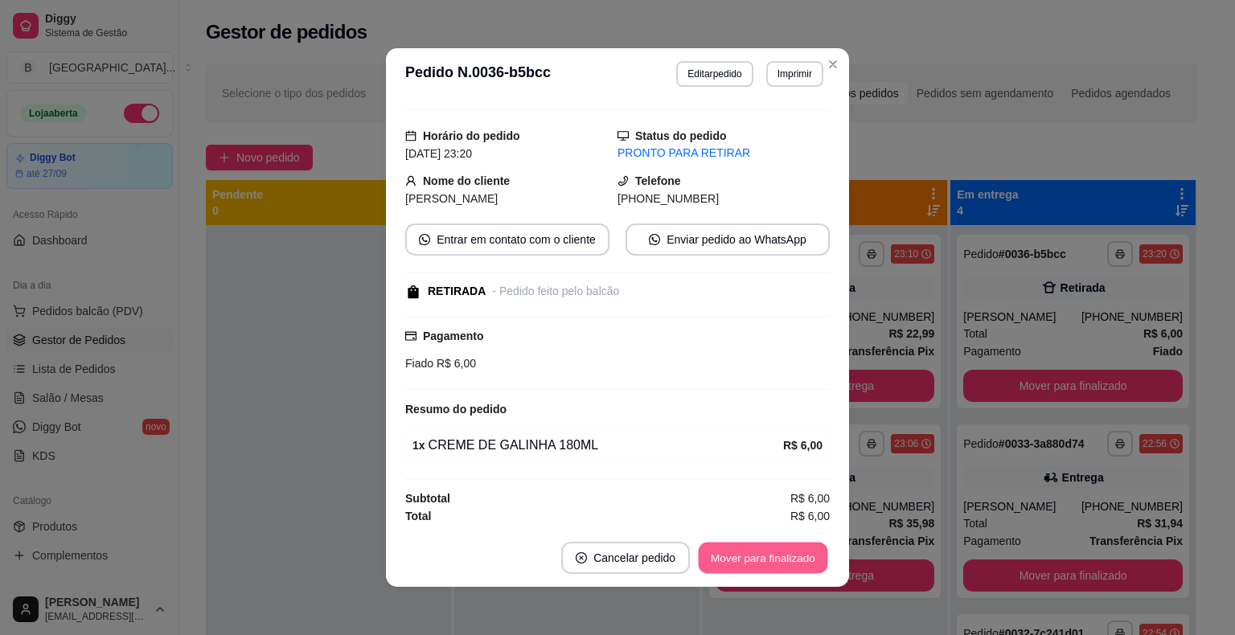
click at [723, 548] on button "Mover para finalizado" at bounding box center [763, 558] width 129 height 31
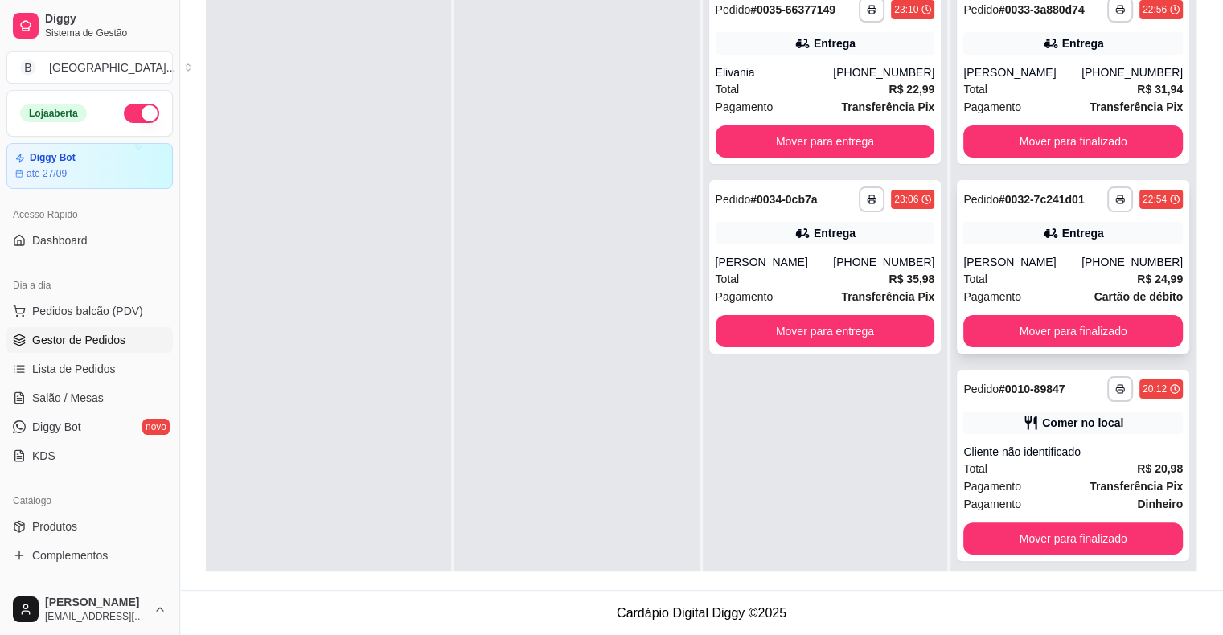
scroll to position [45, 0]
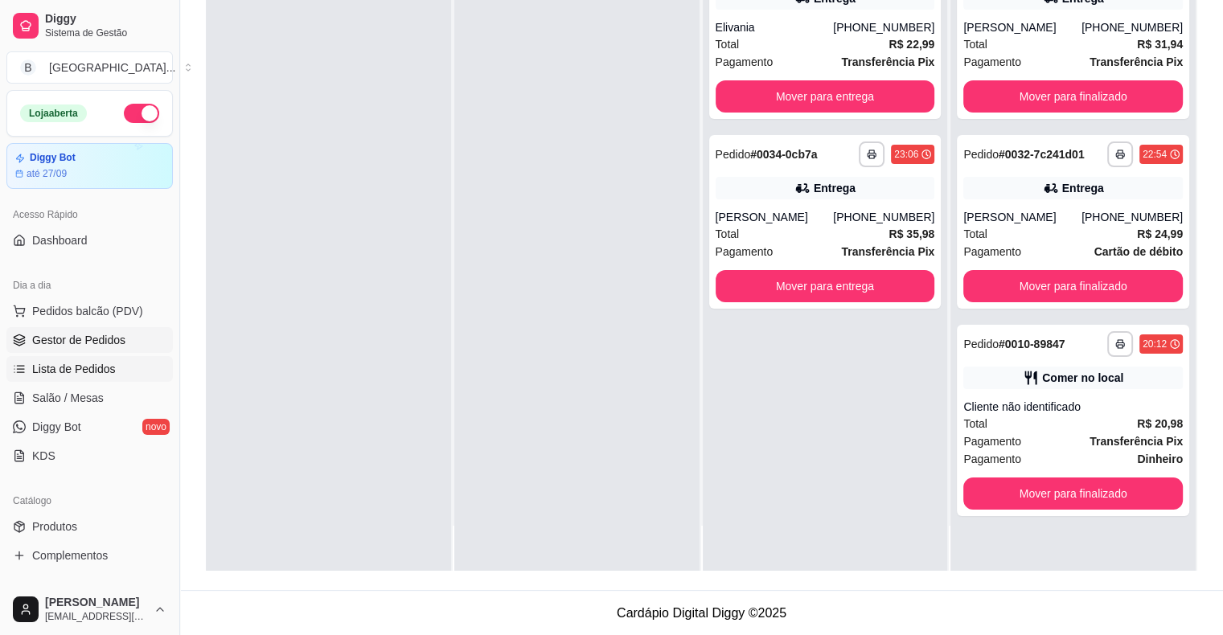
click at [103, 362] on span "Lista de Pedidos" at bounding box center [74, 369] width 84 height 16
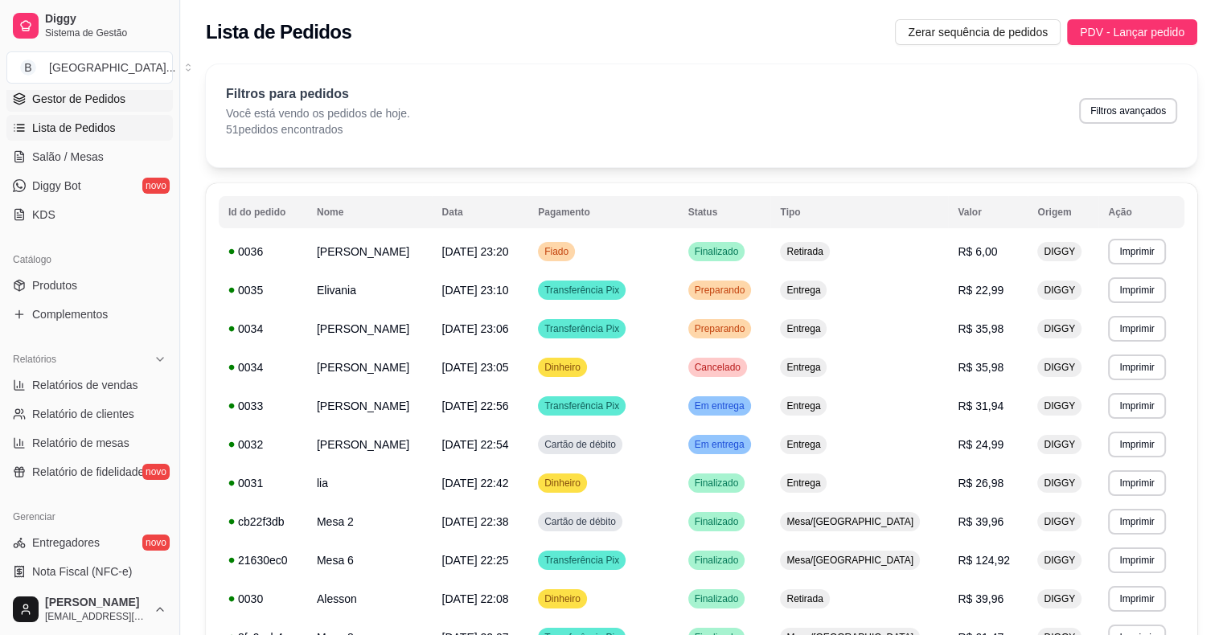
scroll to position [322, 0]
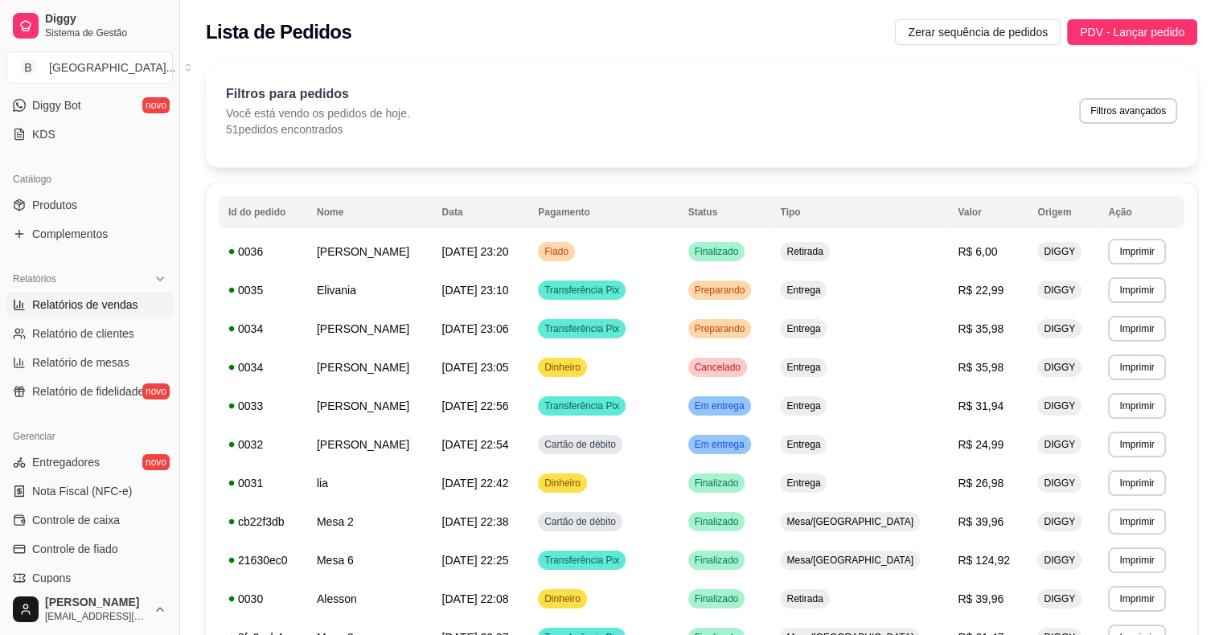
click at [98, 306] on span "Relatórios de vendas" at bounding box center [85, 305] width 106 height 16
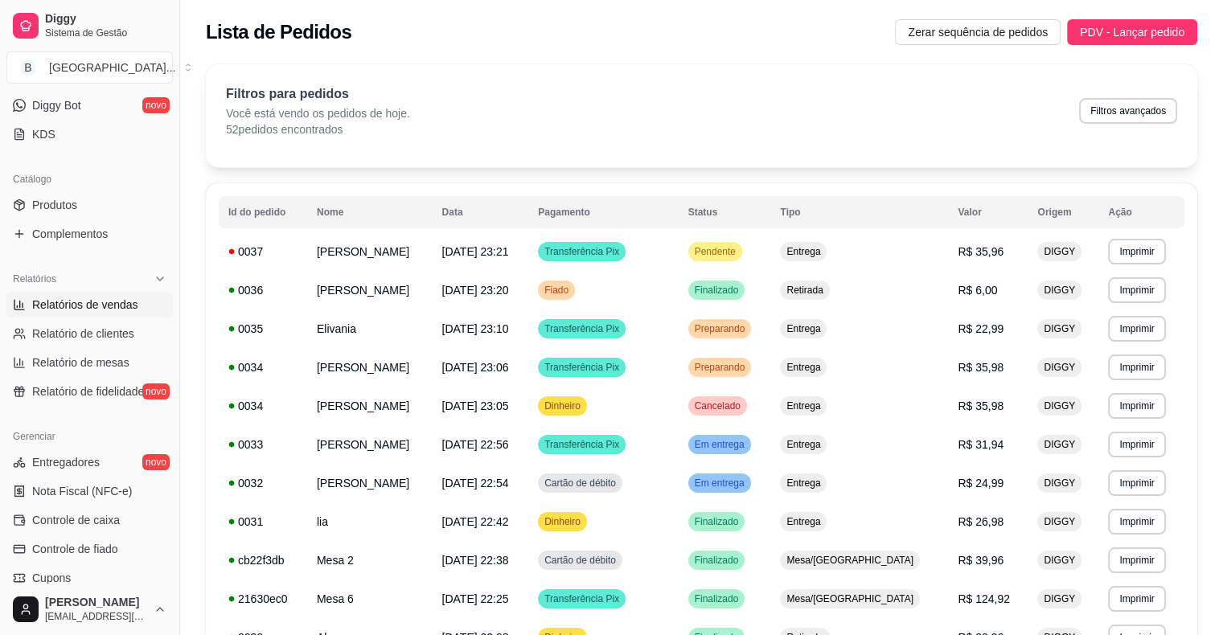
select select "ALL"
select select "0"
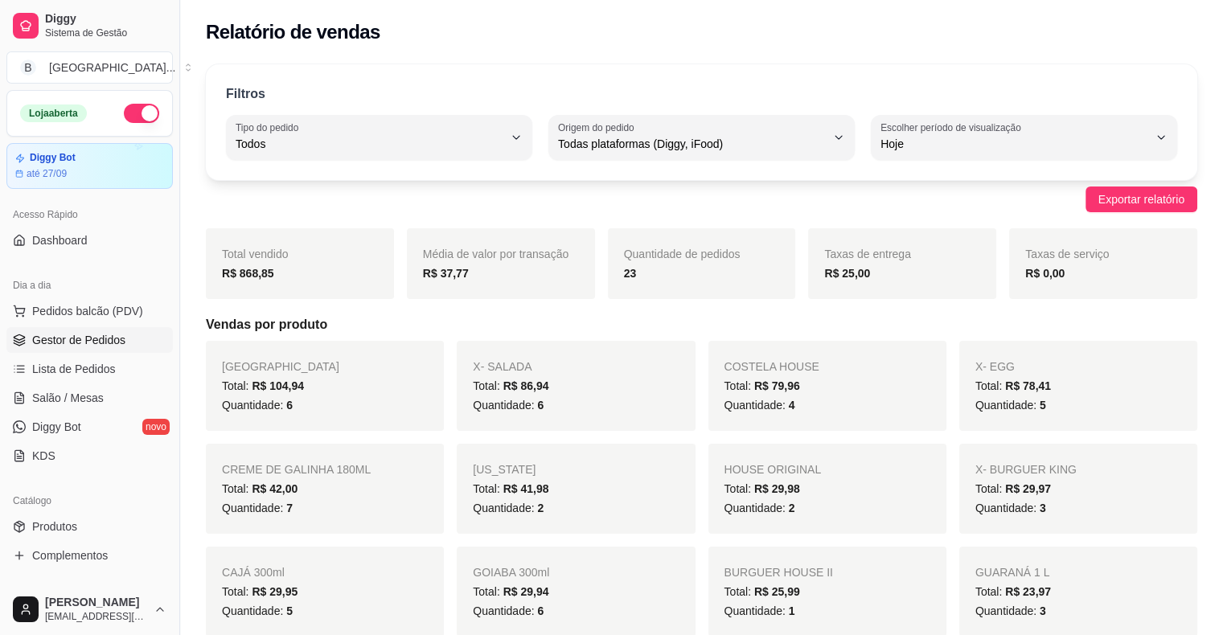
click at [122, 336] on span "Gestor de Pedidos" at bounding box center [78, 340] width 93 height 16
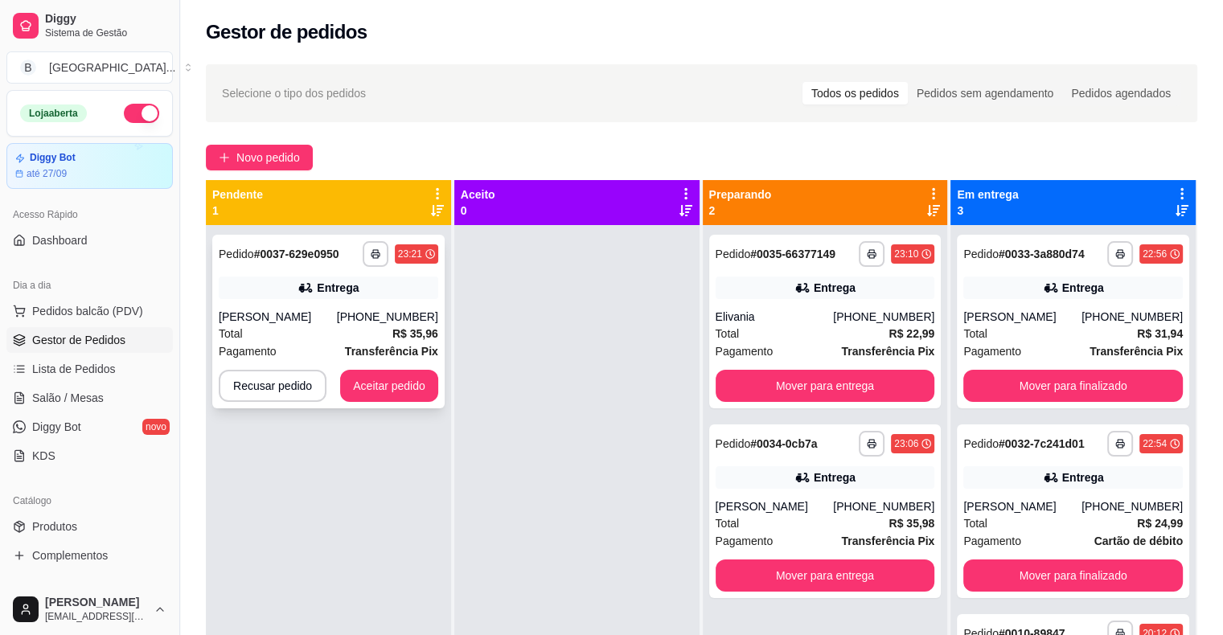
click at [315, 323] on div "[PERSON_NAME]" at bounding box center [278, 317] width 118 height 16
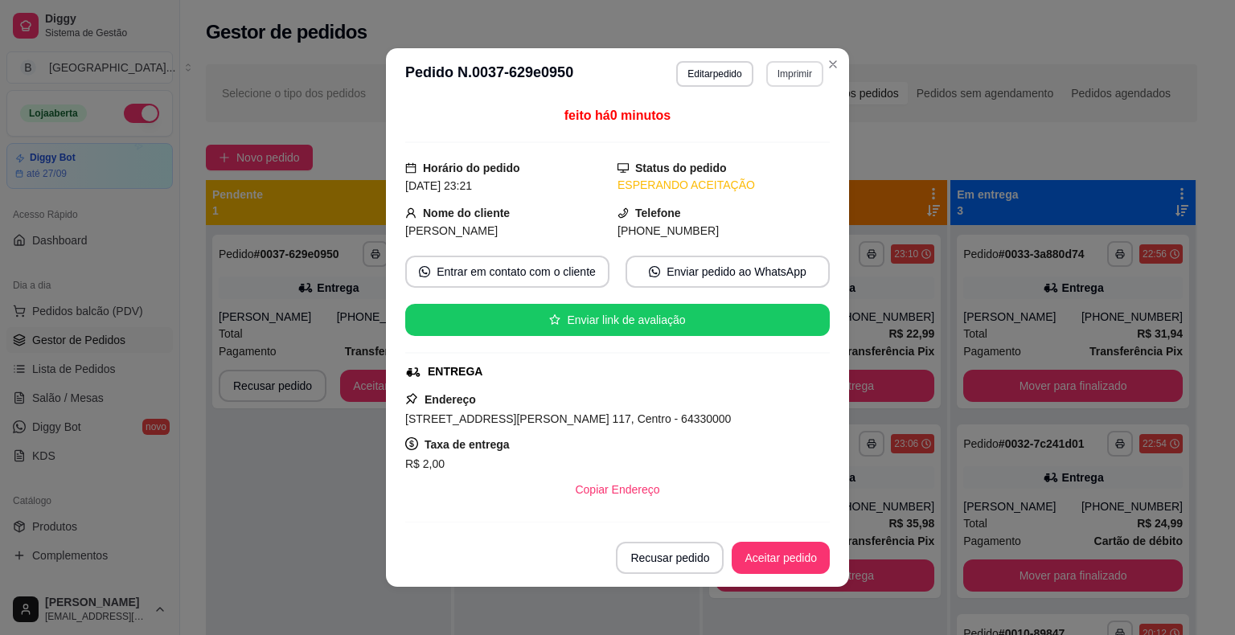
click at [797, 66] on button "Imprimir" at bounding box center [794, 74] width 57 height 26
click at [762, 128] on button "IMPRESSORA" at bounding box center [760, 130] width 117 height 26
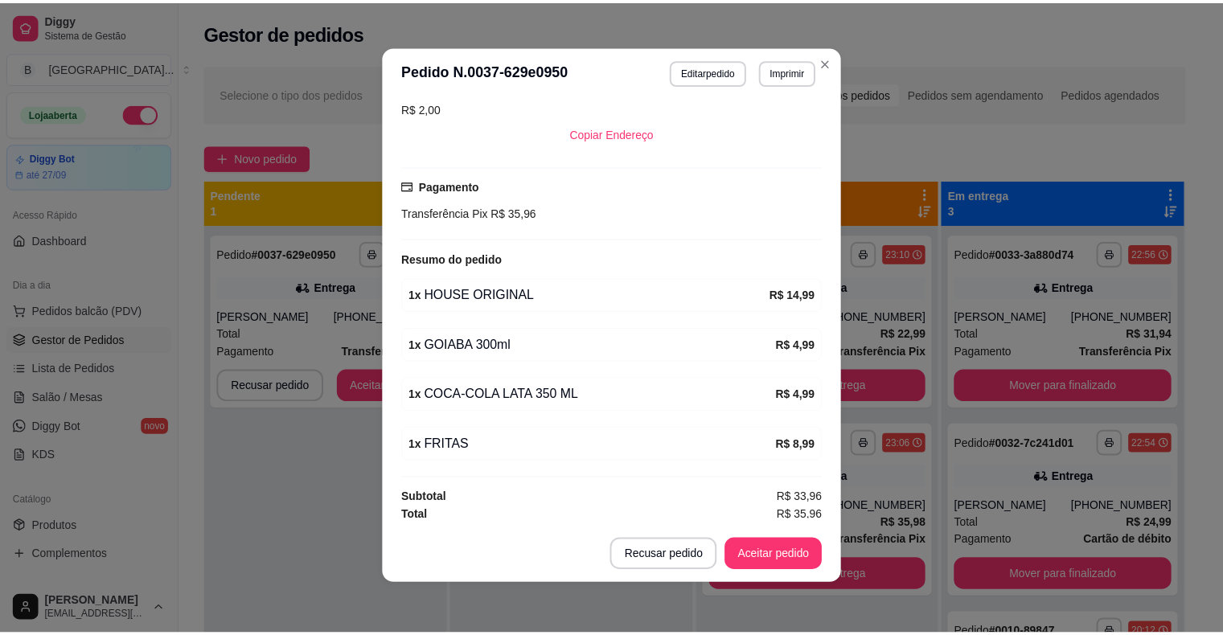
scroll to position [3, 0]
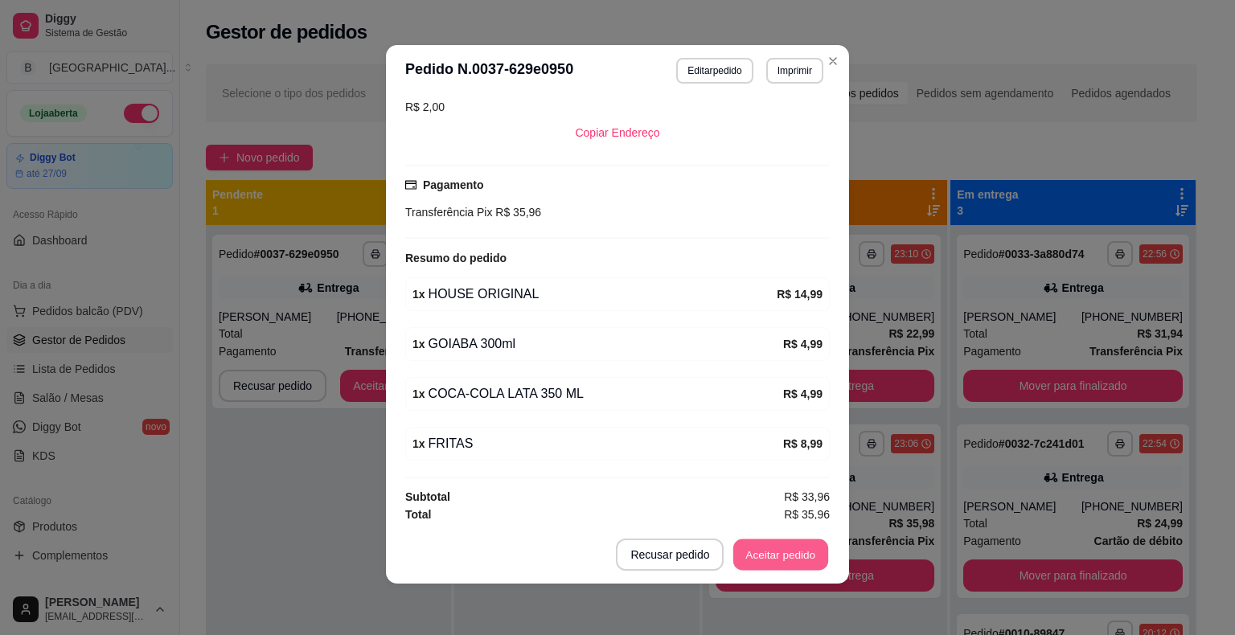
click at [794, 545] on button "Aceitar pedido" at bounding box center [780, 555] width 95 height 31
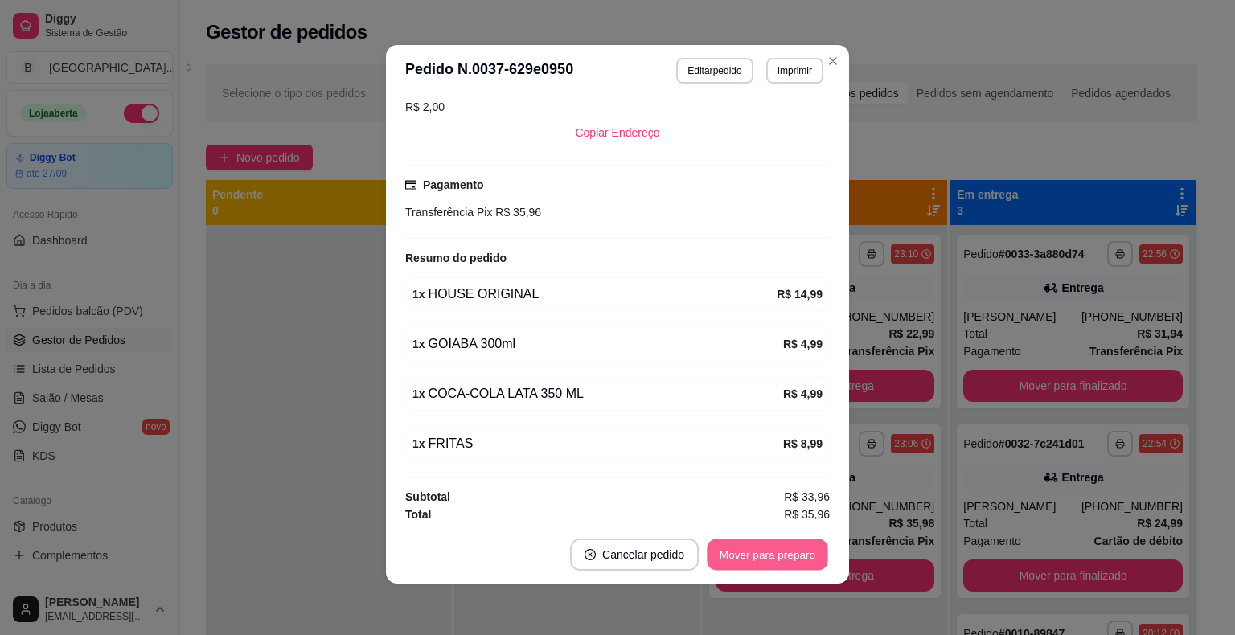
click at [794, 547] on button "Mover para preparo" at bounding box center [767, 555] width 121 height 31
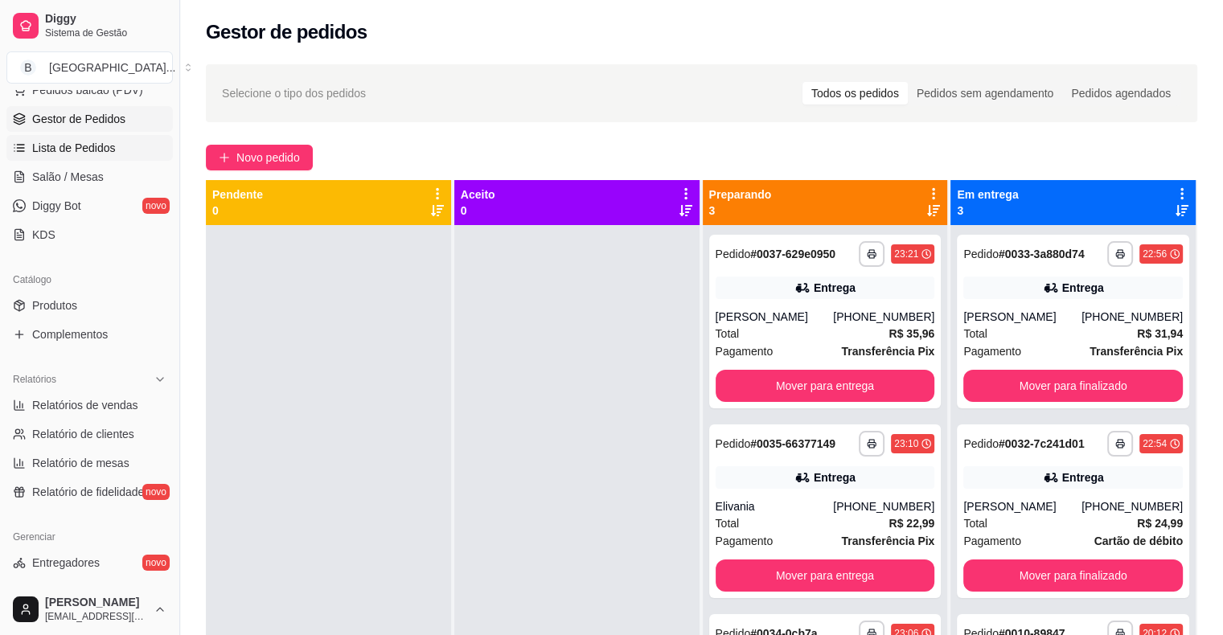
scroll to position [241, 0]
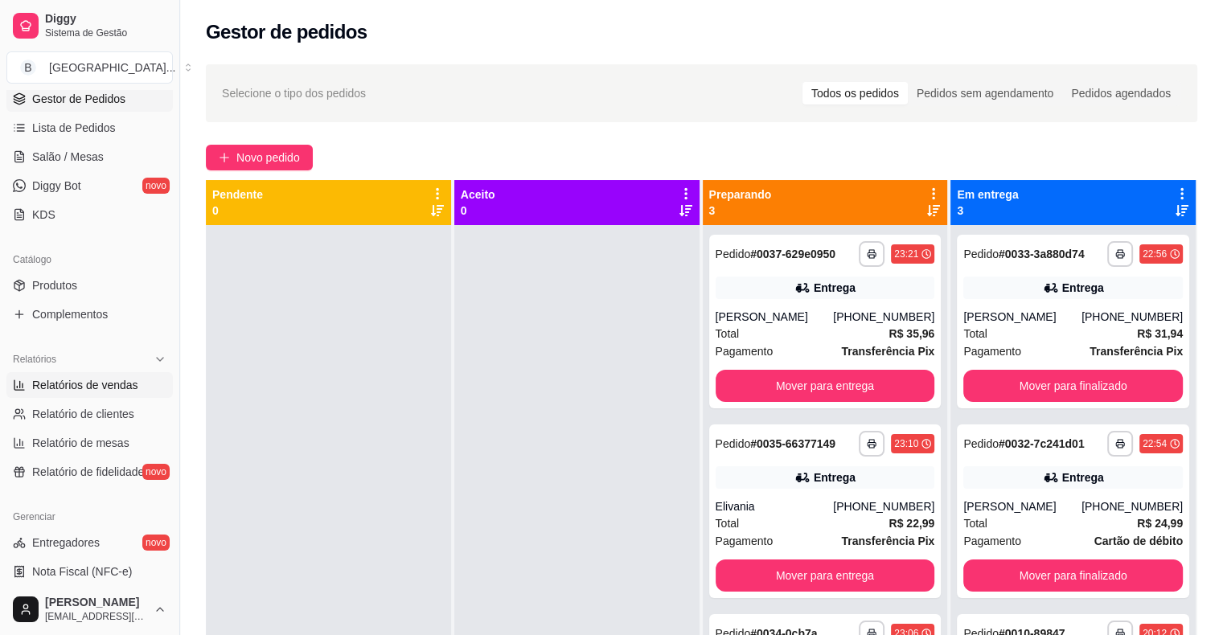
click at [91, 377] on span "Relatórios de vendas" at bounding box center [85, 385] width 106 height 16
select select "ALL"
select select "0"
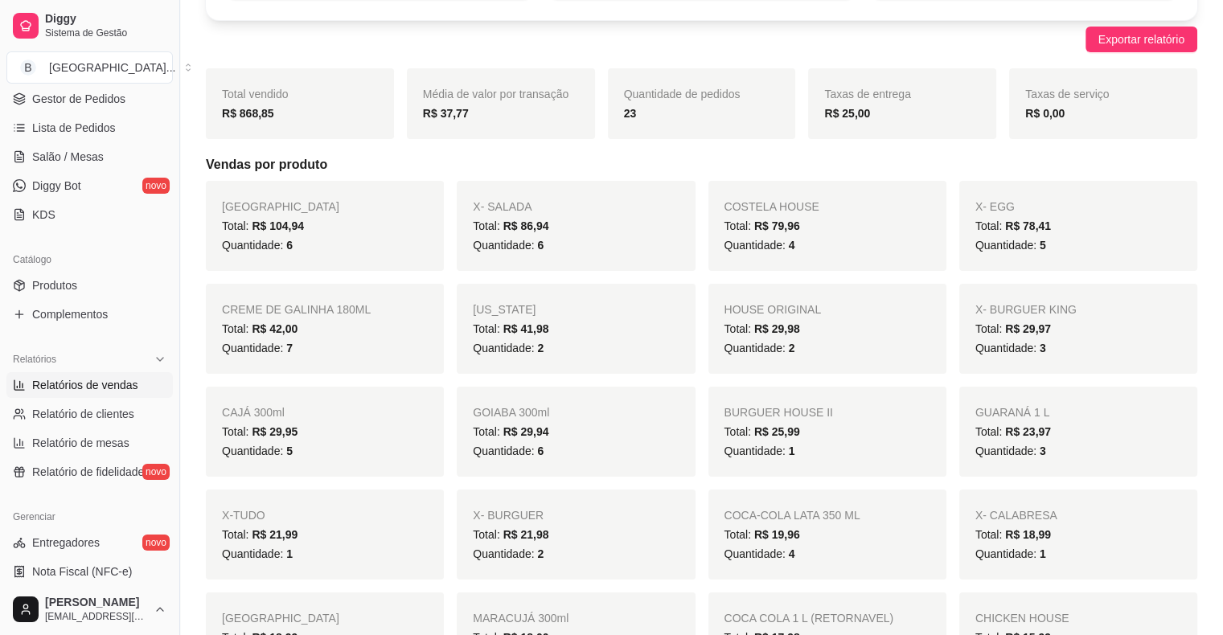
scroll to position [161, 0]
click at [320, 343] on div "Quantidade: 7" at bounding box center [325, 347] width 206 height 19
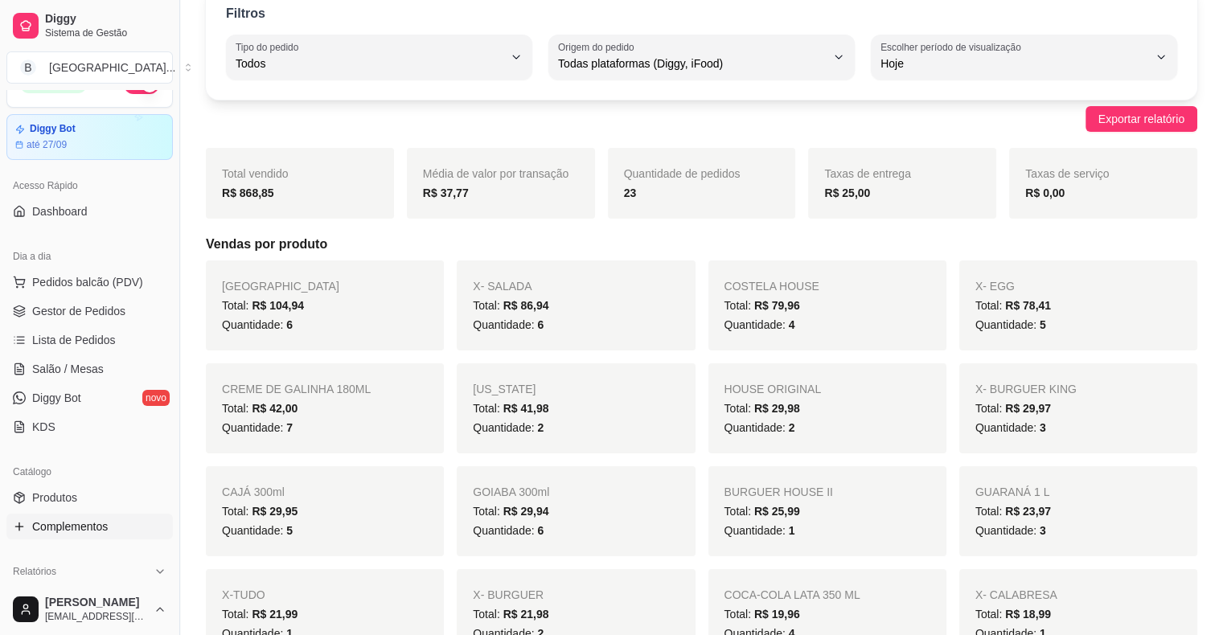
scroll to position [0, 0]
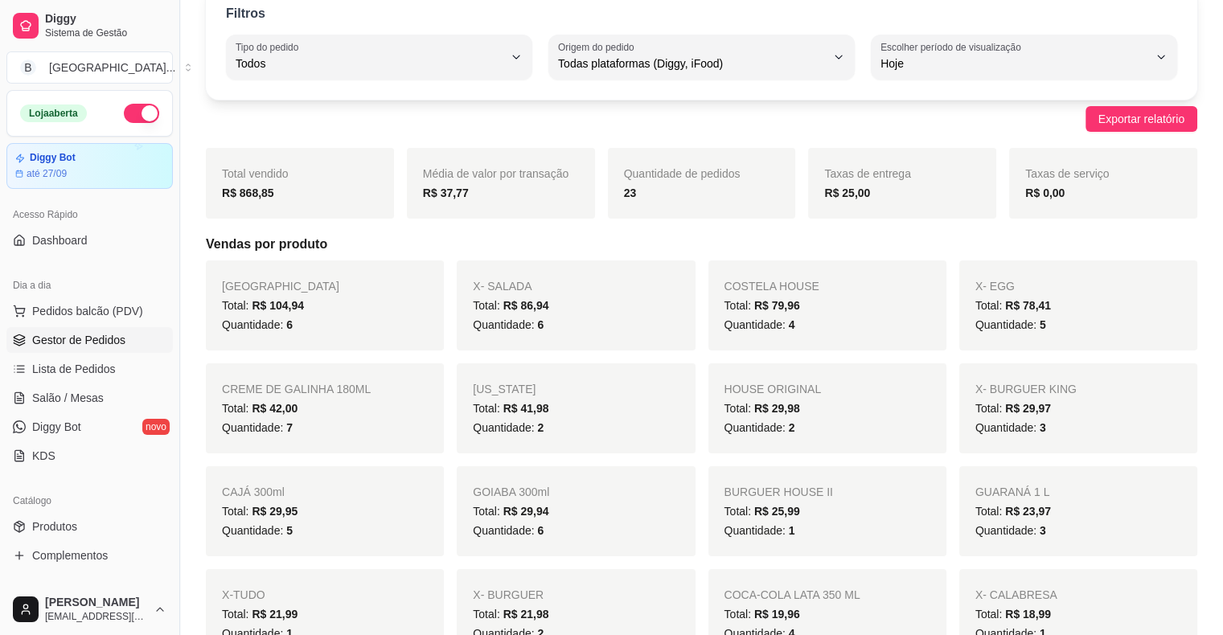
click at [87, 339] on span "Gestor de Pedidos" at bounding box center [78, 340] width 93 height 16
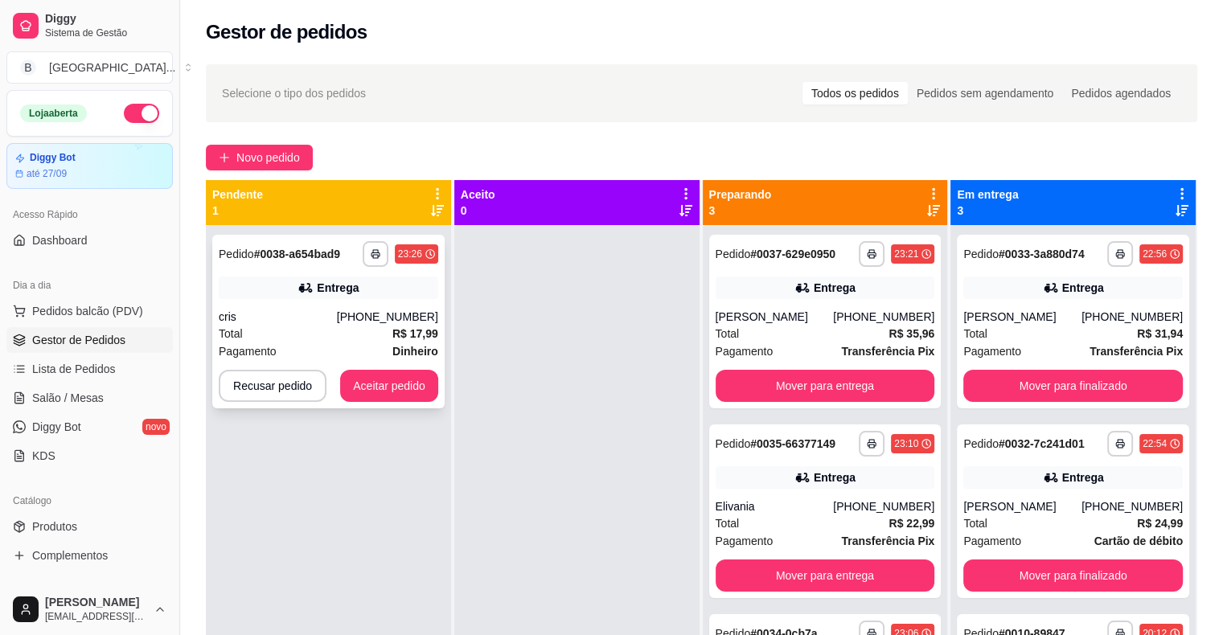
click at [340, 304] on div "**********" at bounding box center [328, 322] width 232 height 174
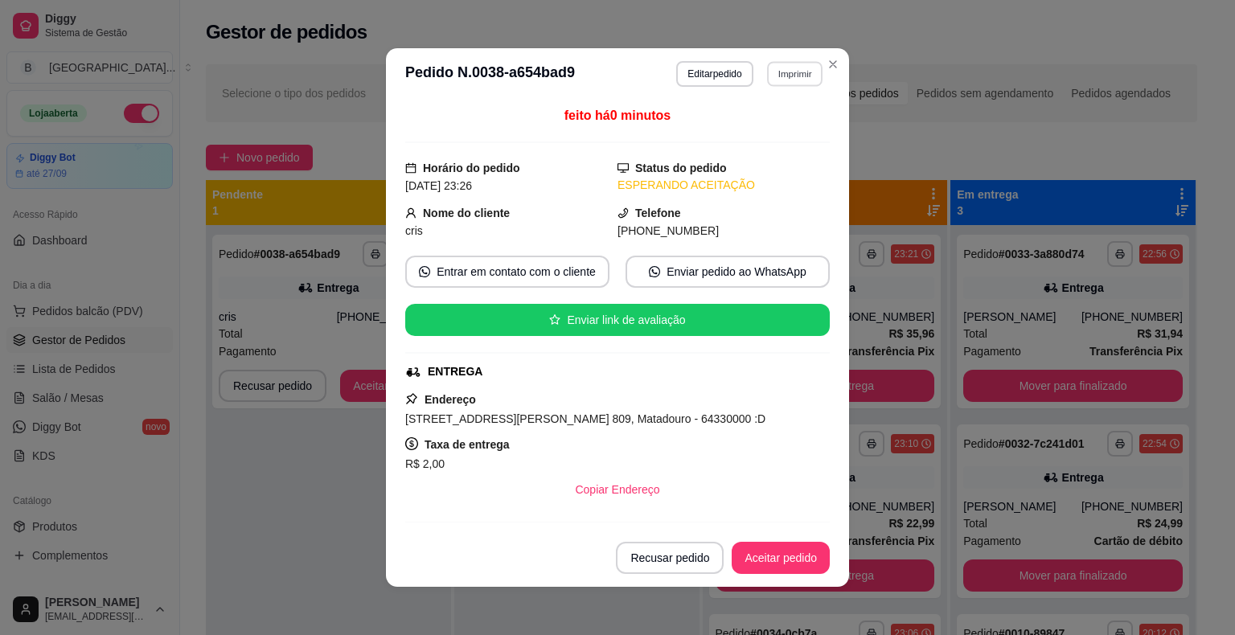
click at [785, 76] on button "Imprimir" at bounding box center [794, 73] width 55 height 25
click at [774, 137] on button "IMPRESSORA" at bounding box center [760, 130] width 117 height 26
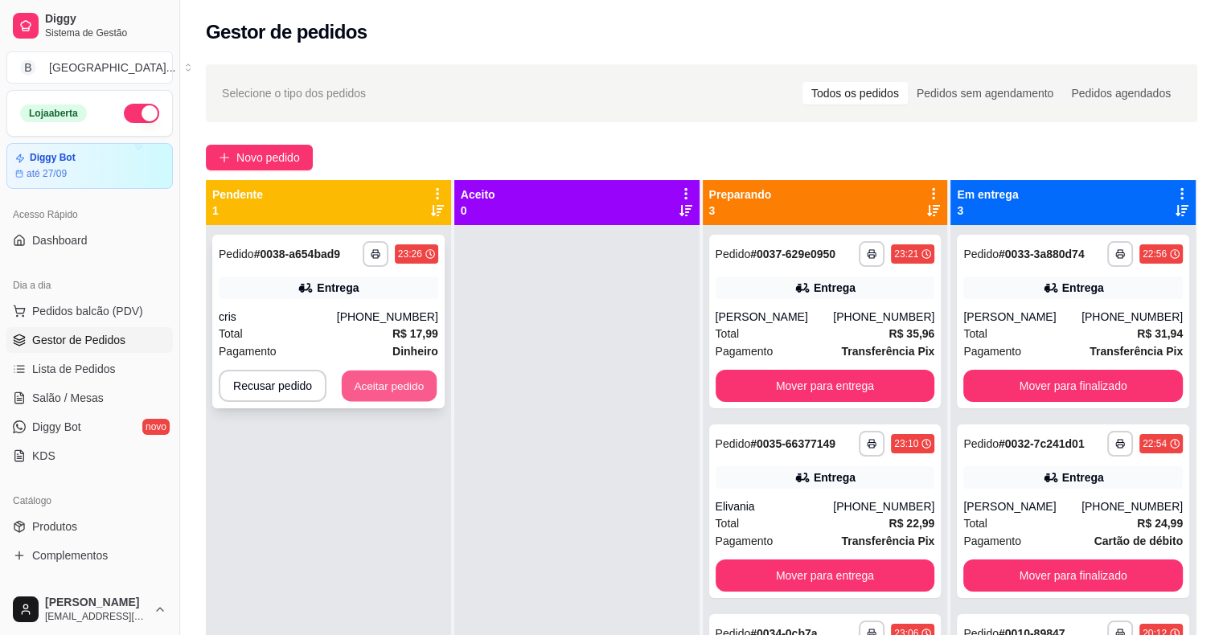
click at [400, 379] on button "Aceitar pedido" at bounding box center [389, 386] width 95 height 31
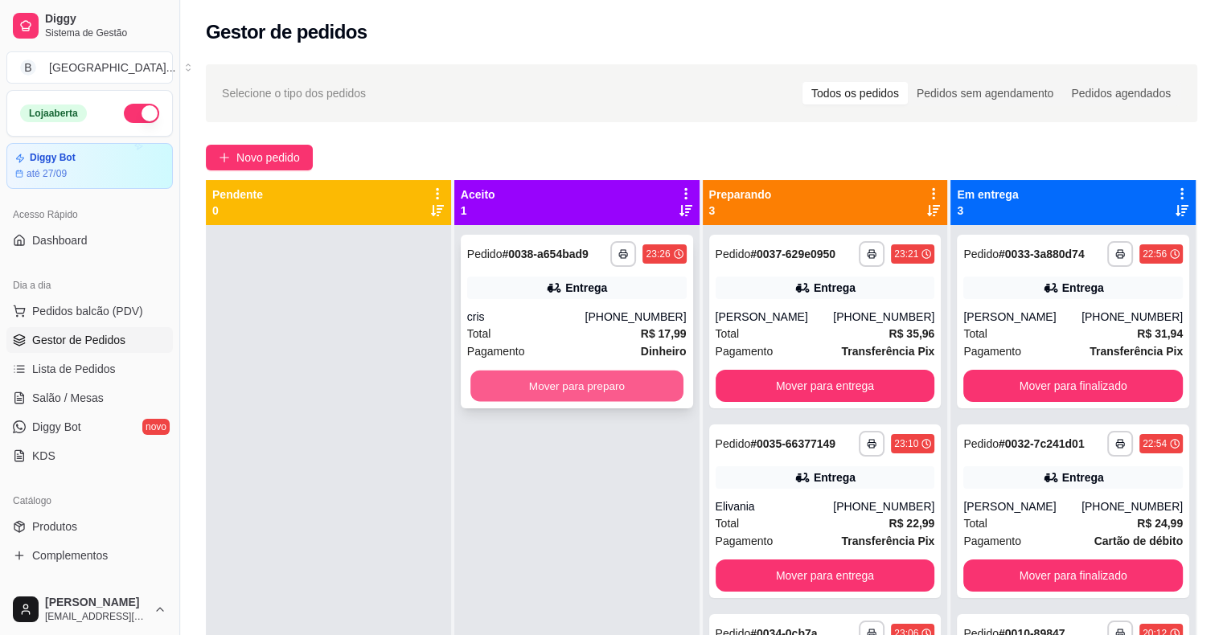
click at [544, 392] on button "Mover para preparo" at bounding box center [576, 386] width 213 height 31
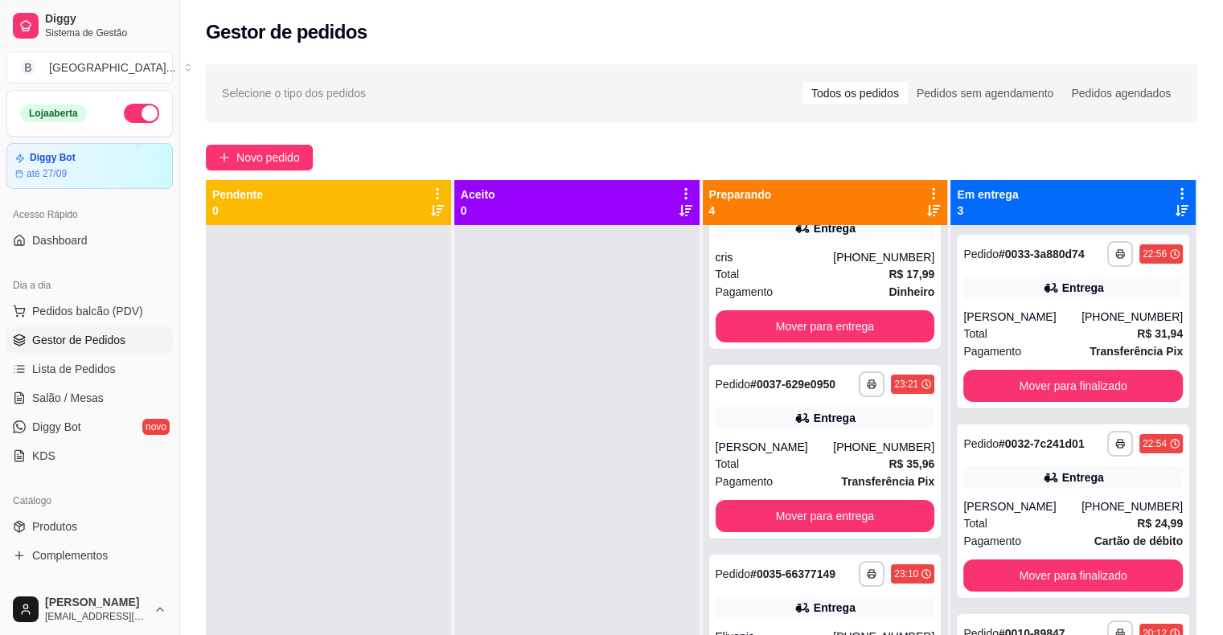
scroll to position [80, 0]
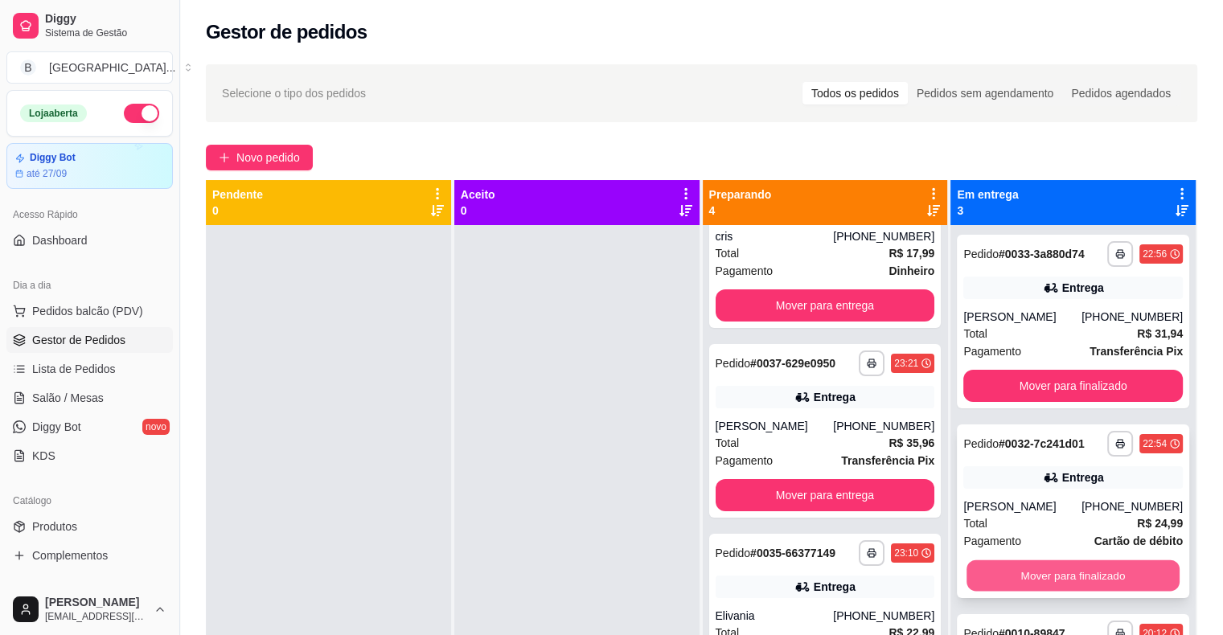
click at [1017, 574] on button "Mover para finalizado" at bounding box center [1073, 576] width 213 height 31
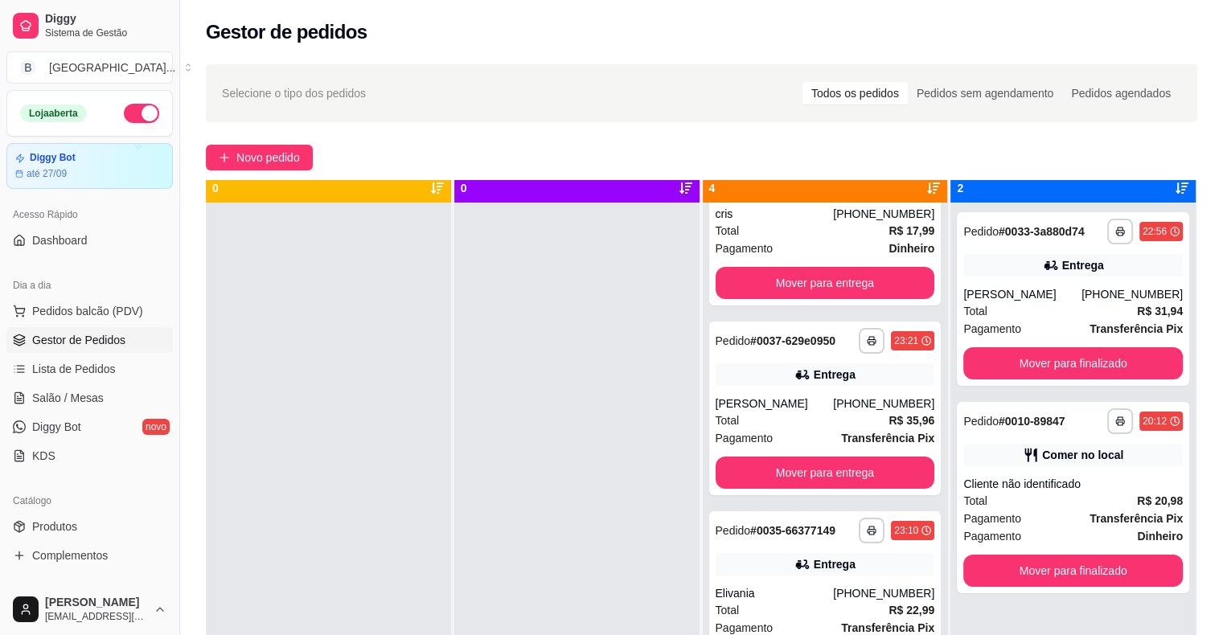
scroll to position [45, 0]
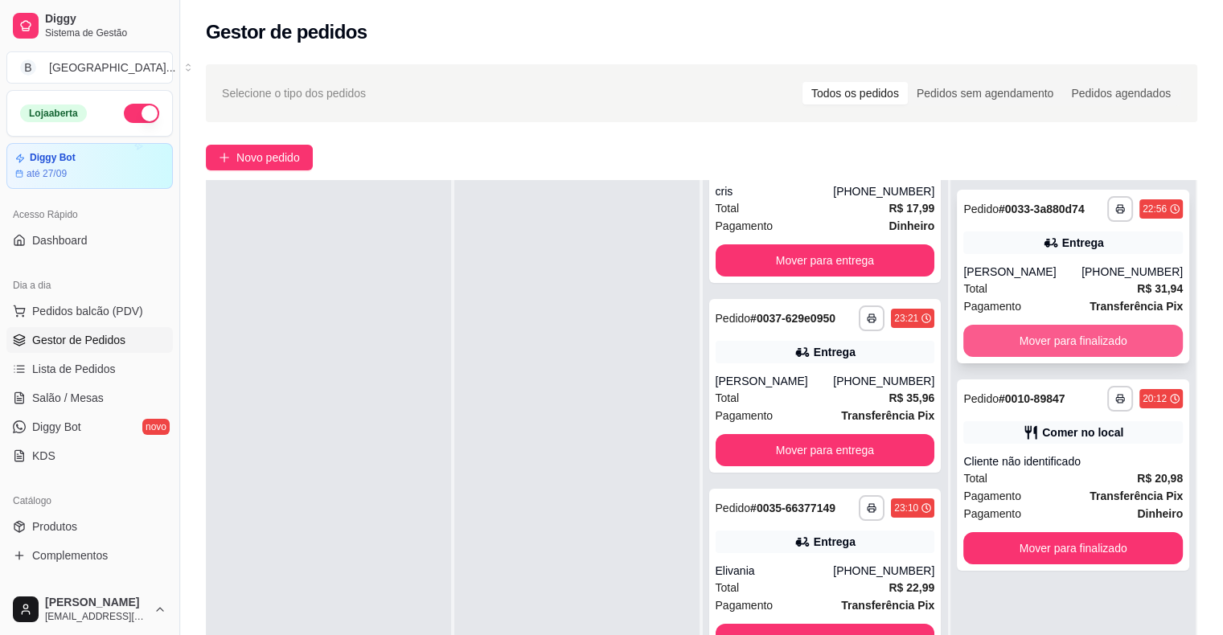
click at [1006, 347] on button "Mover para finalizado" at bounding box center [1073, 341] width 220 height 32
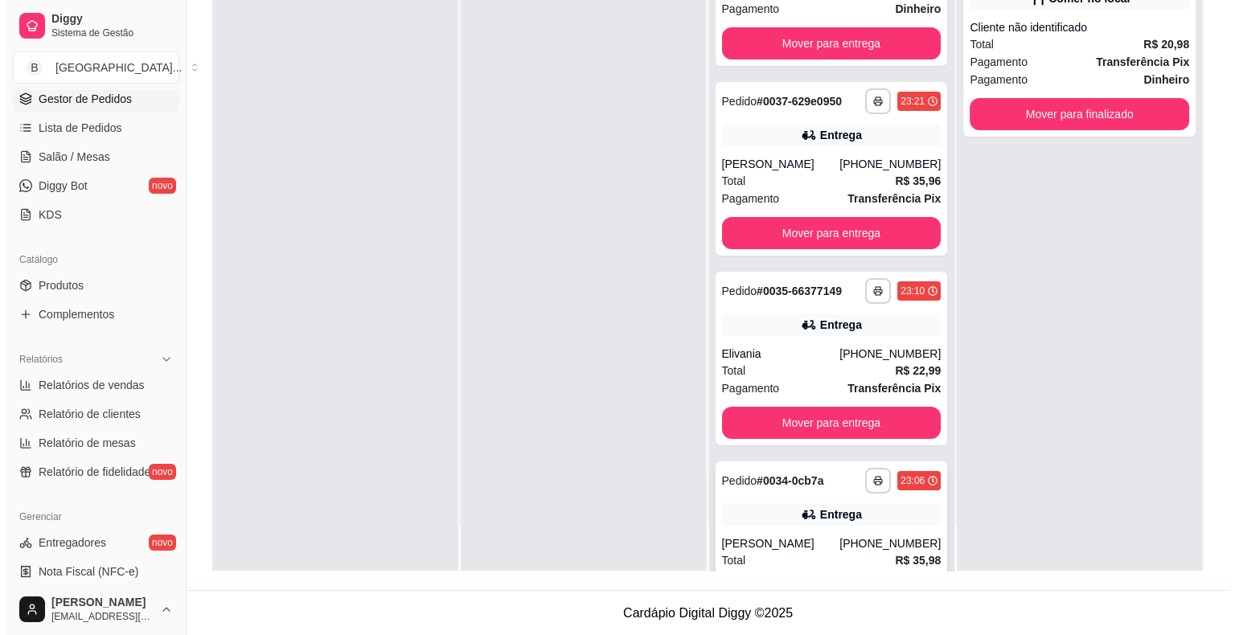
scroll to position [139, 0]
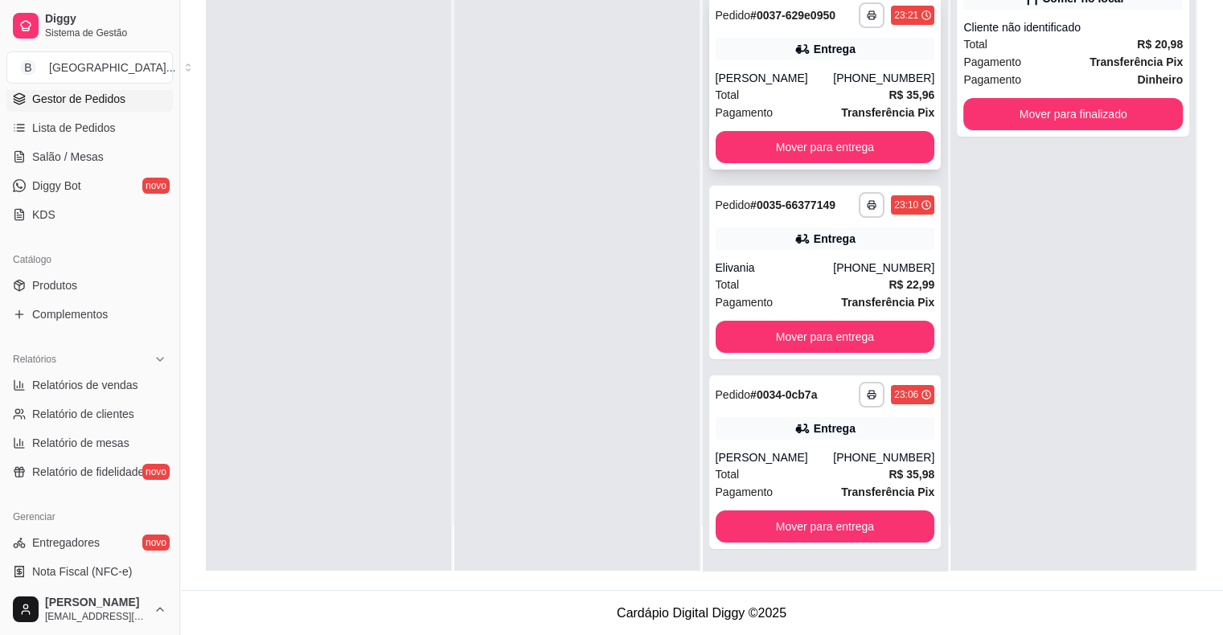
click at [803, 108] on div "Pagamento Transferência Pix" at bounding box center [826, 113] width 220 height 18
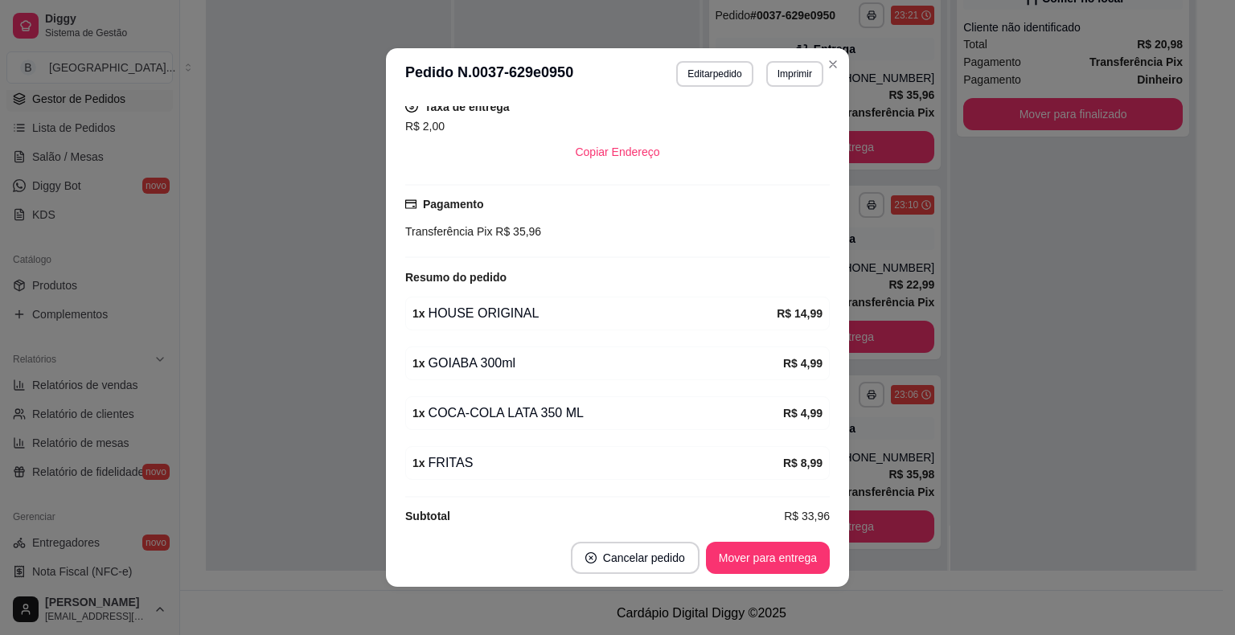
scroll to position [354, 0]
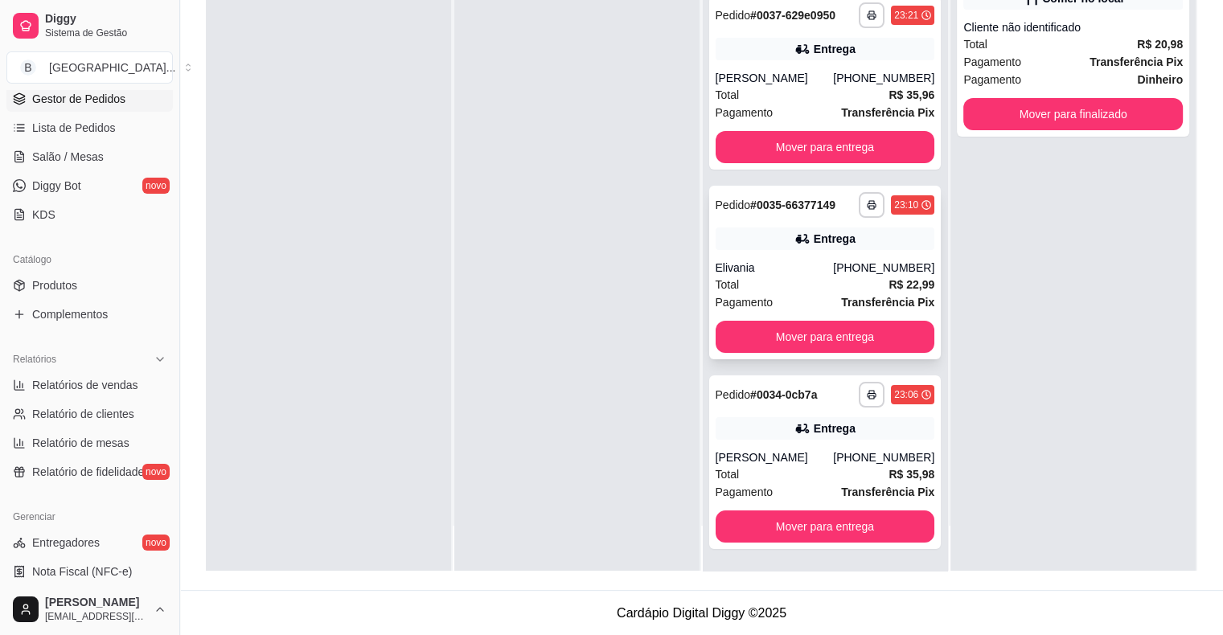
click at [787, 260] on div "Elivania" at bounding box center [775, 268] width 118 height 16
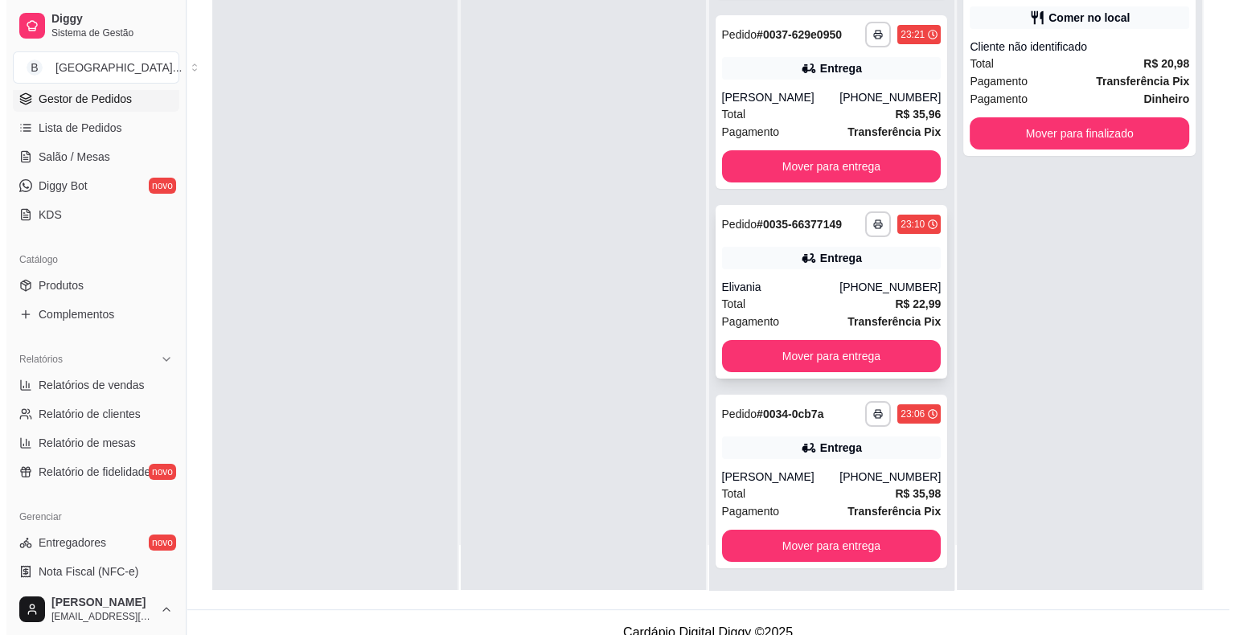
scroll to position [244, 0]
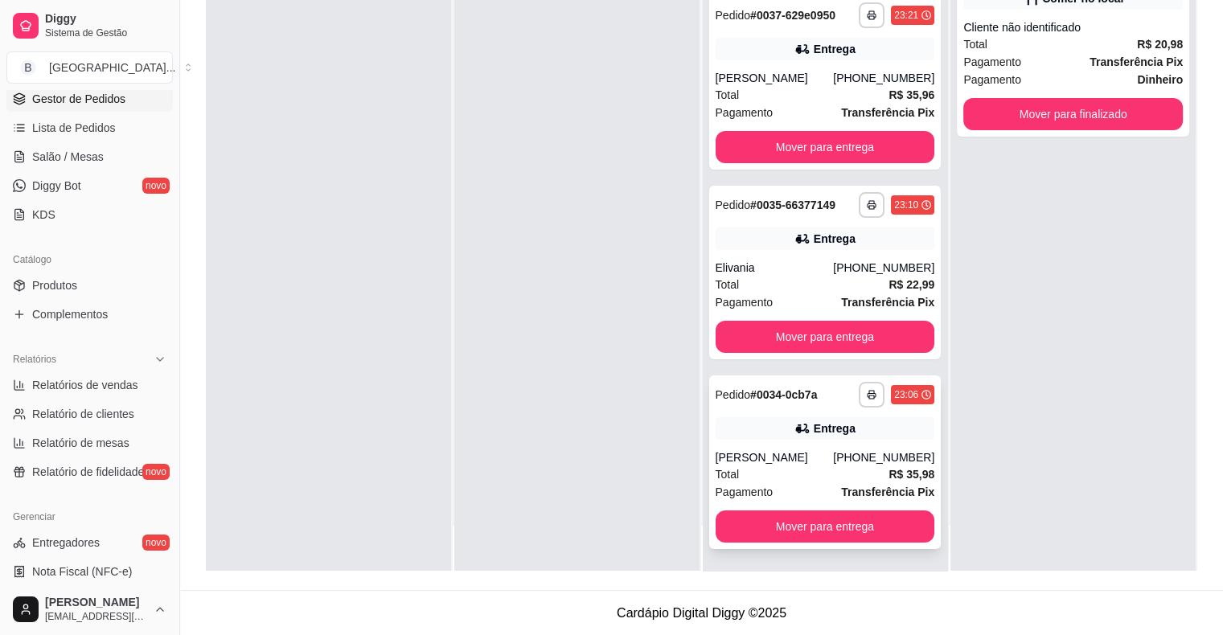
click at [793, 462] on div "[PERSON_NAME]" at bounding box center [775, 458] width 118 height 16
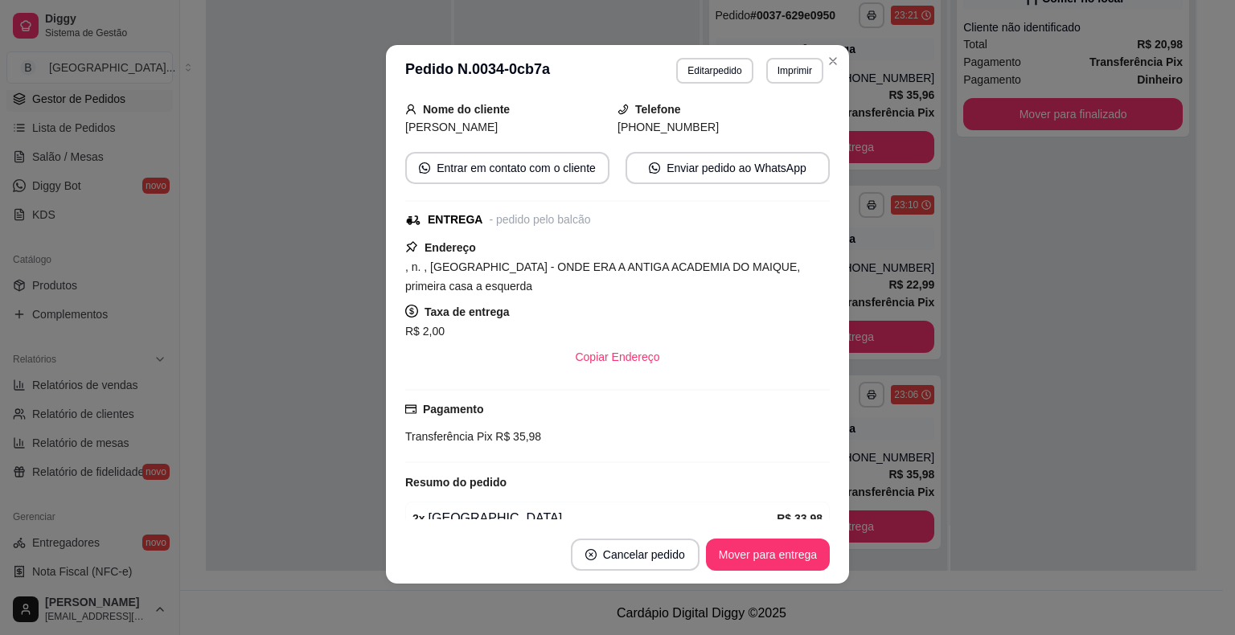
scroll to position [212, 0]
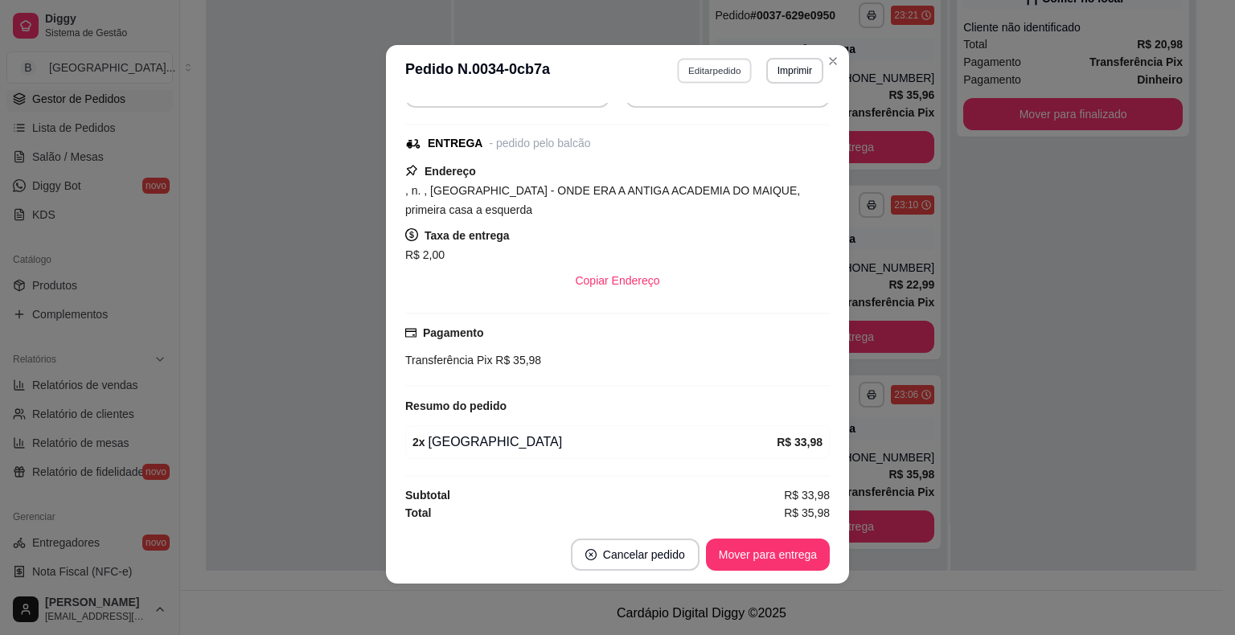
click at [714, 69] on button "Editar pedido" at bounding box center [715, 70] width 75 height 25
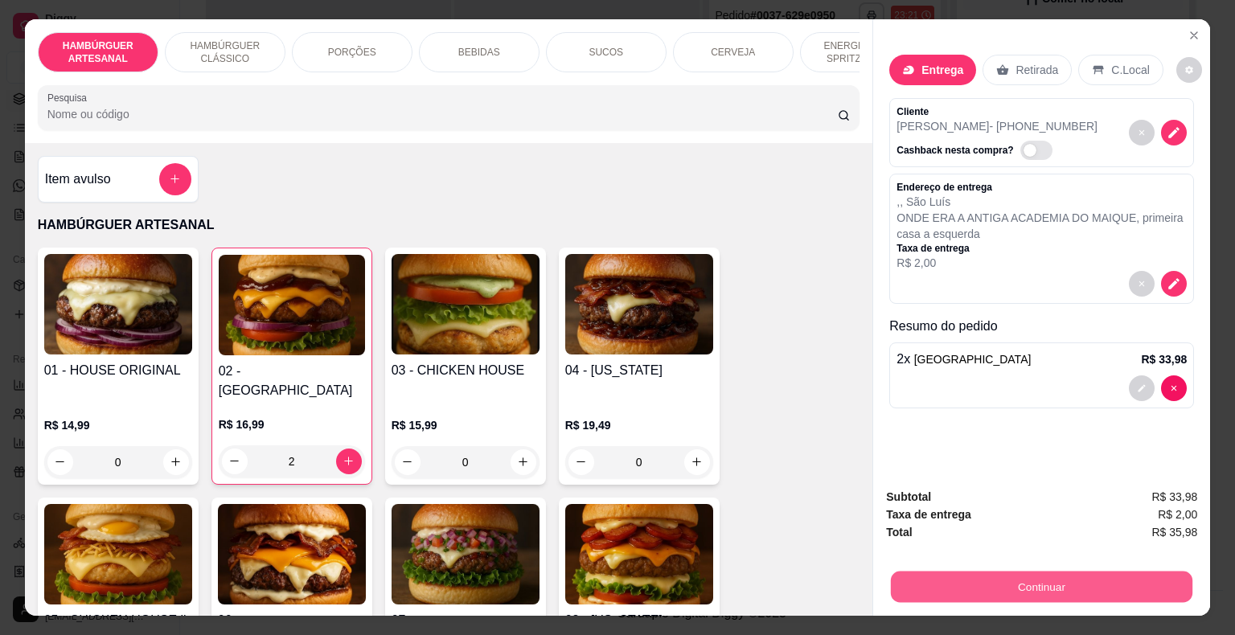
click at [962, 574] on button "Continuar" at bounding box center [1042, 587] width 302 height 31
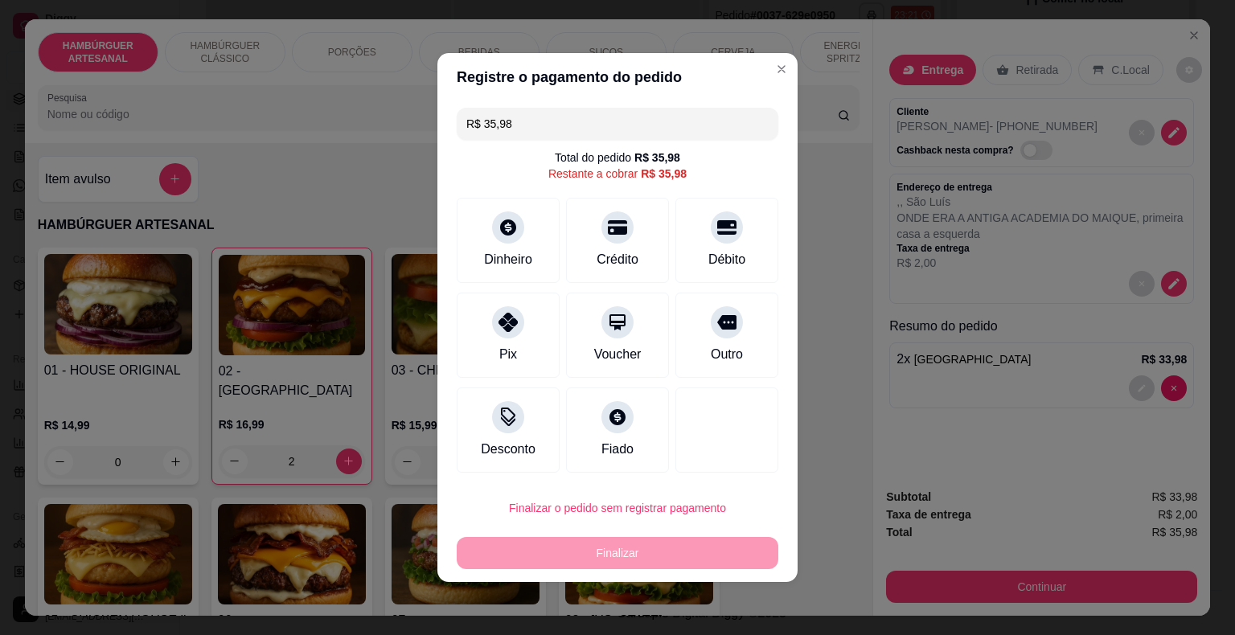
click at [696, 124] on input "R$ 35,98" at bounding box center [617, 124] width 302 height 32
click at [511, 315] on icon at bounding box center [508, 317] width 21 height 21
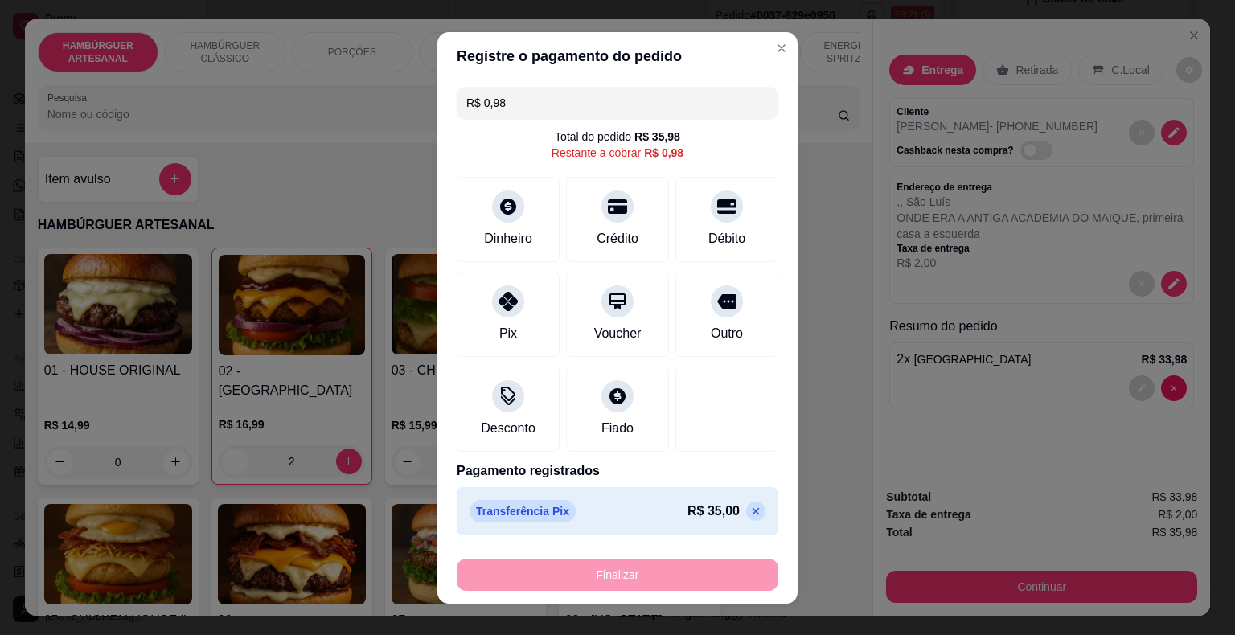
scroll to position [0, 0]
click at [507, 227] on div "Dinheiro" at bounding box center [508, 237] width 53 height 21
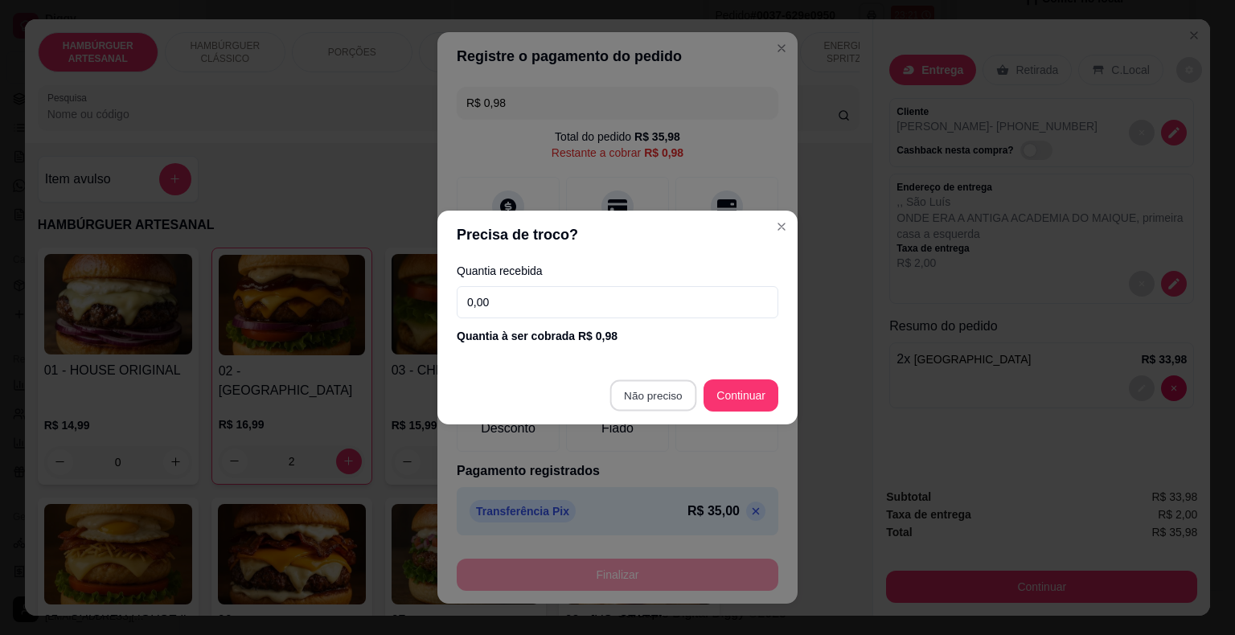
type input "R$ 0,00"
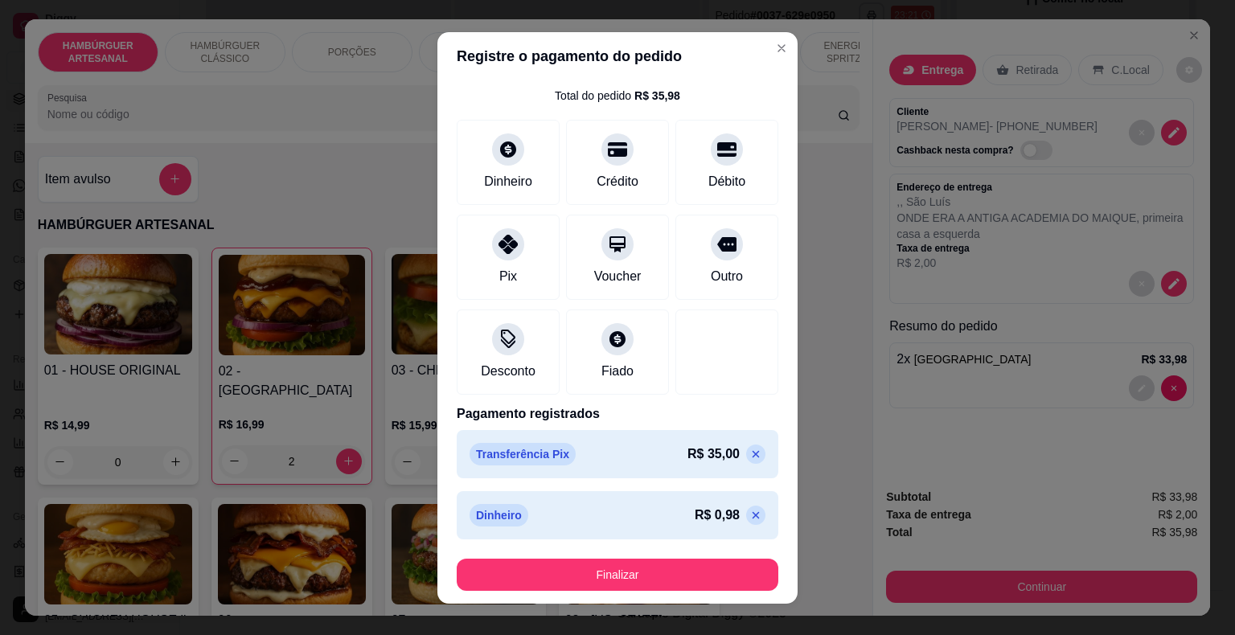
scroll to position [45, 0]
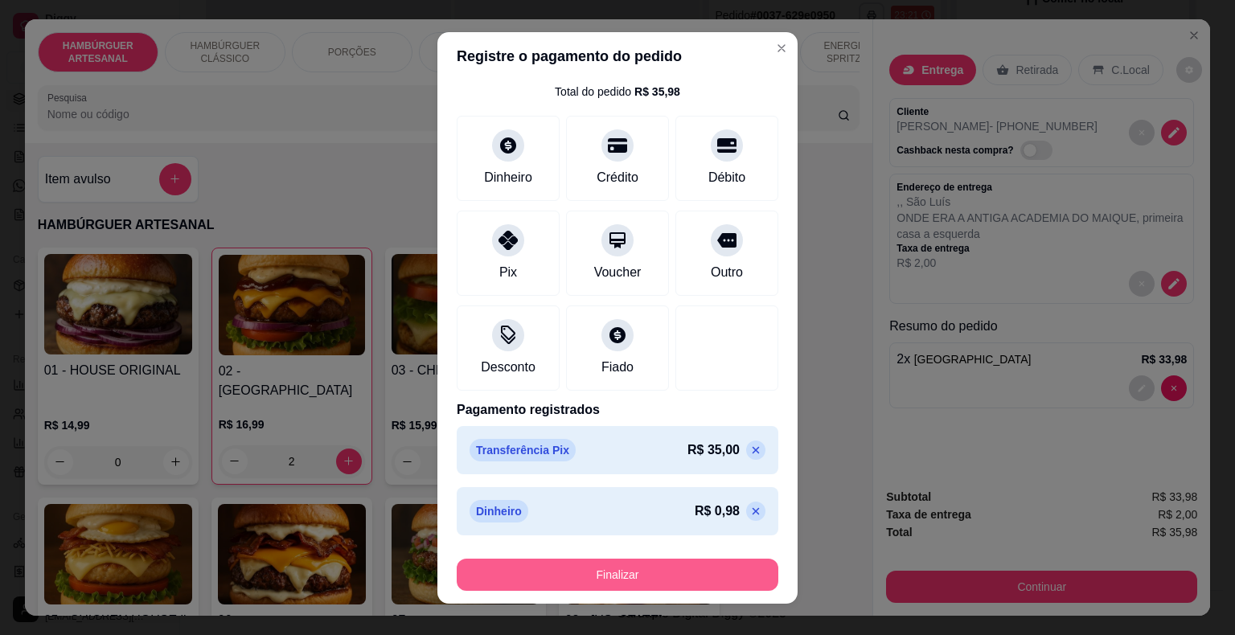
click at [621, 570] on button "Finalizar" at bounding box center [618, 575] width 322 height 32
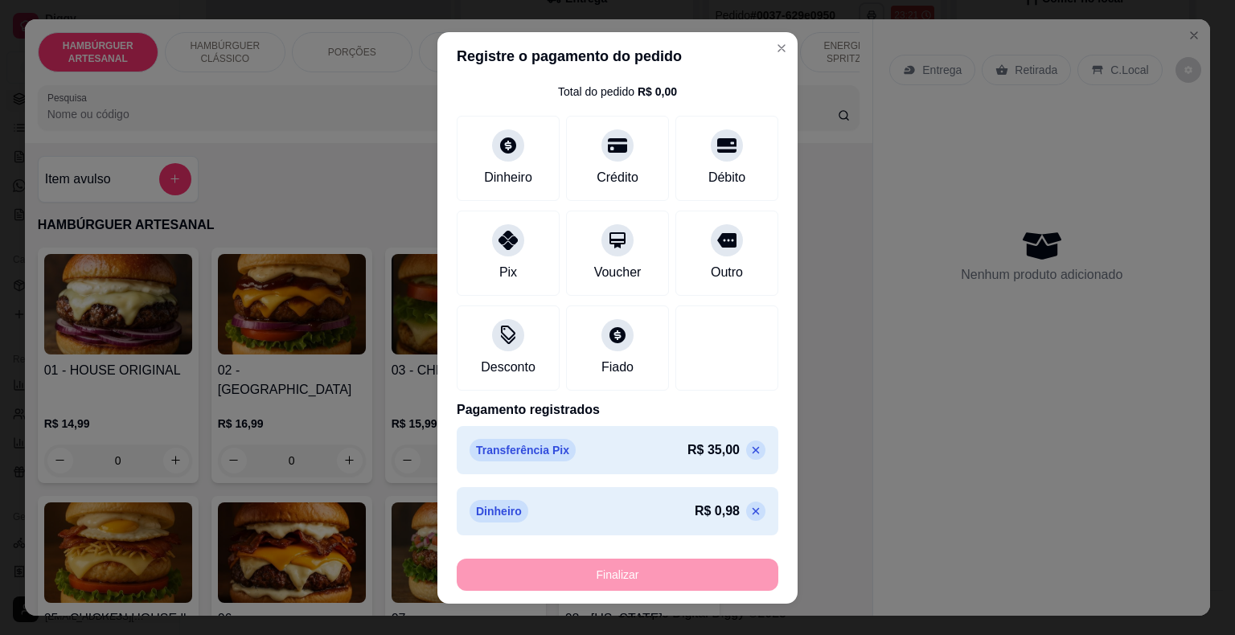
type input "0"
type input "-R$ 35,98"
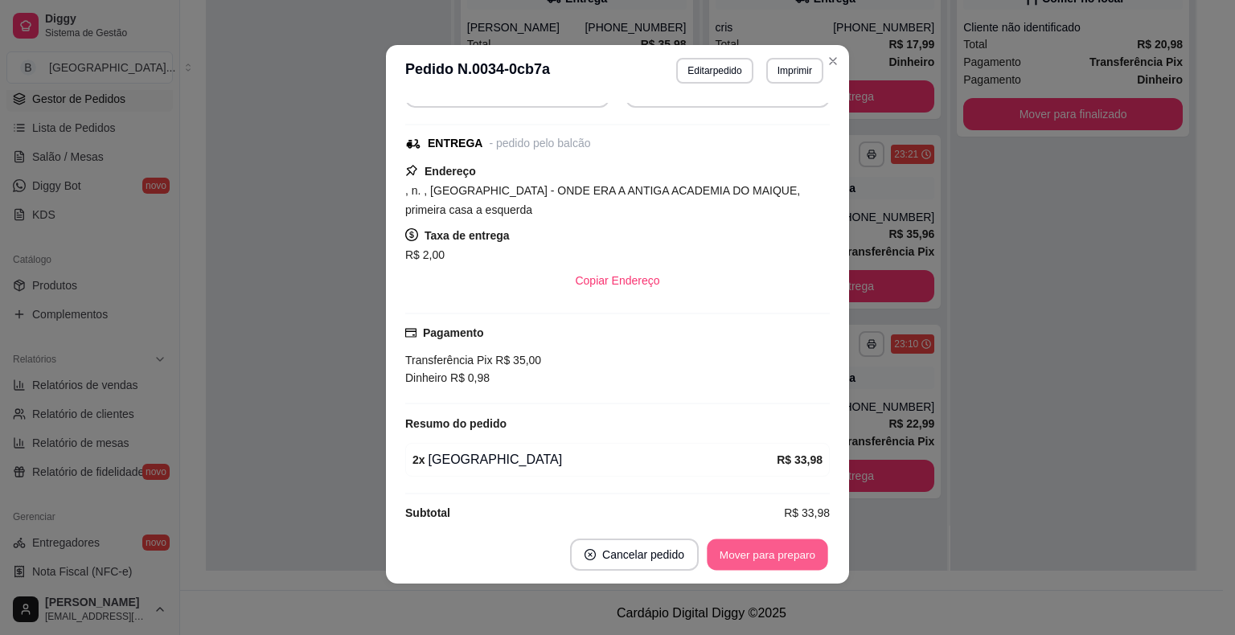
click at [725, 555] on button "Mover para preparo" at bounding box center [767, 555] width 121 height 31
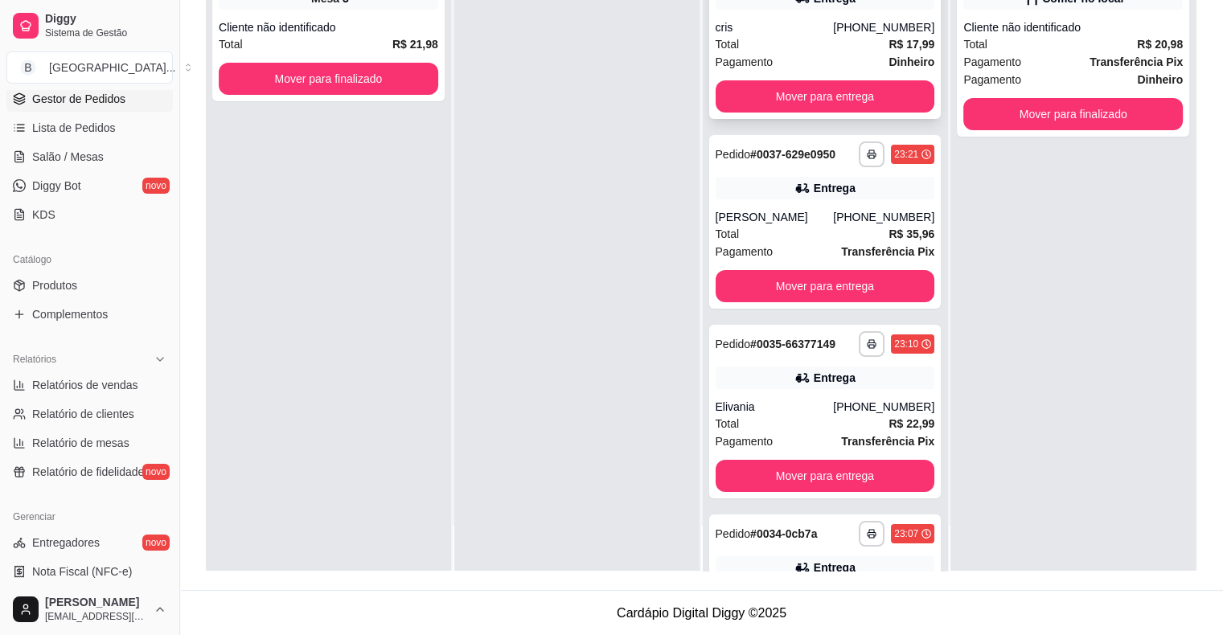
click at [813, 51] on div "Total R$ 17,99" at bounding box center [826, 44] width 220 height 18
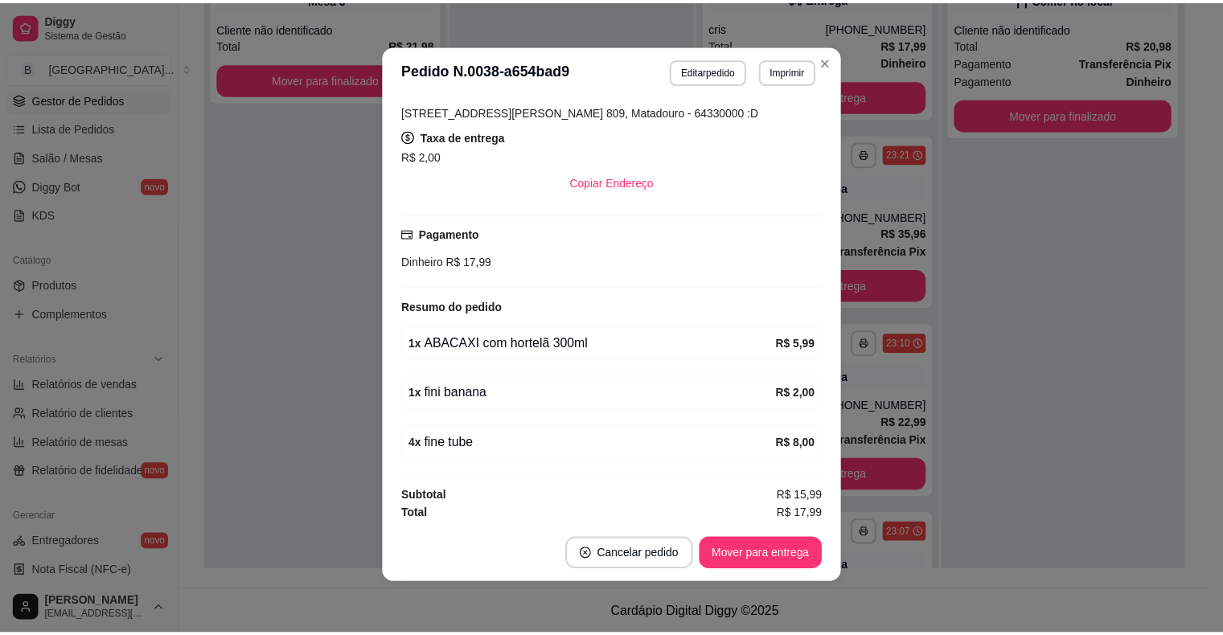
scroll to position [224, 0]
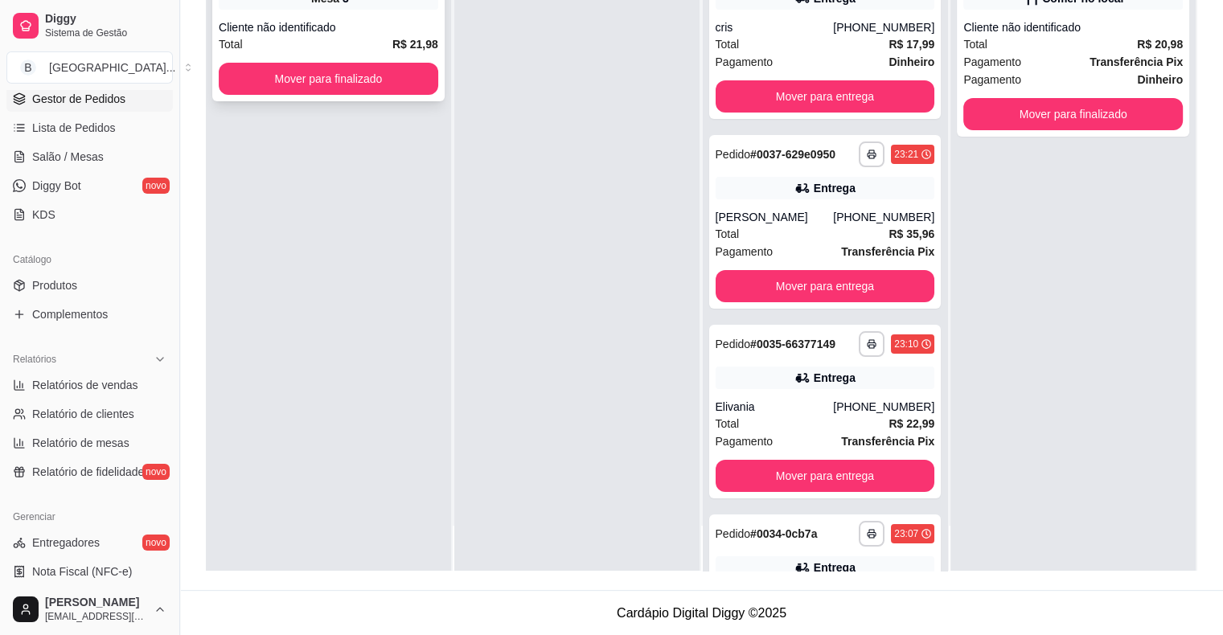
click at [302, 25] on div "Cliente não identificado" at bounding box center [329, 27] width 220 height 16
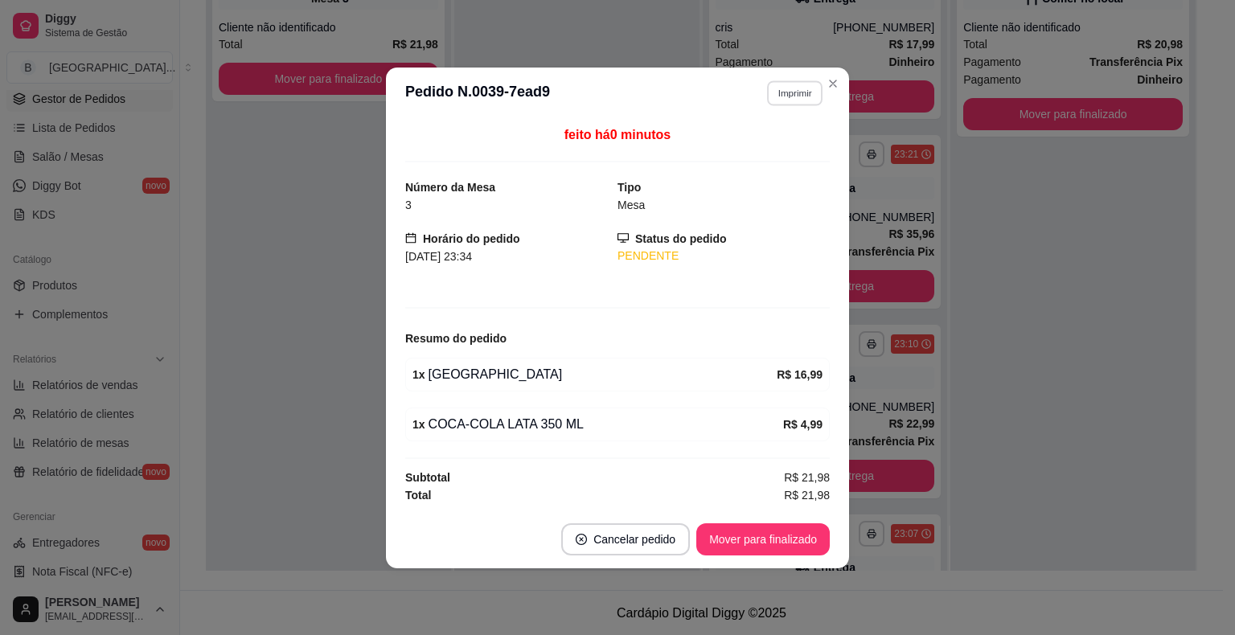
click at [788, 100] on button "Imprimir" at bounding box center [794, 92] width 55 height 25
click at [780, 140] on button "IMPRESSORA" at bounding box center [767, 151] width 117 height 26
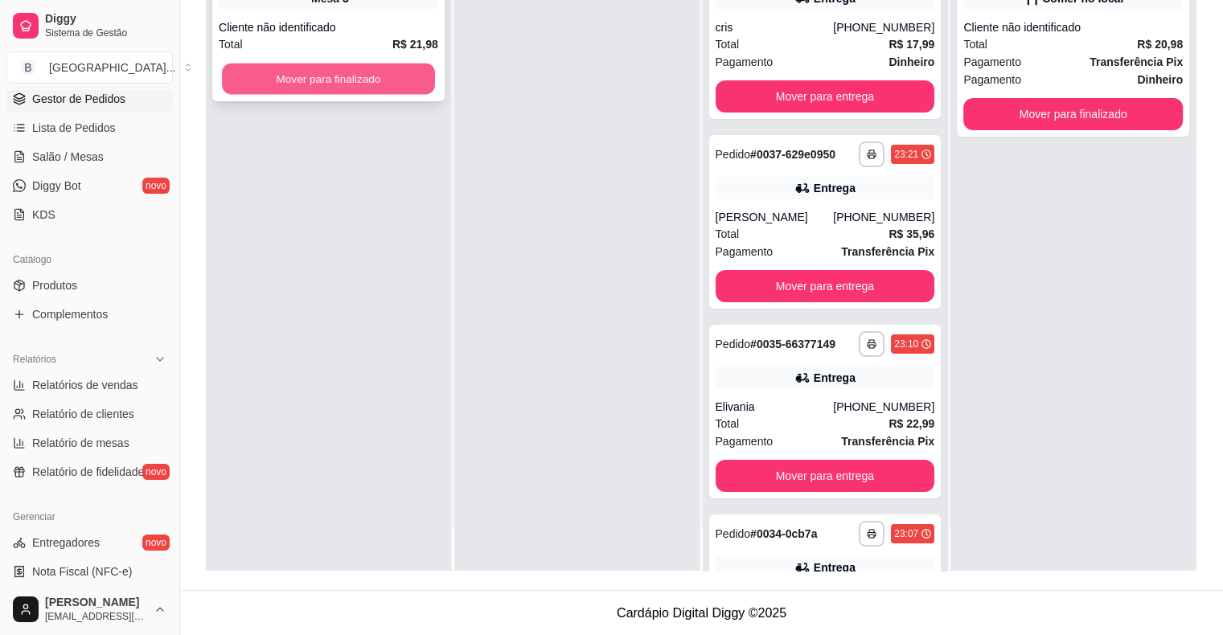
click at [414, 70] on button "Mover para finalizado" at bounding box center [328, 79] width 213 height 31
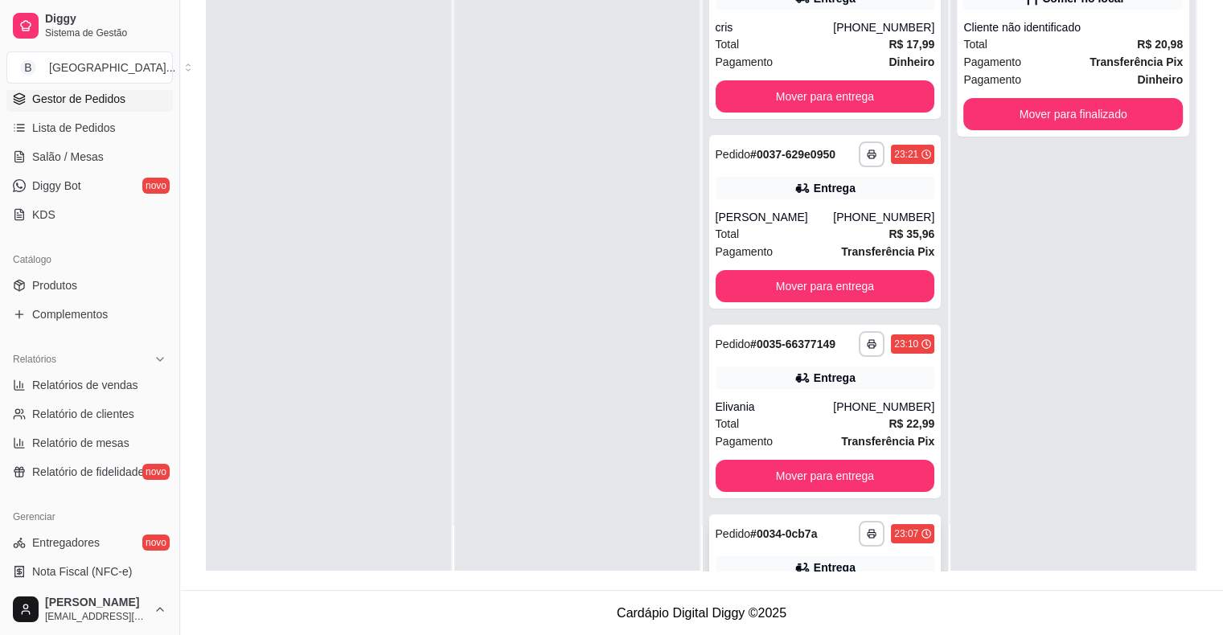
scroll to position [158, 0]
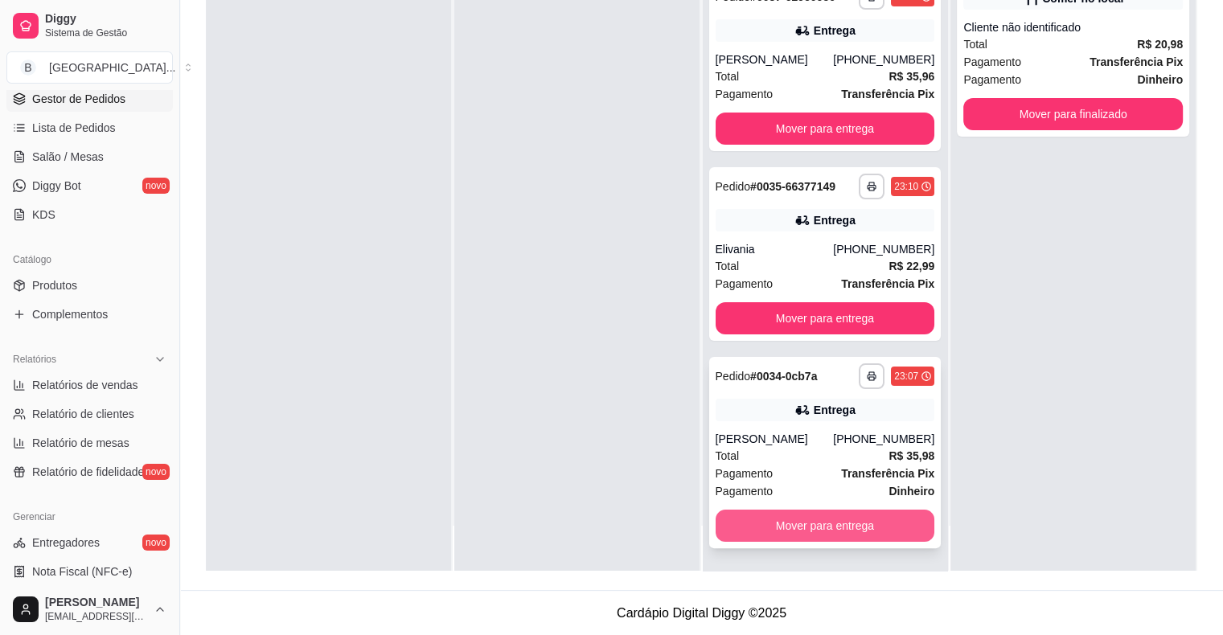
click at [859, 526] on button "Mover para entrega" at bounding box center [826, 526] width 220 height 32
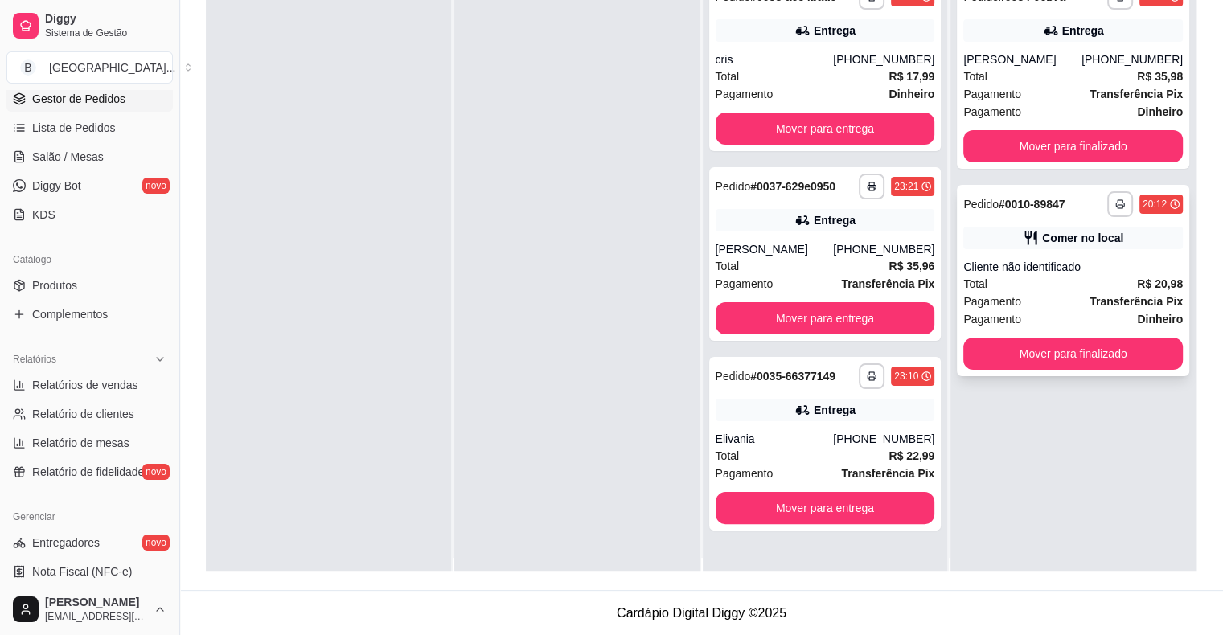
scroll to position [0, 0]
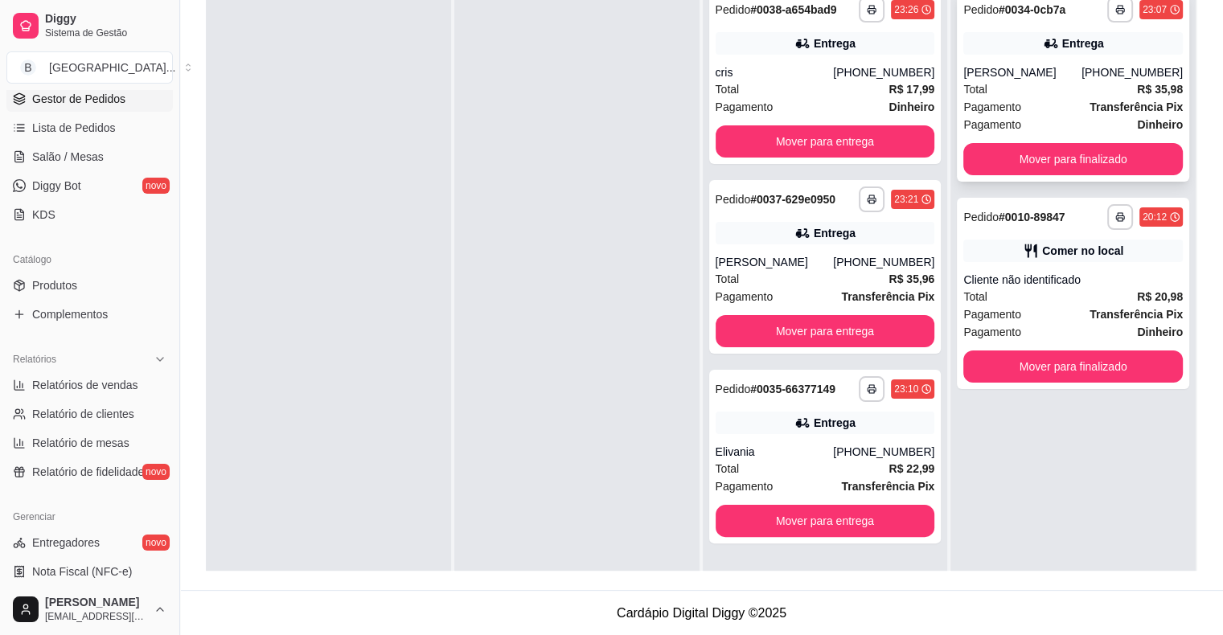
click at [1010, 116] on div "Pagamento Dinheiro" at bounding box center [1073, 125] width 220 height 18
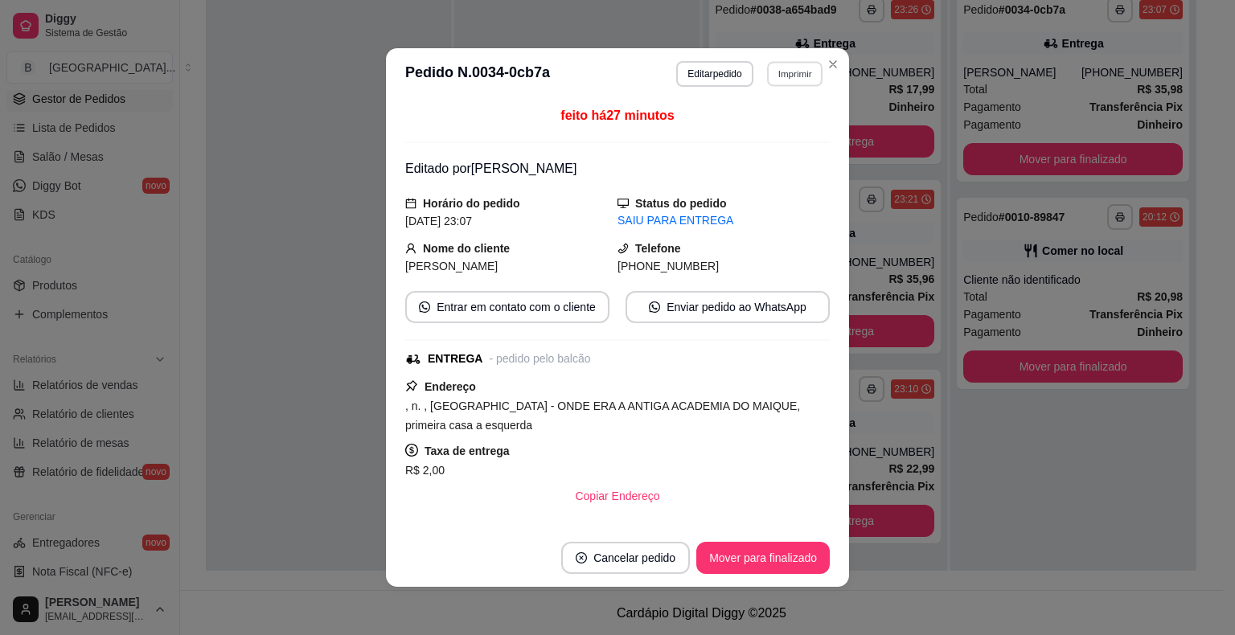
click at [801, 77] on button "Imprimir" at bounding box center [794, 73] width 55 height 25
click at [800, 126] on button "IMPRESSORA" at bounding box center [760, 130] width 113 height 25
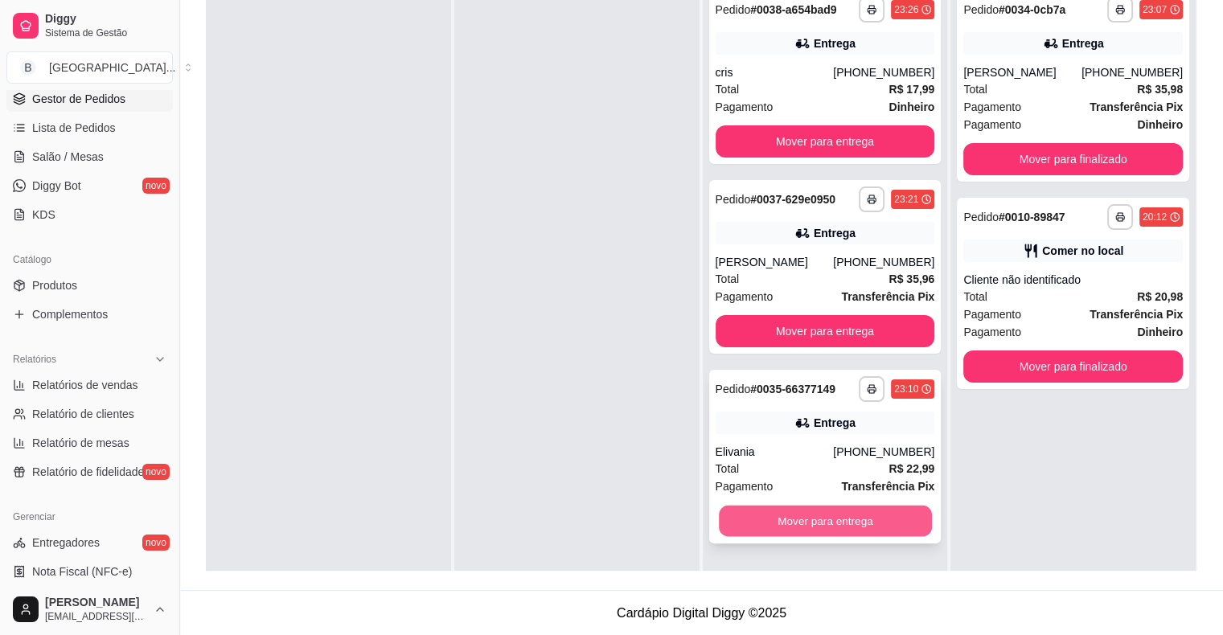
click at [846, 507] on button "Mover para entrega" at bounding box center [825, 521] width 213 height 31
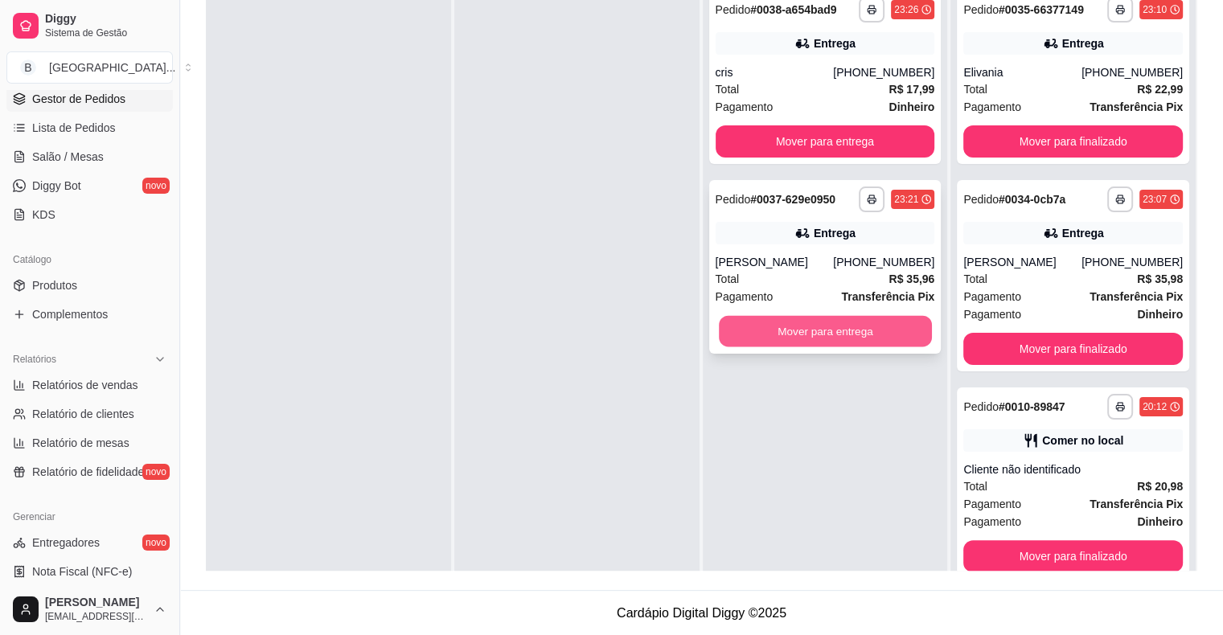
click at [828, 333] on button "Mover para entrega" at bounding box center [825, 331] width 213 height 31
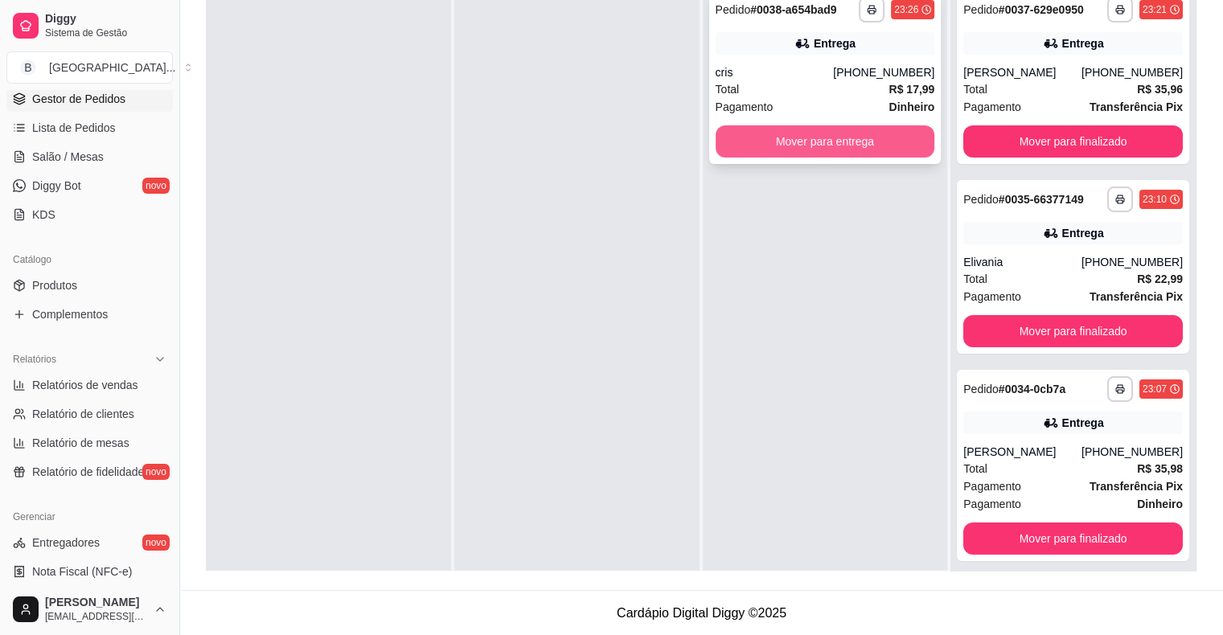
click at [791, 130] on button "Mover para entrega" at bounding box center [826, 141] width 220 height 32
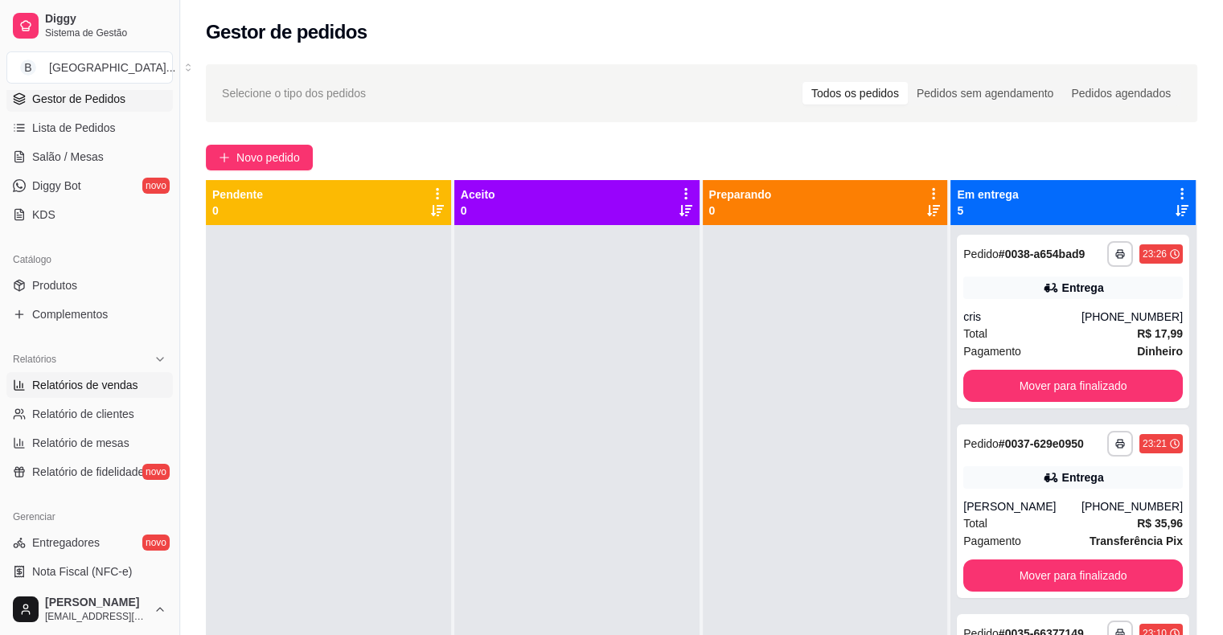
click at [61, 391] on span "Relatórios de vendas" at bounding box center [85, 385] width 106 height 16
select select "ALL"
select select "0"
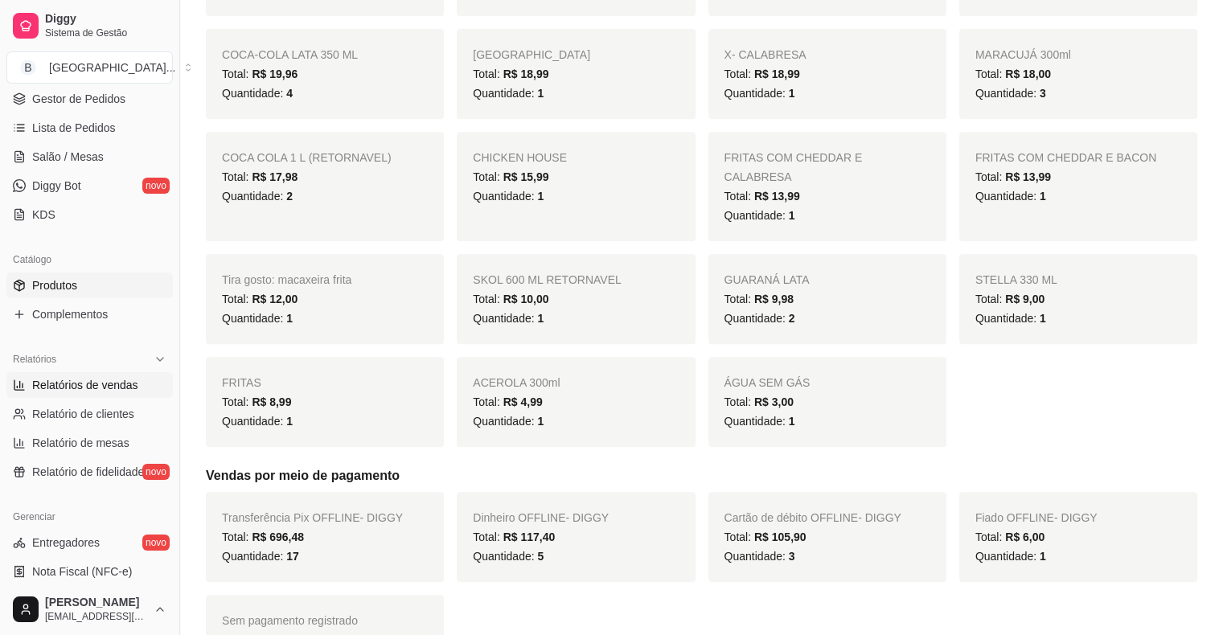
scroll to position [161, 0]
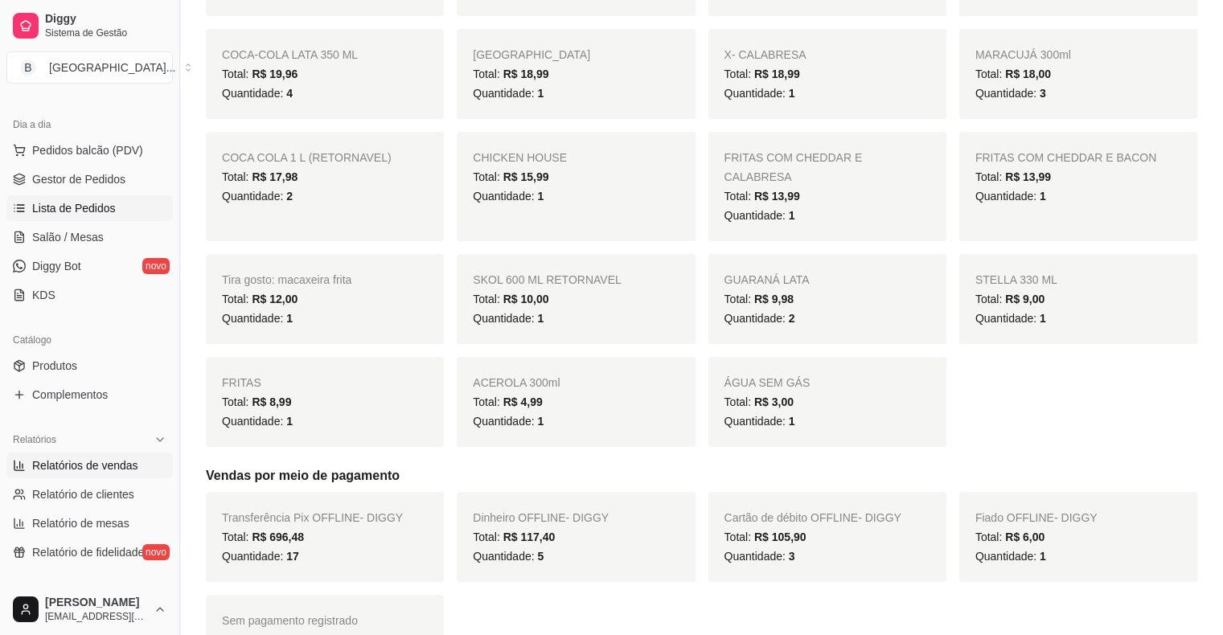
click at [76, 200] on span "Lista de Pedidos" at bounding box center [74, 208] width 84 height 16
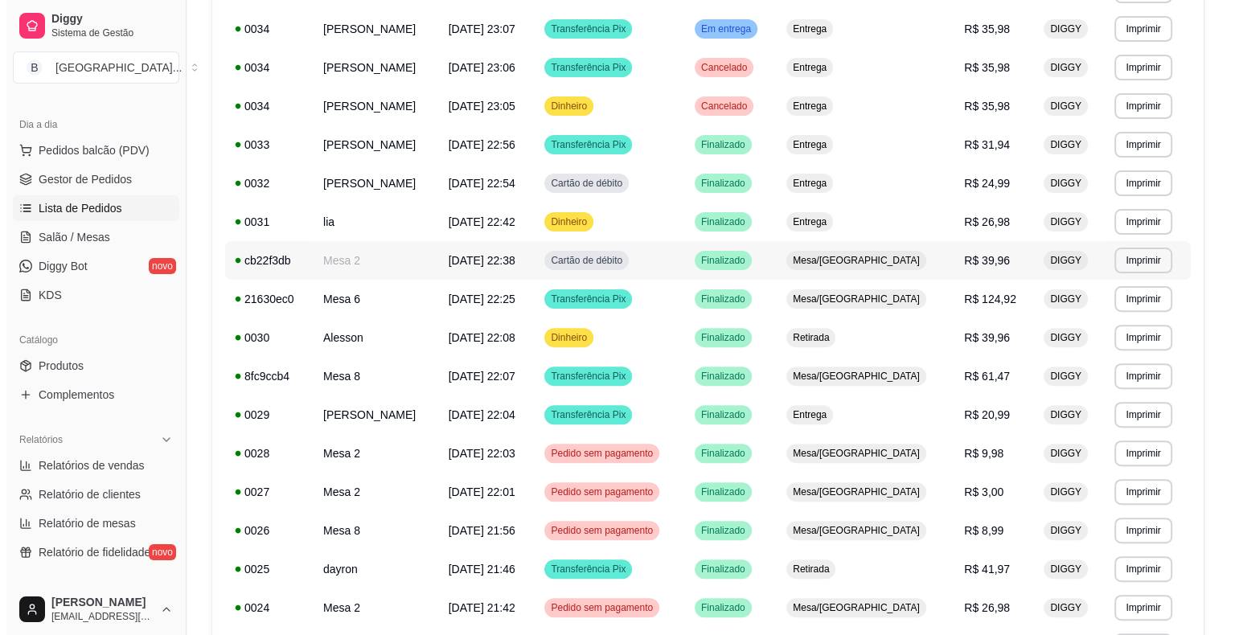
scroll to position [483, 0]
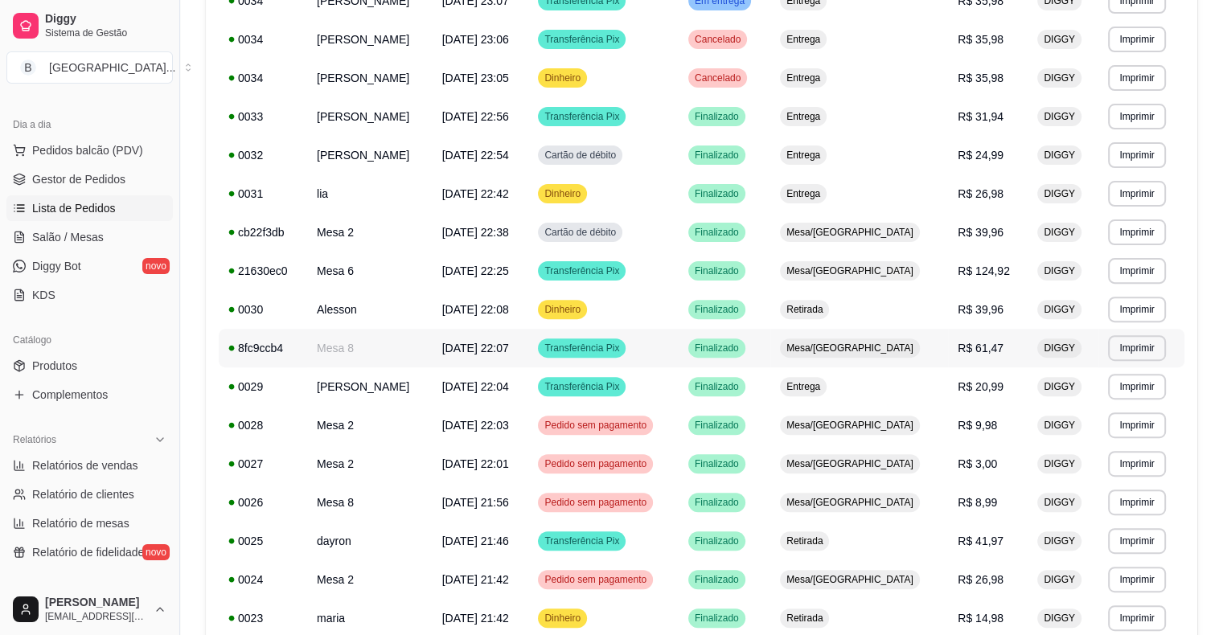
click at [474, 352] on span "[DATE] 22:07" at bounding box center [475, 348] width 67 height 13
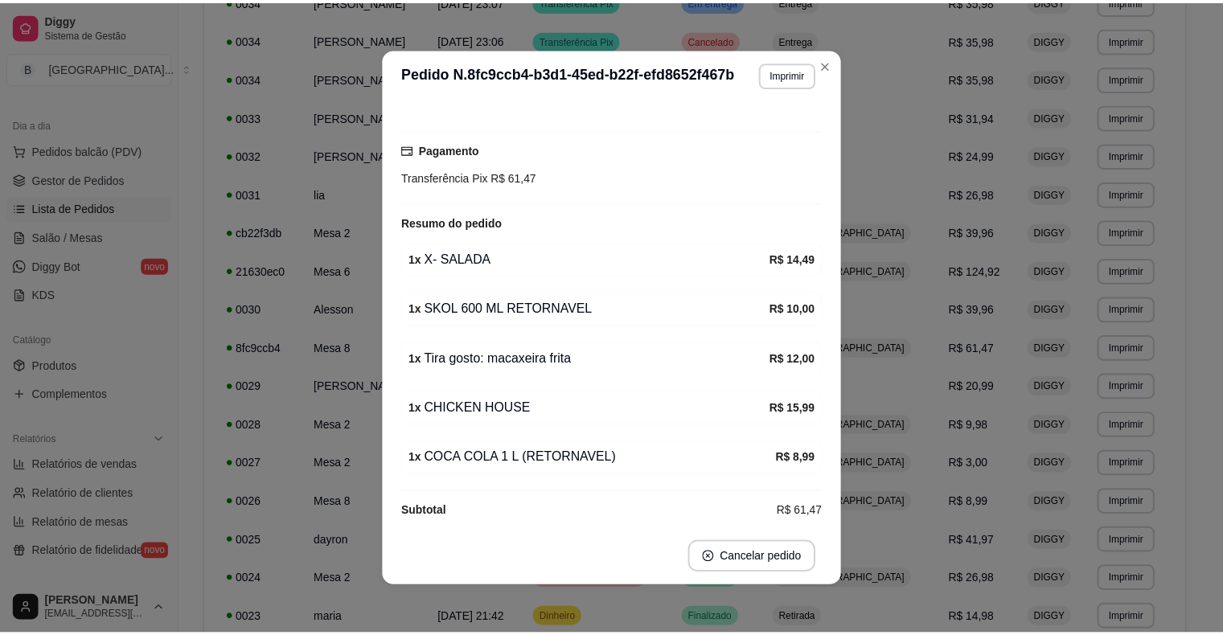
scroll to position [145, 0]
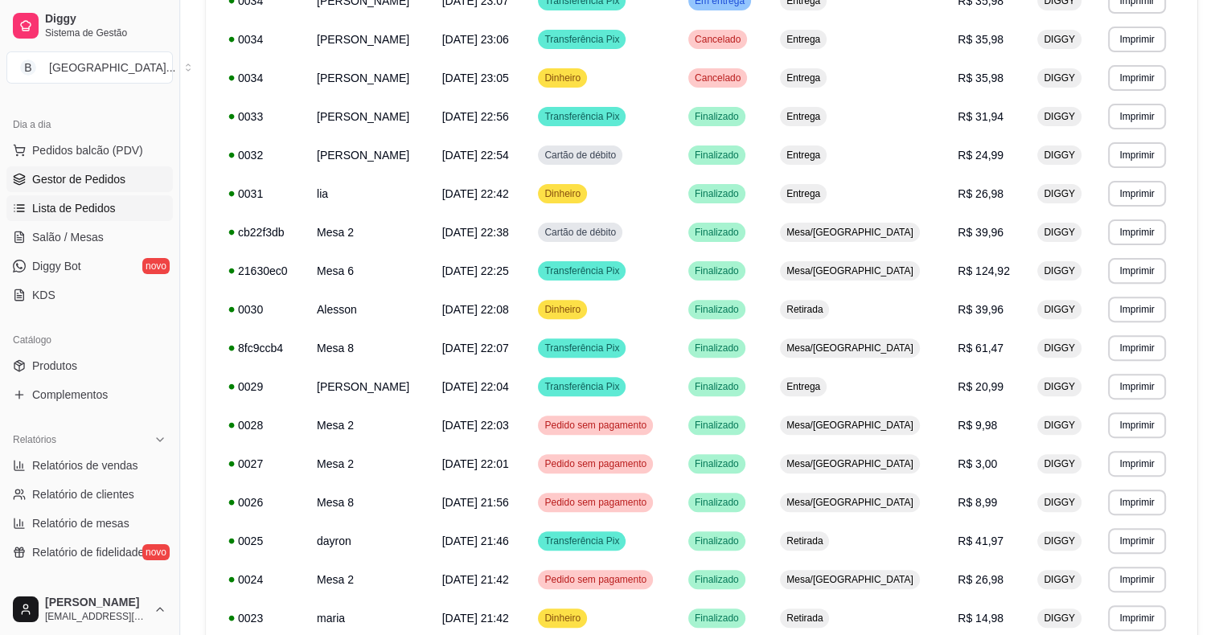
click at [105, 175] on span "Gestor de Pedidos" at bounding box center [78, 179] width 93 height 16
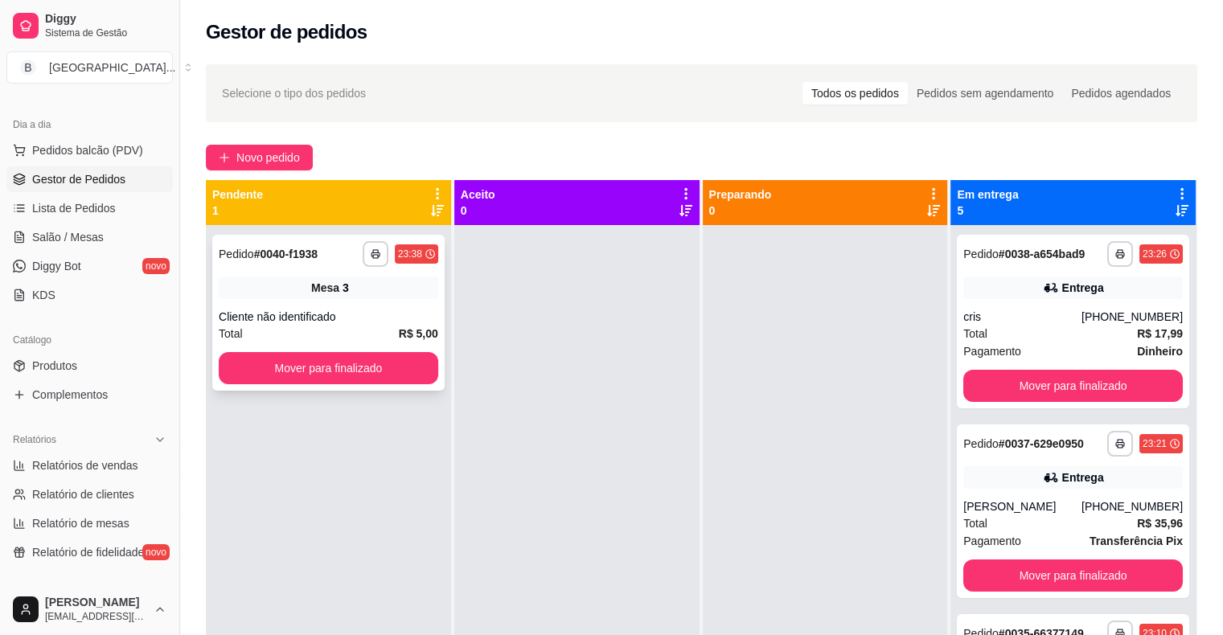
click at [328, 384] on div "**********" at bounding box center [328, 313] width 232 height 156
click at [318, 381] on button "Mover para finalizado" at bounding box center [329, 368] width 220 height 32
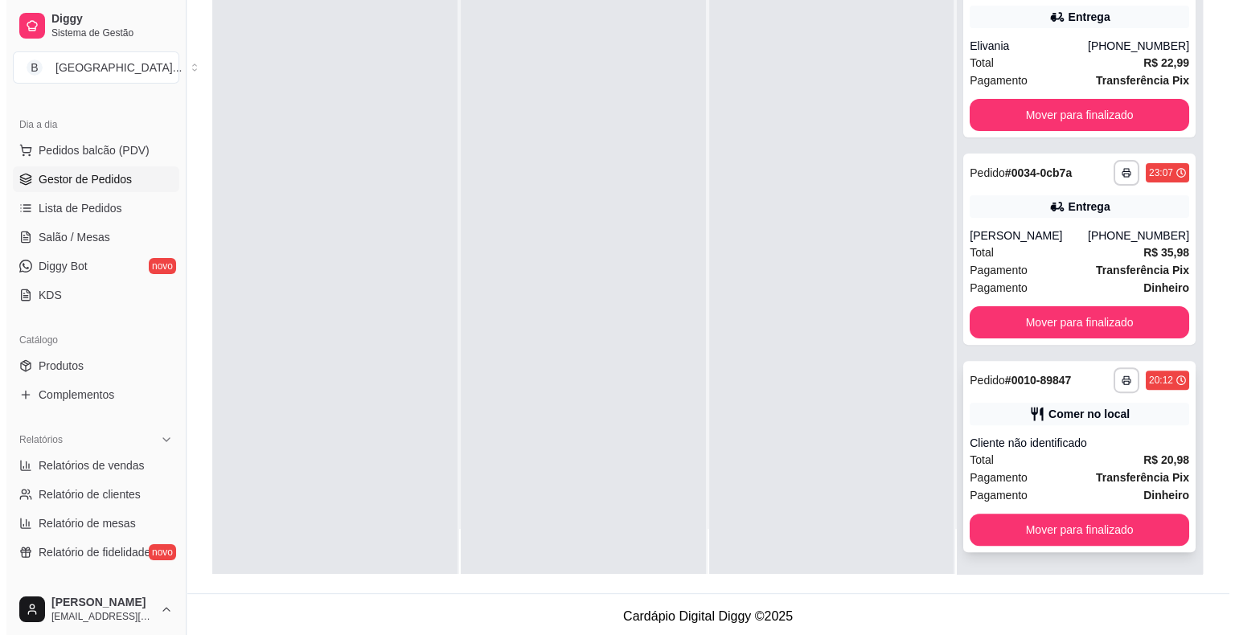
scroll to position [244, 0]
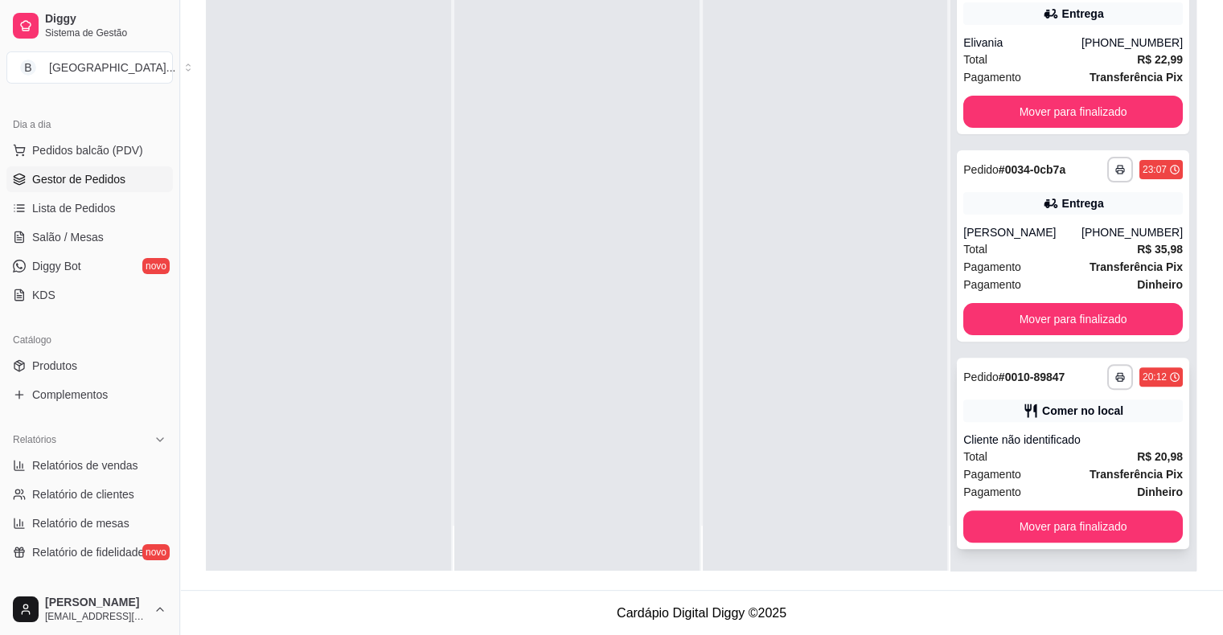
click at [1032, 454] on div "Total R$ 20,98" at bounding box center [1073, 457] width 220 height 18
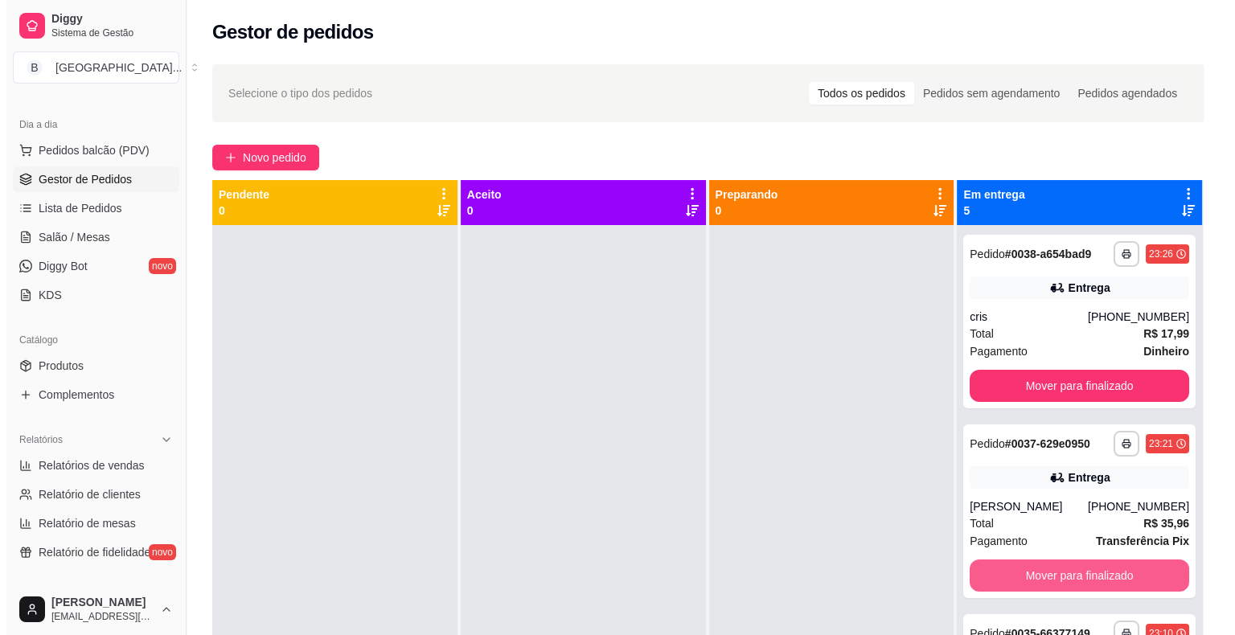
scroll to position [80, 0]
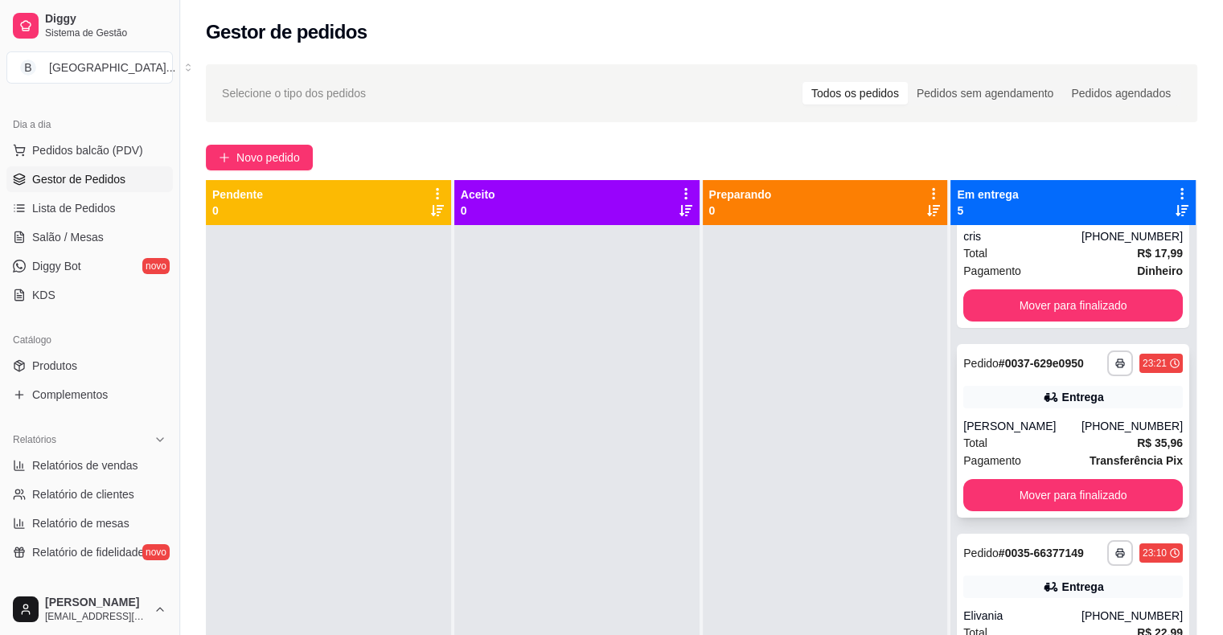
click at [1047, 410] on div "**********" at bounding box center [1073, 431] width 232 height 174
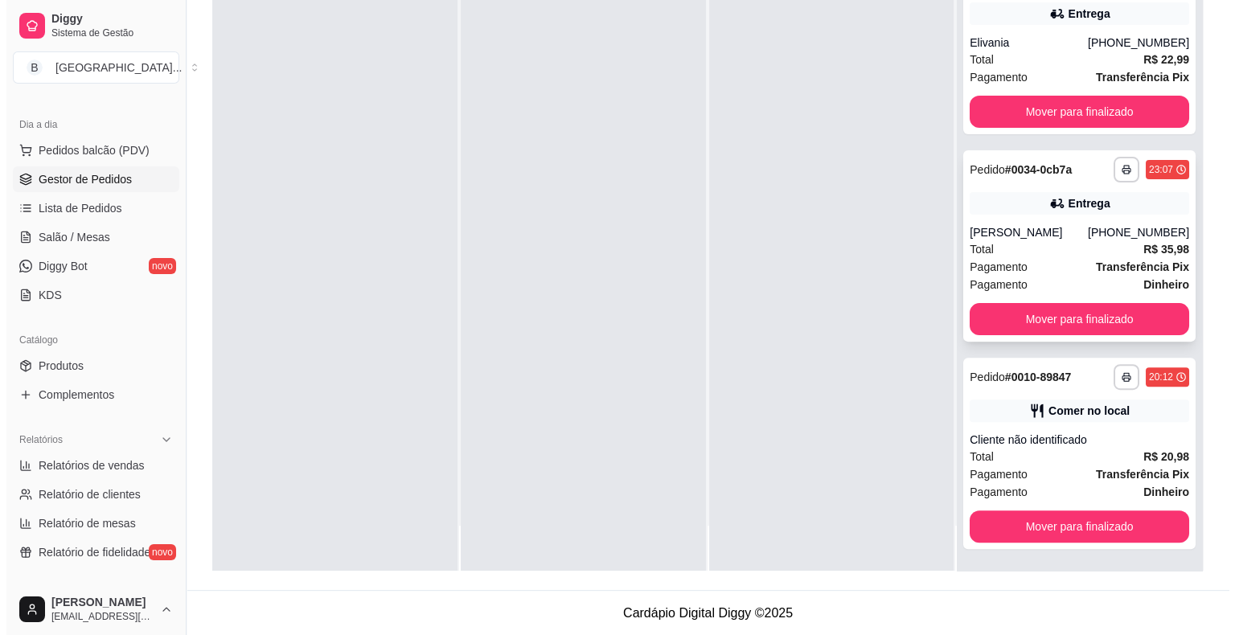
scroll to position [244, 0]
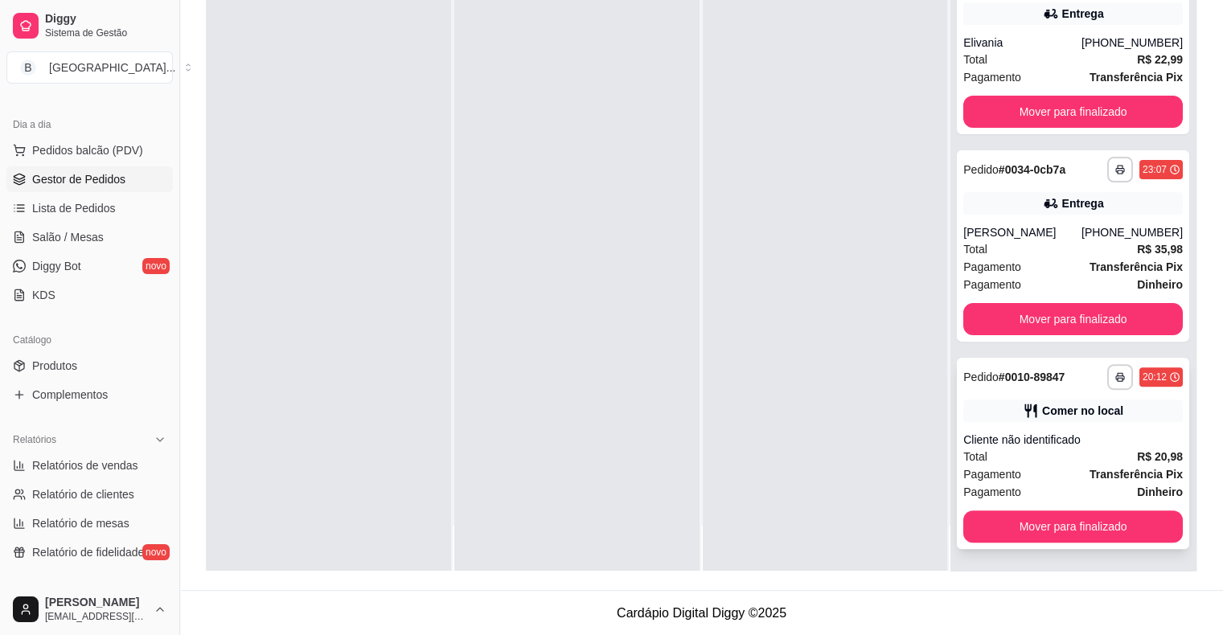
click at [1090, 476] on strong "Transferência Pix" at bounding box center [1136, 474] width 93 height 13
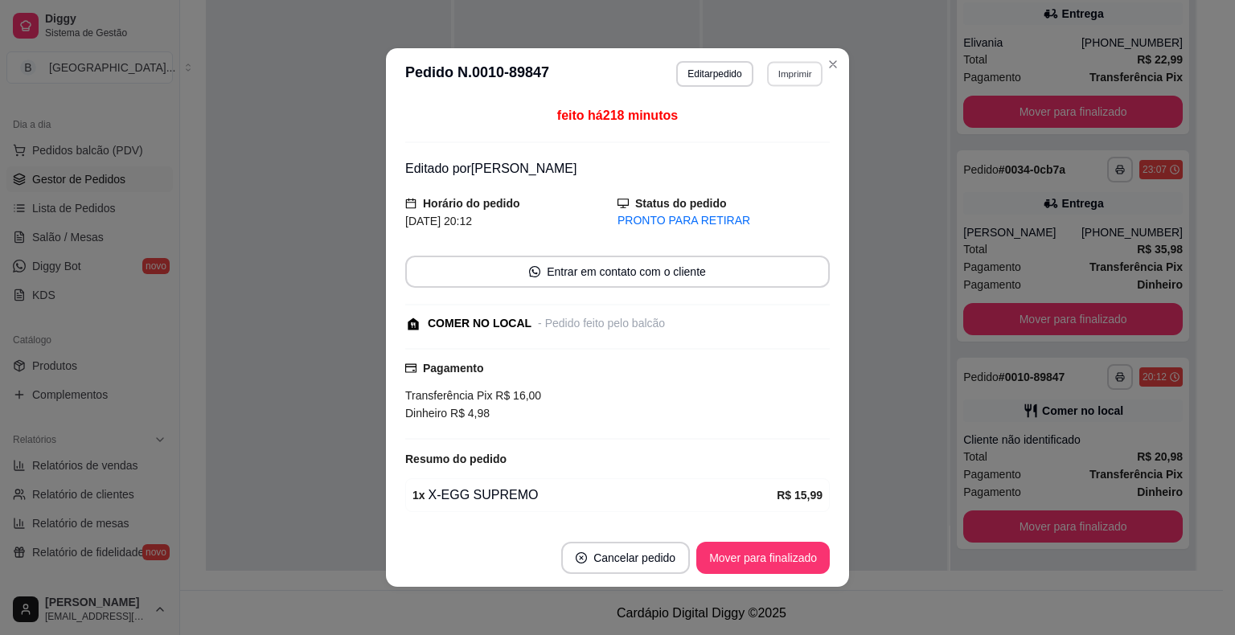
click at [785, 80] on button "Imprimir" at bounding box center [794, 73] width 55 height 25
click at [768, 135] on button "IMPRESSORA" at bounding box center [760, 130] width 113 height 25
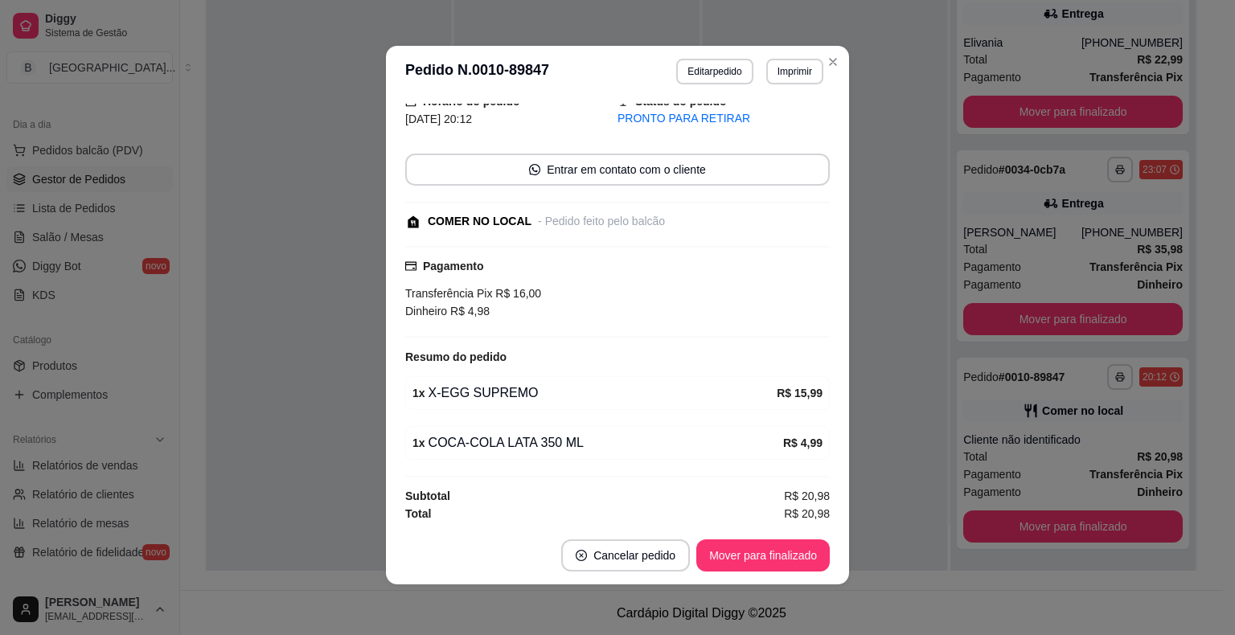
scroll to position [3, 0]
click at [725, 548] on button "Mover para finalizado" at bounding box center [763, 555] width 129 height 31
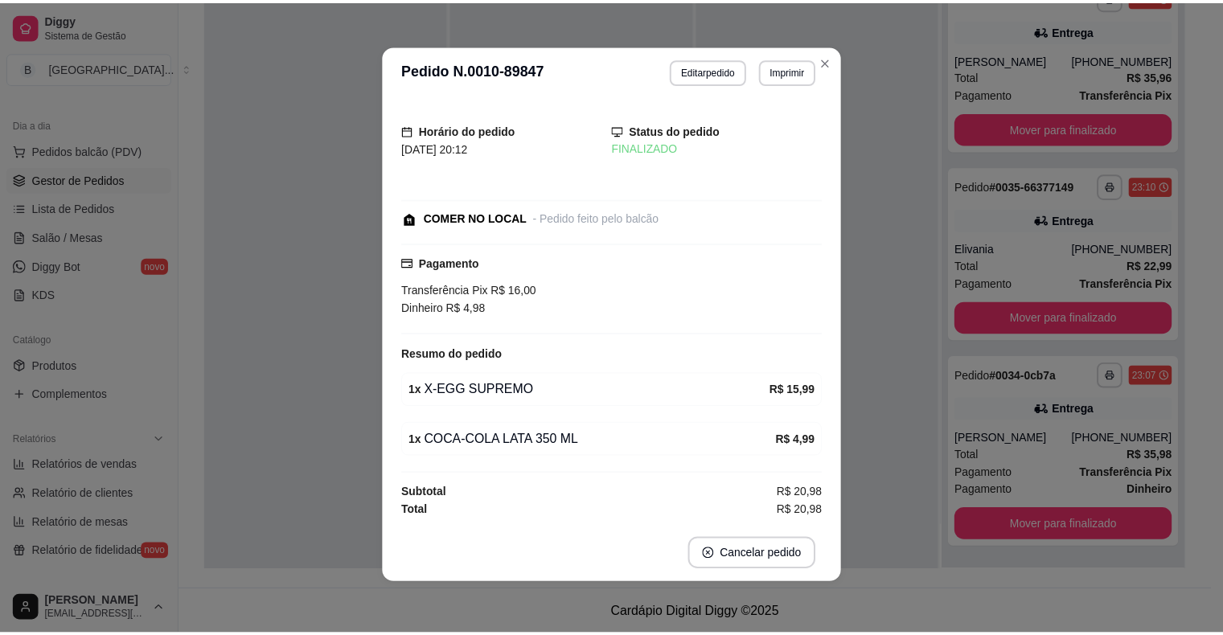
scroll to position [14, 0]
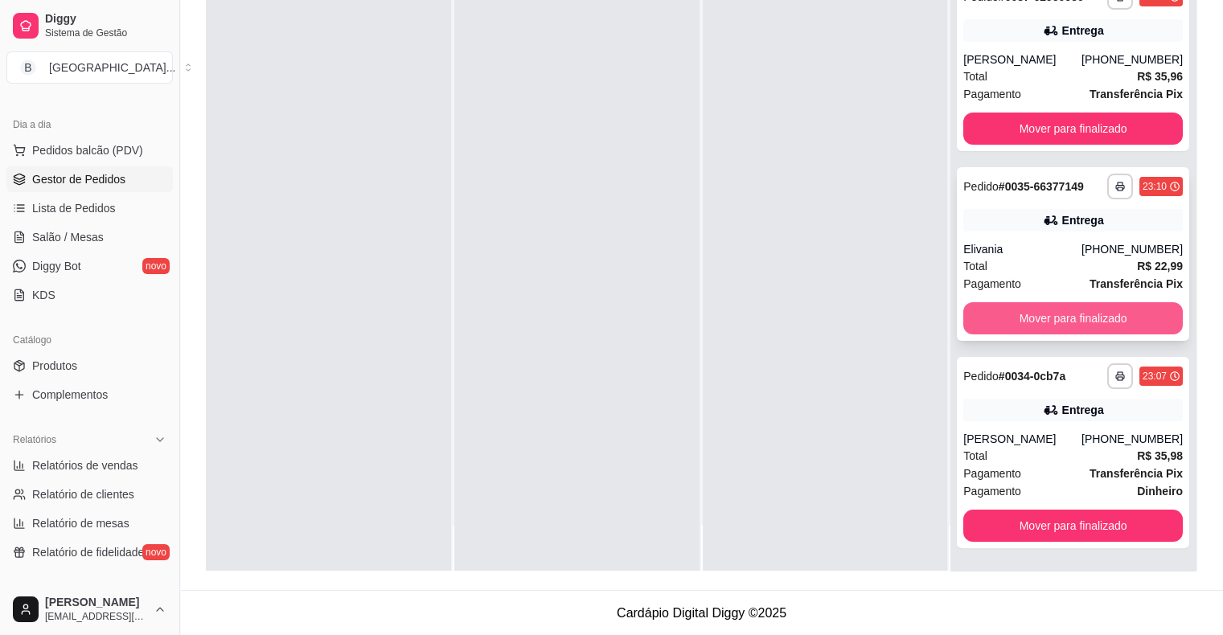
click at [1035, 317] on button "Mover para finalizado" at bounding box center [1073, 318] width 220 height 32
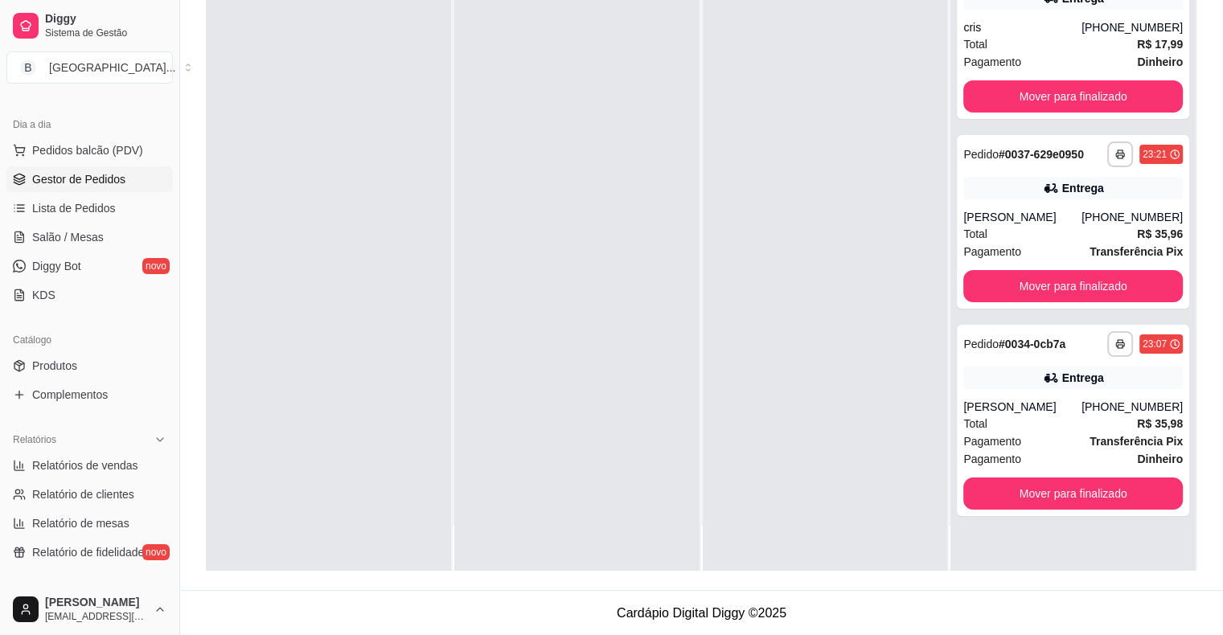
scroll to position [0, 0]
click at [1045, 291] on button "Mover para finalizado" at bounding box center [1073, 286] width 220 height 32
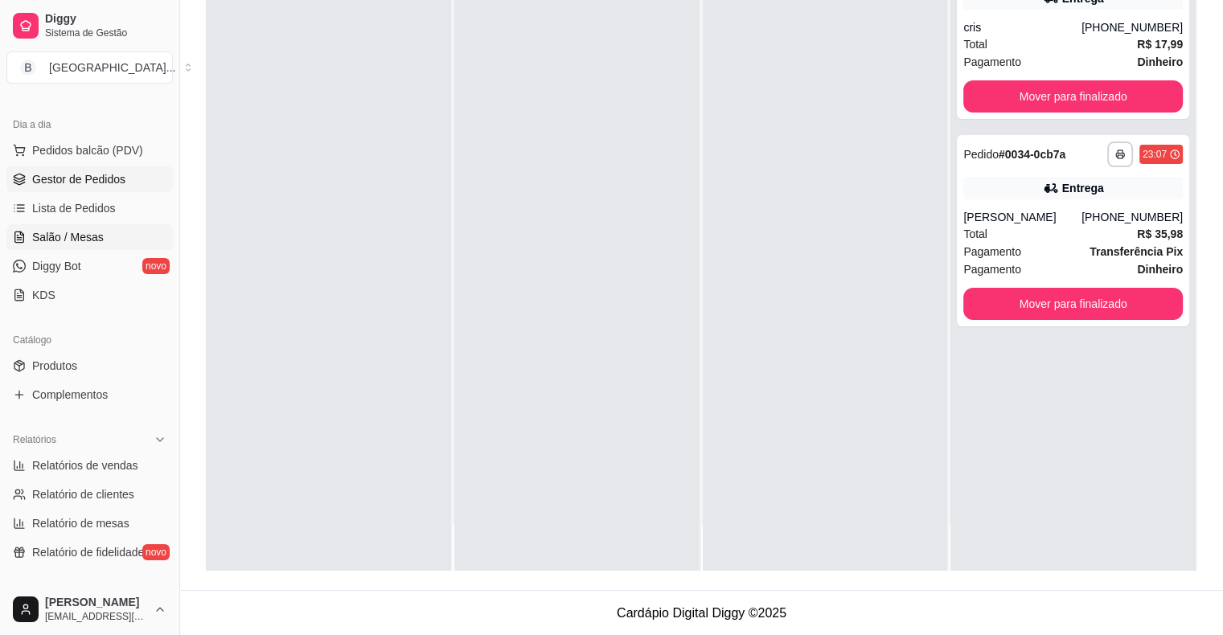
click at [106, 232] on link "Salão / Mesas" at bounding box center [89, 237] width 166 height 26
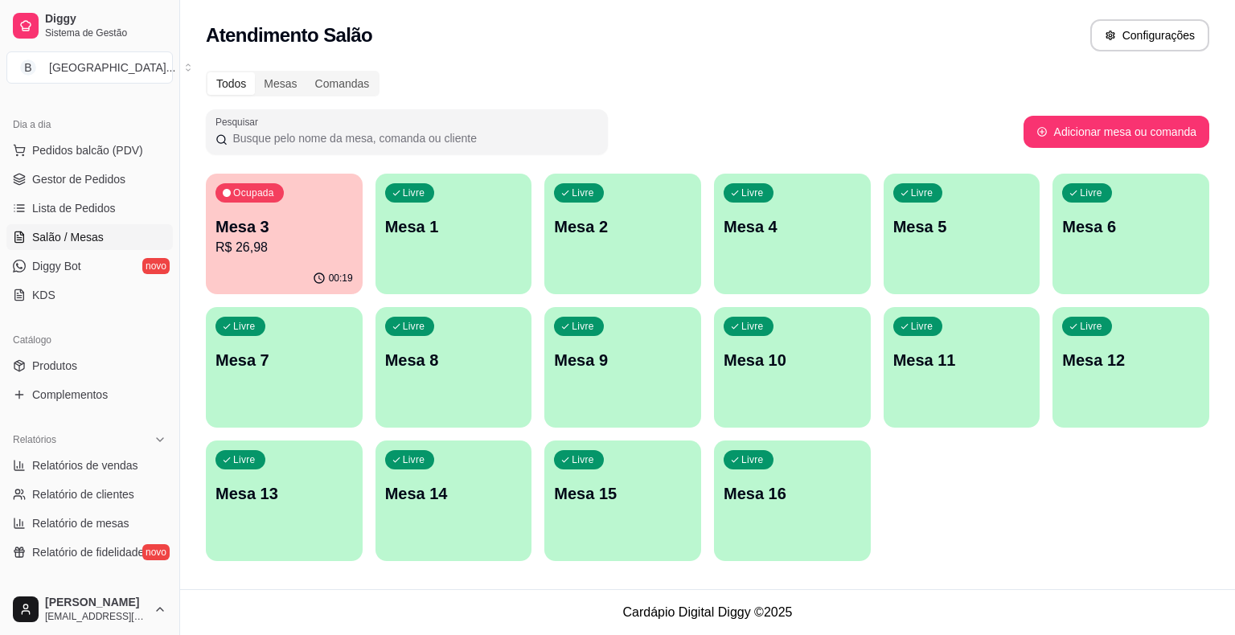
click at [284, 260] on div "Ocupada Mesa 3 R$ 26,98" at bounding box center [284, 218] width 157 height 89
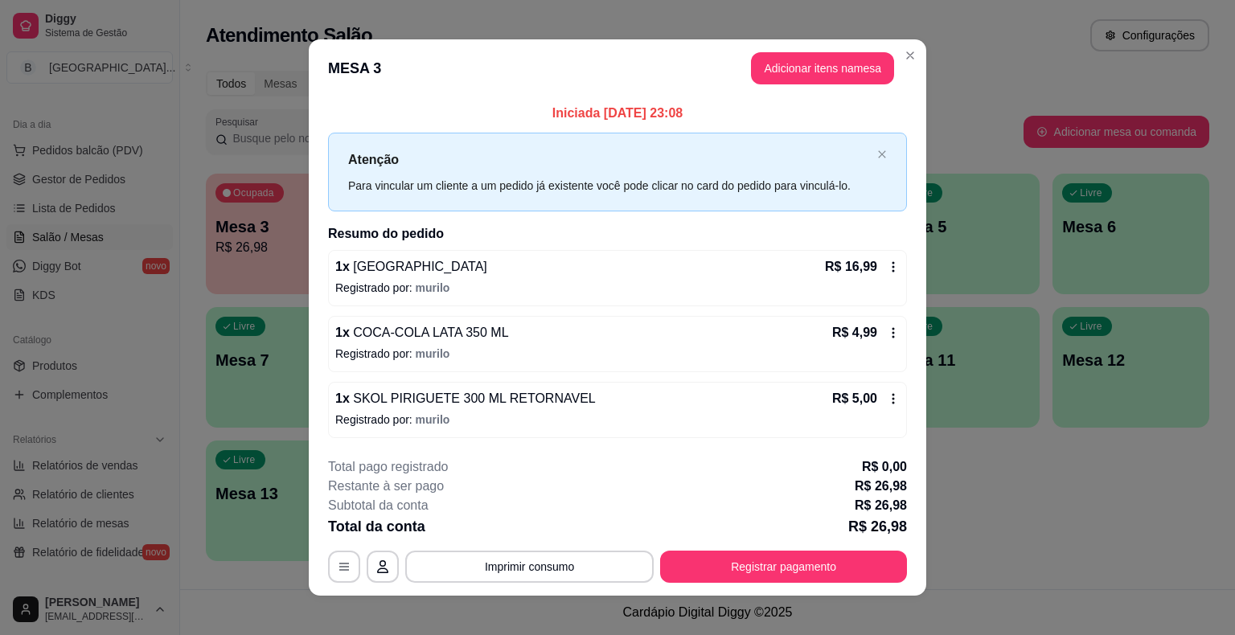
scroll to position [10, 0]
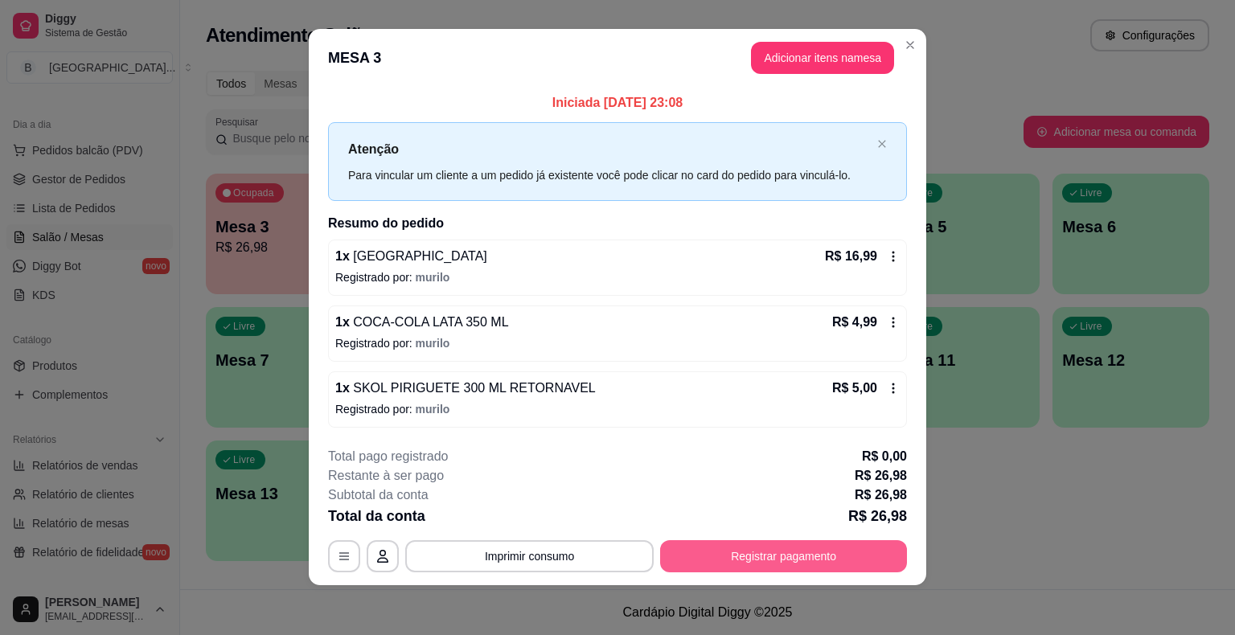
click at [836, 552] on button "Registrar pagamento" at bounding box center [783, 556] width 247 height 32
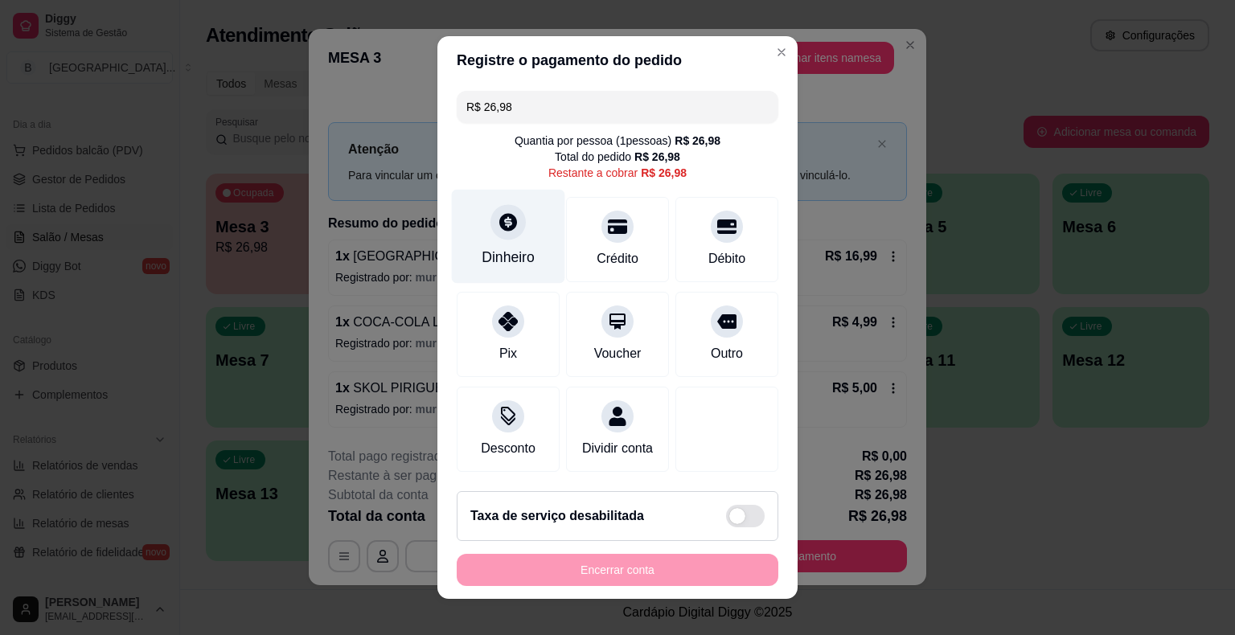
click at [503, 238] on div at bounding box center [508, 221] width 35 height 35
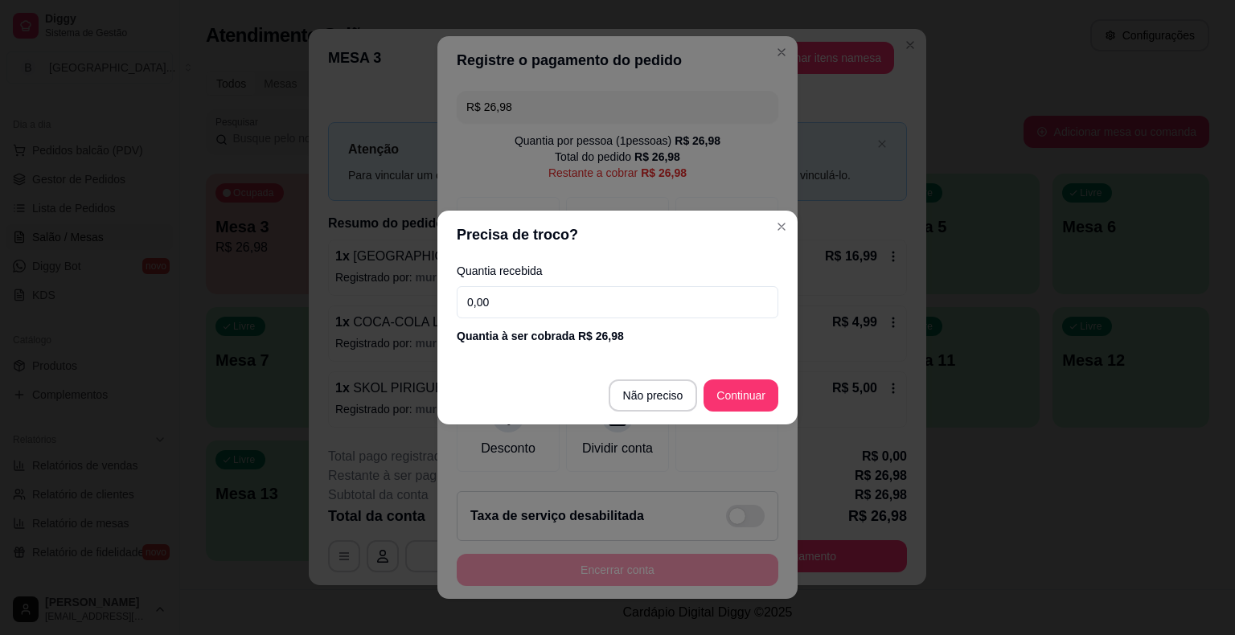
click at [528, 309] on input "0,00" at bounding box center [618, 302] width 322 height 32
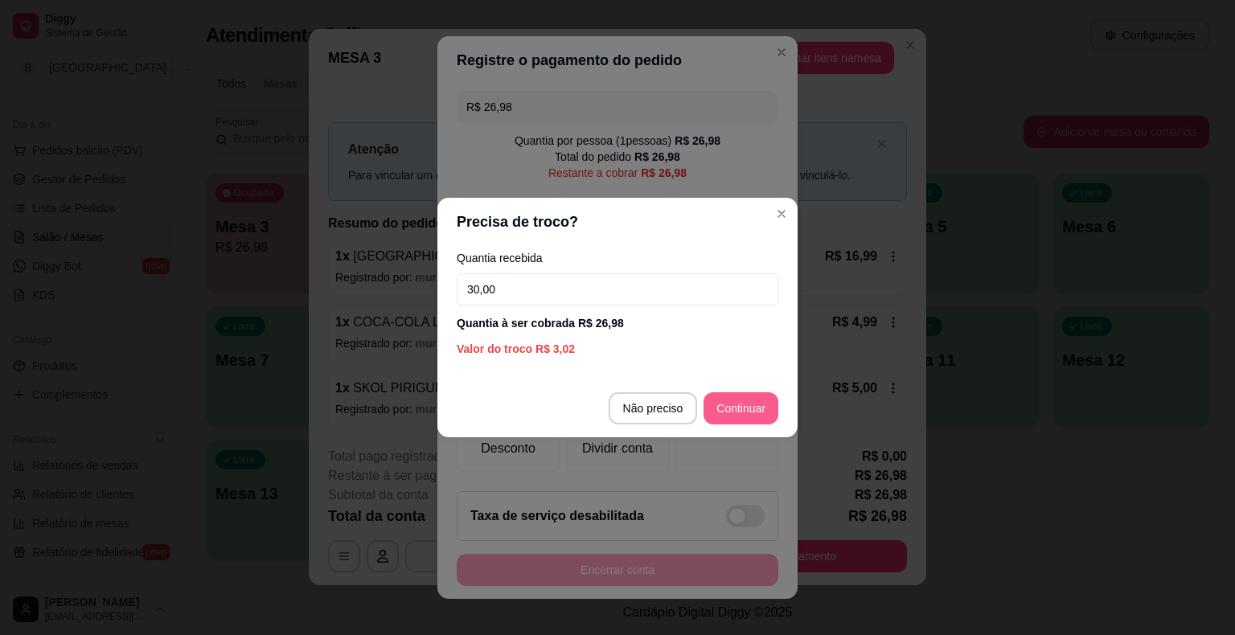
type input "30,00"
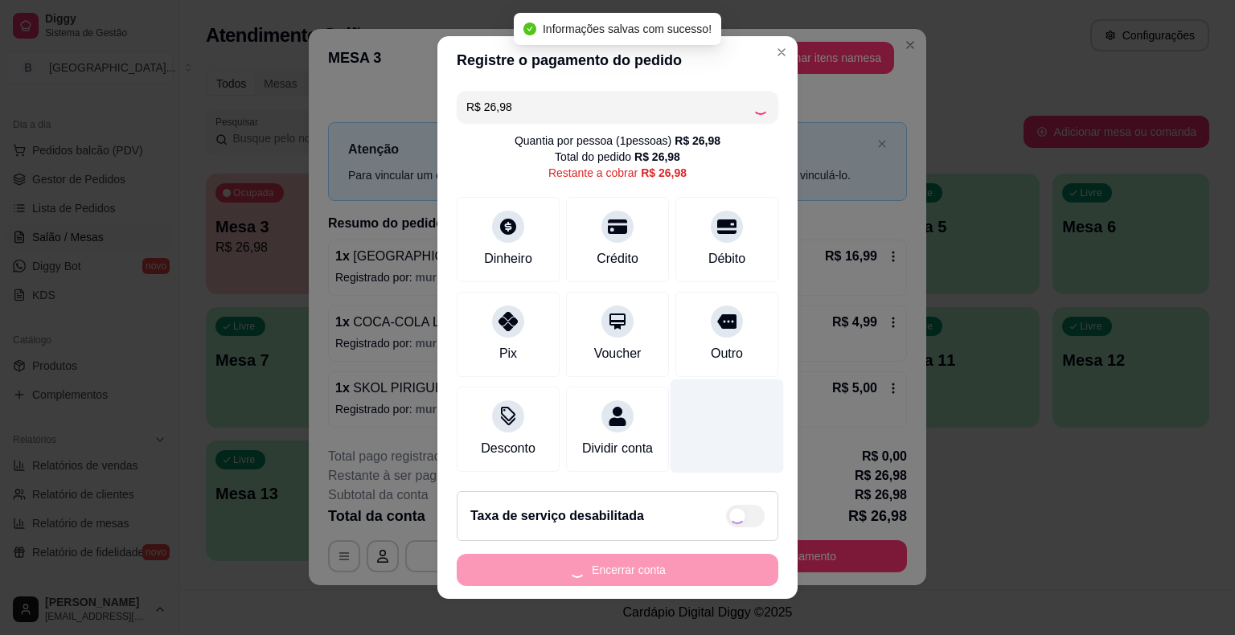
scroll to position [9, 0]
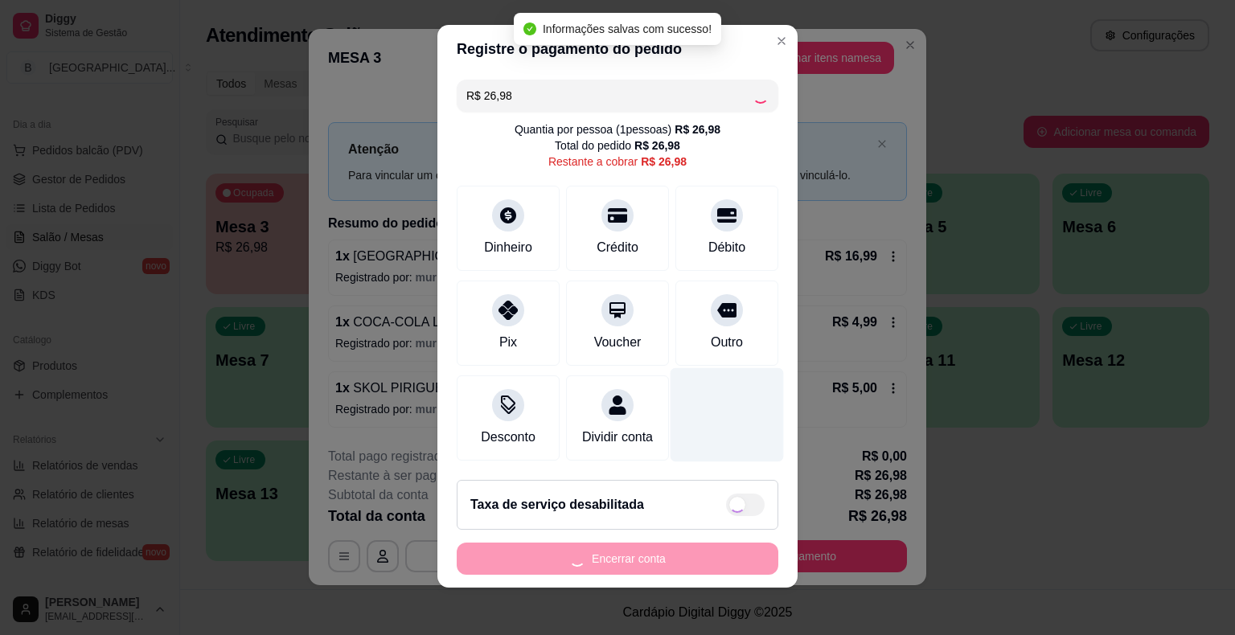
type input "R$ 0,00"
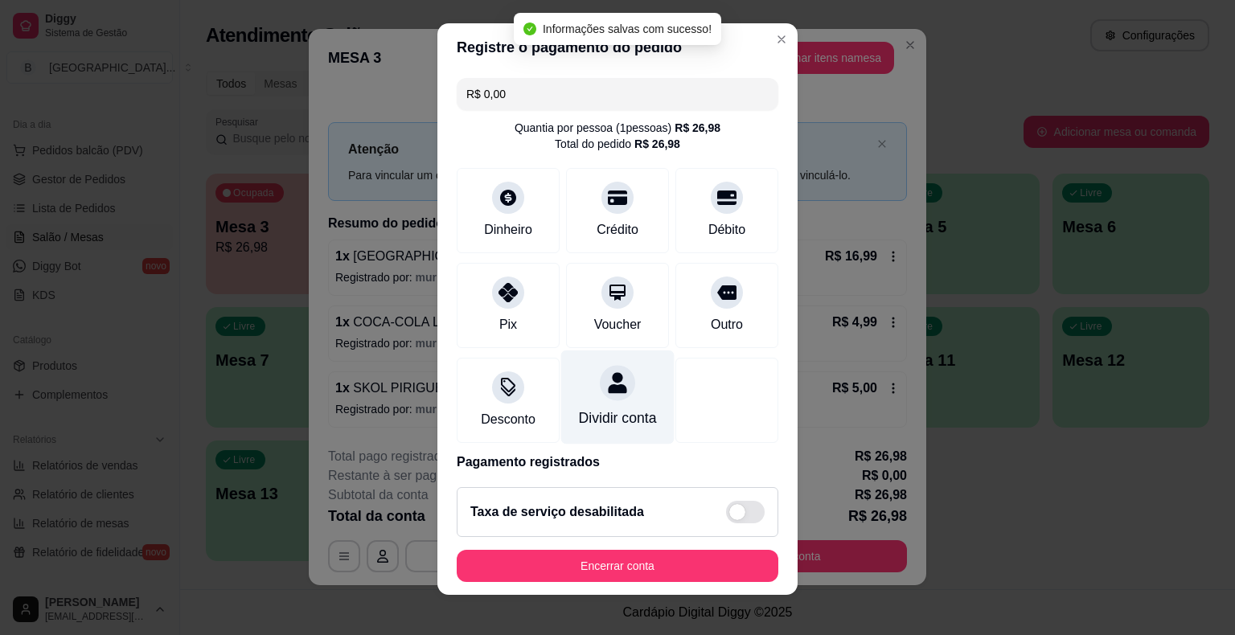
scroll to position [76, 0]
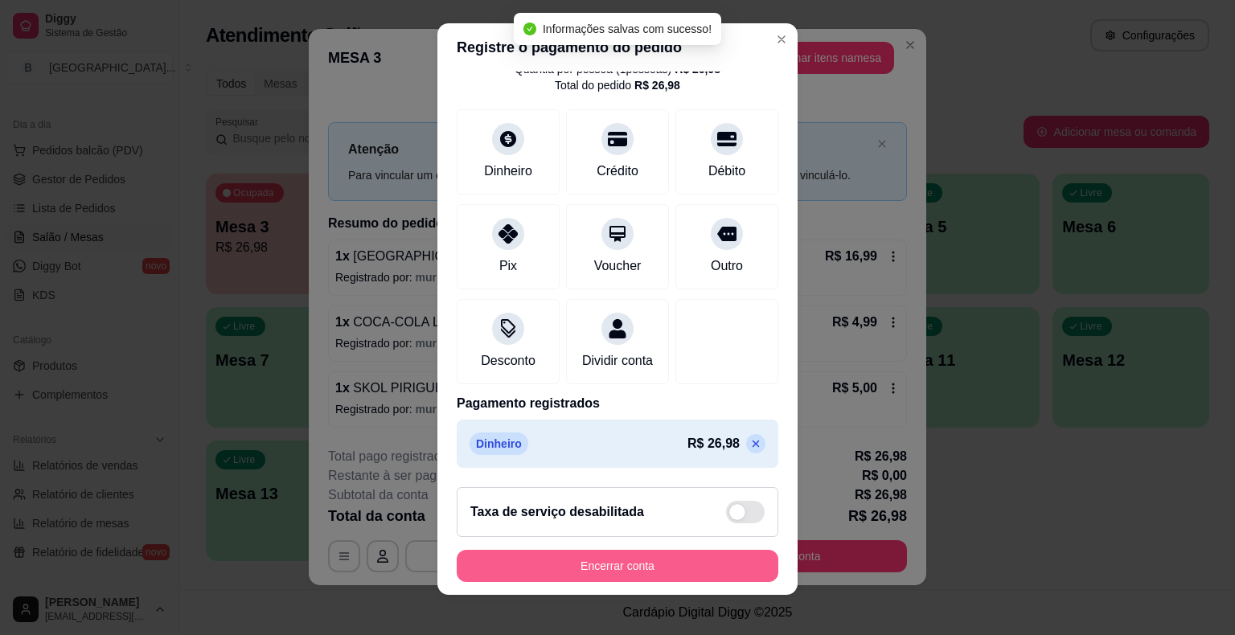
click at [651, 564] on button "Encerrar conta" at bounding box center [618, 566] width 322 height 32
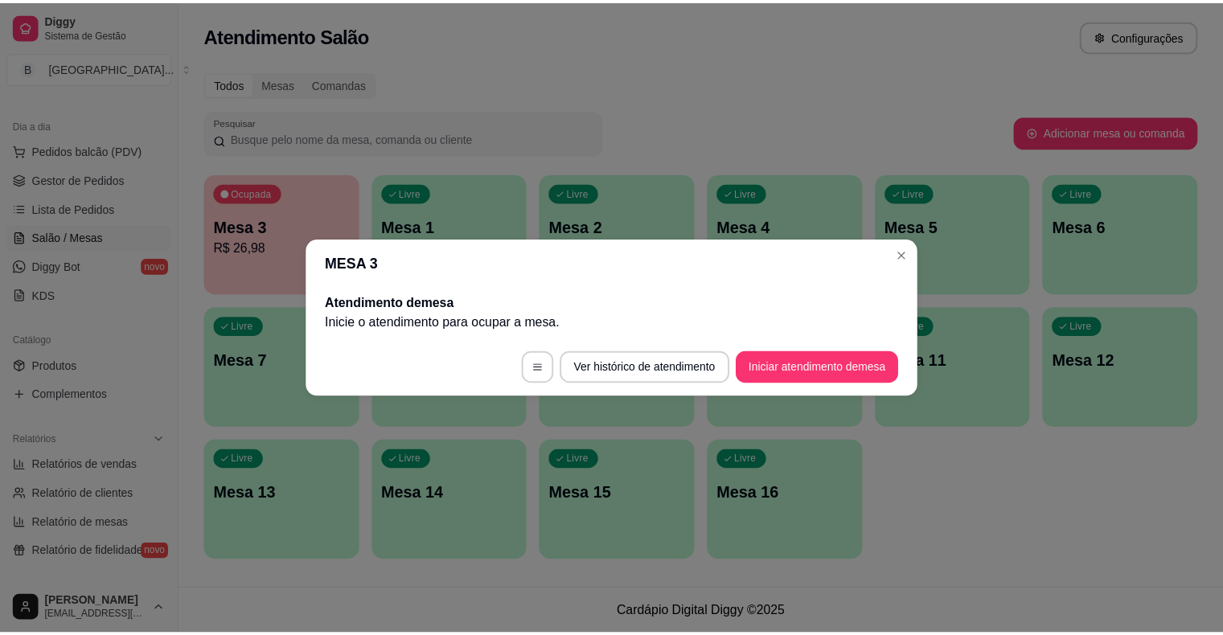
scroll to position [0, 0]
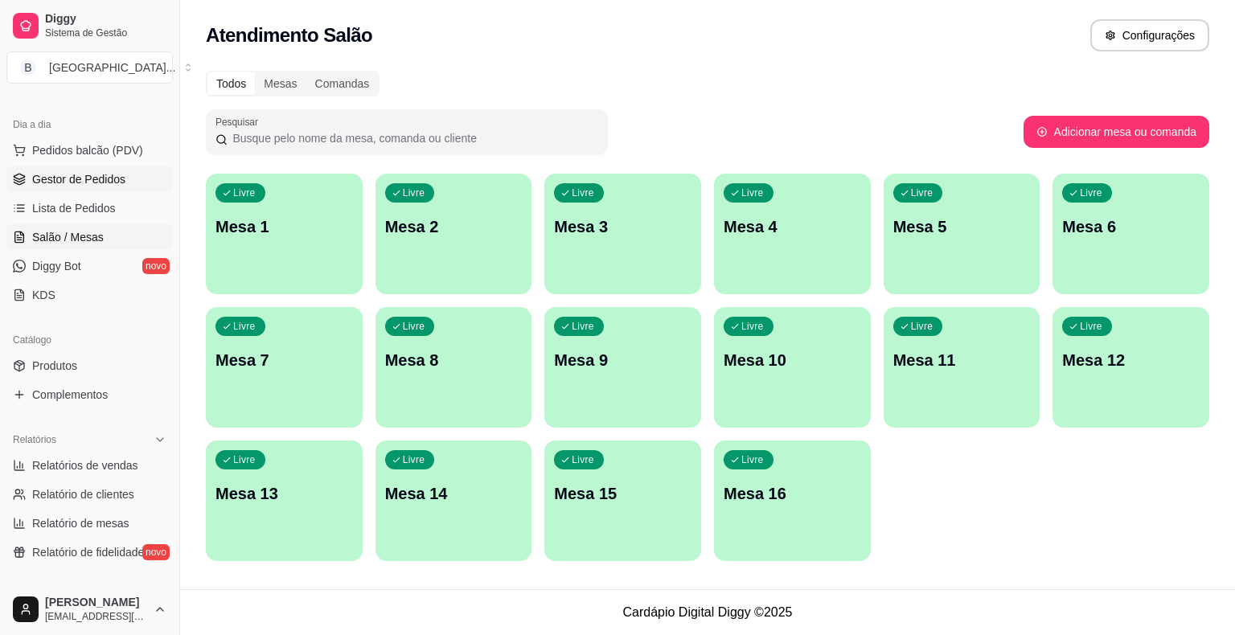
click at [60, 172] on span "Gestor de Pedidos" at bounding box center [78, 179] width 93 height 16
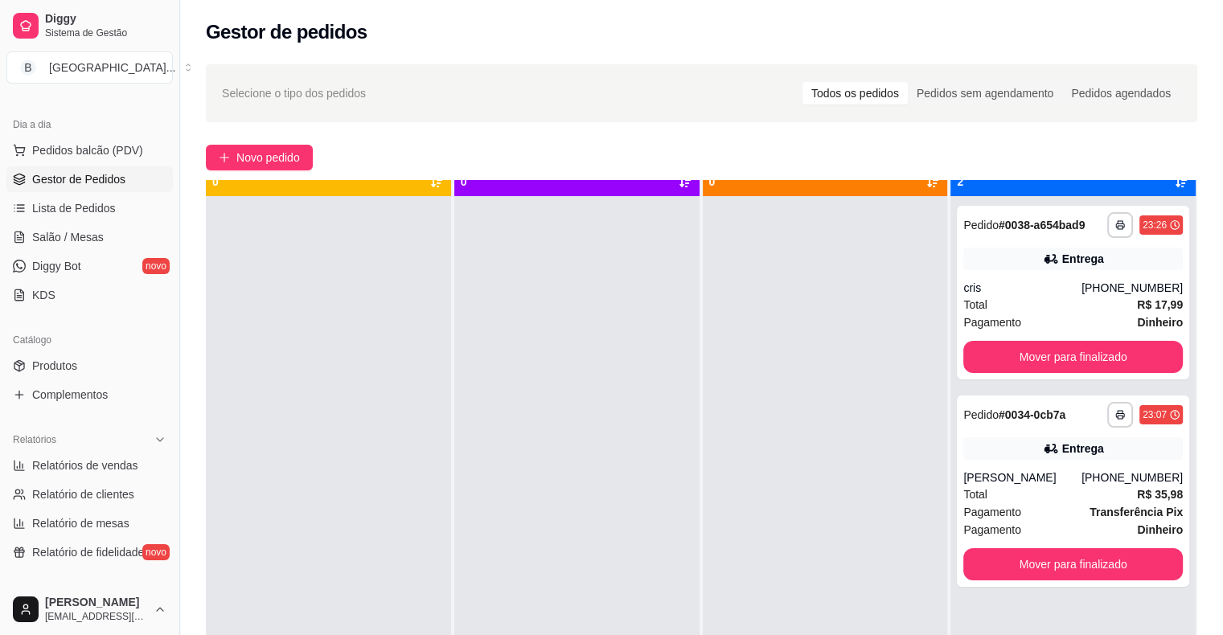
scroll to position [45, 0]
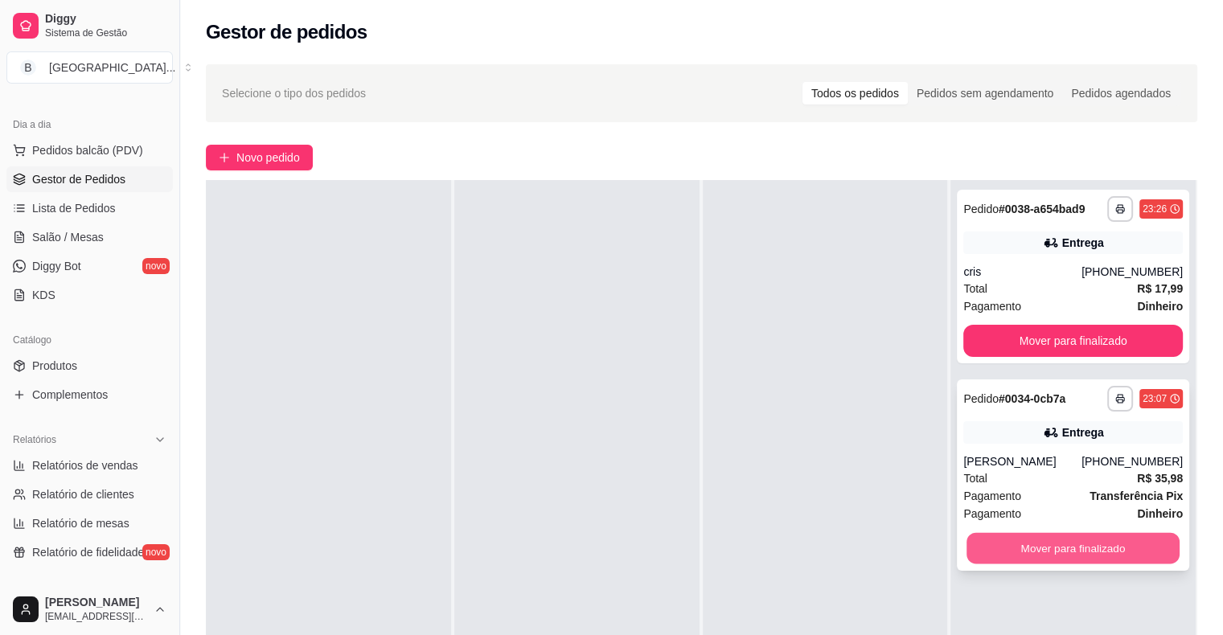
click at [1059, 555] on button "Mover para finalizado" at bounding box center [1073, 548] width 213 height 31
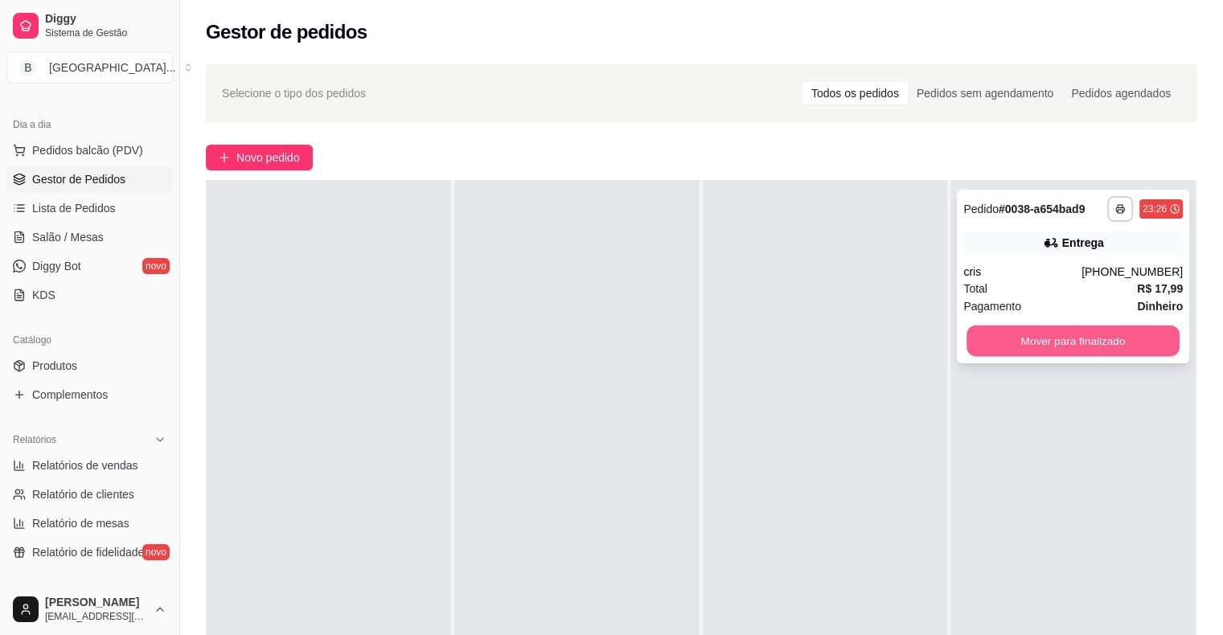
click at [1041, 347] on button "Mover para finalizado" at bounding box center [1073, 341] width 213 height 31
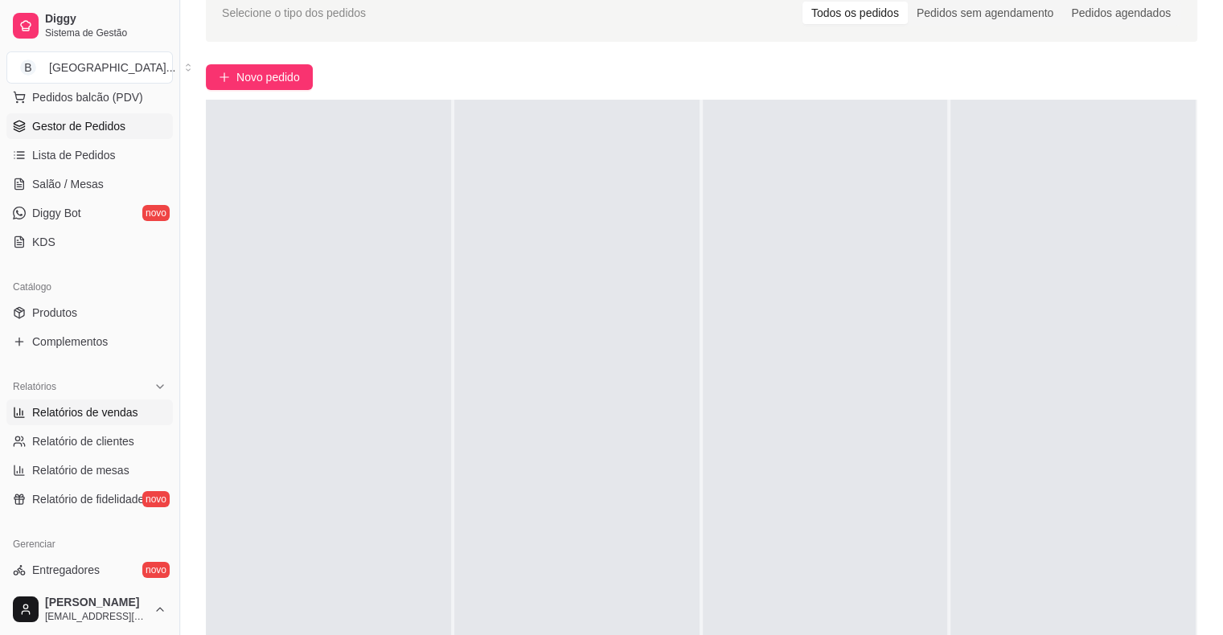
scroll to position [241, 0]
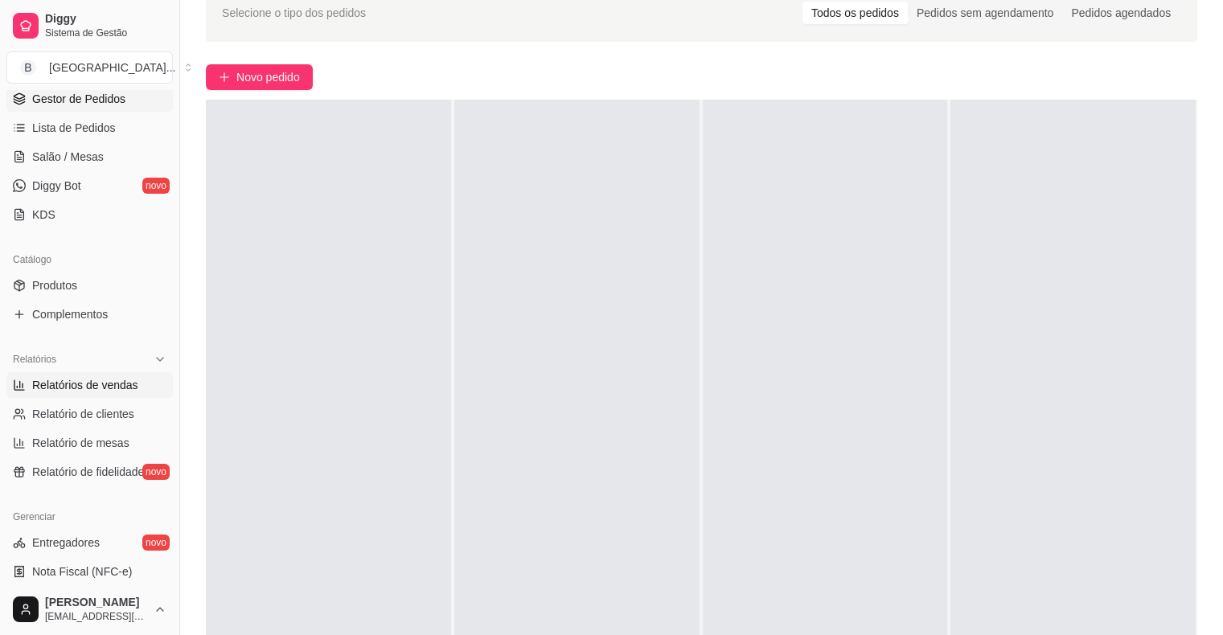
click at [74, 380] on span "Relatórios de vendas" at bounding box center [85, 385] width 106 height 16
select select "ALL"
select select "0"
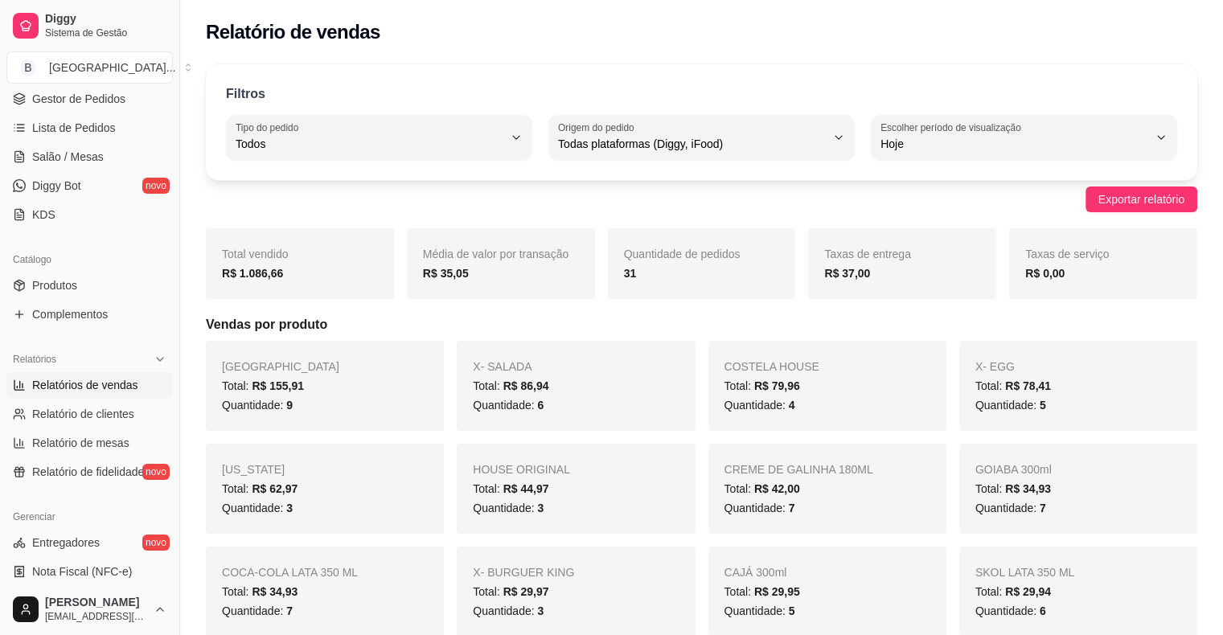
scroll to position [357, 0]
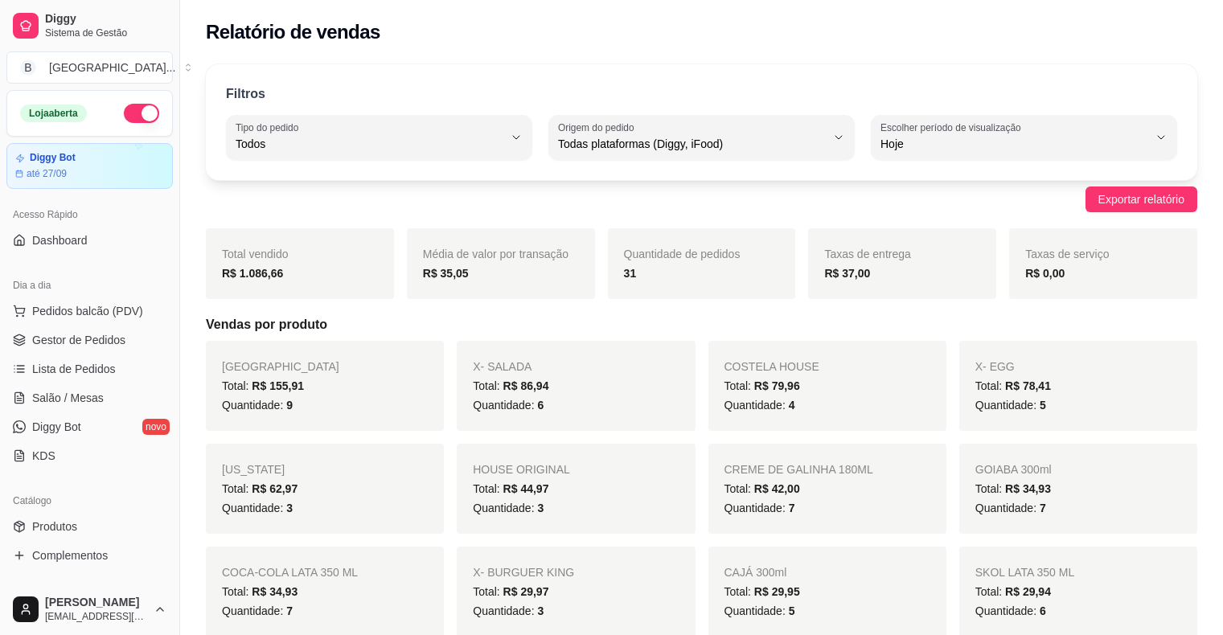
select select "ALL"
select select "0"
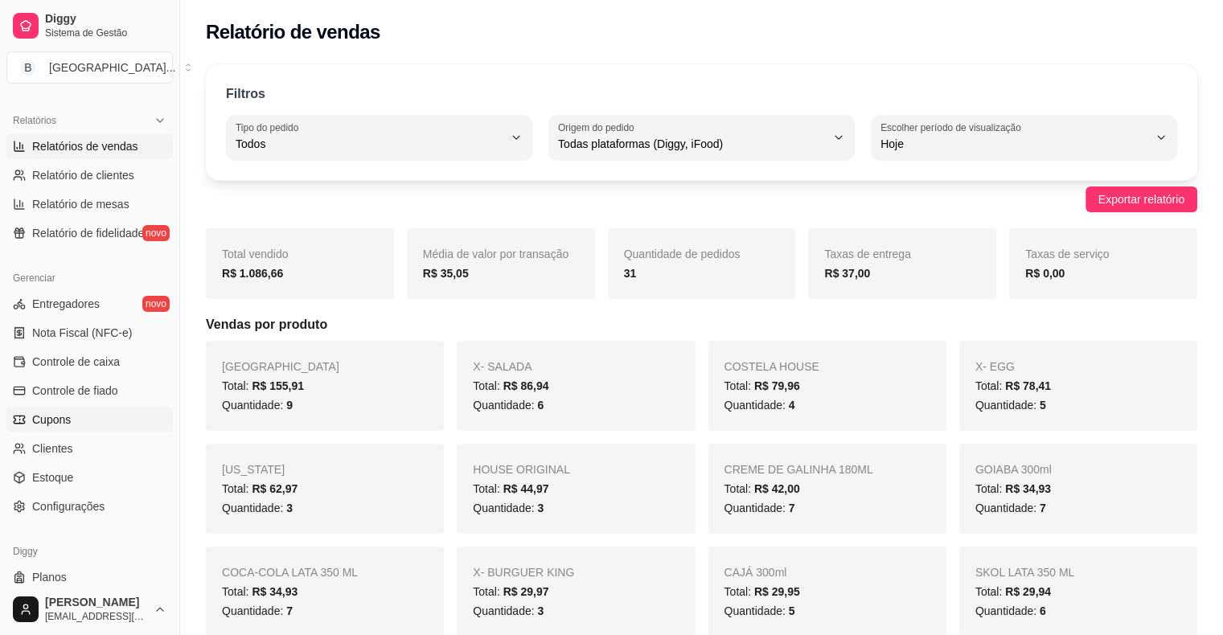
scroll to position [483, 0]
click at [125, 358] on link "Controle de caixa" at bounding box center [89, 360] width 166 height 26
